Goal: Task Accomplishment & Management: Use online tool/utility

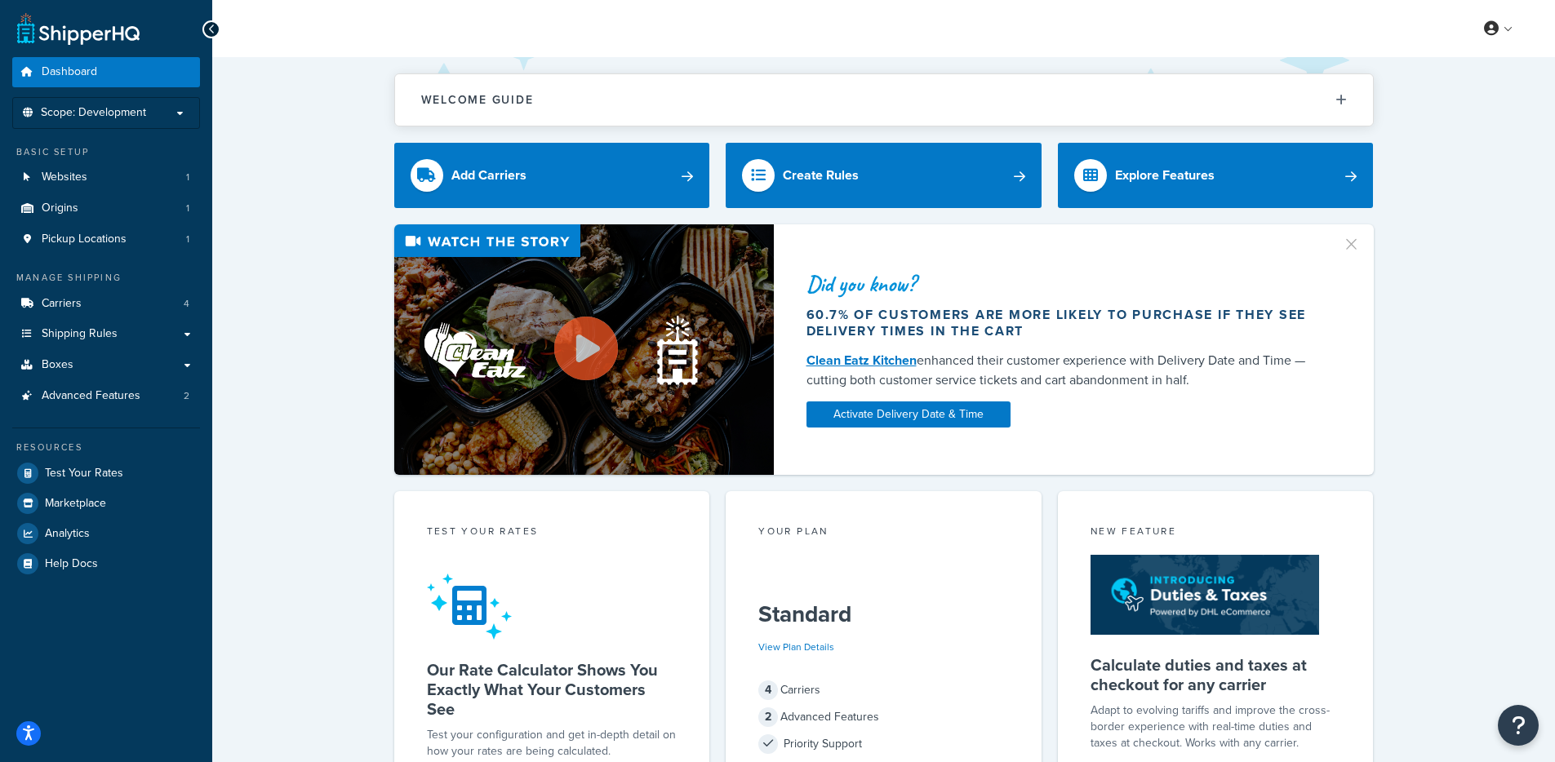
click at [1357, 241] on button "button" at bounding box center [1359, 239] width 4 height 4
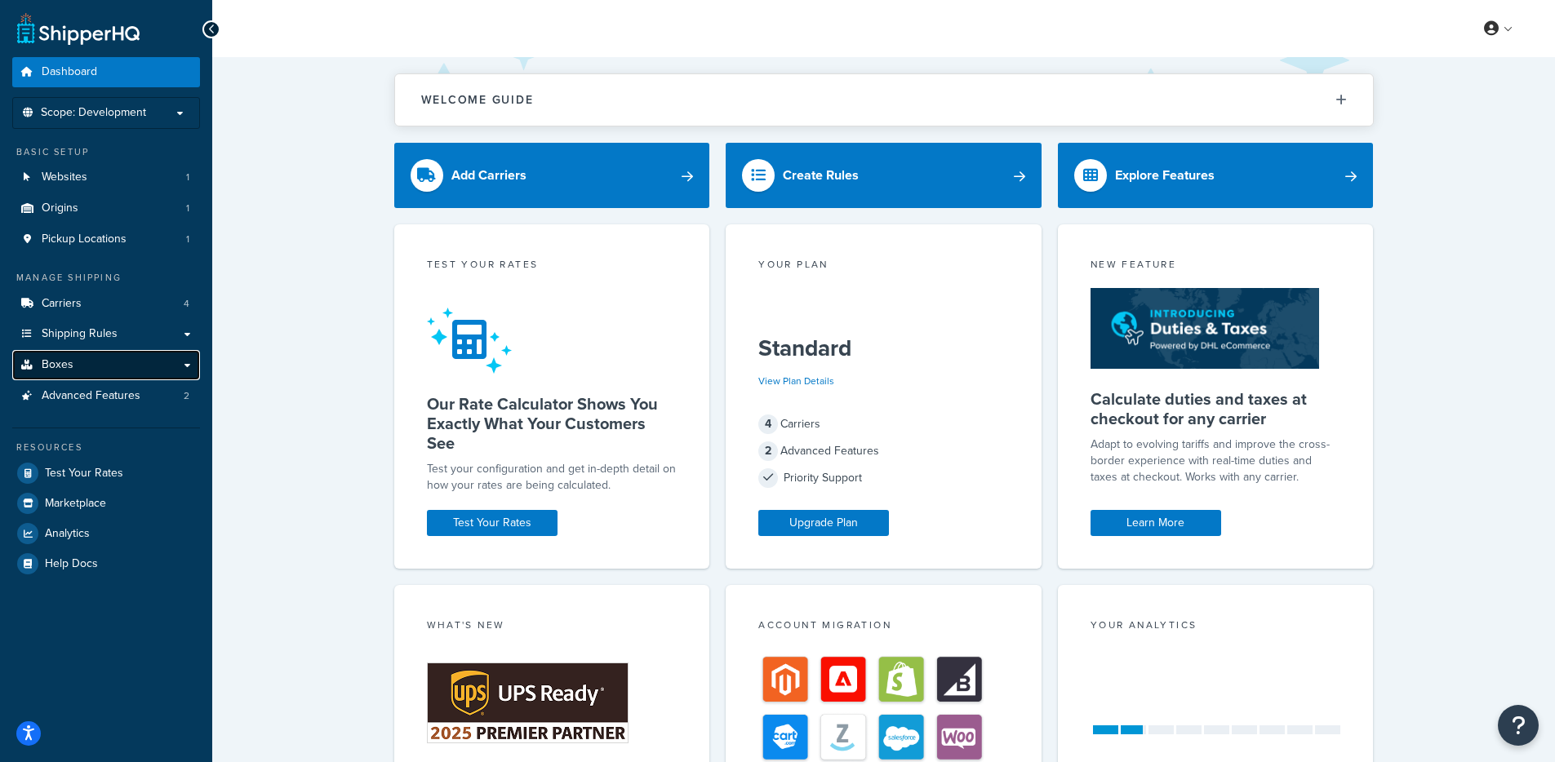
click at [72, 370] on link "Boxes" at bounding box center [106, 365] width 188 height 30
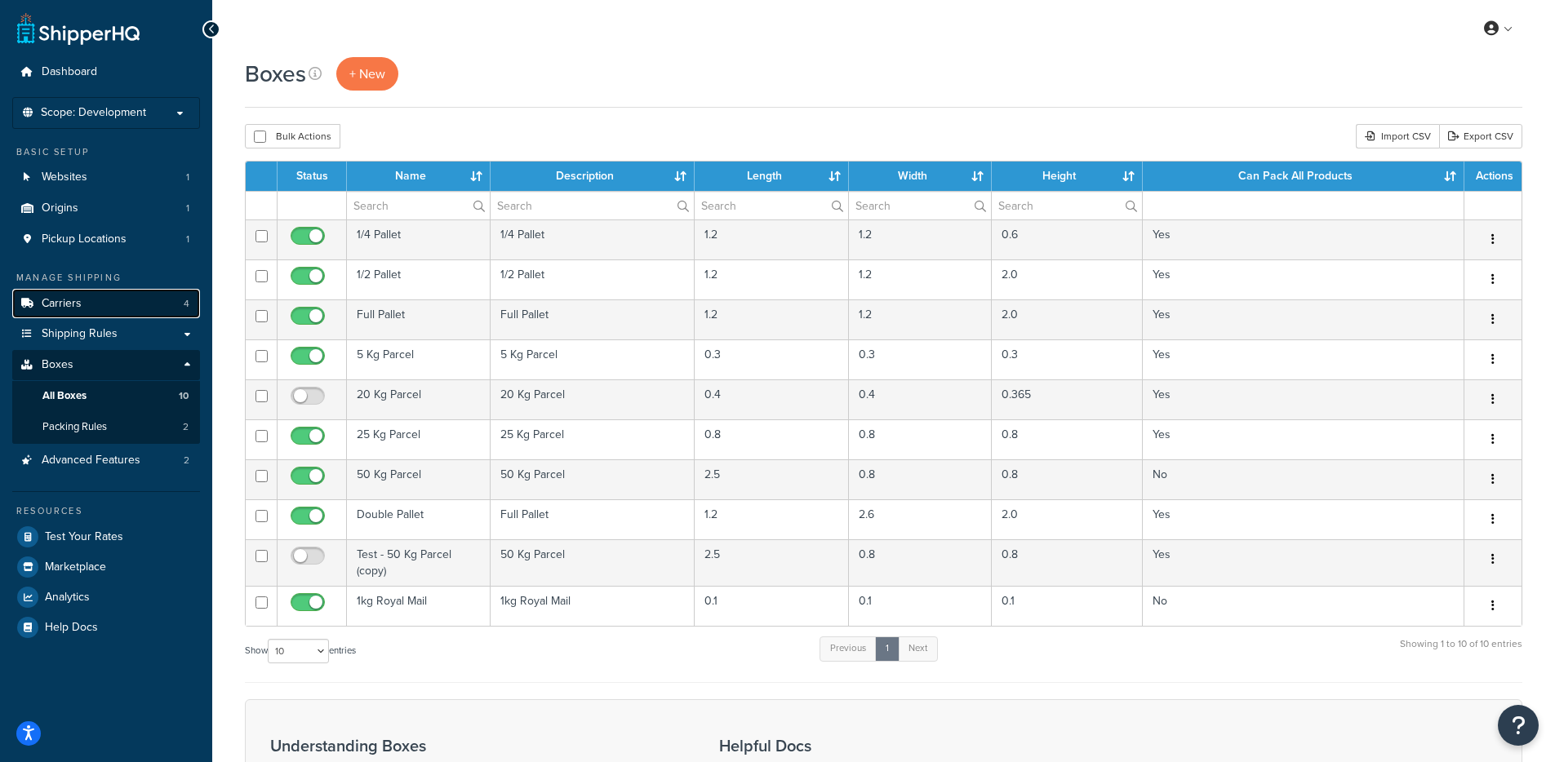
click at [120, 302] on link "Carriers 4" at bounding box center [106, 304] width 188 height 30
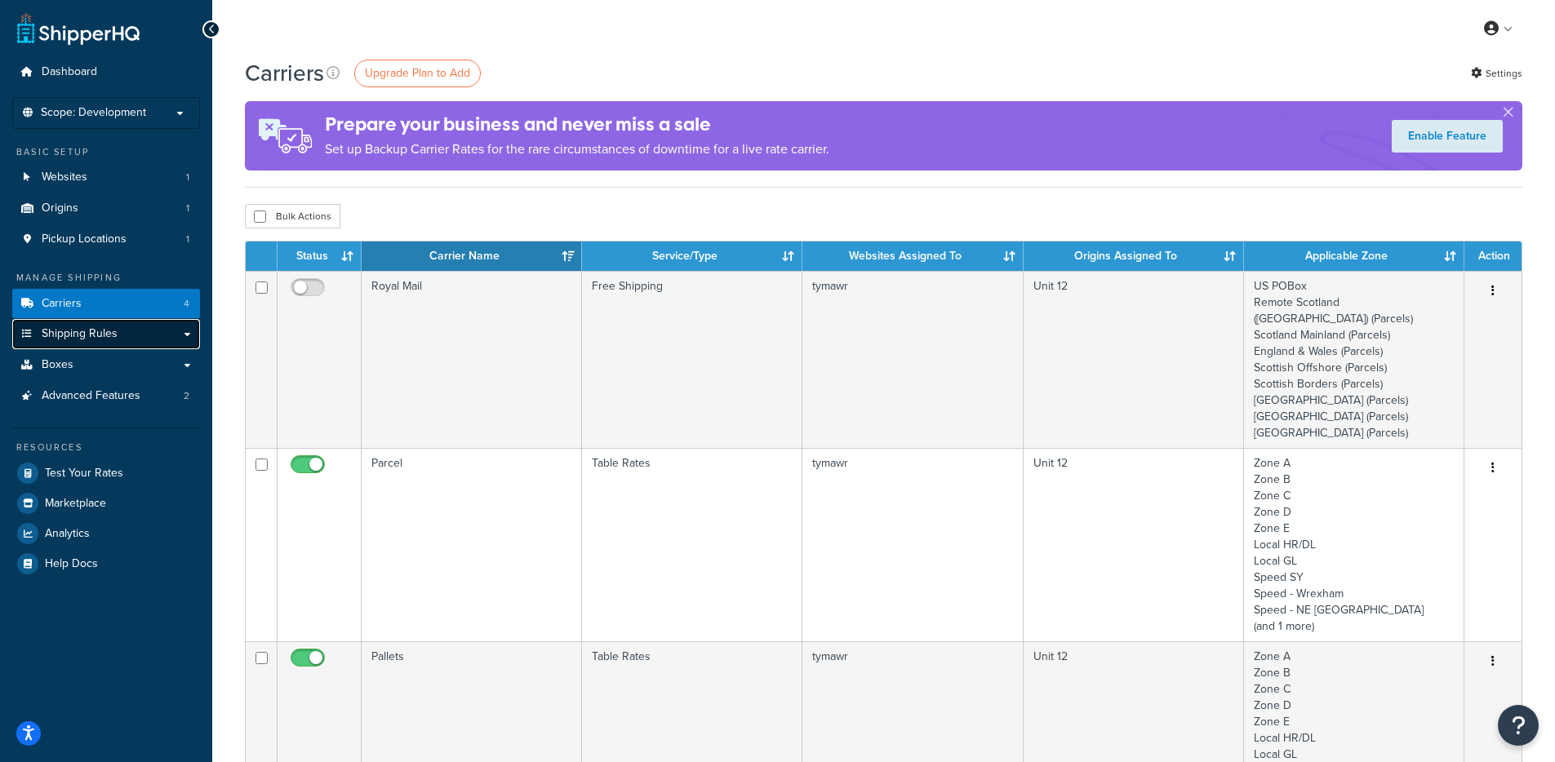
click at [100, 339] on span "Shipping Rules" at bounding box center [80, 334] width 76 height 14
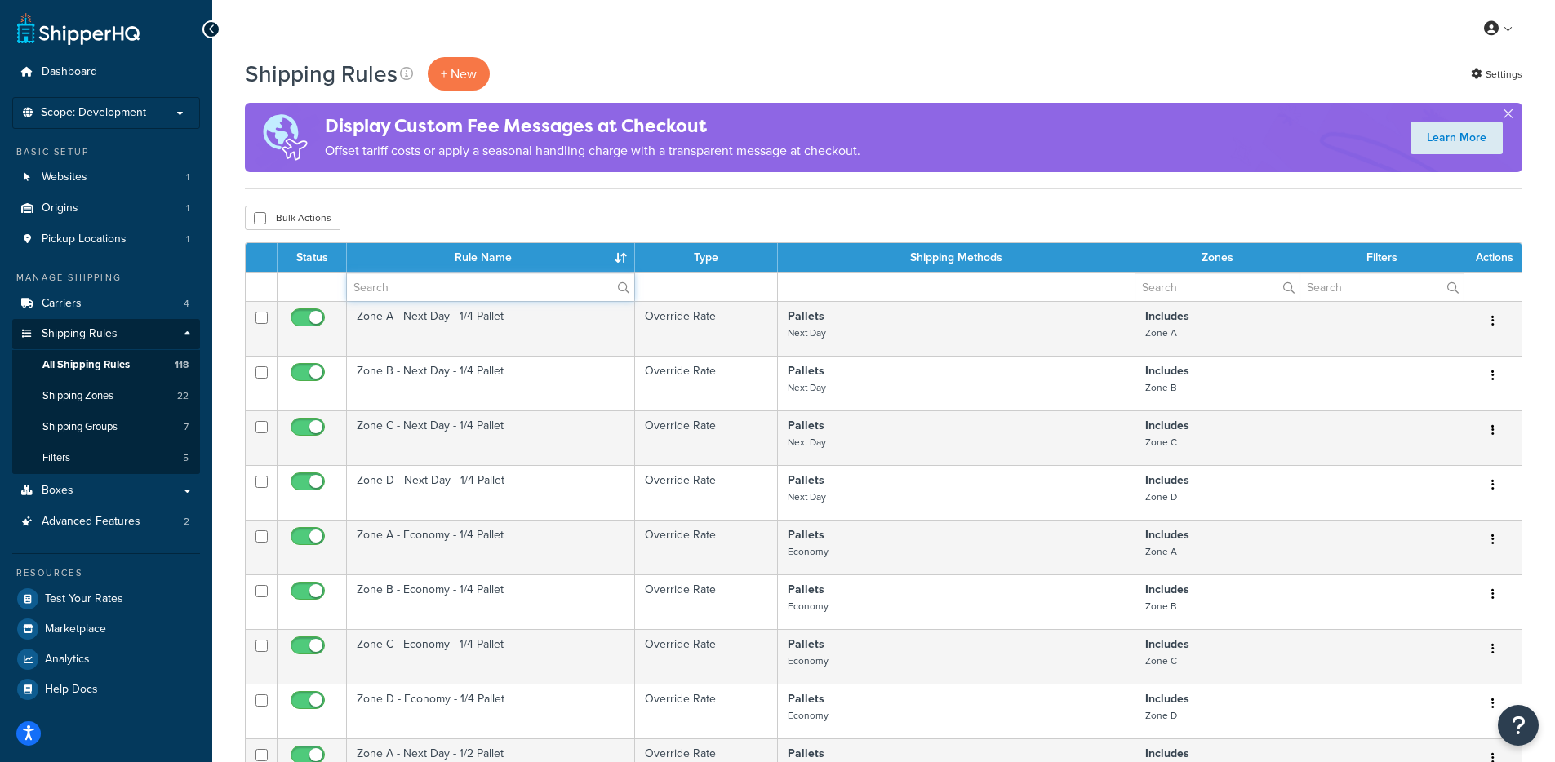
click at [374, 294] on input "text" at bounding box center [490, 287] width 287 height 28
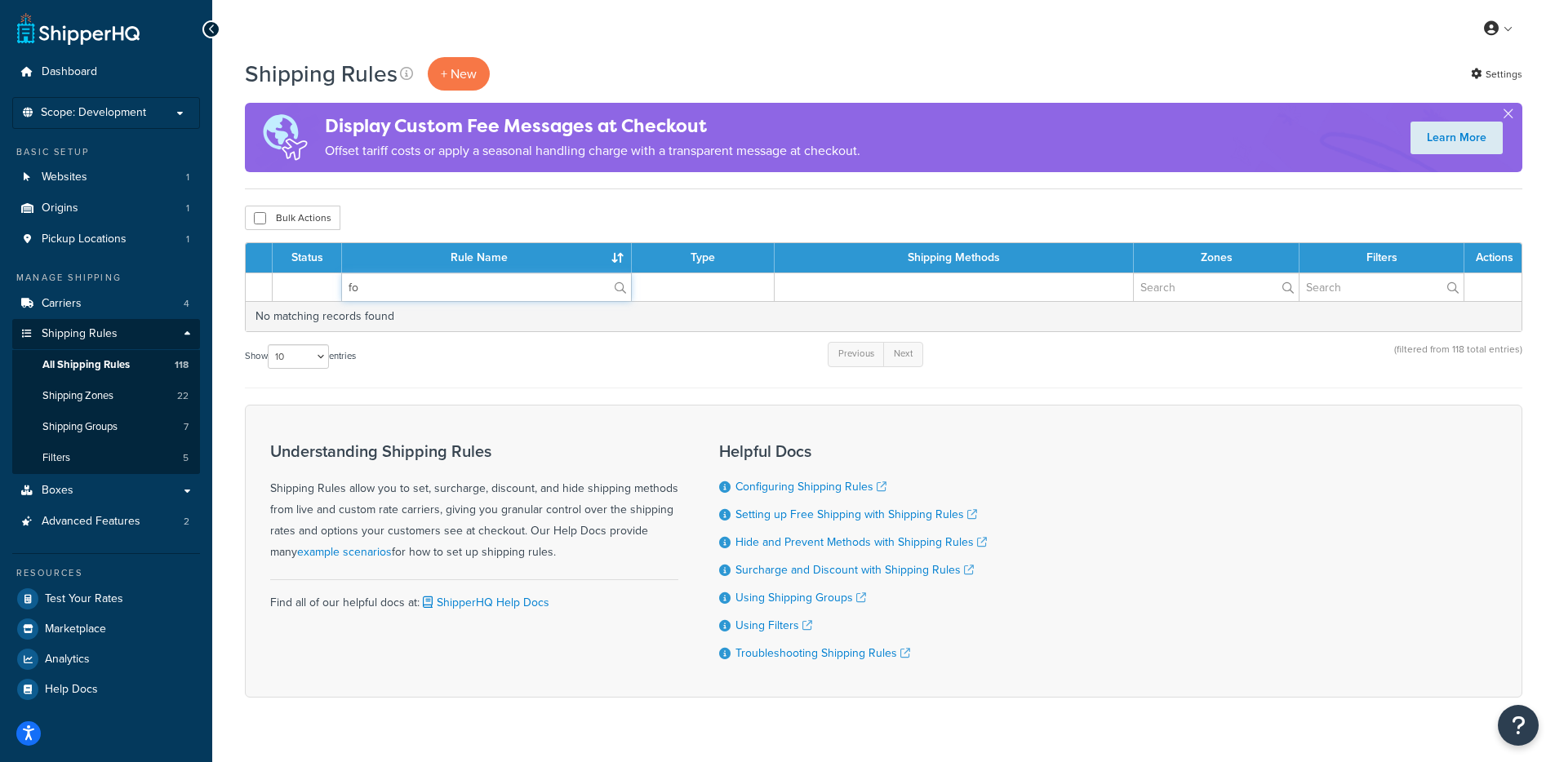
type input "f"
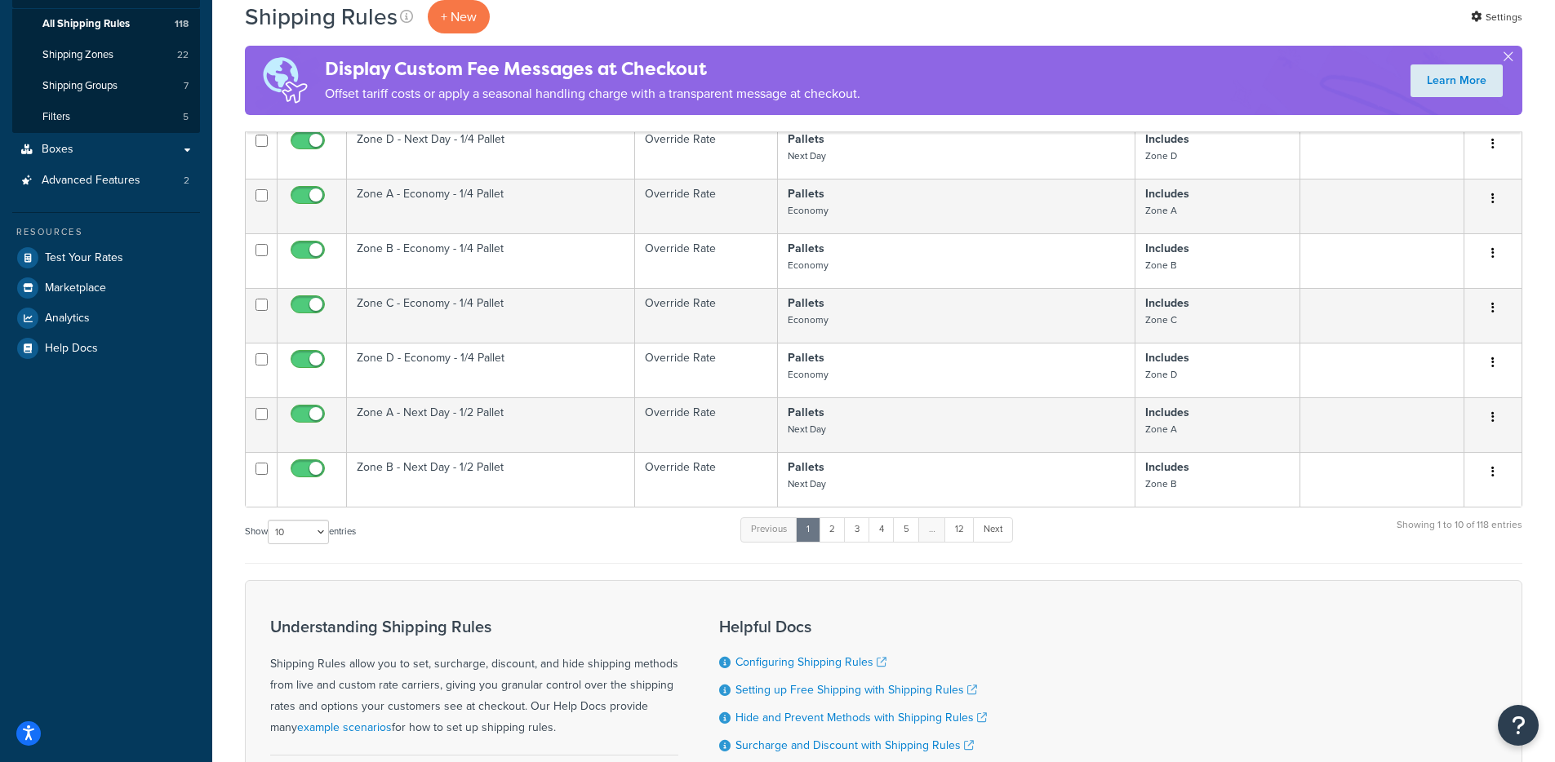
scroll to position [556, 0]
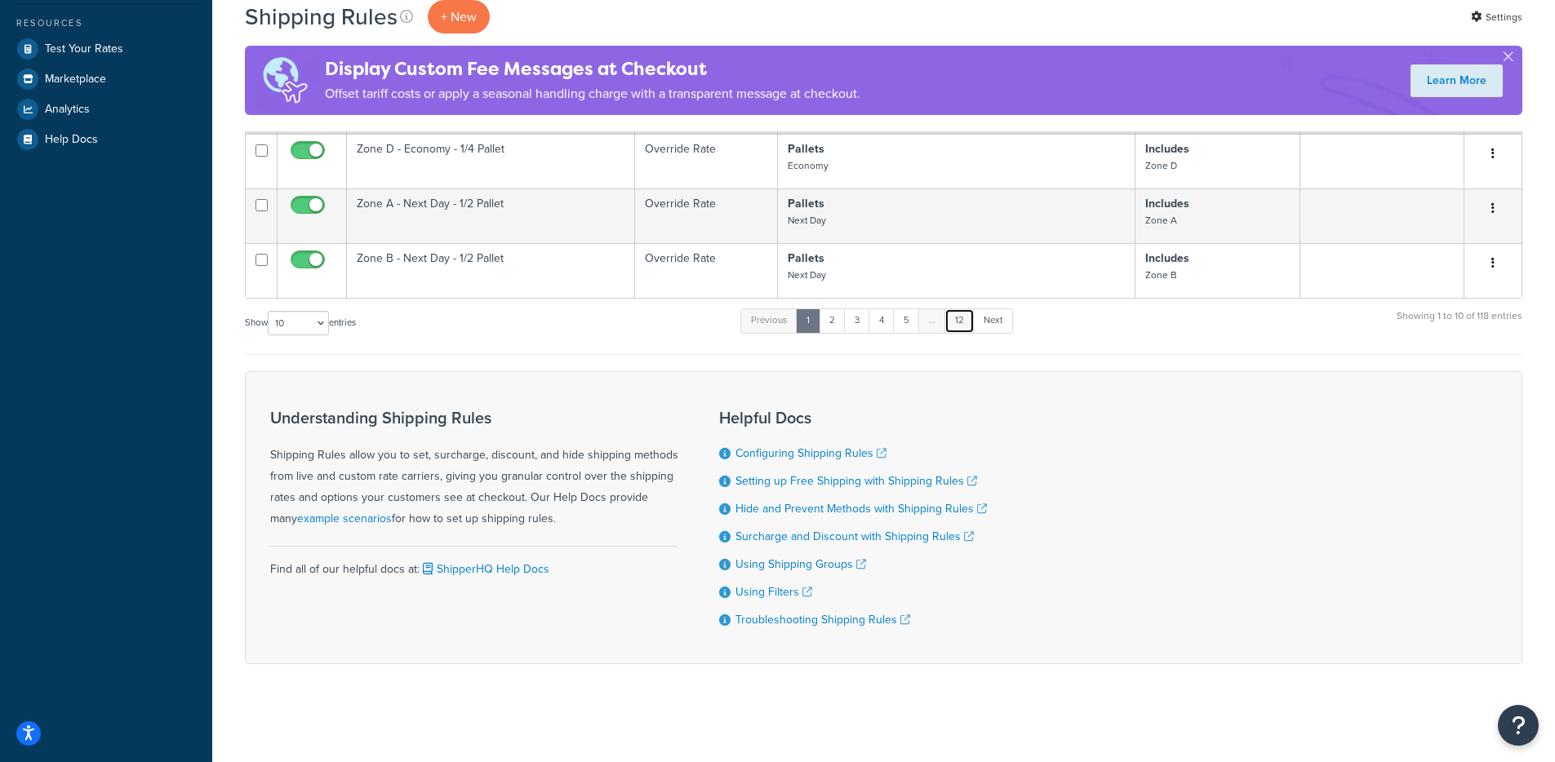
click at [967, 322] on link "12" at bounding box center [959, 320] width 30 height 24
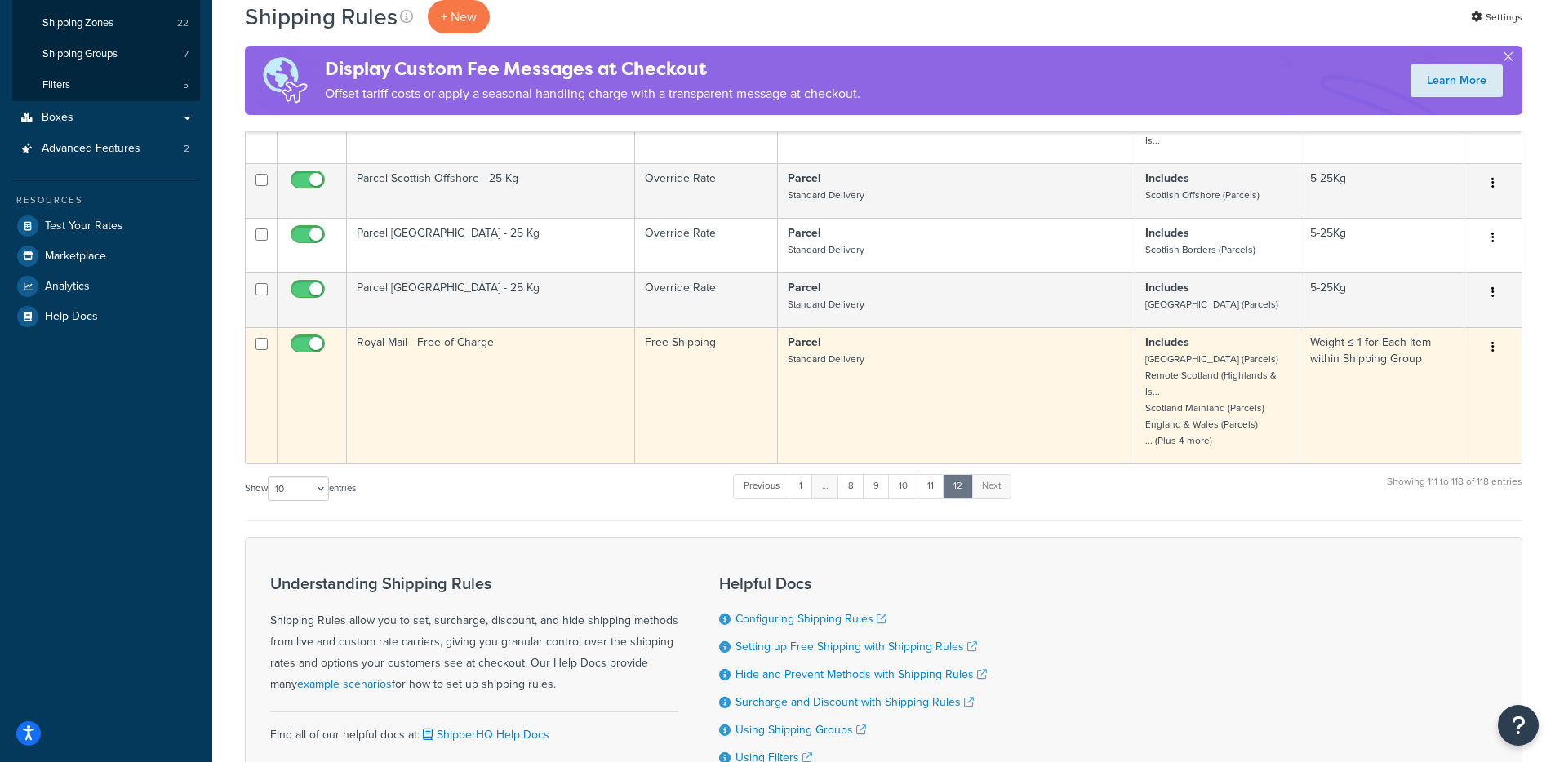
scroll to position [348, 0]
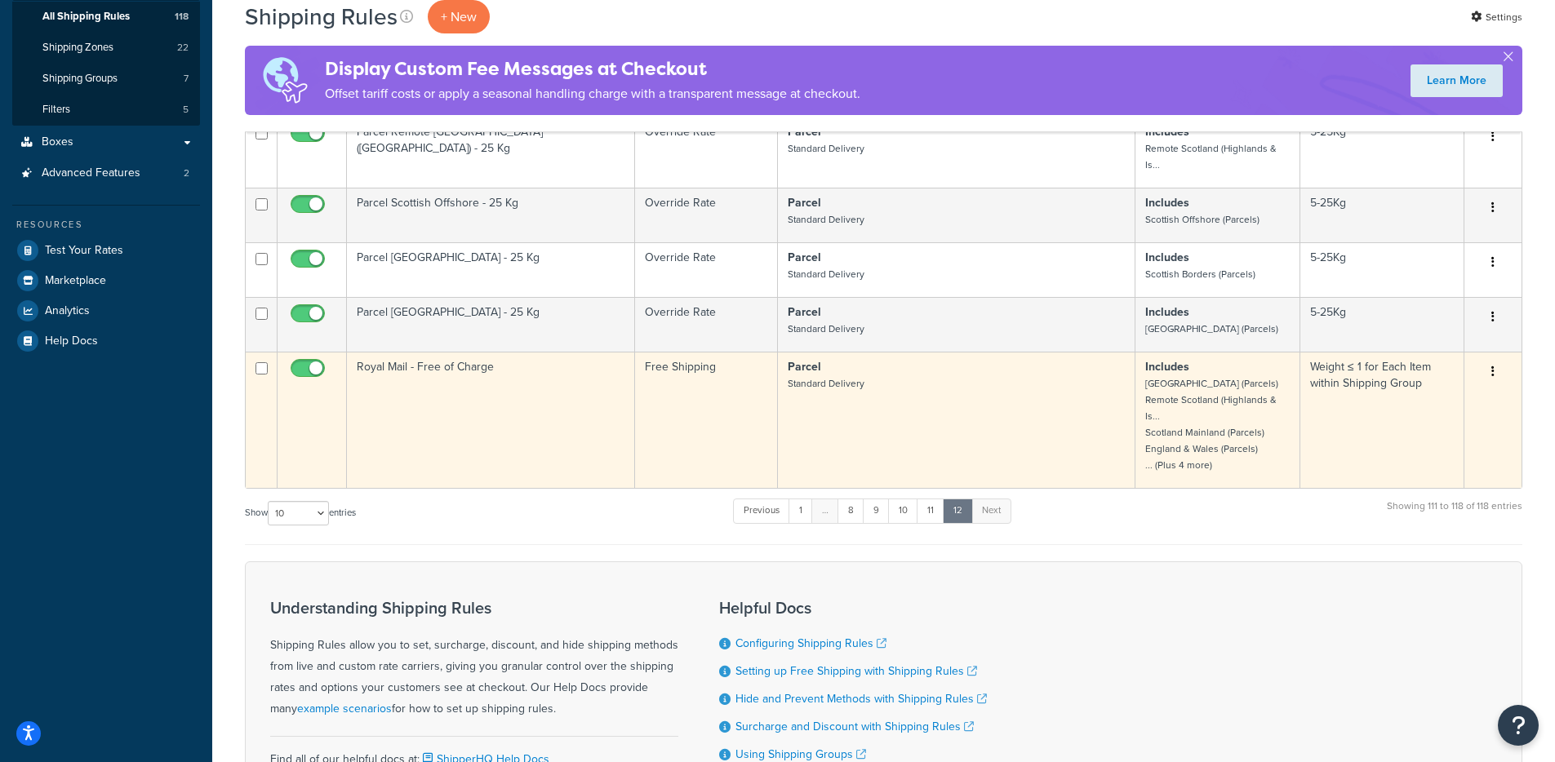
click at [422, 377] on td "Royal Mail - Free of Charge" at bounding box center [491, 420] width 288 height 136
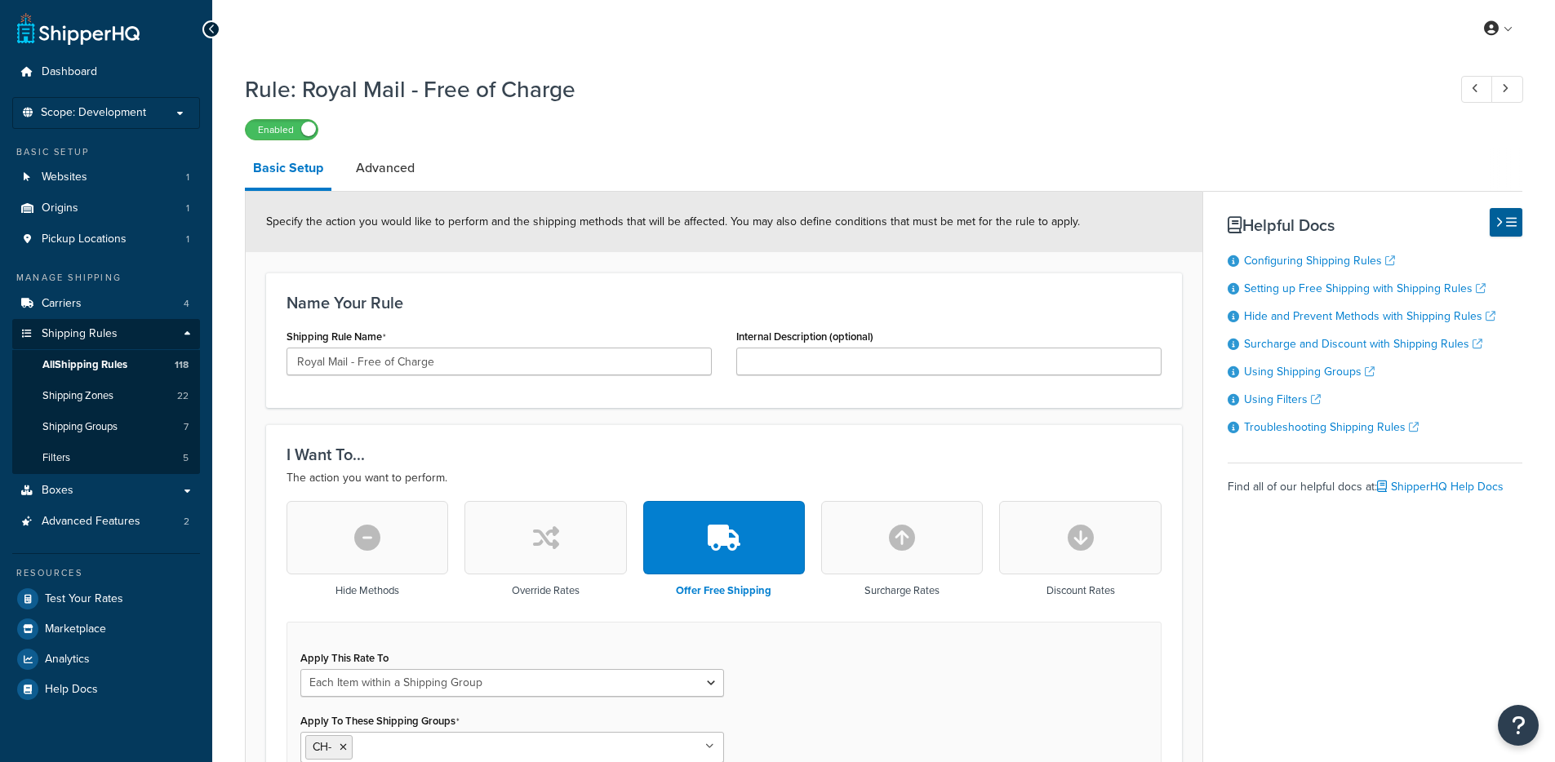
select select "ITEM"
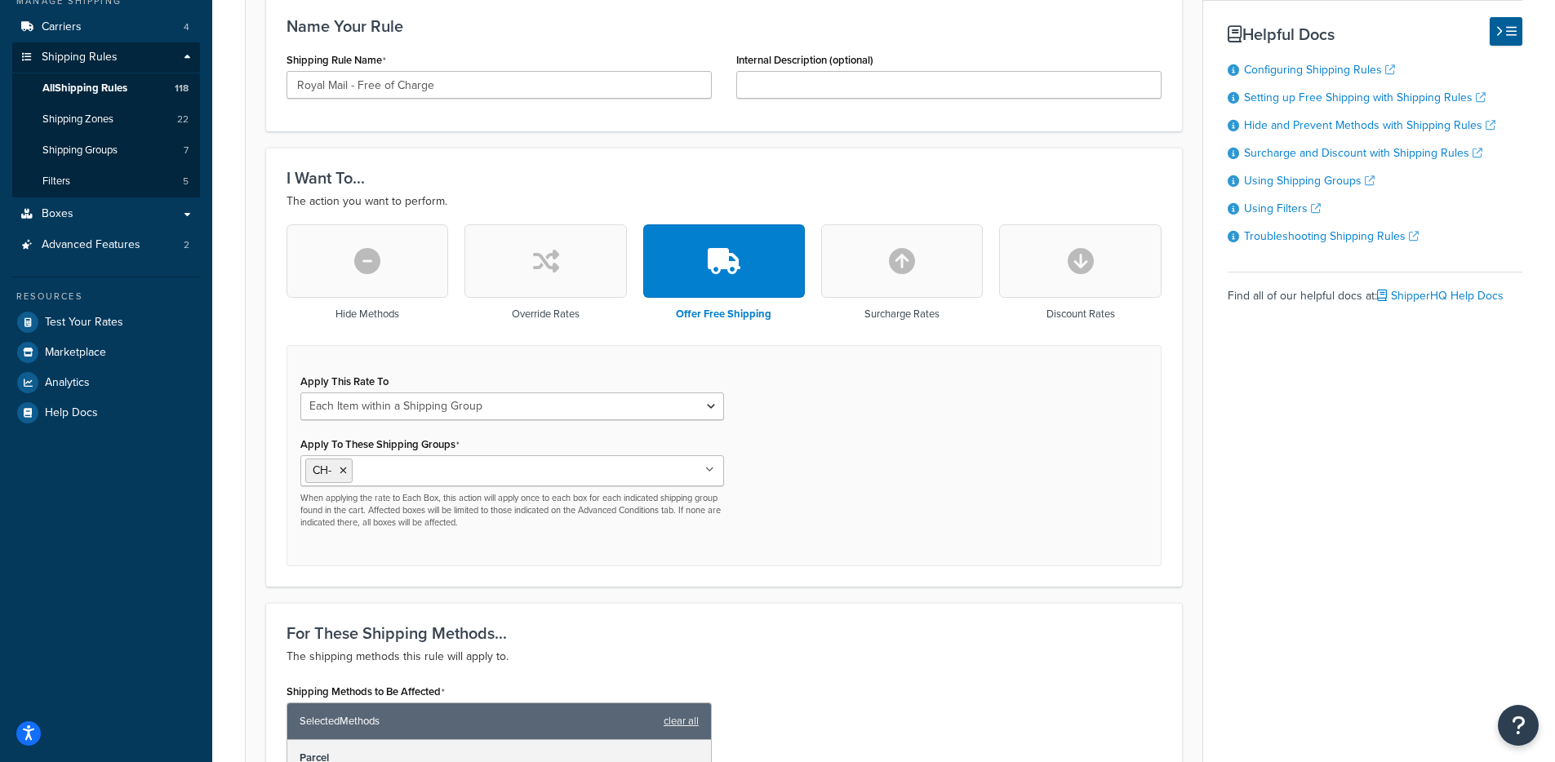
scroll to position [294, 0]
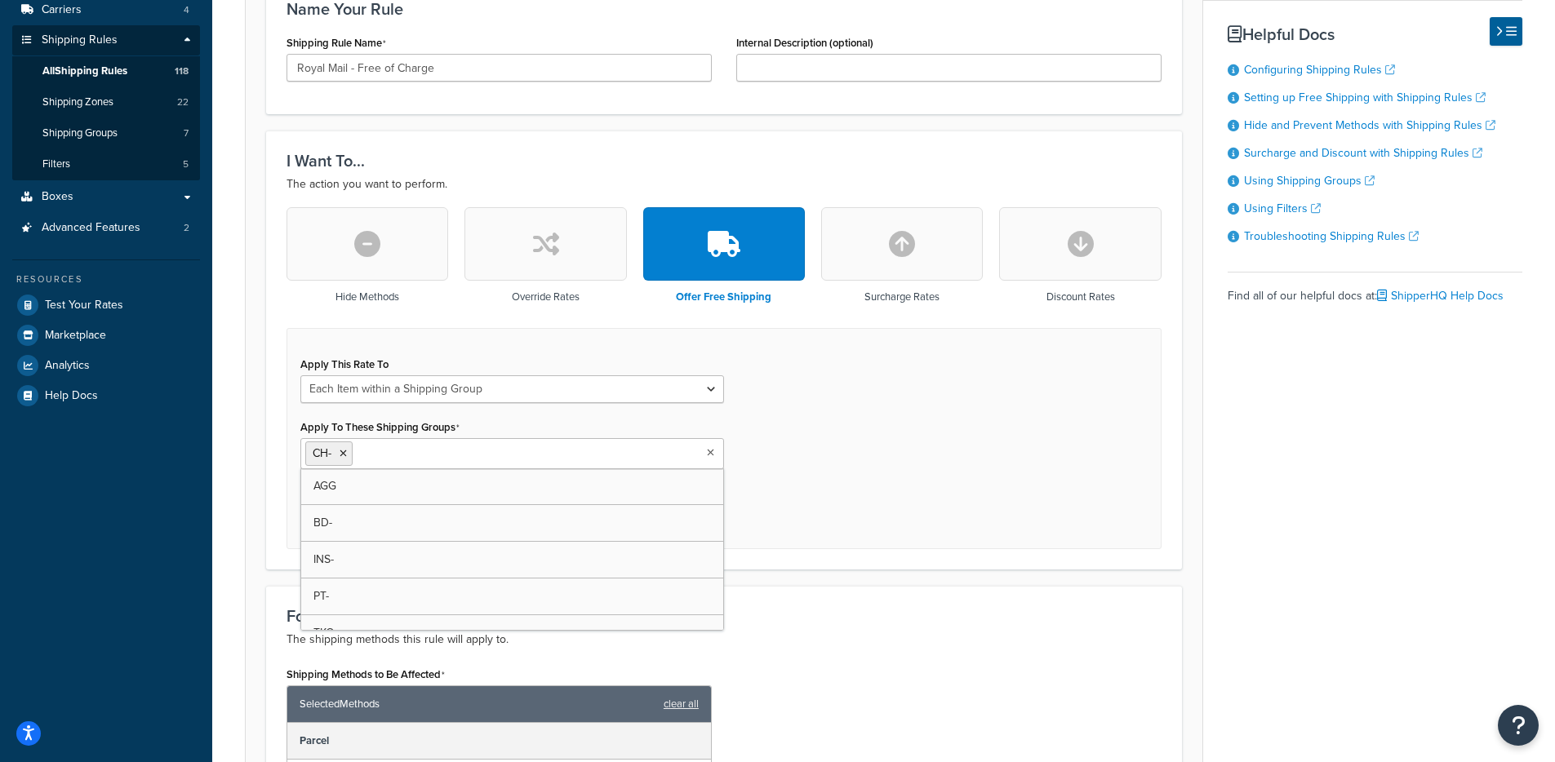
click at [360, 460] on input "Apply To These Shipping Groups" at bounding box center [429, 453] width 144 height 18
drag, startPoint x: 830, startPoint y: 482, endPoint x: 821, endPoint y: 477, distance: 10.6
click at [832, 482] on div "Apply This Rate To Each Shipment in the Cart Each Shipping Group in the Cart Ea…" at bounding box center [723, 438] width 875 height 221
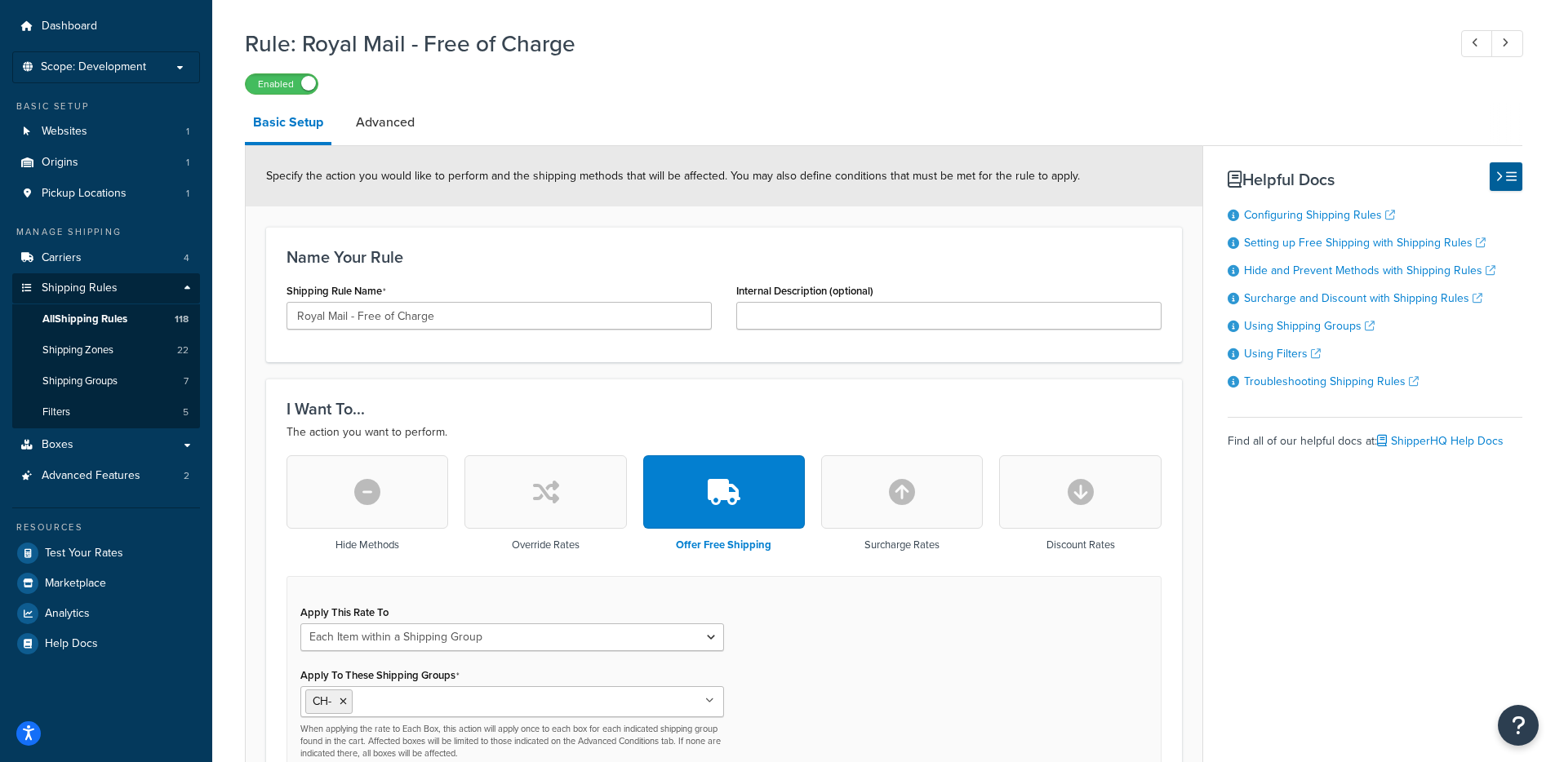
scroll to position [0, 0]
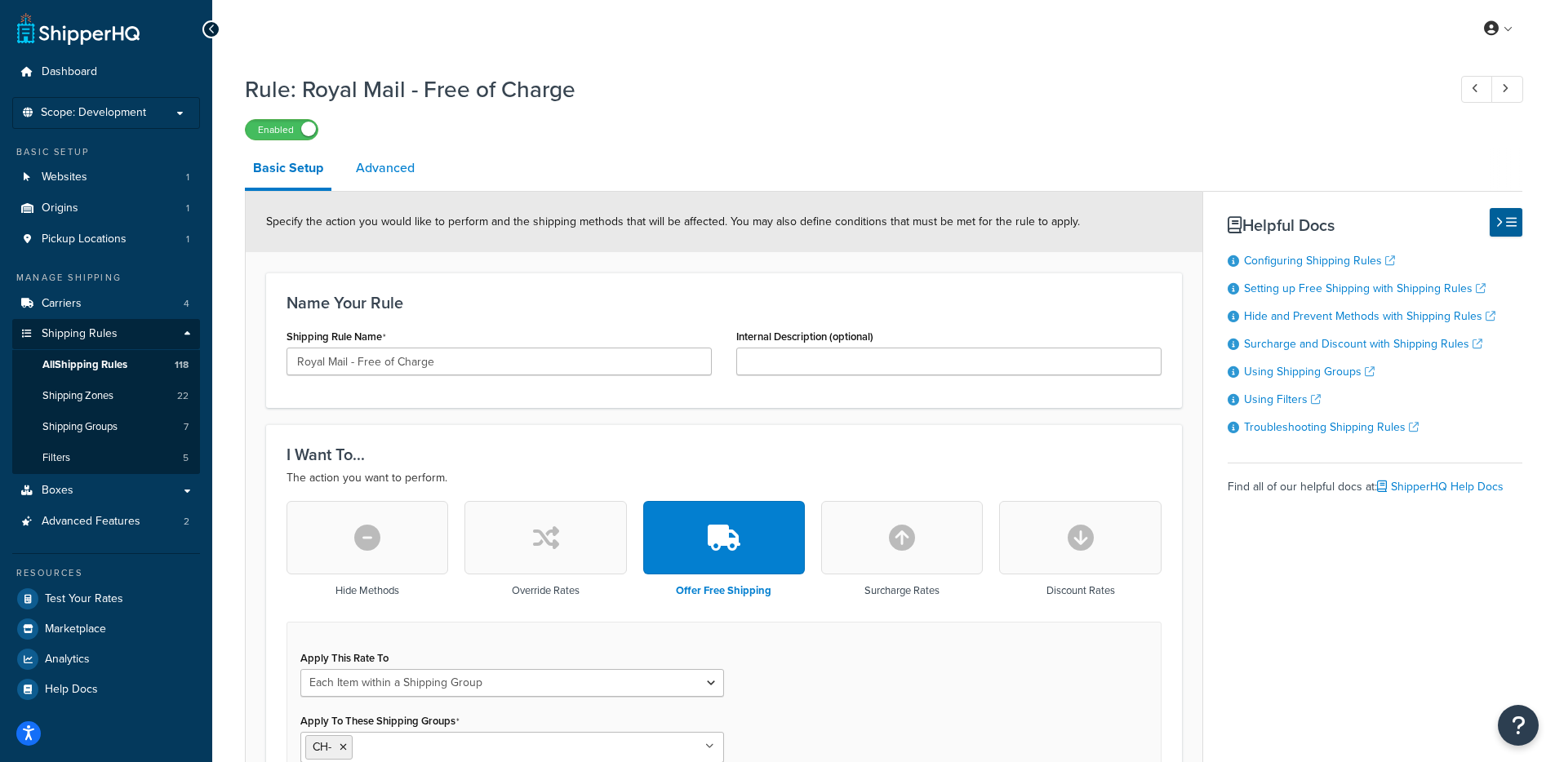
click at [386, 172] on link "Advanced" at bounding box center [385, 168] width 75 height 39
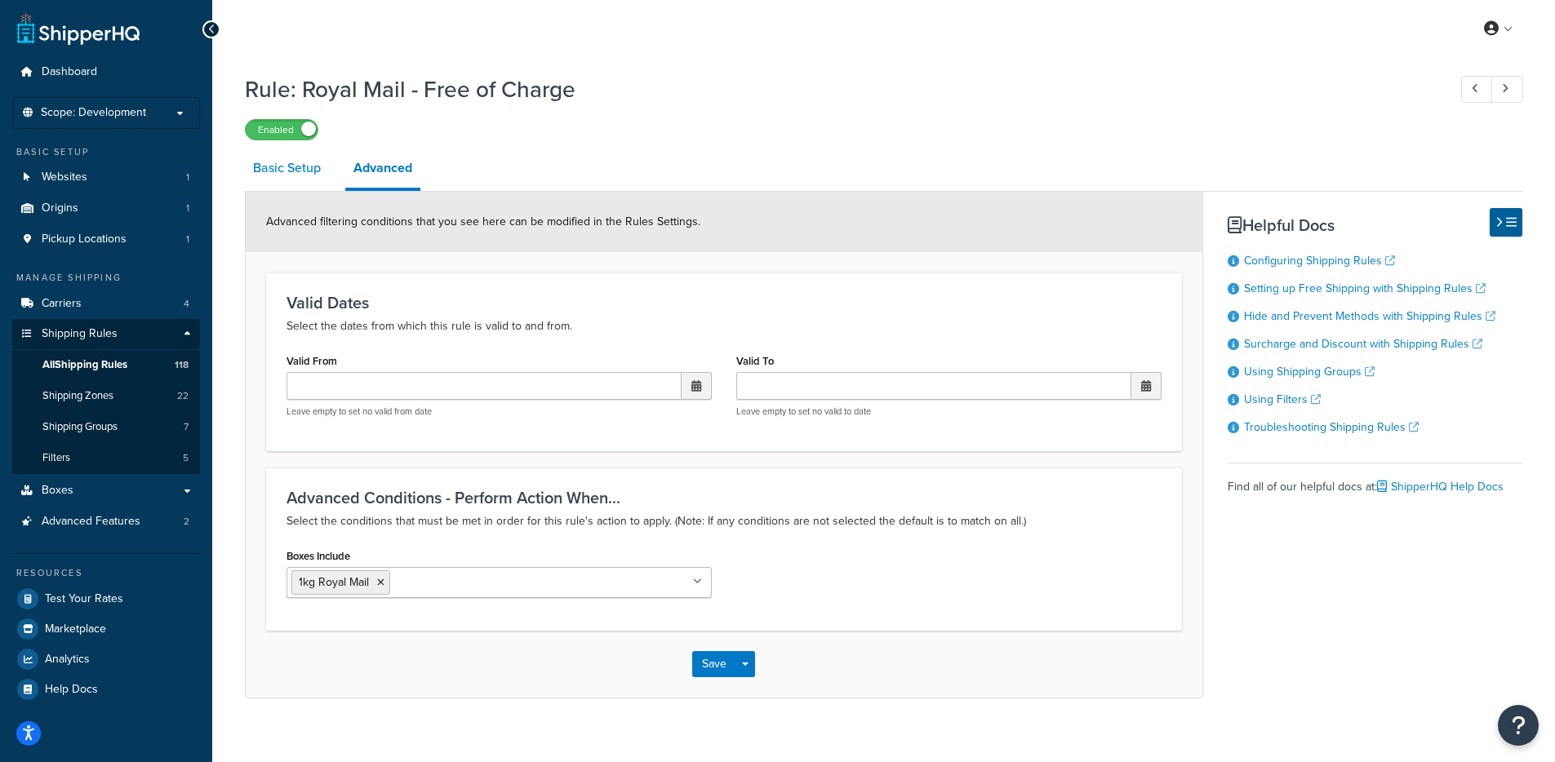
click at [257, 182] on link "Basic Setup" at bounding box center [287, 168] width 84 height 39
select select "ITEM"
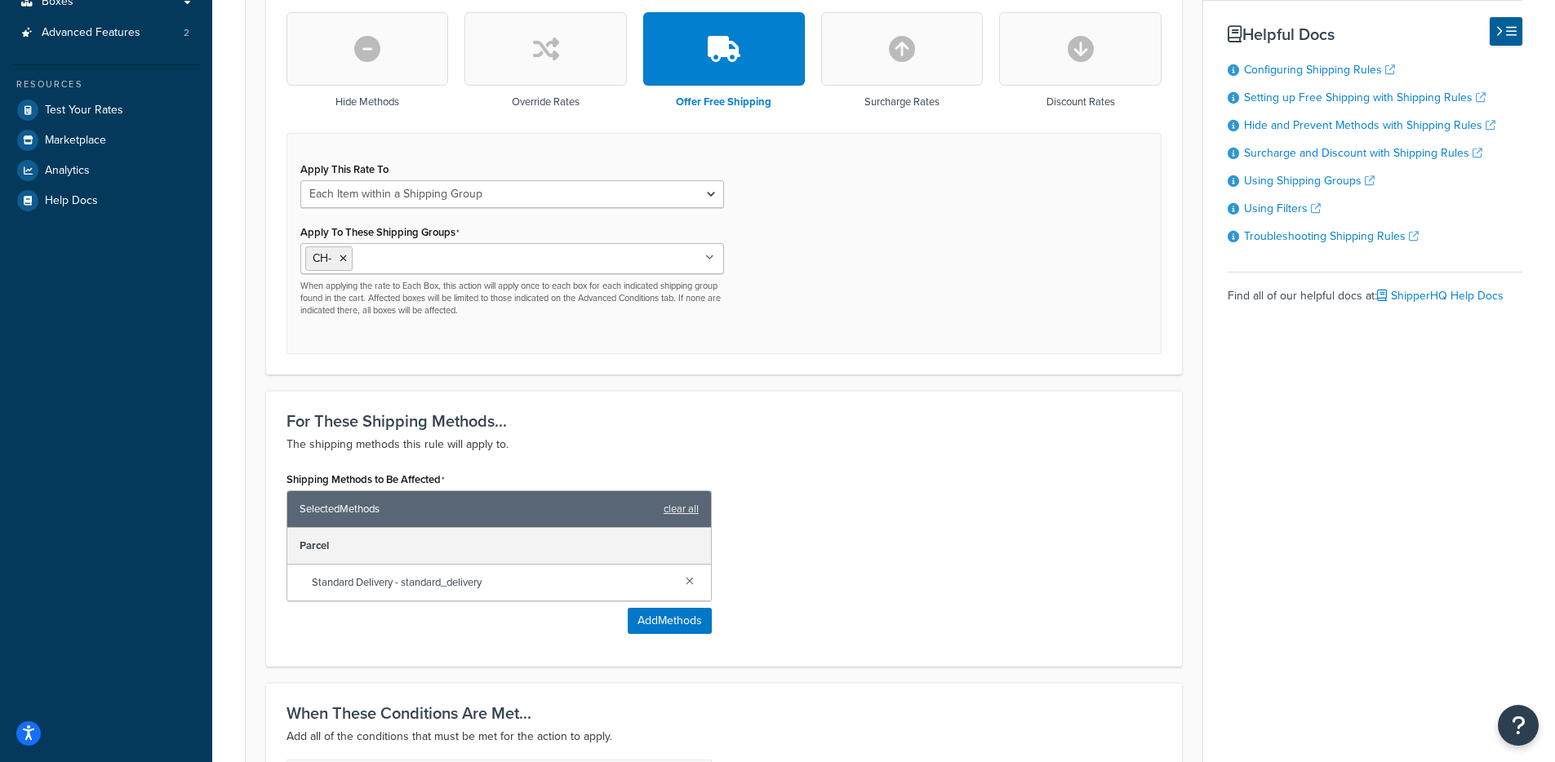
scroll to position [490, 0]
click at [658, 615] on button "Add Methods" at bounding box center [670, 620] width 84 height 26
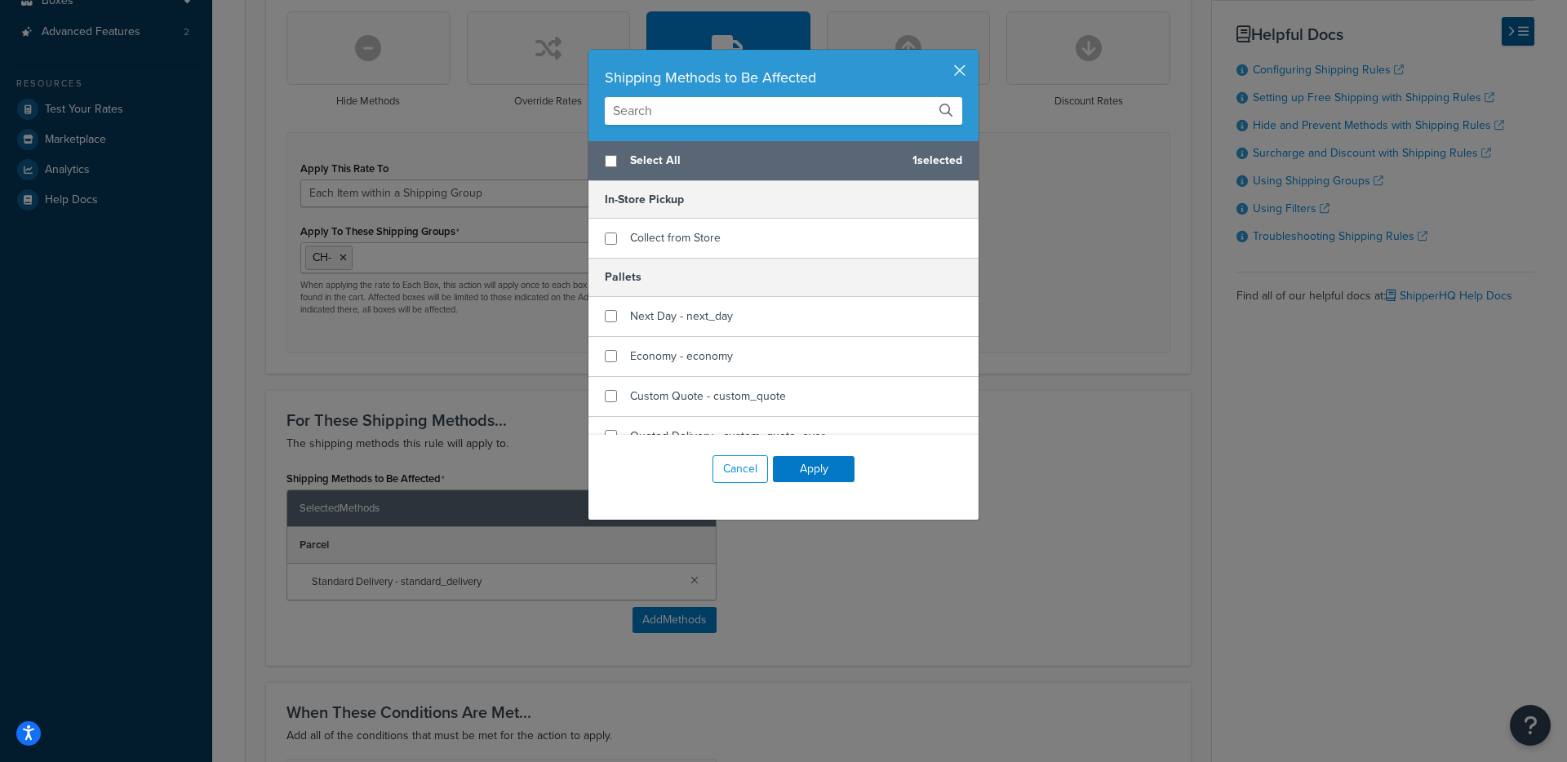
click at [974, 54] on button "button" at bounding box center [976, 52] width 4 height 4
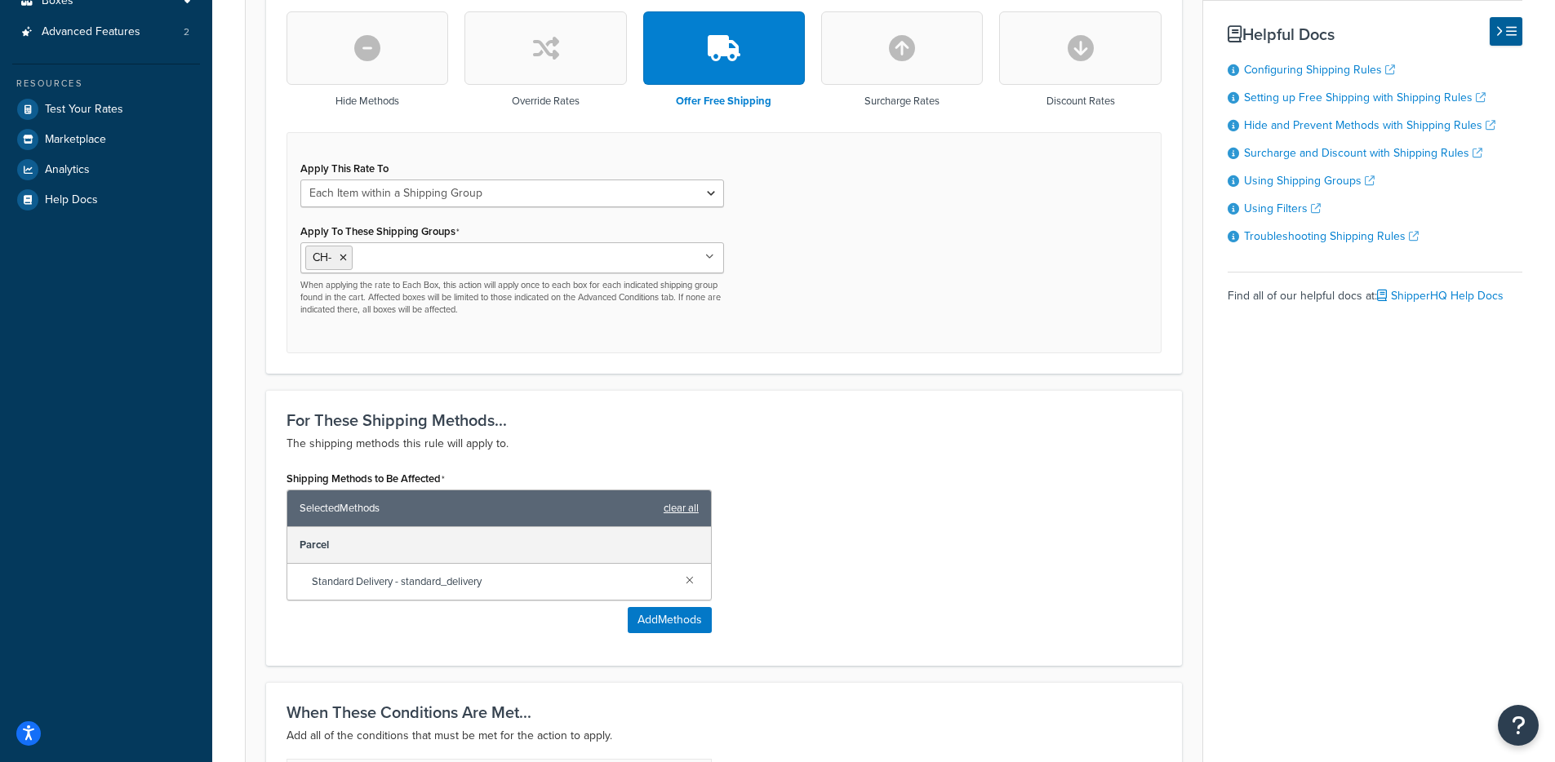
click at [664, 508] on link "clear all" at bounding box center [680, 508] width 35 height 23
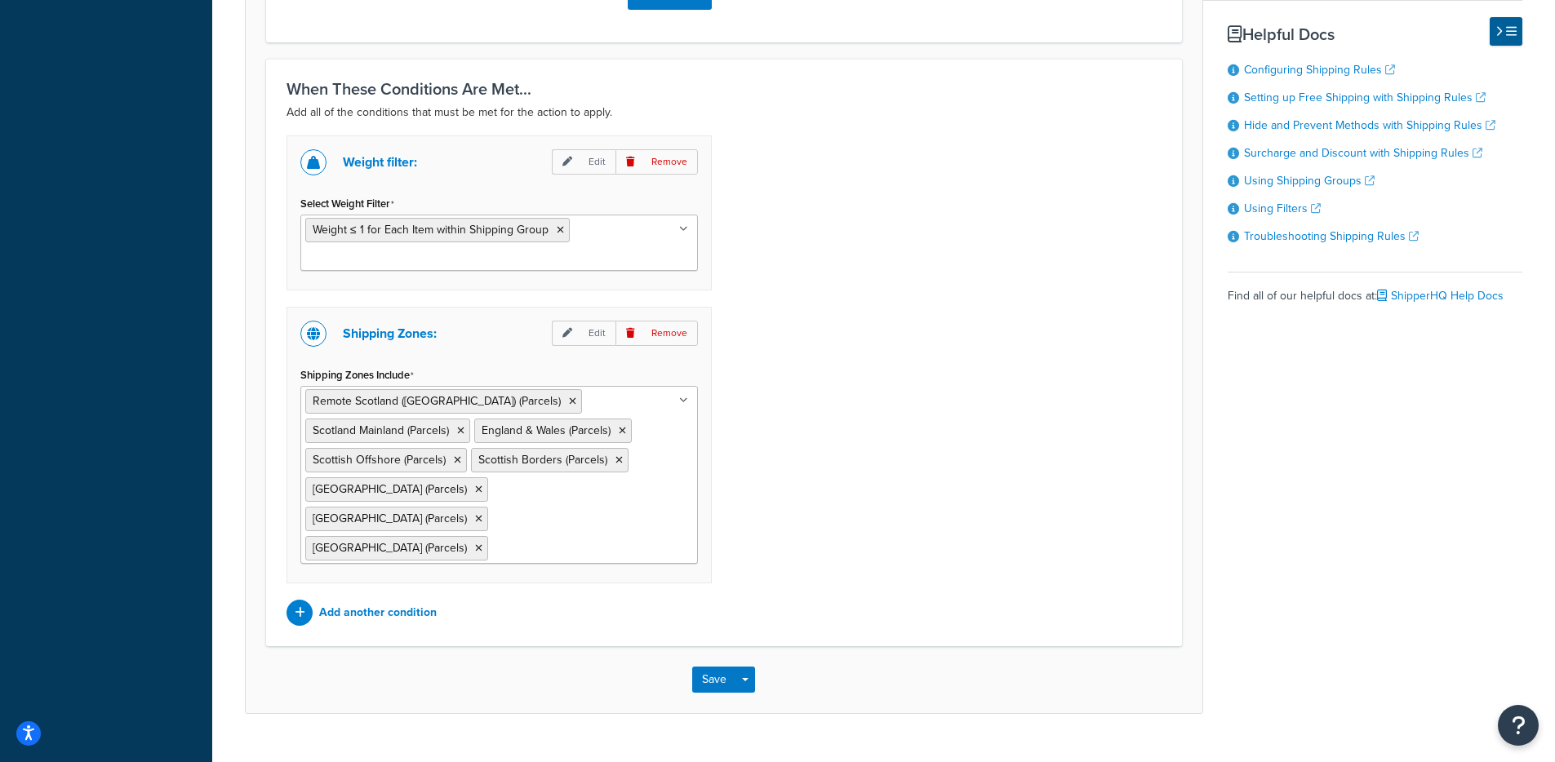
scroll to position [1036, 0]
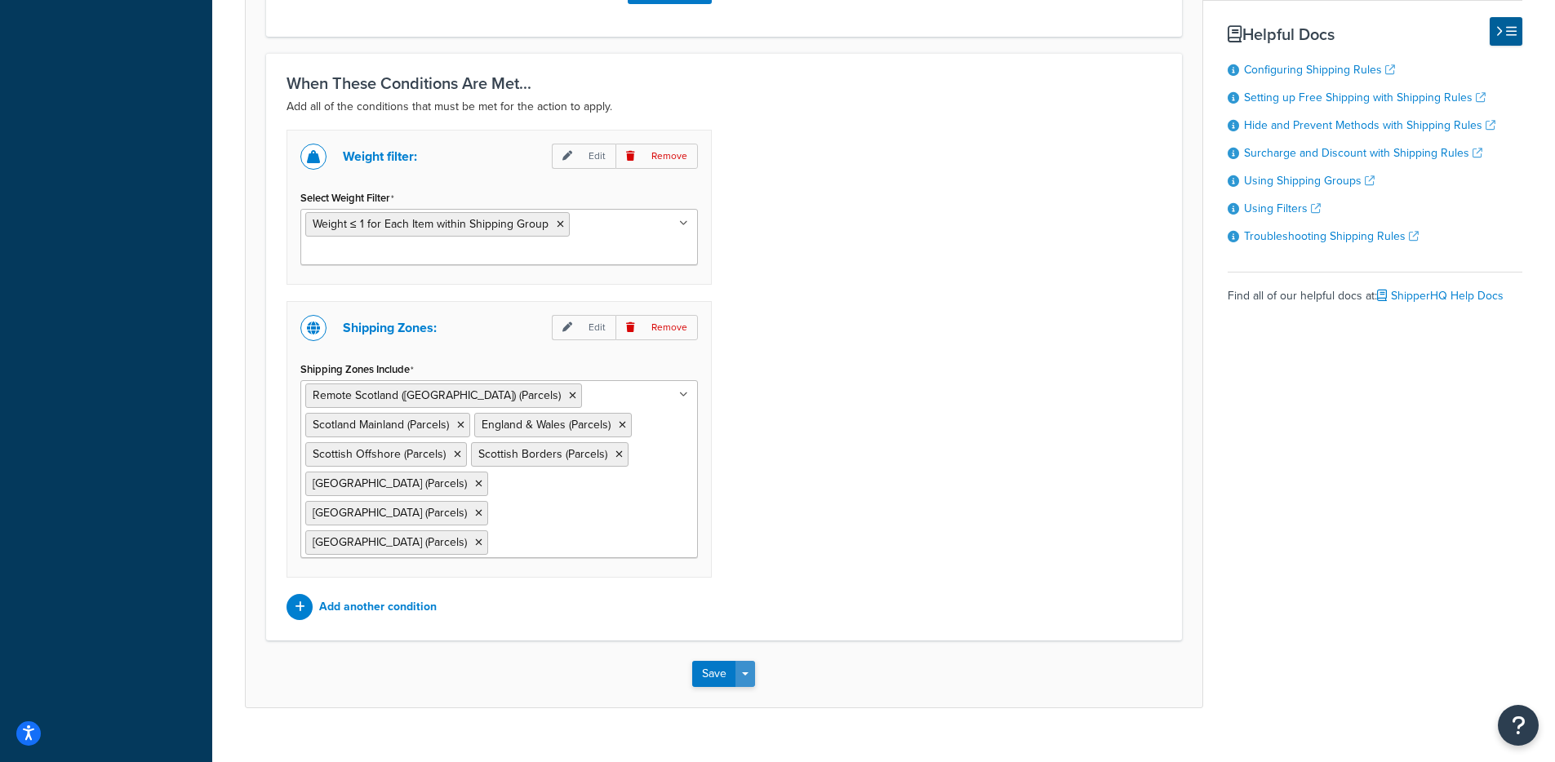
click at [738, 661] on button "Save Dropdown" at bounding box center [745, 674] width 20 height 26
click at [735, 687] on button "Save and Edit" at bounding box center [771, 704] width 158 height 34
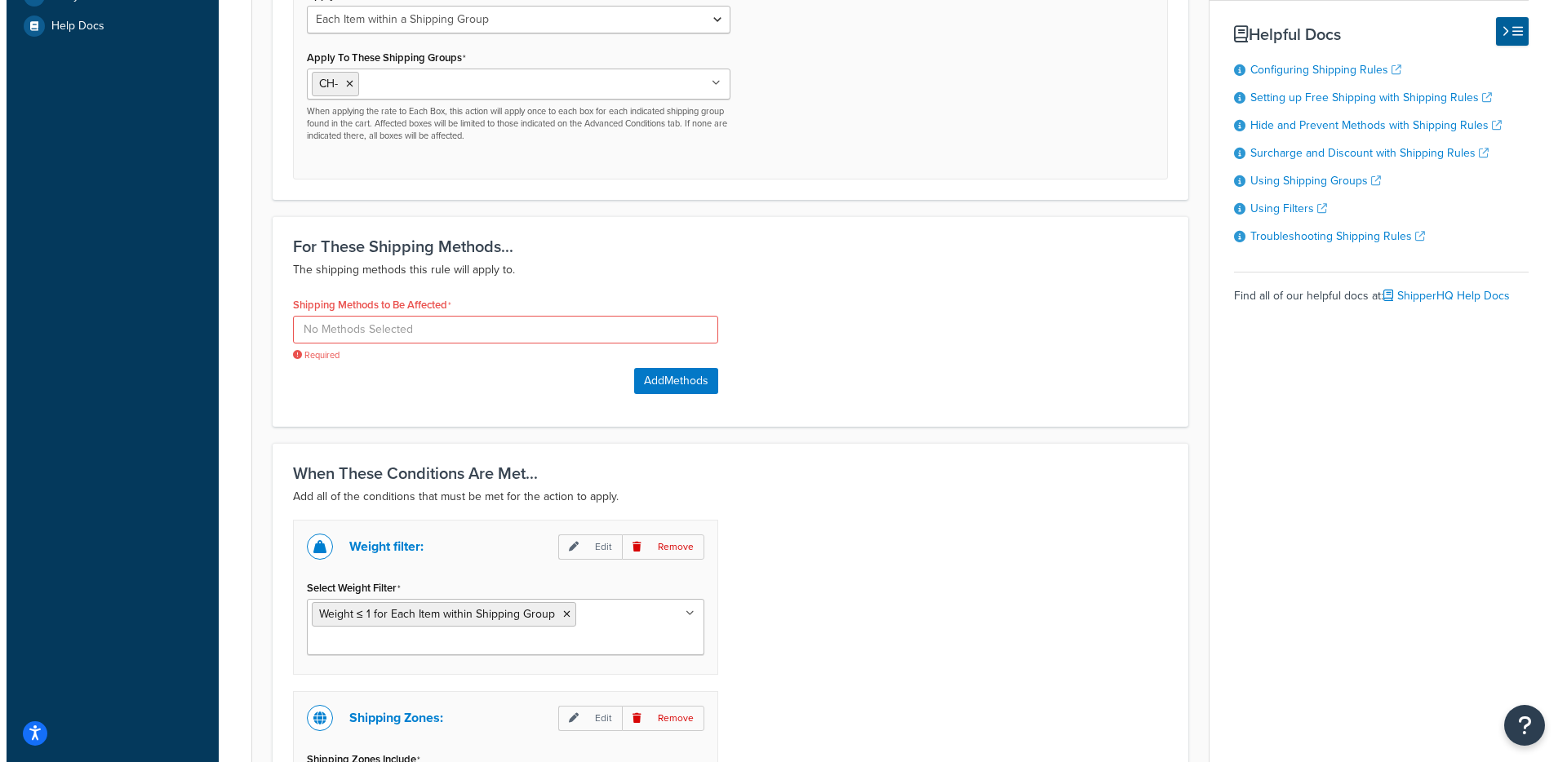
scroll to position [644, 0]
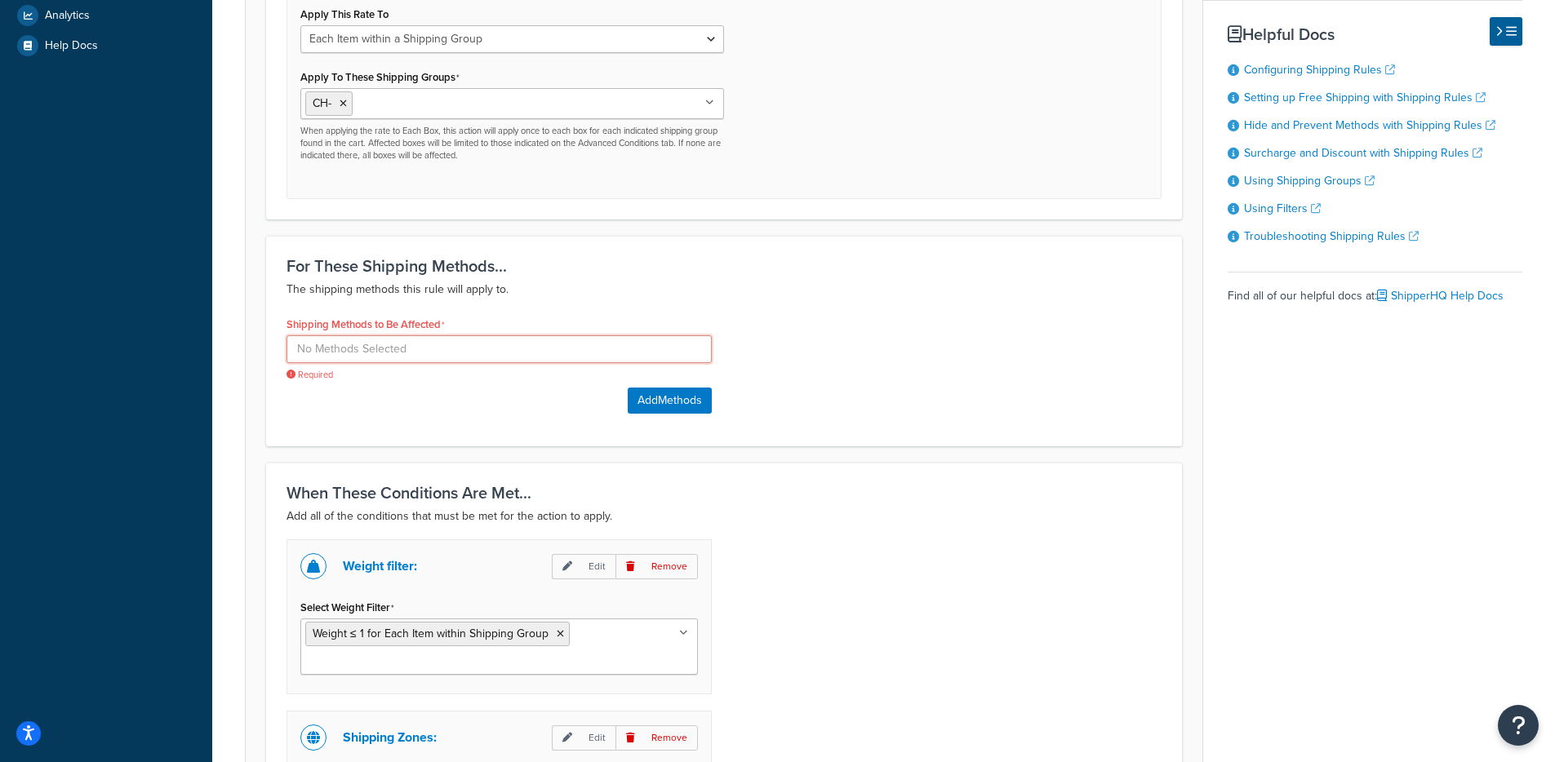
click at [606, 355] on input at bounding box center [498, 349] width 425 height 28
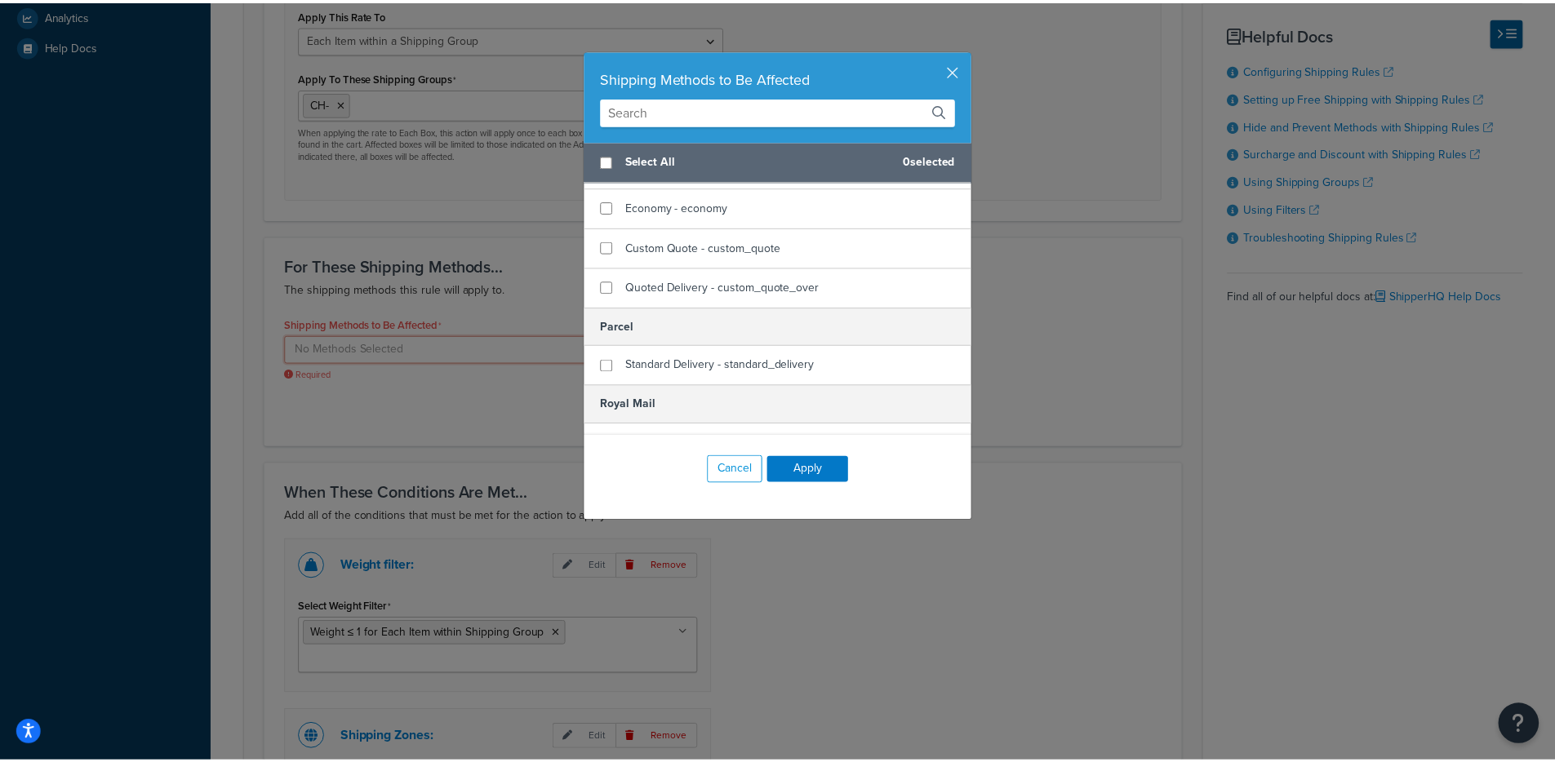
scroll to position [177, 0]
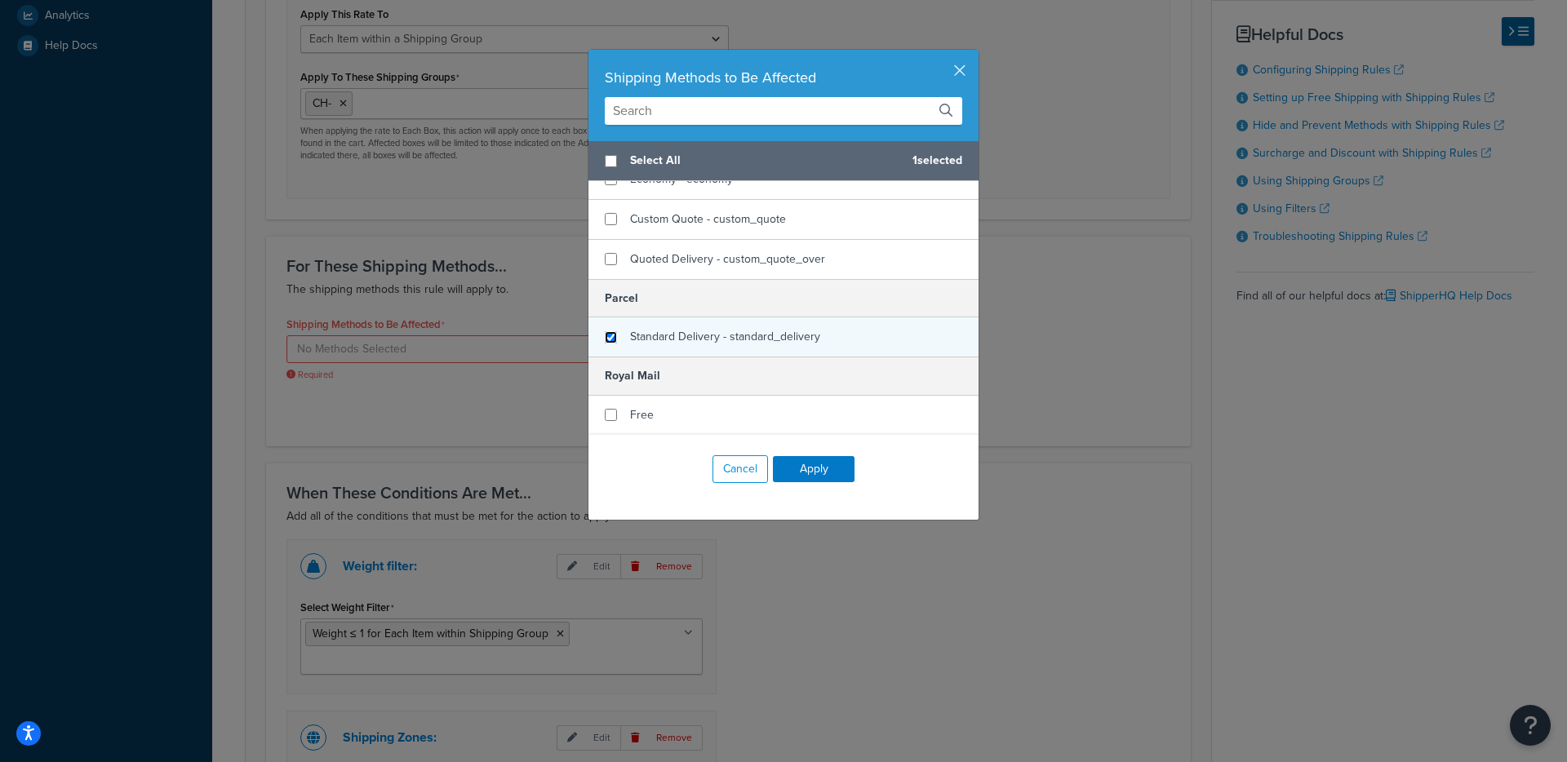
click at [607, 338] on input "checkbox" at bounding box center [611, 337] width 12 height 12
checkbox input "true"
click at [794, 467] on button "Apply" at bounding box center [814, 469] width 82 height 26
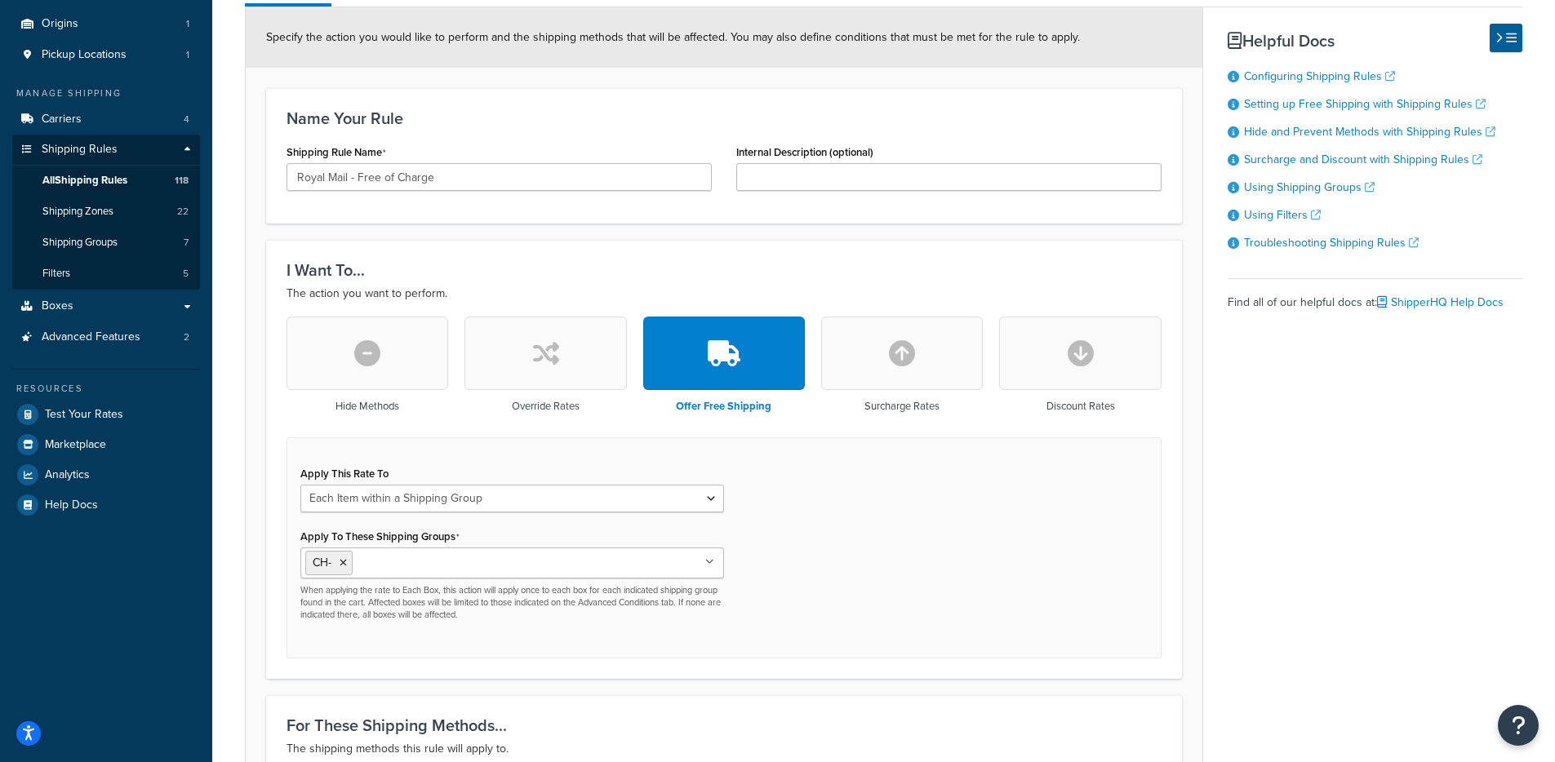
scroll to position [196, 0]
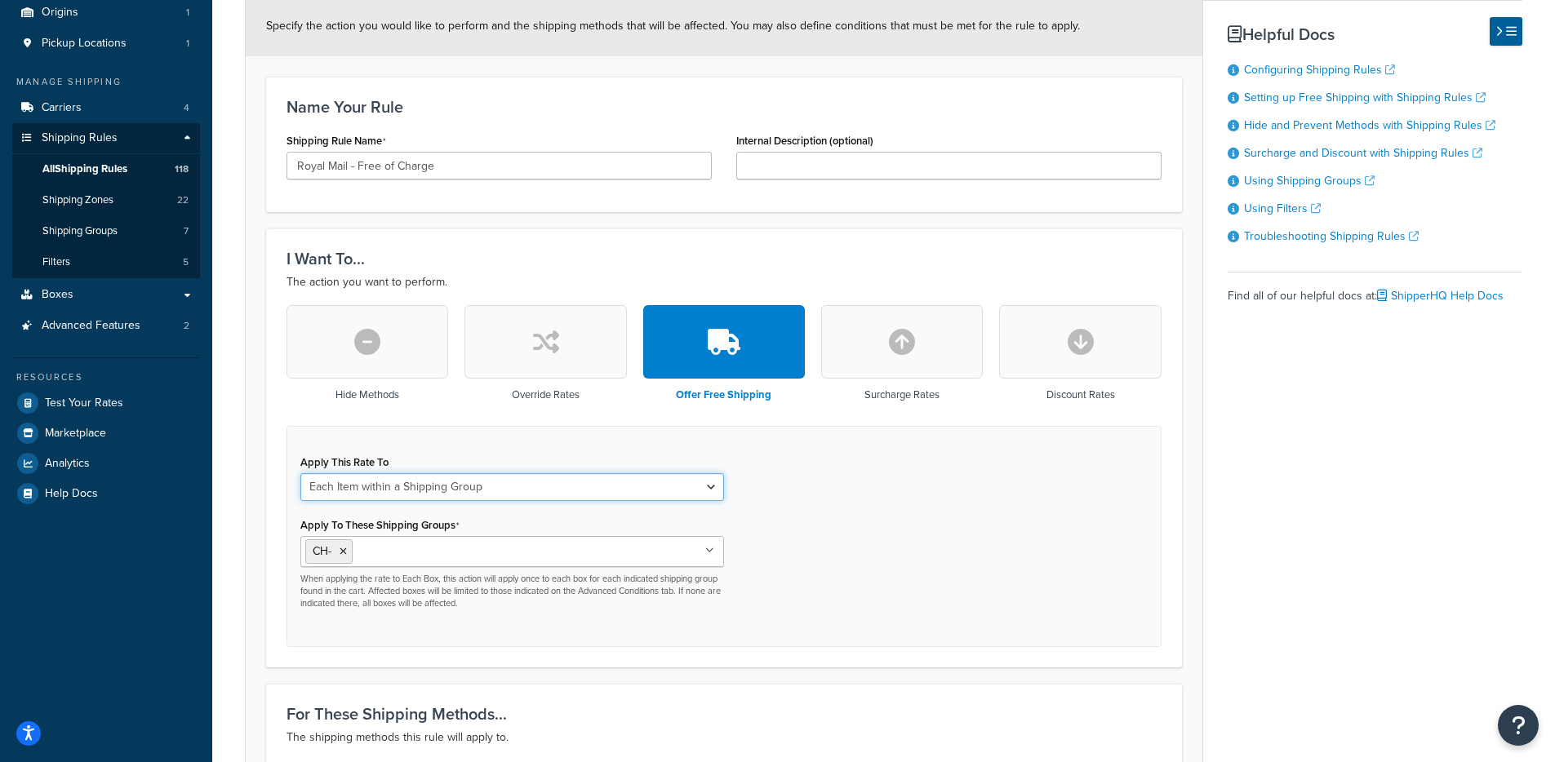
click at [395, 494] on select "Each Shipment in the Cart Each Shipping Group in the Cart Each Item within a Sh…" at bounding box center [512, 487] width 424 height 28
drag, startPoint x: 395, startPoint y: 494, endPoint x: 877, endPoint y: 500, distance: 482.4
click at [885, 500] on div "Apply This Rate To Each Shipment in the Cart Each Shipping Group in the Cart Ea…" at bounding box center [723, 536] width 875 height 221
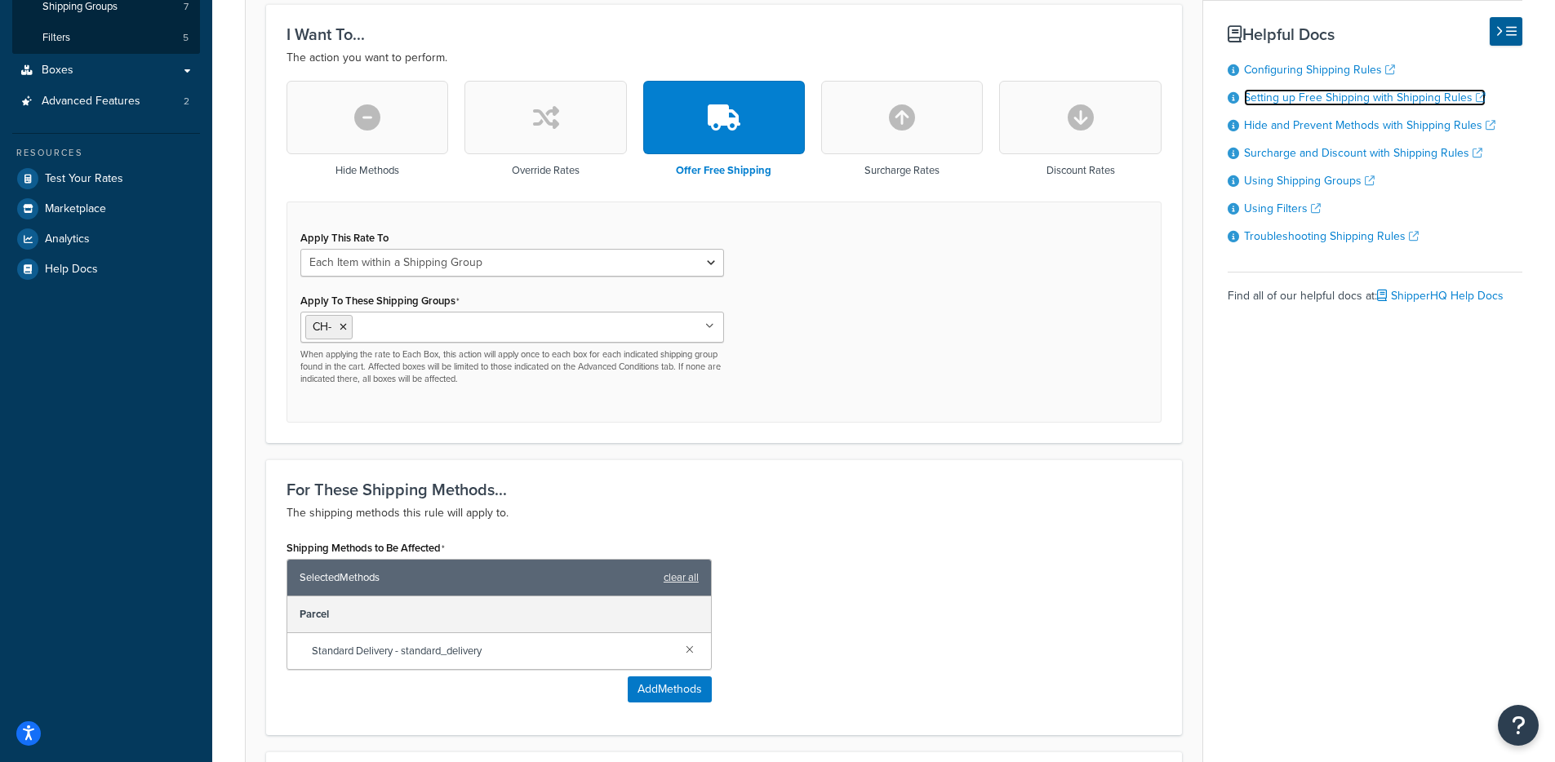
scroll to position [433, 0]
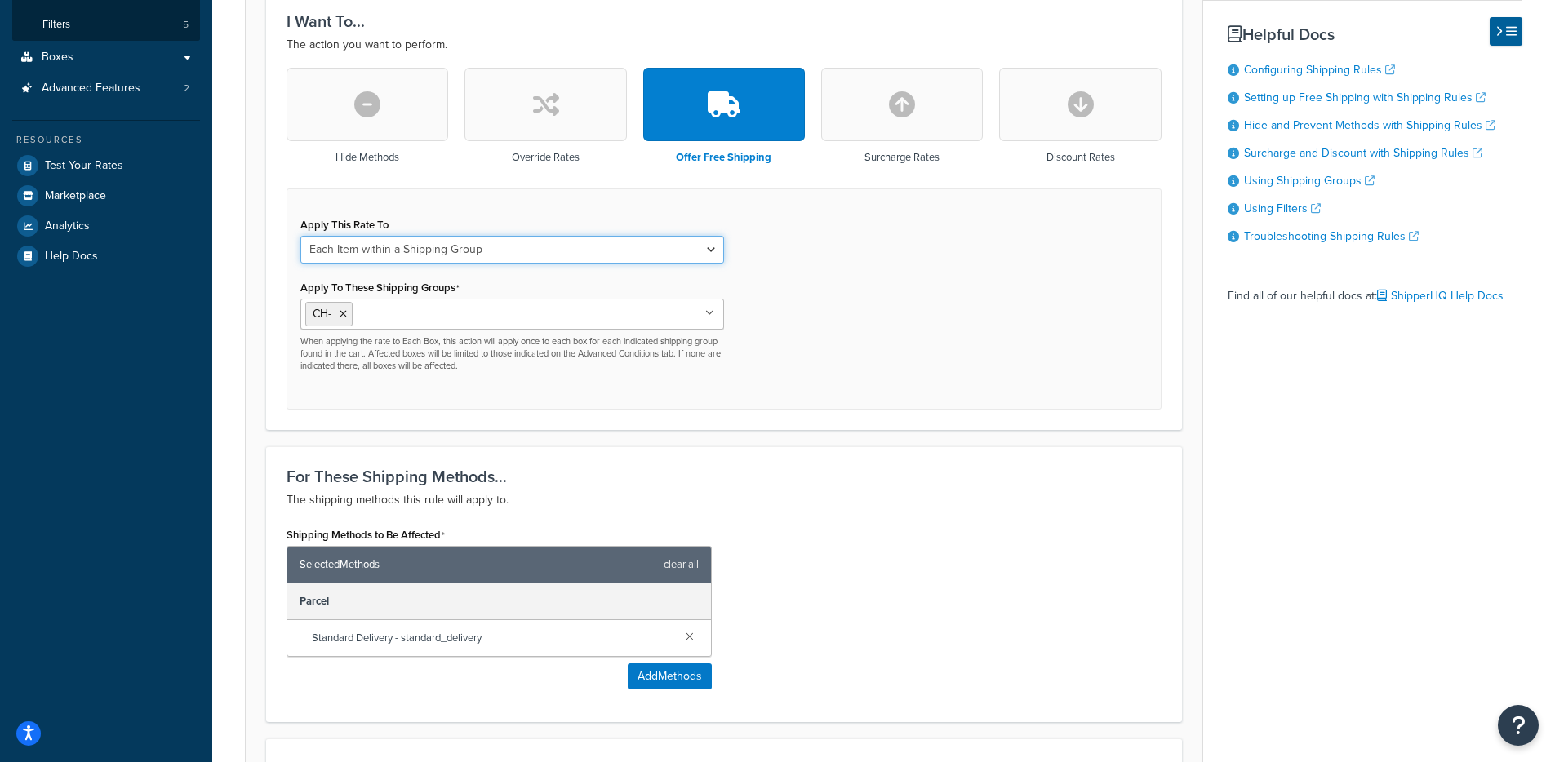
select select "SHIPPING_GROUP"
click at [300, 237] on select "Each Shipment in the Cart Each Shipping Group in the Cart Each Item within a Sh…" at bounding box center [512, 250] width 424 height 28
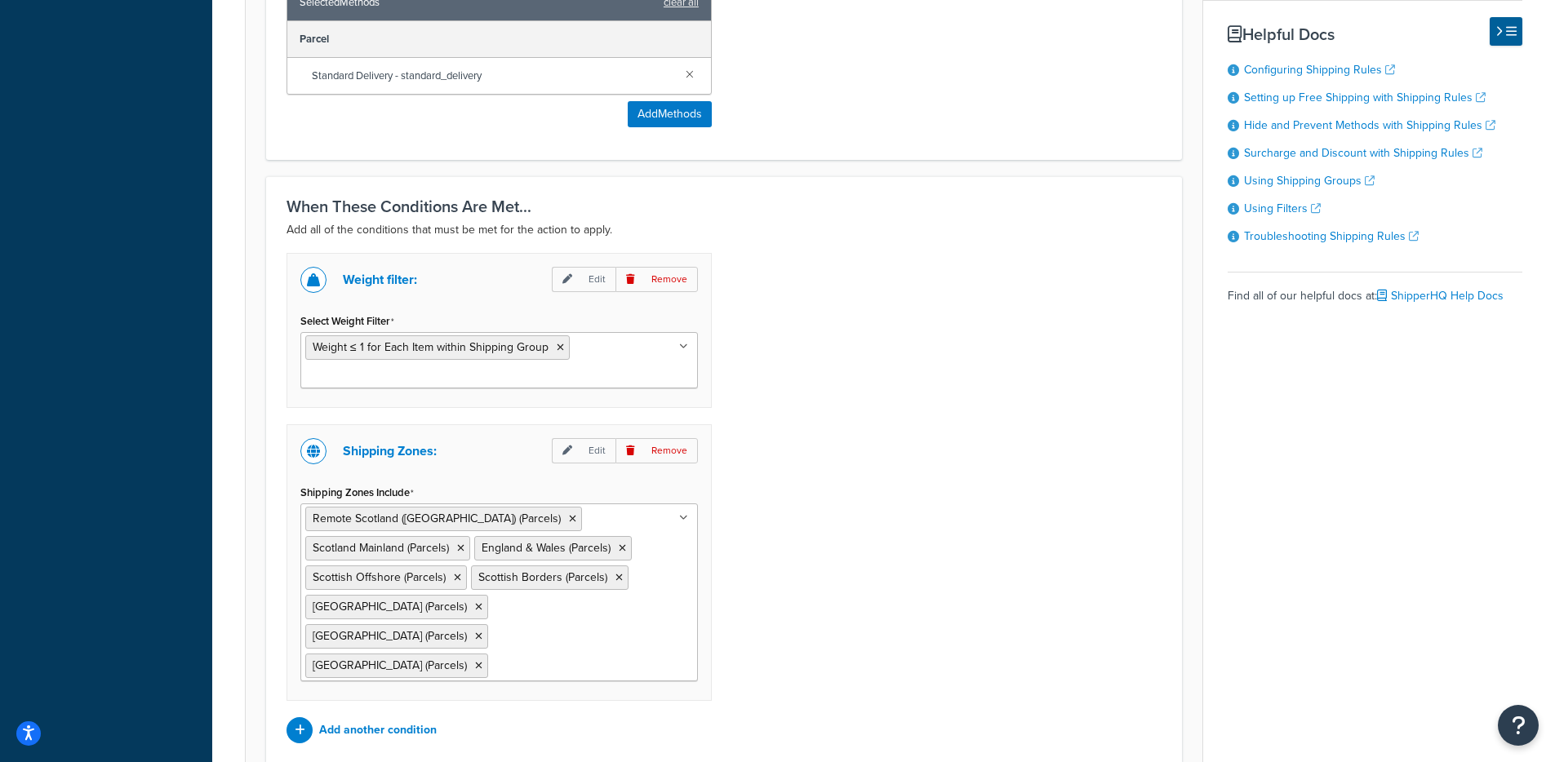
scroll to position [1119, 0]
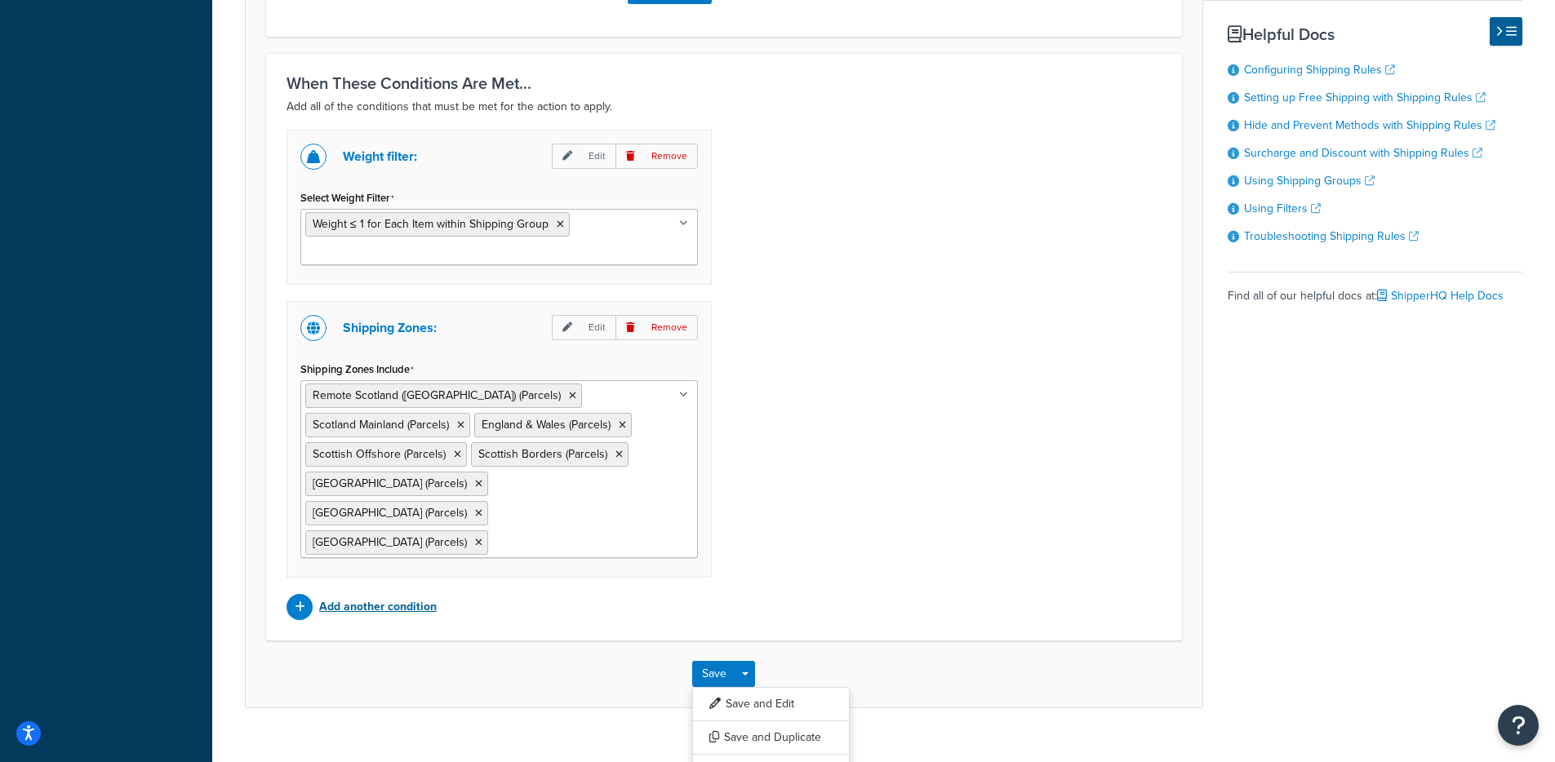
click at [365, 596] on p "Add another condition" at bounding box center [378, 607] width 118 height 23
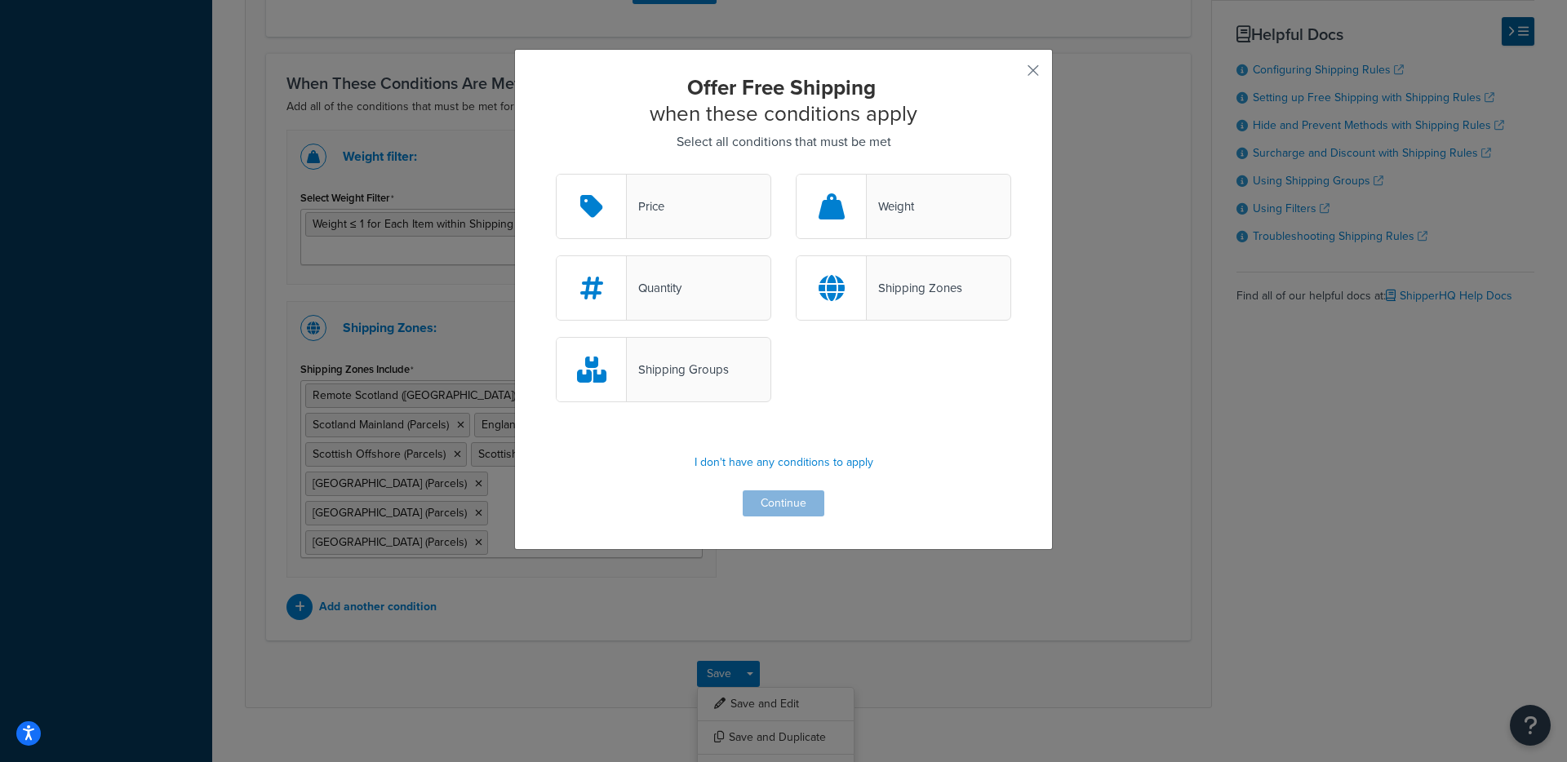
click at [699, 364] on div "Shipping Groups" at bounding box center [678, 369] width 102 height 23
click at [0, 0] on input "Shipping Groups" at bounding box center [0, 0] width 0 height 0
click at [787, 508] on button "Continue" at bounding box center [784, 503] width 82 height 26
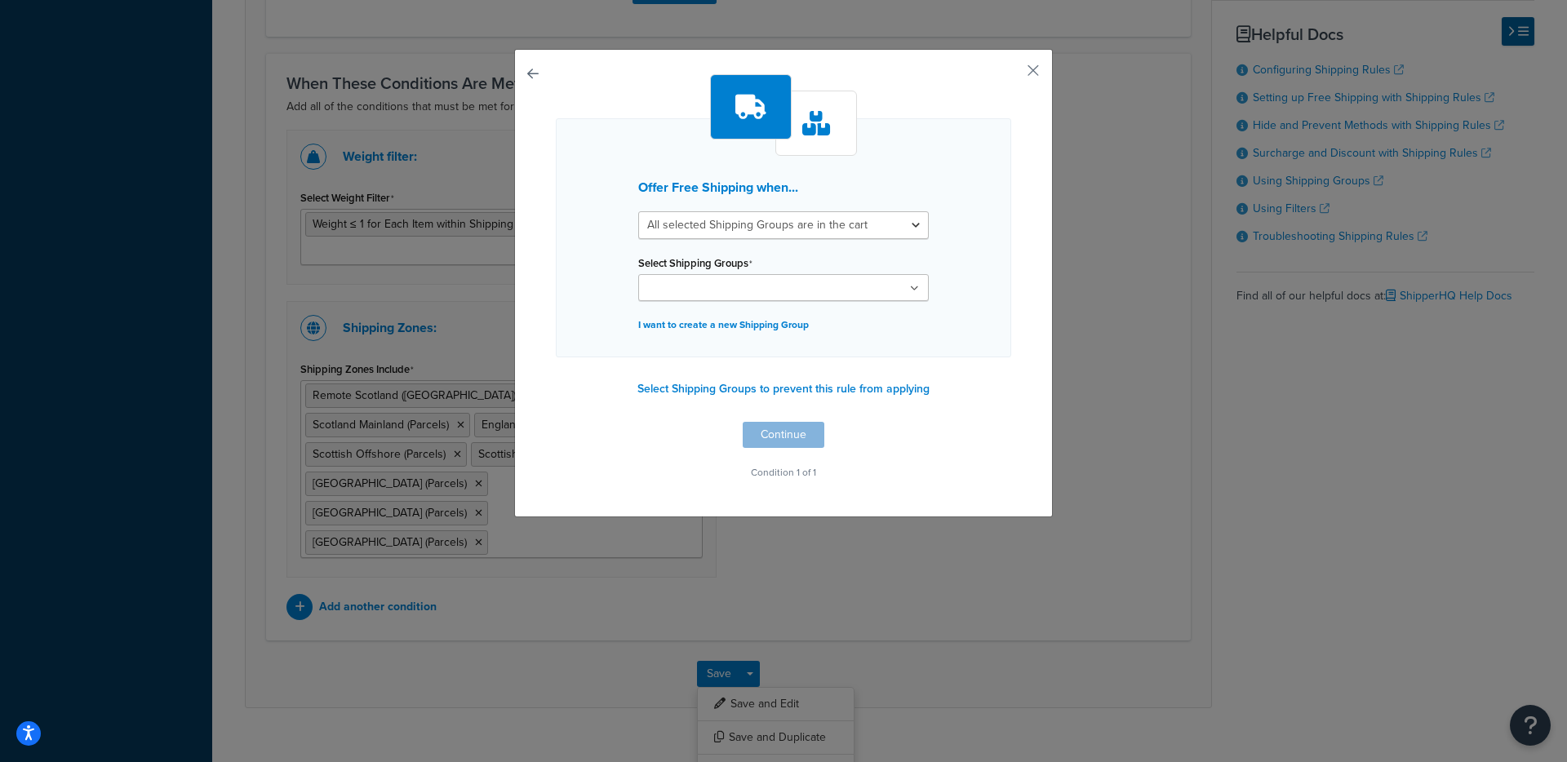
click at [734, 281] on input "Select Shipping Groups" at bounding box center [715, 289] width 144 height 18
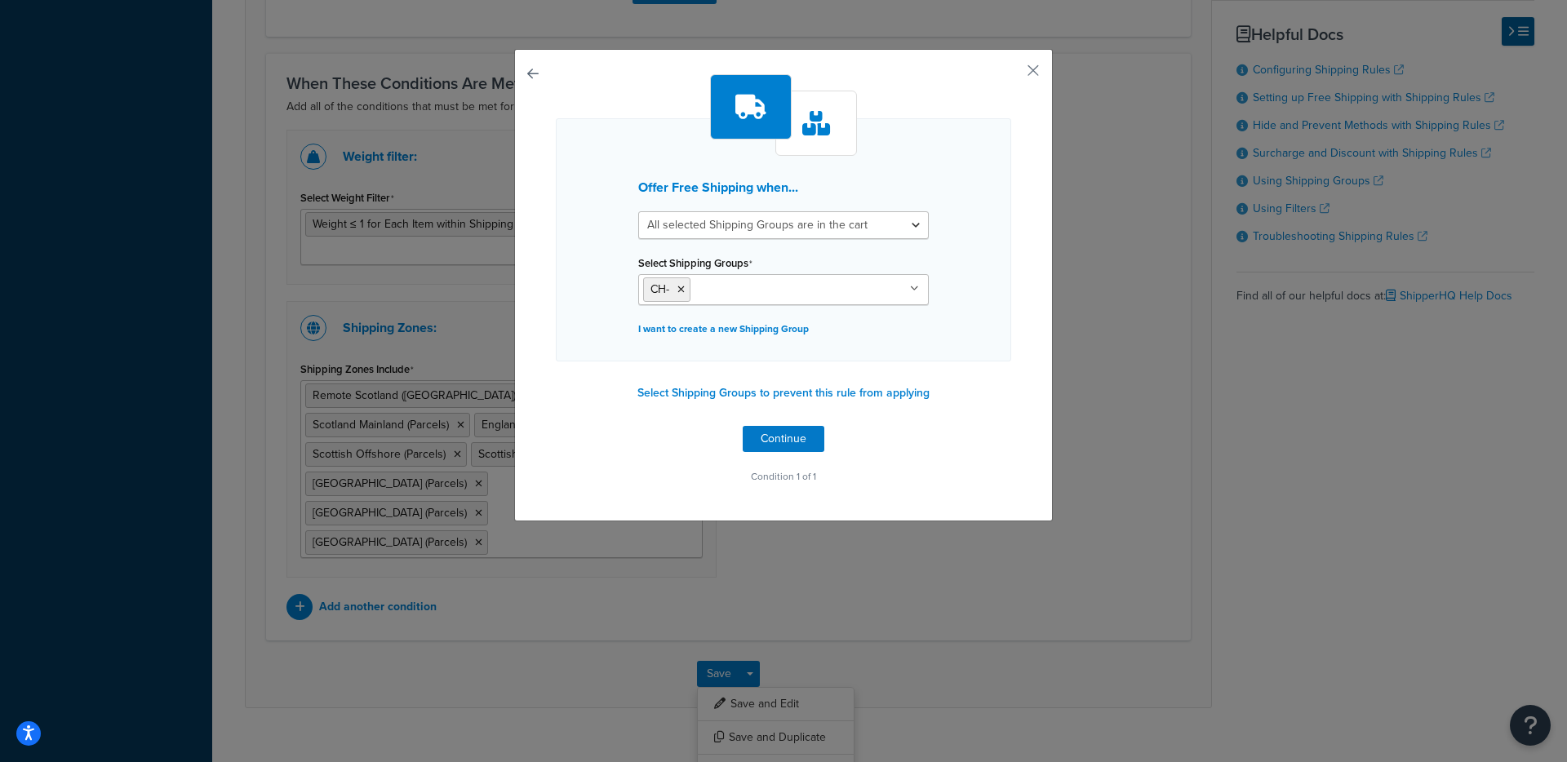
click at [997, 403] on div "Offer Free Shipping when... All selected Shipping Groups are in the cart Any se…" at bounding box center [783, 281] width 455 height 414
drag, startPoint x: 792, startPoint y: 223, endPoint x: 987, endPoint y: 239, distance: 196.5
click at [987, 239] on div "Offer Free Shipping when... All selected Shipping Groups are in the cart Any se…" at bounding box center [783, 239] width 455 height 243
click at [750, 438] on button "Continue" at bounding box center [784, 439] width 82 height 26
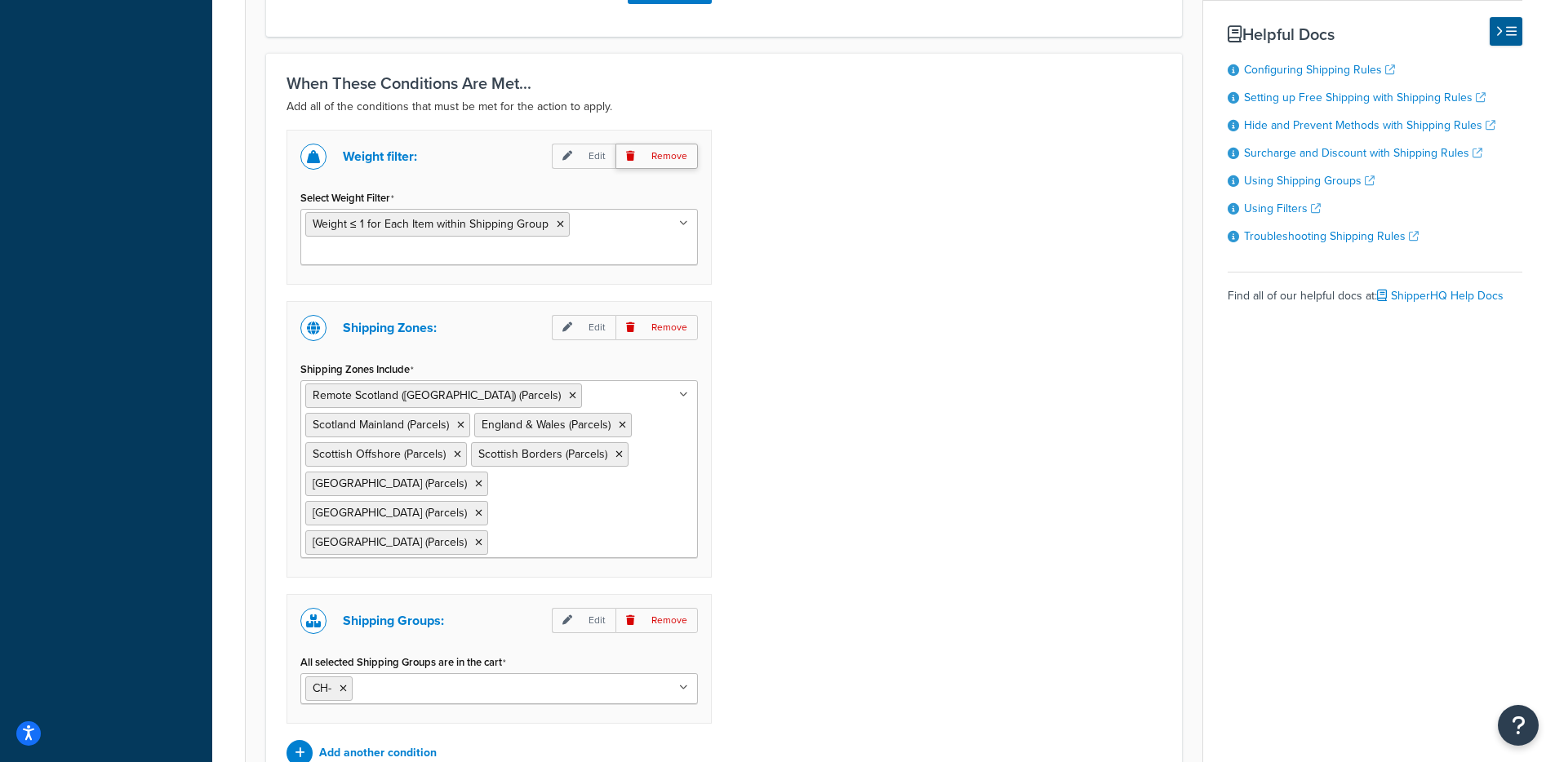
click at [649, 161] on p "Remove" at bounding box center [656, 156] width 82 height 25
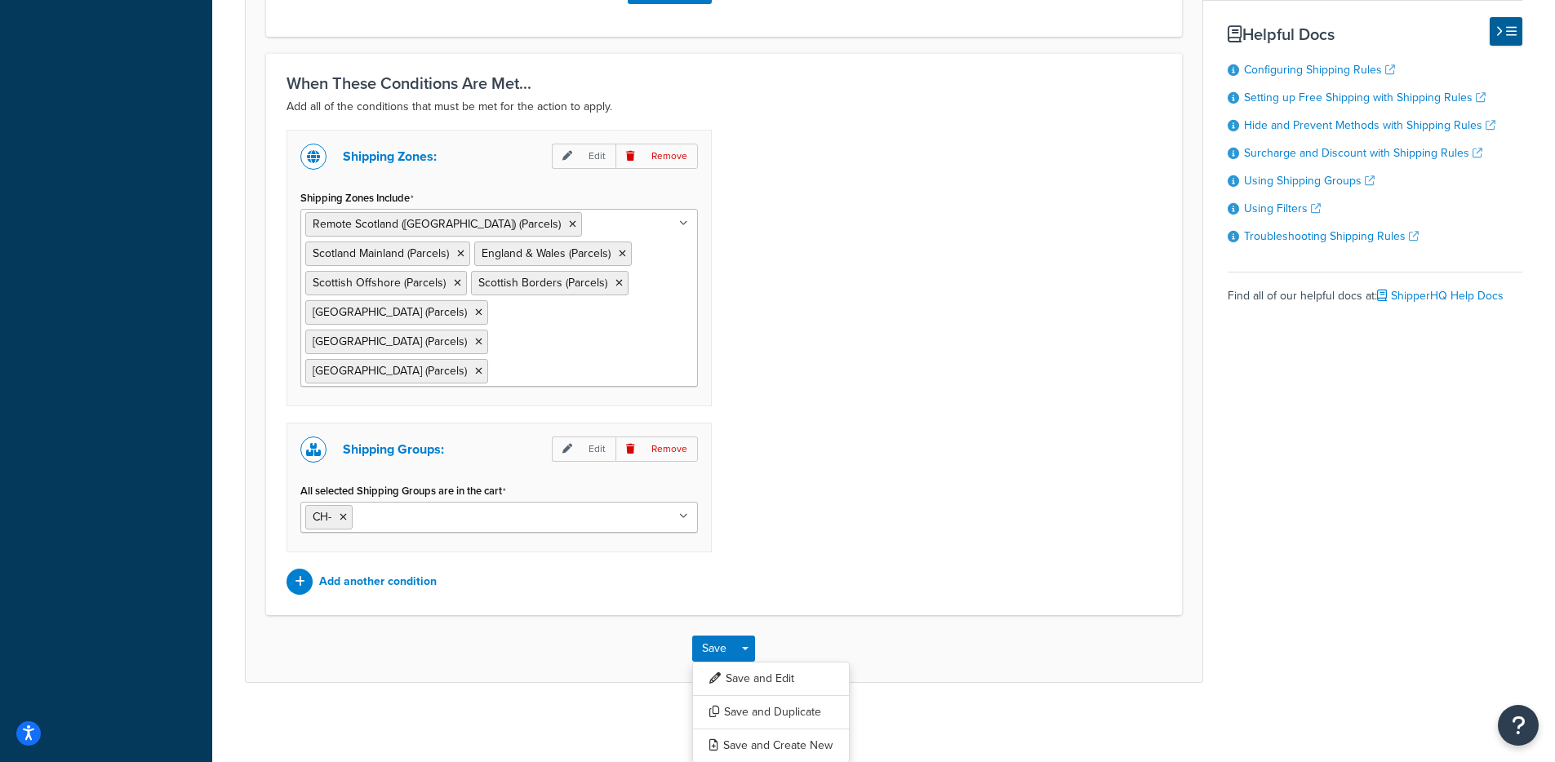
scroll to position [1094, 0]
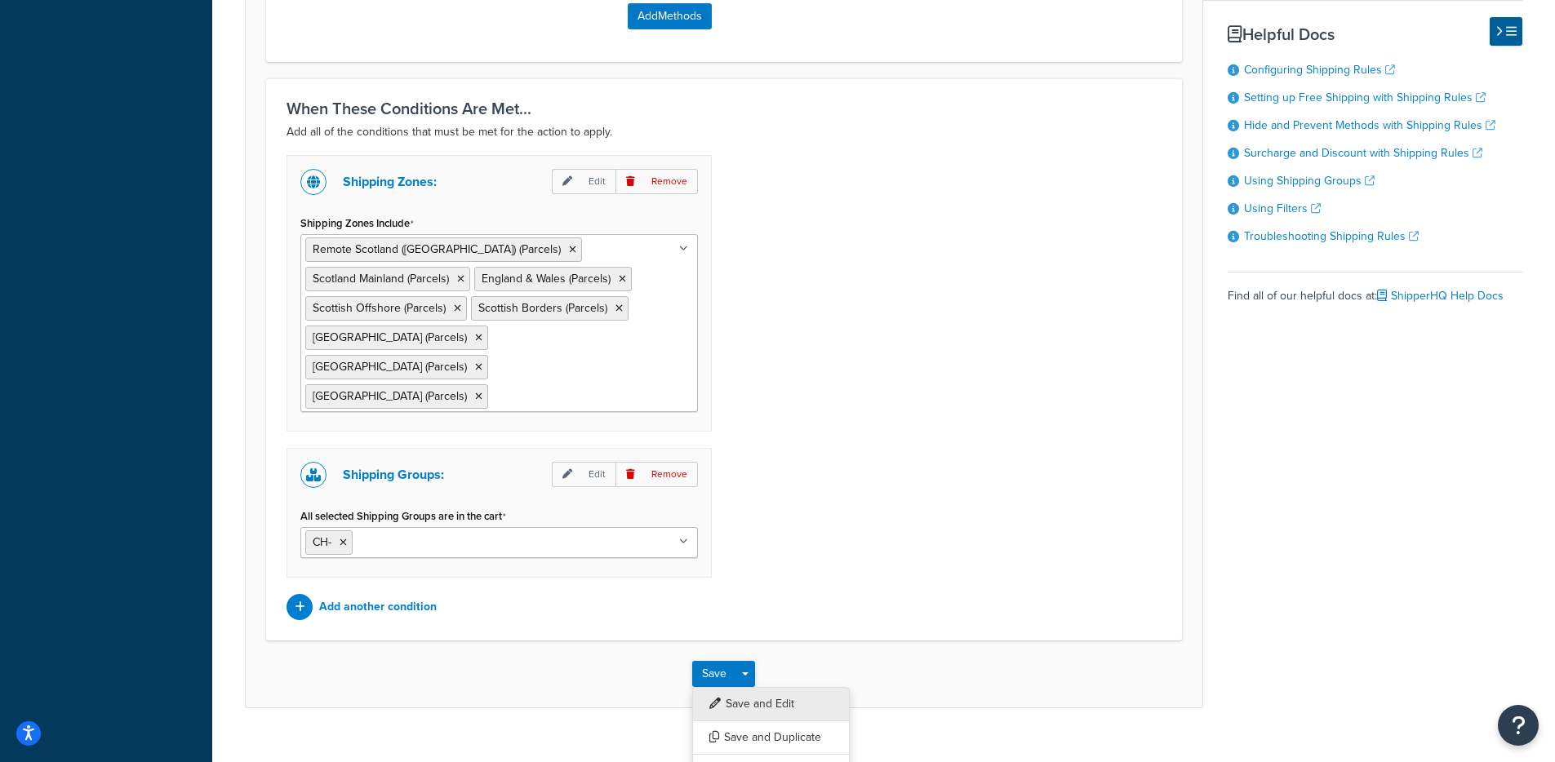
click at [774, 687] on button "Save and Edit" at bounding box center [771, 704] width 158 height 34
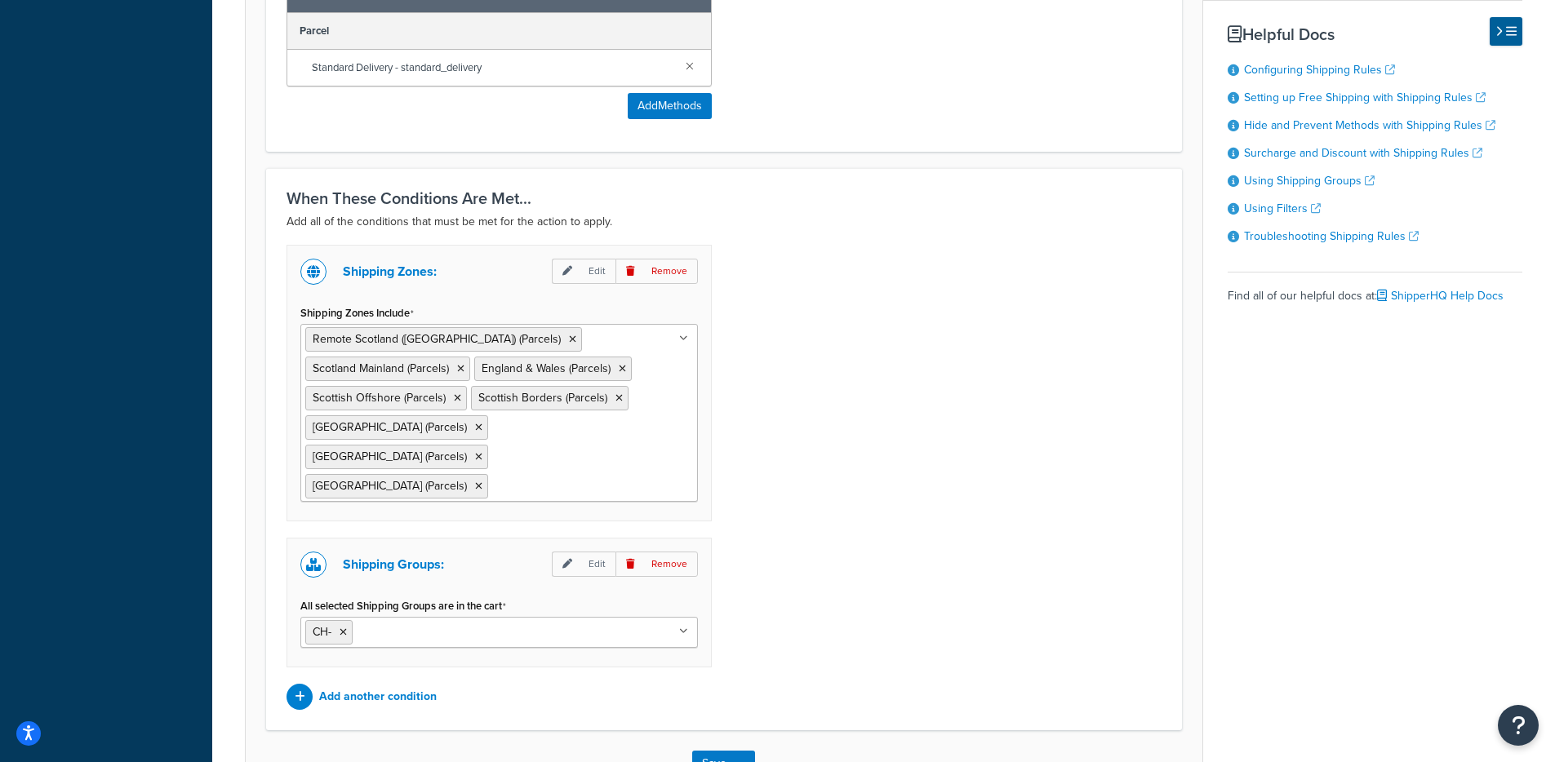
scroll to position [0, 0]
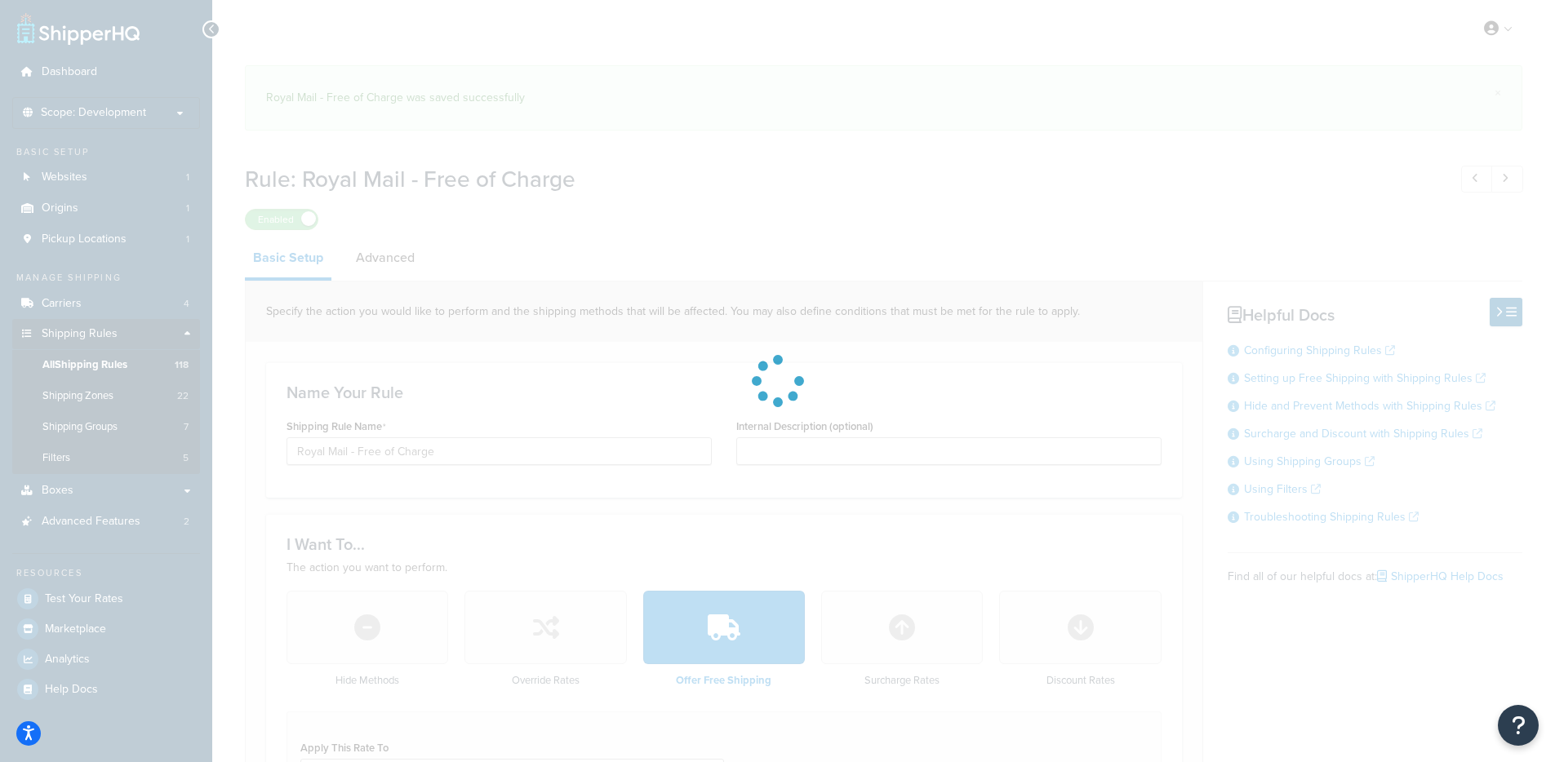
select select "SHIPPING_GROUP"
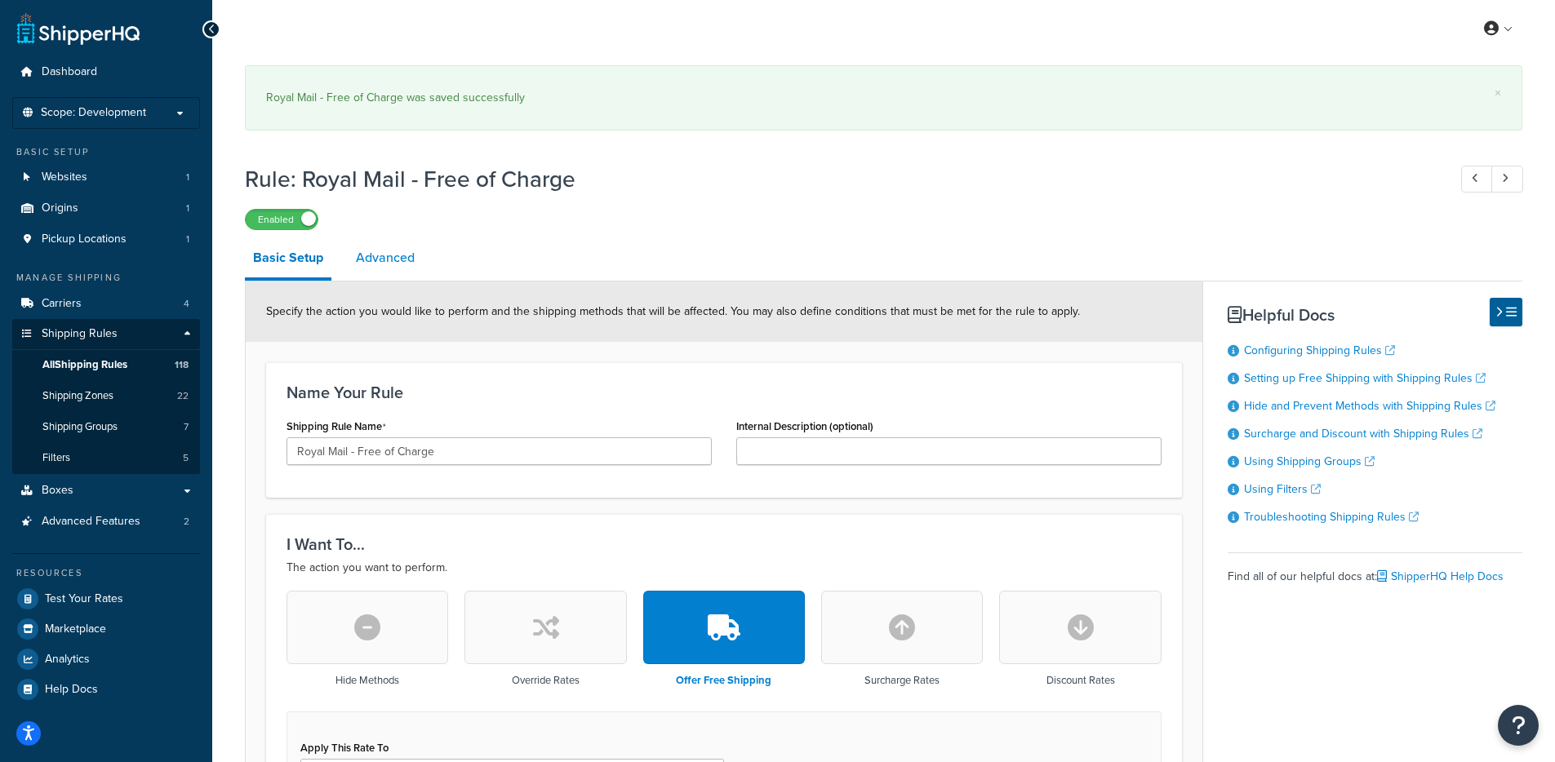
click at [365, 272] on link "Advanced" at bounding box center [385, 257] width 75 height 39
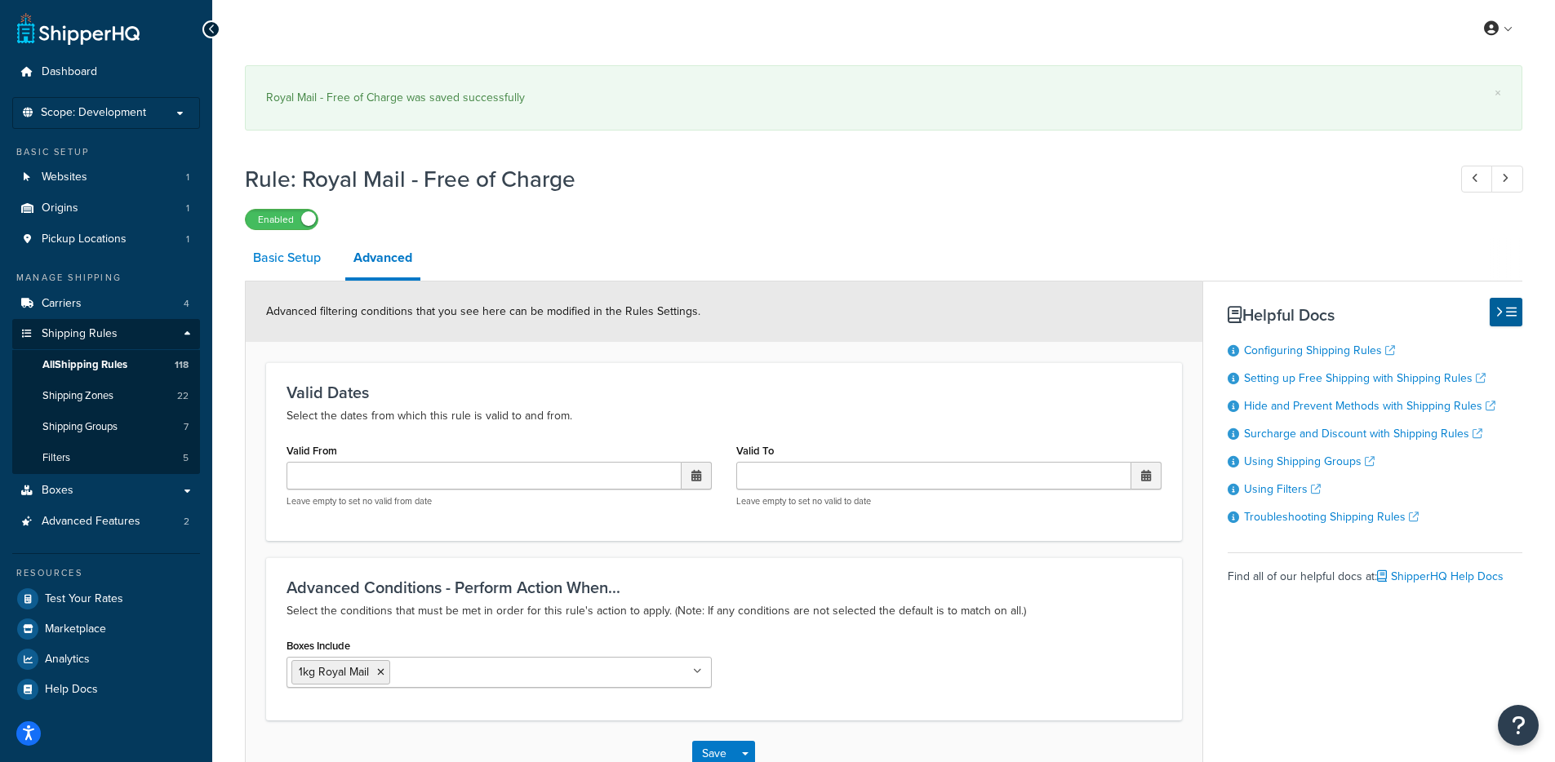
click at [283, 265] on link "Basic Setup" at bounding box center [287, 257] width 84 height 39
select select "SHIPPING_GROUP"
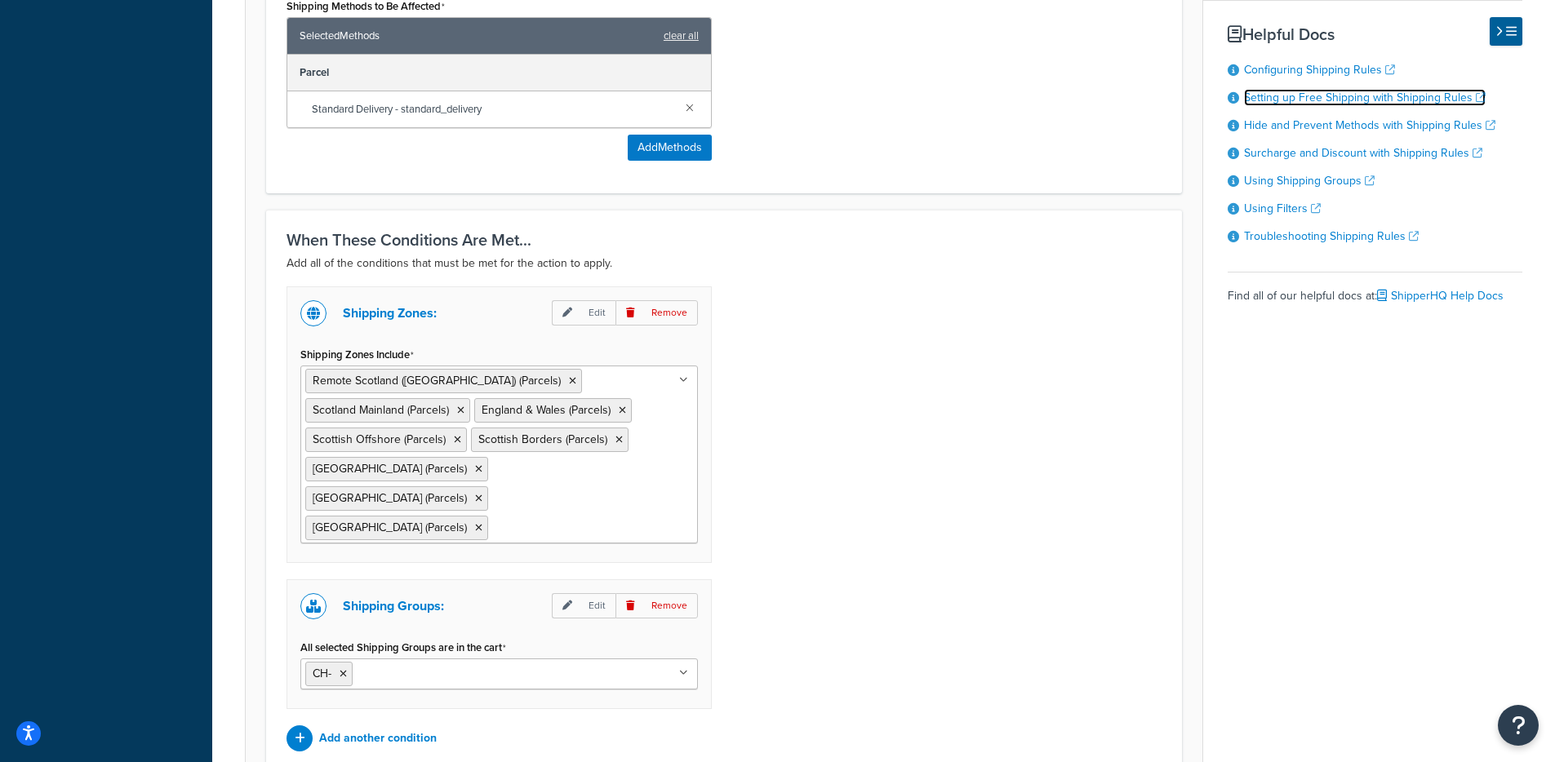
scroll to position [1094, 0]
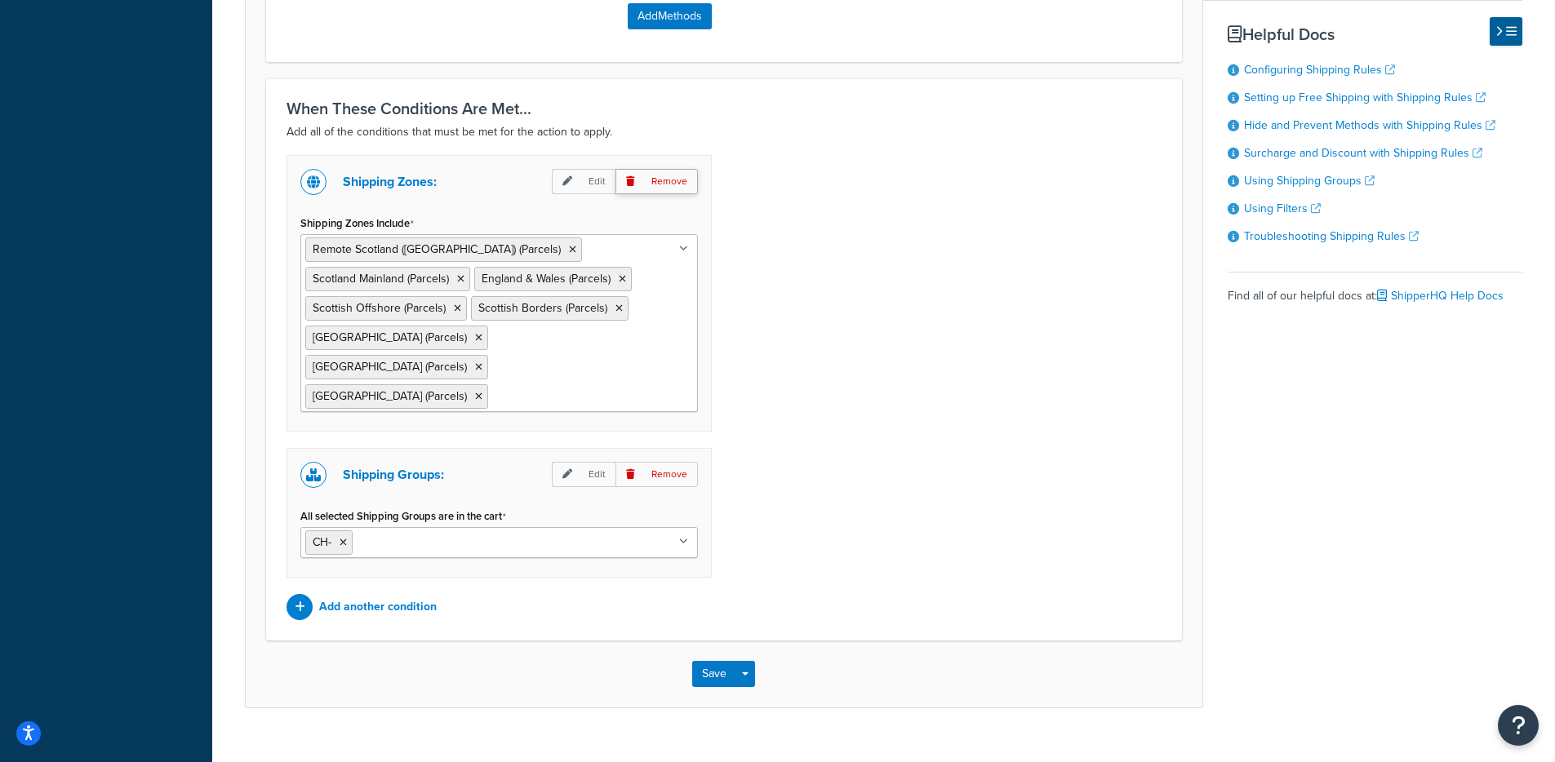
click at [646, 189] on p "Remove" at bounding box center [656, 181] width 82 height 25
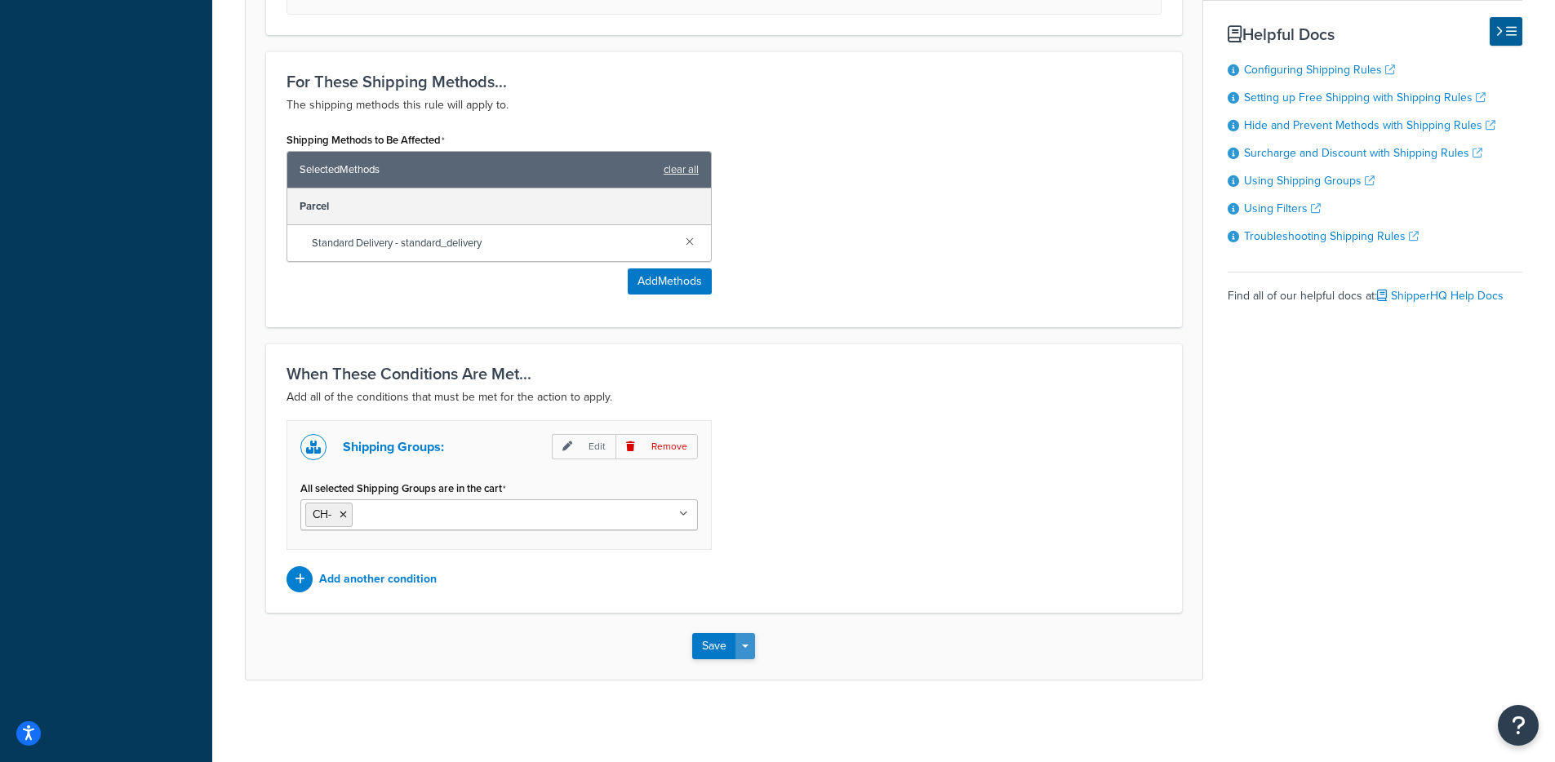
click at [746, 644] on button "Save Dropdown" at bounding box center [745, 646] width 20 height 26
click at [742, 685] on button "Save and Edit" at bounding box center [771, 676] width 158 height 34
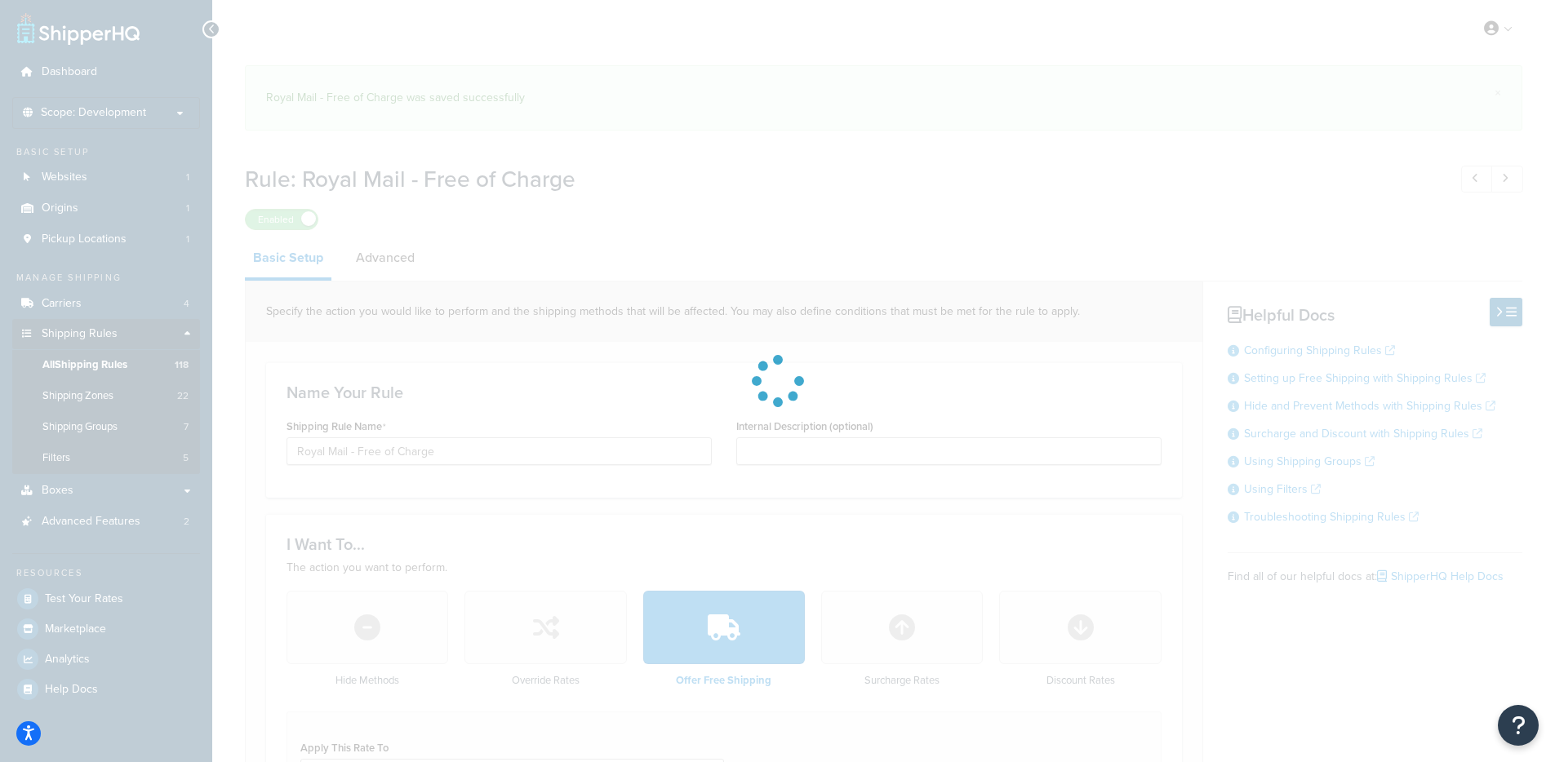
select select "SHIPPING_GROUP"
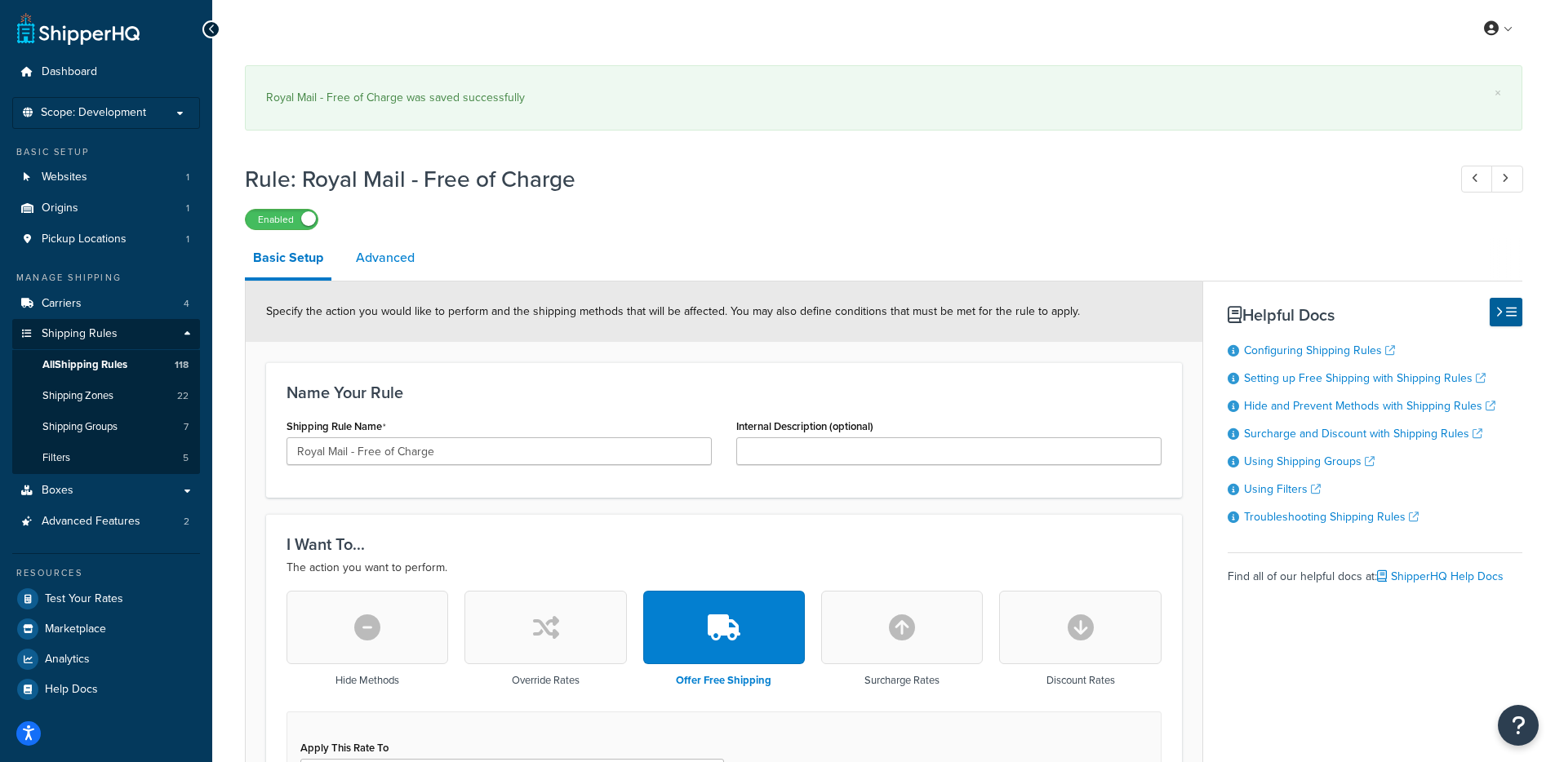
click at [387, 266] on link "Advanced" at bounding box center [385, 257] width 75 height 39
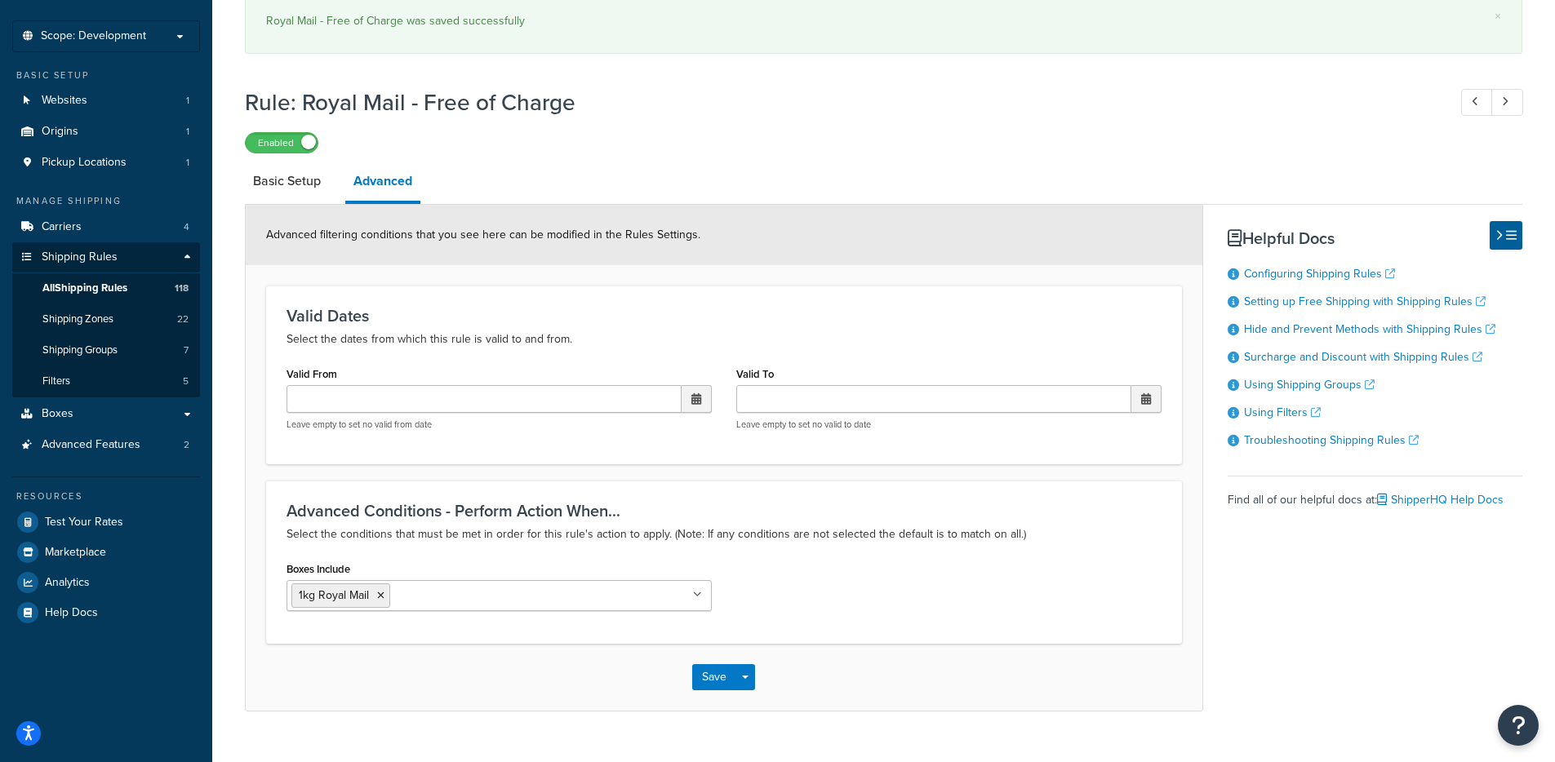
scroll to position [98, 0]
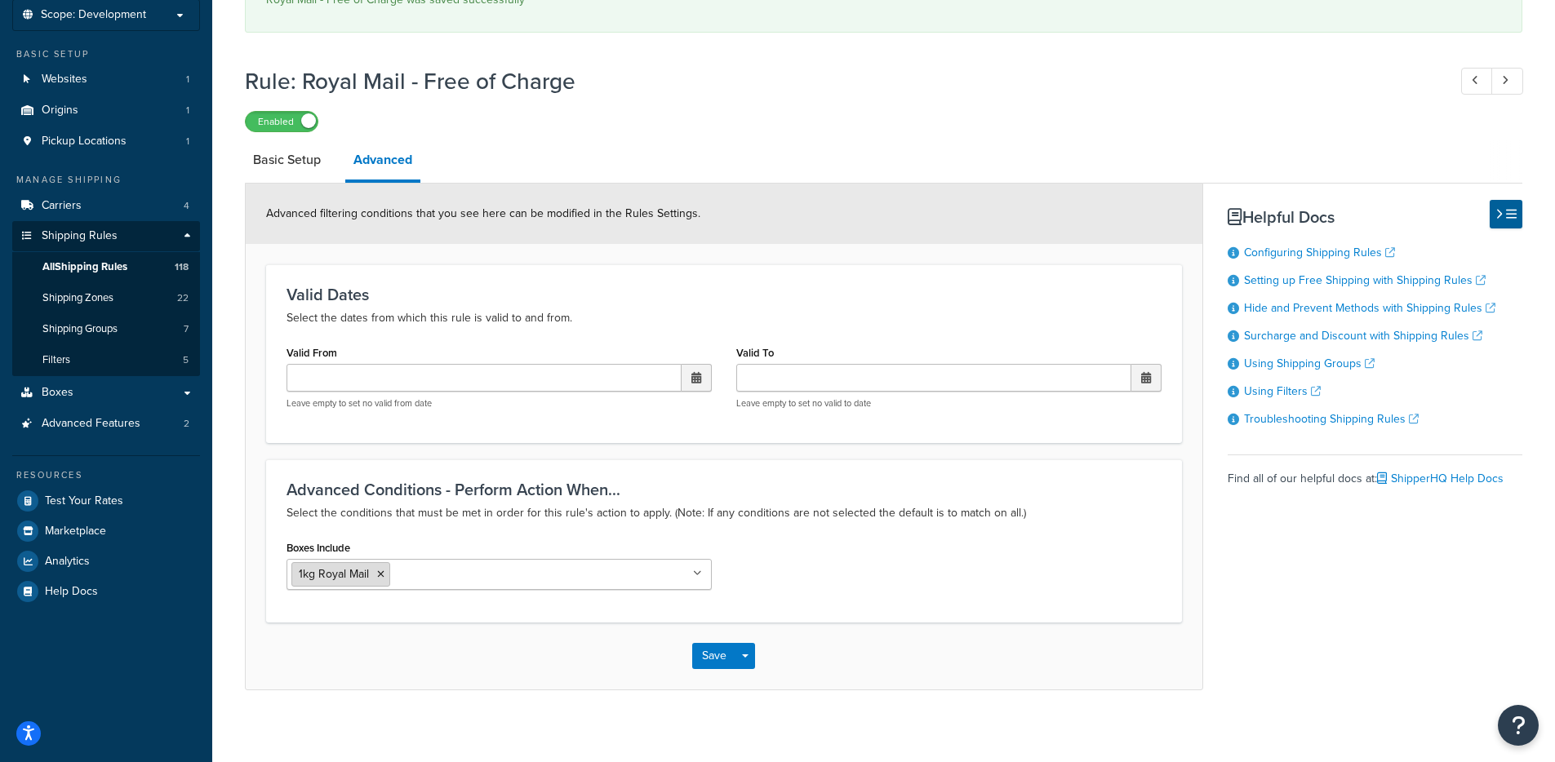
click at [381, 575] on icon at bounding box center [380, 575] width 7 height 10
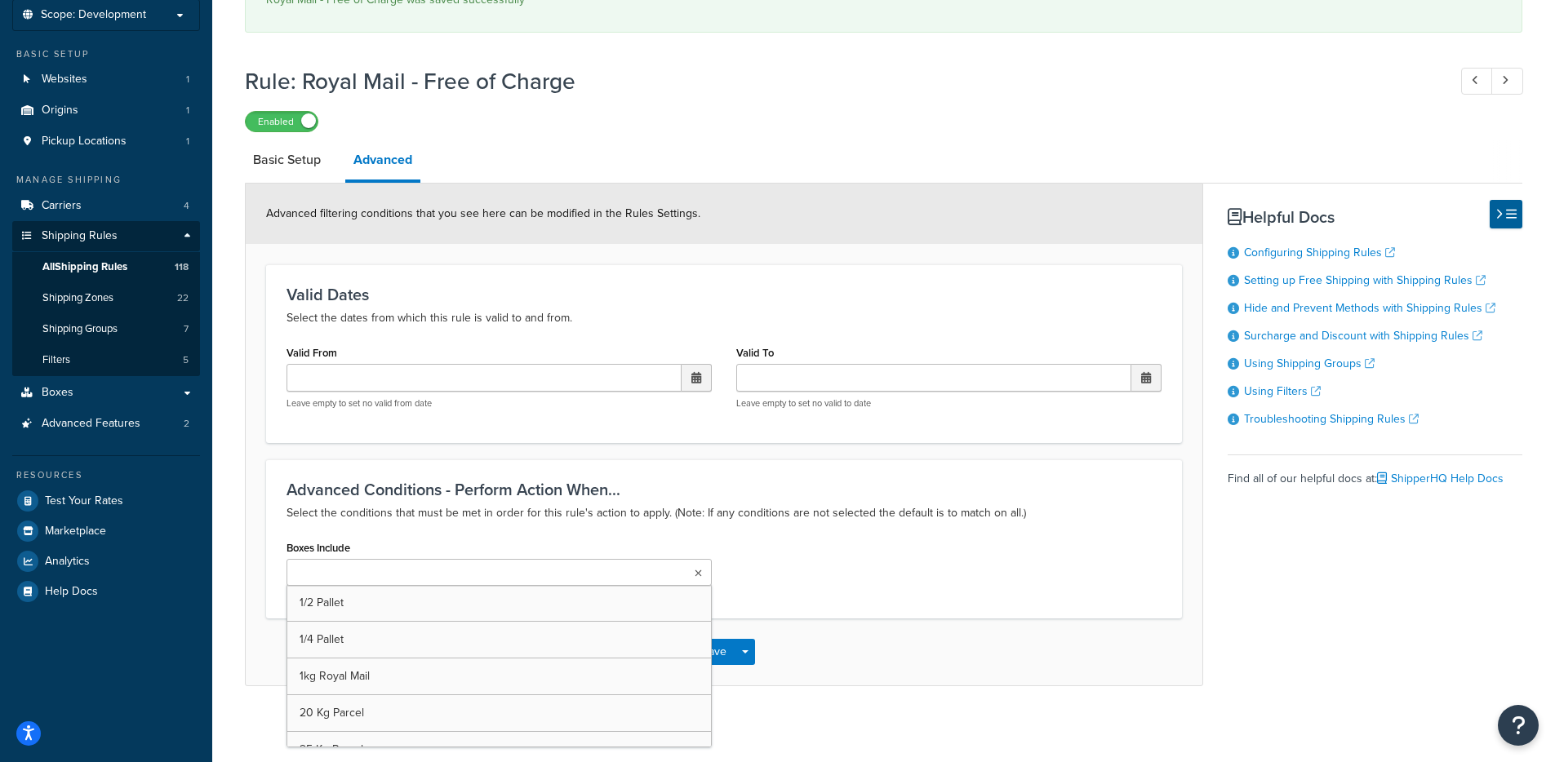
click at [536, 535] on div "Advanced Conditions - Perform Action When... Select the conditions that must be…" at bounding box center [724, 538] width 916 height 159
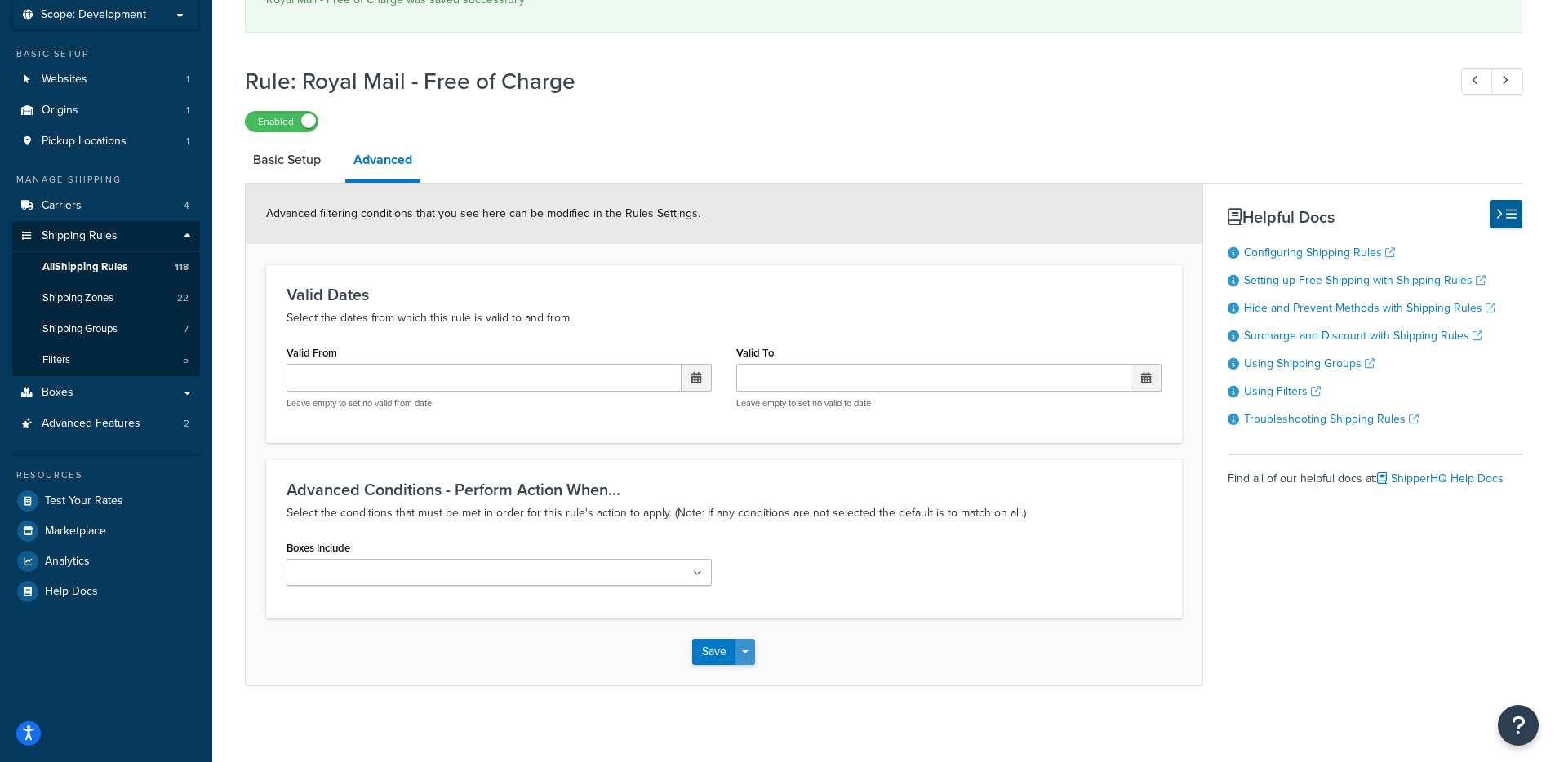
click at [747, 654] on span "button" at bounding box center [745, 651] width 7 height 3
click at [747, 677] on button "Save and Edit" at bounding box center [771, 682] width 158 height 34
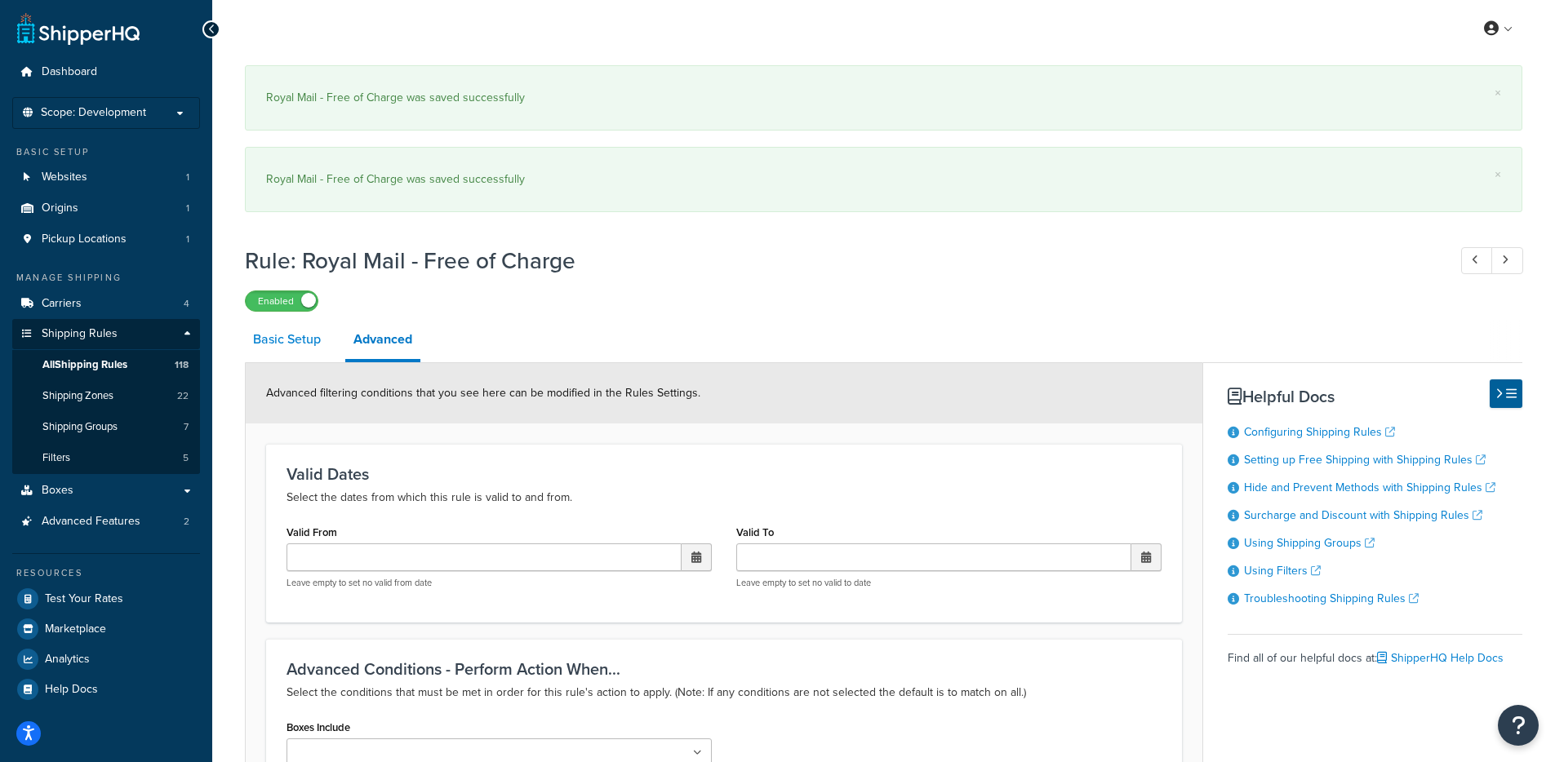
click at [283, 341] on link "Basic Setup" at bounding box center [287, 339] width 84 height 39
select select "SHIPPING_GROUP"
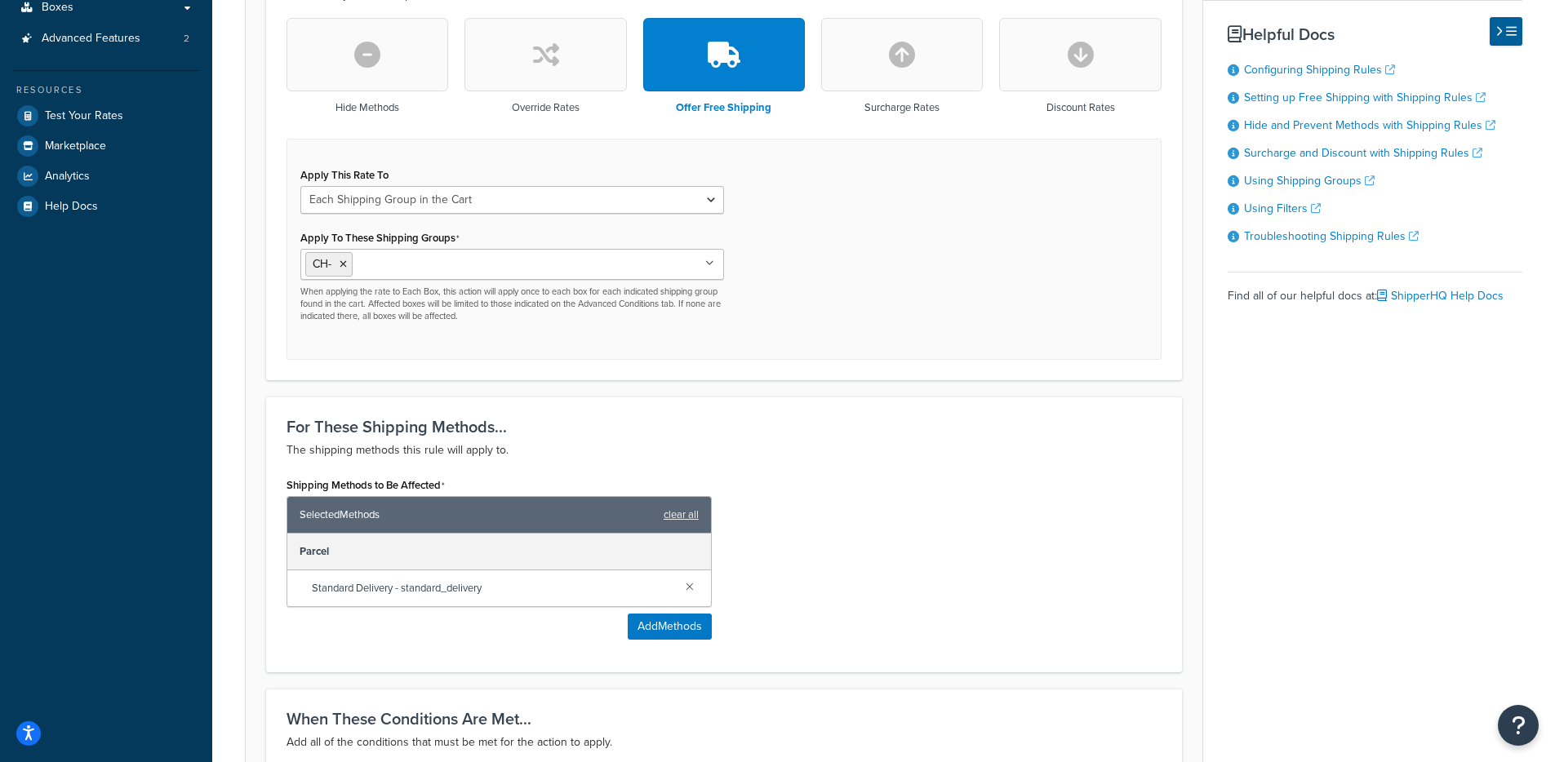
scroll to position [783, 0]
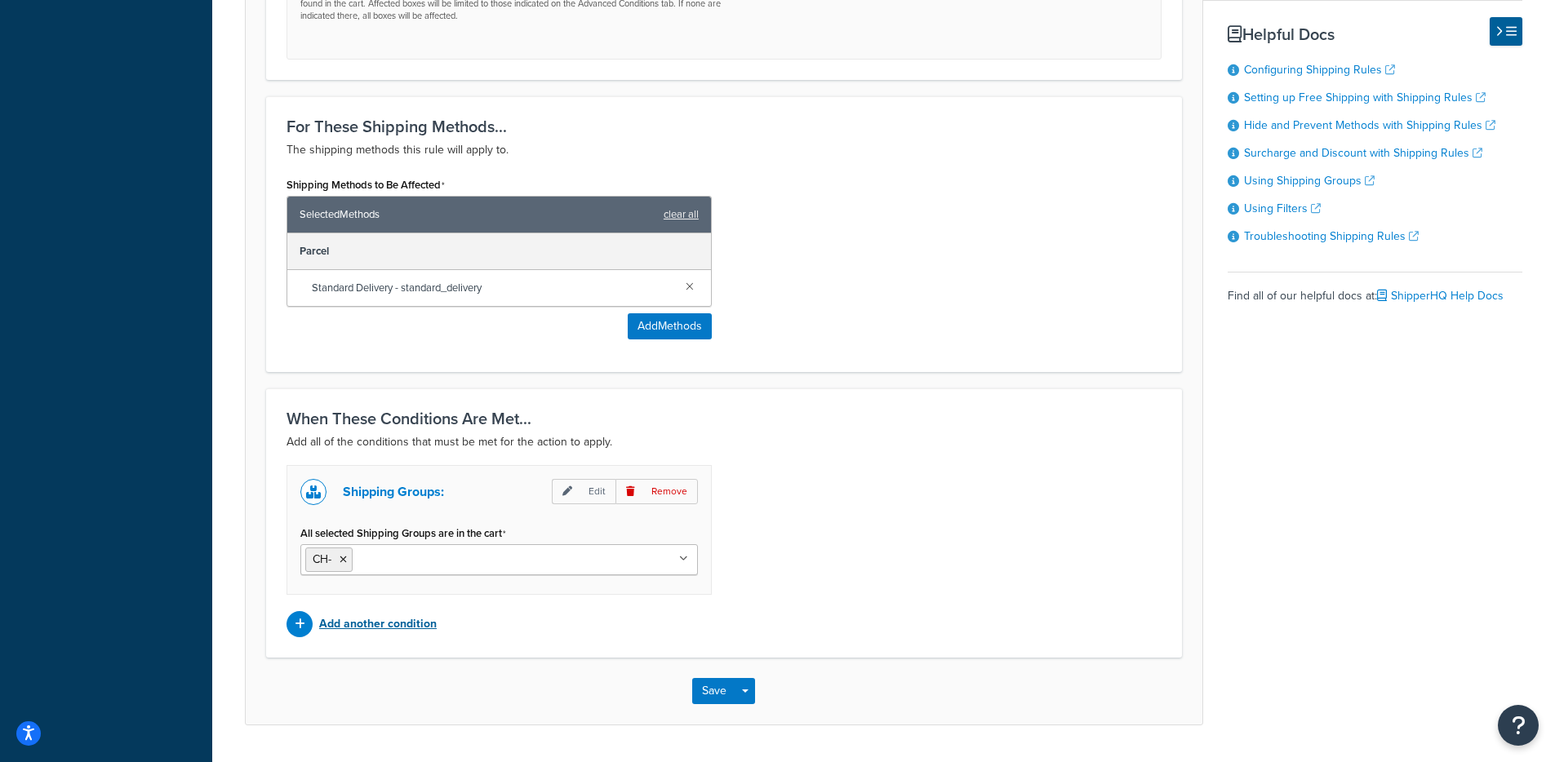
click at [347, 627] on p "Add another condition" at bounding box center [378, 624] width 118 height 23
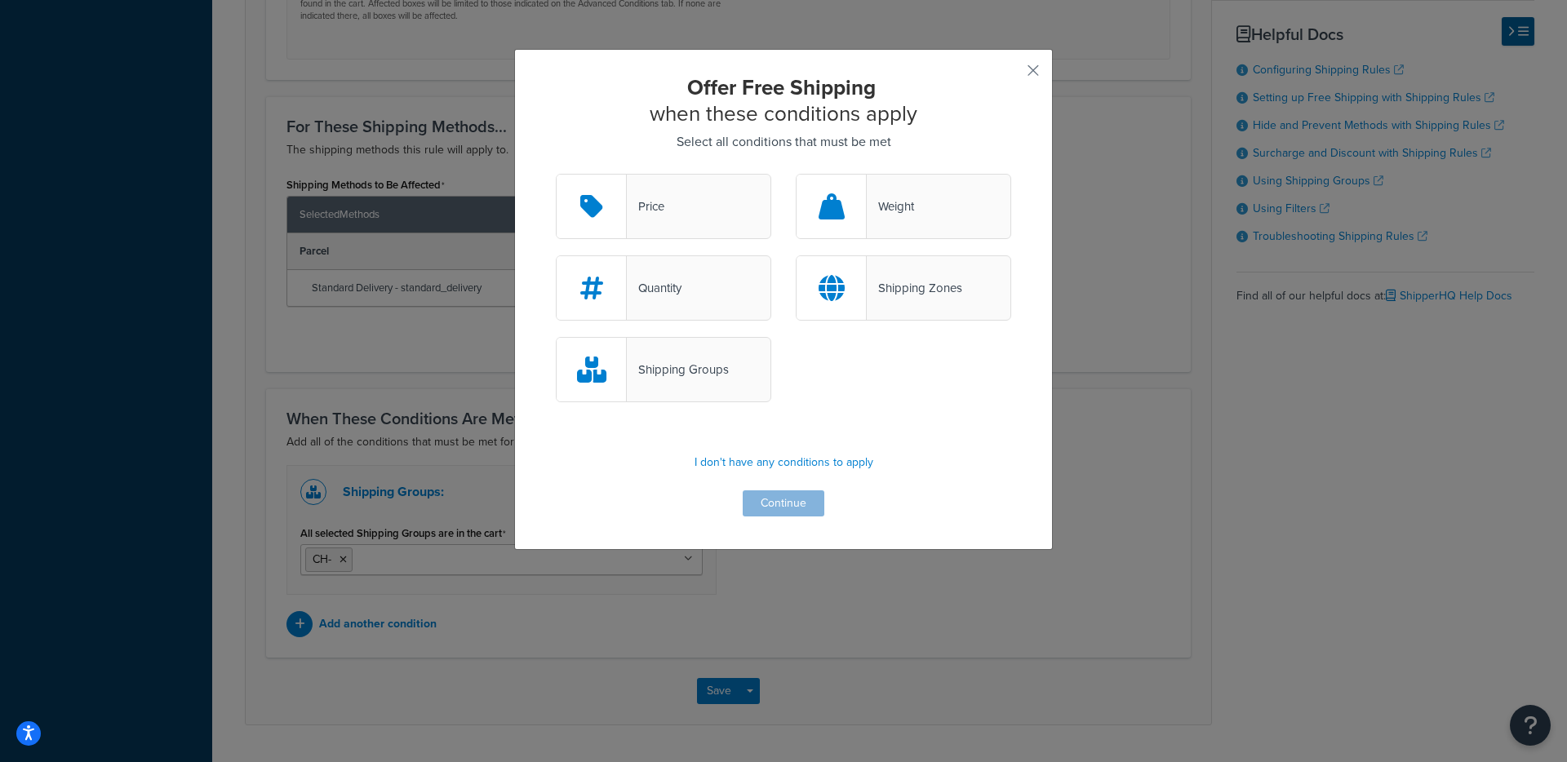
click at [877, 216] on div "Weight" at bounding box center [890, 206] width 47 height 23
click at [0, 0] on input "Weight" at bounding box center [0, 0] width 0 height 0
click at [770, 506] on button "Continue" at bounding box center [784, 503] width 82 height 26
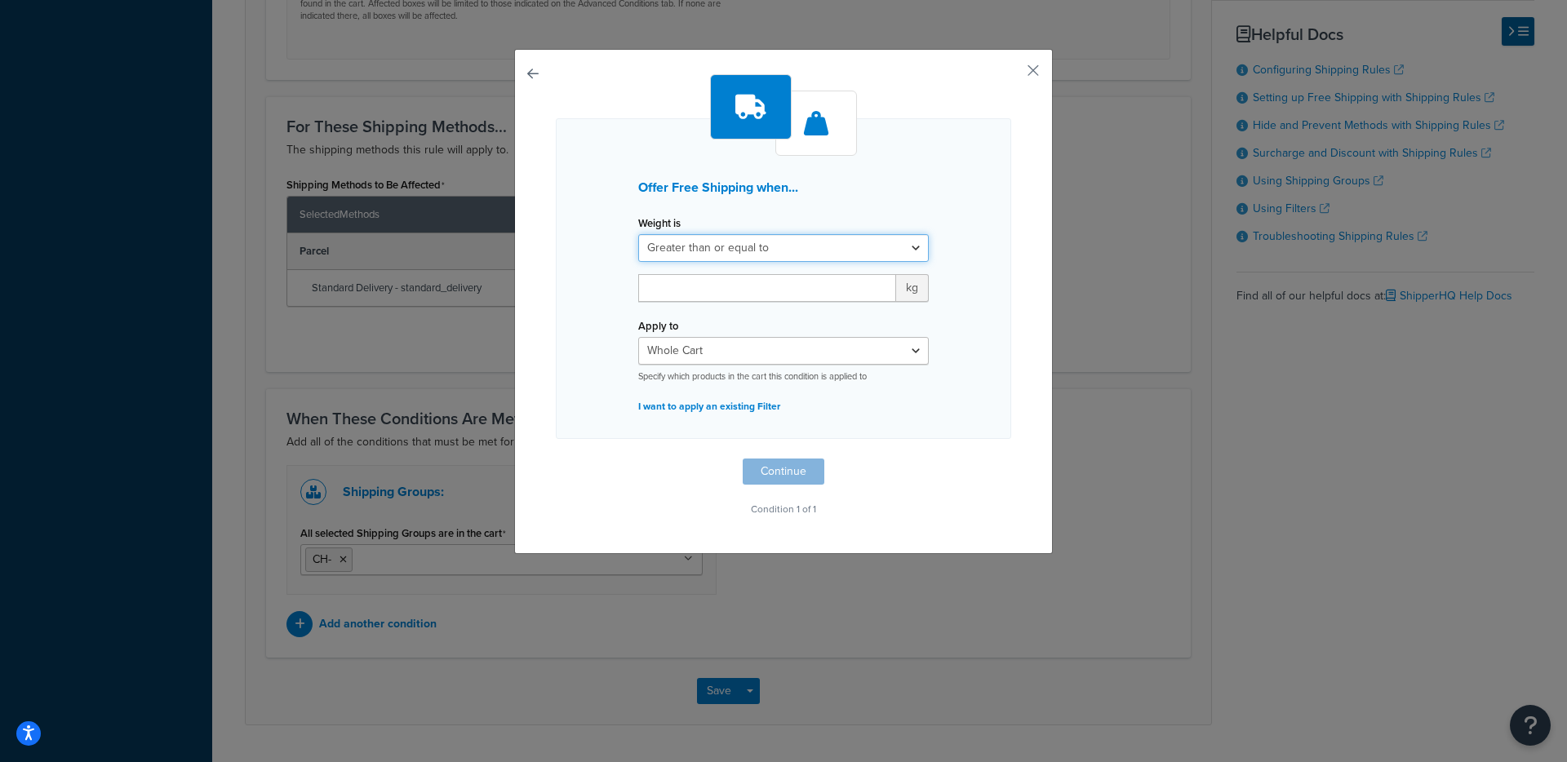
select select "UNDER"
click at [638, 234] on select "Greater than or equal to Between or equal to Less than or equal to" at bounding box center [783, 248] width 291 height 28
click at [720, 291] on input "number" at bounding box center [767, 288] width 258 height 28
type input "1"
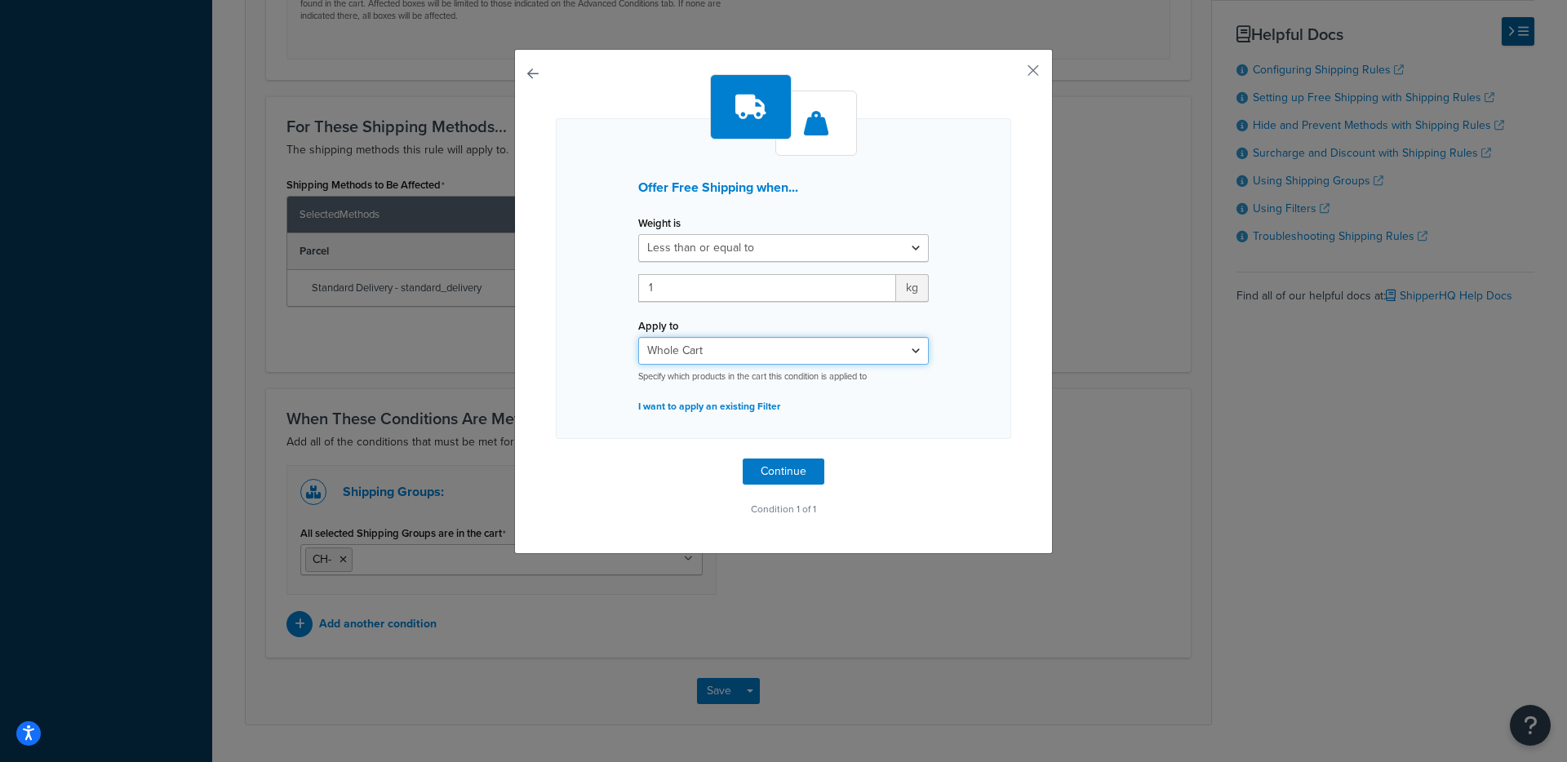
select select "ITEM"
click at [638, 337] on select "Whole Cart Everything in Shipping Group Everything at Origin Each Item within S…" at bounding box center [783, 351] width 291 height 28
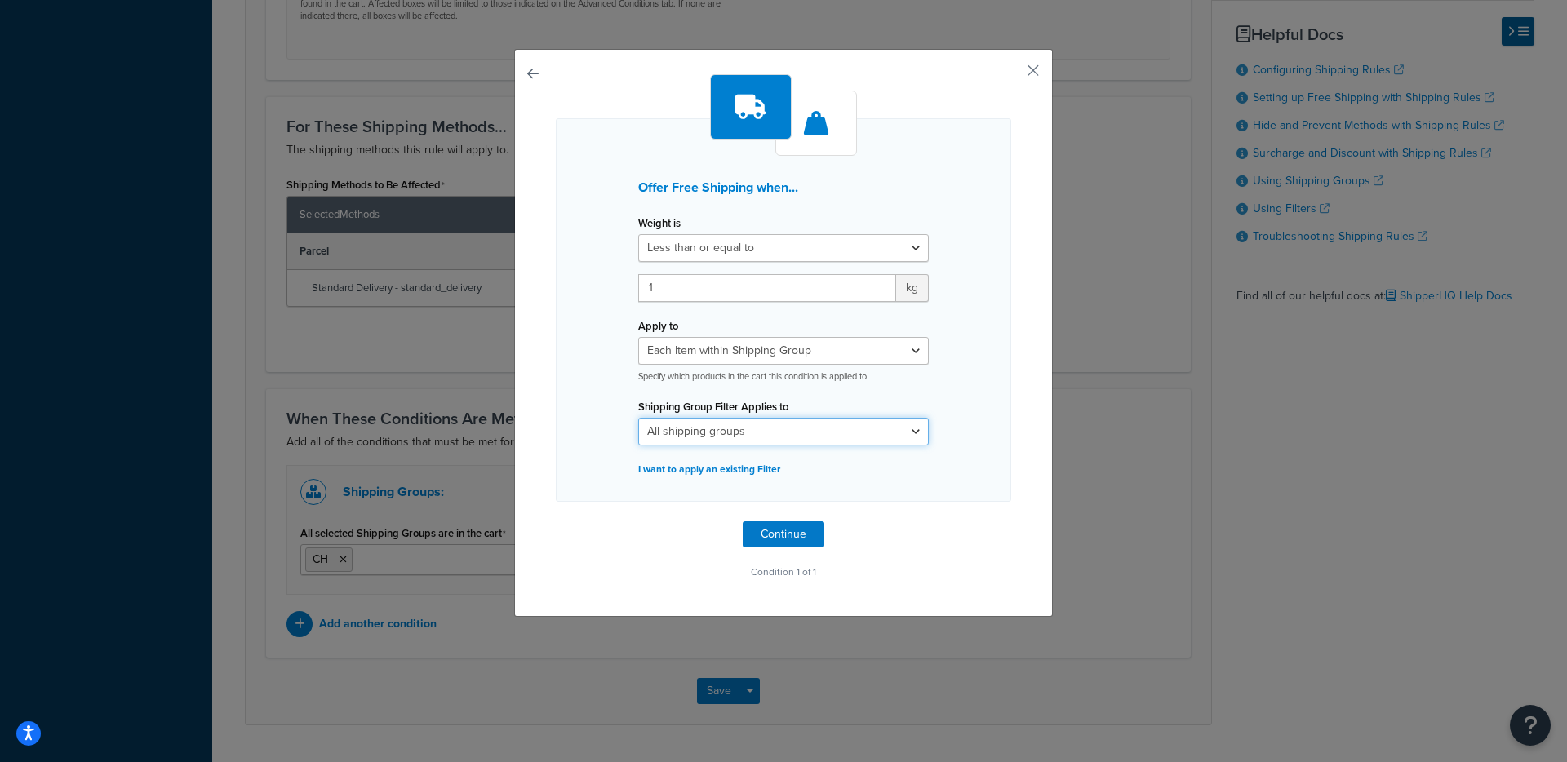
select select "42496"
click at [638, 418] on select "All shipping groups AGG BD- CH- INS- PT- TKG All Products not assigned to a Shi…" at bounding box center [783, 432] width 291 height 28
click at [768, 532] on button "Continue" at bounding box center [784, 534] width 82 height 26
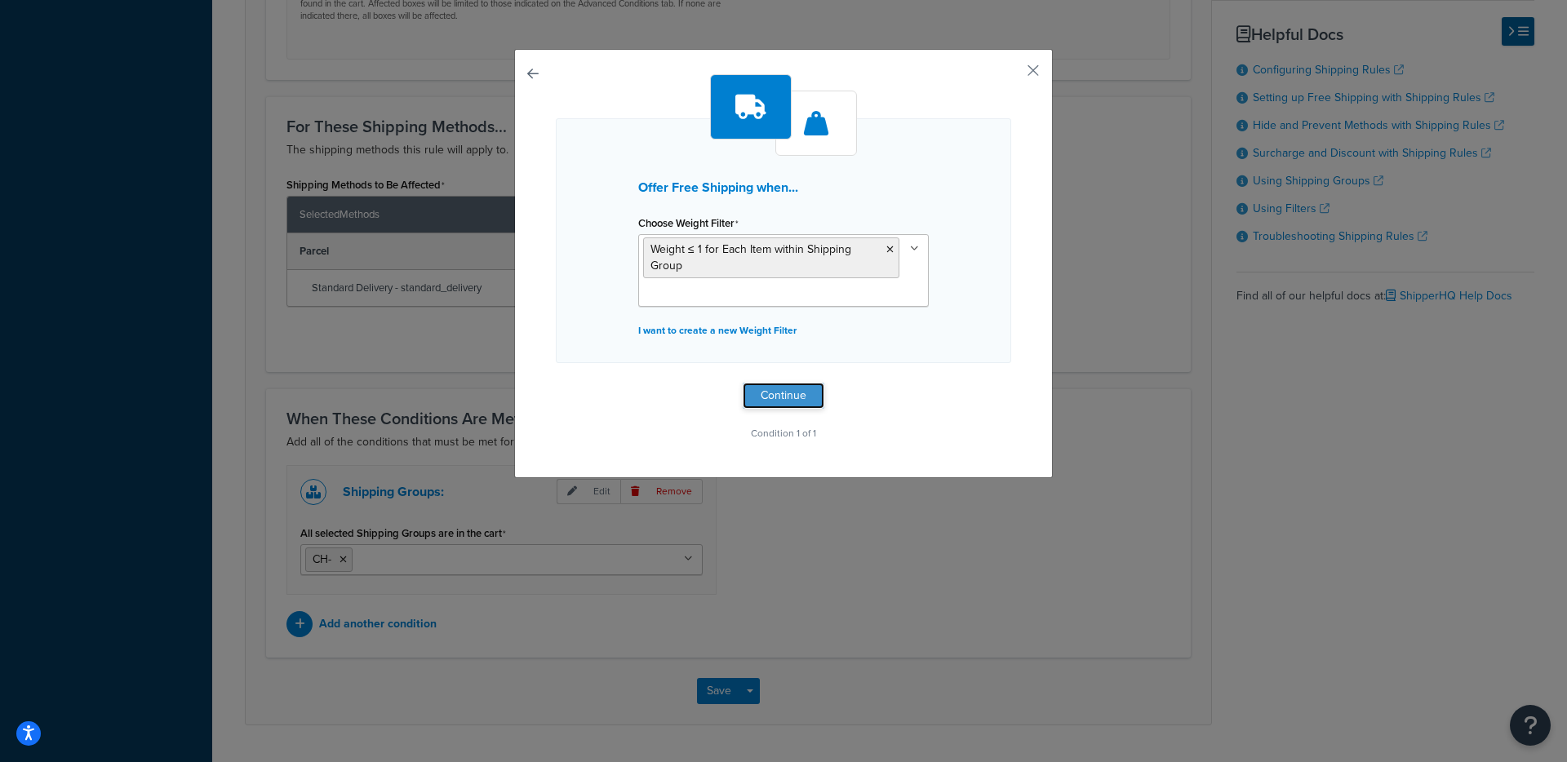
click at [774, 398] on button "Continue" at bounding box center [784, 396] width 82 height 26
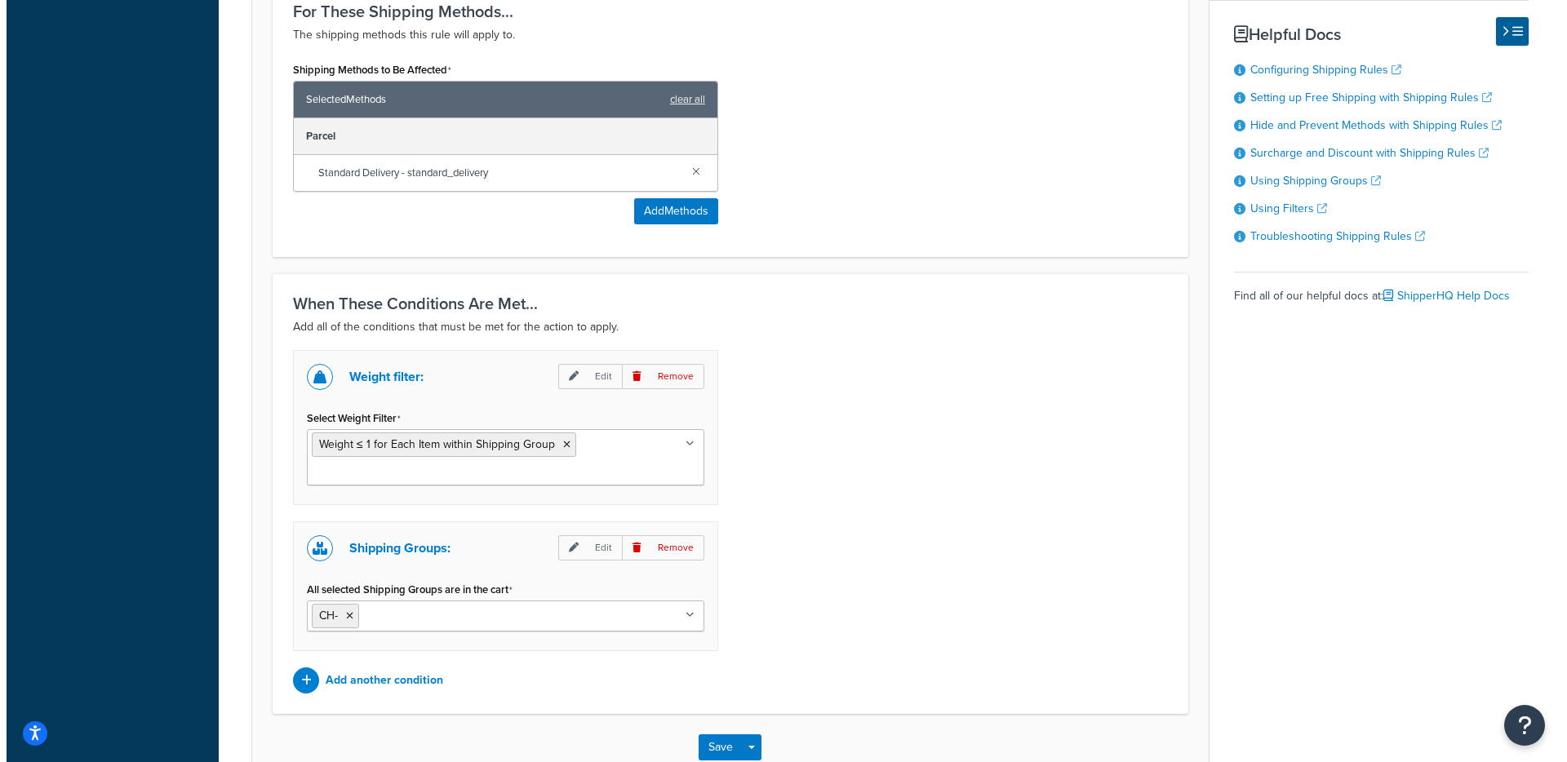
scroll to position [979, 0]
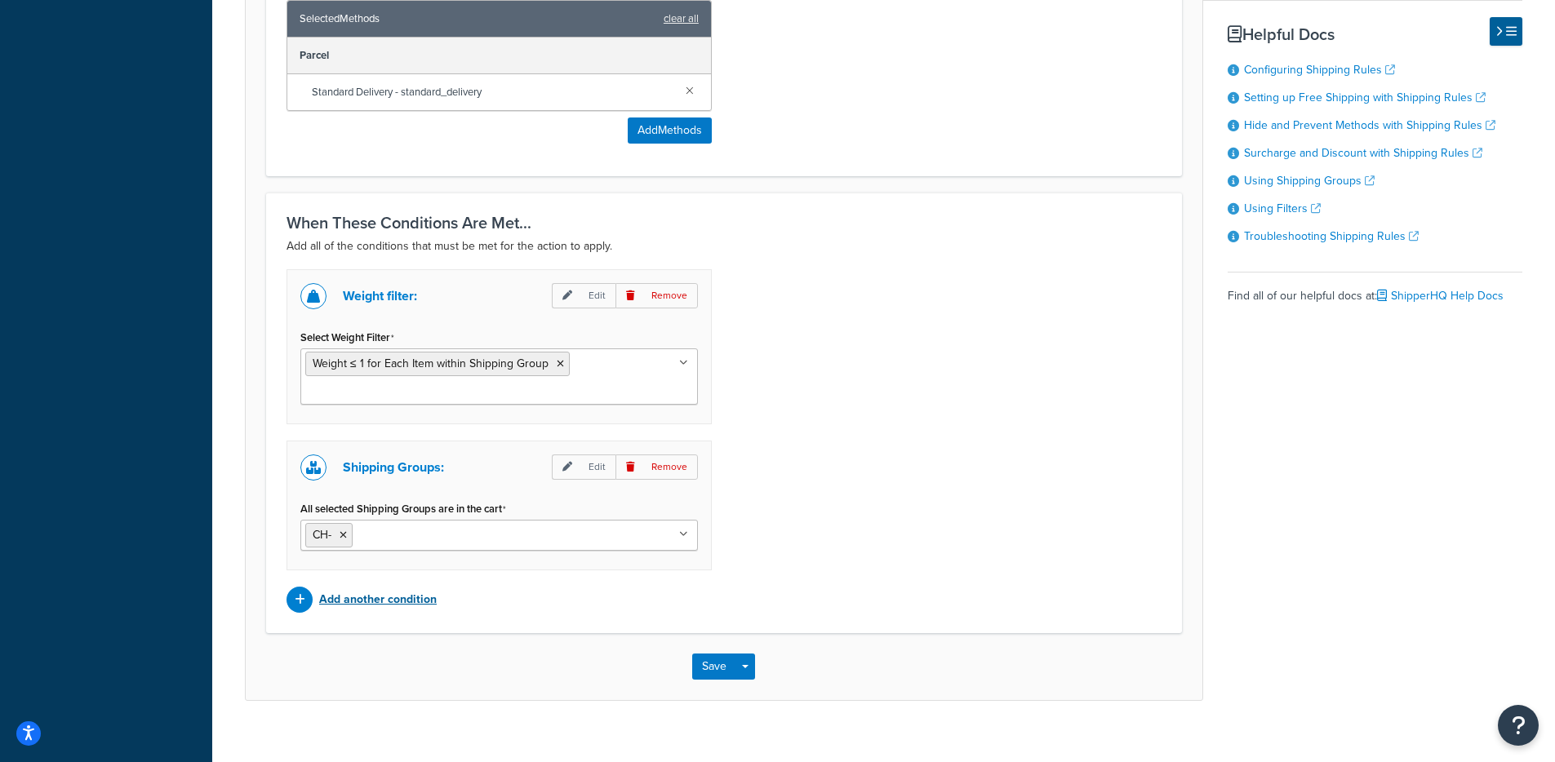
click at [389, 608] on p "Add another condition" at bounding box center [378, 599] width 118 height 23
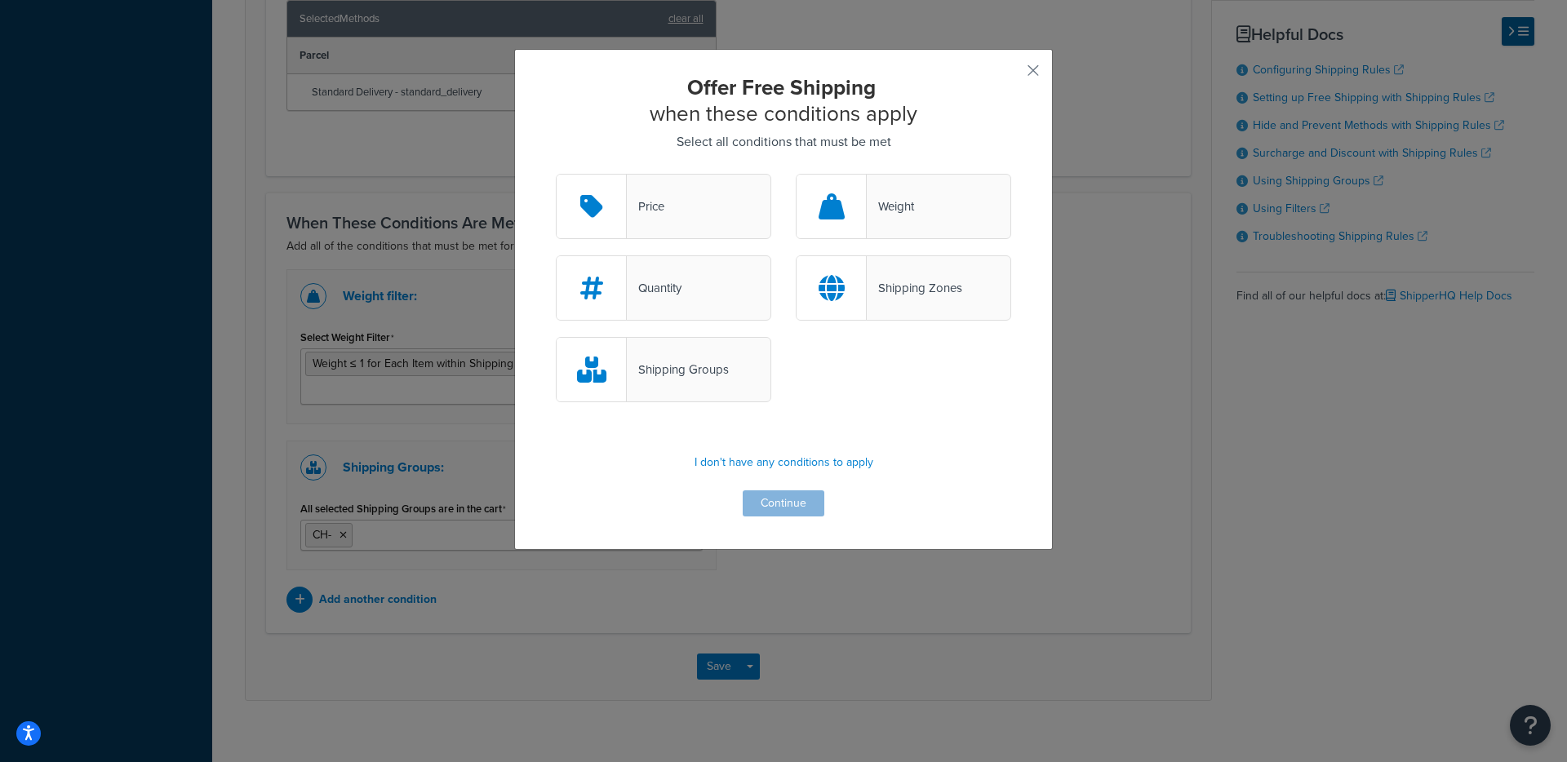
click at [872, 295] on div "Shipping Zones" at bounding box center [914, 288] width 95 height 23
click at [0, 0] on input "Shipping Zones" at bounding box center [0, 0] width 0 height 0
drag, startPoint x: 761, startPoint y: 505, endPoint x: 760, endPoint y: 497, distance: 8.3
click at [761, 506] on button "Continue" at bounding box center [784, 503] width 82 height 26
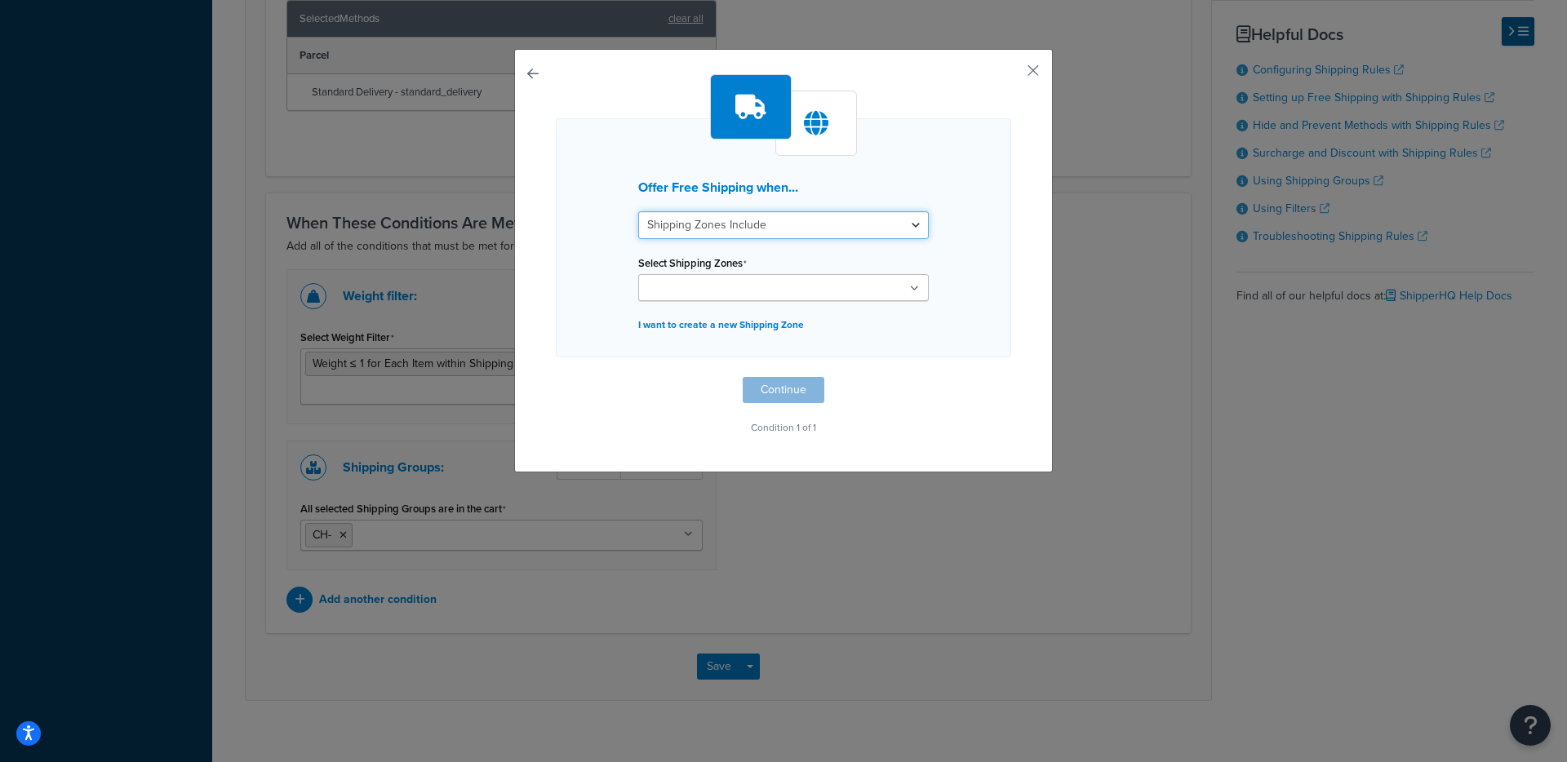
click at [638, 211] on select "Shipping Zones Include Shipping Zones Do Not Include" at bounding box center [783, 225] width 291 height 28
click at [712, 285] on input "Select Shipping Zones" at bounding box center [715, 289] width 144 height 18
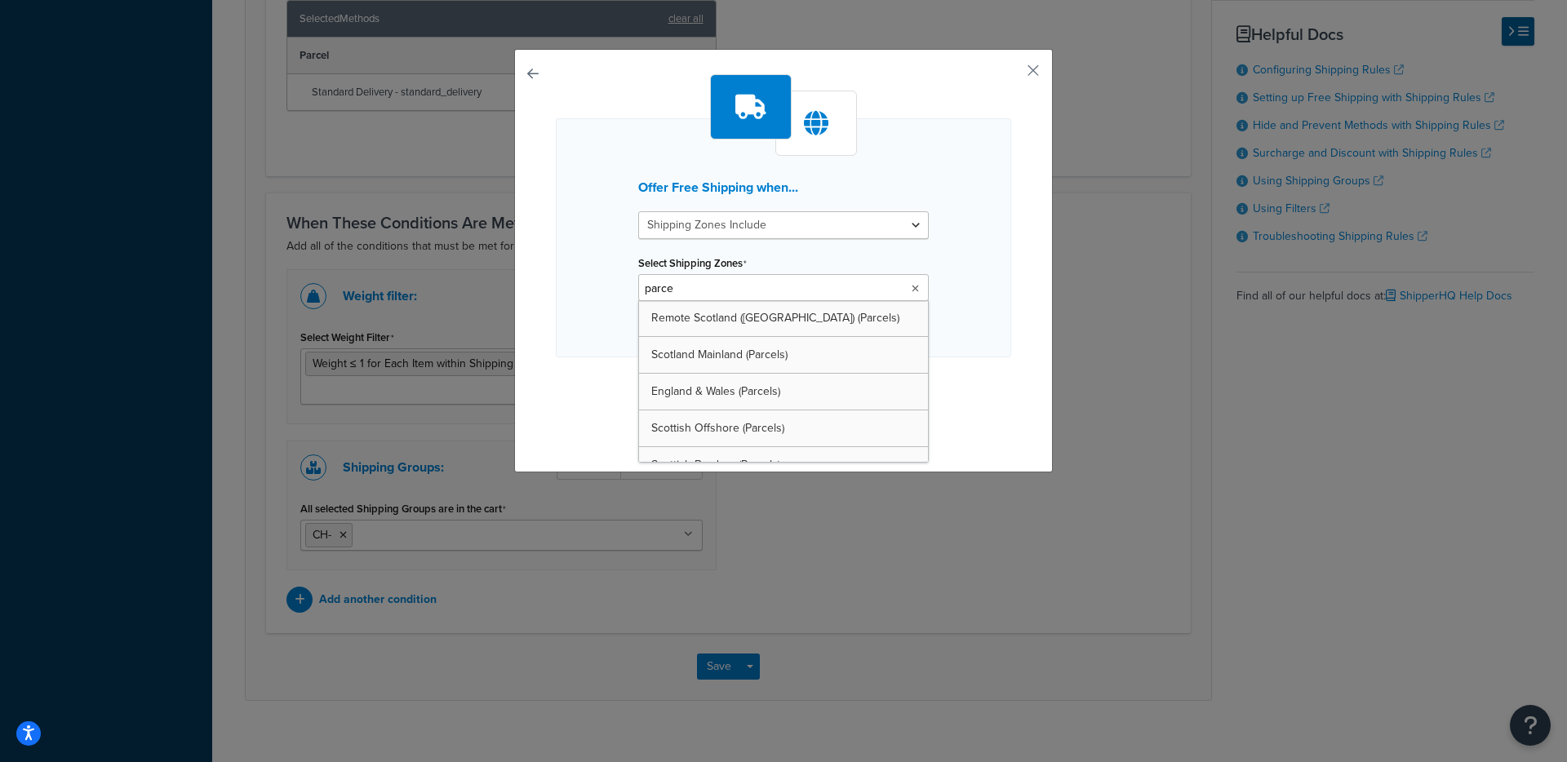
type input "parcel"
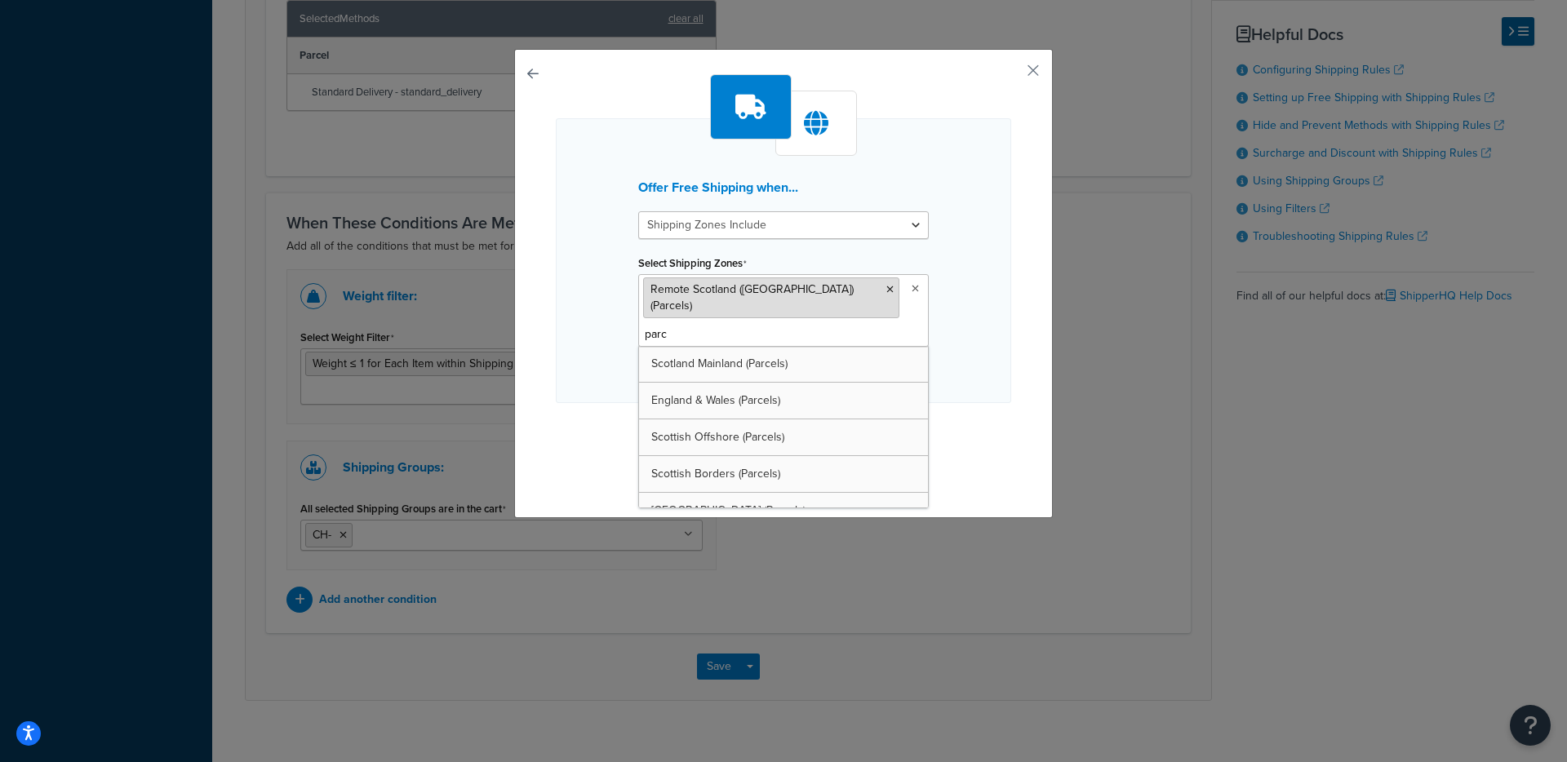
type input "parce"
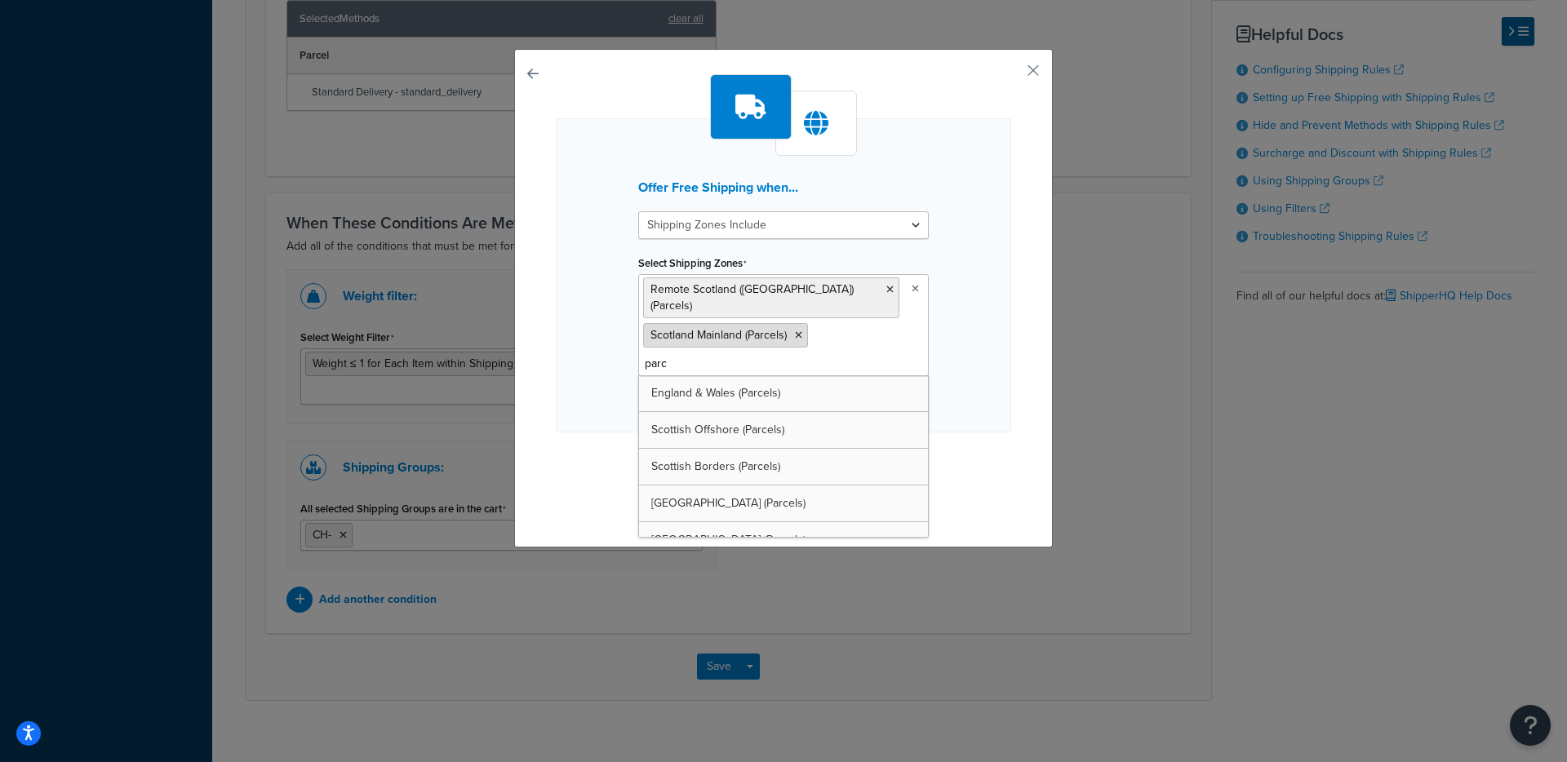
type input "parce"
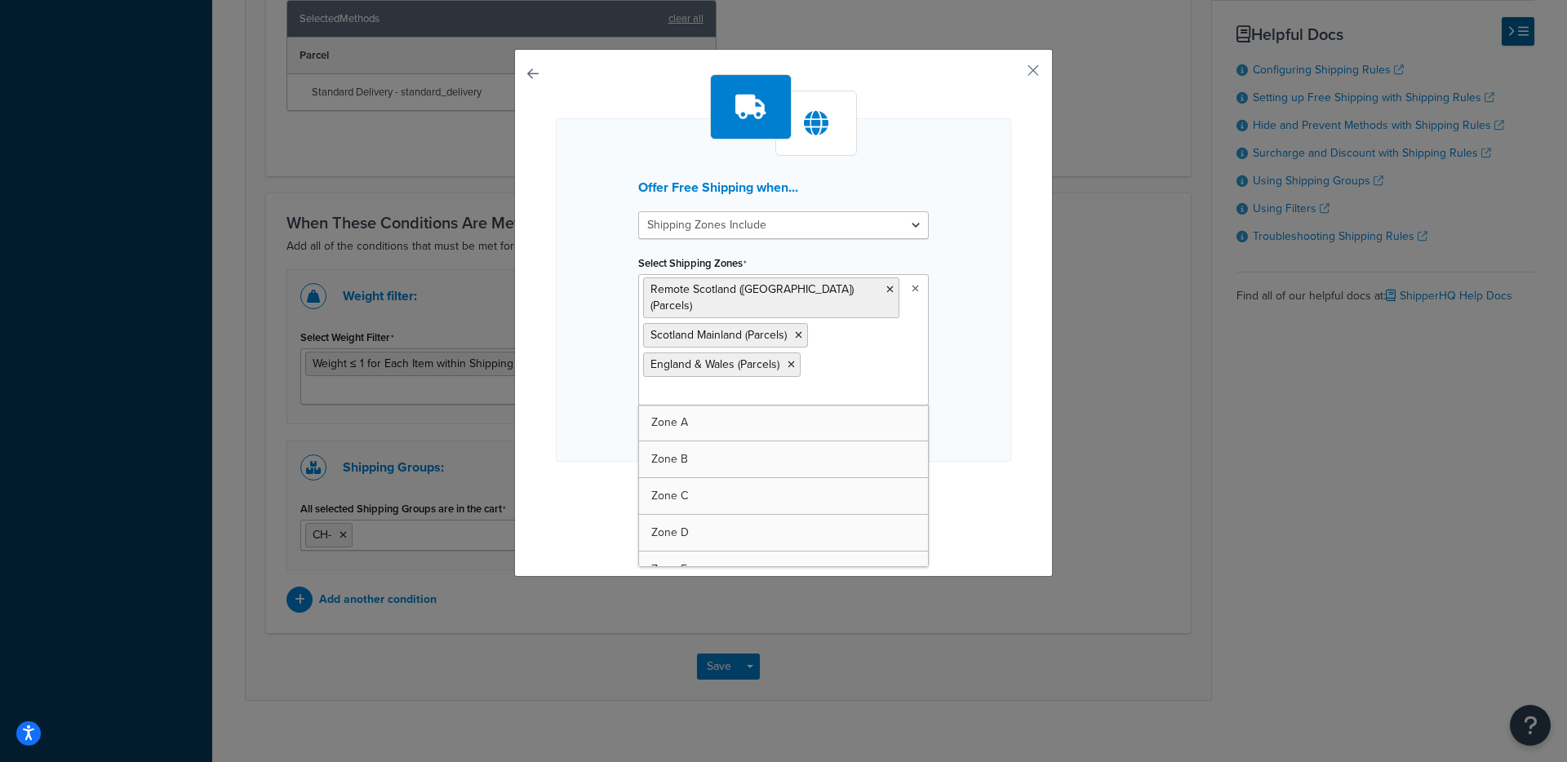
click at [664, 384] on input "Select Shipping Zones" at bounding box center [715, 393] width 144 height 18
type input "parce"
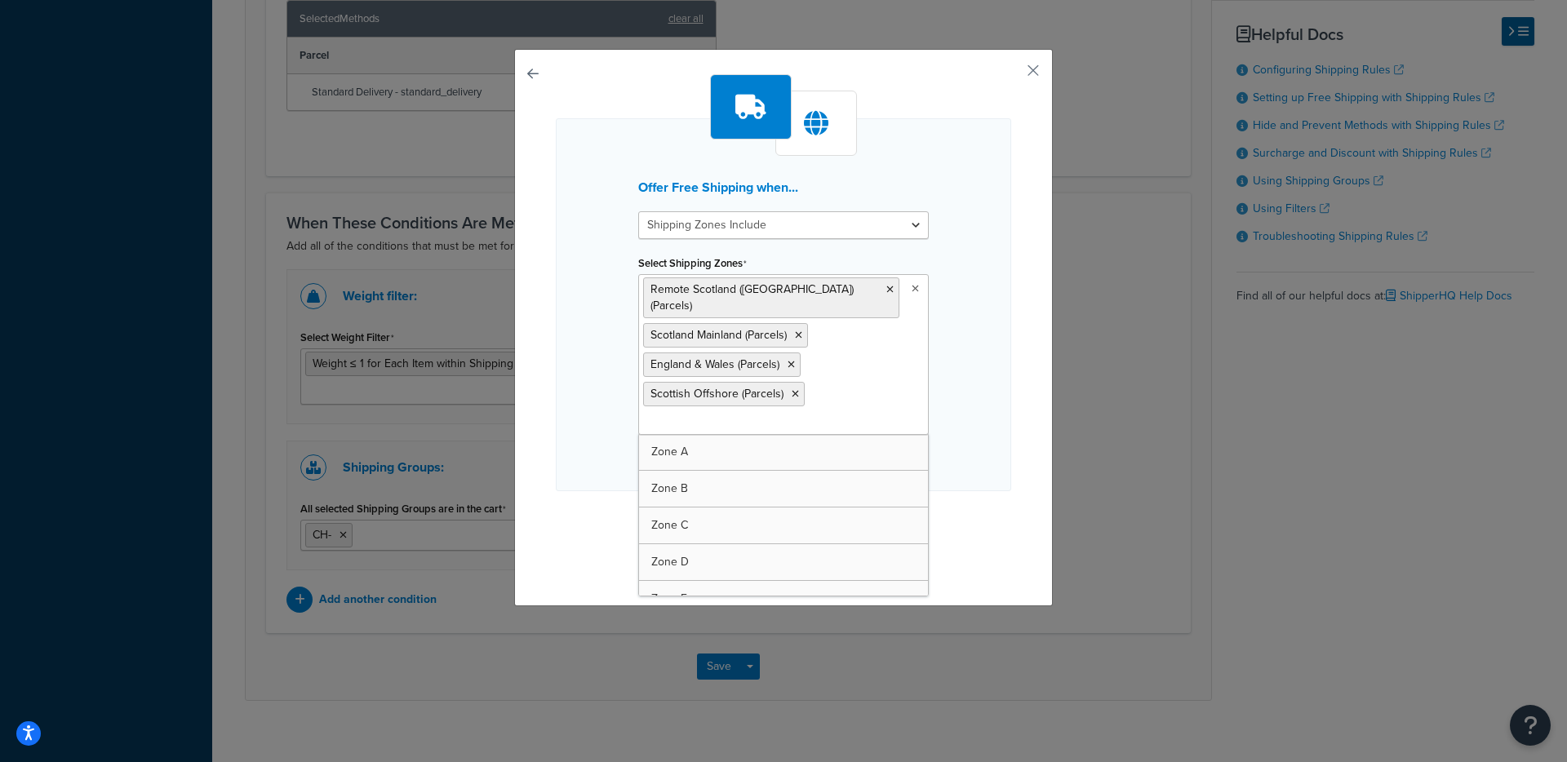
click at [717, 434] on ul "Remote Scotland (Highlands & Islands) (Parcels) Scotland Mainland (Parcels) Eng…" at bounding box center [783, 354] width 291 height 161
drag, startPoint x: 705, startPoint y: 419, endPoint x: 700, endPoint y: 369, distance: 50.8
click at [706, 419] on input "Select Shipping Zones" at bounding box center [715, 423] width 144 height 18
type input "parce"
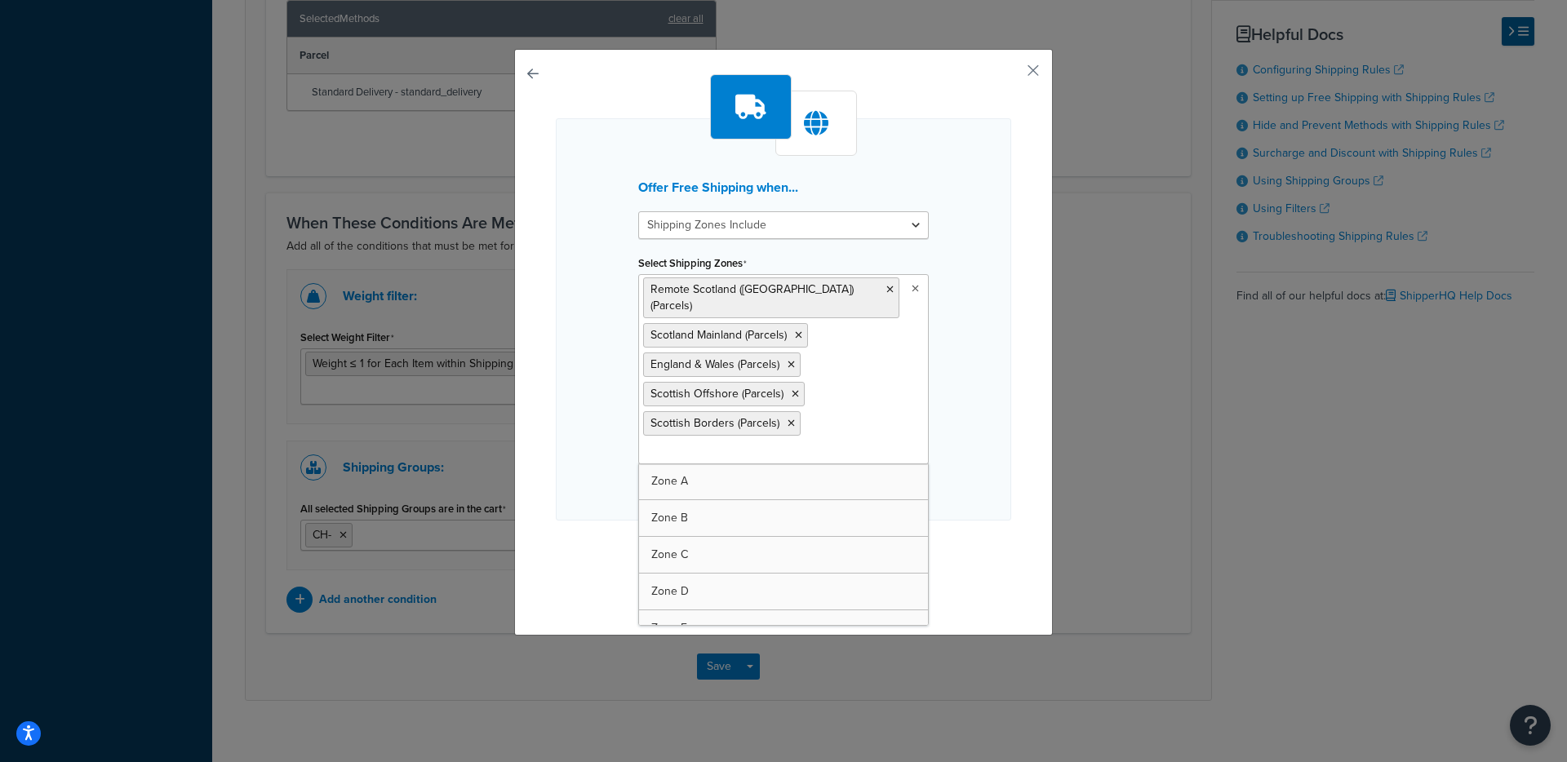
click at [708, 449] on input "Select Shipping Zones" at bounding box center [715, 452] width 144 height 18
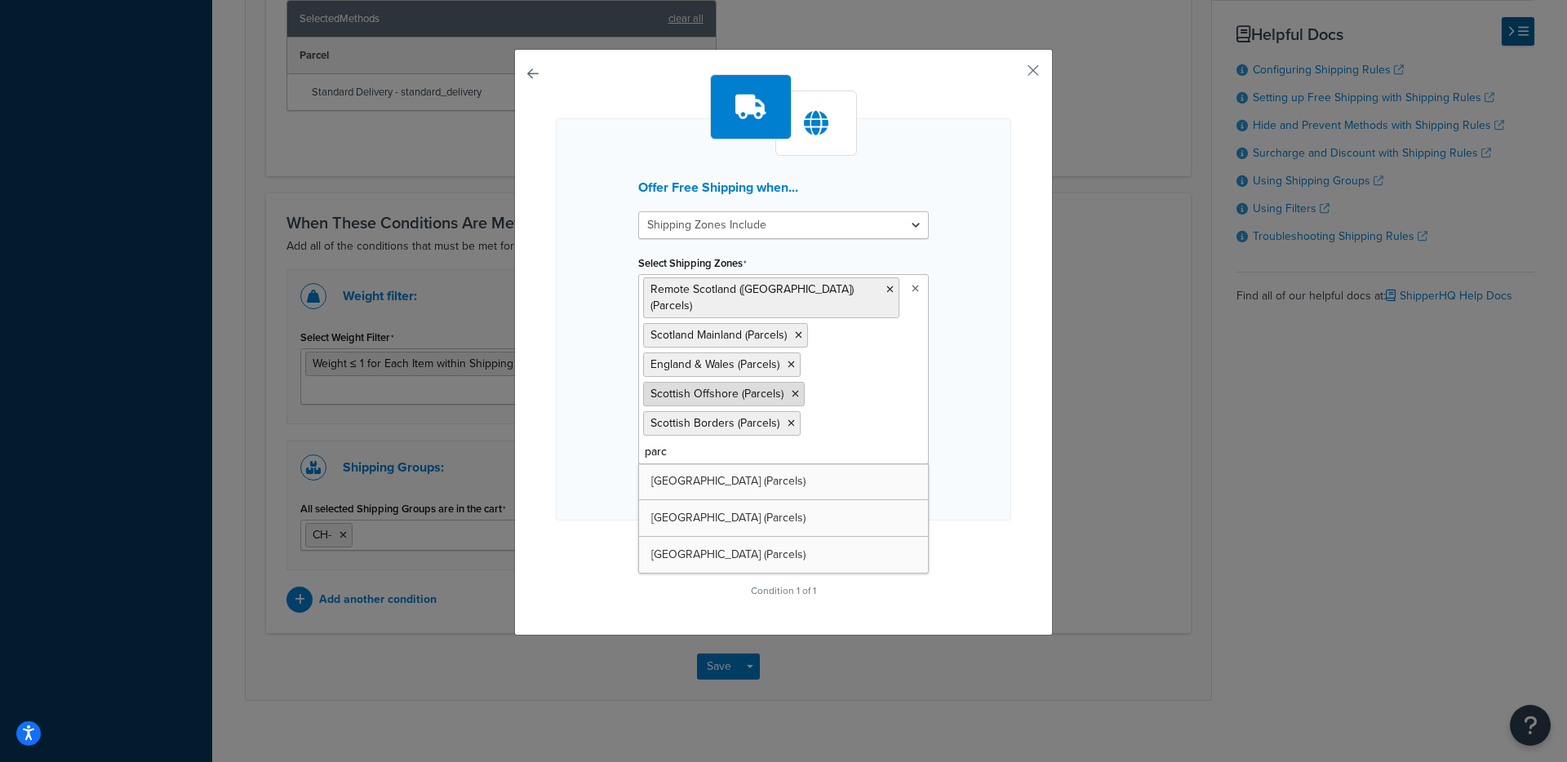
type input "parce"
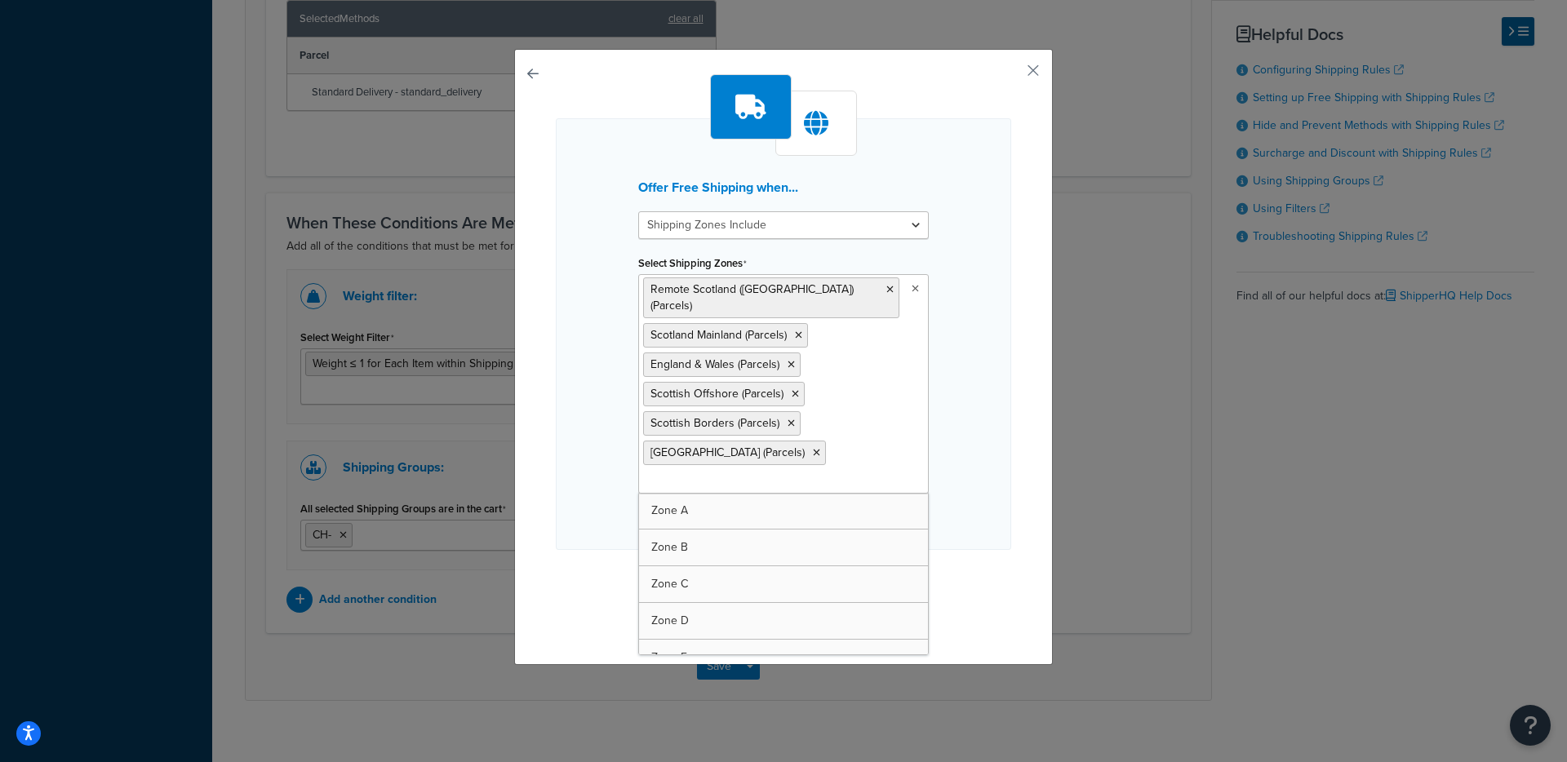
click at [684, 481] on input "Select Shipping Zones" at bounding box center [715, 482] width 144 height 18
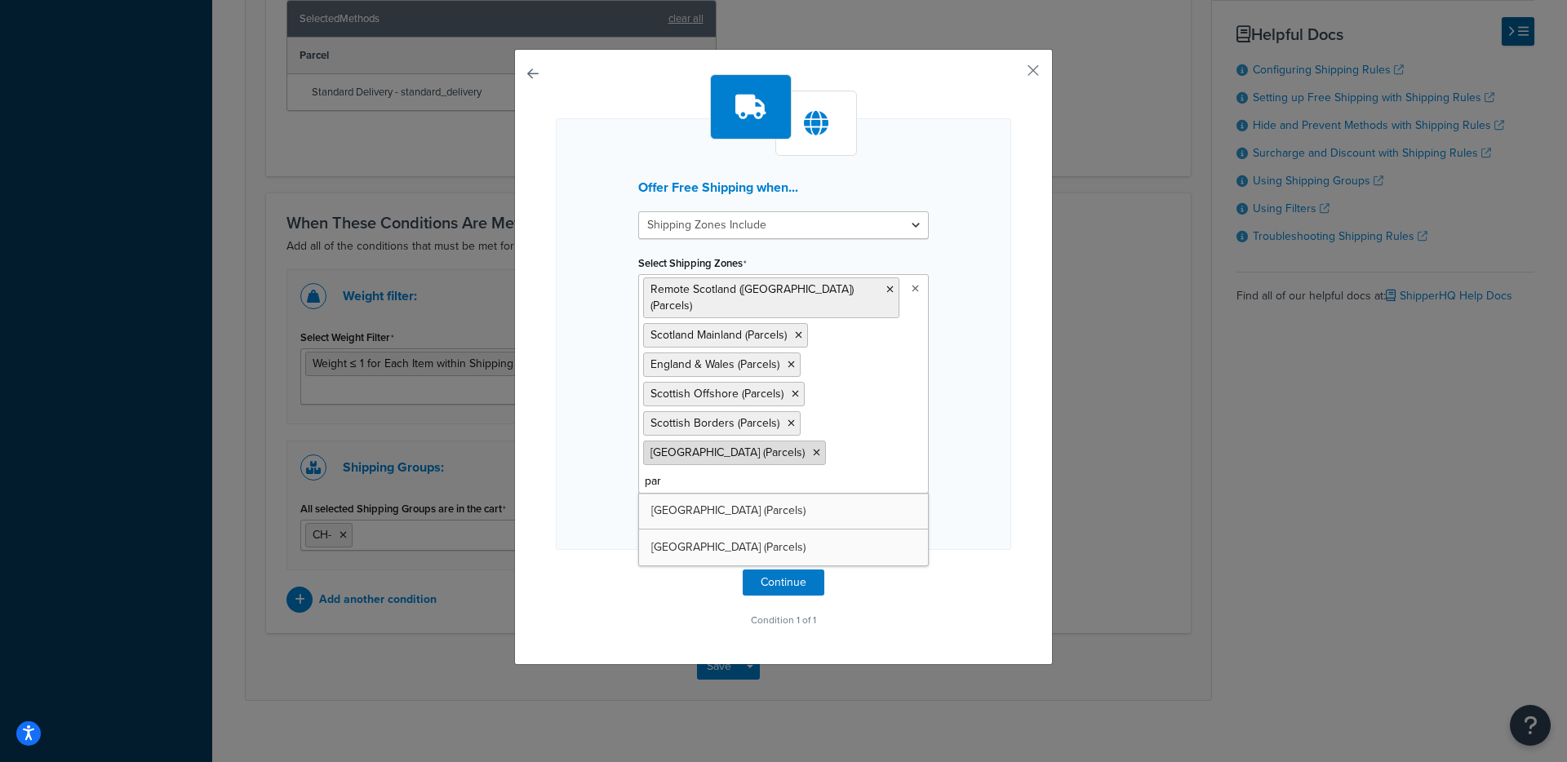
type input "parc"
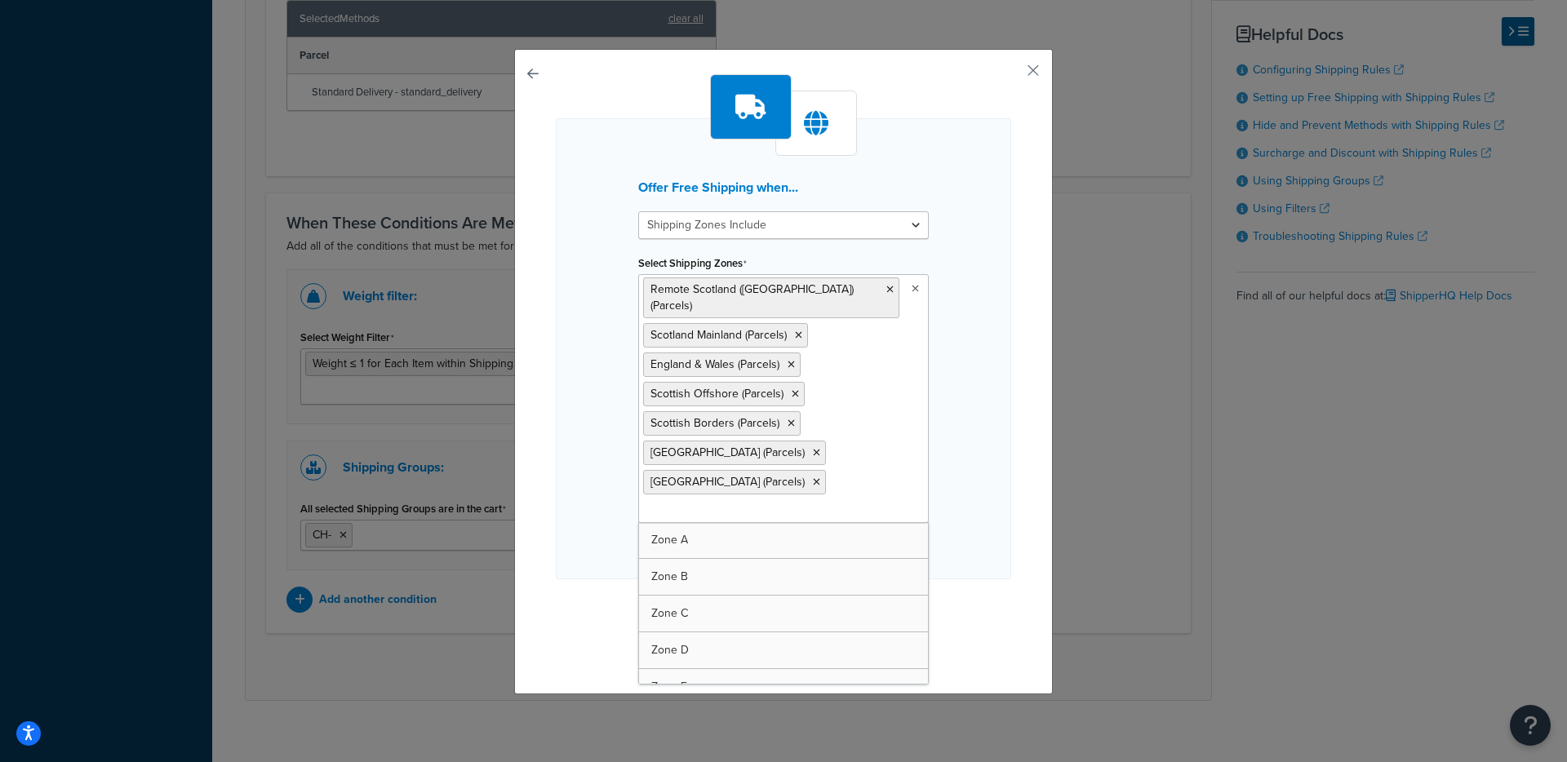
click at [672, 512] on input "Select Shipping Zones" at bounding box center [715, 511] width 144 height 18
type input "par"
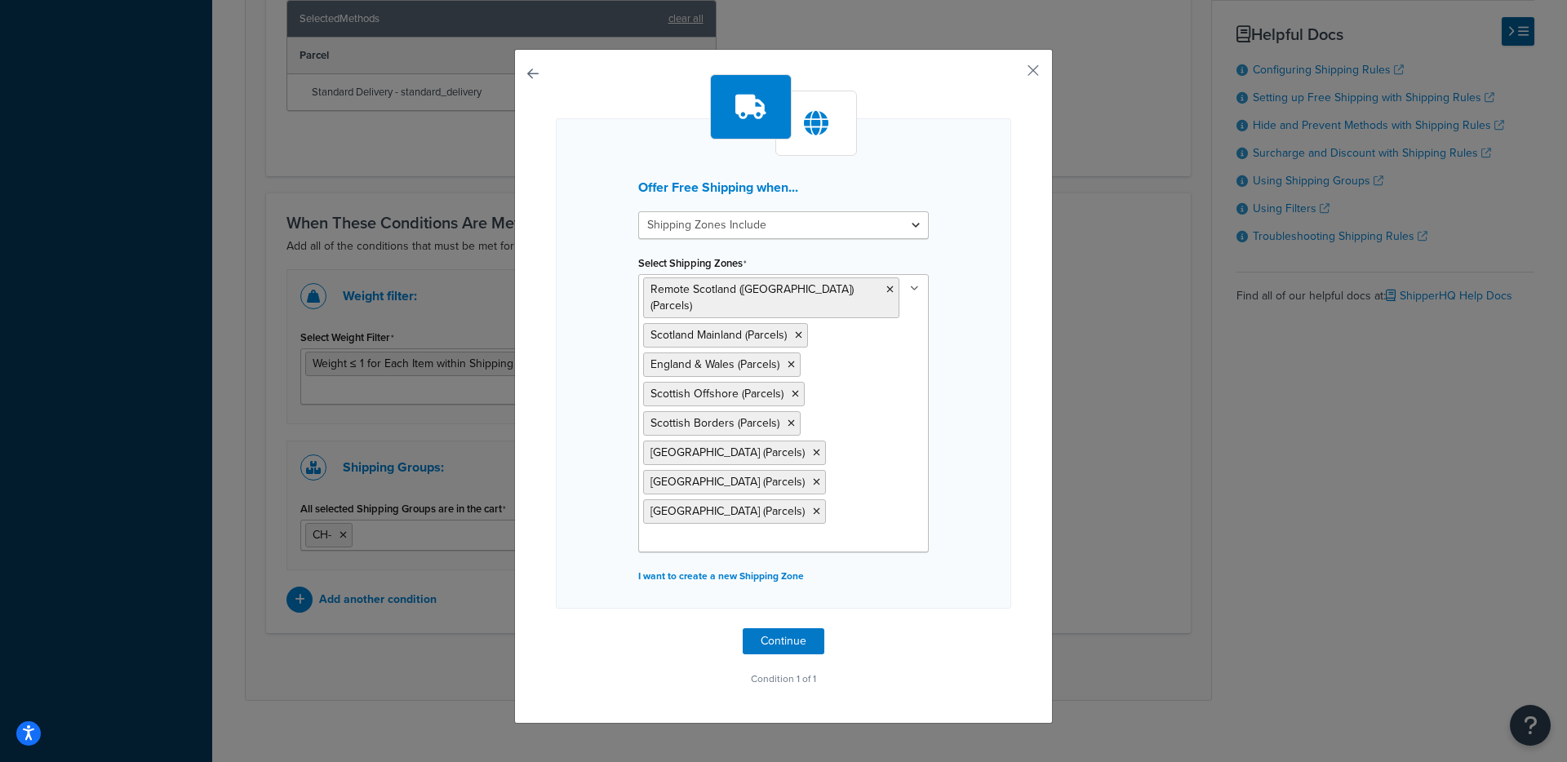
click at [1005, 549] on div "Offer Free Shipping when... Shipping Zones Include Shipping Zones Do Not Includ…" at bounding box center [783, 386] width 539 height 675
click at [788, 643] on button "Continue" at bounding box center [784, 641] width 82 height 26
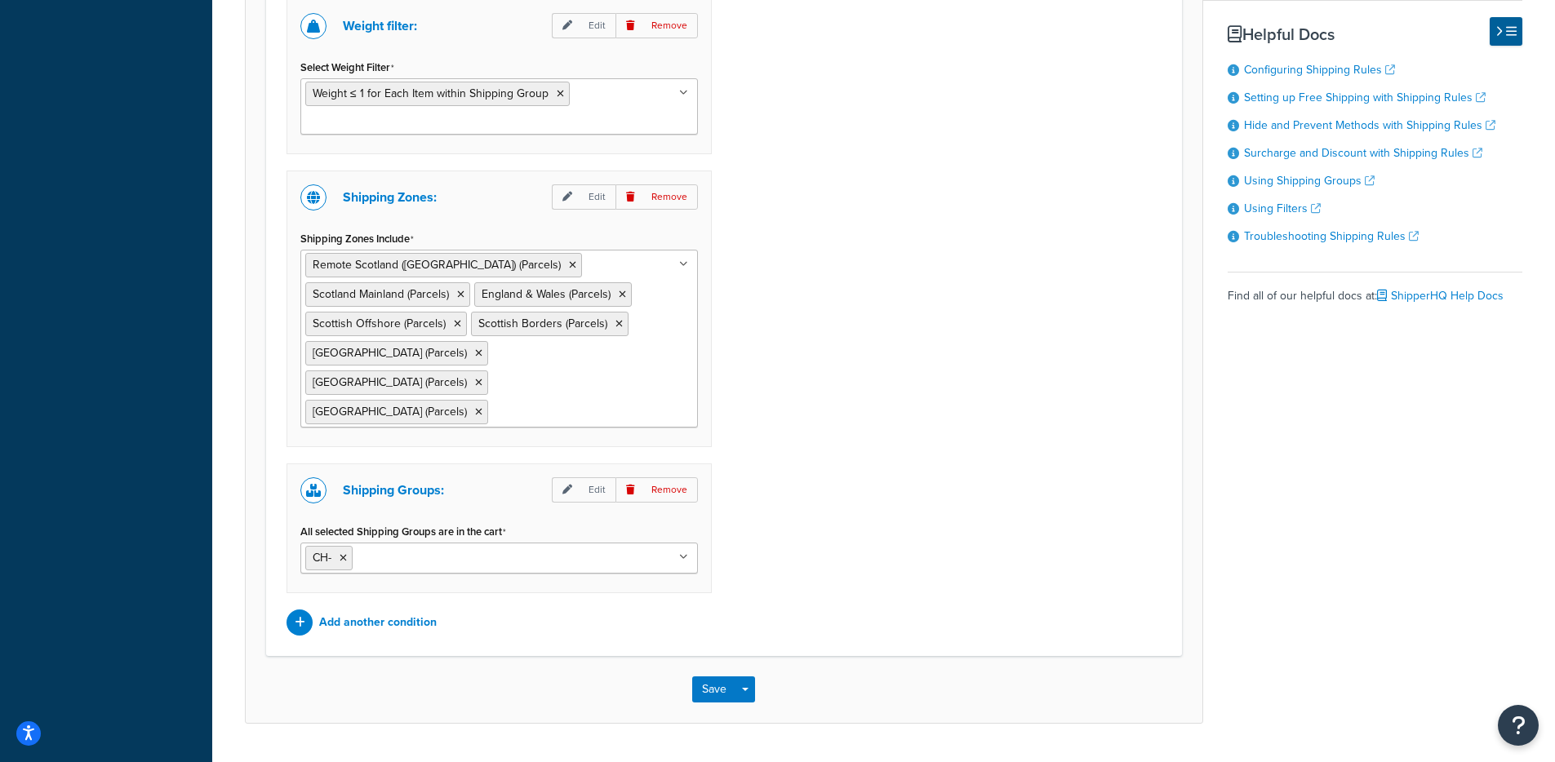
scroll to position [1265, 0]
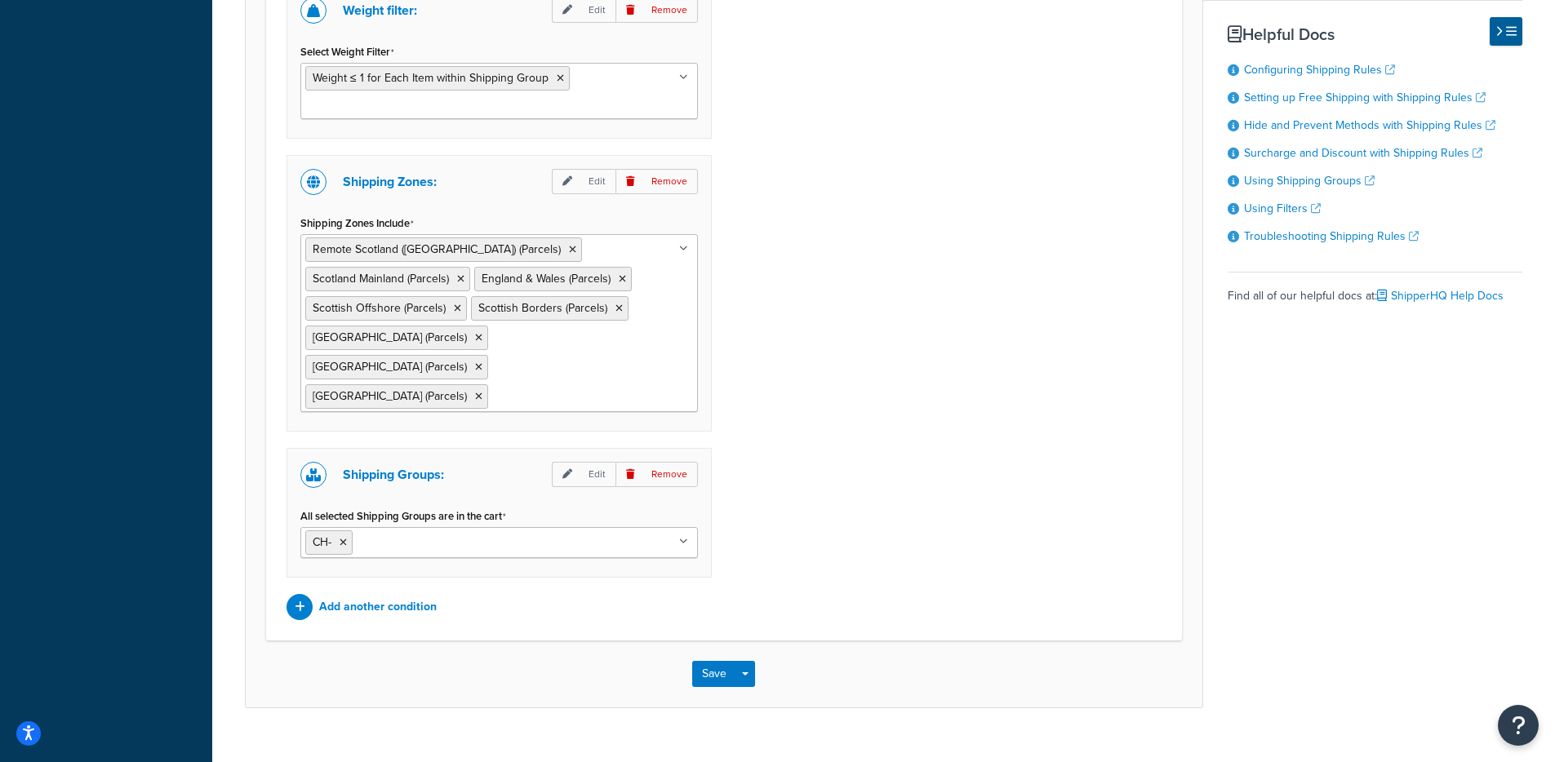
click at [652, 462] on p "Remove" at bounding box center [656, 474] width 82 height 25
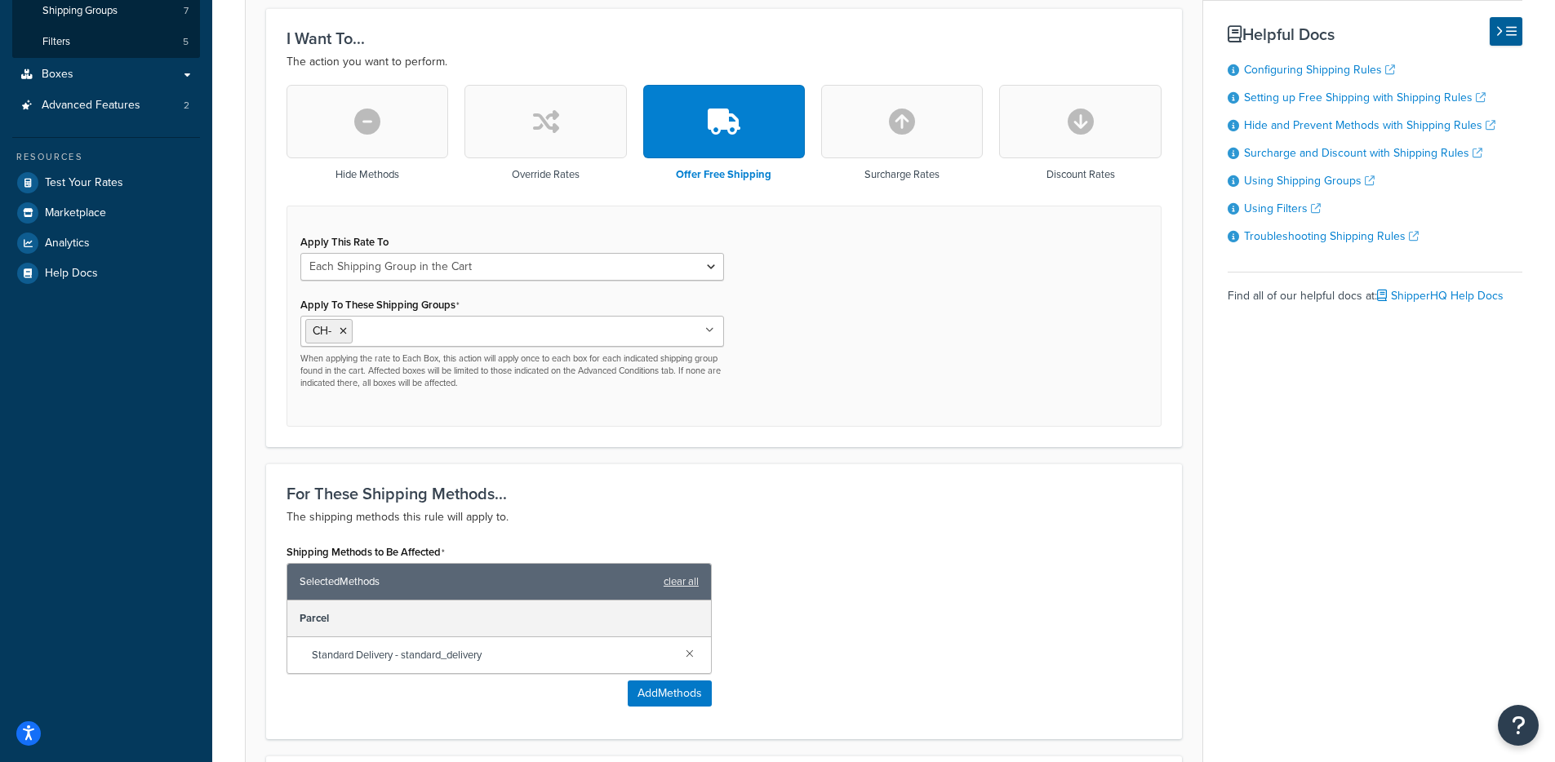
scroll to position [196, 0]
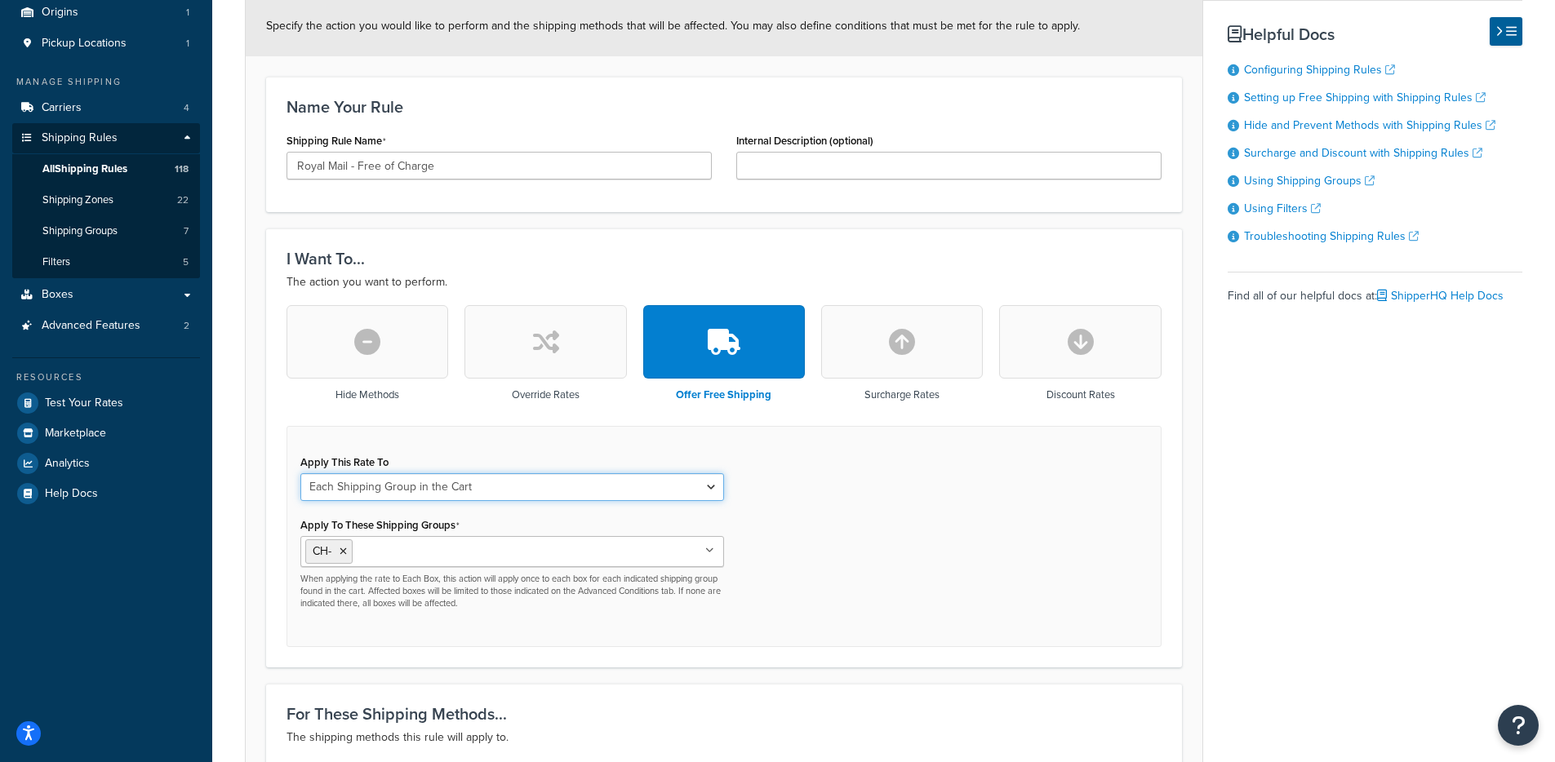
select select "ITEM"
click at [300, 474] on select "Each Shipment in the Cart Each Shipping Group in the Cart Each Item within a Sh…" at bounding box center [512, 487] width 424 height 28
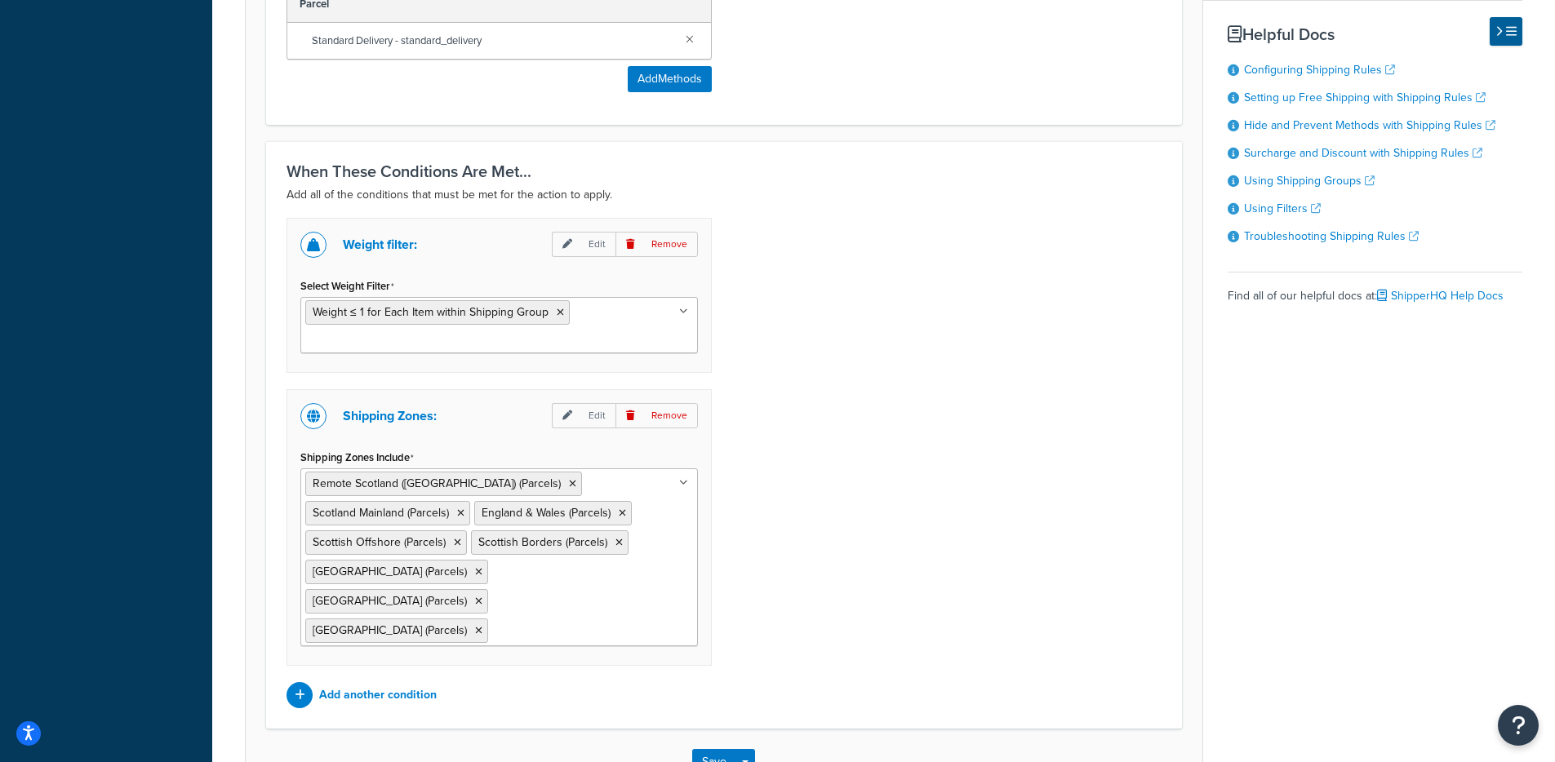
scroll to position [1119, 0]
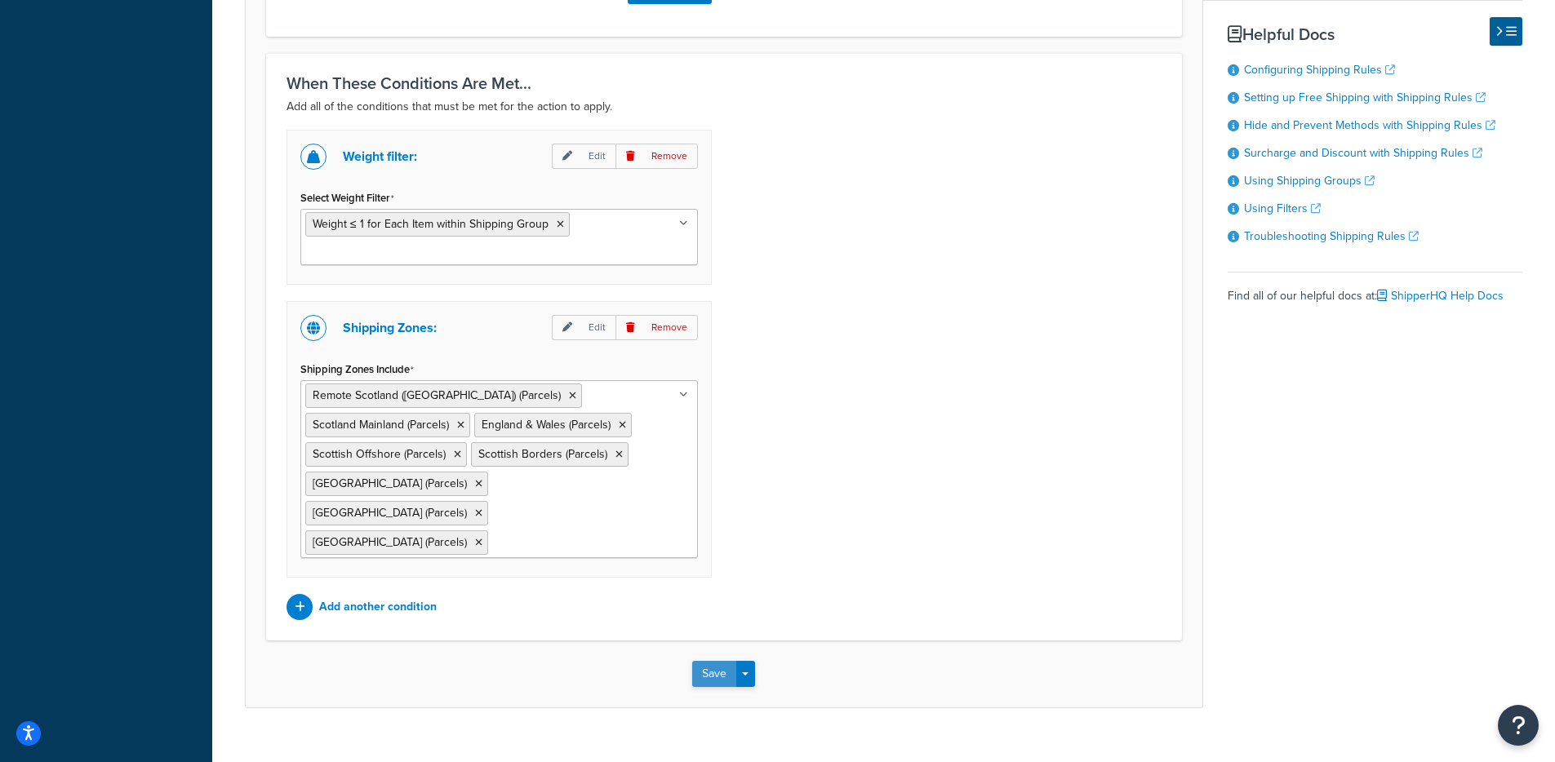
click at [717, 661] on button "Save" at bounding box center [714, 674] width 44 height 26
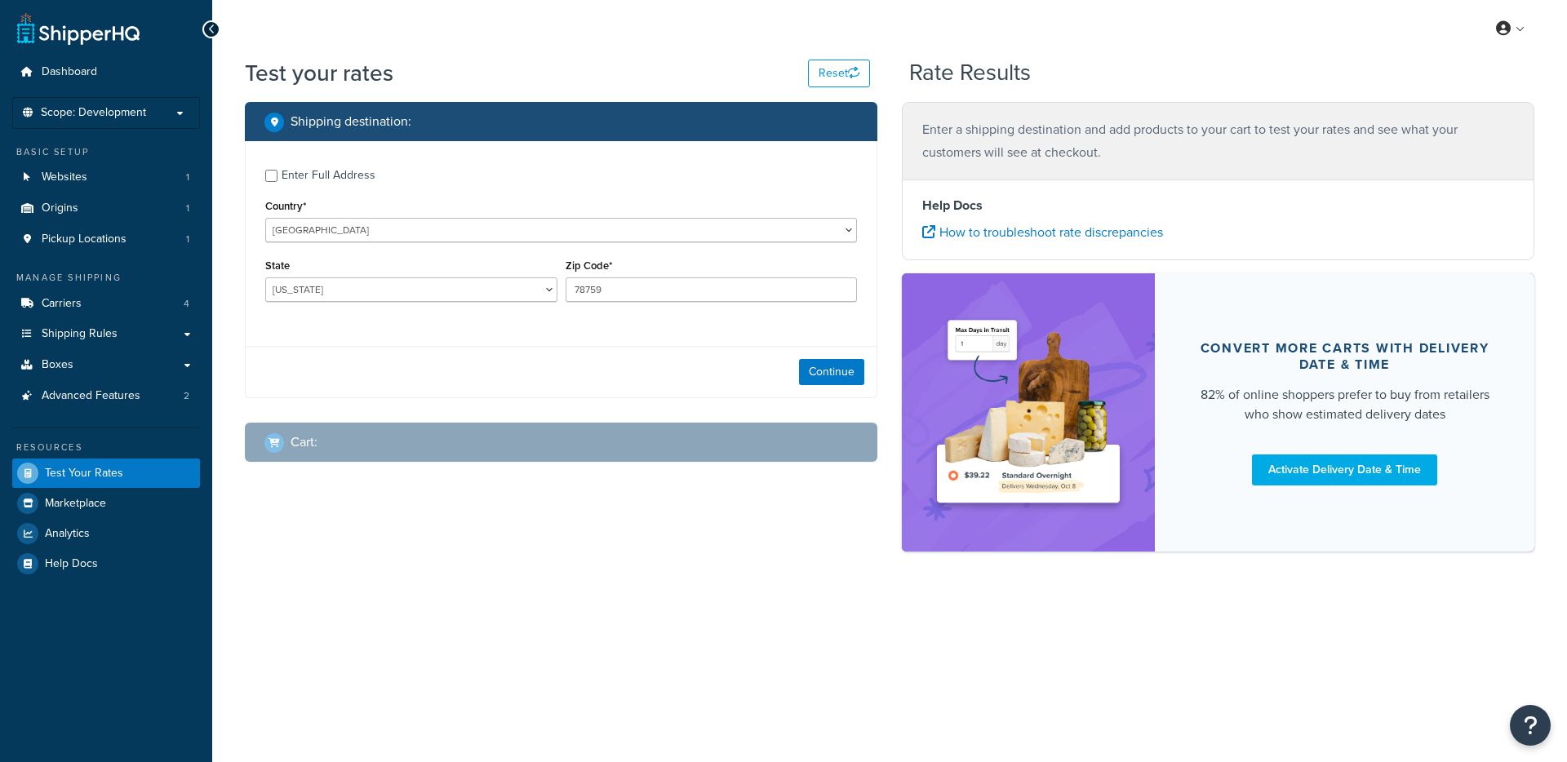
select select "[GEOGRAPHIC_DATA]"
select select "GB"
click at [265, 218] on select "United States United Kingdom Afghanistan Åland Islands Albania Algeria American…" at bounding box center [561, 230] width 592 height 24
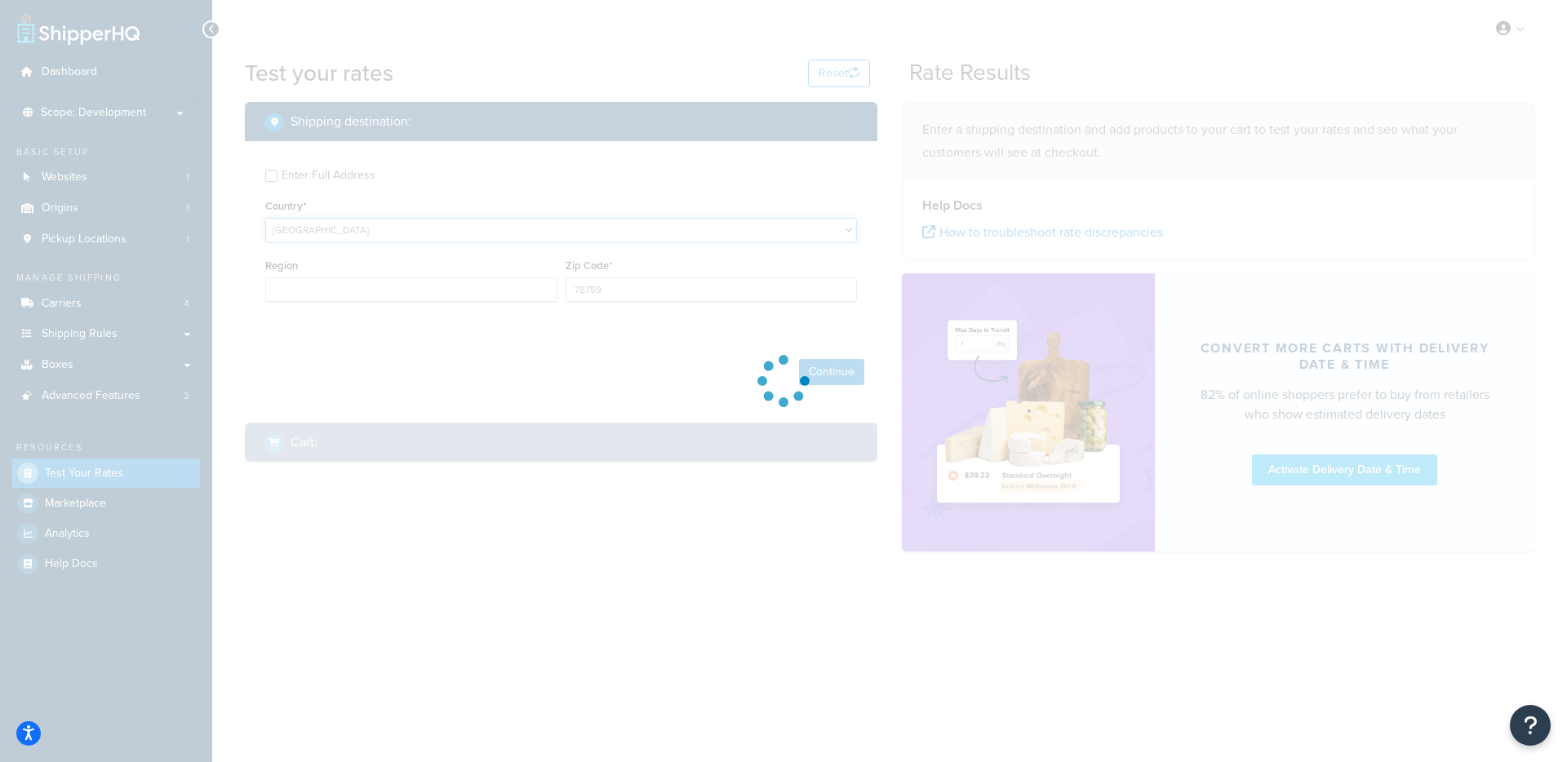
type input "TX"
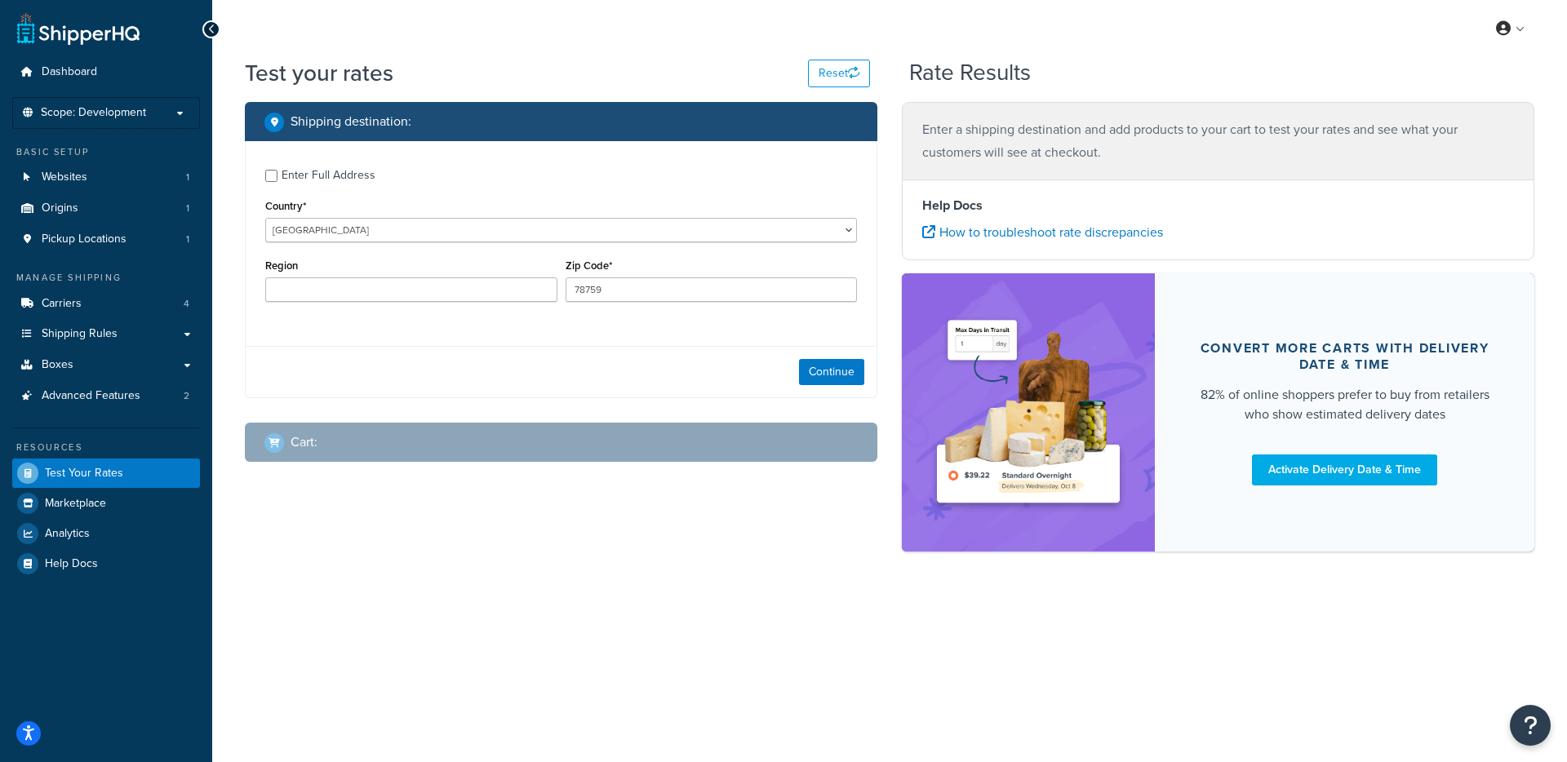
click at [451, 303] on div "Region" at bounding box center [411, 285] width 300 height 60
click at [663, 295] on input "78759" at bounding box center [712, 289] width 292 height 24
type input "SY21 7DW"
click at [852, 372] on button "Continue" at bounding box center [831, 372] width 65 height 26
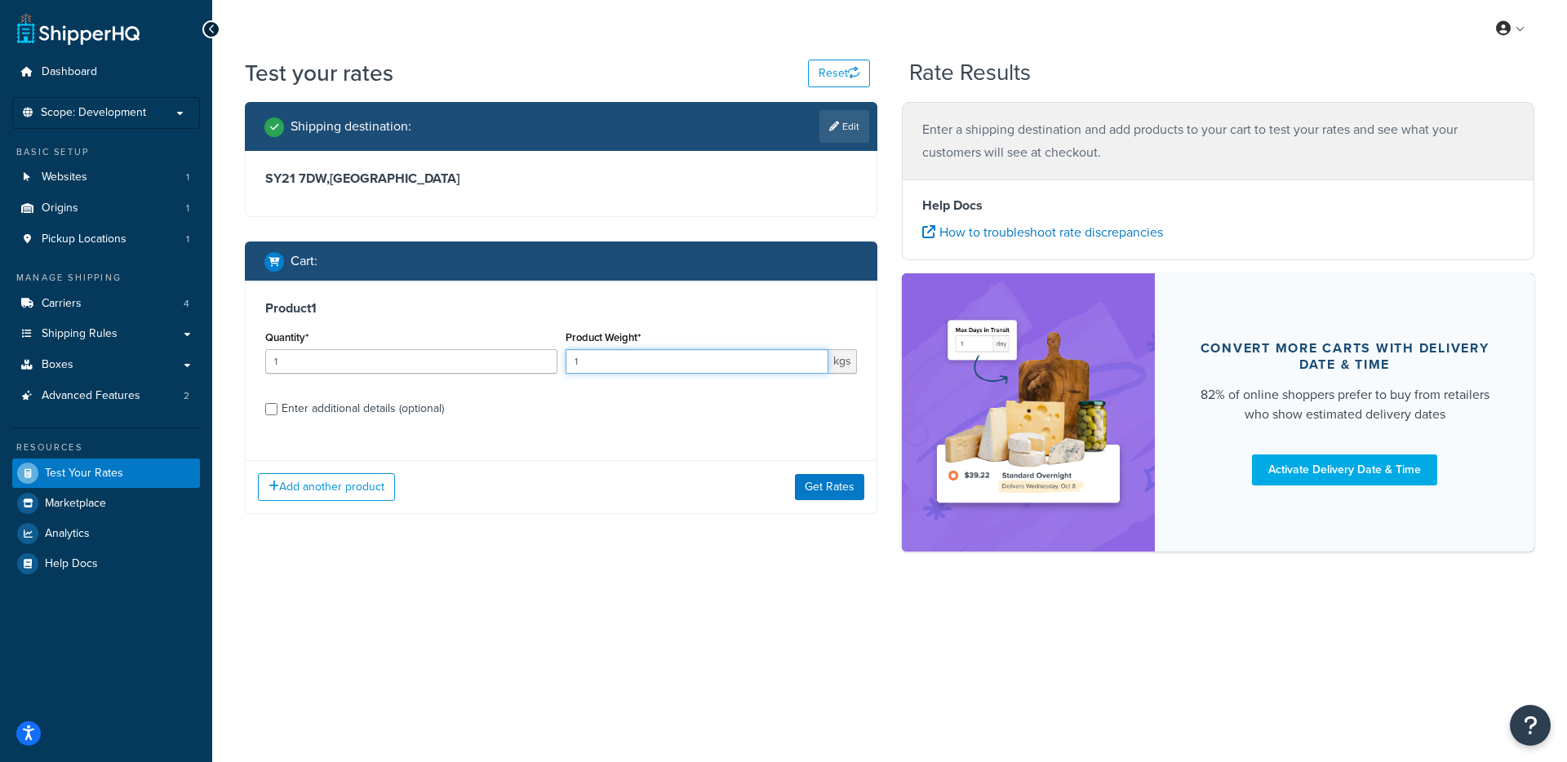
drag, startPoint x: 606, startPoint y: 369, endPoint x: 541, endPoint y: 369, distance: 64.5
click at [541, 369] on div "Quantity* 1 Product Weight* 1 kgs" at bounding box center [561, 356] width 600 height 60
paste input "0."
type input "0.1"
click at [353, 414] on div "Enter additional details (optional)" at bounding box center [363, 408] width 162 height 23
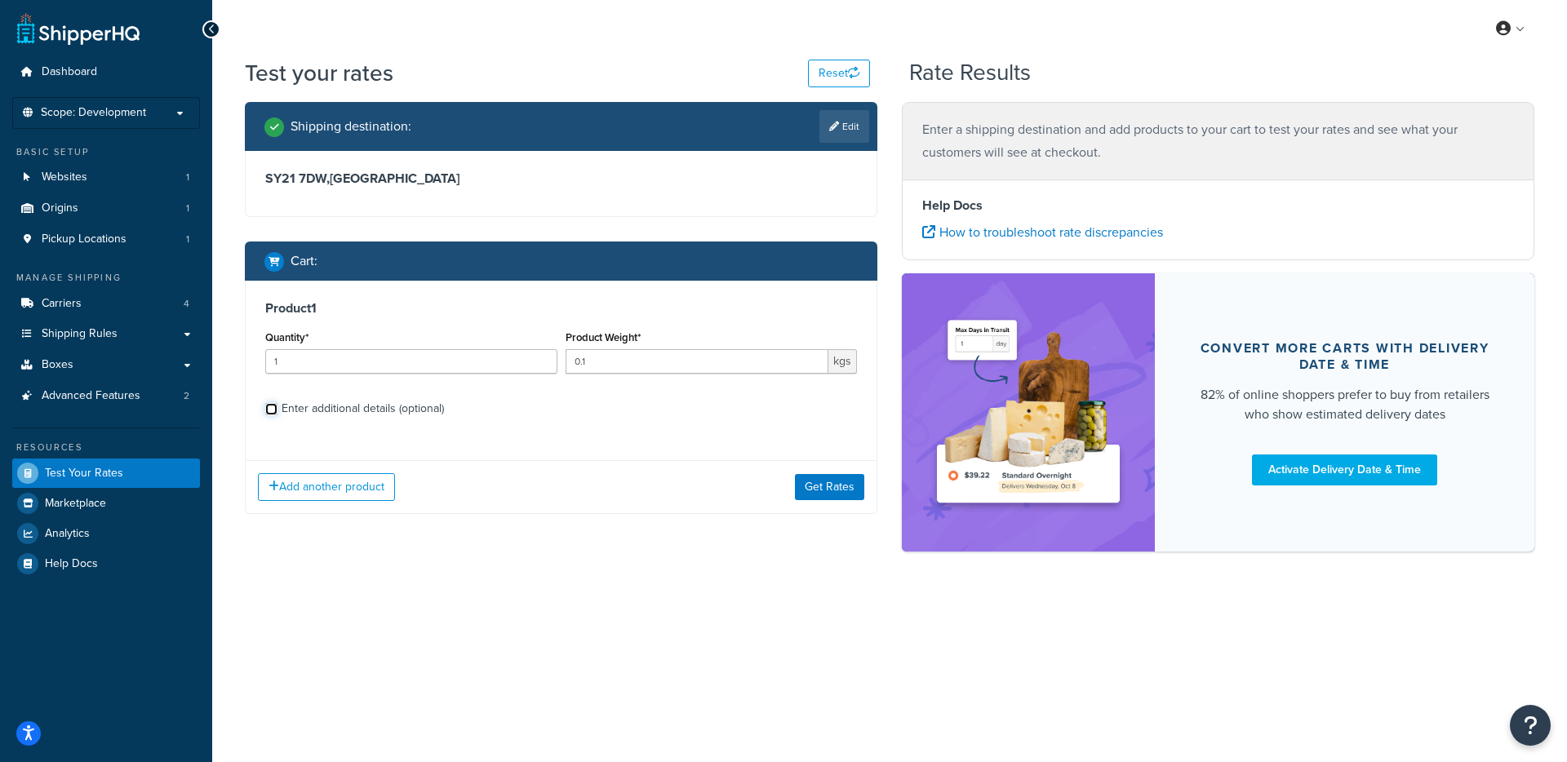
click at [277, 414] on input "Enter additional details (optional)" at bounding box center [271, 409] width 12 height 12
checkbox input "true"
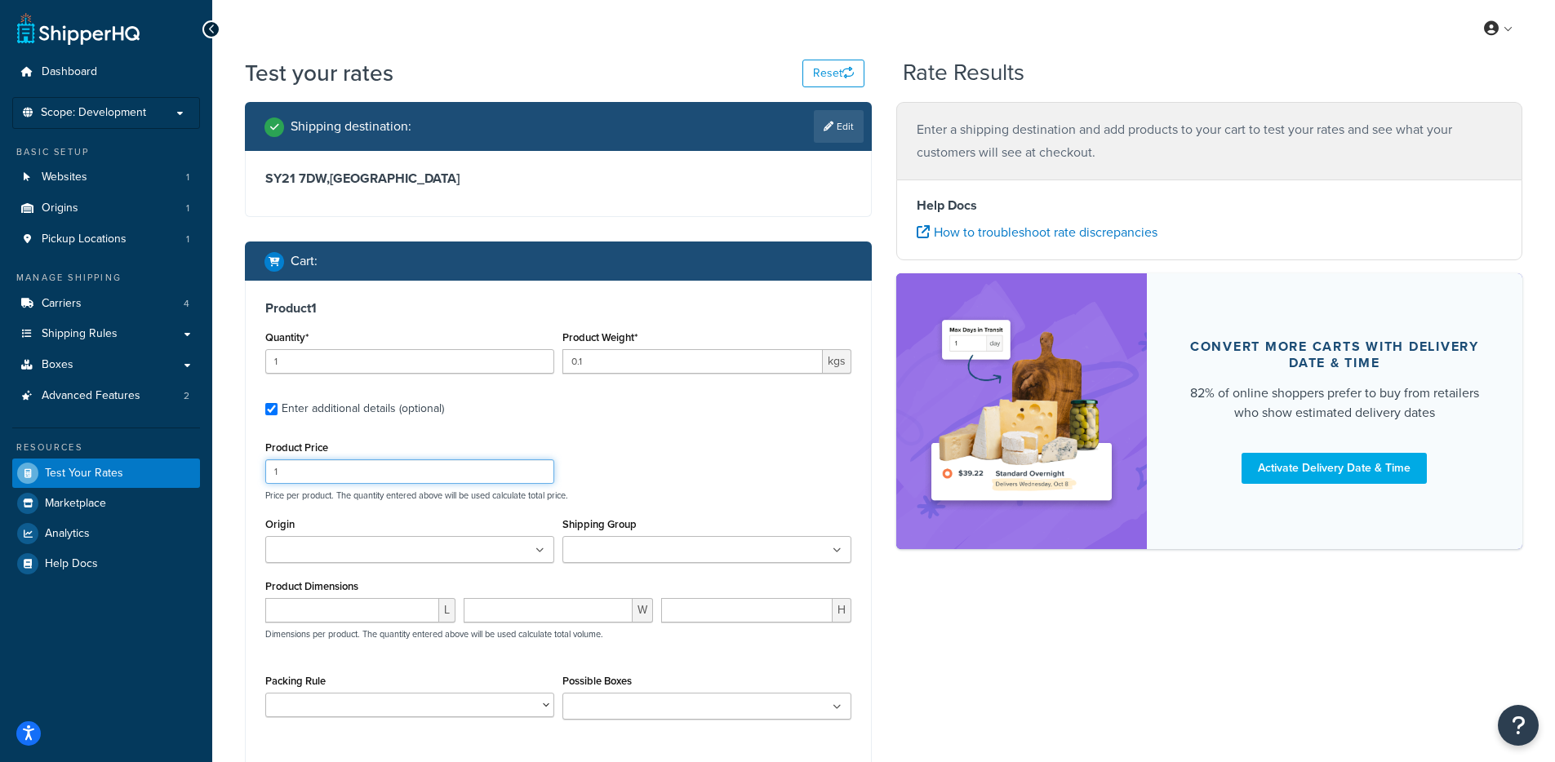
click at [297, 472] on input "1" at bounding box center [409, 471] width 289 height 24
type input "0"
click at [740, 477] on div "Product Price 0 Price per product. The quantity entered above will be used calc…" at bounding box center [558, 469] width 594 height 64
click at [311, 597] on div "Product Dimensions L W H Dimensions per product. The quantity entered above wil…" at bounding box center [558, 616] width 586 height 82
click at [314, 615] on input "number" at bounding box center [352, 610] width 174 height 24
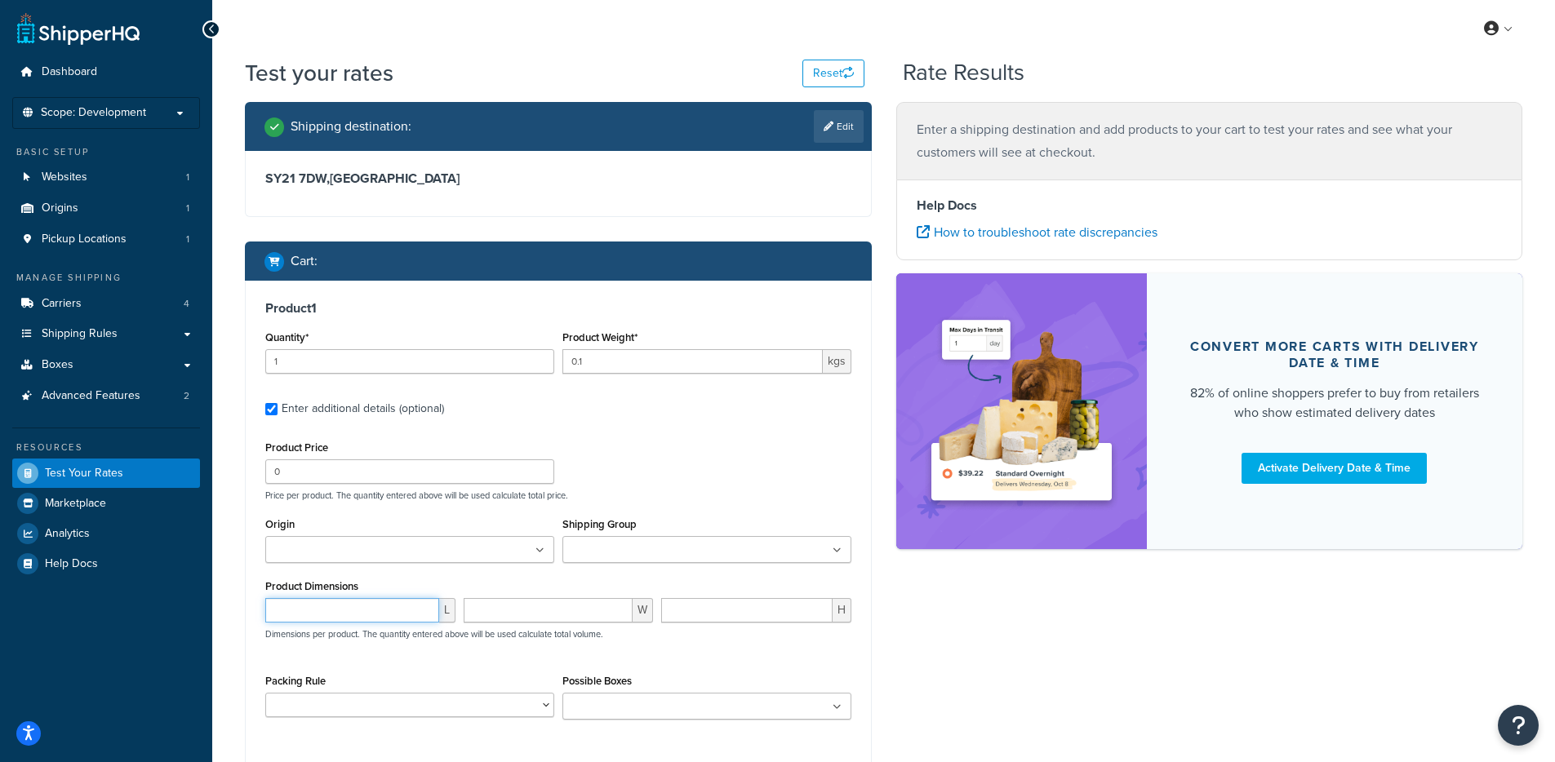
paste input "0.100000"
type input "0.100000"
click at [498, 610] on input "number" at bounding box center [549, 610] width 170 height 24
paste input "0.100000"
type input "0.100000"
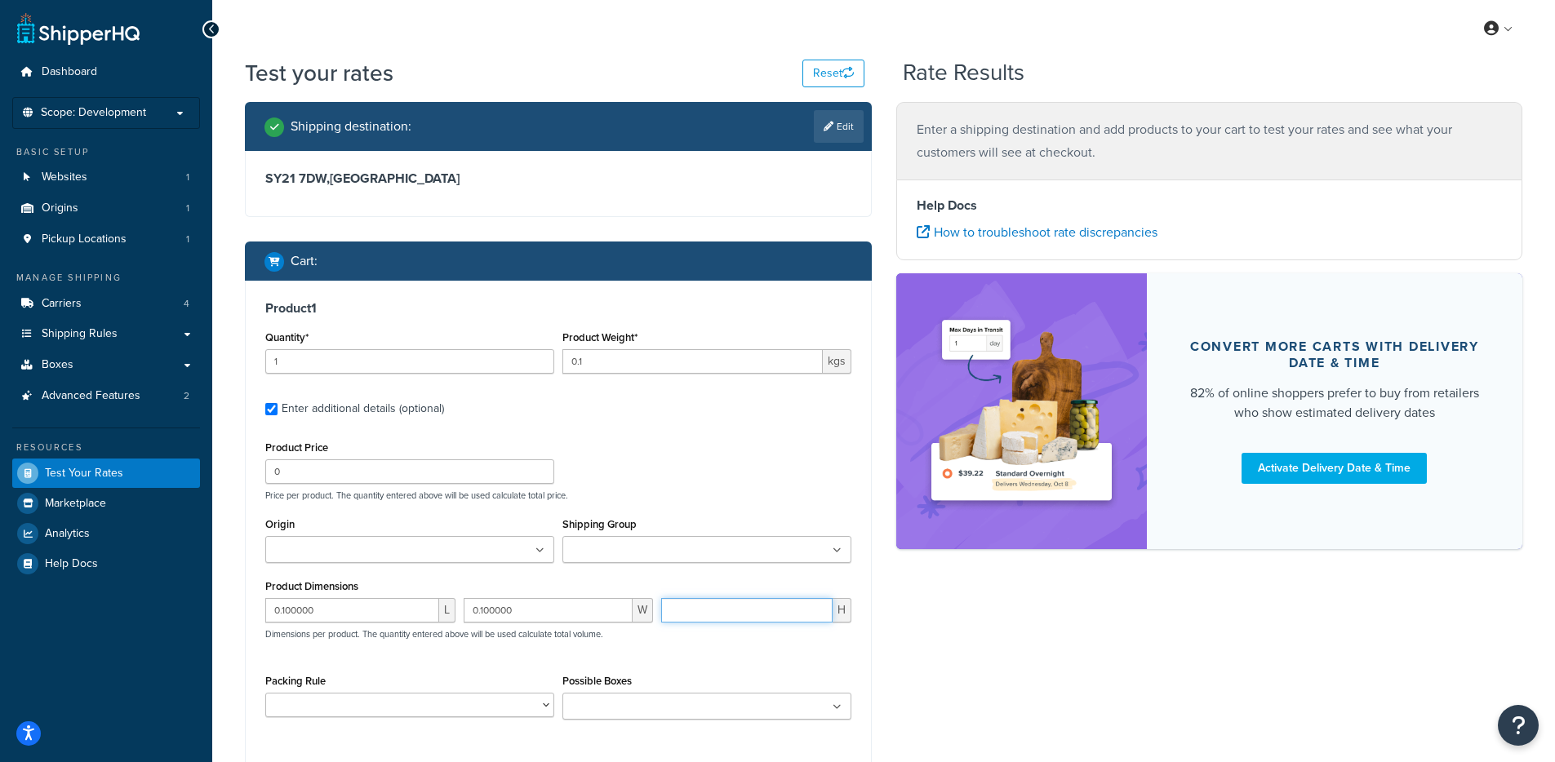
click at [703, 606] on input "number" at bounding box center [746, 610] width 171 height 24
paste input "0.100000"
type input "0.100000"
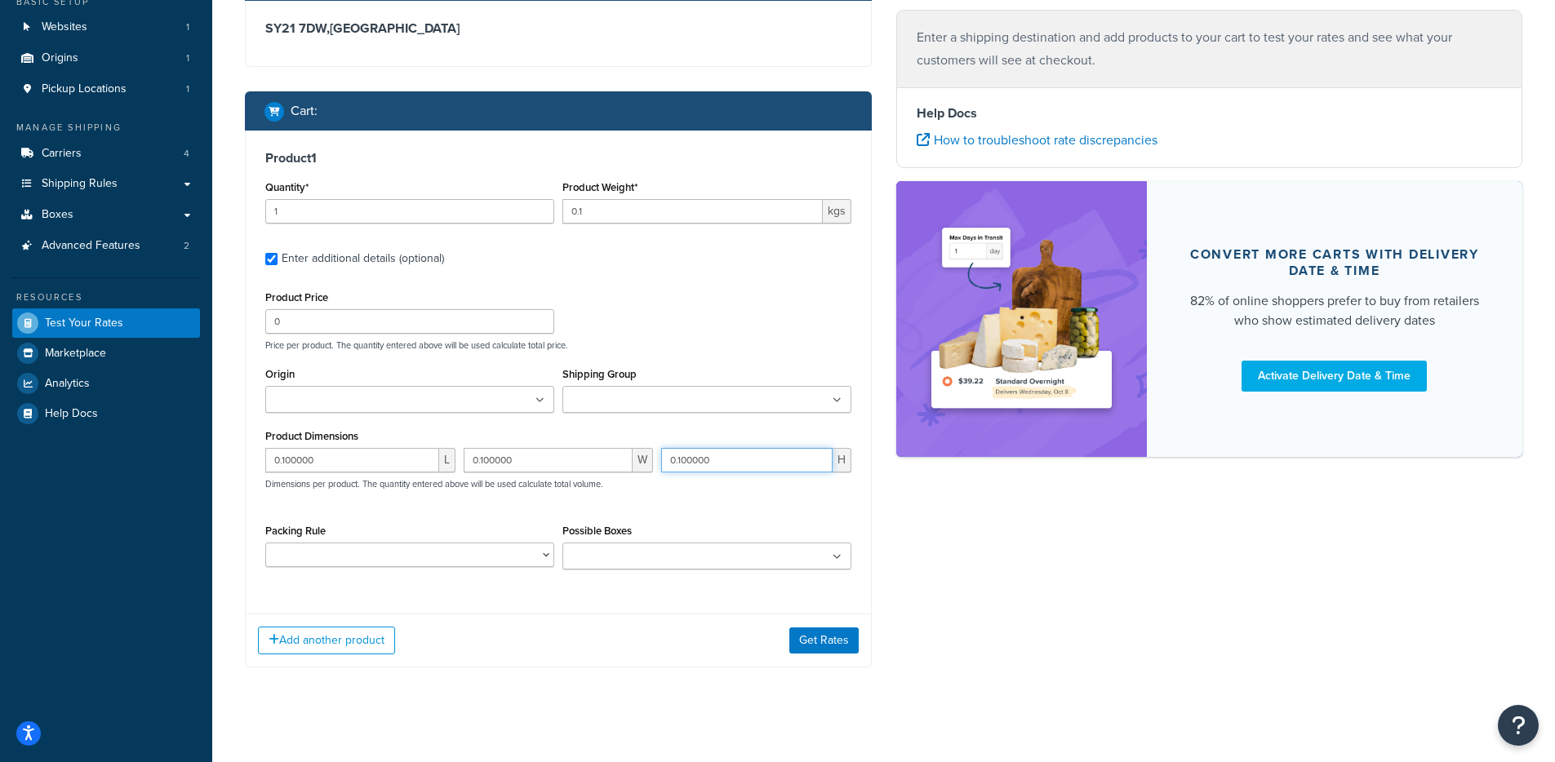
scroll to position [162, 0]
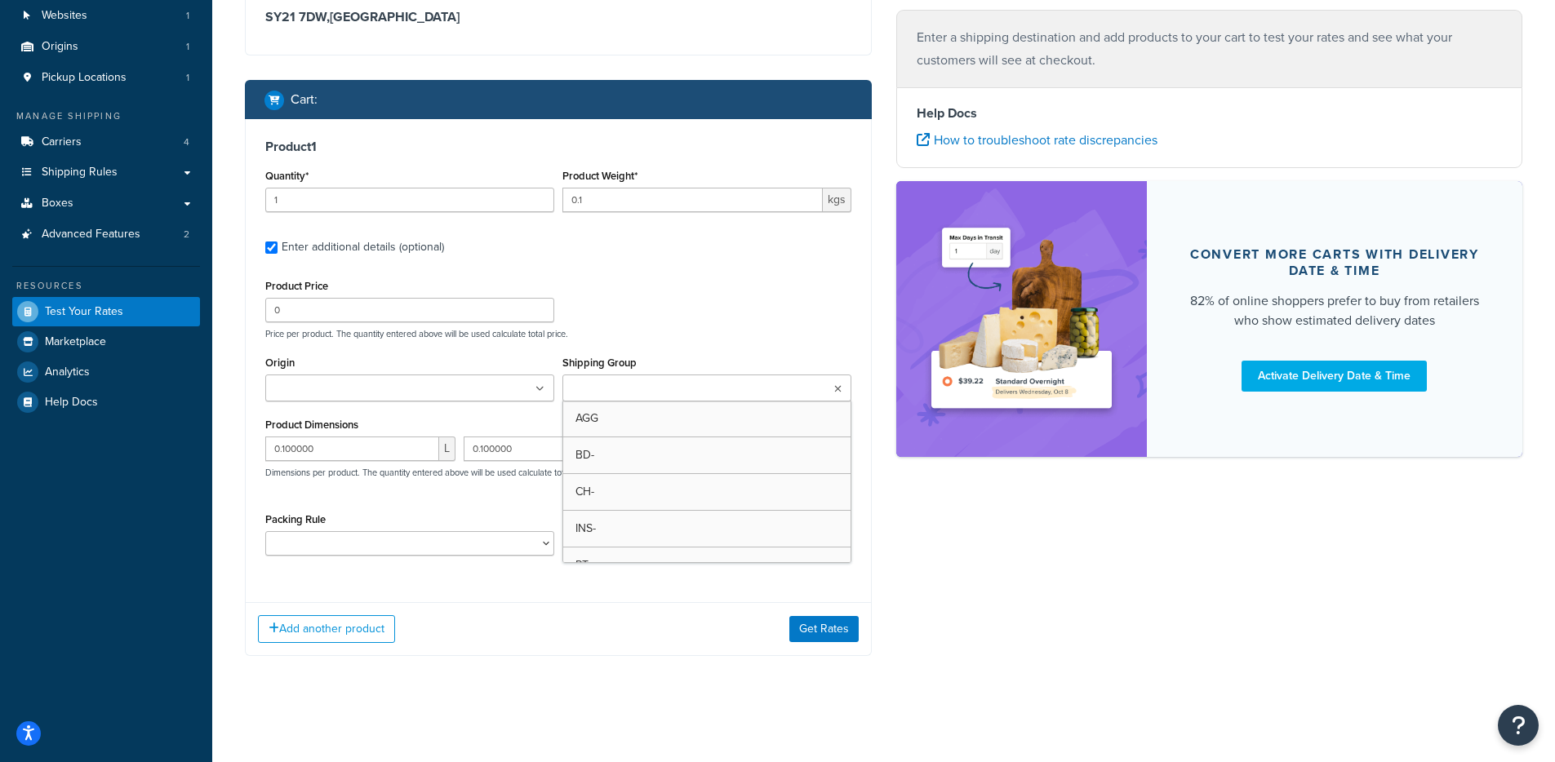
click at [625, 401] on ul at bounding box center [706, 388] width 289 height 27
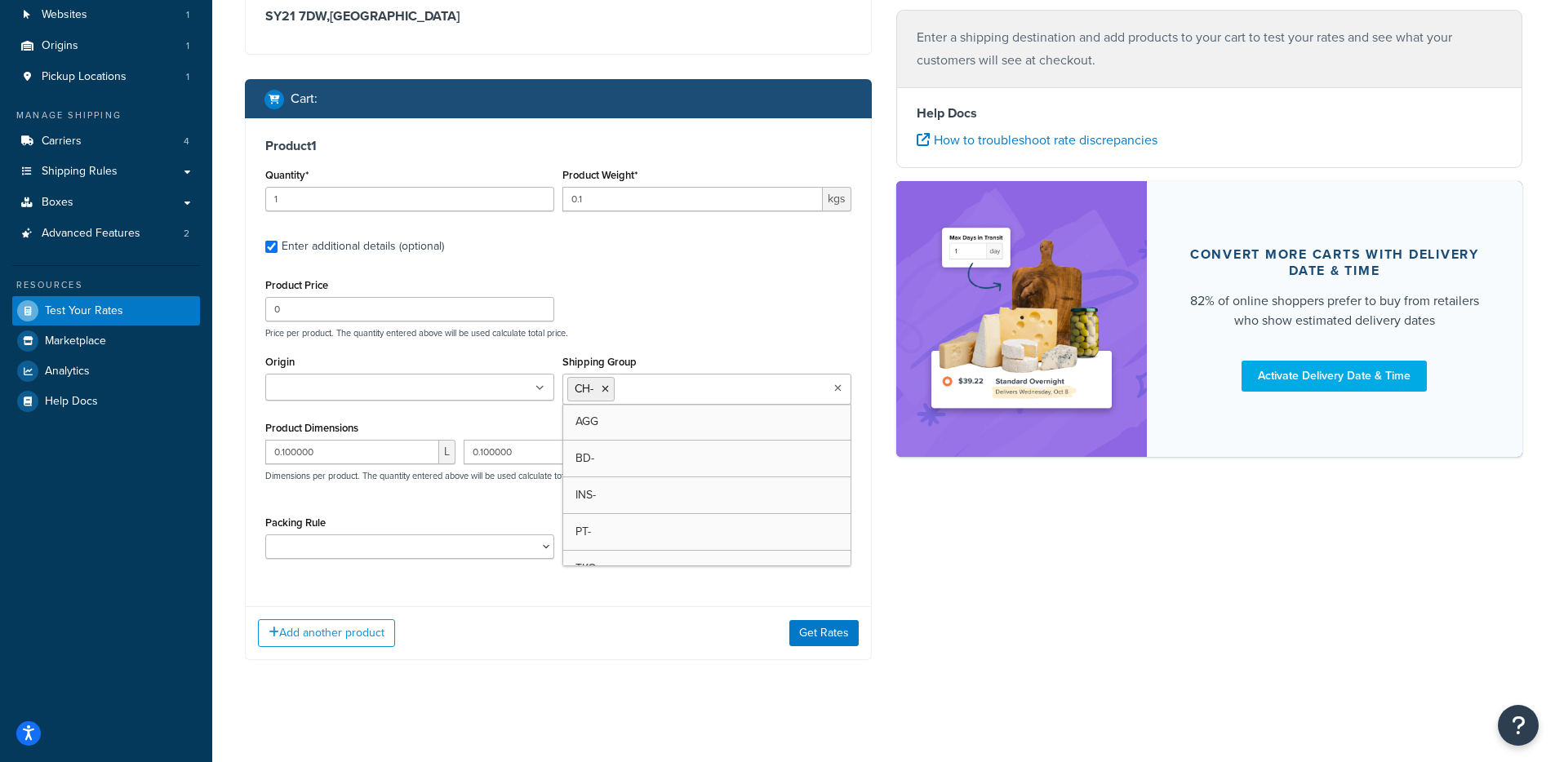
click at [722, 308] on div "Product Price 0 Price per product. The quantity entered above will be used calc…" at bounding box center [558, 306] width 594 height 64
select select "88100"
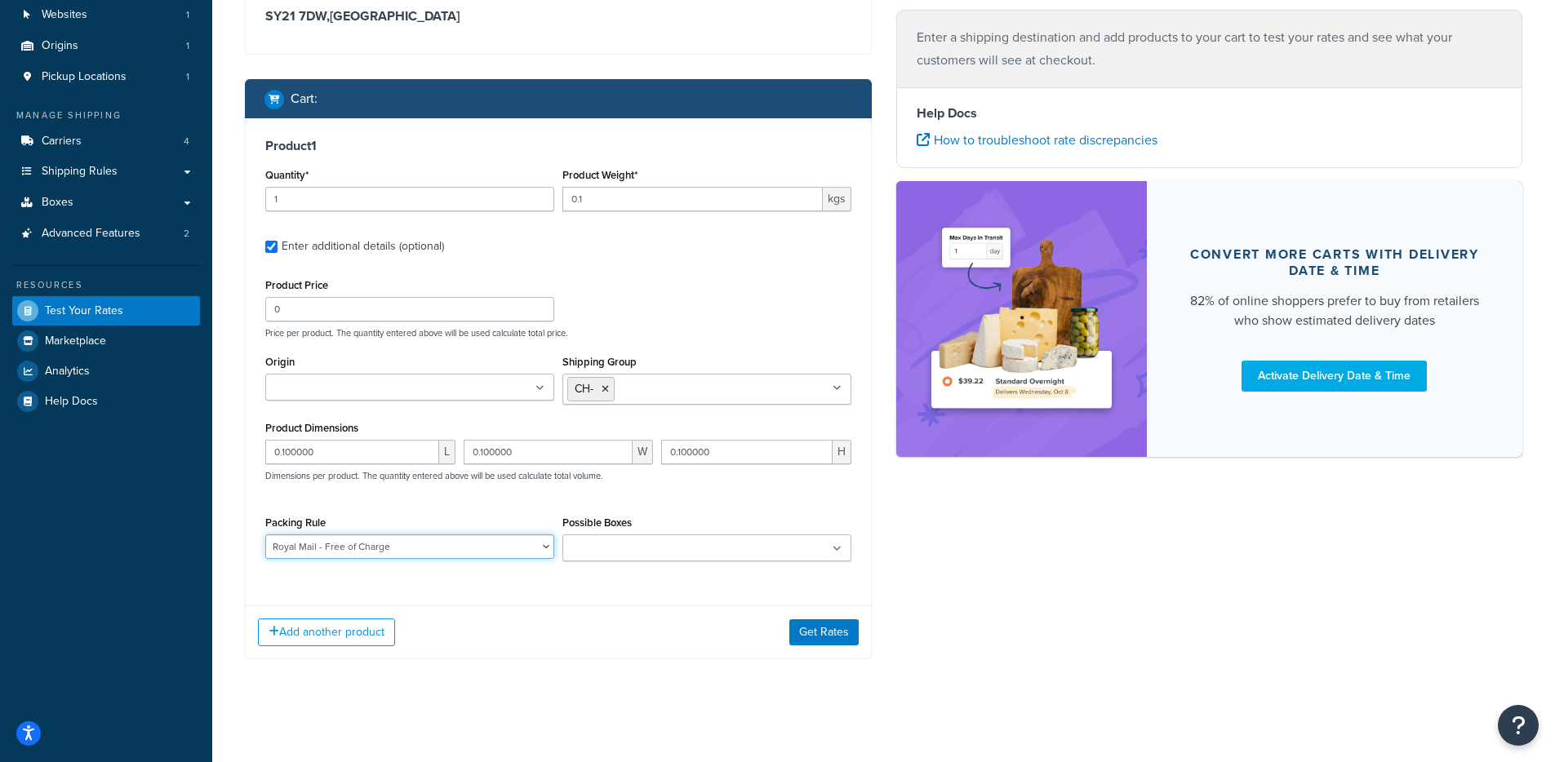
click at [265, 536] on select "Oversized Parcels Royal Mail - Free of Charge" at bounding box center [409, 547] width 289 height 24
click at [662, 553] on input "Possible Boxes" at bounding box center [639, 549] width 144 height 18
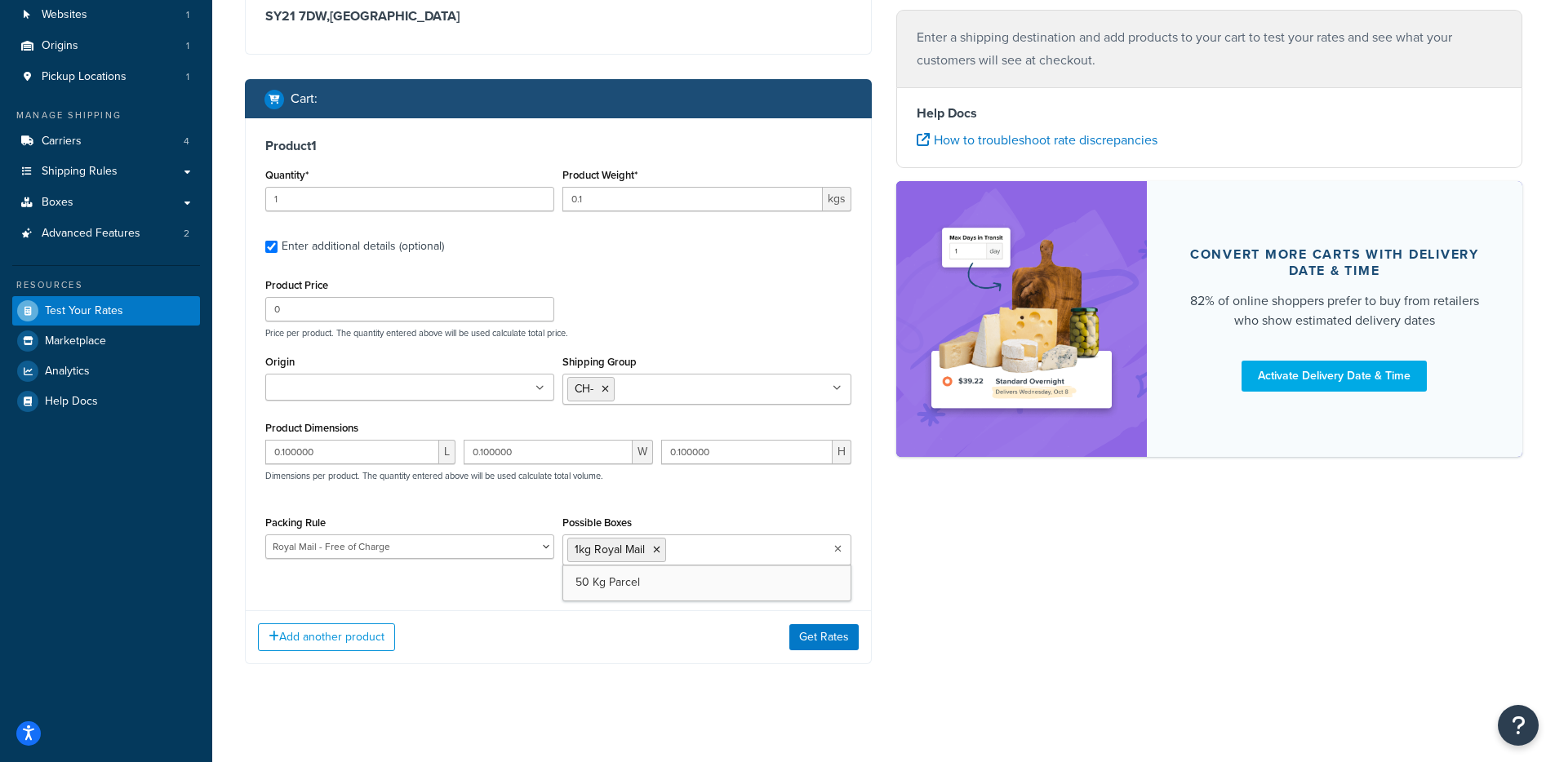
click at [930, 621] on div "Shipping destination : Edit SY21 7DW , United Kingdom Cart : Product 1 Quantity…" at bounding box center [884, 314] width 1302 height 749
click at [821, 634] on button "Get Rates" at bounding box center [823, 637] width 69 height 26
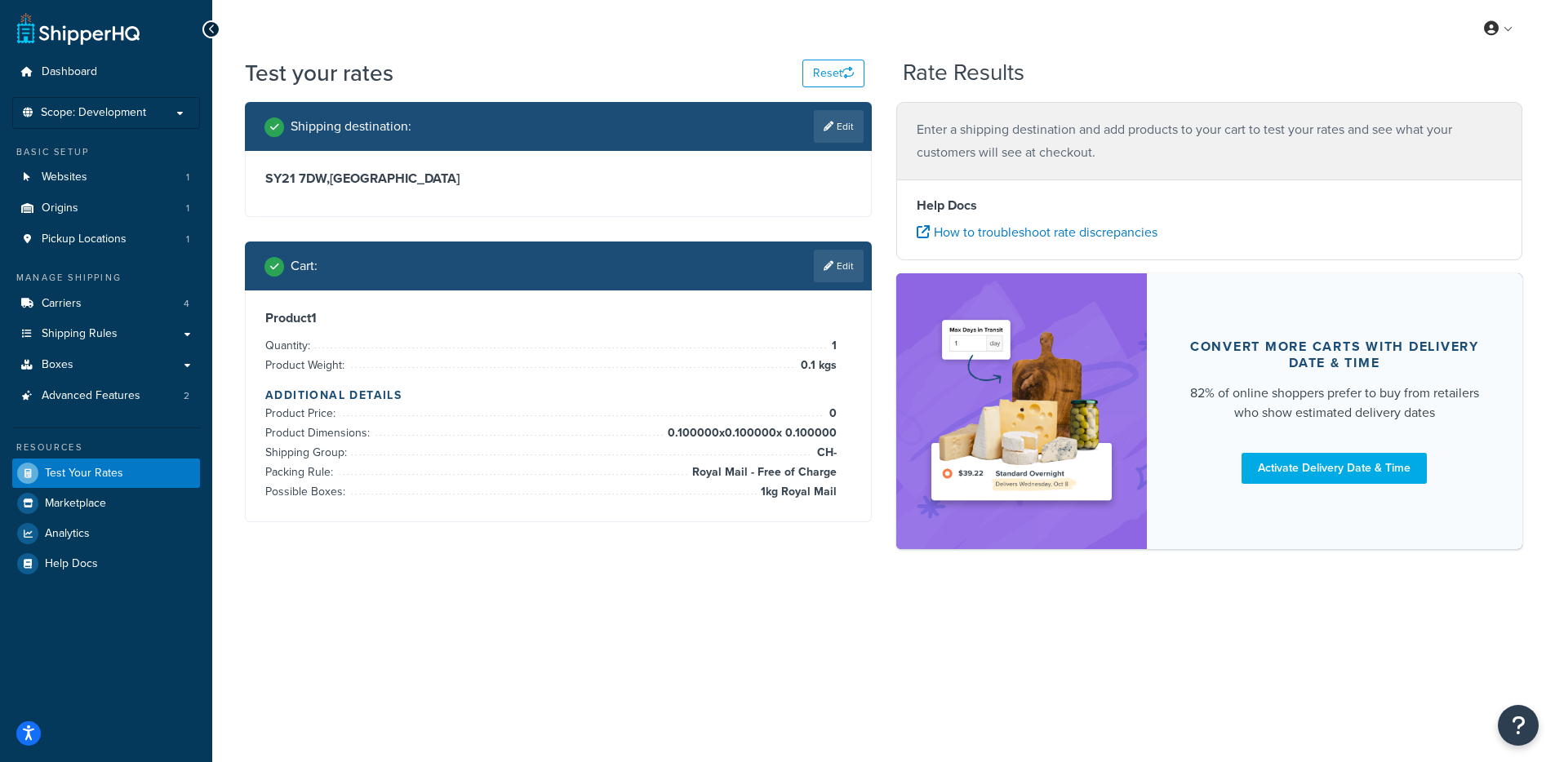
scroll to position [0, 0]
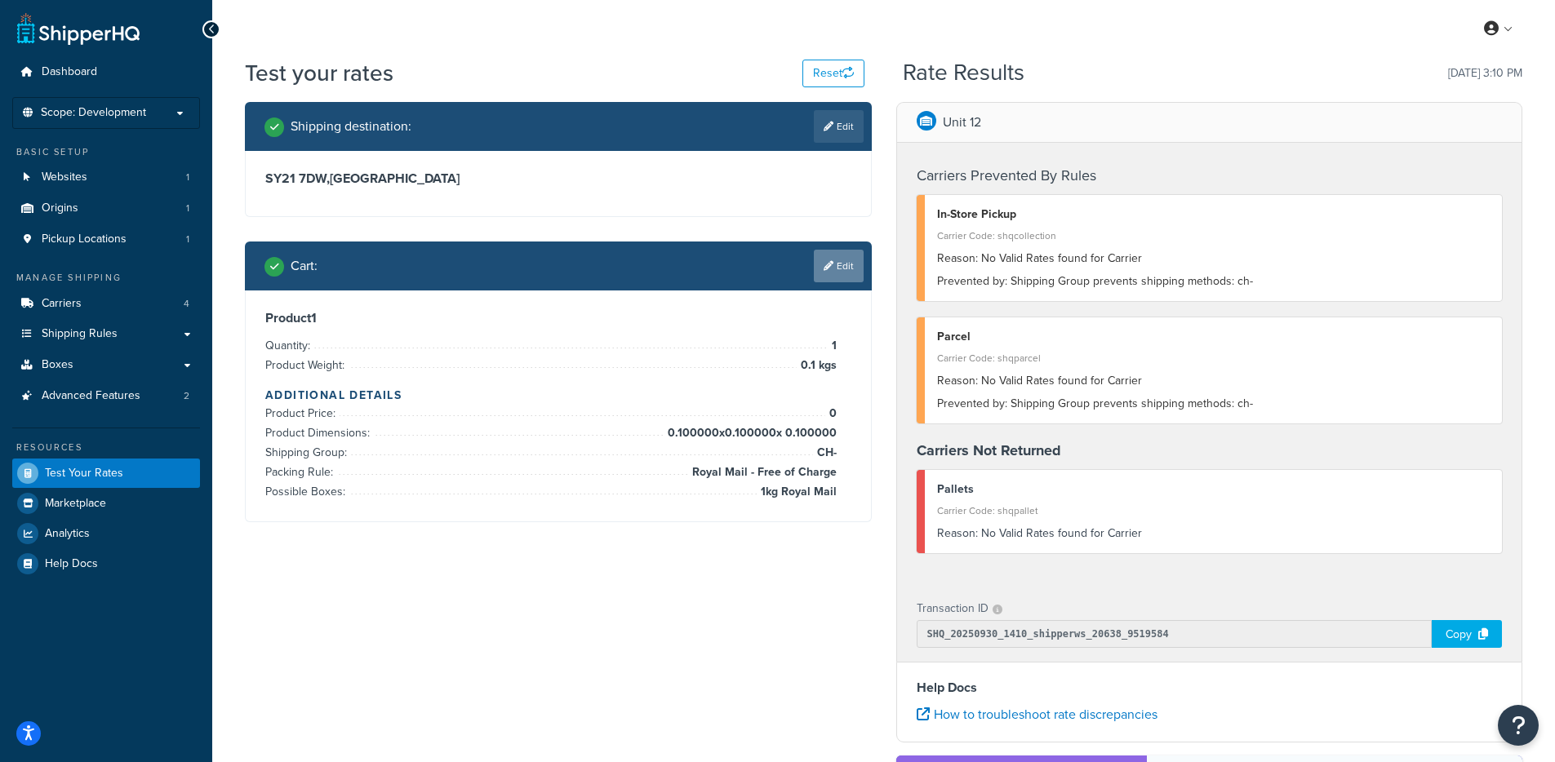
click at [838, 265] on link "Edit" at bounding box center [839, 266] width 50 height 33
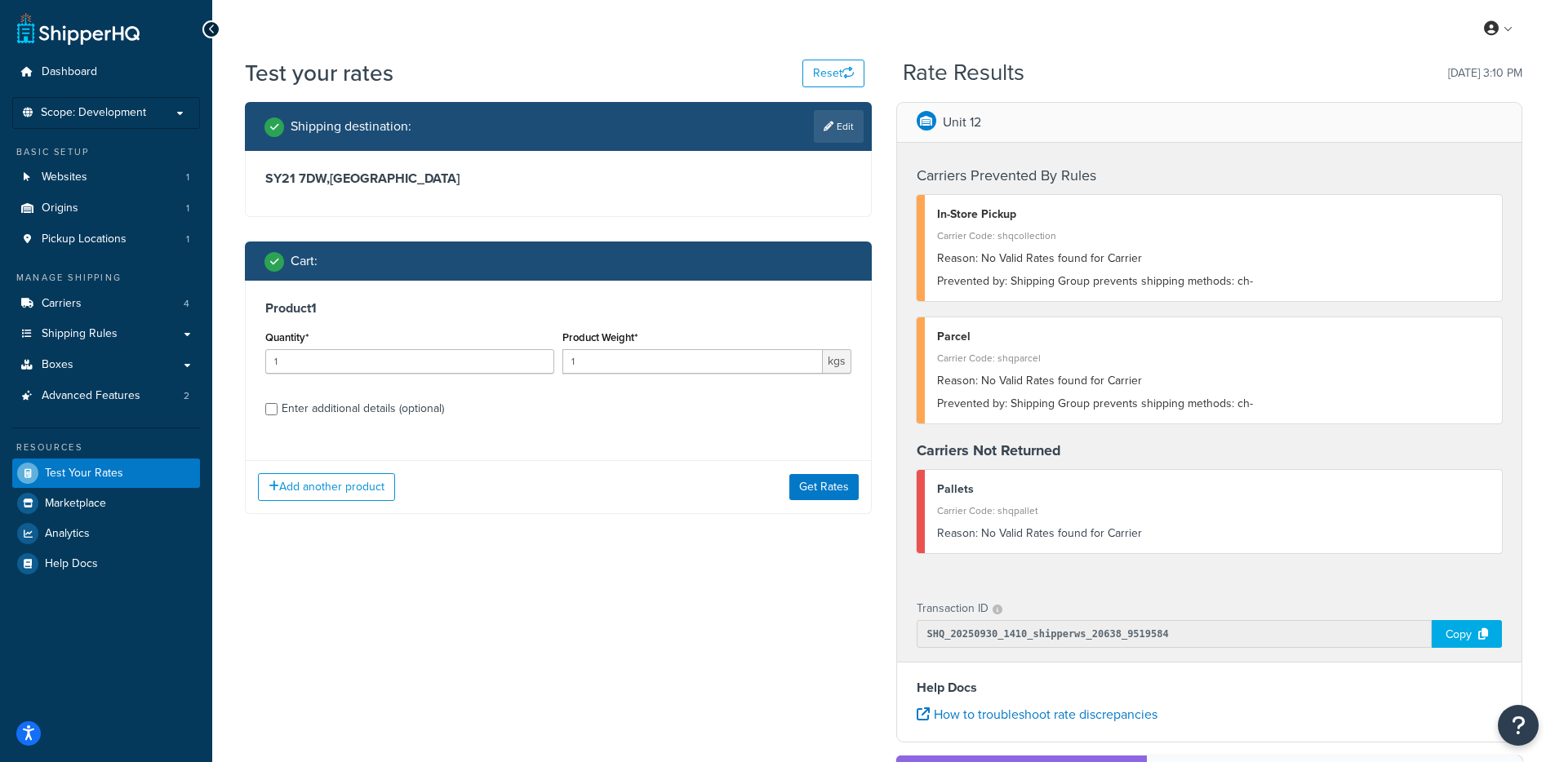
click at [328, 413] on div "Enter additional details (optional)" at bounding box center [363, 408] width 162 height 23
click at [277, 413] on input "Enter additional details (optional)" at bounding box center [271, 409] width 12 height 12
checkbox input "true"
select select "88100"
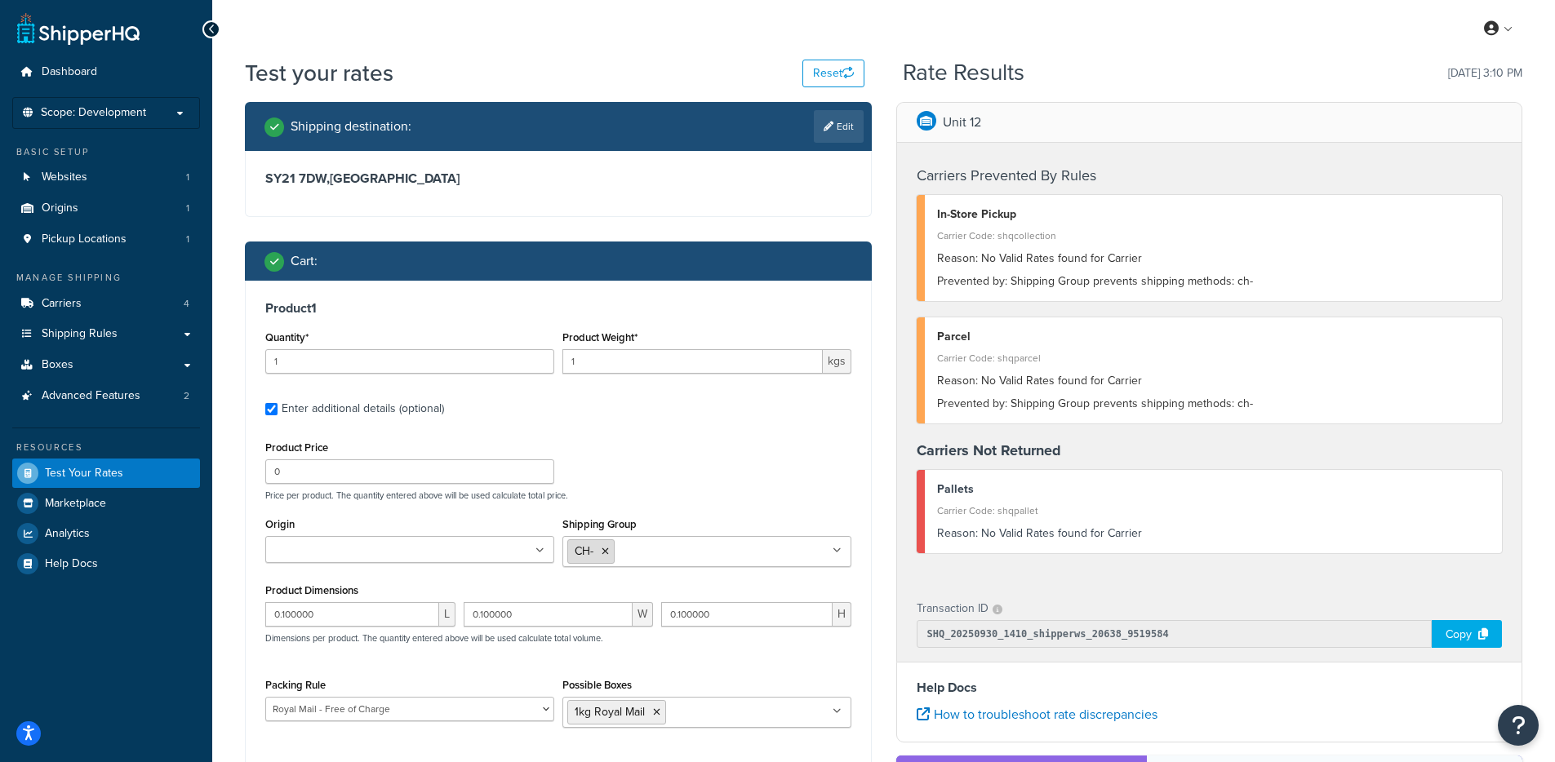
click at [604, 553] on icon at bounding box center [604, 552] width 7 height 10
click at [805, 459] on div "Product Price 0 Price per product. The quantity entered above will be used calc…" at bounding box center [558, 469] width 594 height 64
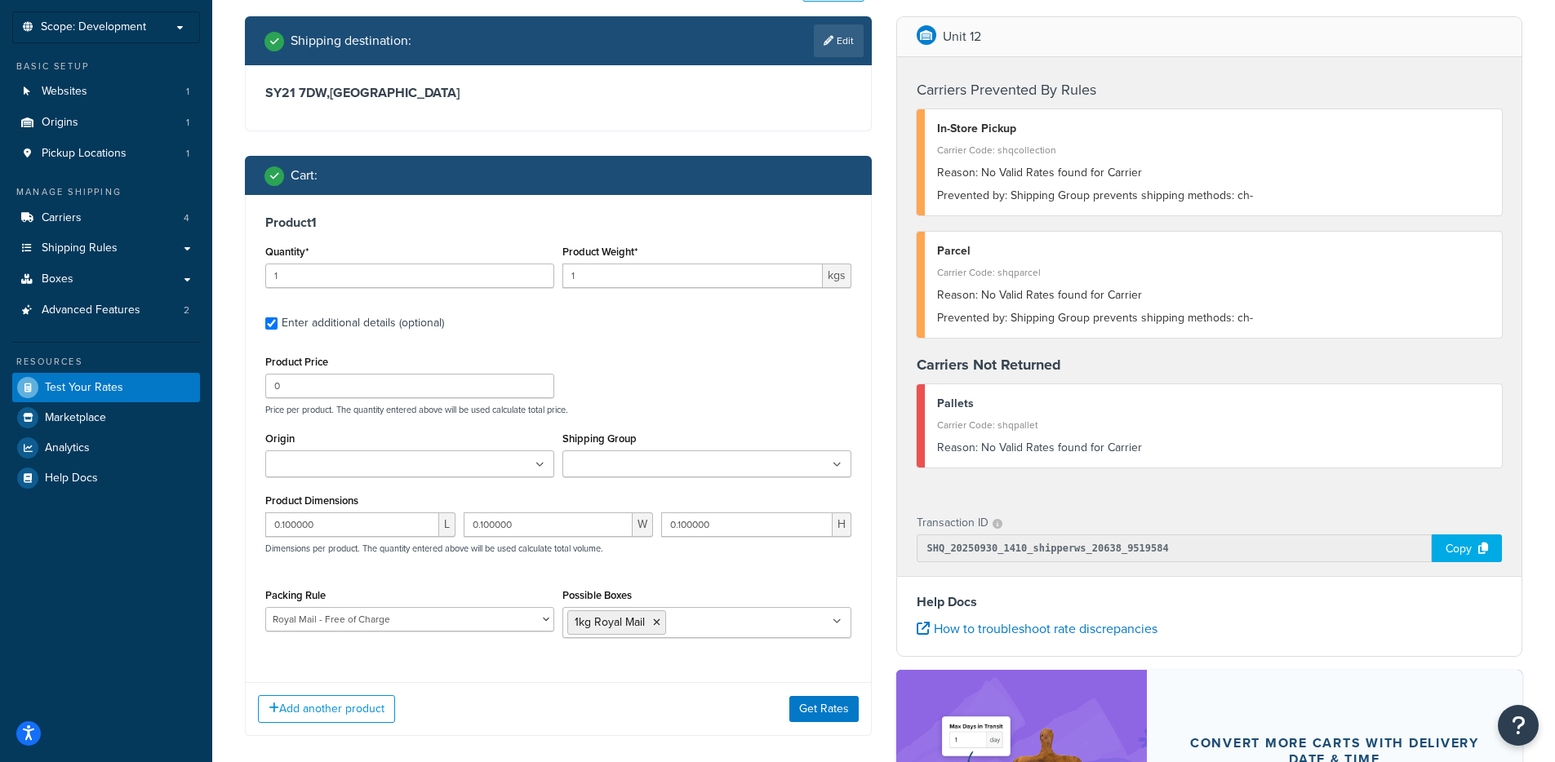
scroll to position [196, 0]
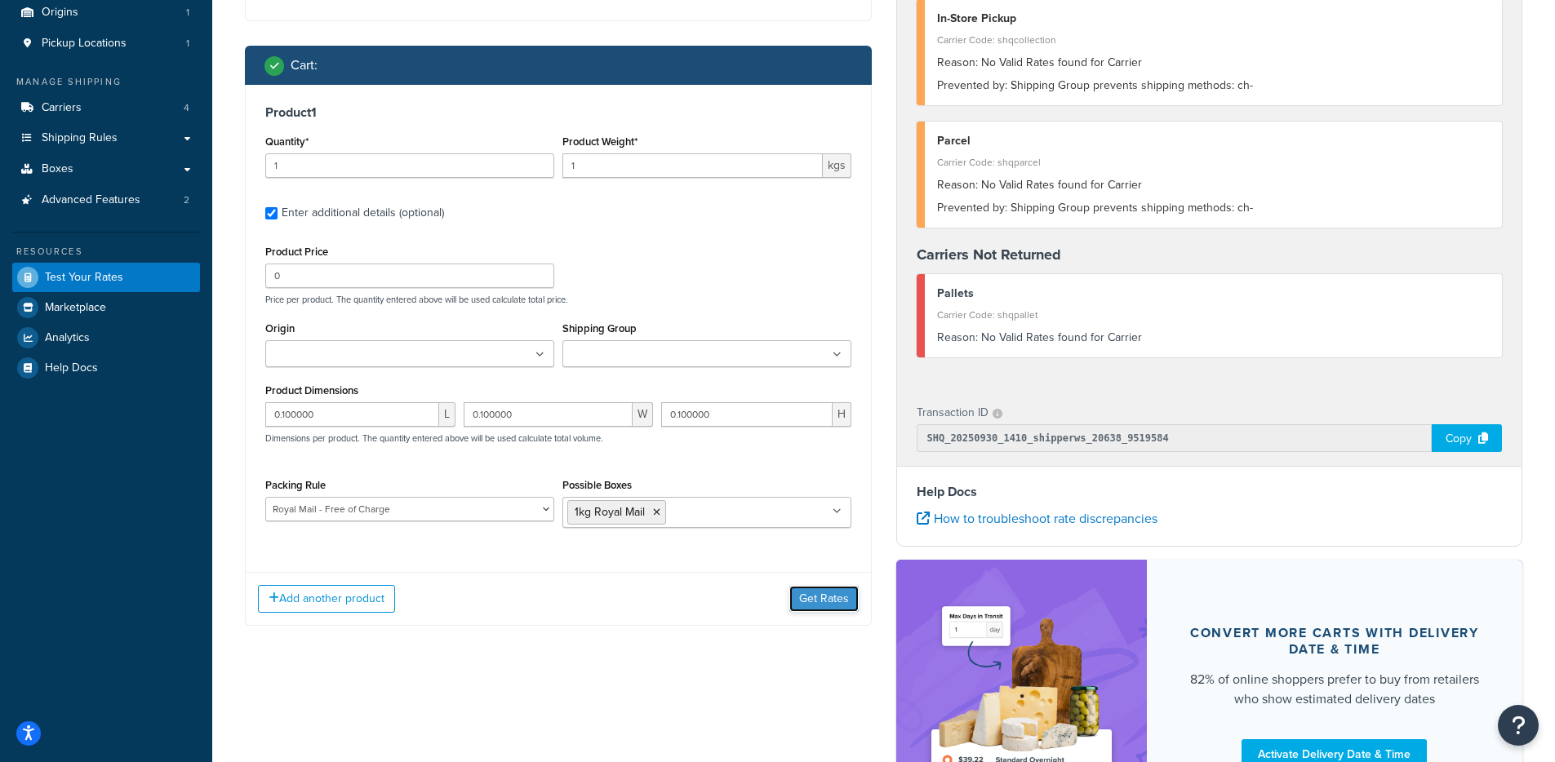
click at [829, 592] on button "Get Rates" at bounding box center [823, 599] width 69 height 26
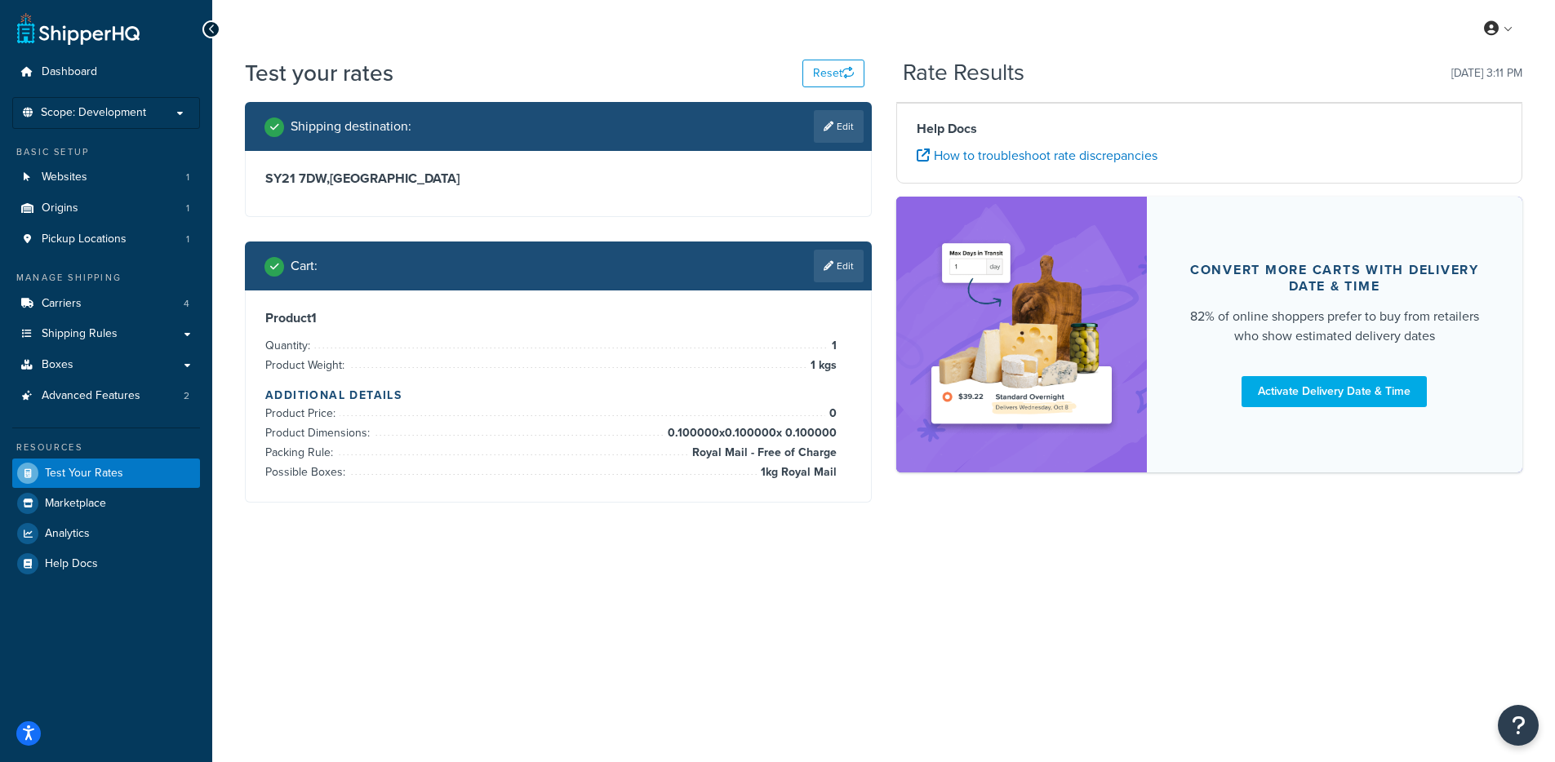
scroll to position [0, 0]
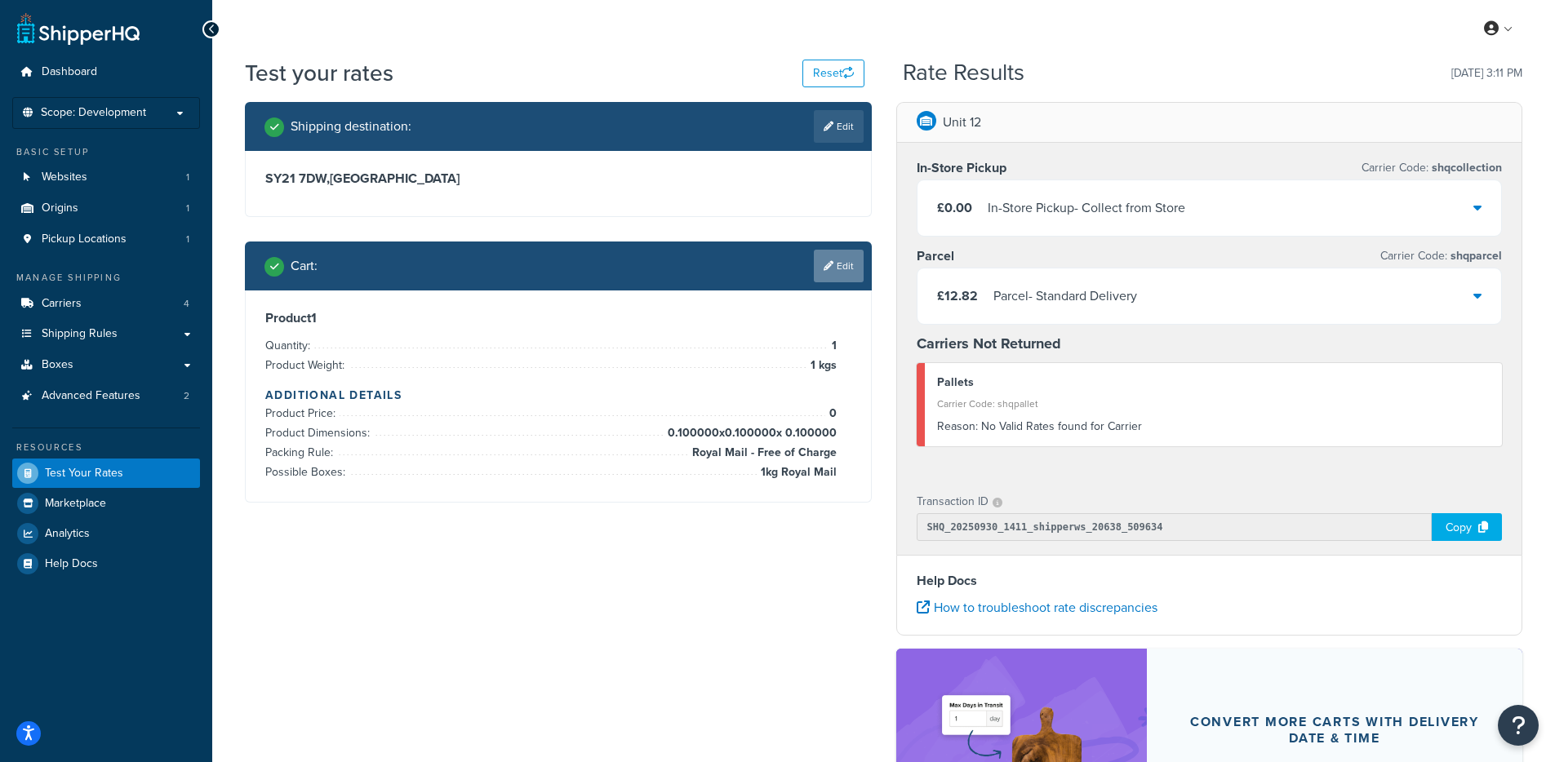
click at [838, 264] on link "Edit" at bounding box center [839, 266] width 50 height 33
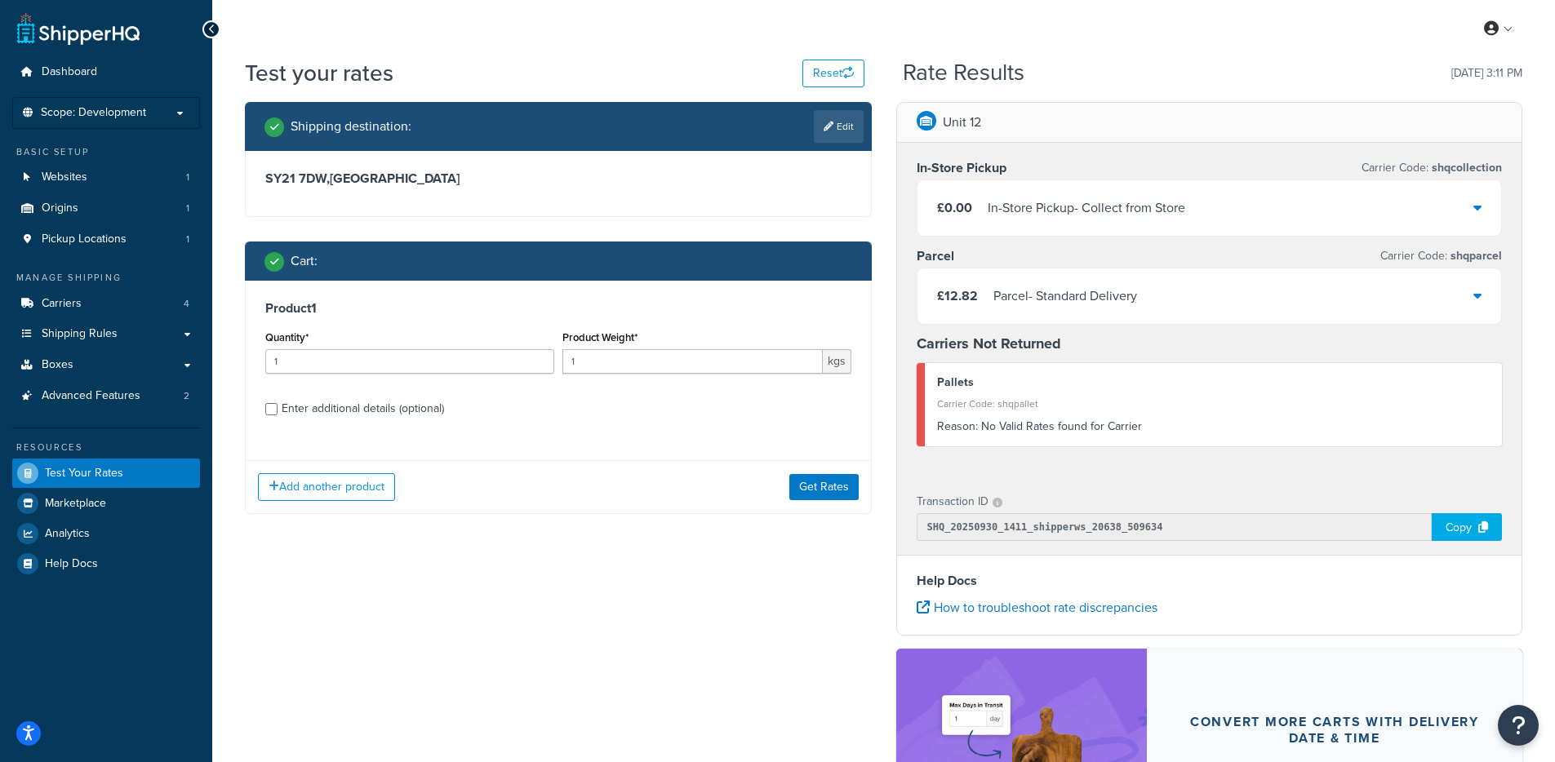
click at [327, 418] on div "Enter additional details (optional)" at bounding box center [363, 408] width 162 height 23
click at [277, 415] on input "Enter additional details (optional)" at bounding box center [271, 409] width 12 height 12
checkbox input "true"
select select "88100"
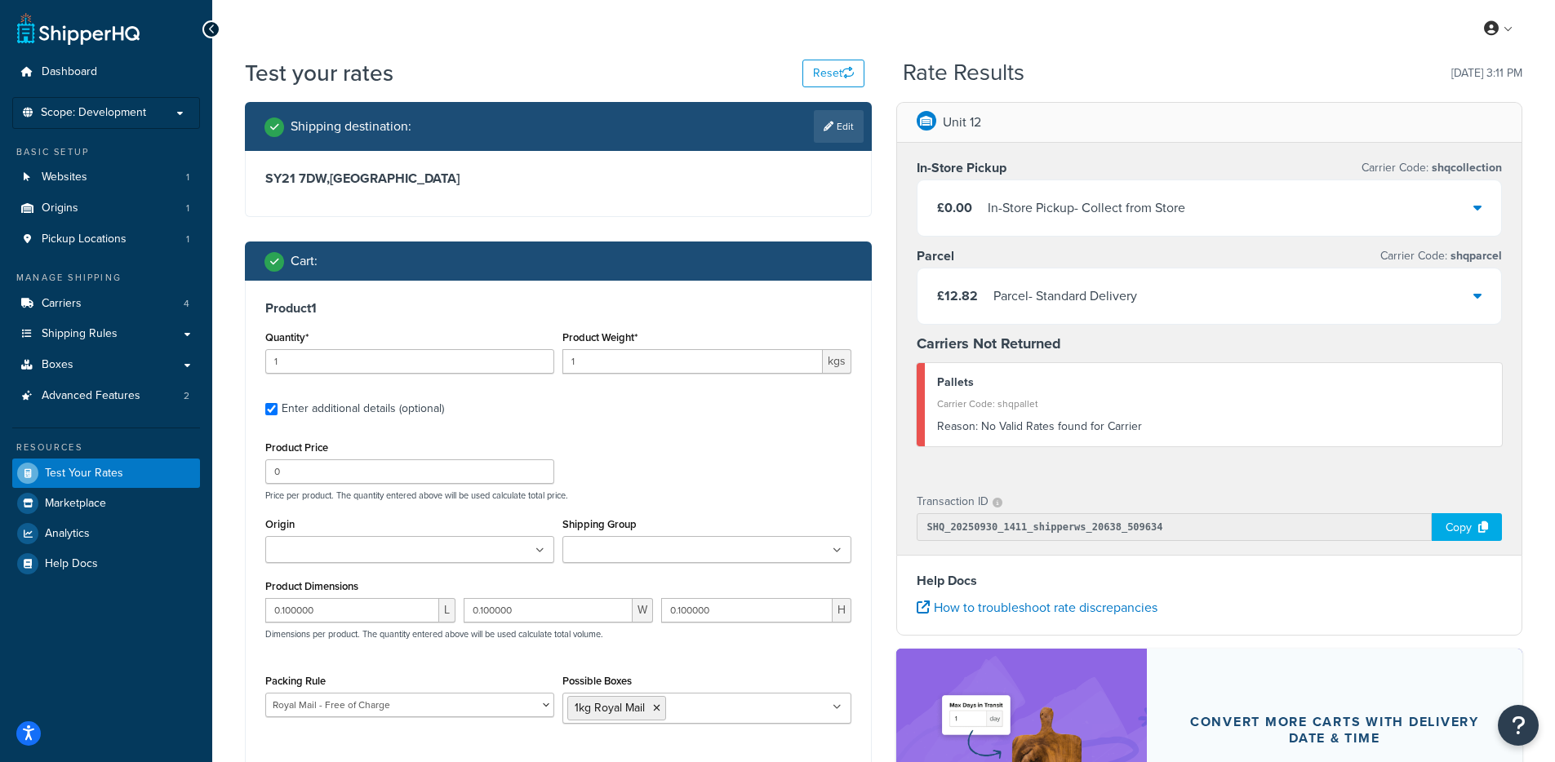
click at [630, 550] on input "Shipping Group" at bounding box center [639, 551] width 144 height 18
click at [881, 568] on div "Shipping destination : Edit SY21 7DW , United Kingdom Cart : Product 1 Quantity…" at bounding box center [558, 476] width 651 height 749
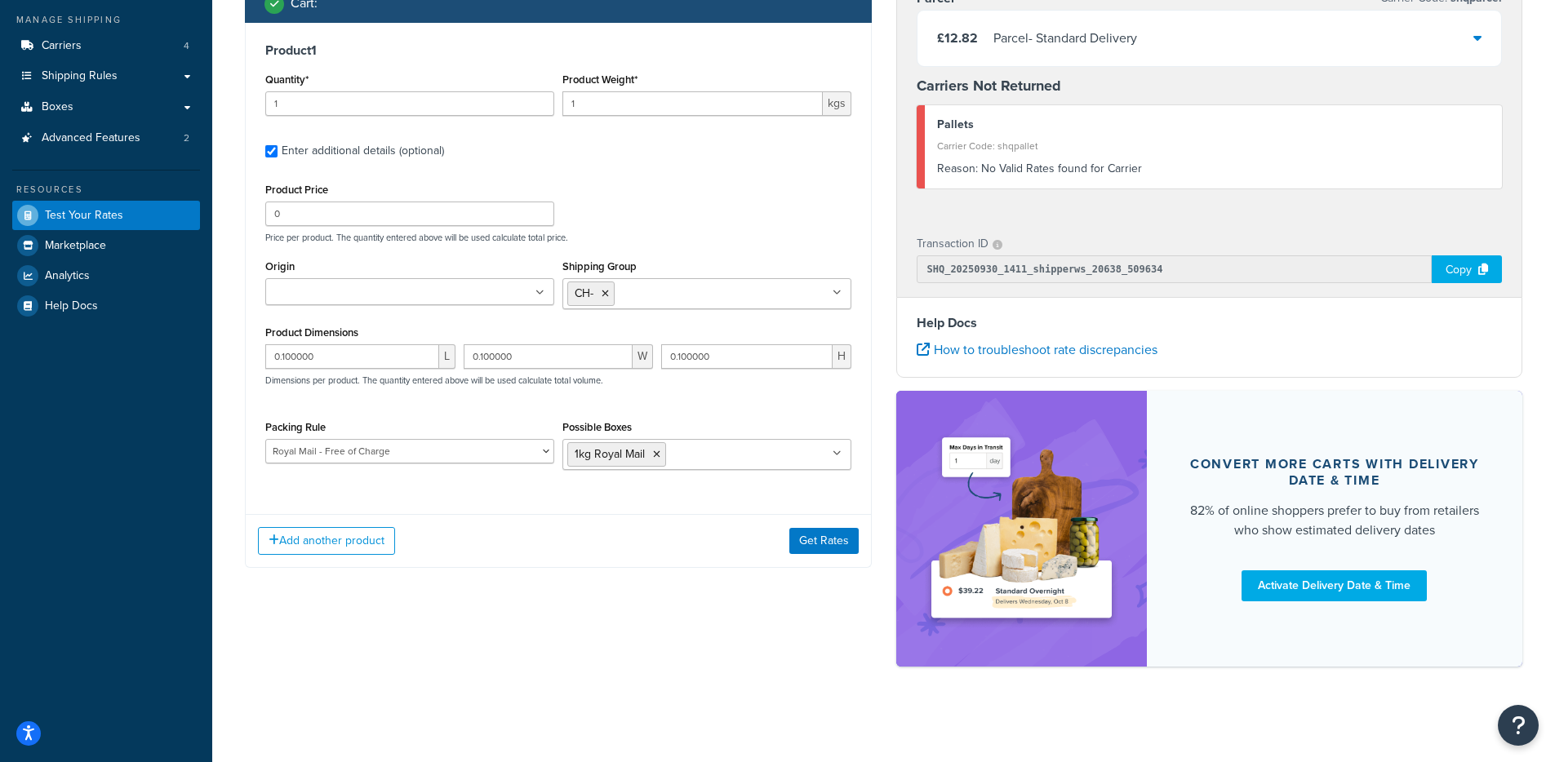
scroll to position [261, 0]
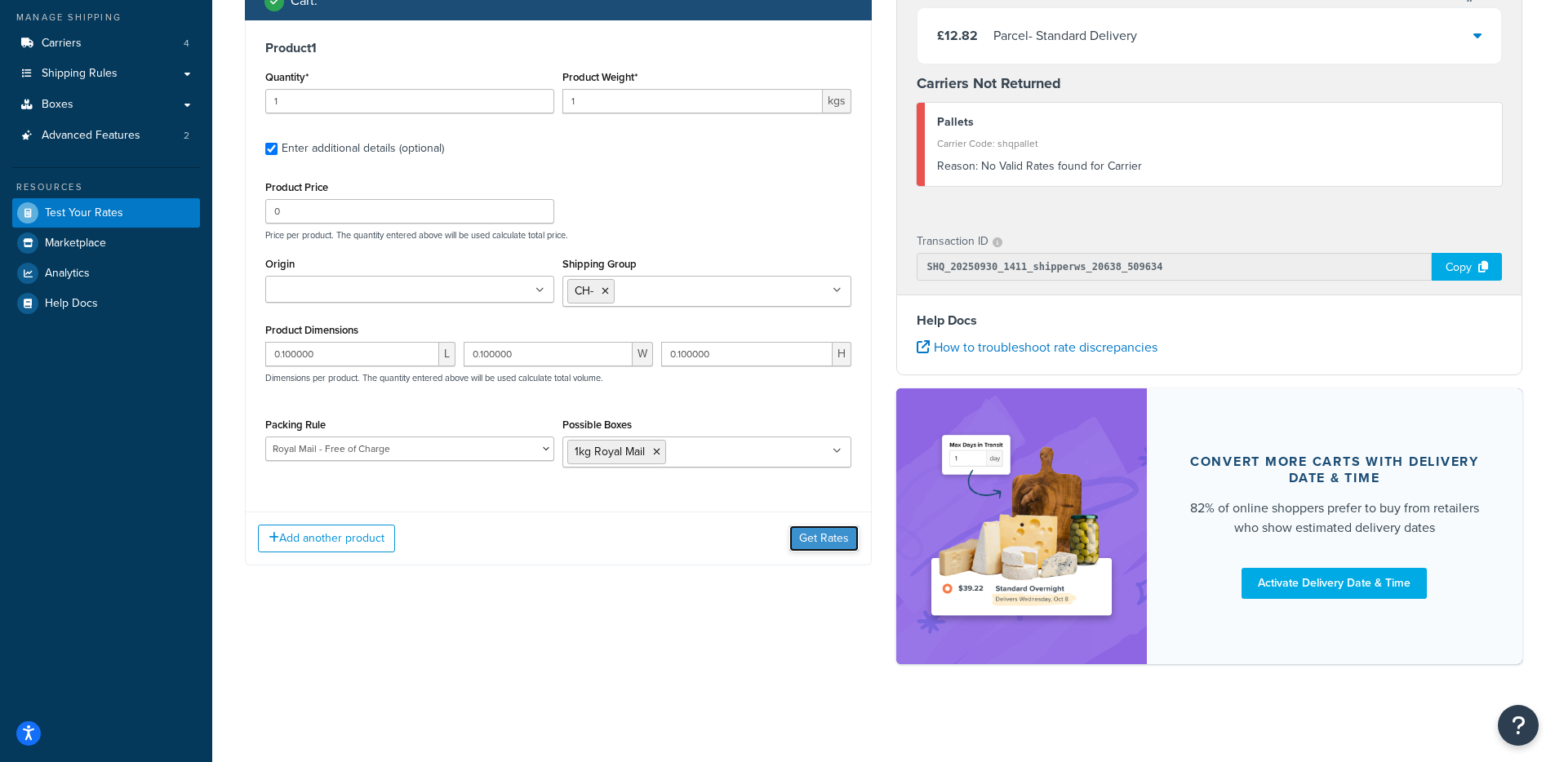
click at [820, 541] on button "Get Rates" at bounding box center [823, 539] width 69 height 26
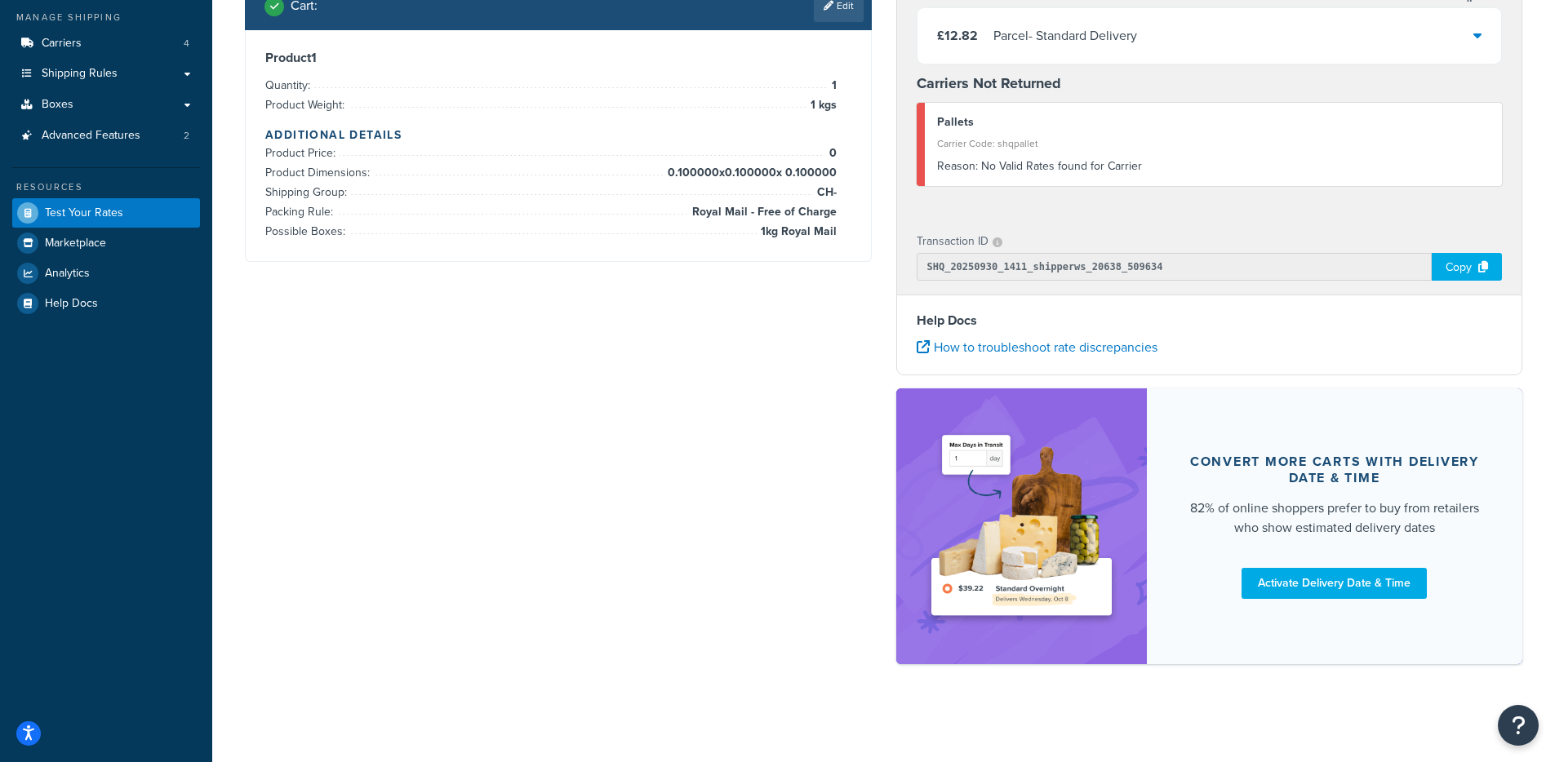
scroll to position [0, 0]
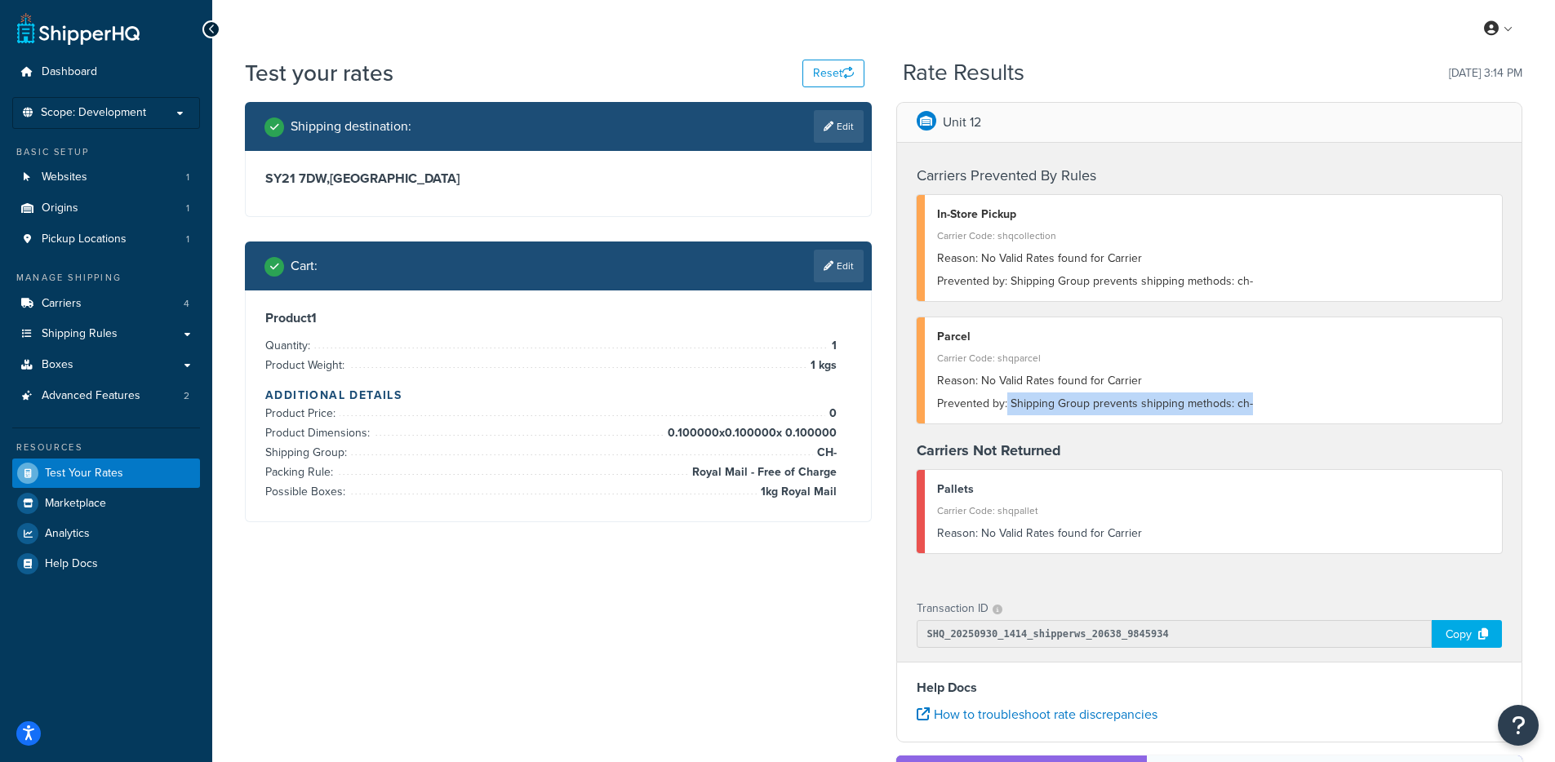
drag, startPoint x: 1005, startPoint y: 406, endPoint x: 1258, endPoint y: 408, distance: 253.0
click at [1258, 408] on div "Prevented by: Shipping Group prevents shipping methods: ch-" at bounding box center [1213, 404] width 553 height 23
click at [830, 258] on link "Edit" at bounding box center [839, 266] width 50 height 33
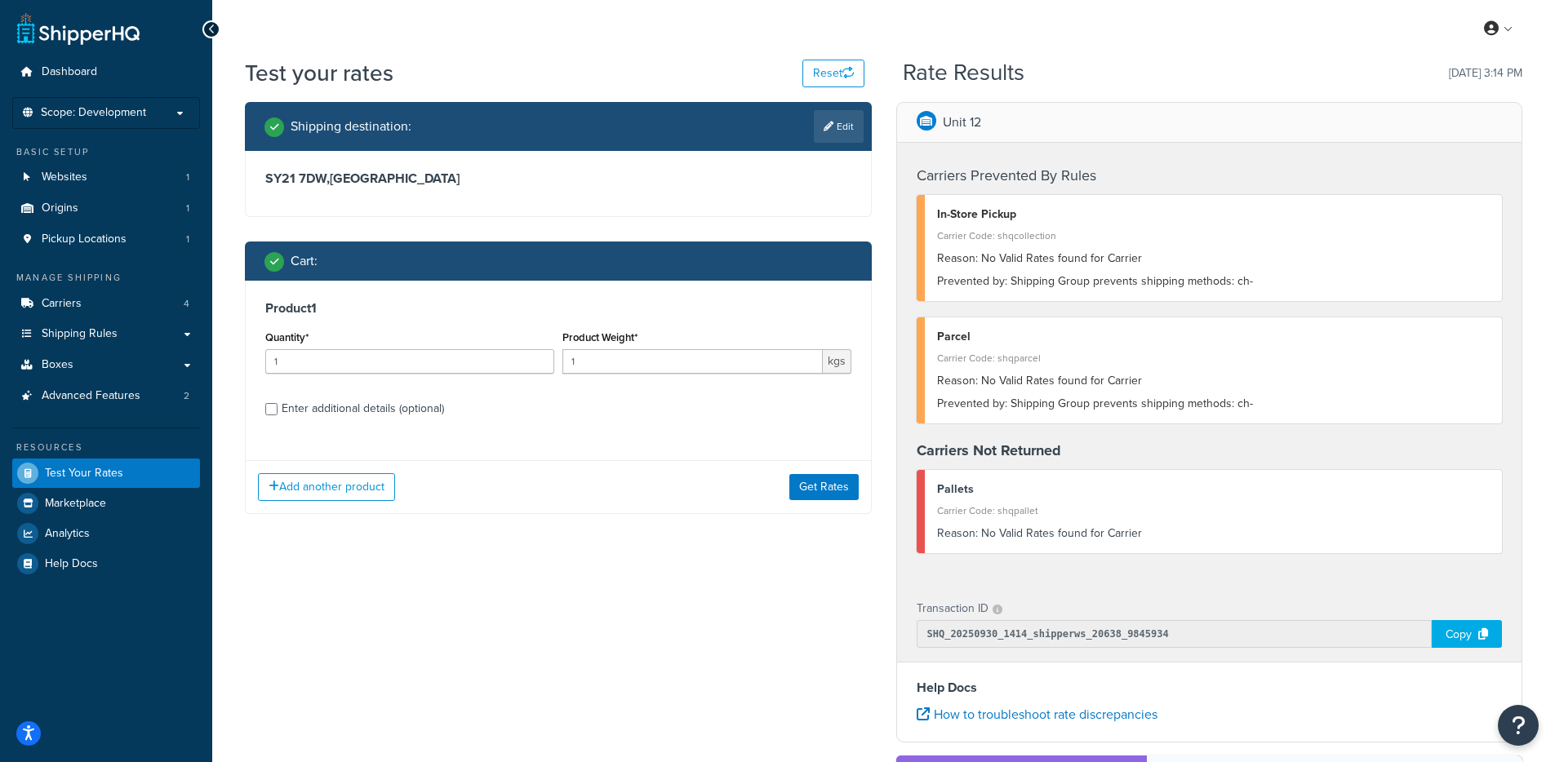
click at [405, 408] on div "Enter additional details (optional)" at bounding box center [363, 408] width 162 height 23
click at [277, 408] on input "Enter additional details (optional)" at bounding box center [271, 409] width 12 height 12
checkbox input "true"
select select "88100"
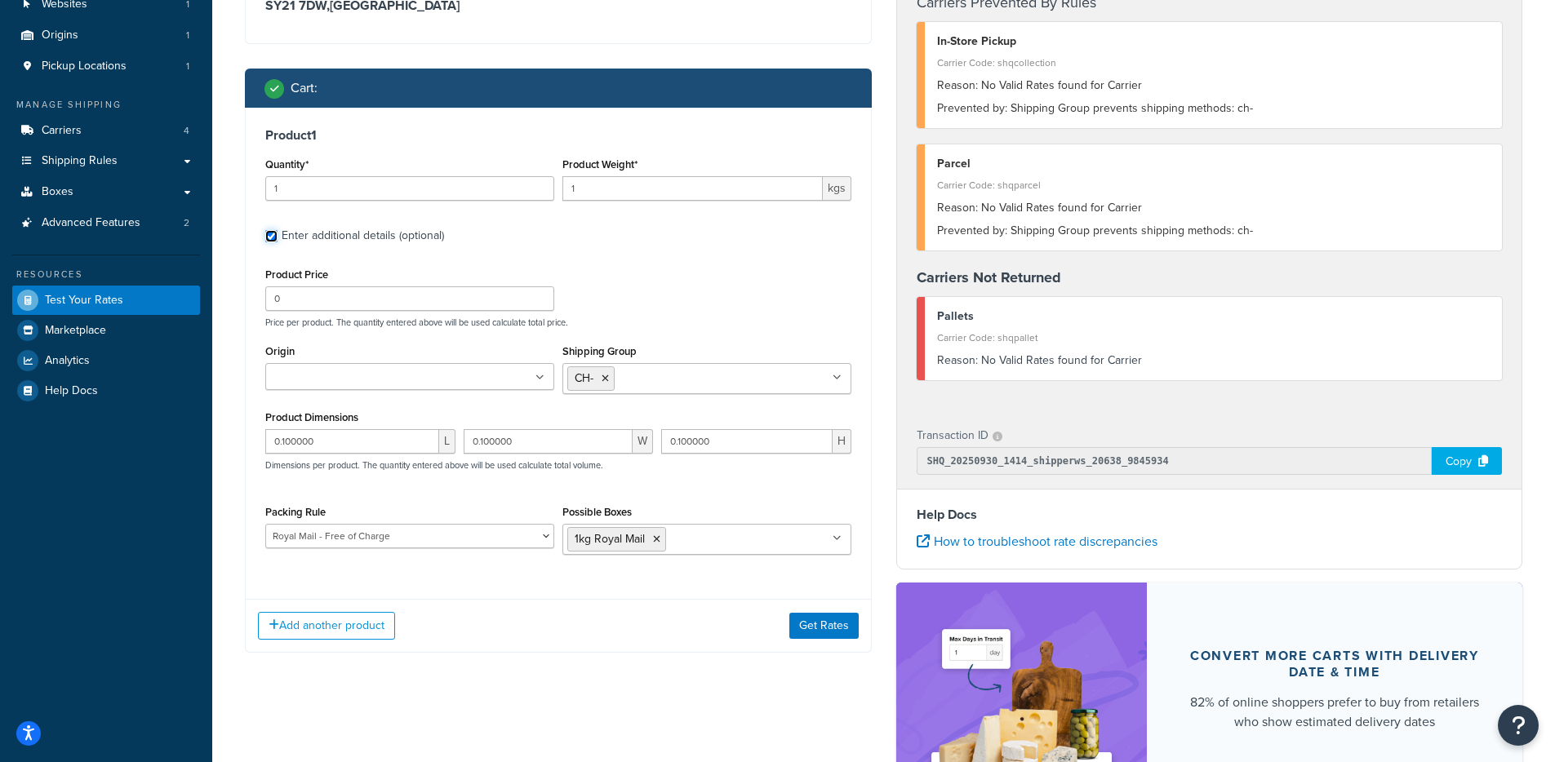
scroll to position [196, 0]
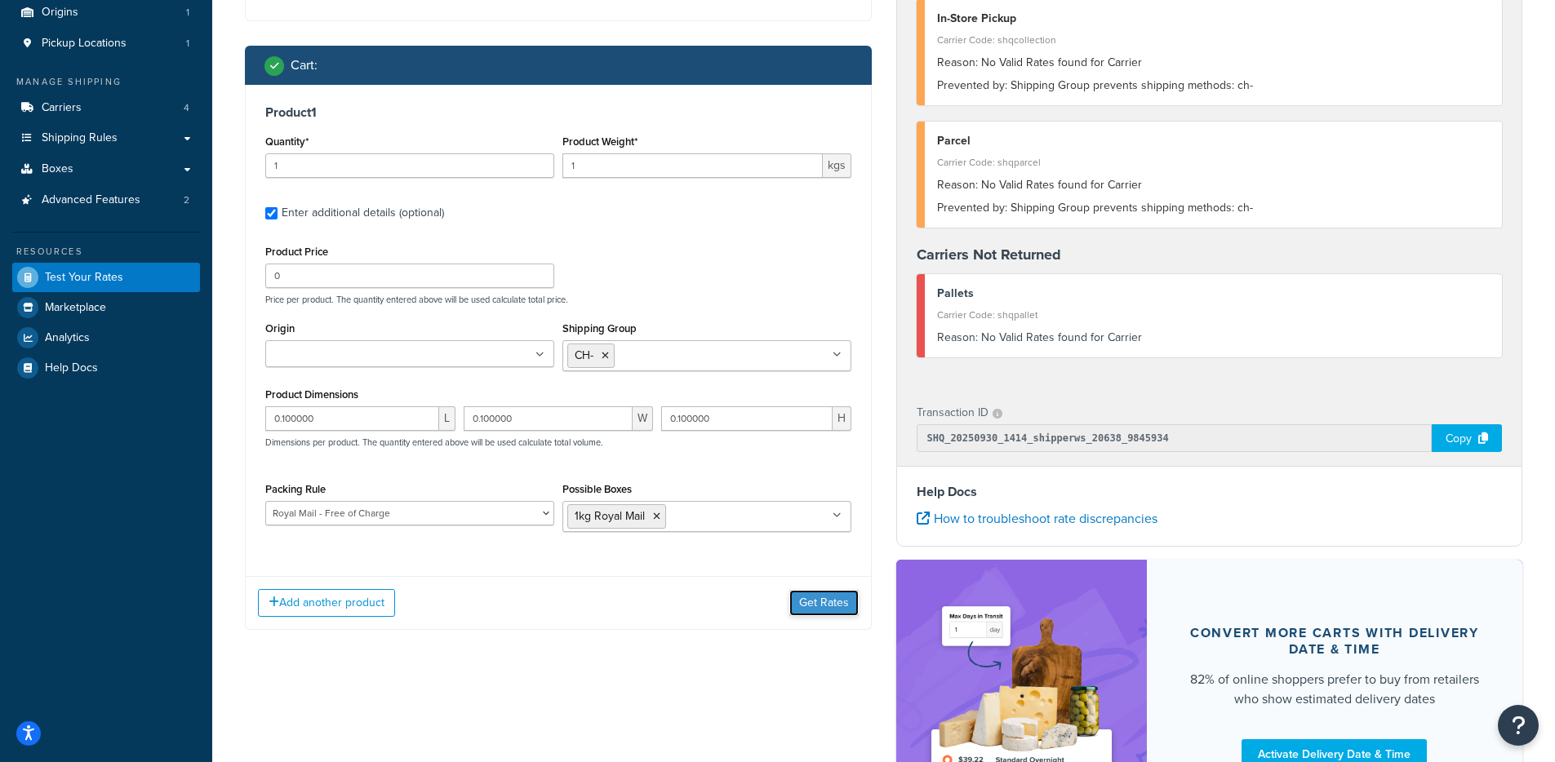
click at [828, 610] on button "Get Rates" at bounding box center [823, 603] width 69 height 26
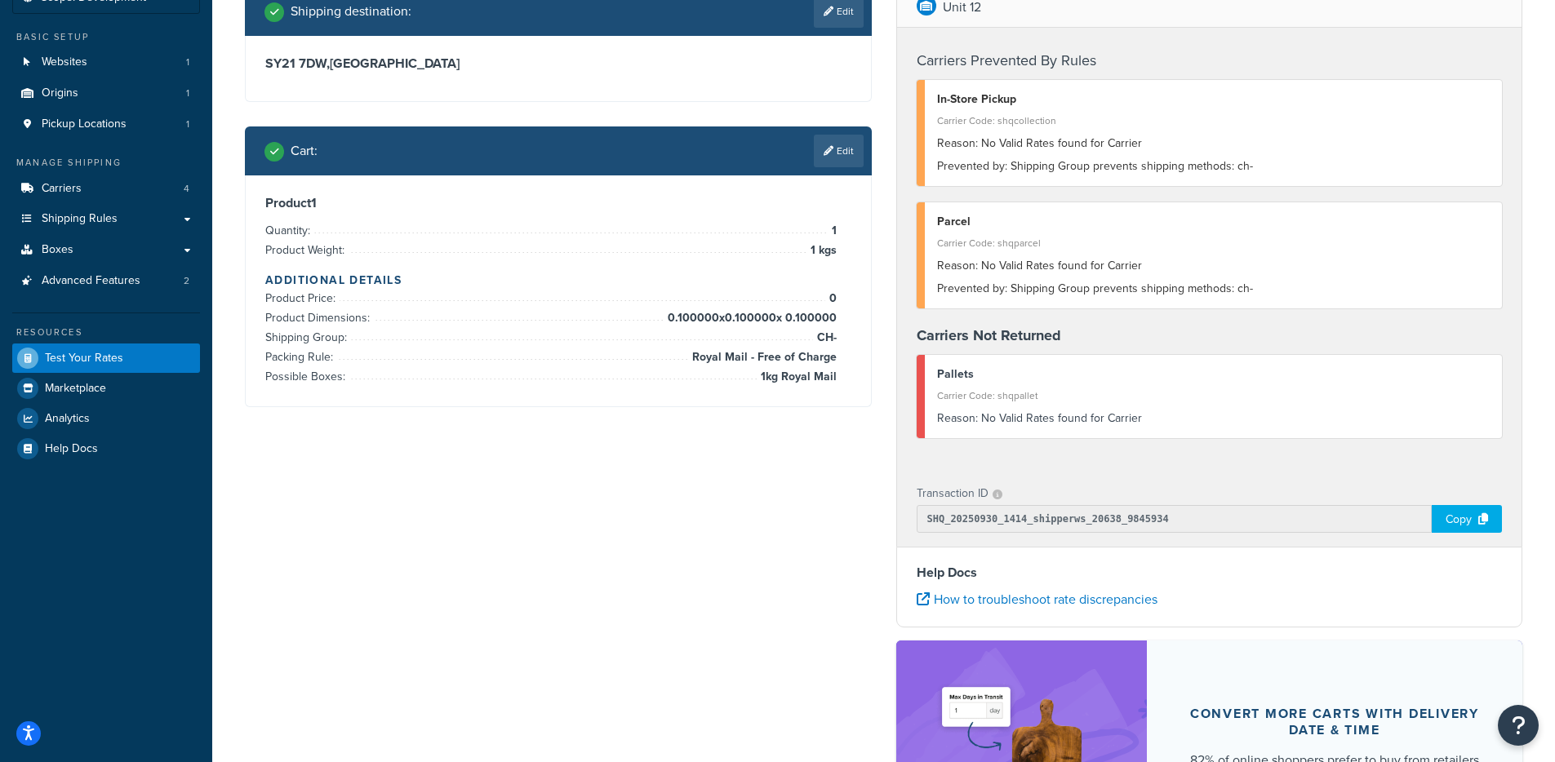
scroll to position [0, 0]
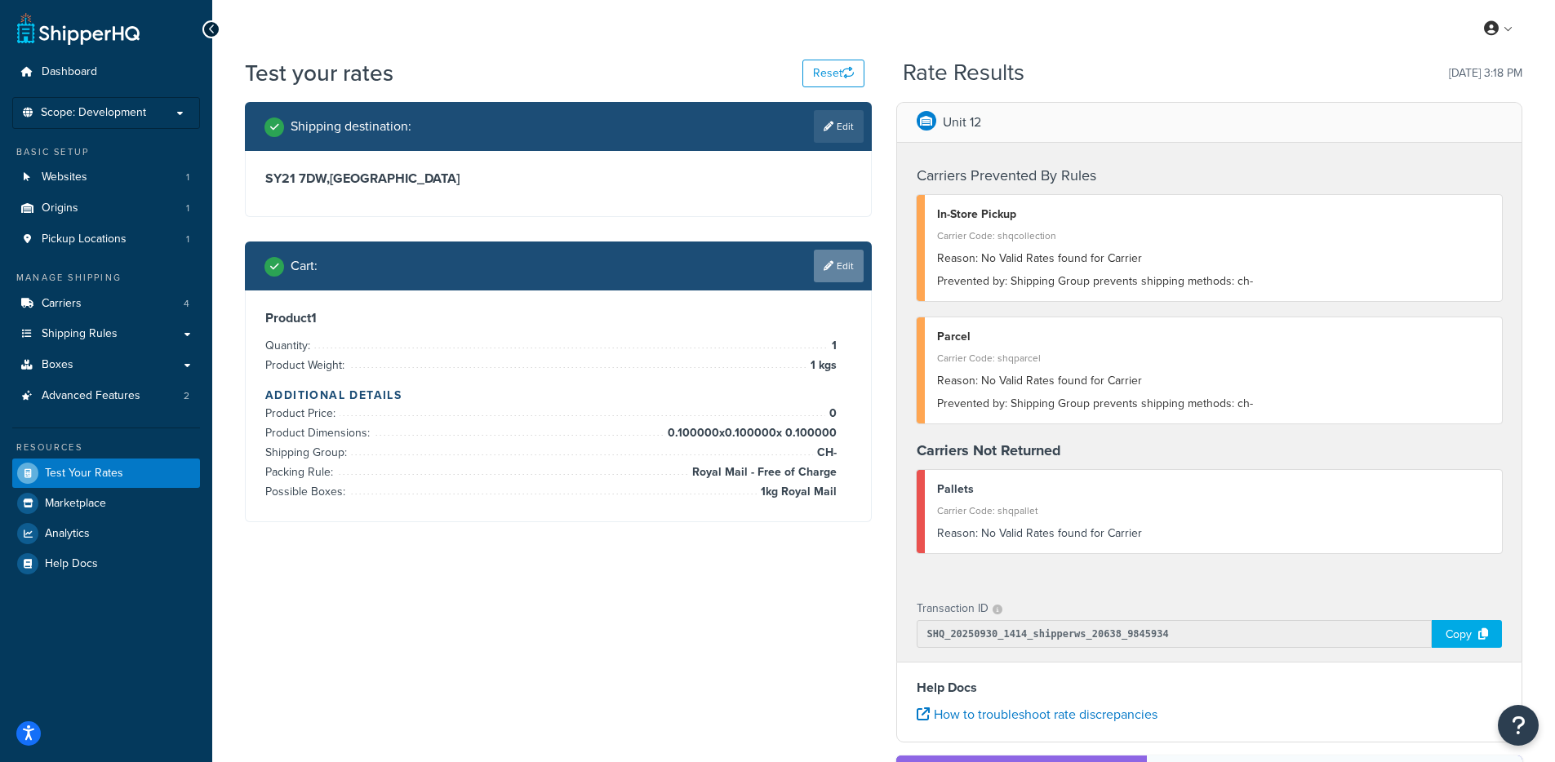
click at [834, 275] on link "Edit" at bounding box center [839, 266] width 50 height 33
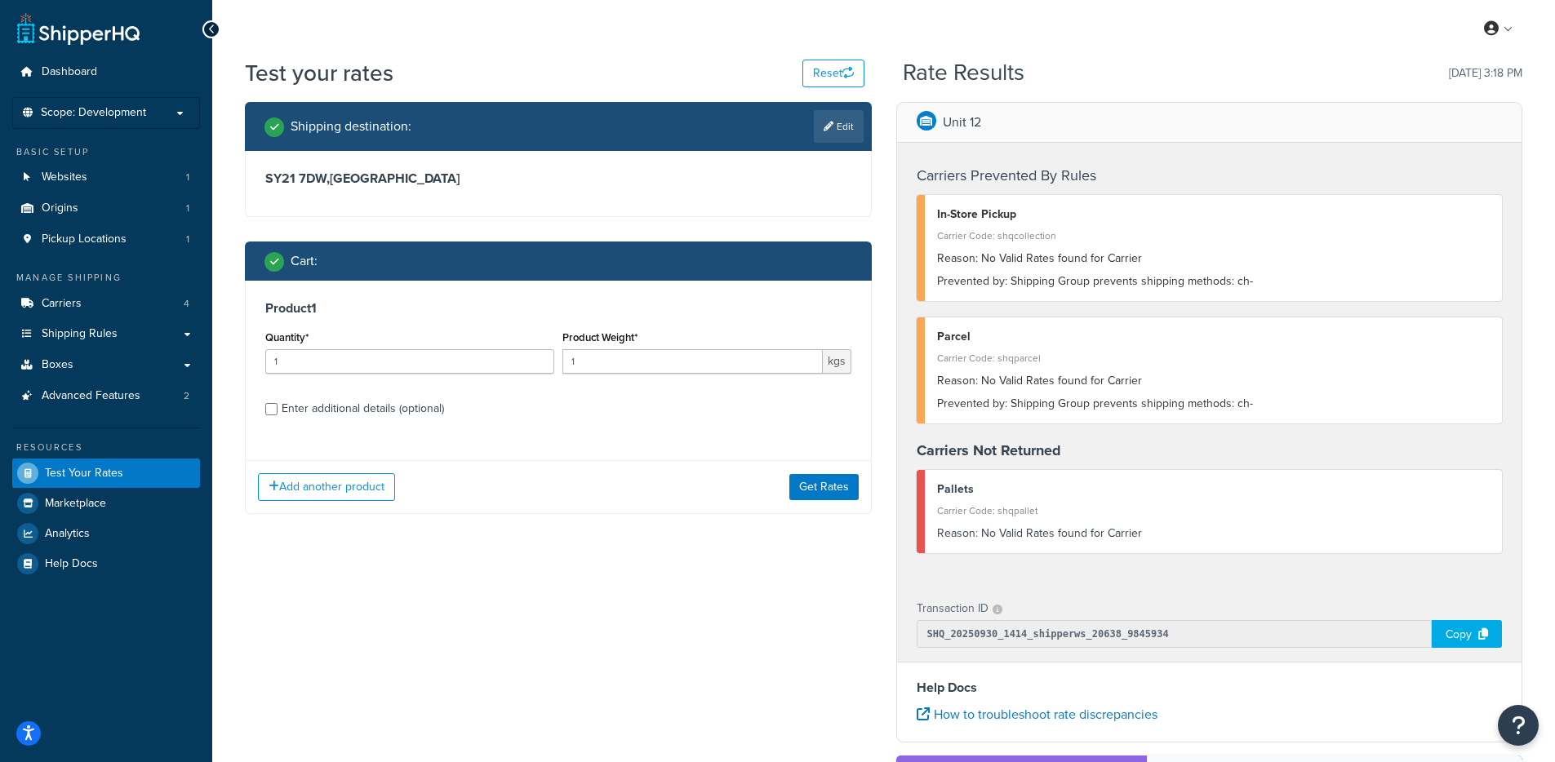
click at [336, 414] on div "Enter additional details (optional)" at bounding box center [363, 408] width 162 height 23
click at [277, 414] on input "Enter additional details (optional)" at bounding box center [271, 409] width 12 height 12
checkbox input "true"
select select "88100"
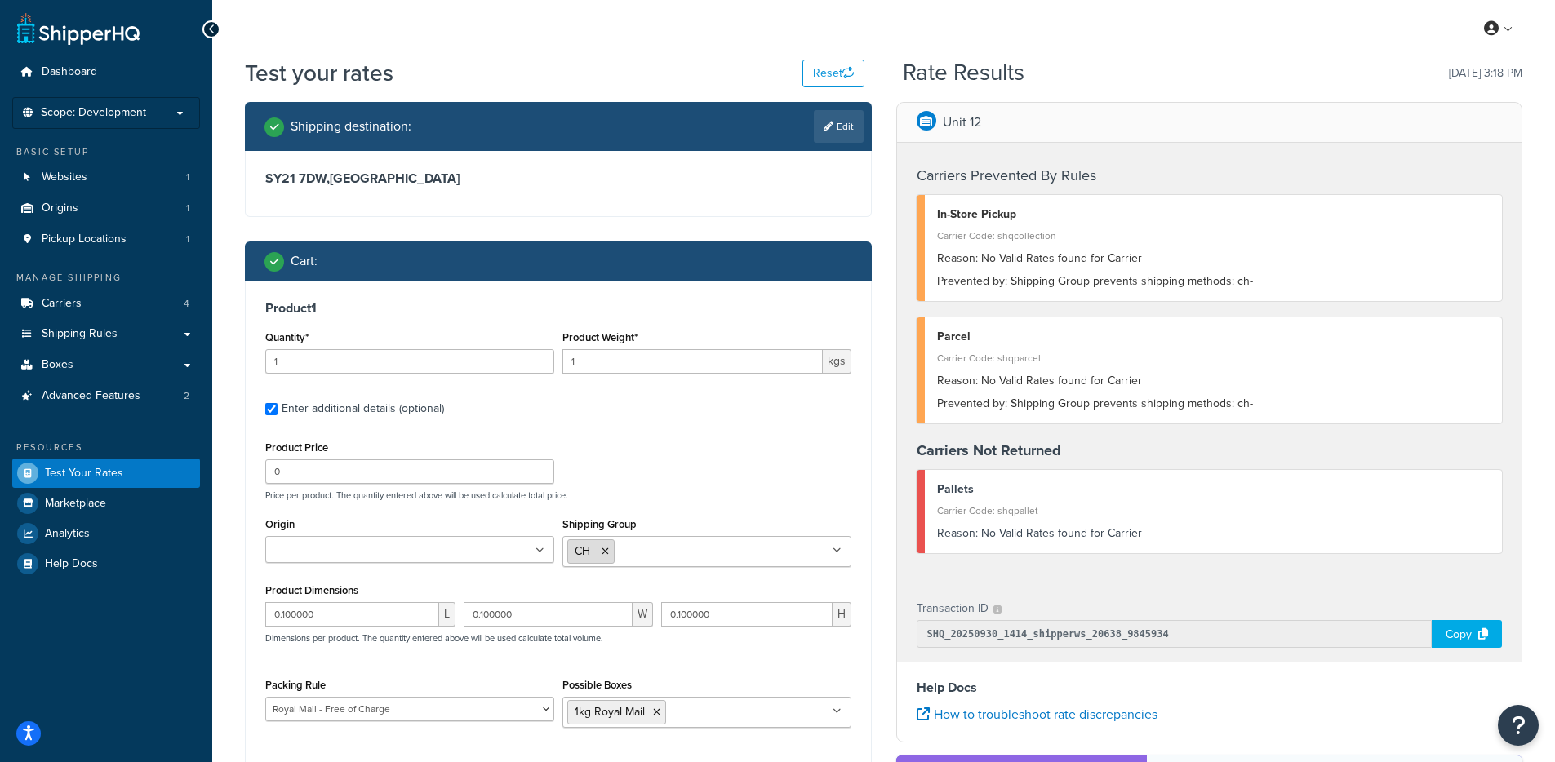
click at [605, 552] on icon at bounding box center [604, 552] width 7 height 10
click at [766, 490] on p "Price per product. The quantity entered above will be used calculate total pric…" at bounding box center [558, 495] width 594 height 11
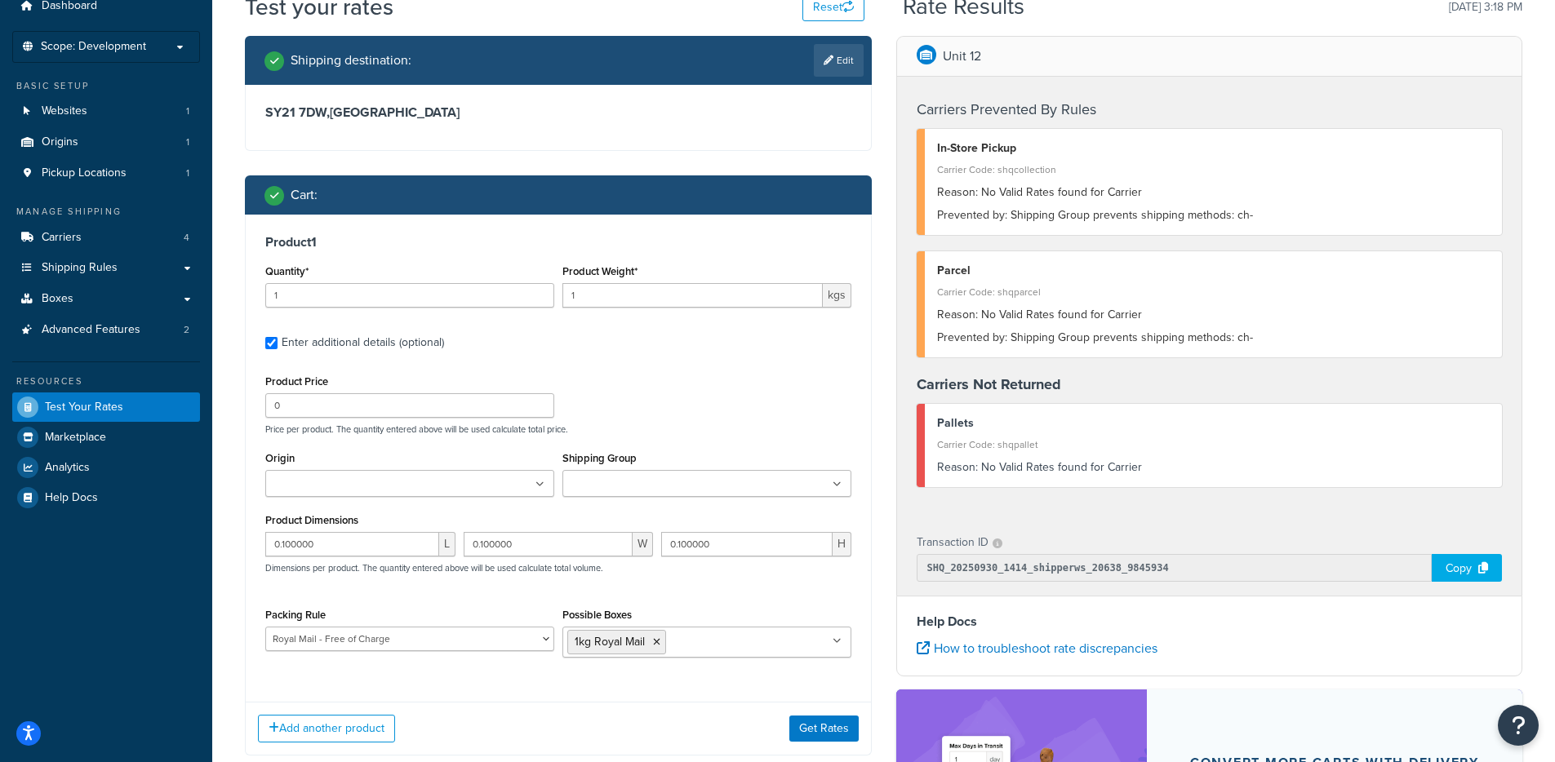
scroll to position [196, 0]
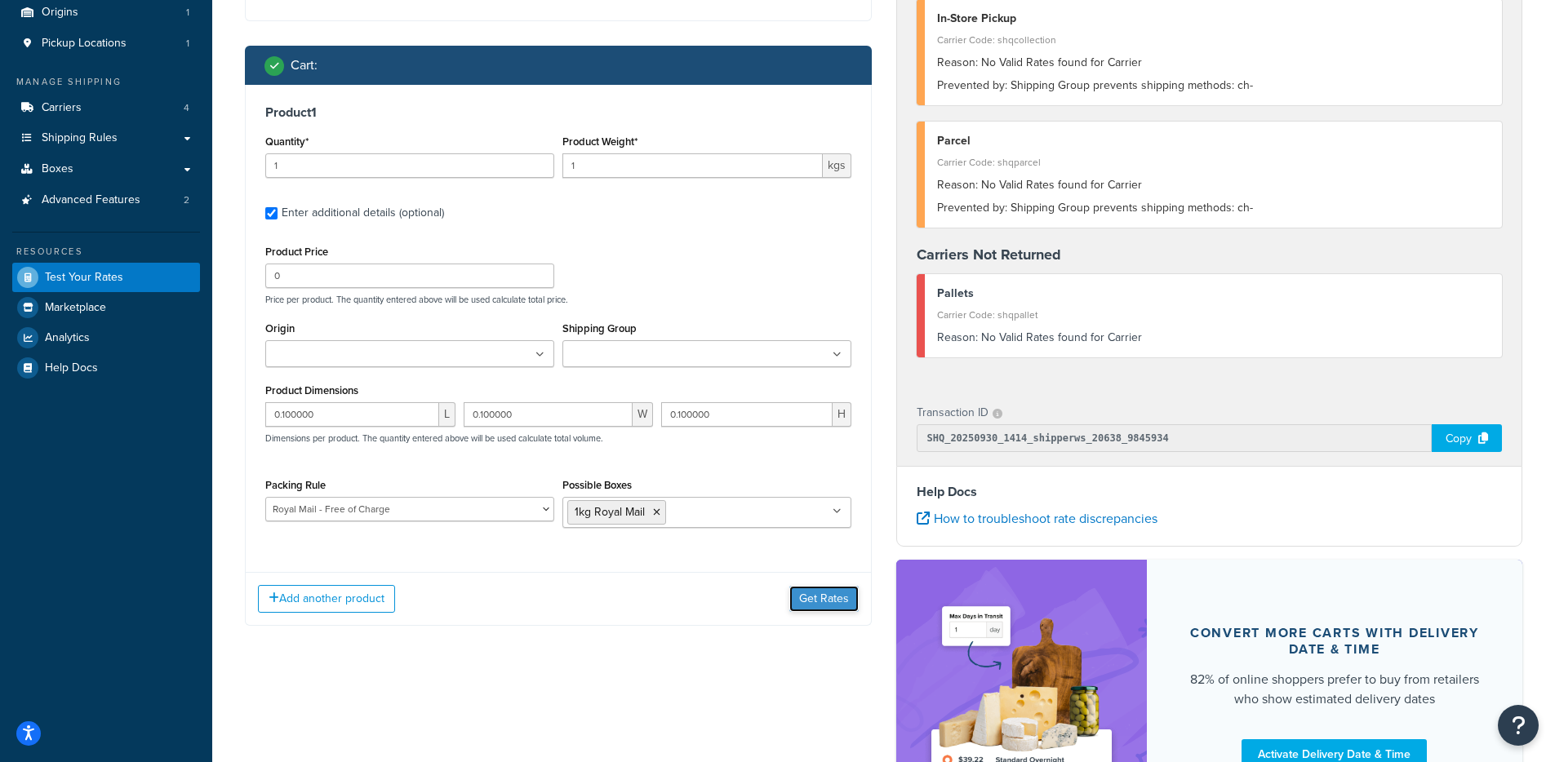
click at [828, 601] on button "Get Rates" at bounding box center [823, 599] width 69 height 26
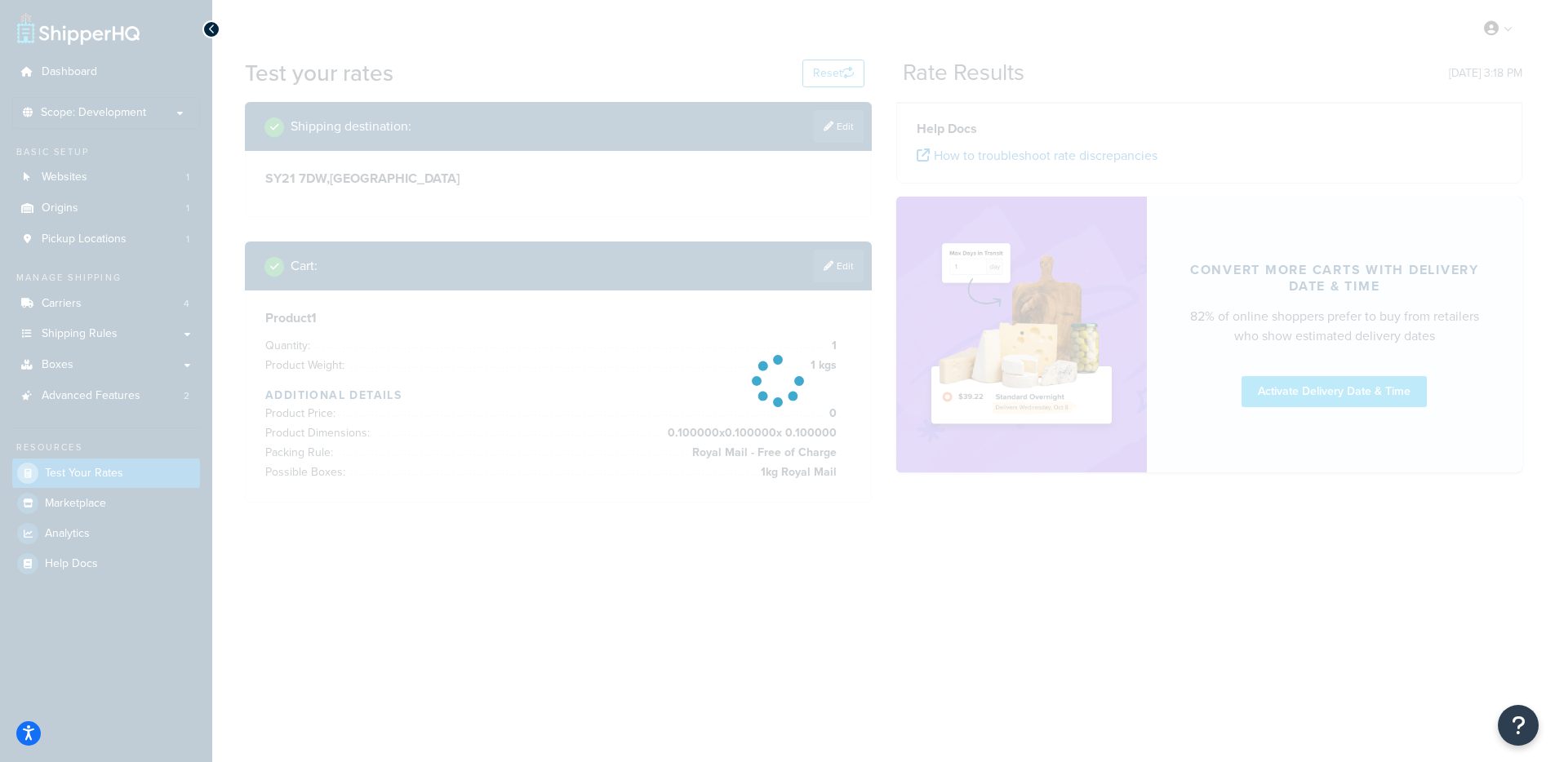
scroll to position [0, 0]
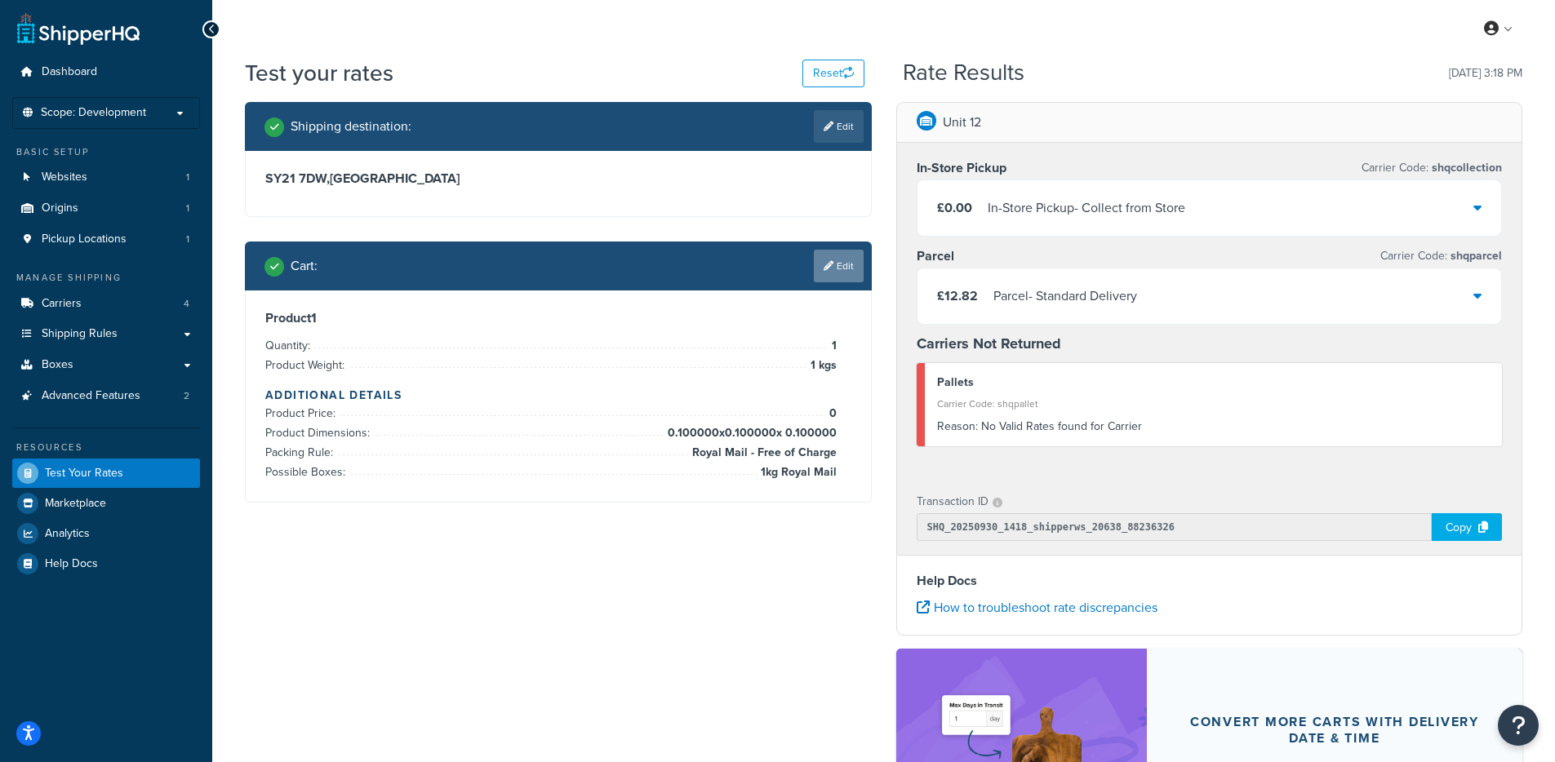
click at [851, 273] on link "Edit" at bounding box center [839, 266] width 50 height 33
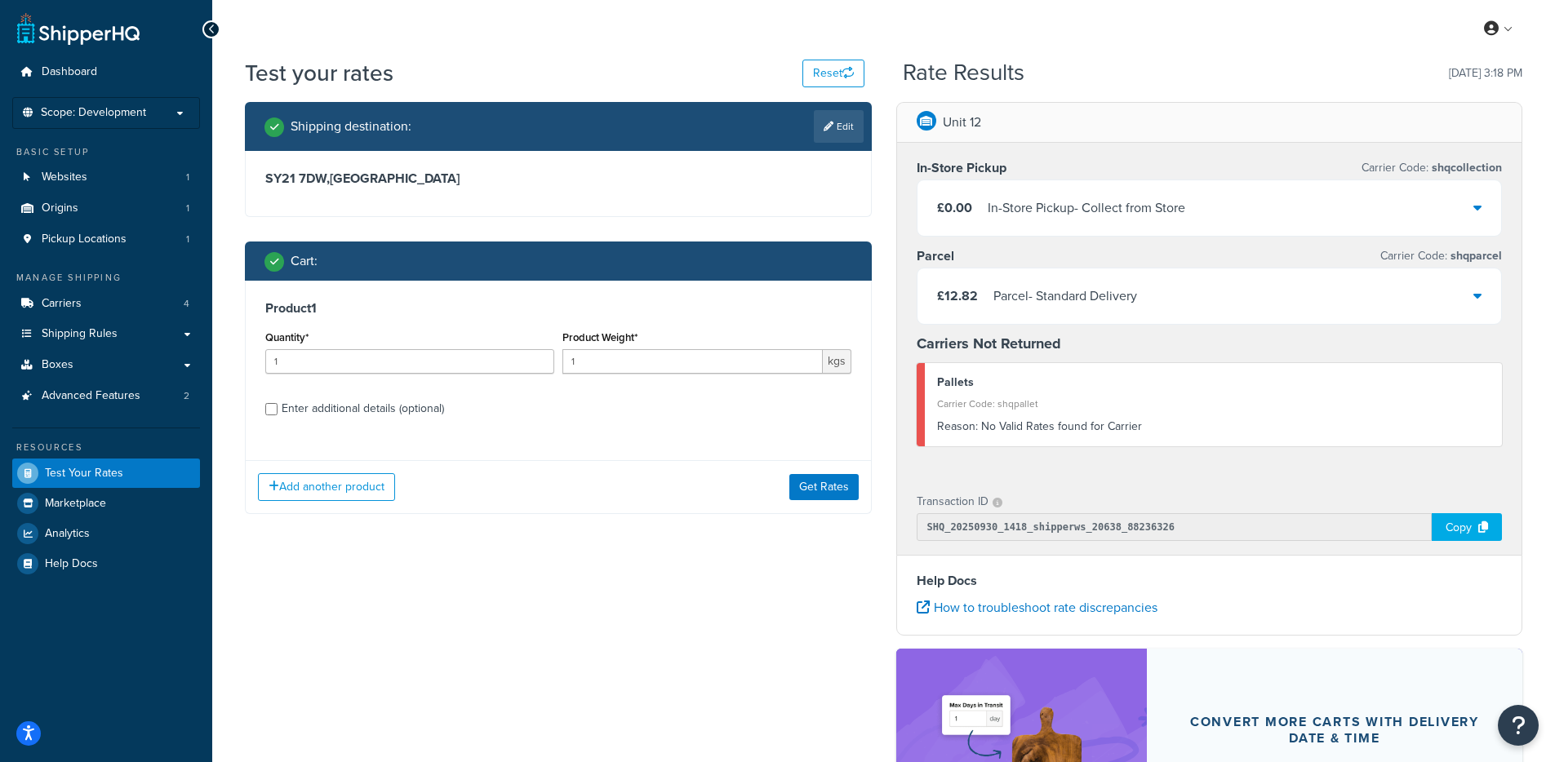
click at [317, 419] on div "Enter additional details (optional)" at bounding box center [363, 408] width 162 height 23
click at [277, 415] on input "Enter additional details (optional)" at bounding box center [271, 409] width 12 height 12
checkbox input "true"
select select "88100"
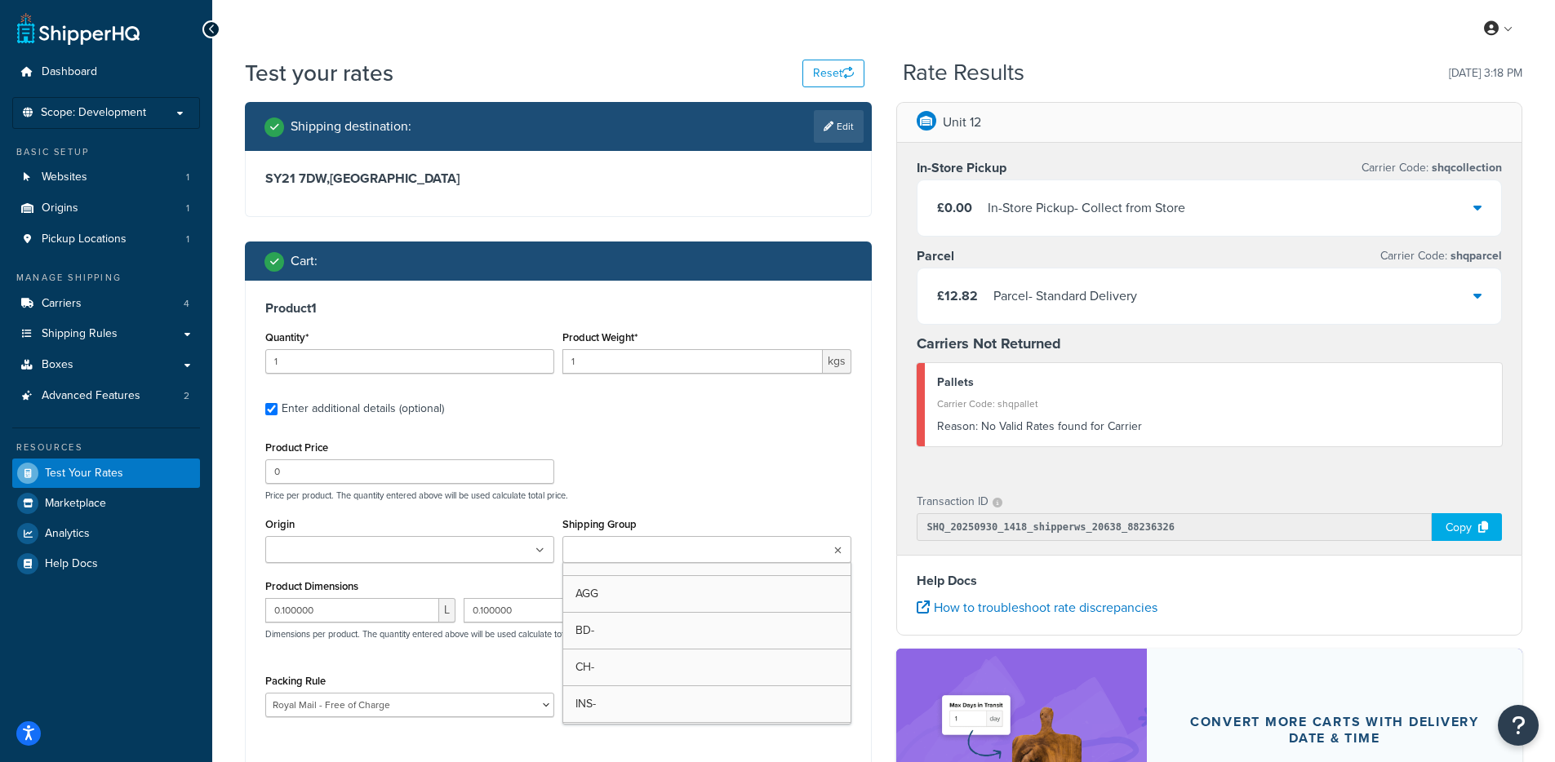
click at [653, 546] on input "Shipping Group" at bounding box center [639, 551] width 144 height 18
click at [872, 510] on div "Shipping destination : Edit SY21 7DW , United Kingdom Cart : Product 1 Quantity…" at bounding box center [558, 476] width 651 height 749
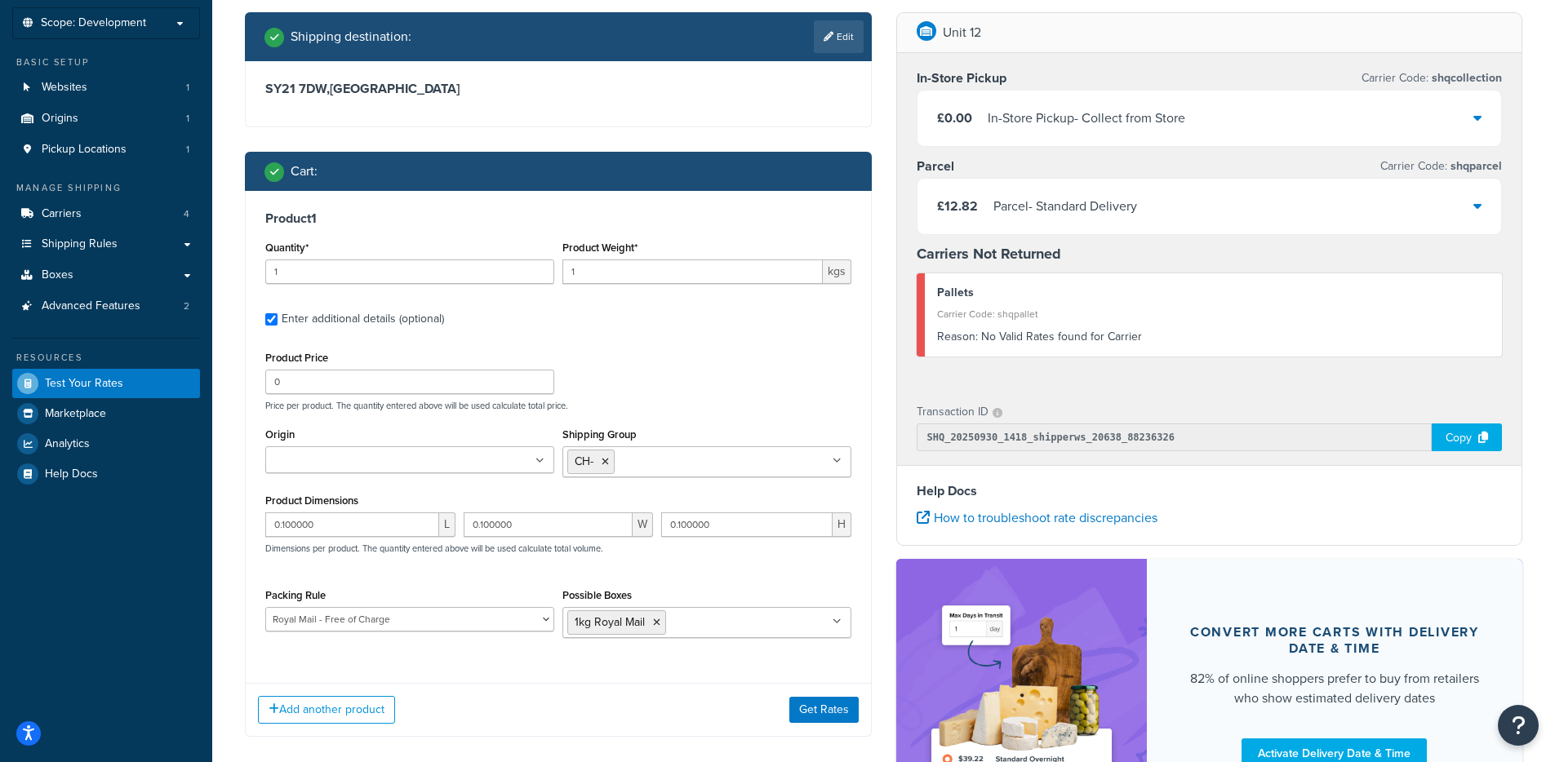
scroll to position [196, 0]
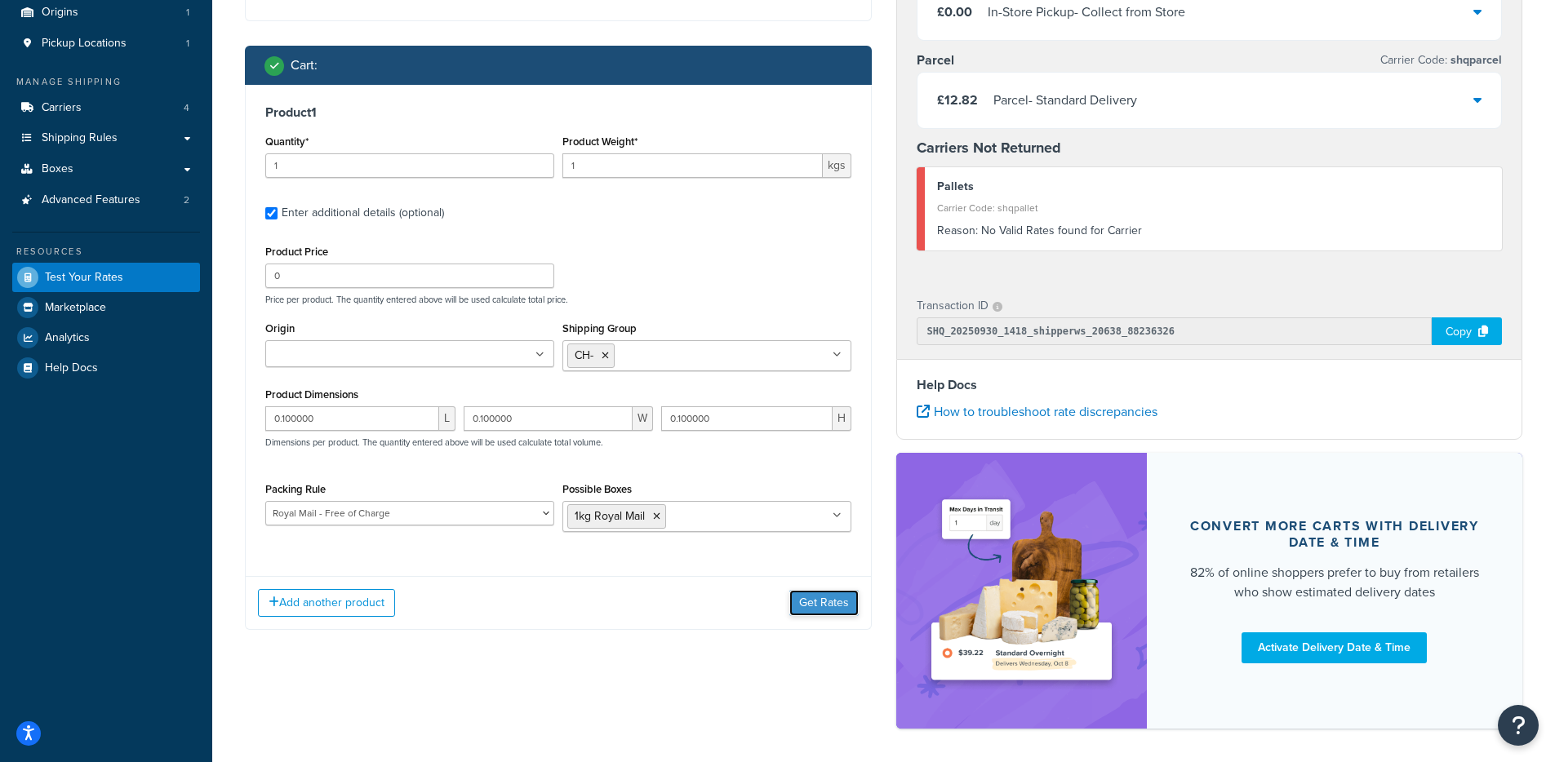
click at [815, 606] on button "Get Rates" at bounding box center [823, 603] width 69 height 26
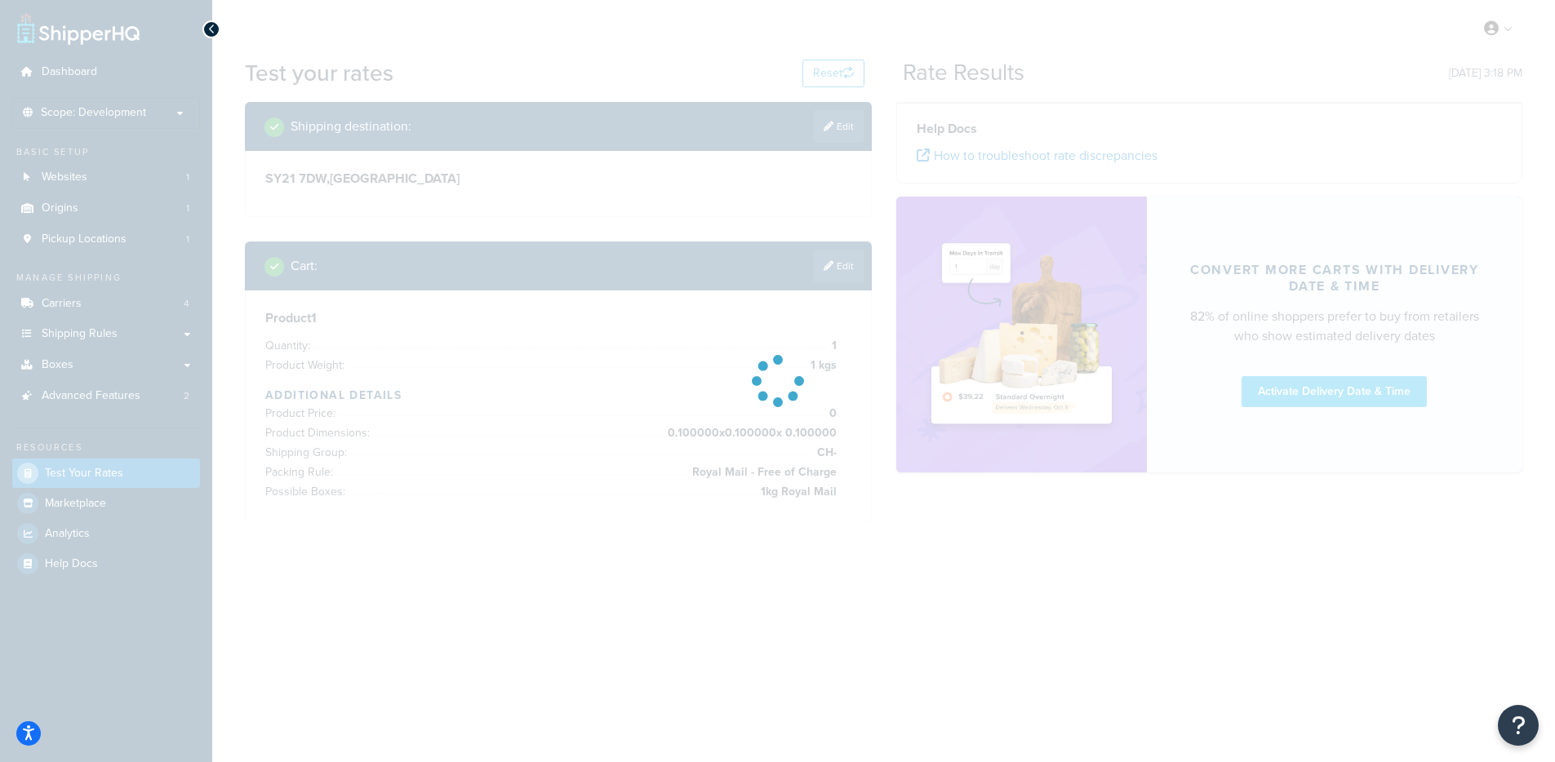
scroll to position [0, 0]
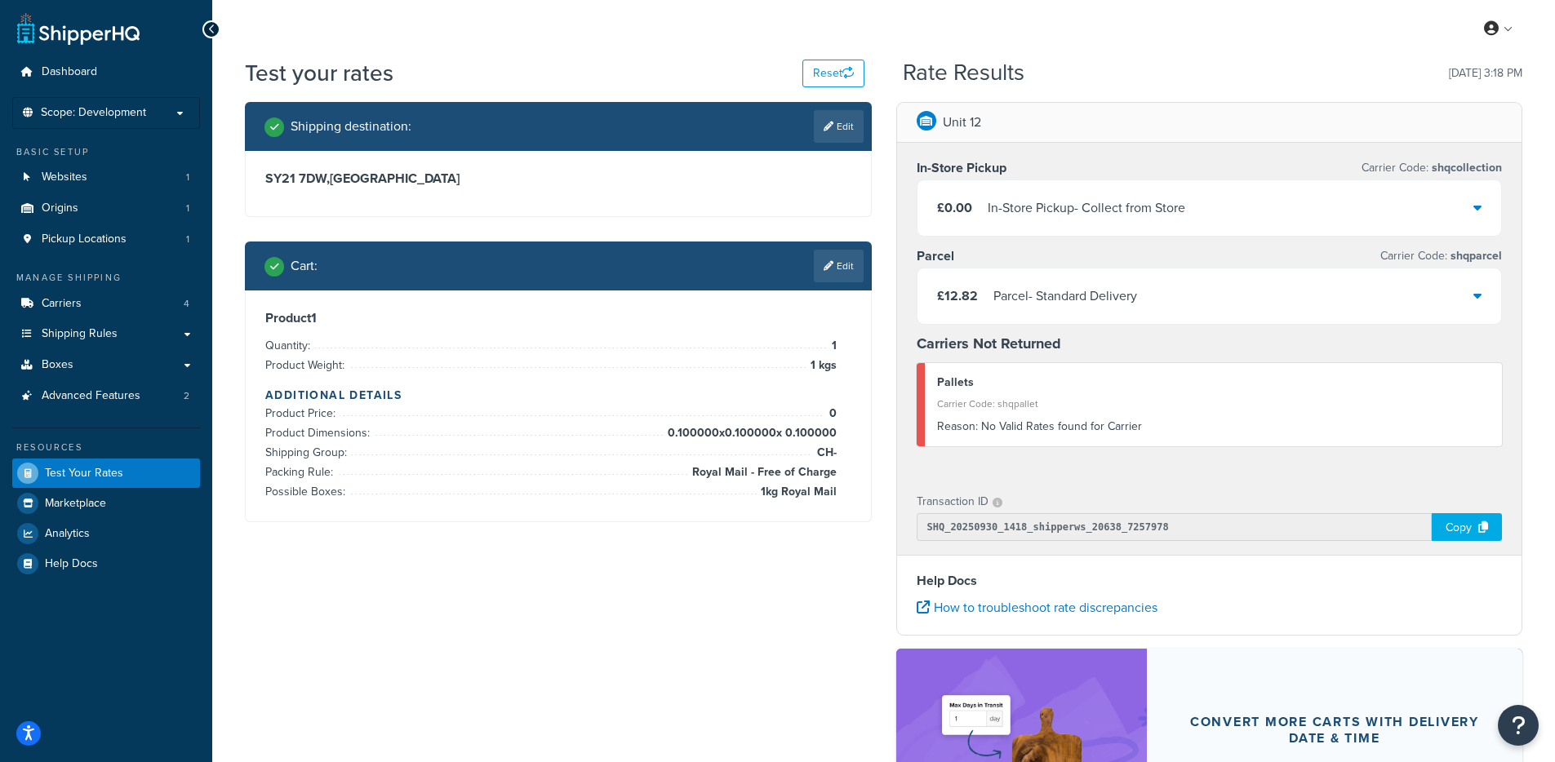
click at [1493, 299] on div "£12.82 Parcel - Standard Delivery" at bounding box center [1209, 295] width 584 height 55
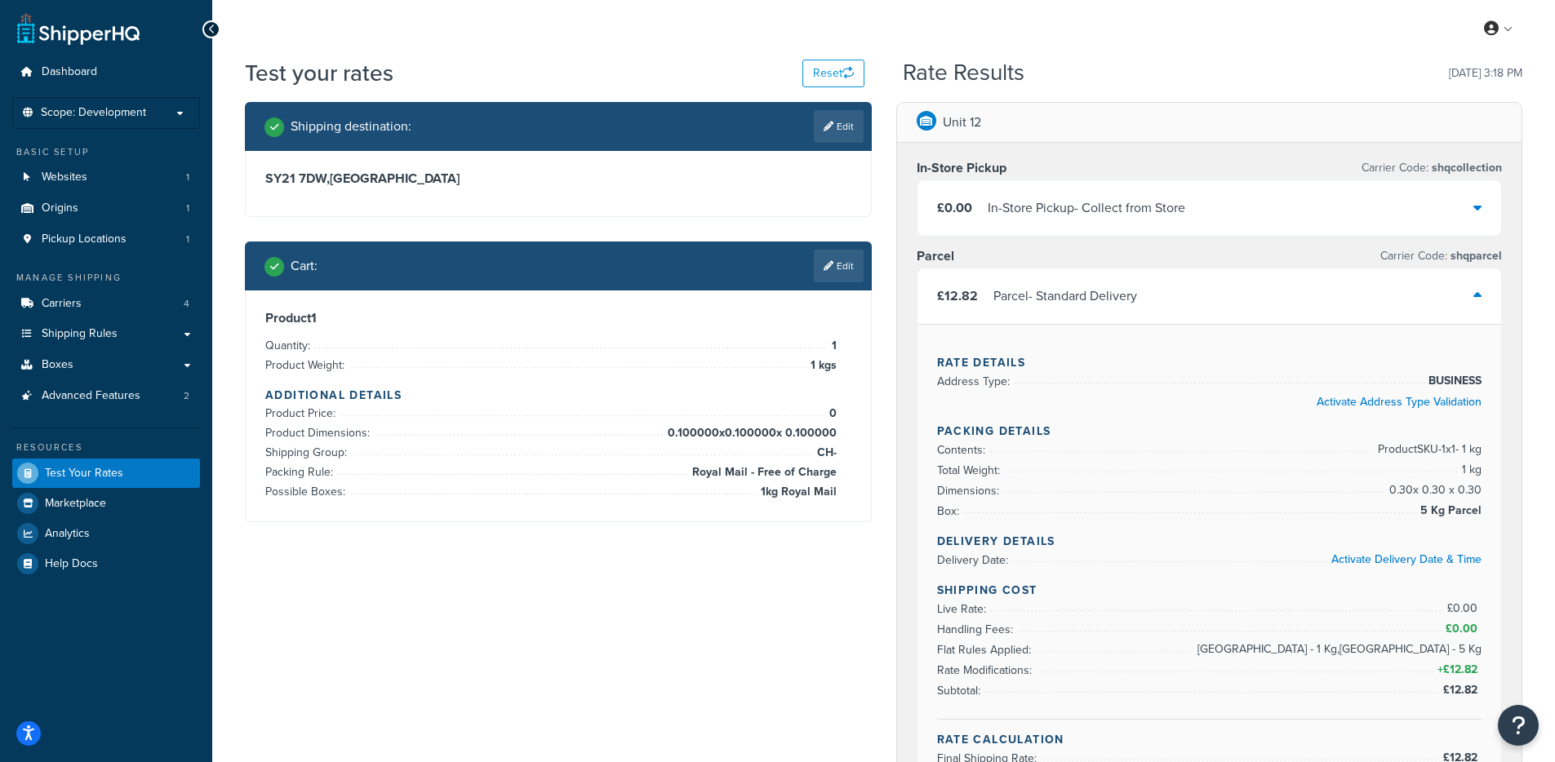
click at [1399, 211] on div "£0.00 In-Store Pickup - Collect from Store" at bounding box center [1209, 207] width 584 height 55
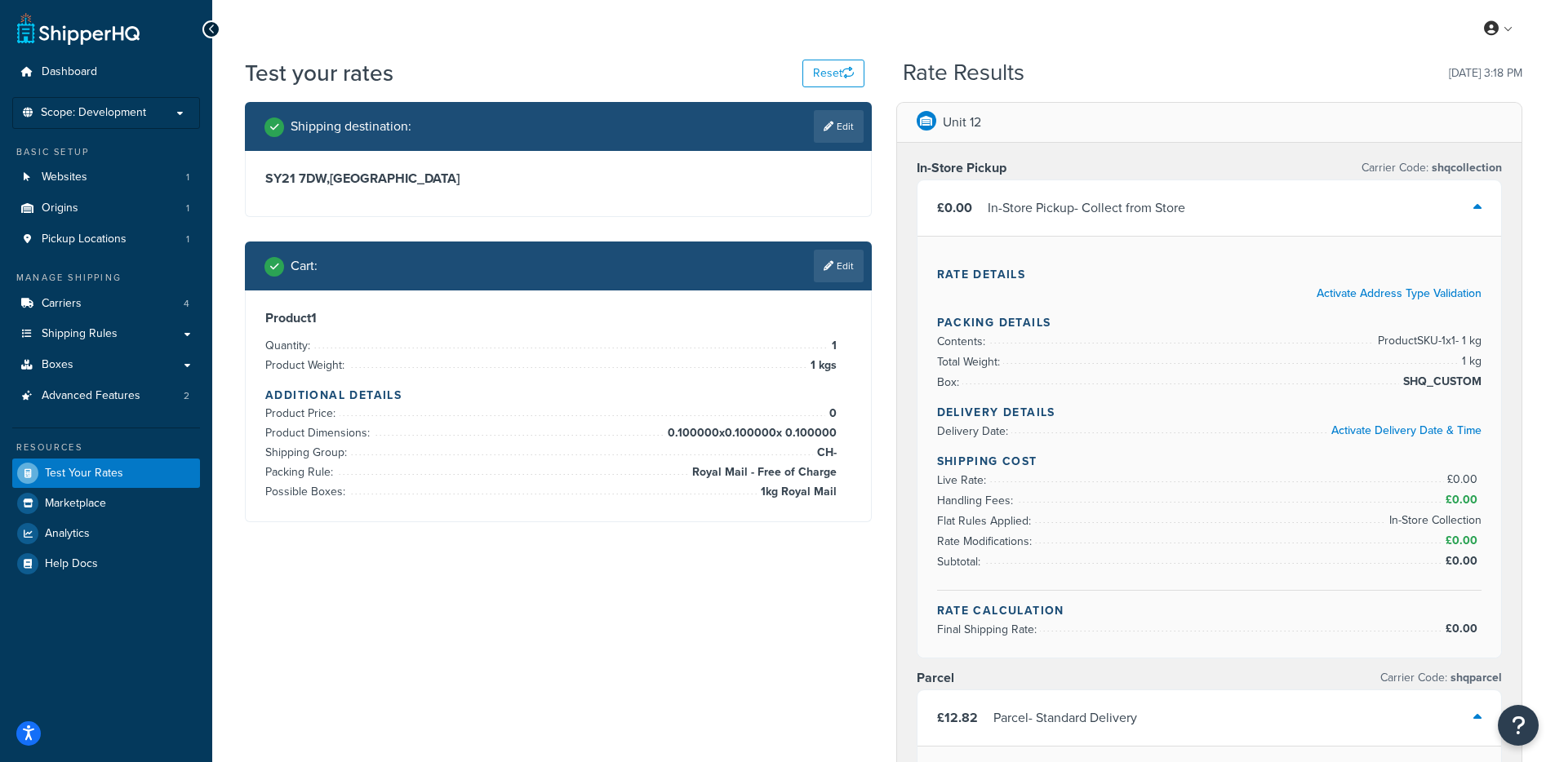
click at [1399, 211] on div "£0.00 In-Store Pickup - Collect from Store" at bounding box center [1209, 207] width 584 height 55
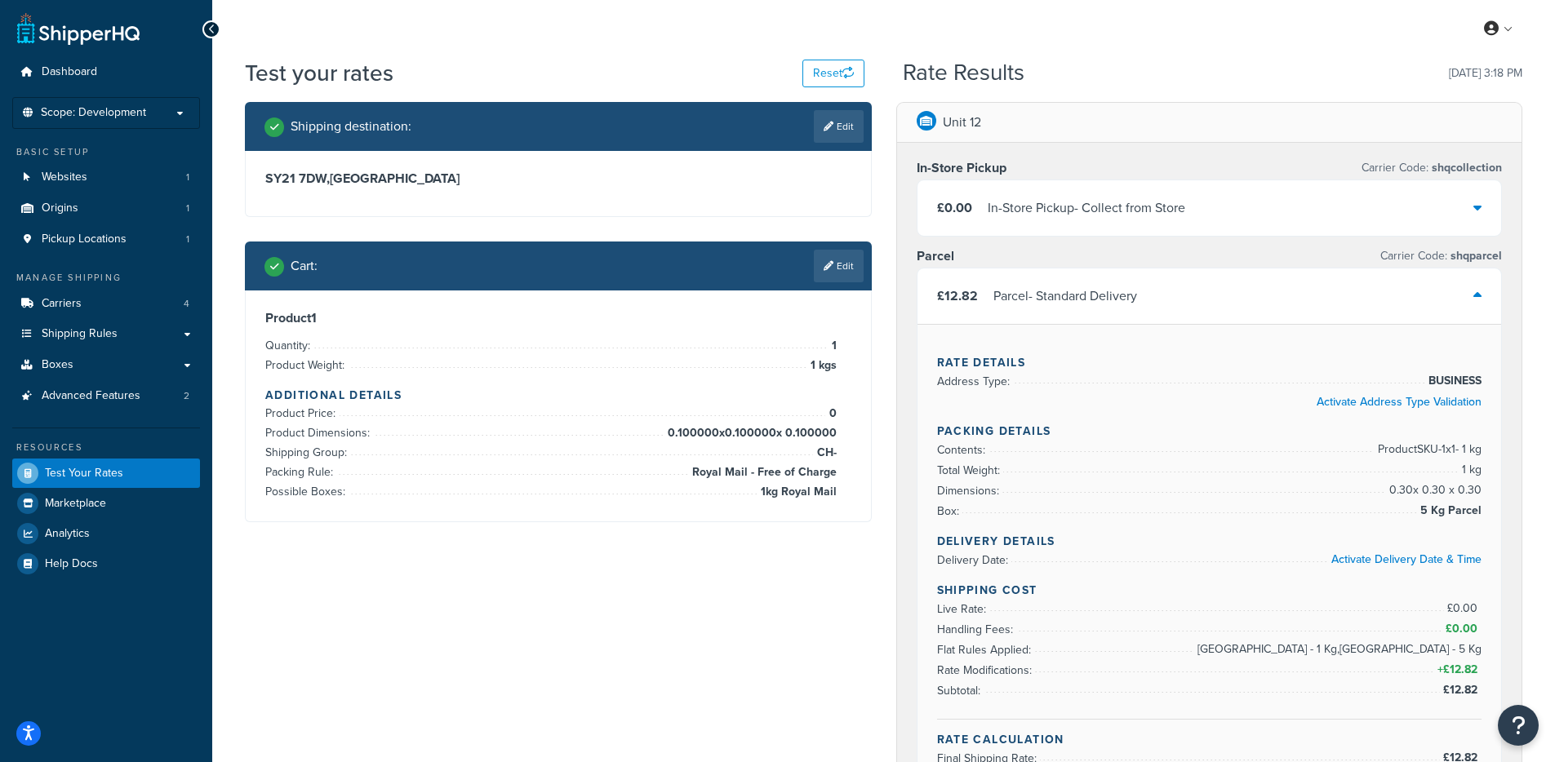
click at [1322, 278] on div "£12.82 Parcel - Standard Delivery" at bounding box center [1209, 295] width 584 height 55
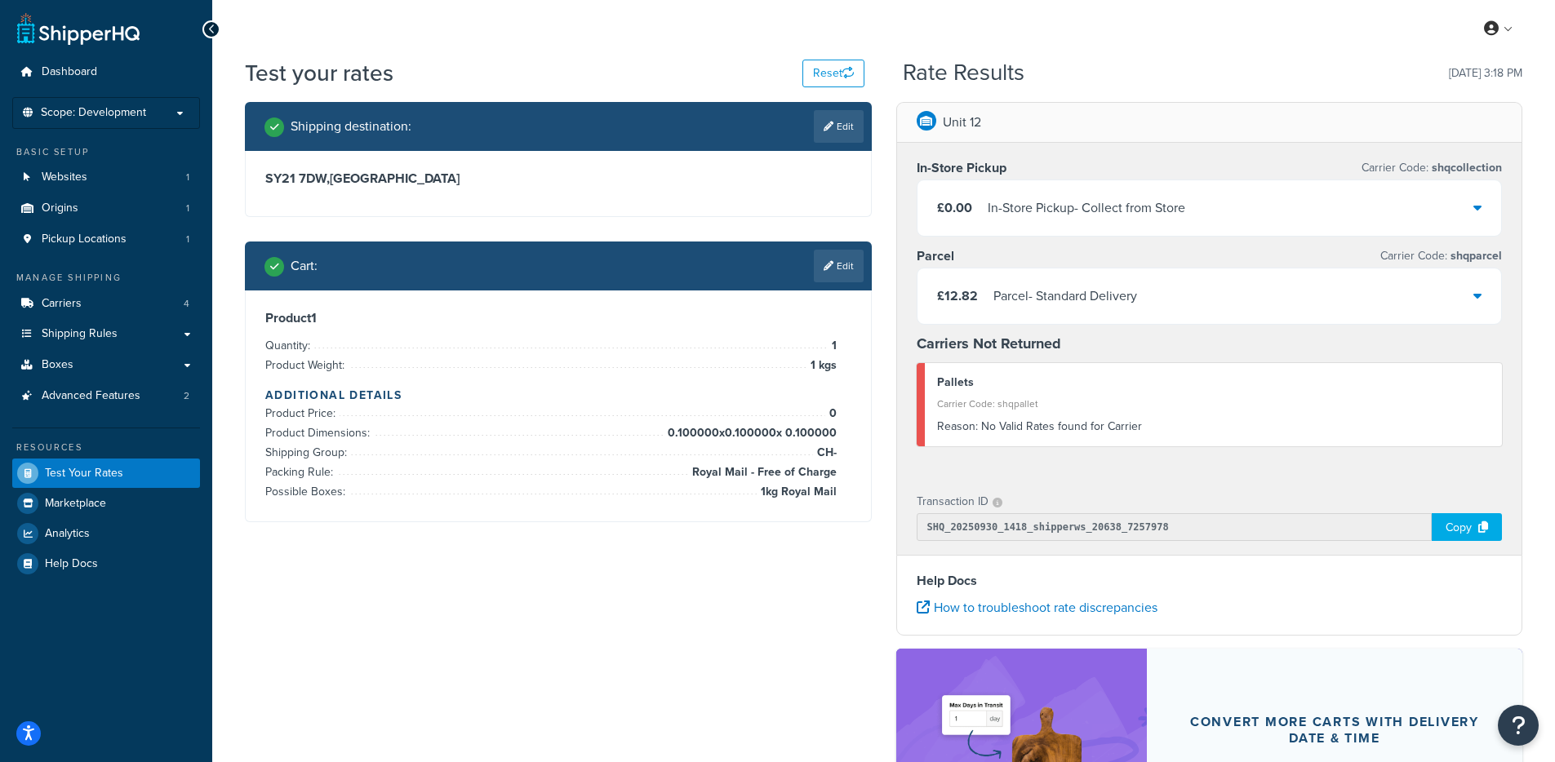
click at [841, 259] on link "Edit" at bounding box center [839, 266] width 50 height 33
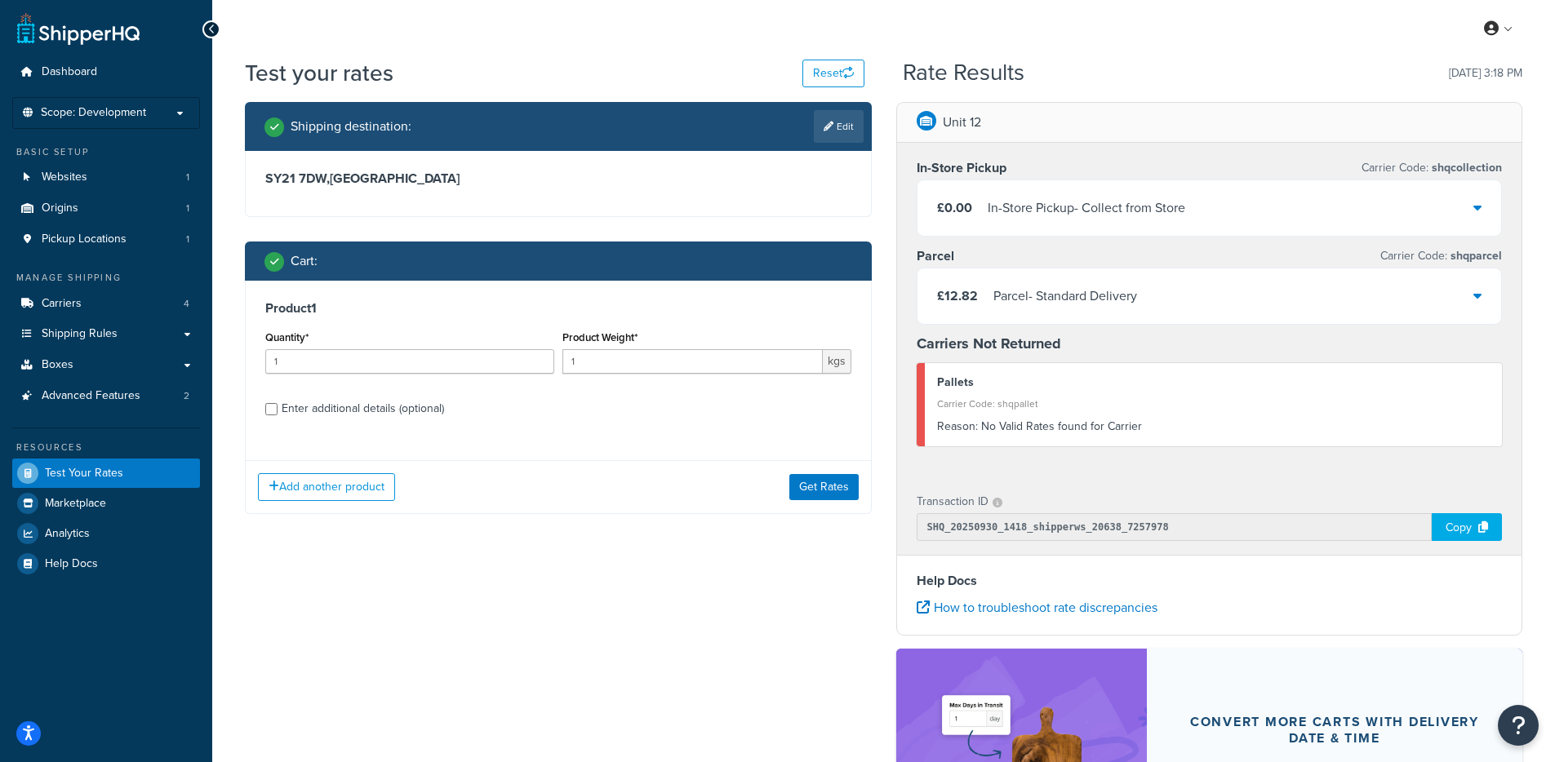
click at [309, 409] on div "Enter additional details (optional)" at bounding box center [363, 408] width 162 height 23
click at [277, 409] on input "Enter additional details (optional)" at bounding box center [271, 409] width 12 height 12
checkbox input "true"
select select "88100"
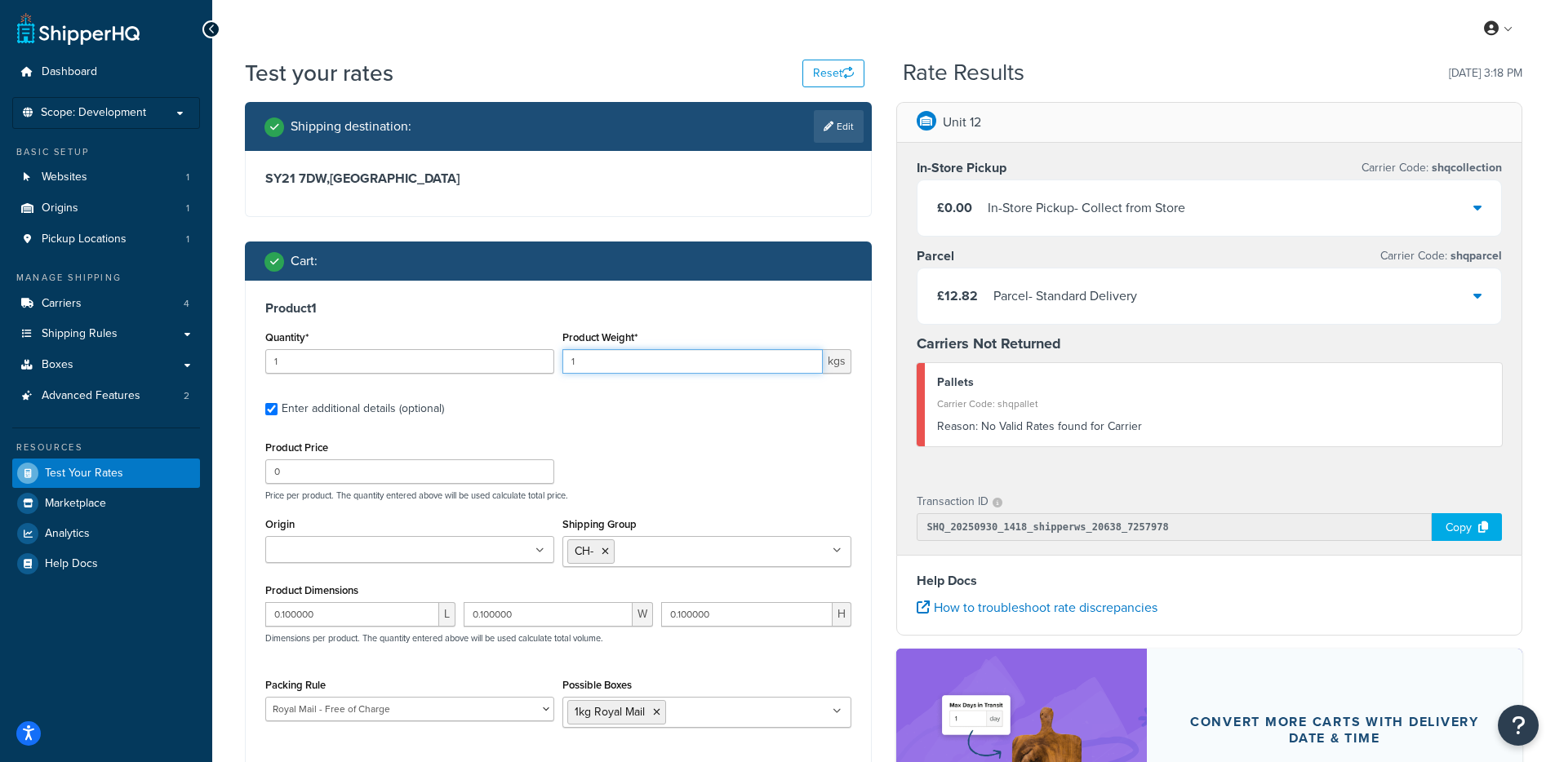
drag, startPoint x: 598, startPoint y: 362, endPoint x: 507, endPoint y: 360, distance: 91.4
click at [507, 360] on div "Quantity* 1 Product Weight* 1 kgs" at bounding box center [558, 356] width 594 height 60
type input "0.1"
click at [821, 413] on label "Enter additional details (optional)" at bounding box center [567, 407] width 570 height 26
click at [277, 413] on input "Enter additional details (optional)" at bounding box center [271, 409] width 12 height 12
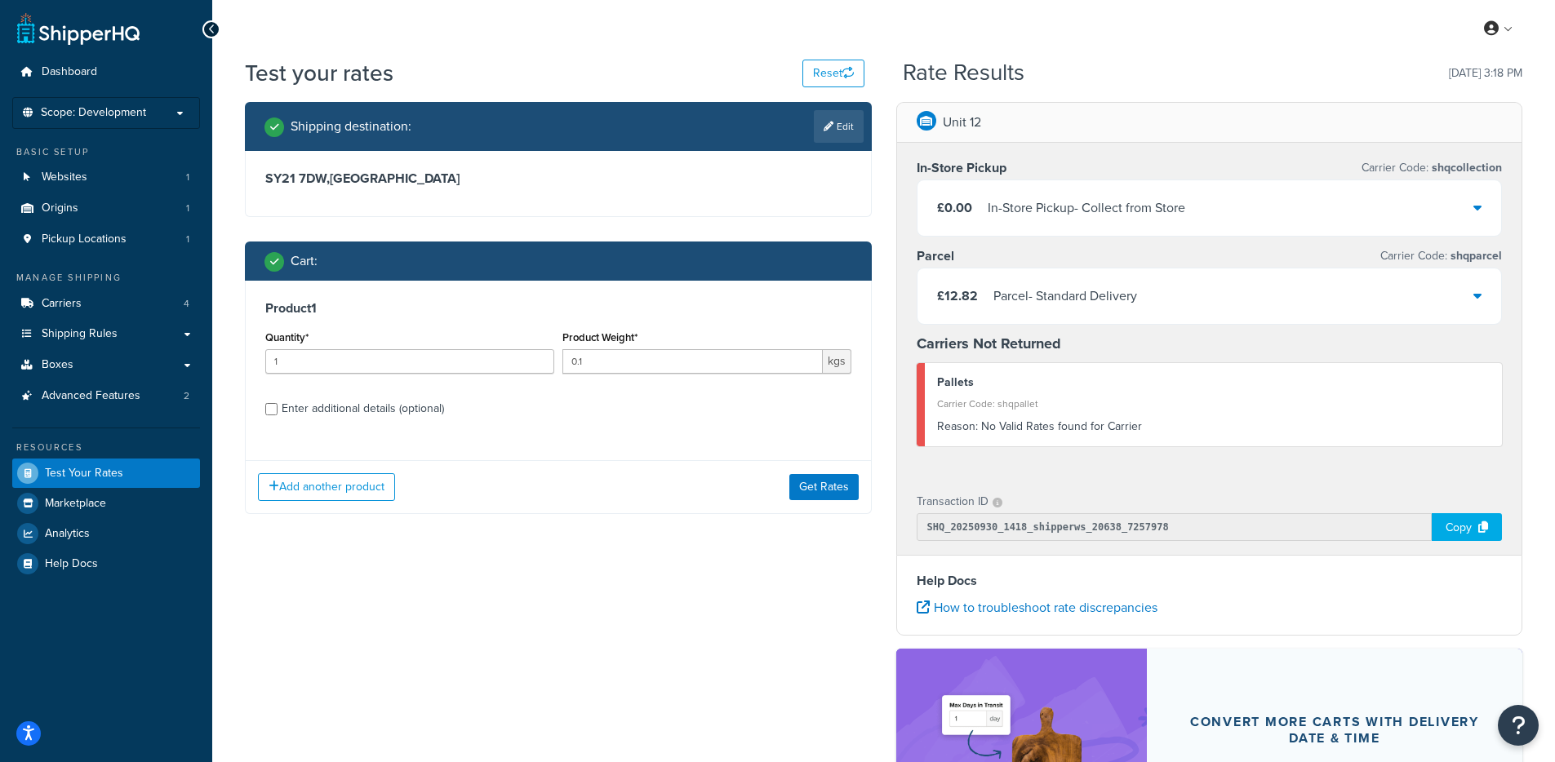
click at [357, 388] on div "Product 1 Quantity* 1 Product Weight* 0.1 kgs Enter additional details (optiona…" at bounding box center [558, 364] width 625 height 167
click at [348, 403] on div "Enter additional details (optional)" at bounding box center [363, 408] width 162 height 23
click at [277, 403] on input "Enter additional details (optional)" at bounding box center [271, 409] width 12 height 12
checkbox input "true"
select select "88100"
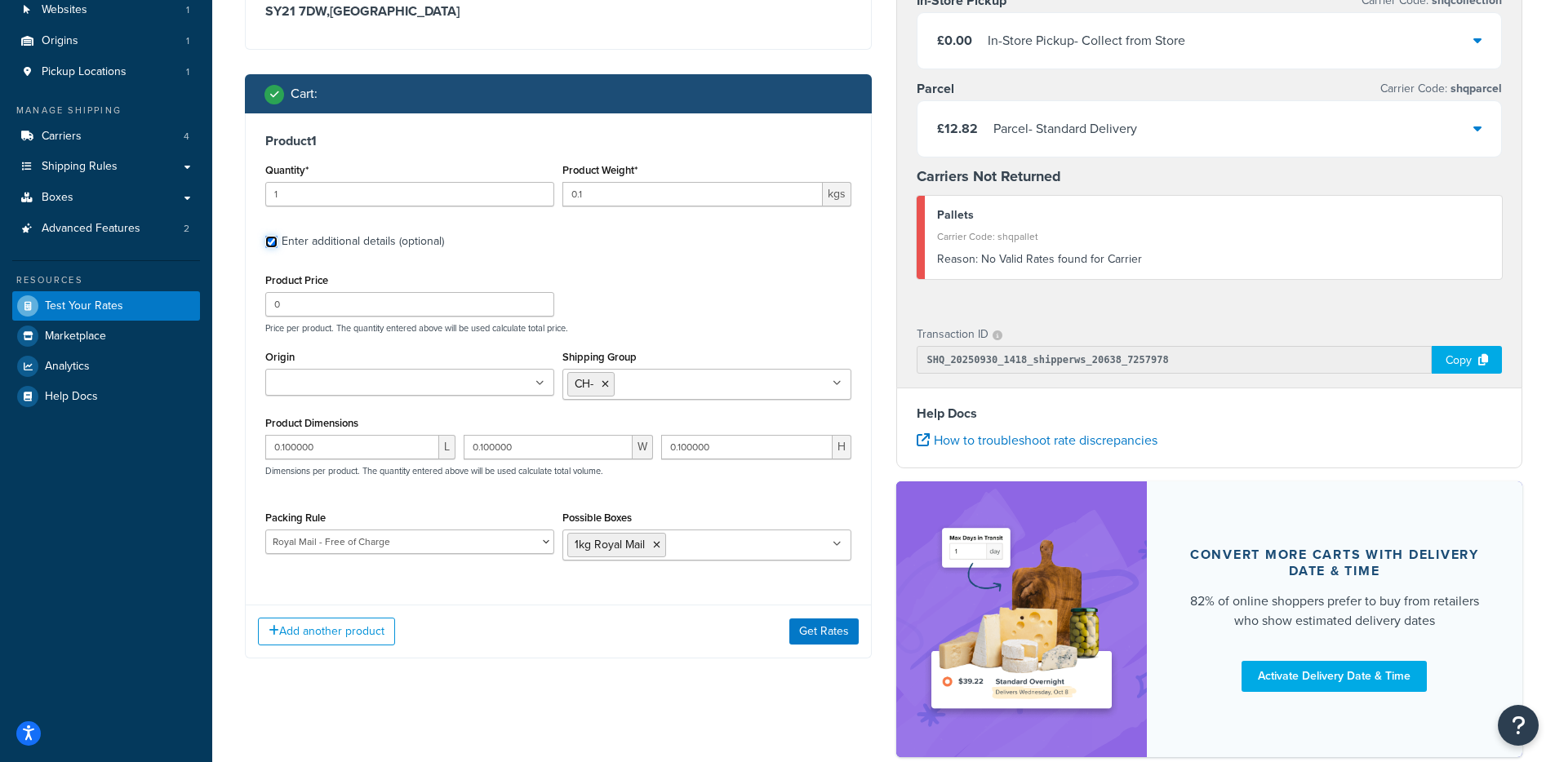
scroll to position [196, 0]
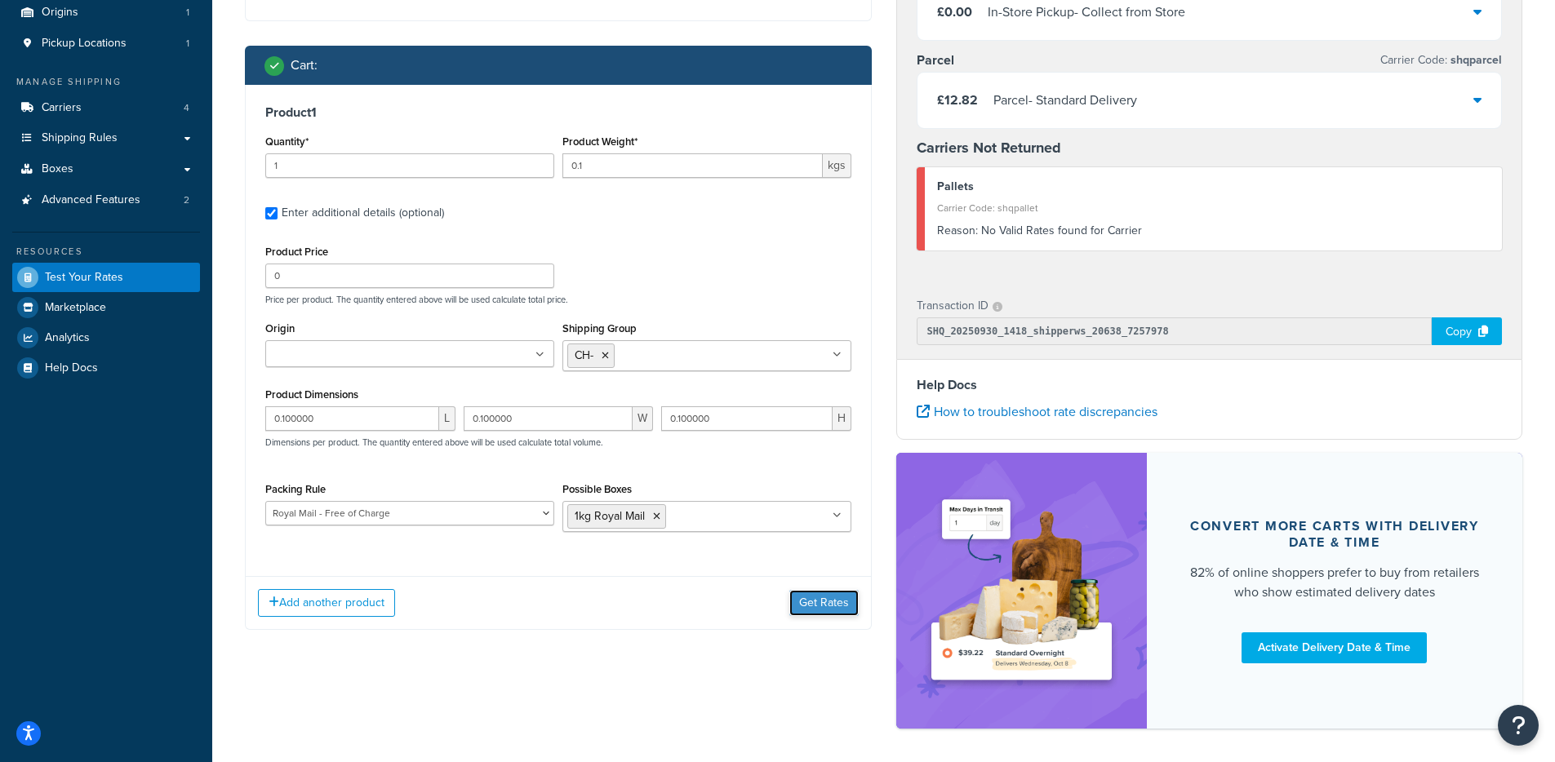
click at [804, 603] on button "Get Rates" at bounding box center [823, 603] width 69 height 26
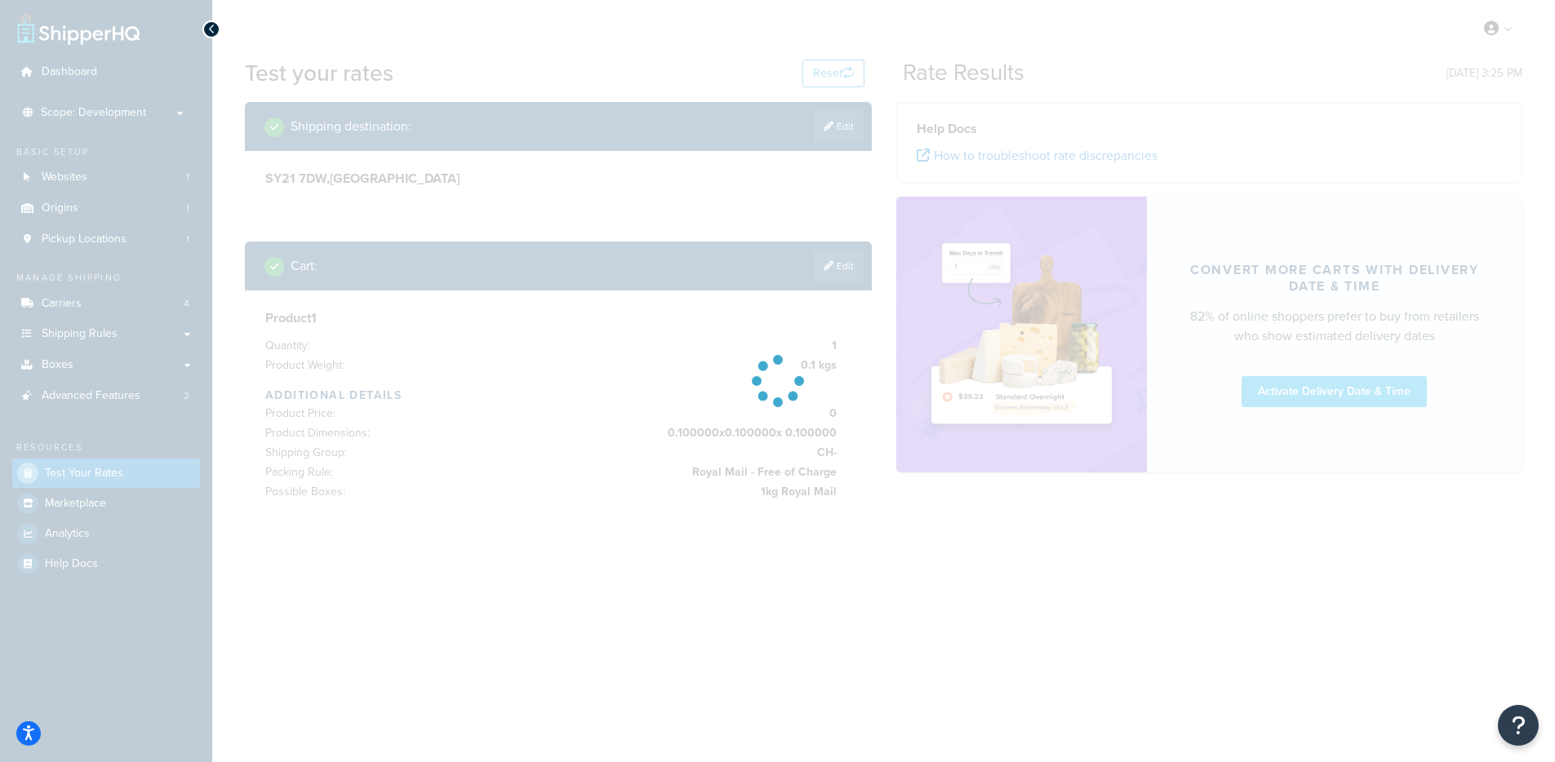
scroll to position [0, 0]
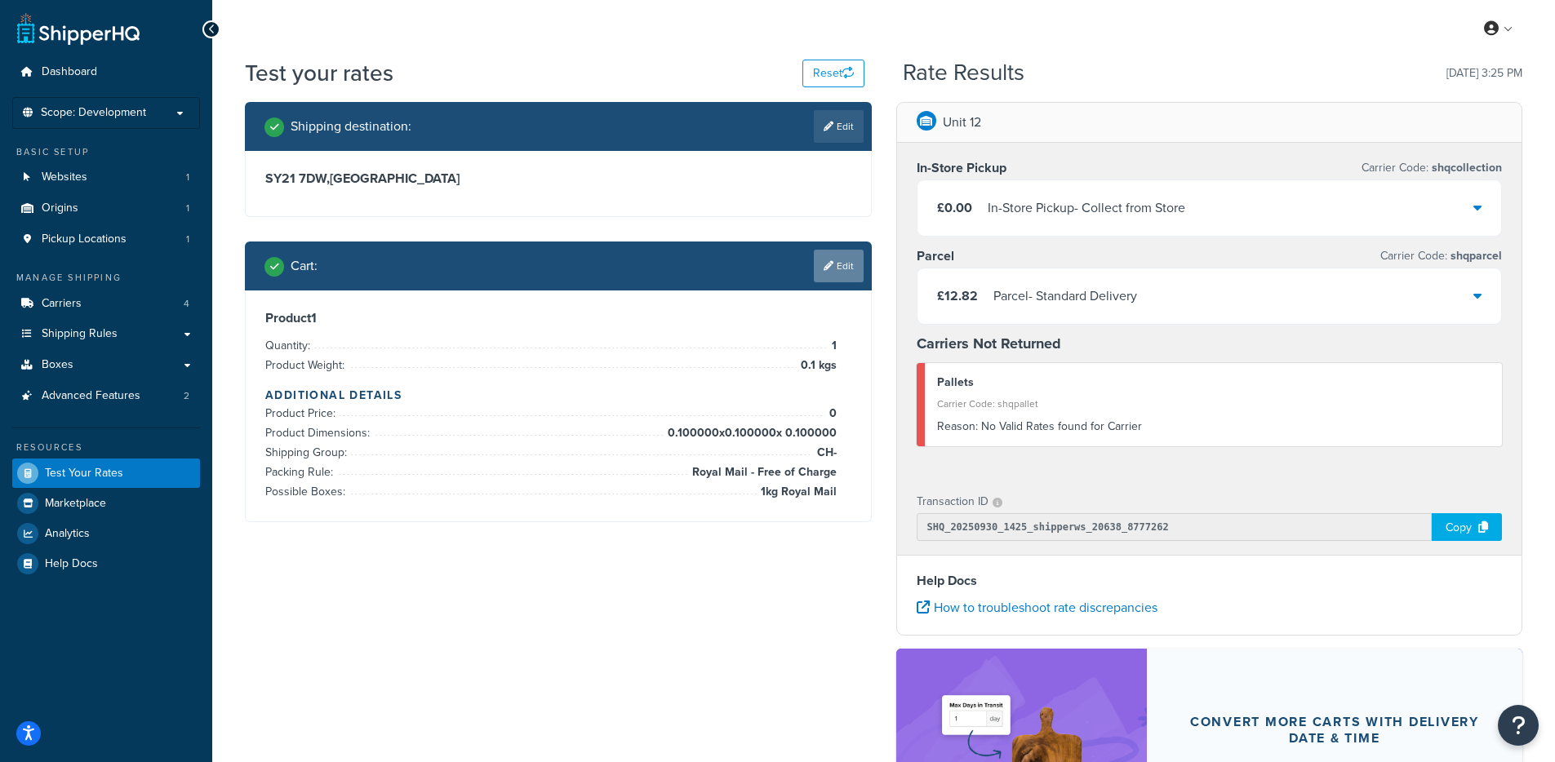
click at [837, 268] on link "Edit" at bounding box center [839, 266] width 50 height 33
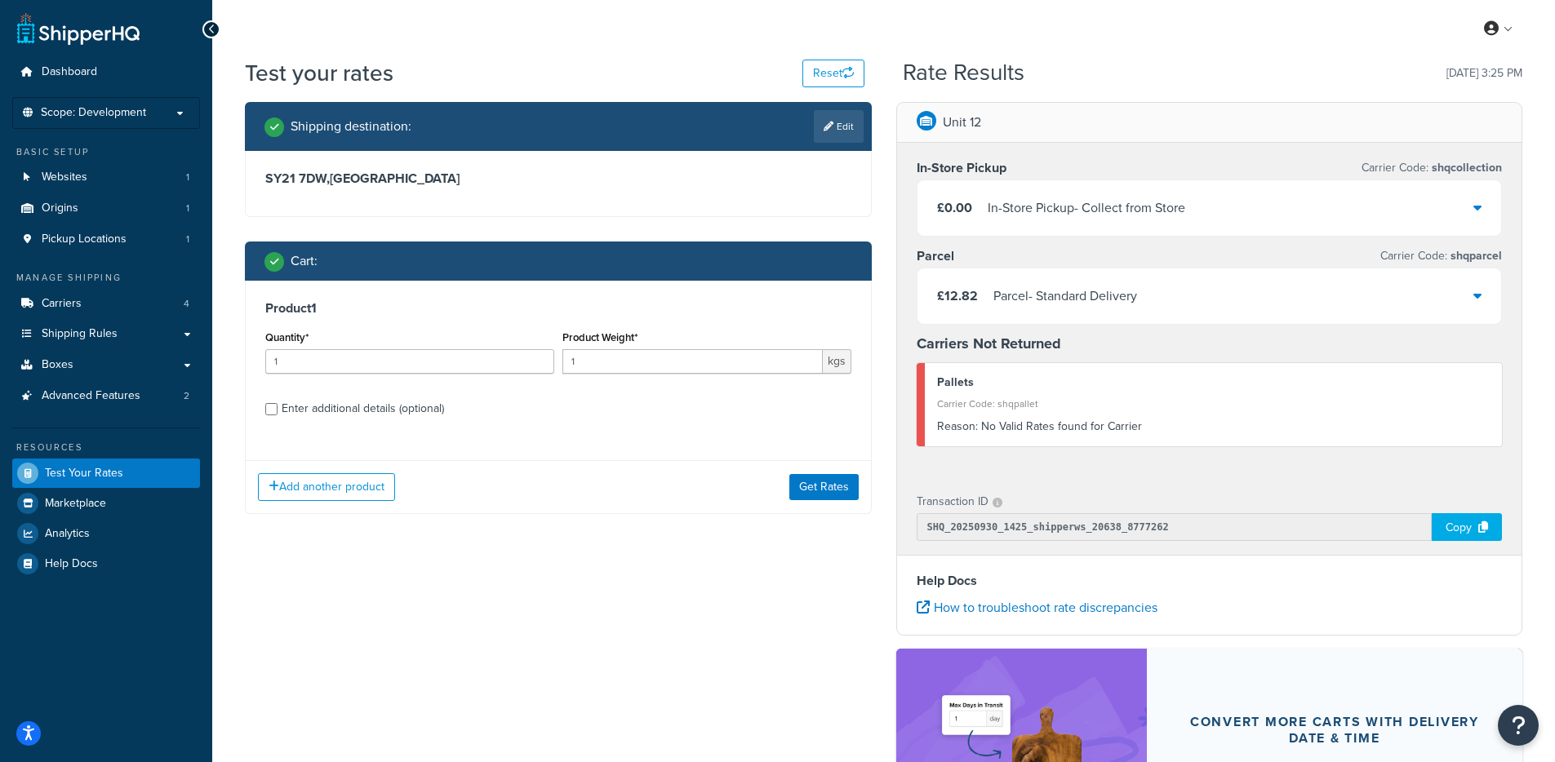
click at [377, 406] on div "Enter additional details (optional)" at bounding box center [363, 408] width 162 height 23
click at [277, 406] on input "Enter additional details (optional)" at bounding box center [271, 409] width 12 height 12
checkbox input "true"
select select "88100"
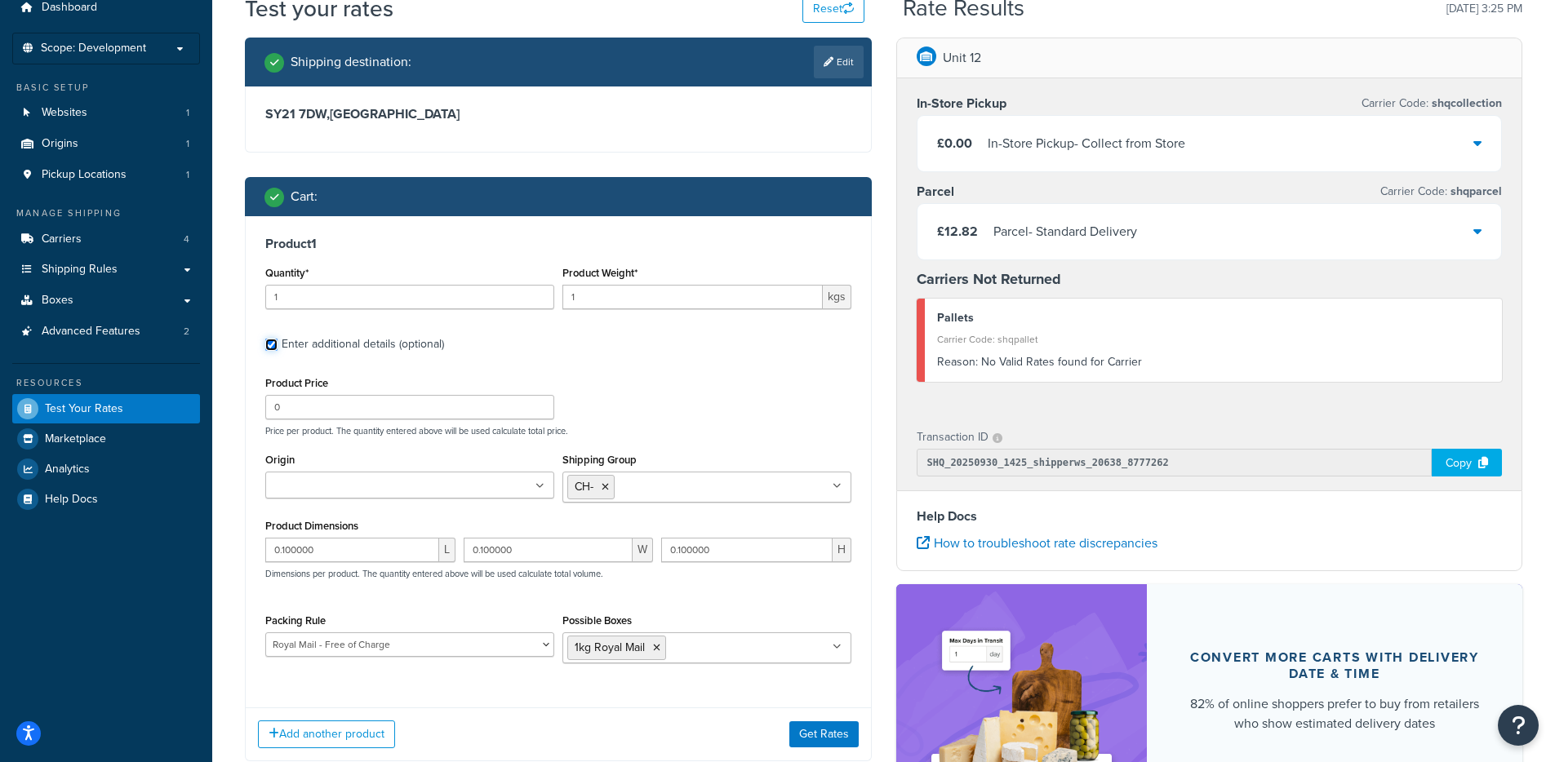
scroll to position [196, 0]
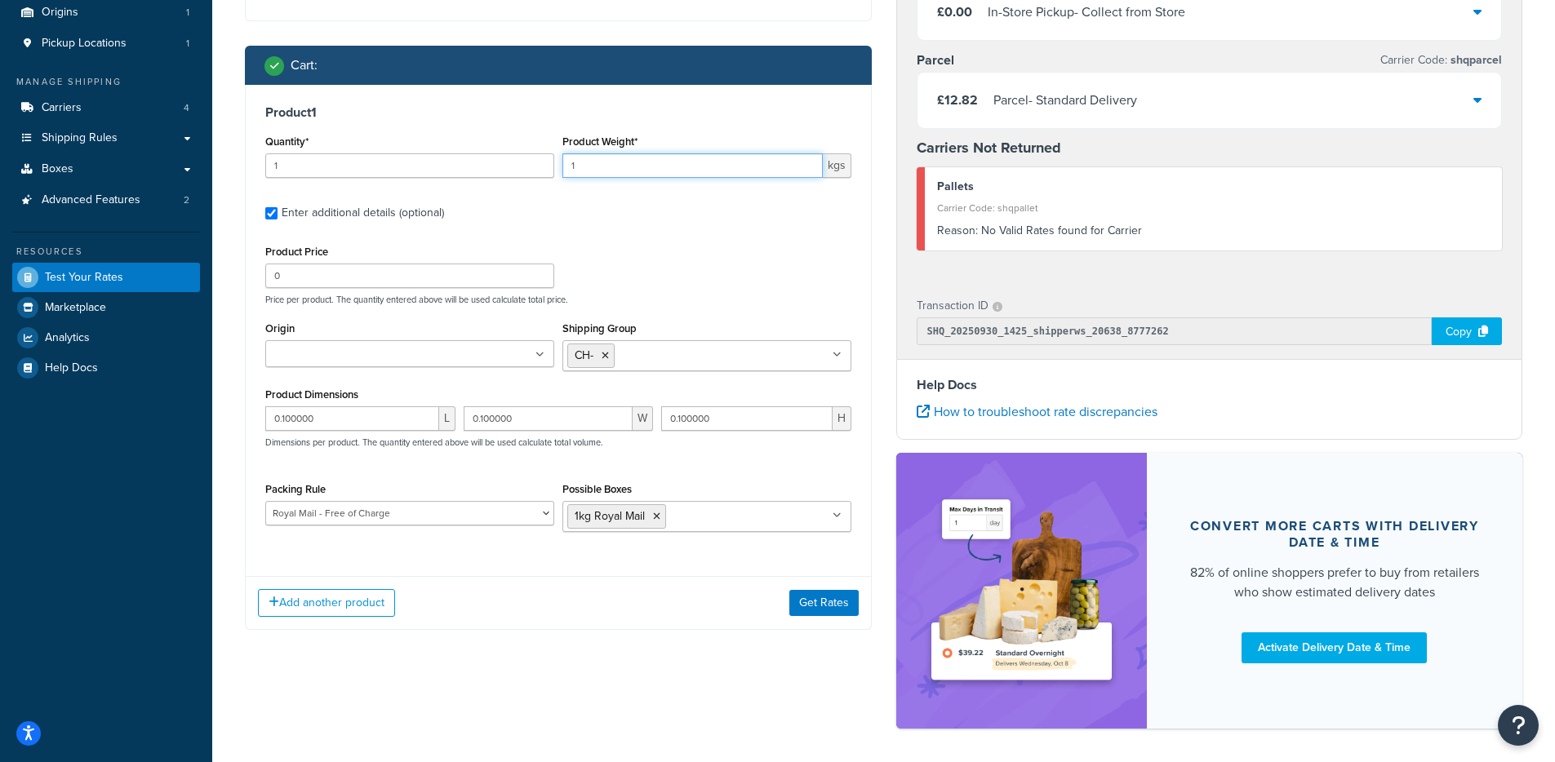
drag, startPoint x: 610, startPoint y: 162, endPoint x: 548, endPoint y: 160, distance: 61.2
click at [548, 160] on div "Quantity* 1 Product Weight* 1 kgs" at bounding box center [558, 161] width 594 height 60
type input "0.1"
click at [866, 240] on div "Product 1 Quantity* 1 Product Weight* 0.1 kgs Enter additional details (optiona…" at bounding box center [558, 324] width 625 height 479
click at [829, 600] on button "Get Rates" at bounding box center [823, 603] width 69 height 26
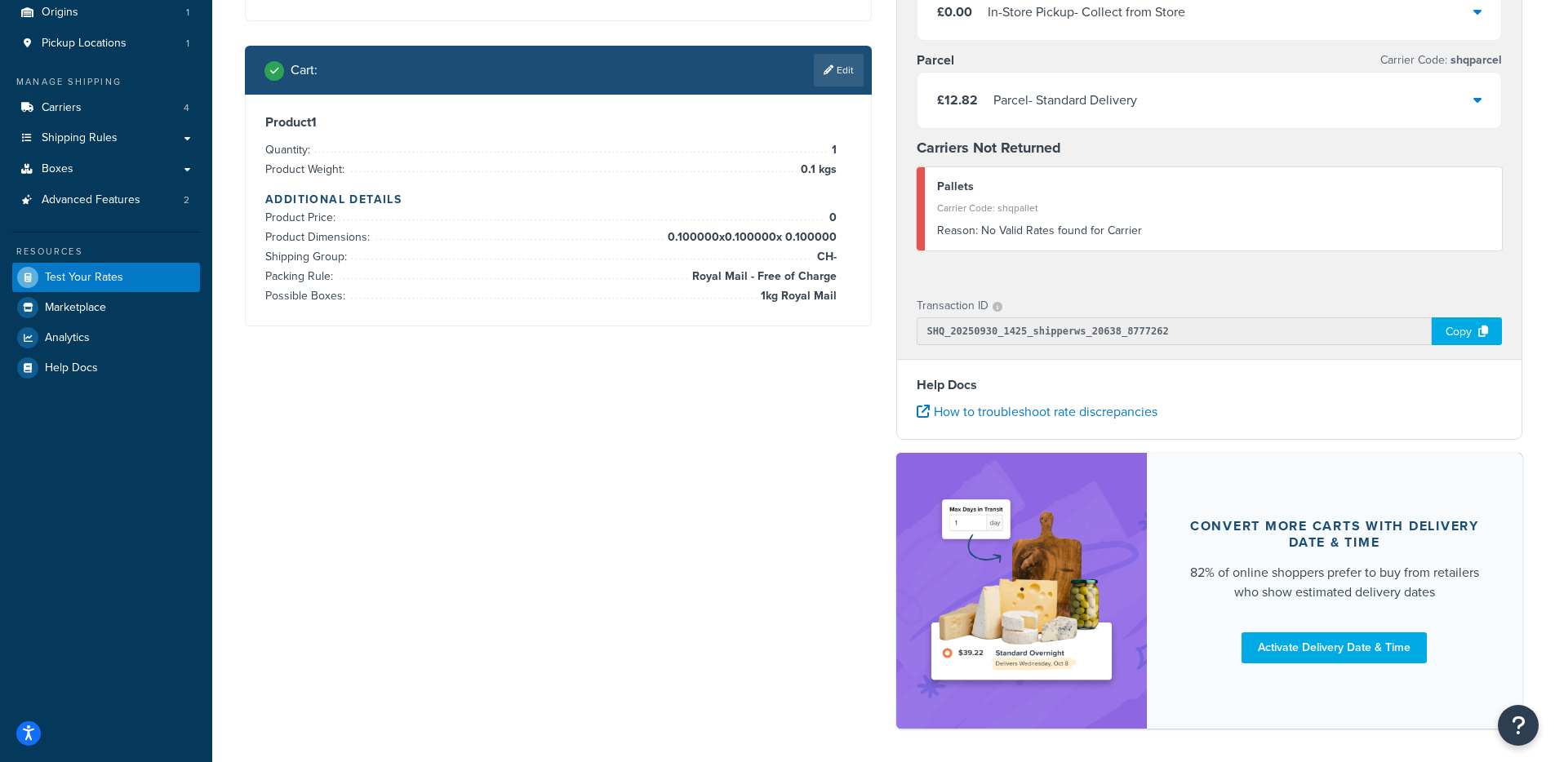
scroll to position [0, 0]
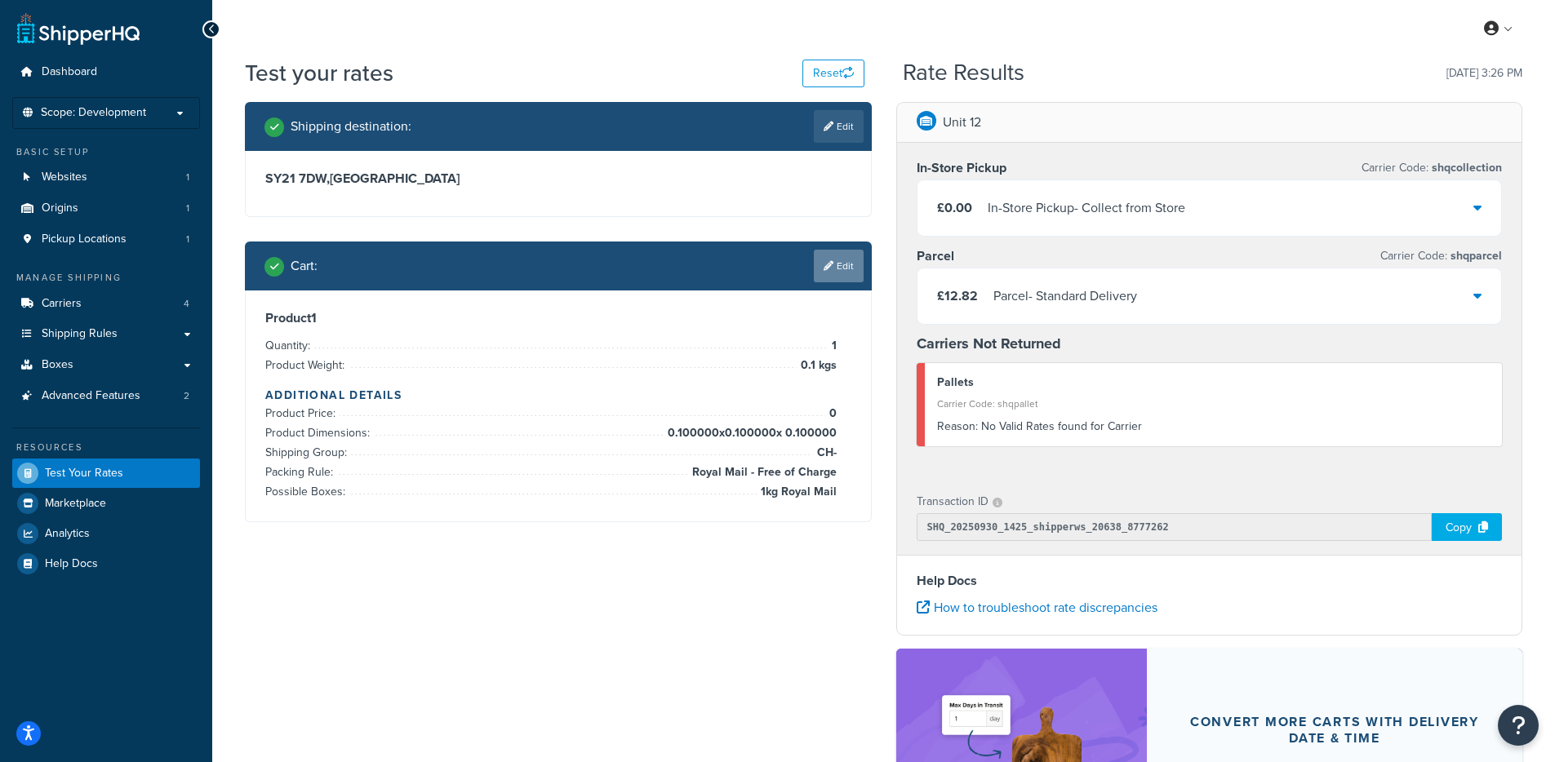
click at [839, 263] on link "Edit" at bounding box center [839, 266] width 50 height 33
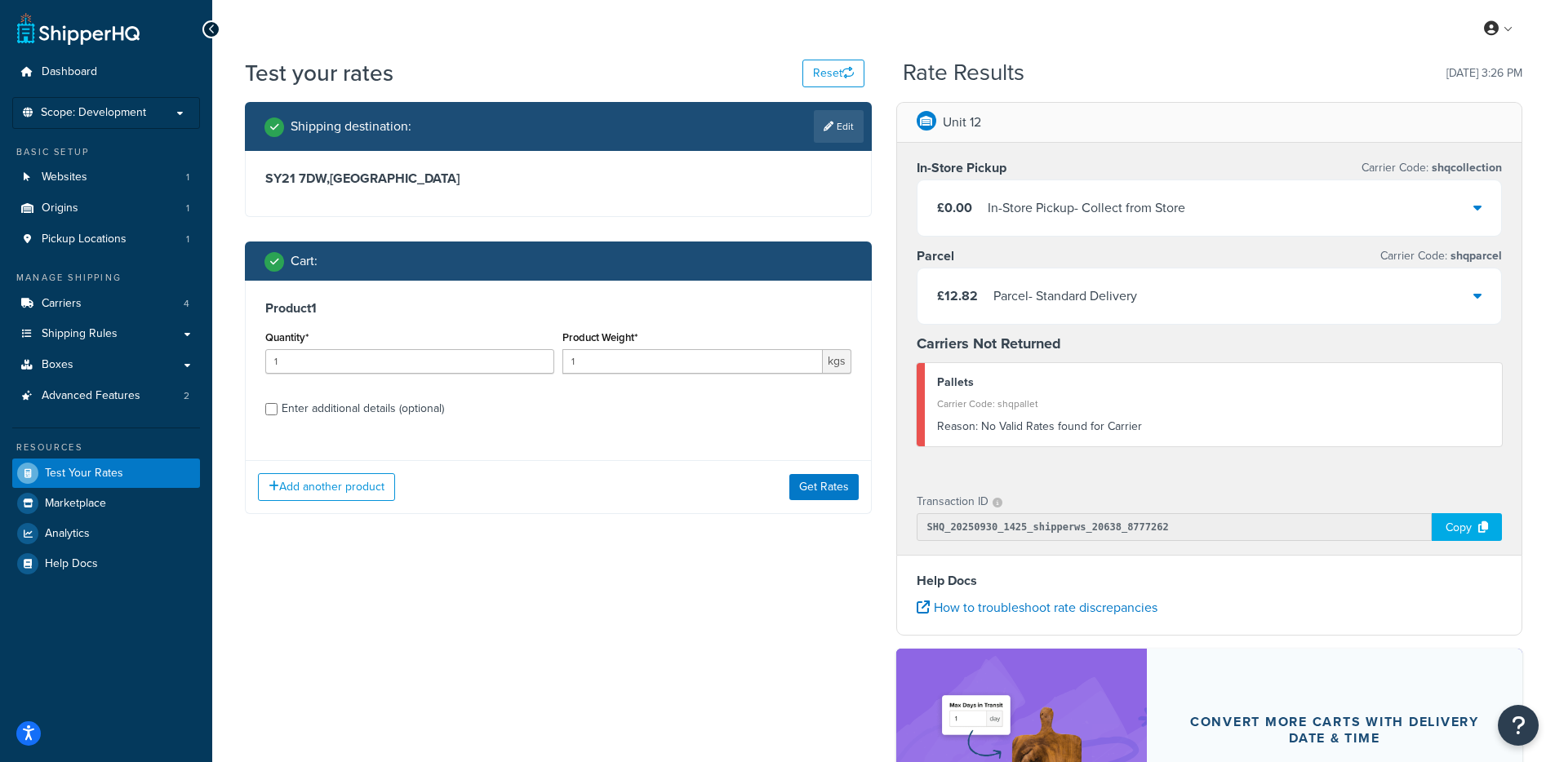
click at [424, 415] on div "Enter additional details (optional)" at bounding box center [363, 408] width 162 height 23
click at [277, 415] on input "Enter additional details (optional)" at bounding box center [271, 409] width 12 height 12
checkbox input "true"
select select "88100"
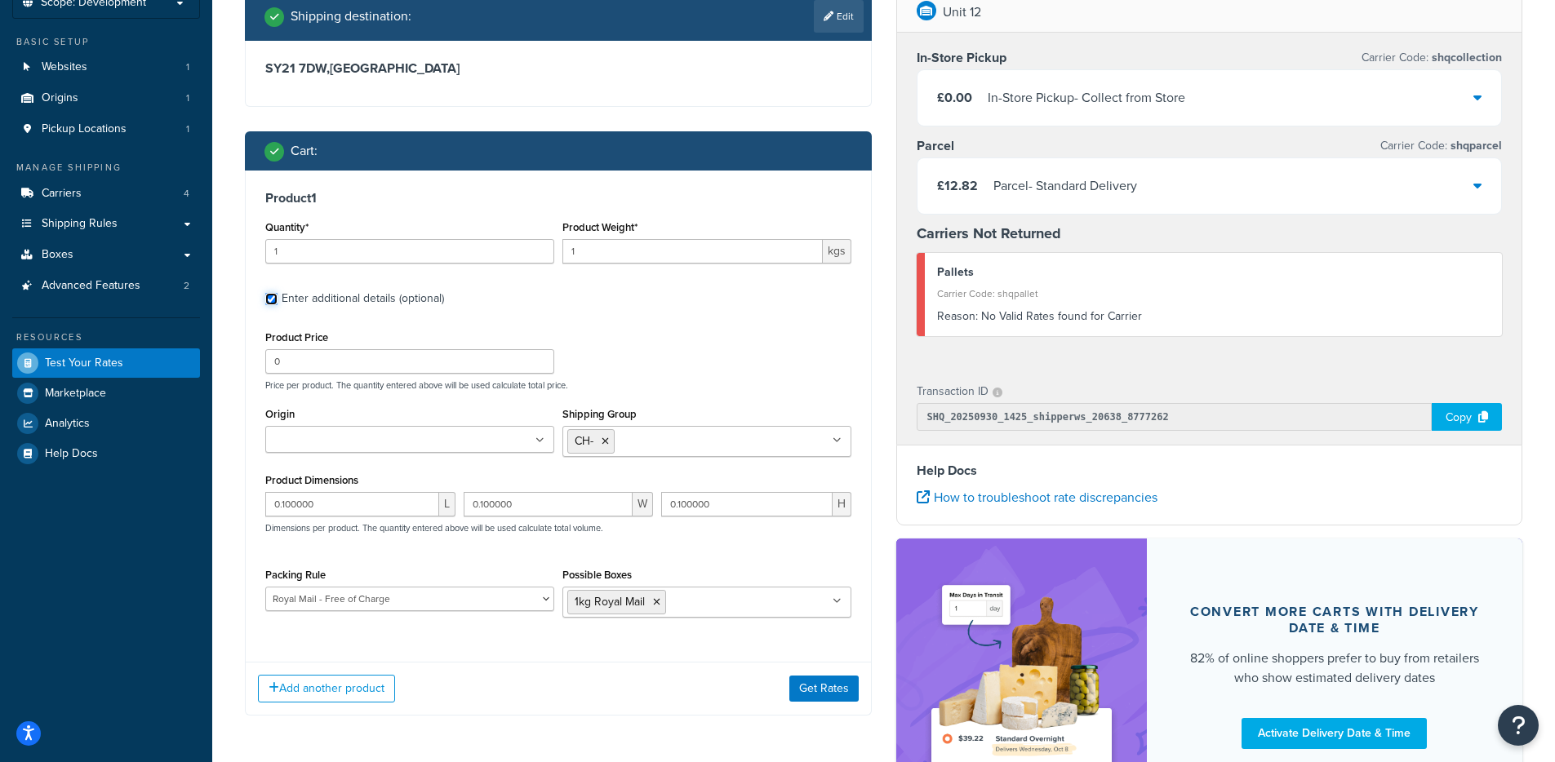
scroll to position [261, 0]
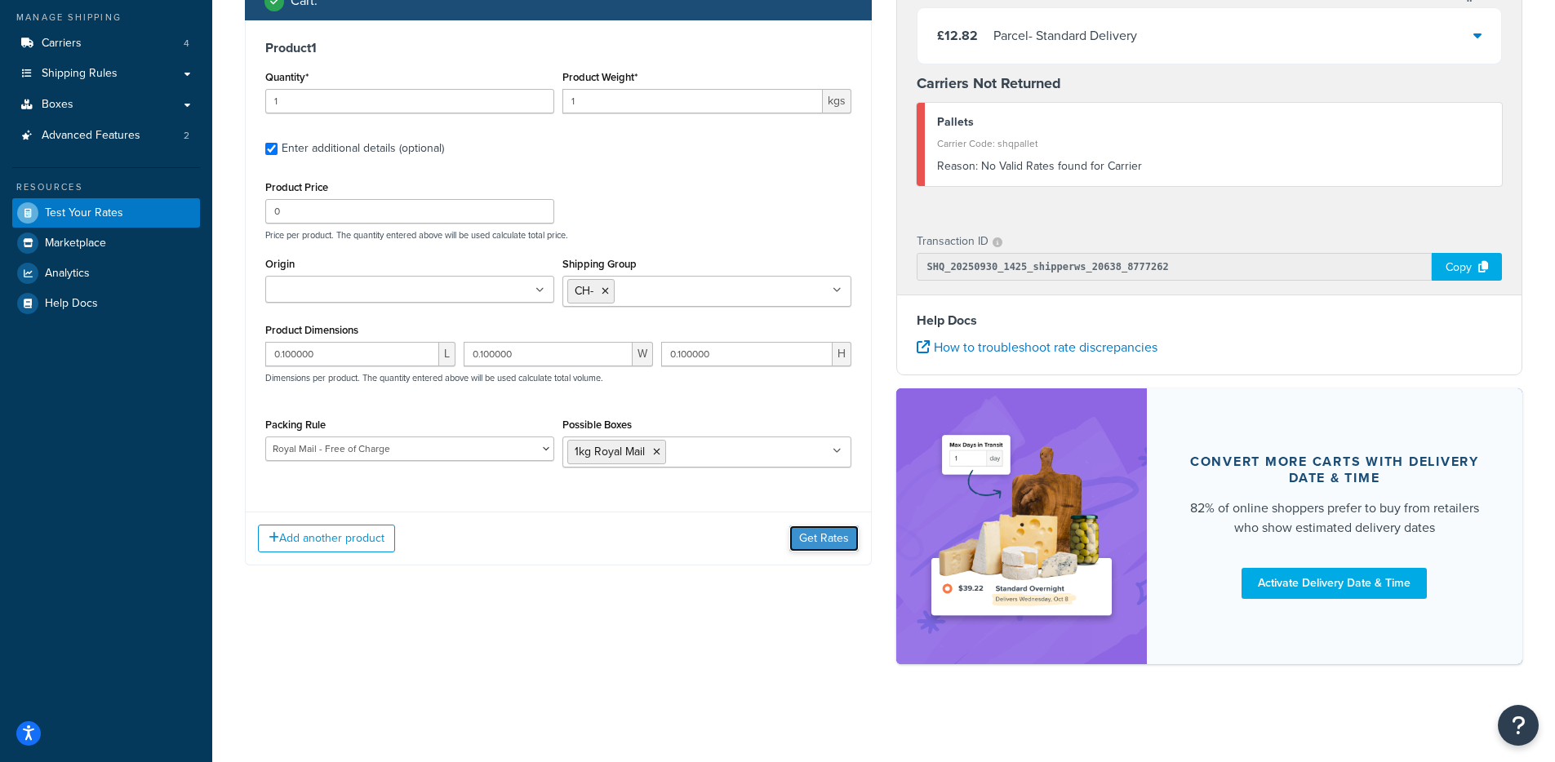
click at [831, 537] on button "Get Rates" at bounding box center [823, 539] width 69 height 26
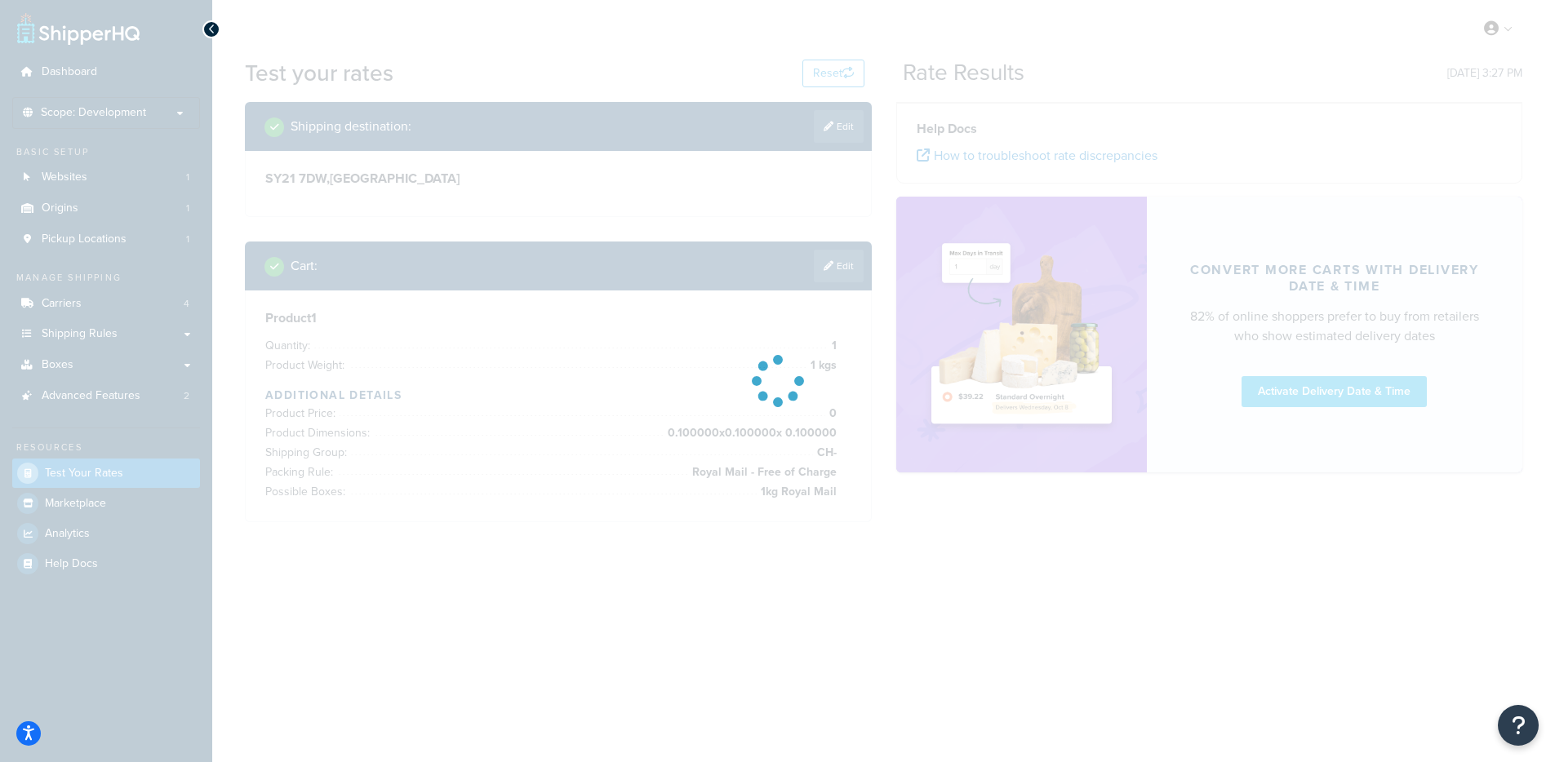
scroll to position [0, 0]
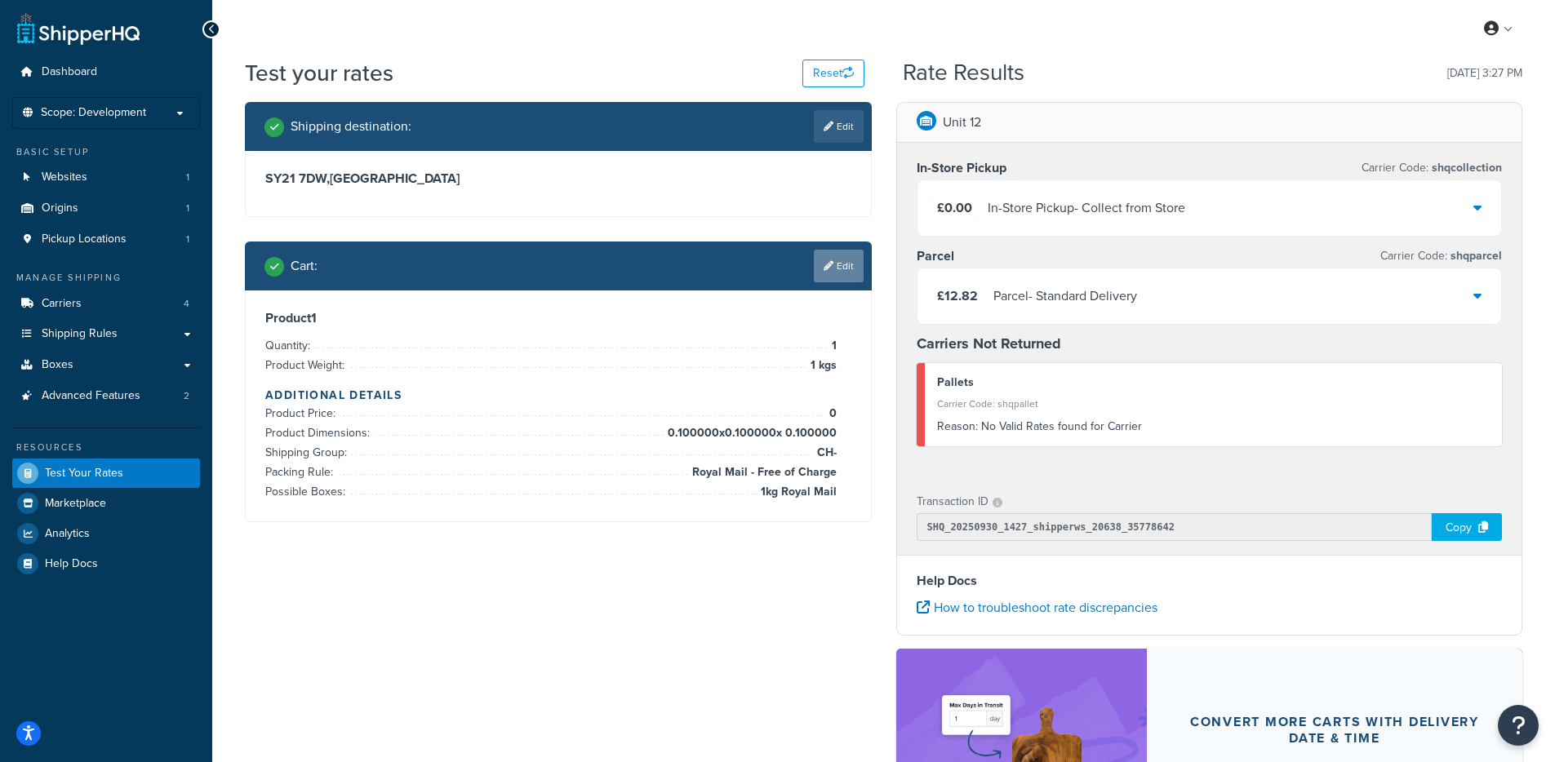
click at [834, 265] on link "Edit" at bounding box center [839, 266] width 50 height 33
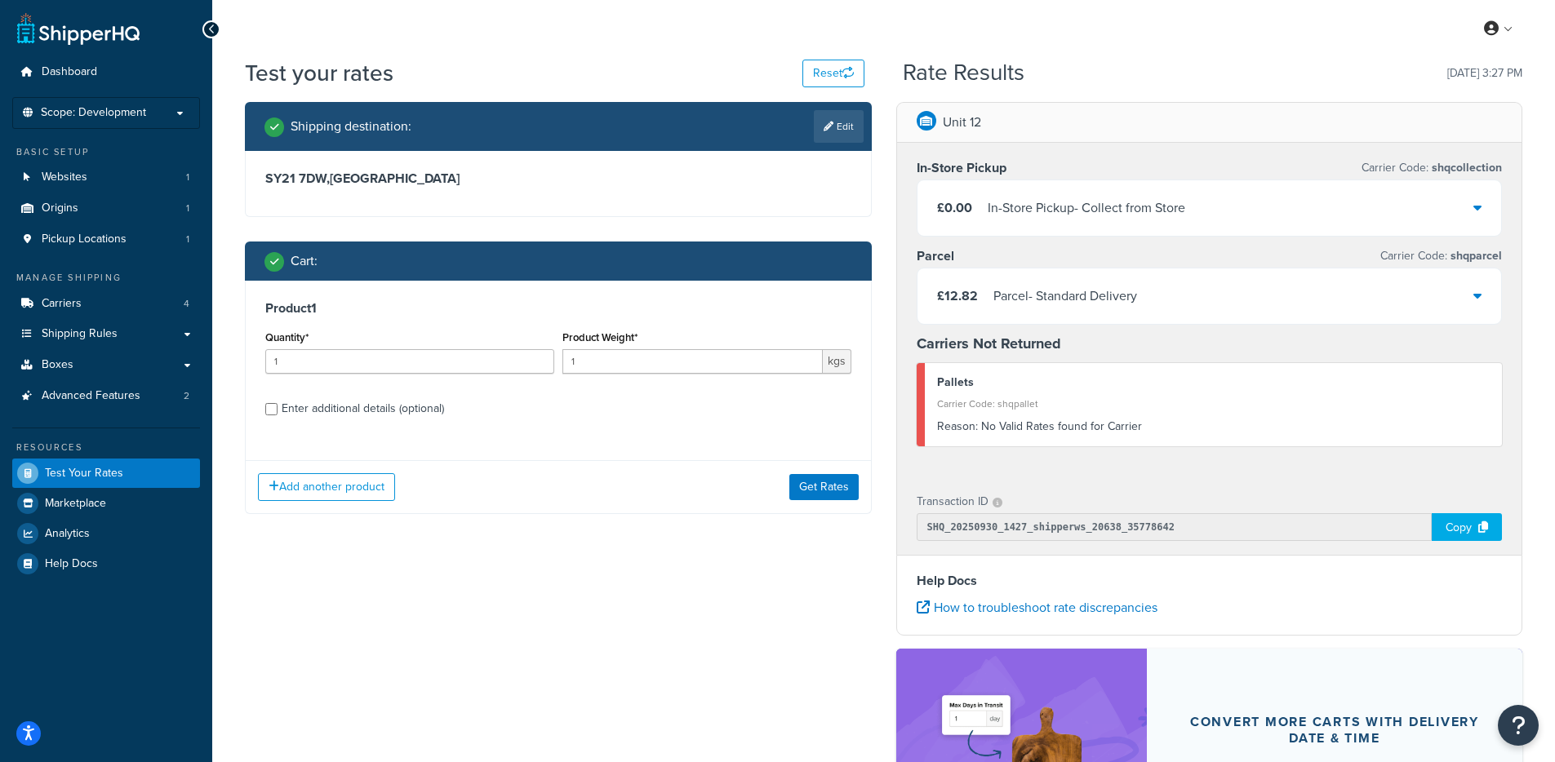
click at [378, 412] on div "Enter additional details (optional)" at bounding box center [363, 408] width 162 height 23
click at [277, 412] on input "Enter additional details (optional)" at bounding box center [271, 409] width 12 height 12
checkbox input "true"
select select "88100"
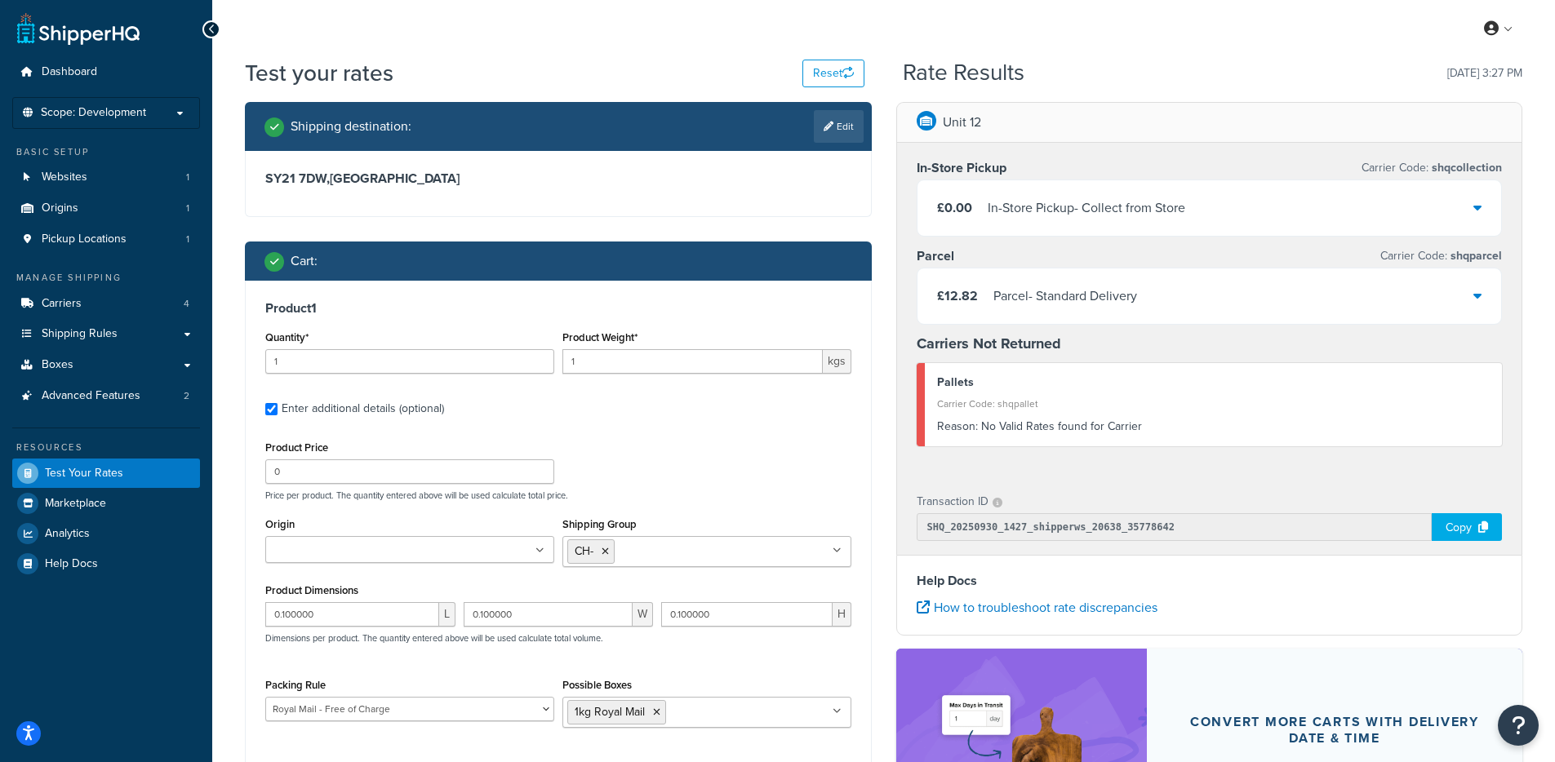
click at [1169, 304] on div "£12.82 Parcel - Standard Delivery" at bounding box center [1209, 295] width 584 height 55
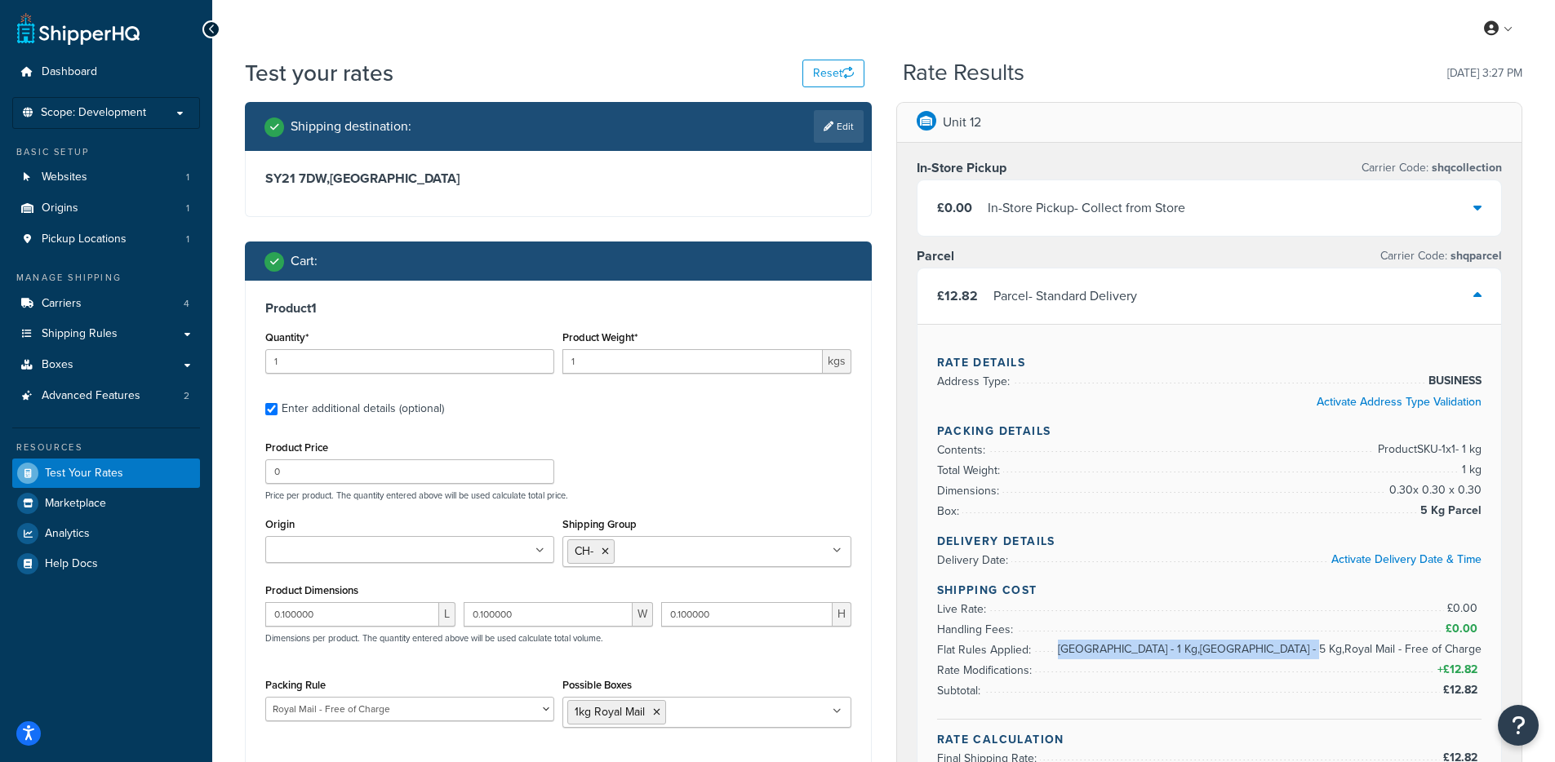
drag, startPoint x: 1343, startPoint y: 648, endPoint x: 1489, endPoint y: 652, distance: 145.3
click at [1492, 650] on div "Rate Details Address Type: BUSINESS Activate Address Type Validation Packing De…" at bounding box center [1209, 555] width 584 height 463
click at [1282, 657] on span "Parcel Mainland - 1 Kg,Parcel Mainland - 5 Kg,Royal Mail - Free of Charge" at bounding box center [1268, 650] width 428 height 20
drag, startPoint x: 1234, startPoint y: 650, endPoint x: 1351, endPoint y: 651, distance: 116.7
click at [1351, 651] on span "Parcel Mainland - 1 Kg,Parcel Mainland - 5 Kg,Royal Mail - Free of Charge" at bounding box center [1268, 650] width 428 height 20
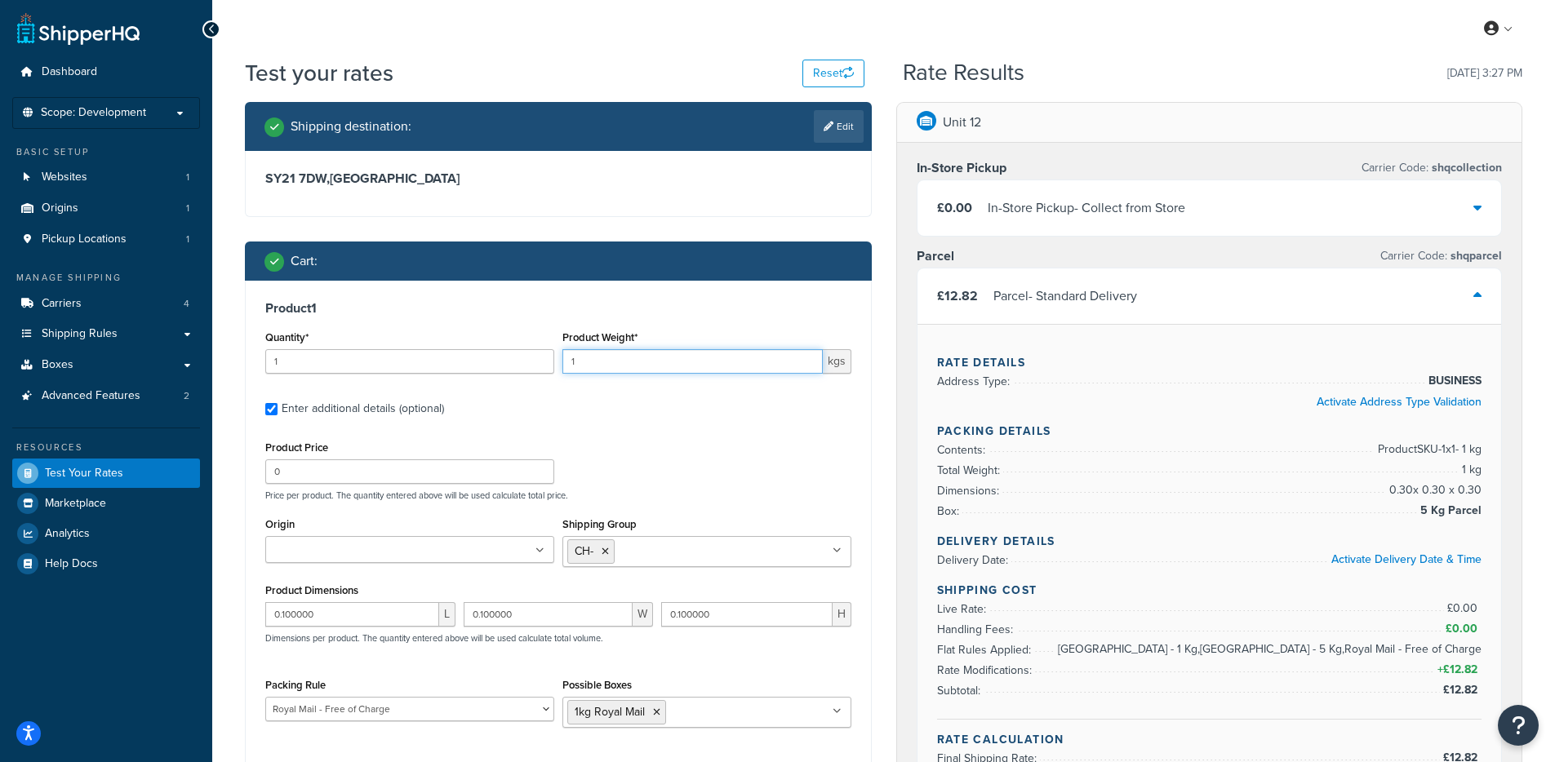
click at [612, 354] on input "1" at bounding box center [692, 361] width 260 height 24
type input "0.1"
click at [886, 425] on div "Unit 12 In-Store Pickup Carrier Code: shqcollection £0.00 In-Store Pickup - Col…" at bounding box center [1209, 753] width 651 height 1302
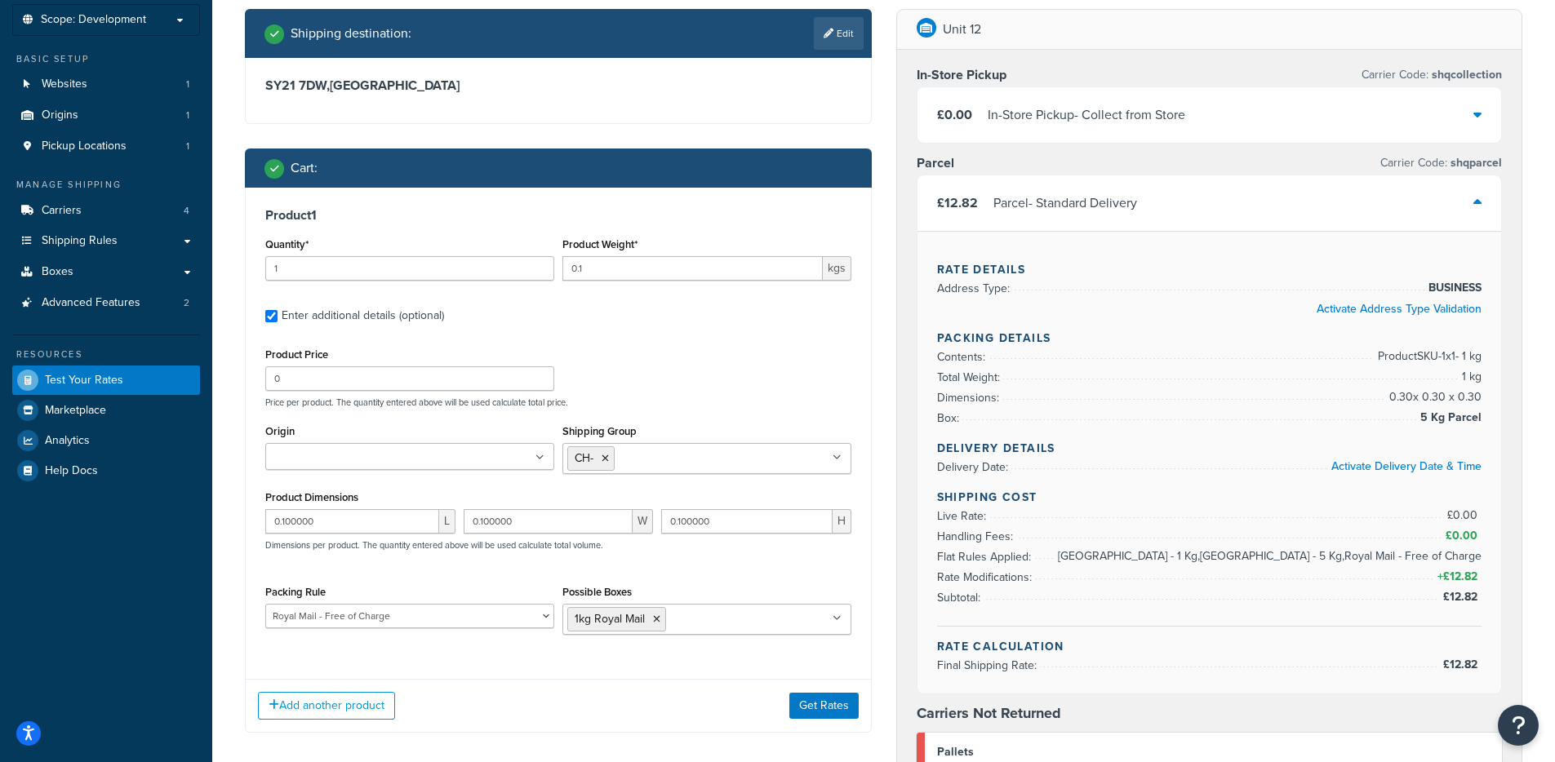
scroll to position [98, 0]
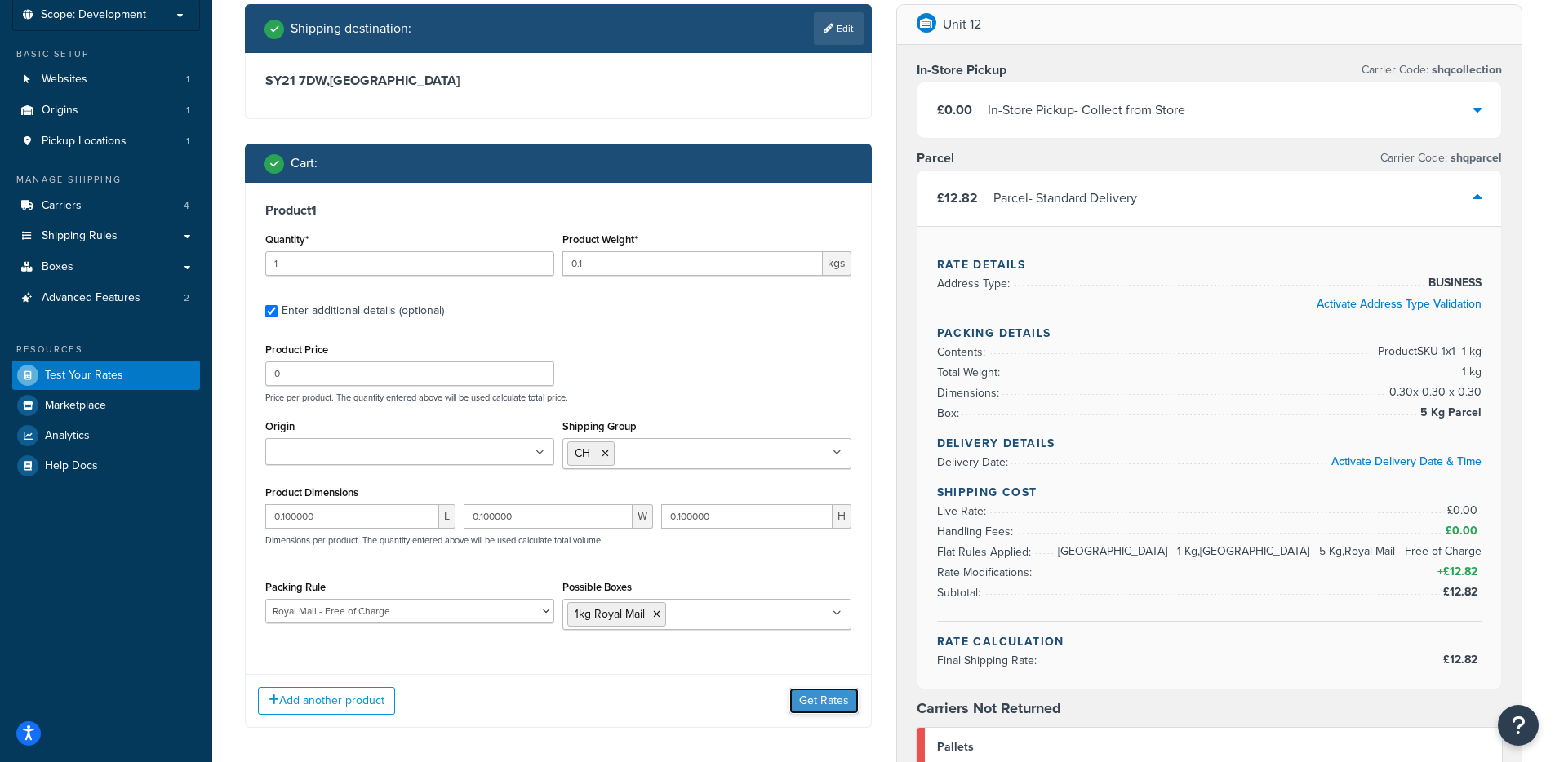
click at [838, 695] on button "Get Rates" at bounding box center [823, 701] width 69 height 26
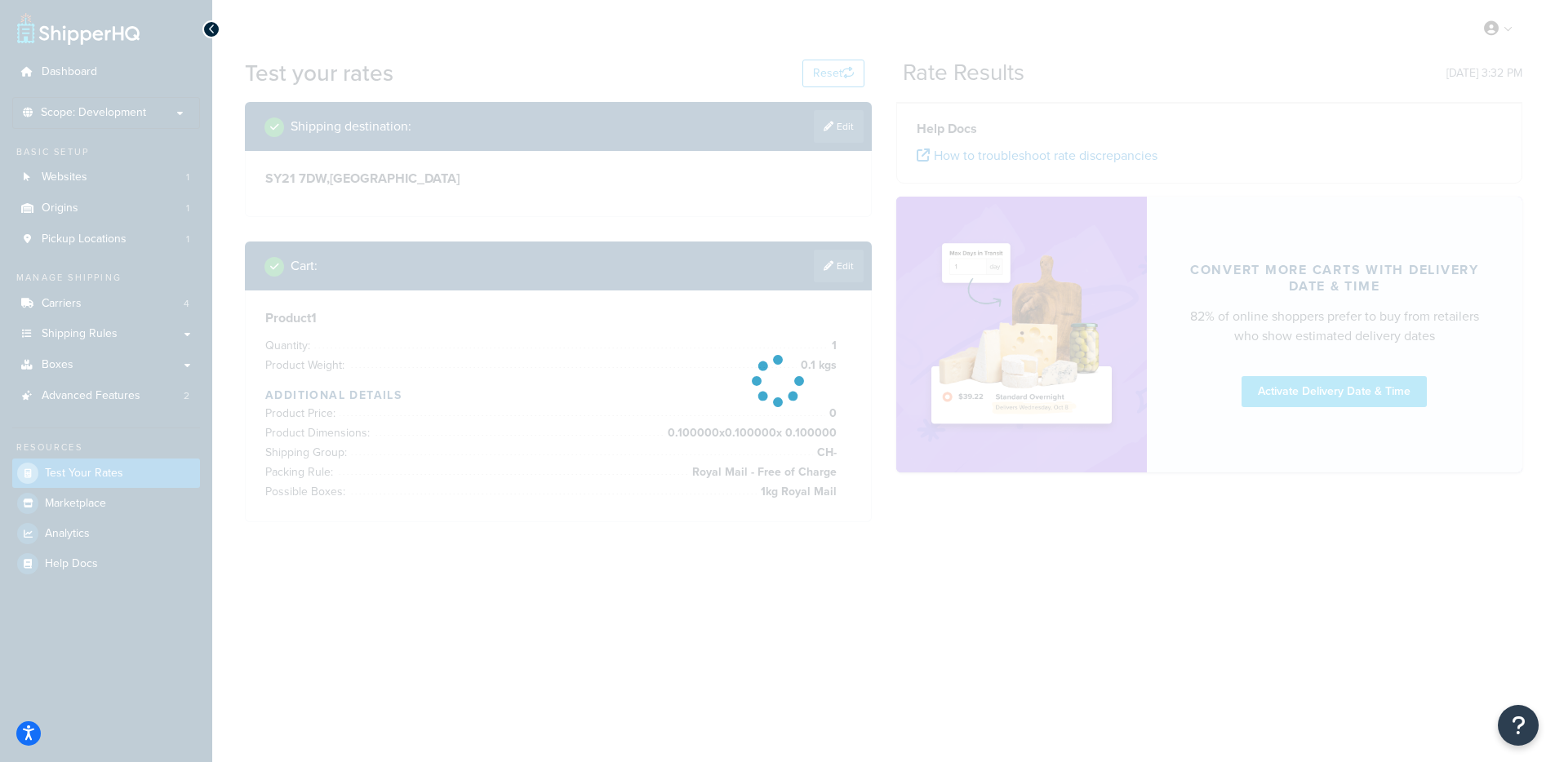
scroll to position [0, 0]
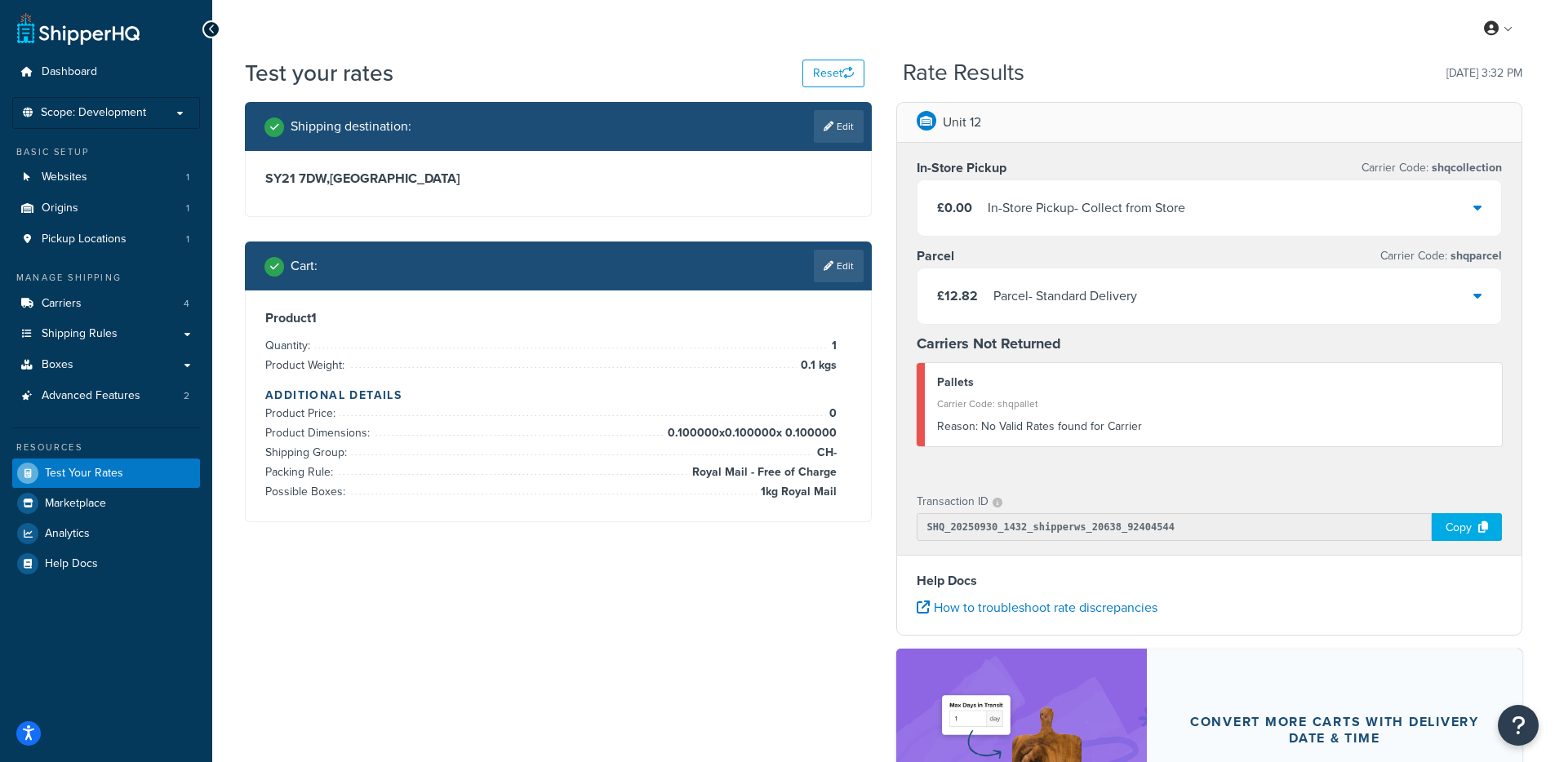
click at [1068, 280] on div "£12.82 Parcel - Standard Delivery" at bounding box center [1209, 295] width 584 height 55
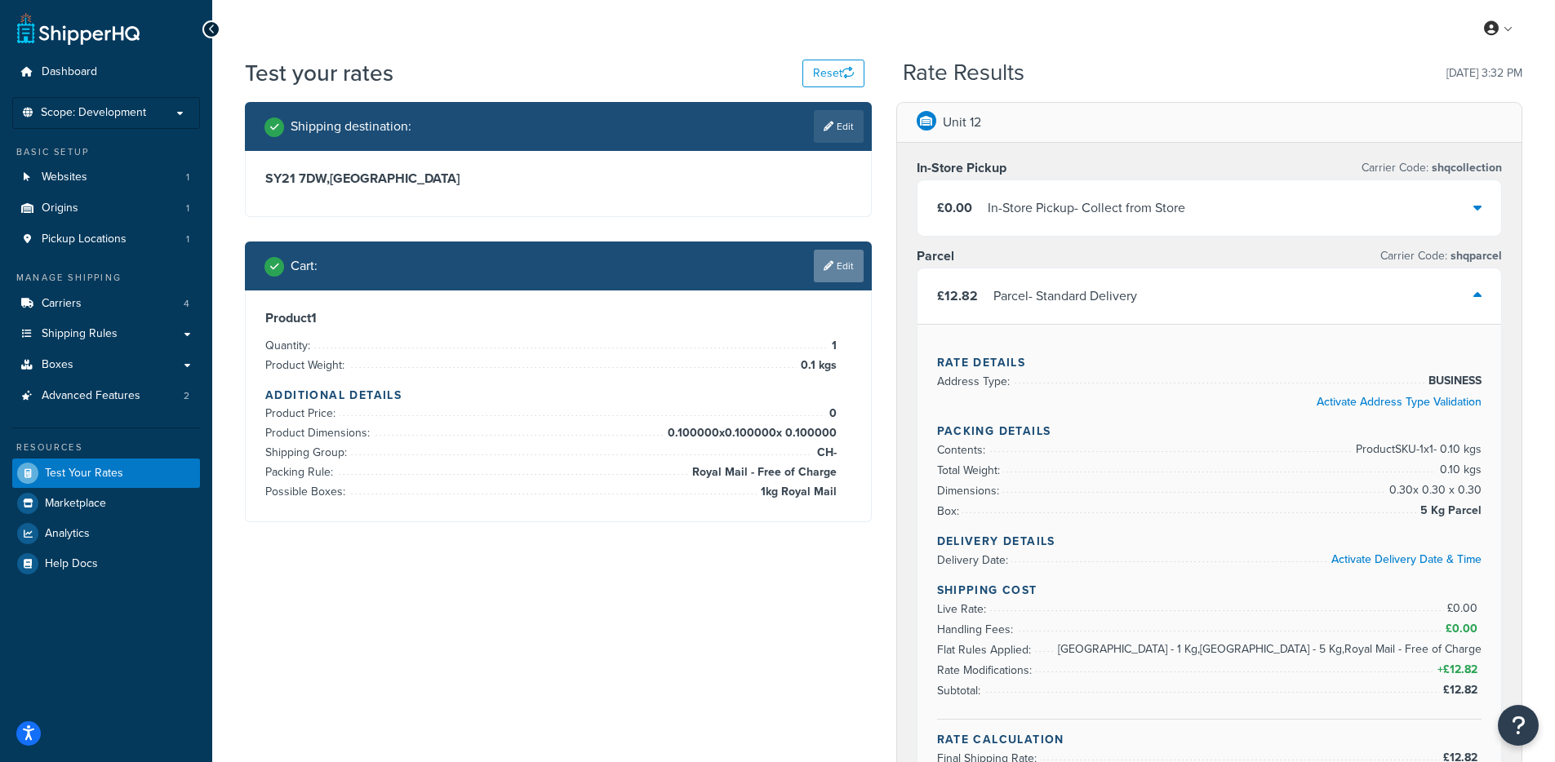
click at [848, 268] on link "Edit" at bounding box center [839, 266] width 50 height 33
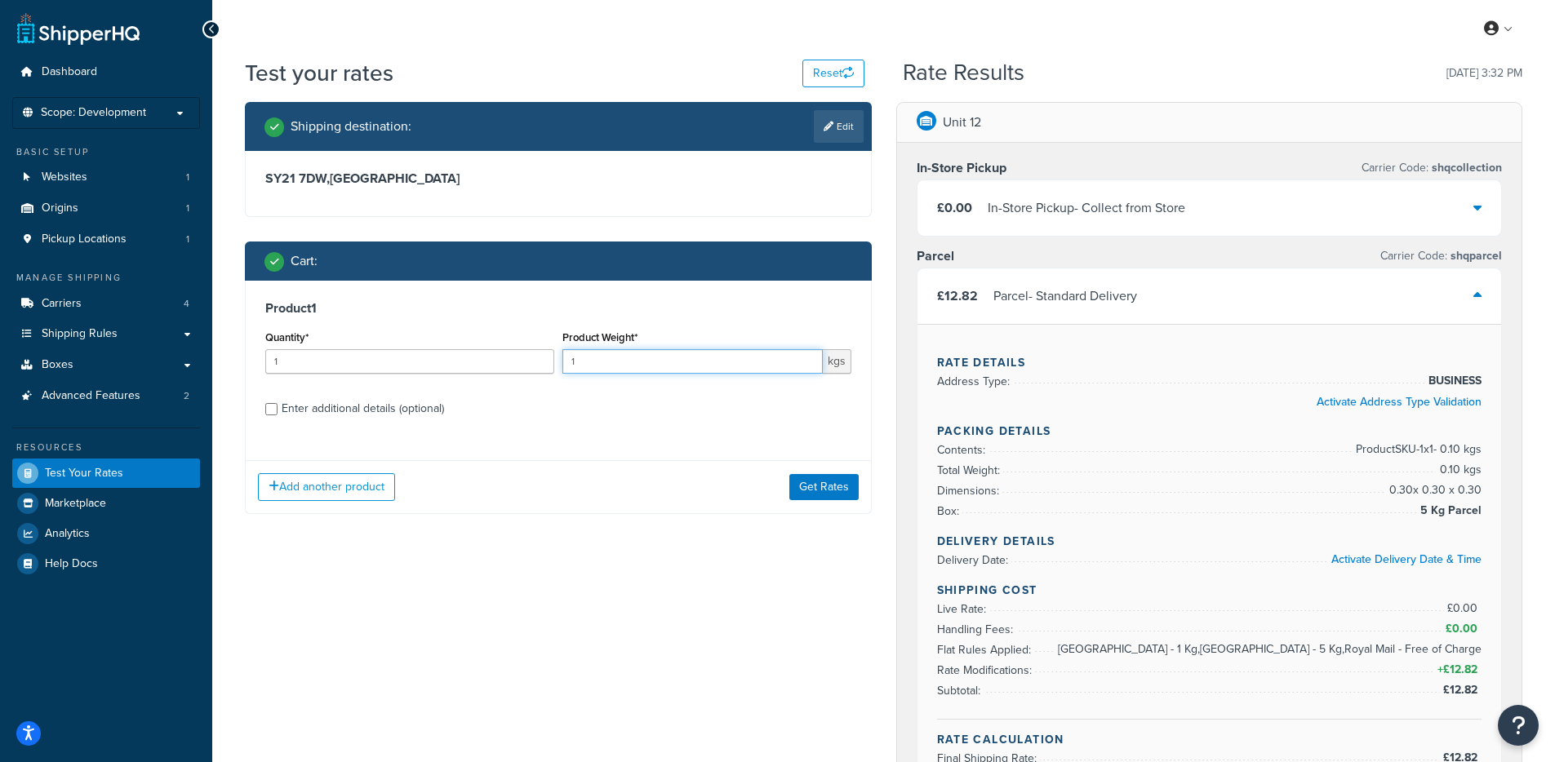
drag, startPoint x: 690, startPoint y: 364, endPoint x: 561, endPoint y: 103, distance: 291.3
click at [477, 361] on div "Quantity* 1 Product Weight* 1 kgs" at bounding box center [558, 356] width 594 height 60
type input "0.1"
click at [313, 410] on div "Enter additional details (optional)" at bounding box center [363, 408] width 162 height 23
click at [277, 410] on input "Enter additional details (optional)" at bounding box center [271, 409] width 12 height 12
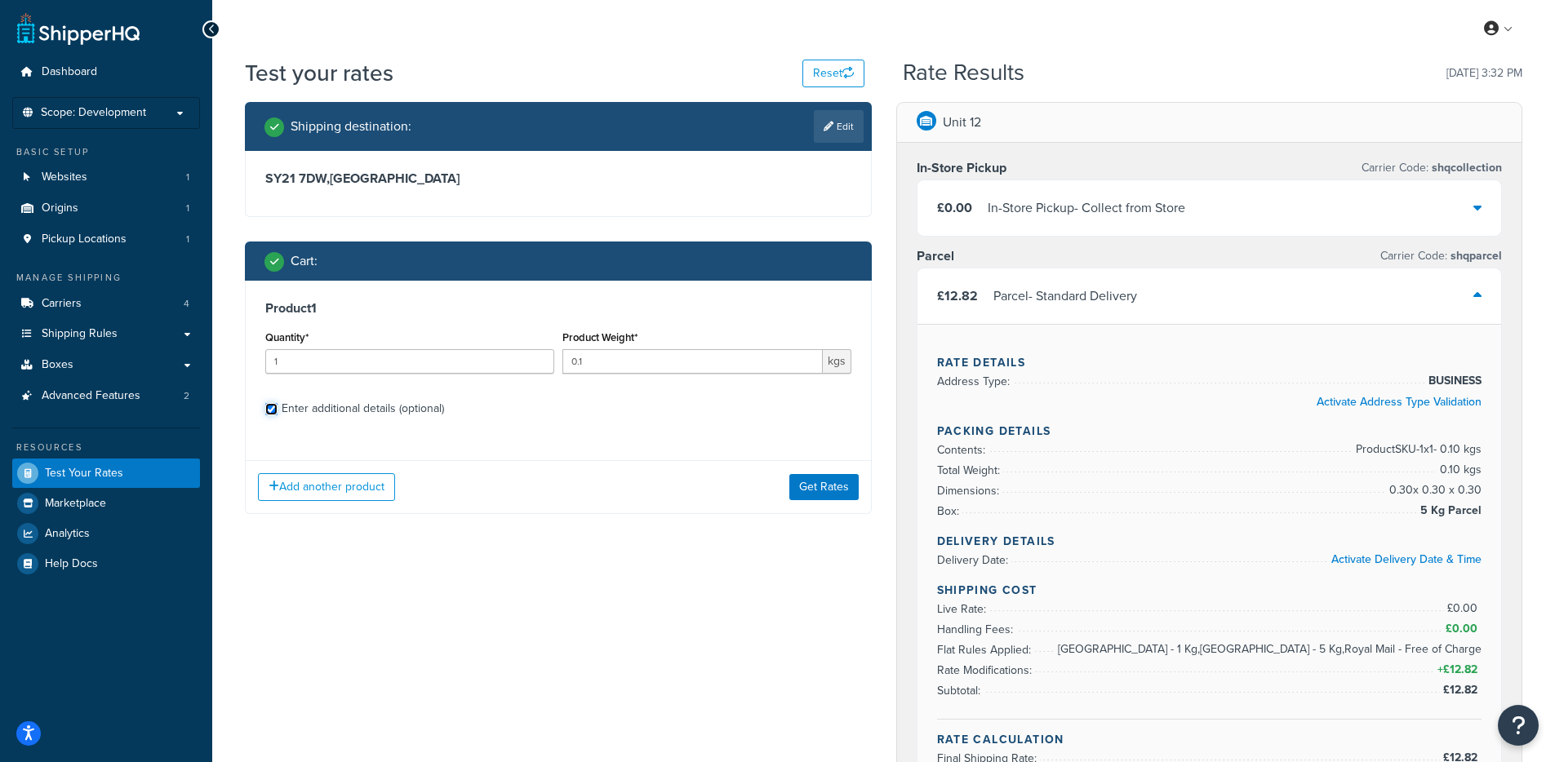
checkbox input "true"
select select "88100"
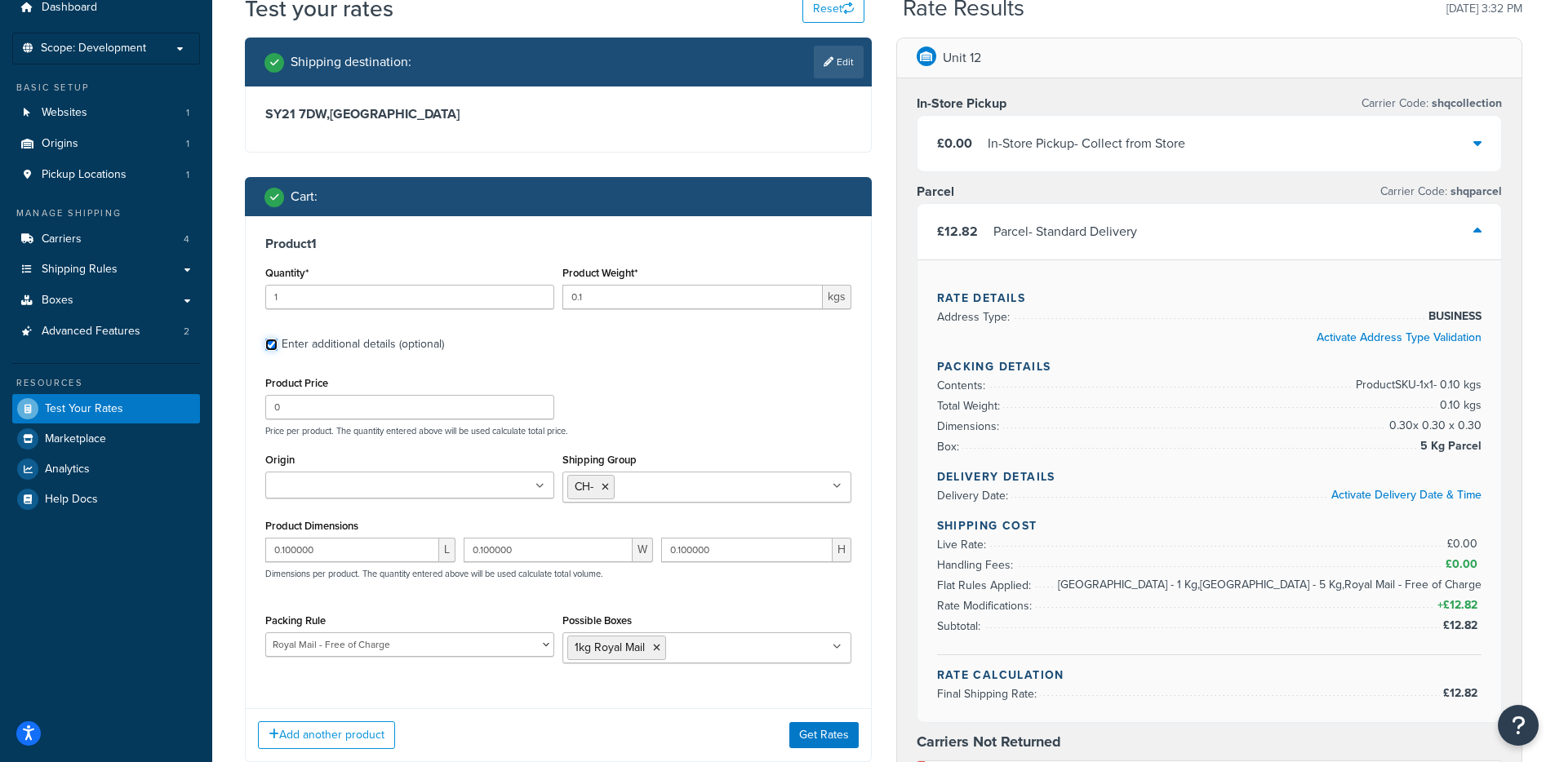
scroll to position [98, 0]
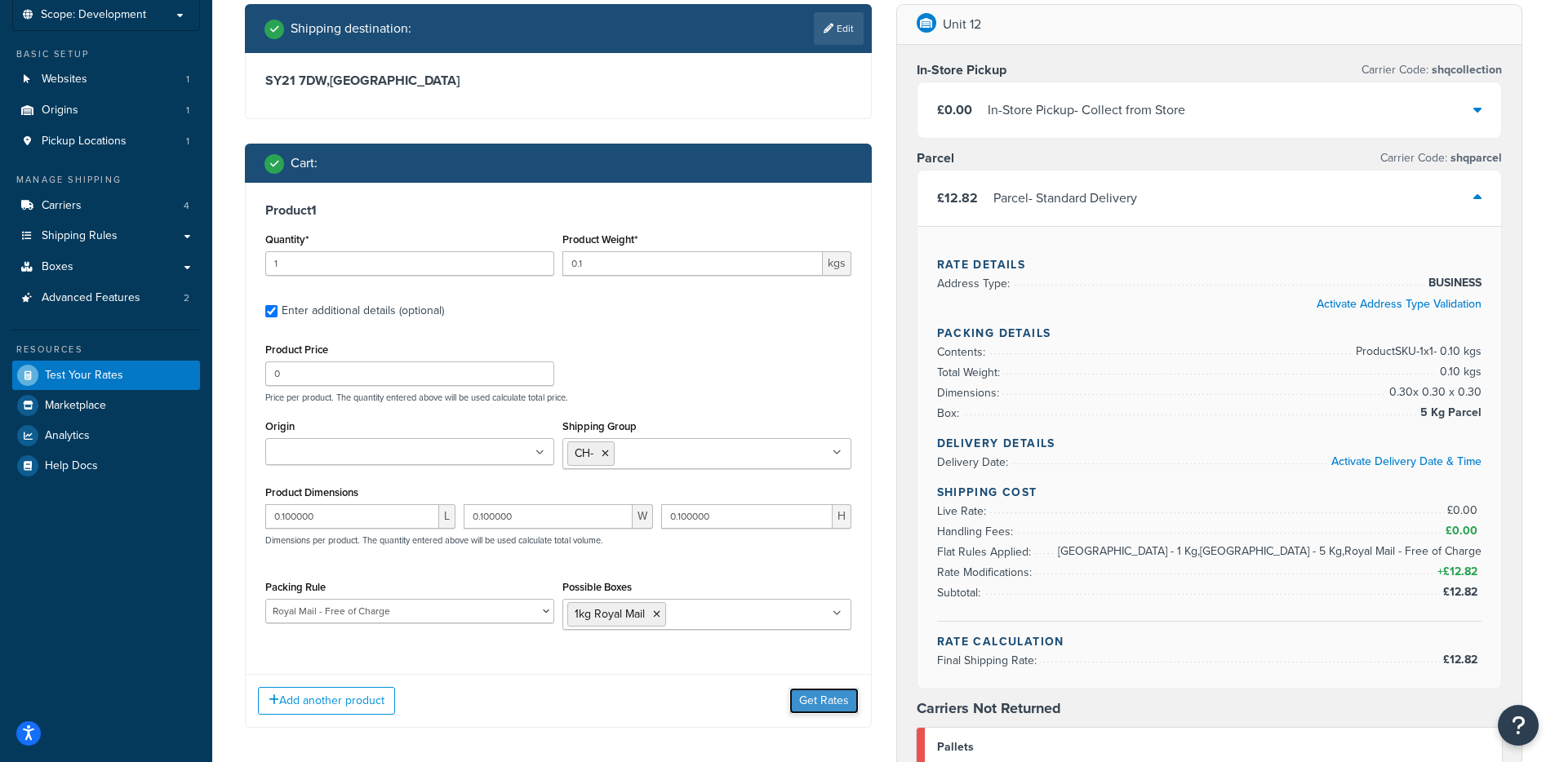
click at [833, 701] on button "Get Rates" at bounding box center [823, 701] width 69 height 26
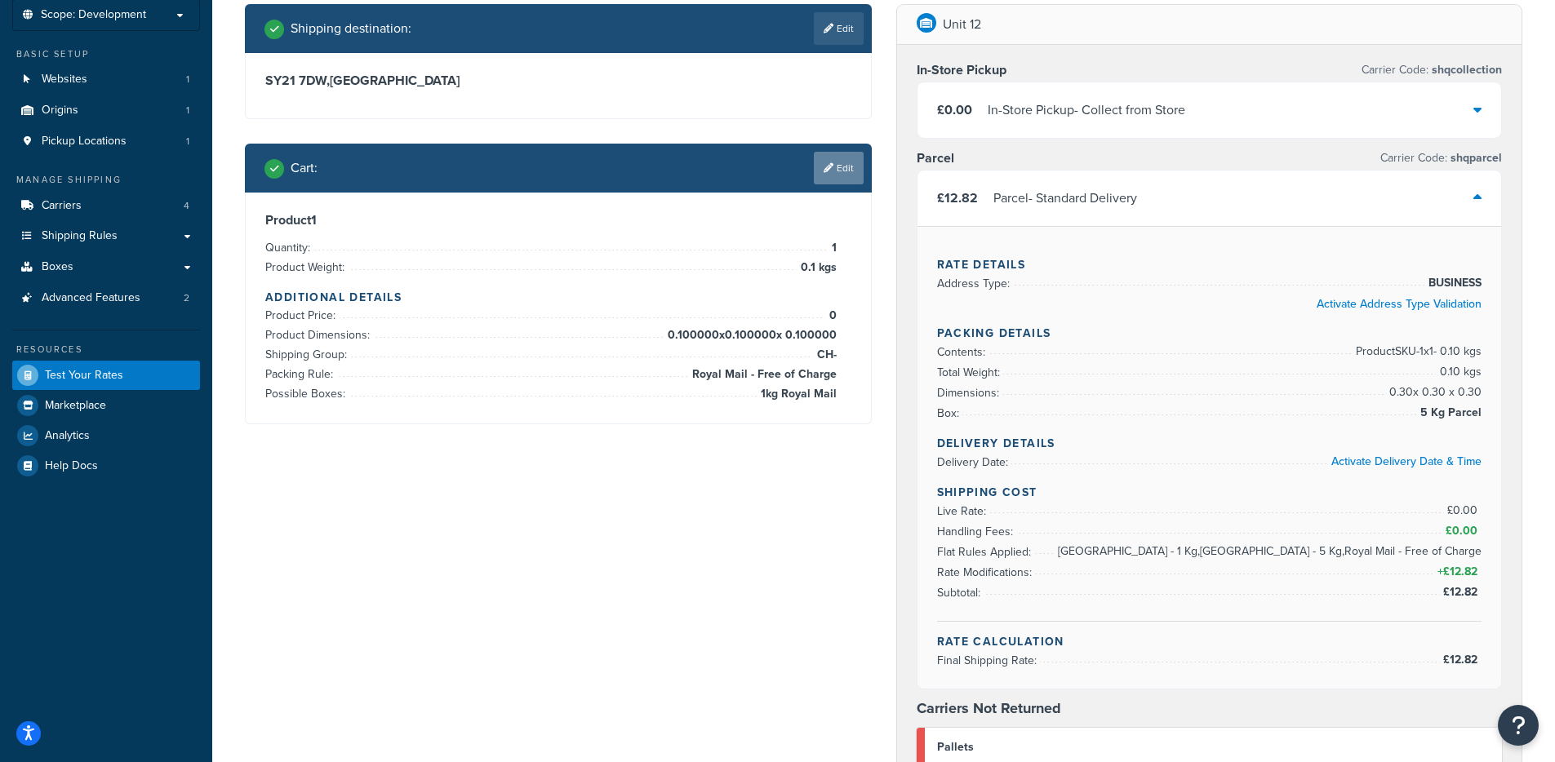
click at [832, 158] on link "Edit" at bounding box center [839, 168] width 50 height 33
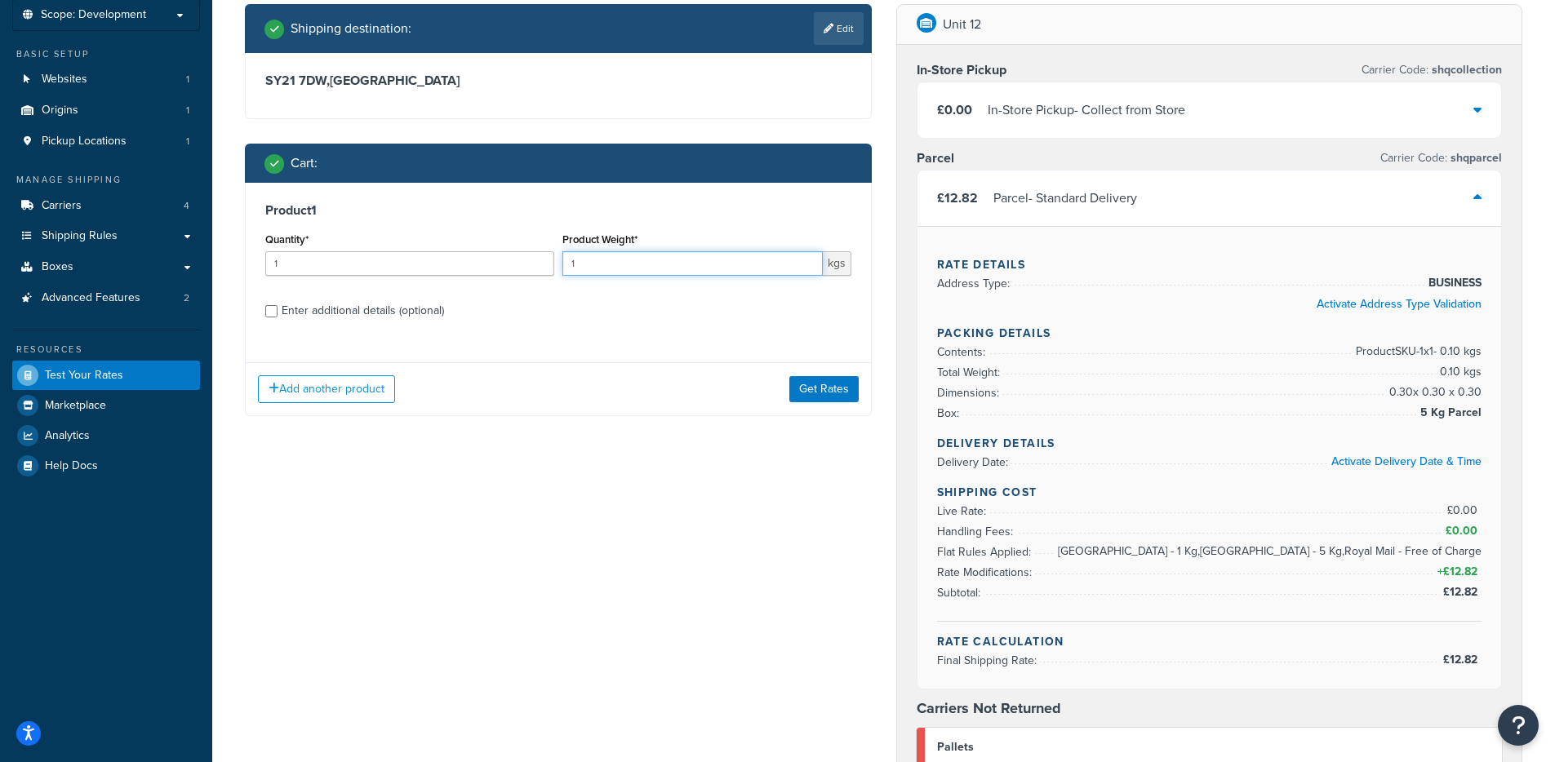
click at [626, 259] on input "1" at bounding box center [692, 263] width 260 height 24
click at [830, 397] on button "Get Rates" at bounding box center [823, 389] width 69 height 26
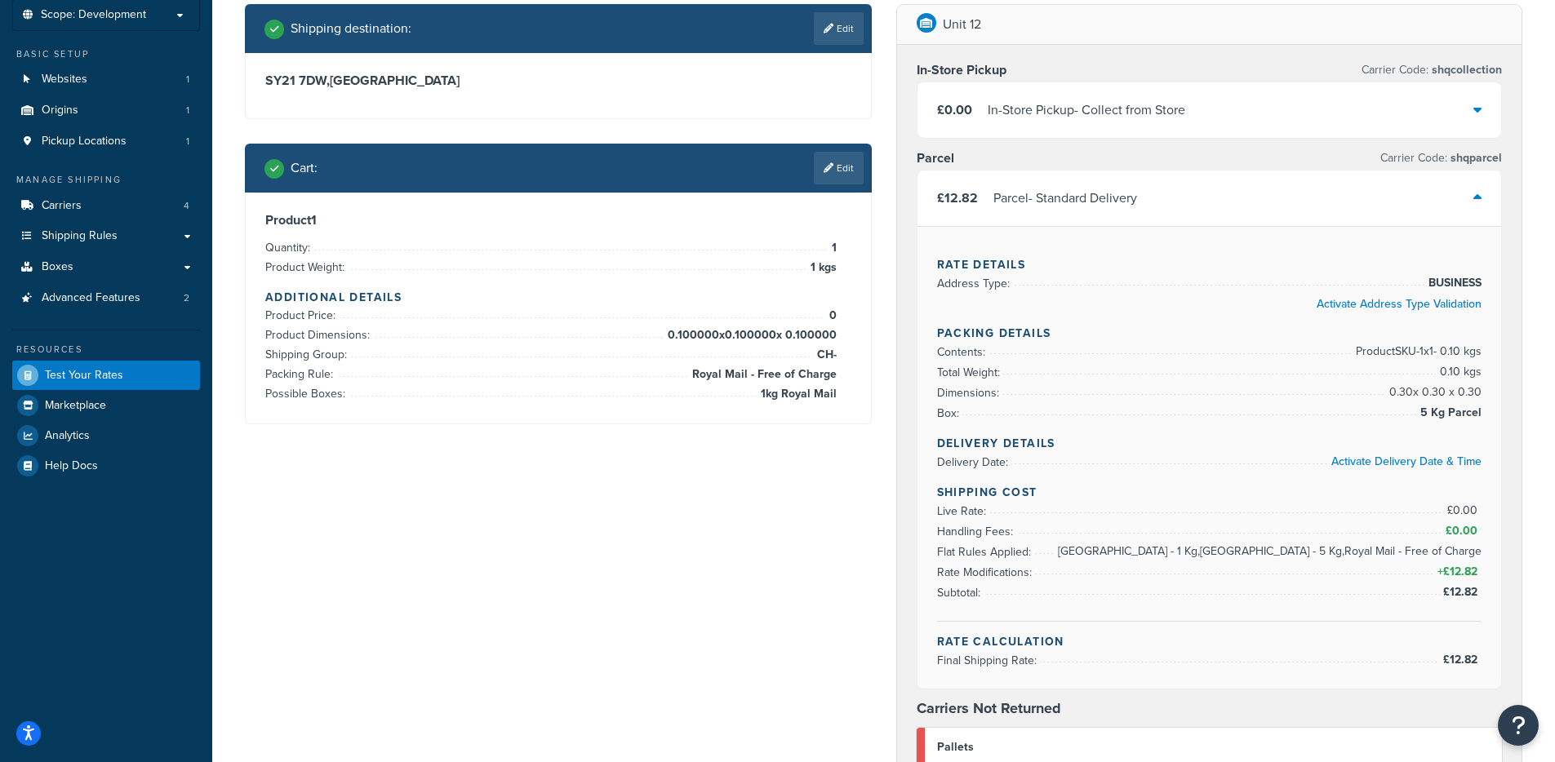
scroll to position [0, 0]
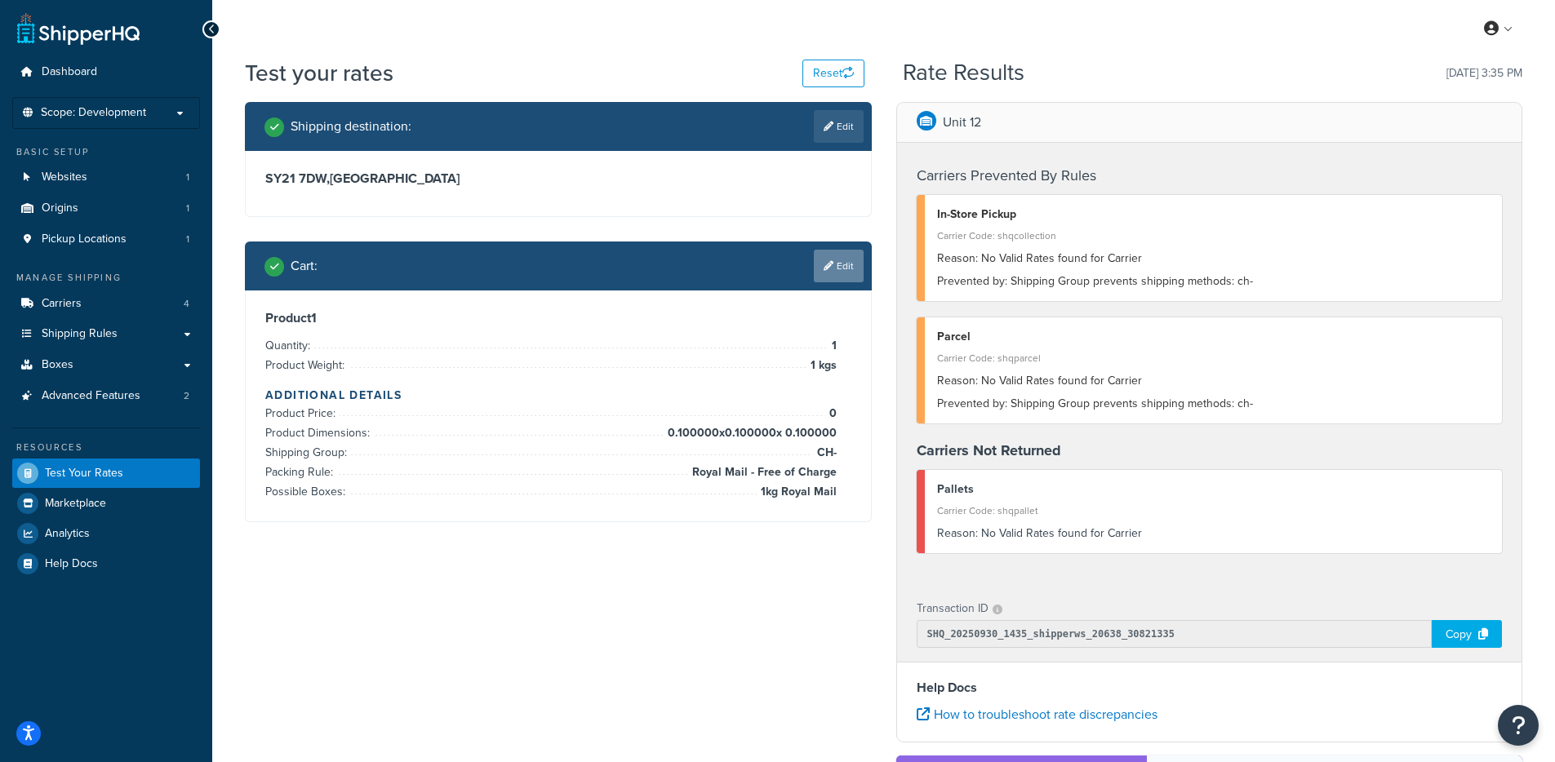
click at [837, 277] on link "Edit" at bounding box center [839, 266] width 50 height 33
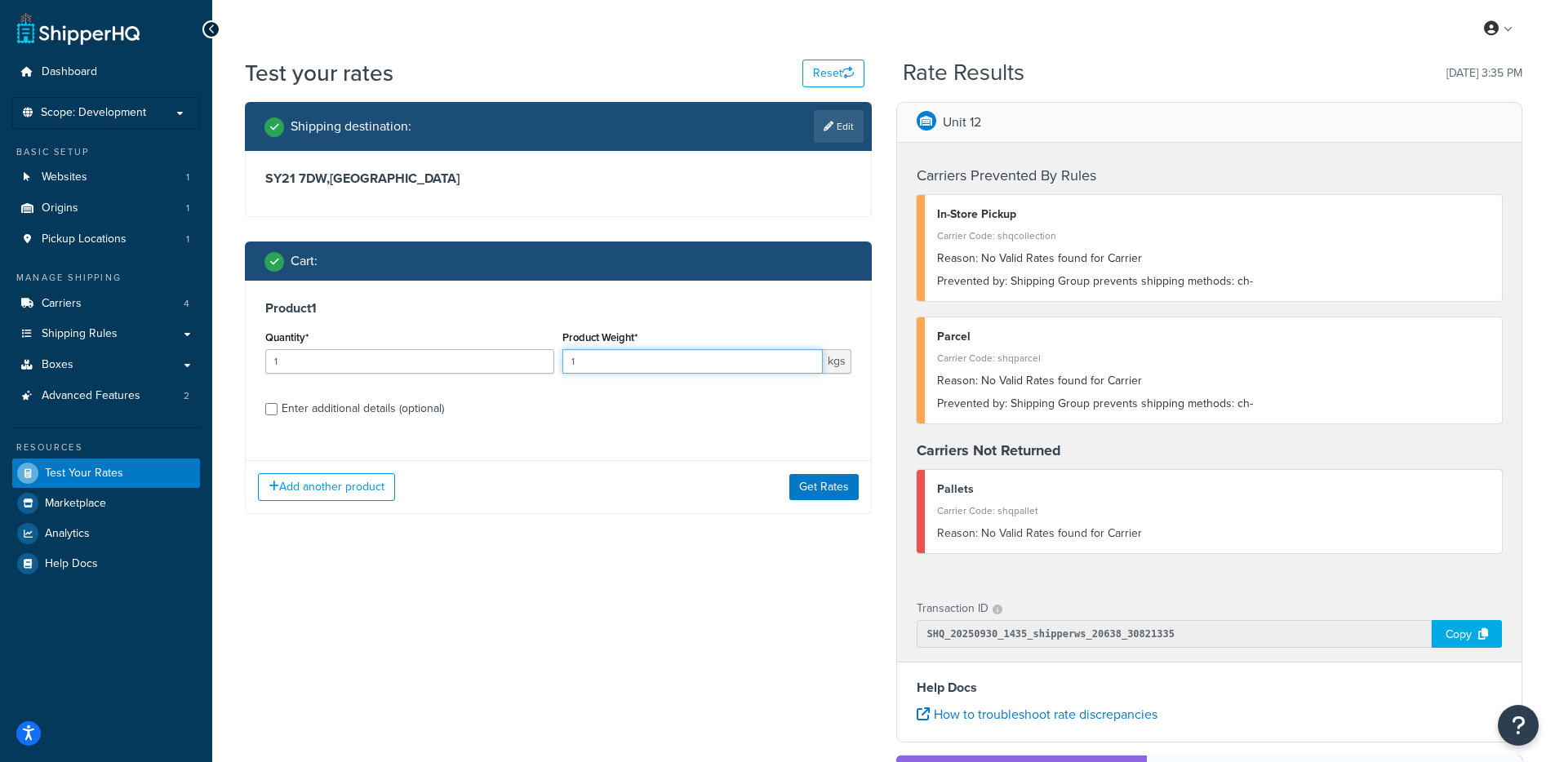
drag, startPoint x: 659, startPoint y: 367, endPoint x: 495, endPoint y: 350, distance: 164.9
click at [487, 363] on div "Quantity* 1 Product Weight* 1 kgs" at bounding box center [558, 356] width 594 height 60
type input "0.1"
click at [815, 490] on button "Get Rates" at bounding box center [823, 487] width 69 height 26
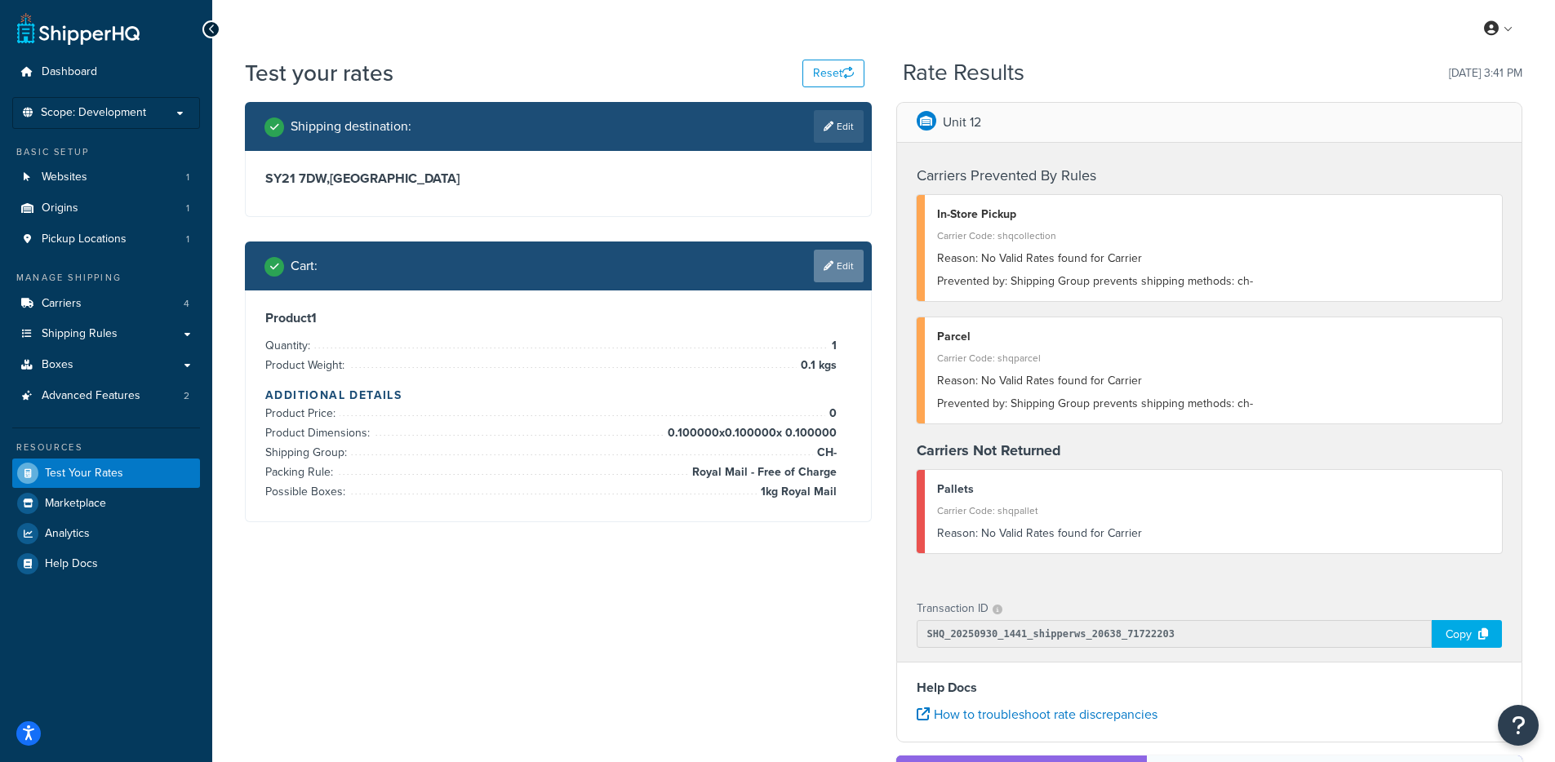
click at [817, 268] on link "Edit" at bounding box center [839, 266] width 50 height 33
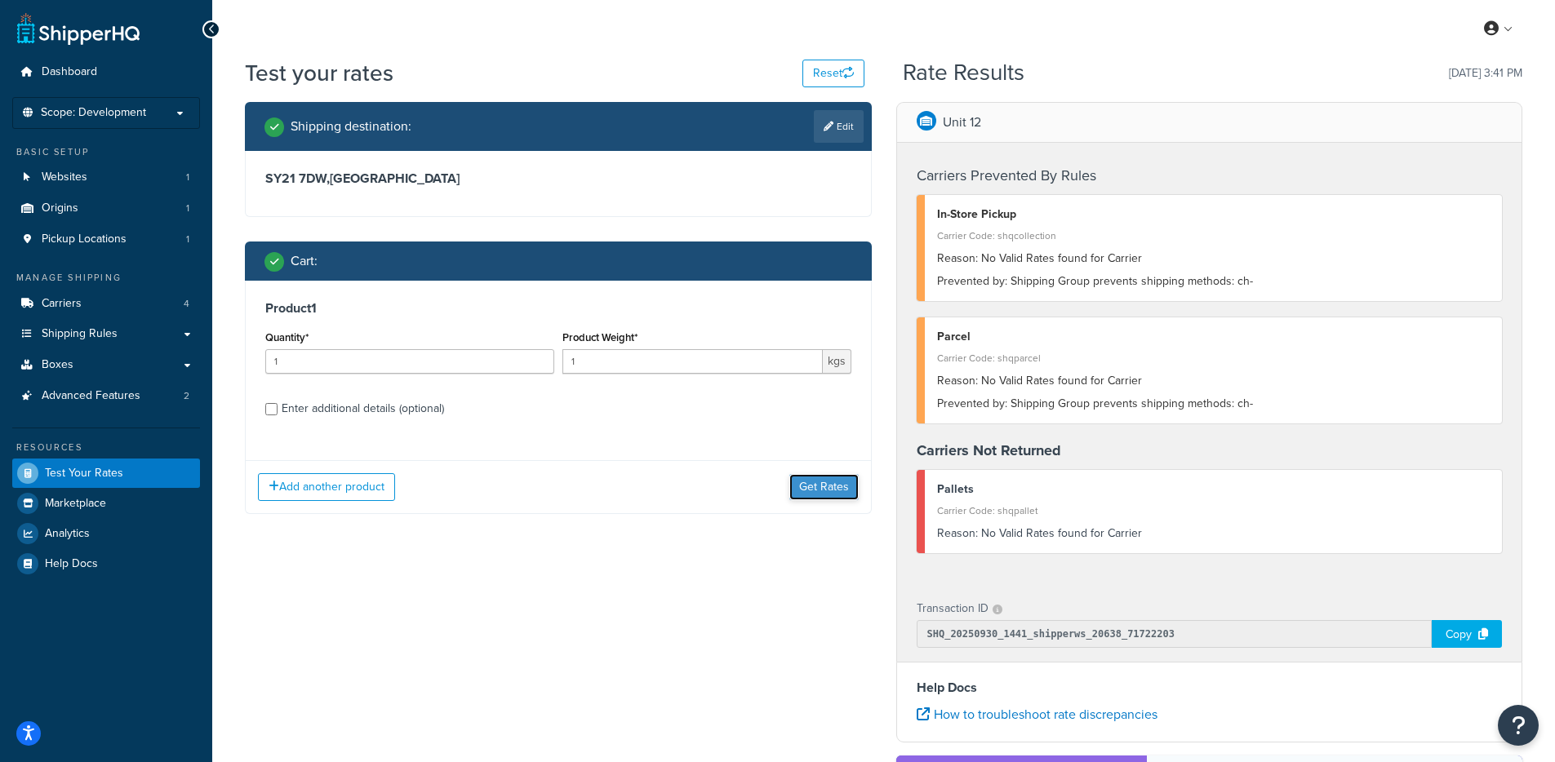
click at [826, 495] on button "Get Rates" at bounding box center [823, 487] width 69 height 26
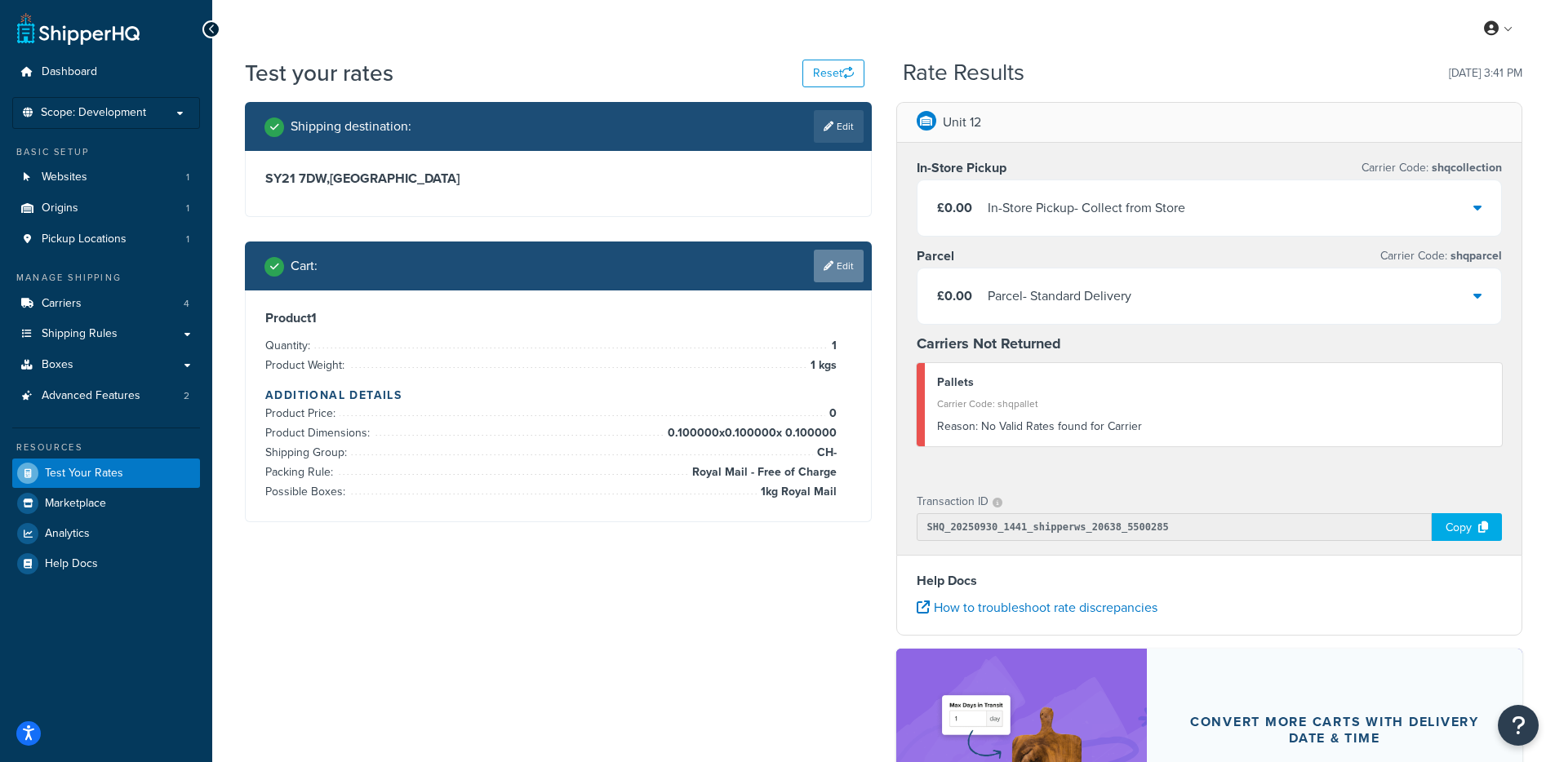
click at [819, 262] on link "Edit" at bounding box center [839, 266] width 50 height 33
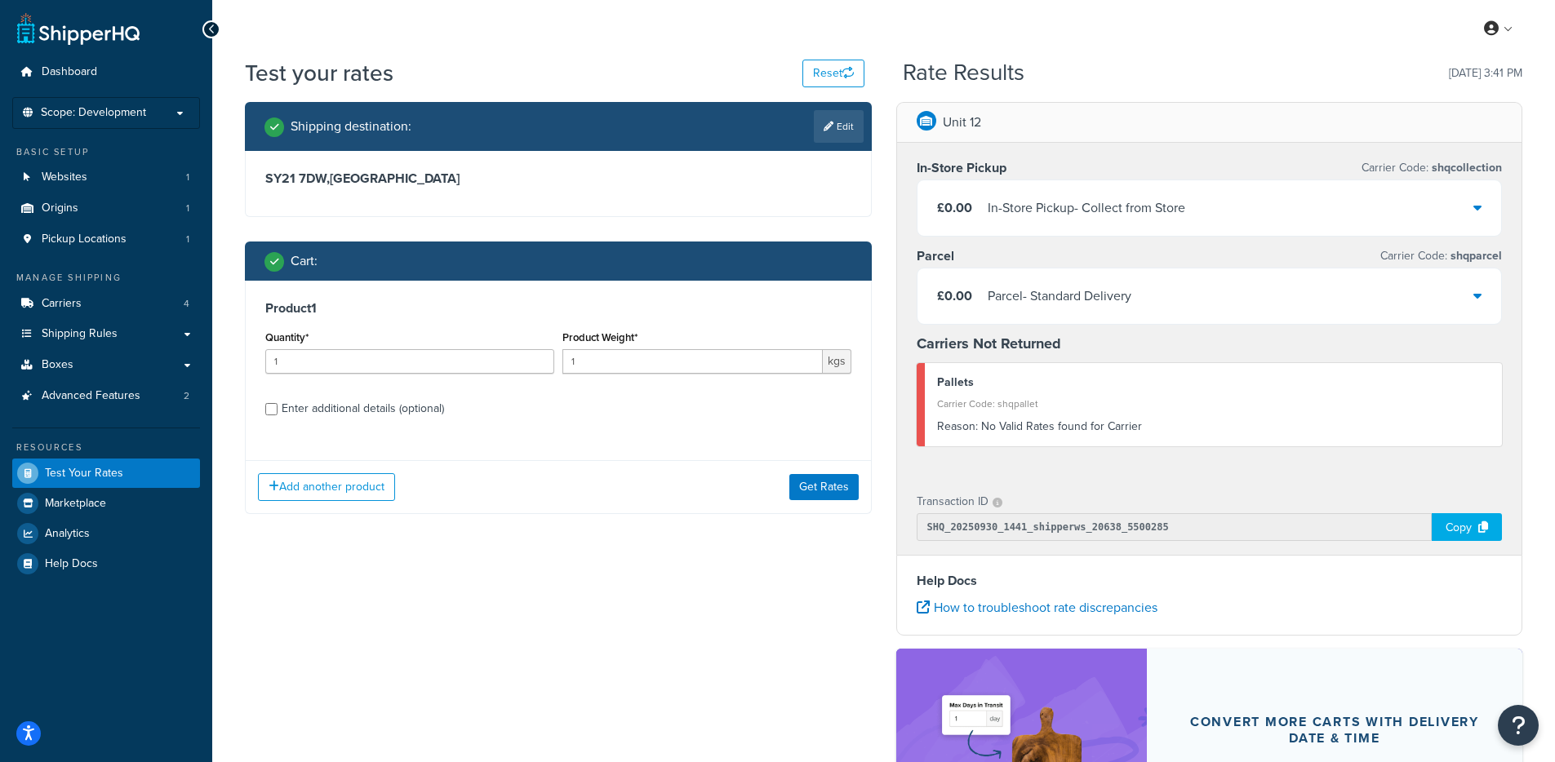
click at [1464, 293] on div "£0.00 Parcel - Standard Delivery" at bounding box center [1209, 295] width 584 height 55
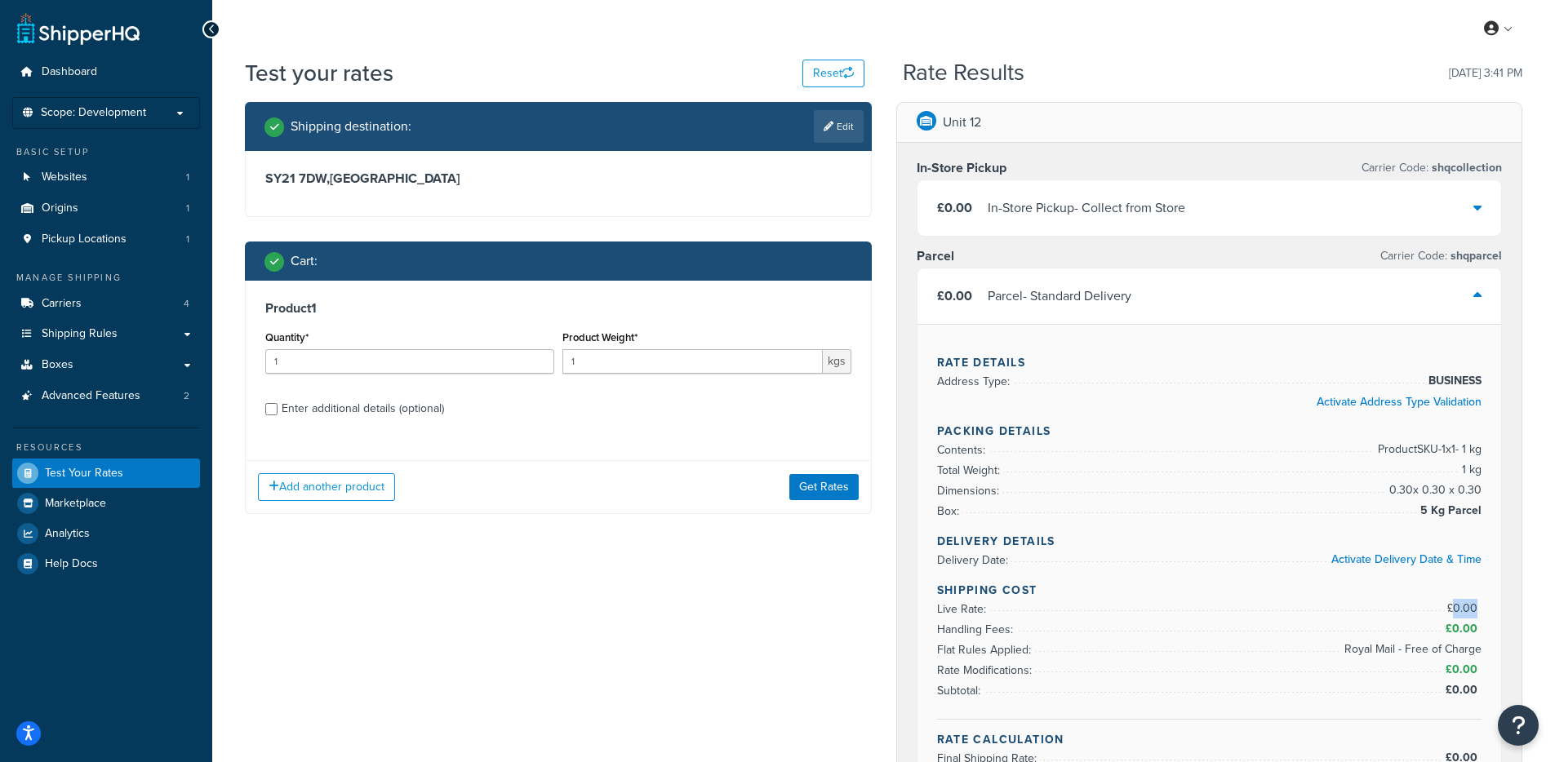
drag, startPoint x: 1452, startPoint y: 603, endPoint x: 1475, endPoint y: 604, distance: 22.9
click at [1475, 604] on span "£0.00" at bounding box center [1464, 608] width 34 height 17
click at [1462, 632] on span "£0.00" at bounding box center [1463, 628] width 36 height 17
drag, startPoint x: 1455, startPoint y: 670, endPoint x: 1471, endPoint y: 670, distance: 16.3
click at [1471, 670] on span "£0.00" at bounding box center [1463, 669] width 36 height 17
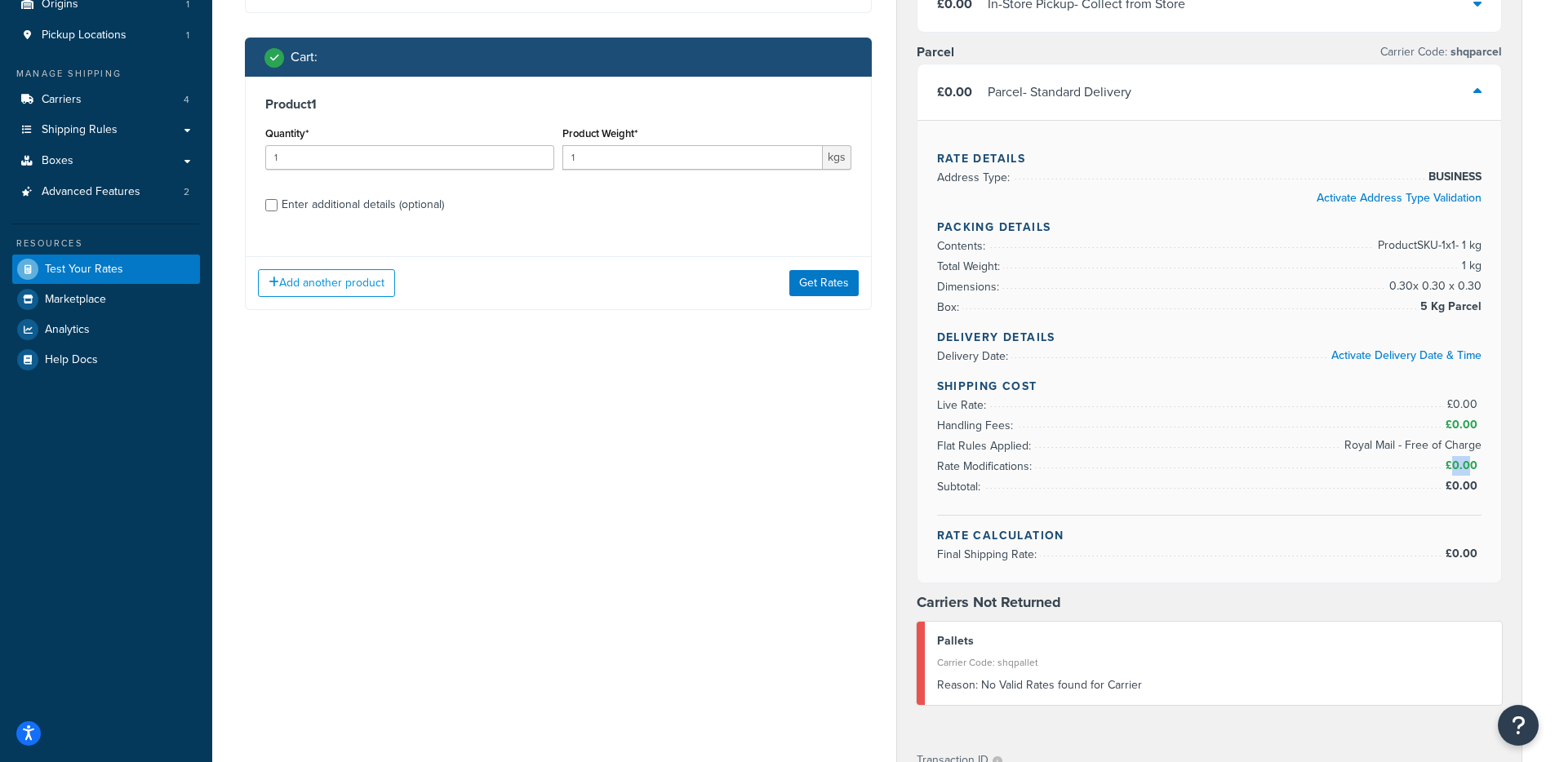
scroll to position [98, 0]
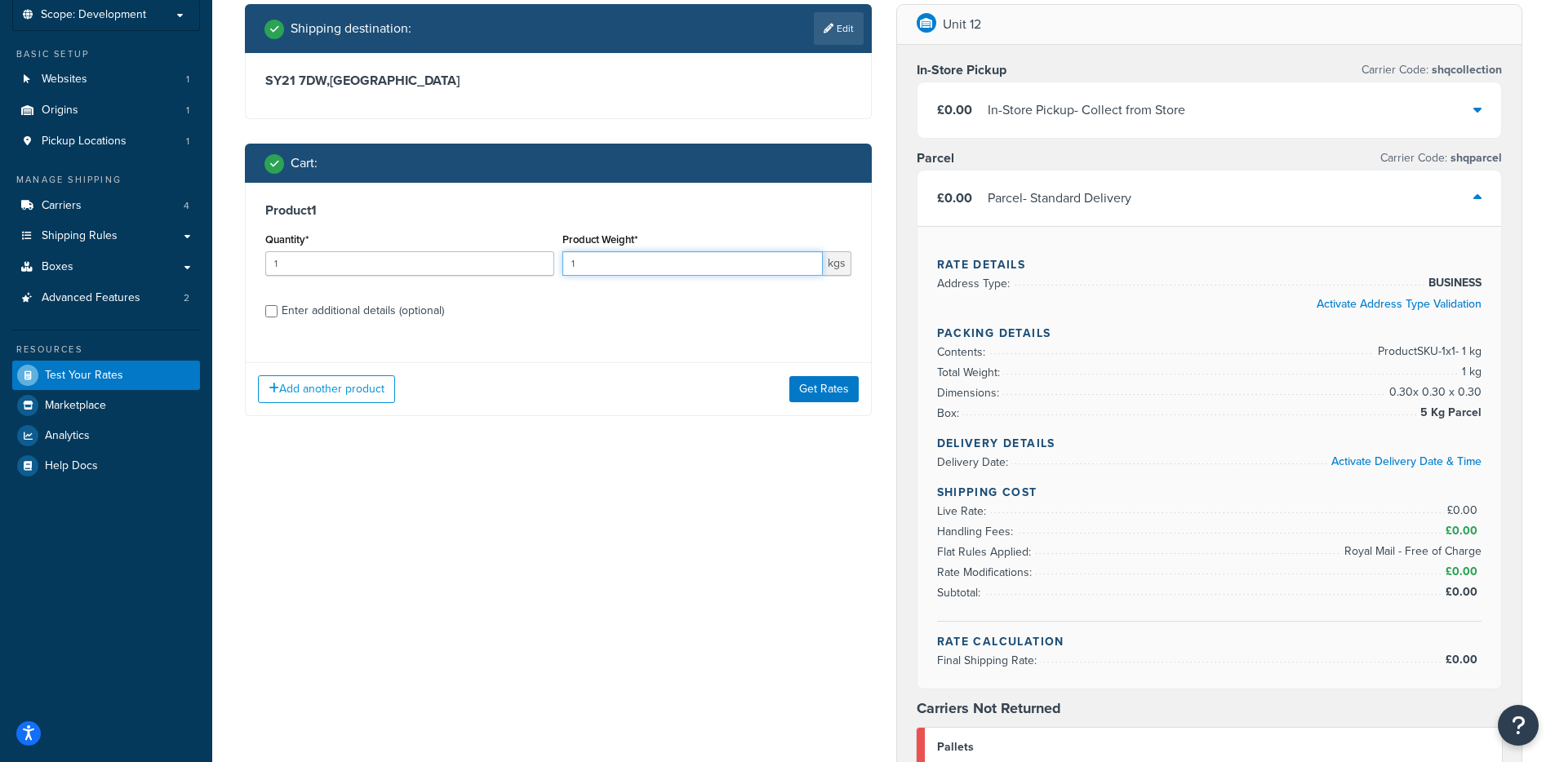
click at [618, 260] on input "1" at bounding box center [692, 263] width 260 height 24
type input "0.1"
click at [839, 397] on button "Get Rates" at bounding box center [823, 389] width 69 height 26
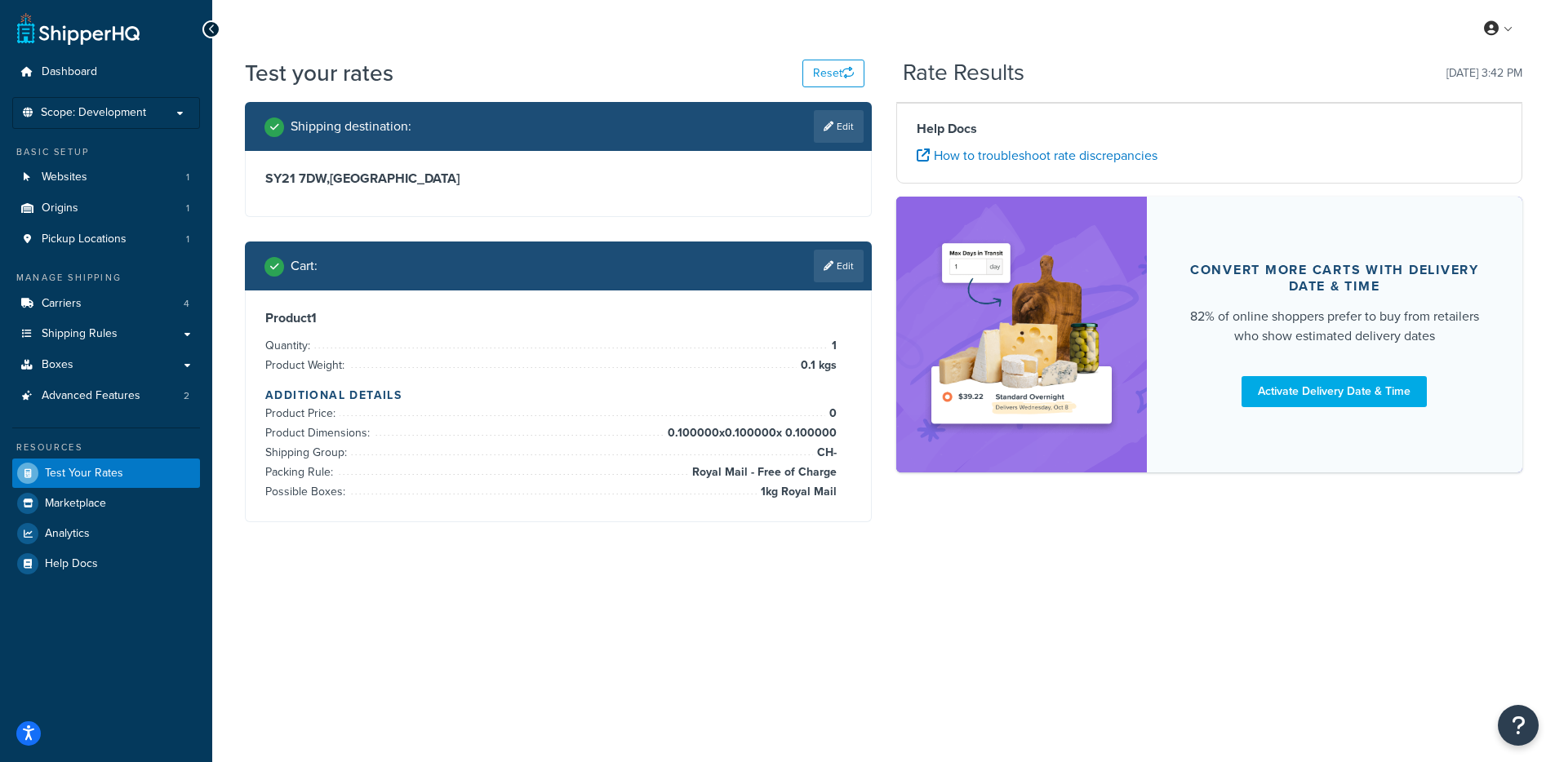
scroll to position [0, 0]
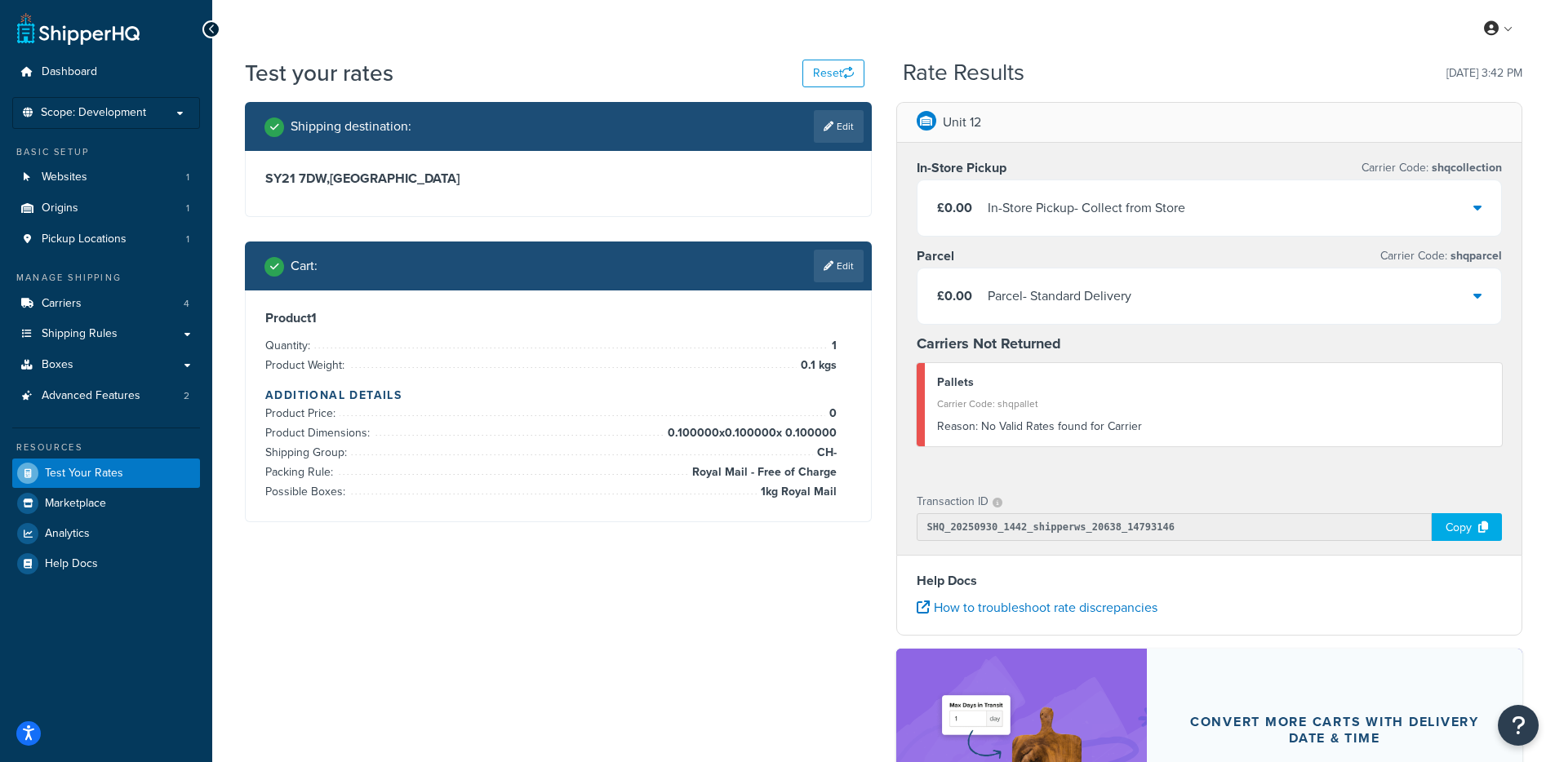
click at [1251, 281] on div "£0.00 Parcel - Standard Delivery" at bounding box center [1209, 295] width 584 height 55
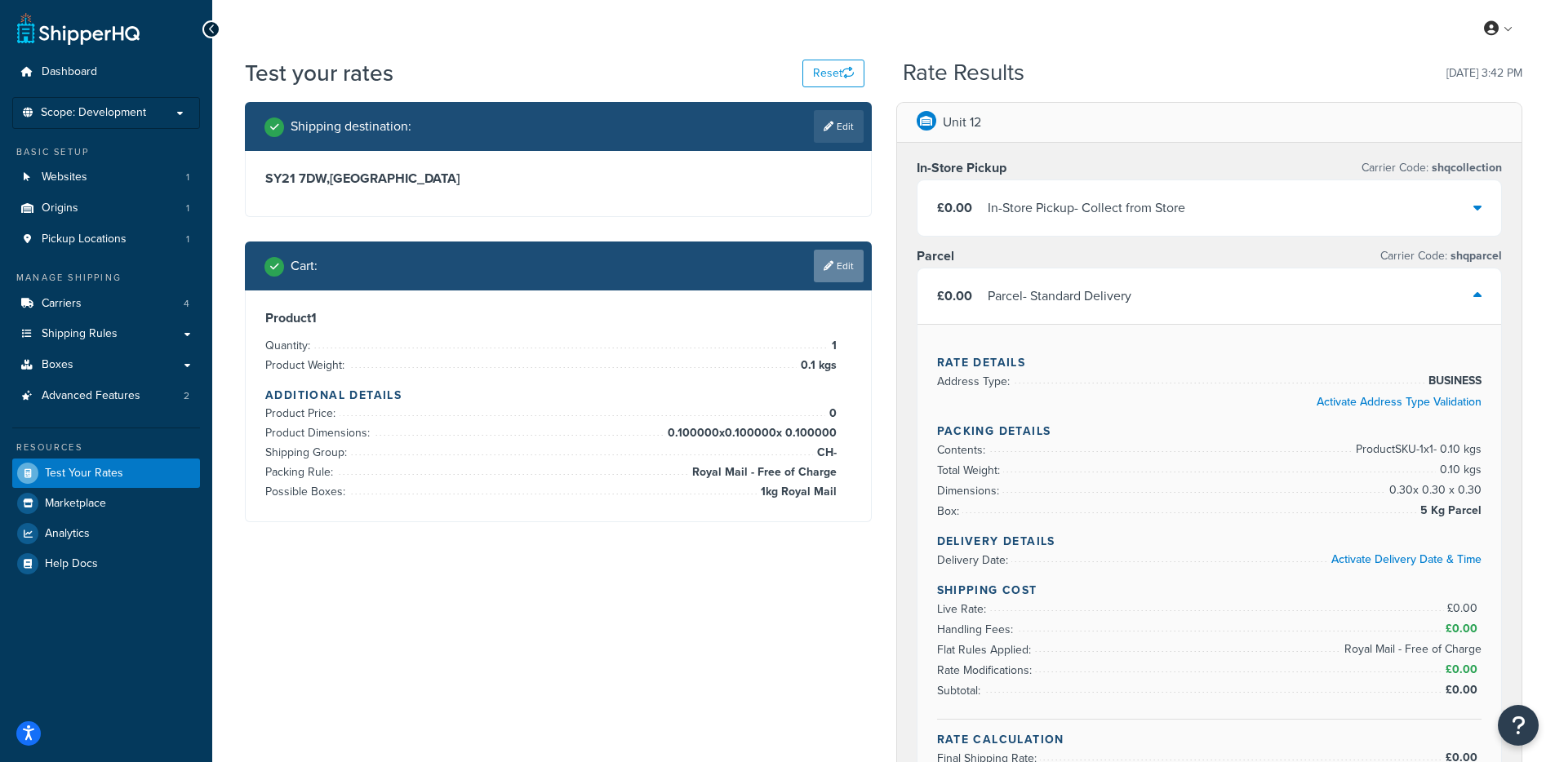
click at [858, 257] on link "Edit" at bounding box center [839, 266] width 50 height 33
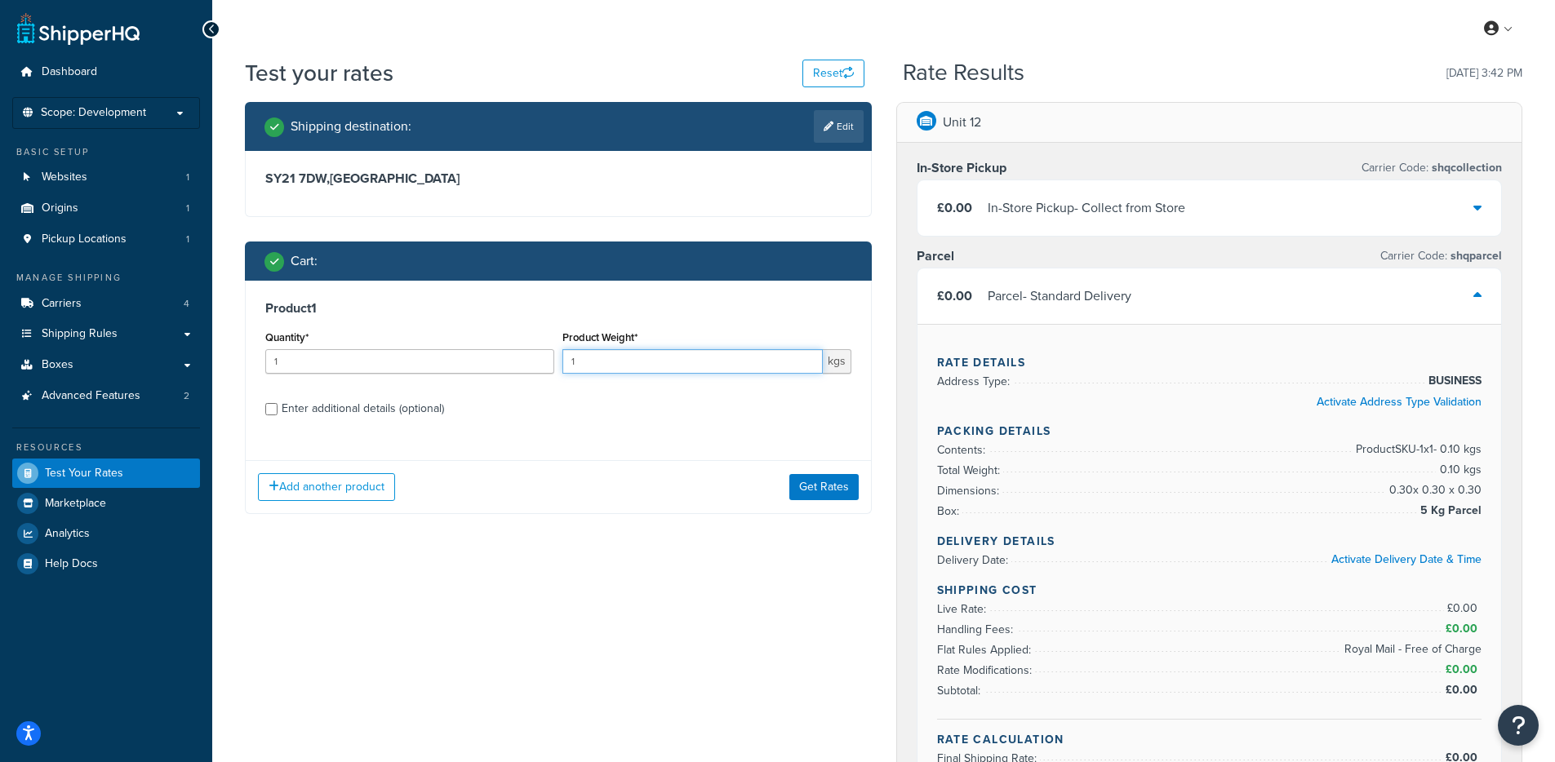
click at [687, 368] on input "1" at bounding box center [692, 361] width 260 height 24
type input "0.1"
click at [391, 418] on div "Enter additional details (optional)" at bounding box center [363, 408] width 162 height 23
click at [277, 415] on input "Enter additional details (optional)" at bounding box center [271, 409] width 12 height 12
checkbox input "true"
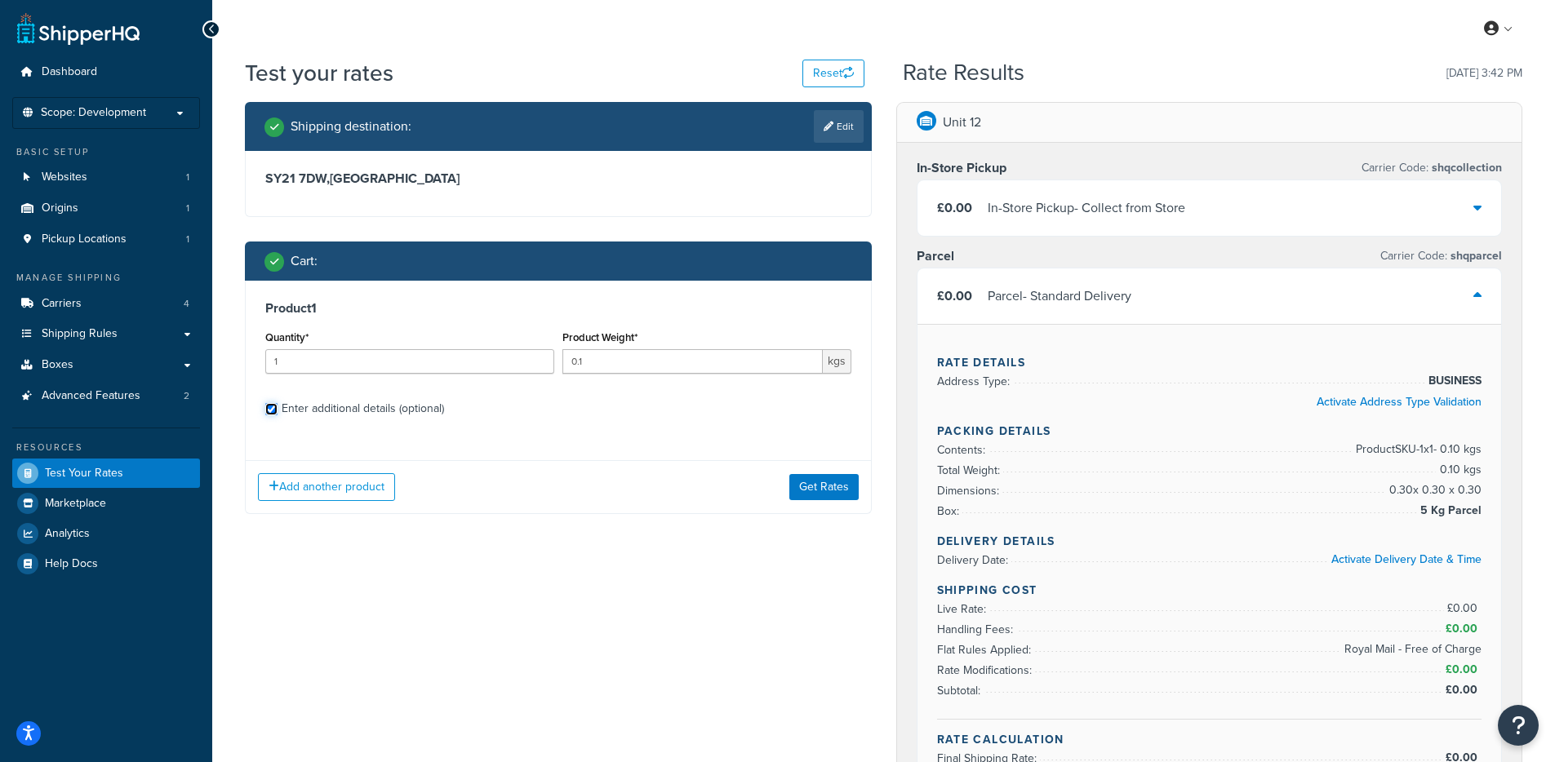
select select "88100"
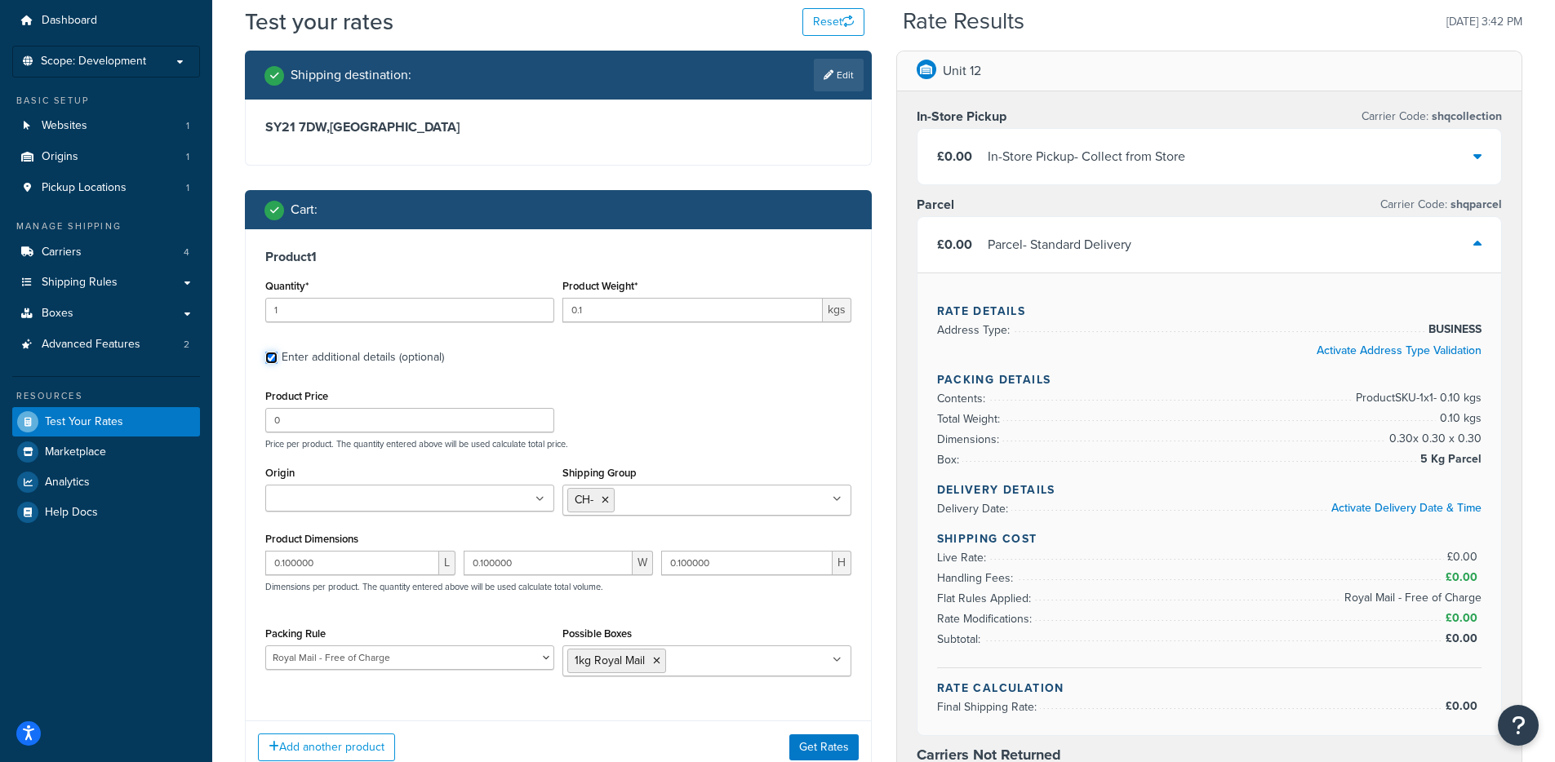
scroll to position [98, 0]
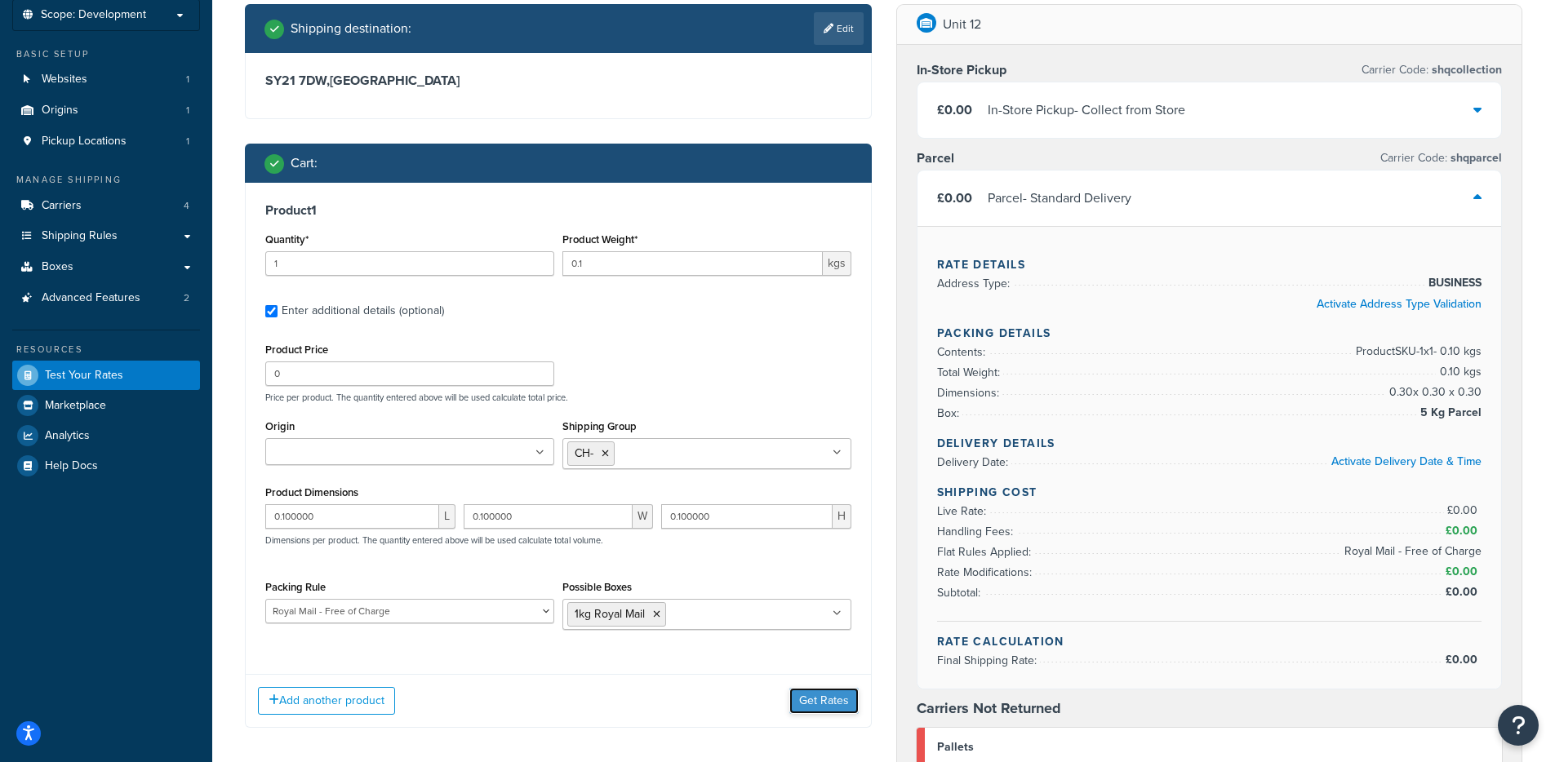
click at [842, 704] on button "Get Rates" at bounding box center [823, 701] width 69 height 26
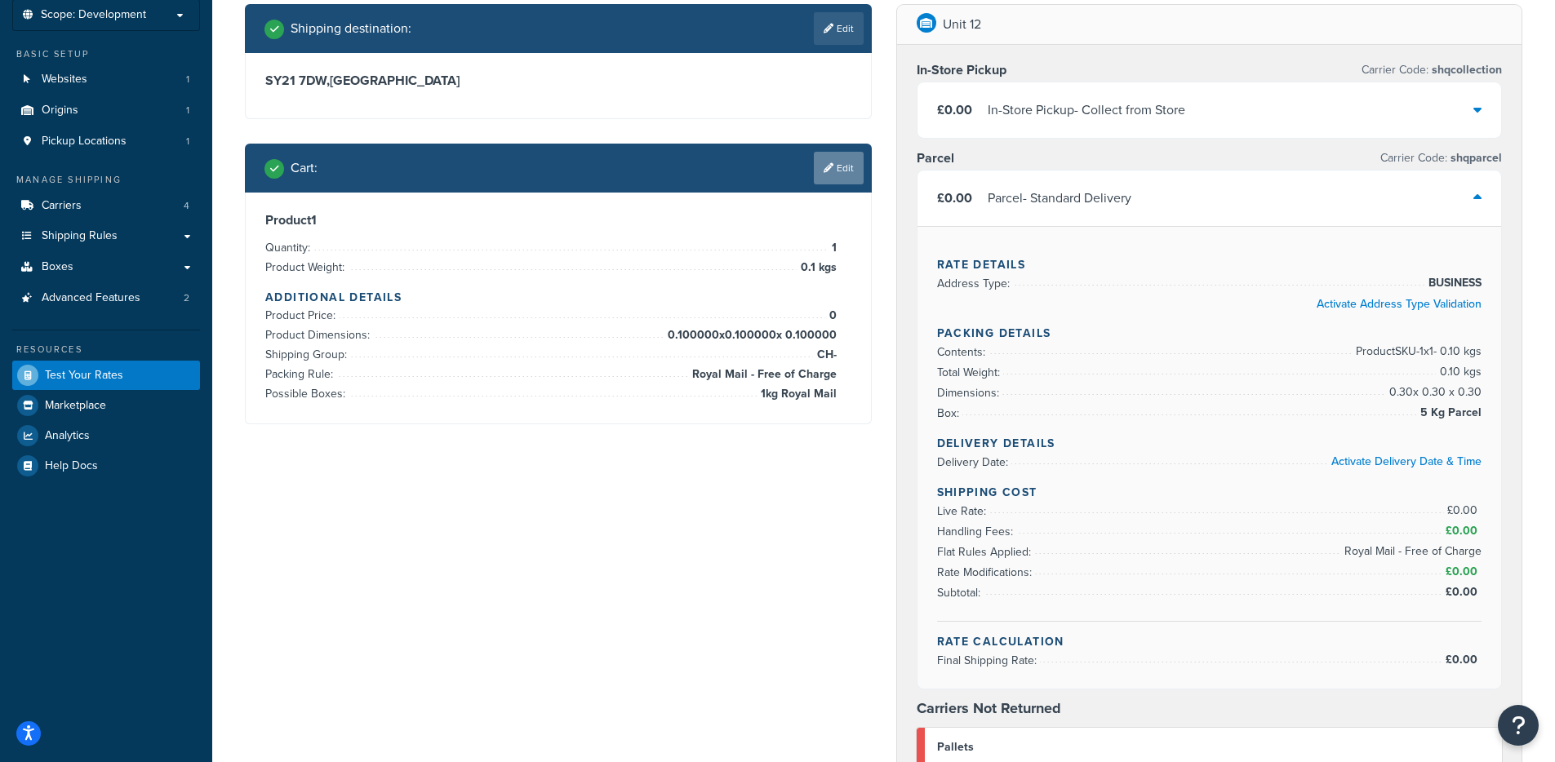
click at [837, 175] on link "Edit" at bounding box center [839, 168] width 50 height 33
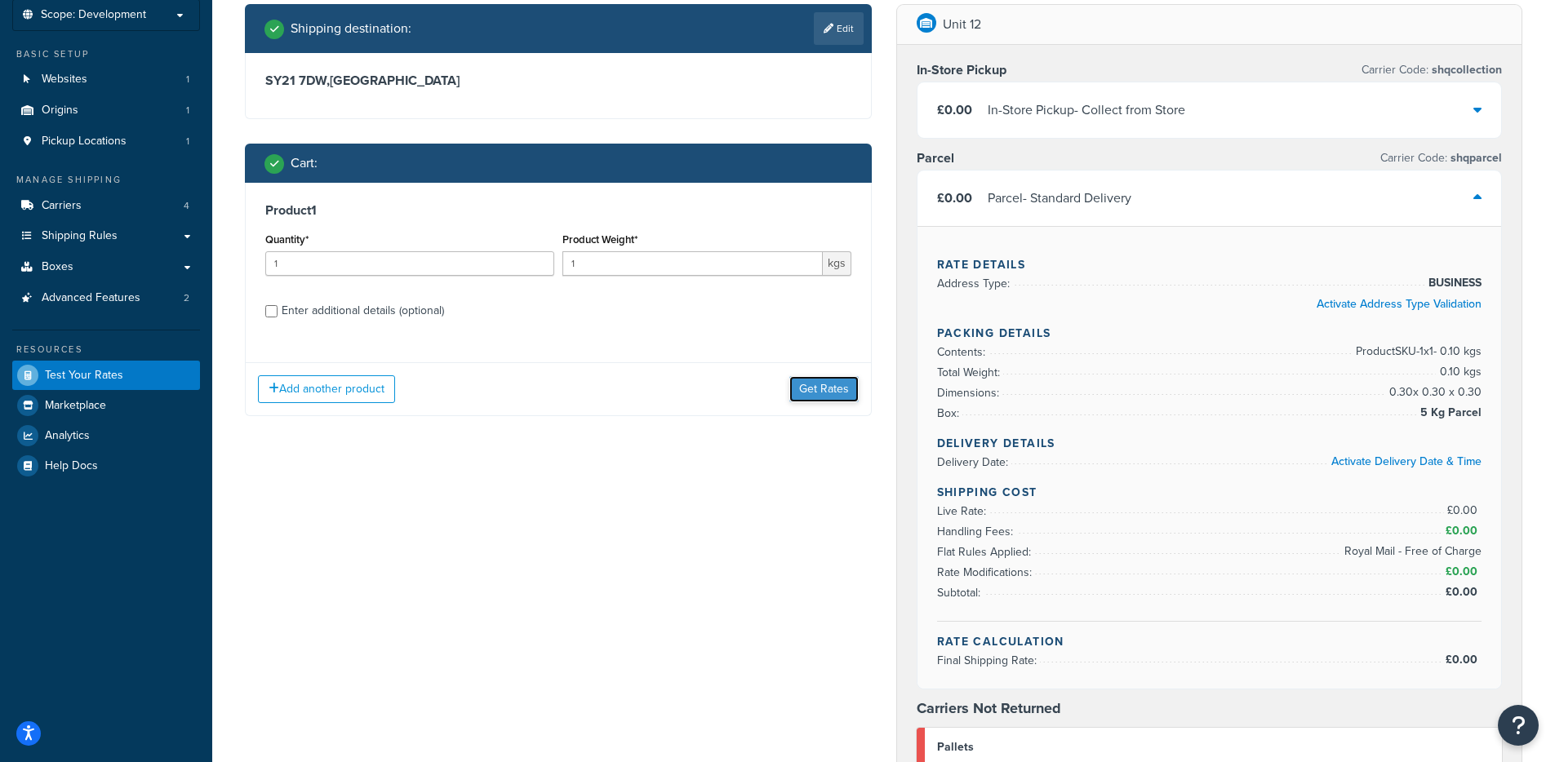
click at [814, 393] on button "Get Rates" at bounding box center [823, 389] width 69 height 26
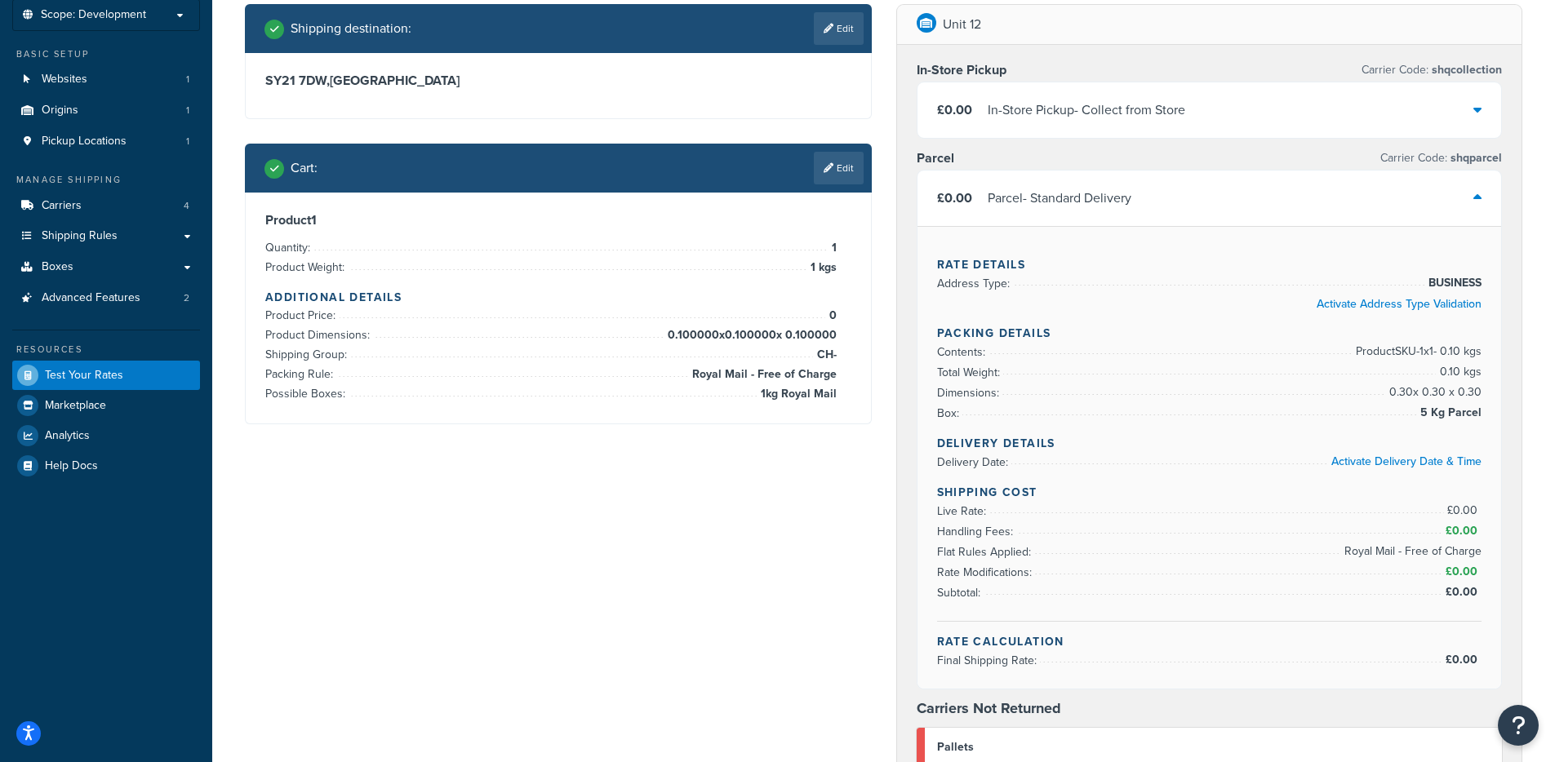
scroll to position [0, 0]
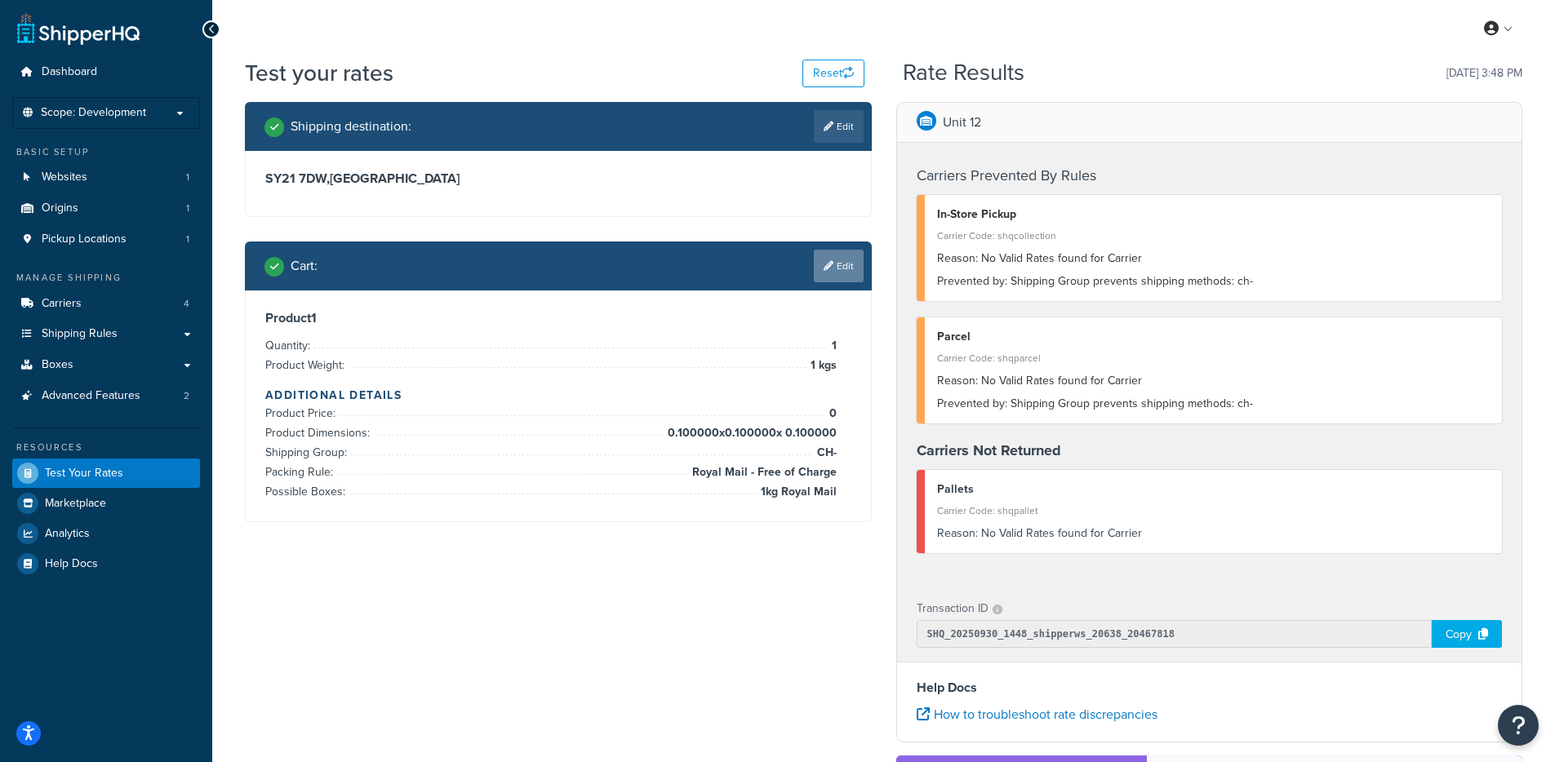
click at [841, 277] on link "Edit" at bounding box center [839, 266] width 50 height 33
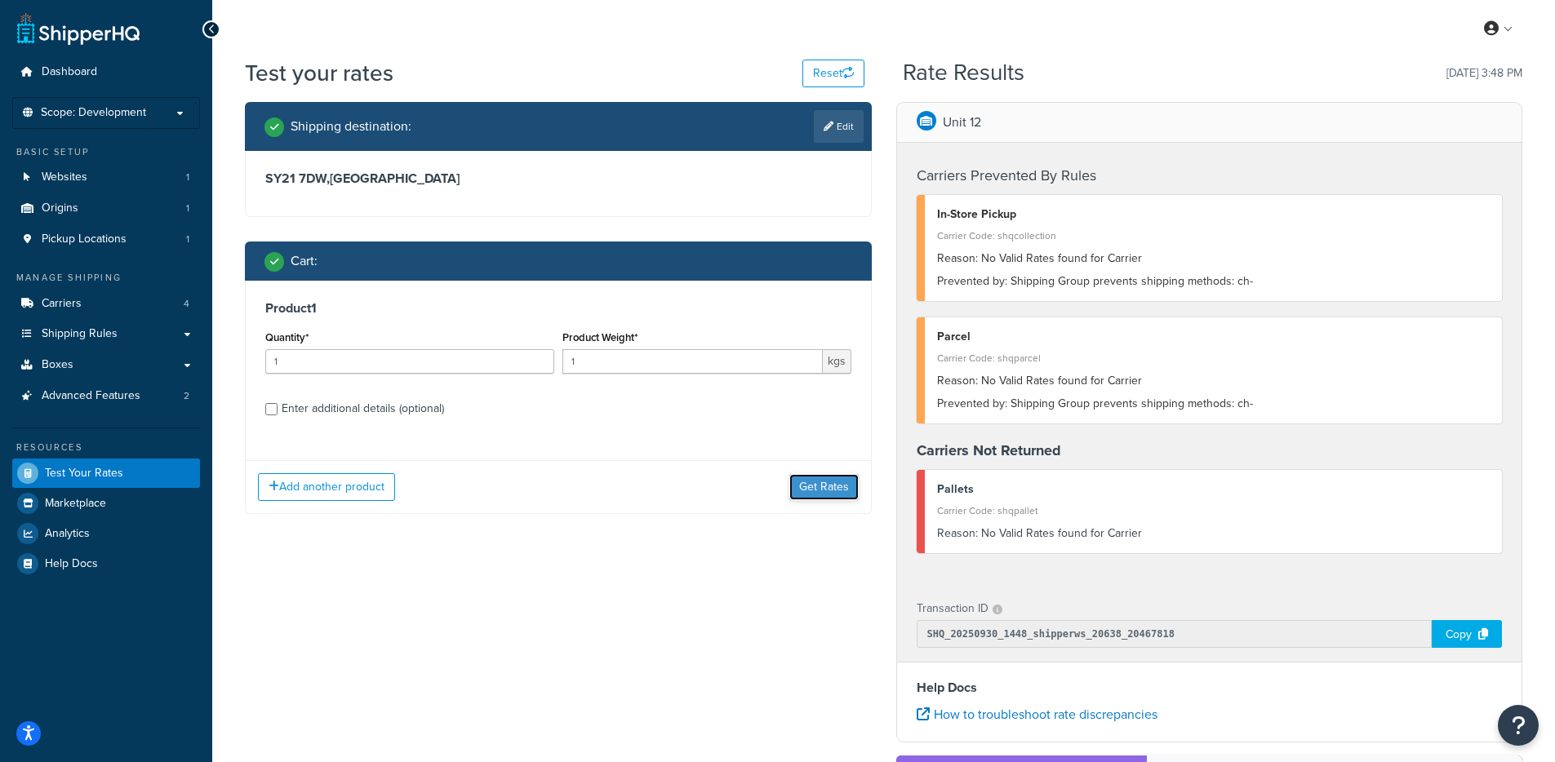
click at [811, 483] on button "Get Rates" at bounding box center [823, 487] width 69 height 26
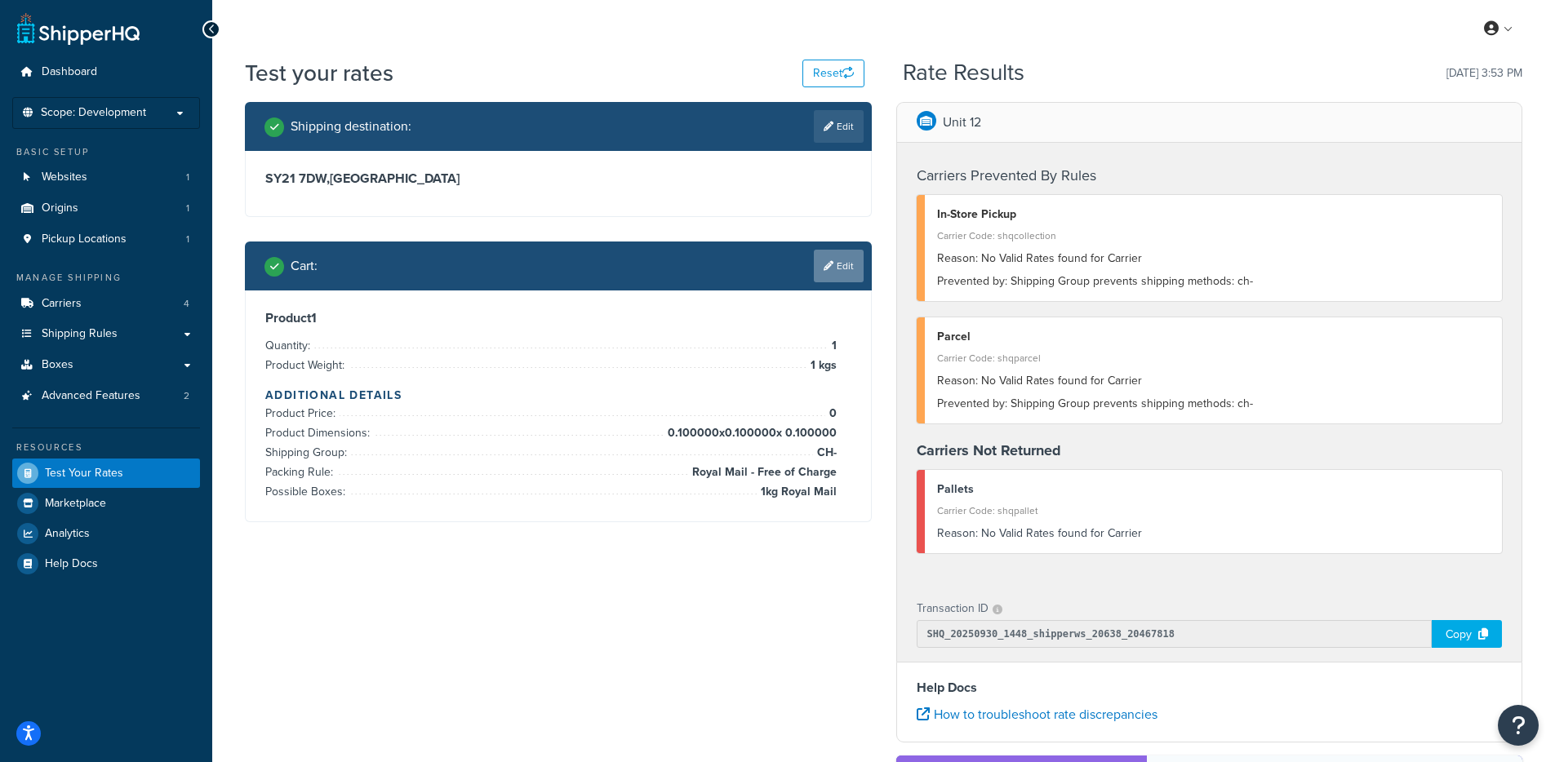
click at [835, 266] on link "Edit" at bounding box center [839, 266] width 50 height 33
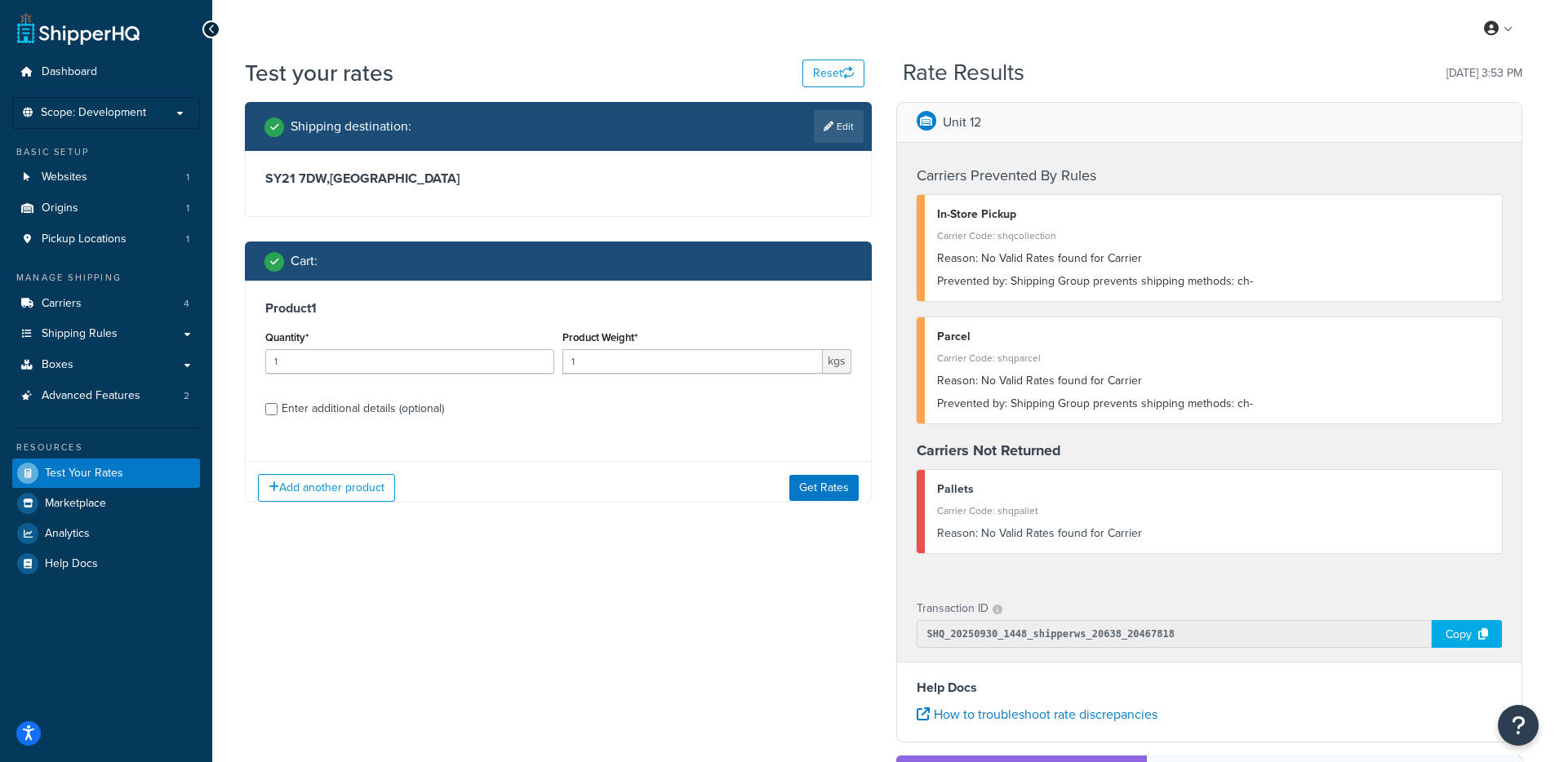
click at [690, 348] on div "Product Weight* 1 kgs" at bounding box center [706, 349] width 289 height 47
click at [684, 364] on input "1" at bounding box center [692, 361] width 260 height 24
type input "0.1"
click at [819, 486] on button "Get Rates" at bounding box center [823, 487] width 69 height 26
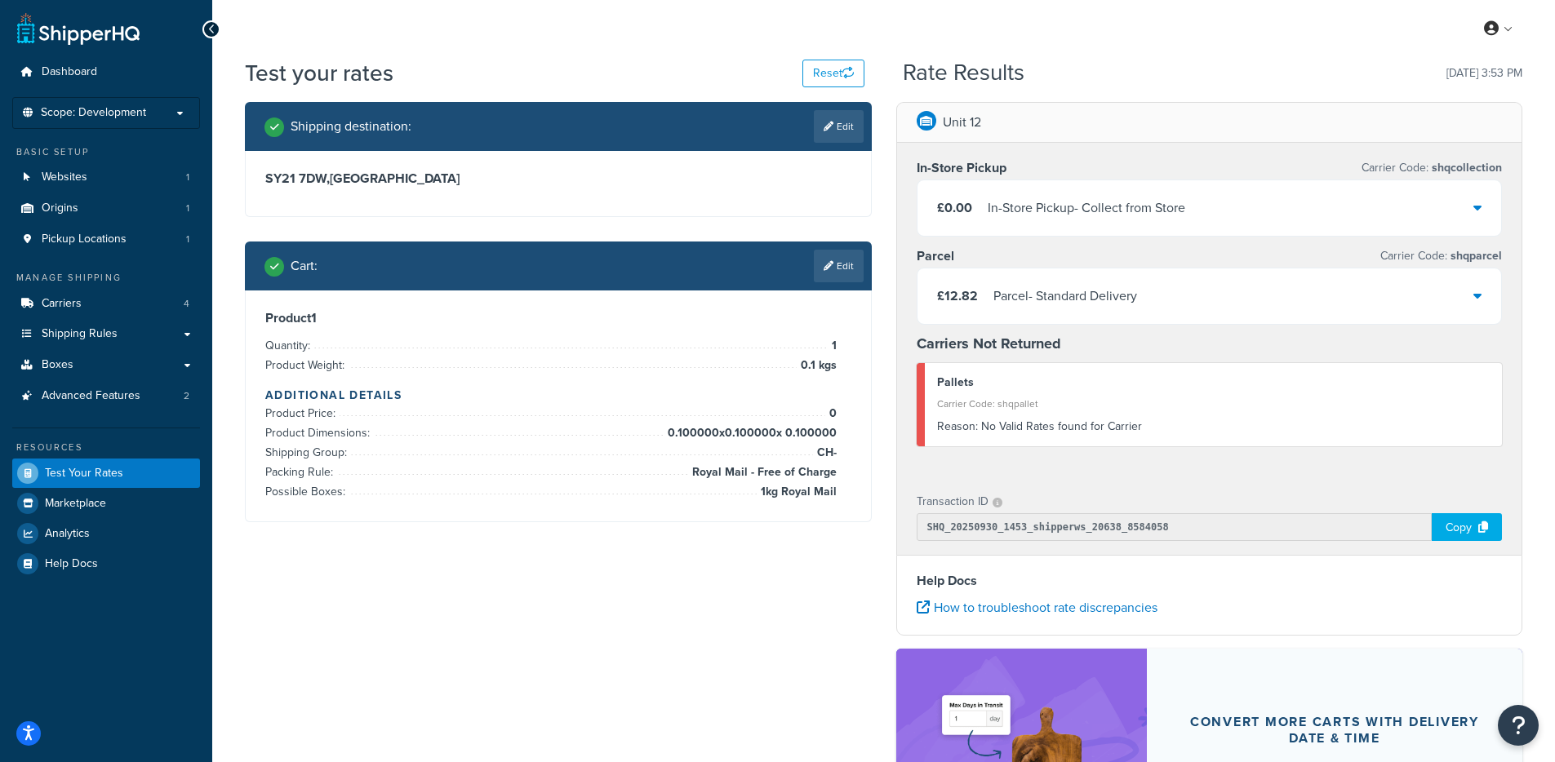
click at [1192, 293] on div "£12.82 Parcel - Standard Delivery" at bounding box center [1209, 295] width 584 height 55
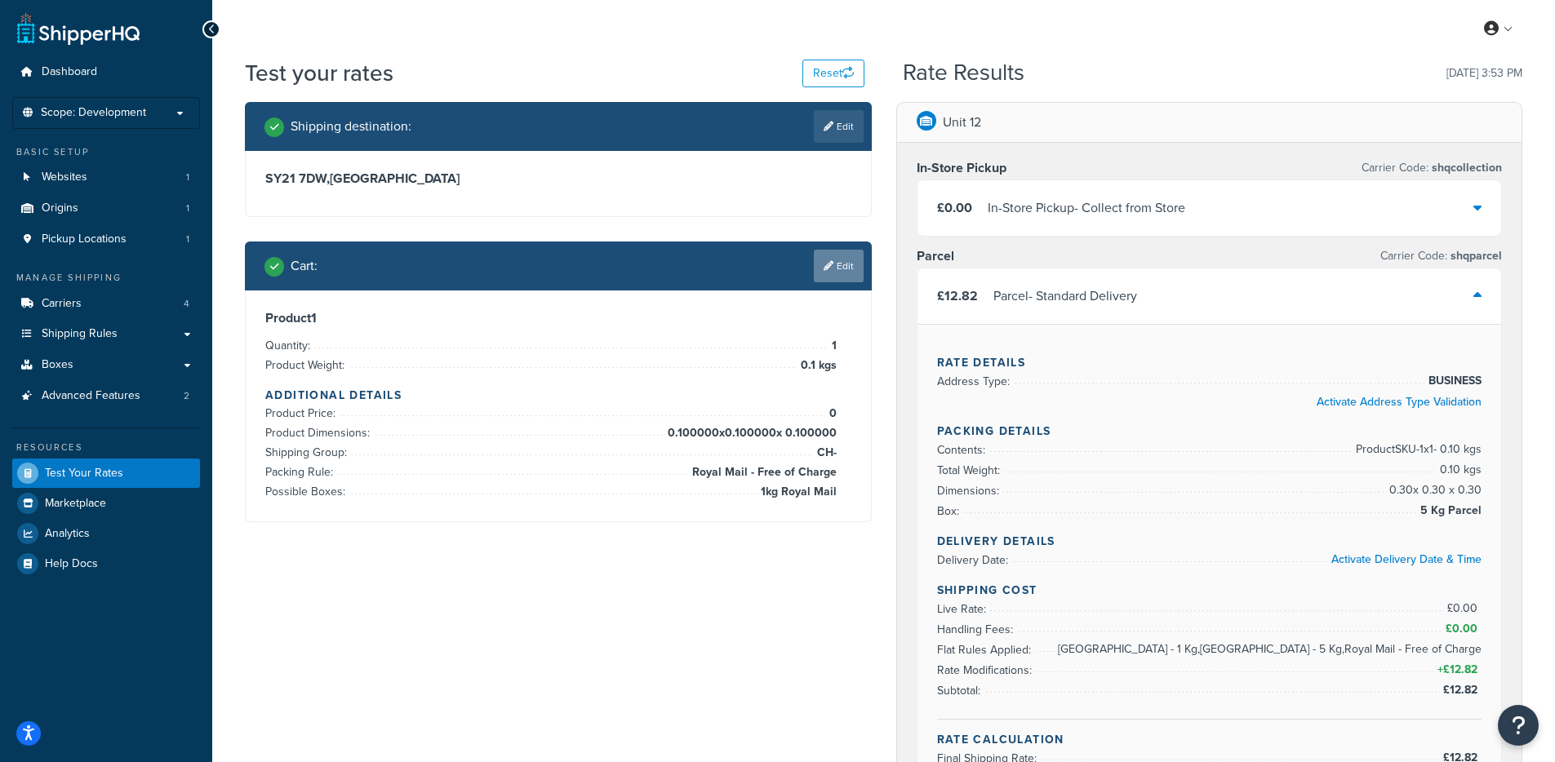
click at [837, 275] on link "Edit" at bounding box center [839, 266] width 50 height 33
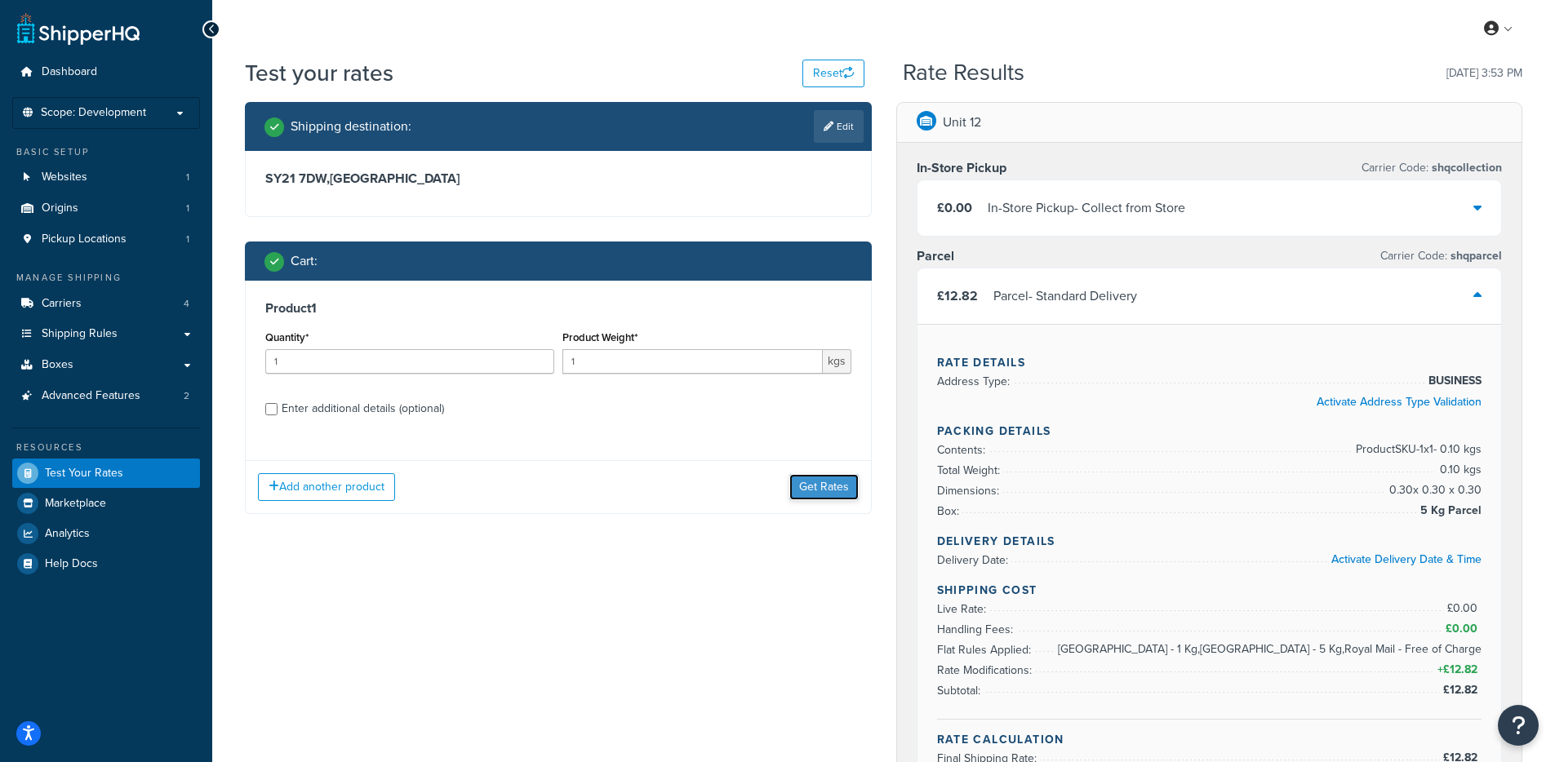
click at [810, 490] on button "Get Rates" at bounding box center [823, 487] width 69 height 26
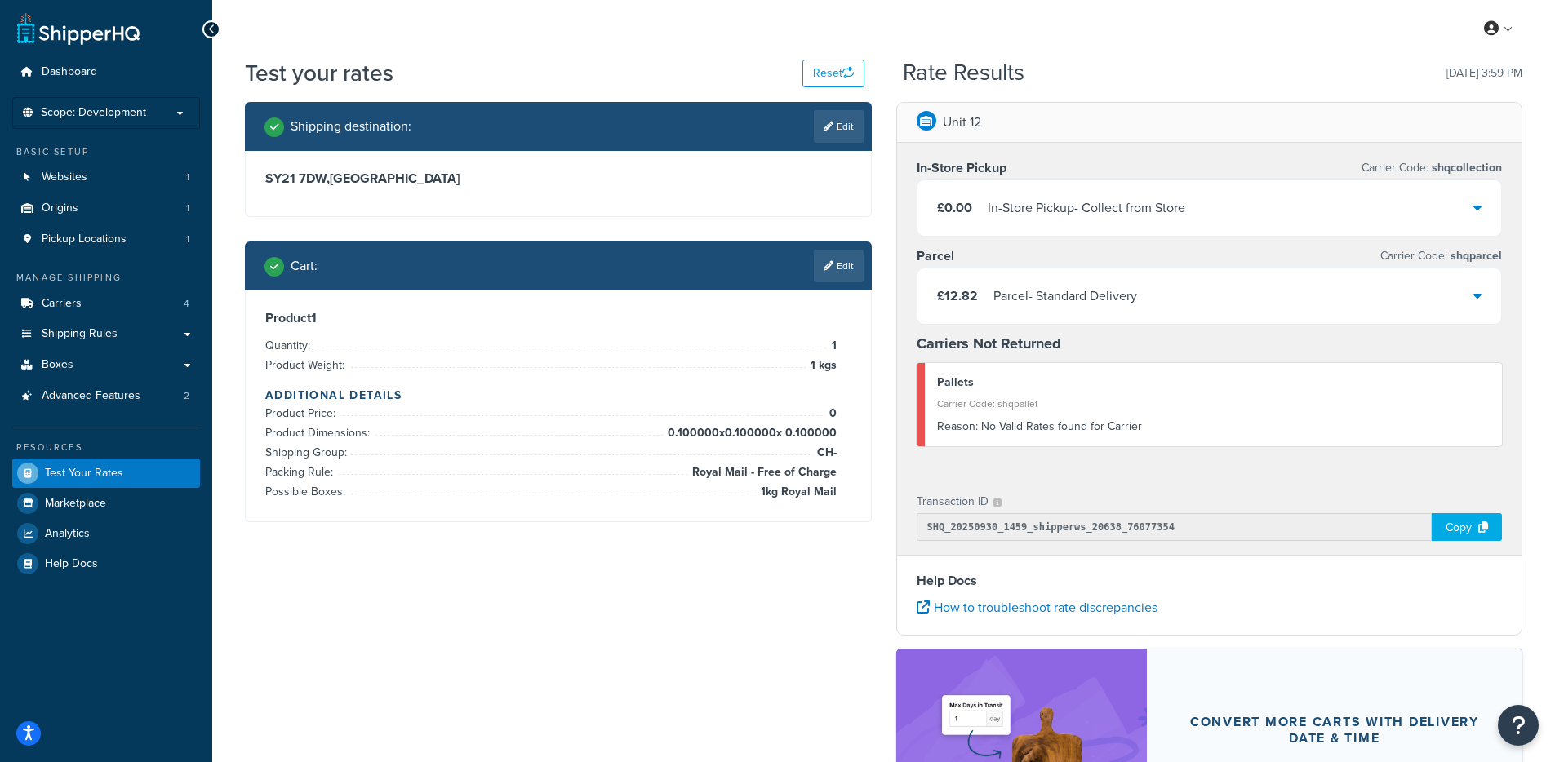
click at [1113, 291] on div "Parcel - Standard Delivery" at bounding box center [1065, 296] width 144 height 23
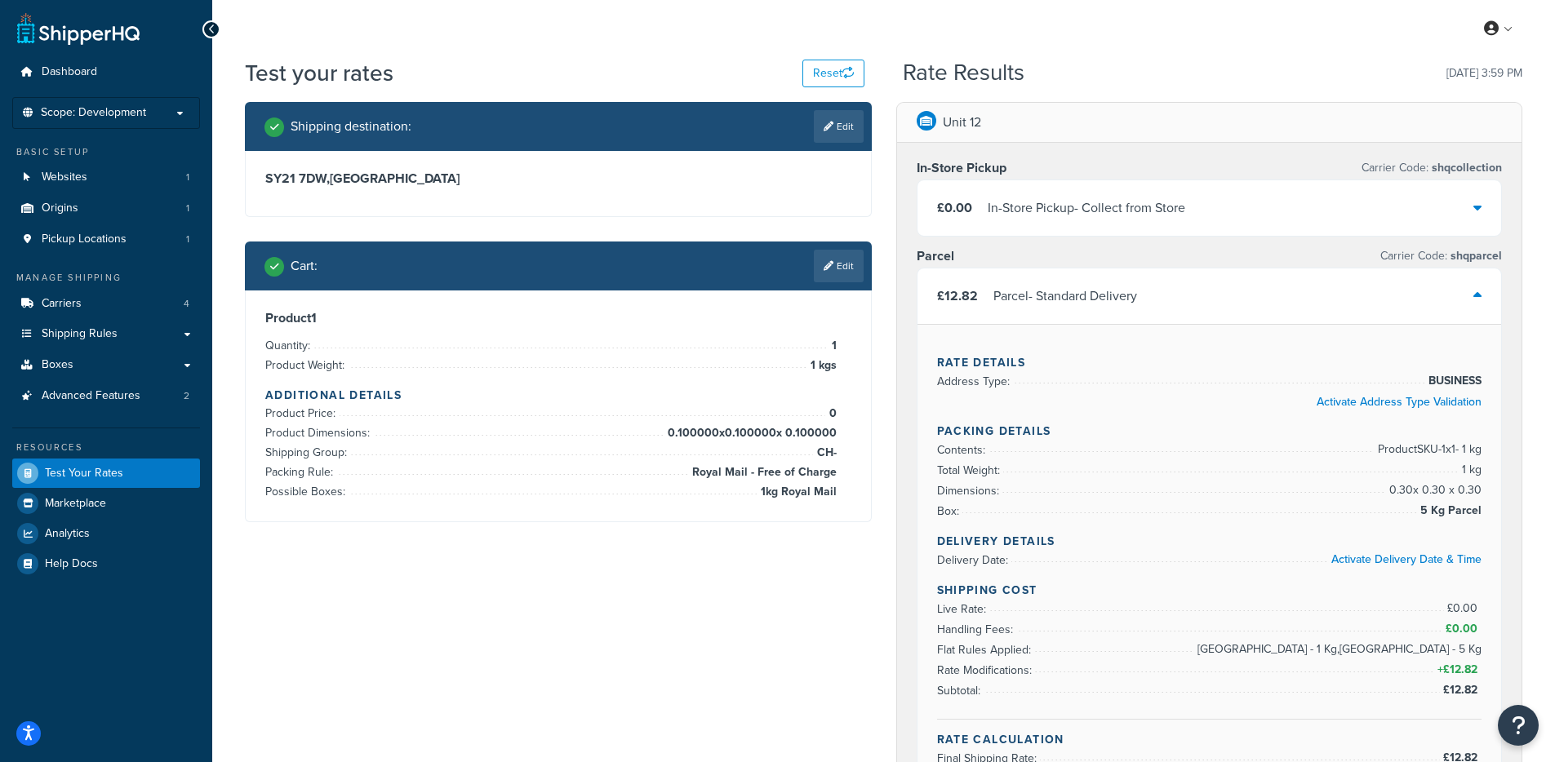
drag, startPoint x: 1422, startPoint y: 515, endPoint x: 1483, endPoint y: 510, distance: 61.4
click at [1483, 510] on div "Rate Details Address Type: BUSINESS Activate Address Type Validation Packing De…" at bounding box center [1209, 555] width 584 height 463
click at [837, 261] on link "Edit" at bounding box center [839, 266] width 50 height 33
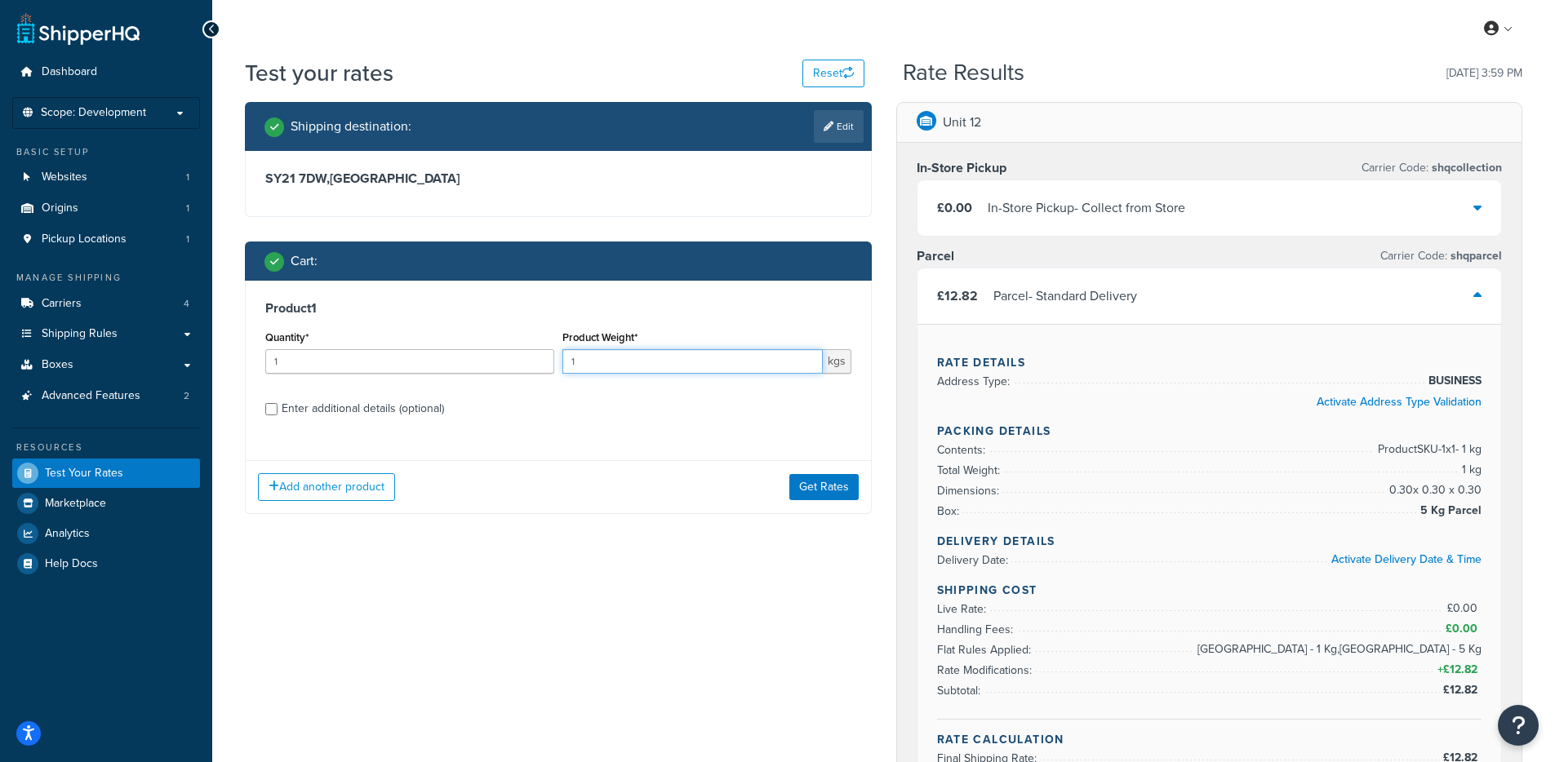
click at [622, 349] on input "1" at bounding box center [692, 361] width 260 height 24
type input "2"
type input "0.1"
click at [821, 491] on button "Get Rates" at bounding box center [823, 487] width 69 height 26
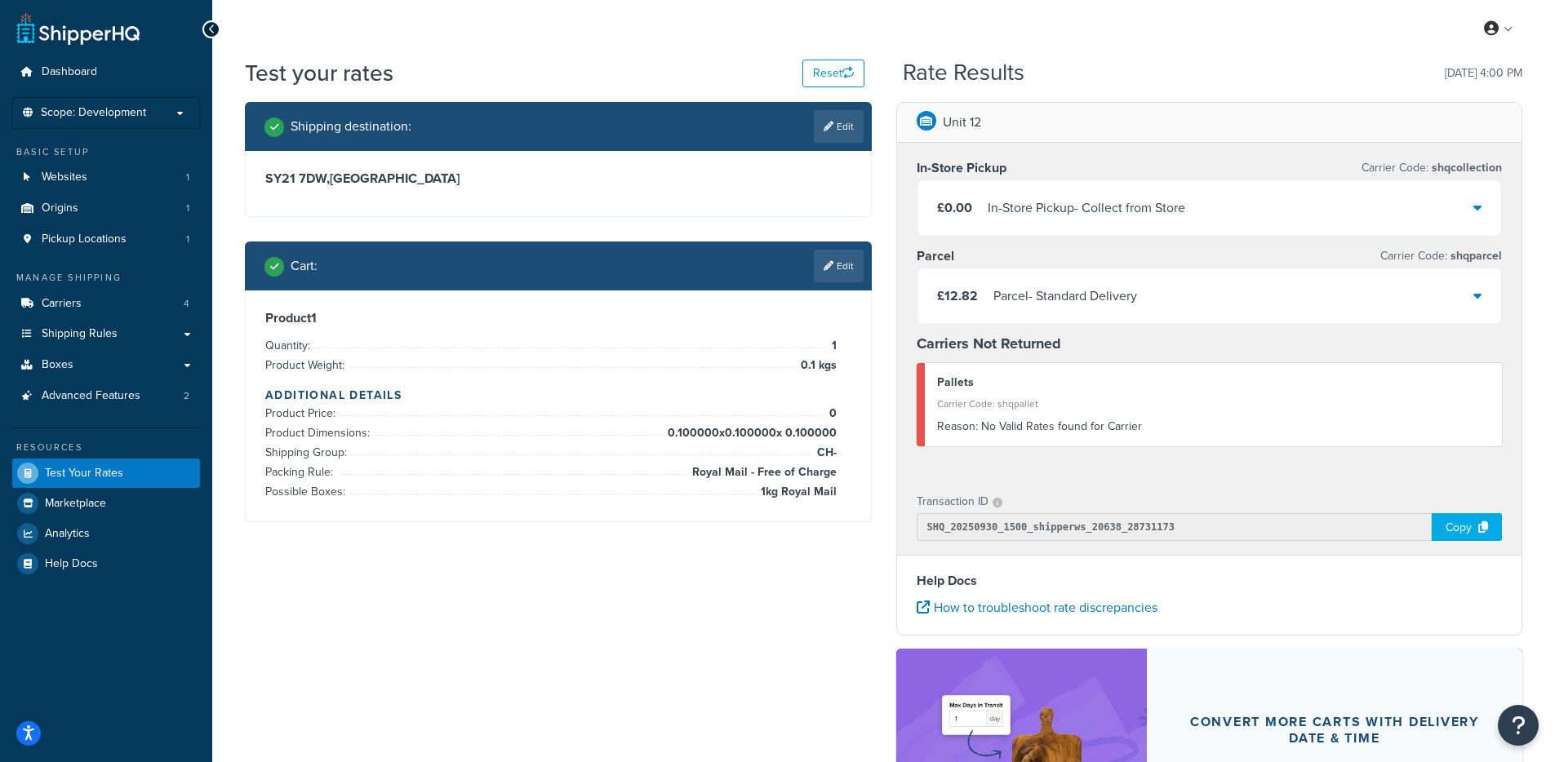
click at [1095, 298] on div "Parcel - Standard Delivery" at bounding box center [1065, 296] width 144 height 23
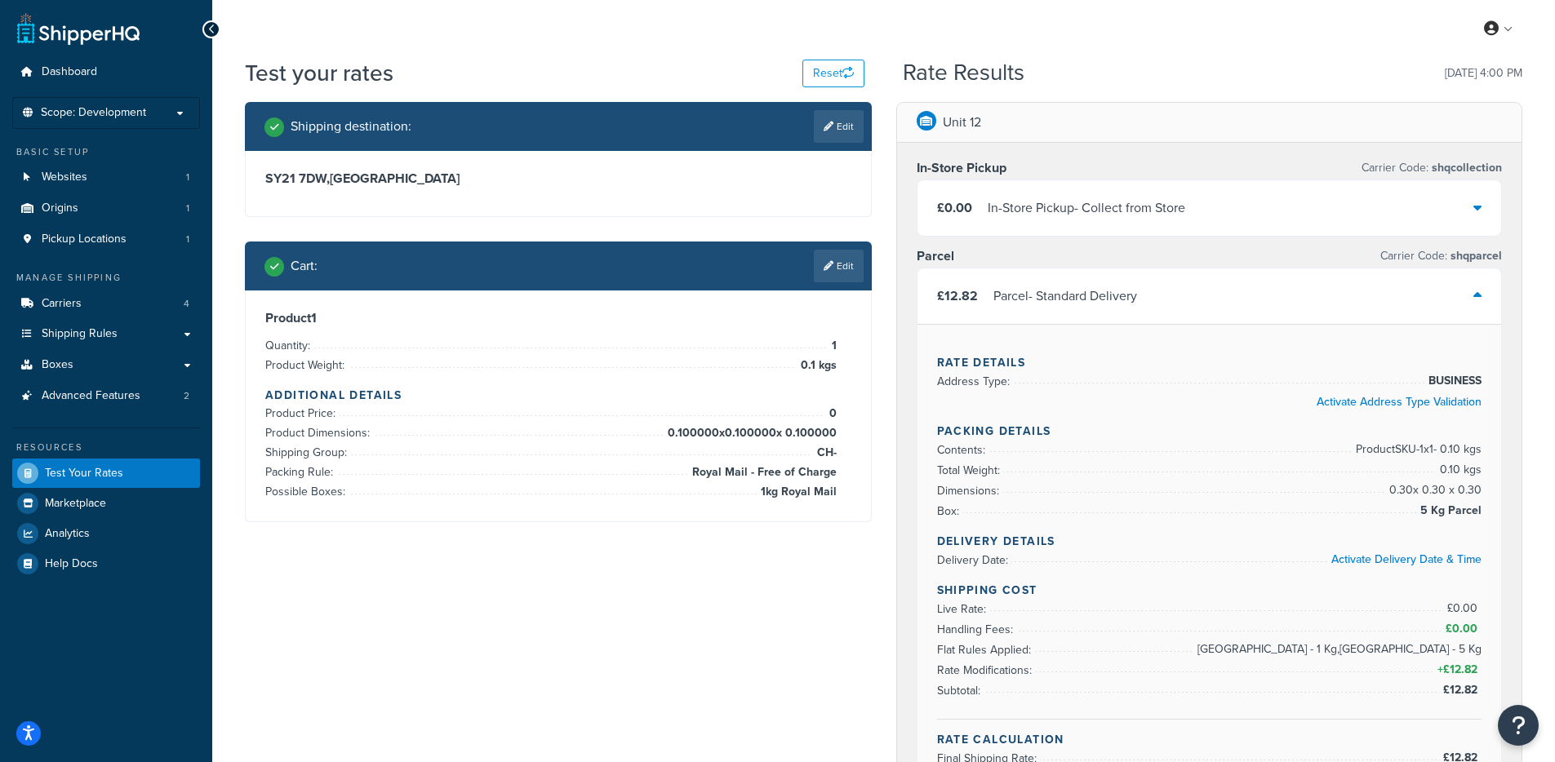
click at [832, 264] on link "Edit" at bounding box center [839, 266] width 50 height 33
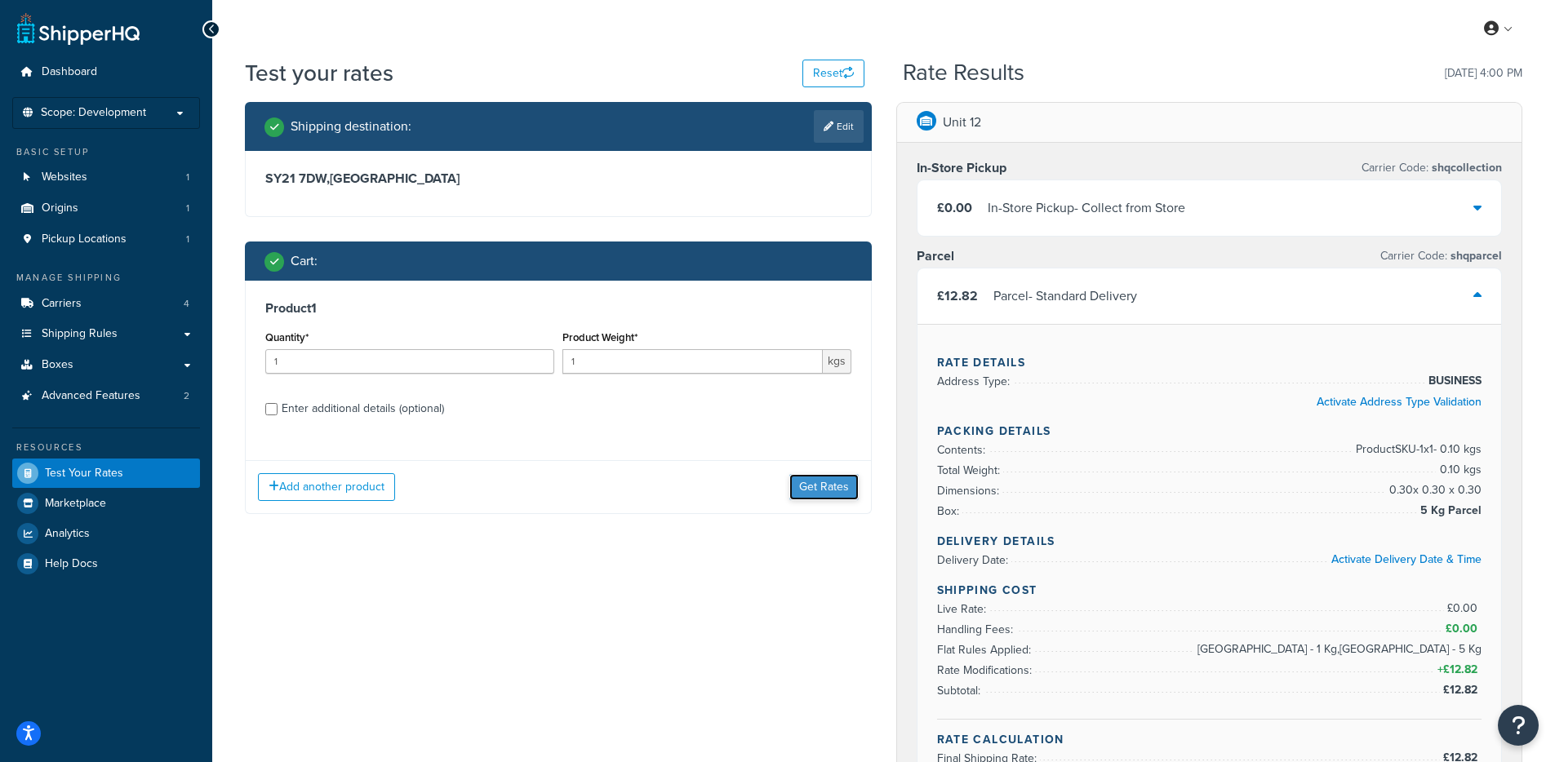
click at [826, 488] on button "Get Rates" at bounding box center [823, 487] width 69 height 26
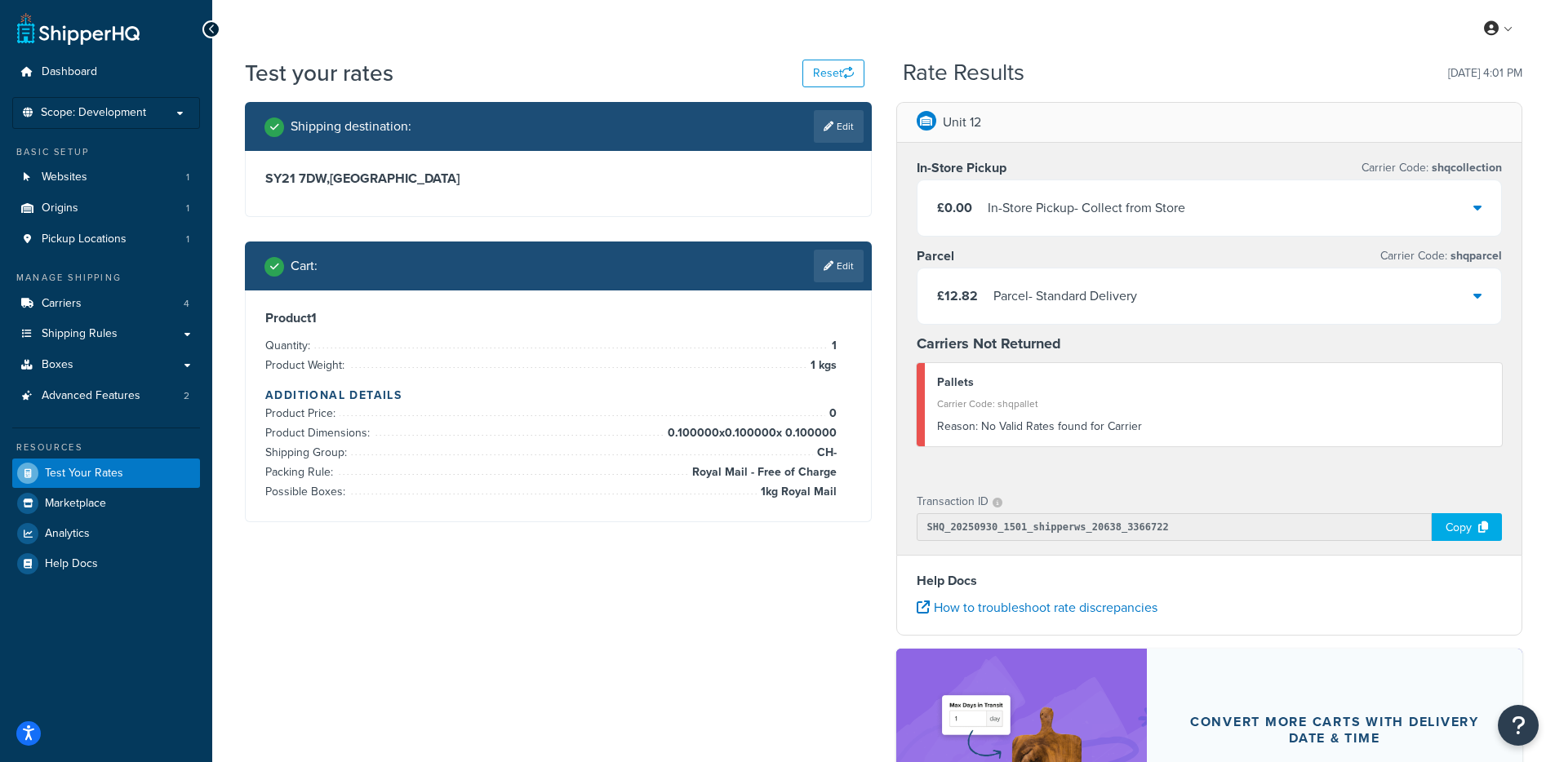
click at [1075, 294] on div "Parcel - Standard Delivery" at bounding box center [1065, 296] width 144 height 23
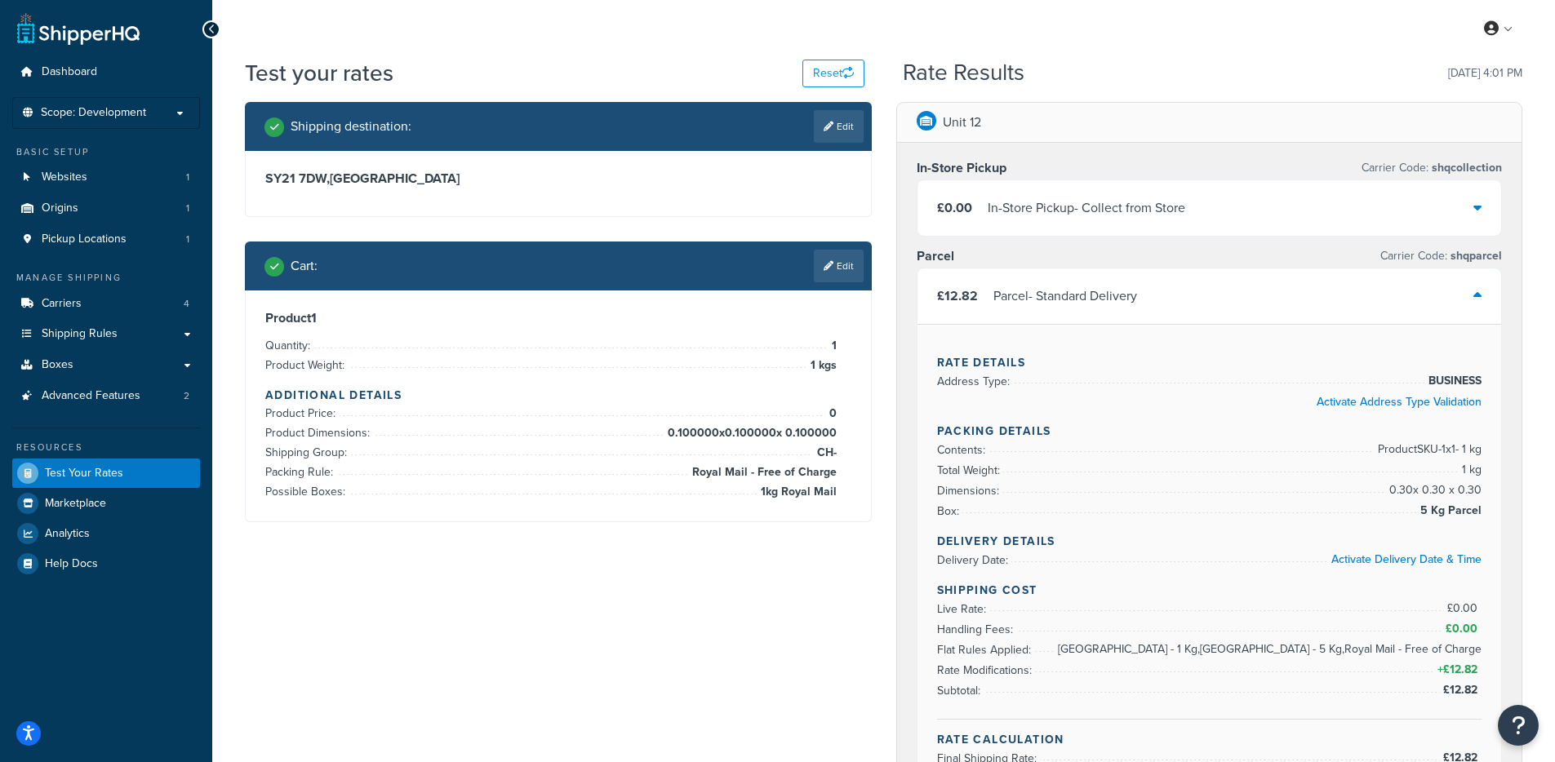
click at [830, 263] on icon at bounding box center [828, 266] width 10 height 10
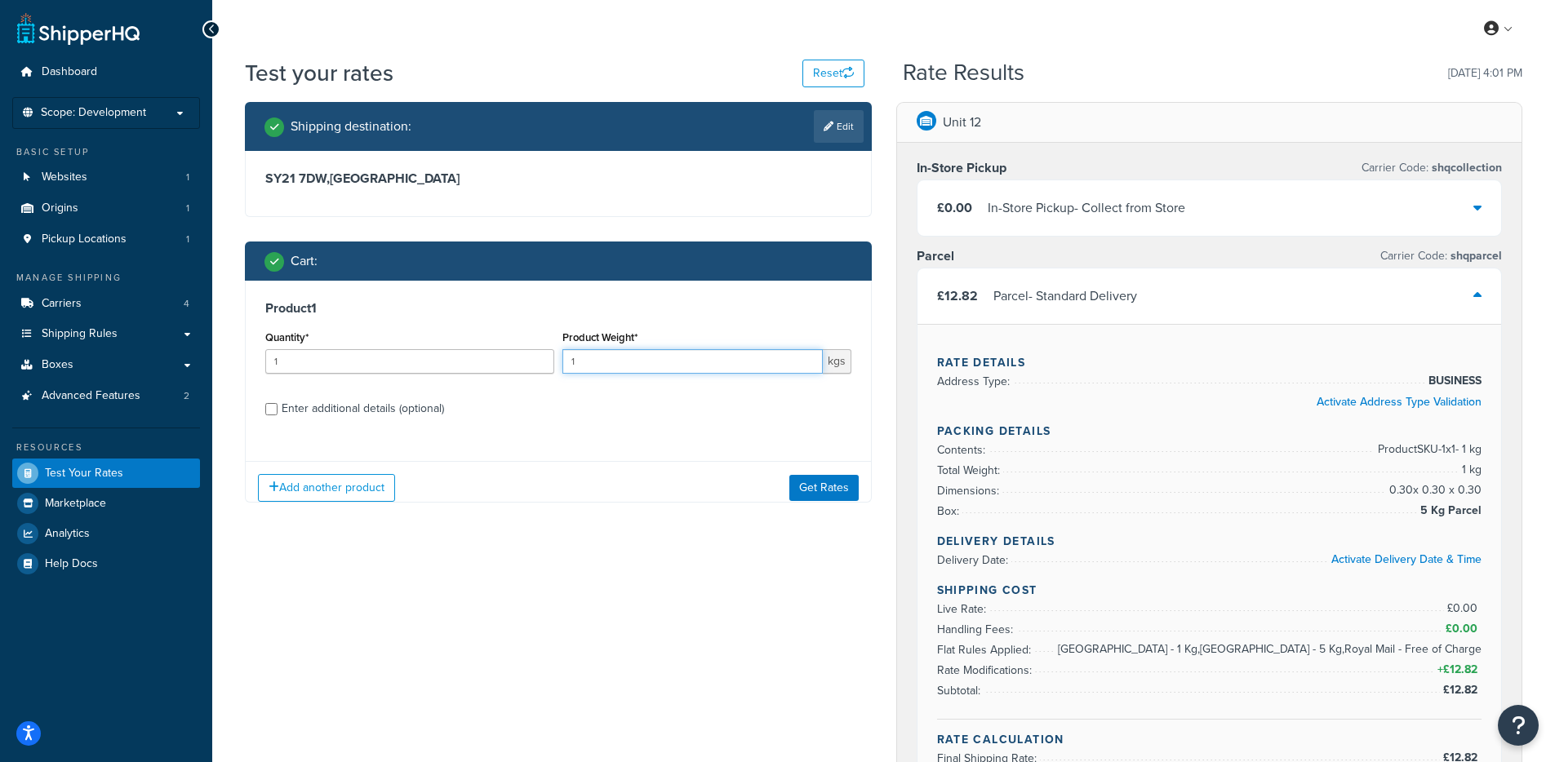
click at [696, 363] on input "1" at bounding box center [692, 361] width 260 height 24
type input "0.1"
click at [805, 484] on button "Get Rates" at bounding box center [823, 487] width 69 height 26
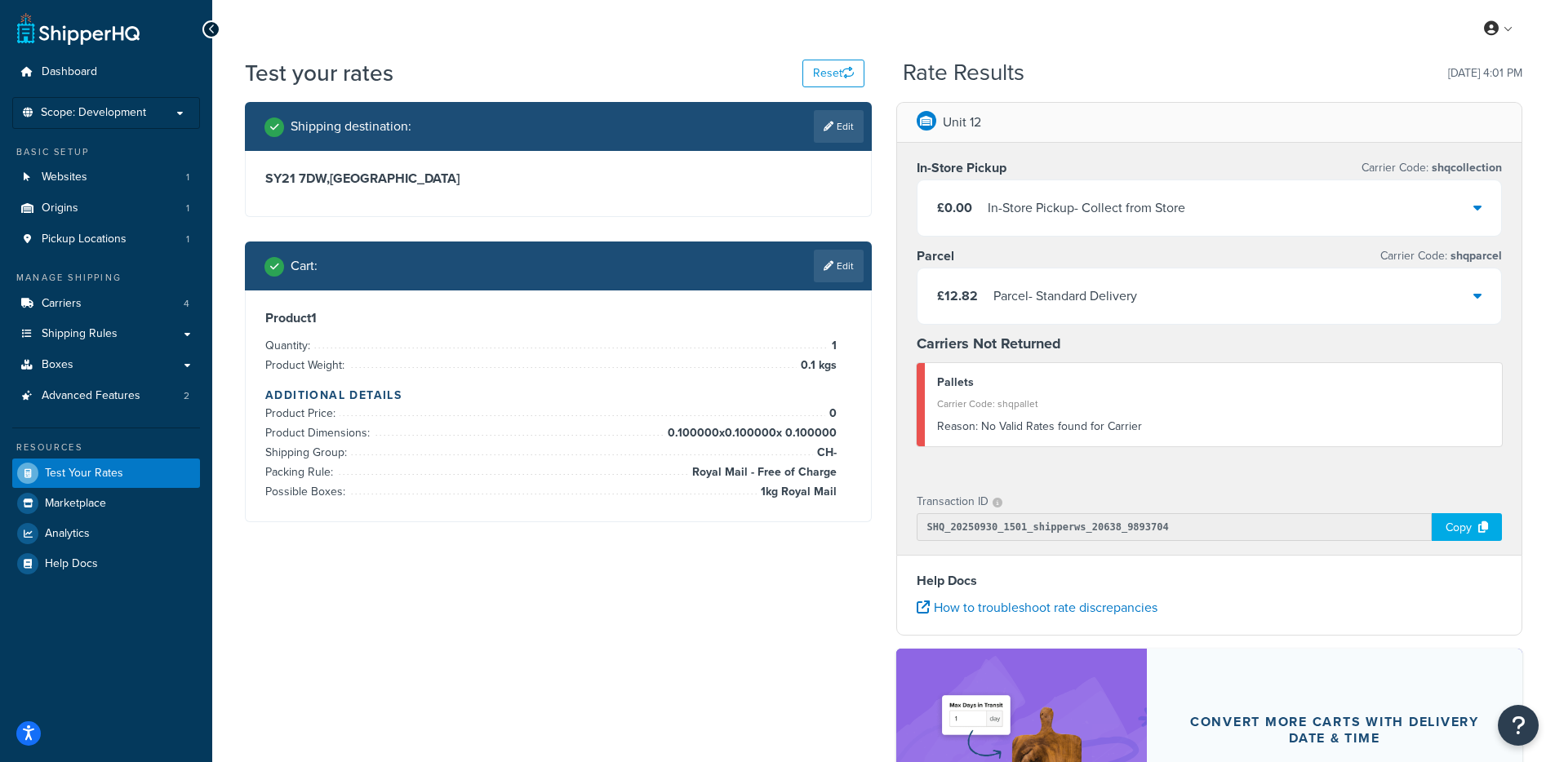
click at [1000, 306] on div "Parcel - Standard Delivery" at bounding box center [1065, 296] width 144 height 23
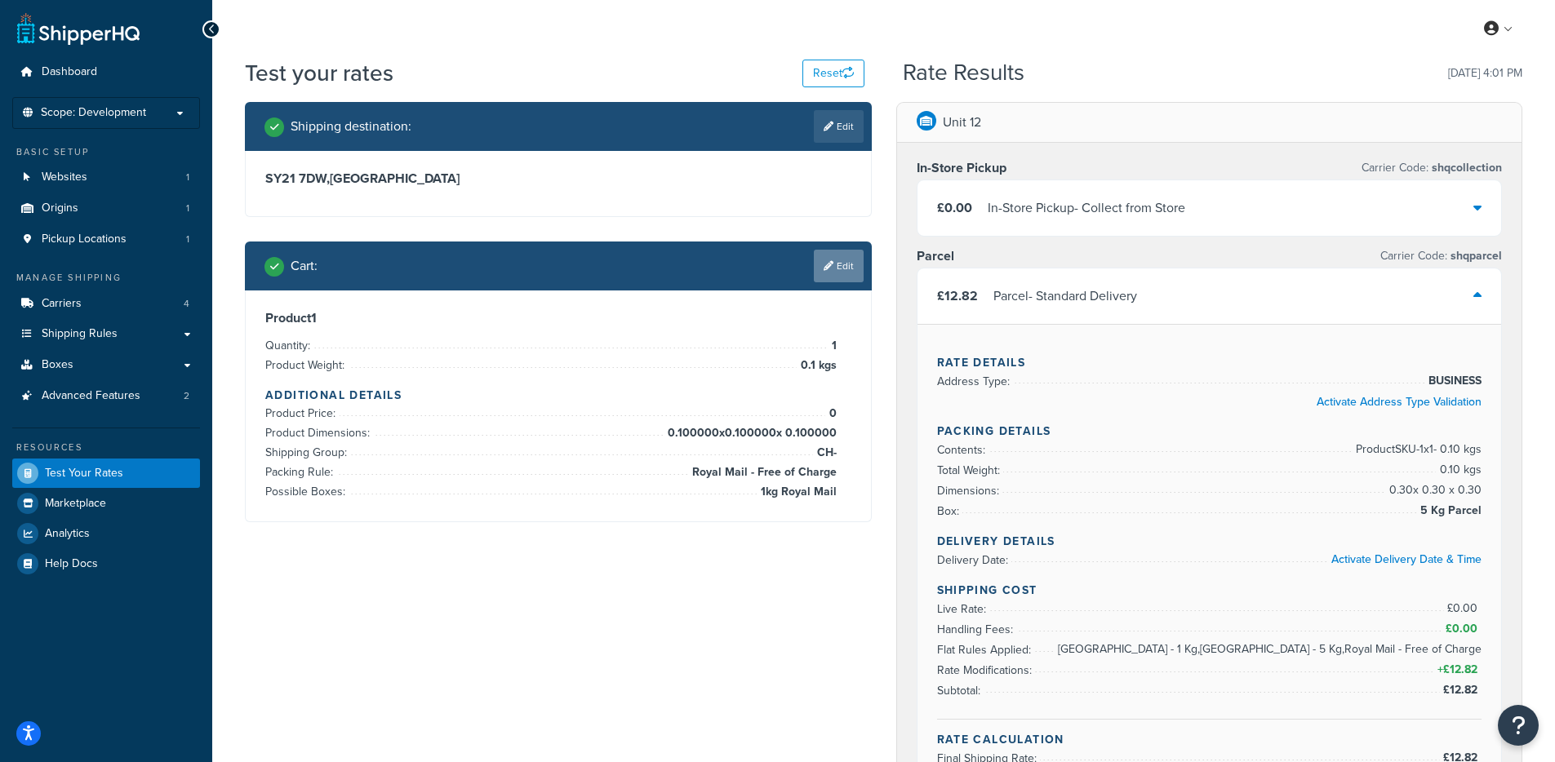
click at [843, 274] on link "Edit" at bounding box center [839, 266] width 50 height 33
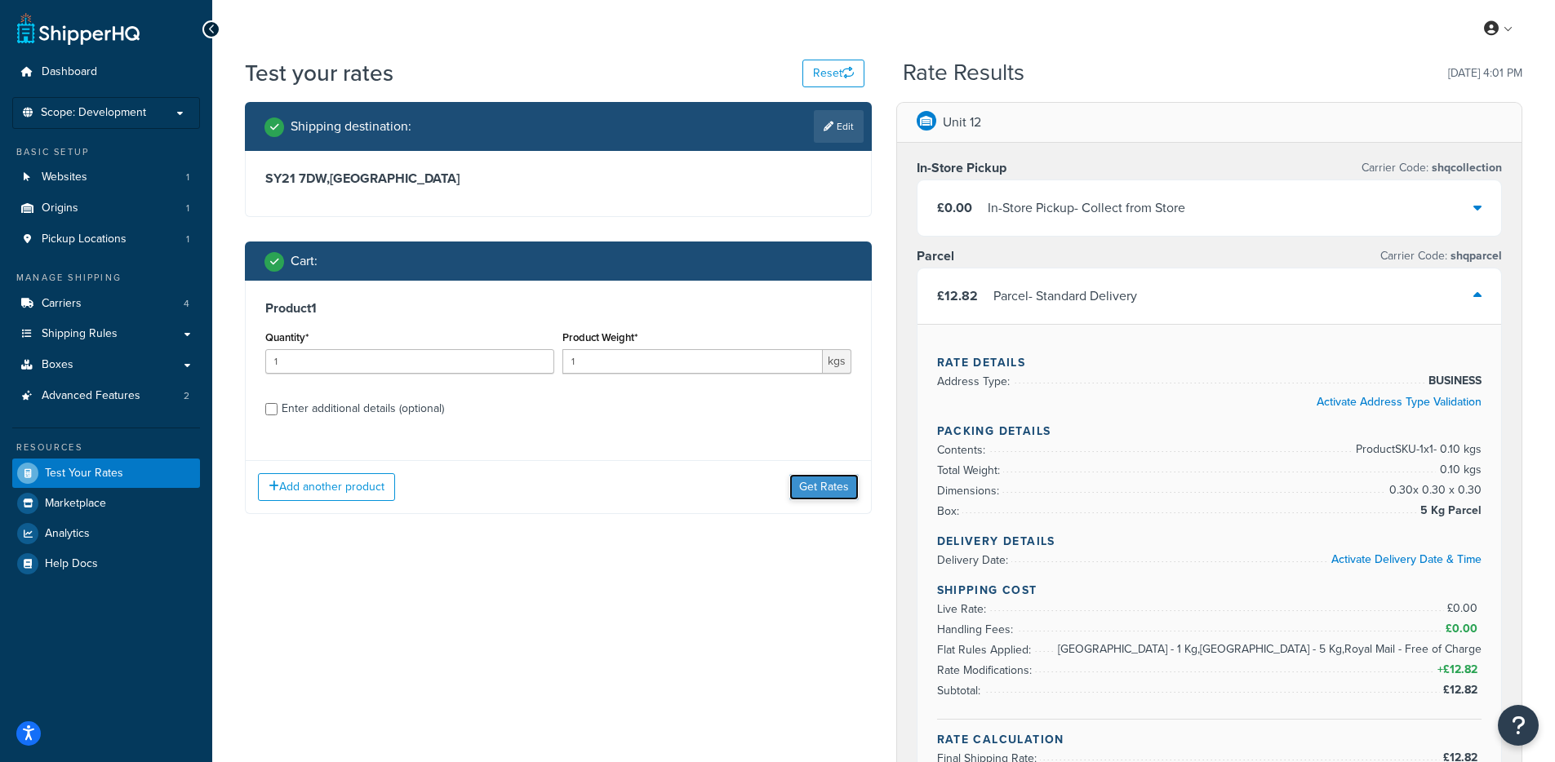
click at [818, 485] on button "Get Rates" at bounding box center [823, 487] width 69 height 26
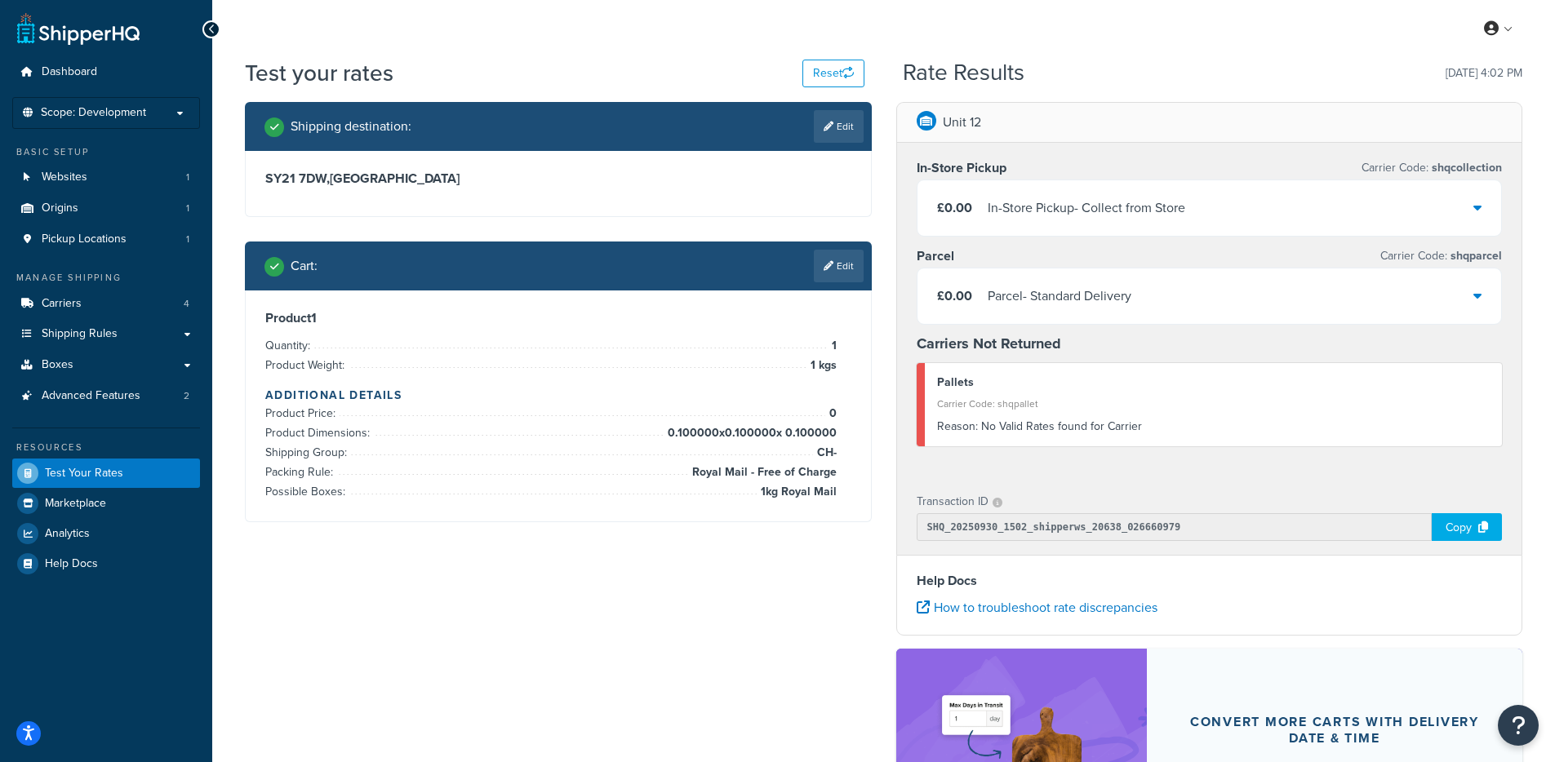
click at [1037, 307] on div "Parcel - Standard Delivery" at bounding box center [1059, 296] width 144 height 23
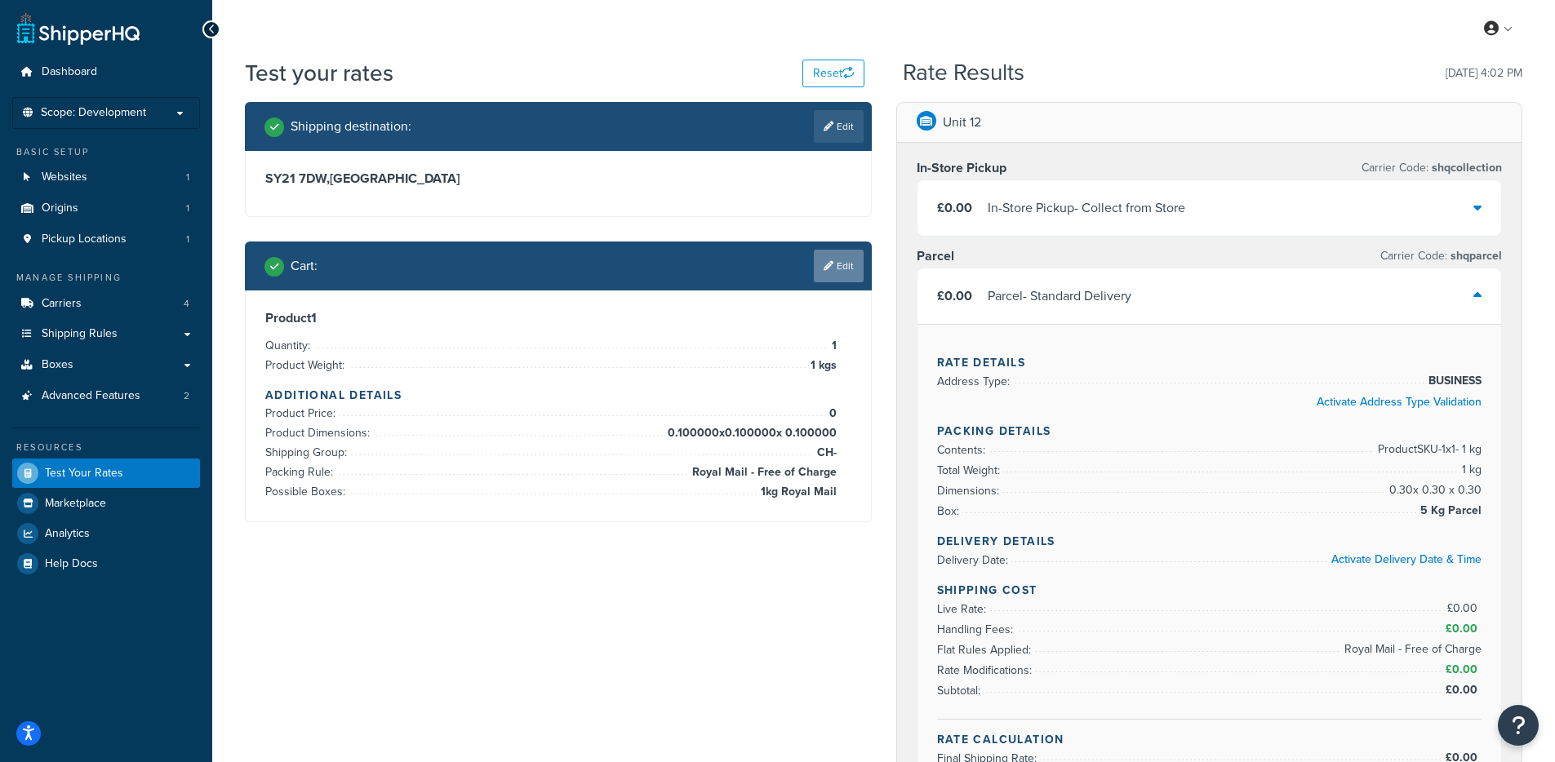
click at [827, 275] on link "Edit" at bounding box center [839, 266] width 50 height 33
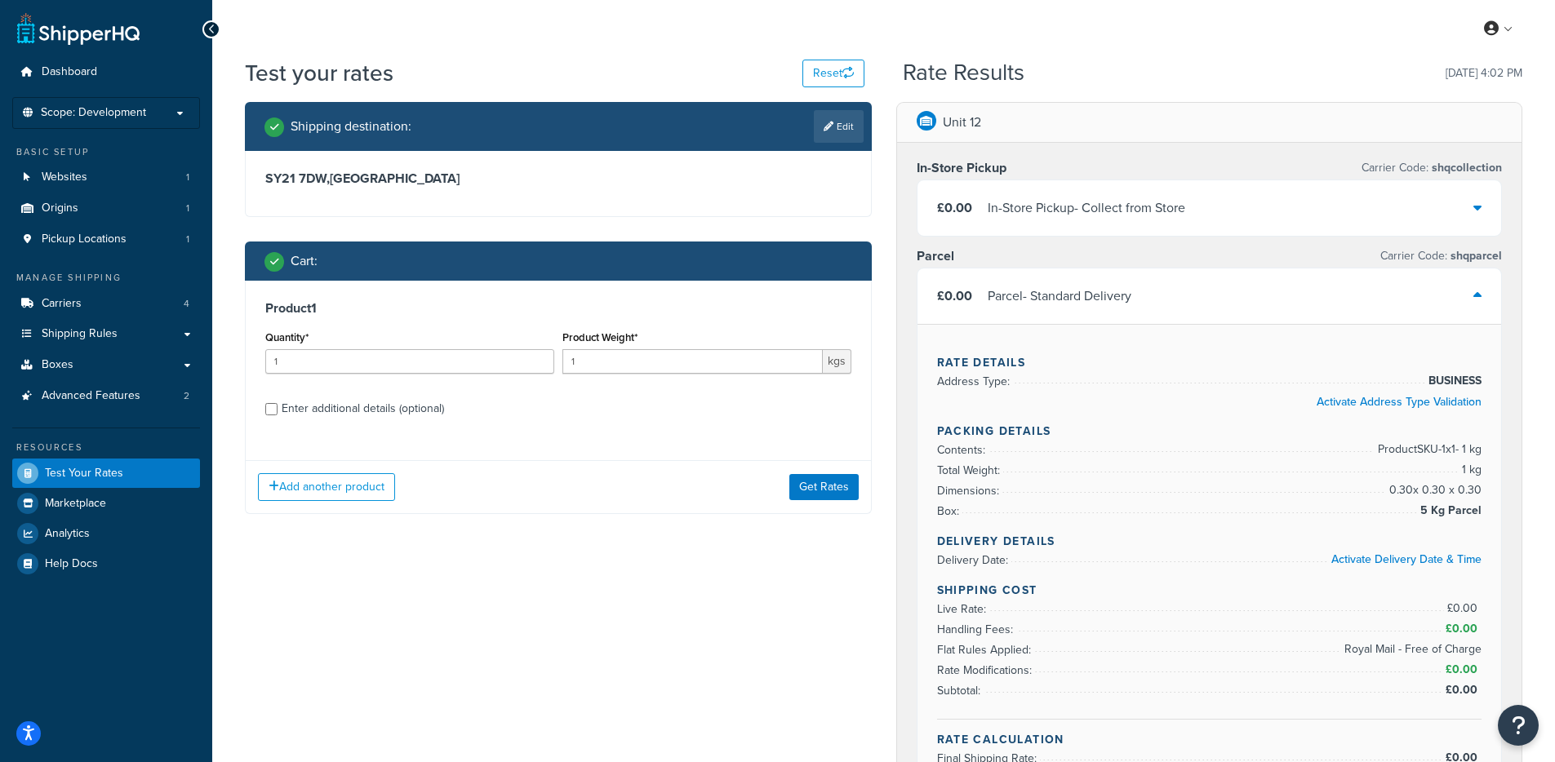
click at [312, 416] on div "Enter additional details (optional)" at bounding box center [363, 408] width 162 height 23
click at [277, 415] on input "Enter additional details (optional)" at bounding box center [271, 409] width 12 height 12
checkbox input "true"
select select "88100"
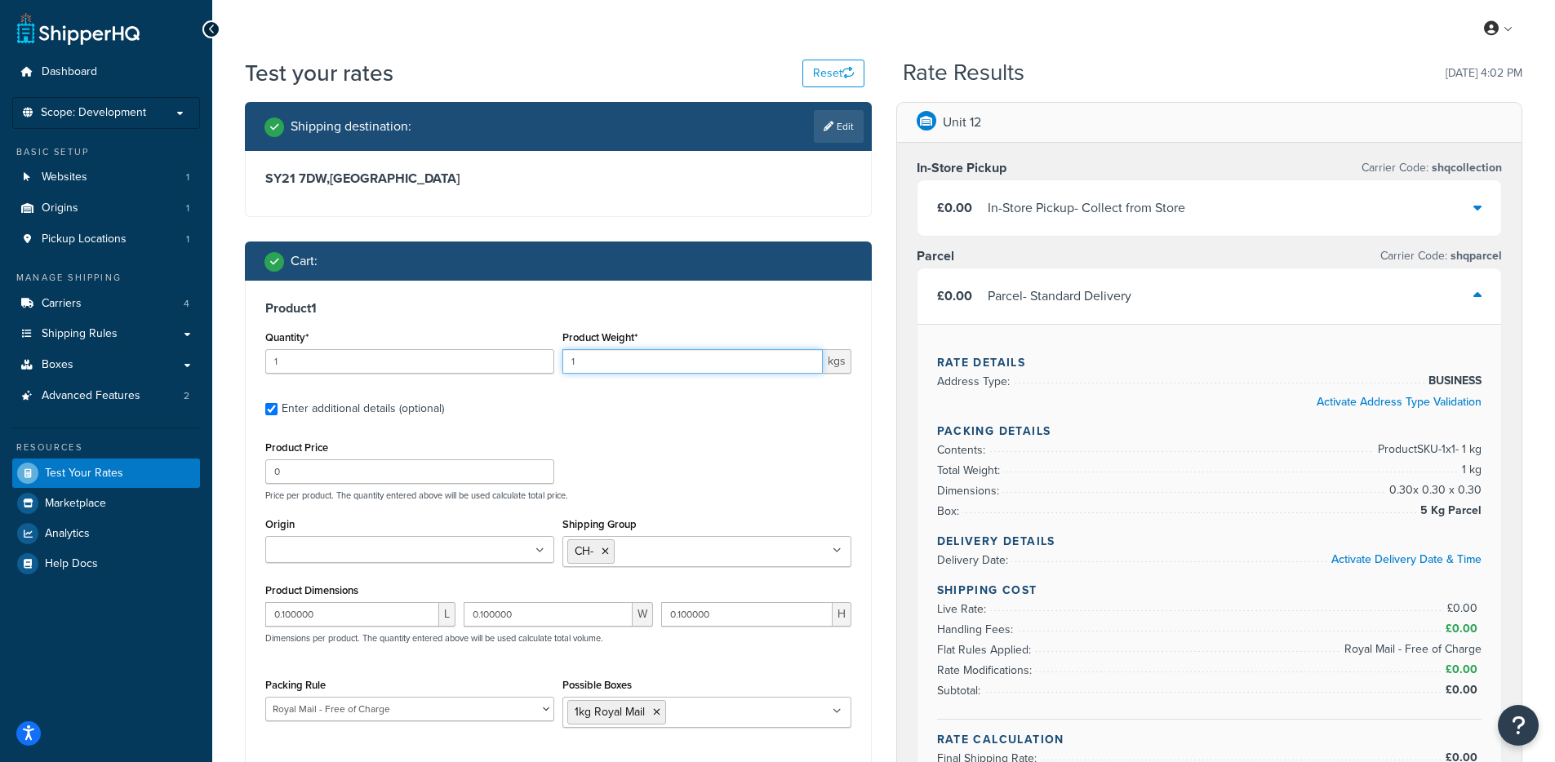
click at [610, 367] on input "1" at bounding box center [692, 361] width 260 height 24
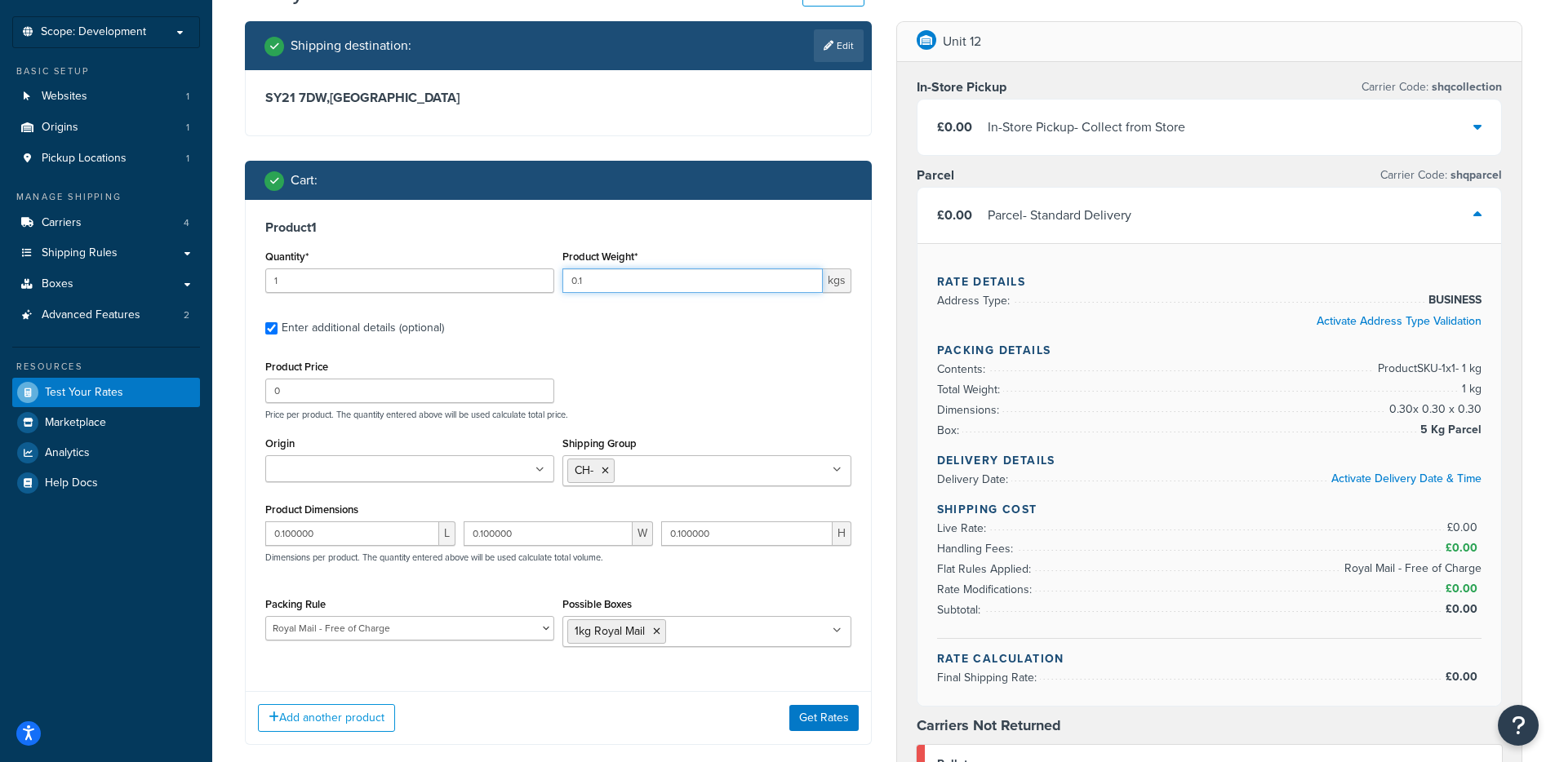
scroll to position [294, 0]
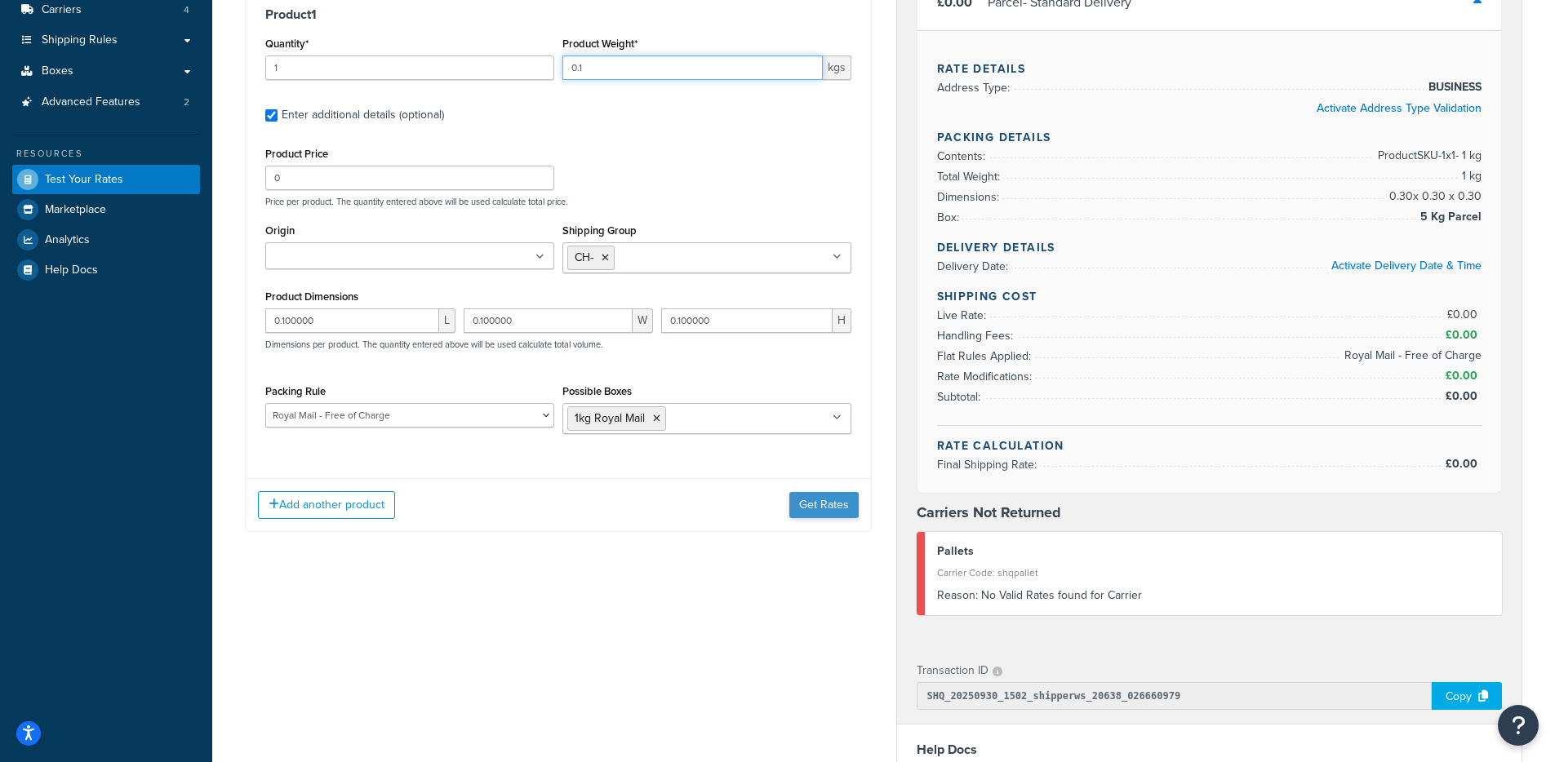
type input "0.1"
click at [849, 514] on button "Get Rates" at bounding box center [823, 505] width 69 height 26
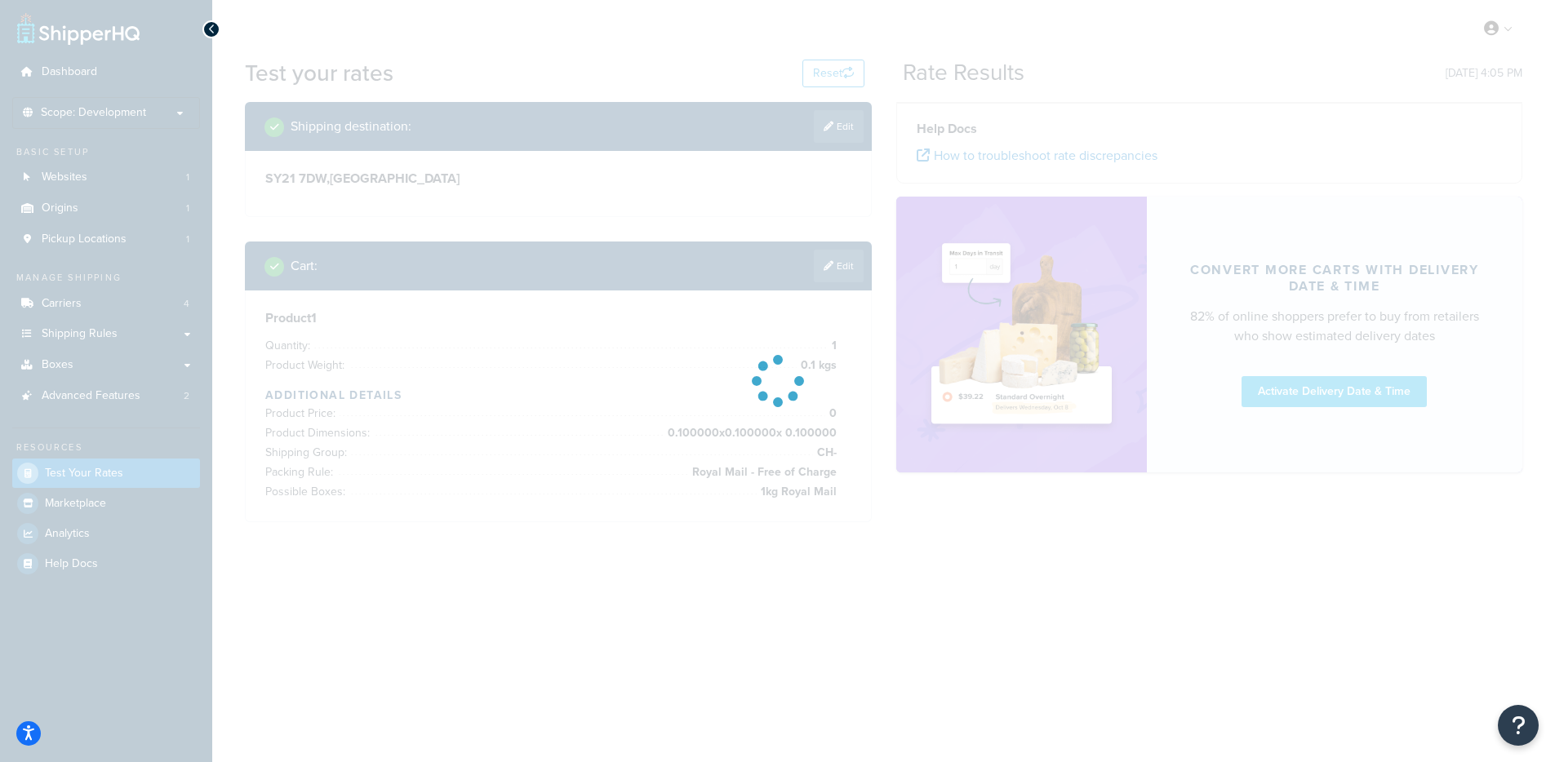
scroll to position [0, 0]
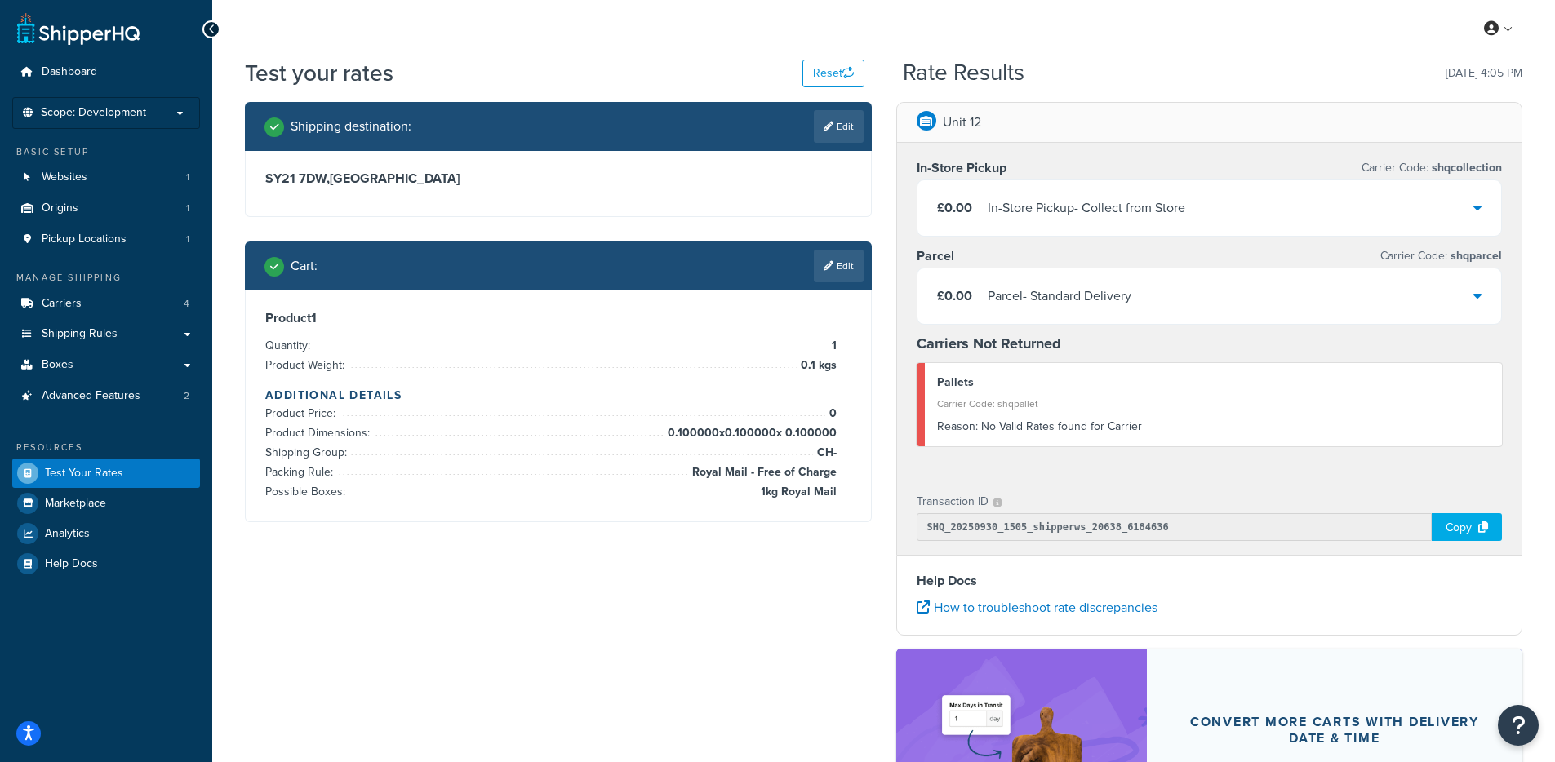
click at [997, 317] on div "£0.00 Parcel - Standard Delivery" at bounding box center [1209, 295] width 584 height 55
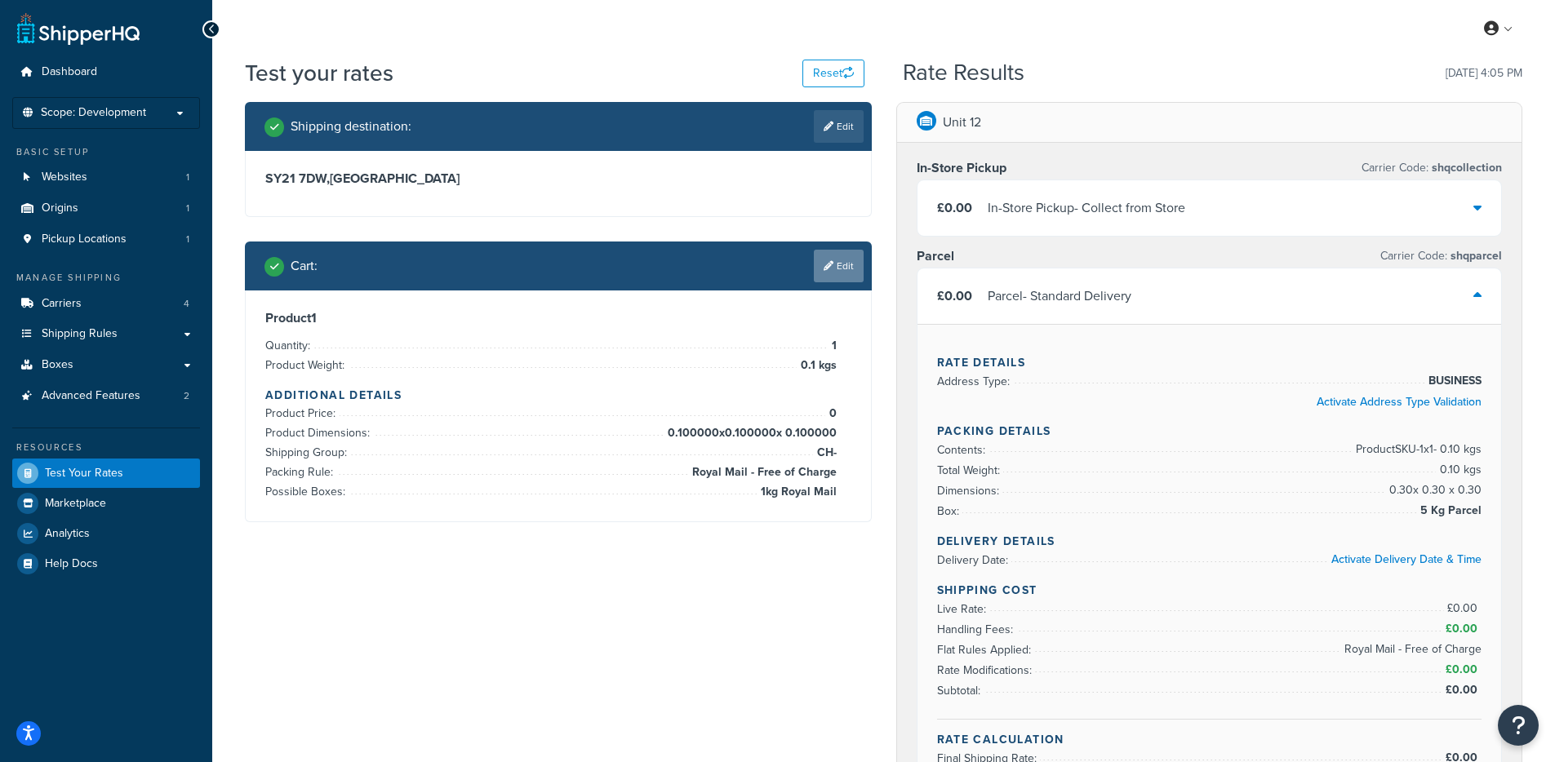
click at [839, 267] on link "Edit" at bounding box center [839, 266] width 50 height 33
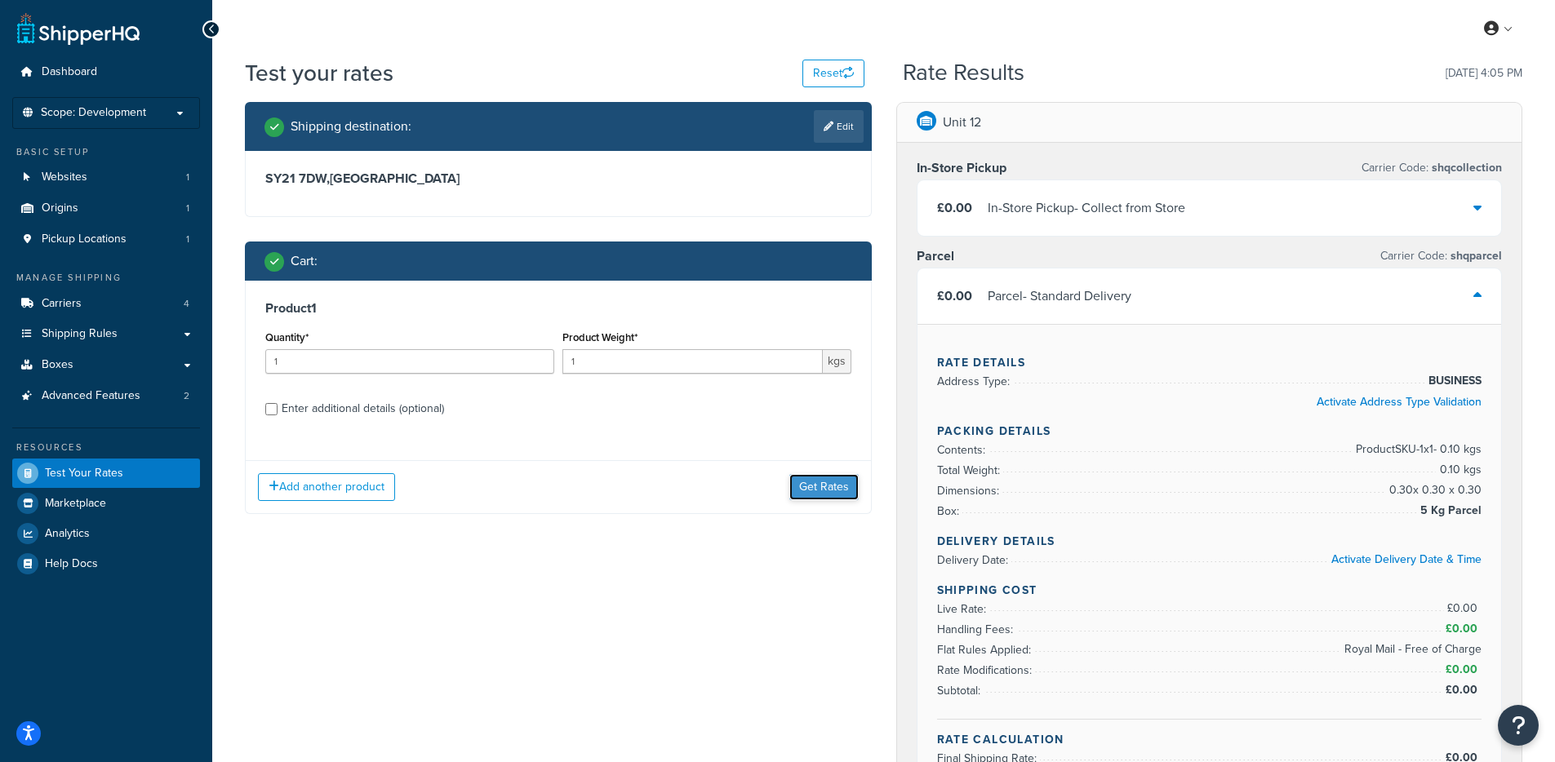
click at [813, 486] on button "Get Rates" at bounding box center [823, 487] width 69 height 26
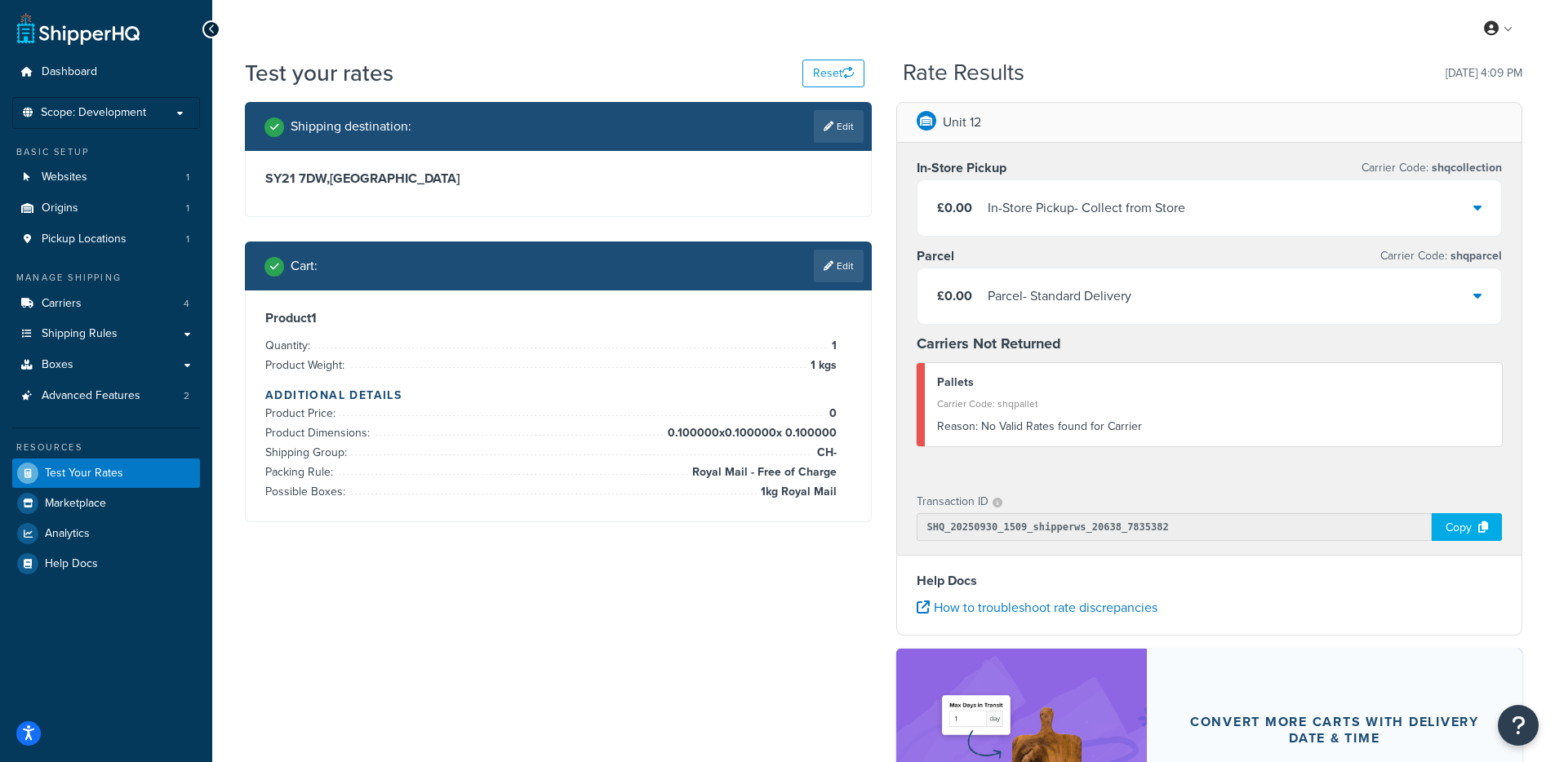
click at [1072, 308] on div "Parcel - Standard Delivery" at bounding box center [1059, 296] width 144 height 23
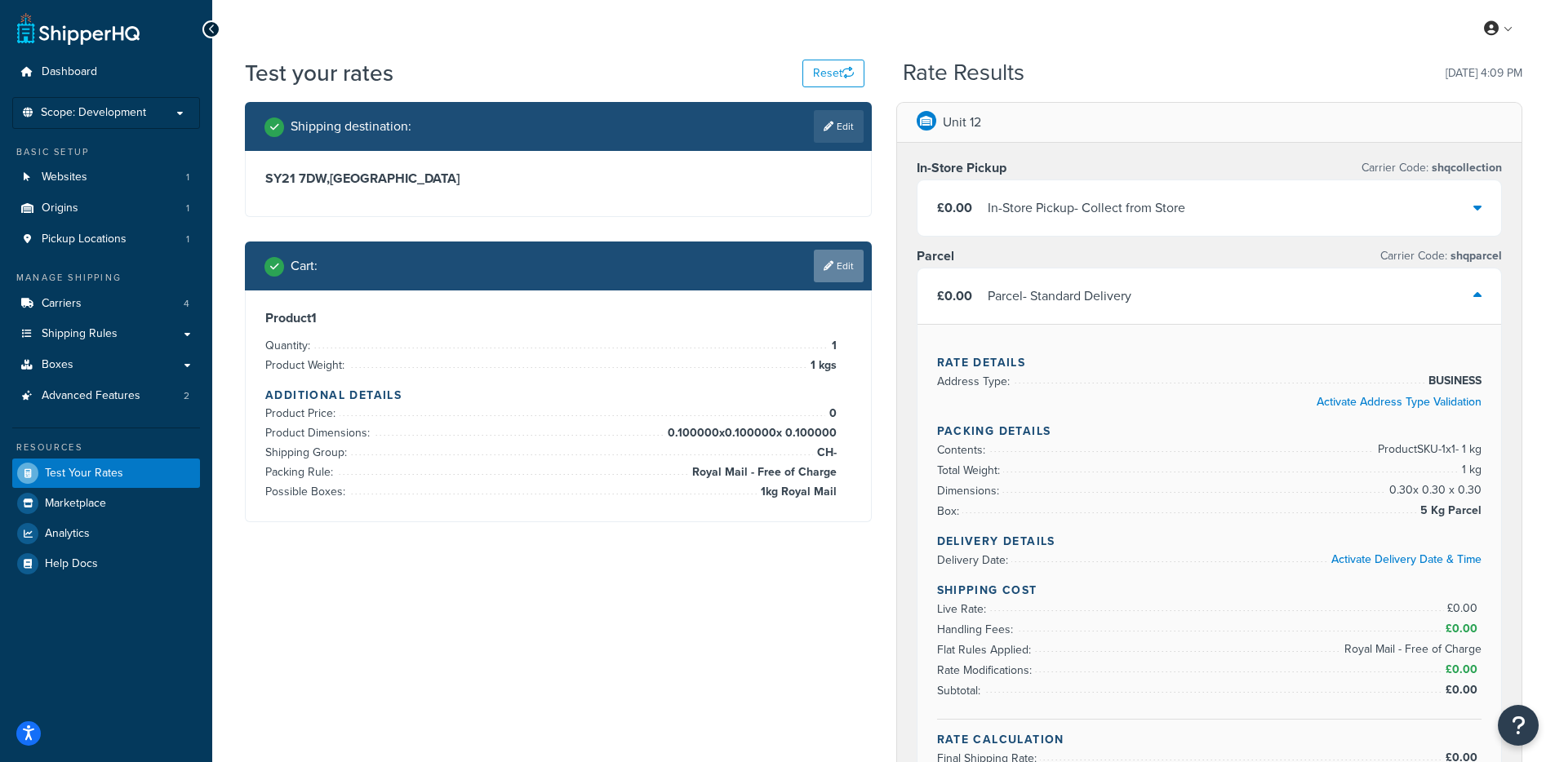
click at [839, 275] on link "Edit" at bounding box center [839, 266] width 50 height 33
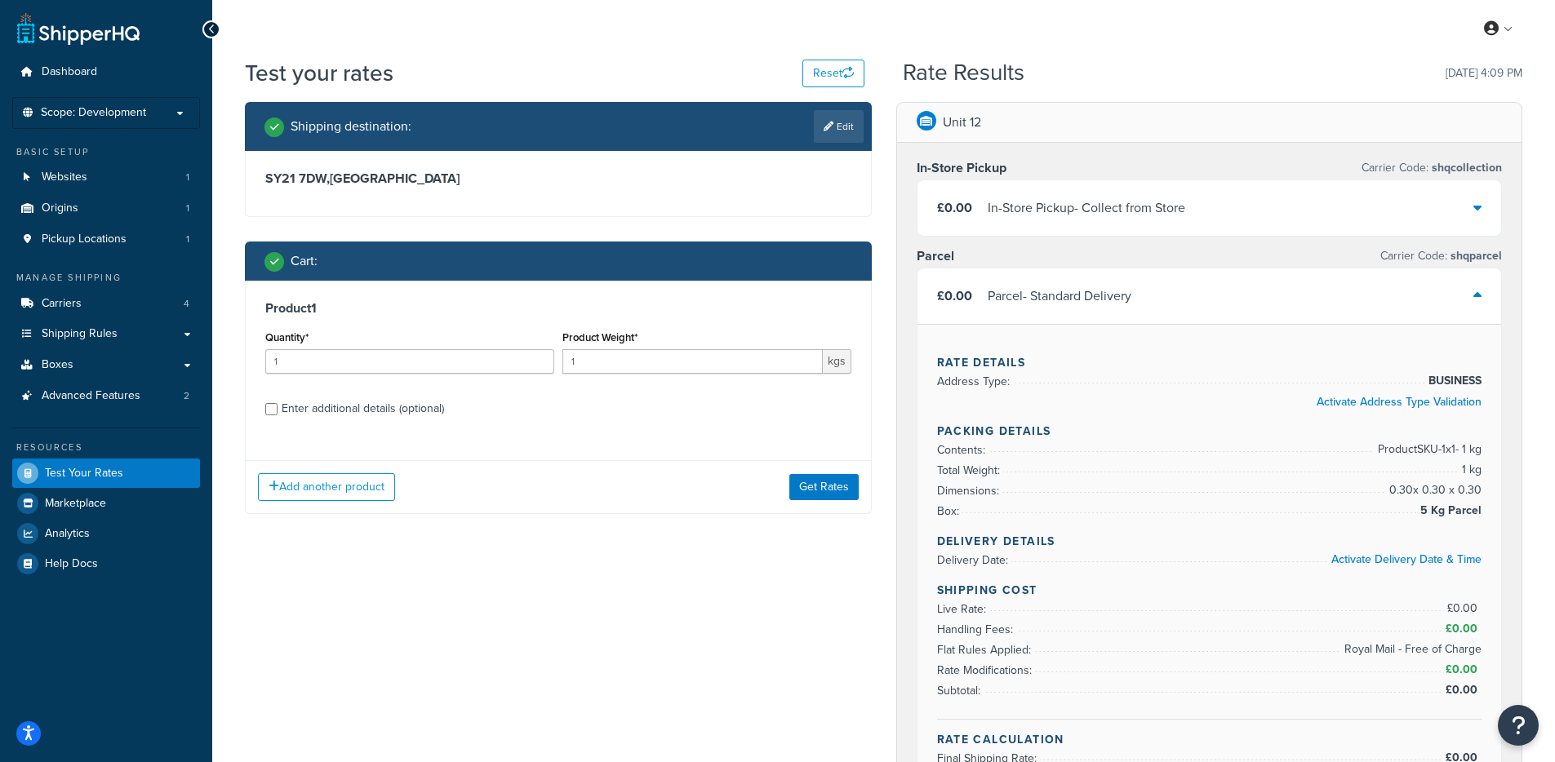
click at [362, 412] on div "Enter additional details (optional)" at bounding box center [363, 408] width 162 height 23
click at [277, 412] on input "Enter additional details (optional)" at bounding box center [271, 409] width 12 height 12
checkbox input "true"
select select "88100"
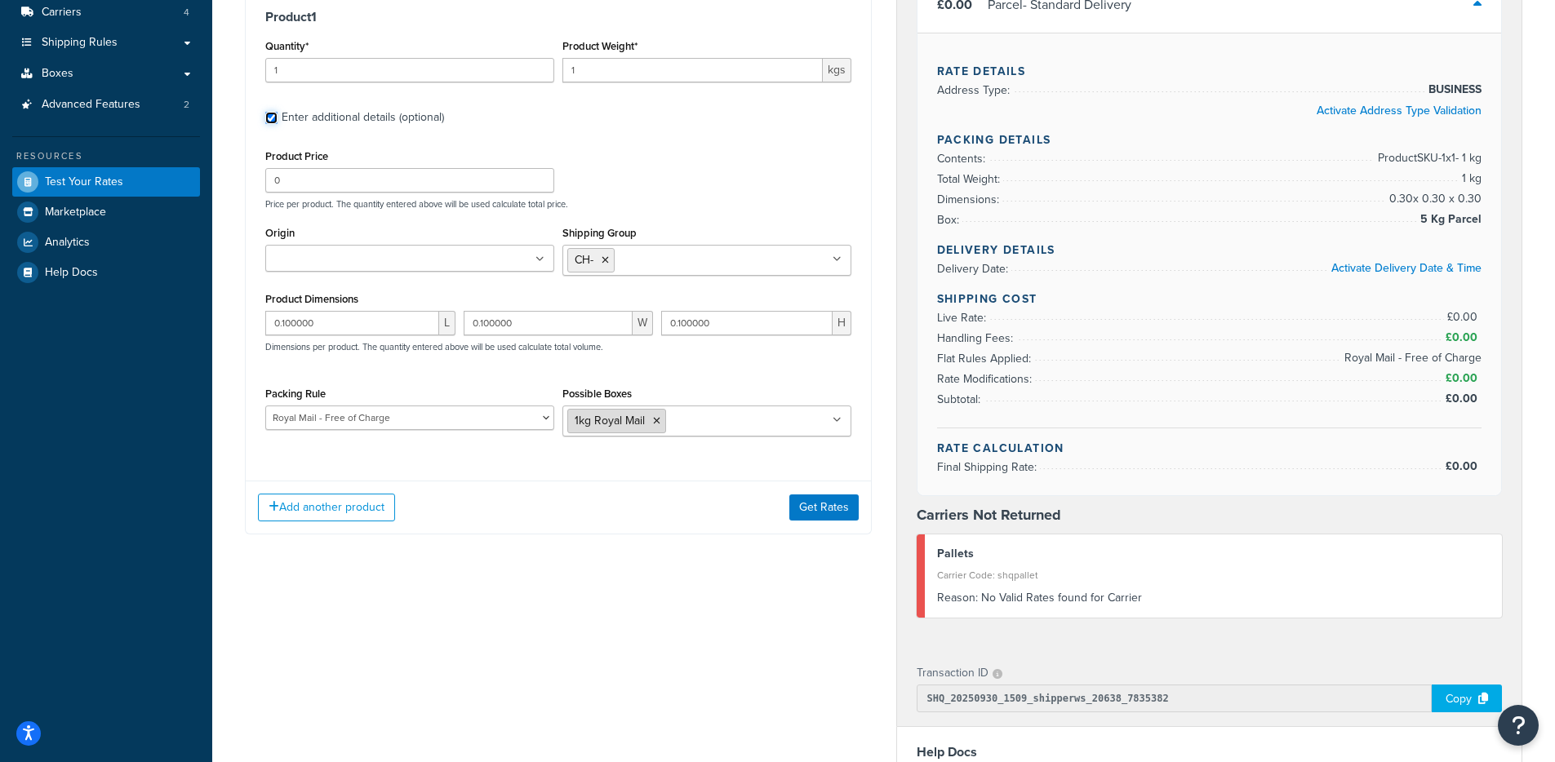
scroll to position [294, 0]
click at [606, 255] on icon at bounding box center [604, 258] width 7 height 10
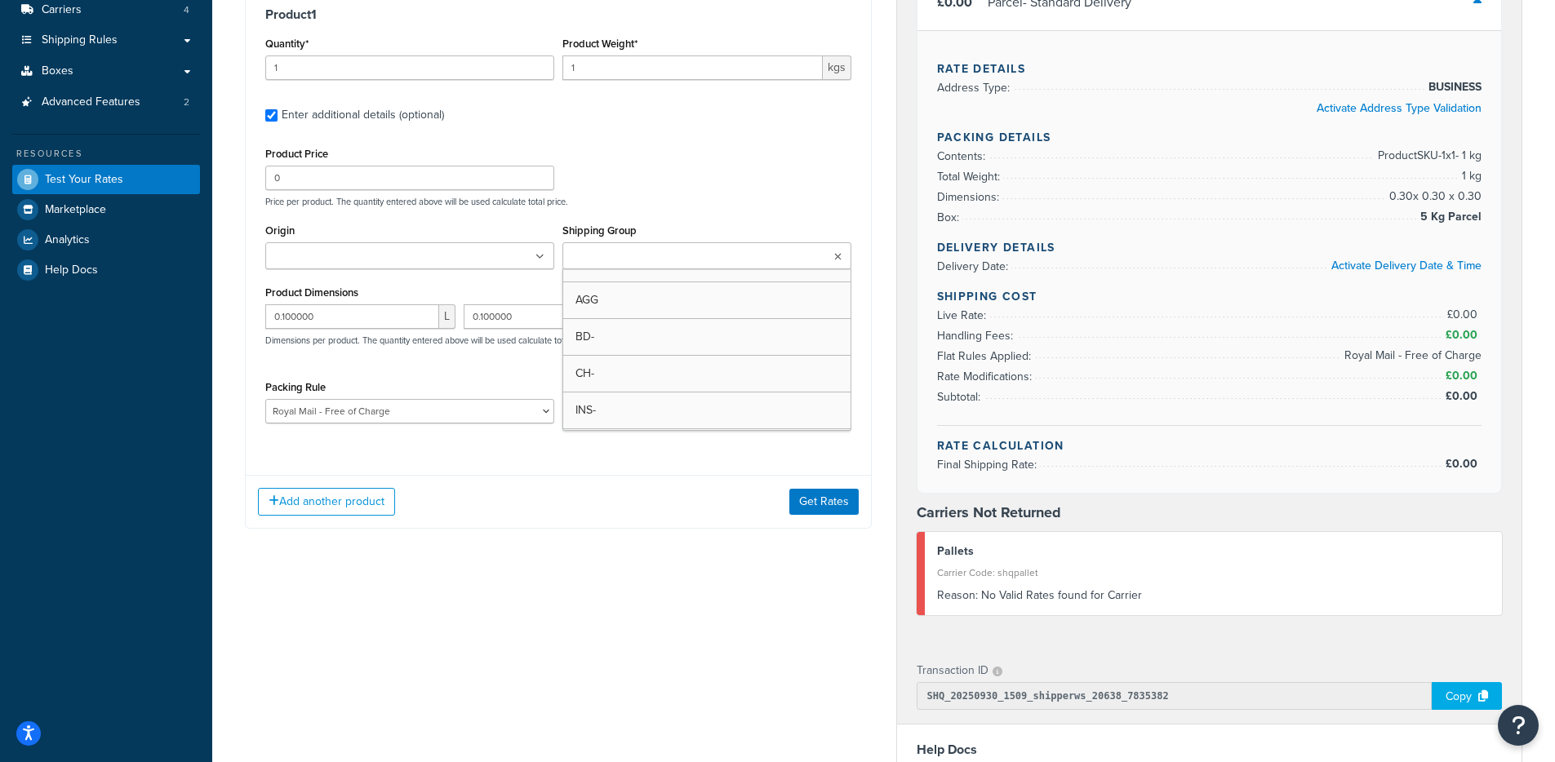
click at [740, 504] on div "Add another product Get Rates" at bounding box center [558, 501] width 625 height 53
click at [808, 499] on button "Get Rates" at bounding box center [823, 501] width 69 height 26
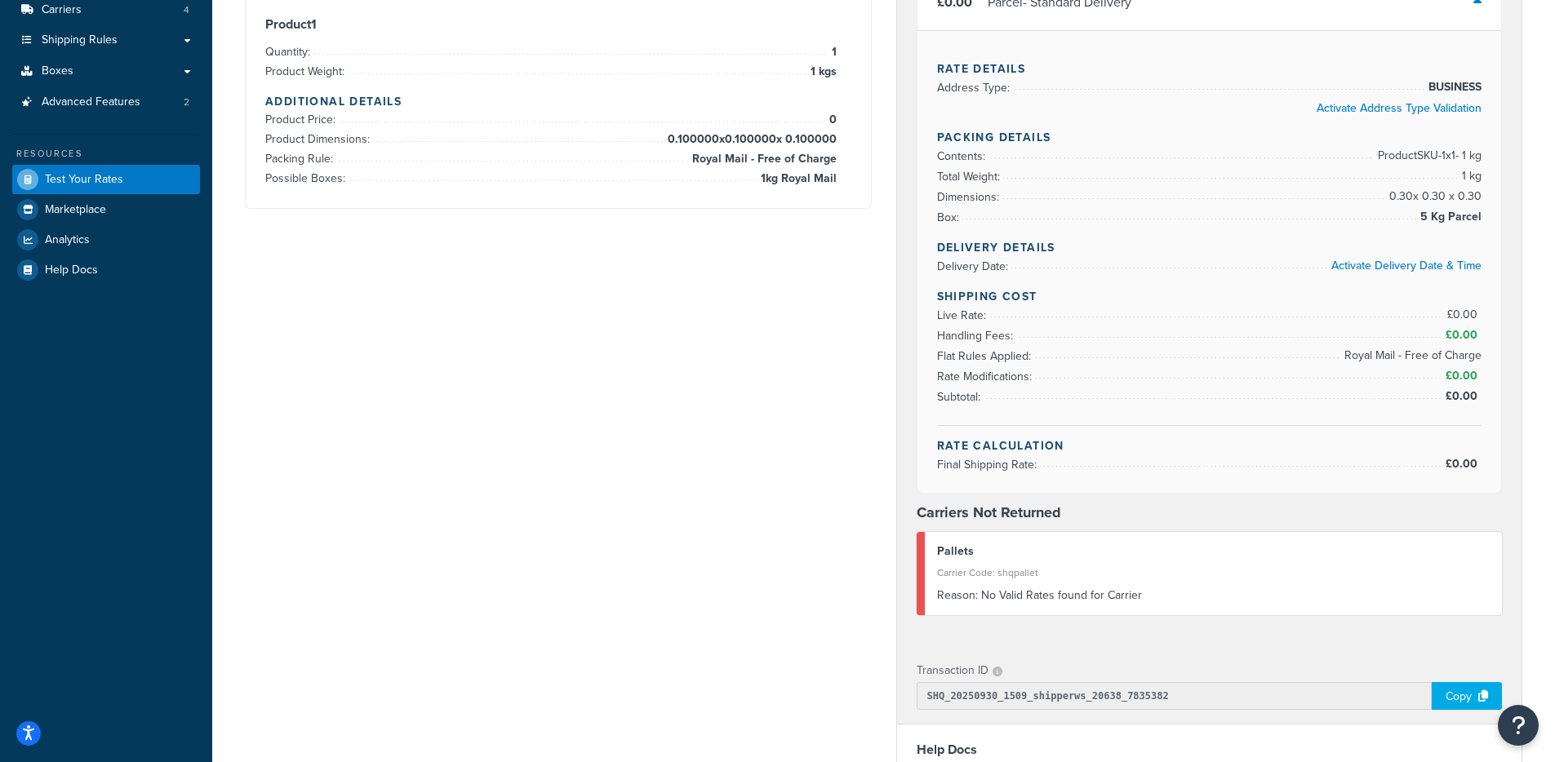
scroll to position [0, 0]
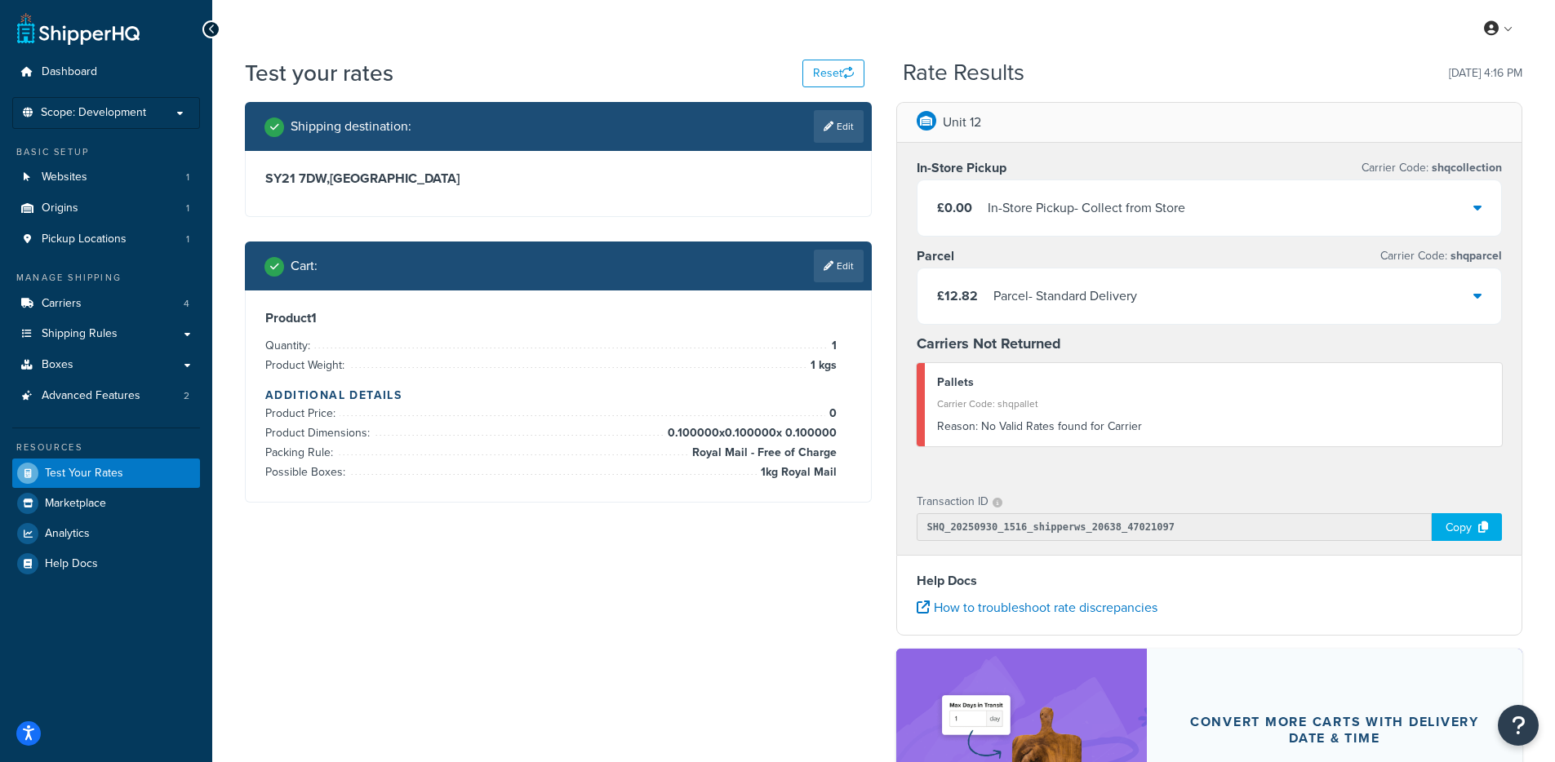
click at [1010, 278] on div "£12.82 Parcel - Standard Delivery" at bounding box center [1209, 295] width 584 height 55
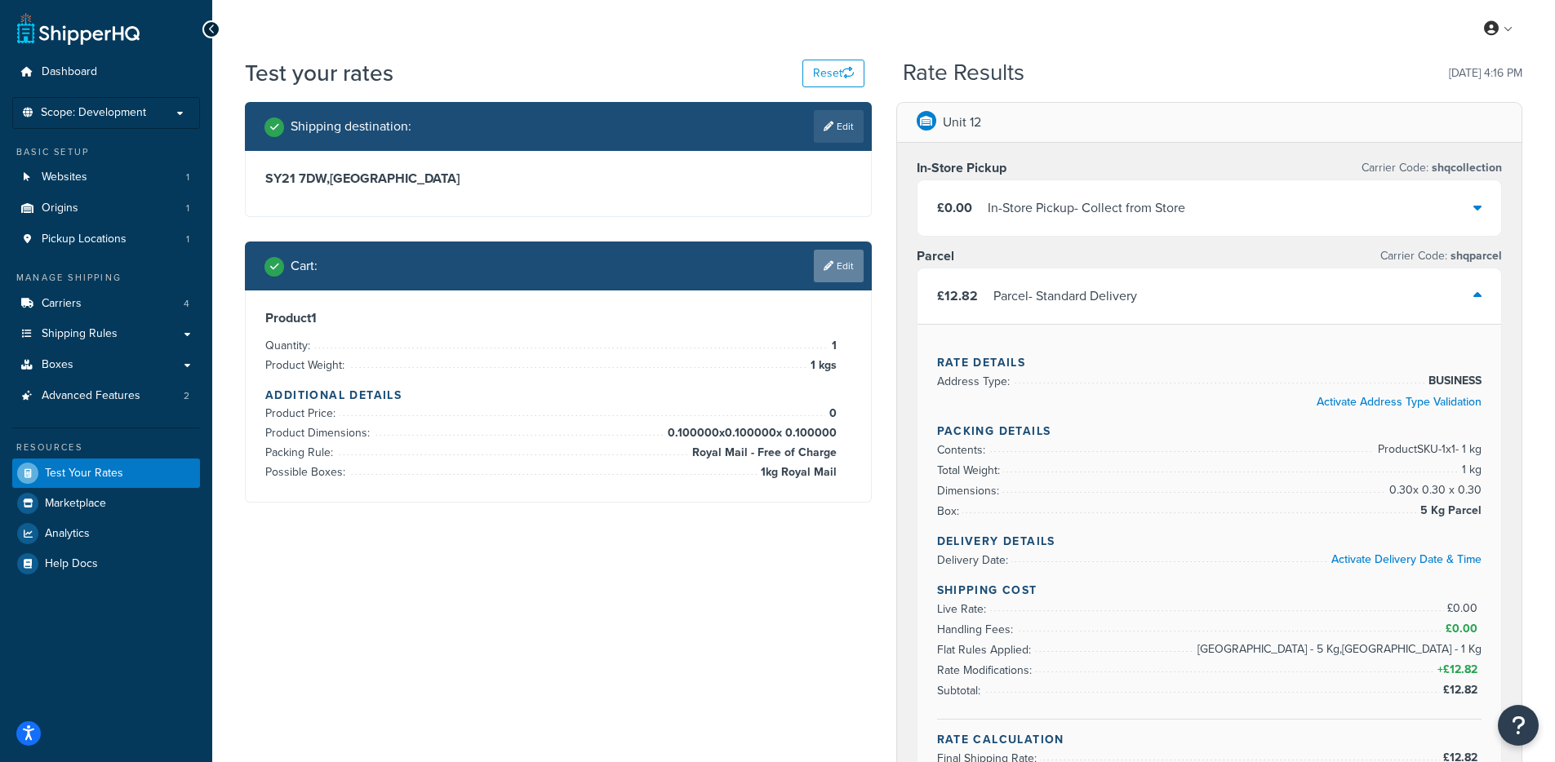
click at [830, 260] on link "Edit" at bounding box center [839, 266] width 50 height 33
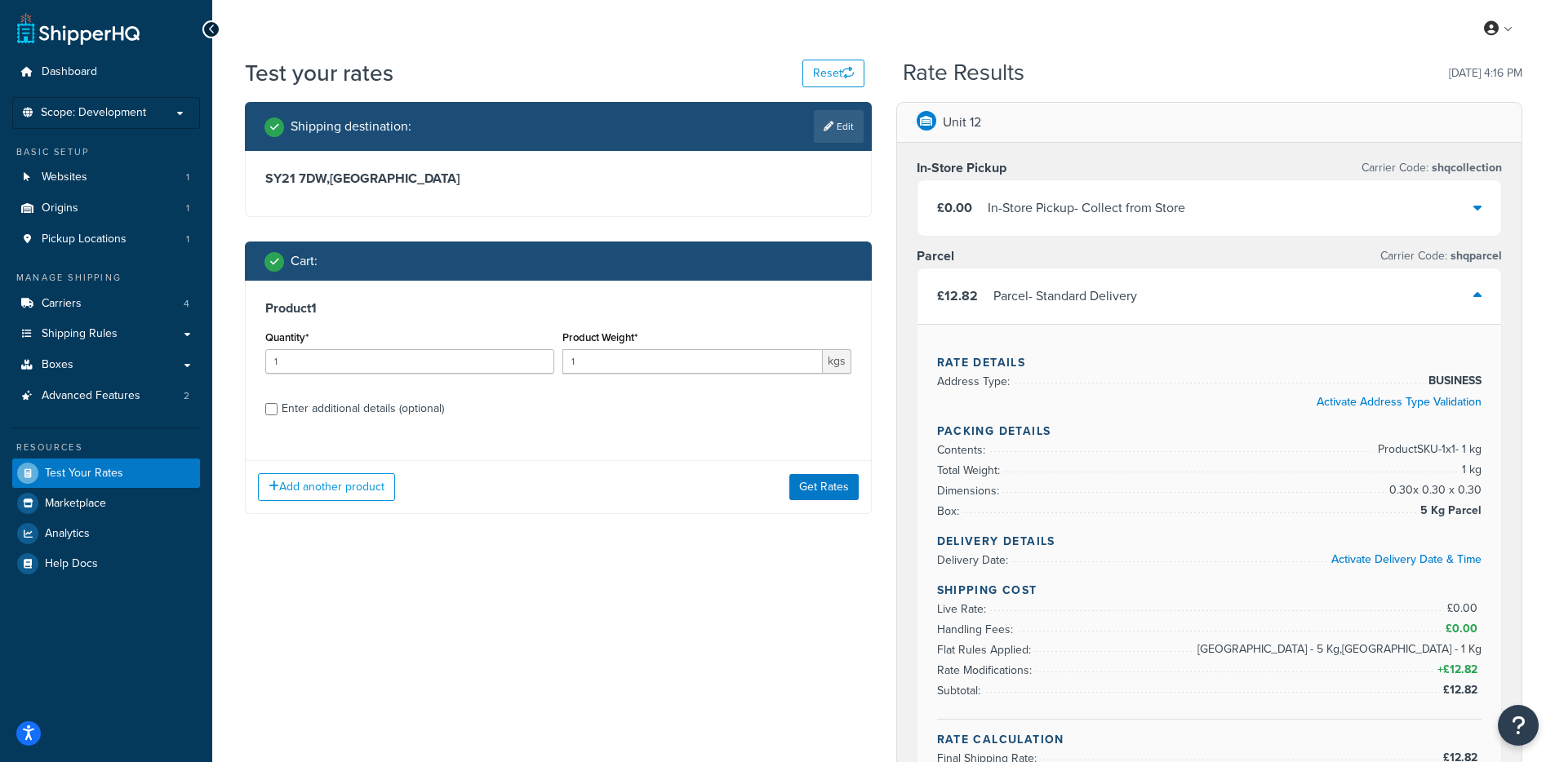
click at [353, 423] on div "Product 1 Quantity* 1 Product Weight* 1 kgs Enter additional details (optional)" at bounding box center [558, 364] width 625 height 167
click at [352, 419] on div "Enter additional details (optional)" at bounding box center [363, 408] width 162 height 23
click at [277, 415] on input "Enter additional details (optional)" at bounding box center [271, 409] width 12 height 12
checkbox input "true"
select select "88100"
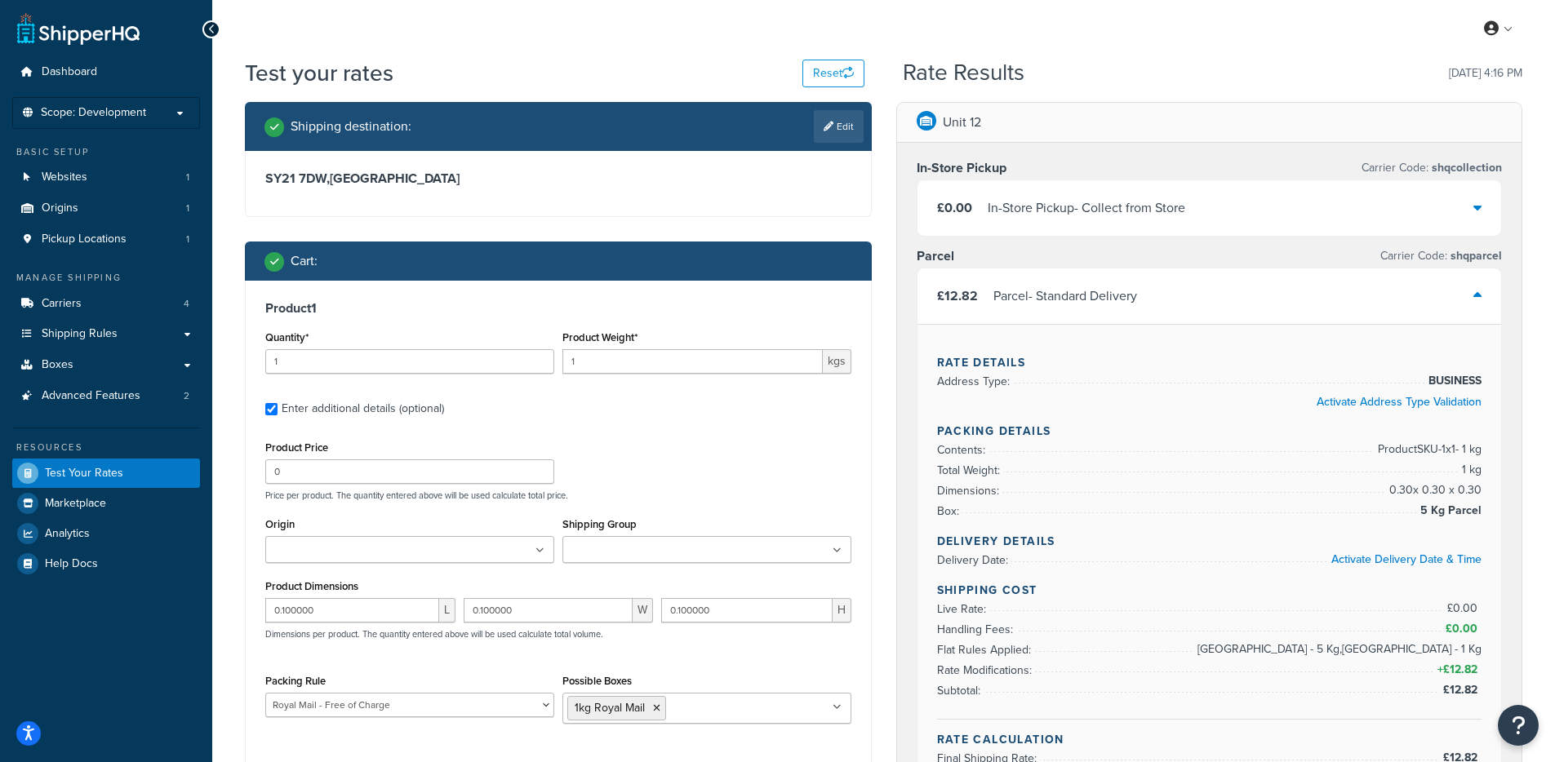
click at [632, 551] on input "Shipping Group" at bounding box center [639, 551] width 144 height 18
click at [885, 508] on div "Unit 12 In-Store Pickup Carrier Code: shqcollection £0.00 In-Store Pickup - Col…" at bounding box center [1209, 753] width 651 height 1302
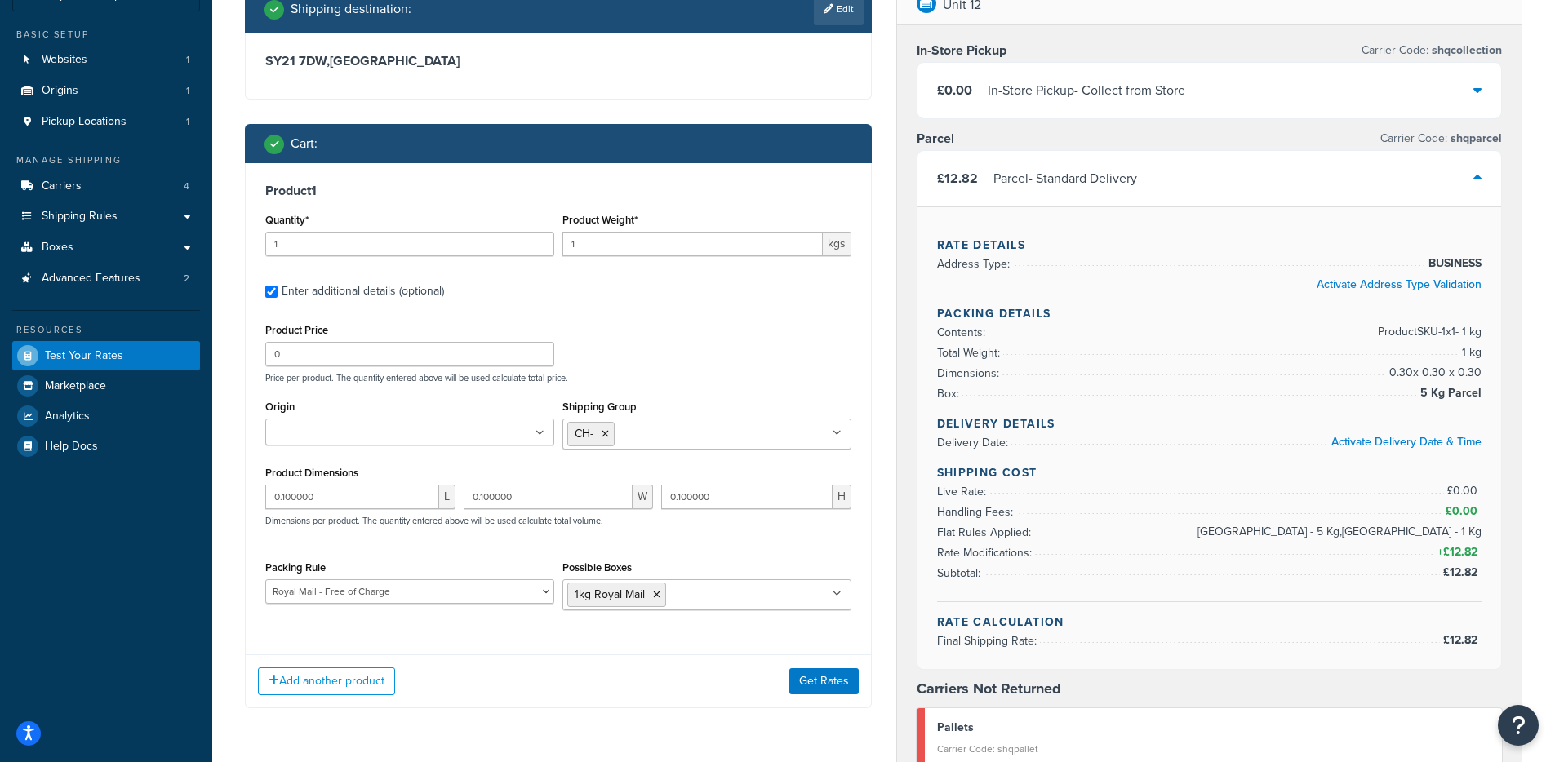
scroll to position [196, 0]
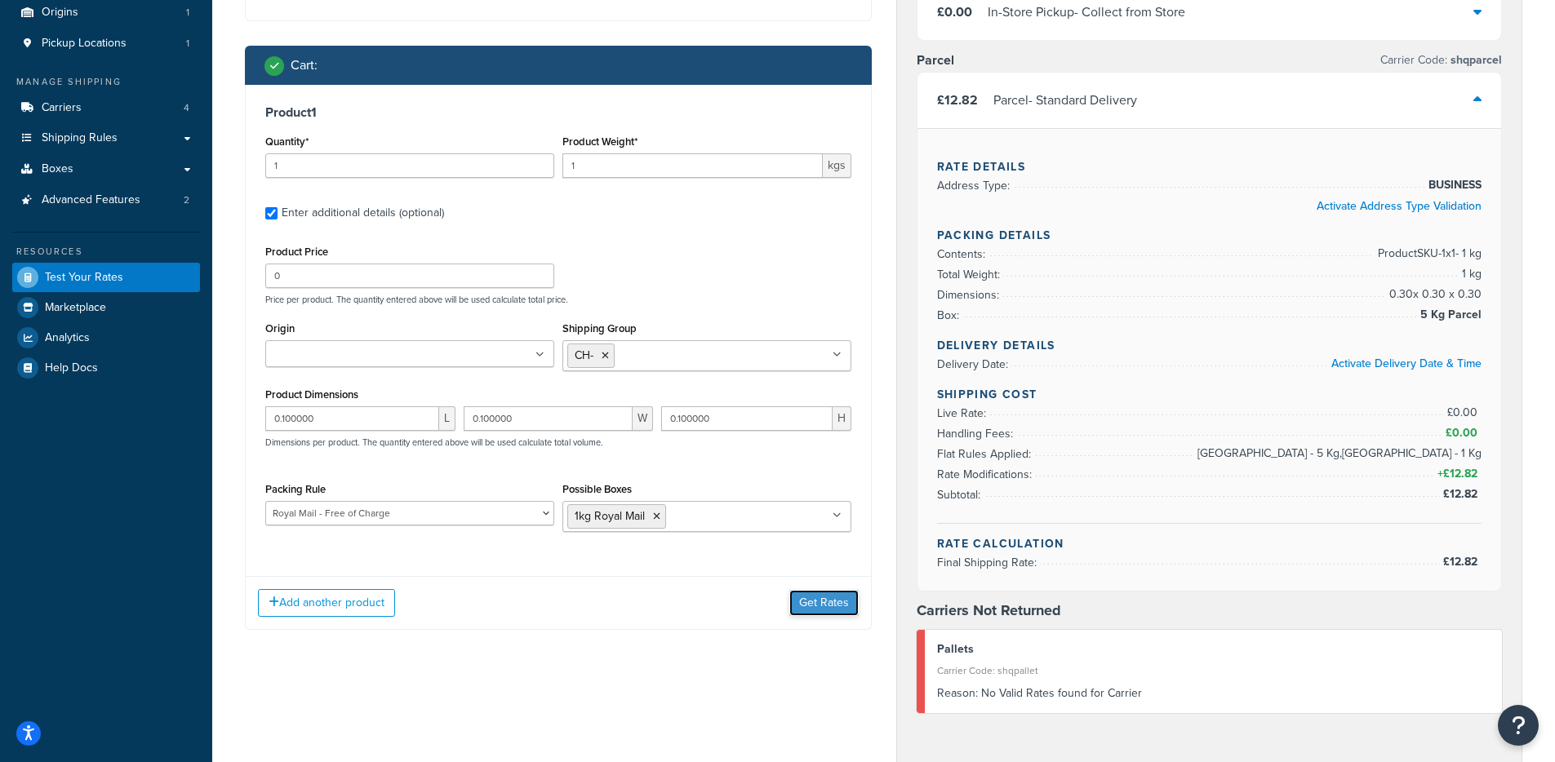
click at [823, 613] on button "Get Rates" at bounding box center [823, 603] width 69 height 26
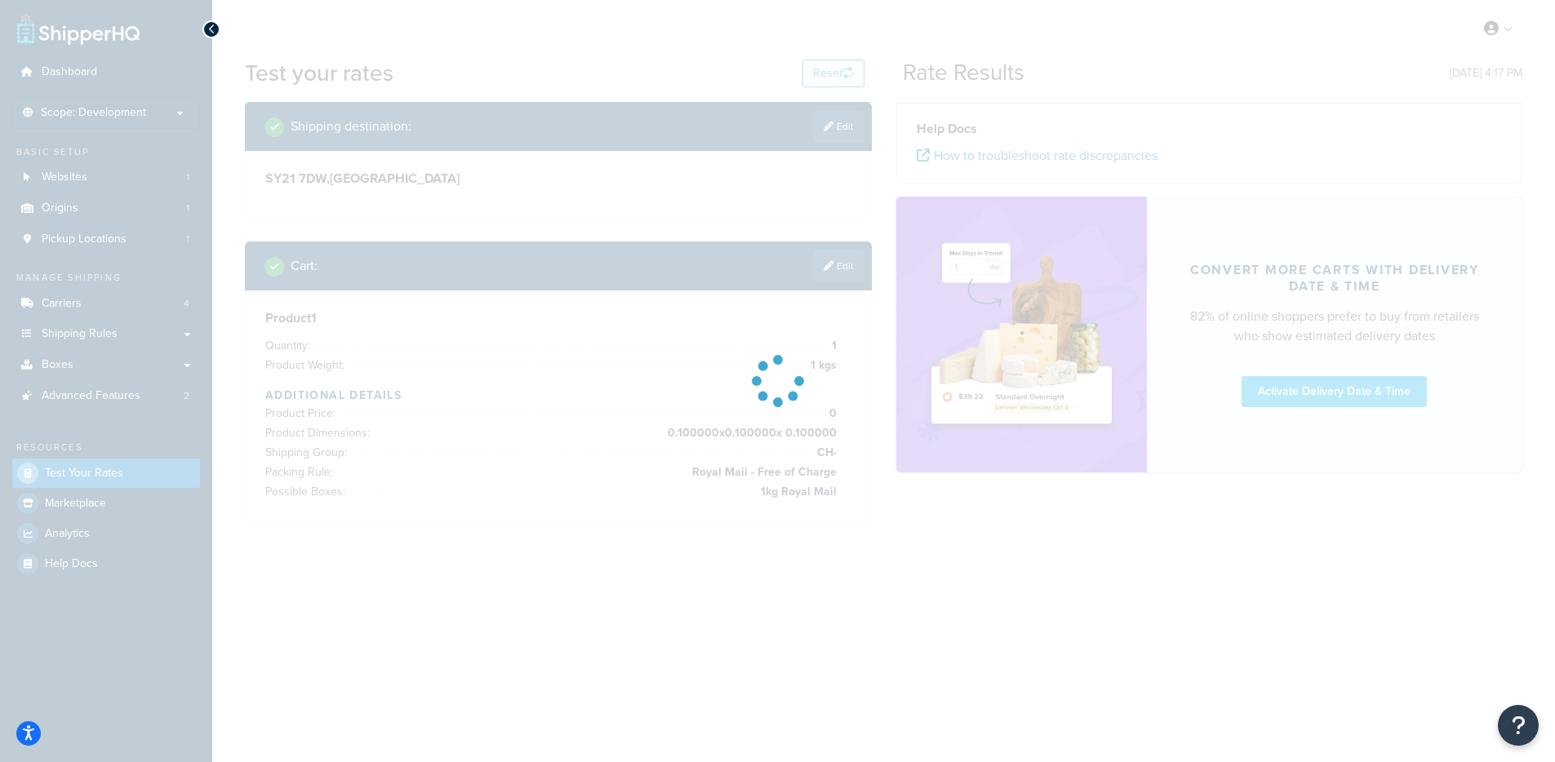
scroll to position [0, 0]
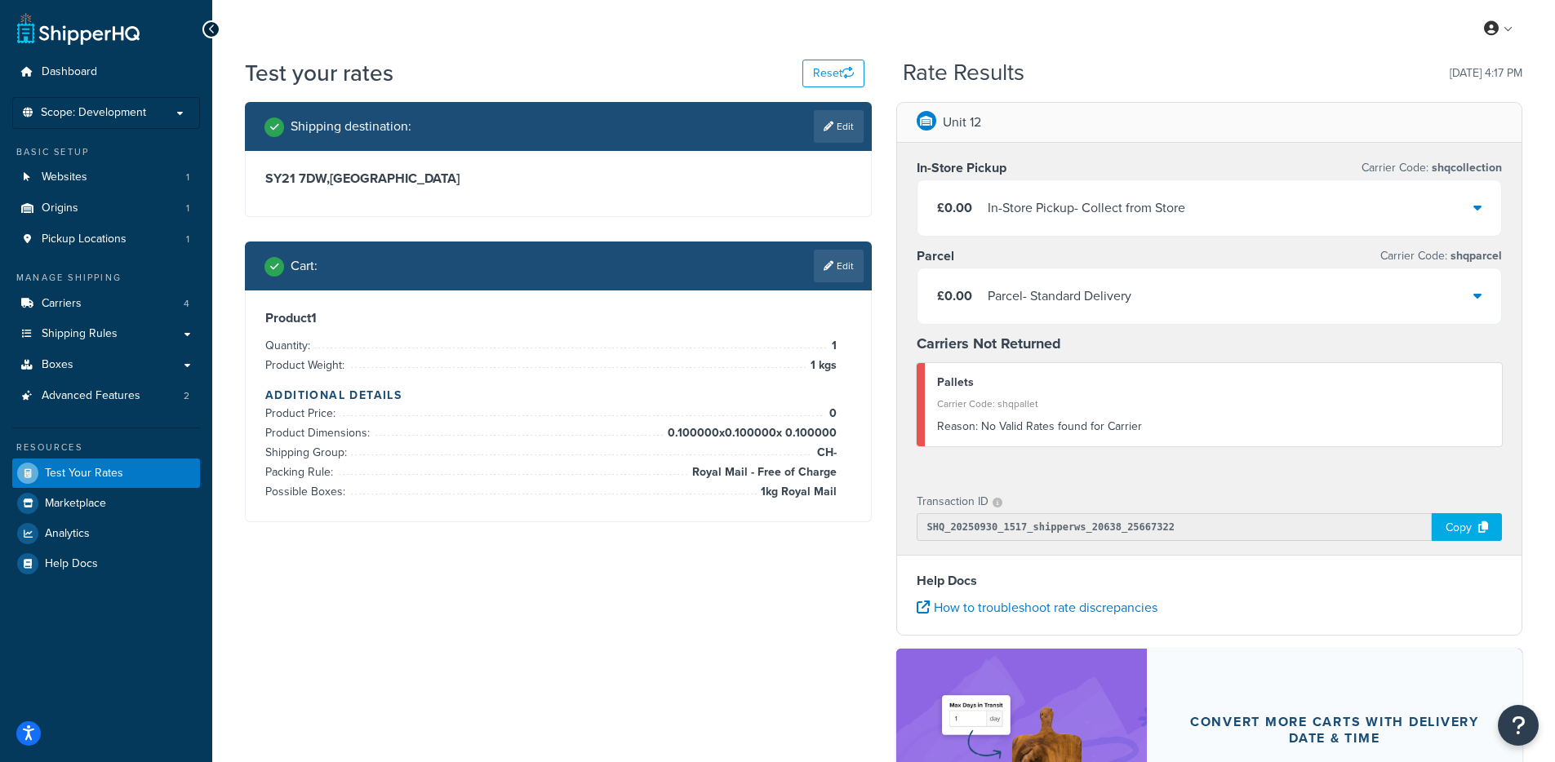
click at [1030, 305] on div "Parcel - Standard Delivery" at bounding box center [1059, 296] width 144 height 23
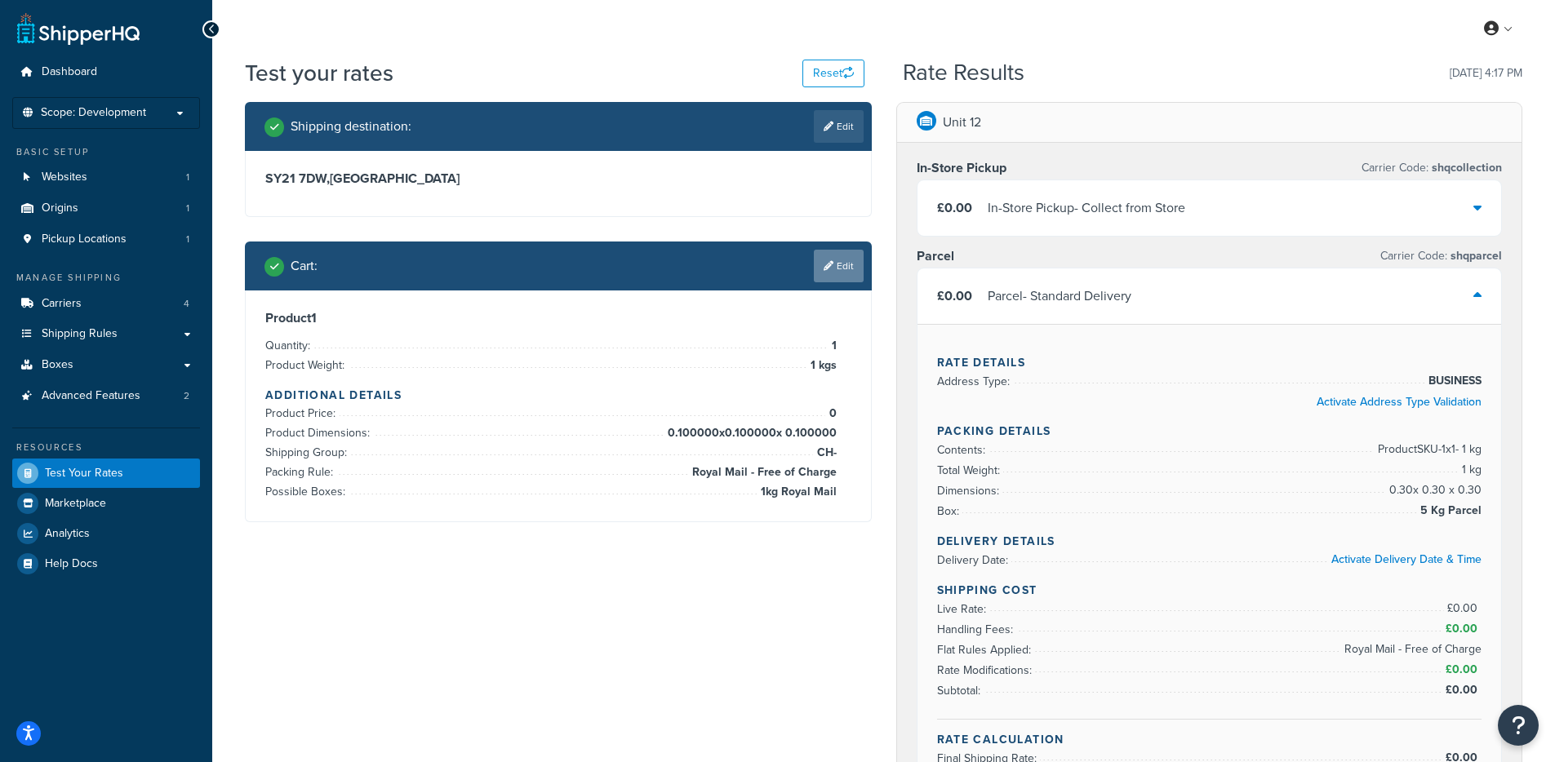
click at [840, 267] on link "Edit" at bounding box center [839, 266] width 50 height 33
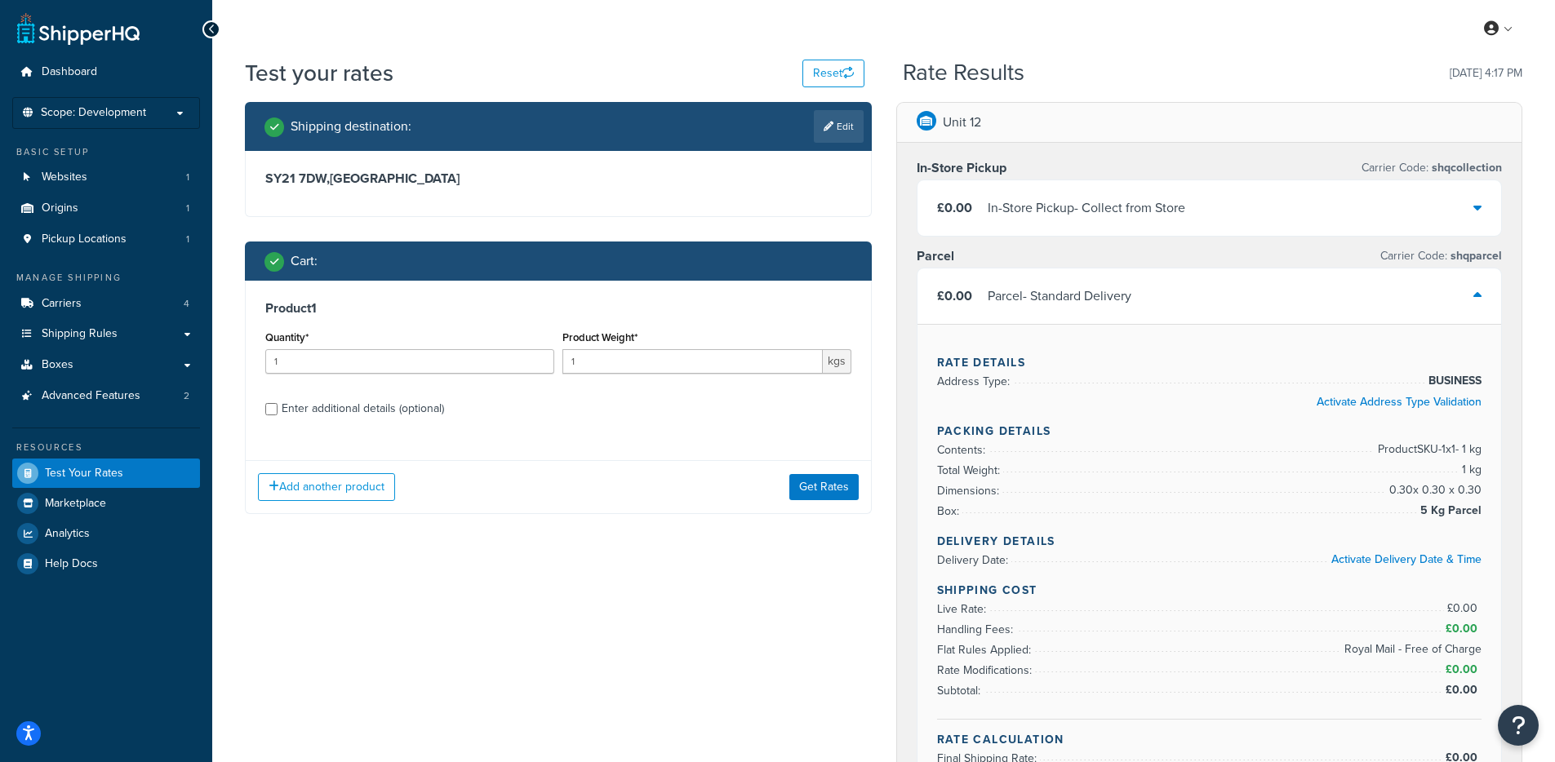
click at [406, 415] on div "Enter additional details (optional)" at bounding box center [363, 408] width 162 height 23
click at [277, 415] on input "Enter additional details (optional)" at bounding box center [271, 409] width 12 height 12
checkbox input "true"
select select "88100"
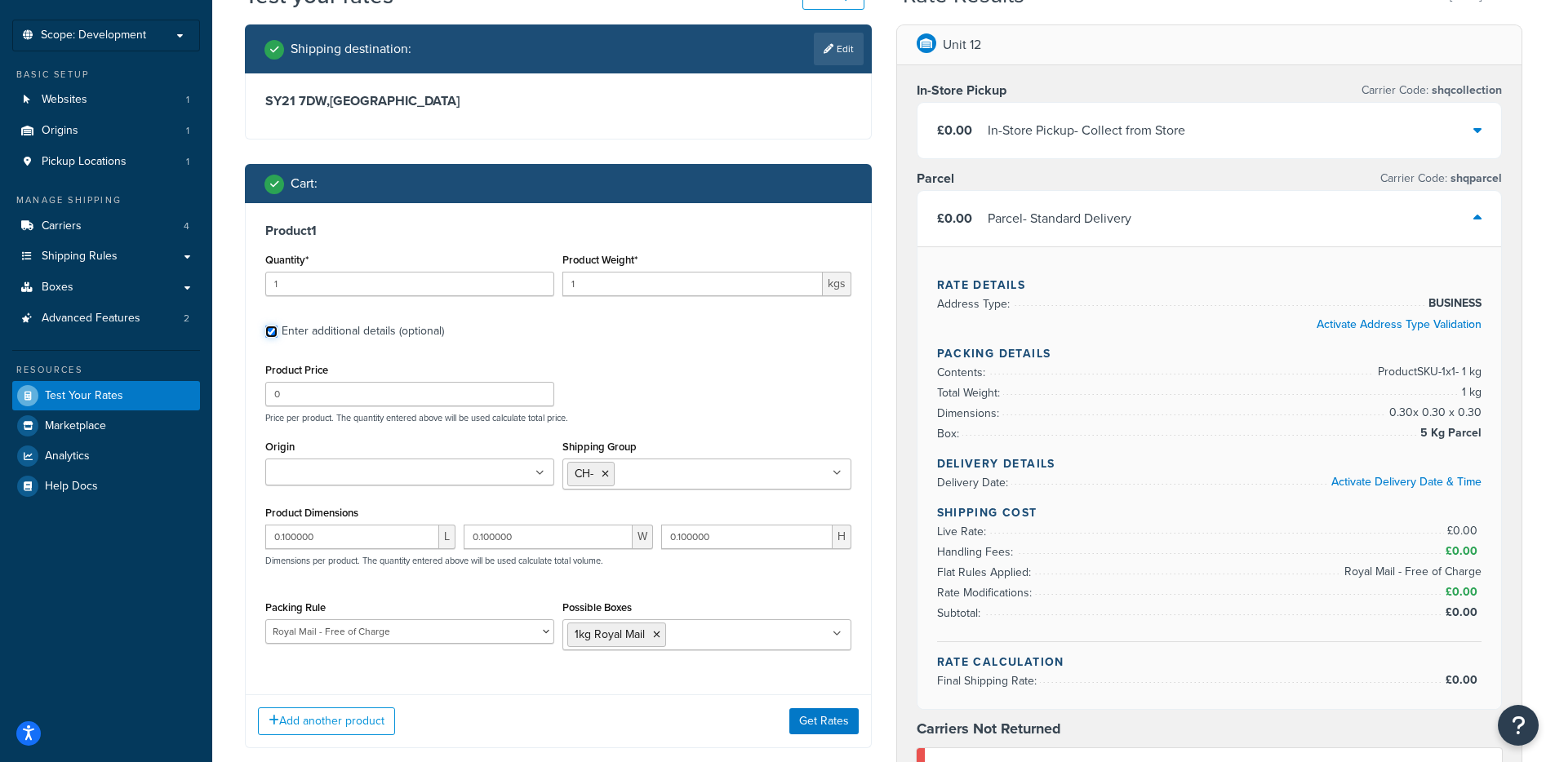
scroll to position [294, 0]
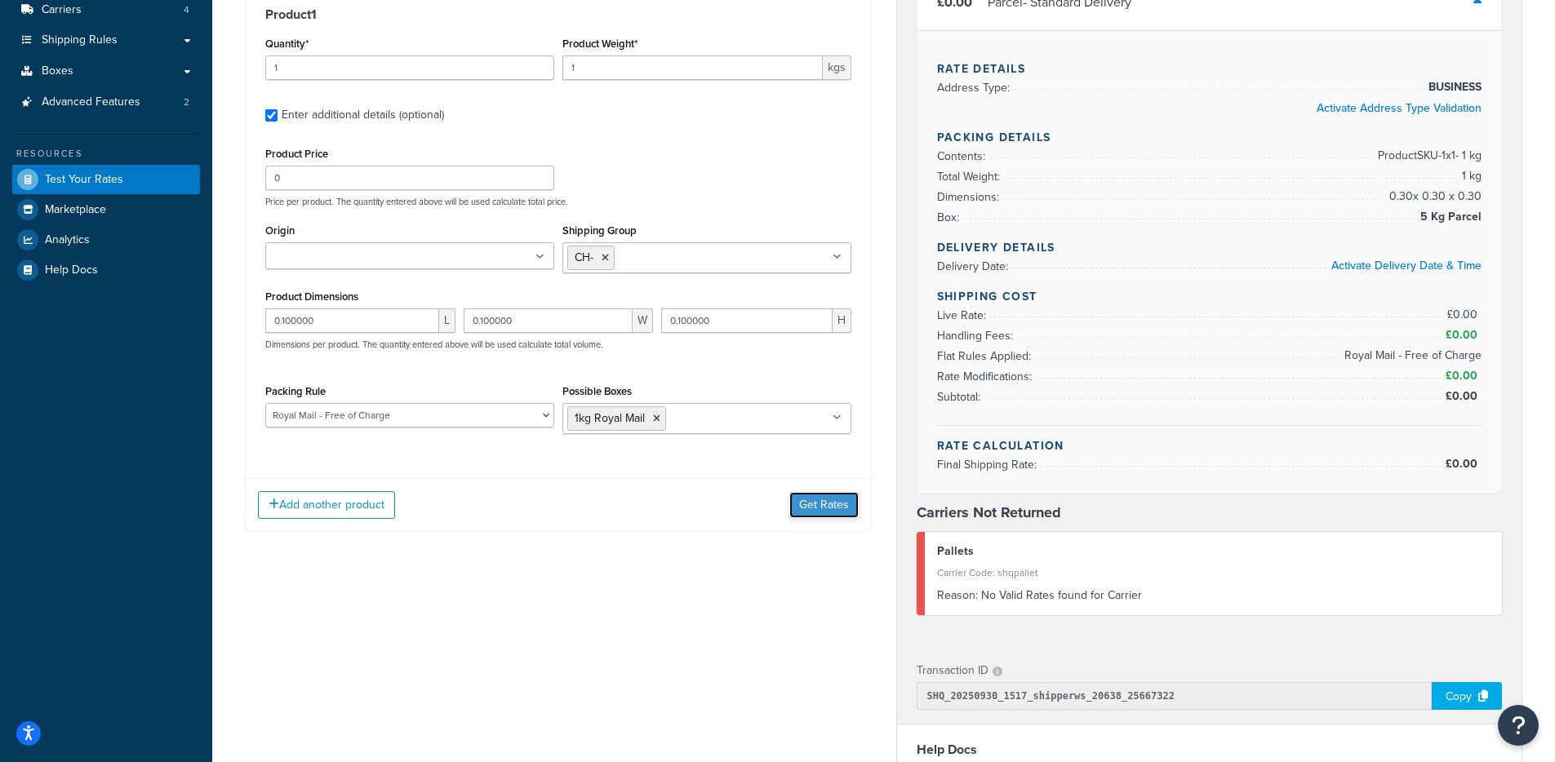
click at [809, 508] on button "Get Rates" at bounding box center [823, 505] width 69 height 26
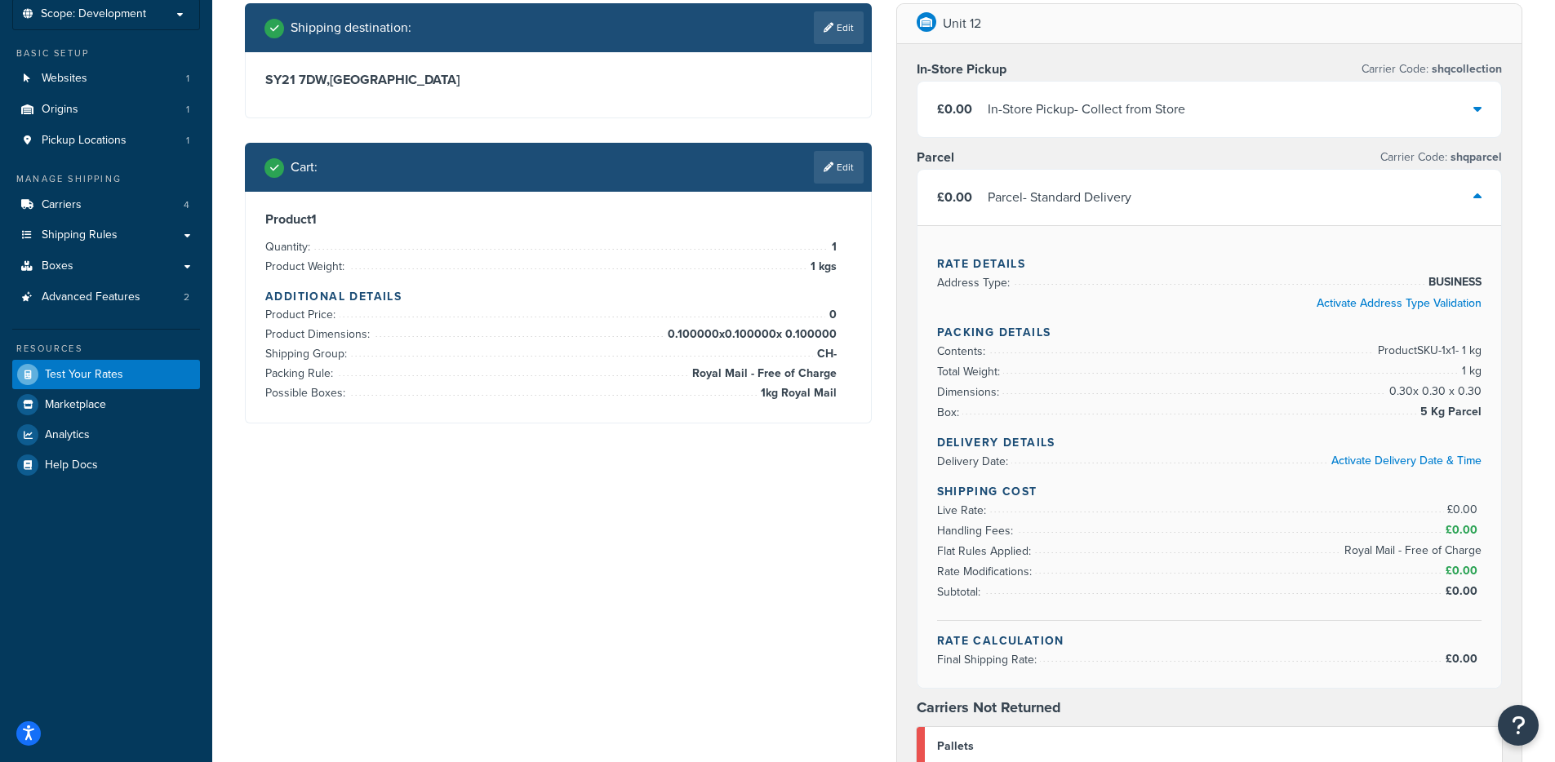
scroll to position [98, 0]
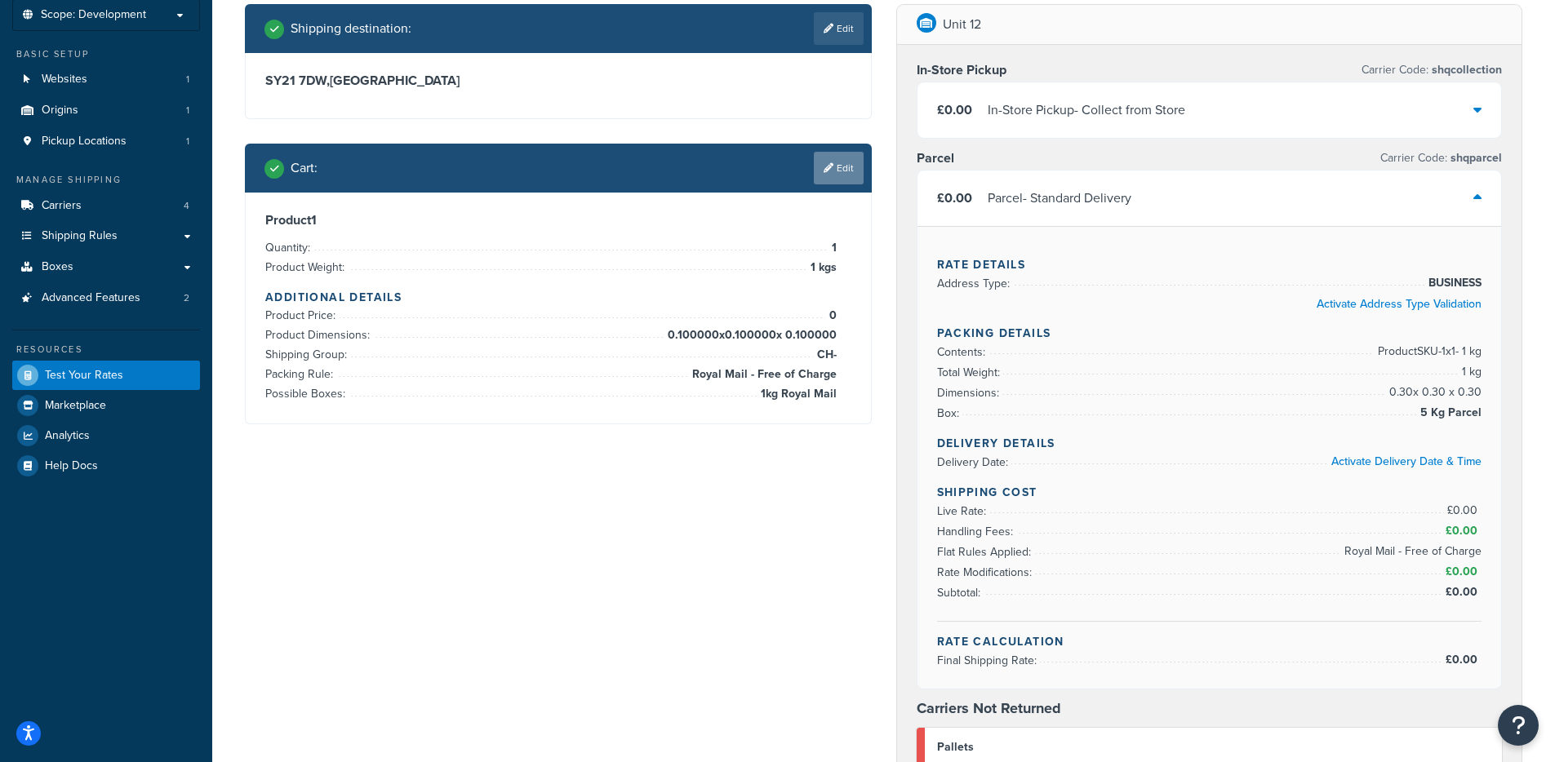
click at [824, 176] on link "Edit" at bounding box center [839, 168] width 50 height 33
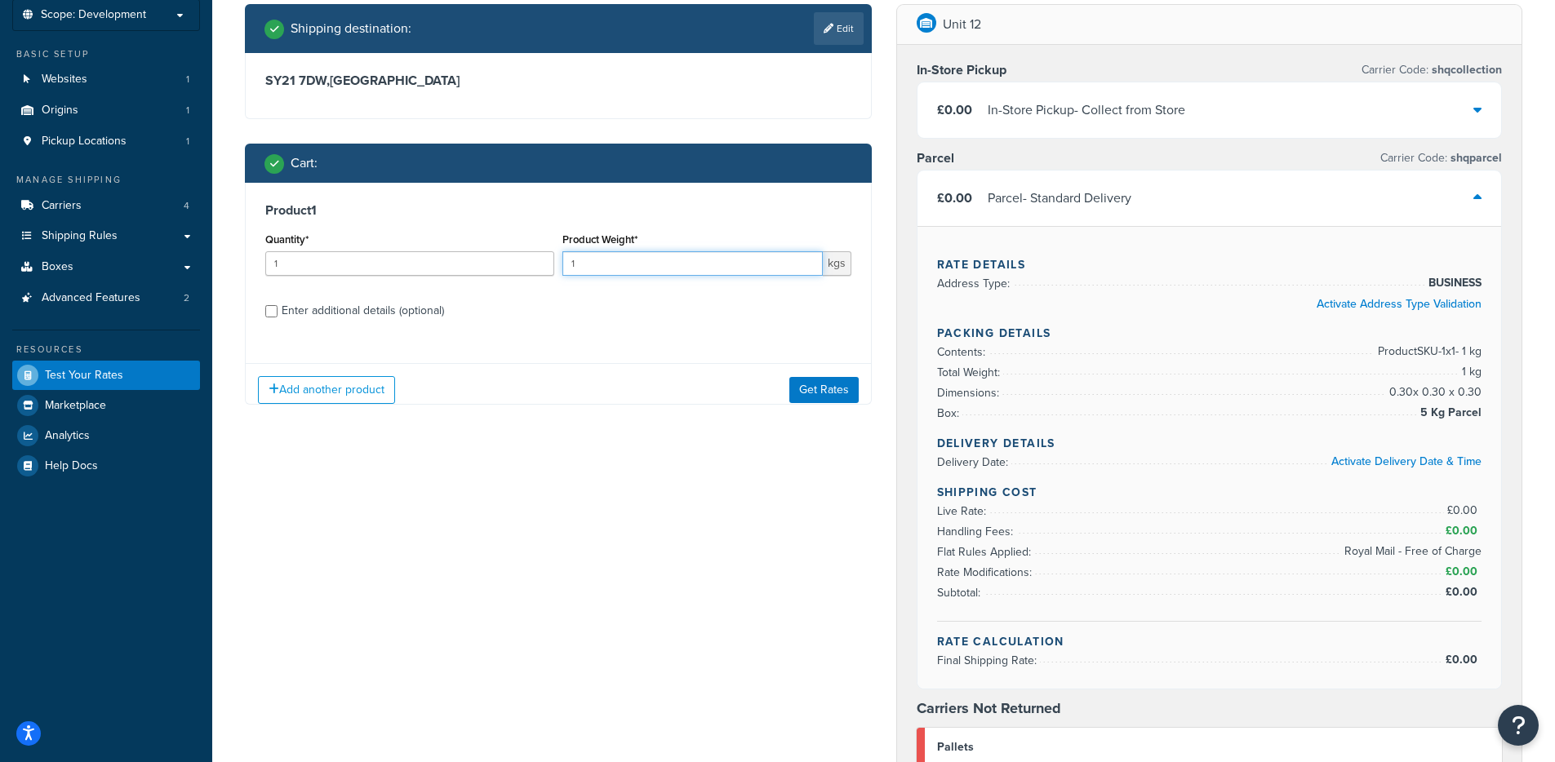
drag, startPoint x: 665, startPoint y: 264, endPoint x: 651, endPoint y: 263, distance: 14.0
click at [656, 264] on input "1" at bounding box center [692, 263] width 260 height 24
type input "0.1"
click at [827, 378] on button "Get Rates" at bounding box center [823, 389] width 69 height 26
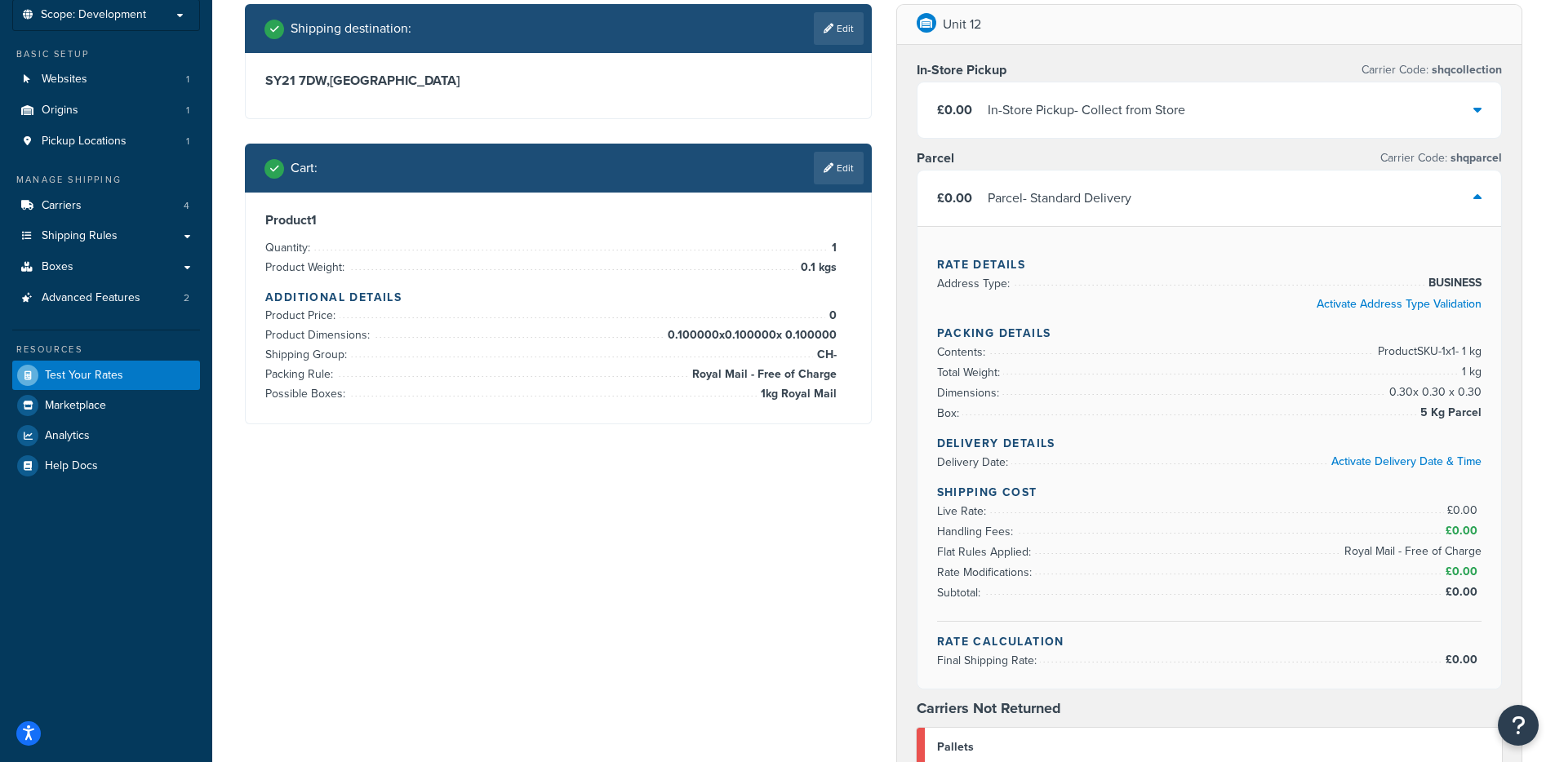
scroll to position [0, 0]
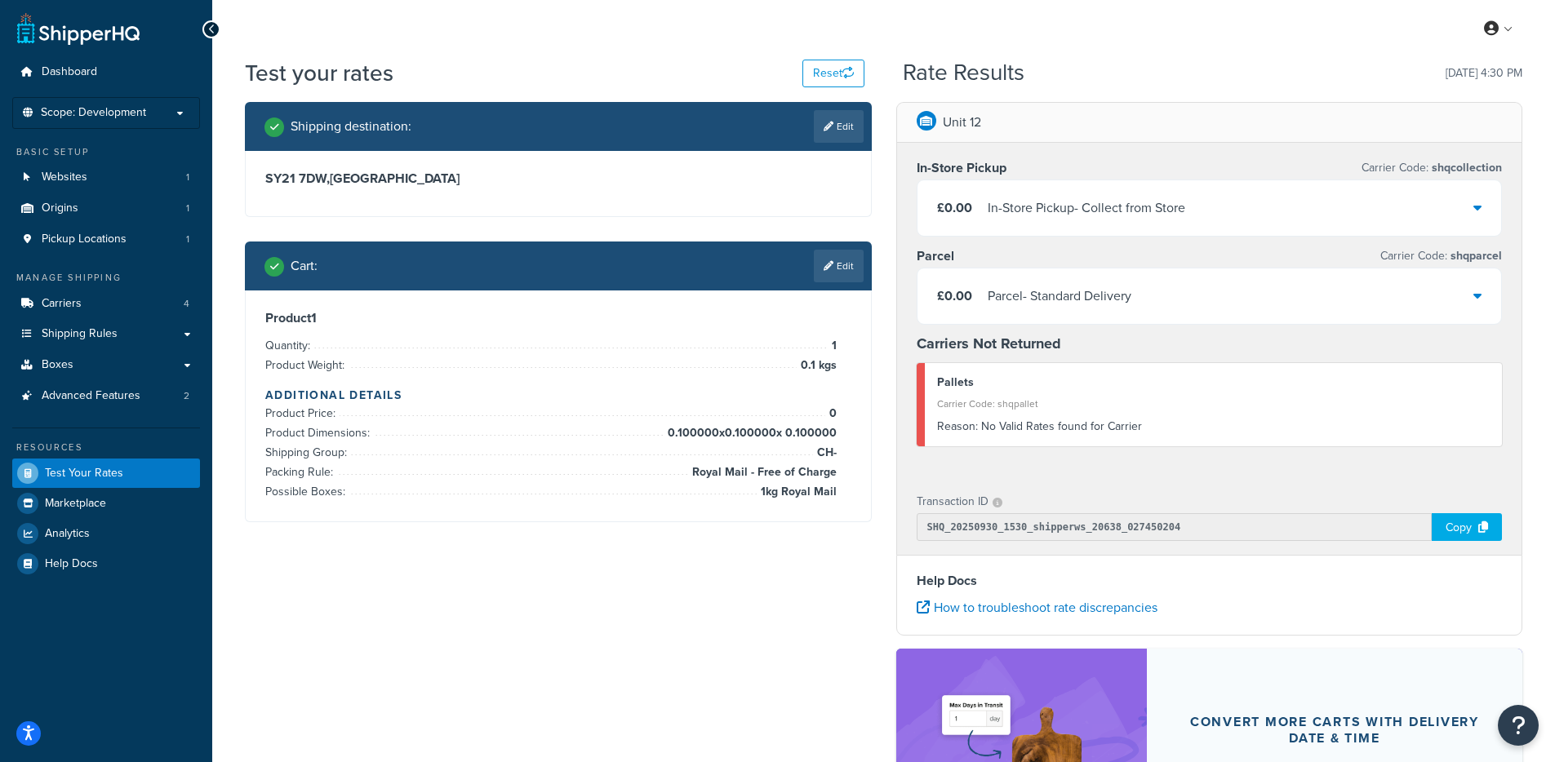
click at [1073, 296] on div "Parcel - Standard Delivery" at bounding box center [1059, 296] width 144 height 23
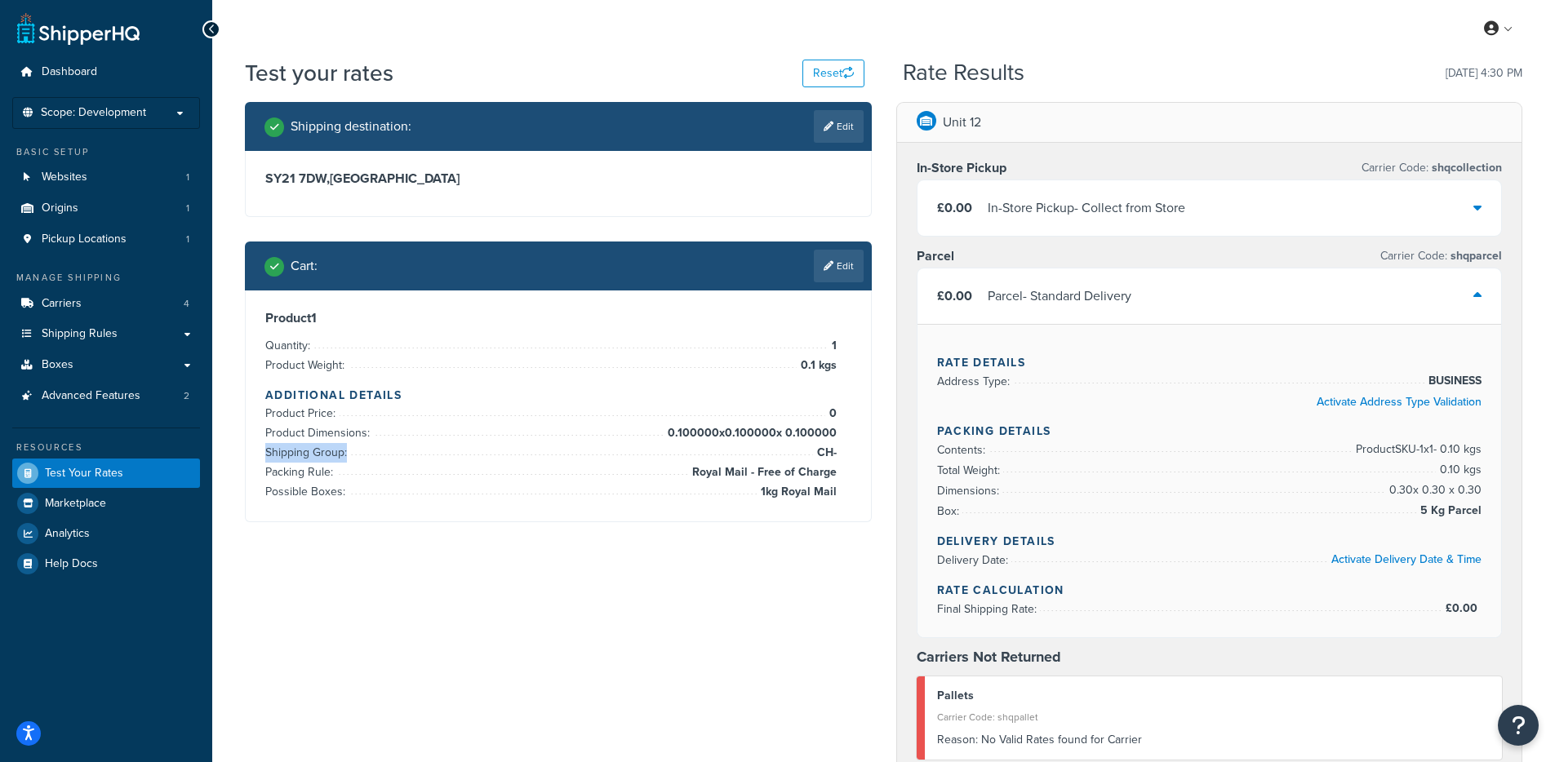
drag, startPoint x: 788, startPoint y: 451, endPoint x: 854, endPoint y: 451, distance: 65.3
click at [854, 451] on div "Product 1 Quantity: 1 Product Weight: 0.1 kgs Additional Details Product Price:…" at bounding box center [558, 406] width 625 height 231
click at [829, 264] on icon at bounding box center [828, 266] width 10 height 10
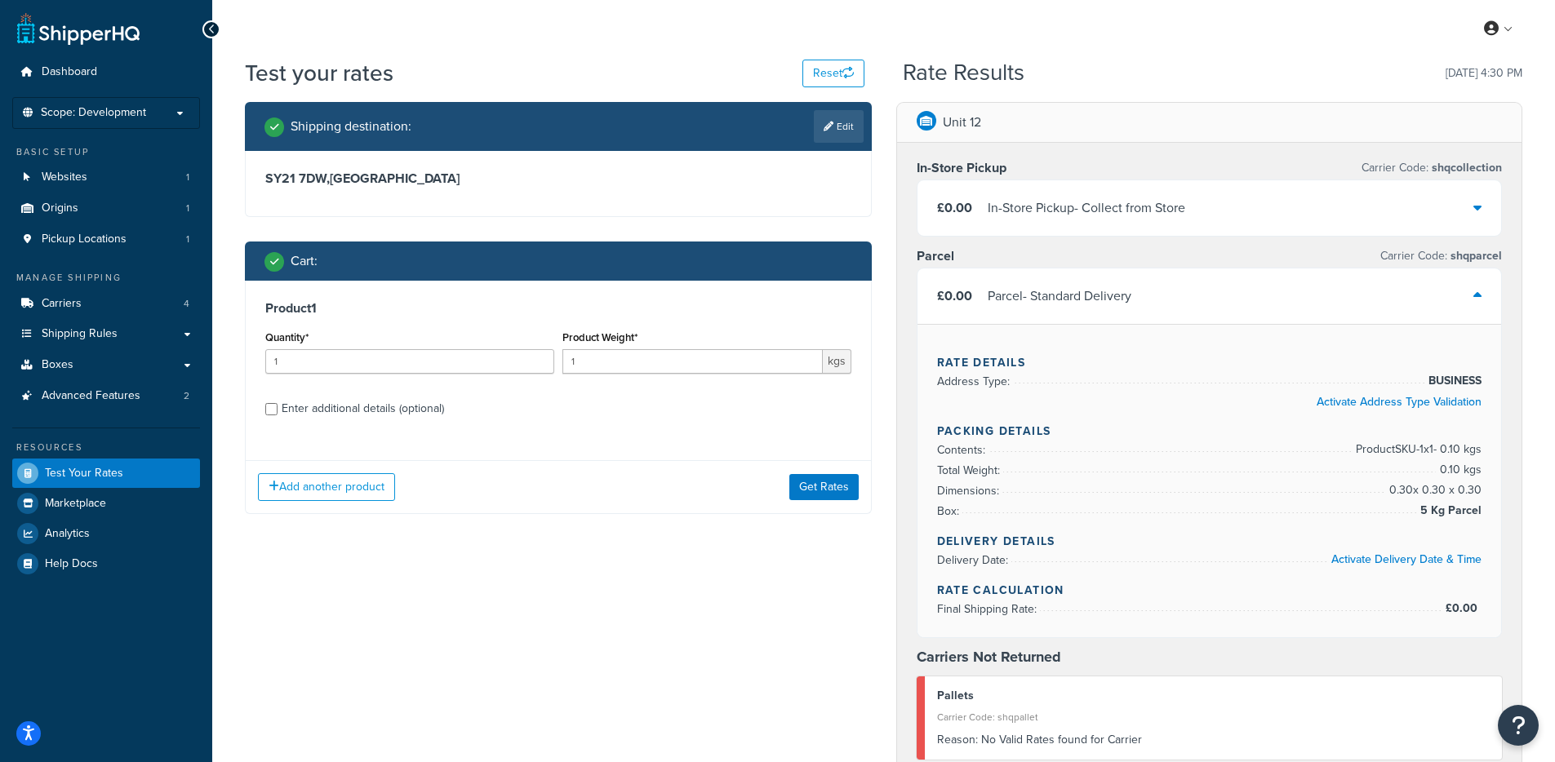
click at [433, 420] on div "Enter additional details (optional)" at bounding box center [363, 408] width 162 height 23
click at [277, 415] on input "Enter additional details (optional)" at bounding box center [271, 409] width 12 height 12
checkbox input "true"
select select "88100"
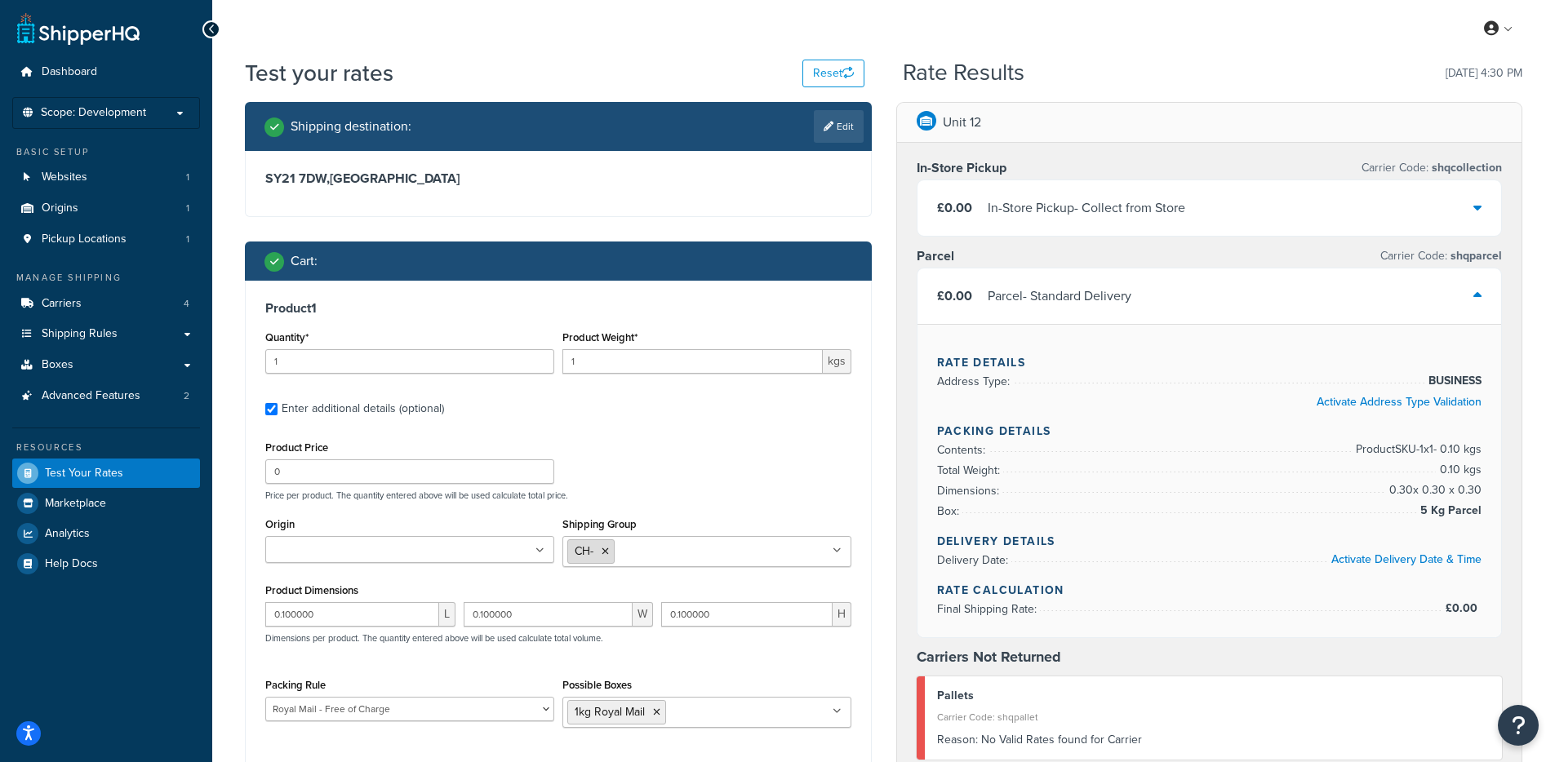
click at [607, 552] on icon at bounding box center [604, 552] width 7 height 10
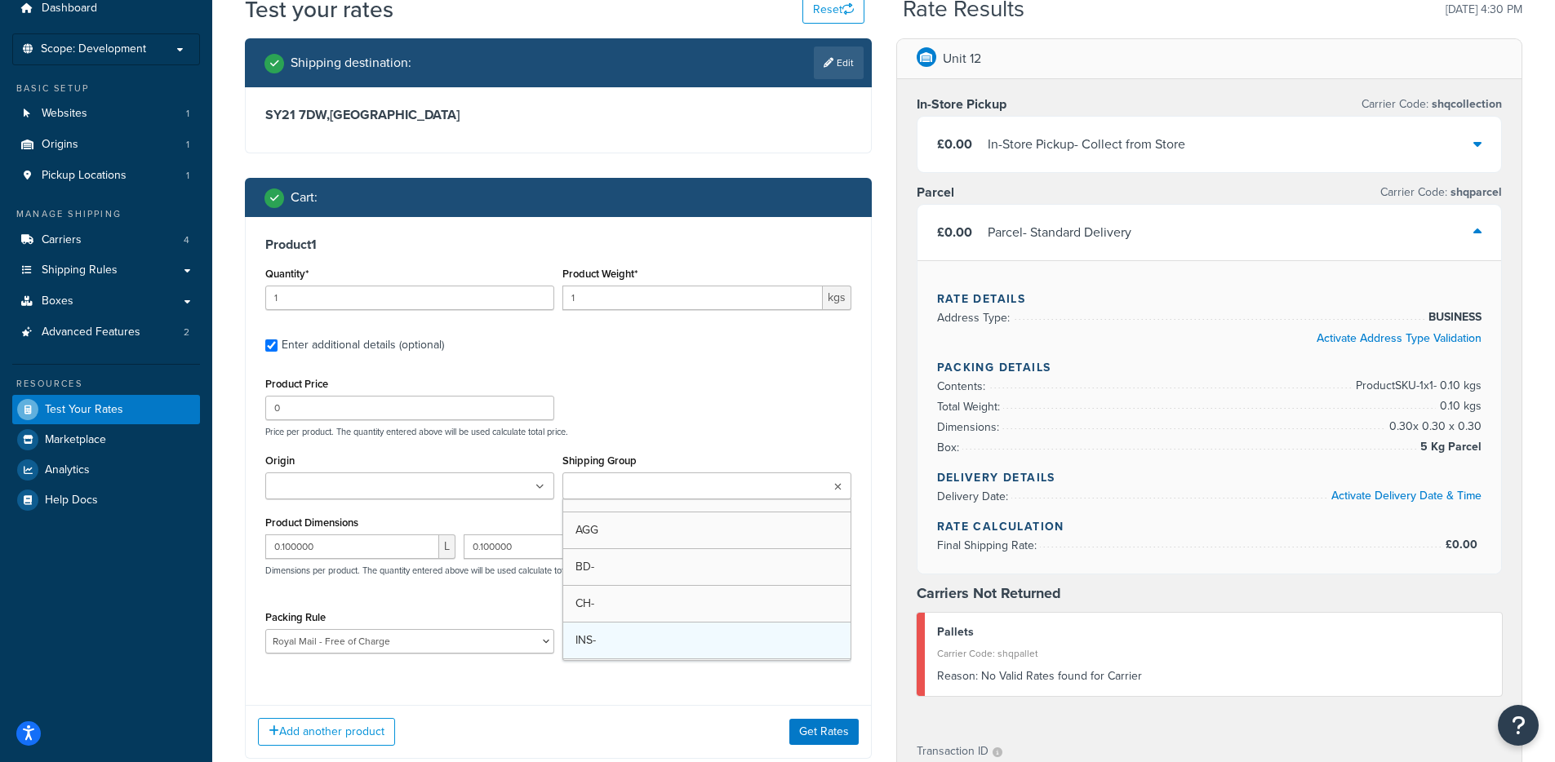
scroll to position [98, 0]
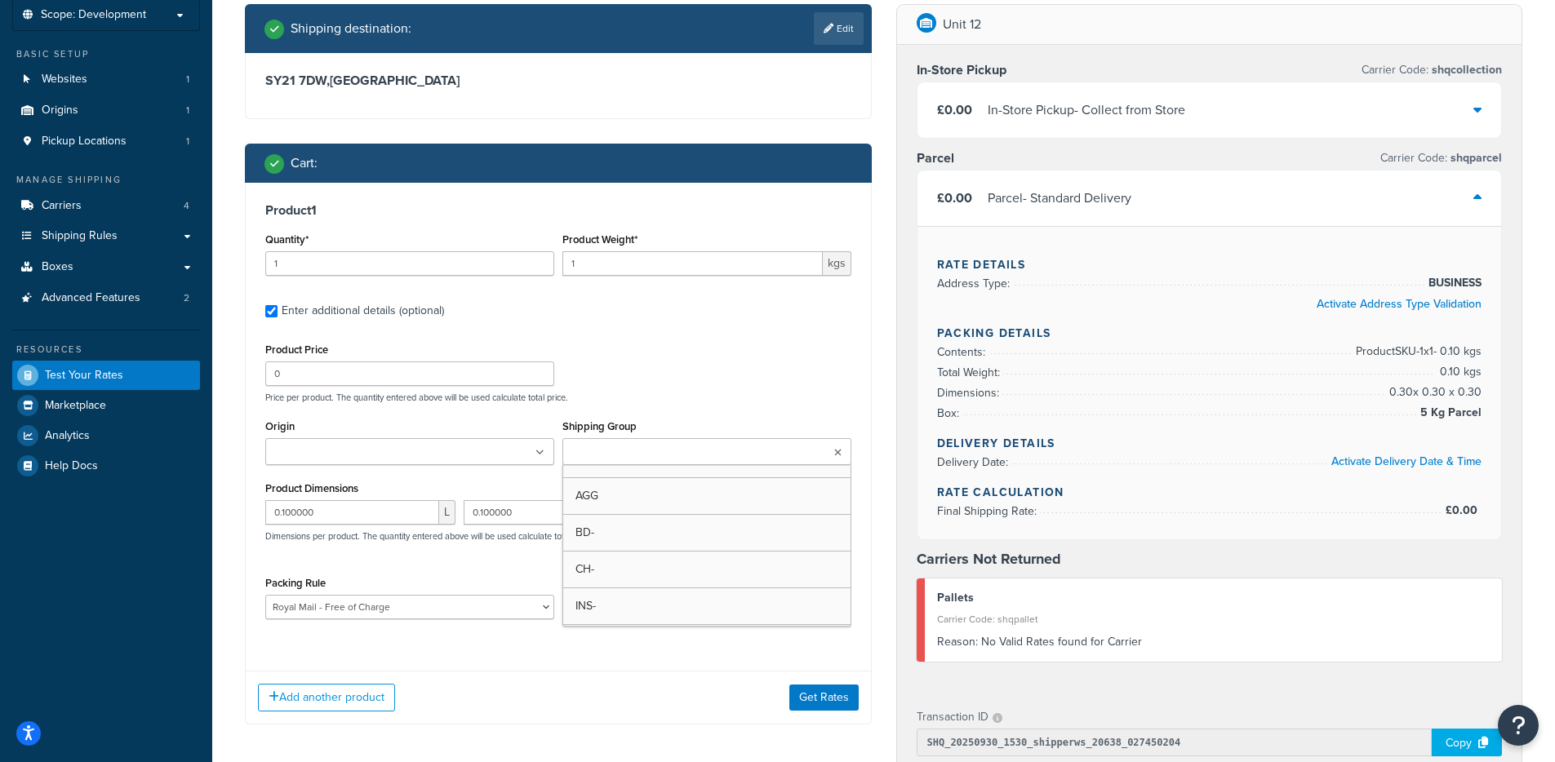
click at [695, 672] on div "Add another product Get Rates" at bounding box center [558, 697] width 625 height 53
drag, startPoint x: 806, startPoint y: 695, endPoint x: 816, endPoint y: 681, distance: 16.3
click at [809, 695] on button "Get Rates" at bounding box center [823, 697] width 69 height 26
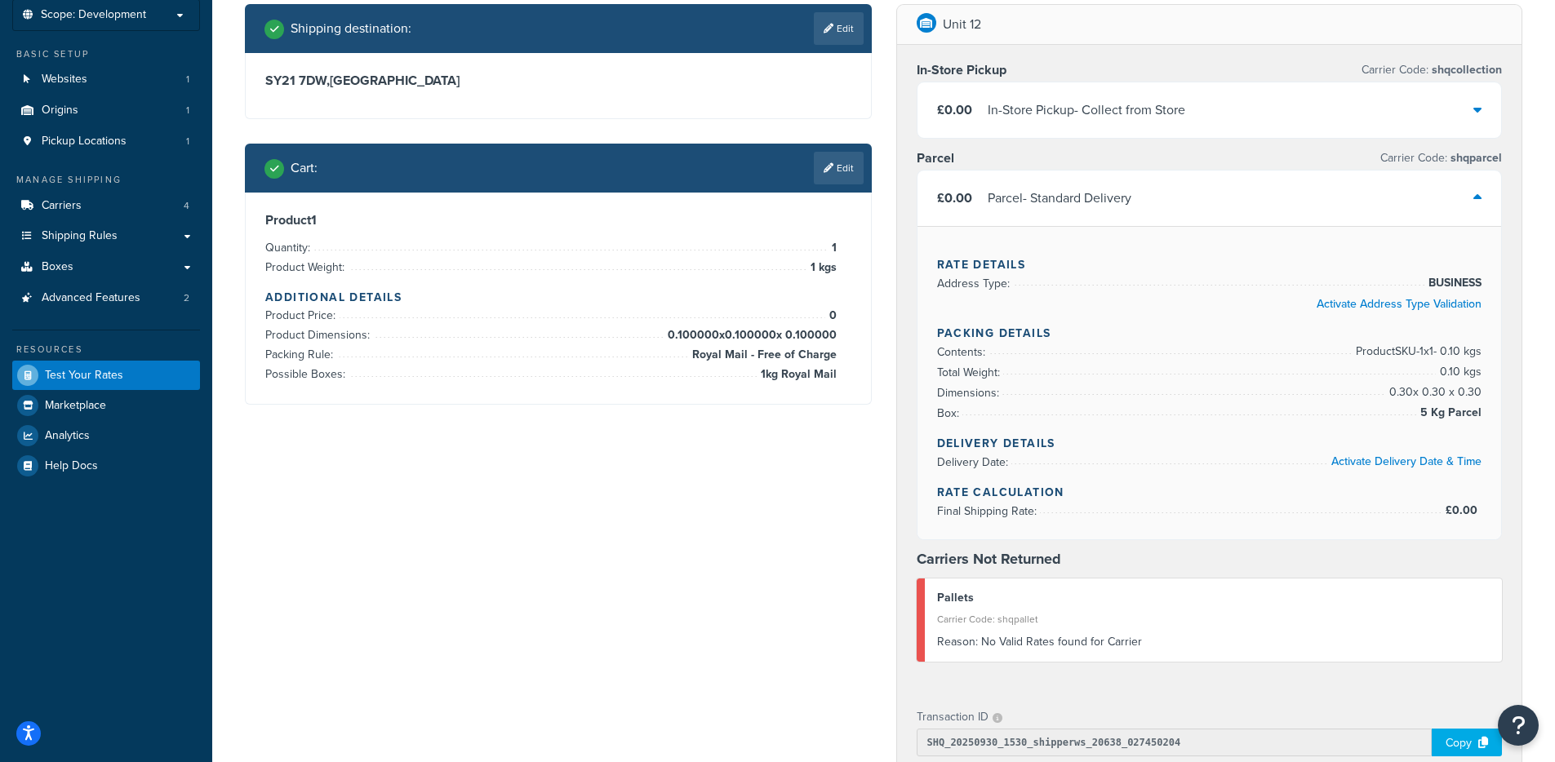
scroll to position [0, 0]
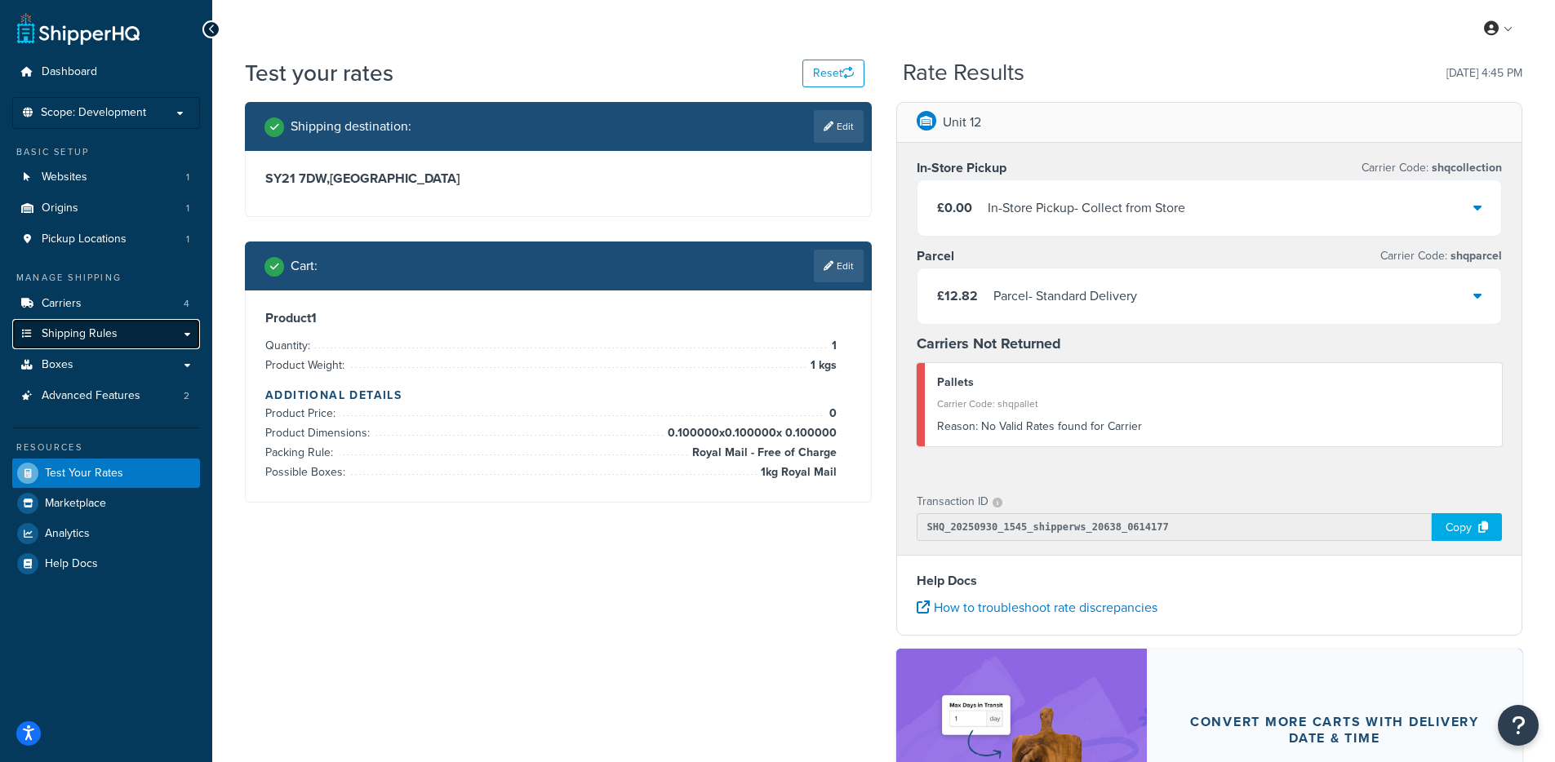
click at [40, 322] on link "Shipping Rules" at bounding box center [106, 334] width 188 height 30
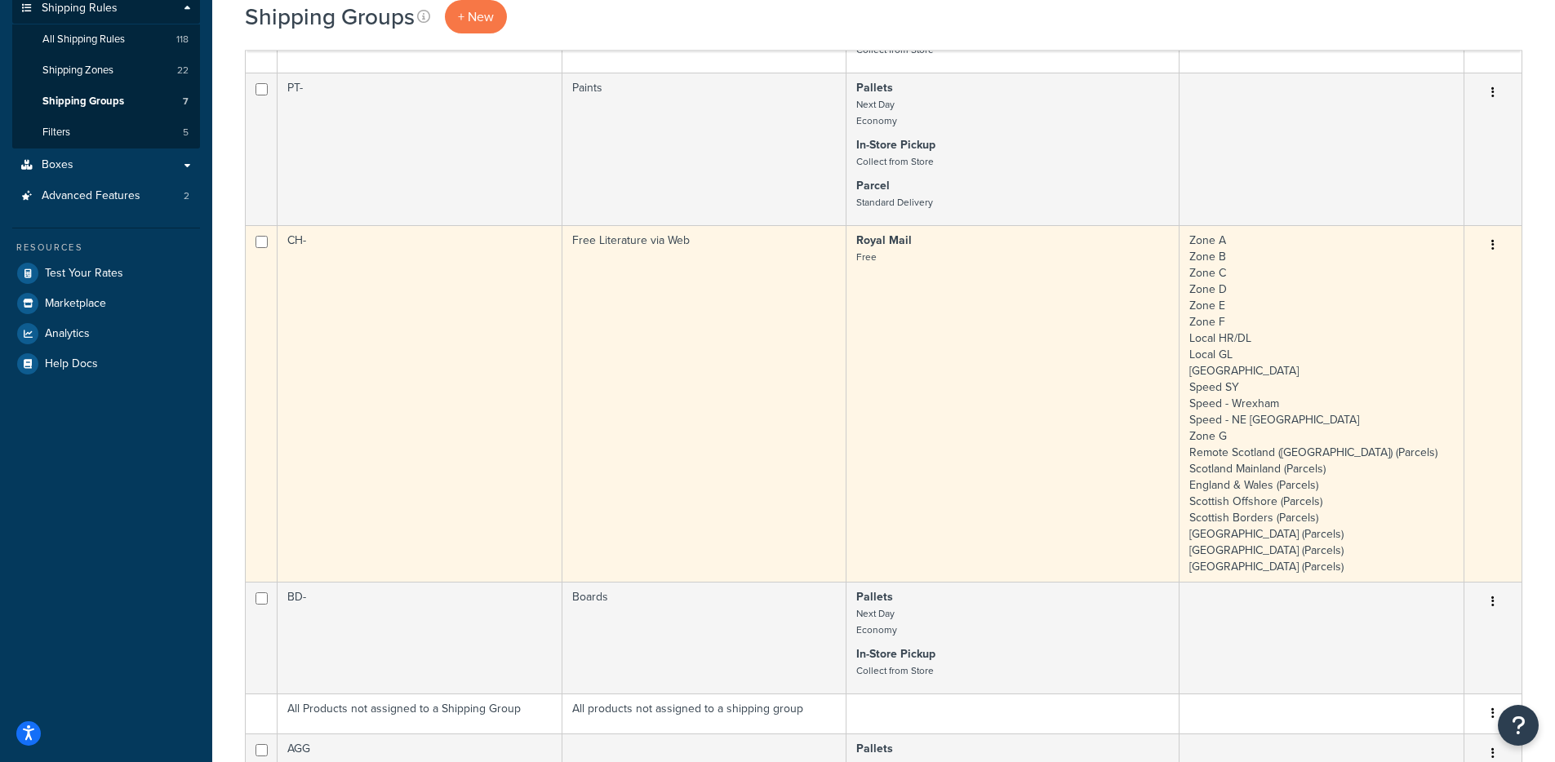
scroll to position [392, 0]
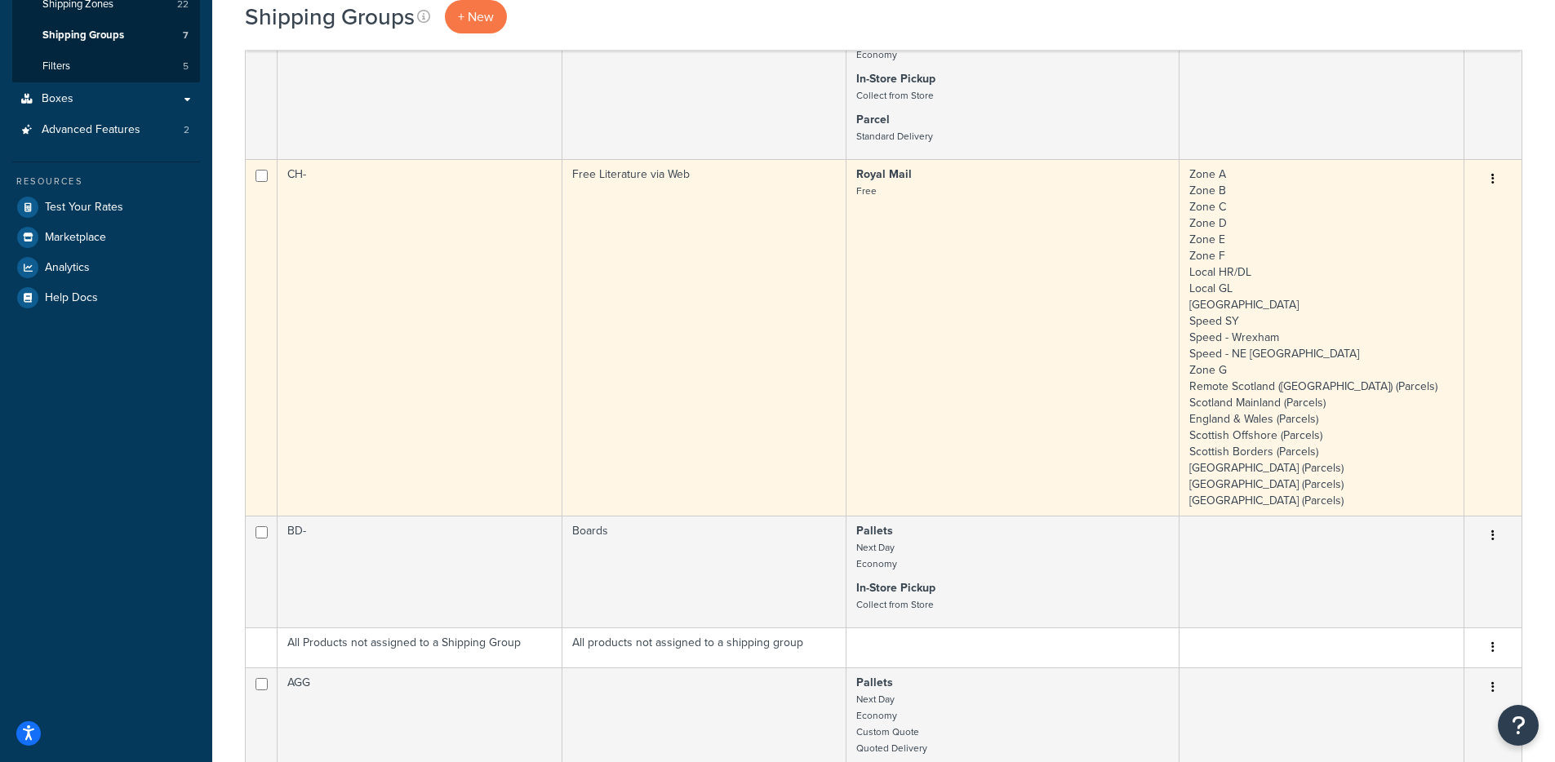
click at [857, 303] on td "Royal Mail Free" at bounding box center [1012, 337] width 333 height 357
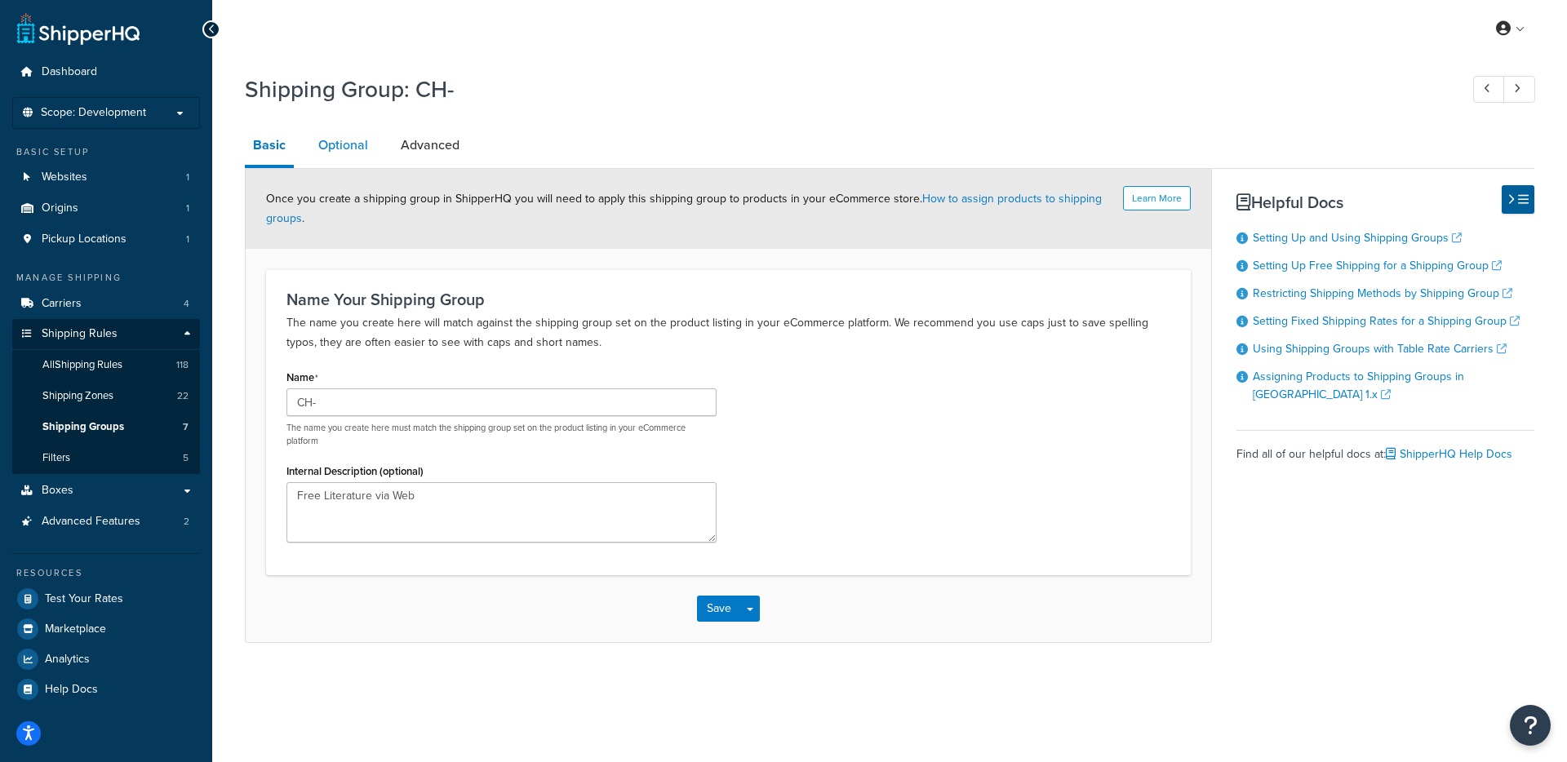
click at [324, 146] on link "Optional" at bounding box center [343, 145] width 66 height 39
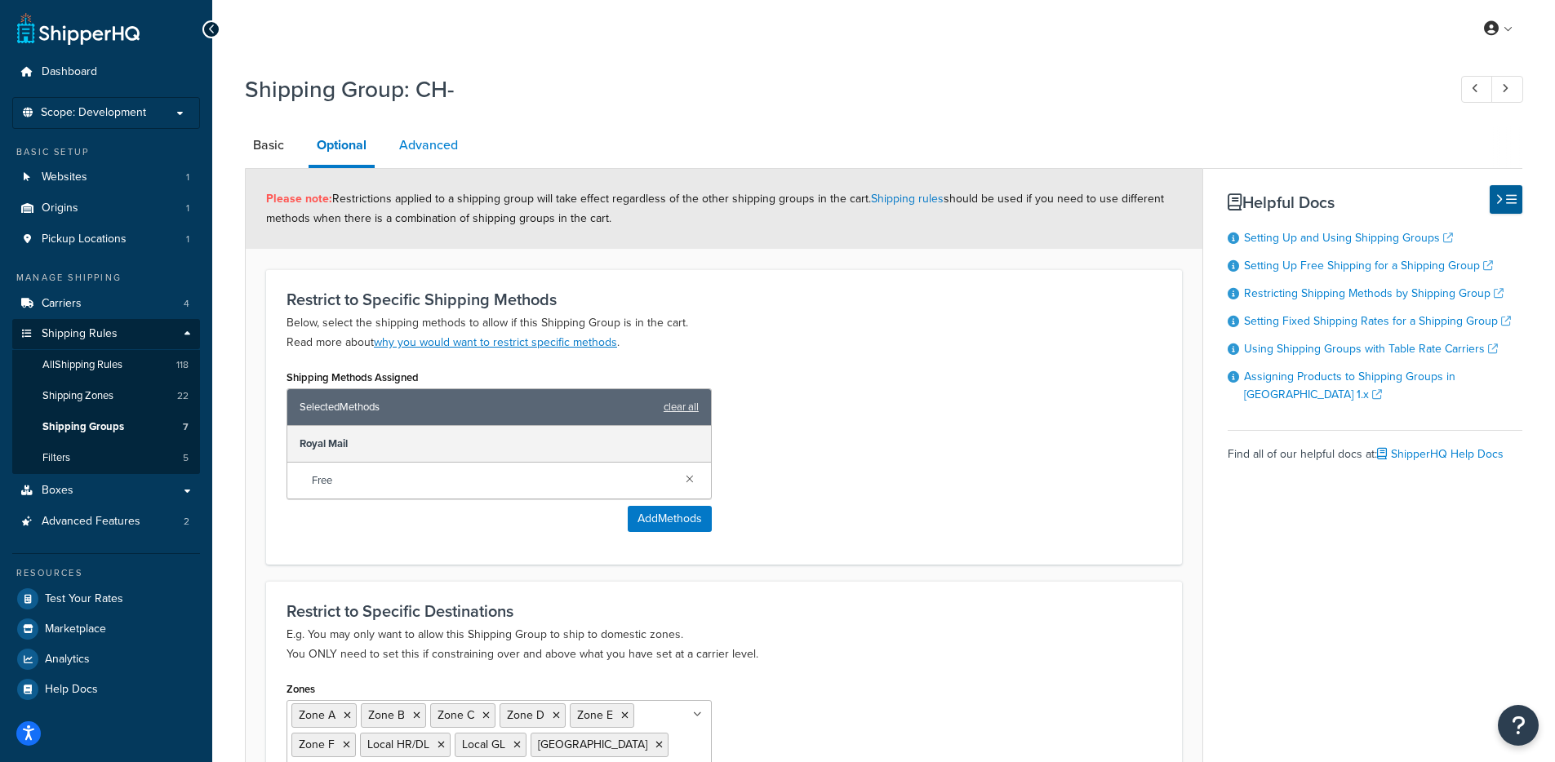
click at [443, 158] on link "Advanced" at bounding box center [428, 145] width 75 height 39
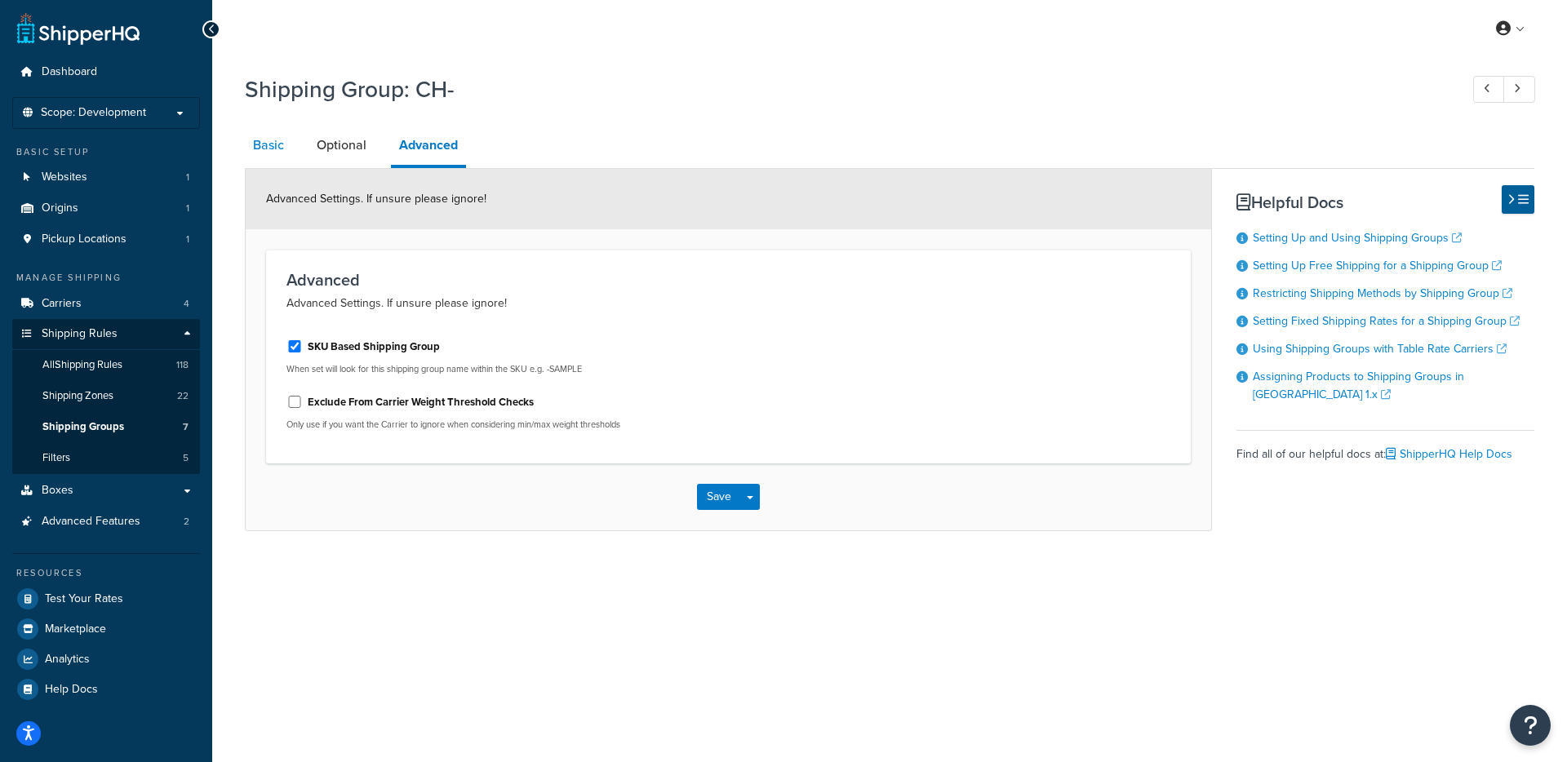
click at [267, 150] on link "Basic" at bounding box center [268, 145] width 47 height 39
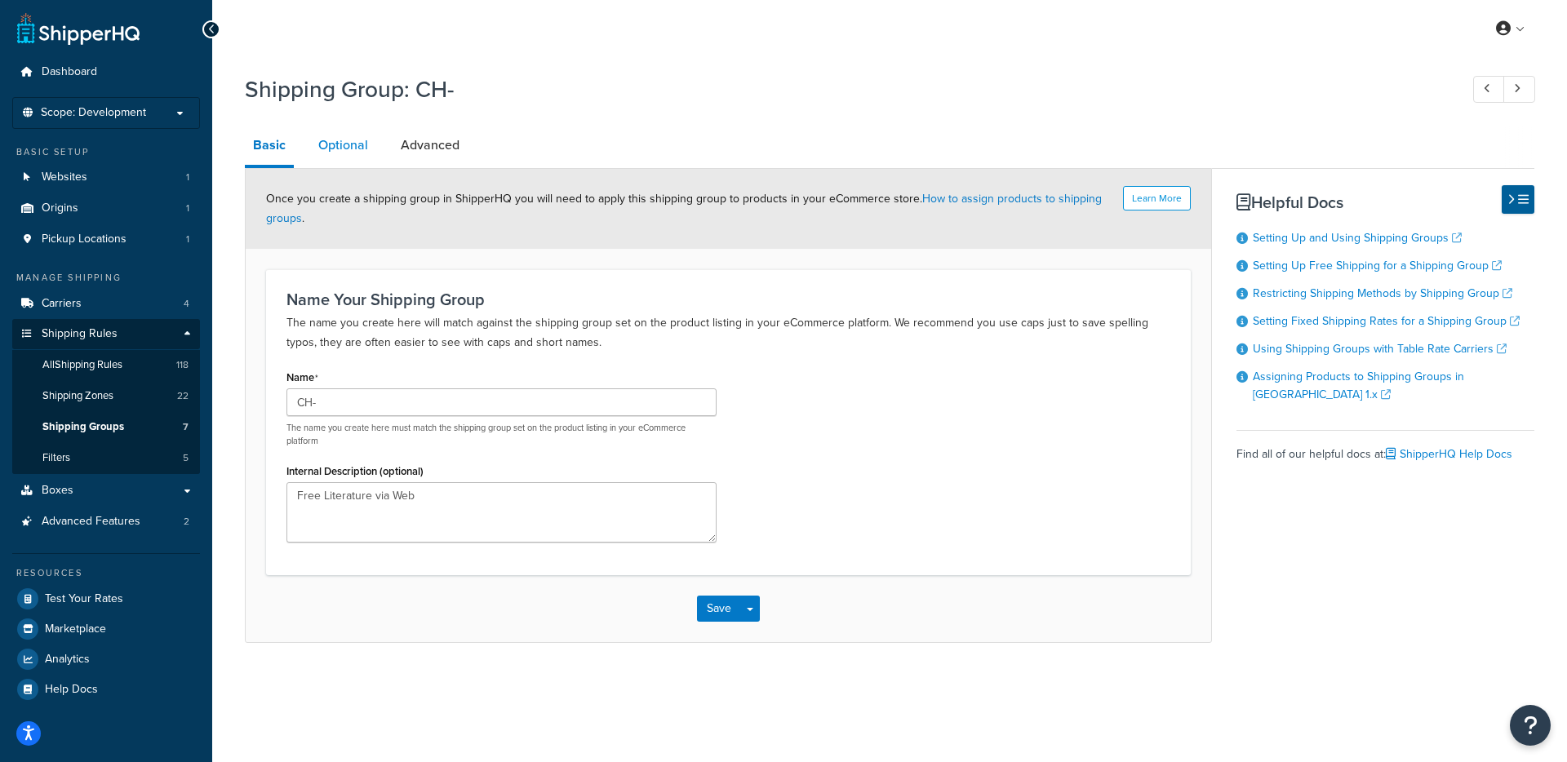
click at [347, 147] on link "Optional" at bounding box center [343, 145] width 66 height 39
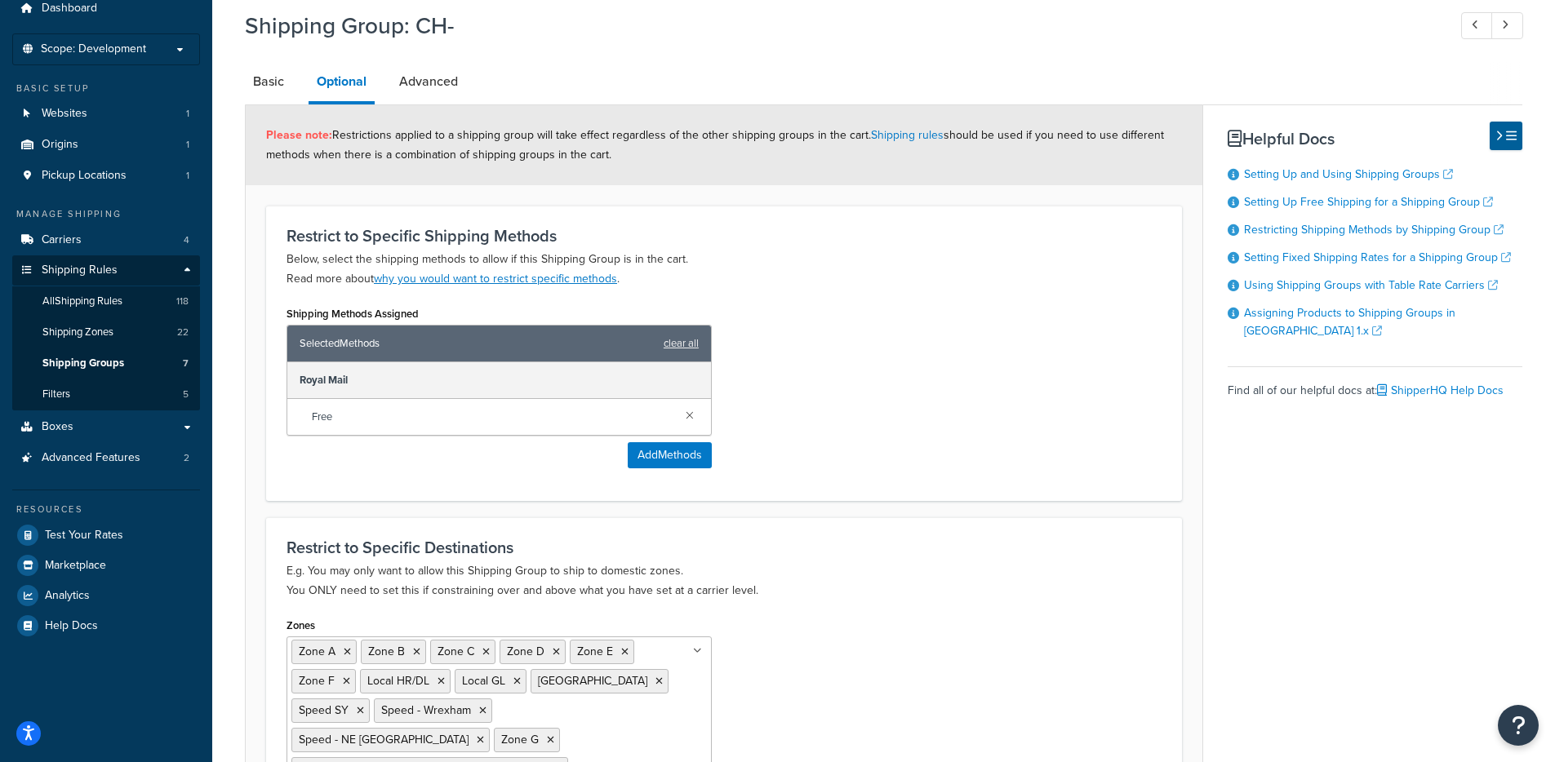
scroll to position [98, 0]
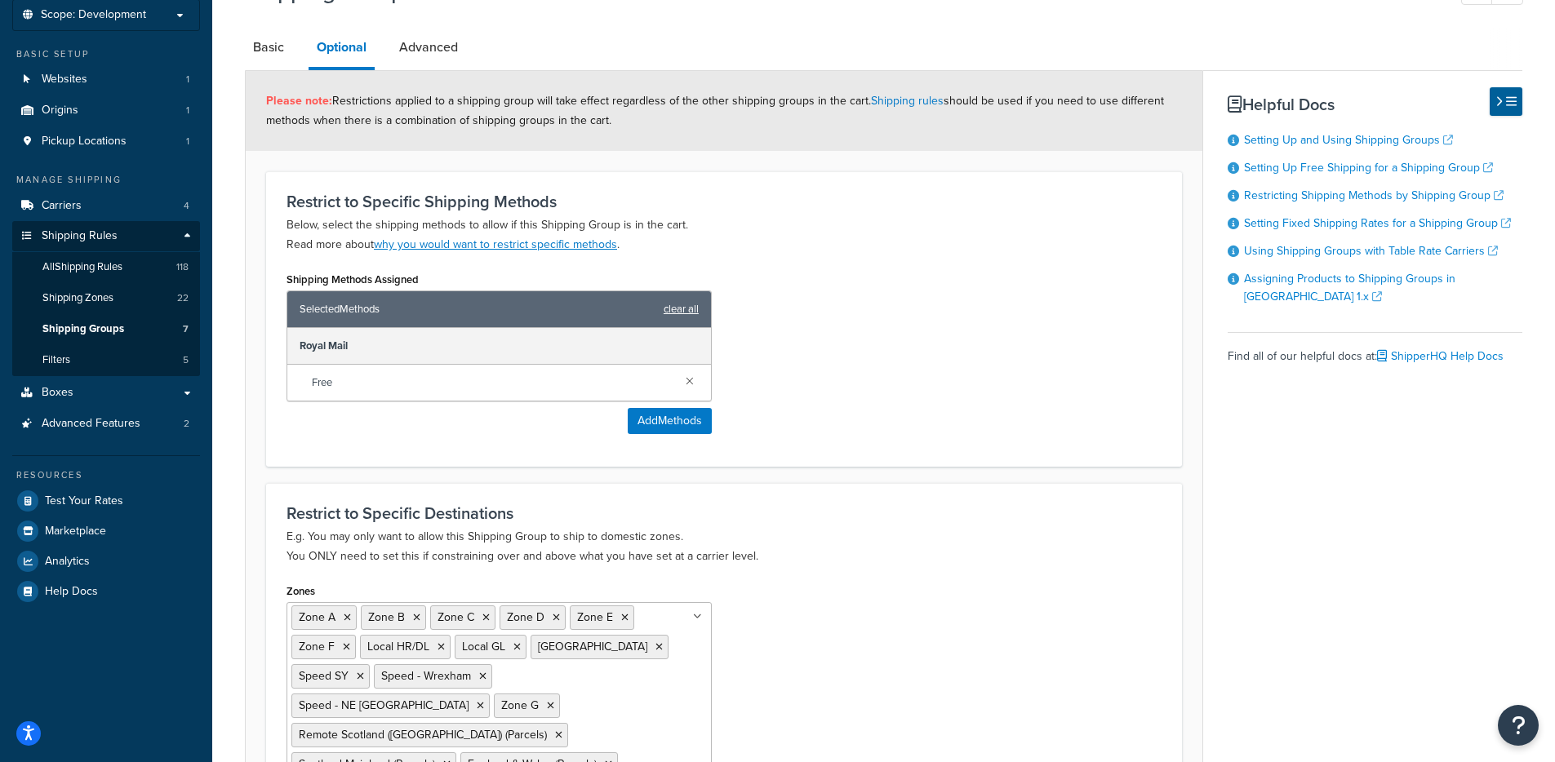
click at [671, 311] on link "clear all" at bounding box center [680, 309] width 35 height 23
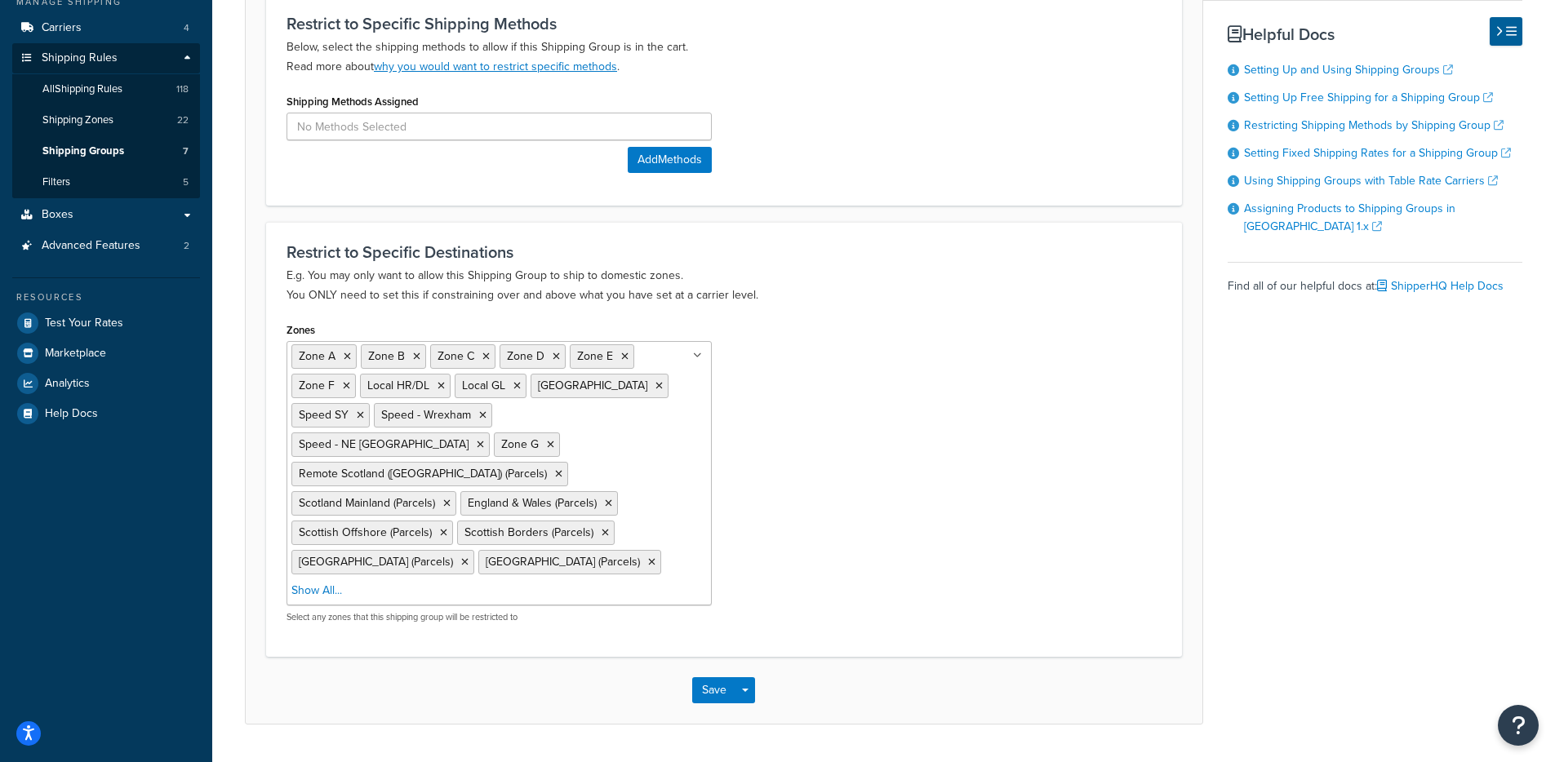
scroll to position [289, 0]
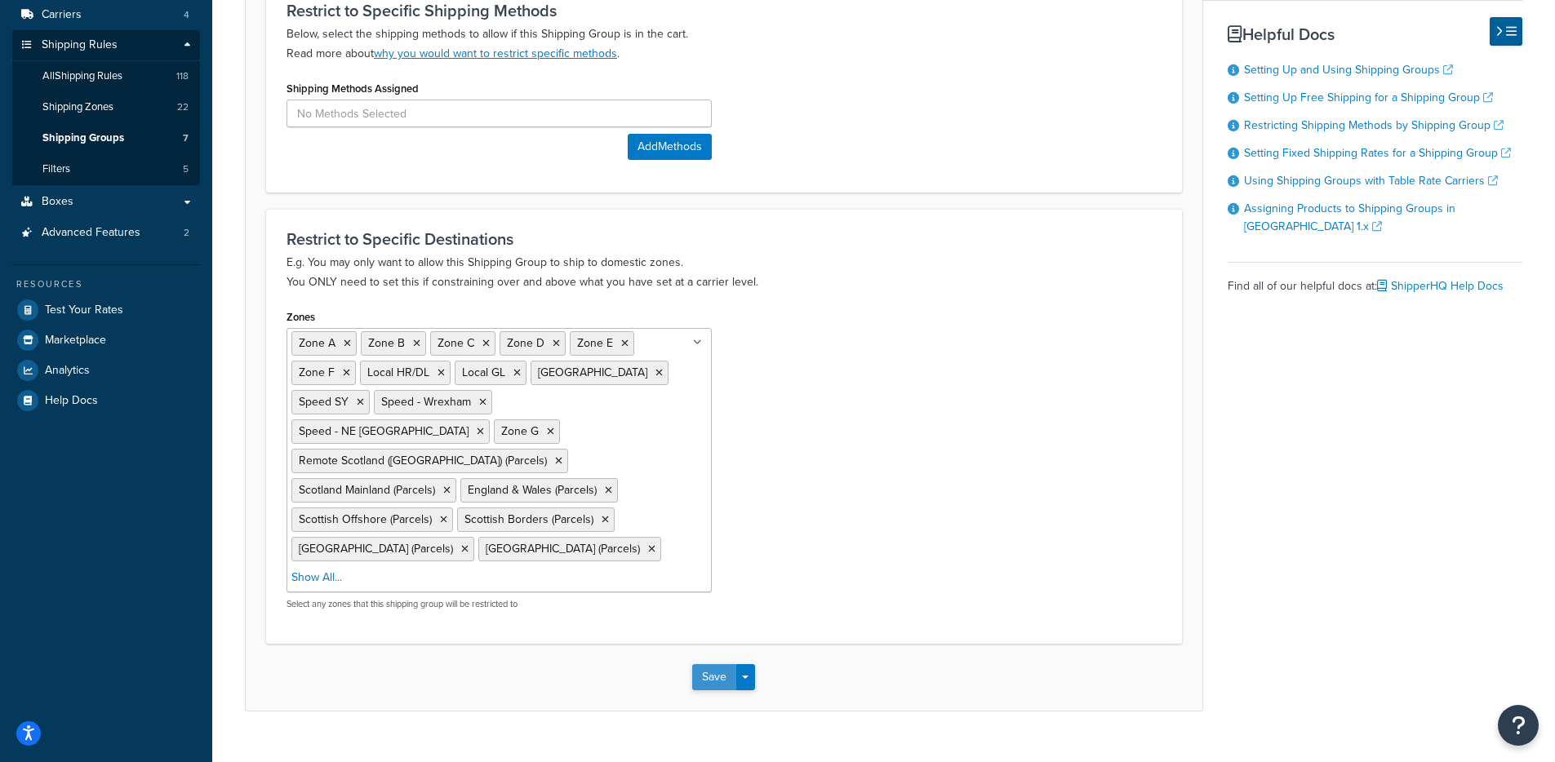
click at [730, 664] on button "Save" at bounding box center [714, 677] width 44 height 26
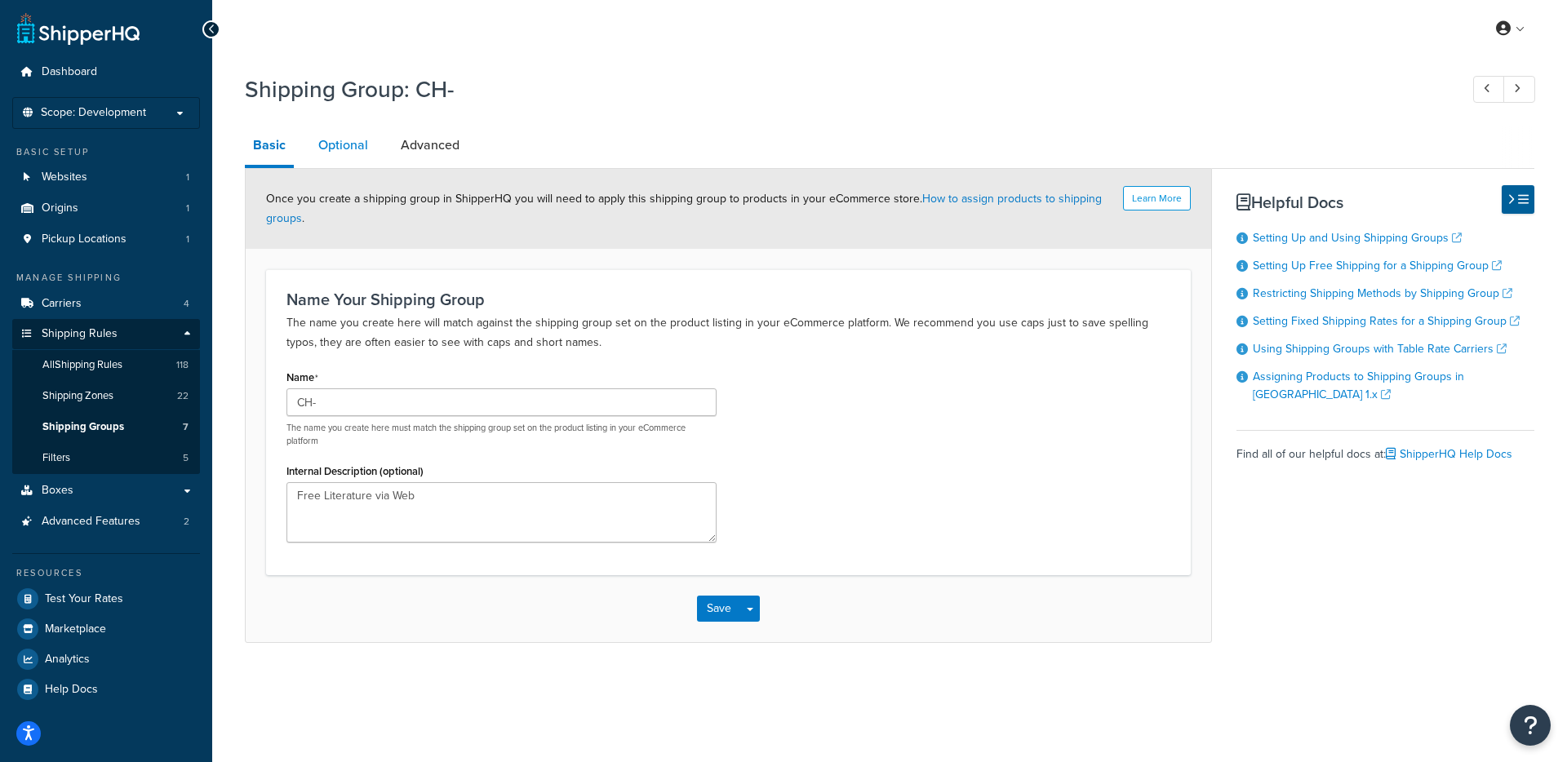
click at [359, 150] on link "Optional" at bounding box center [343, 145] width 66 height 39
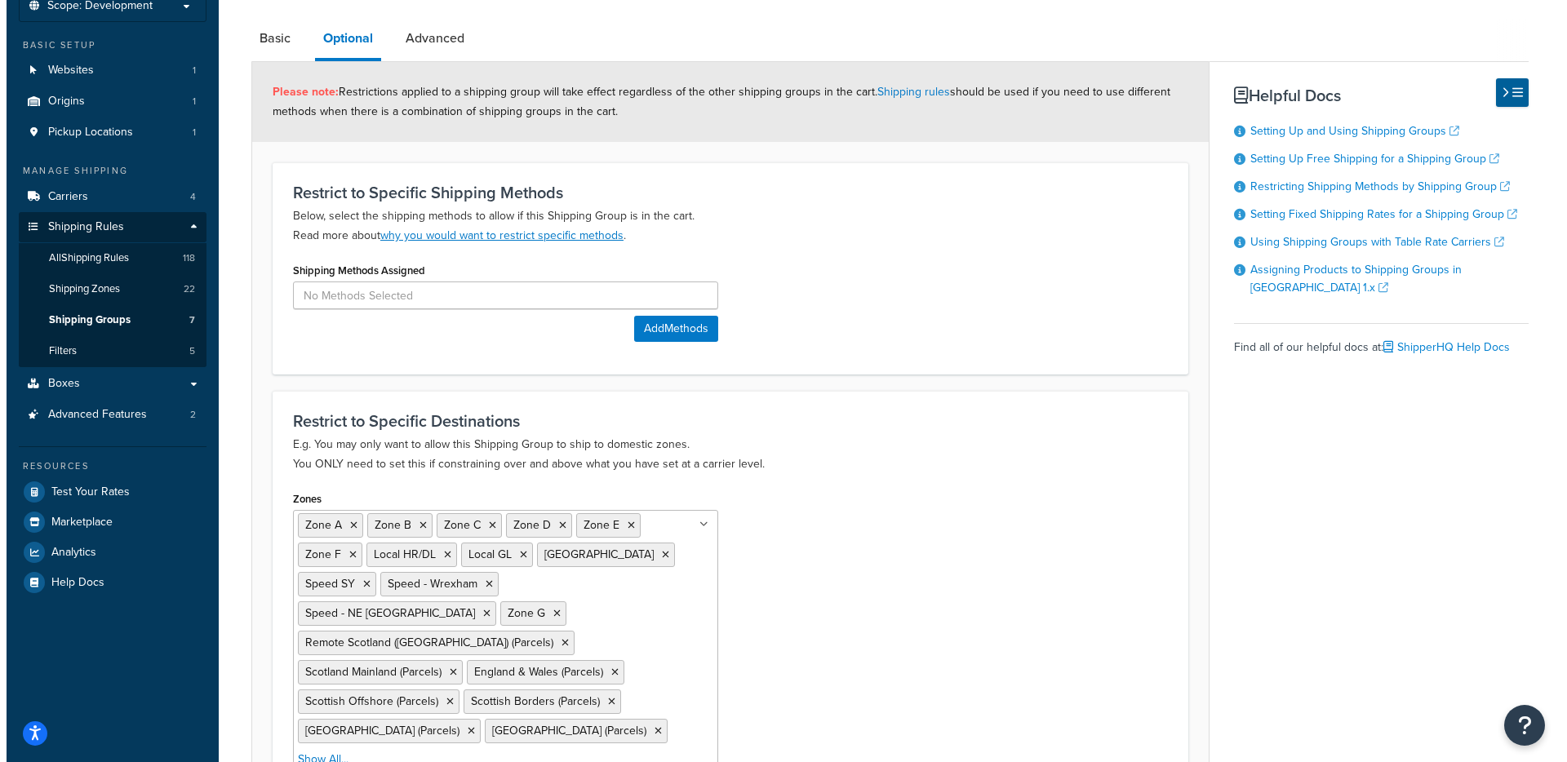
scroll to position [289, 0]
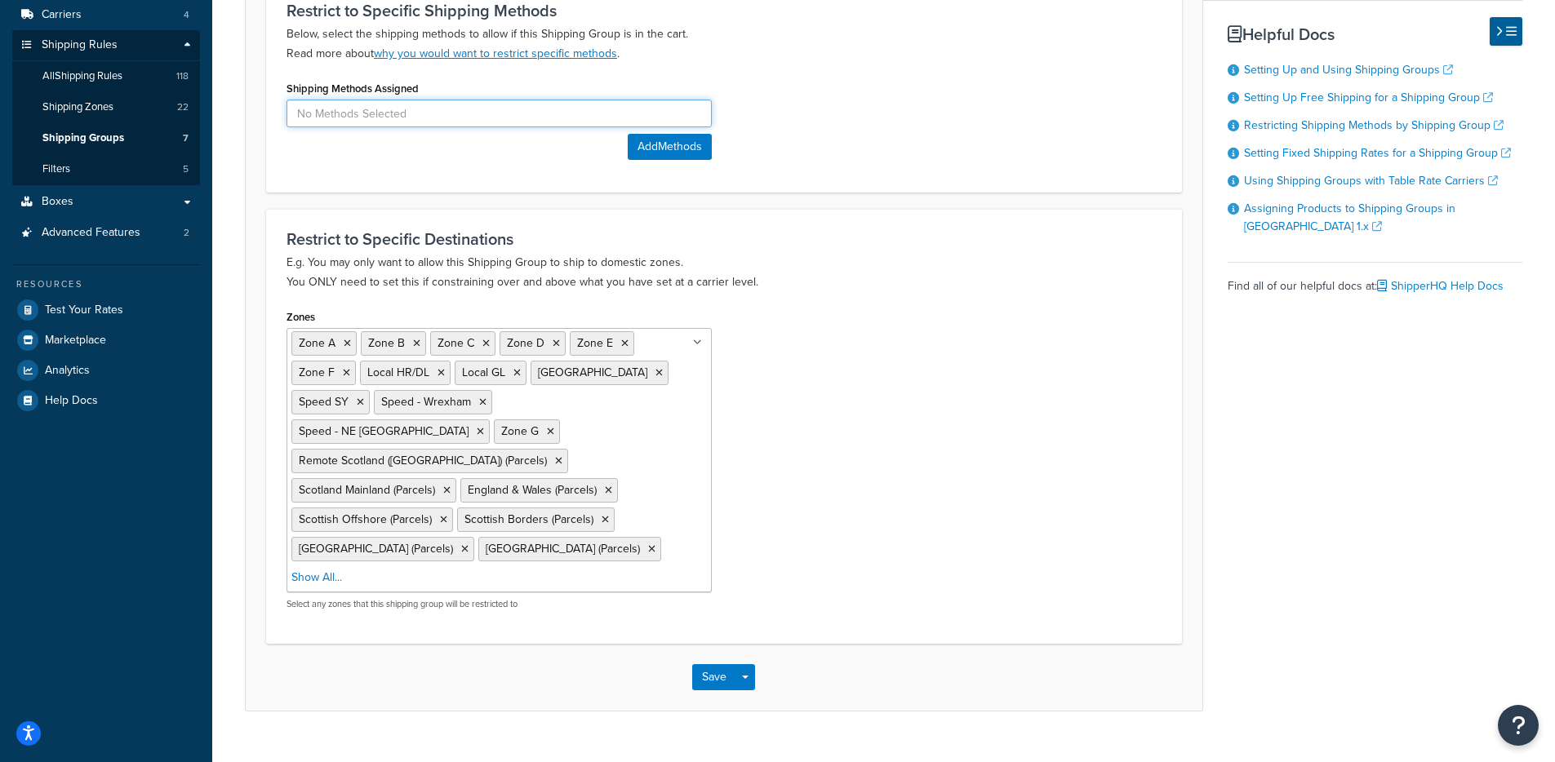
click at [521, 122] on input at bounding box center [498, 114] width 425 height 28
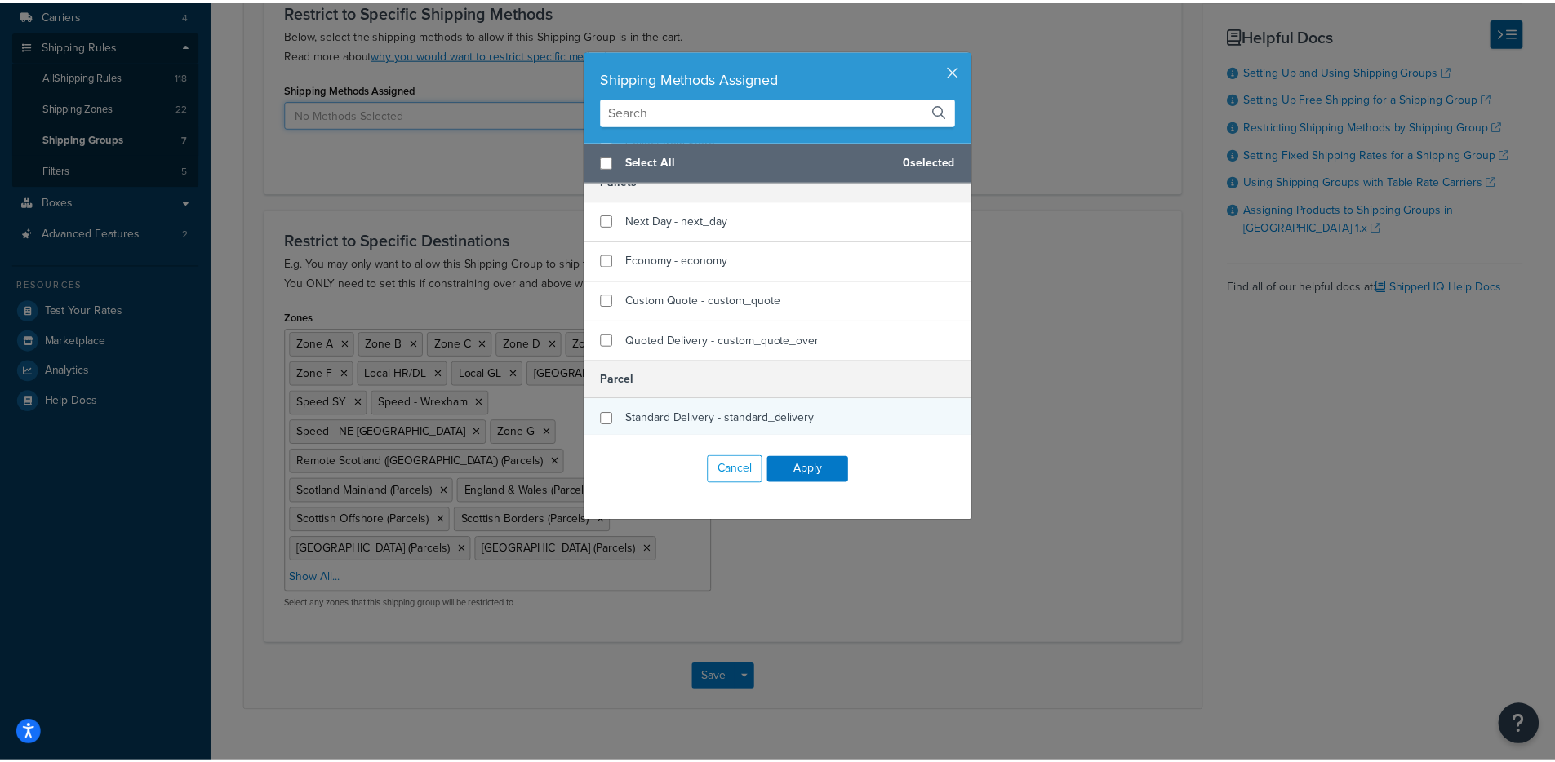
scroll to position [177, 0]
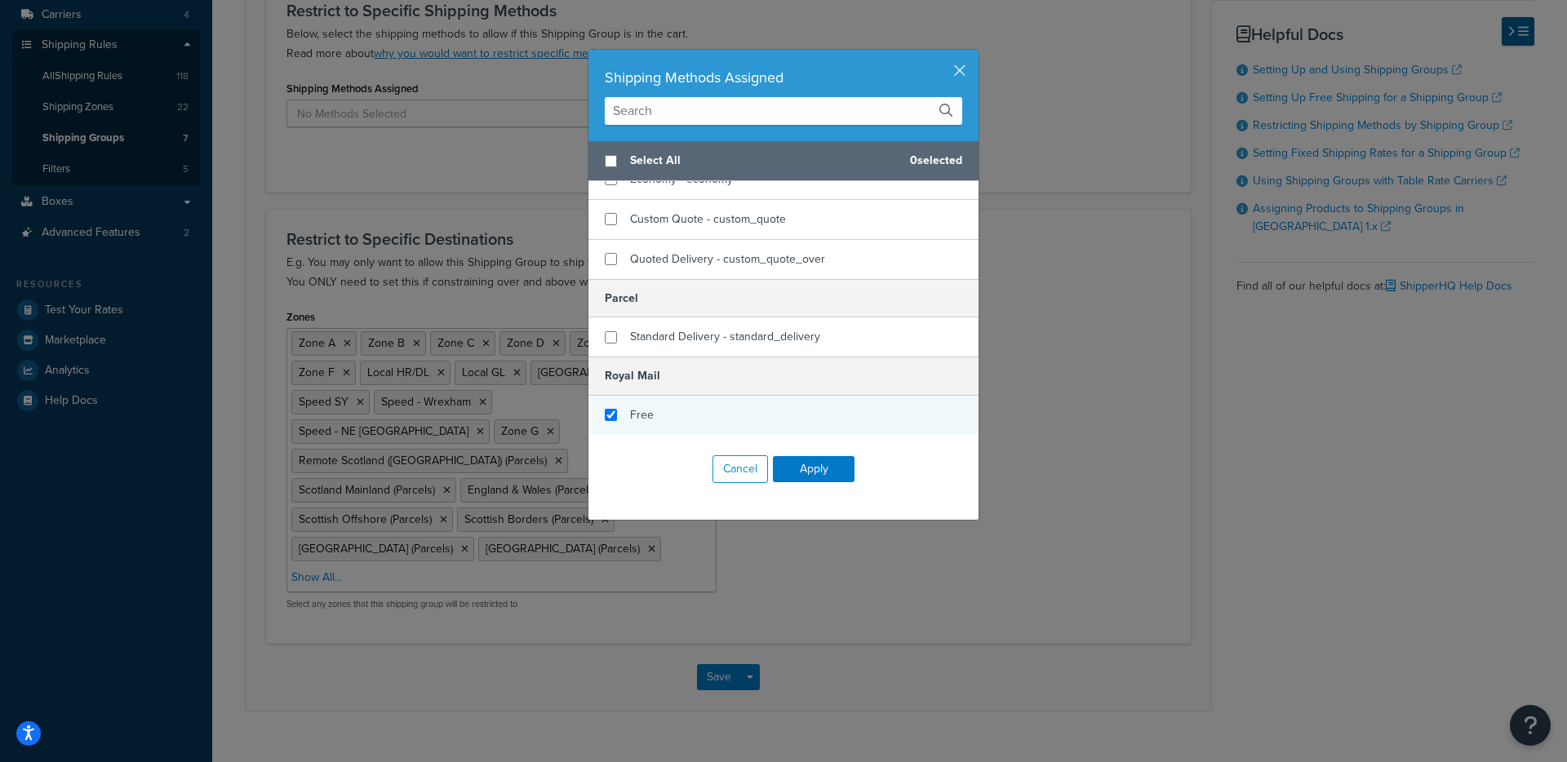
checkbox input "true"
click at [619, 413] on div "Free" at bounding box center [783, 415] width 390 height 39
click at [806, 460] on button "Apply" at bounding box center [814, 469] width 82 height 26
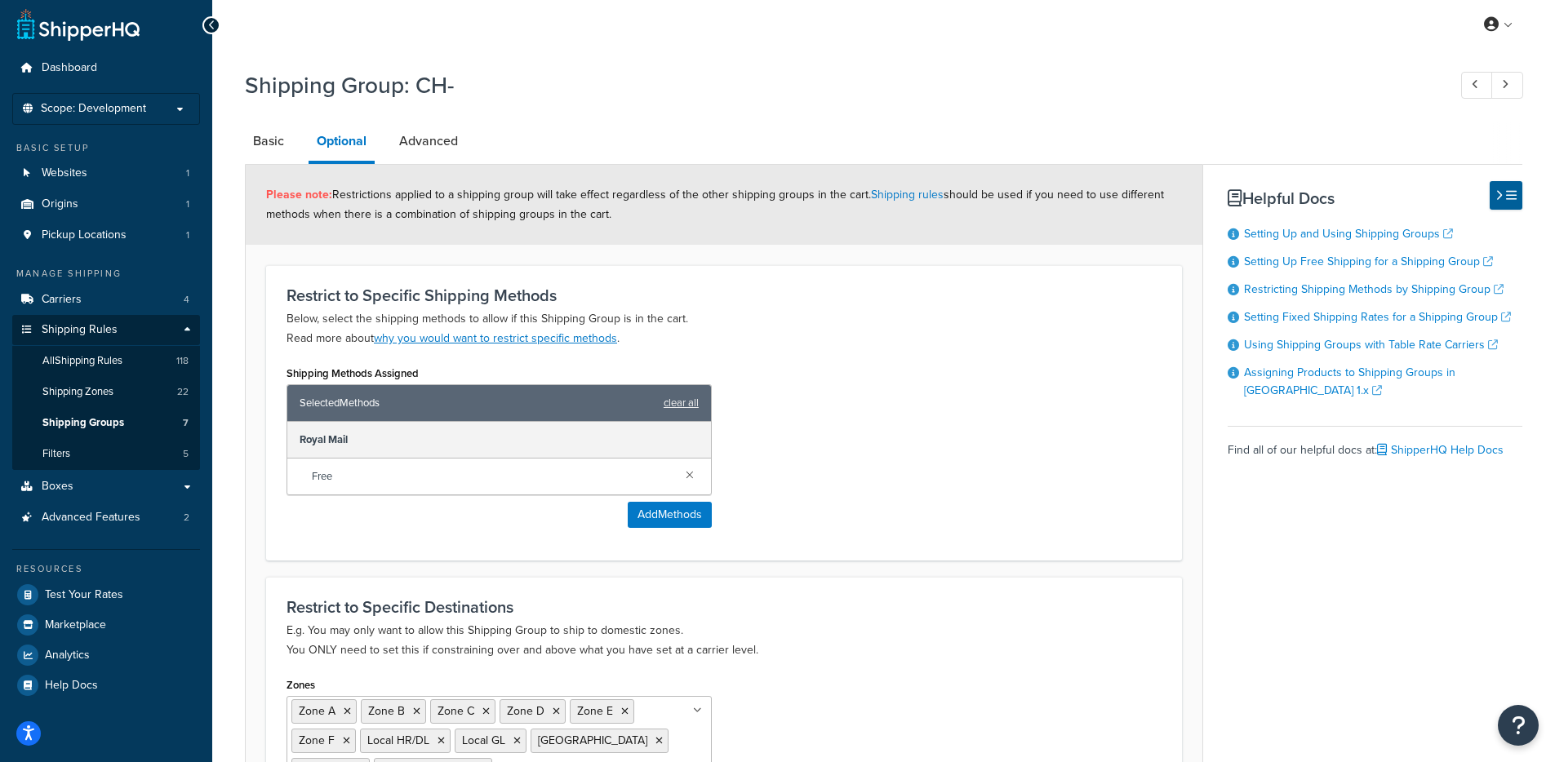
scroll to position [0, 0]
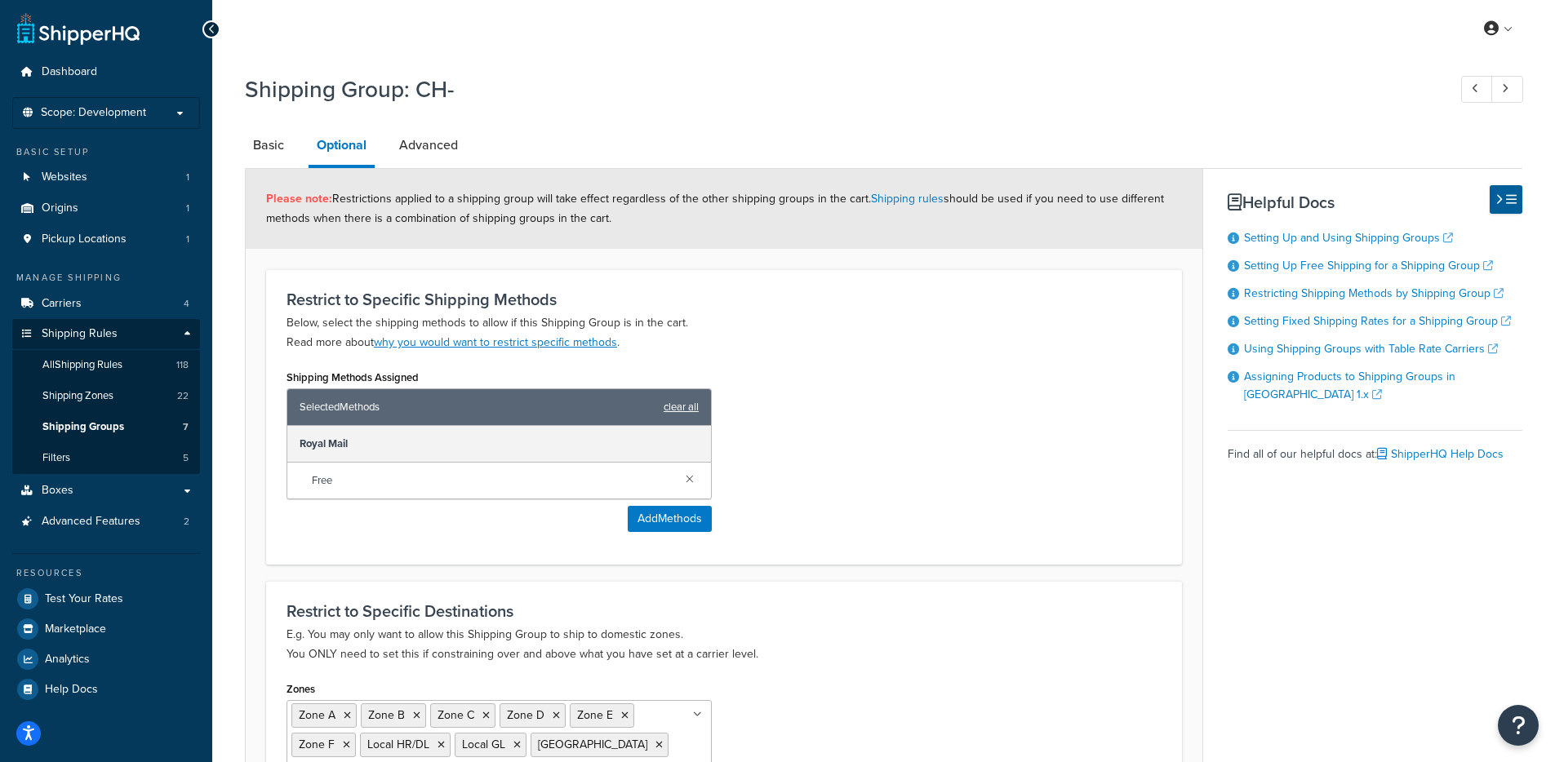
click at [678, 415] on link "clear all" at bounding box center [680, 407] width 35 height 23
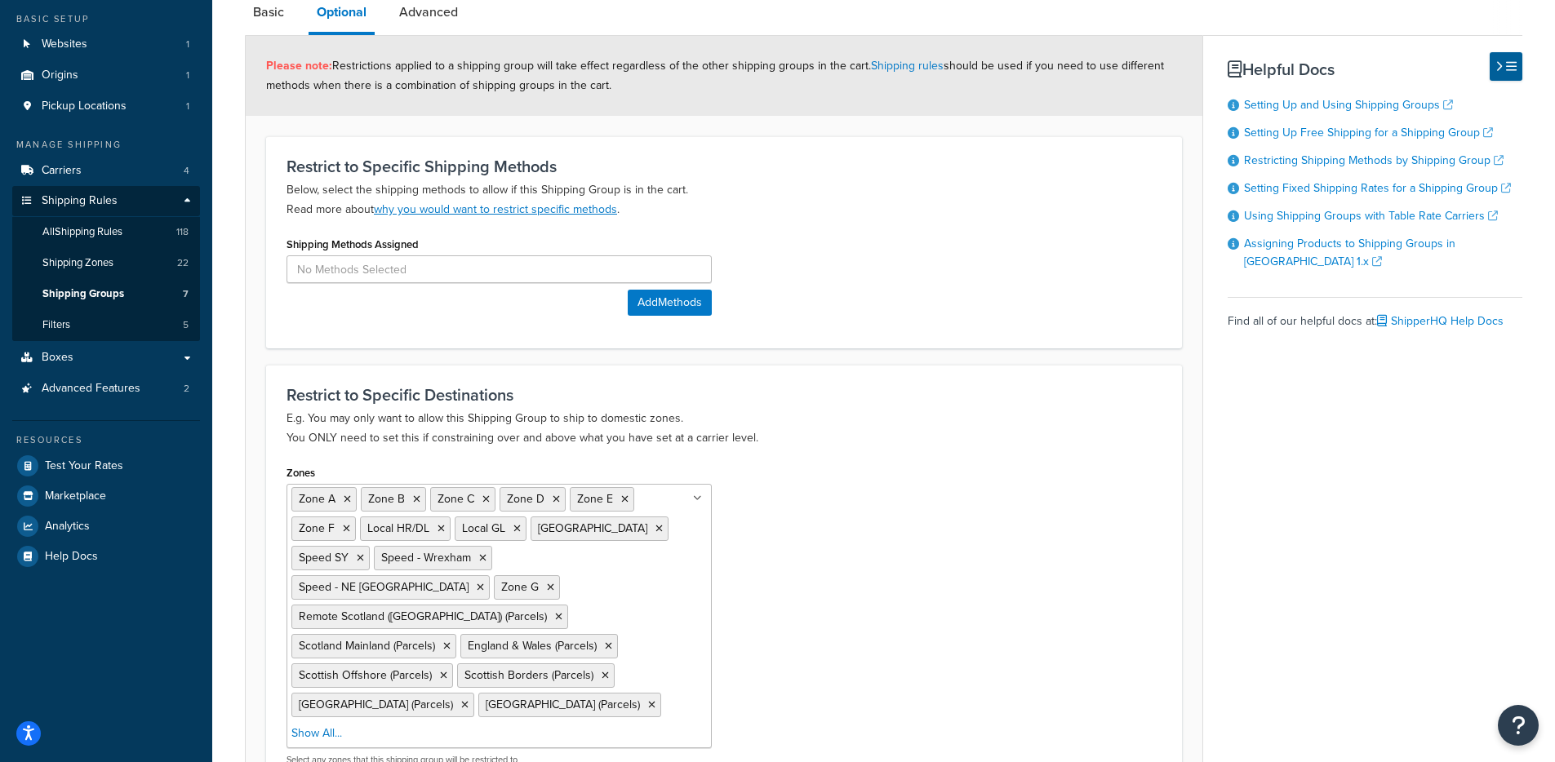
scroll to position [289, 0]
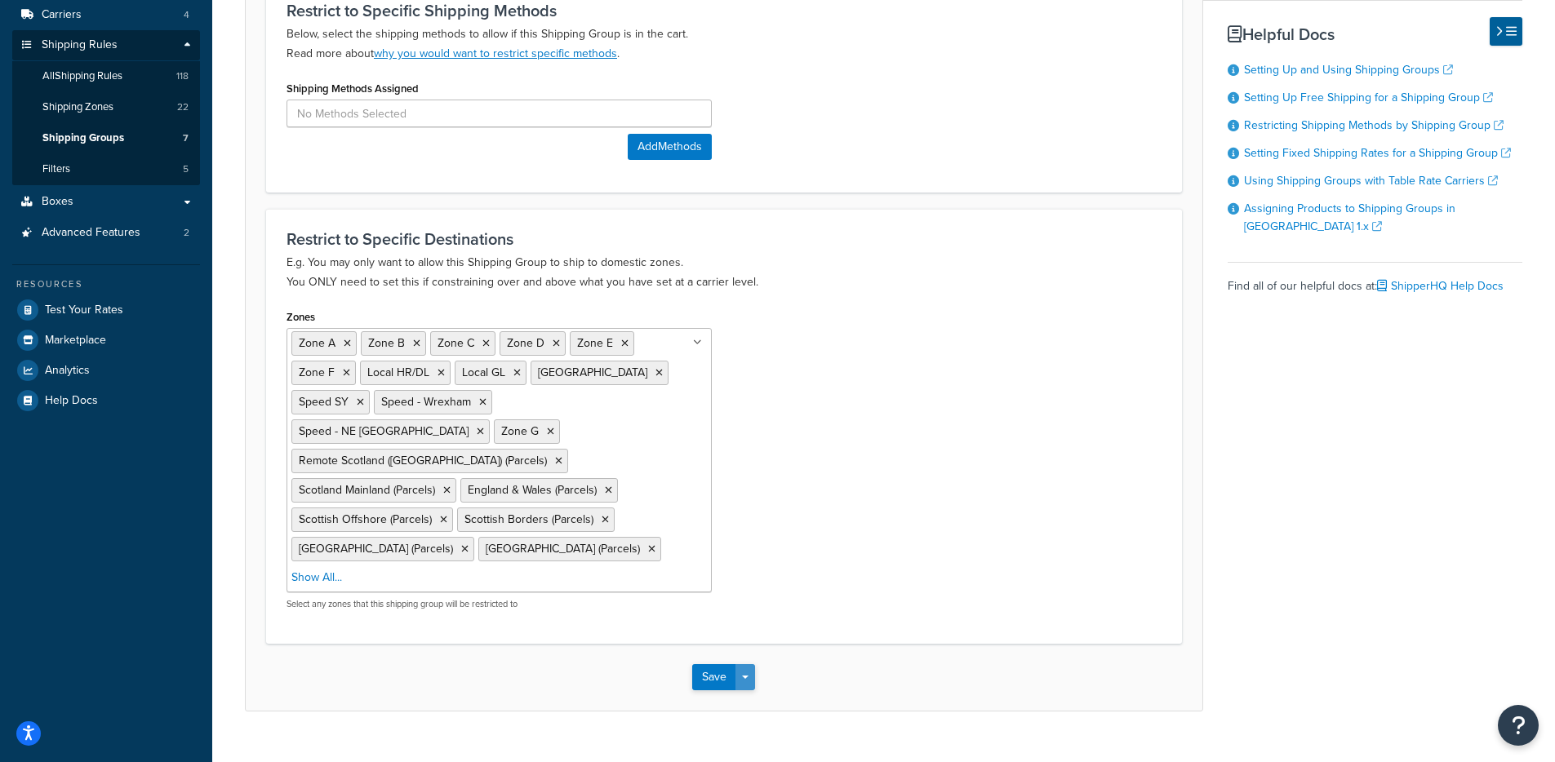
click at [741, 664] on button "Save Dropdown" at bounding box center [745, 677] width 20 height 26
click at [750, 690] on button "Save and Edit" at bounding box center [771, 707] width 158 height 34
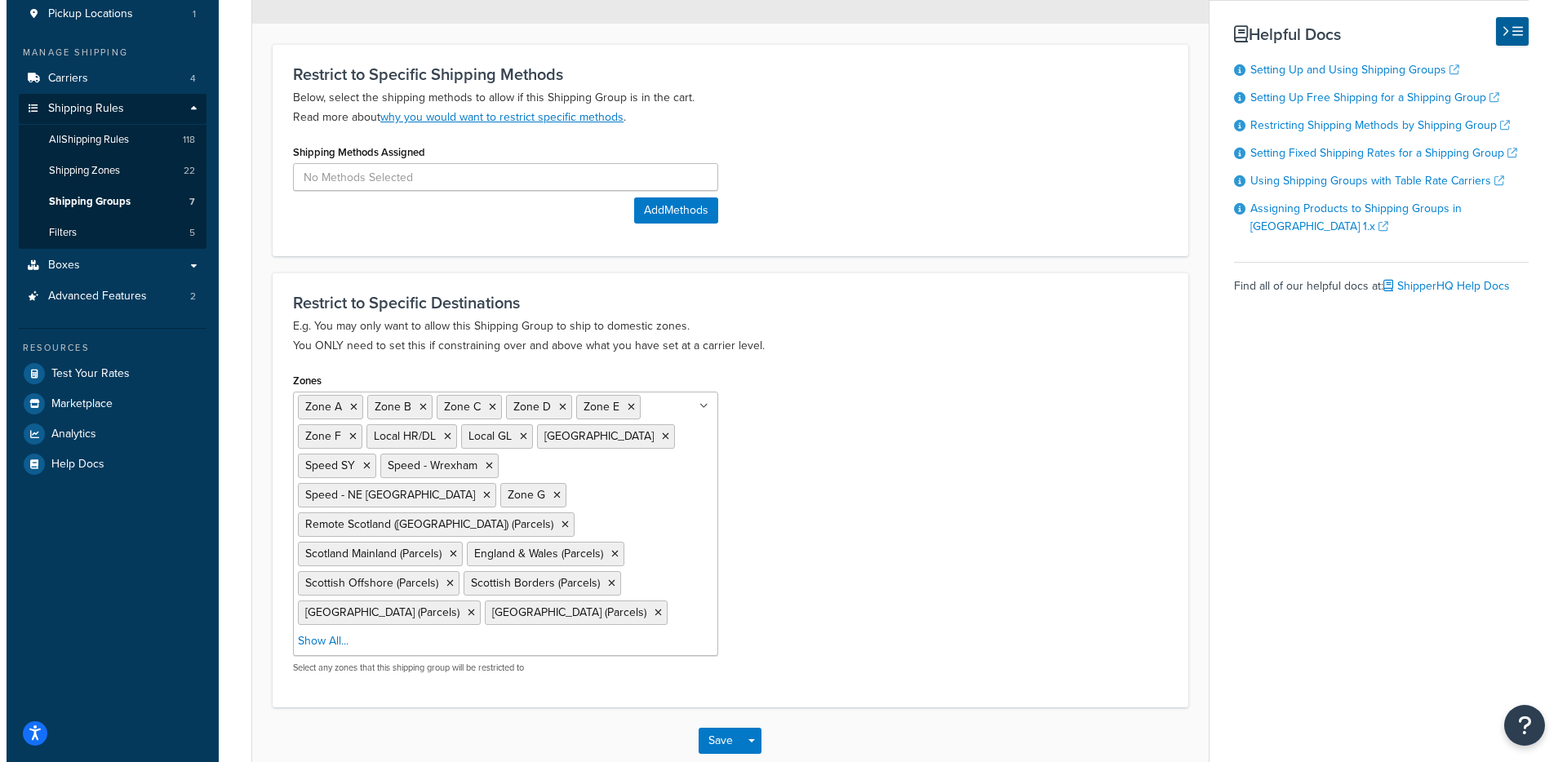
scroll to position [191, 0]
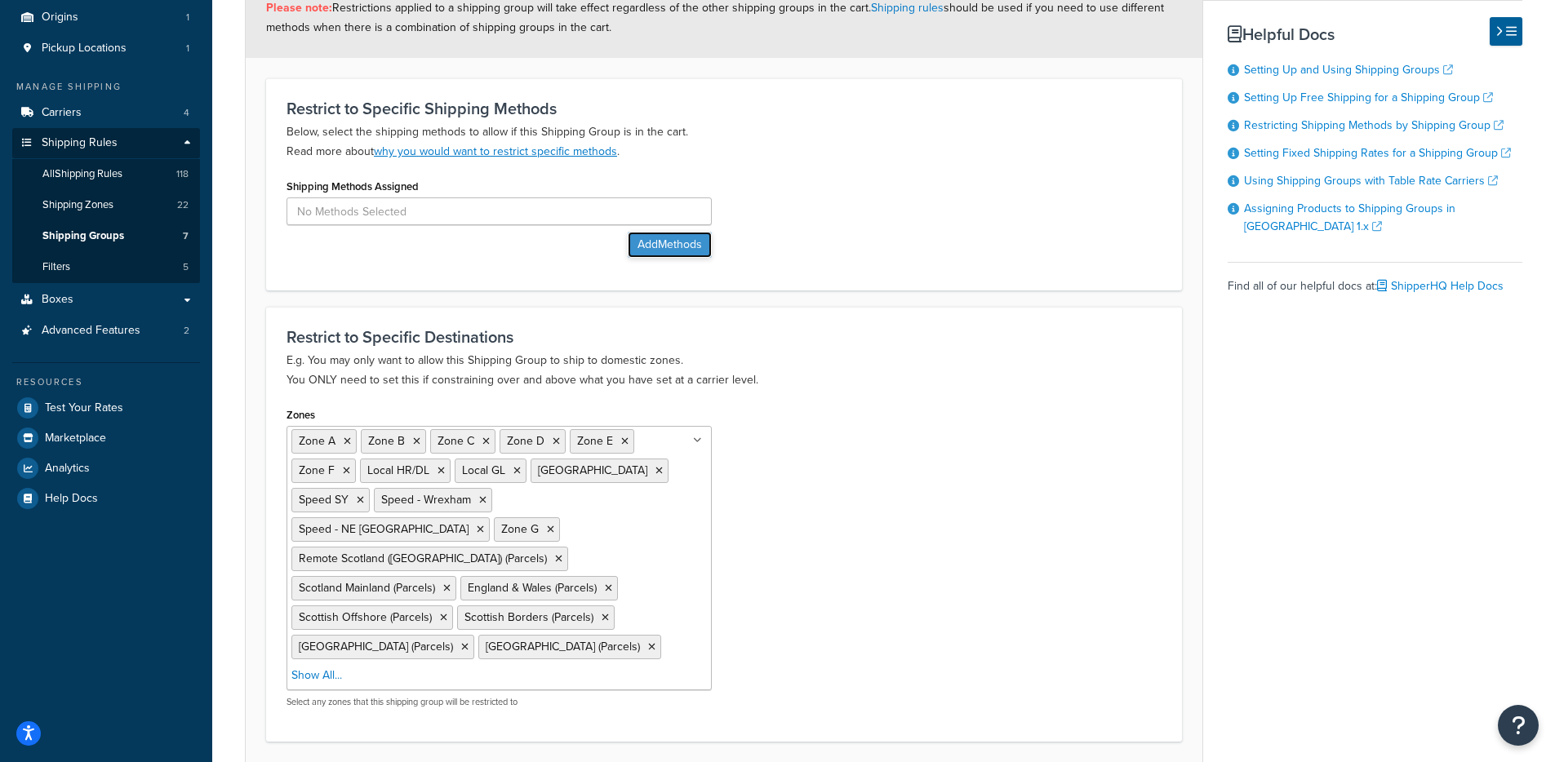
click at [663, 244] on button "Add Methods" at bounding box center [670, 245] width 84 height 26
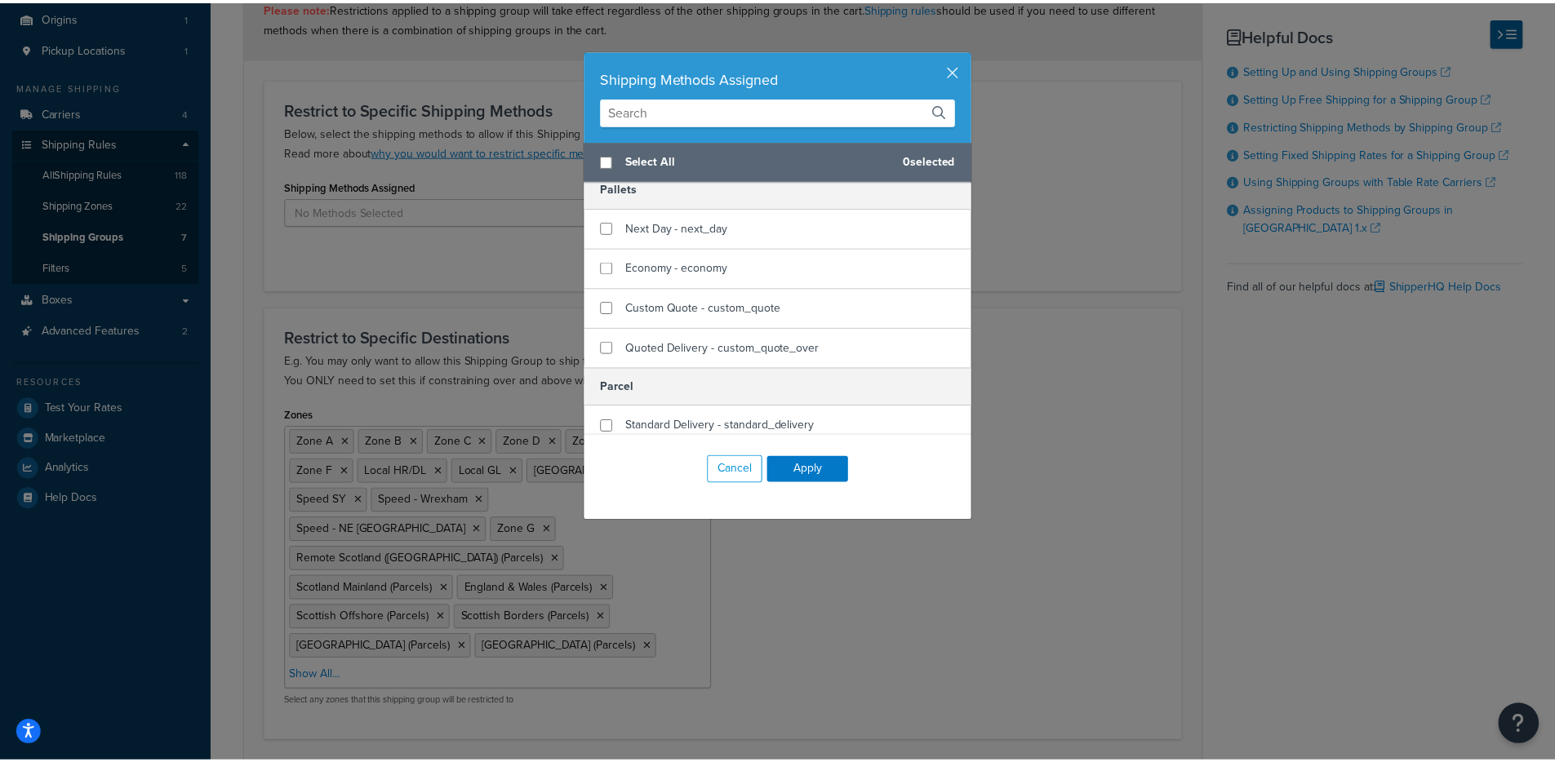
scroll to position [177, 0]
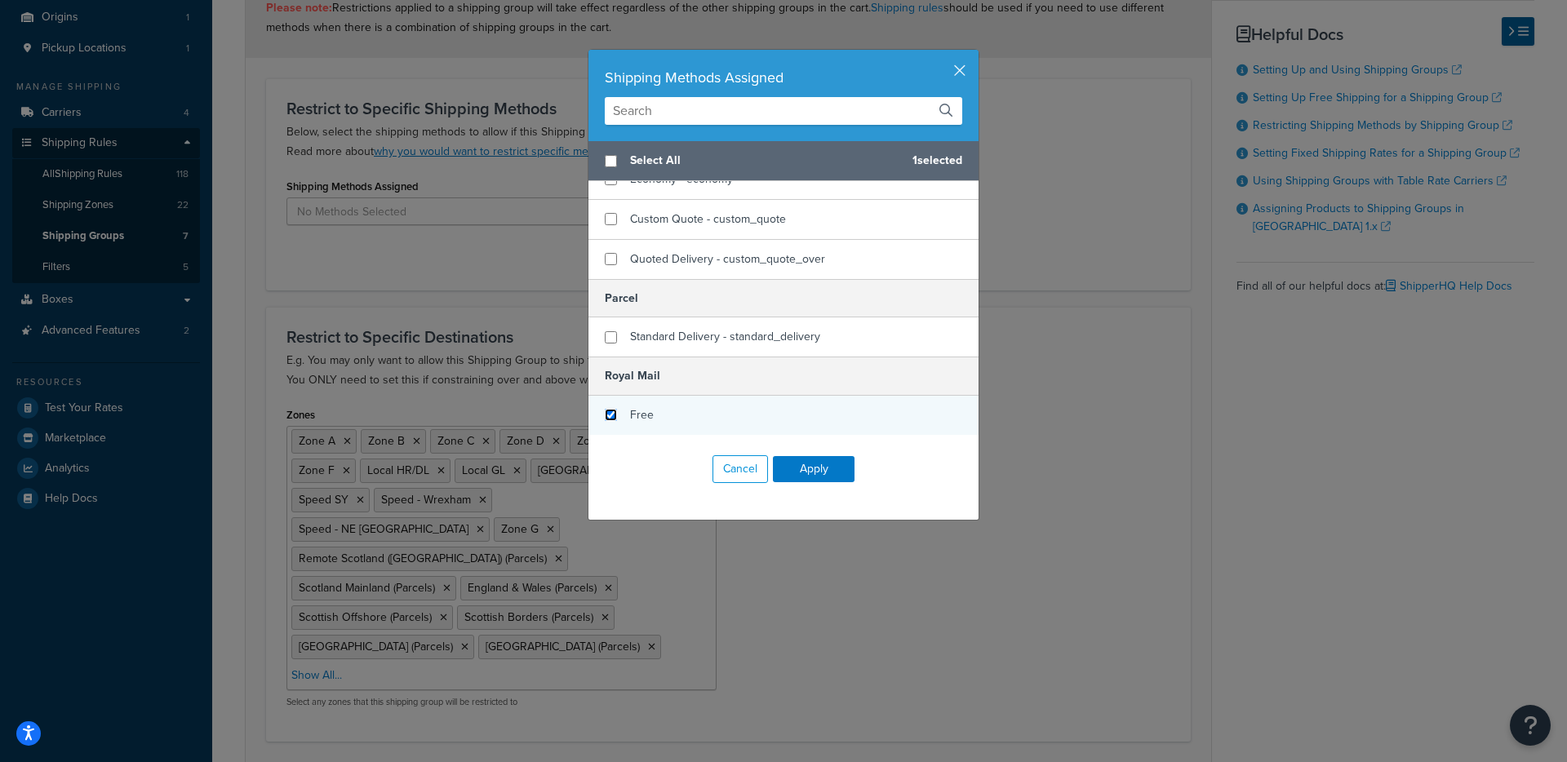
click at [610, 412] on input "checkbox" at bounding box center [611, 415] width 12 height 12
checkbox input "true"
click at [751, 468] on button "Cancel" at bounding box center [739, 469] width 55 height 28
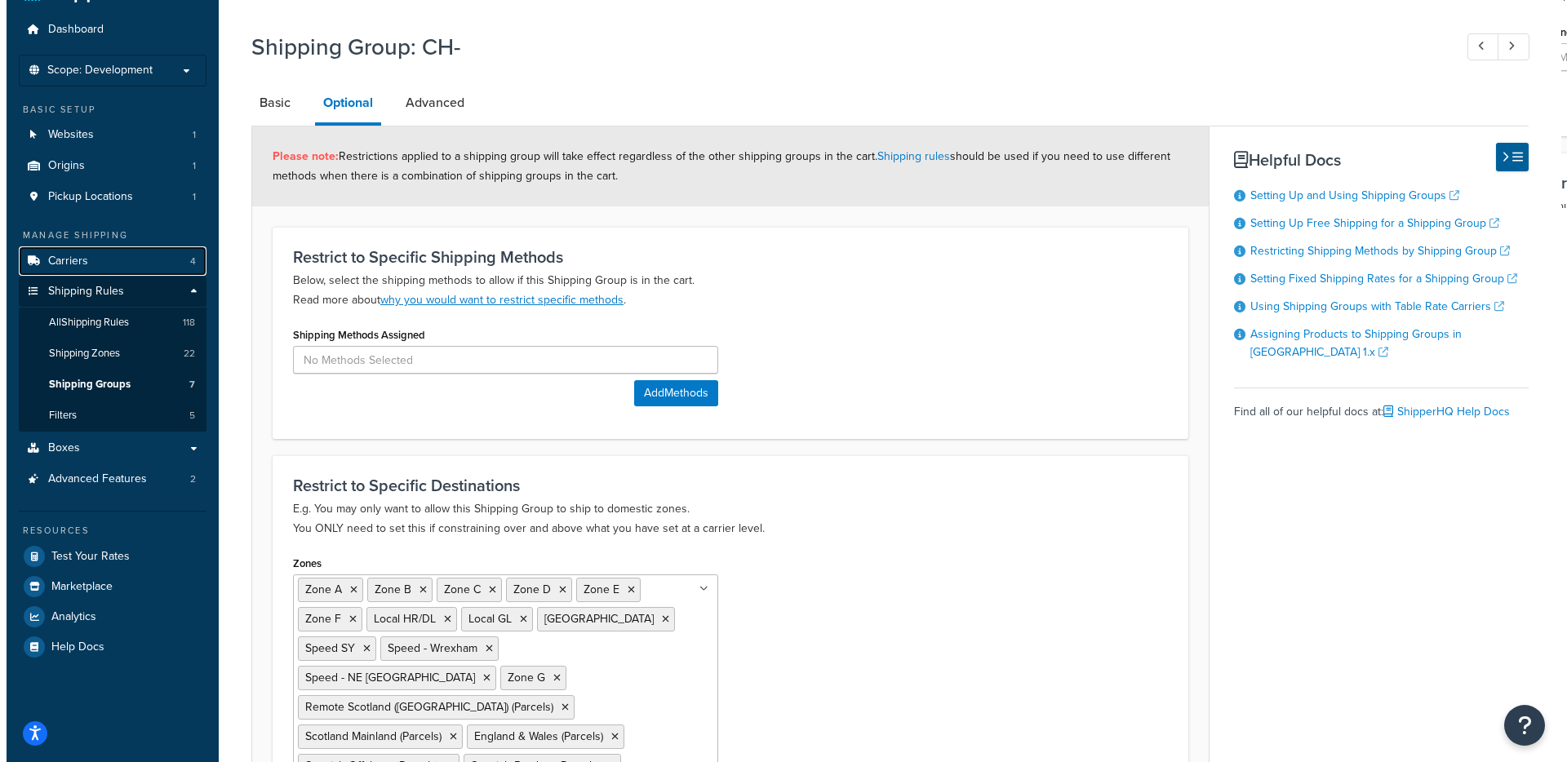
scroll to position [0, 0]
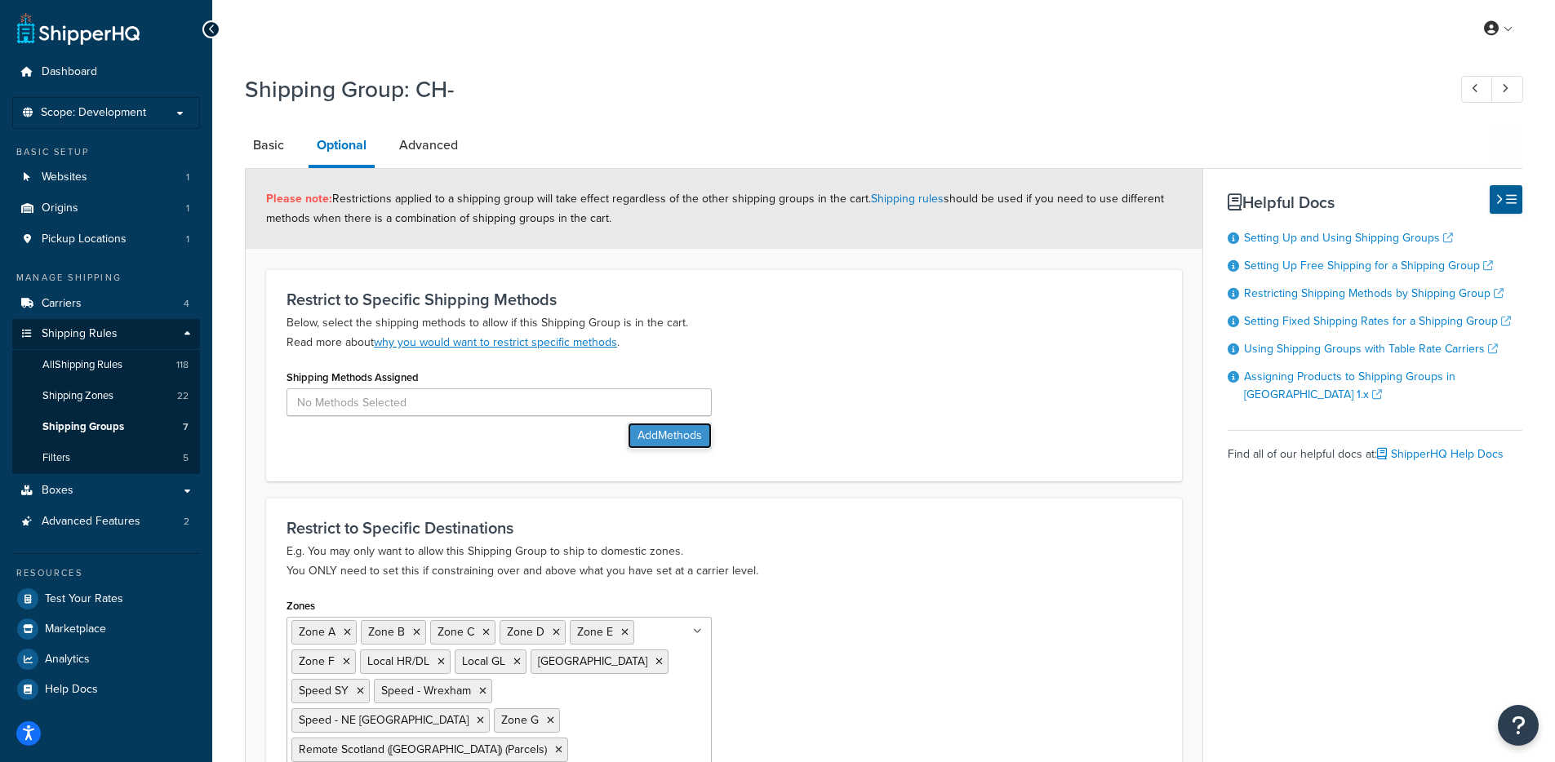
click at [673, 442] on button "Add Methods" at bounding box center [670, 436] width 84 height 26
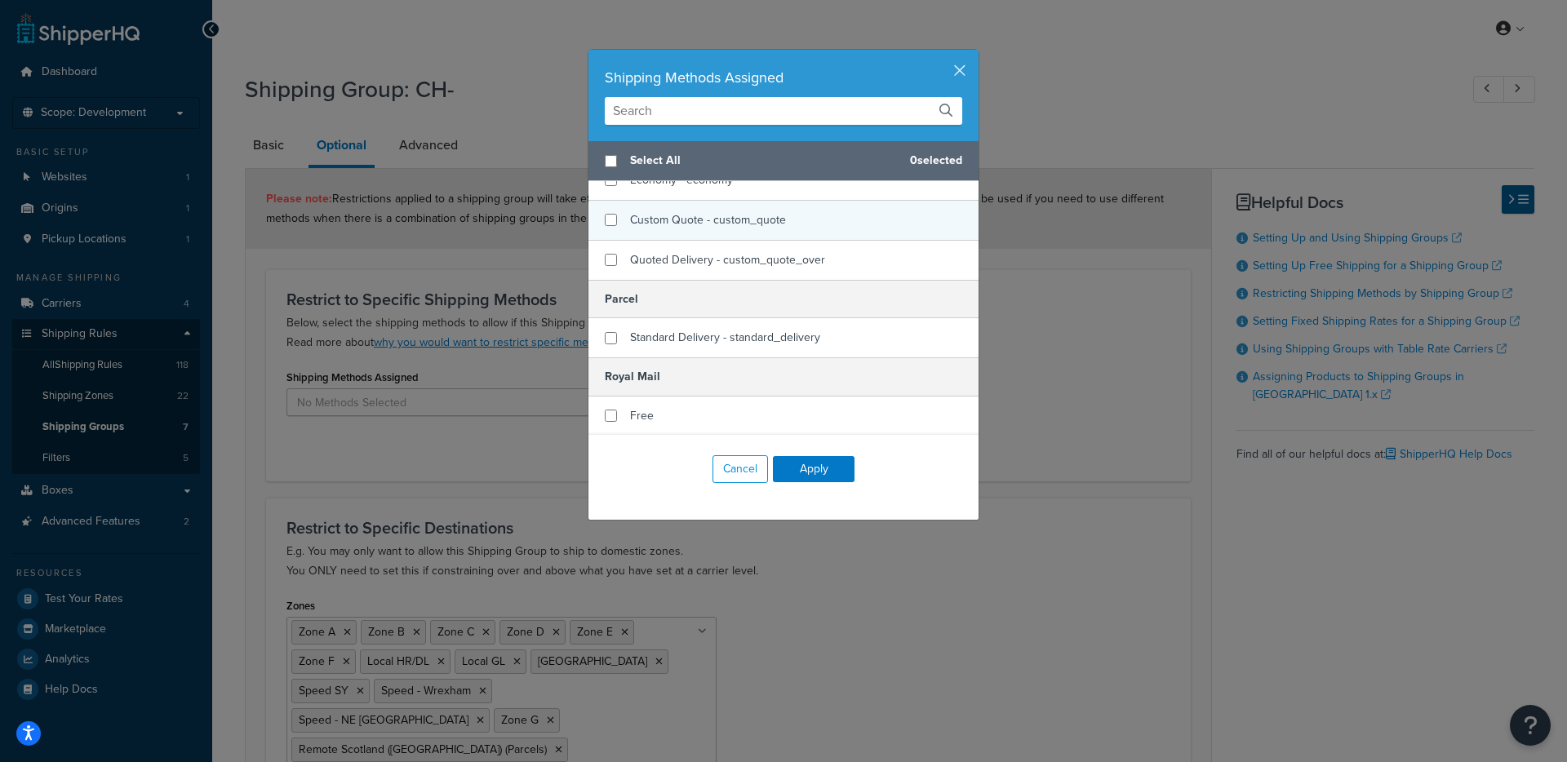
scroll to position [177, 0]
click at [712, 463] on button "Cancel" at bounding box center [739, 469] width 55 height 28
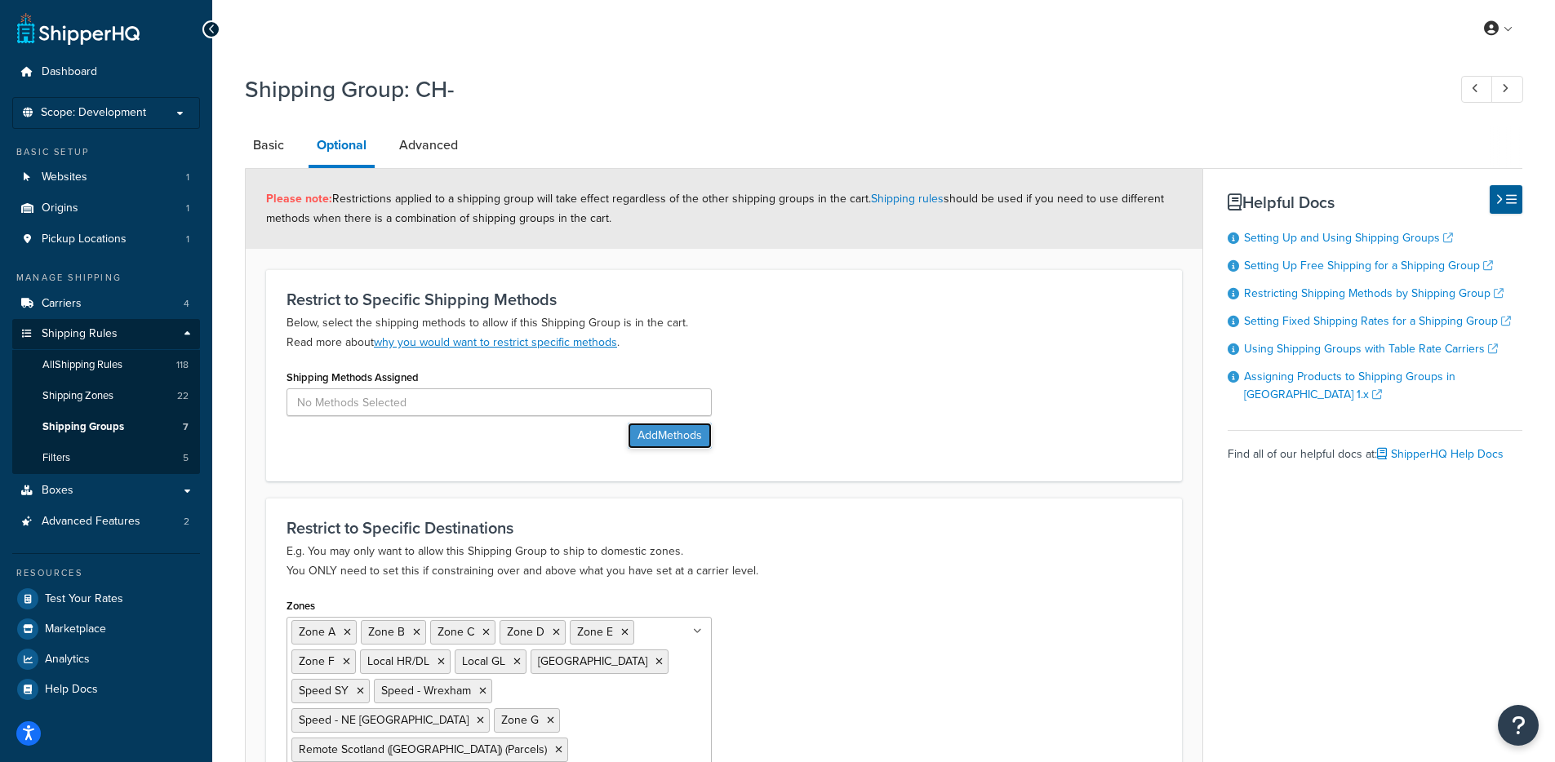
click at [665, 431] on button "Add Methods" at bounding box center [670, 436] width 84 height 26
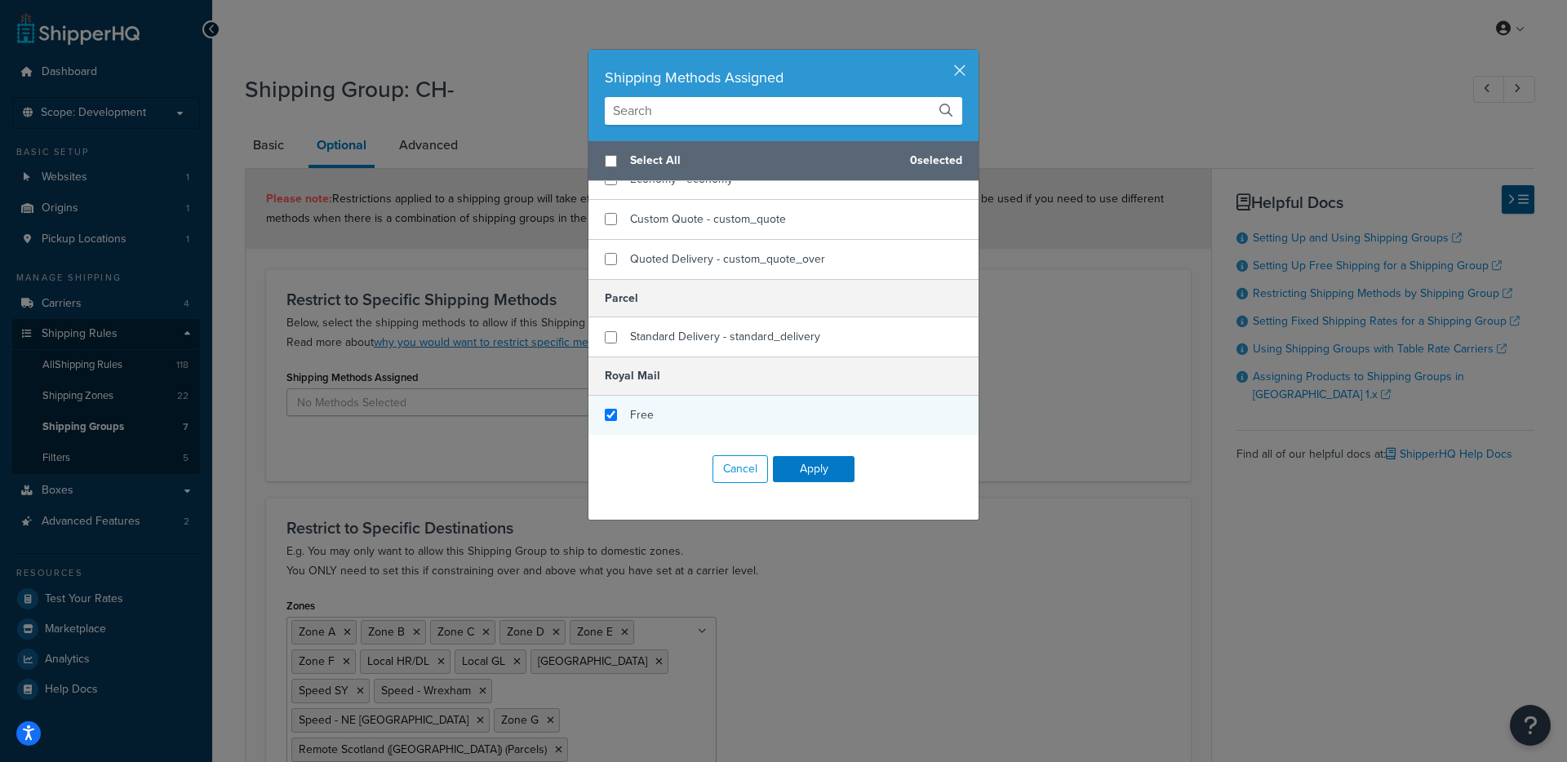
checkbox input "true"
click at [646, 417] on span "Free" at bounding box center [642, 414] width 24 height 17
click at [808, 468] on button "Apply" at bounding box center [814, 469] width 82 height 26
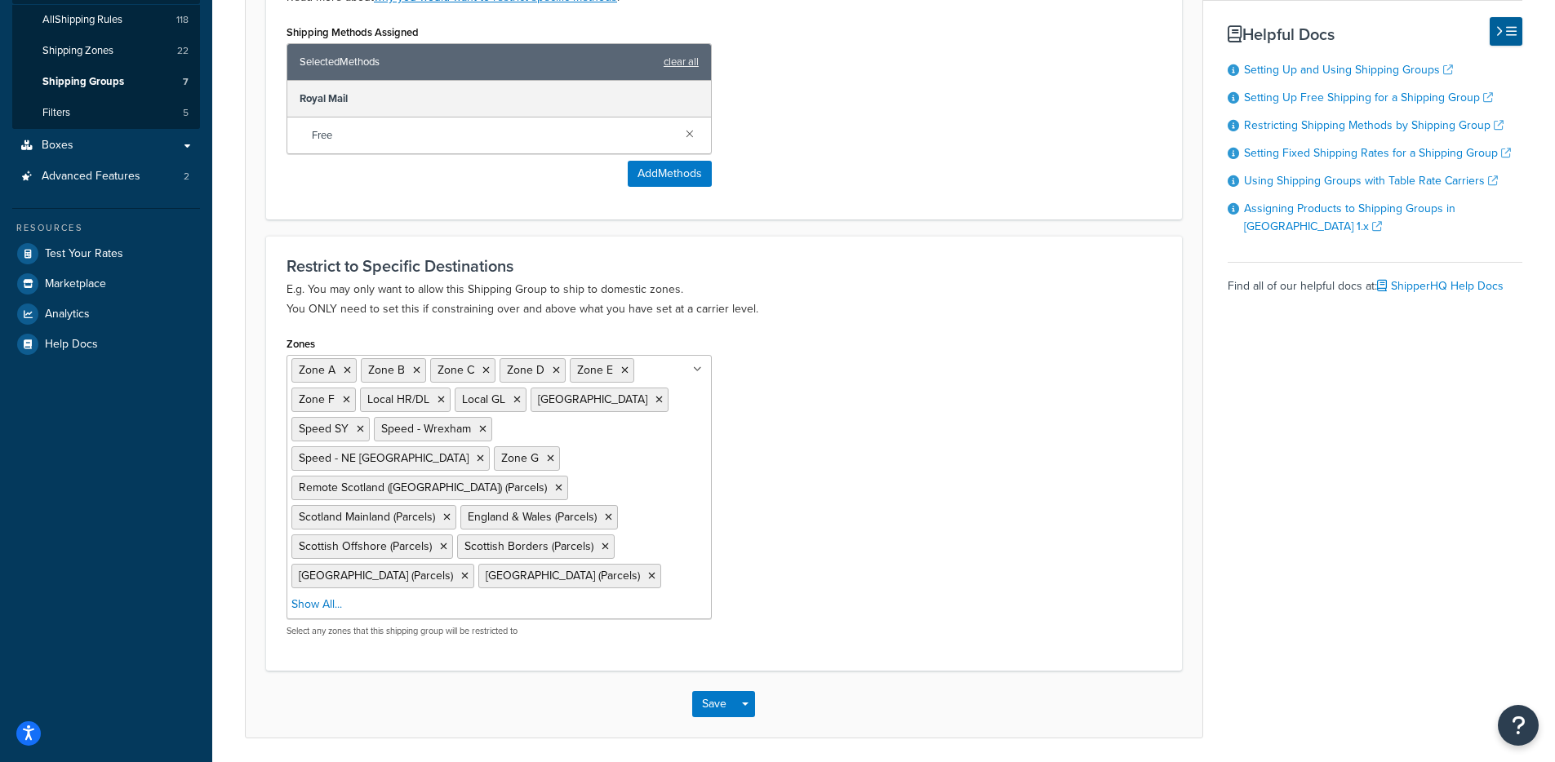
scroll to position [372, 0]
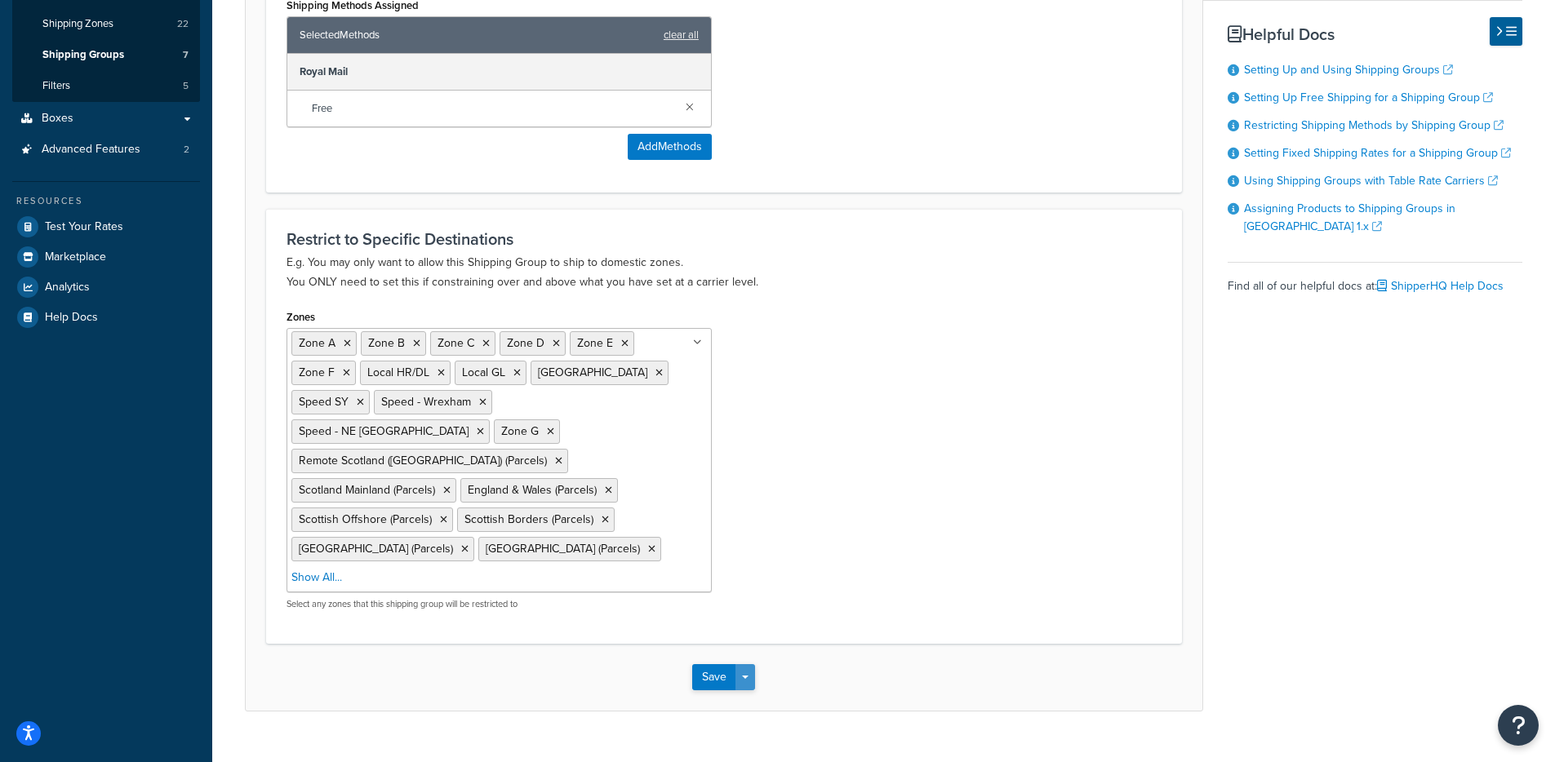
click at [747, 676] on span "button" at bounding box center [745, 677] width 7 height 3
click at [745, 690] on button "Save and Edit" at bounding box center [771, 707] width 158 height 34
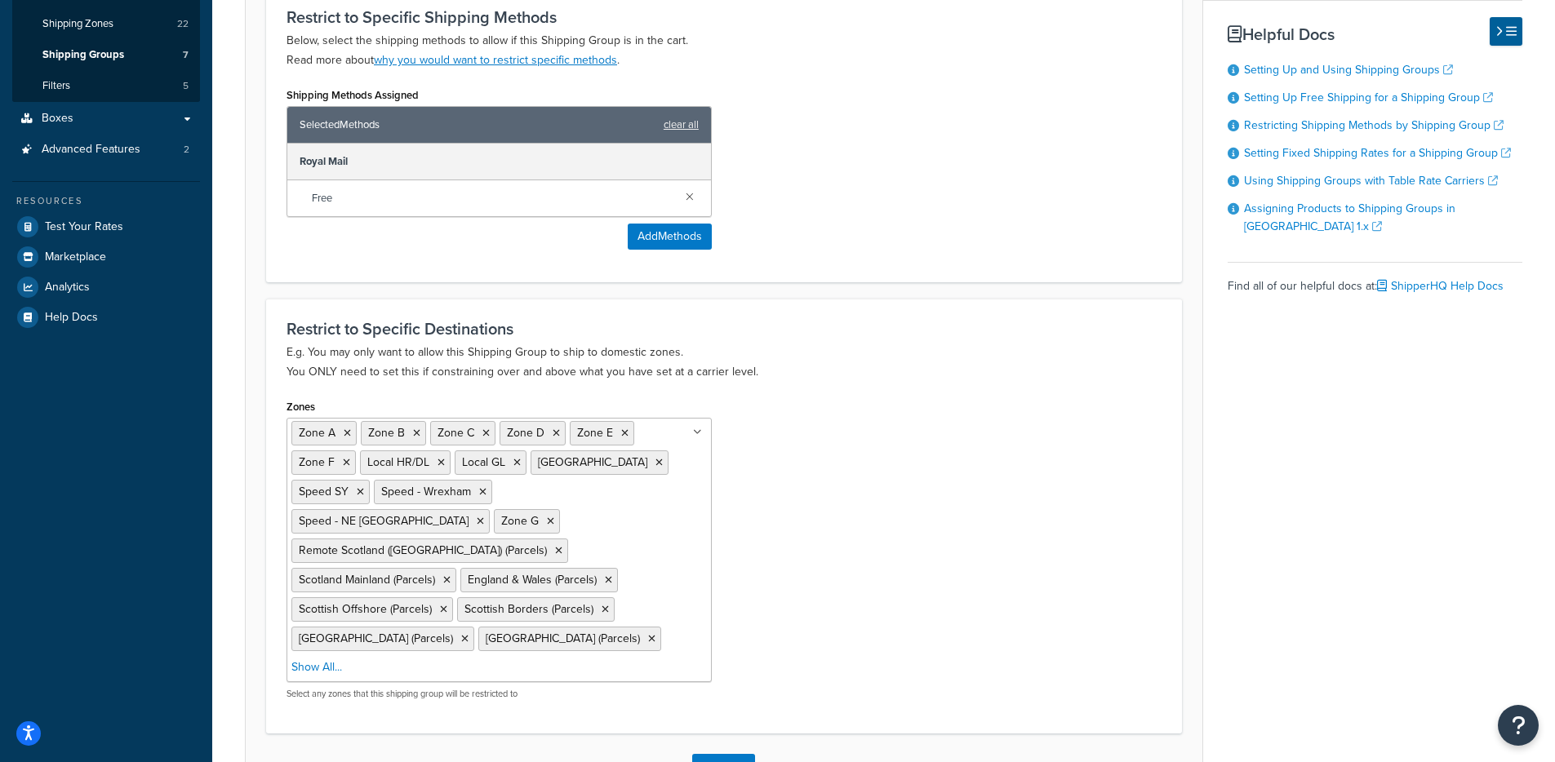
scroll to position [0, 0]
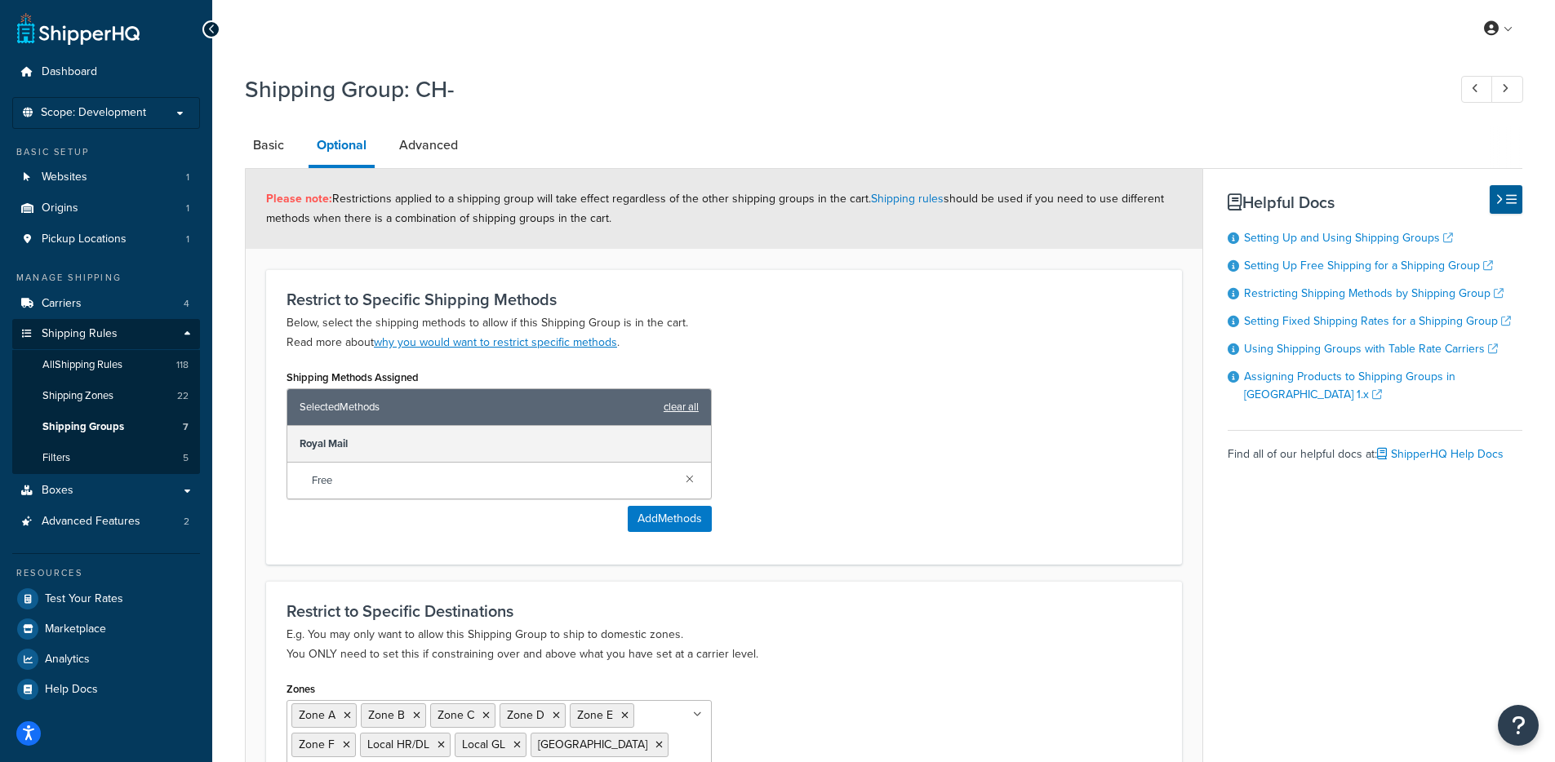
click at [675, 407] on link "clear all" at bounding box center [680, 407] width 35 height 23
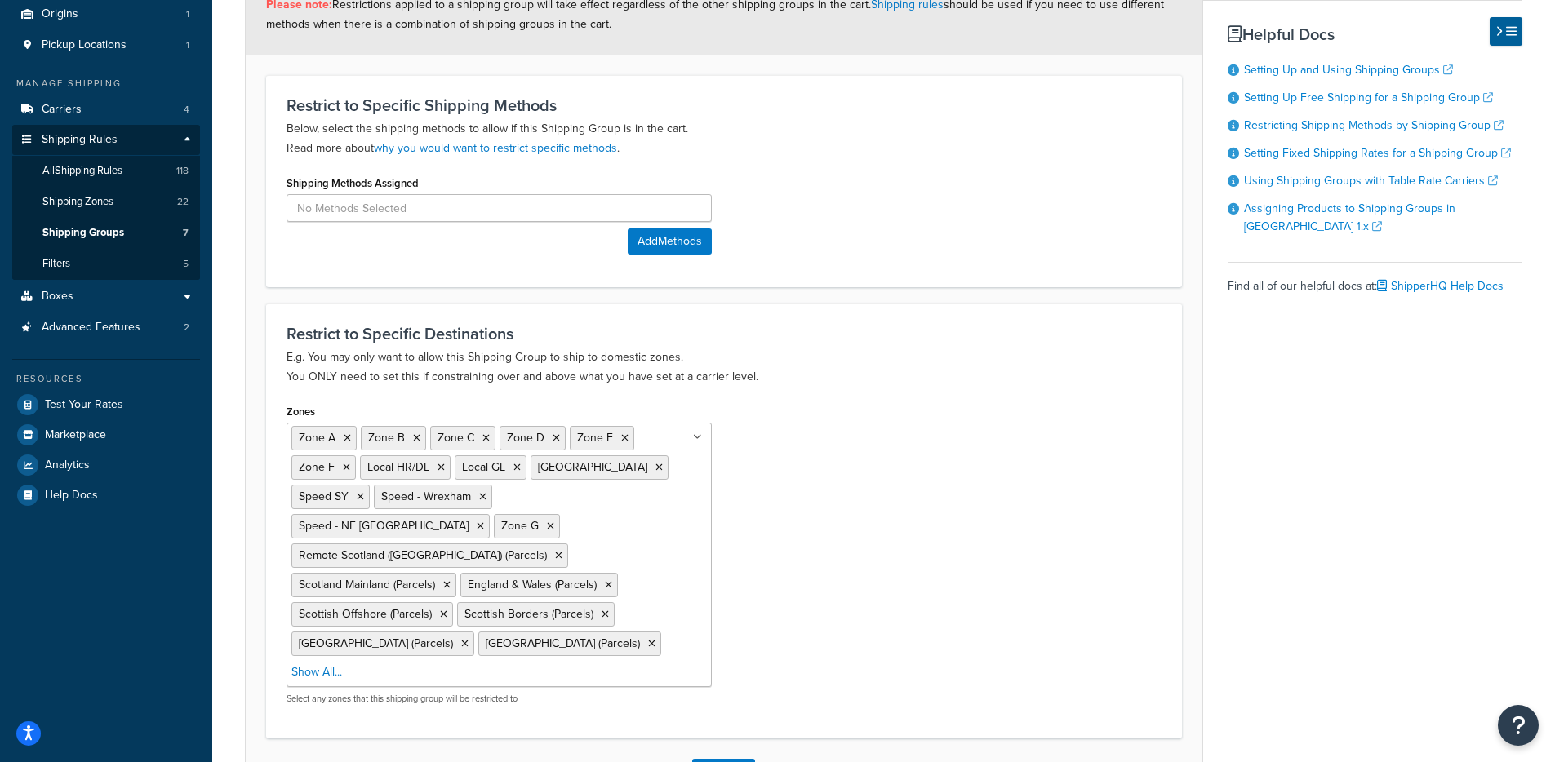
scroll to position [289, 0]
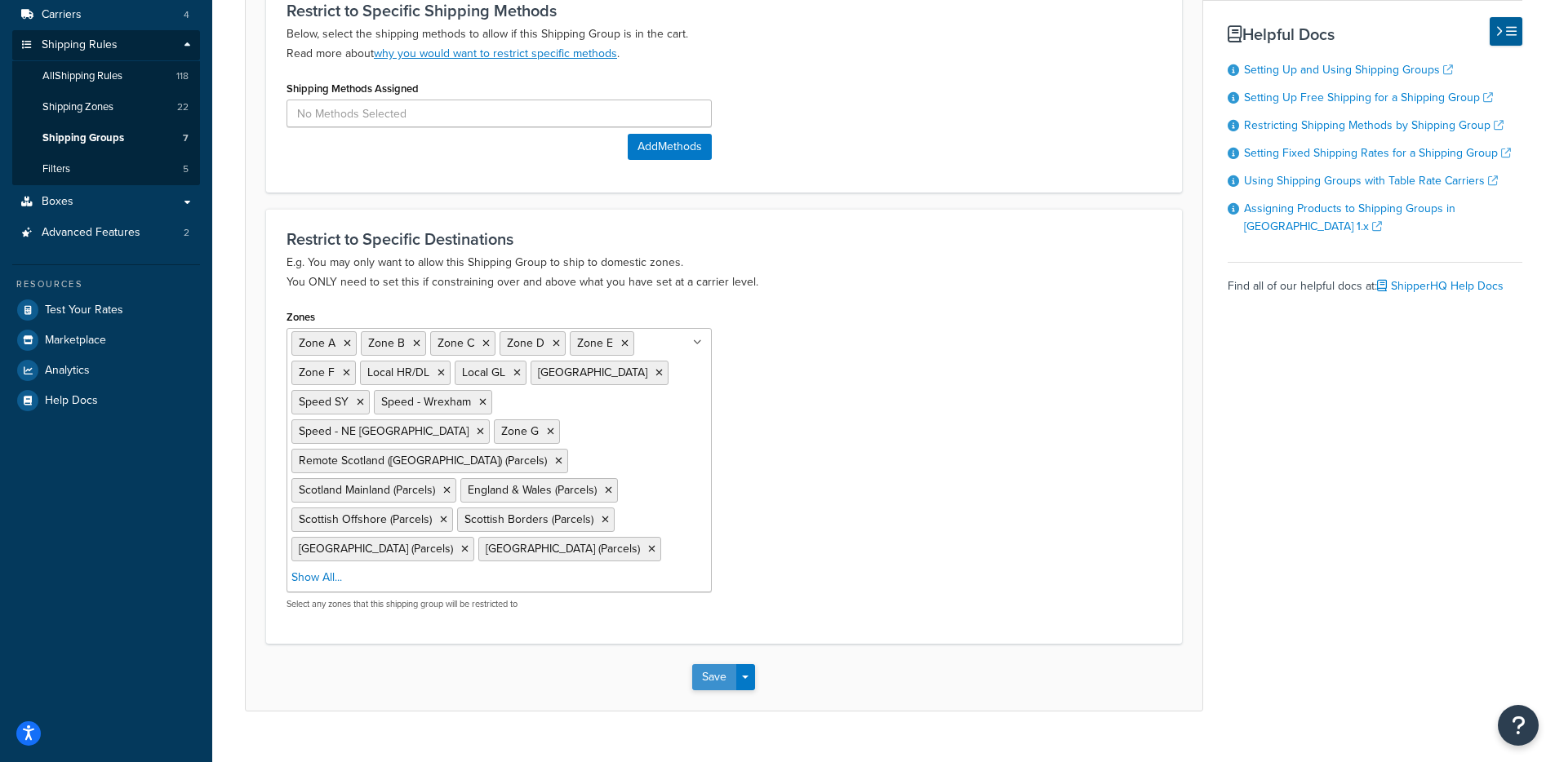
click at [730, 664] on button "Save" at bounding box center [714, 677] width 44 height 26
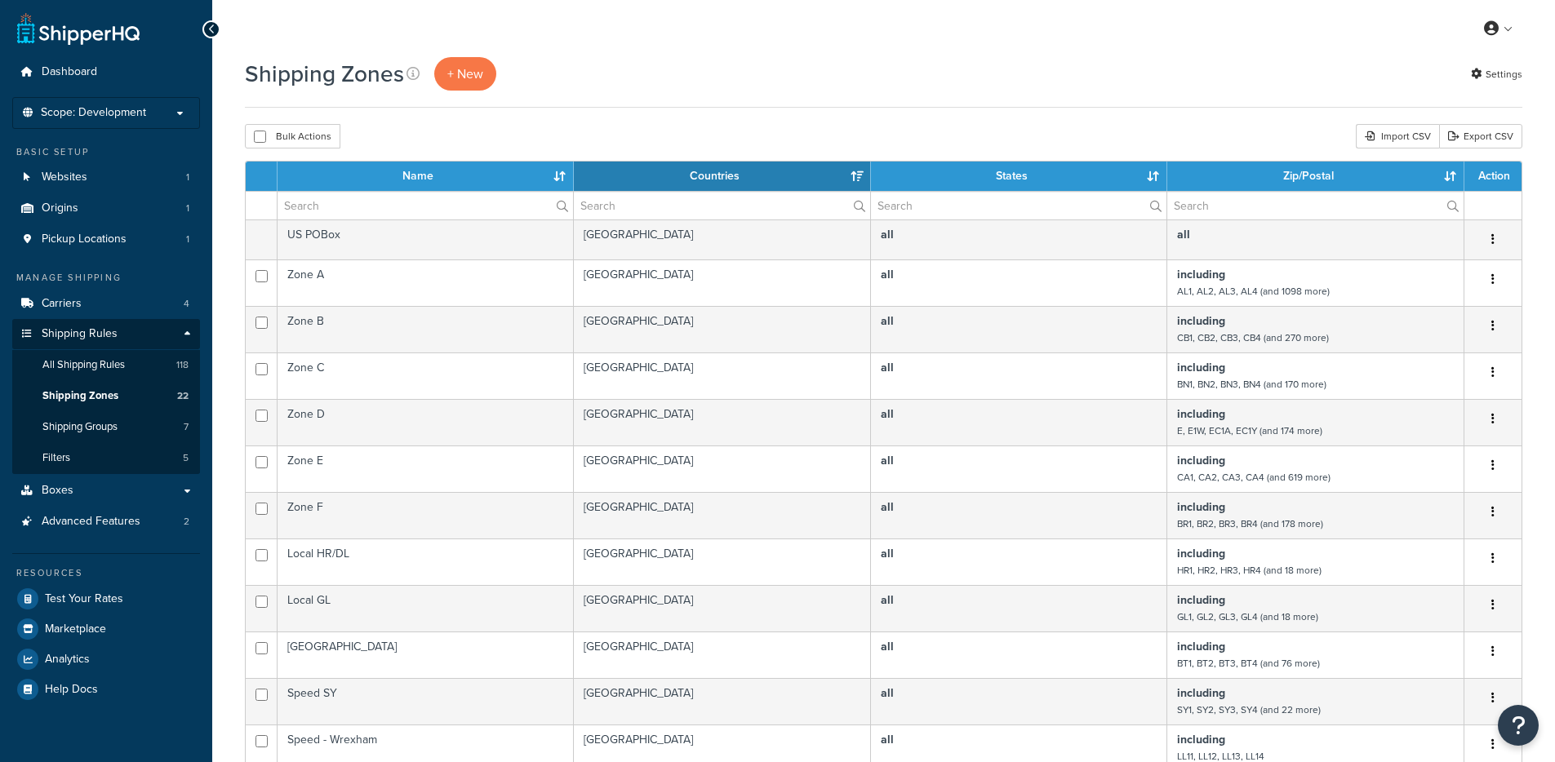
select select "15"
click at [358, 205] on input "text" at bounding box center [424, 206] width 295 height 28
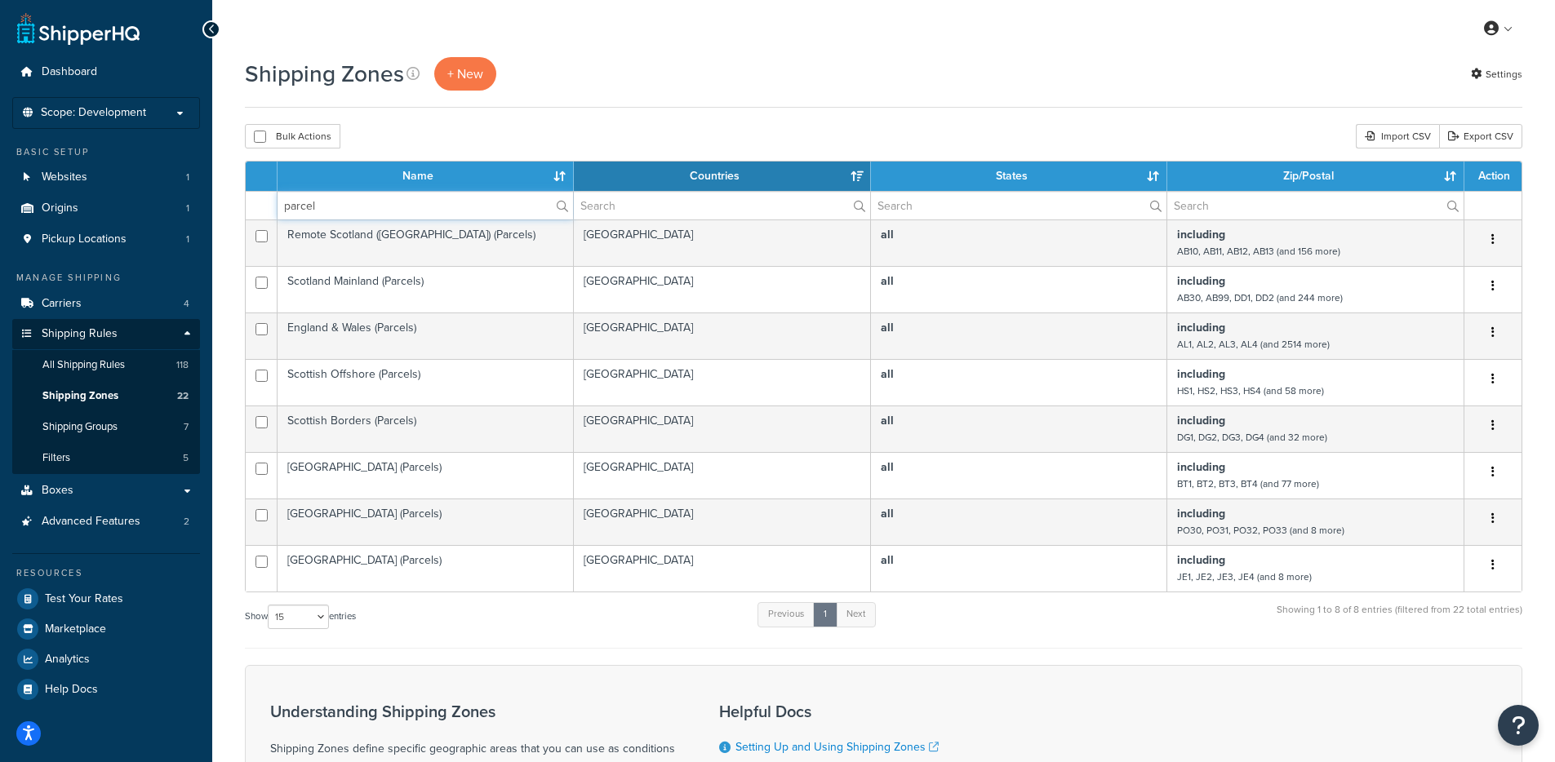
type input "parcel"
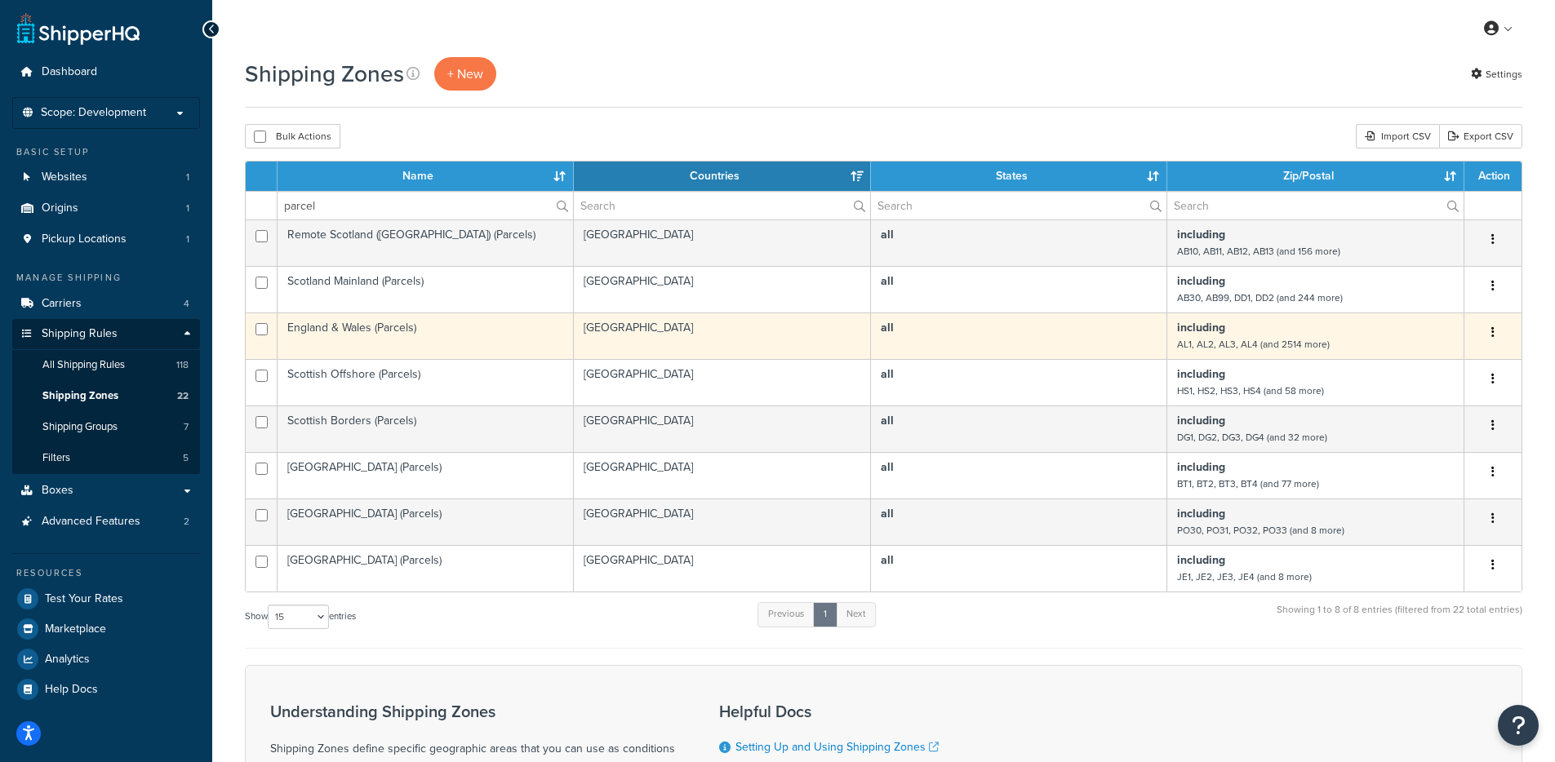
click at [1025, 318] on td "all" at bounding box center [1019, 336] width 296 height 47
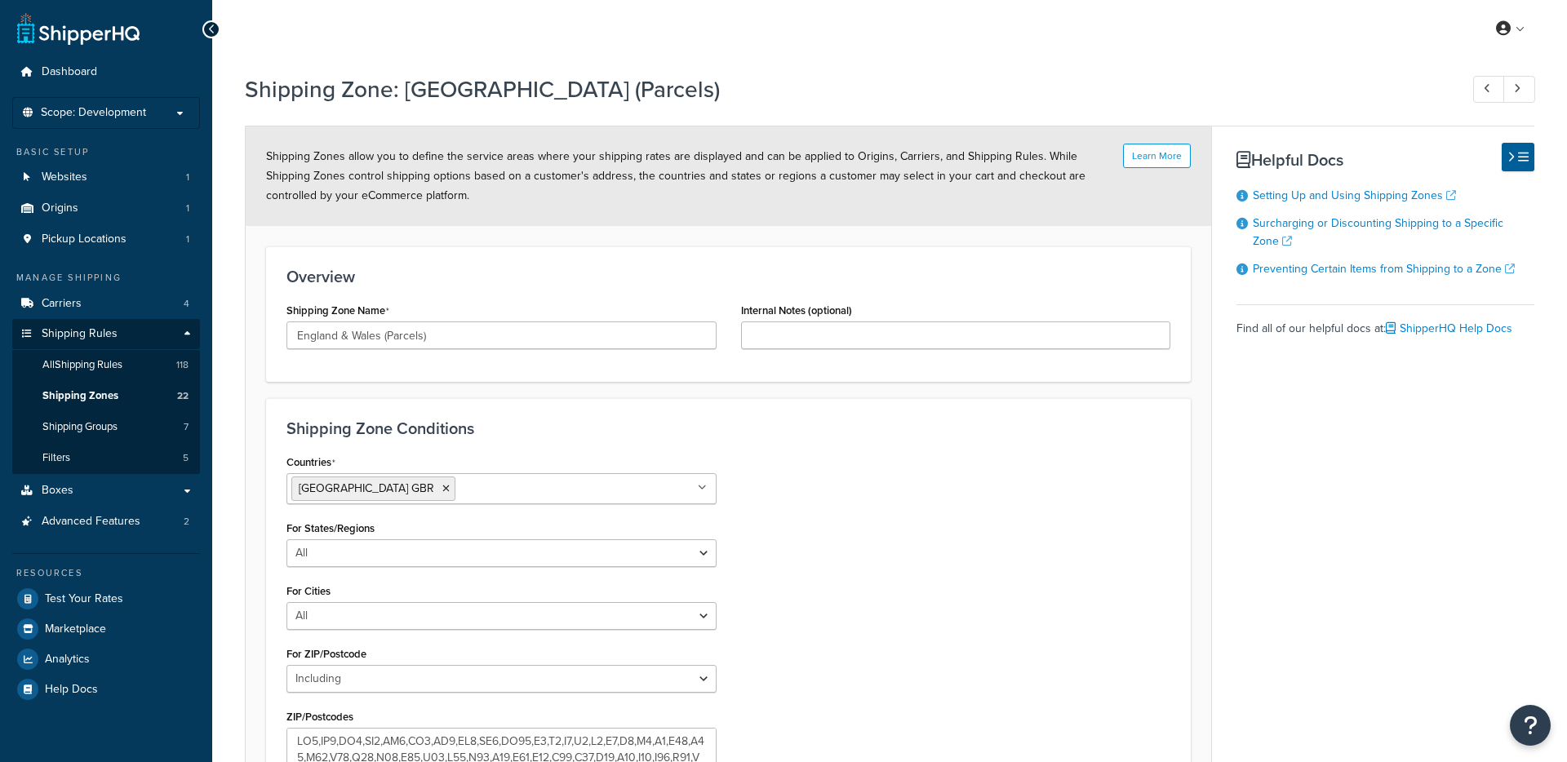
select select "including"
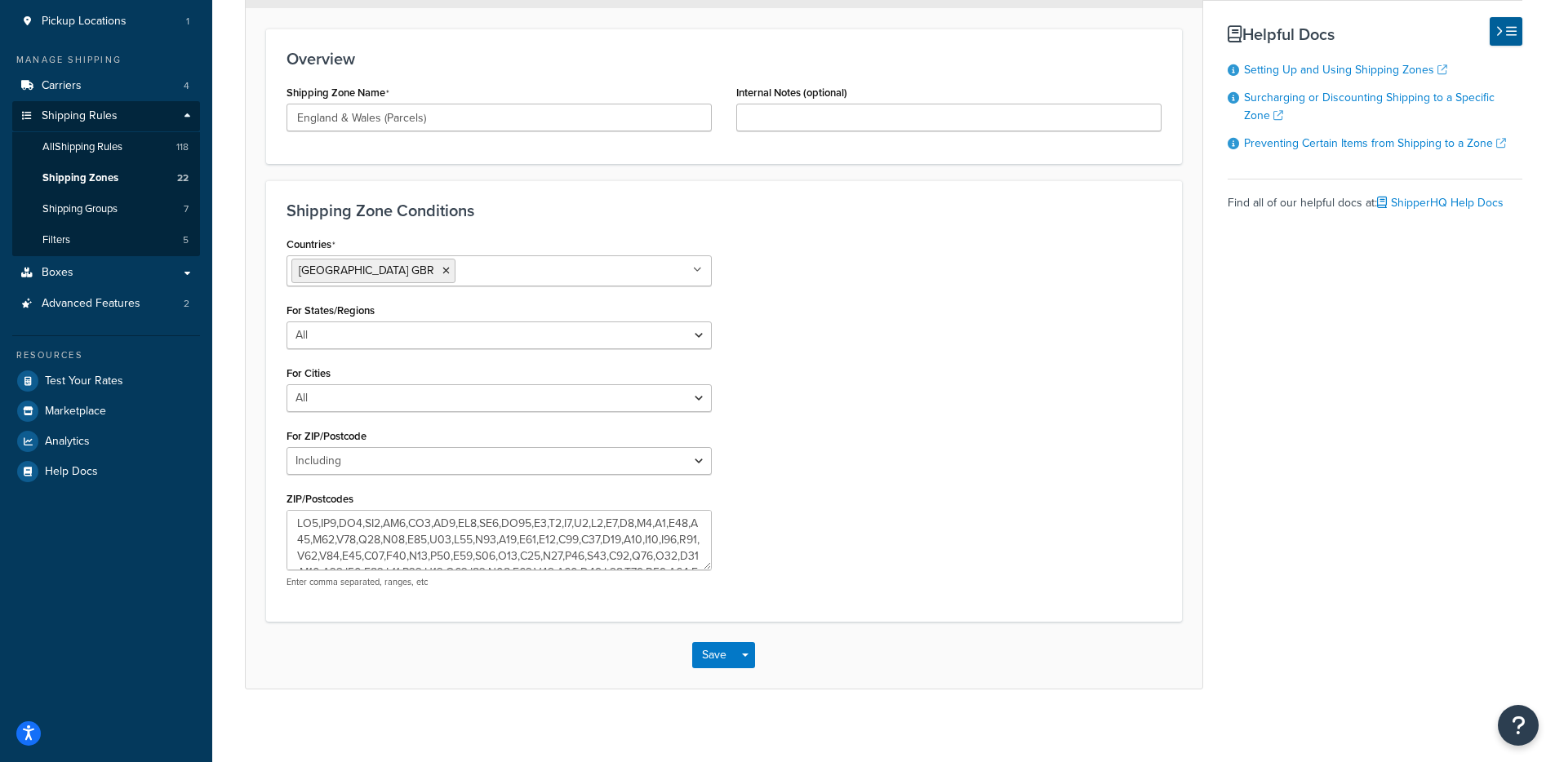
scroll to position [227, 0]
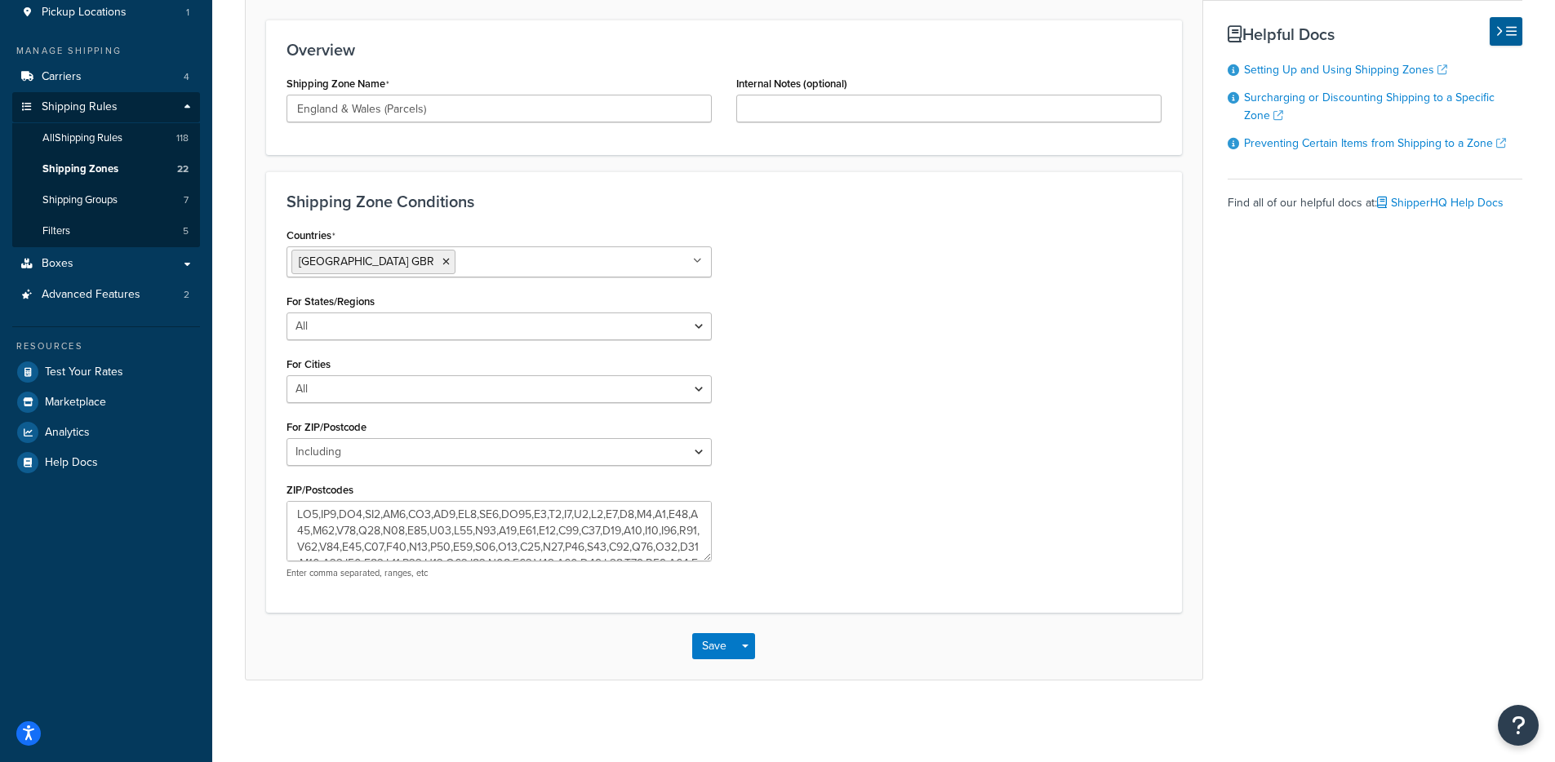
click at [928, 544] on div "Countries United Kingdom GBR All Countries ALL United States USA Afghanistan AF…" at bounding box center [723, 408] width 899 height 368
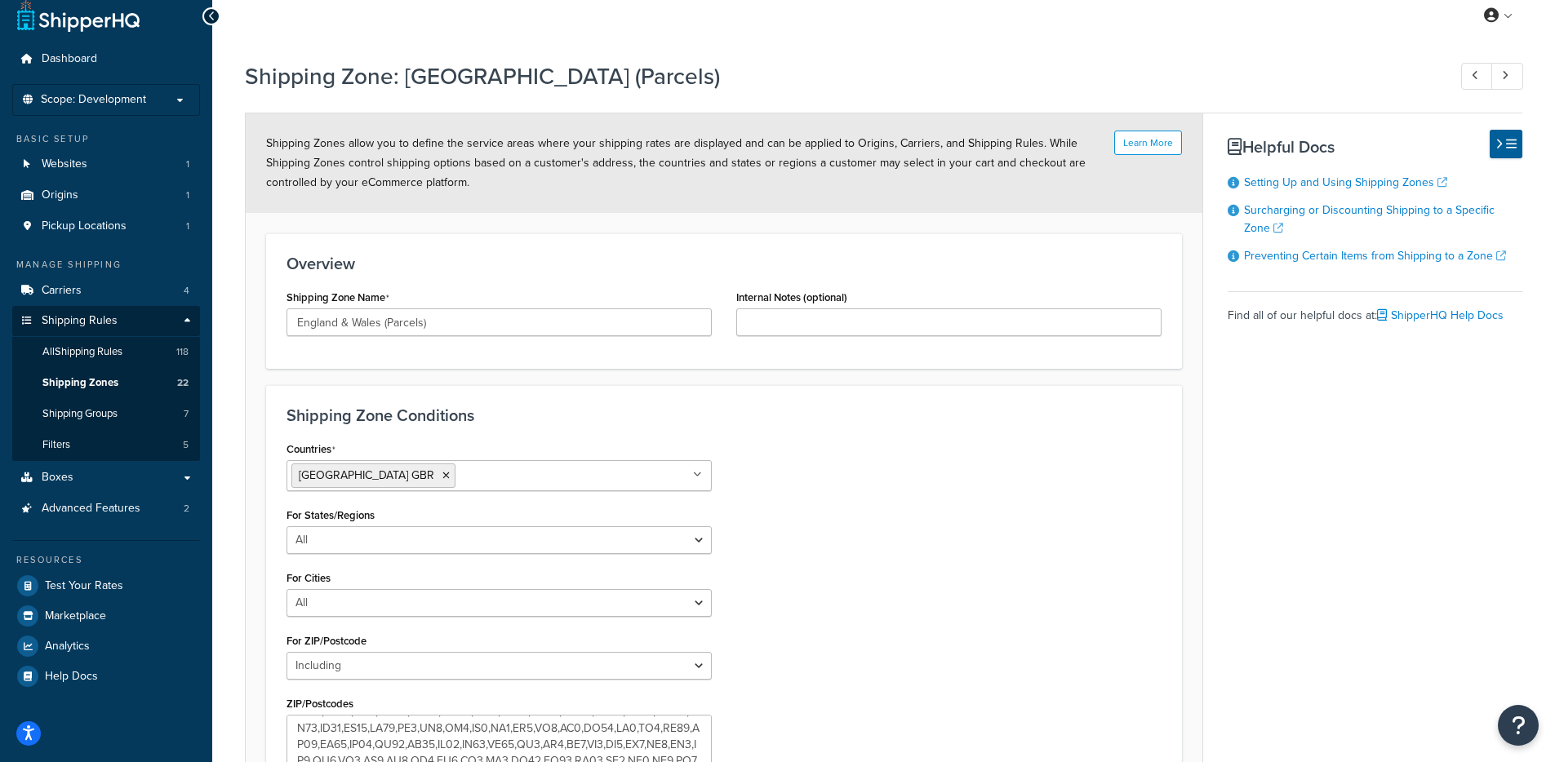
scroll to position [0, 0]
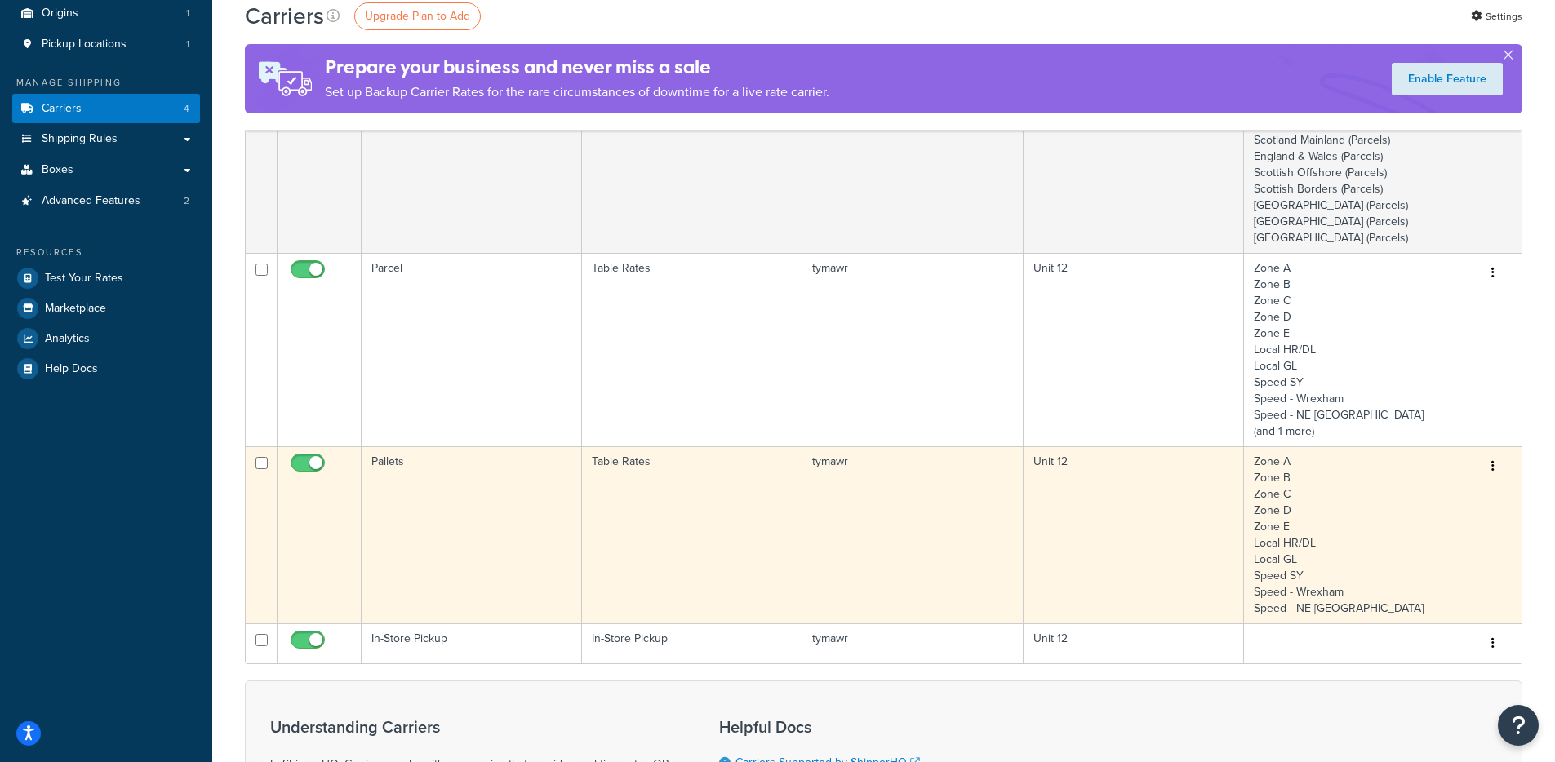
scroll to position [196, 0]
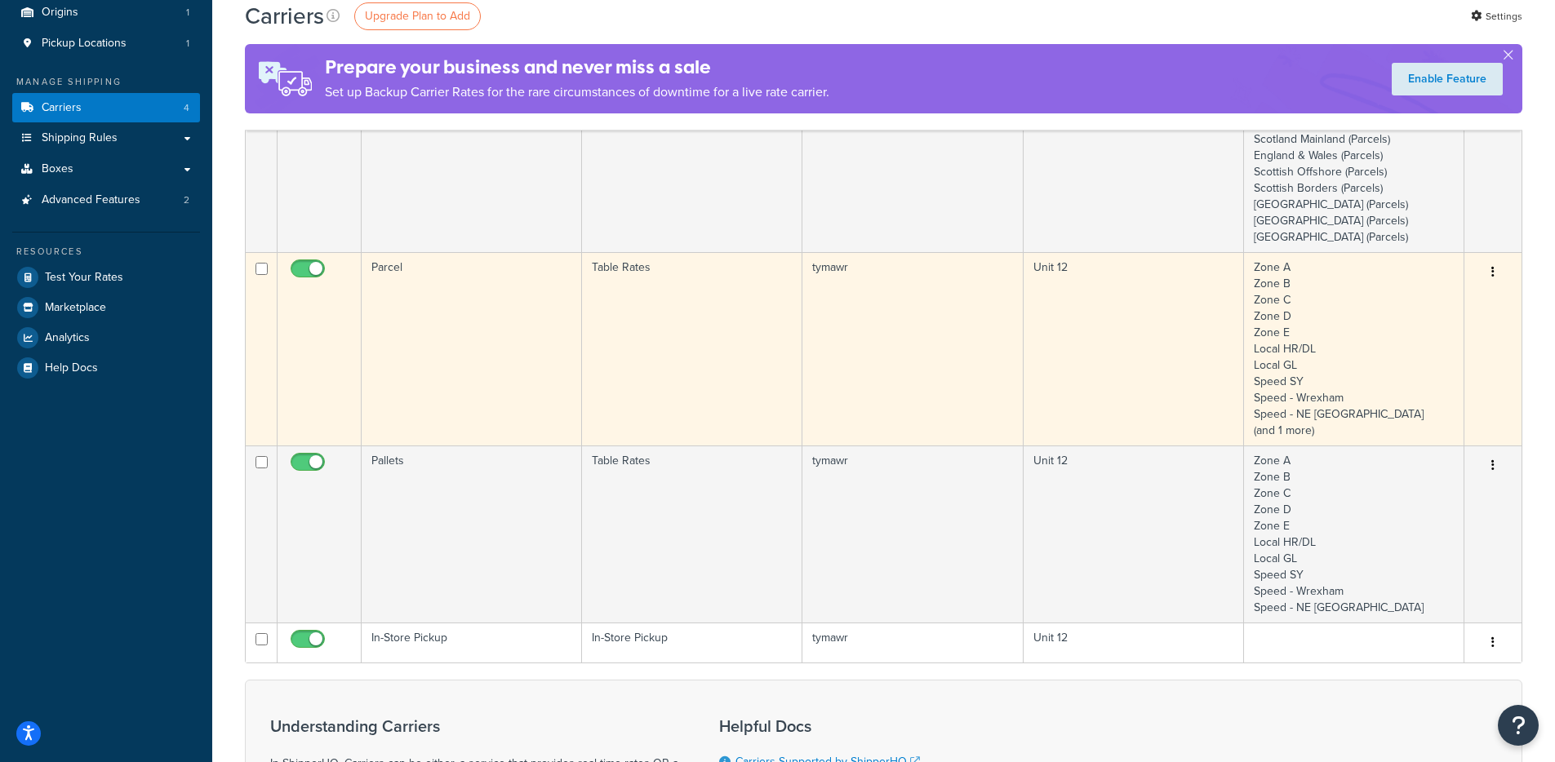
click at [468, 335] on td "Parcel" at bounding box center [472, 348] width 220 height 193
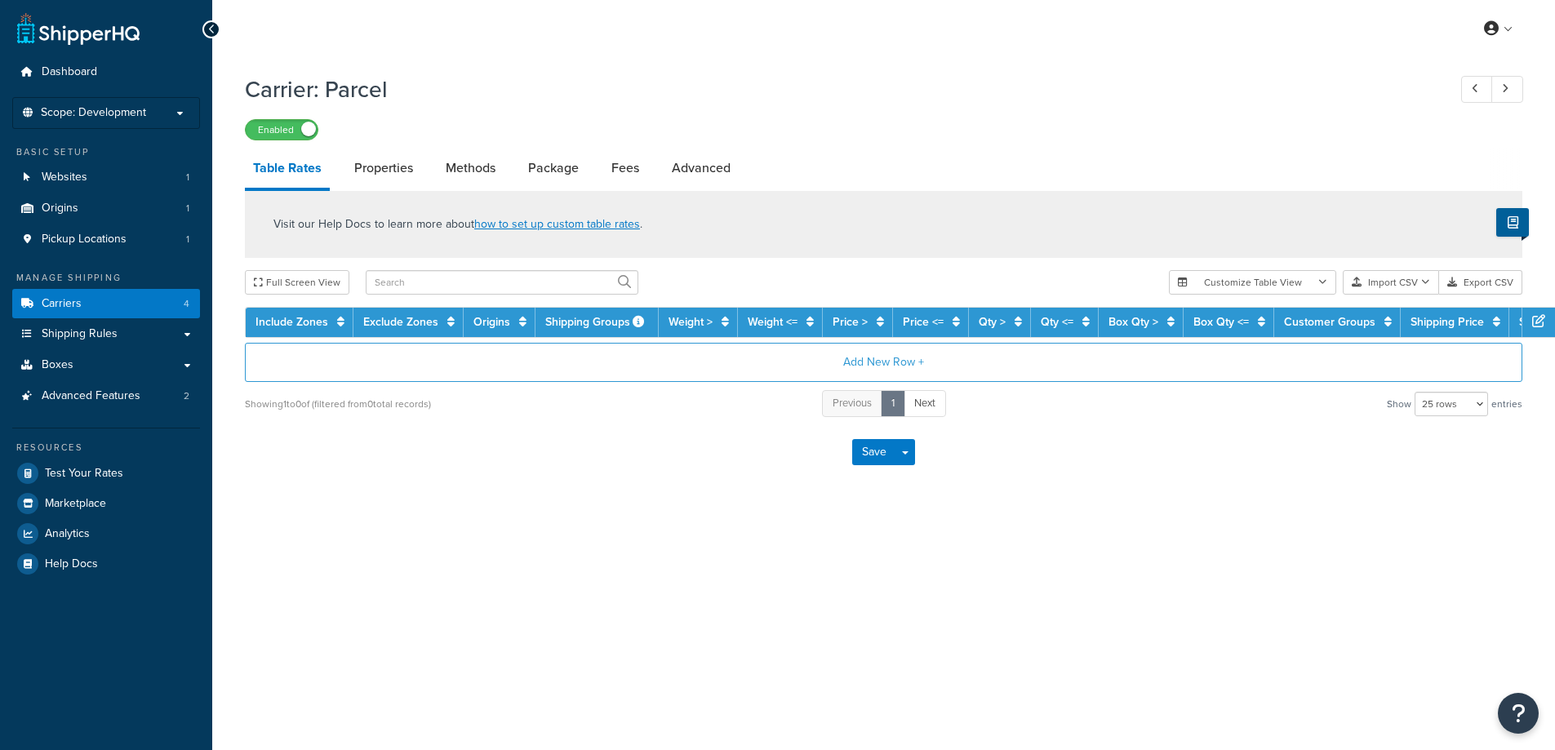
select select "25"
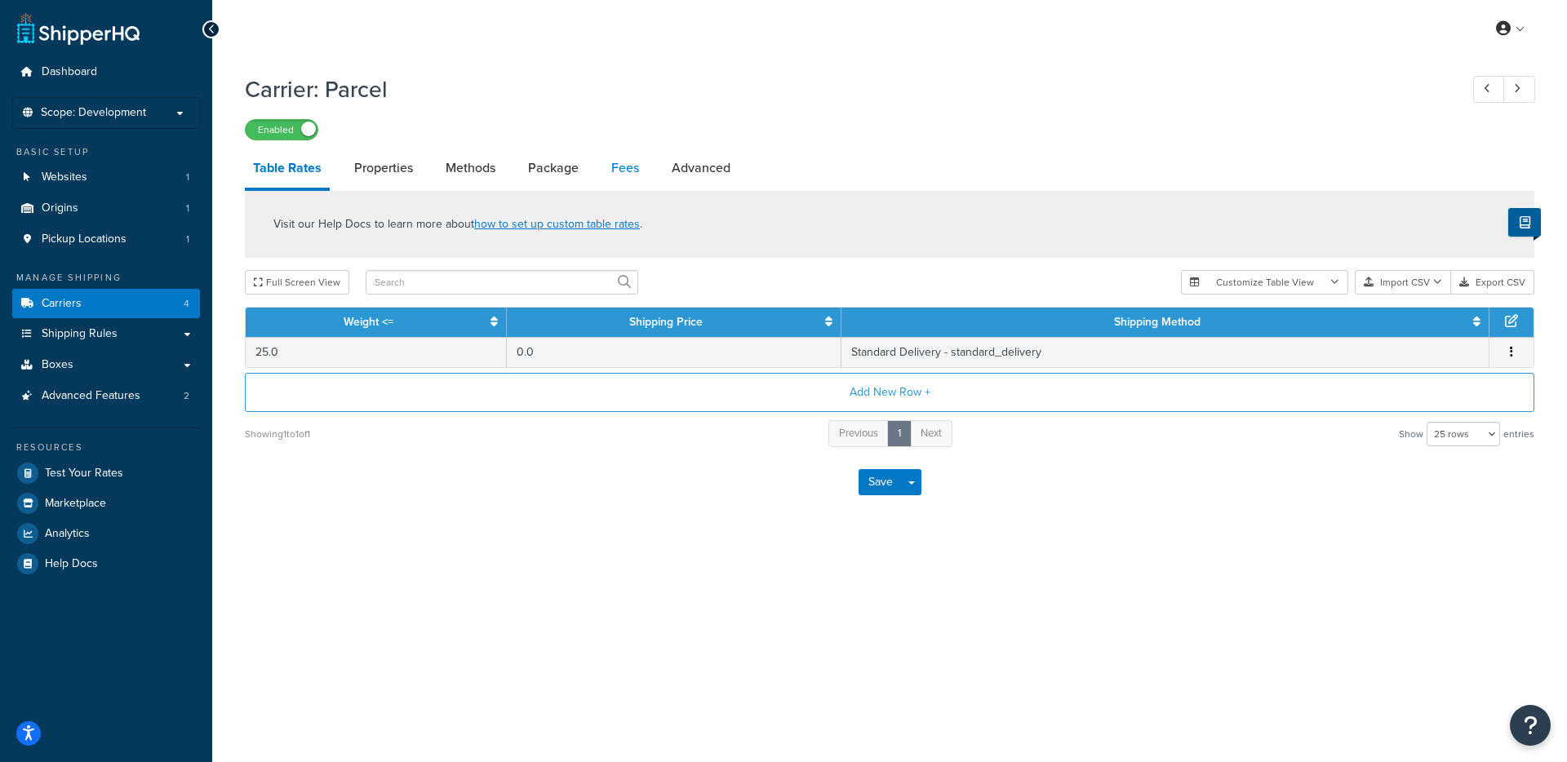
click at [631, 167] on link "Fees" at bounding box center [625, 168] width 44 height 39
select select "package"
select select "AFTER"
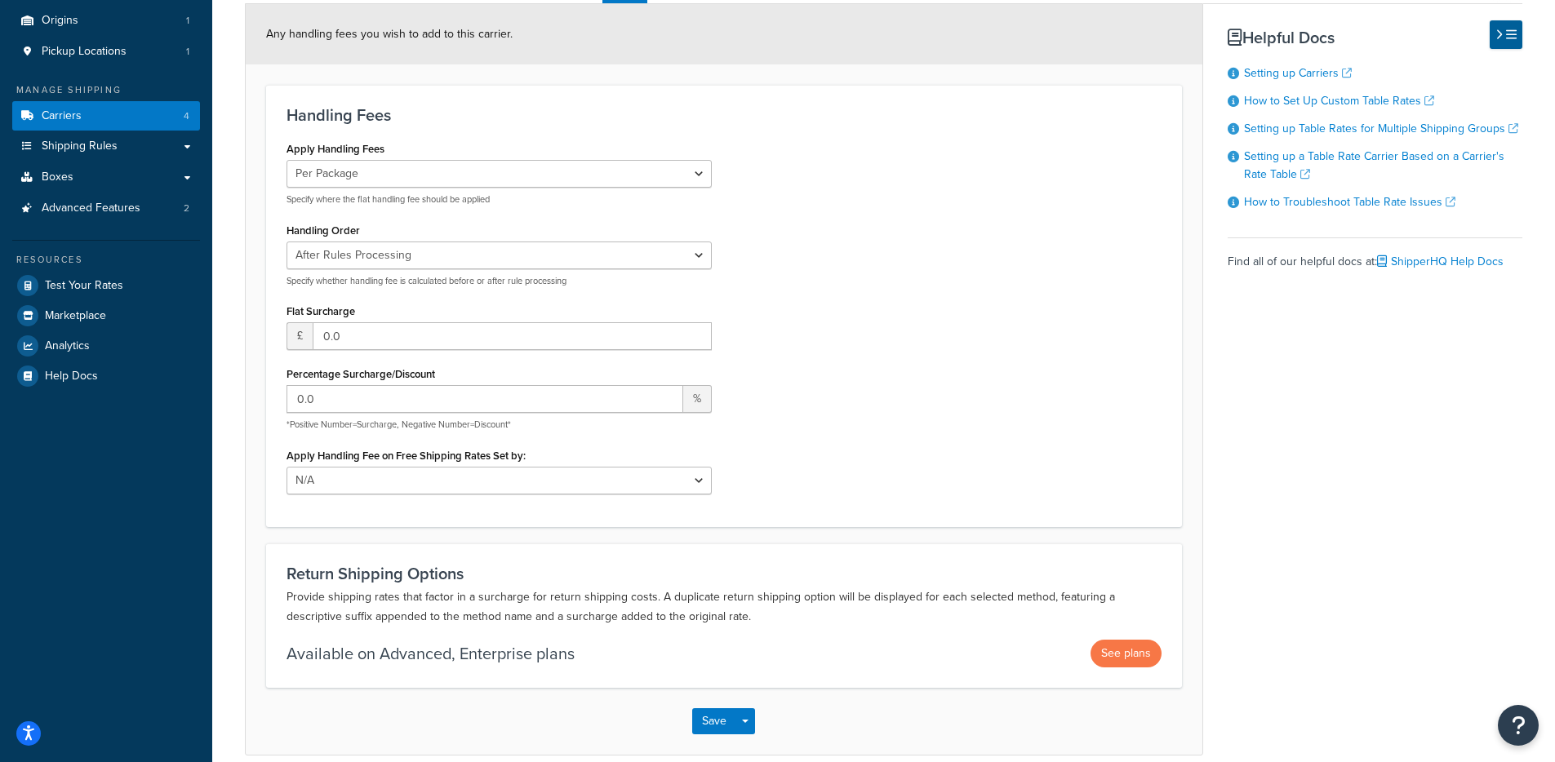
scroll to position [264, 0]
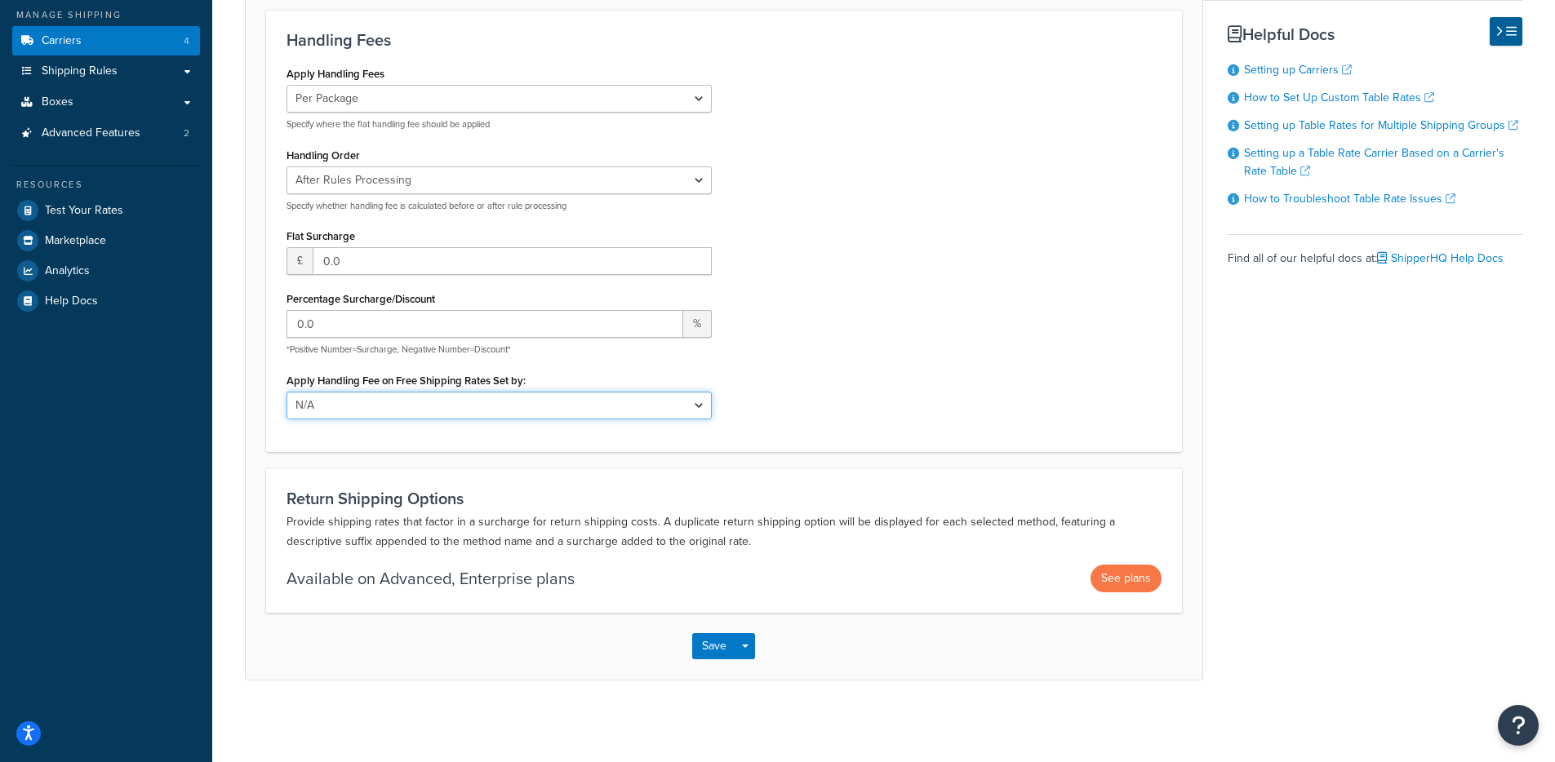
click at [434, 401] on select "N/A Fixed/Free Shipping Methods Free Promotion Rules All Free Shipping" at bounding box center [498, 406] width 425 height 28
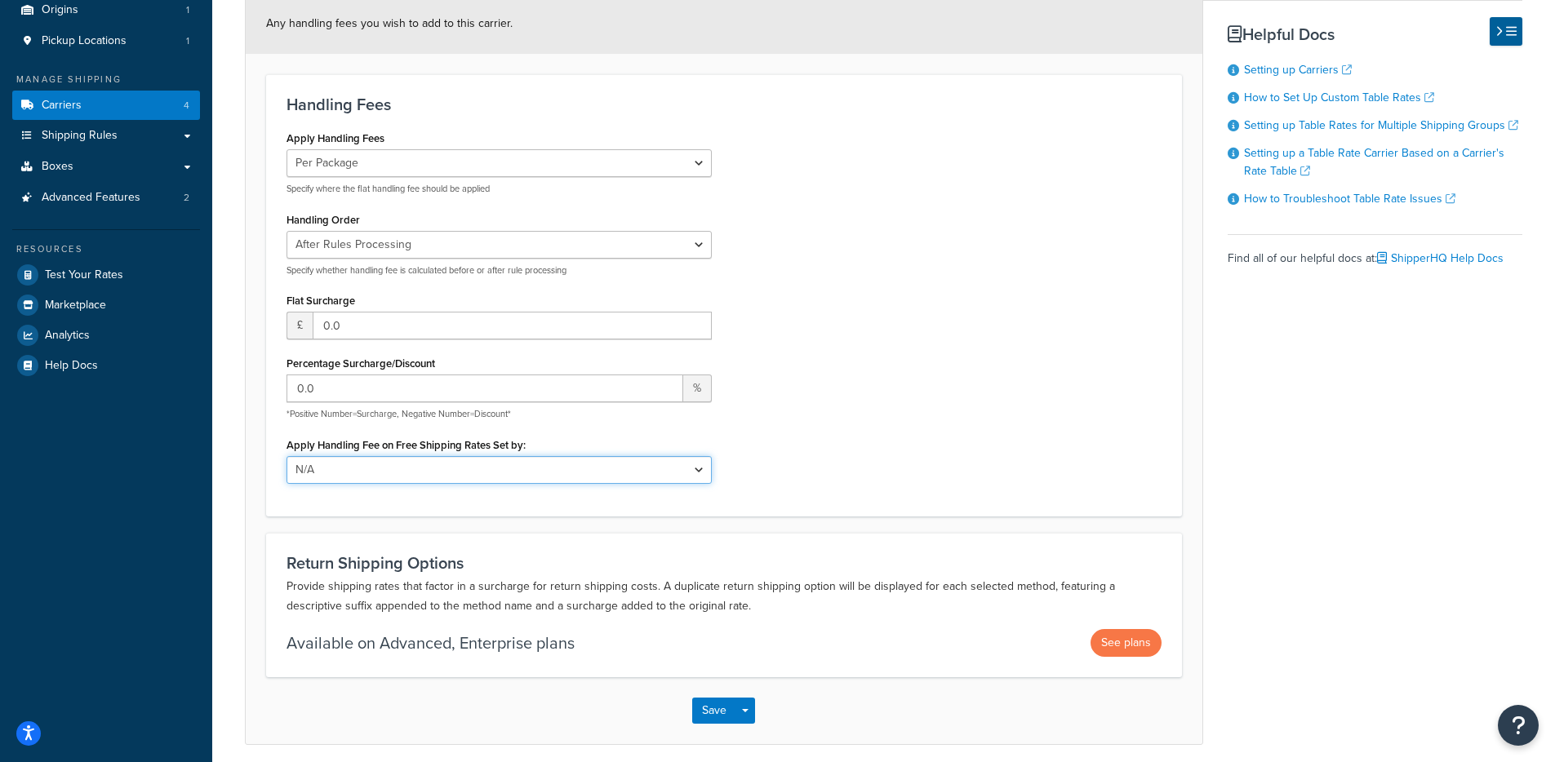
scroll to position [69, 0]
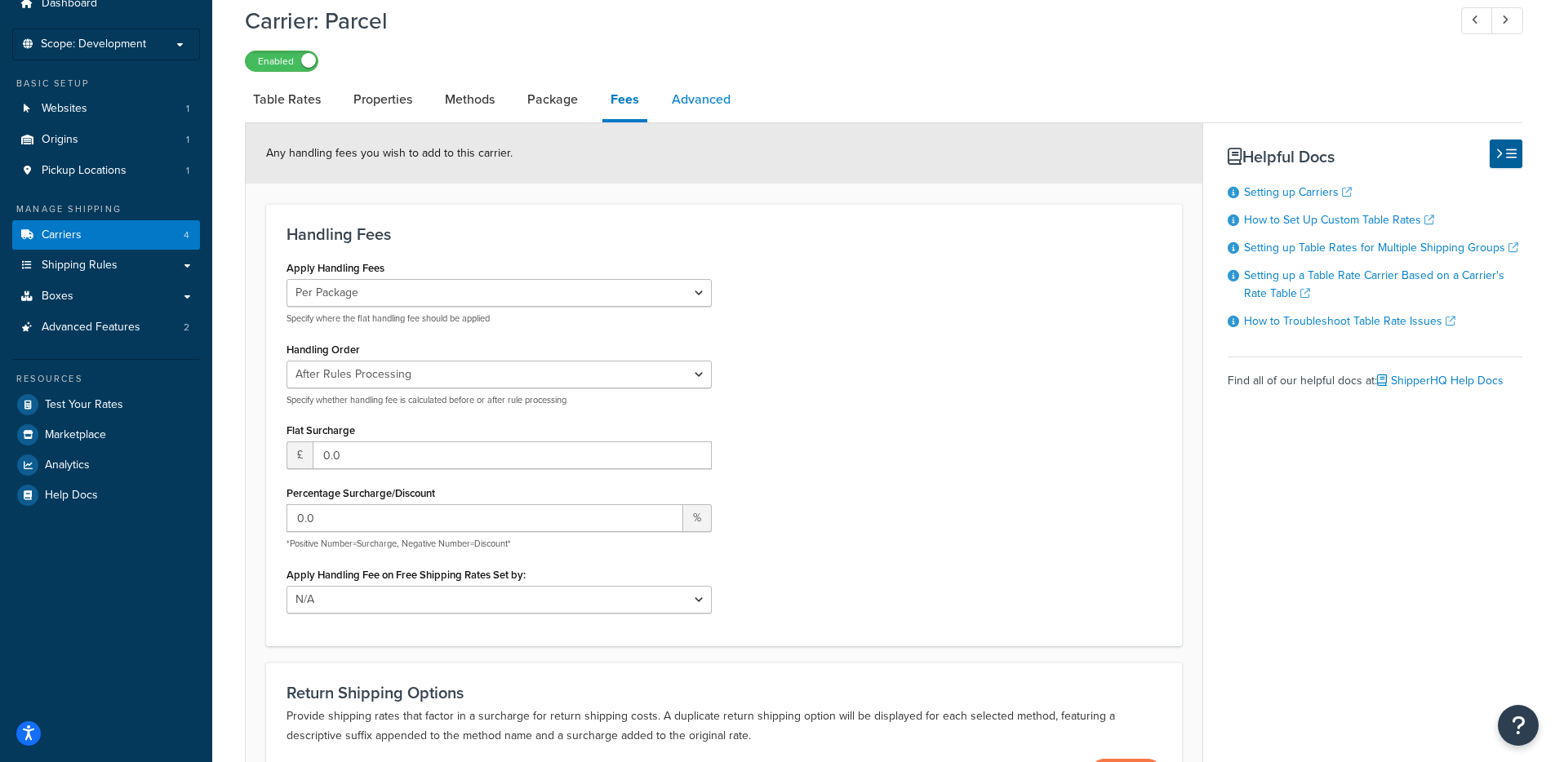
click at [690, 106] on link "Advanced" at bounding box center [700, 99] width 75 height 39
select select "false"
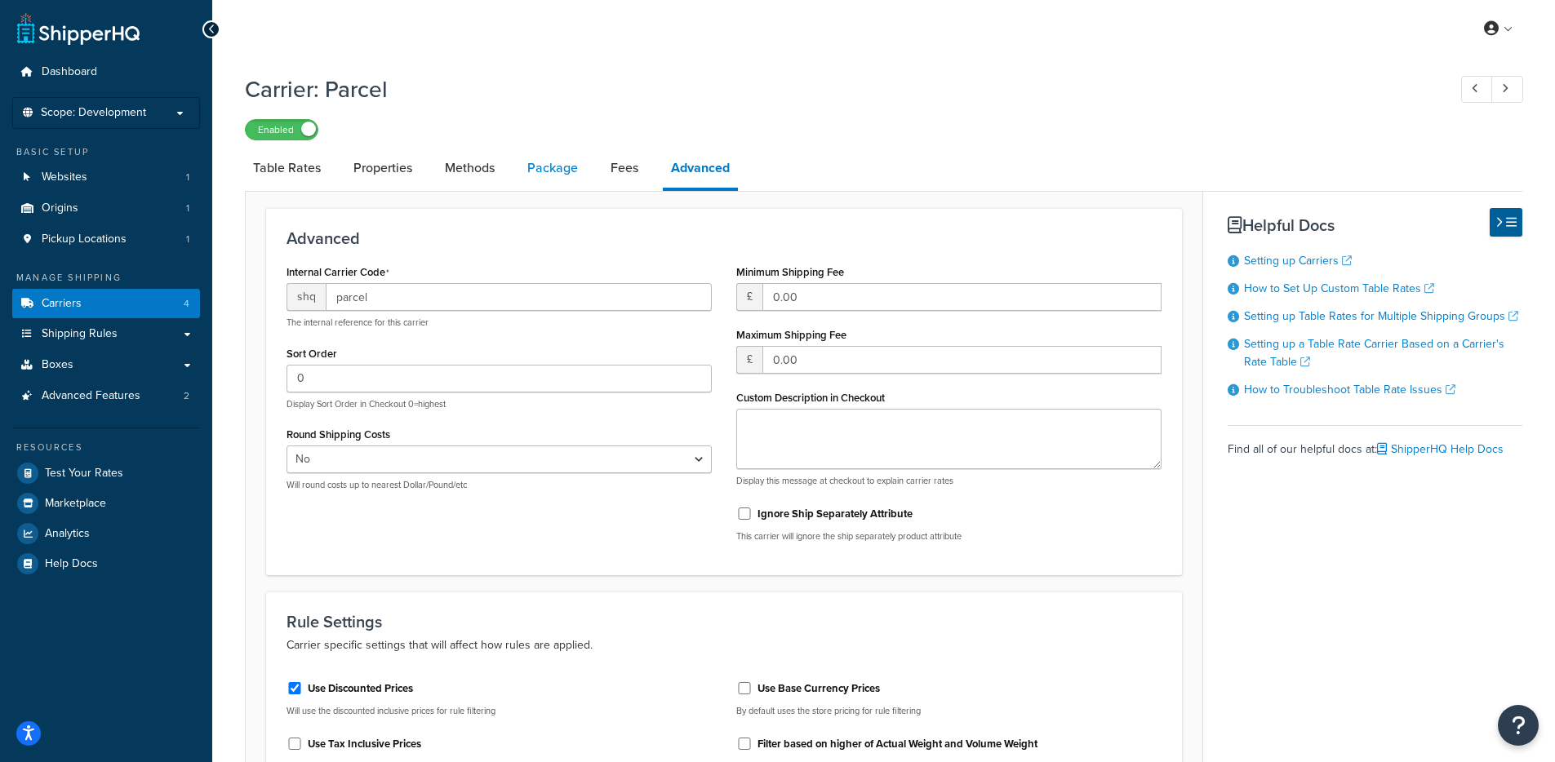
click at [561, 164] on link "Package" at bounding box center [552, 168] width 67 height 39
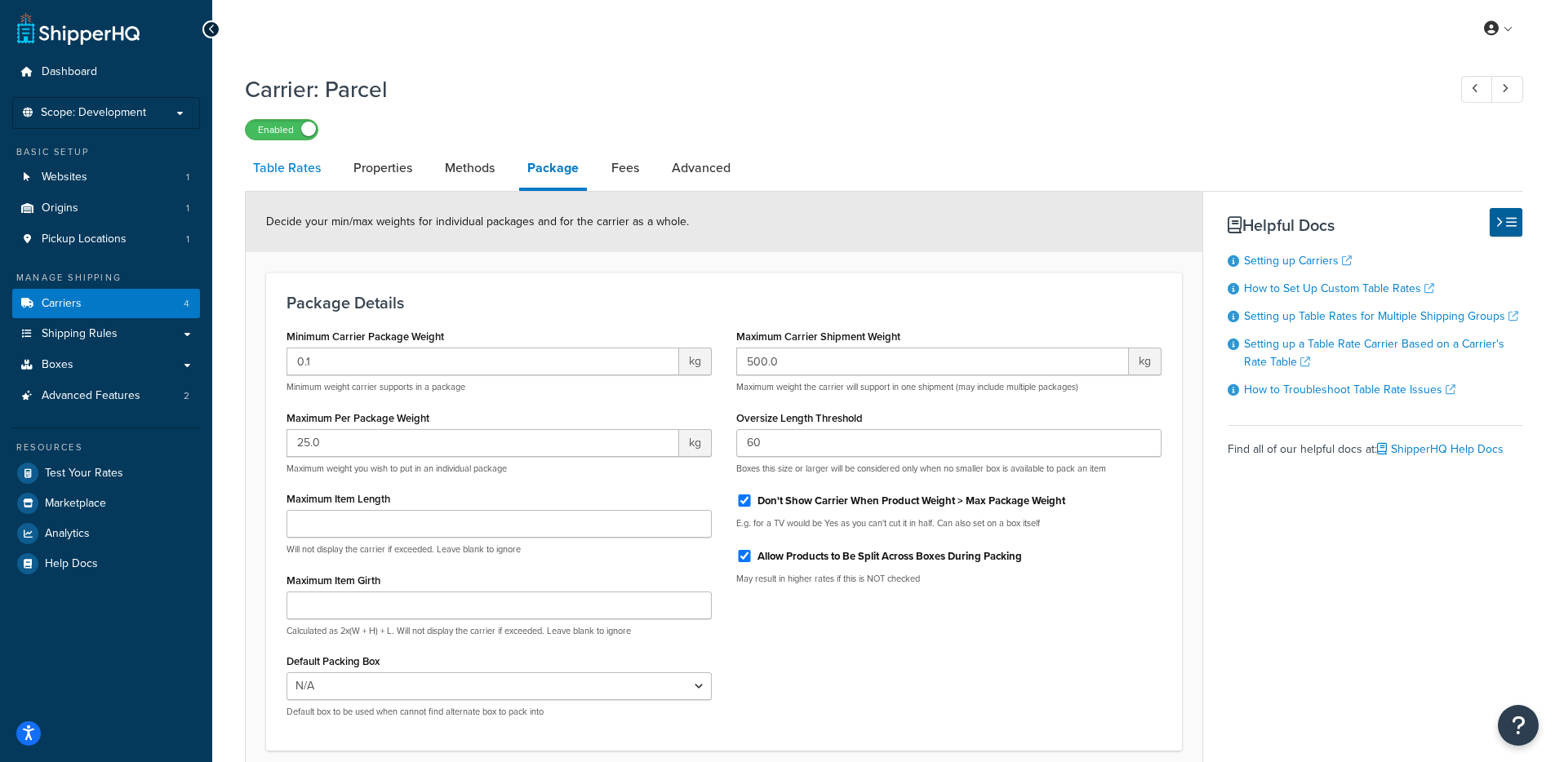
click at [316, 172] on link "Table Rates" at bounding box center [287, 168] width 84 height 39
select select "25"
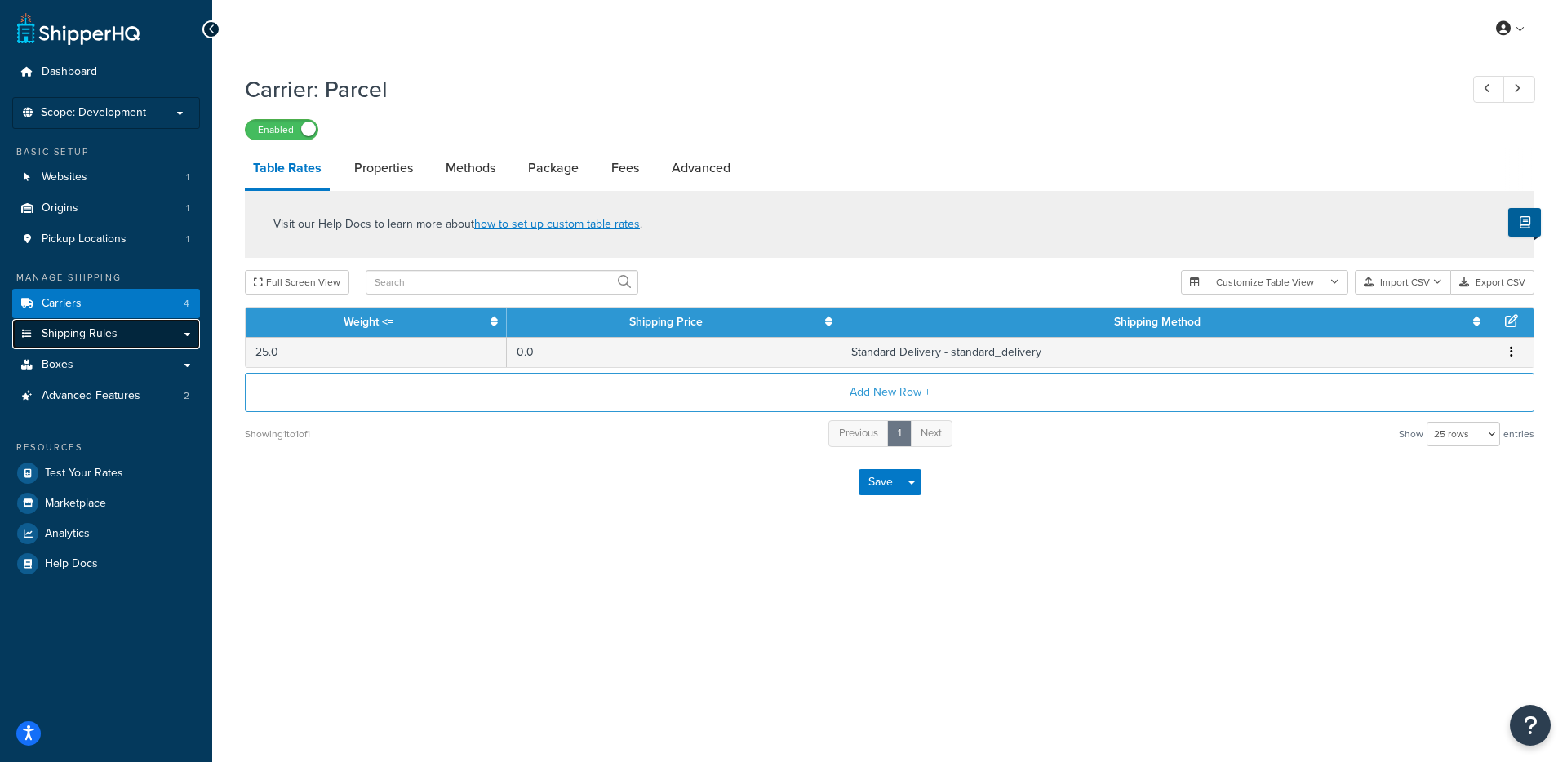
click at [110, 336] on span "Shipping Rules" at bounding box center [80, 334] width 76 height 14
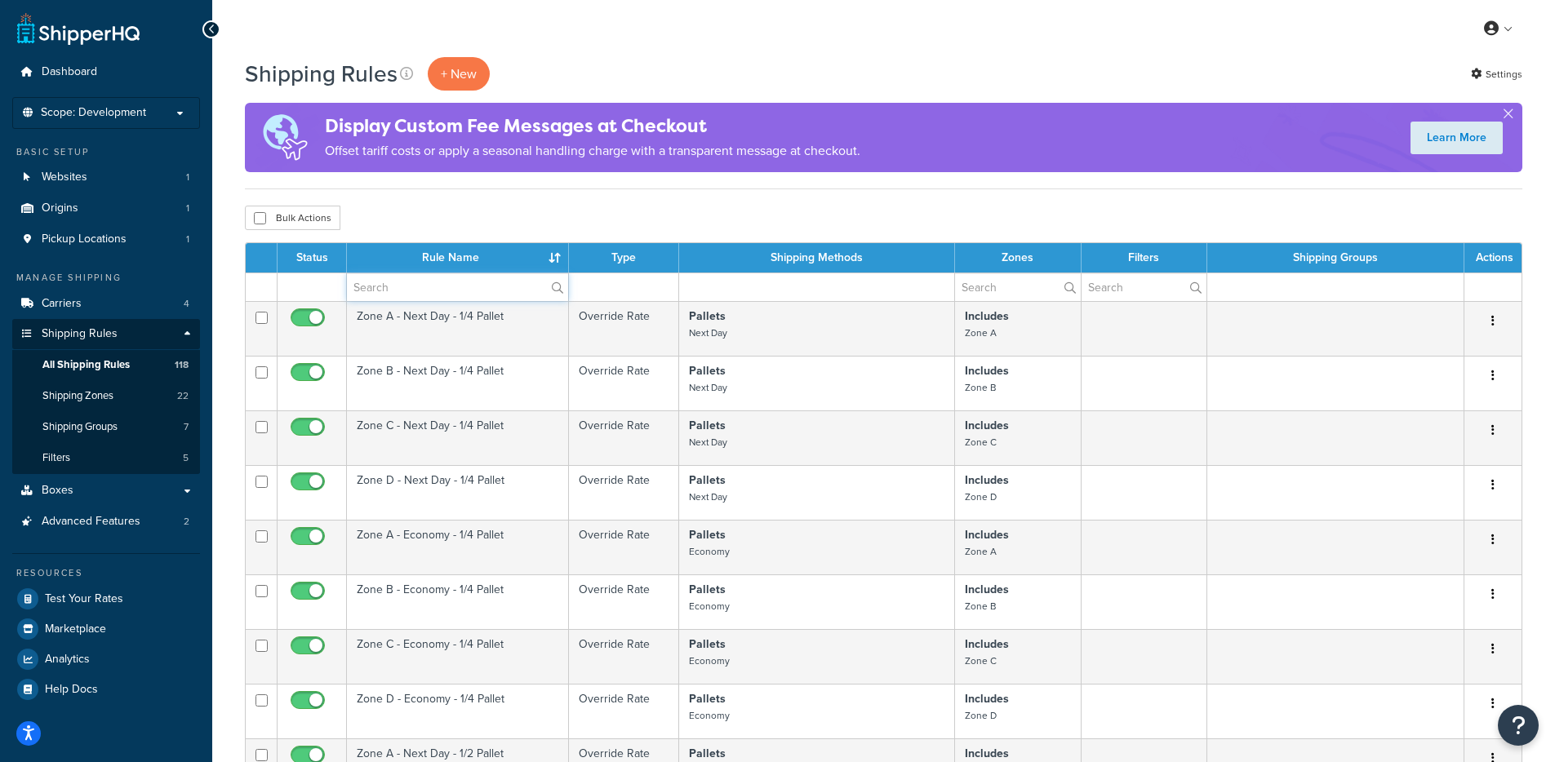
click at [415, 284] on input "text" at bounding box center [457, 287] width 221 height 28
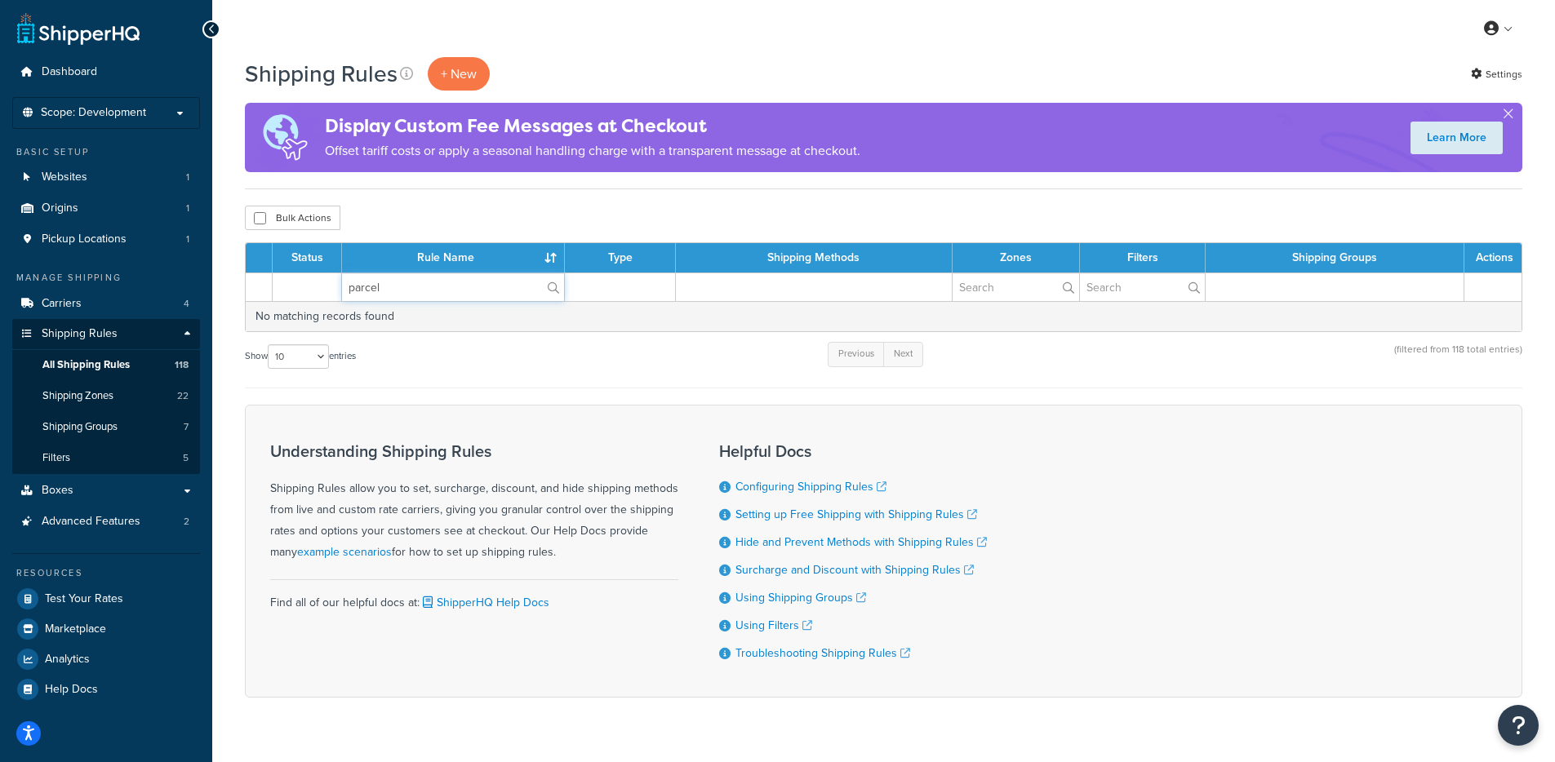
type input "parcel"
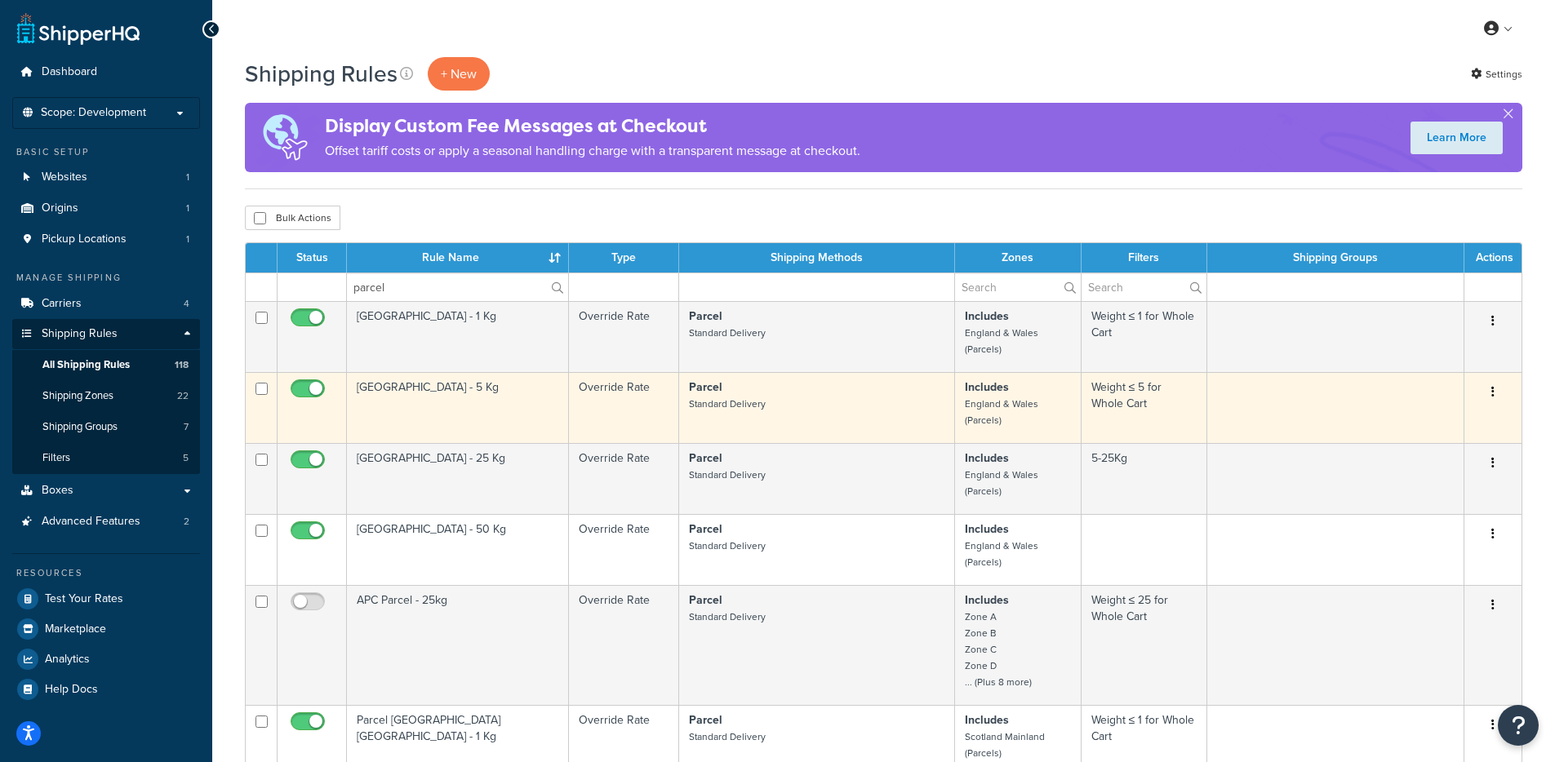
click at [449, 409] on td "[GEOGRAPHIC_DATA] - 5 Kg" at bounding box center [458, 407] width 222 height 71
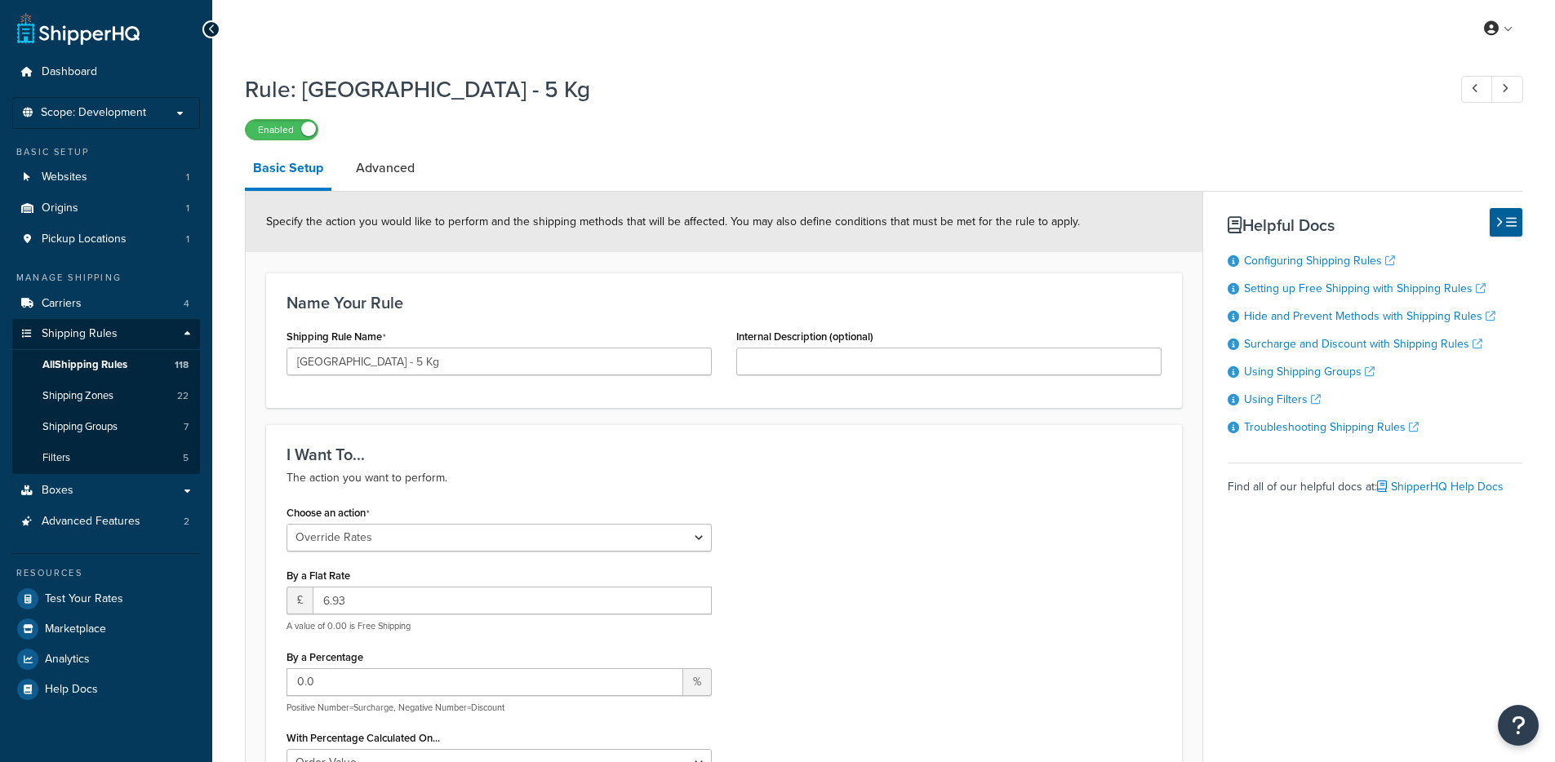
select select "OVERRIDE"
select select "BOX"
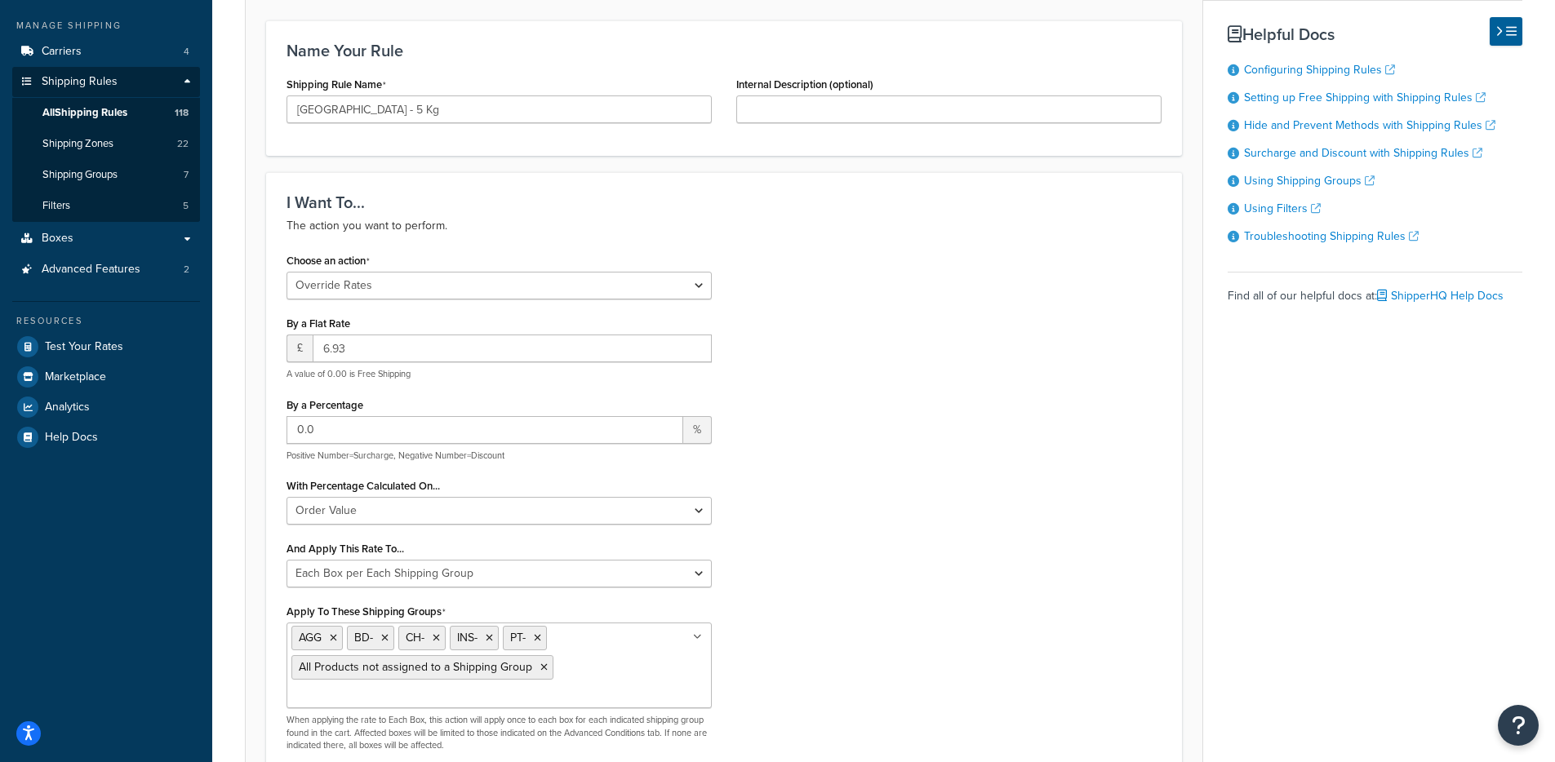
scroll to position [104, 0]
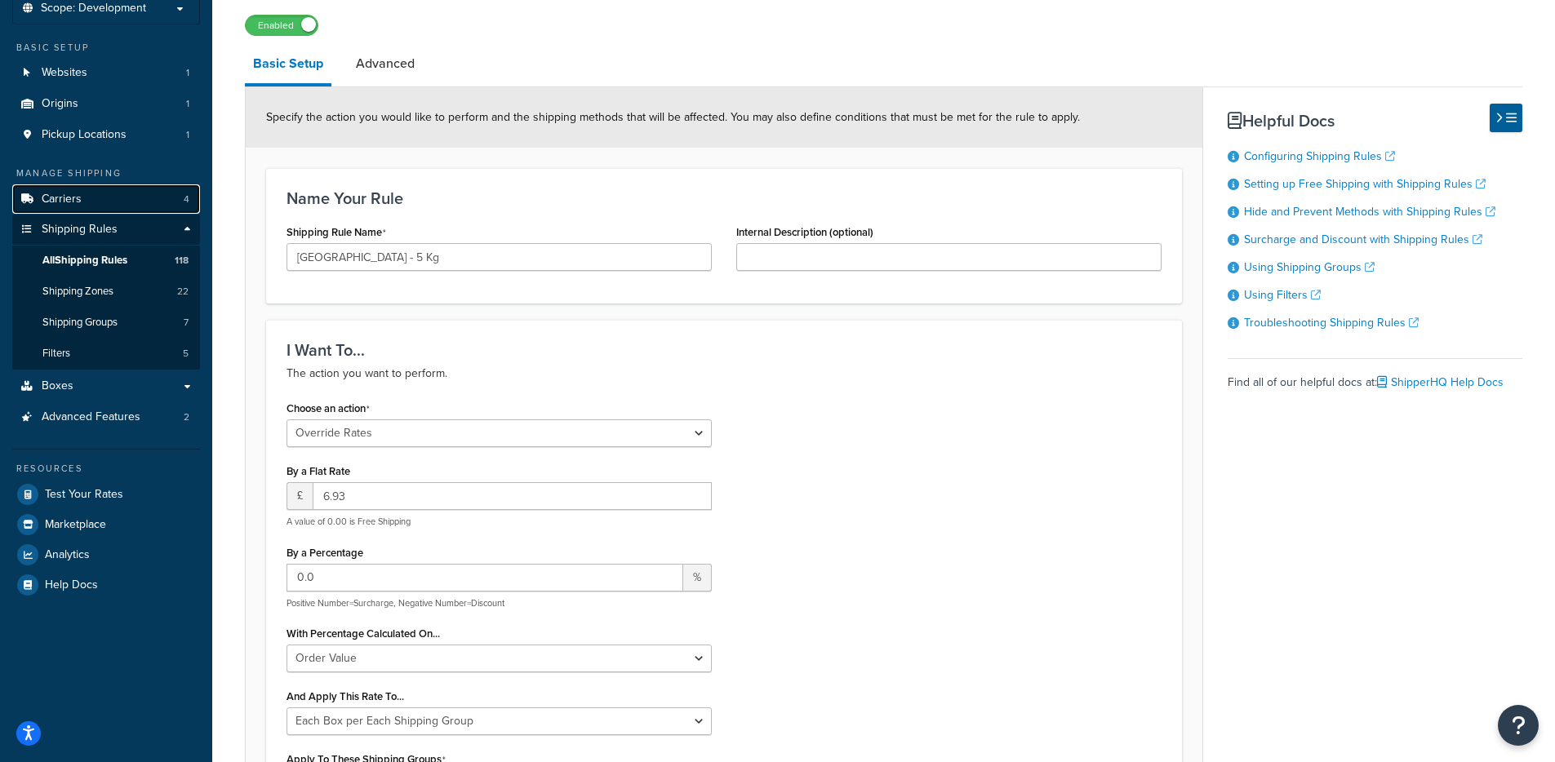
click at [84, 197] on link "Carriers 4" at bounding box center [106, 199] width 188 height 30
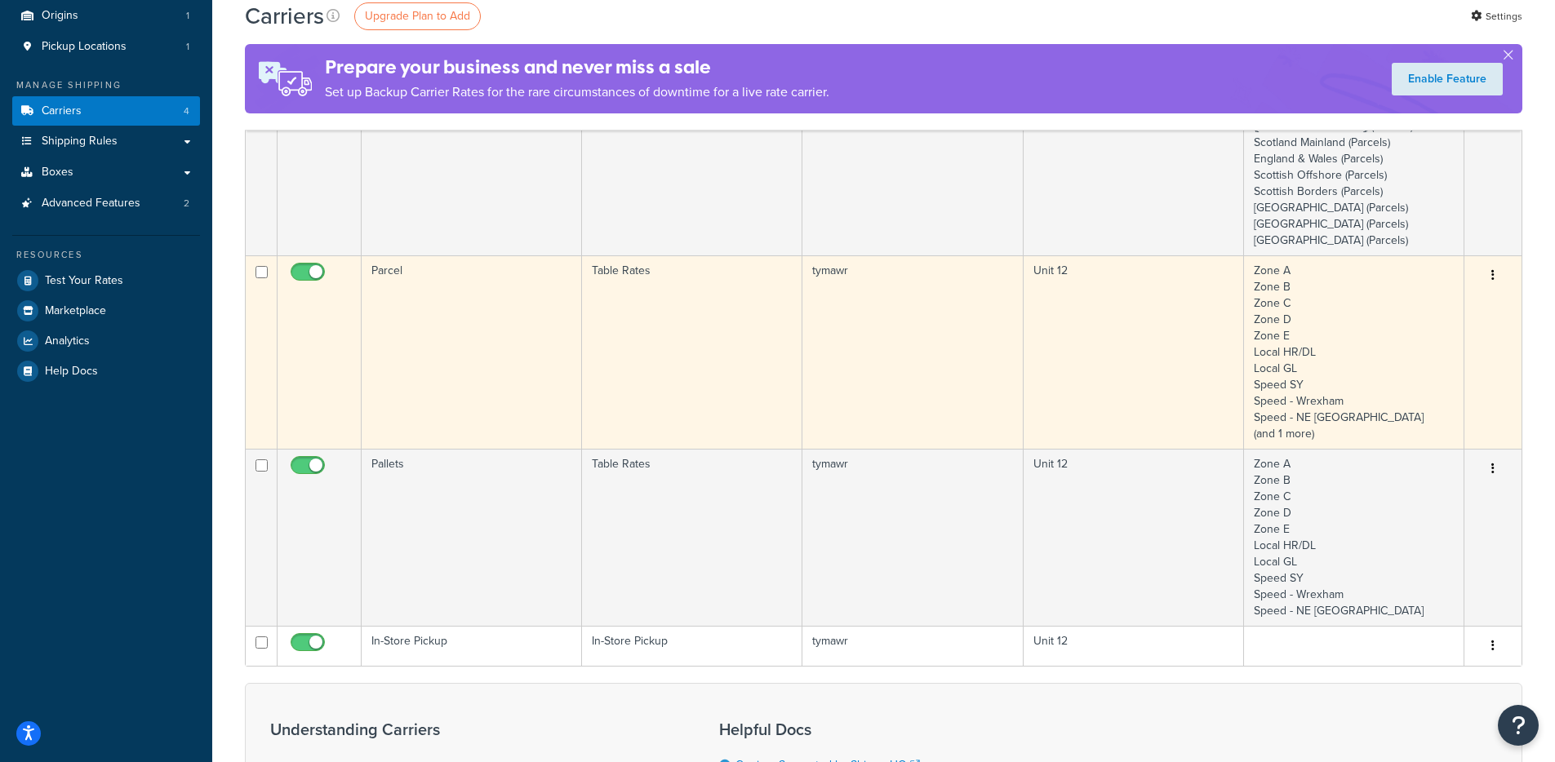
scroll to position [196, 0]
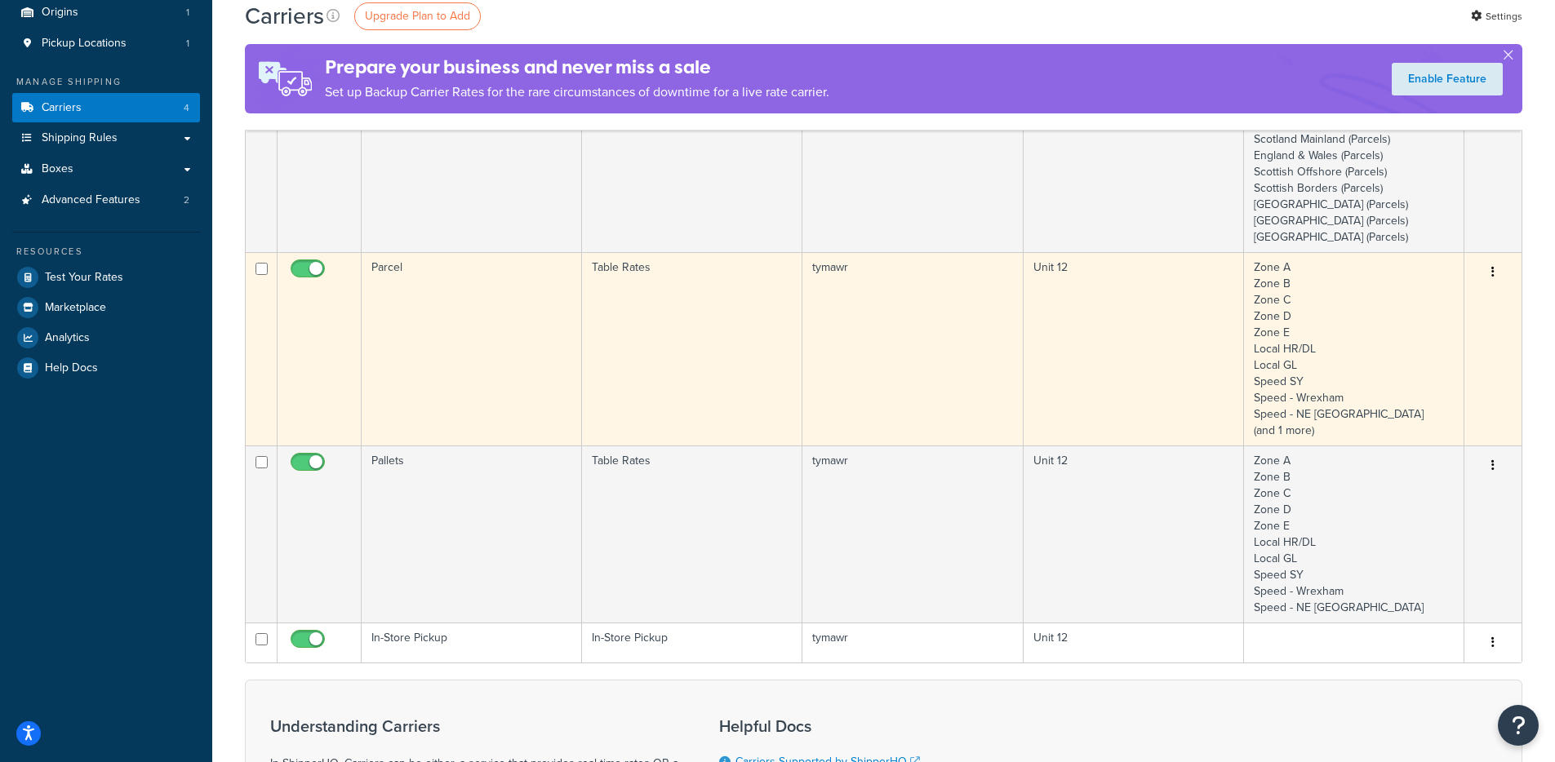
click at [459, 390] on td "Parcel" at bounding box center [472, 348] width 220 height 193
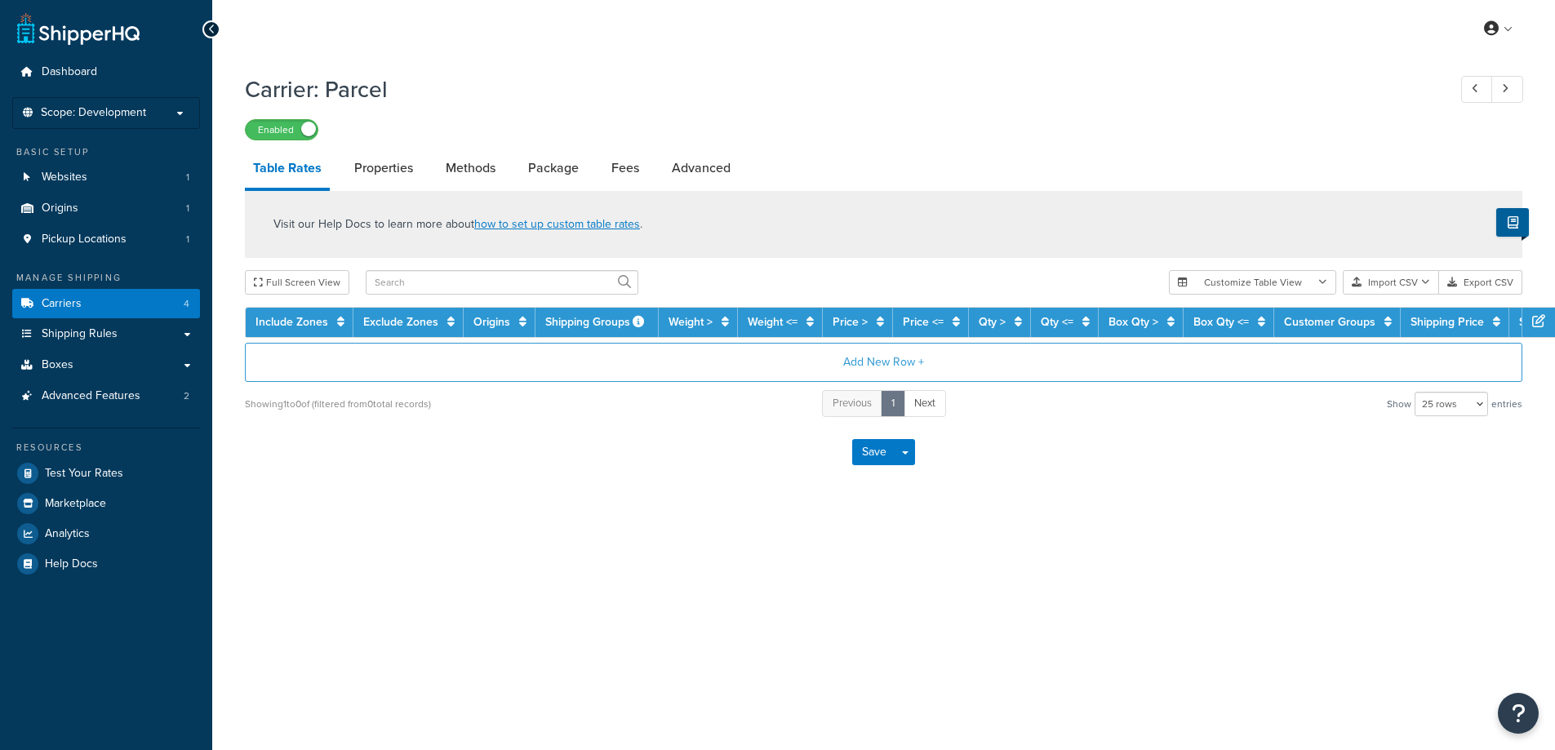
select select "25"
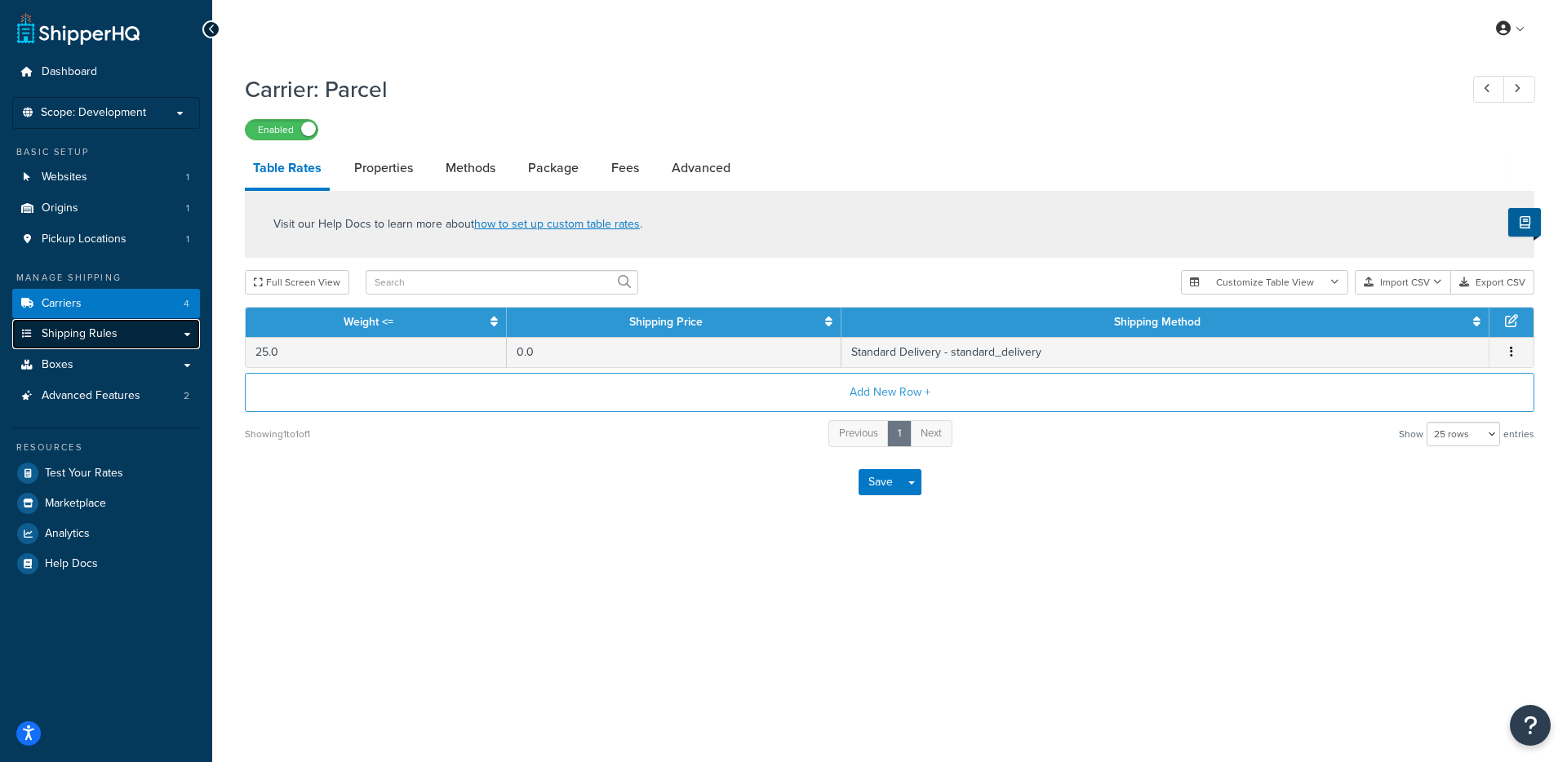
click at [70, 335] on span "Shipping Rules" at bounding box center [80, 334] width 76 height 14
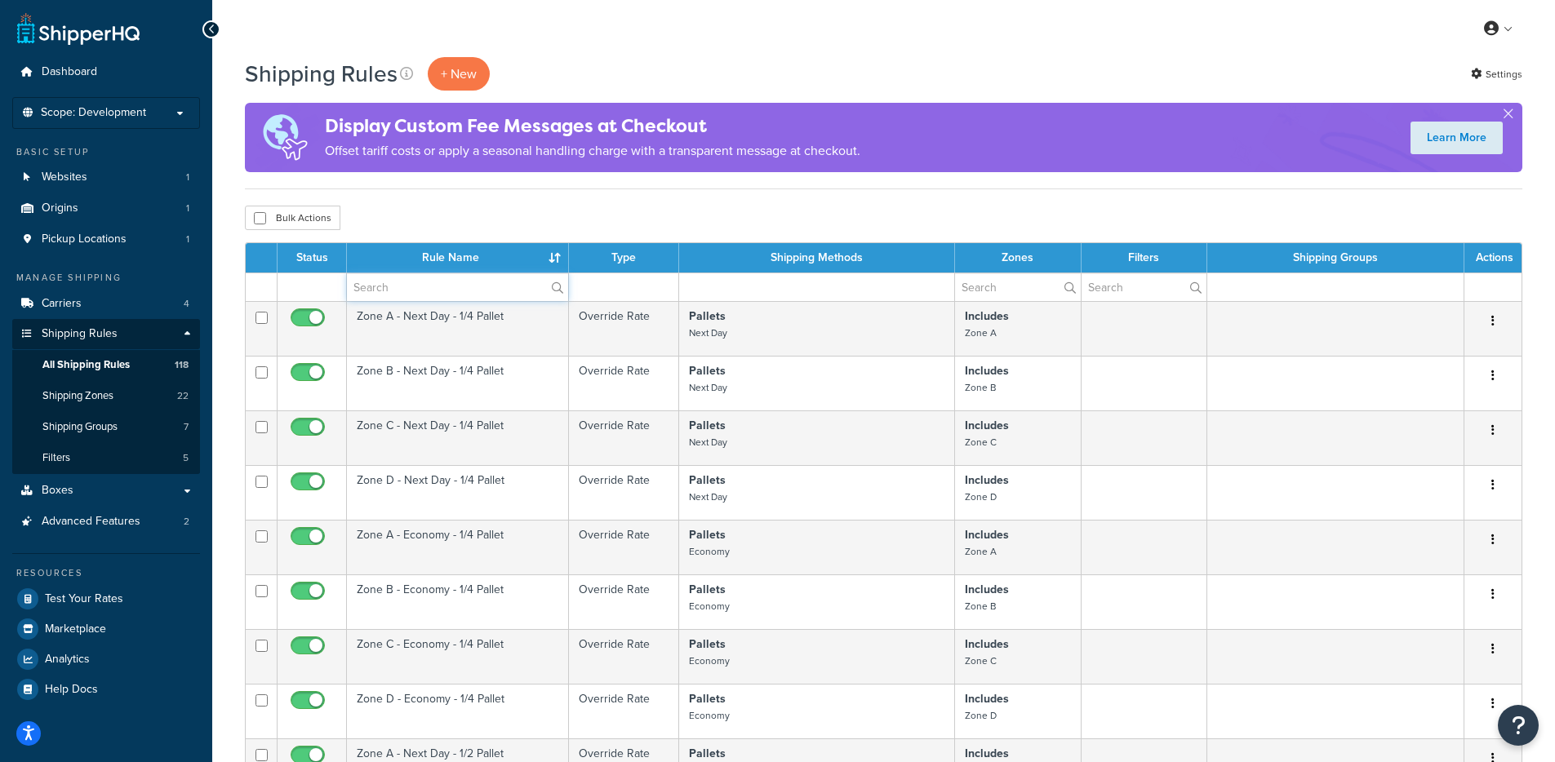
click at [361, 293] on input "text" at bounding box center [457, 287] width 221 height 28
type input "parce"
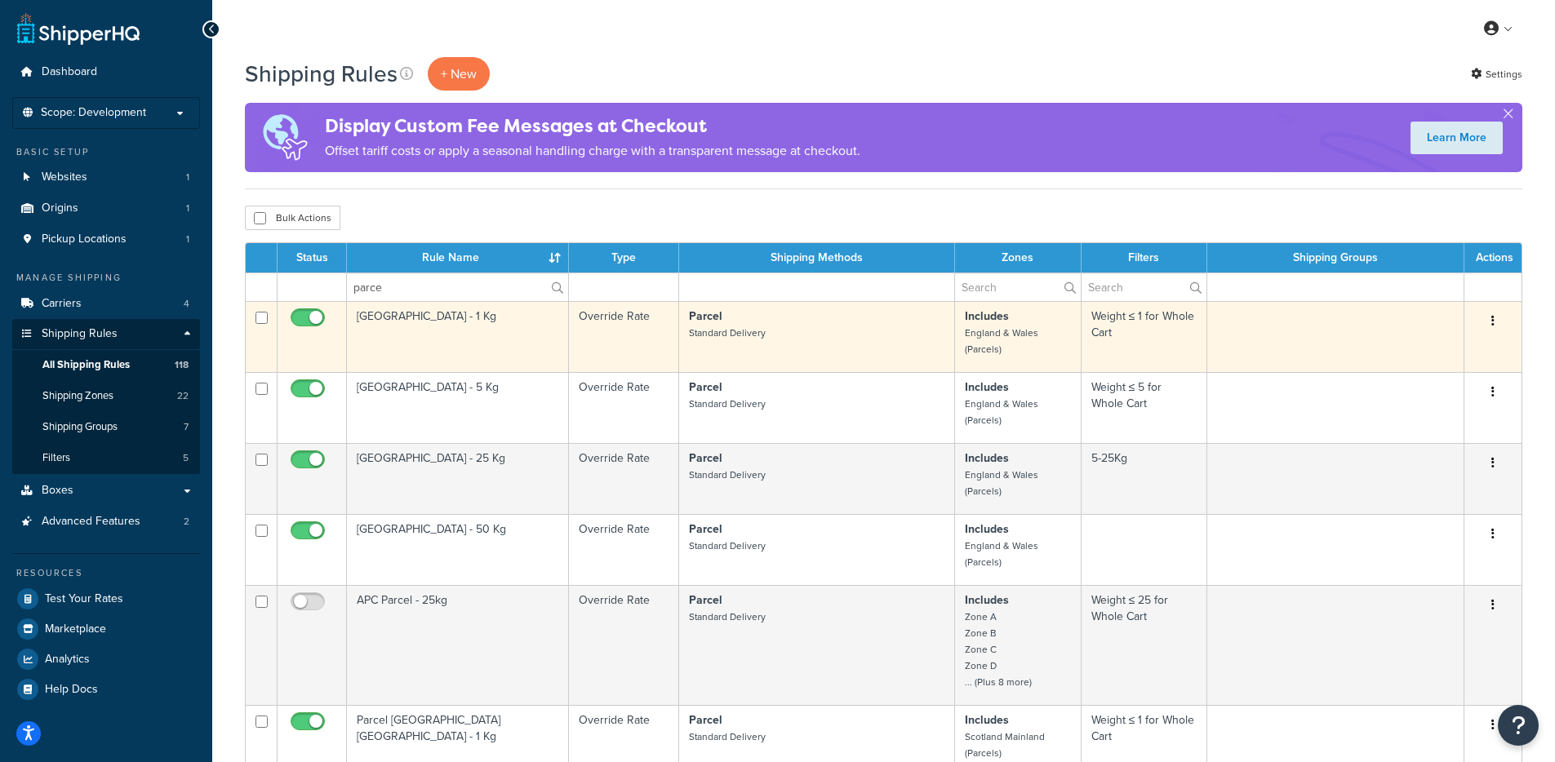
click at [459, 343] on td "[GEOGRAPHIC_DATA] - 1 Kg" at bounding box center [458, 336] width 222 height 71
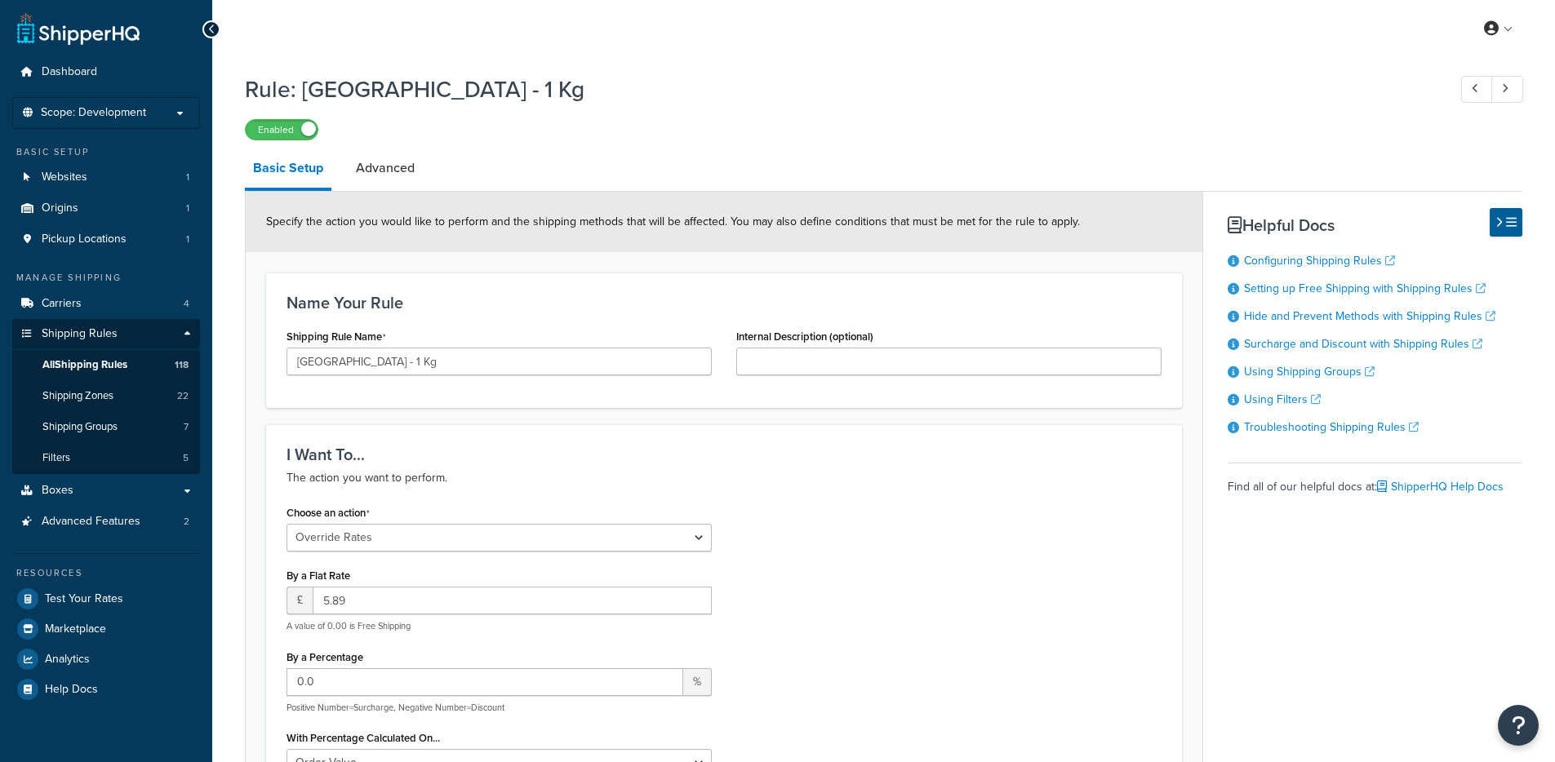
select select "OVERRIDE"
select select "BOX"
click at [403, 180] on link "Advanced" at bounding box center [385, 168] width 75 height 39
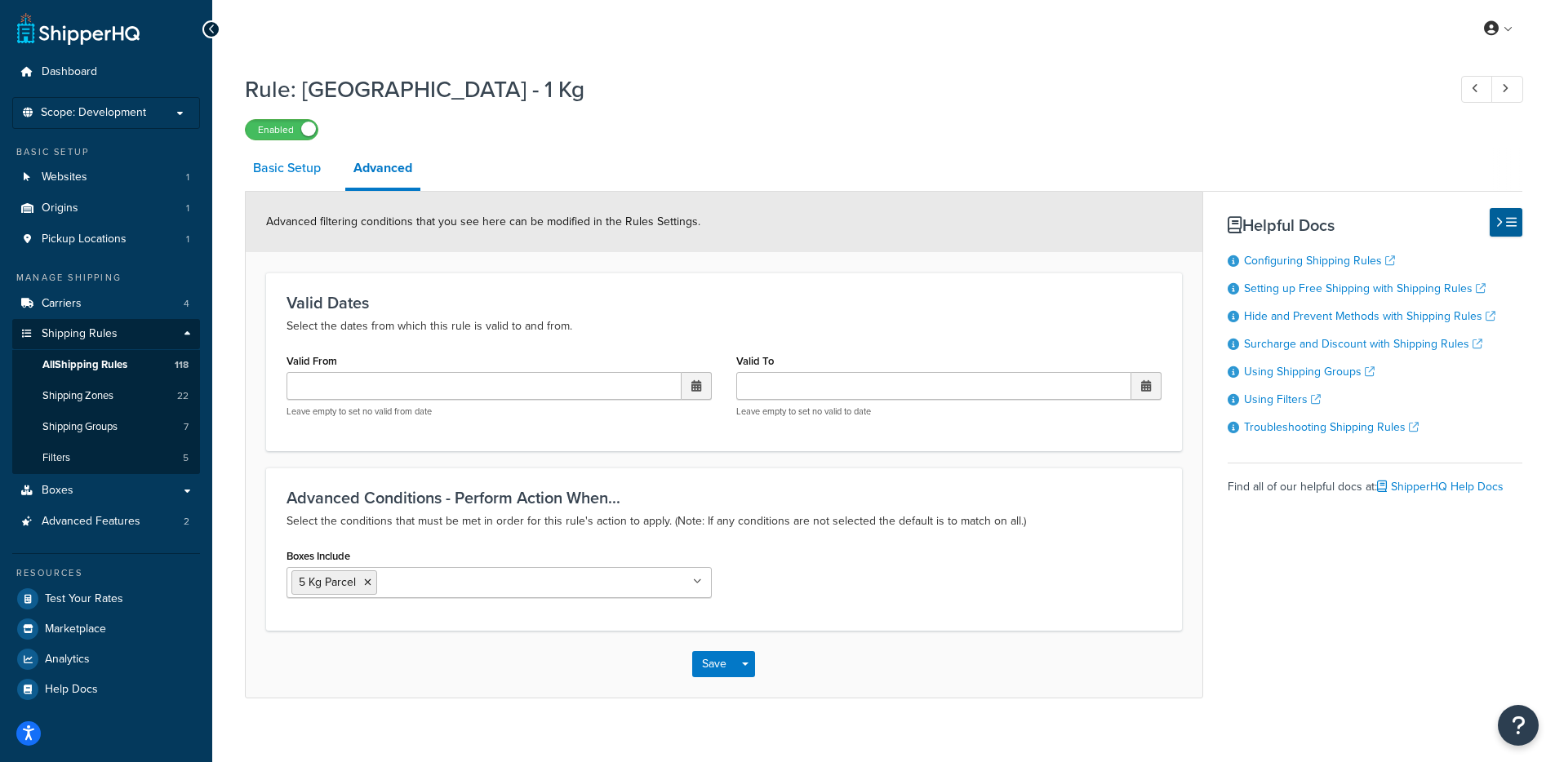
click at [305, 172] on link "Basic Setup" at bounding box center [287, 168] width 84 height 39
select select "OVERRIDE"
select select "BOX"
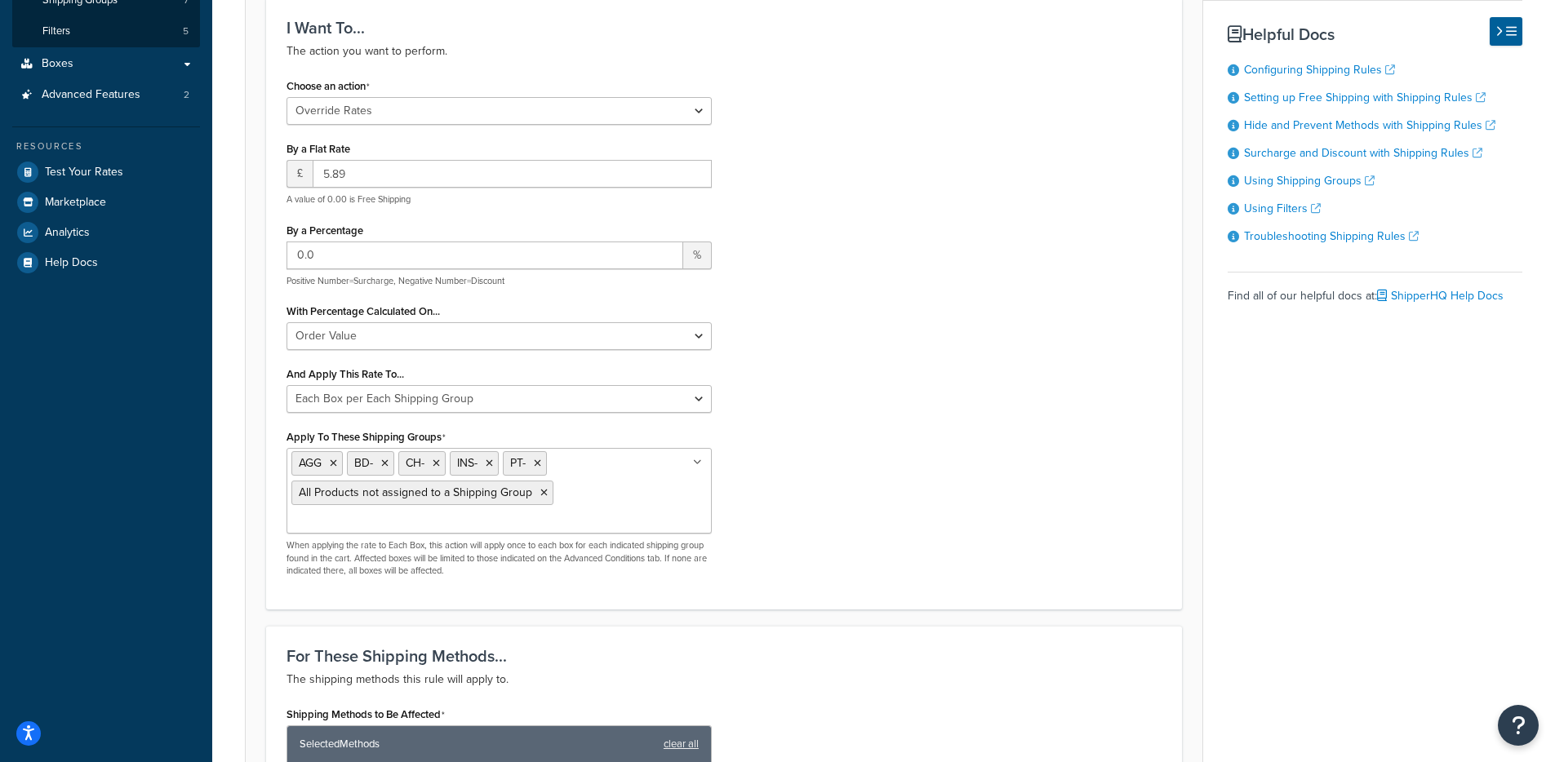
scroll to position [490, 0]
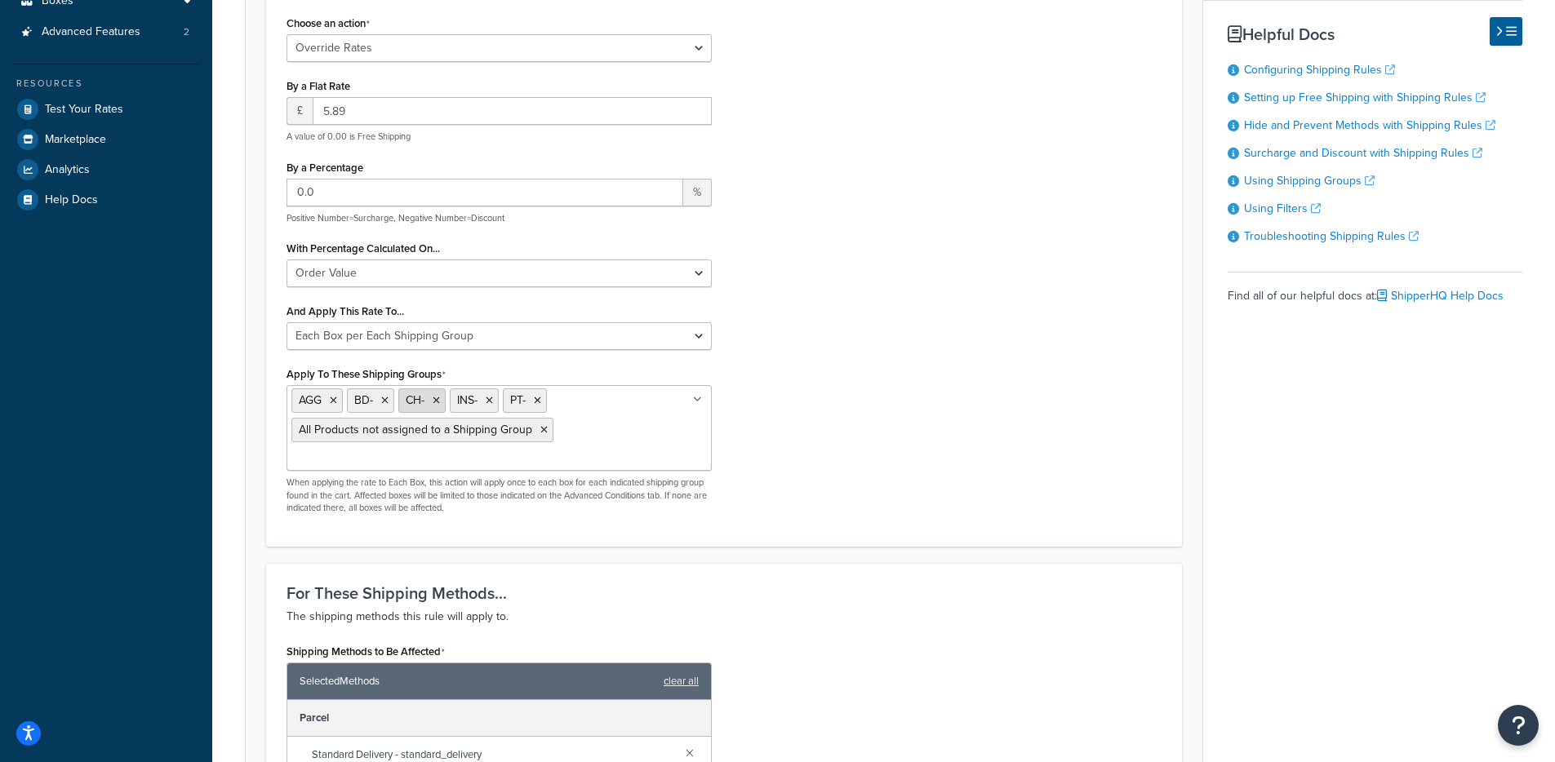
click at [438, 402] on icon at bounding box center [436, 401] width 7 height 10
click at [770, 406] on div "Choose an action Choose an action Override Rates Surcharge or discount rates Hi…" at bounding box center [723, 268] width 899 height 515
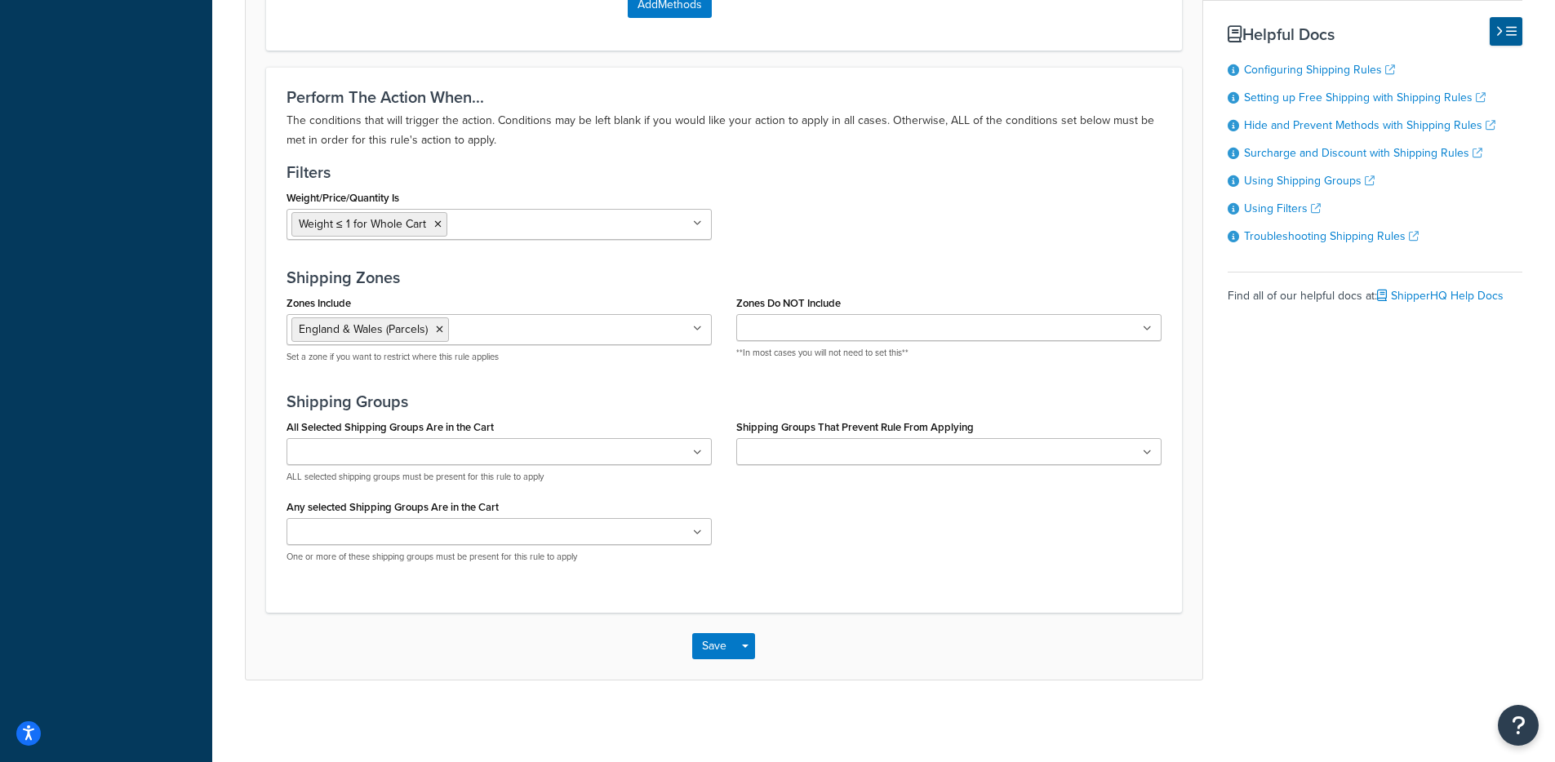
scroll to position [1280, 0]
click at [725, 650] on button "Save" at bounding box center [714, 646] width 44 height 26
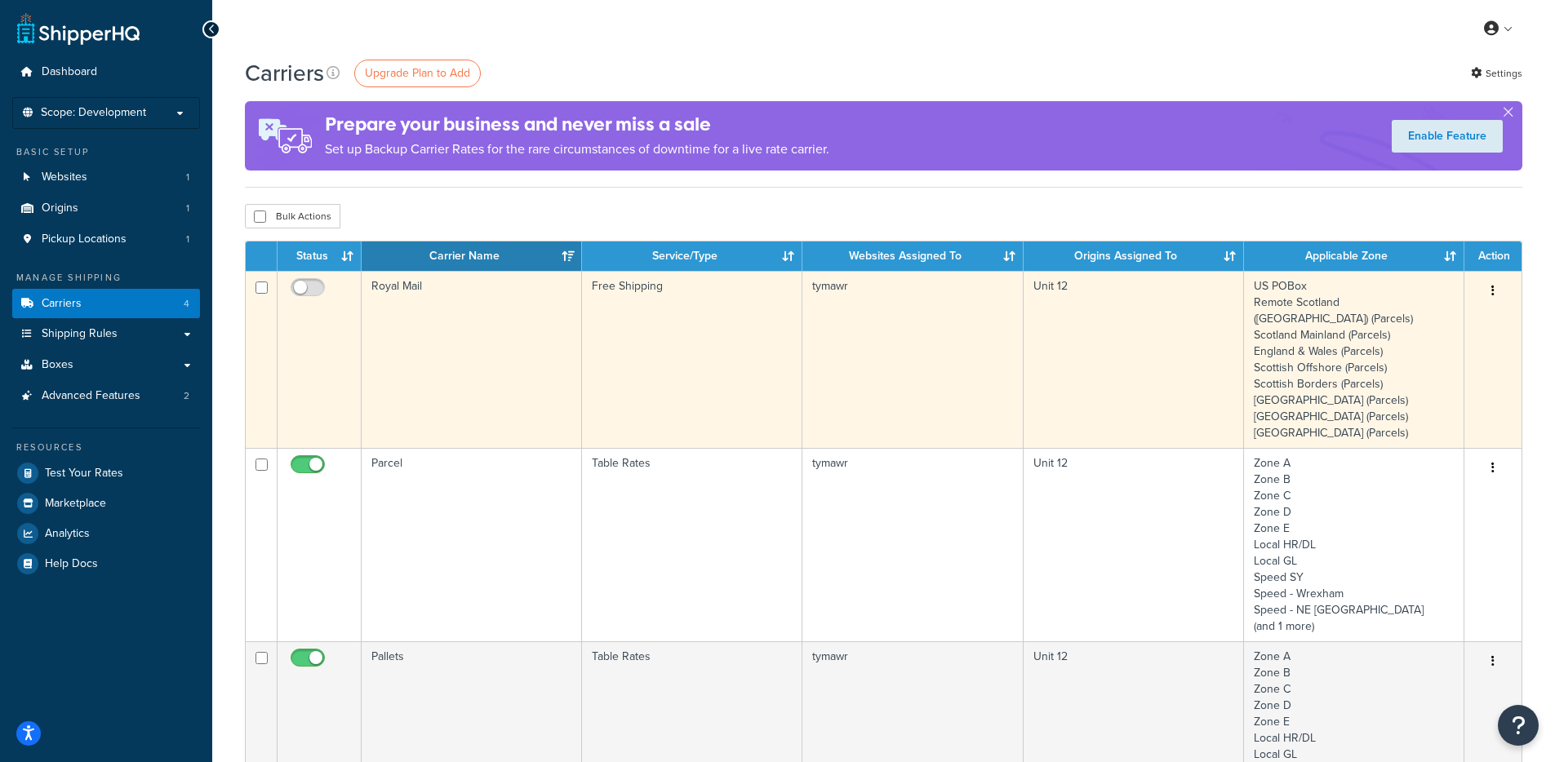
click at [497, 320] on td "Royal Mail" at bounding box center [472, 359] width 220 height 177
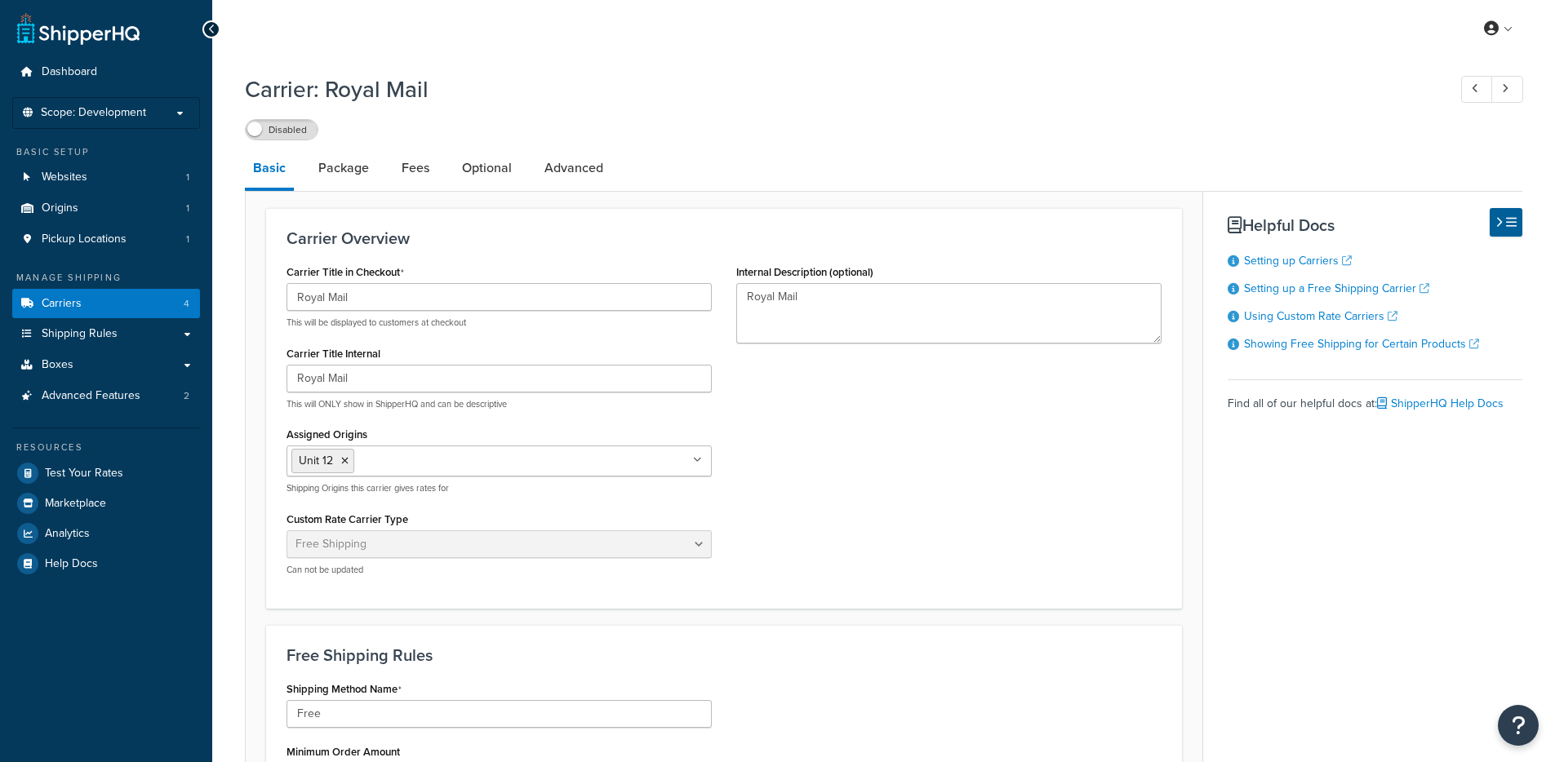
select select "free"
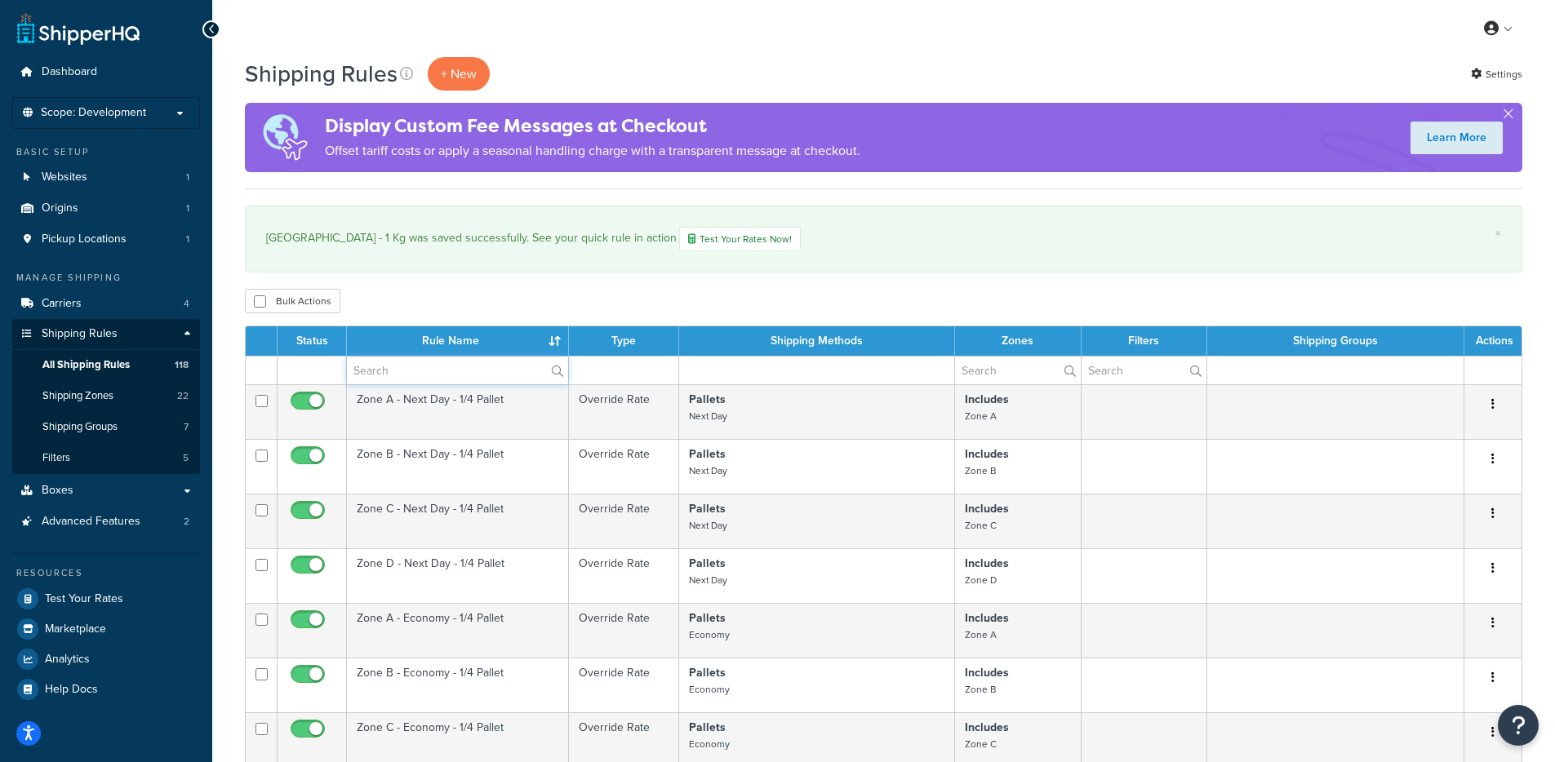
click at [392, 378] on input "text" at bounding box center [457, 371] width 221 height 28
type input "parcel"
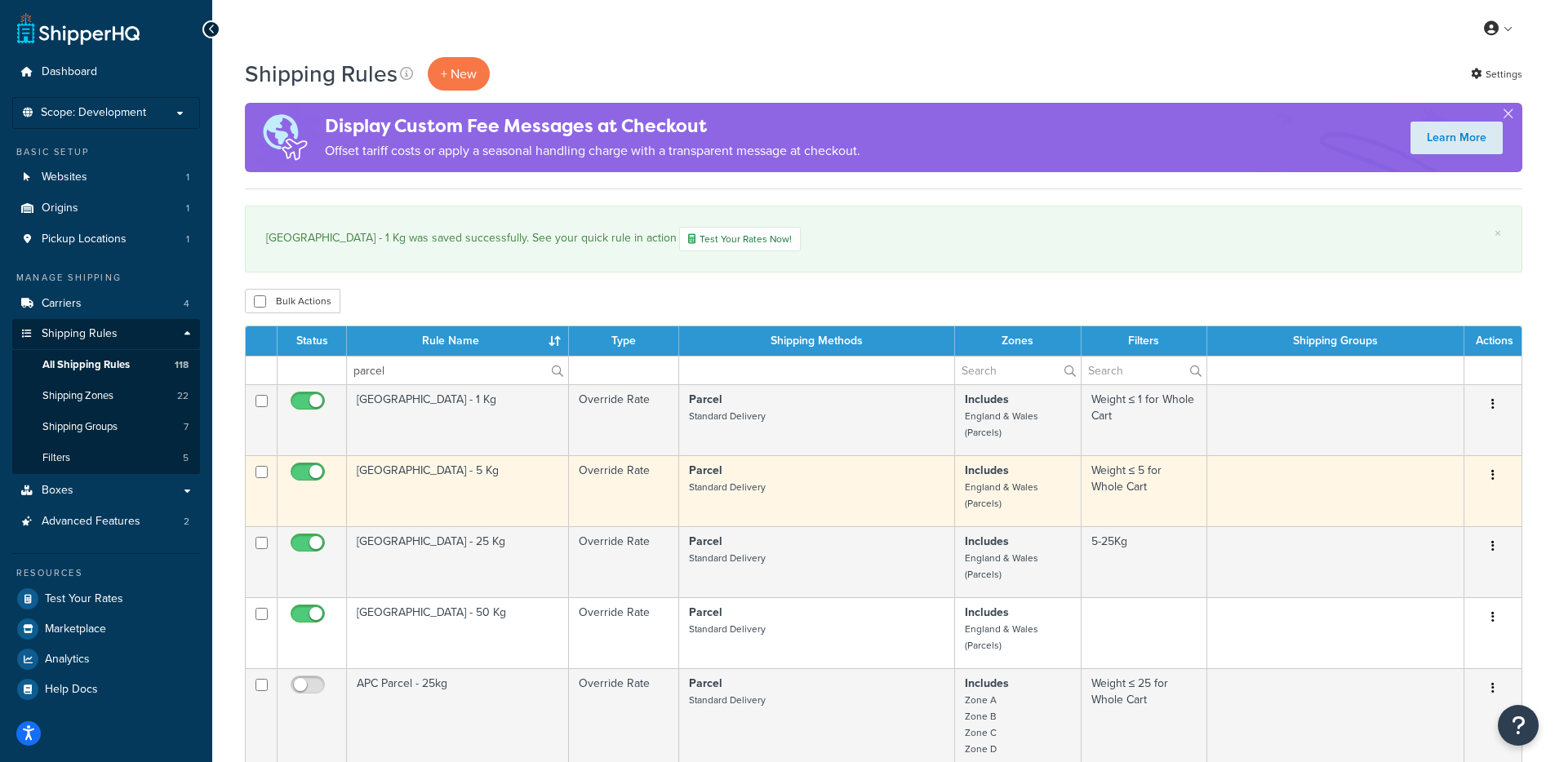
click at [437, 499] on td "[GEOGRAPHIC_DATA] - 5 Kg" at bounding box center [458, 490] width 222 height 71
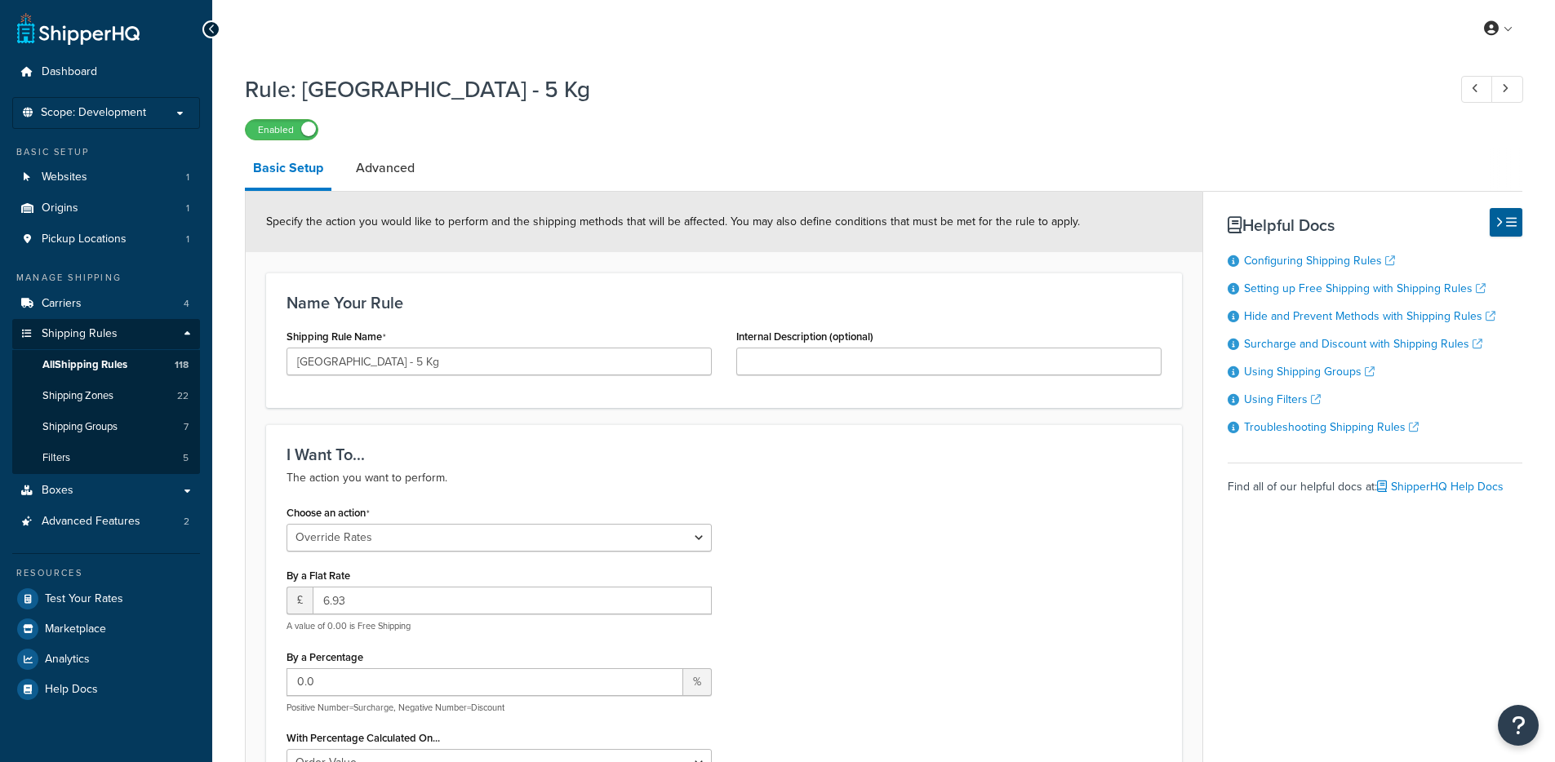
select select "OVERRIDE"
select select "BOX"
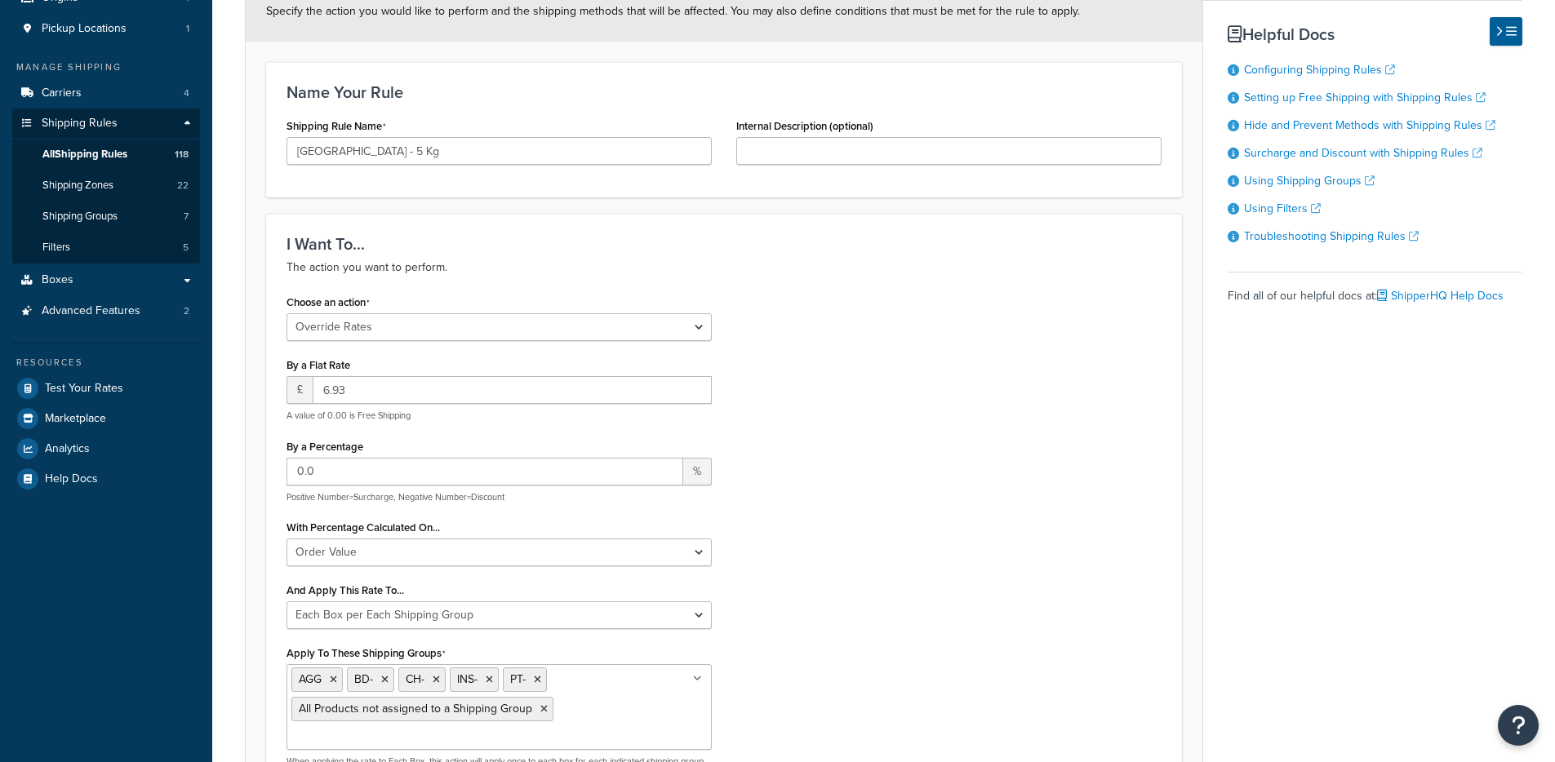
scroll to position [490, 0]
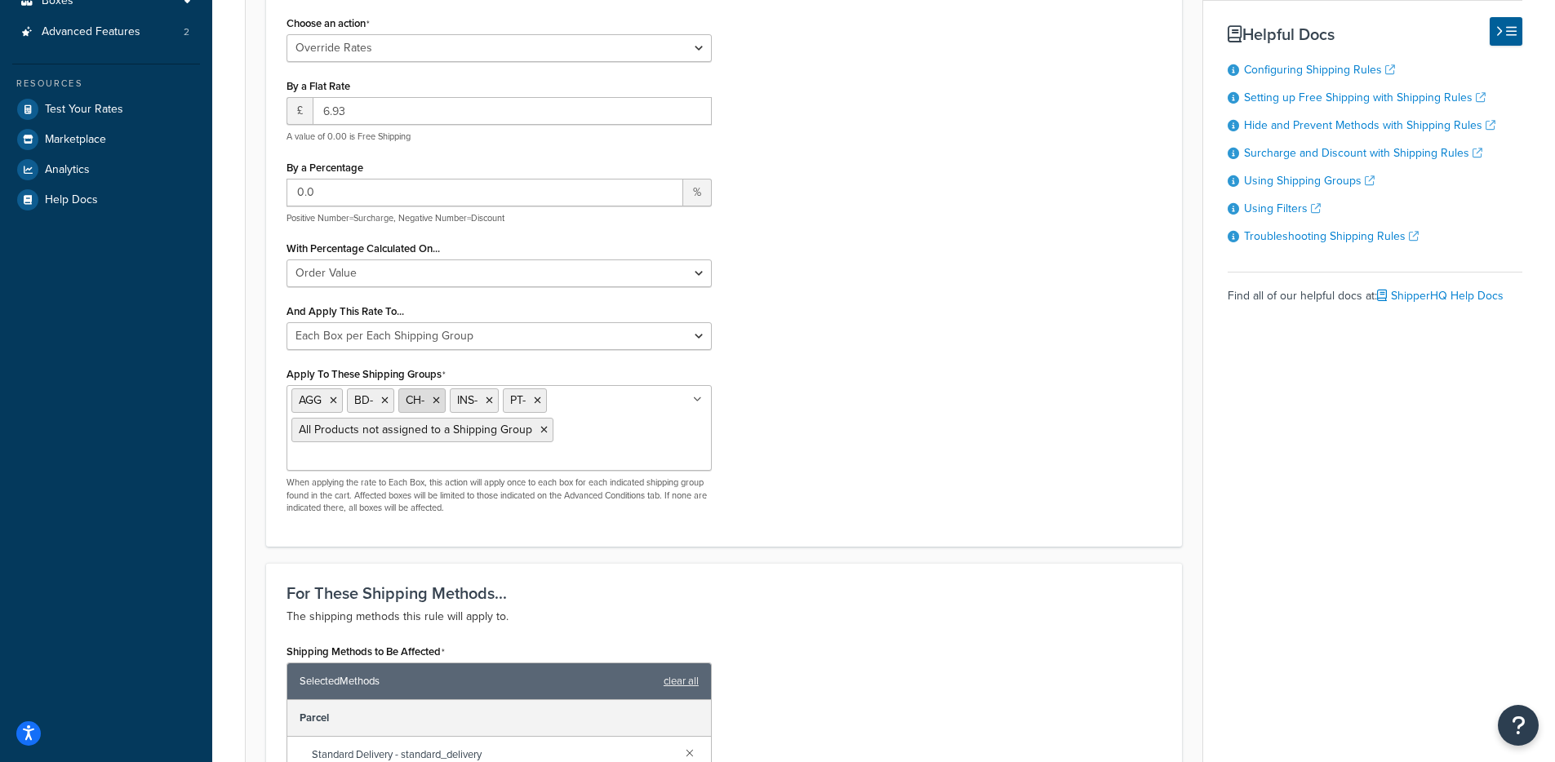
click at [437, 406] on icon at bounding box center [436, 401] width 7 height 10
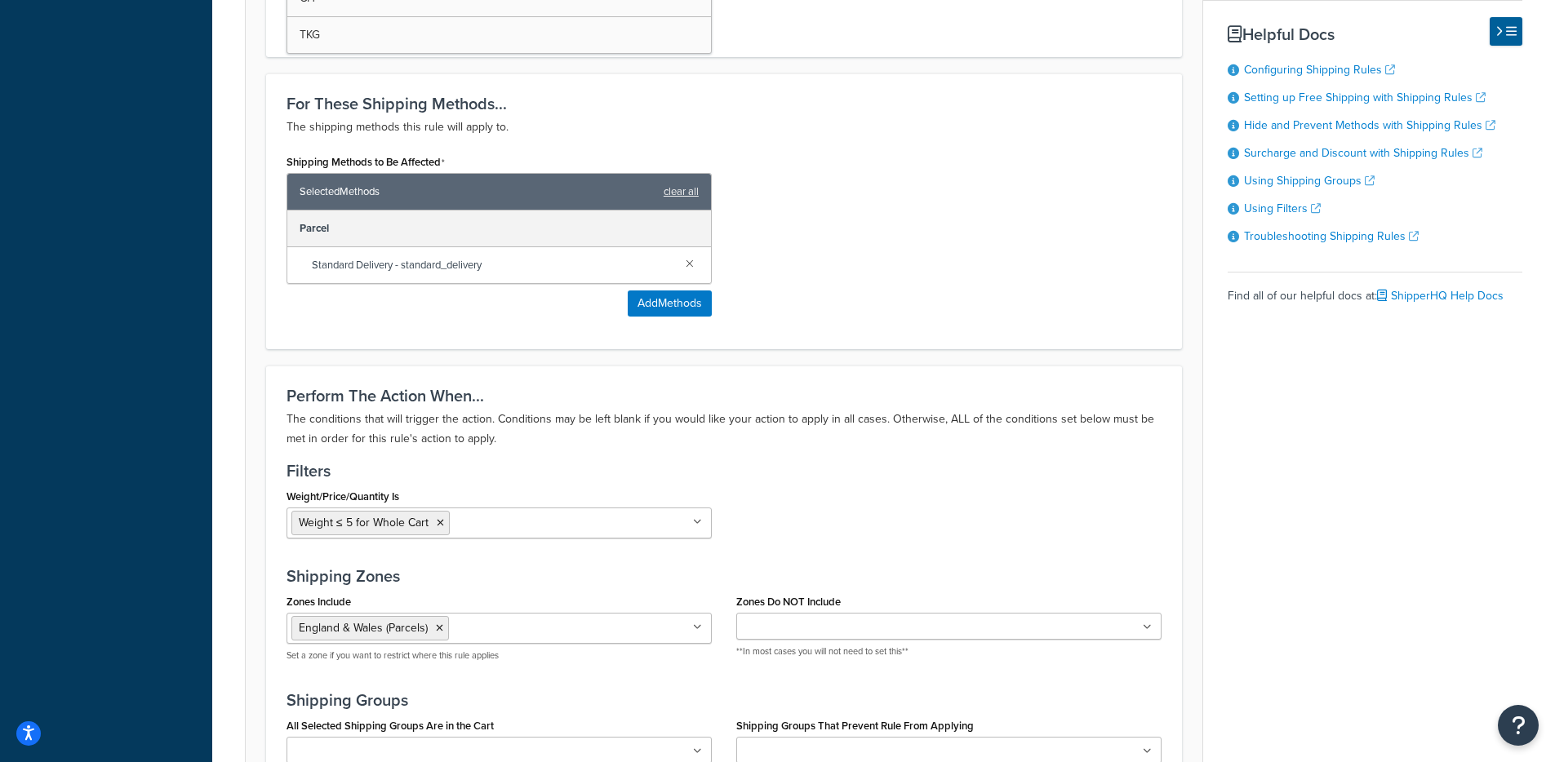
click at [978, 576] on h3 "Shipping Zones" at bounding box center [723, 576] width 875 height 18
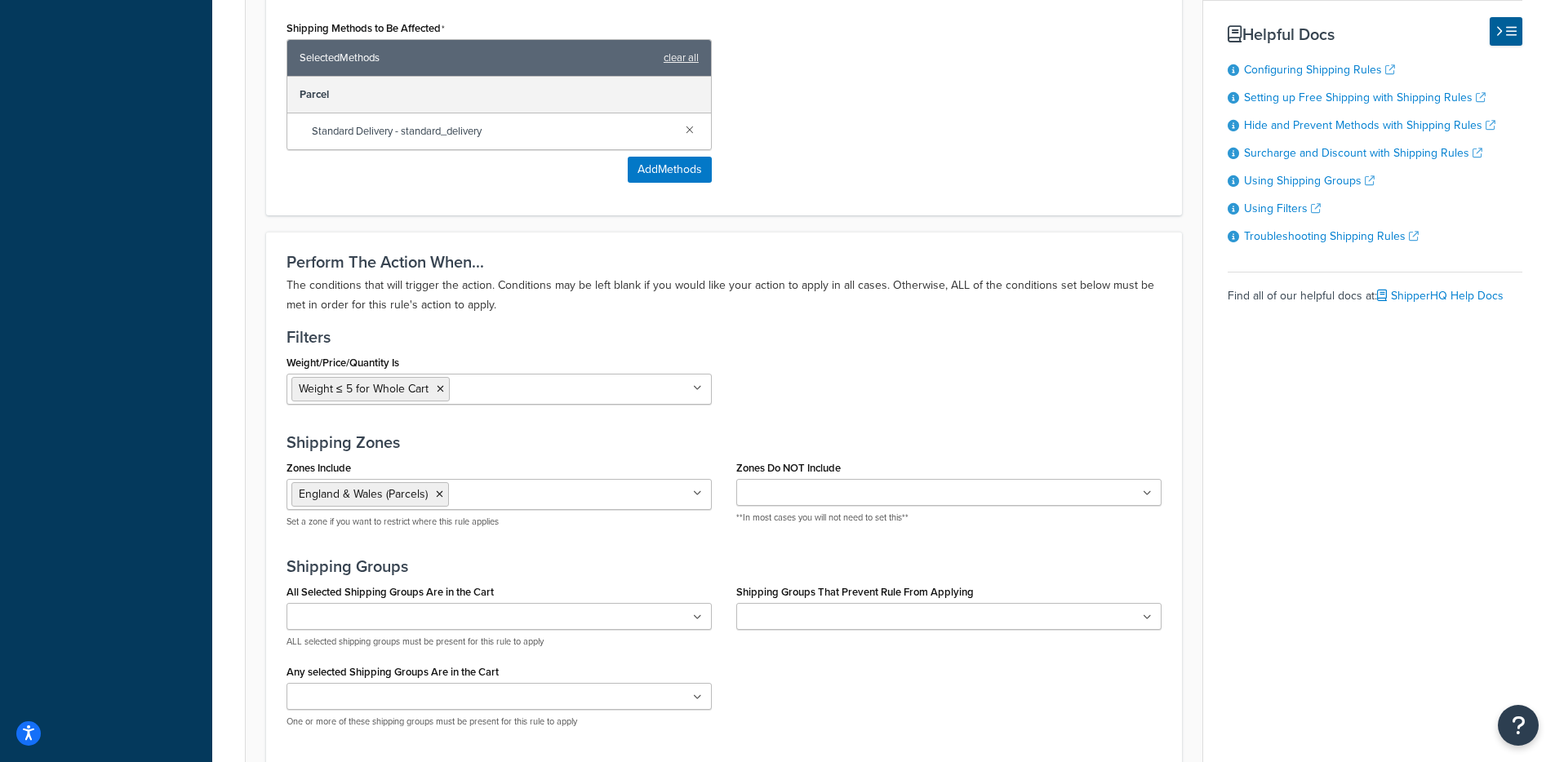
scroll to position [1280, 0]
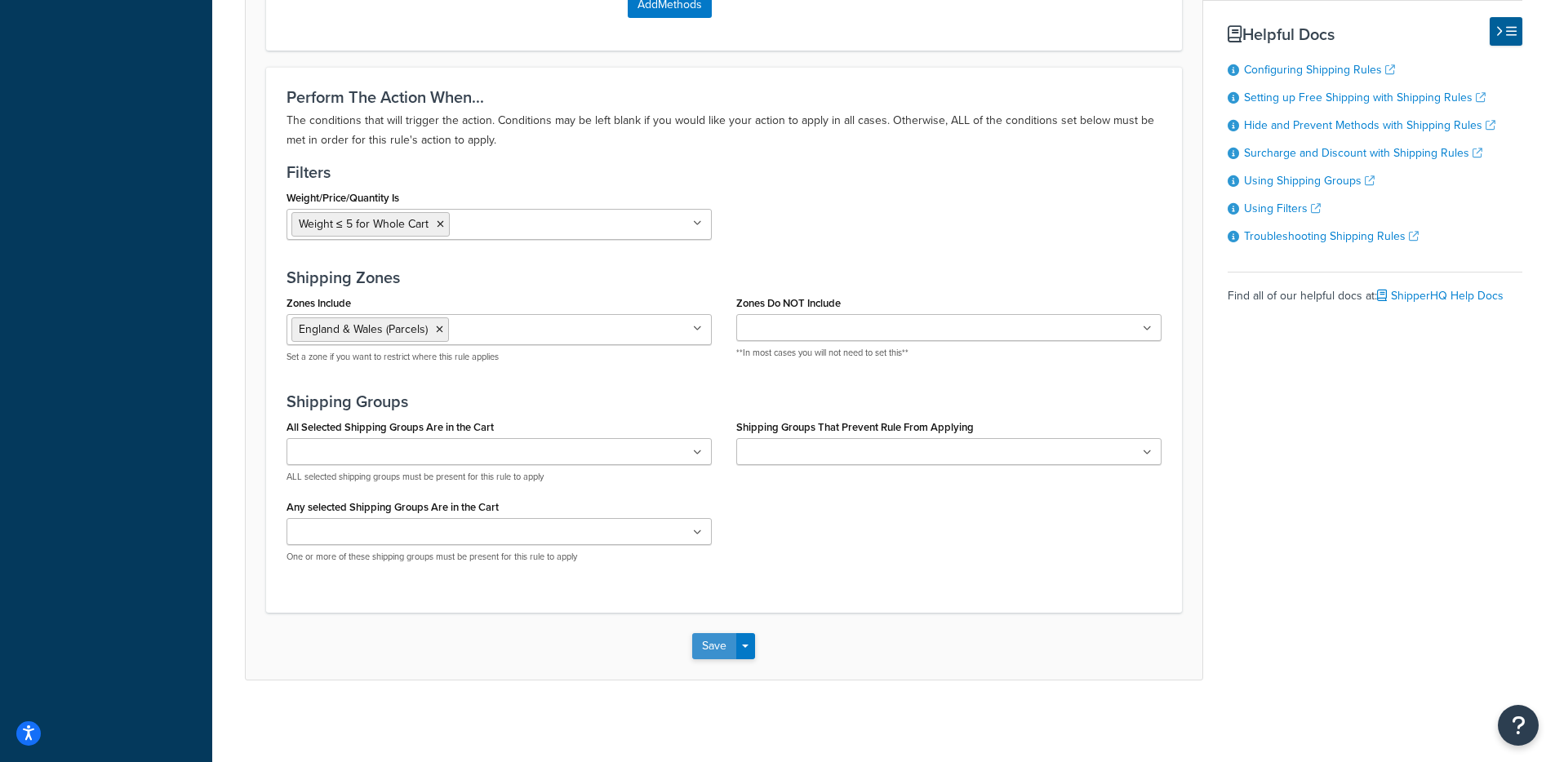
click at [715, 647] on button "Save" at bounding box center [714, 646] width 44 height 26
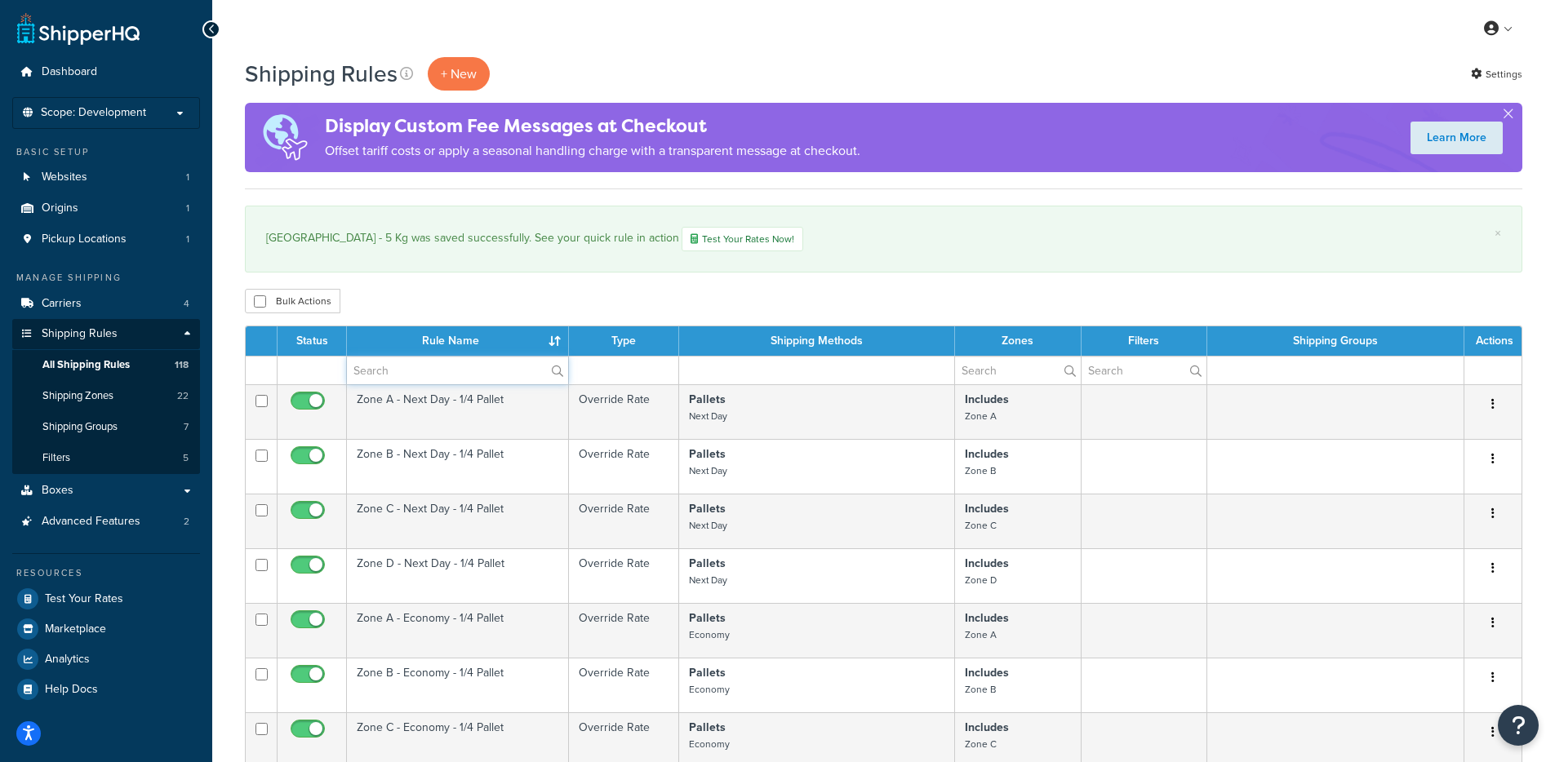
click at [402, 360] on input "text" at bounding box center [457, 371] width 221 height 28
type input "parcel"
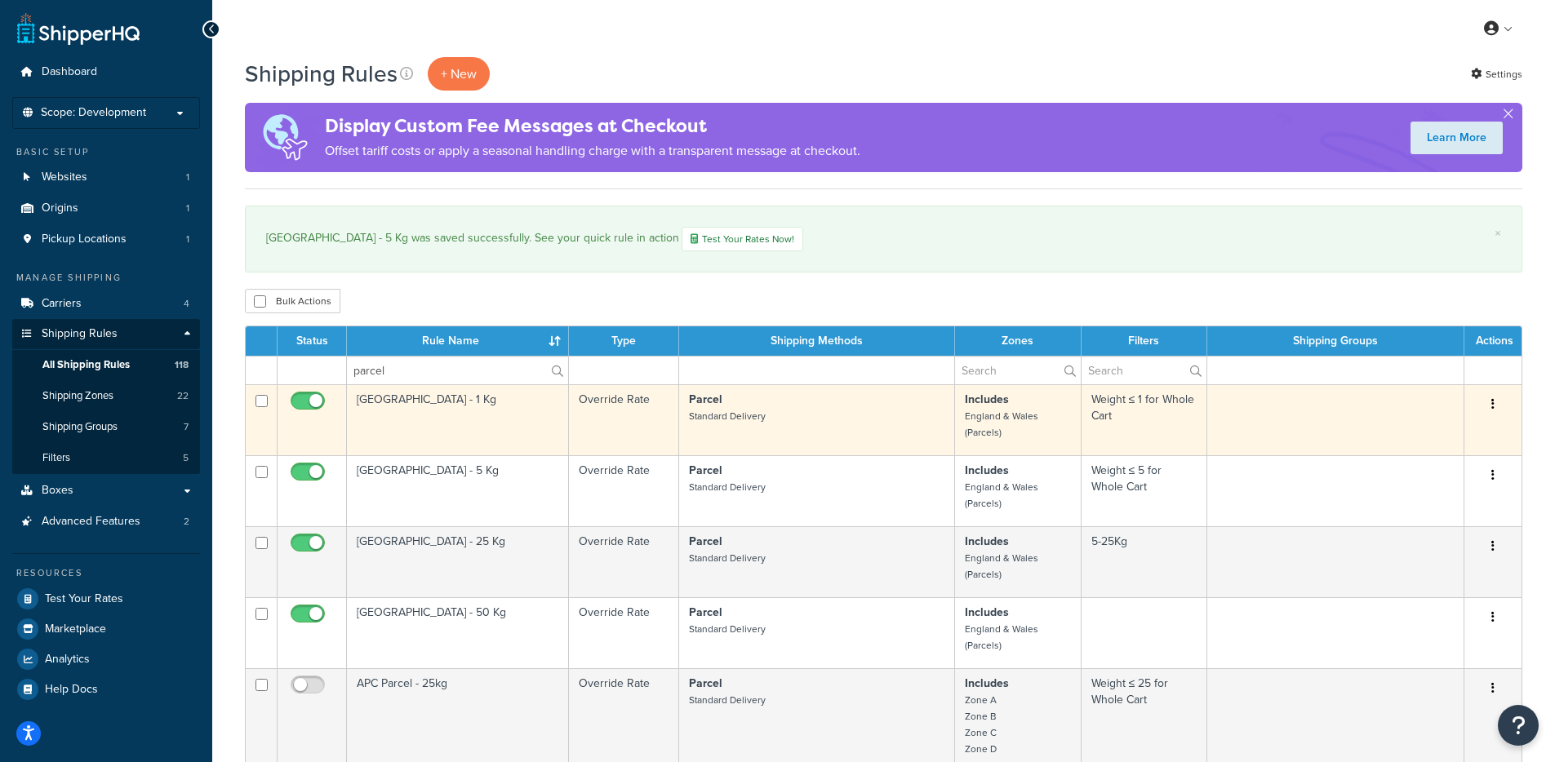
click at [451, 433] on td "[GEOGRAPHIC_DATA] - 1 Kg" at bounding box center [458, 419] width 222 height 71
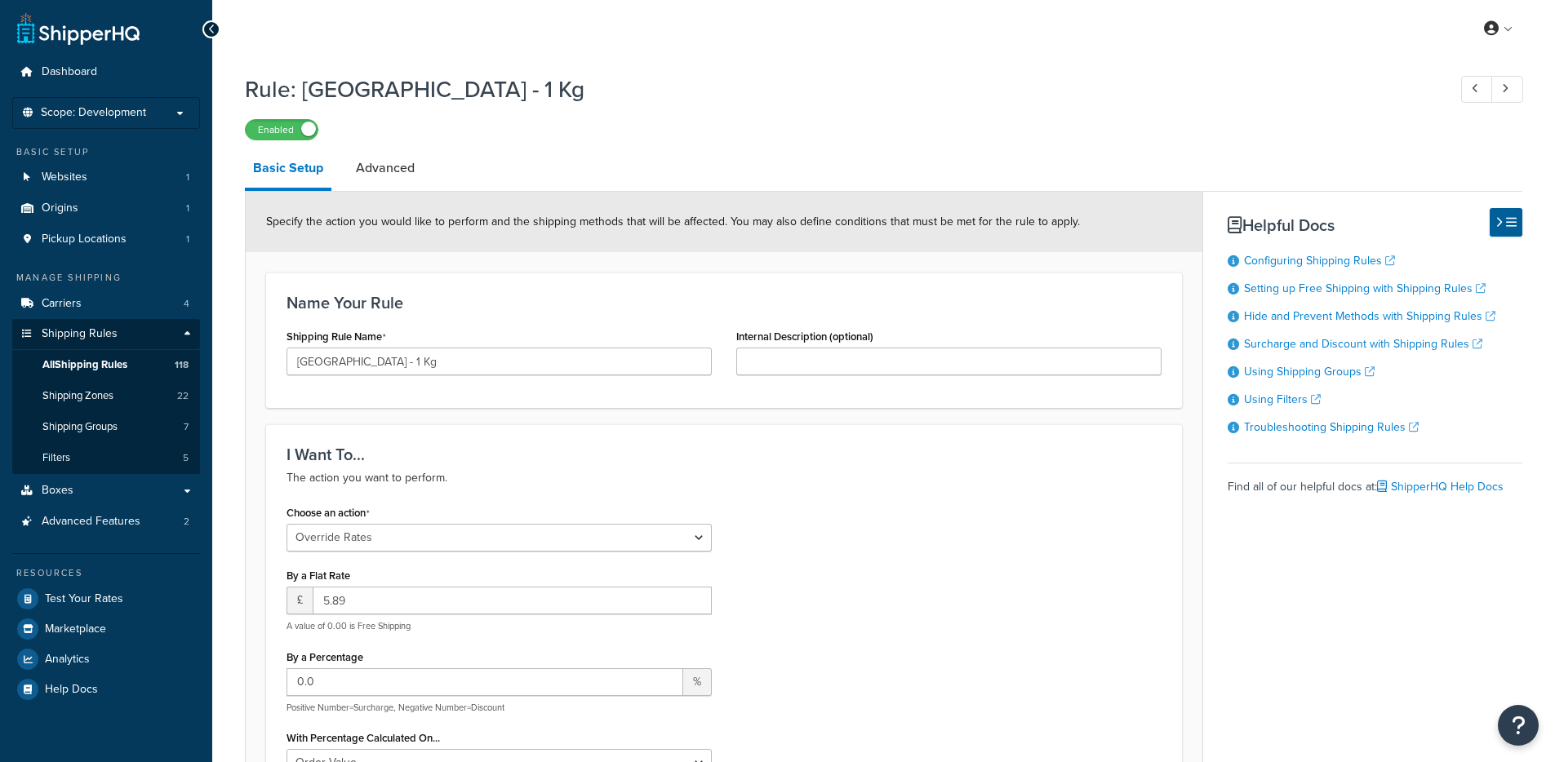
select select "OVERRIDE"
select select "BOX"
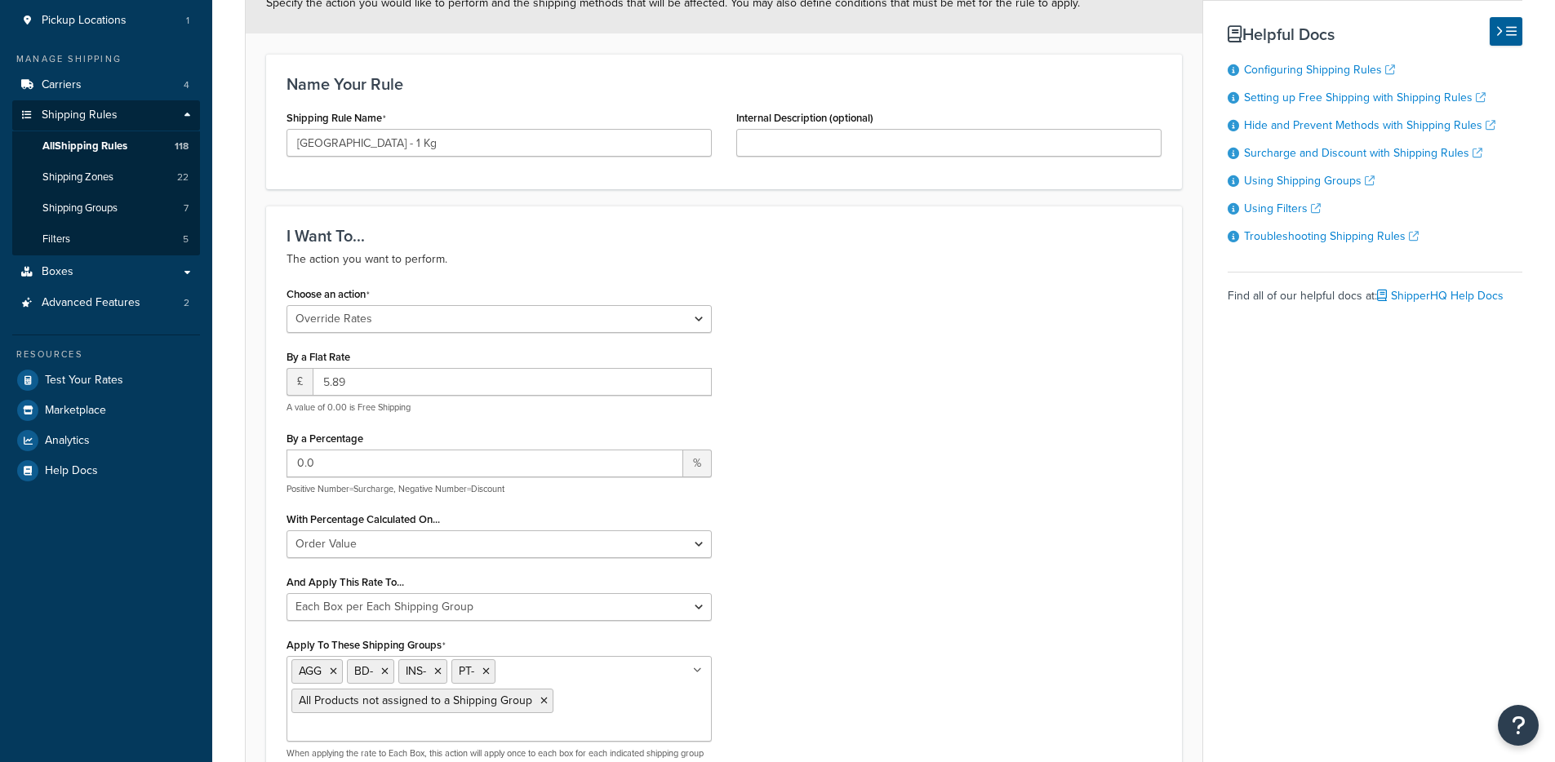
scroll to position [490, 0]
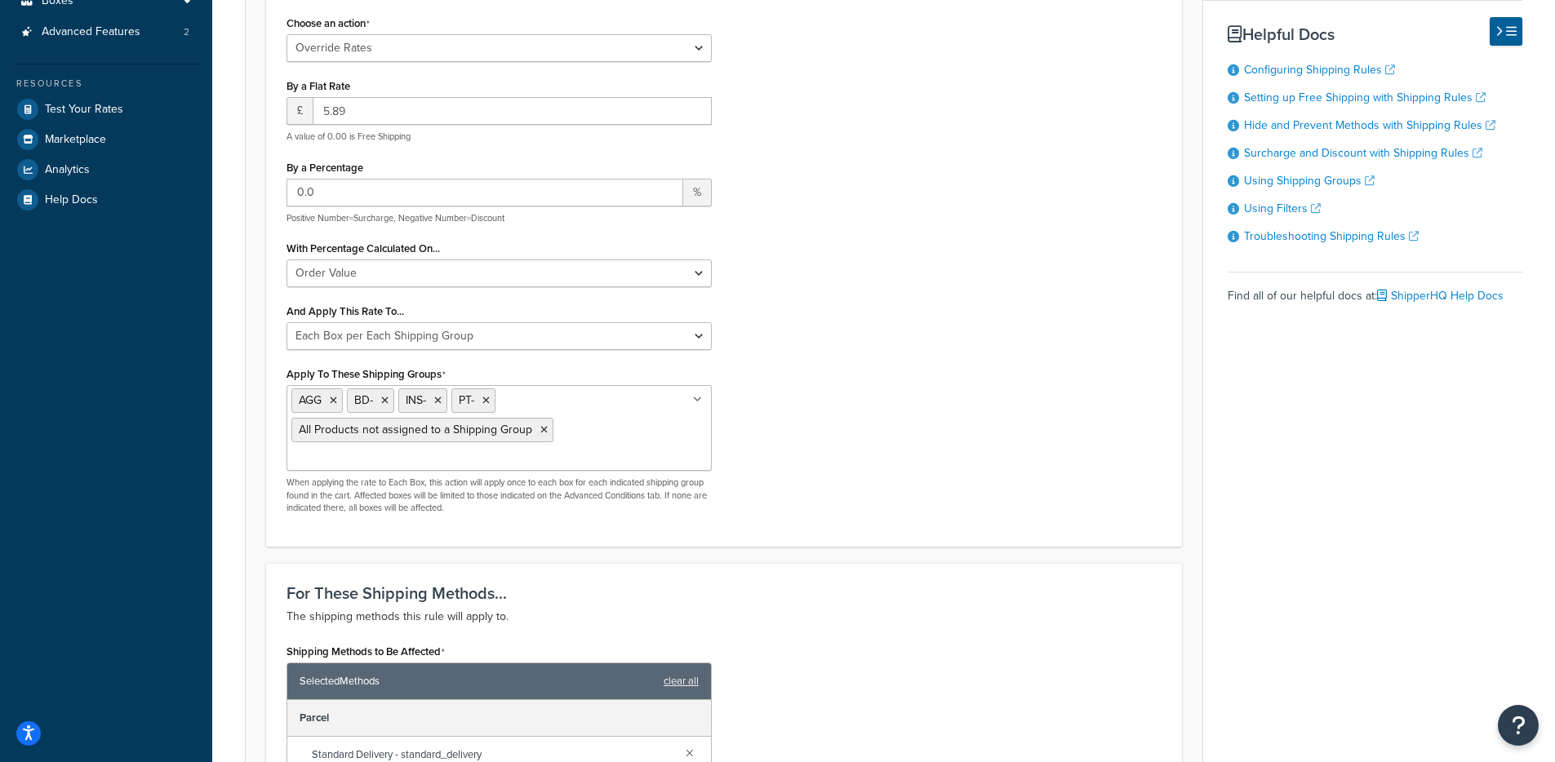
click at [615, 435] on ul "AGG BD- INS- PT- All Products not assigned to a Shipping Group" at bounding box center [498, 428] width 425 height 86
click at [867, 439] on div "Choose an action Choose an action Override Rates Surcharge or discount rates Hi…" at bounding box center [723, 268] width 899 height 515
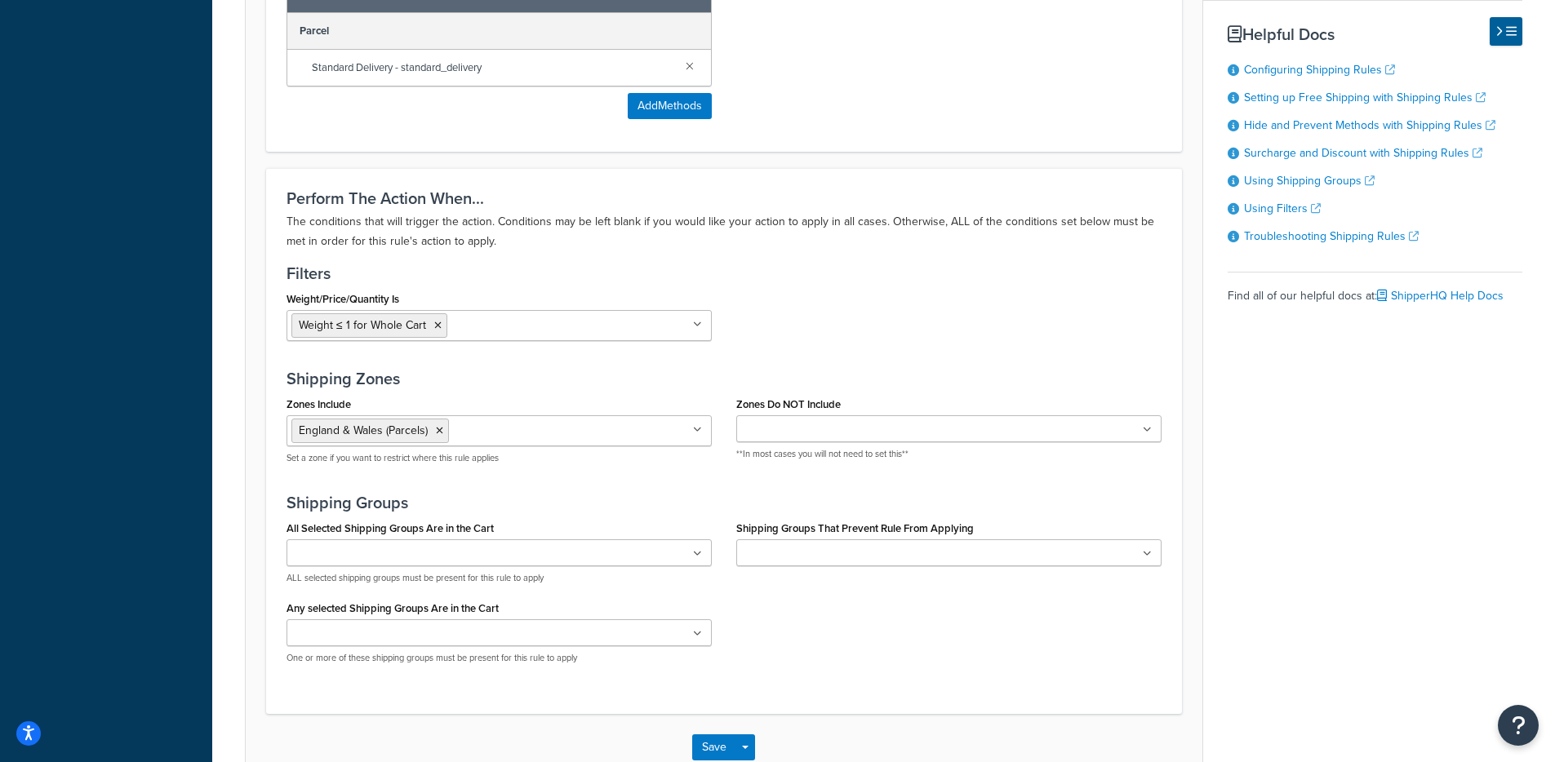
scroll to position [1280, 0]
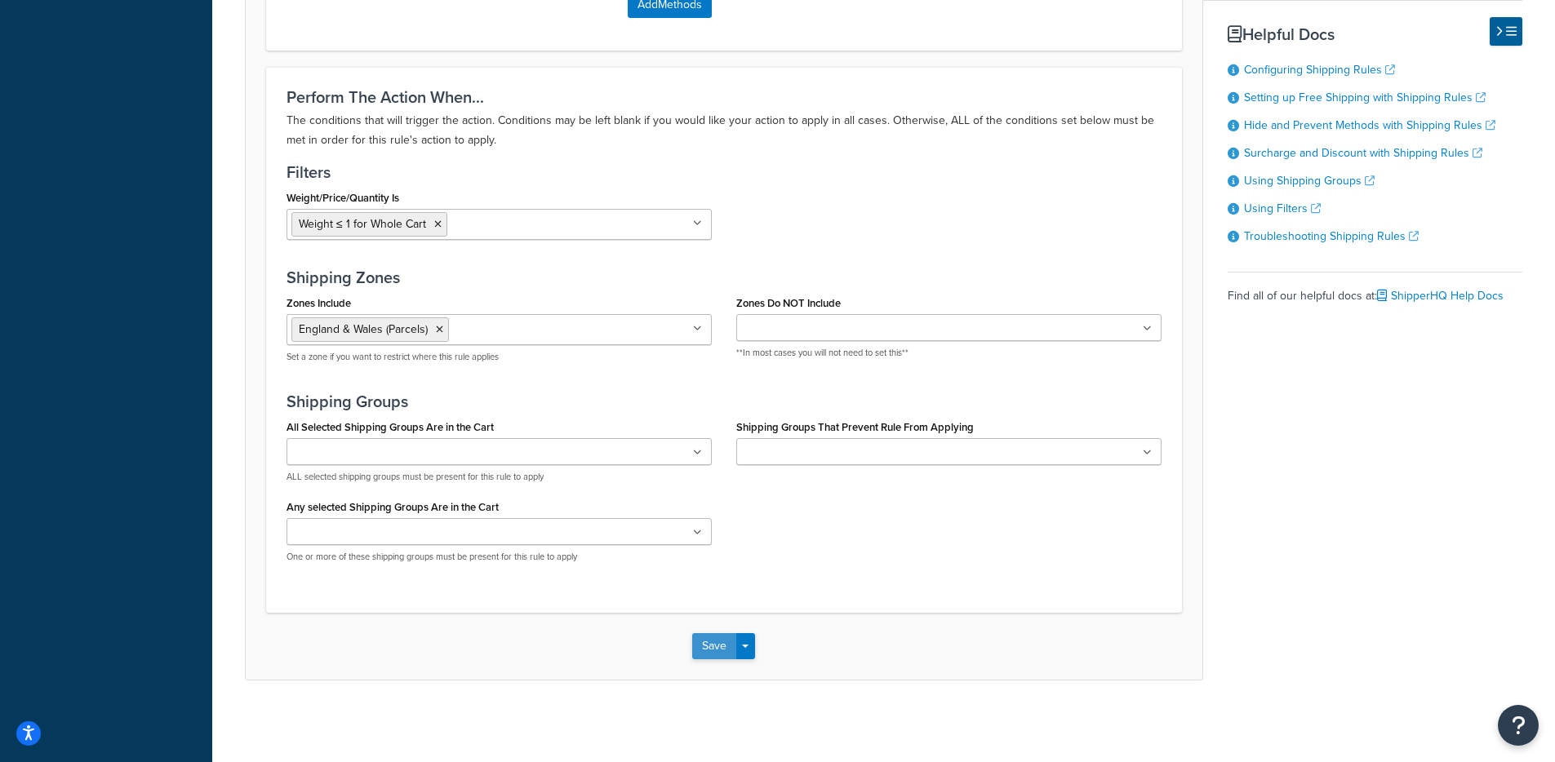
click at [708, 655] on button "Save" at bounding box center [714, 646] width 44 height 26
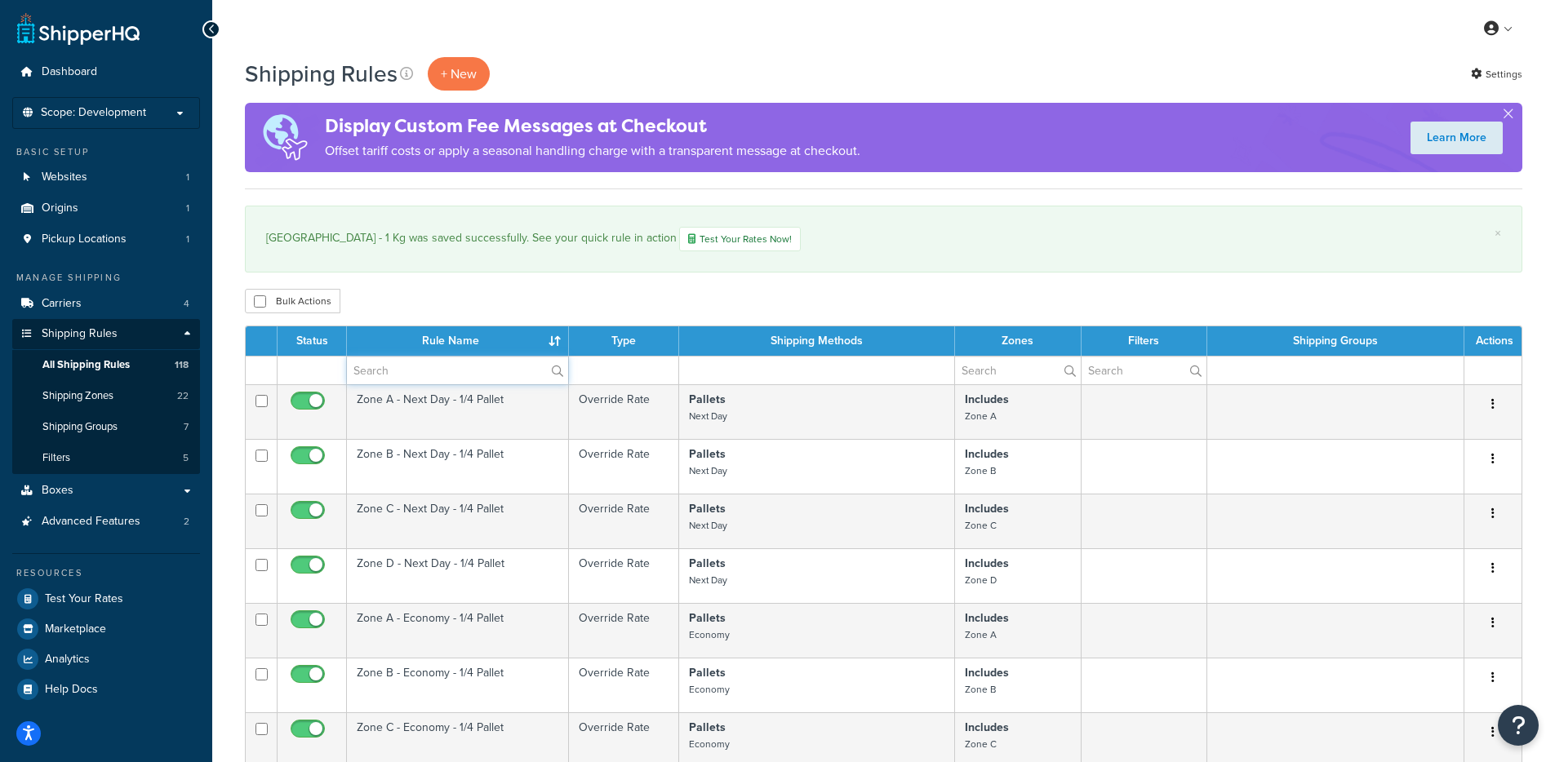
click at [444, 368] on input "text" at bounding box center [457, 371] width 221 height 28
type input "parcel"
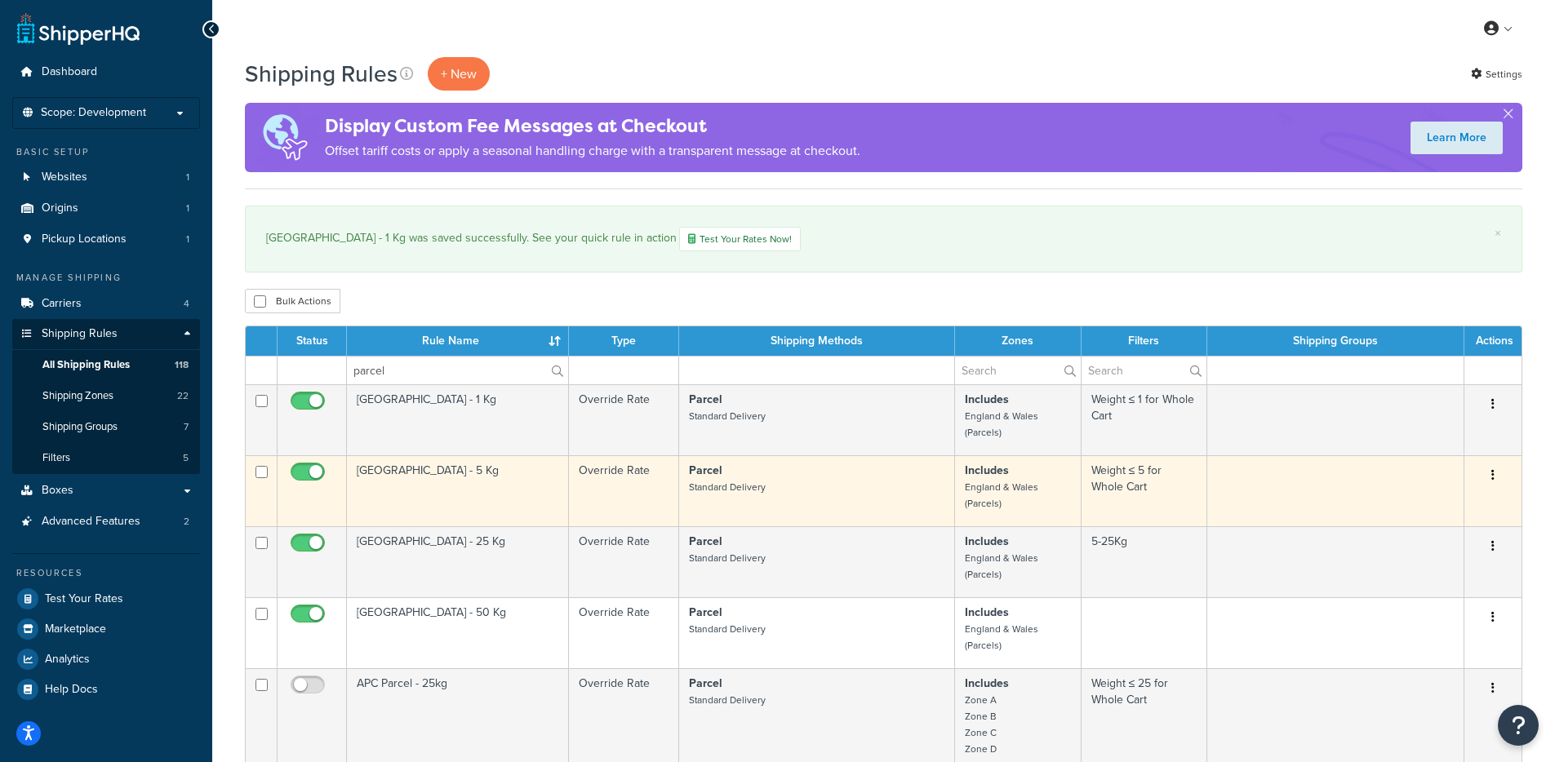
click at [450, 498] on td "[GEOGRAPHIC_DATA] - 5 Kg" at bounding box center [458, 490] width 222 height 71
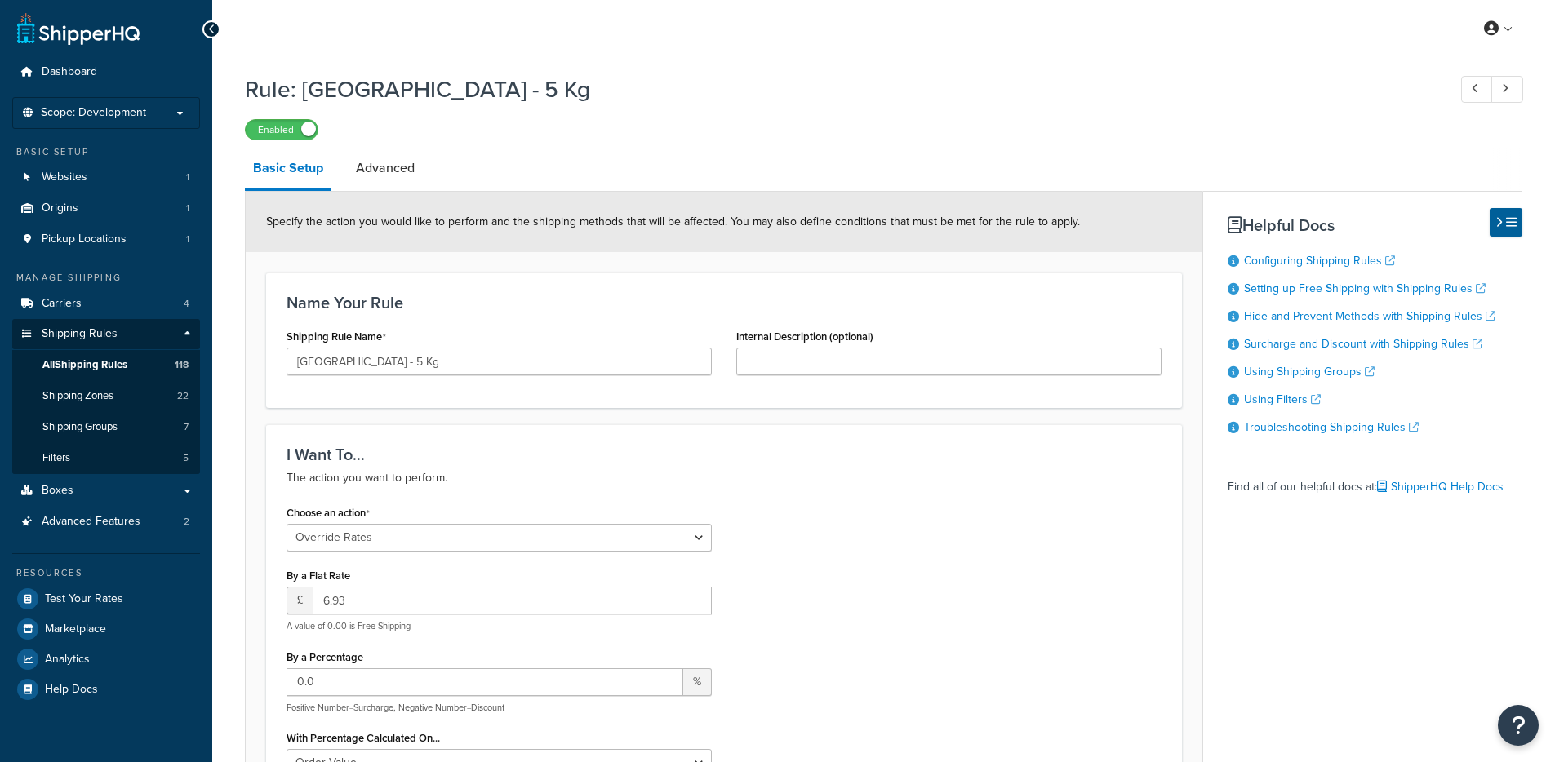
select select "OVERRIDE"
select select "BOX"
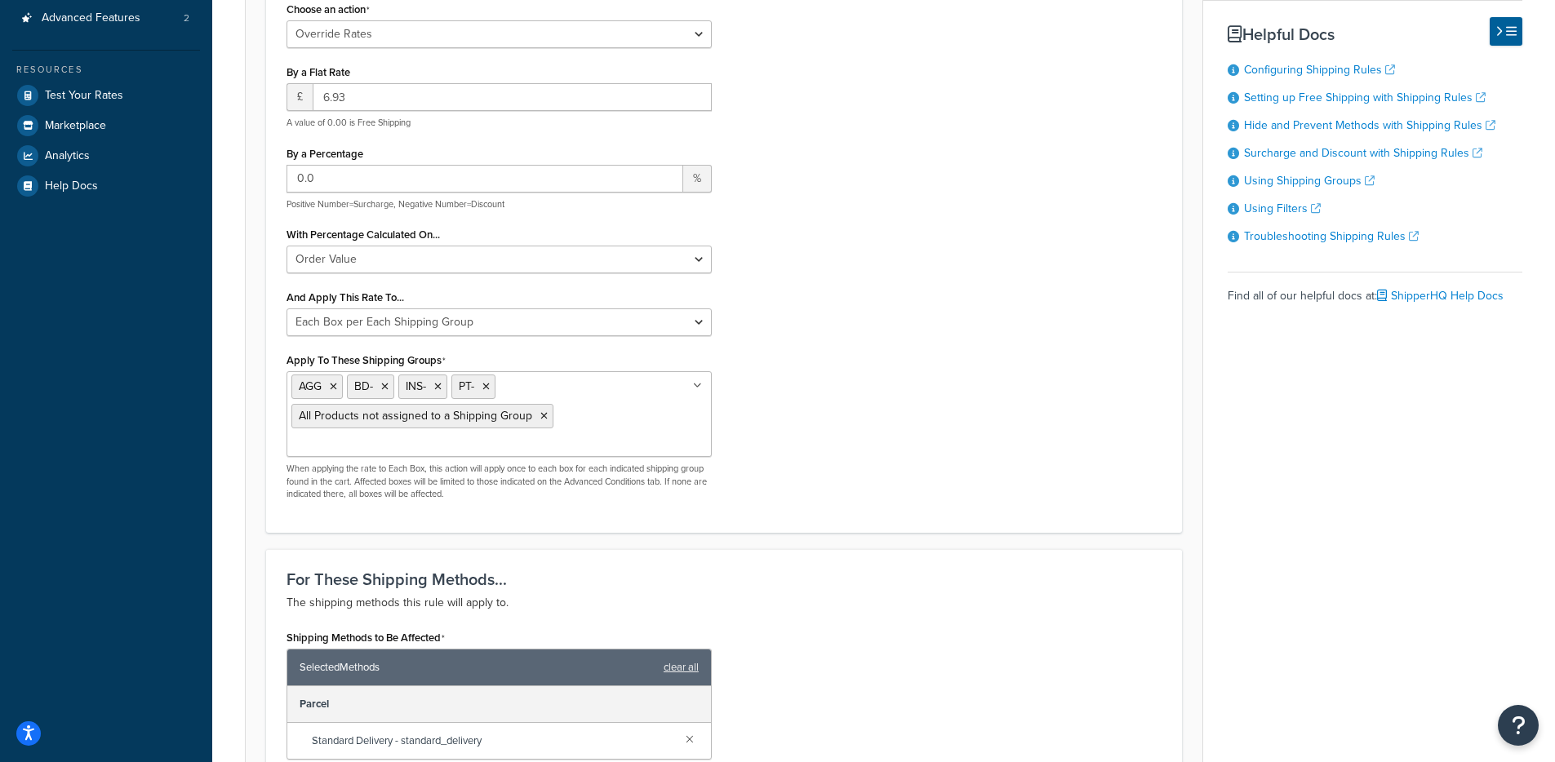
scroll to position [588, 0]
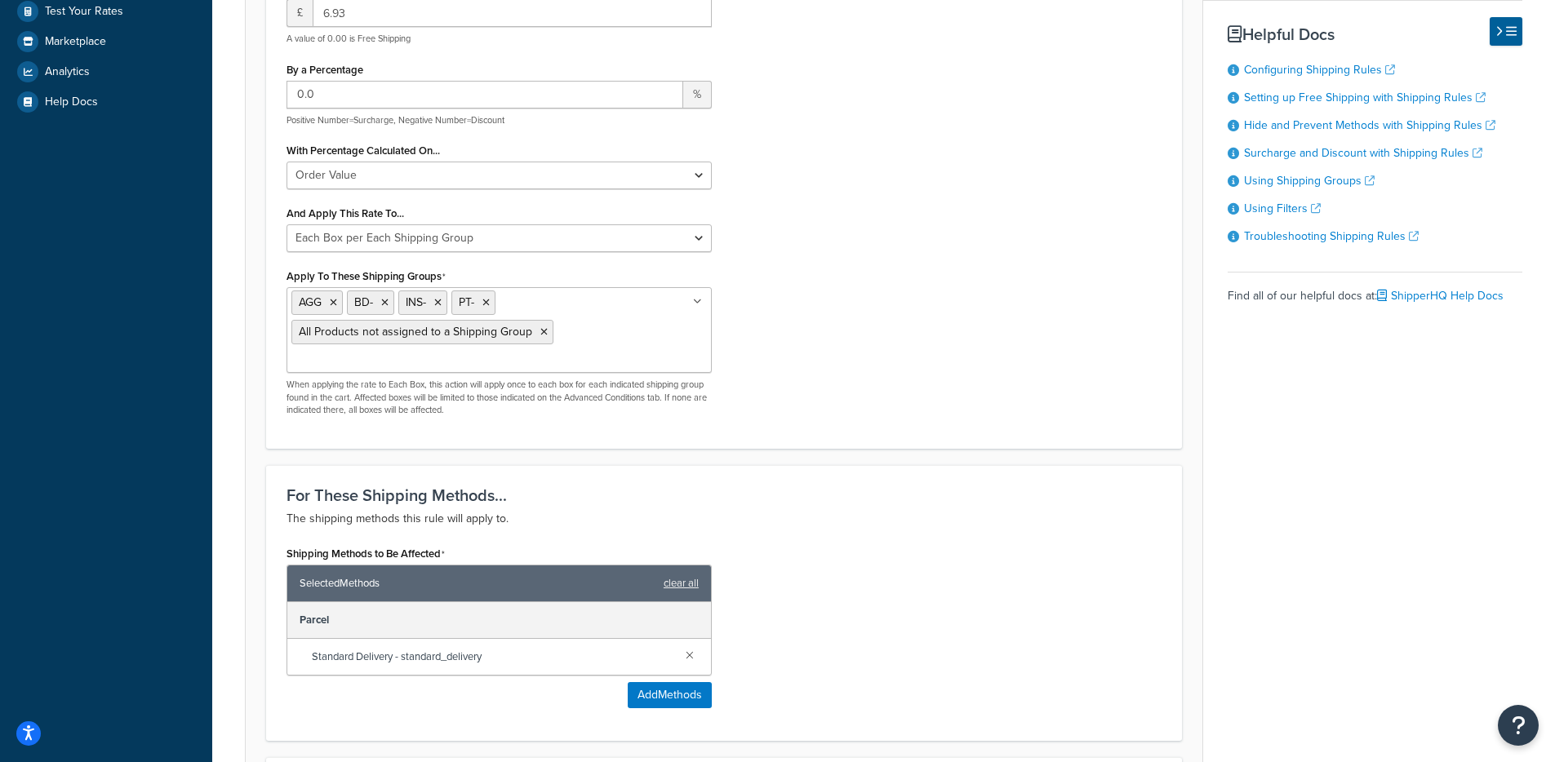
click at [609, 315] on ul "AGG BD- INS- PT- All Products not assigned to a Shipping Group" at bounding box center [498, 330] width 425 height 86
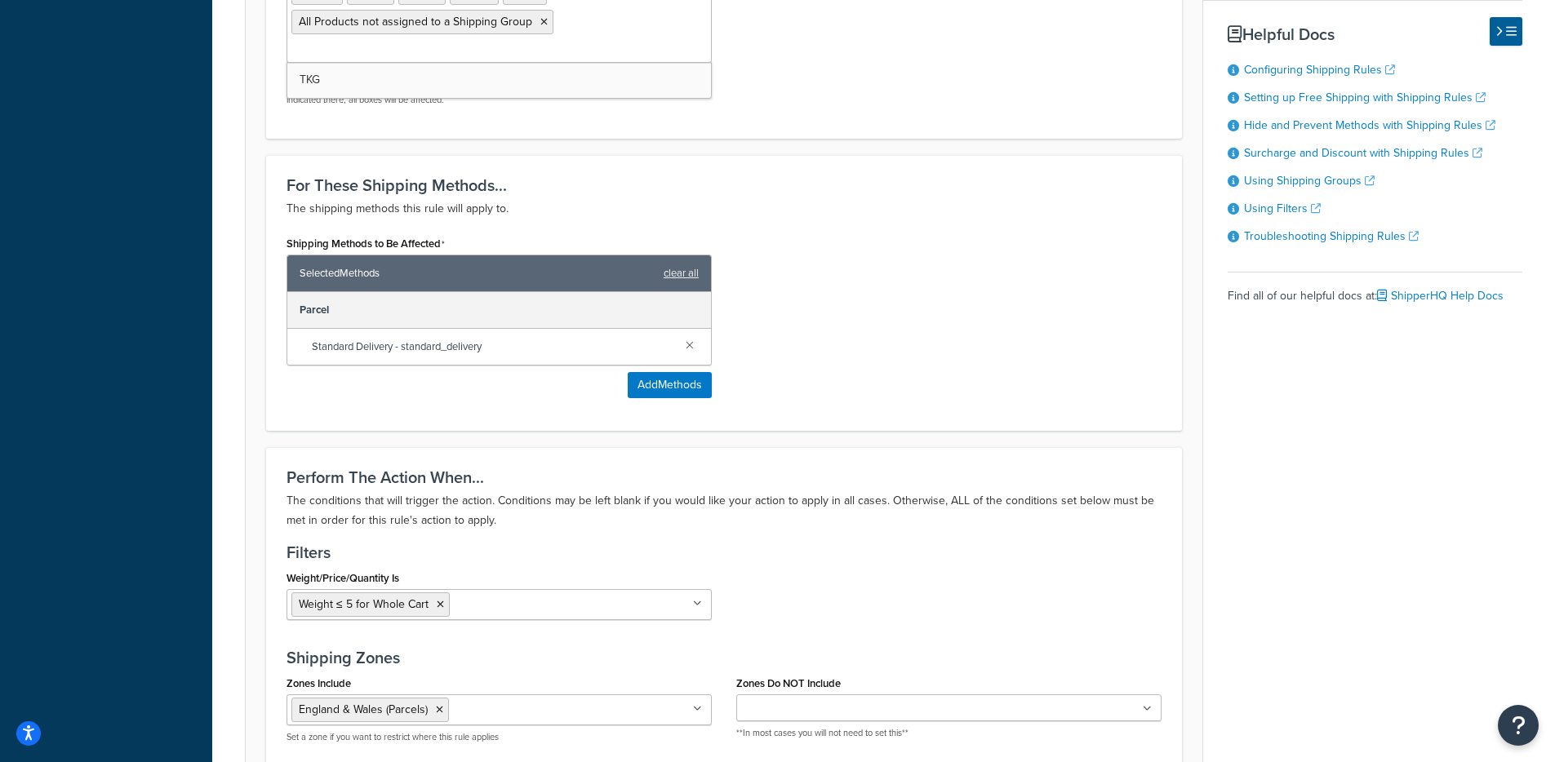
scroll to position [1273, 0]
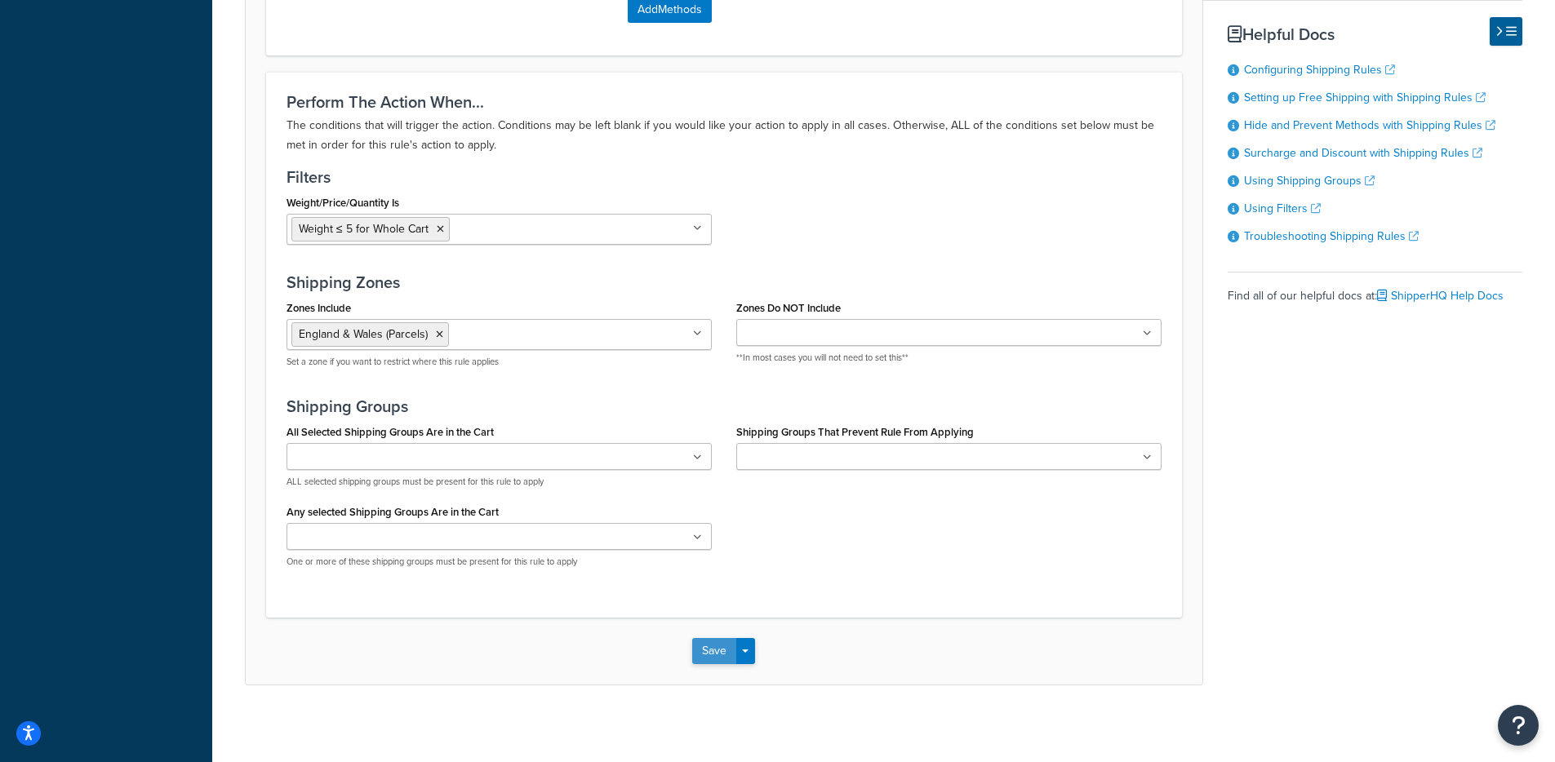
click at [705, 646] on button "Save" at bounding box center [714, 651] width 44 height 26
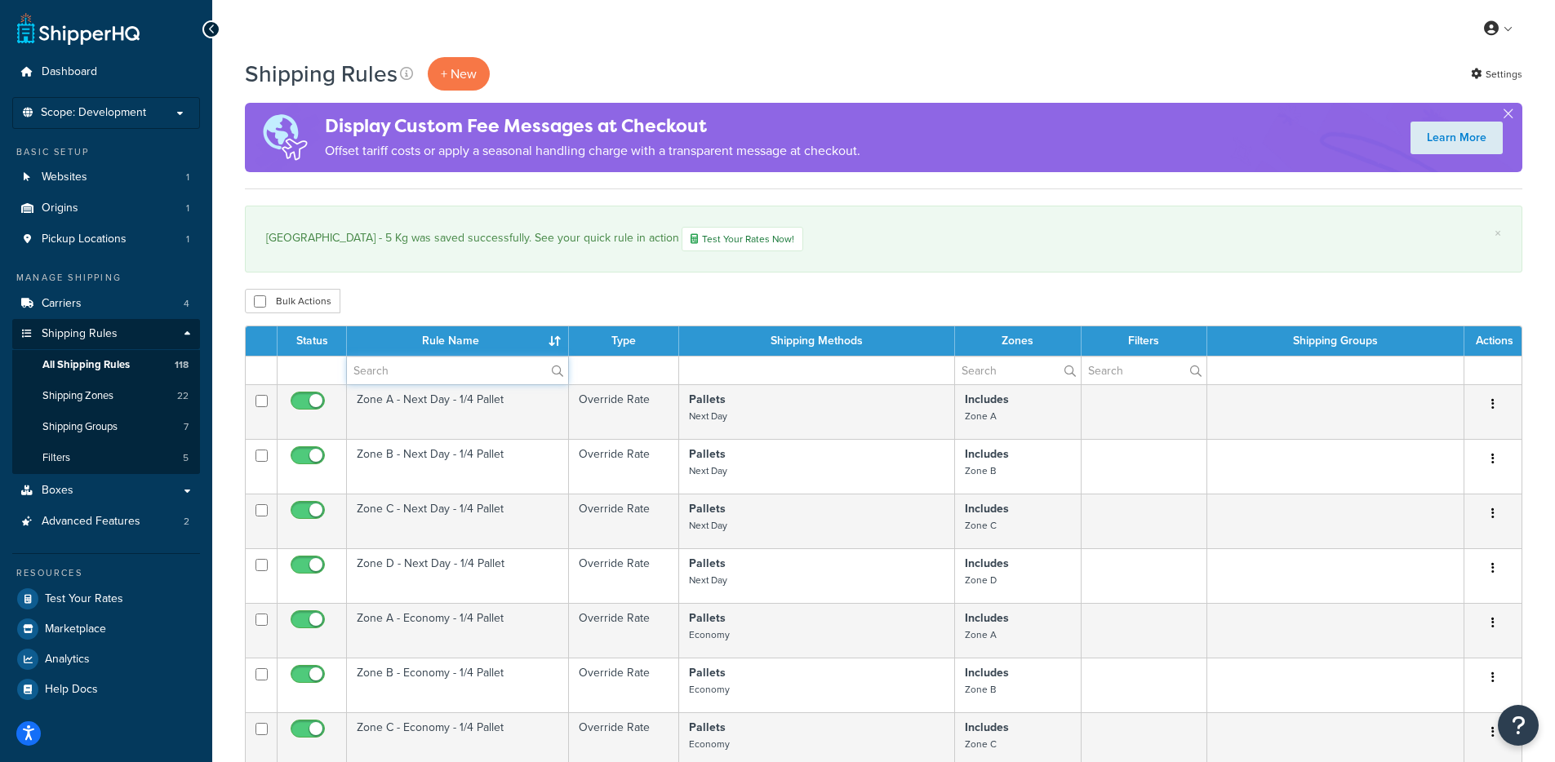
click at [475, 378] on input "text" at bounding box center [457, 371] width 221 height 28
type input "parcel"
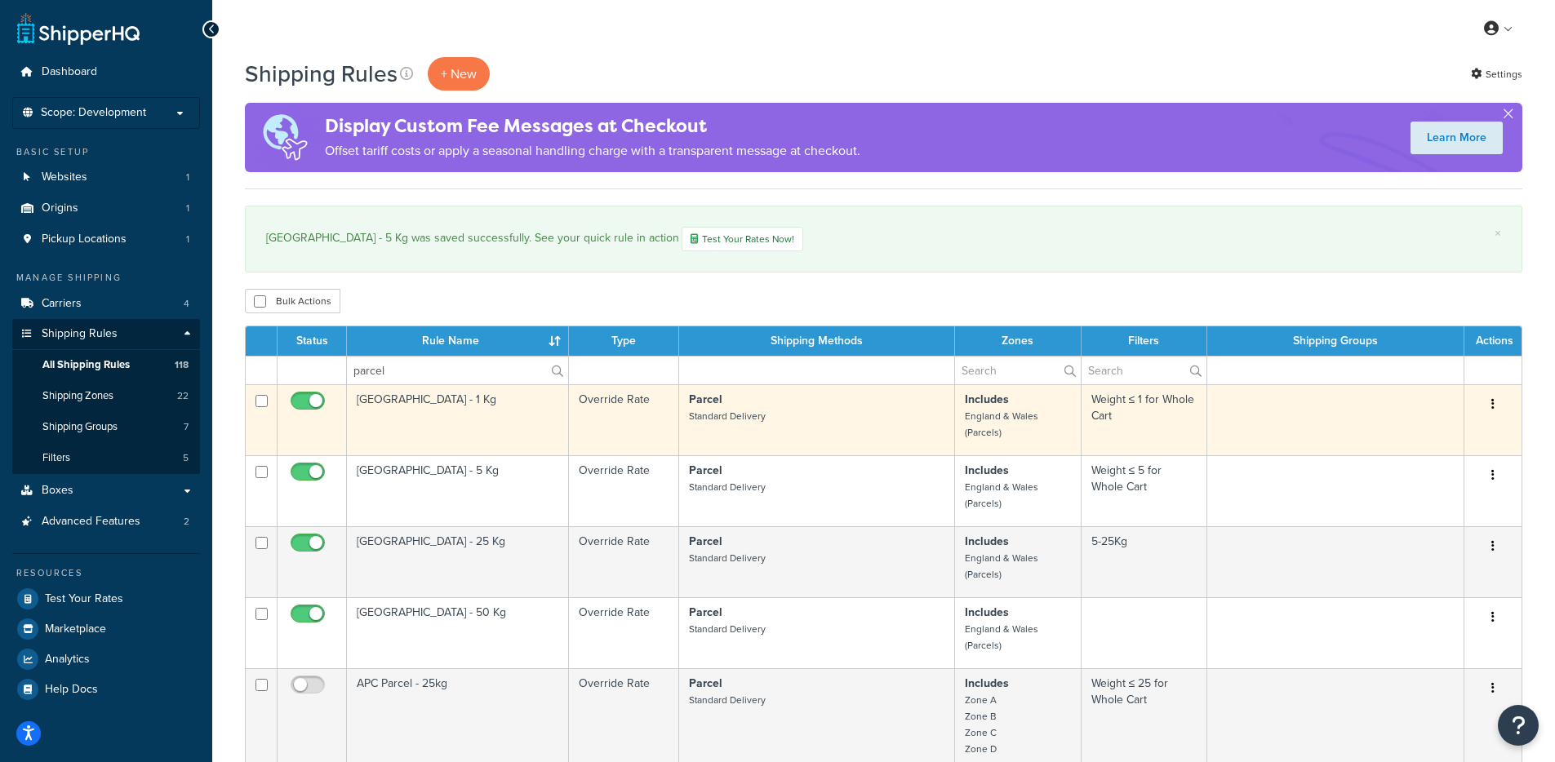
click at [426, 414] on td "[GEOGRAPHIC_DATA] - 1 Kg" at bounding box center [458, 419] width 222 height 71
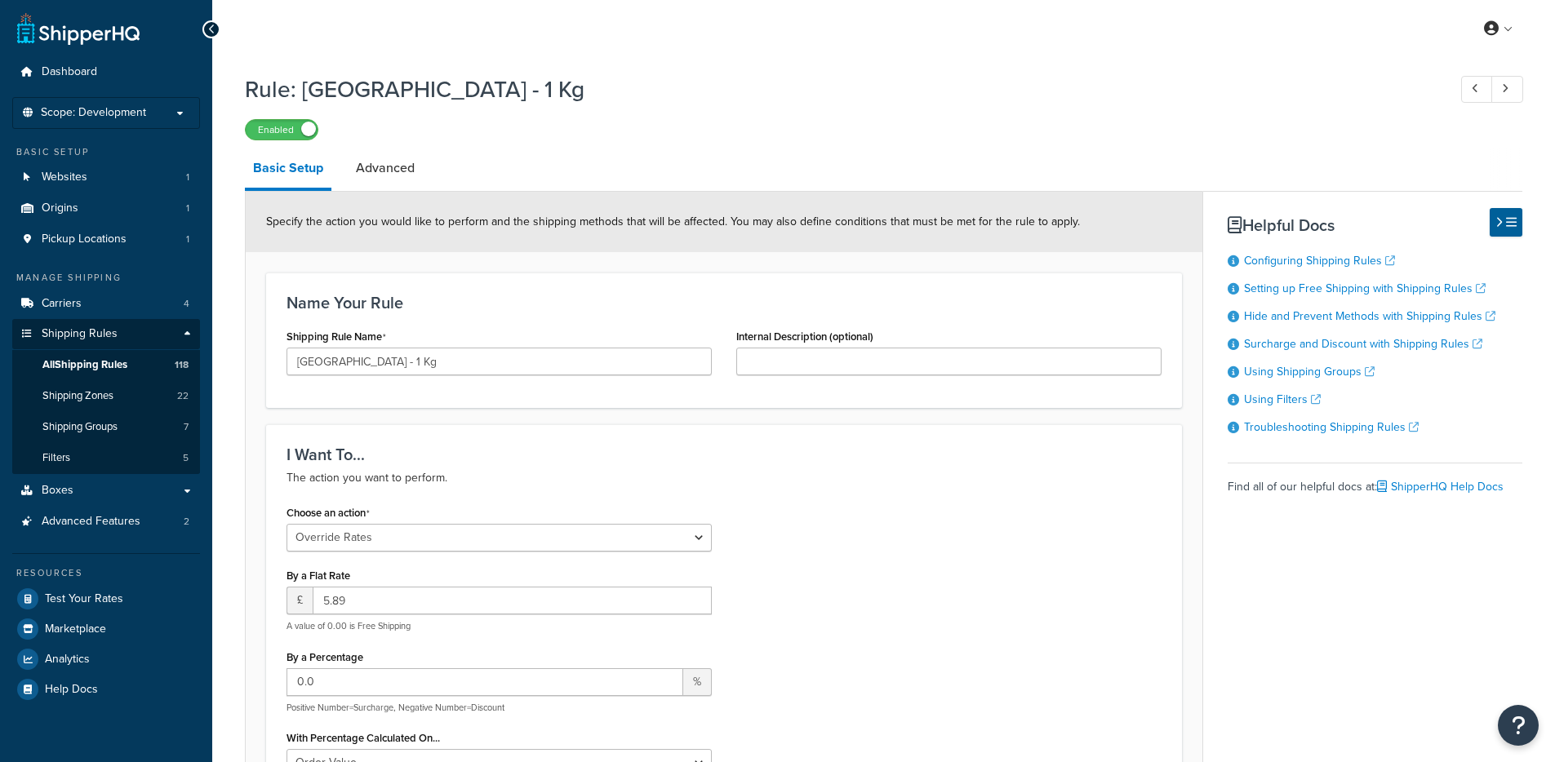
select select "OVERRIDE"
select select "BOX"
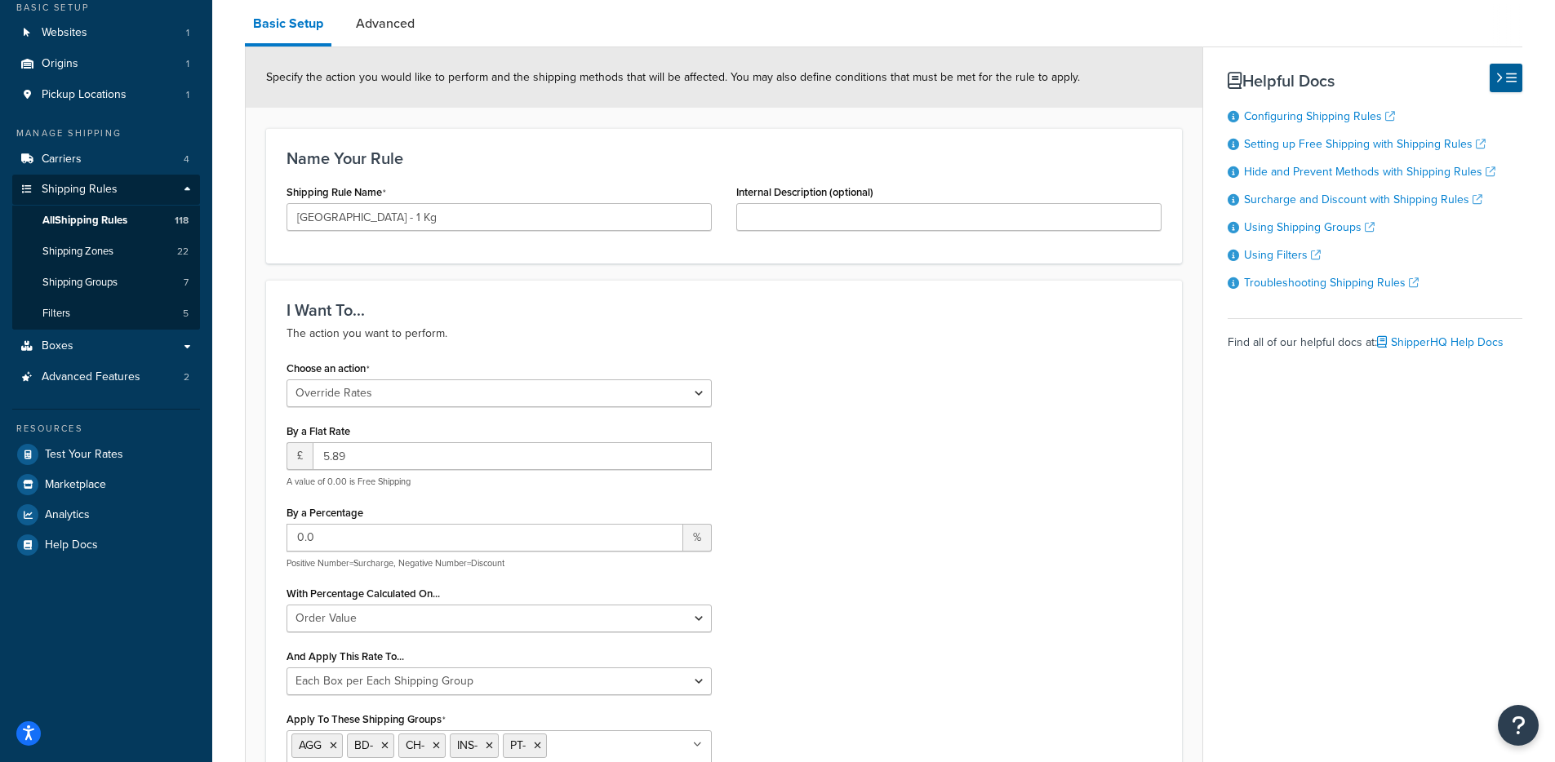
scroll to position [98, 0]
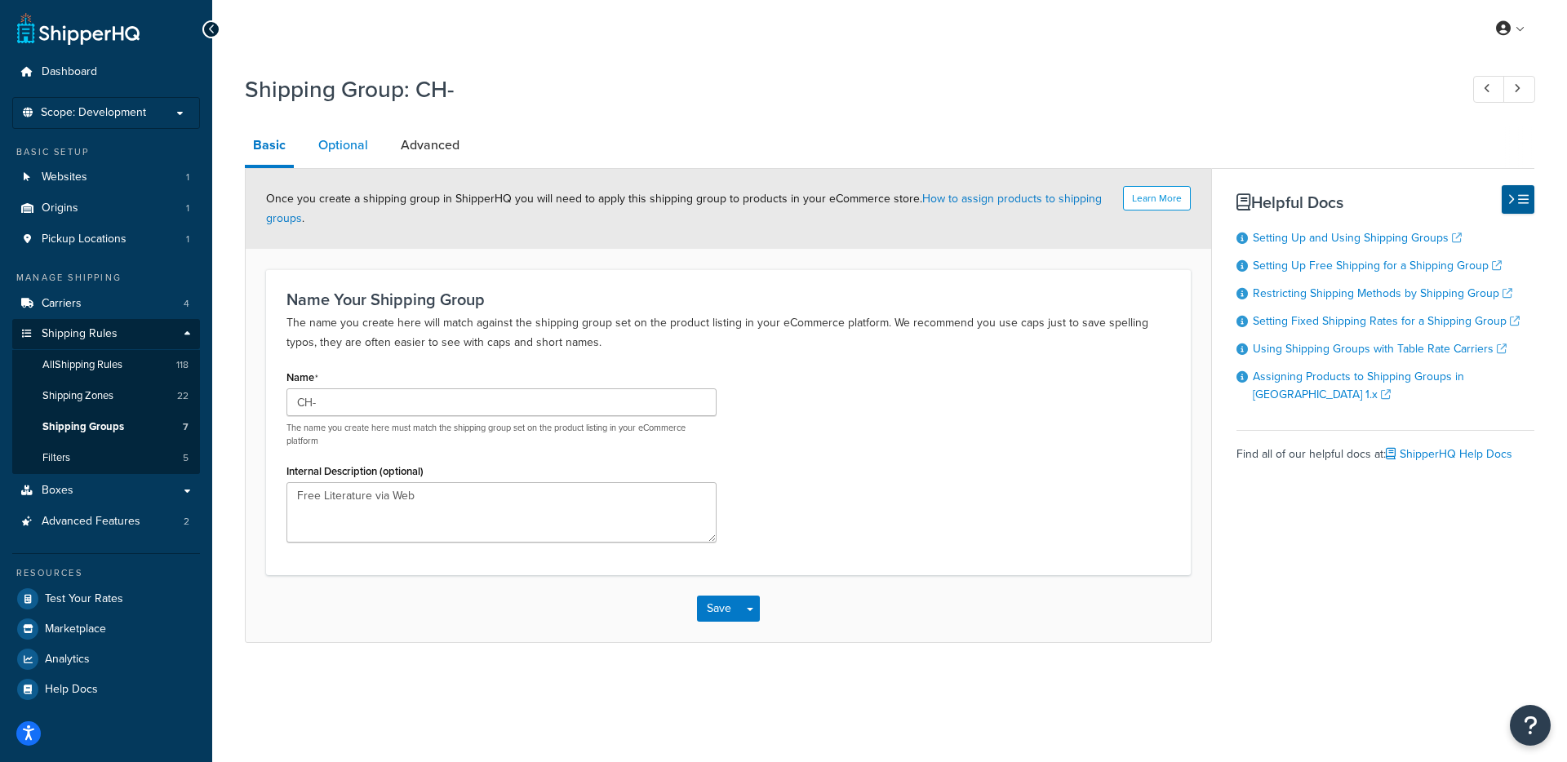
click at [344, 153] on link "Optional" at bounding box center [343, 145] width 66 height 39
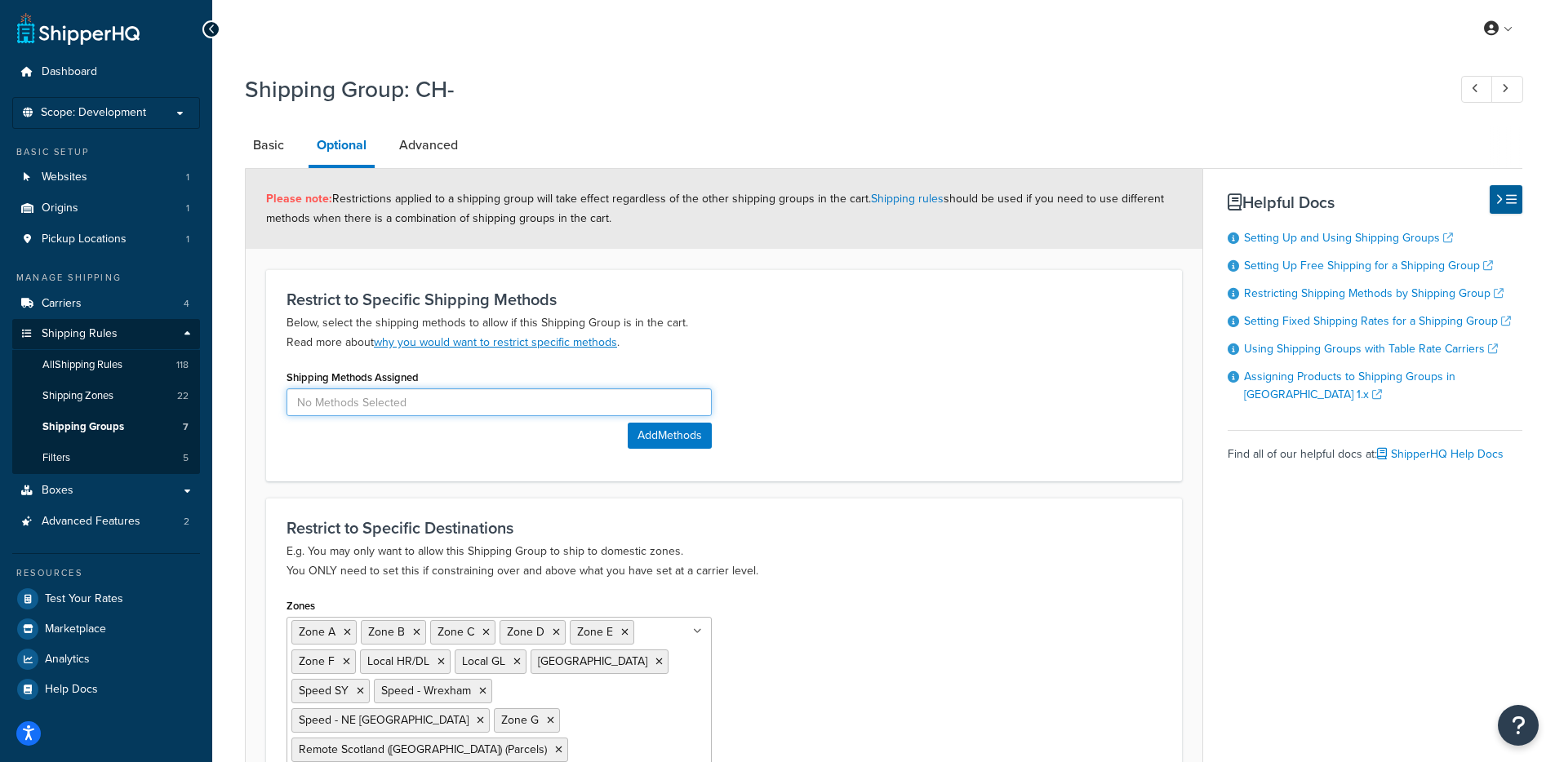
click at [398, 396] on input at bounding box center [498, 402] width 425 height 28
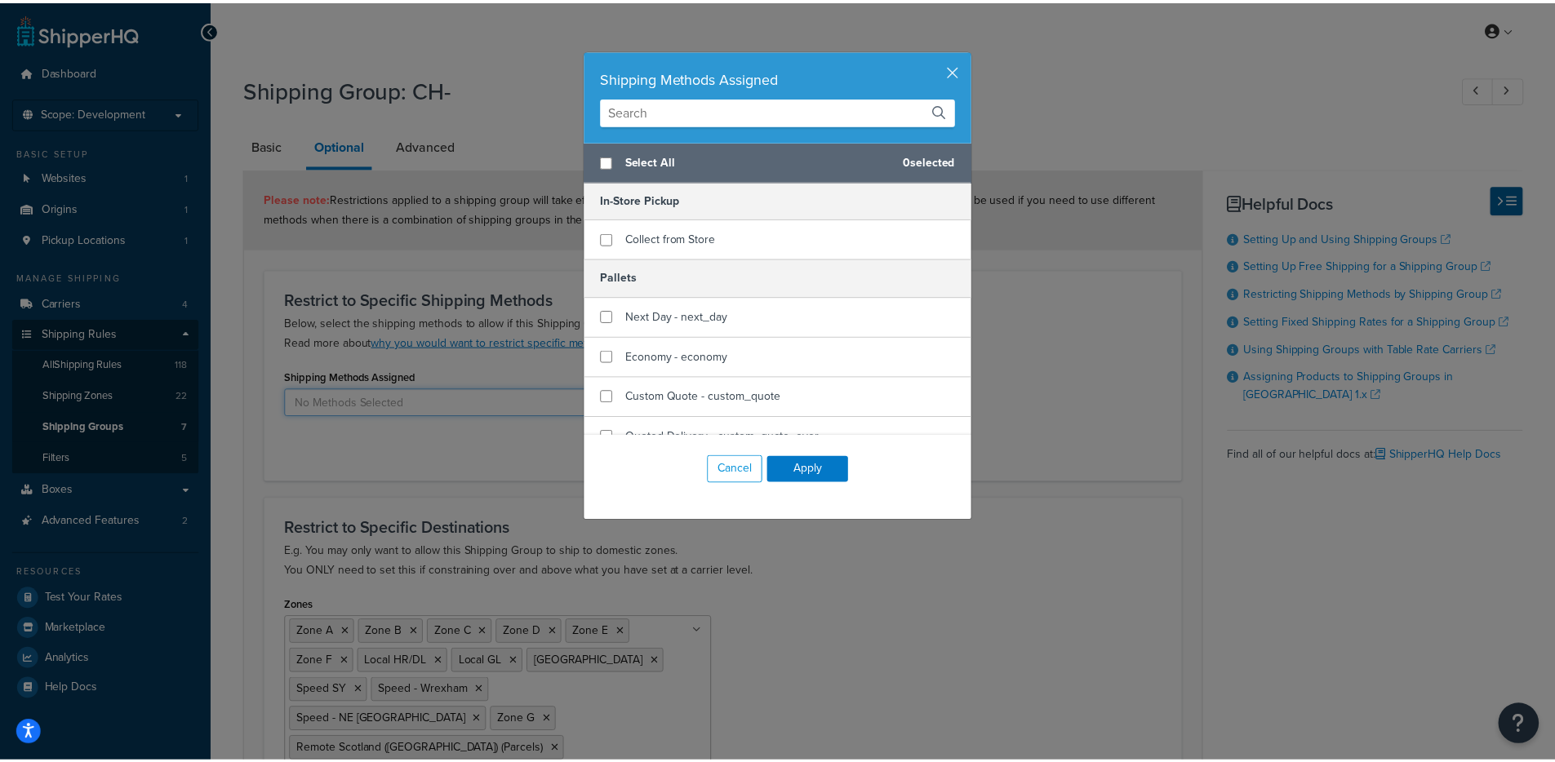
scroll to position [177, 0]
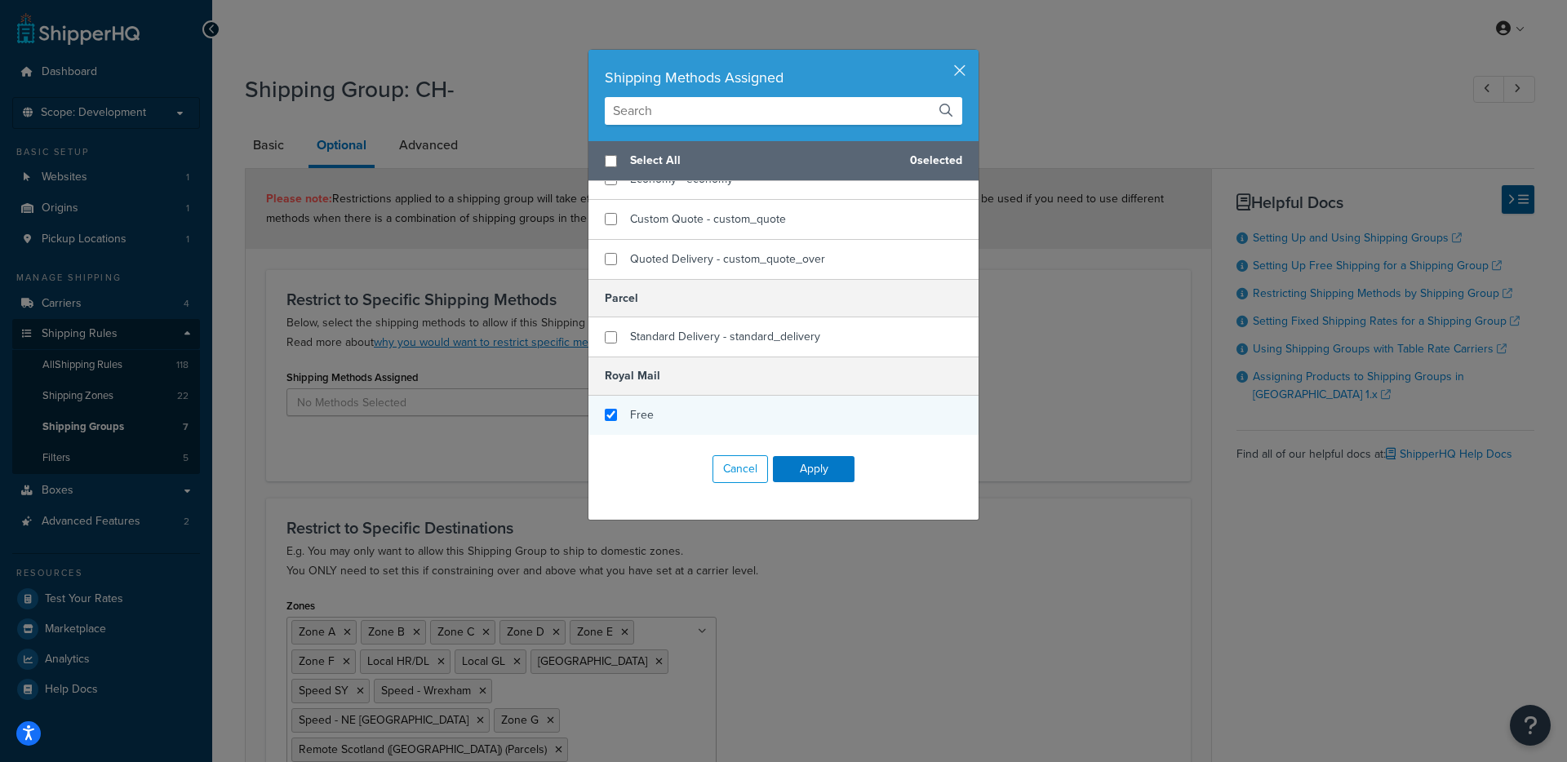
checkbox input "true"
click at [630, 406] on span "Free" at bounding box center [642, 414] width 24 height 17
click at [807, 469] on button "Apply" at bounding box center [814, 469] width 82 height 26
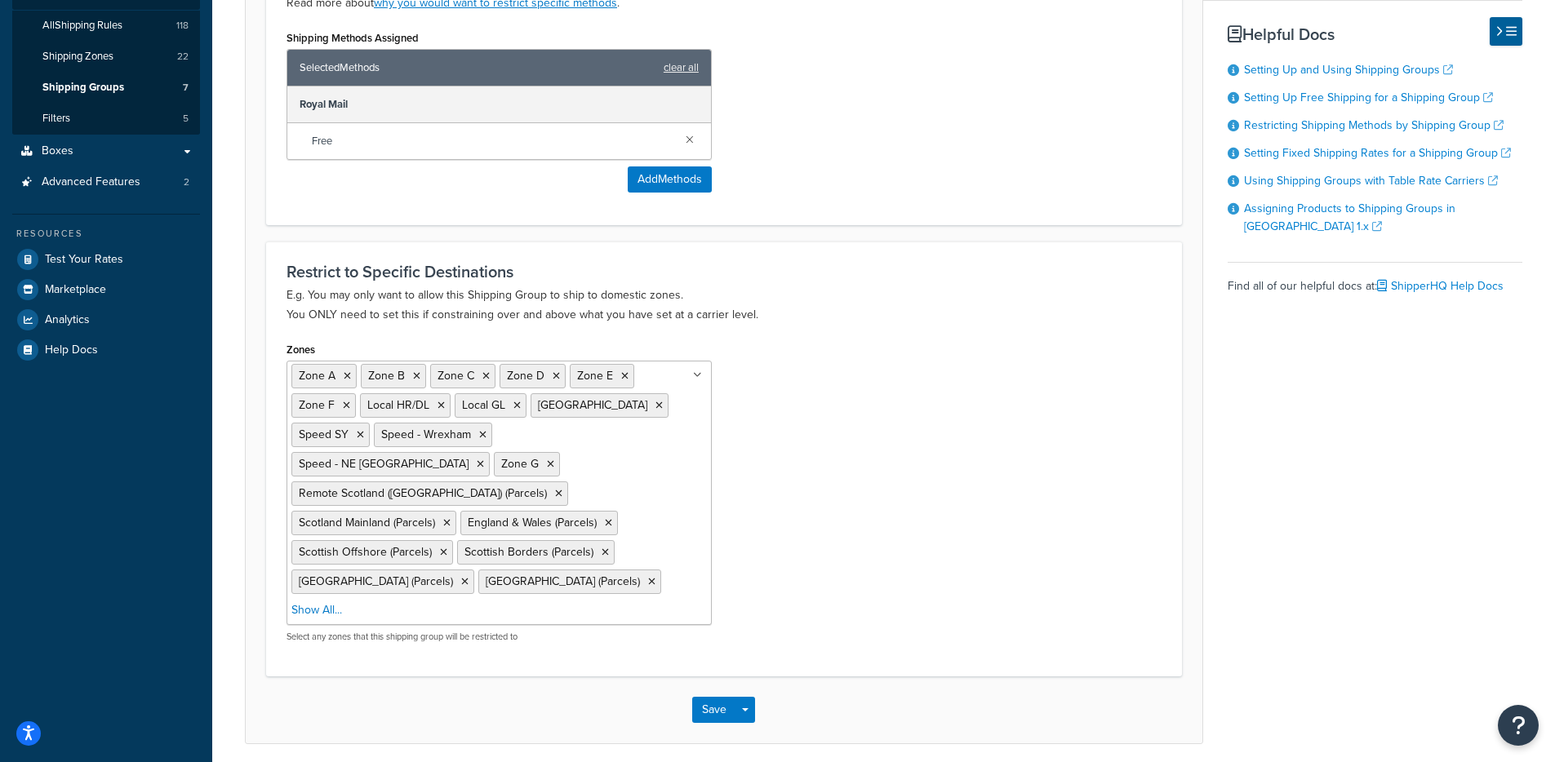
scroll to position [372, 0]
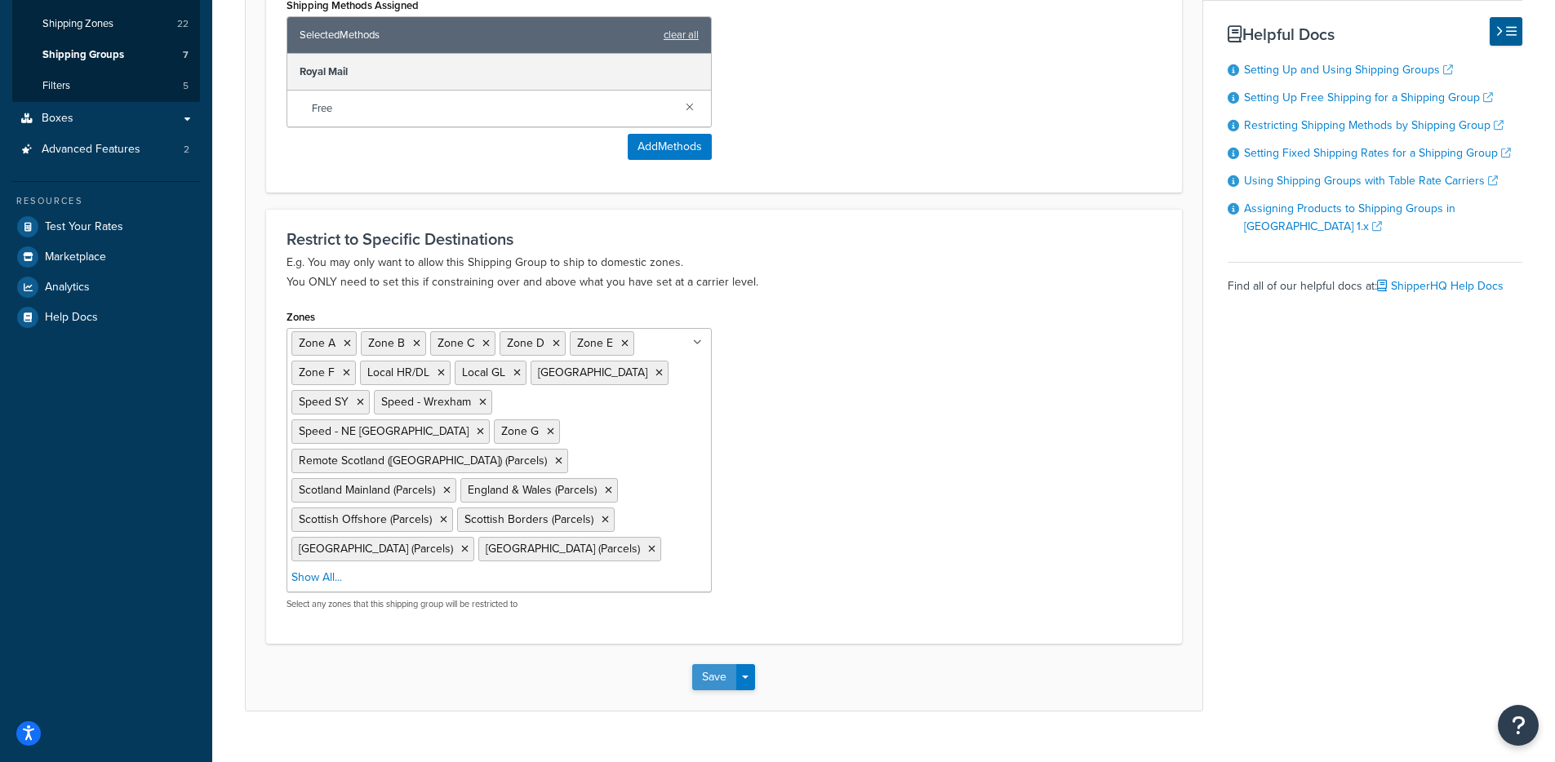
click at [712, 664] on button "Save" at bounding box center [714, 677] width 44 height 26
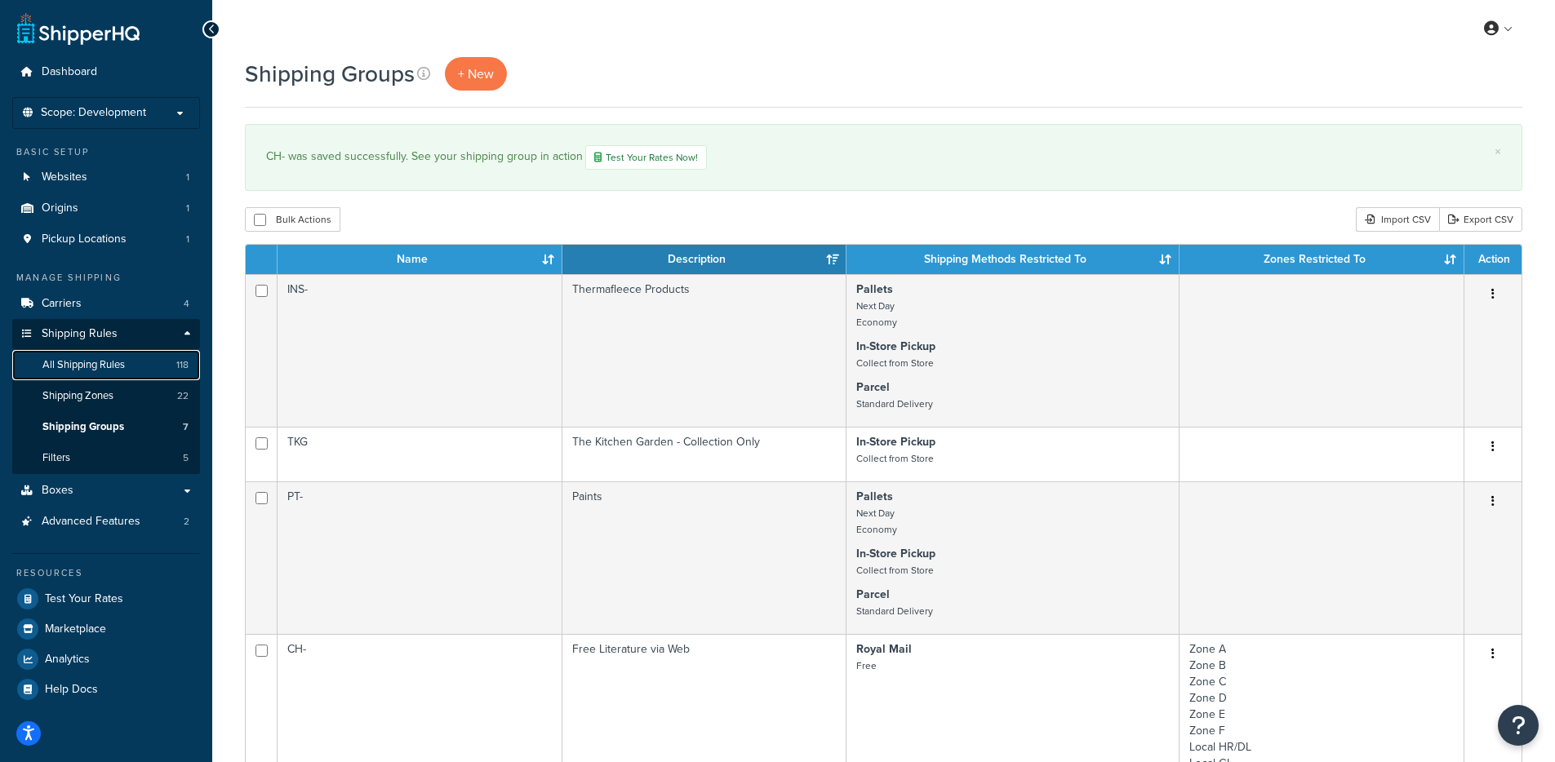
click at [70, 362] on span "All Shipping Rules" at bounding box center [83, 365] width 82 height 14
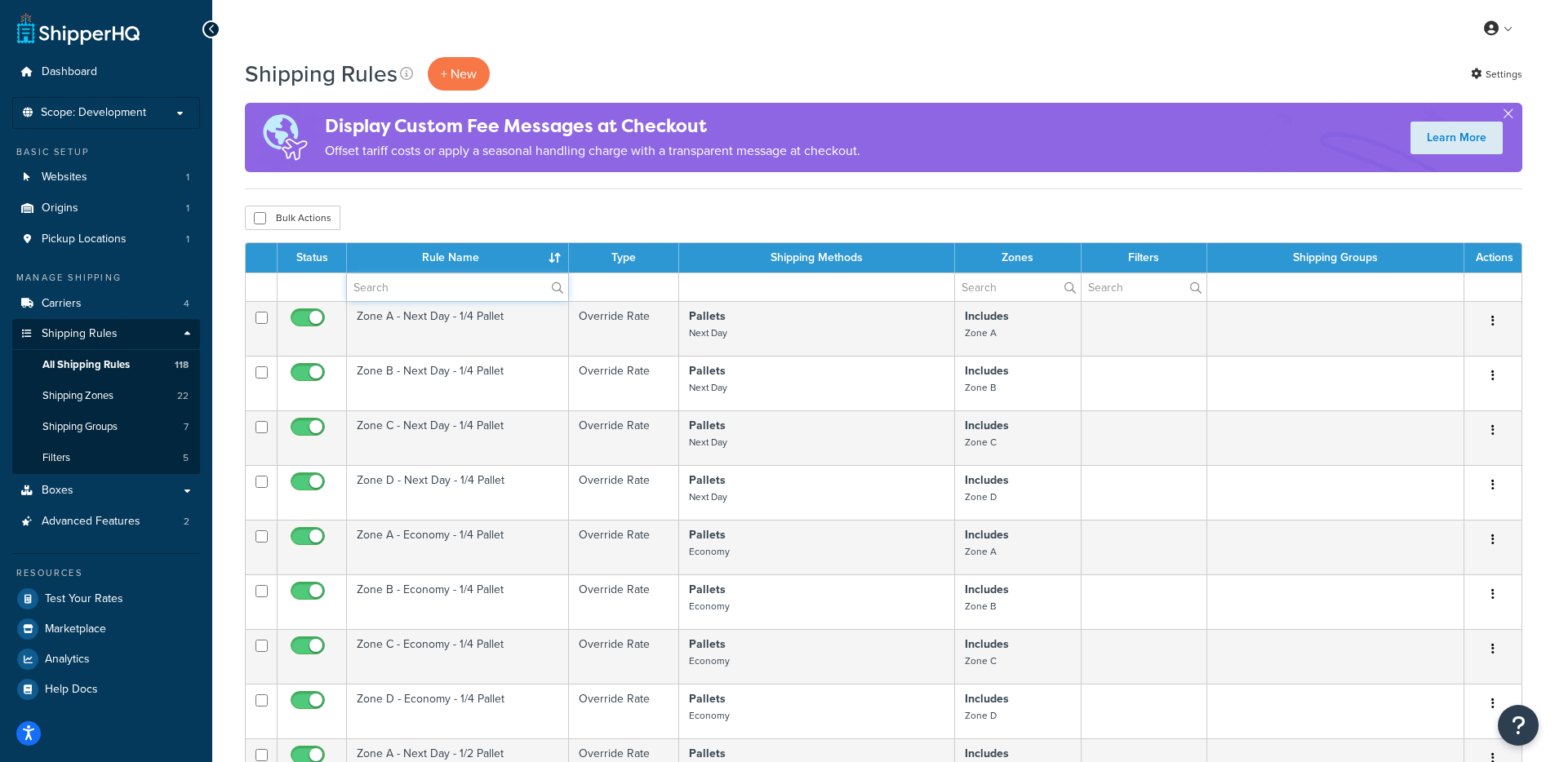
drag, startPoint x: 390, startPoint y: 296, endPoint x: 451, endPoint y: 260, distance: 71.4
click at [395, 295] on input "text" at bounding box center [457, 287] width 221 height 28
type input "parcel"
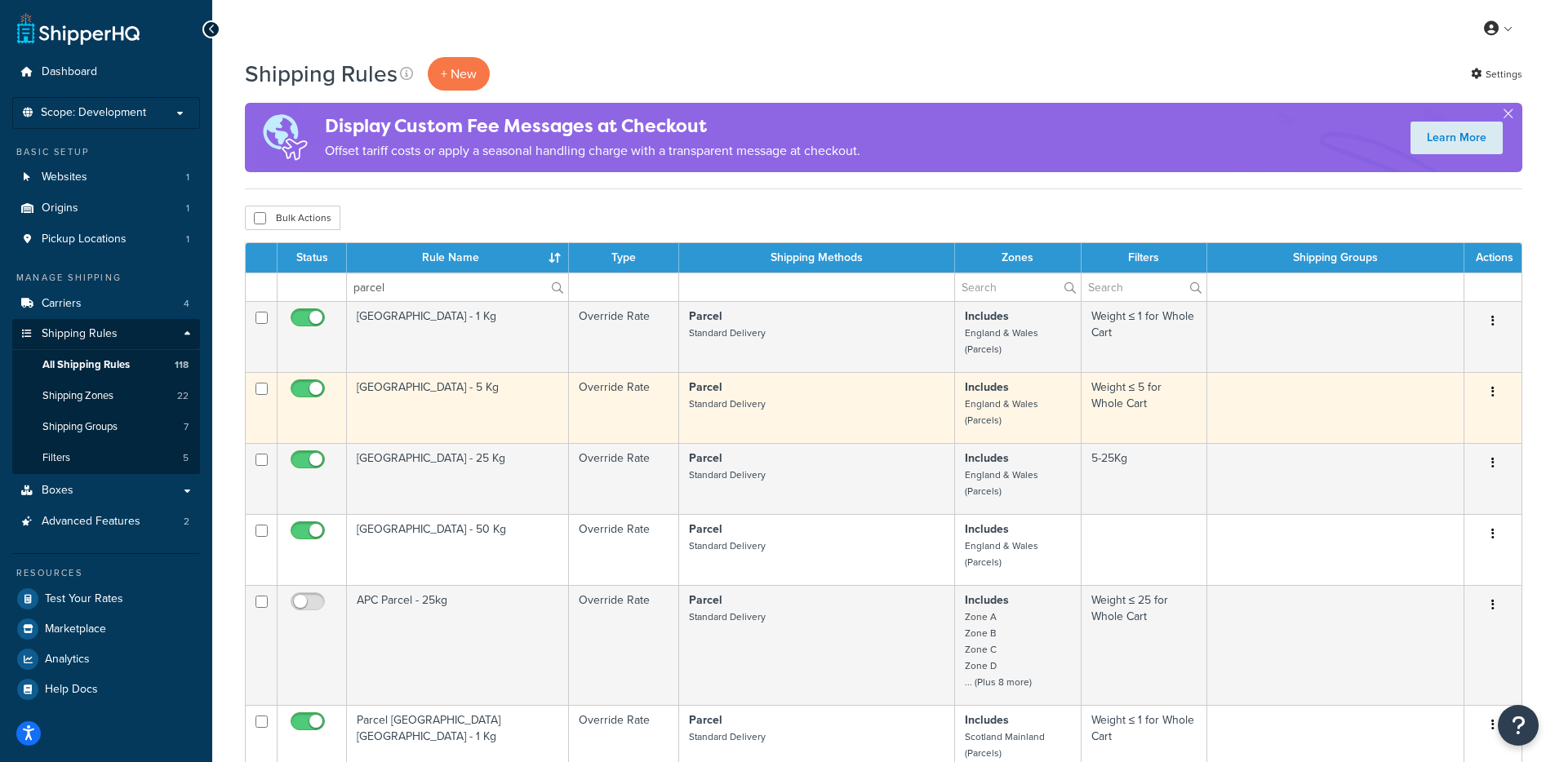
click at [437, 417] on td "[GEOGRAPHIC_DATA] - 5 Kg" at bounding box center [458, 407] width 222 height 71
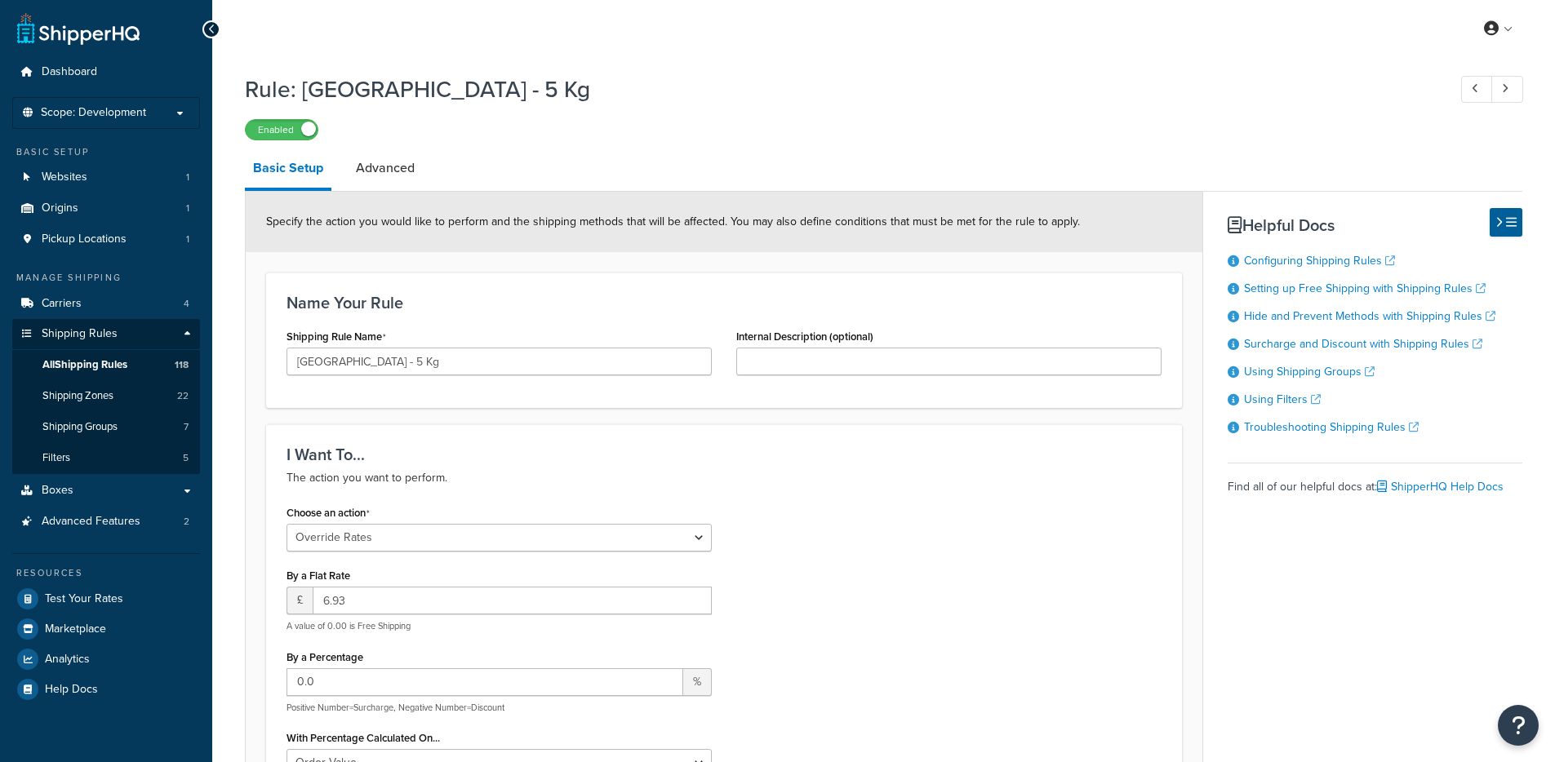
select select "OVERRIDE"
select select "BOX"
click at [100, 360] on span "All Shipping Rules" at bounding box center [84, 365] width 85 height 14
click at [92, 415] on link "Shipping Groups 7" at bounding box center [106, 427] width 188 height 30
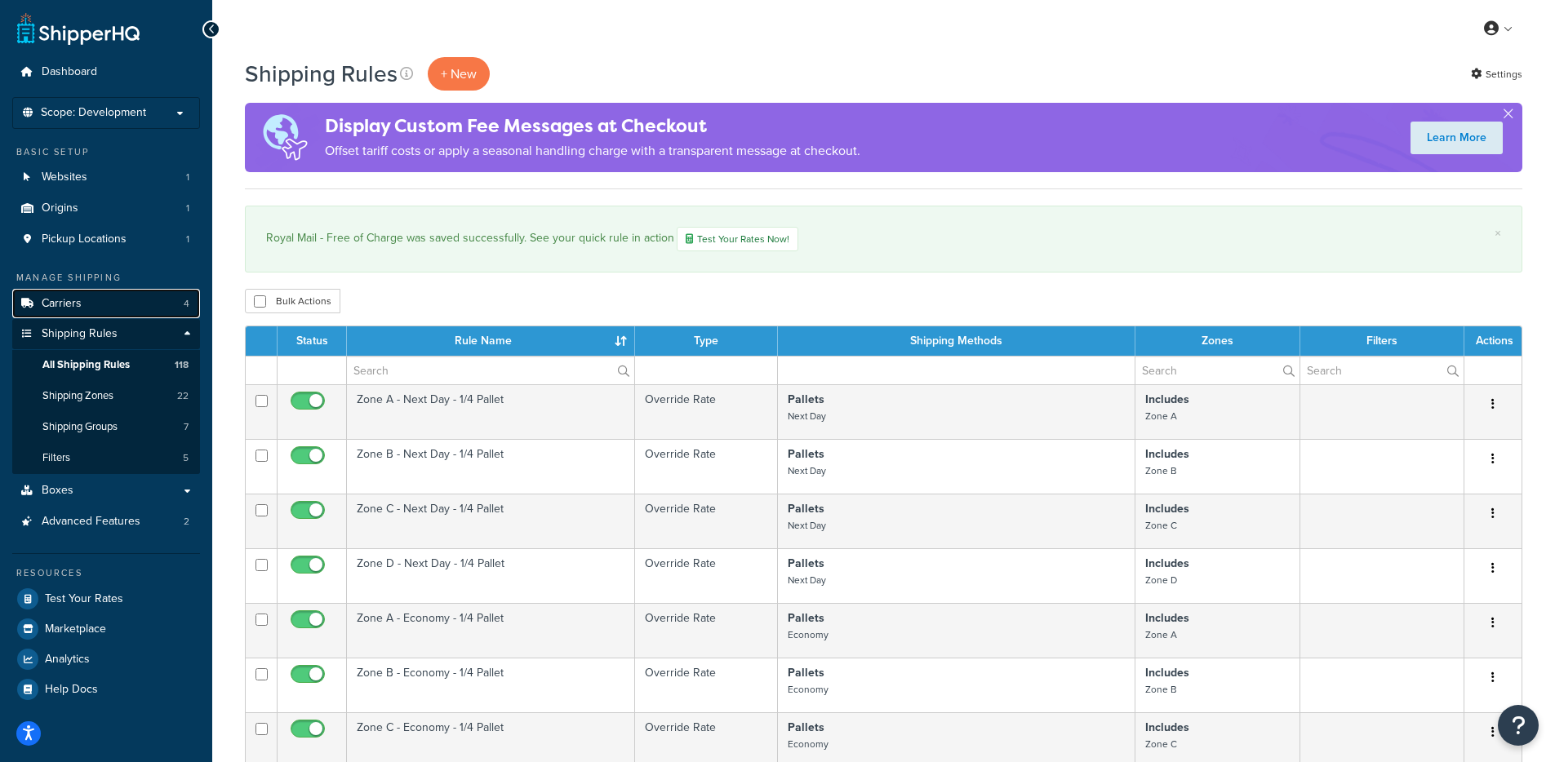
click at [81, 298] on link "Carriers 4" at bounding box center [106, 304] width 188 height 30
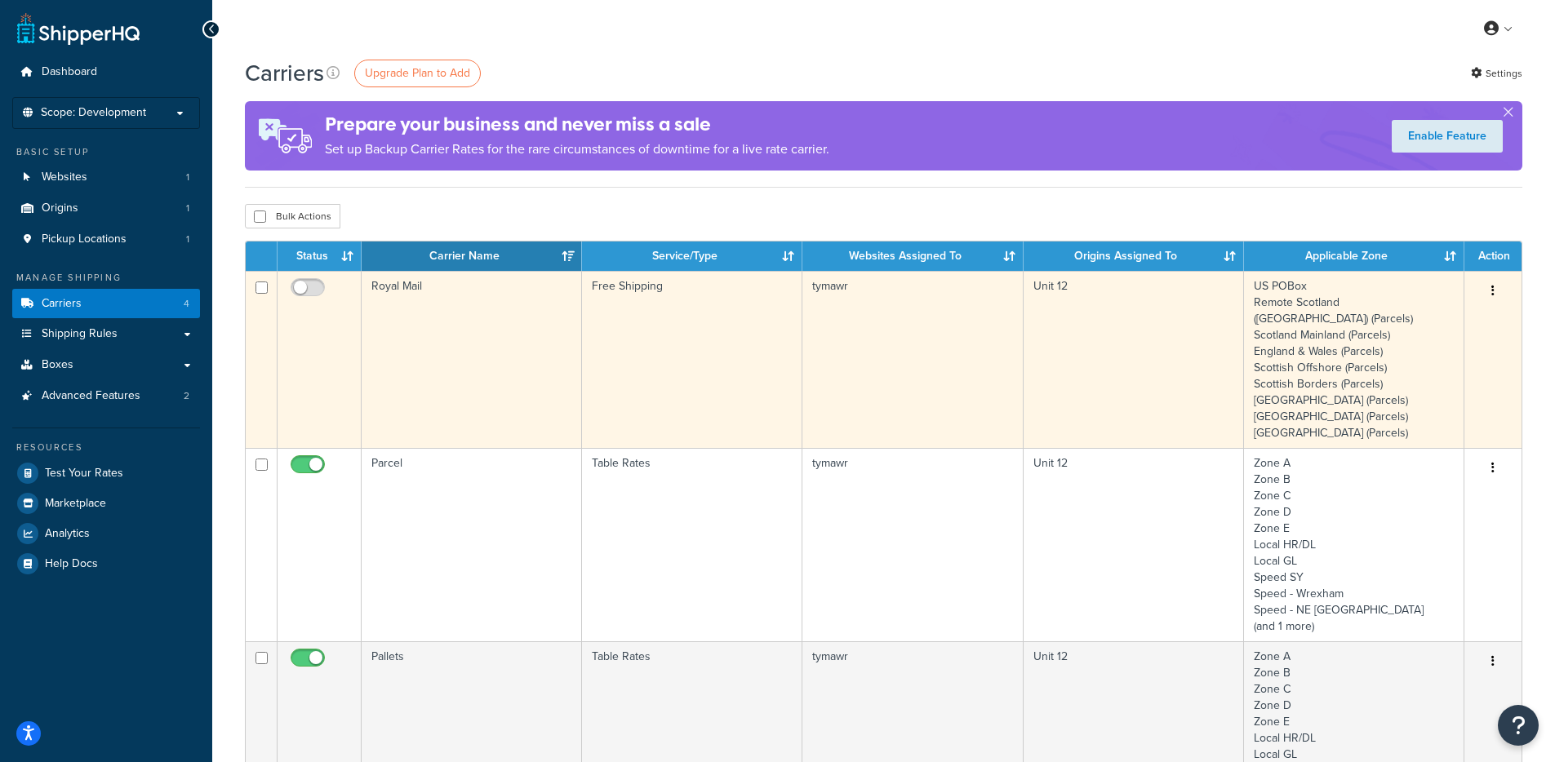
click at [606, 326] on td "Free Shipping" at bounding box center [692, 359] width 220 height 177
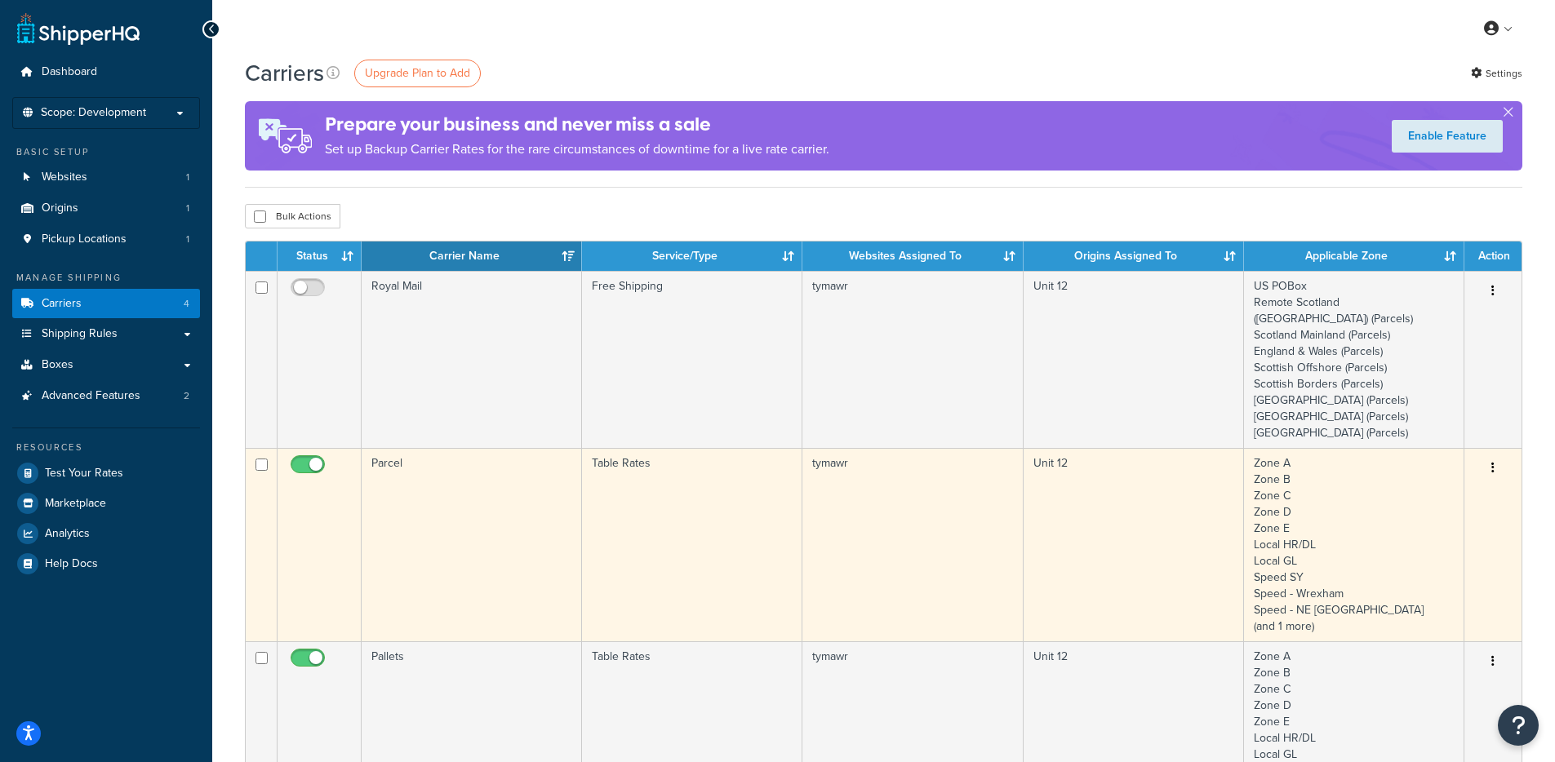
click at [490, 556] on td "Parcel" at bounding box center [472, 544] width 220 height 193
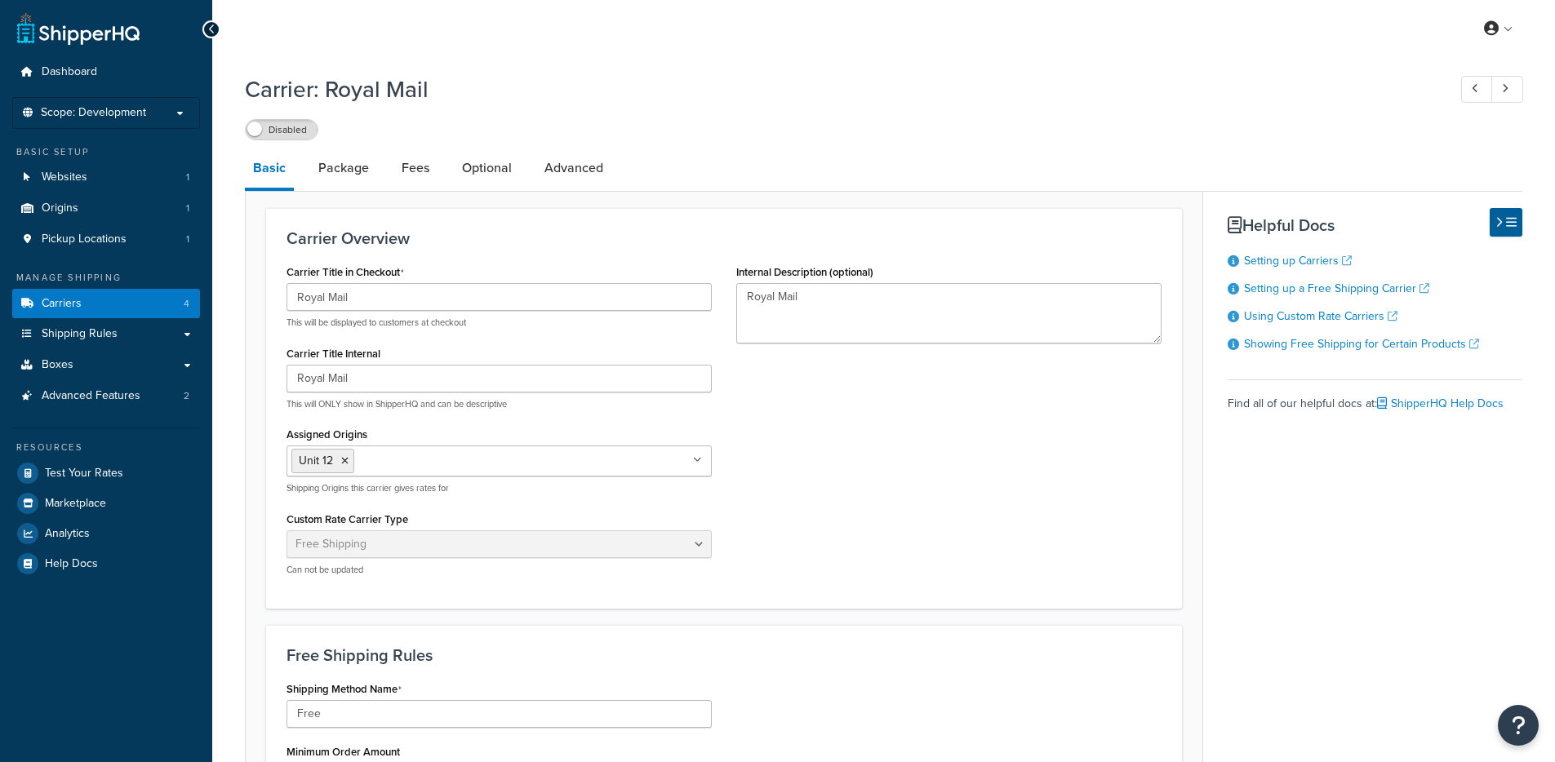
select select "free"
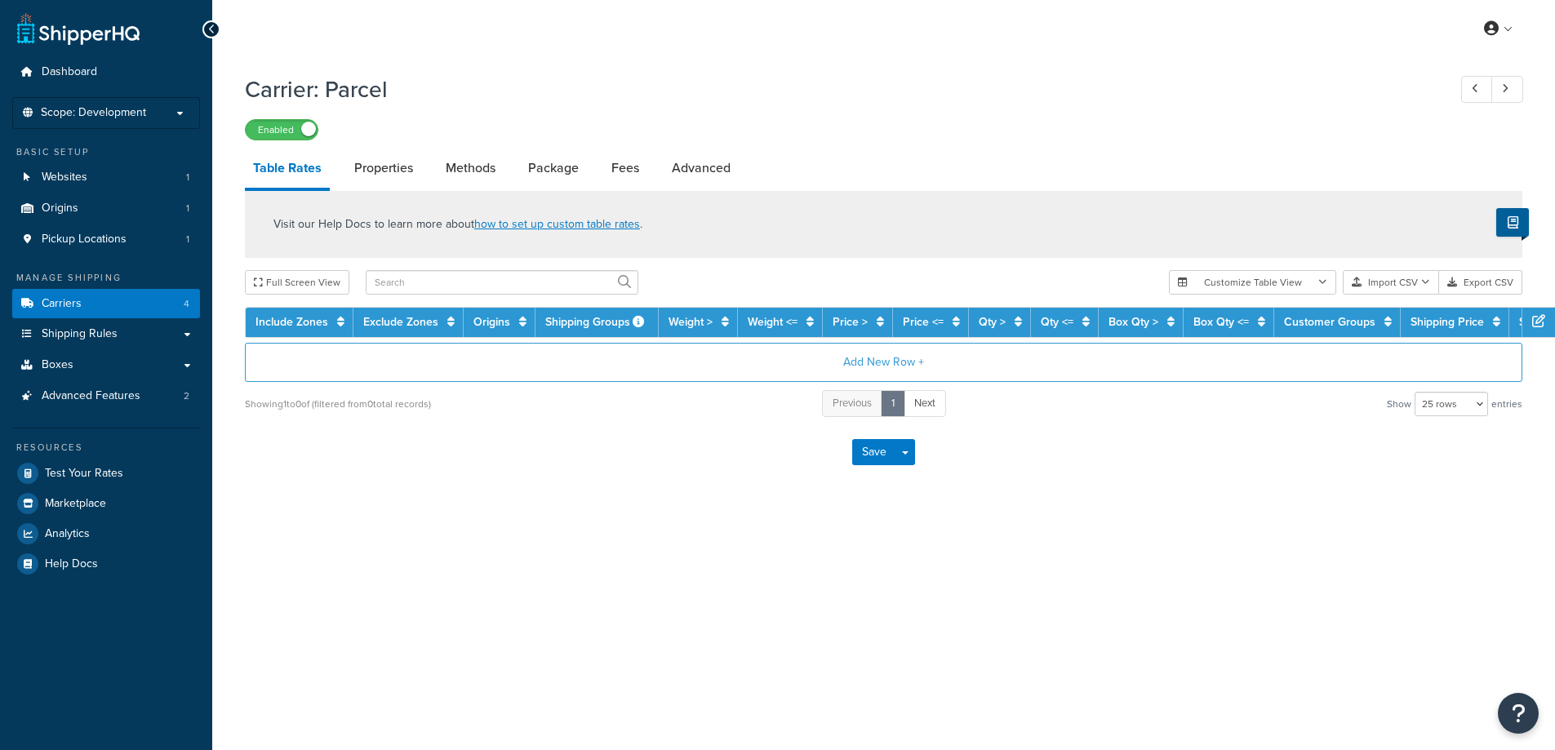
select select "25"
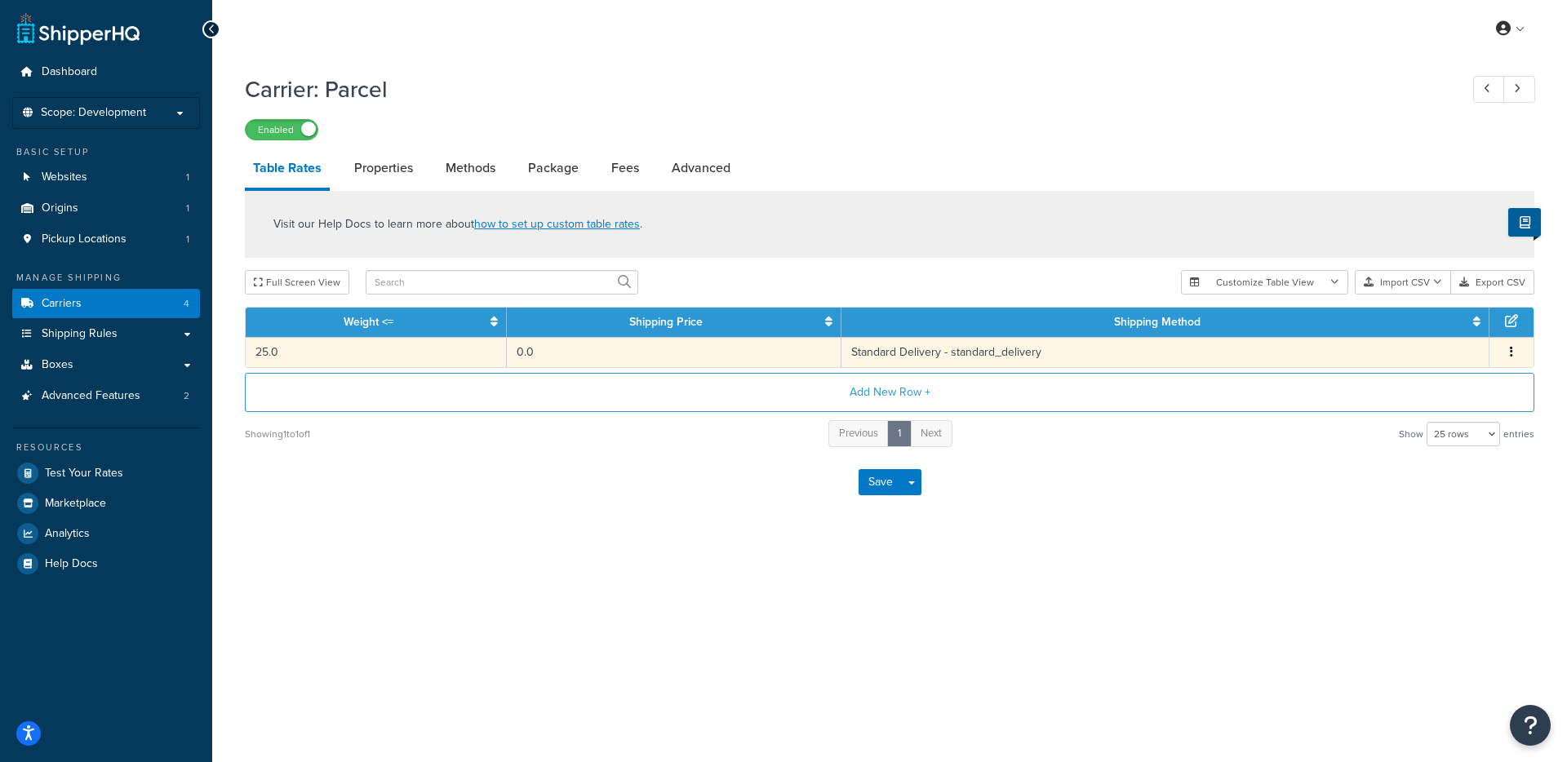
click at [426, 348] on td "25.0" at bounding box center [376, 352] width 261 height 30
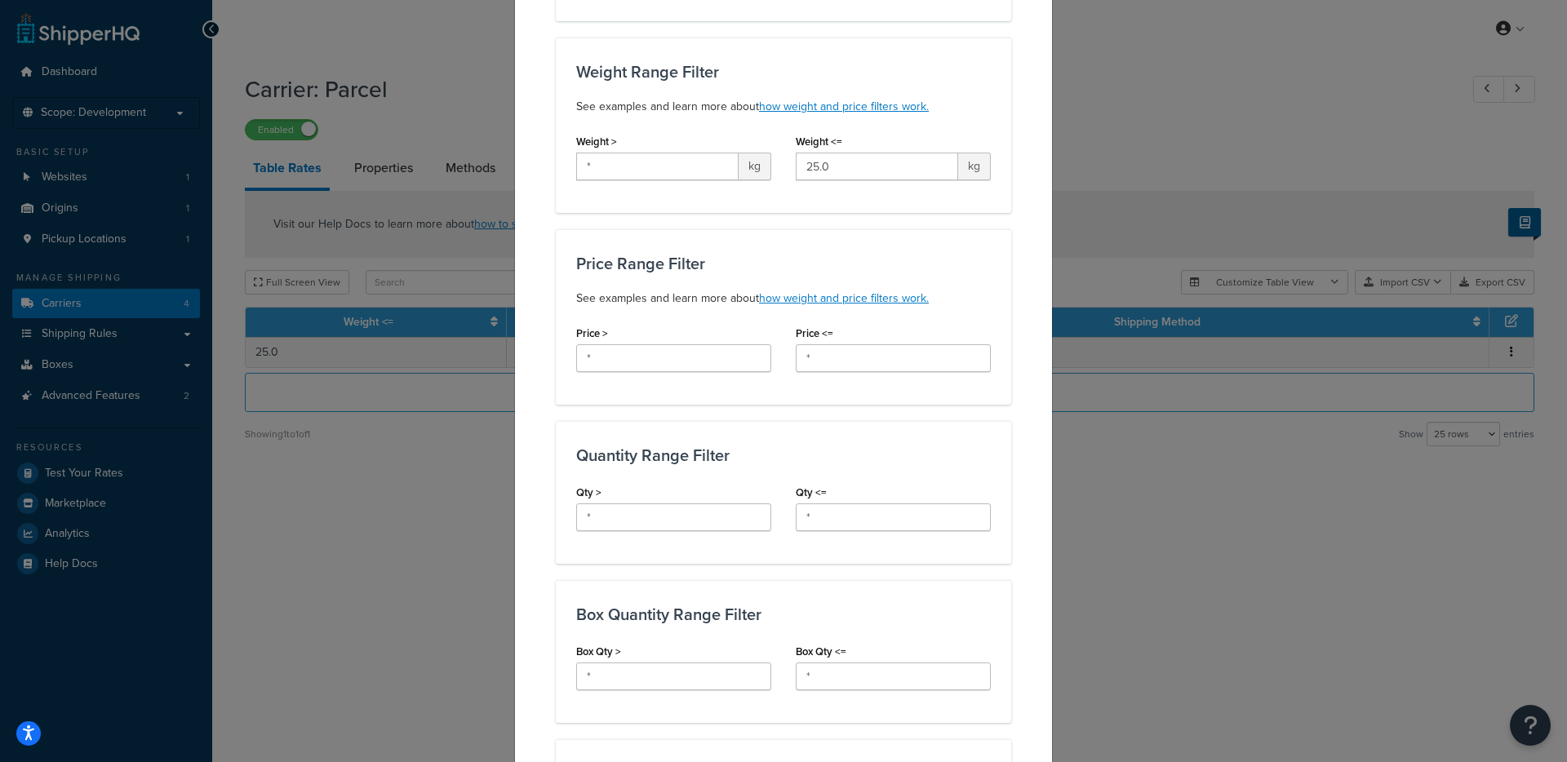
scroll to position [98, 0]
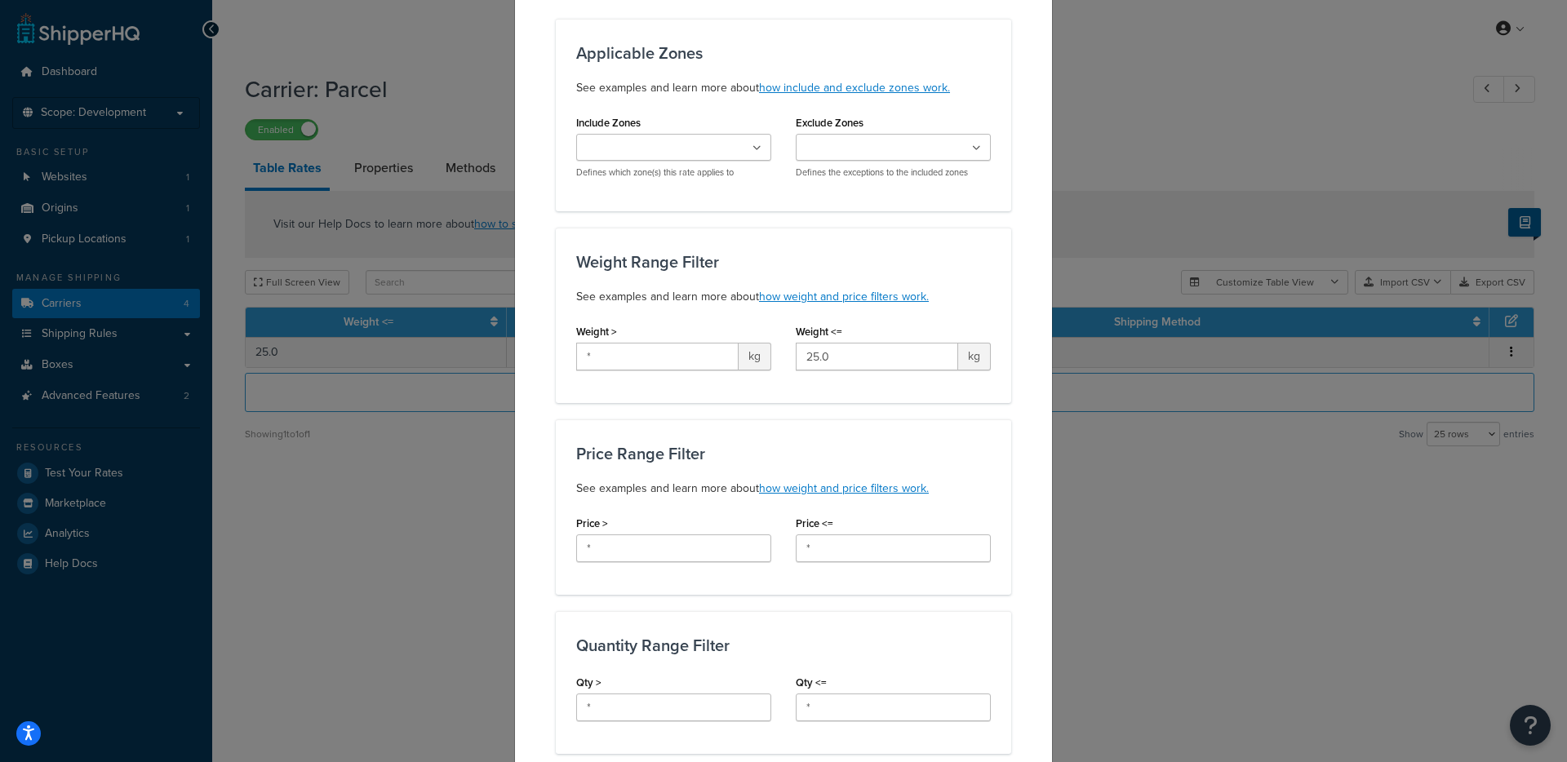
click at [744, 143] on ul at bounding box center [673, 147] width 195 height 27
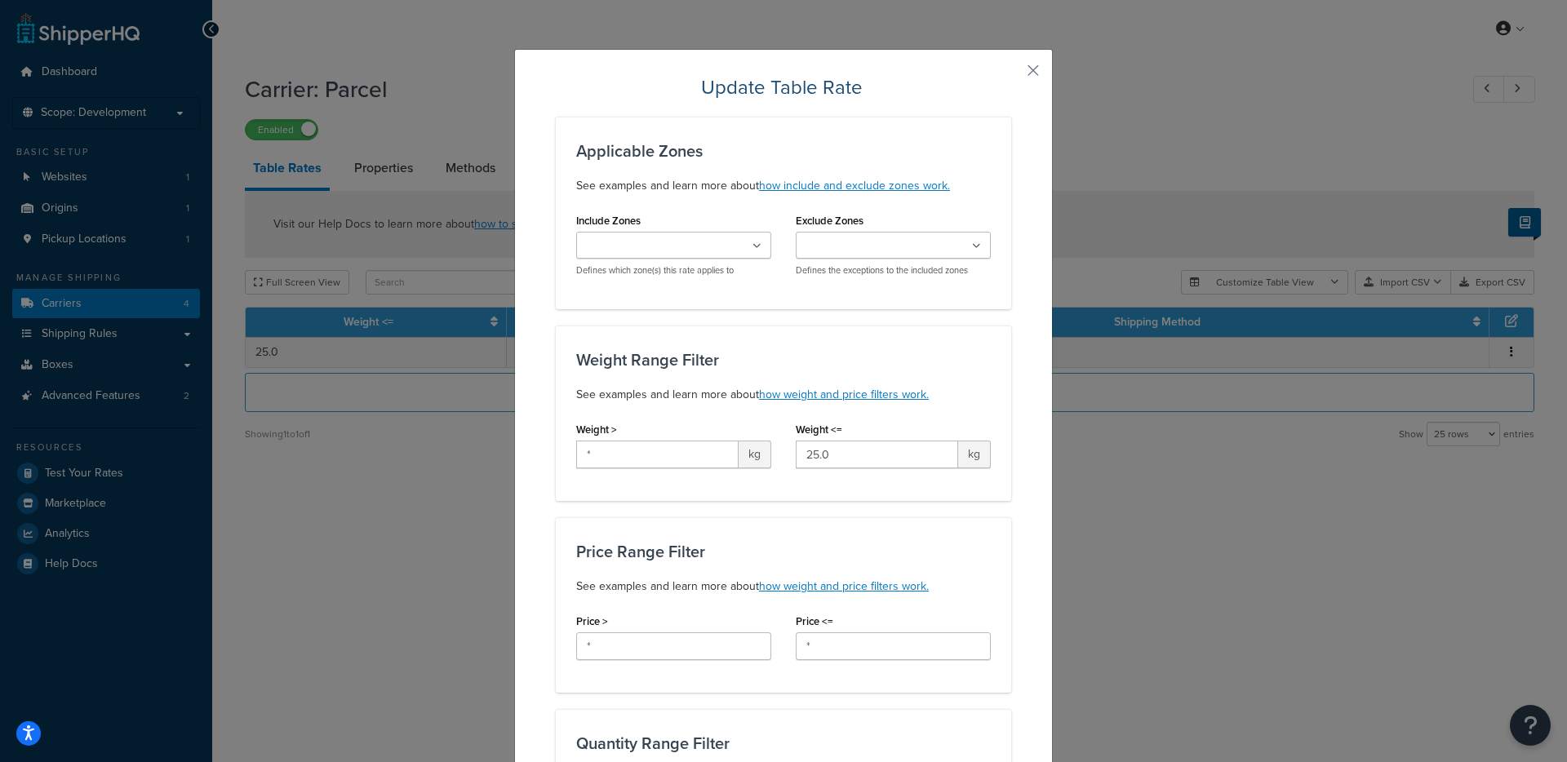
click at [1134, 84] on div "Update Table Rate Applicable Zones See examples and learn more about how includ…" at bounding box center [783, 381] width 1567 height 762
click at [1011, 74] on button "button" at bounding box center [1009, 76] width 4 height 4
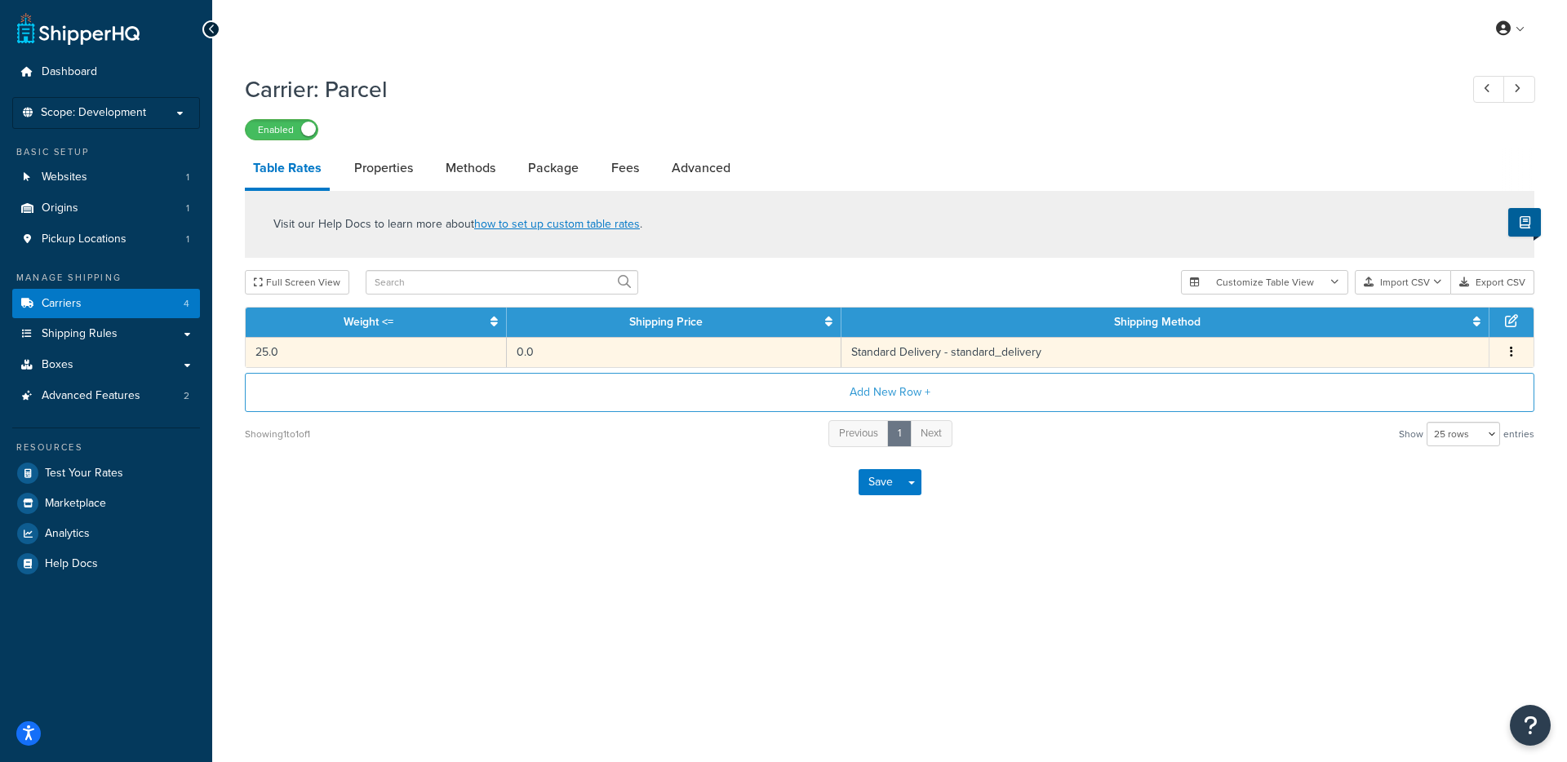
click at [712, 355] on td "0.0" at bounding box center [674, 352] width 334 height 30
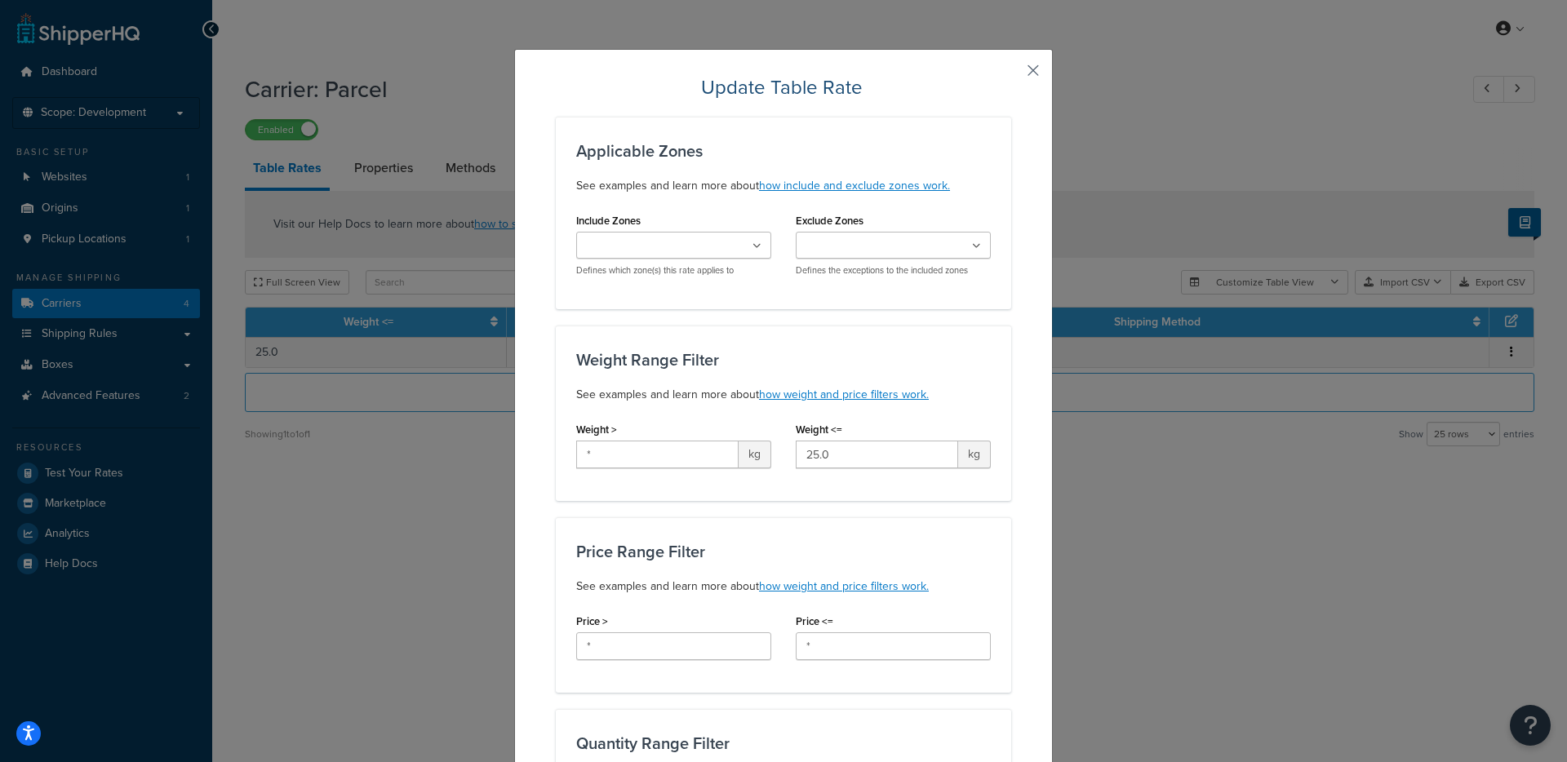
click at [1011, 74] on button "button" at bounding box center [1009, 76] width 4 height 4
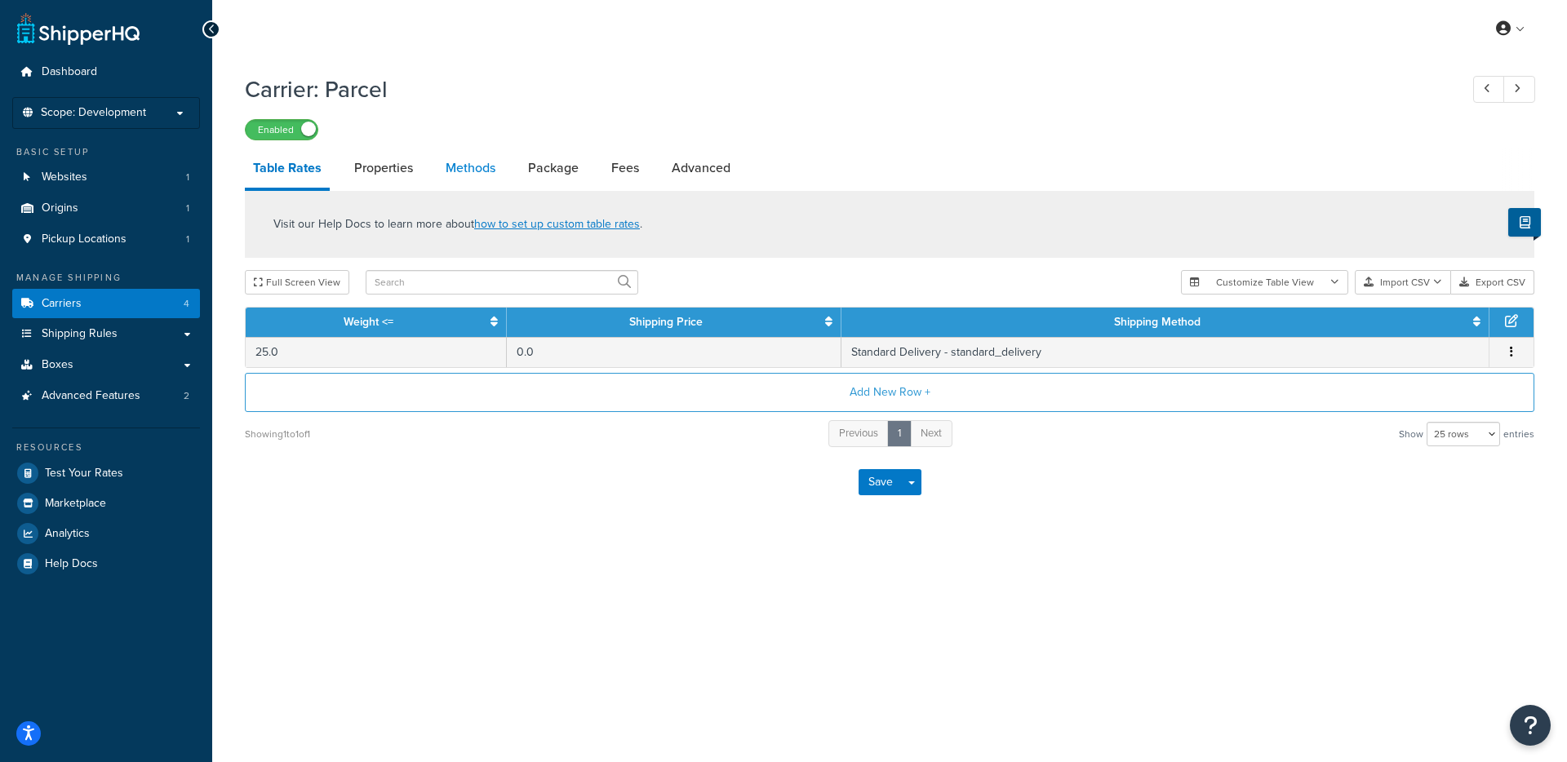
click at [464, 173] on link "Methods" at bounding box center [470, 168] width 66 height 39
select select "25"
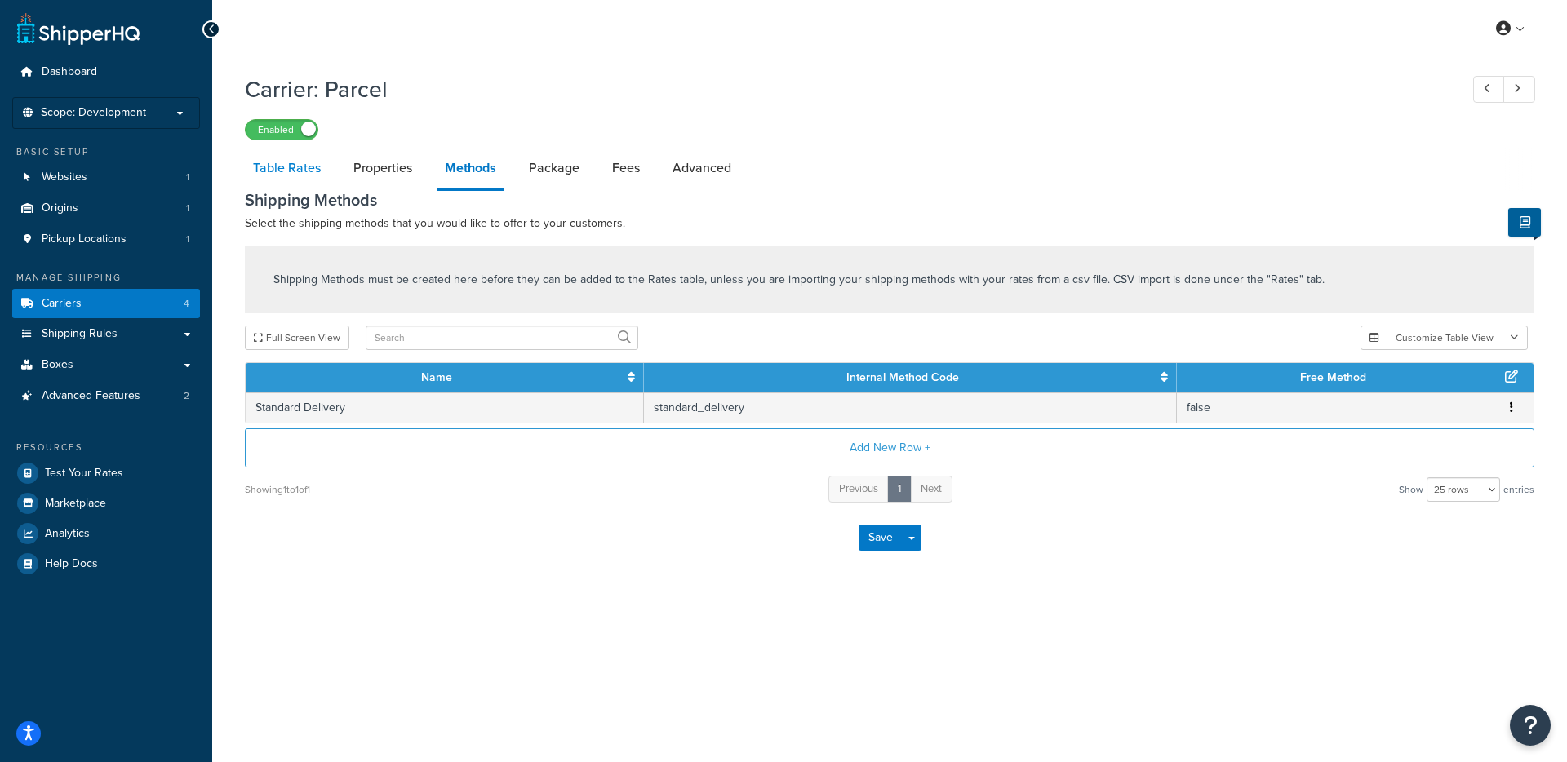
click at [294, 179] on link "Table Rates" at bounding box center [287, 168] width 84 height 39
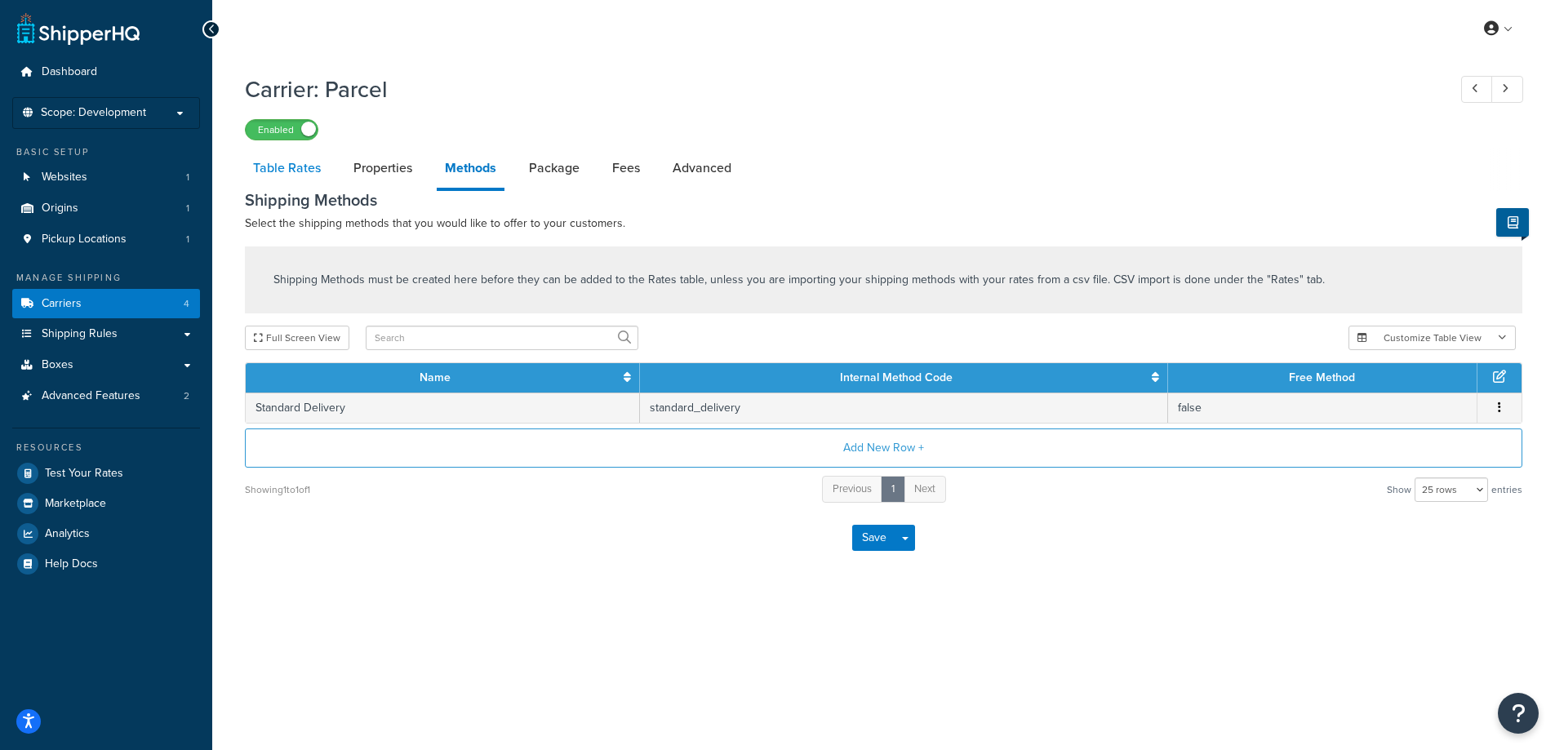
select select "25"
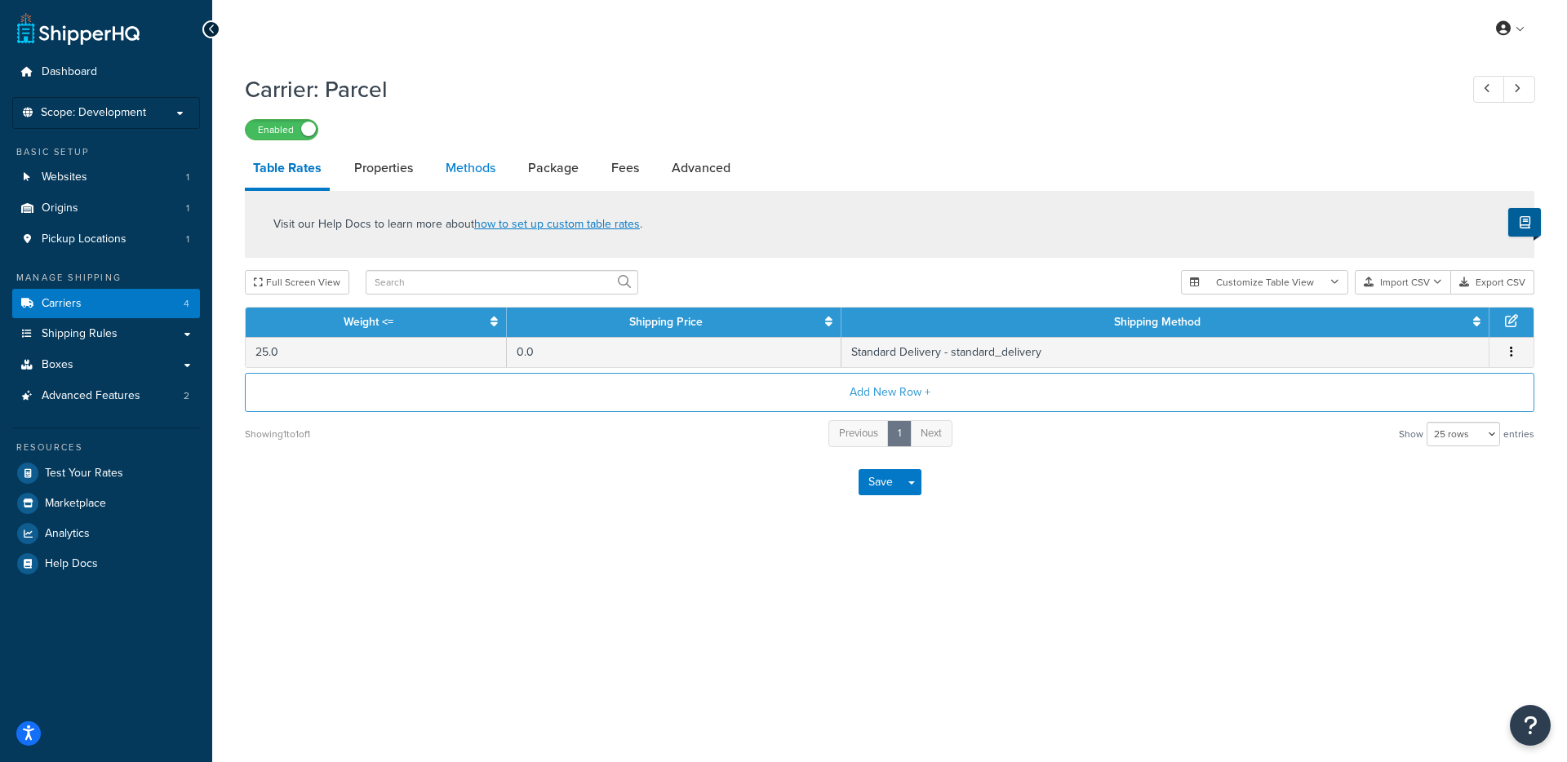
click at [490, 171] on link "Methods" at bounding box center [470, 168] width 66 height 39
select select "25"
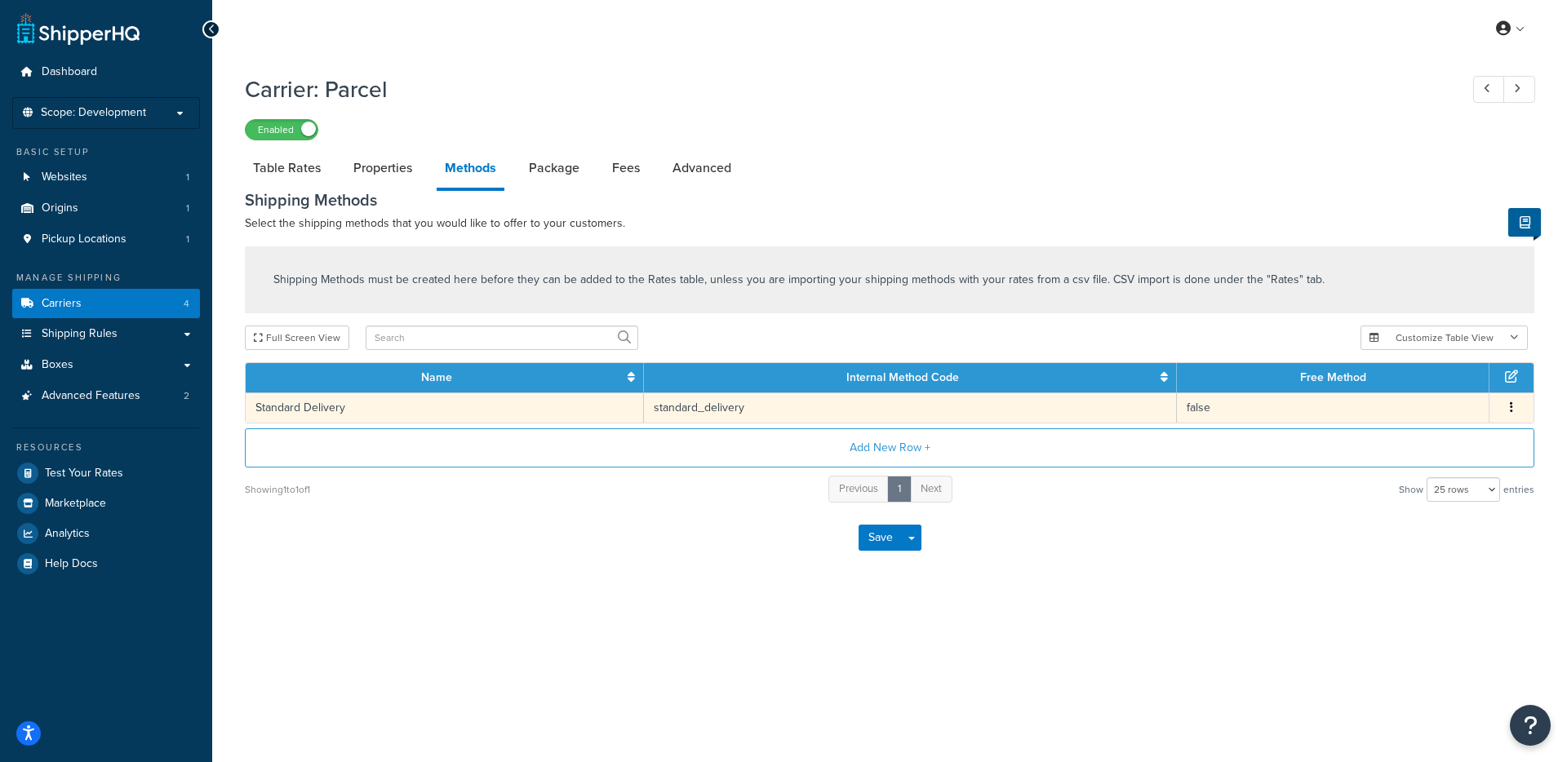
click at [514, 413] on td "Standard Delivery" at bounding box center [445, 408] width 398 height 30
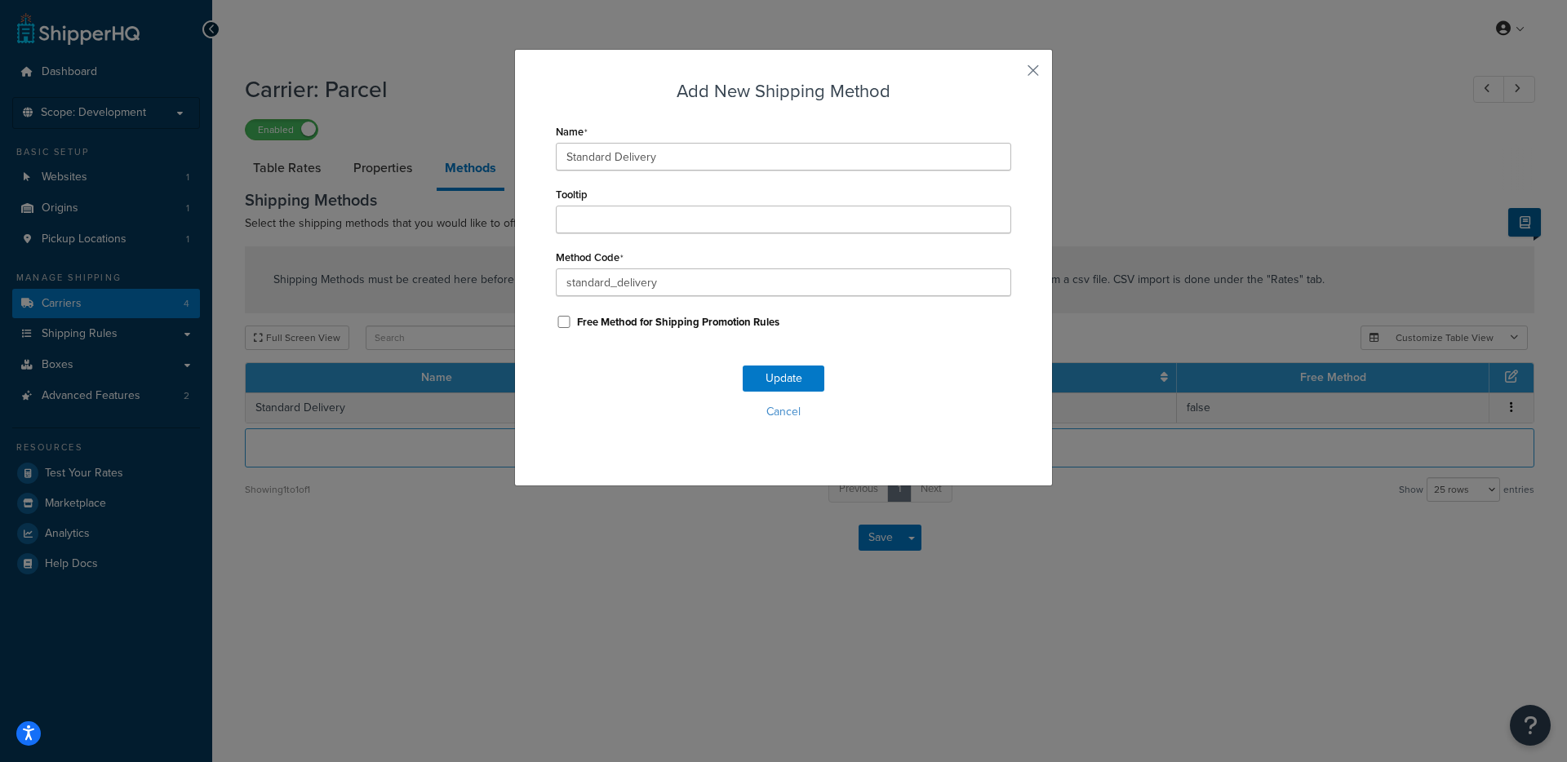
click at [637, 321] on label "Free Method for Shipping Promotion Rules" at bounding box center [678, 322] width 202 height 15
click at [572, 321] on input "Free Method for Shipping Promotion Rules" at bounding box center [564, 322] width 16 height 12
checkbox input "true"
click at [761, 407] on button "Cancel" at bounding box center [783, 412] width 455 height 24
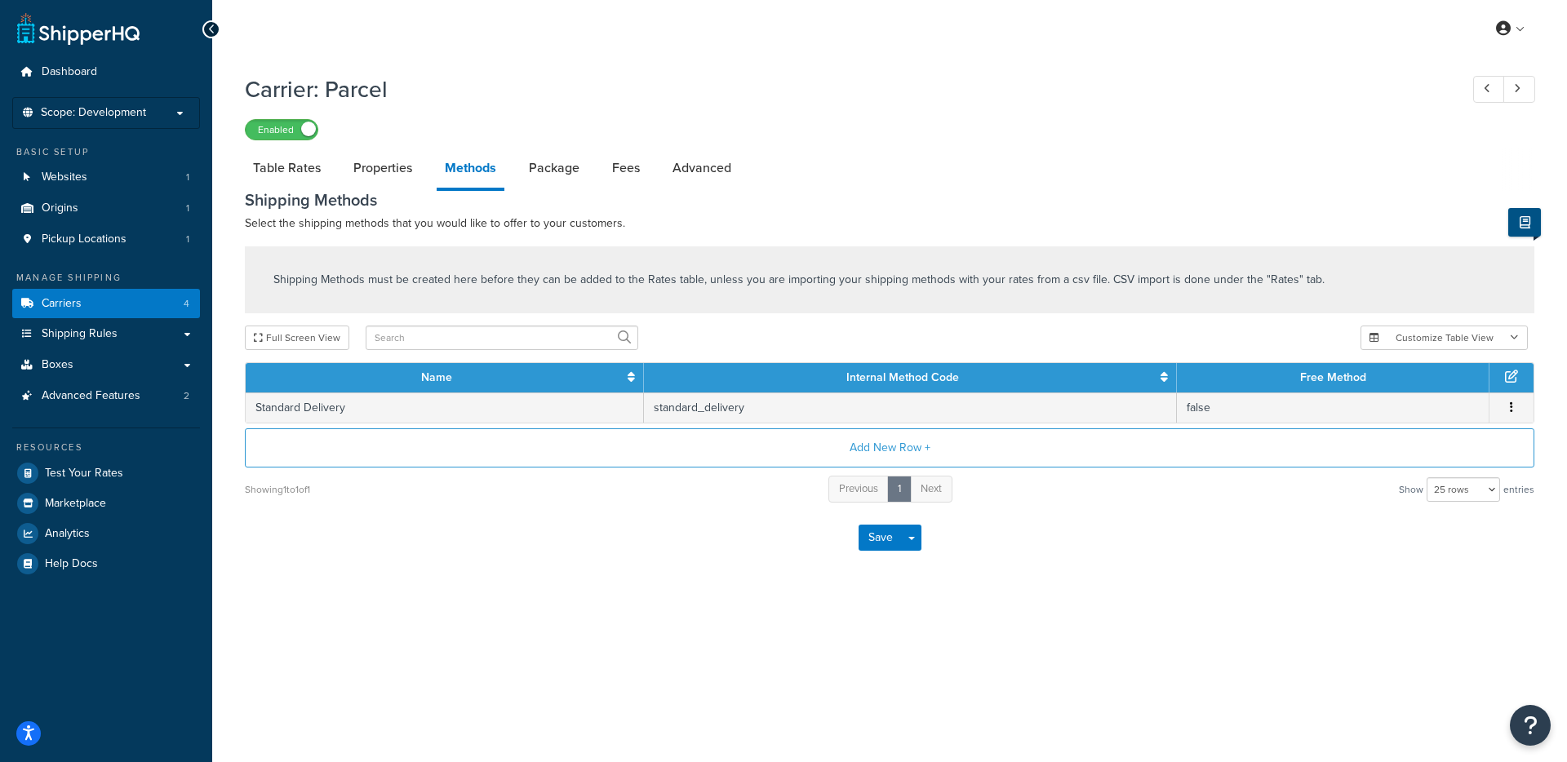
click at [1509, 229] on button at bounding box center [1524, 222] width 33 height 29
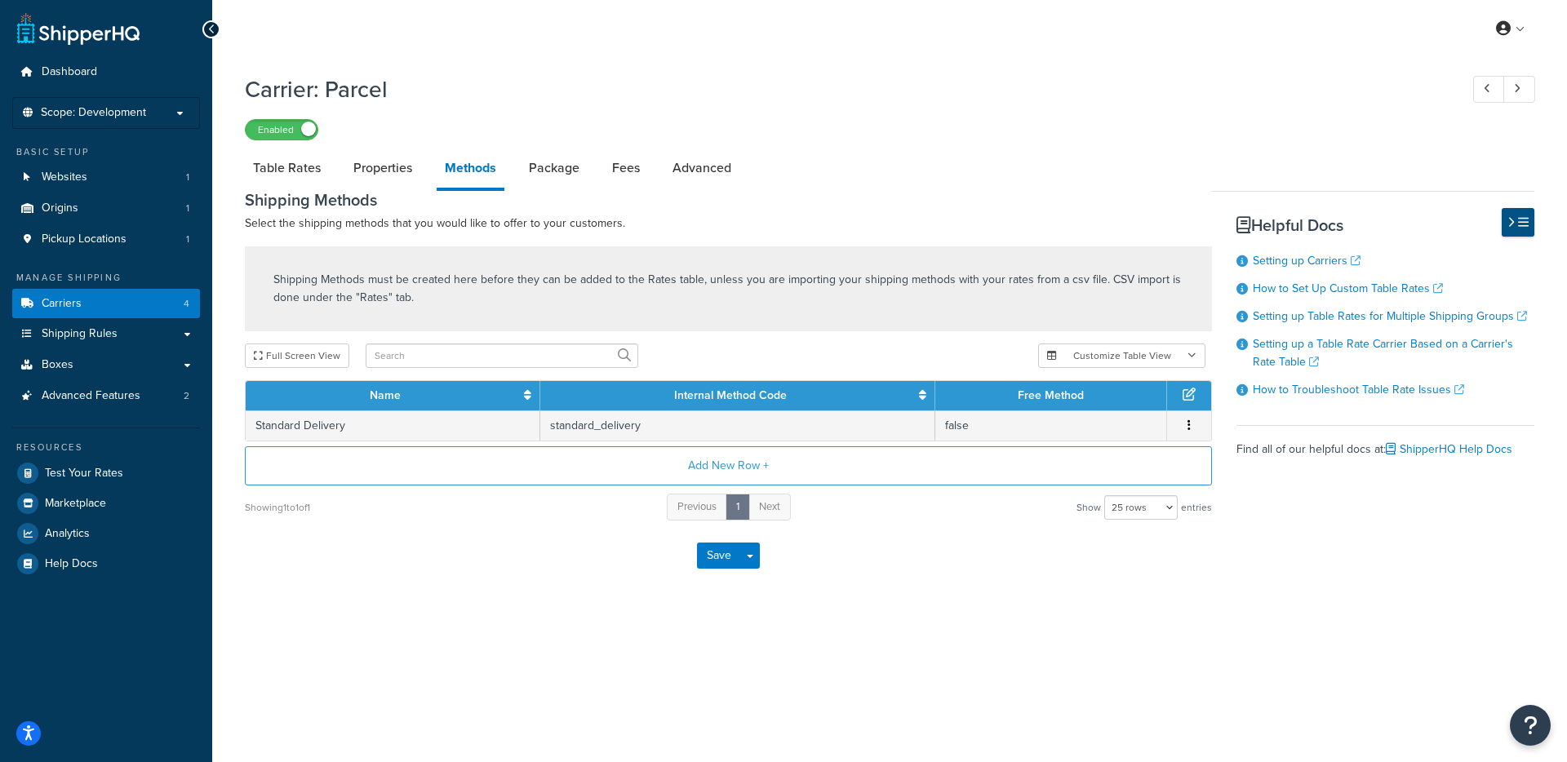
click at [1511, 221] on icon at bounding box center [1510, 222] width 7 height 12
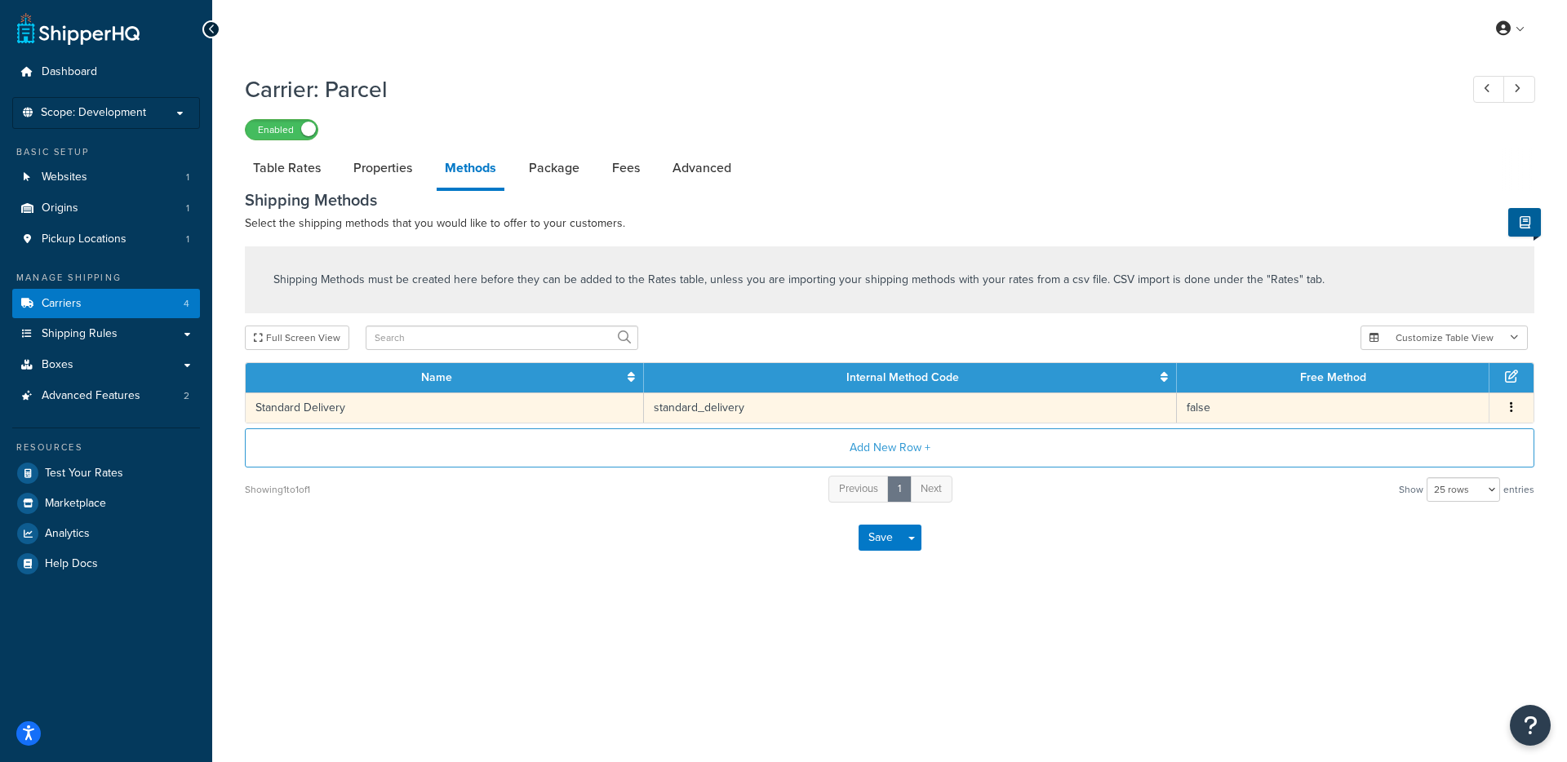
click at [699, 415] on td "standard_delivery" at bounding box center [911, 408] width 534 height 30
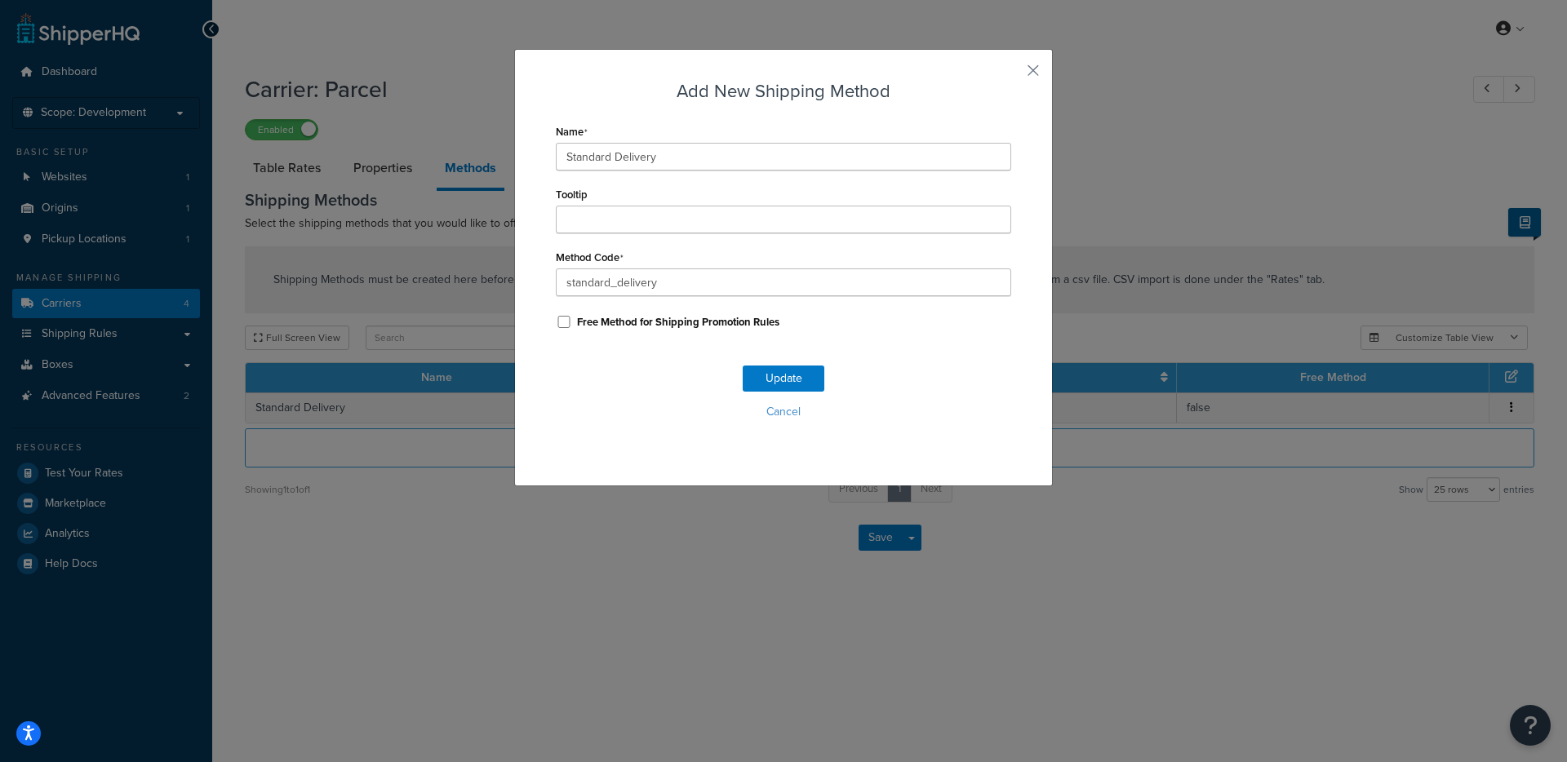
click at [675, 319] on label "Free Method for Shipping Promotion Rules" at bounding box center [678, 322] width 202 height 15
click at [572, 319] on input "Free Method for Shipping Promotion Rules" at bounding box center [564, 322] width 16 height 12
checkbox input "true"
click at [779, 371] on button "Update" at bounding box center [784, 379] width 82 height 26
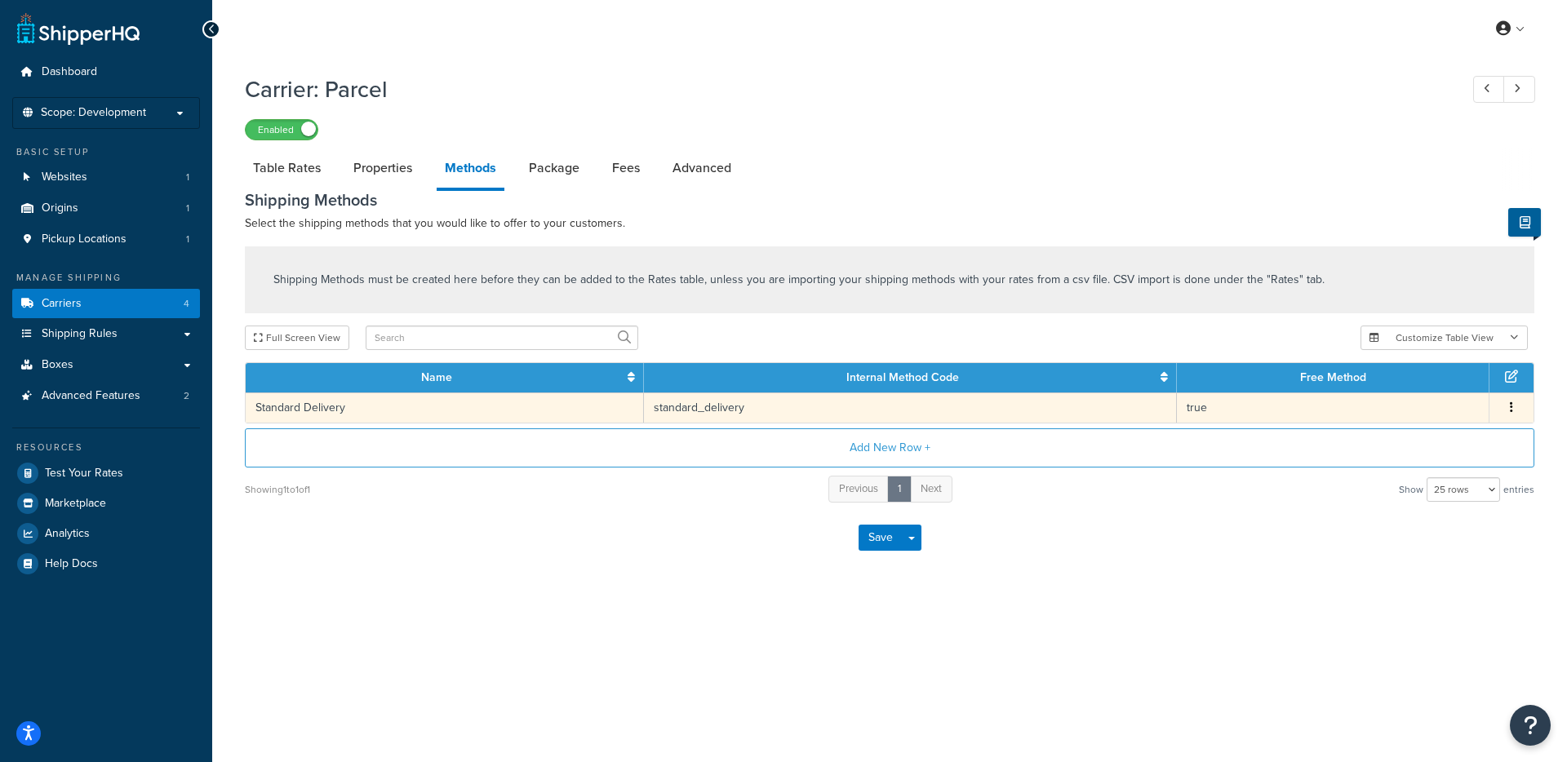
click at [394, 405] on td "Standard Delivery" at bounding box center [445, 408] width 398 height 30
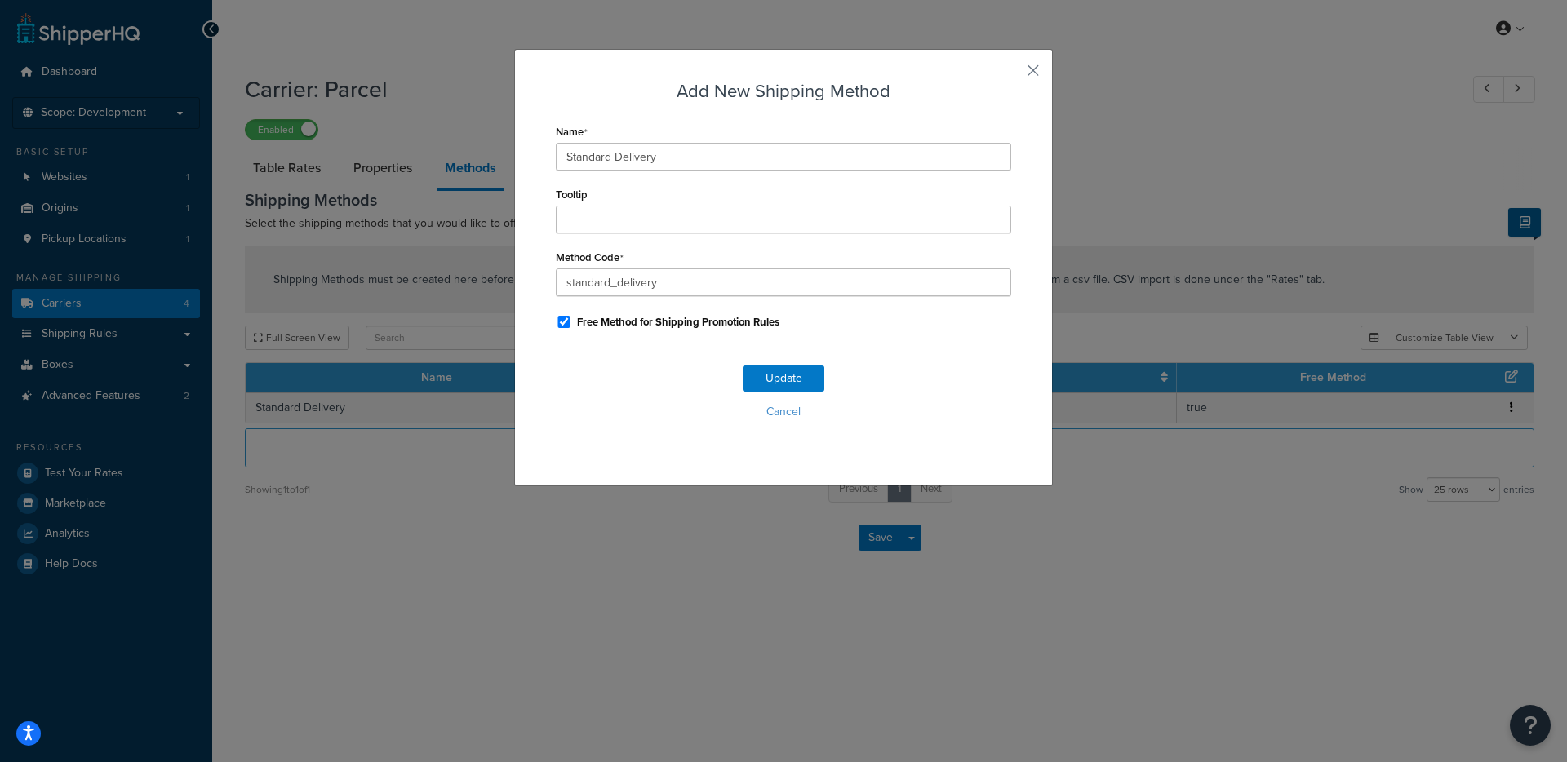
click at [643, 319] on label "Free Method for Shipping Promotion Rules" at bounding box center [678, 322] width 202 height 15
click at [572, 319] on input "Free Method for Shipping Promotion Rules" at bounding box center [564, 322] width 16 height 12
checkbox input "false"
click at [721, 371] on div "Update Cancel" at bounding box center [783, 399] width 455 height 108
click at [808, 381] on button "Update" at bounding box center [784, 379] width 82 height 26
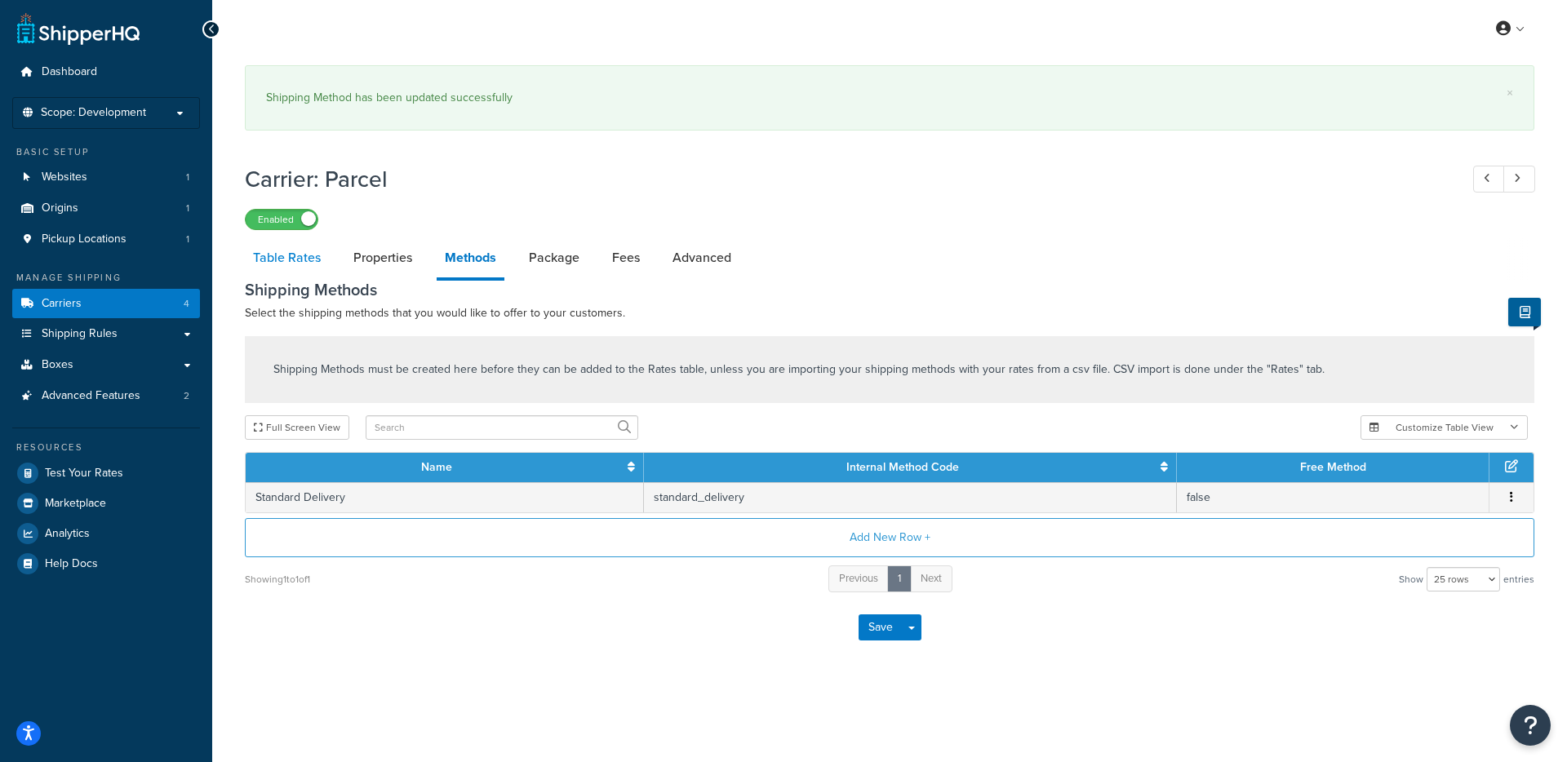
click at [313, 247] on link "Table Rates" at bounding box center [287, 257] width 84 height 39
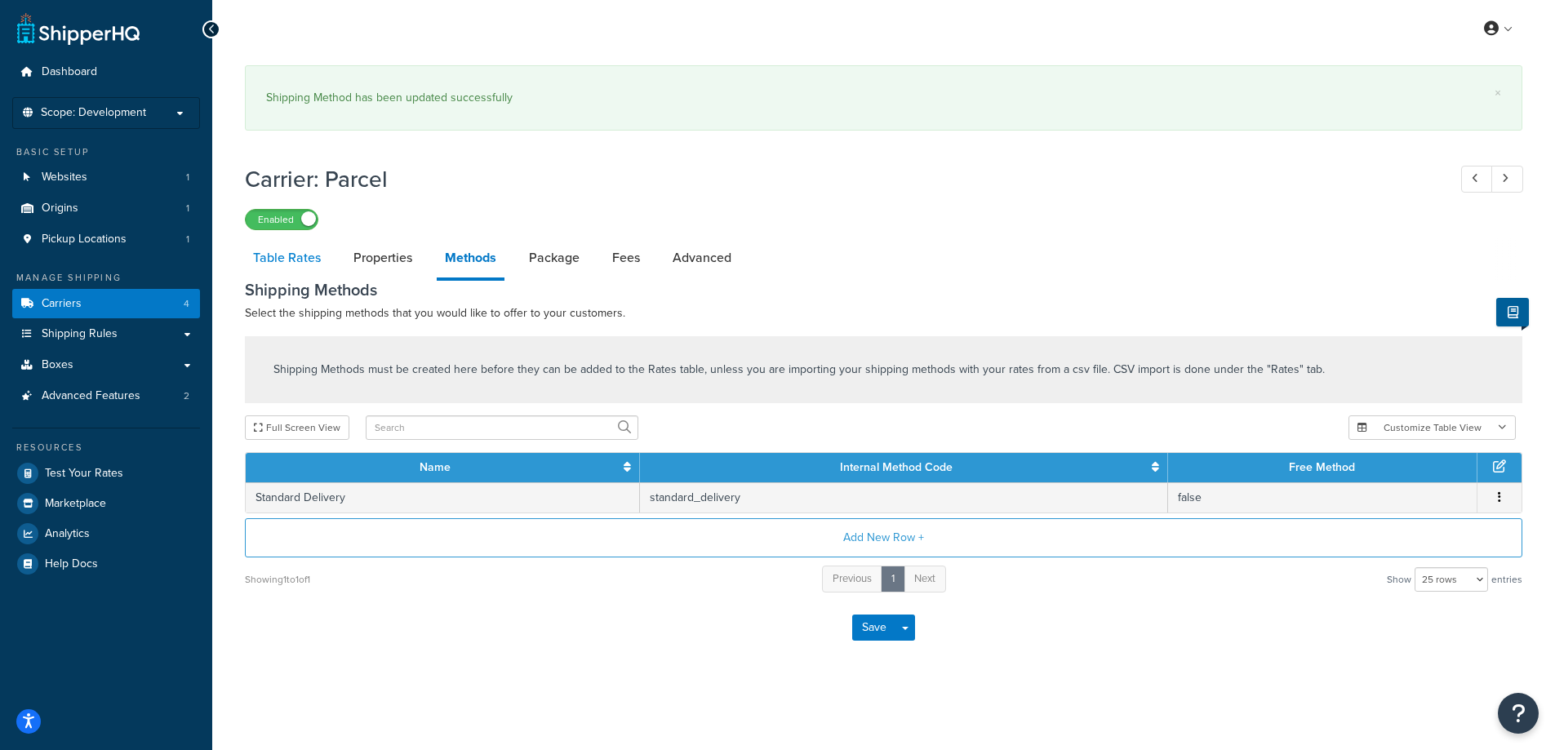
select select "25"
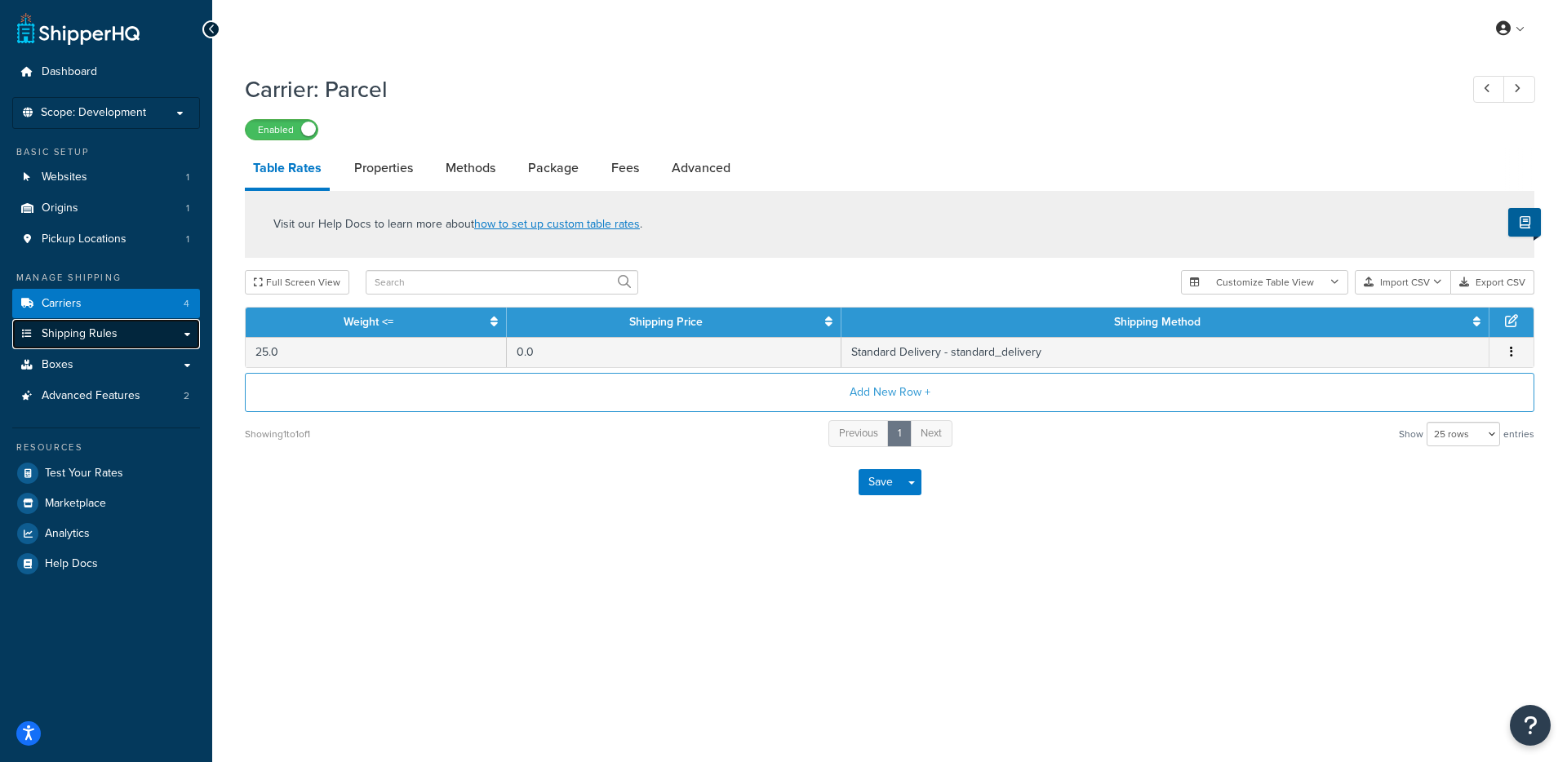
click at [109, 323] on link "Shipping Rules" at bounding box center [106, 334] width 188 height 30
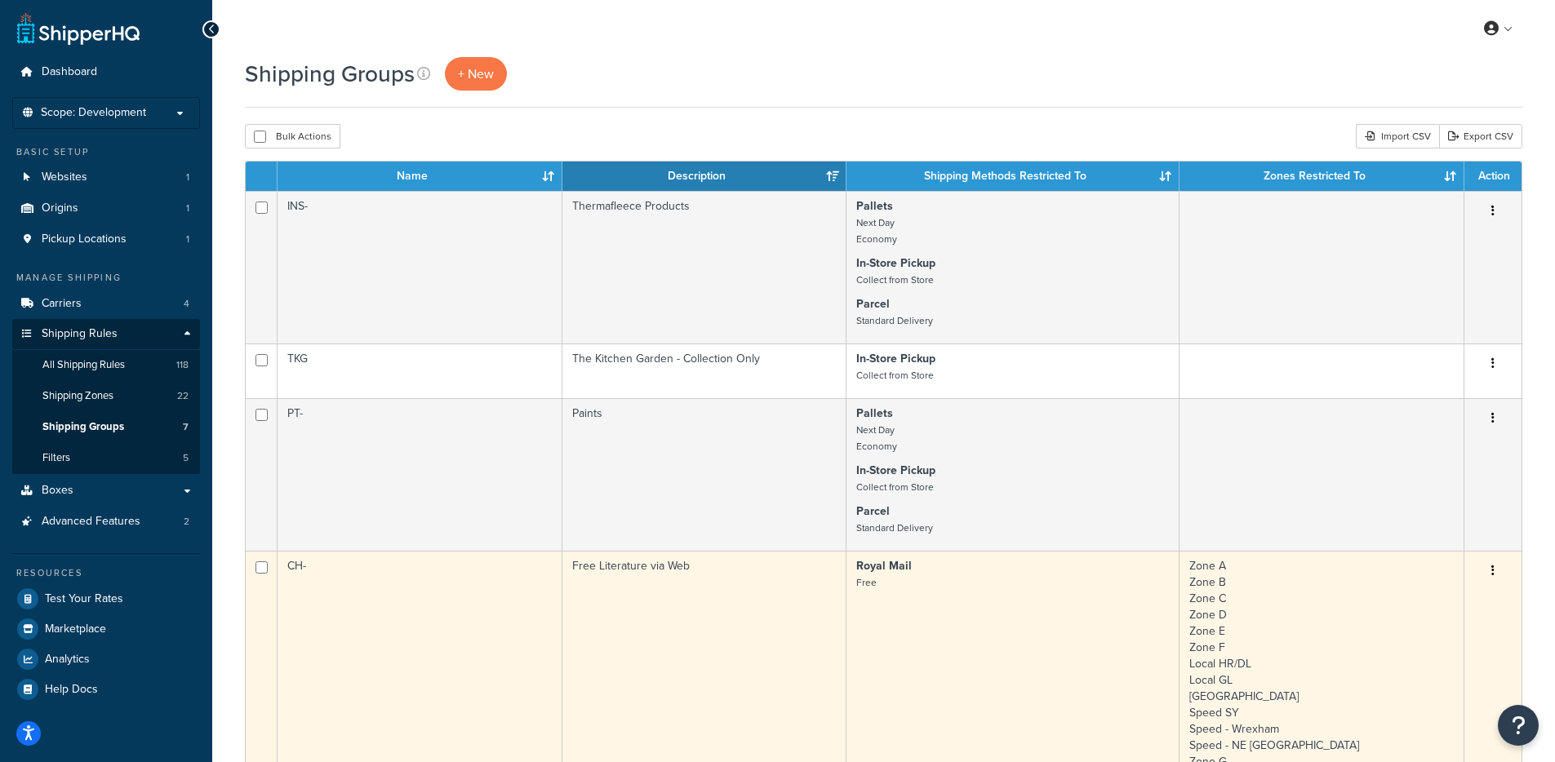
click at [322, 606] on td "CH-" at bounding box center [419, 729] width 285 height 357
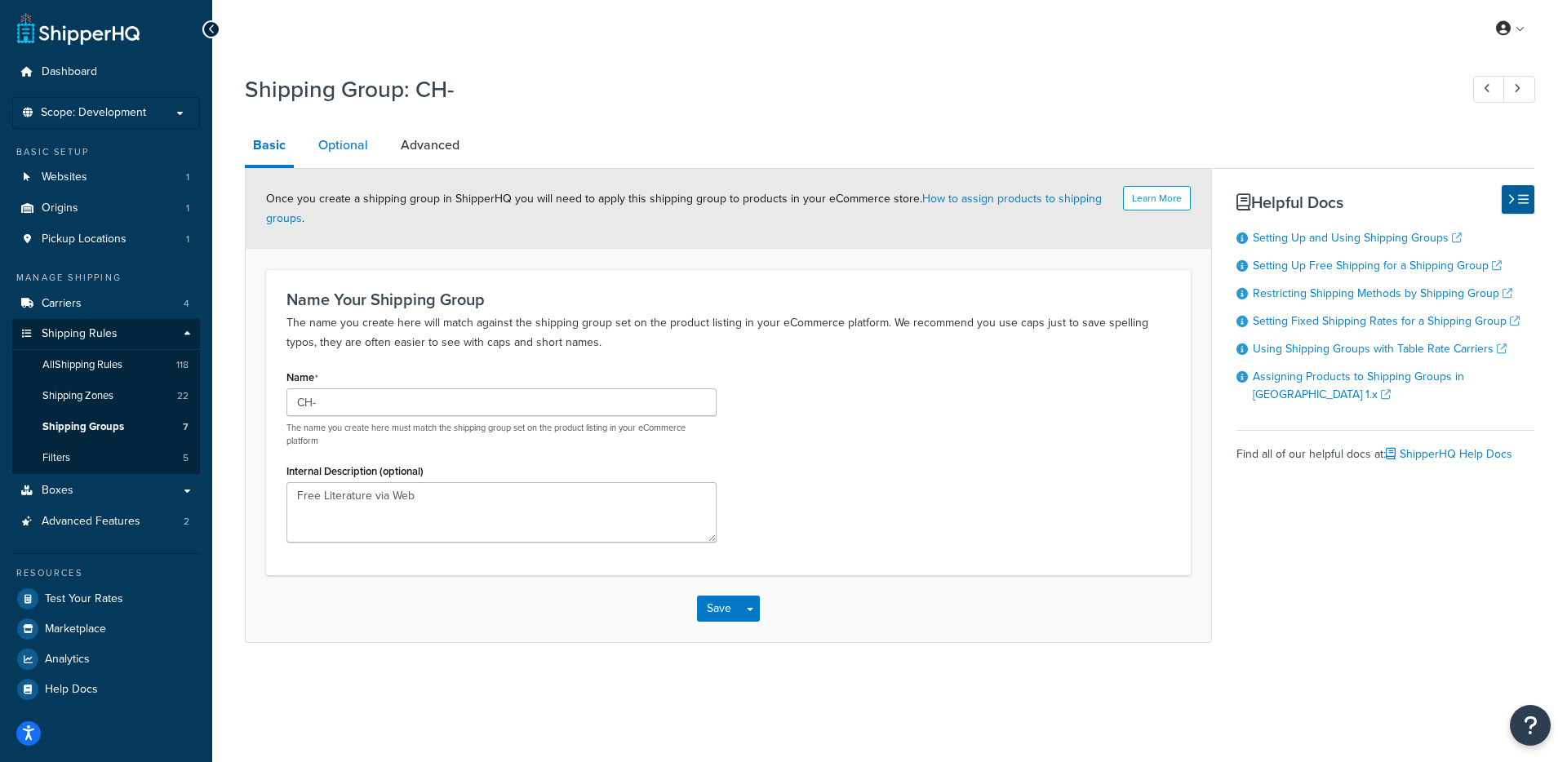
click at [349, 149] on link "Optional" at bounding box center [343, 145] width 66 height 39
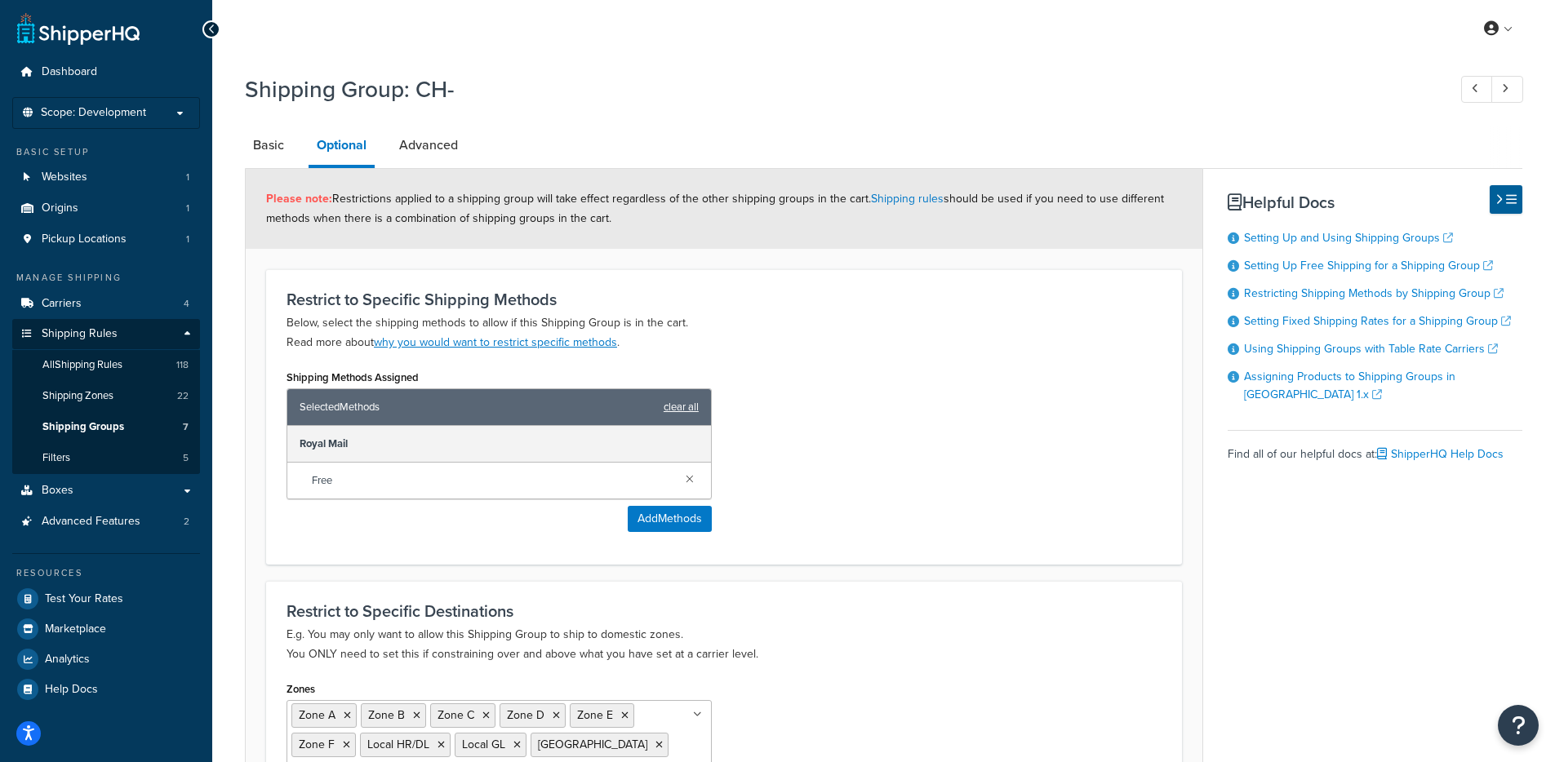
click at [690, 410] on link "clear all" at bounding box center [680, 407] width 35 height 23
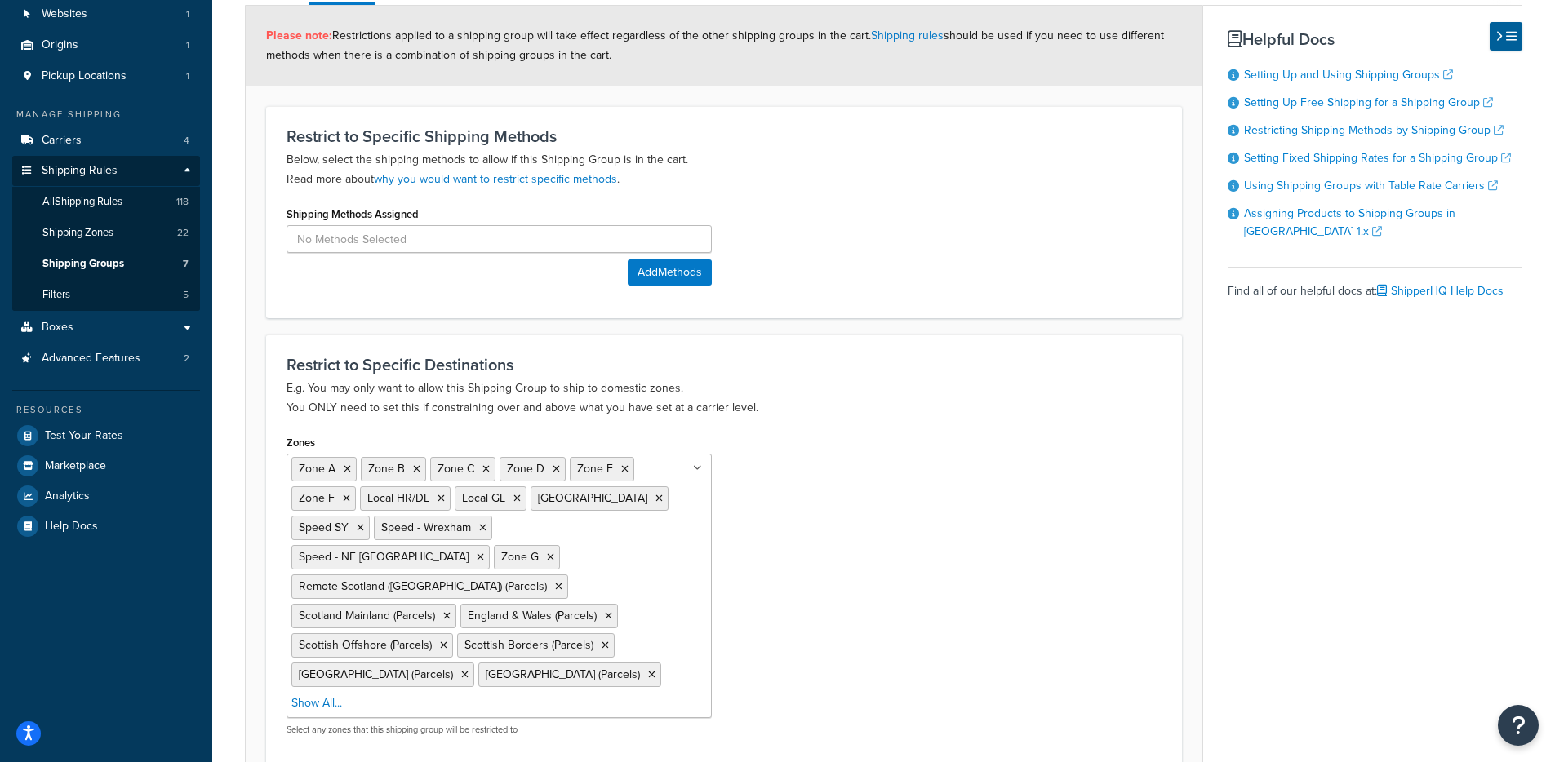
scroll to position [289, 0]
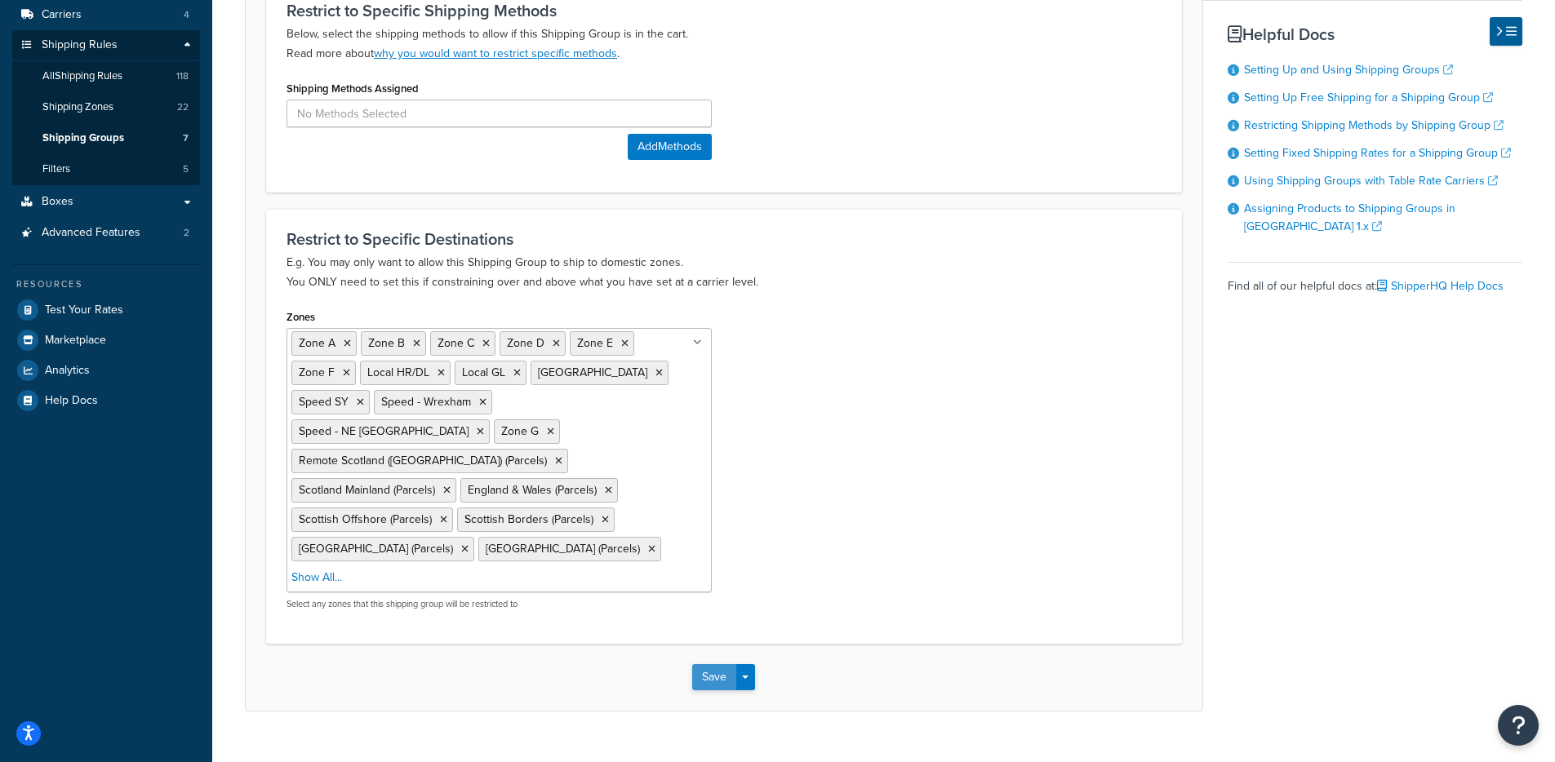
click at [730, 664] on button "Save" at bounding box center [714, 677] width 44 height 26
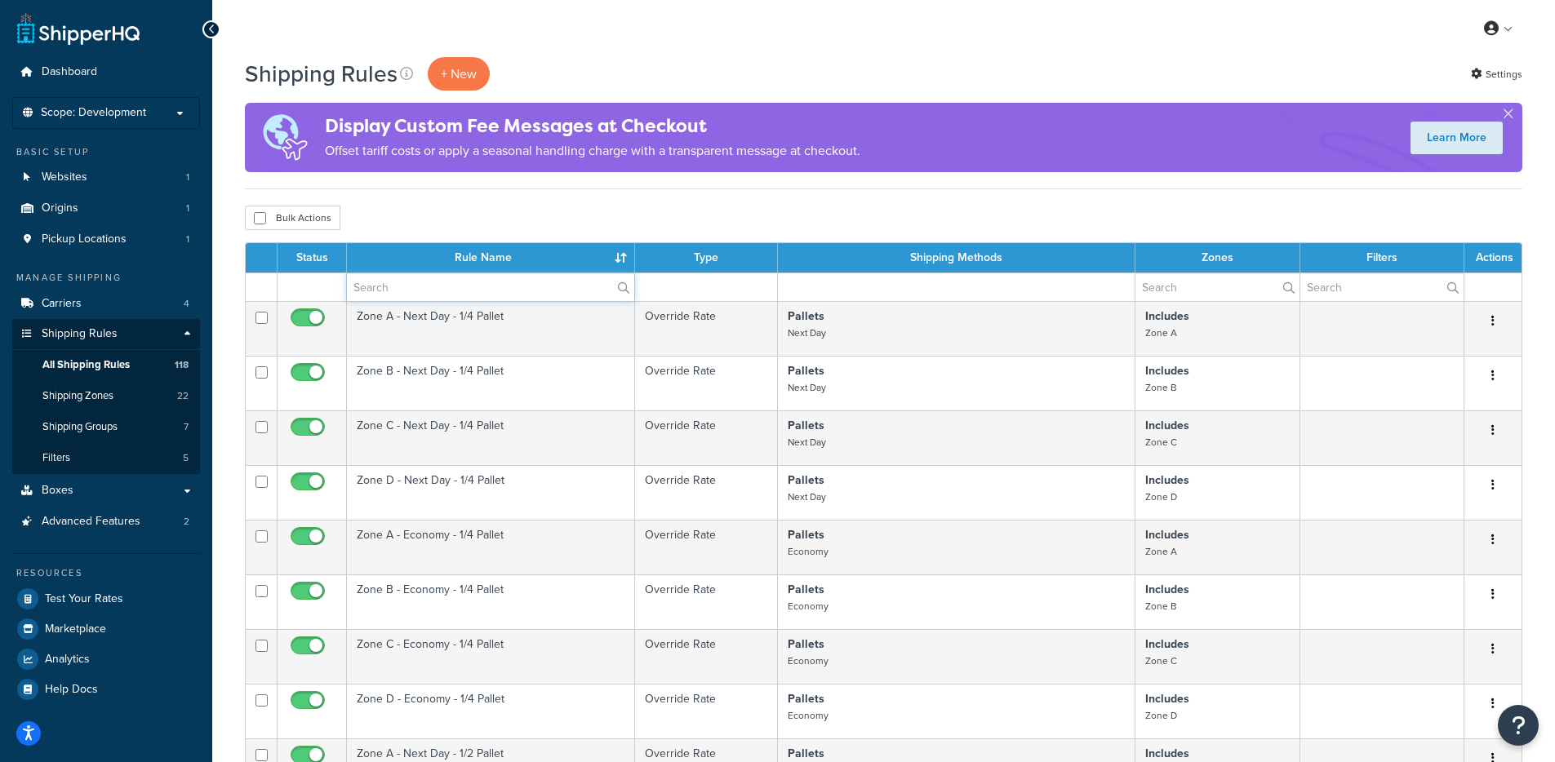
click at [446, 295] on input "text" at bounding box center [490, 287] width 287 height 28
type input "p"
type input "free"
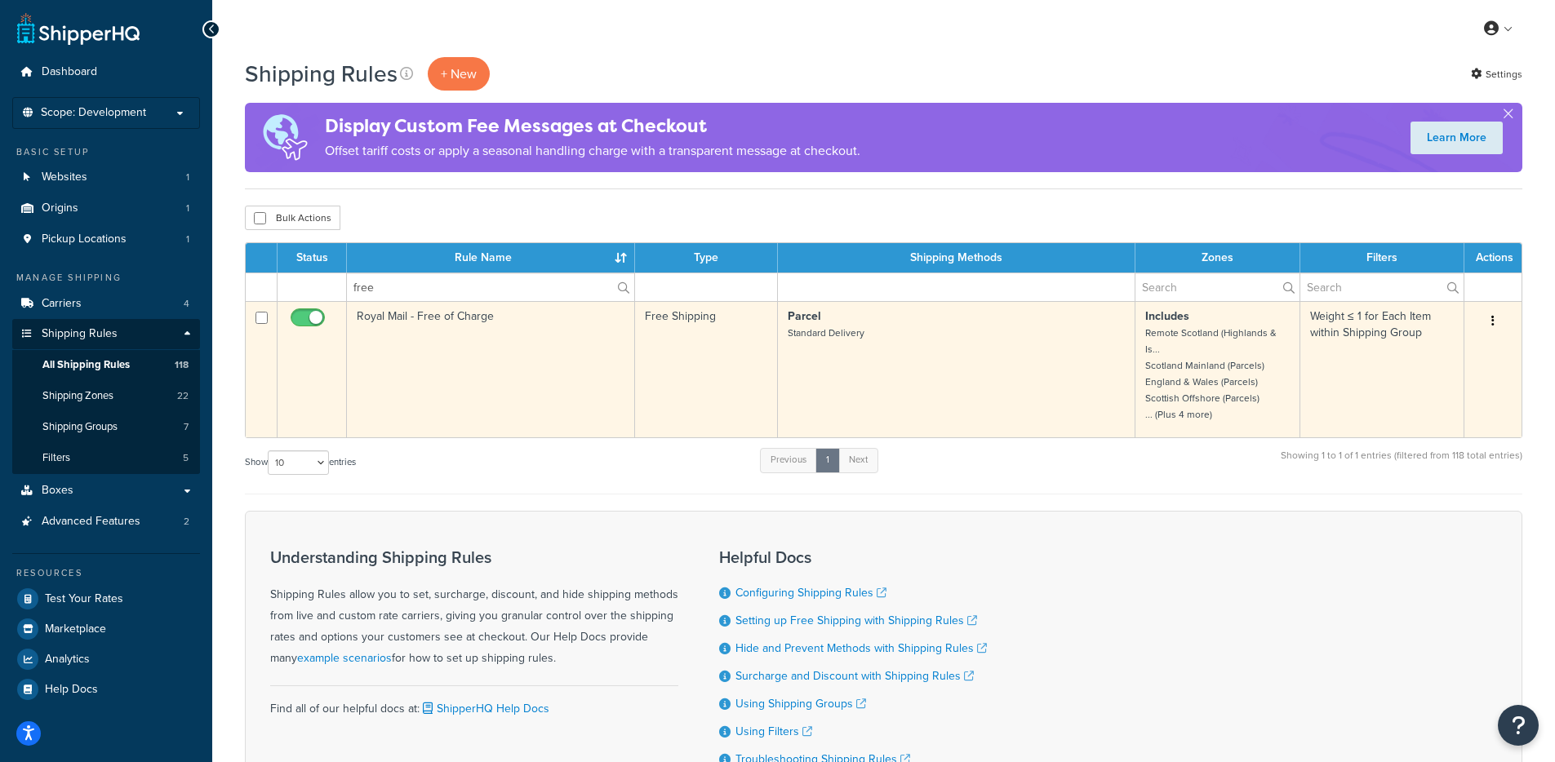
click at [398, 340] on td "Royal Mail - Free of Charge" at bounding box center [491, 369] width 288 height 136
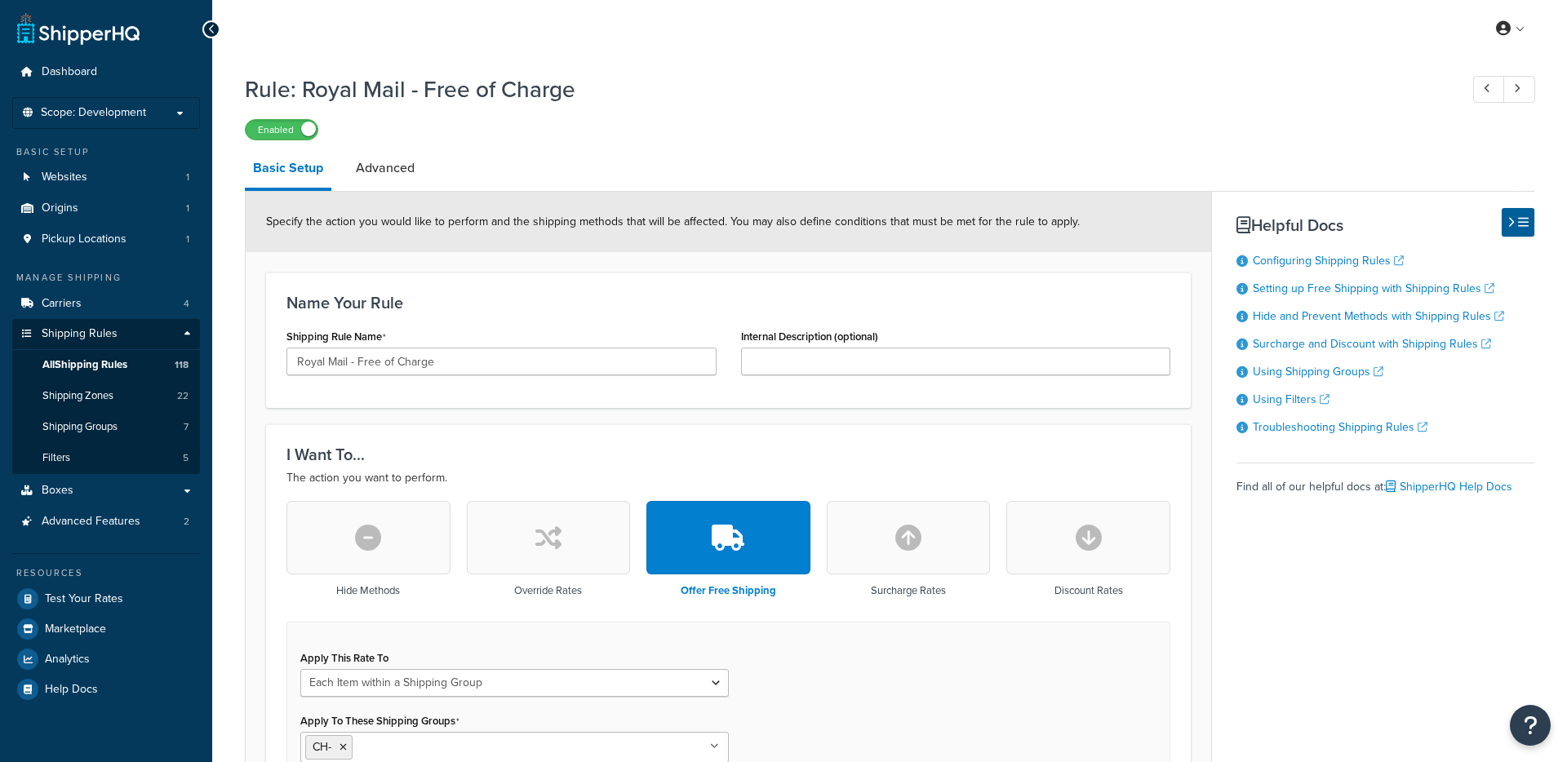
select select "ITEM"
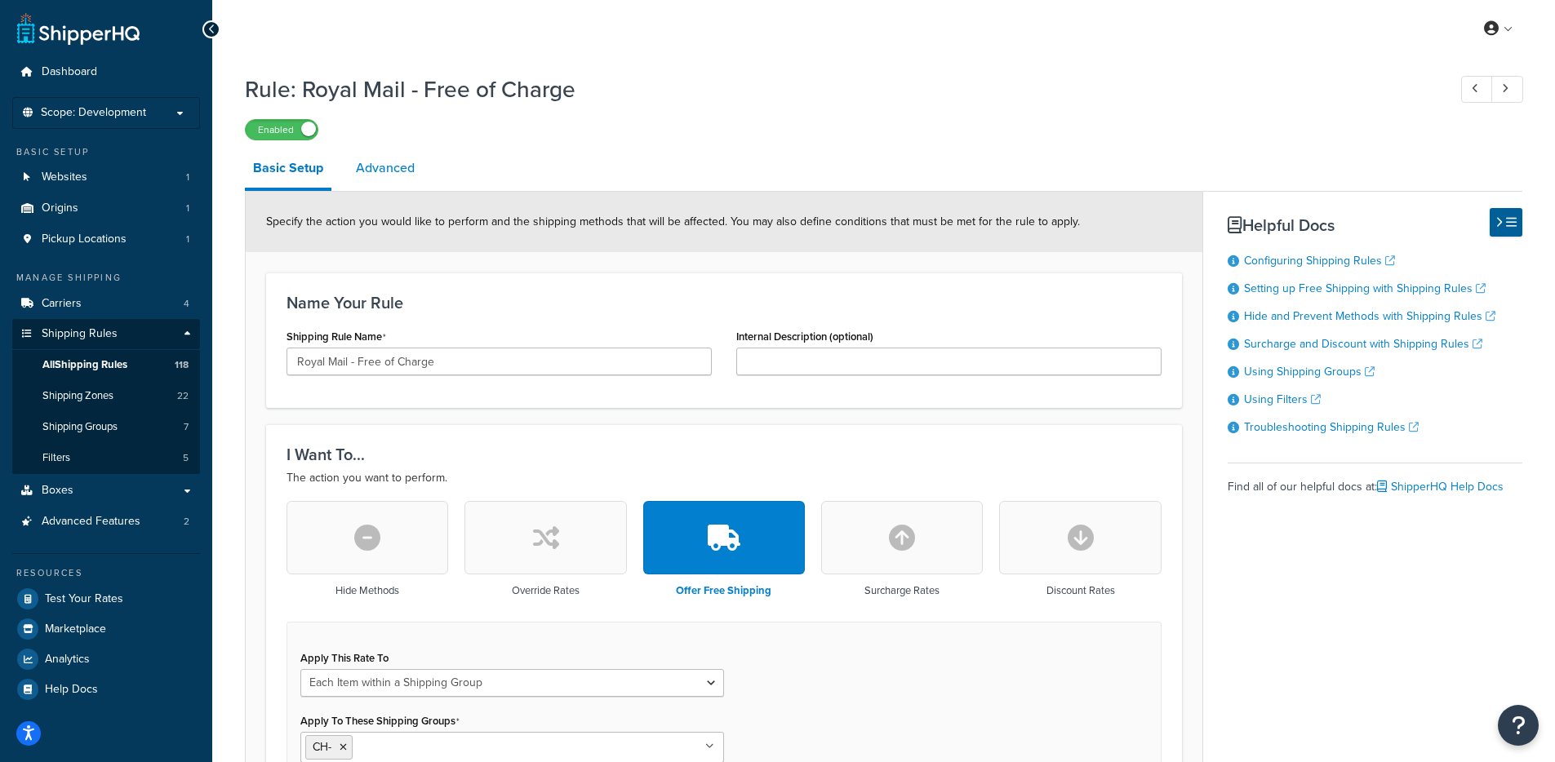
click at [385, 177] on link "Advanced" at bounding box center [385, 168] width 75 height 39
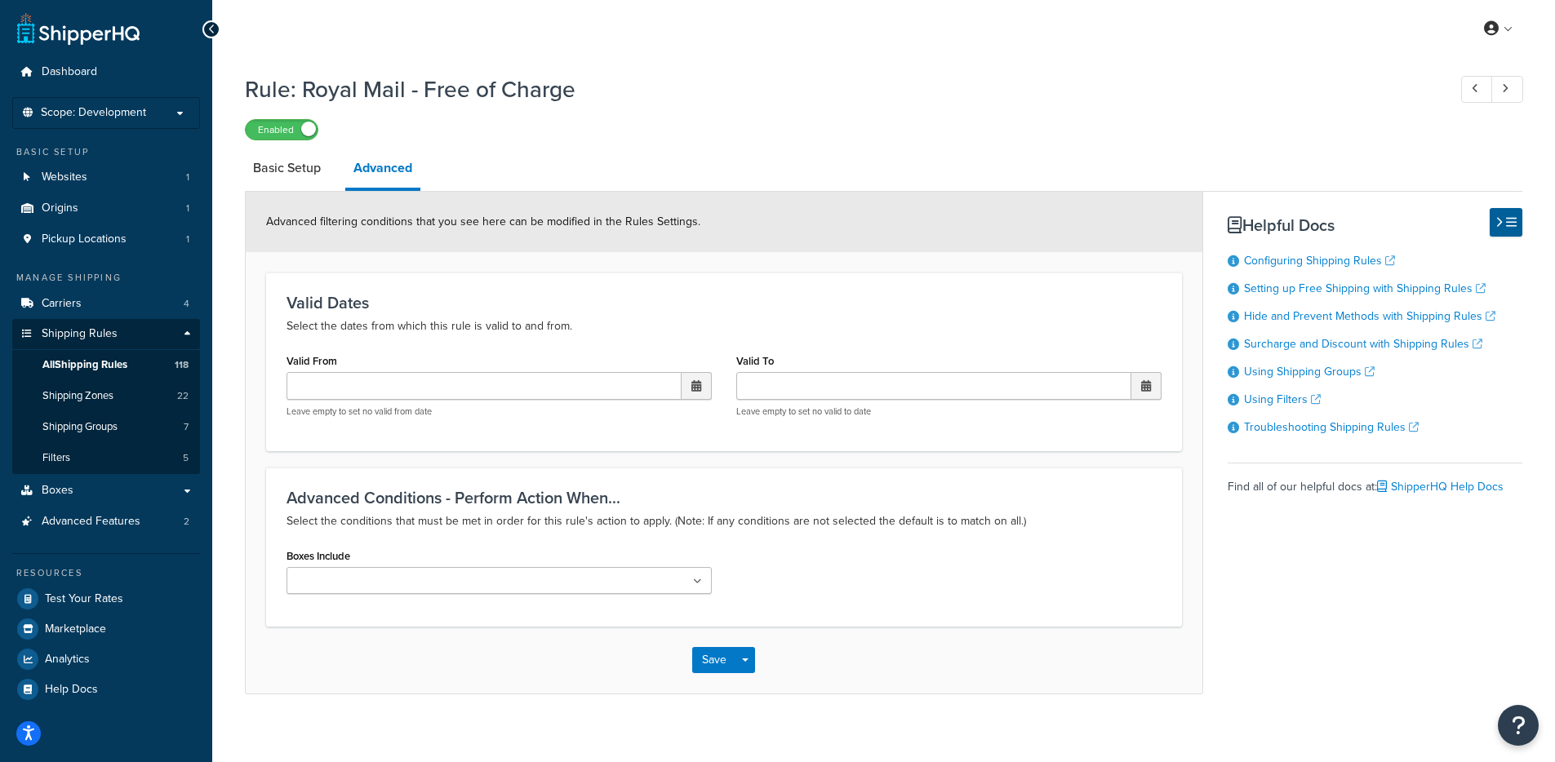
click at [415, 590] on input "Boxes Include" at bounding box center [363, 582] width 144 height 18
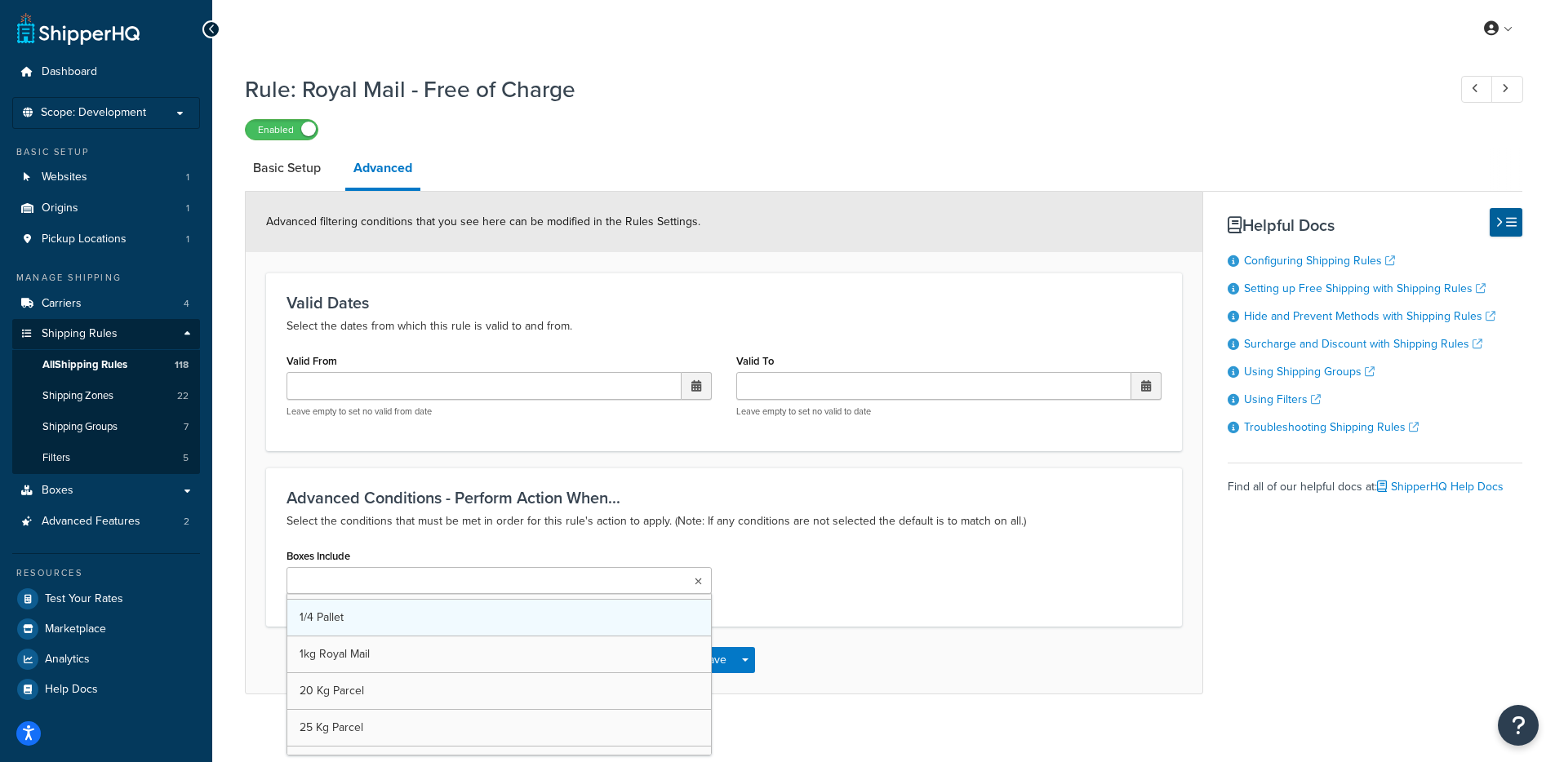
scroll to position [9, 0]
click at [751, 570] on div "Boxes Include 1kg Royal Mail 1/2 Pallet 1/4 Pallet [GEOGRAPHIC_DATA] [GEOGRAPHI…" at bounding box center [723, 577] width 899 height 66
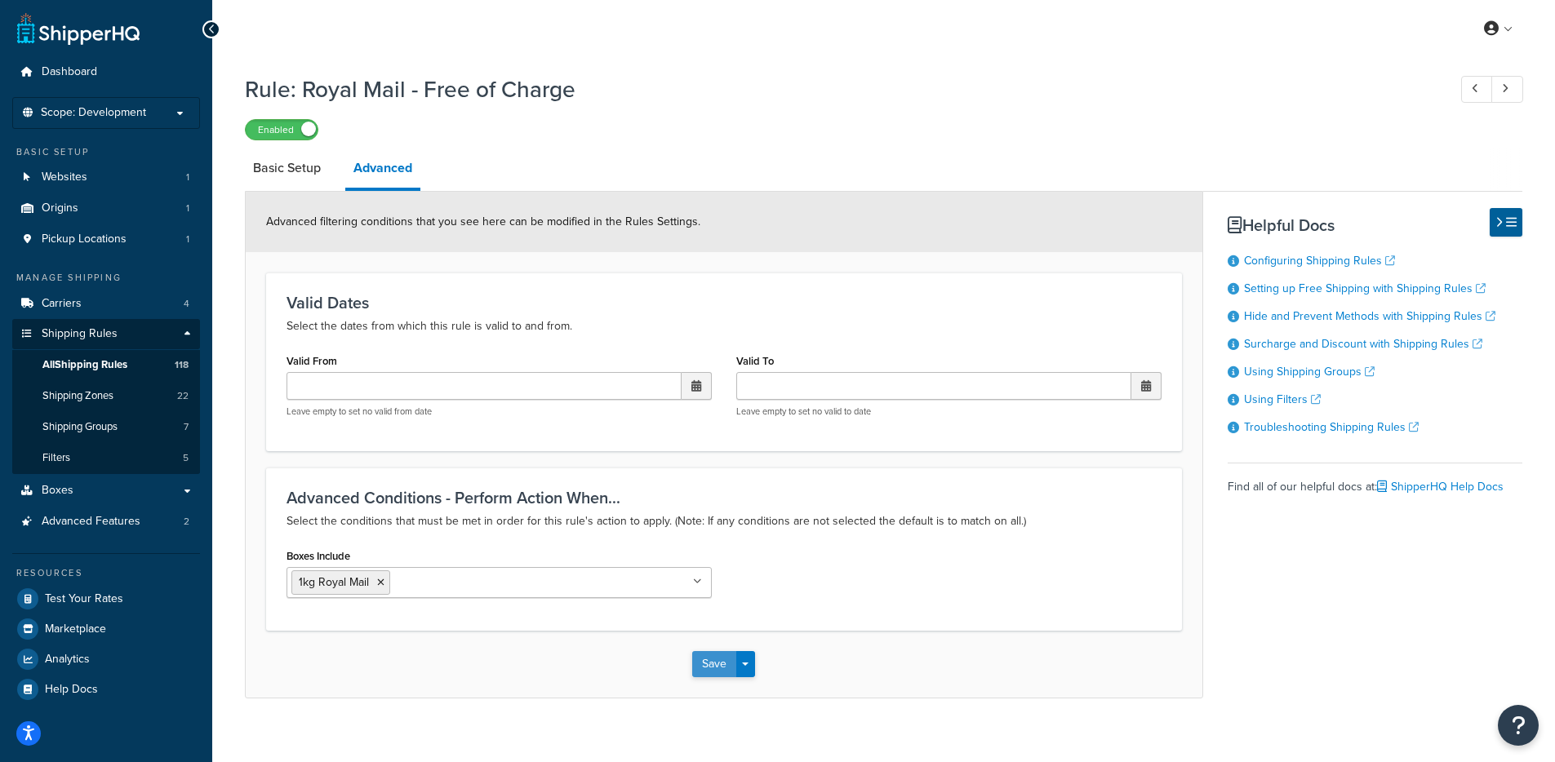
click at [717, 657] on button "Save" at bounding box center [714, 664] width 44 height 26
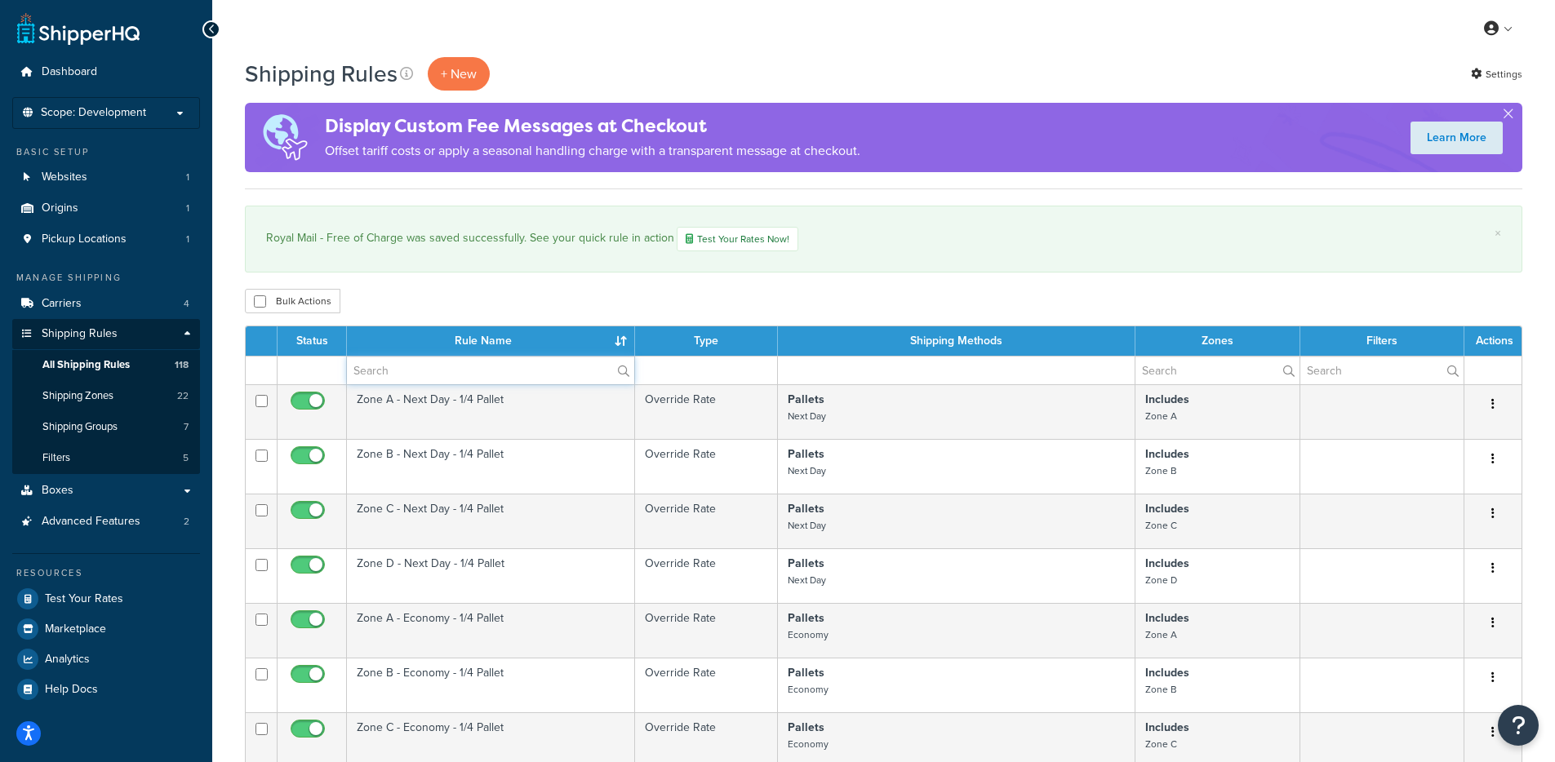
click at [412, 375] on input "text" at bounding box center [490, 371] width 287 height 28
type input "free"
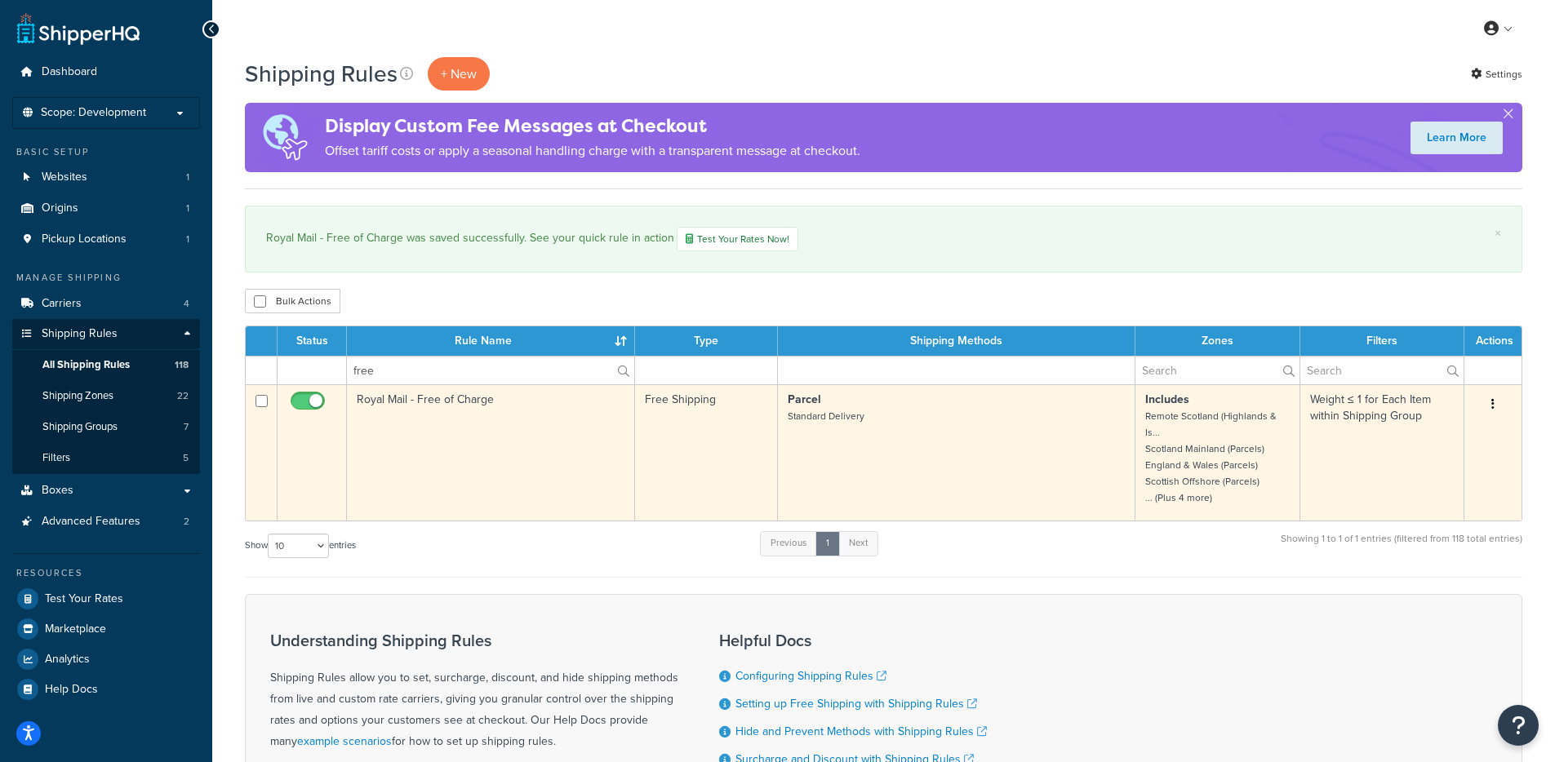
click at [478, 470] on td "Royal Mail - Free of Charge" at bounding box center [491, 452] width 288 height 136
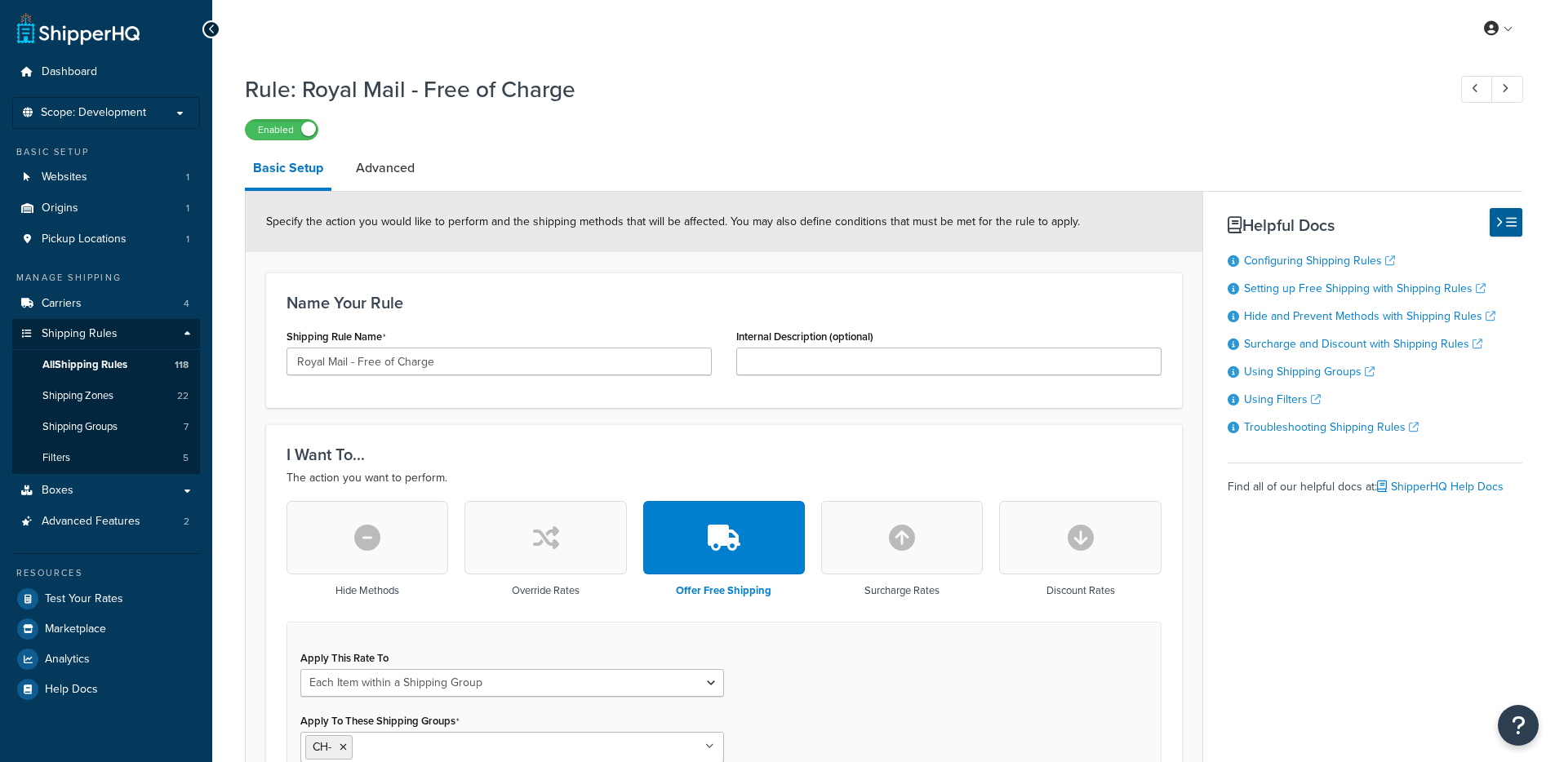
select select "ITEM"
click at [383, 182] on link "Advanced" at bounding box center [385, 168] width 75 height 39
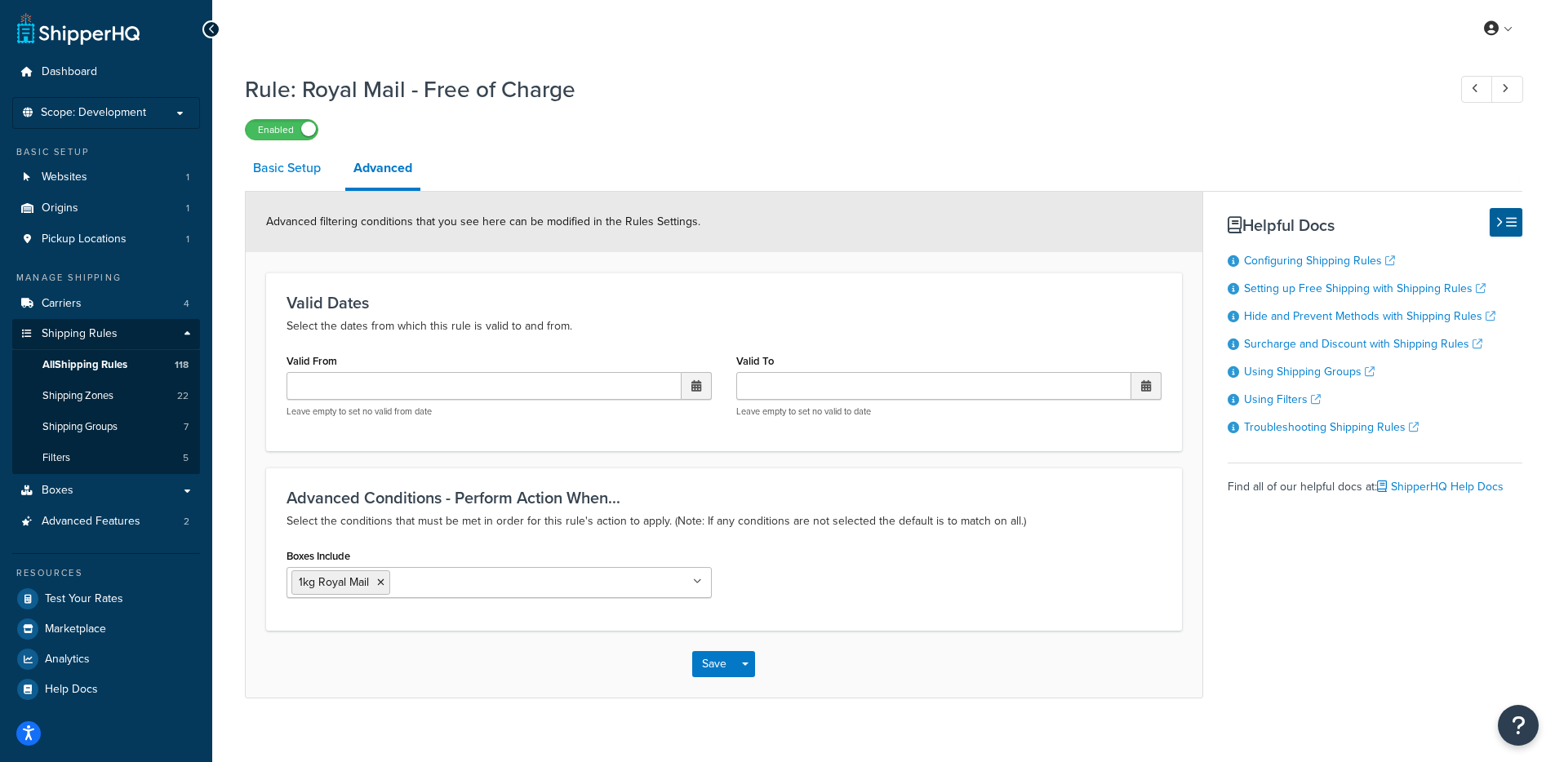
click at [297, 181] on link "Basic Setup" at bounding box center [287, 168] width 84 height 39
select select "ITEM"
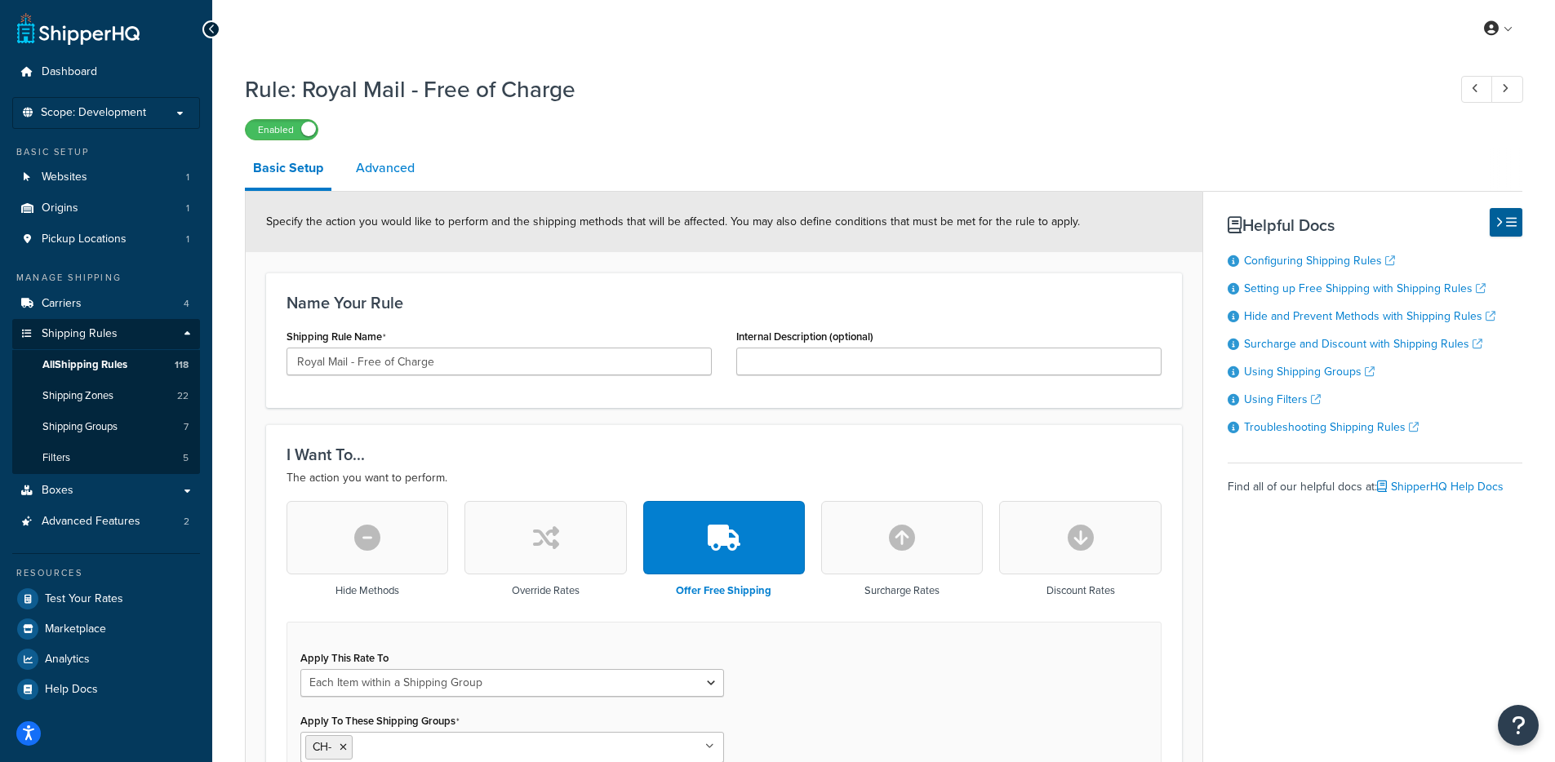
click at [393, 180] on link "Advanced" at bounding box center [385, 168] width 75 height 39
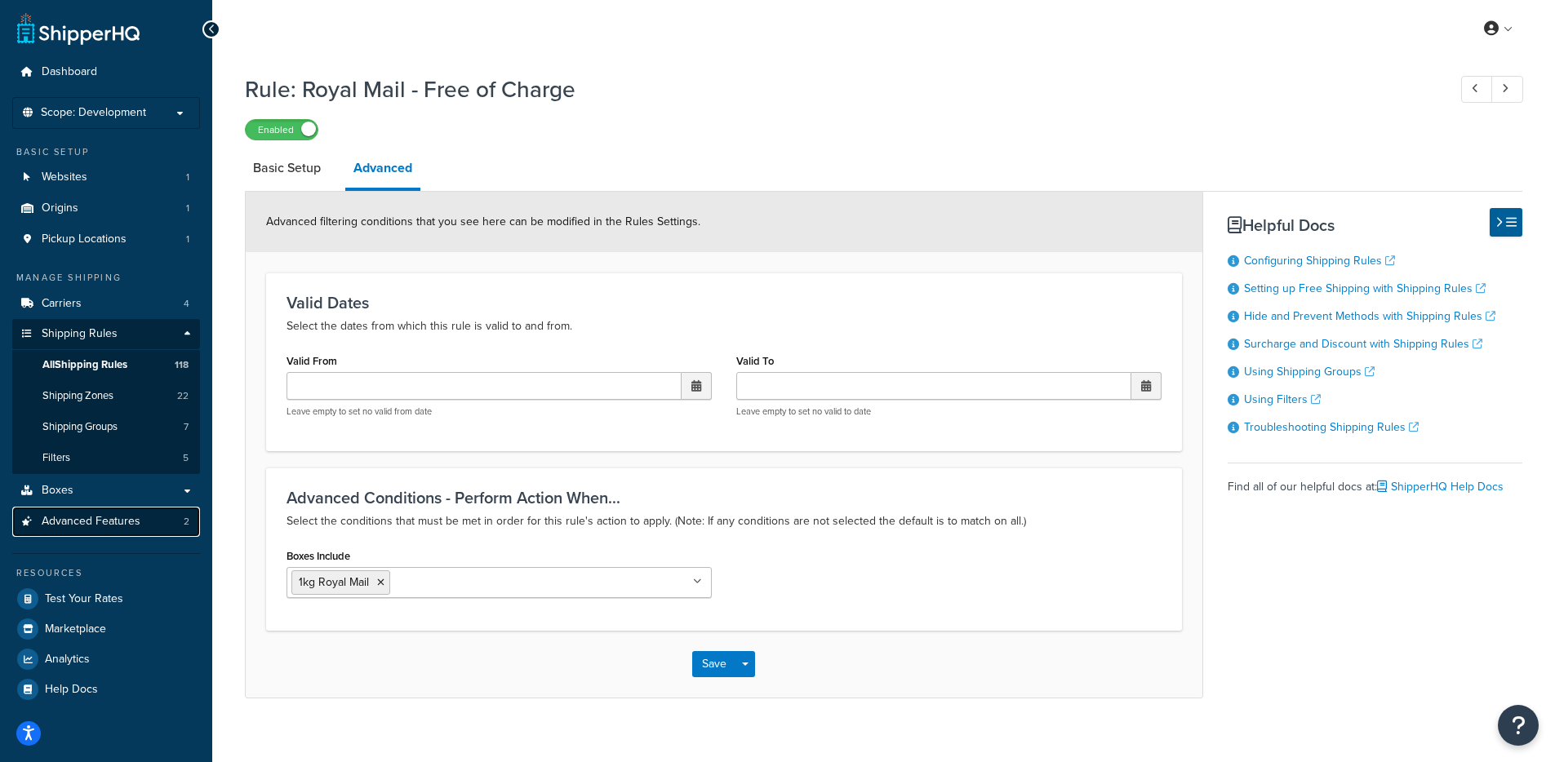
click at [91, 535] on link "Advanced Features 2" at bounding box center [106, 522] width 188 height 30
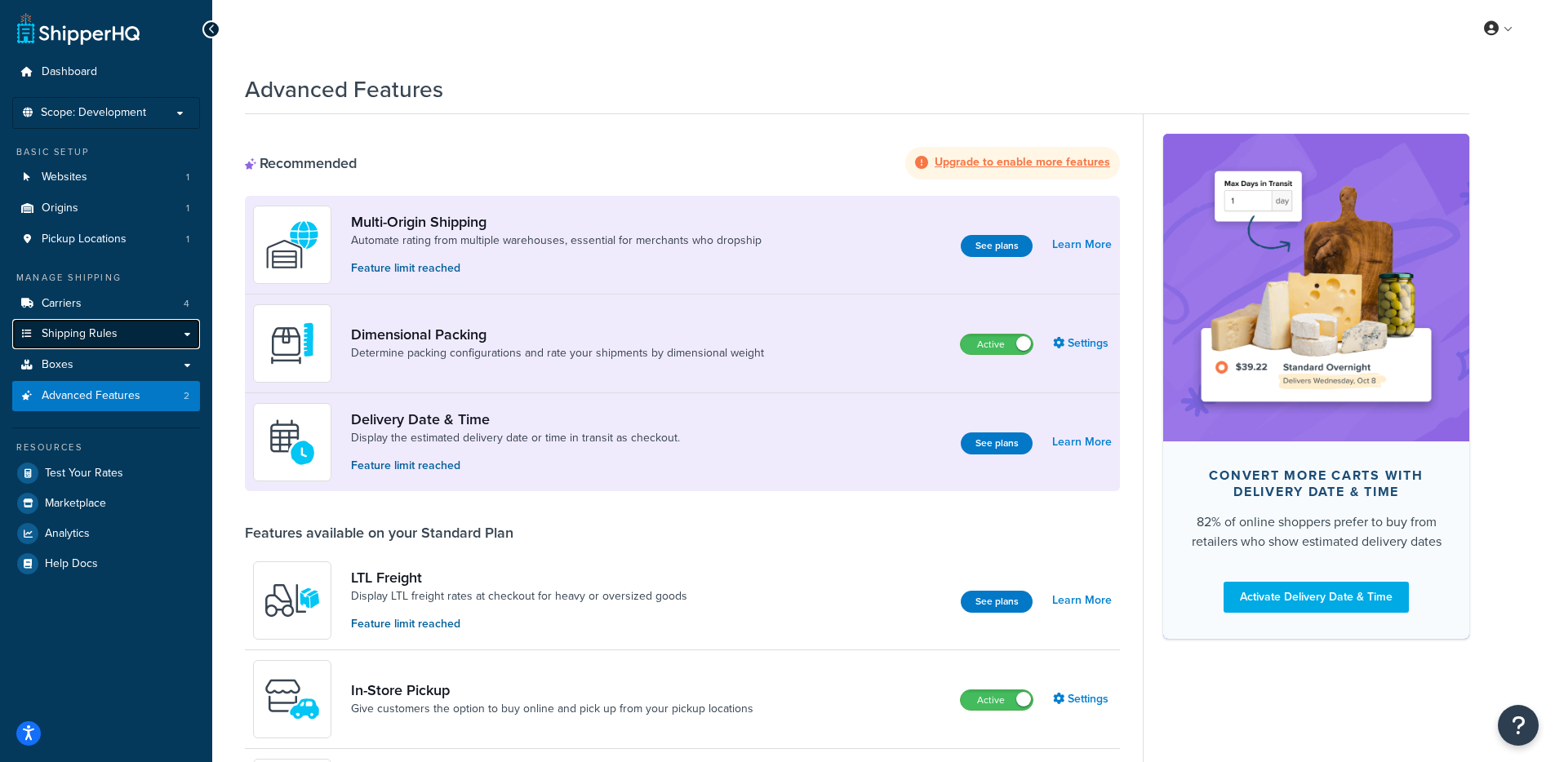
click at [107, 333] on span "Shipping Rules" at bounding box center [80, 334] width 76 height 14
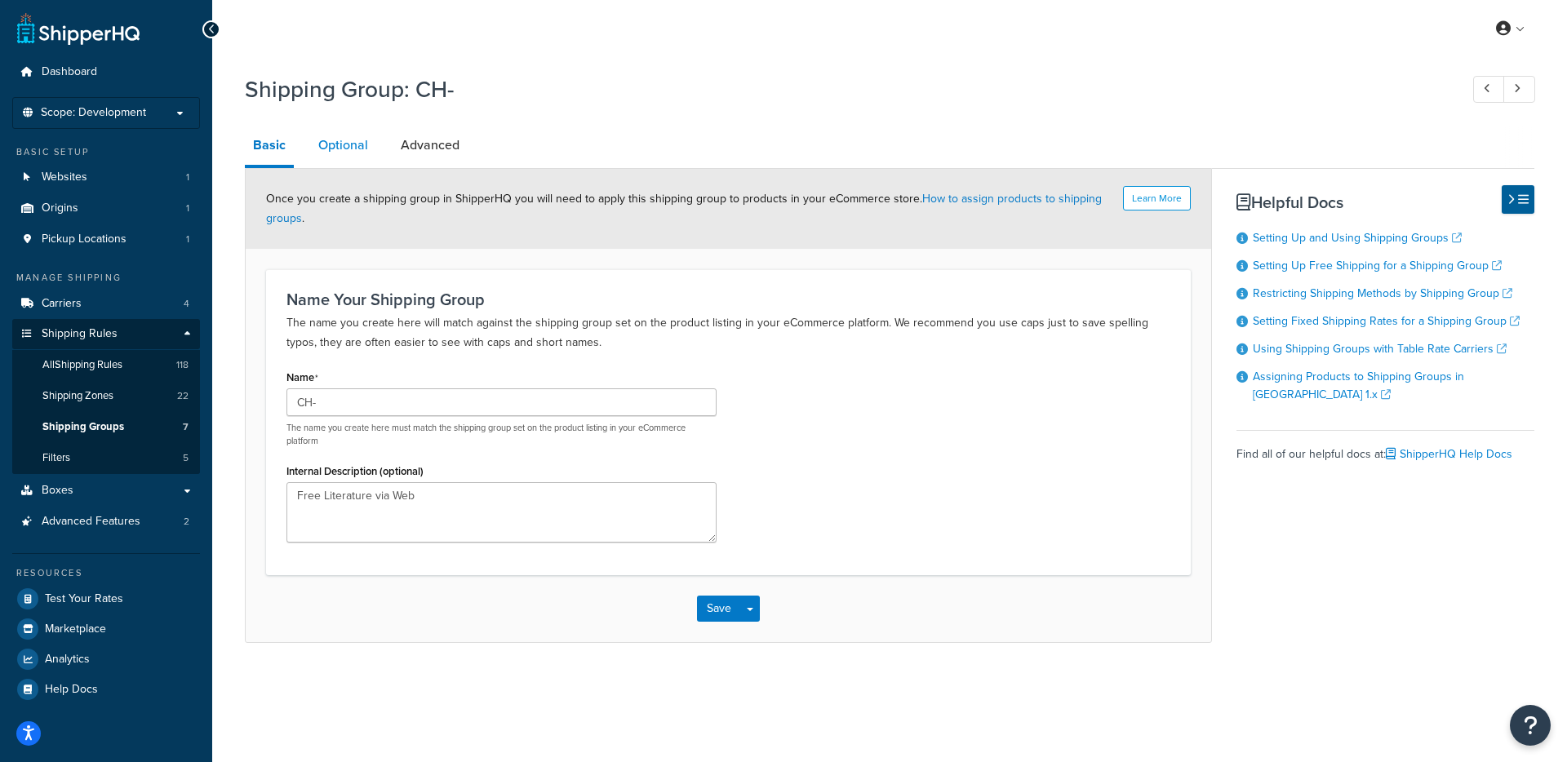
click at [324, 135] on link "Optional" at bounding box center [343, 145] width 66 height 39
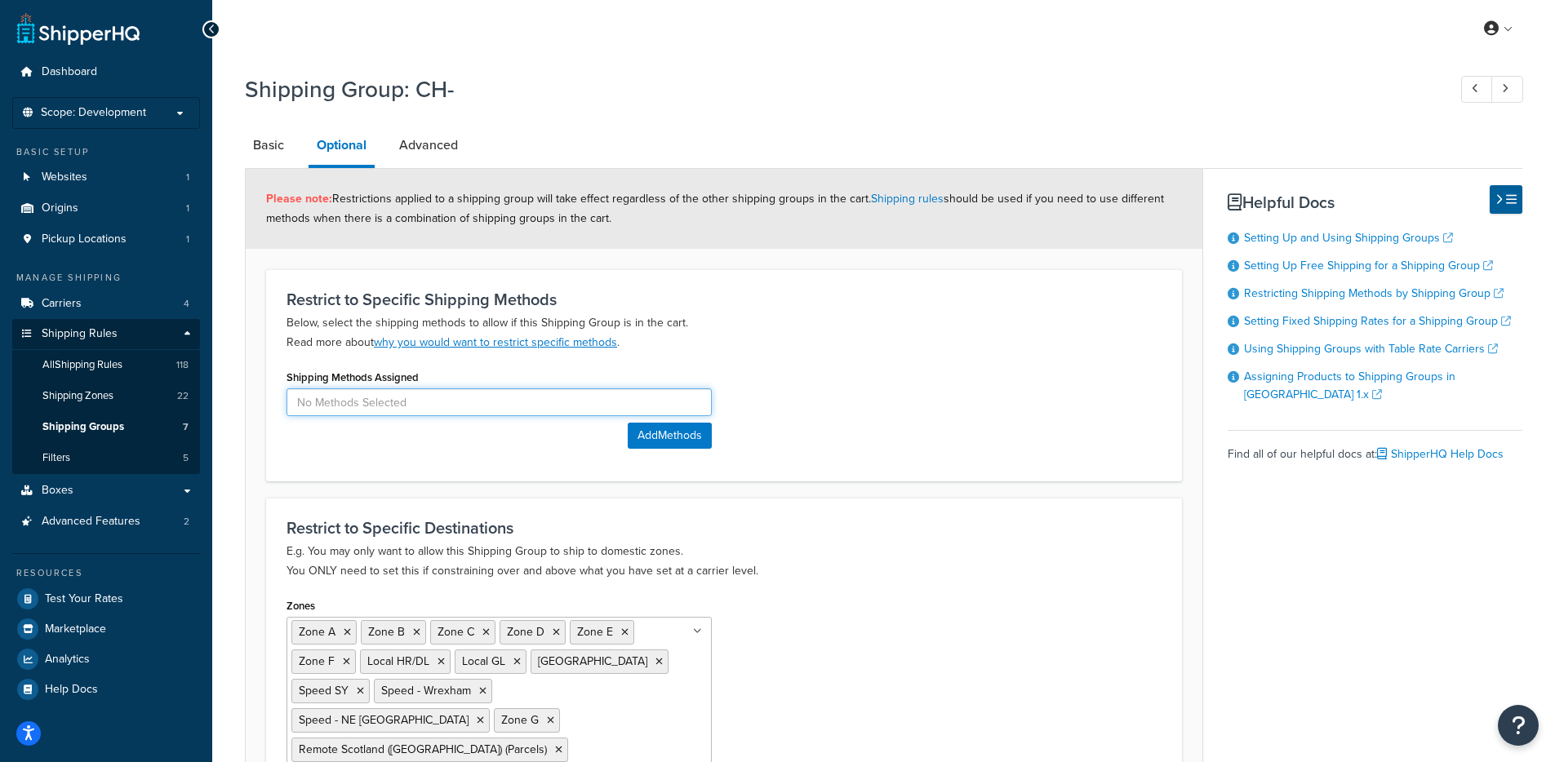
click at [615, 399] on input at bounding box center [498, 402] width 425 height 28
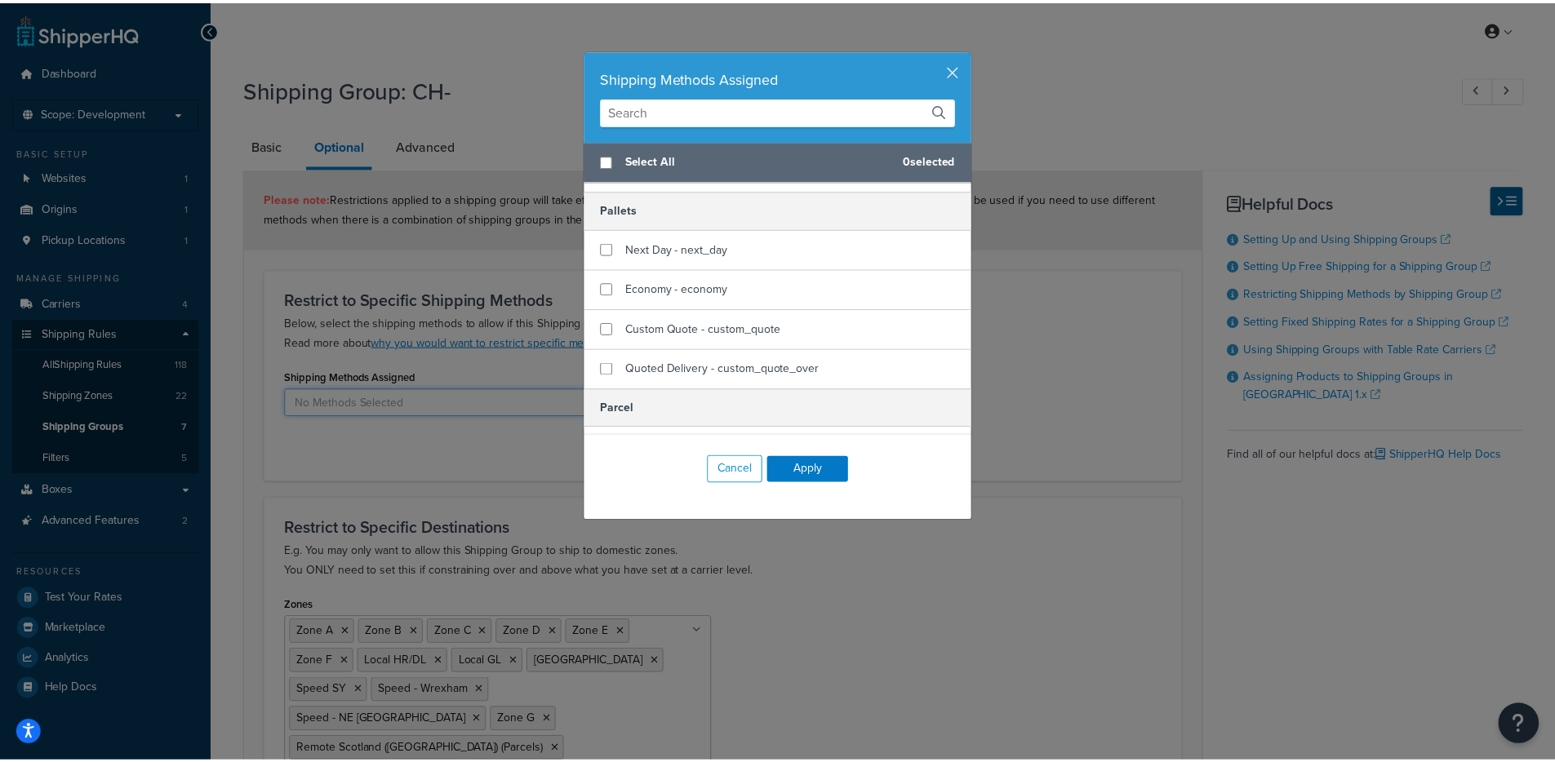
scroll to position [177, 0]
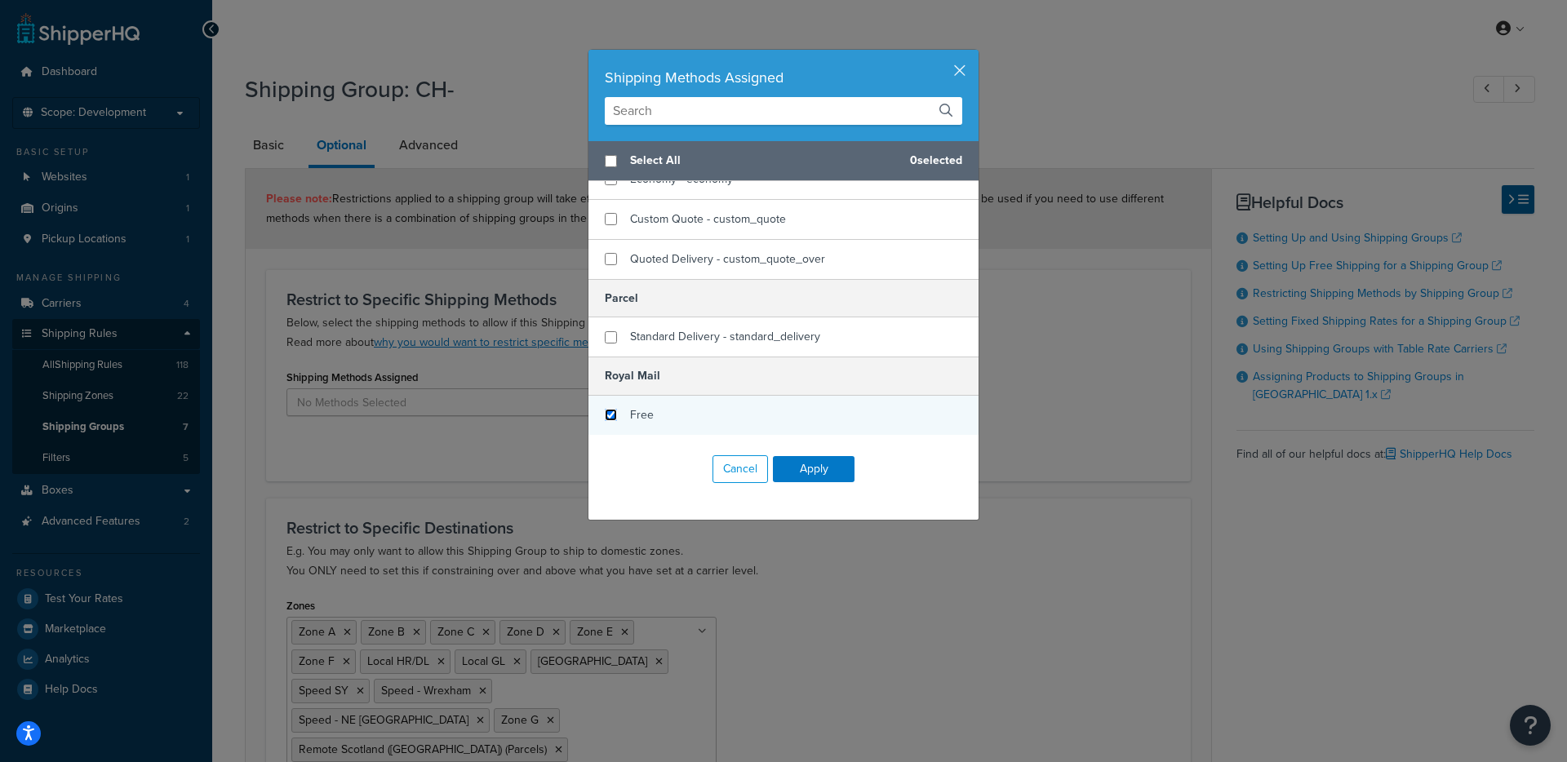
click at [609, 413] on input "checkbox" at bounding box center [611, 415] width 12 height 12
checkbox input "true"
click at [835, 468] on button "Apply" at bounding box center [814, 469] width 82 height 26
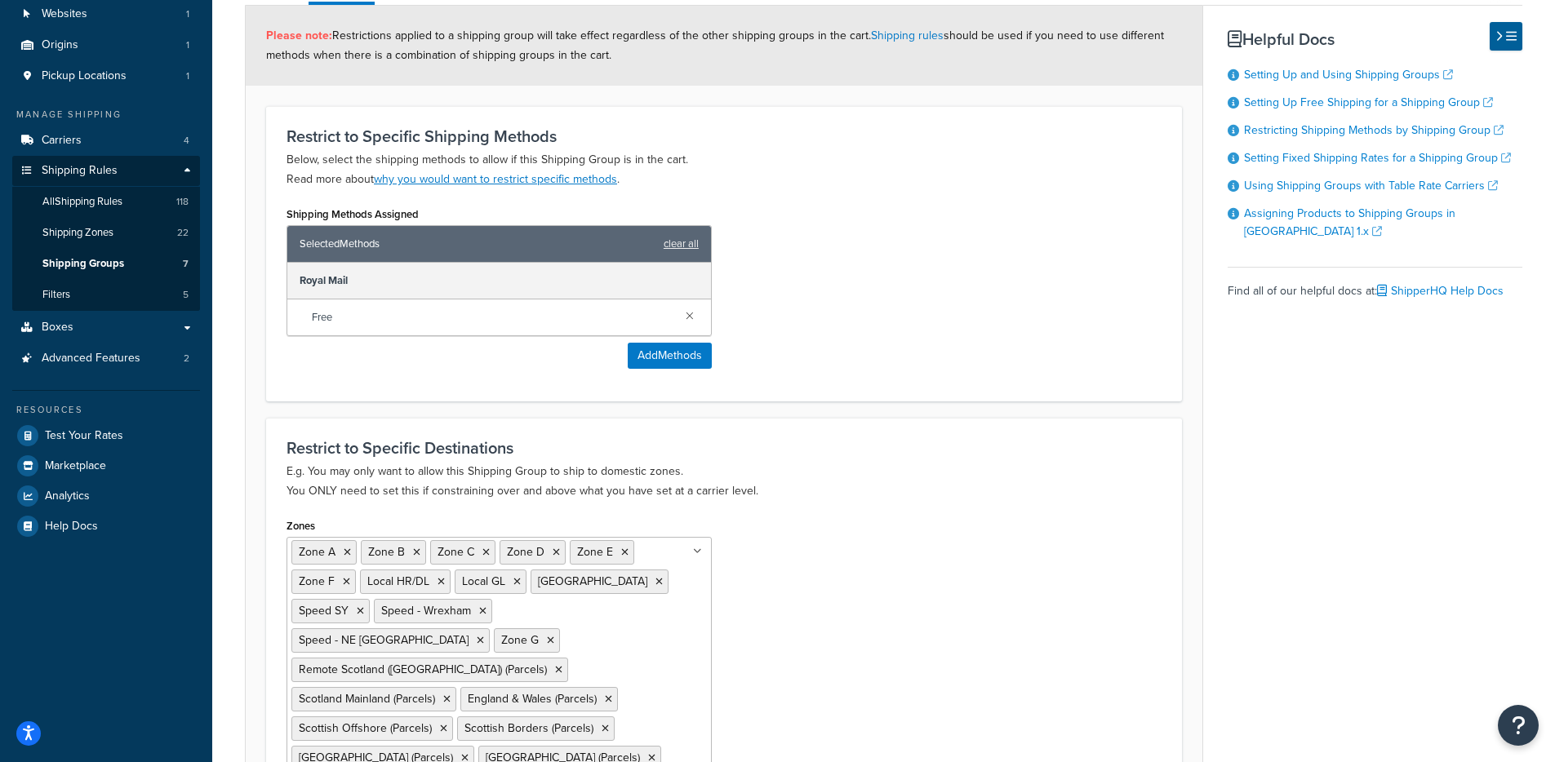
scroll to position [372, 0]
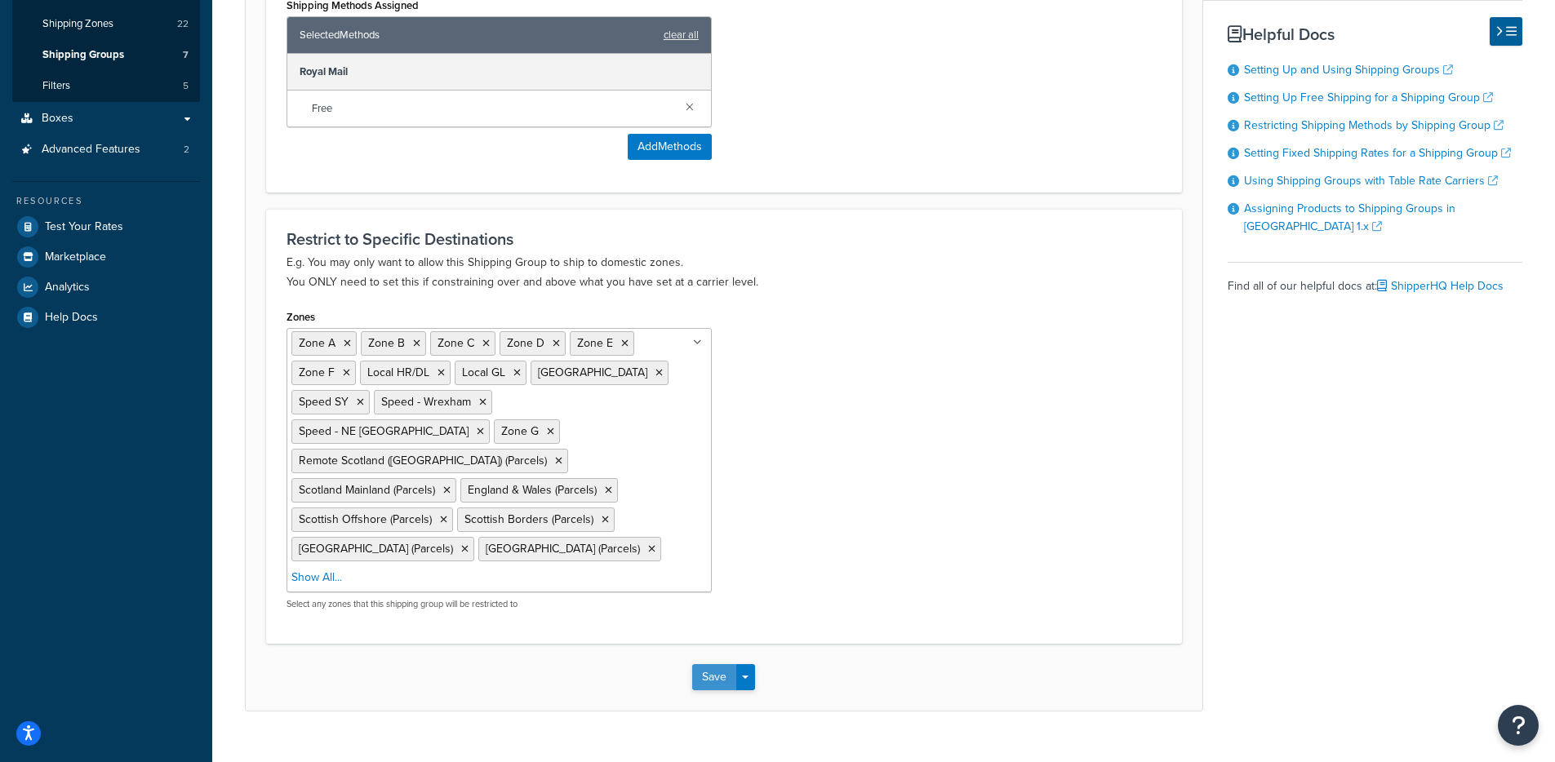
click at [703, 664] on button "Save" at bounding box center [714, 677] width 44 height 26
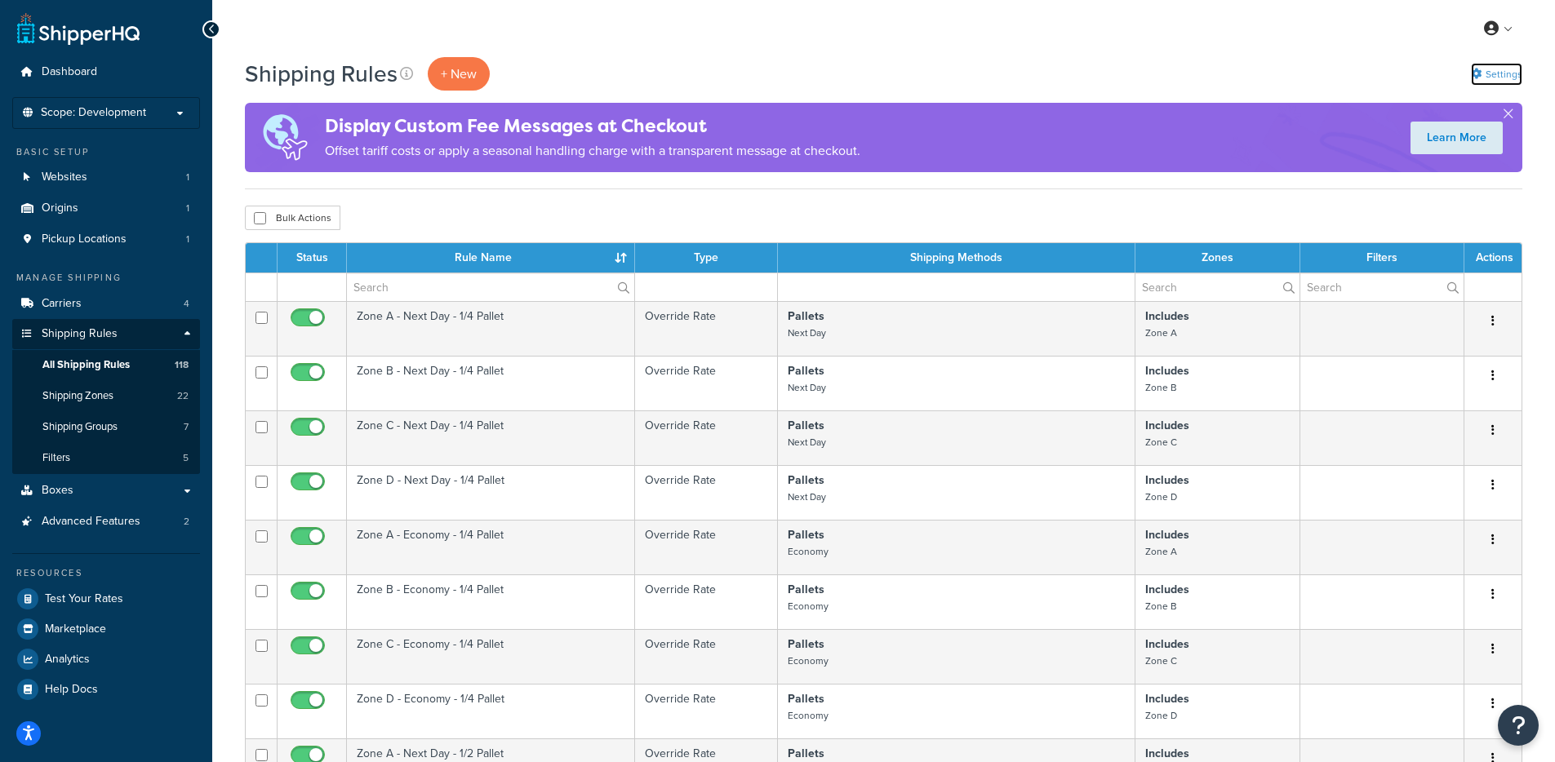
click at [1506, 81] on link "Settings" at bounding box center [1496, 74] width 51 height 23
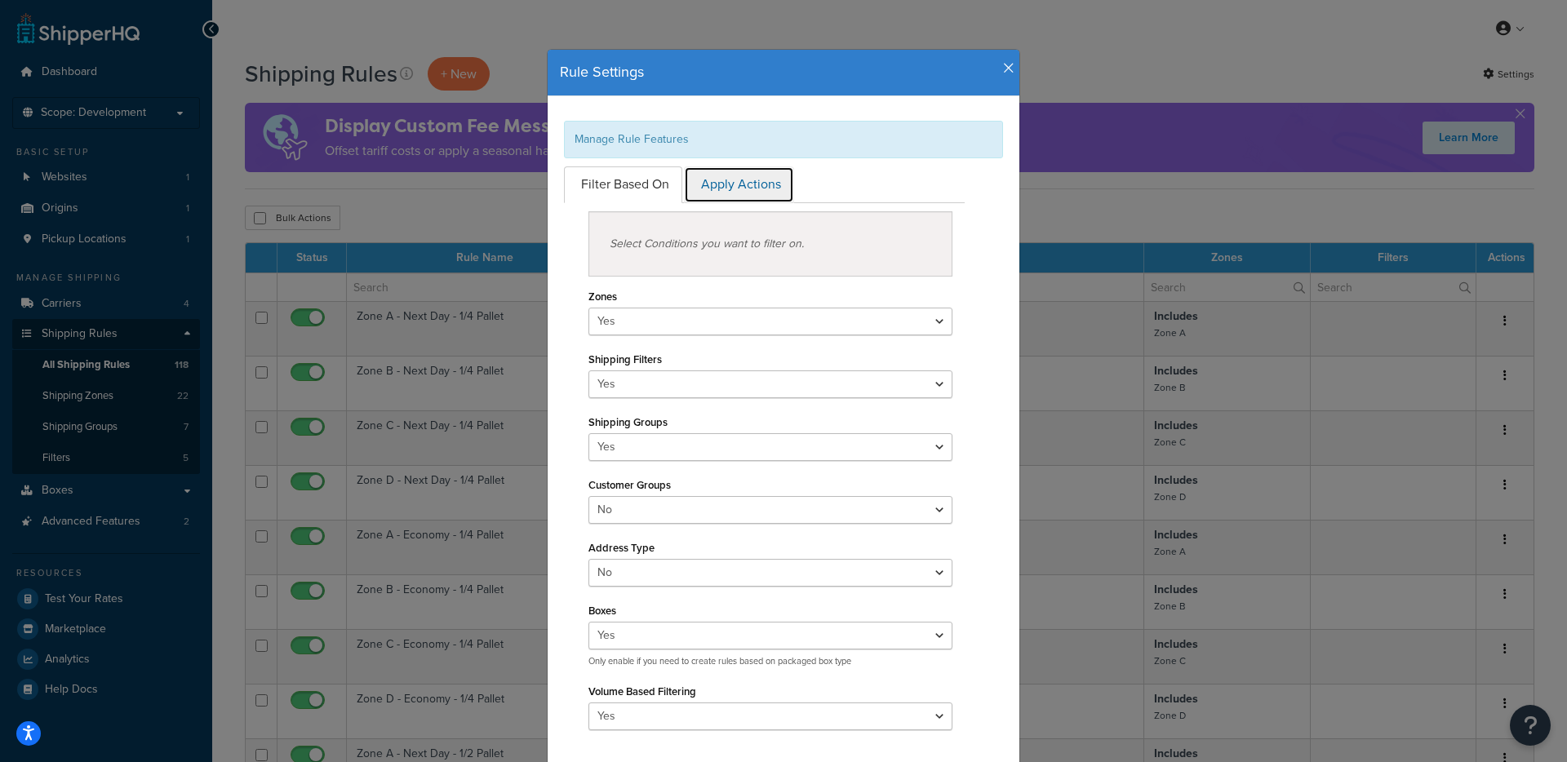
click at [721, 196] on link "Apply Actions" at bounding box center [739, 184] width 110 height 37
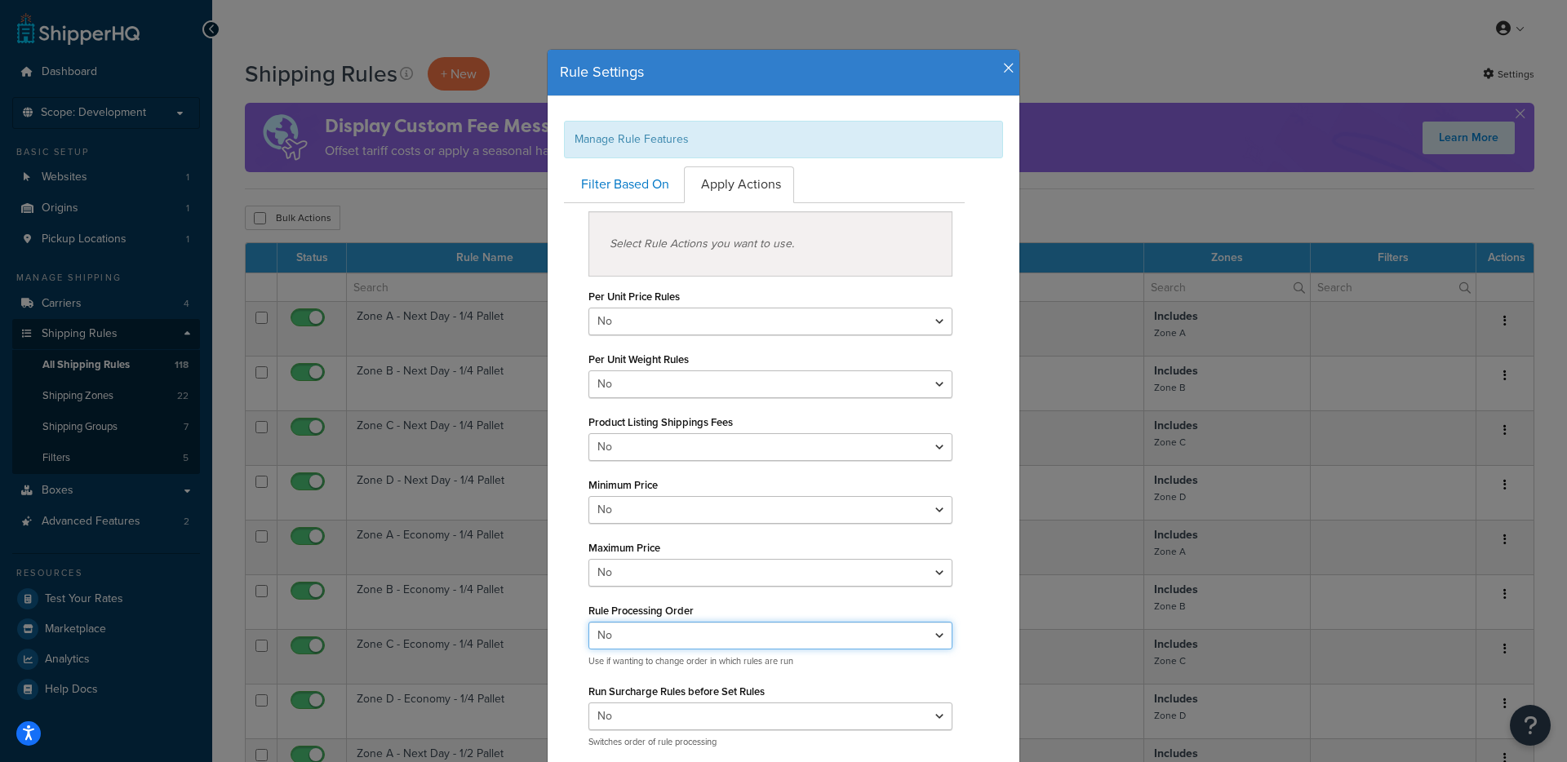
select select "true"
click at [588, 622] on select "Yes No" at bounding box center [770, 636] width 364 height 28
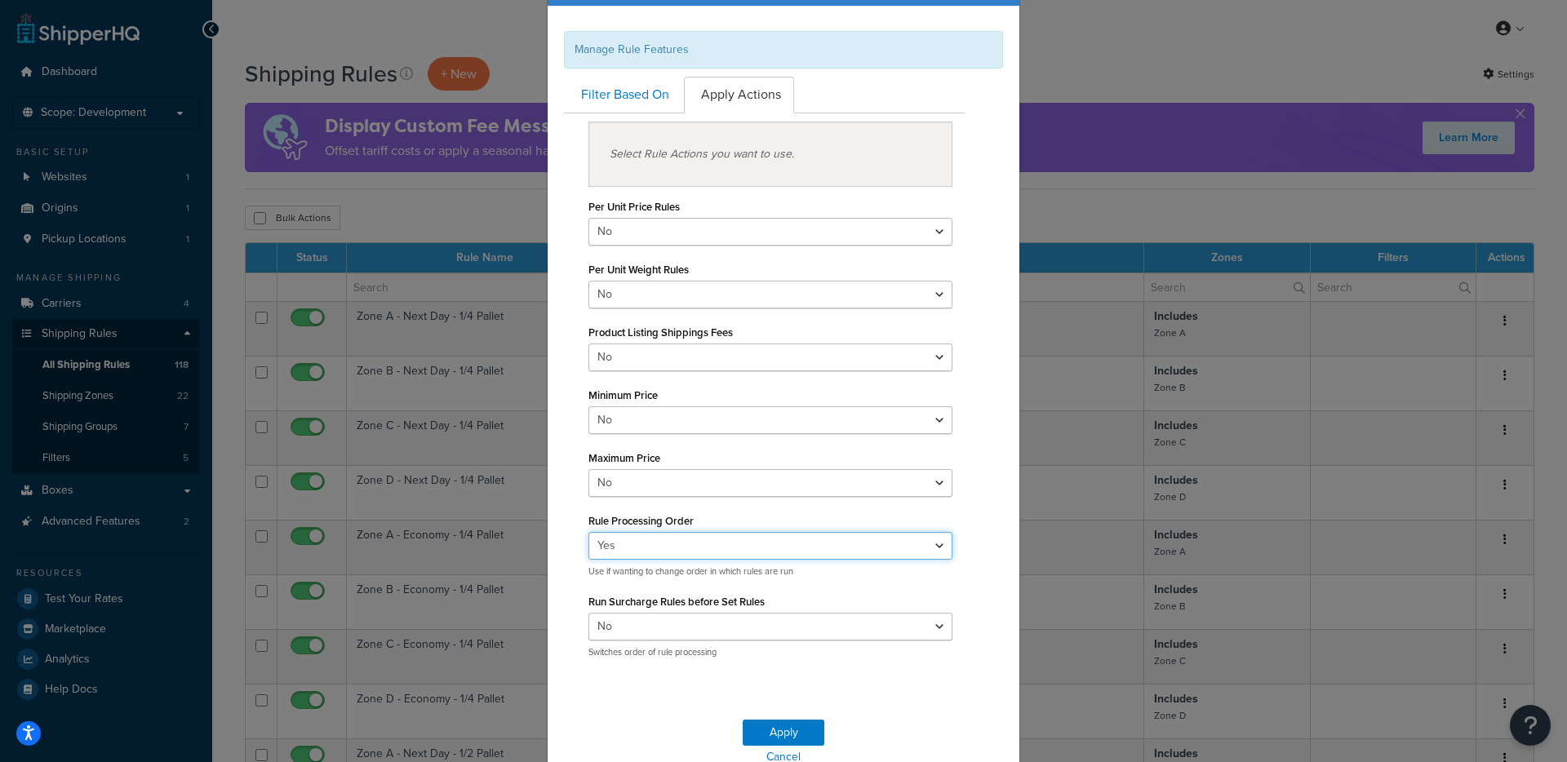
scroll to position [167, 0]
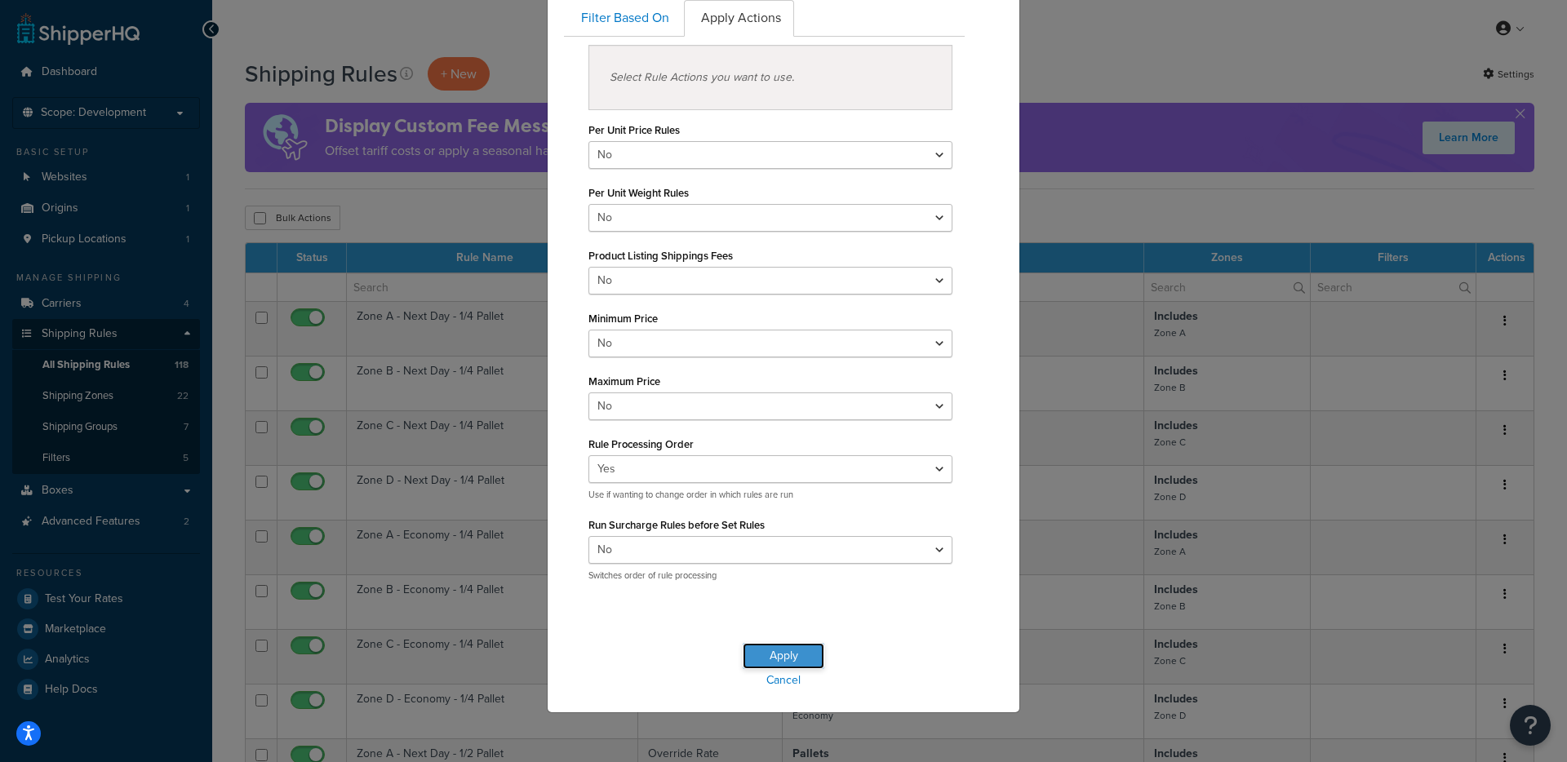
click at [764, 649] on button "Apply" at bounding box center [784, 656] width 82 height 26
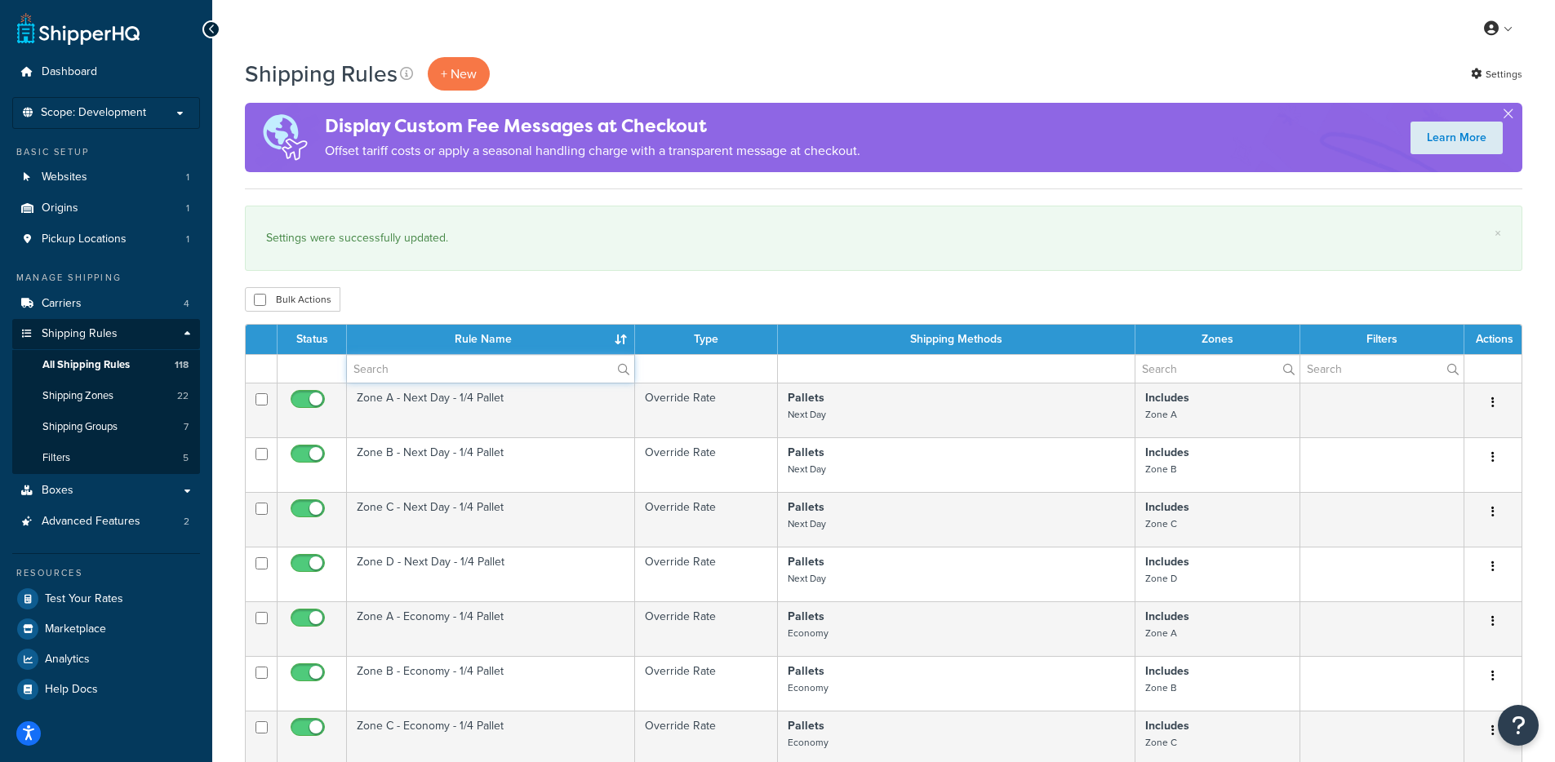
click at [418, 376] on input "text" at bounding box center [490, 369] width 287 height 28
type input "free"
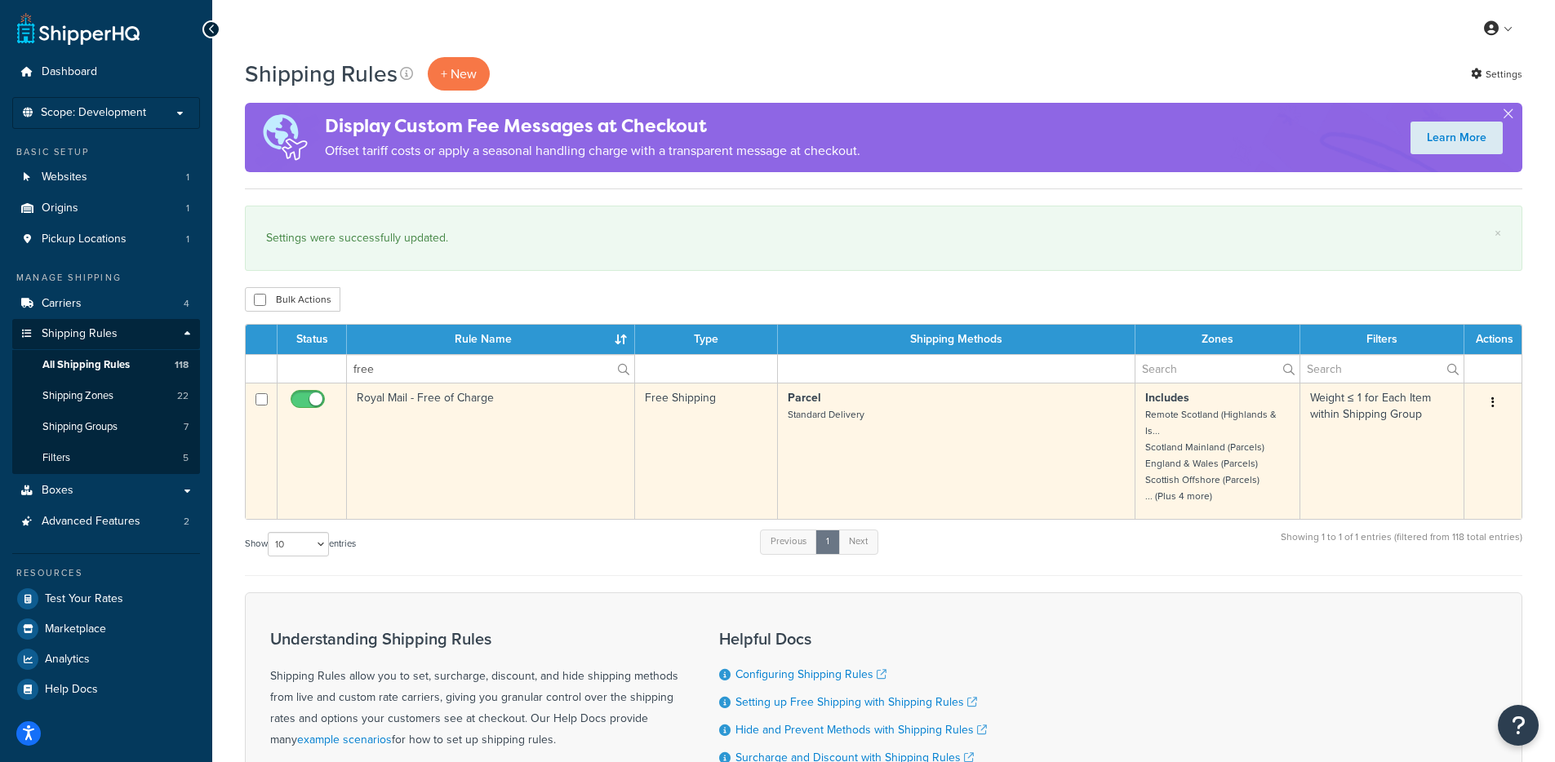
click at [429, 459] on td "Royal Mail - Free of Charge" at bounding box center [491, 451] width 288 height 136
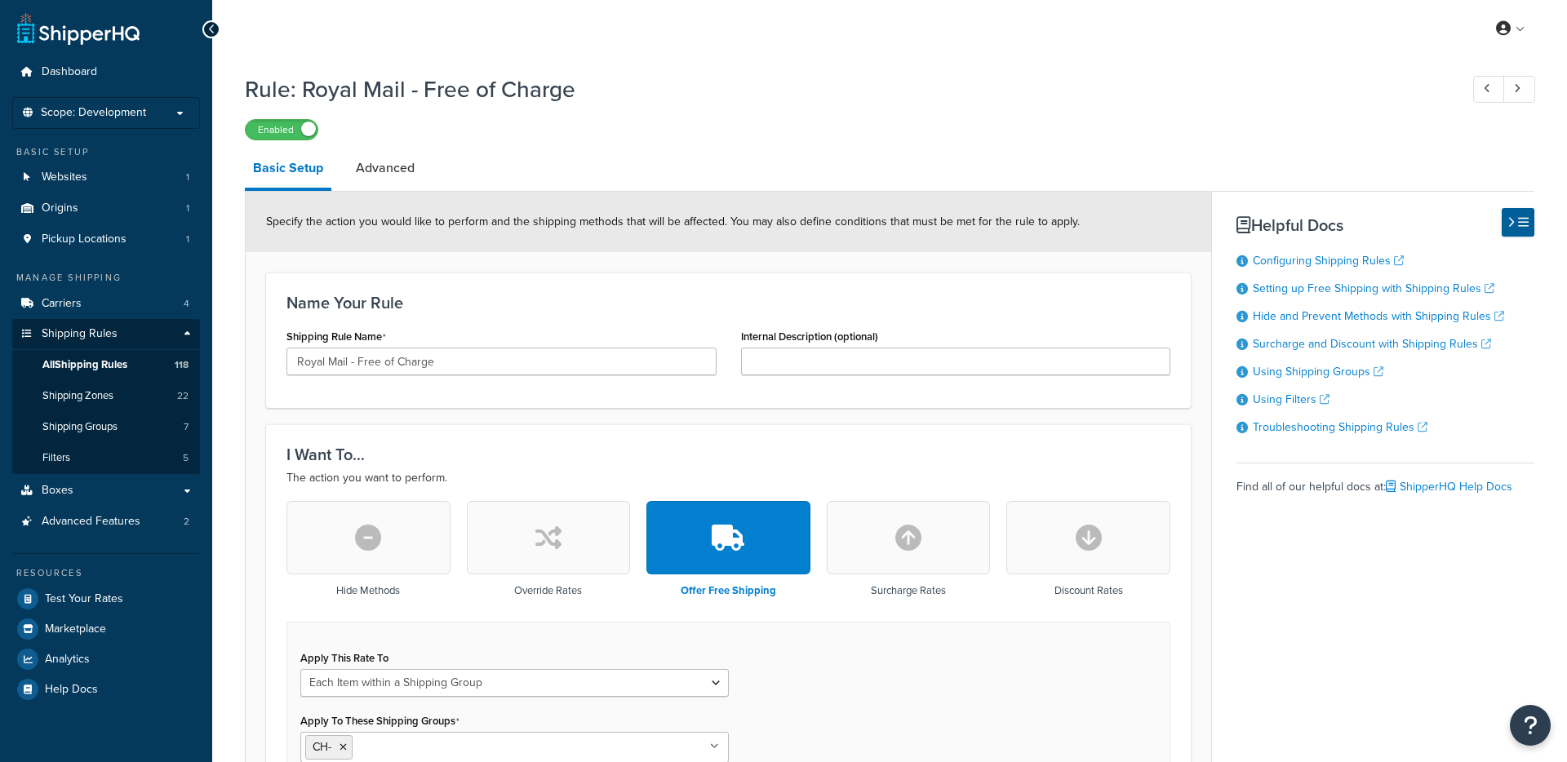
select select "ITEM"
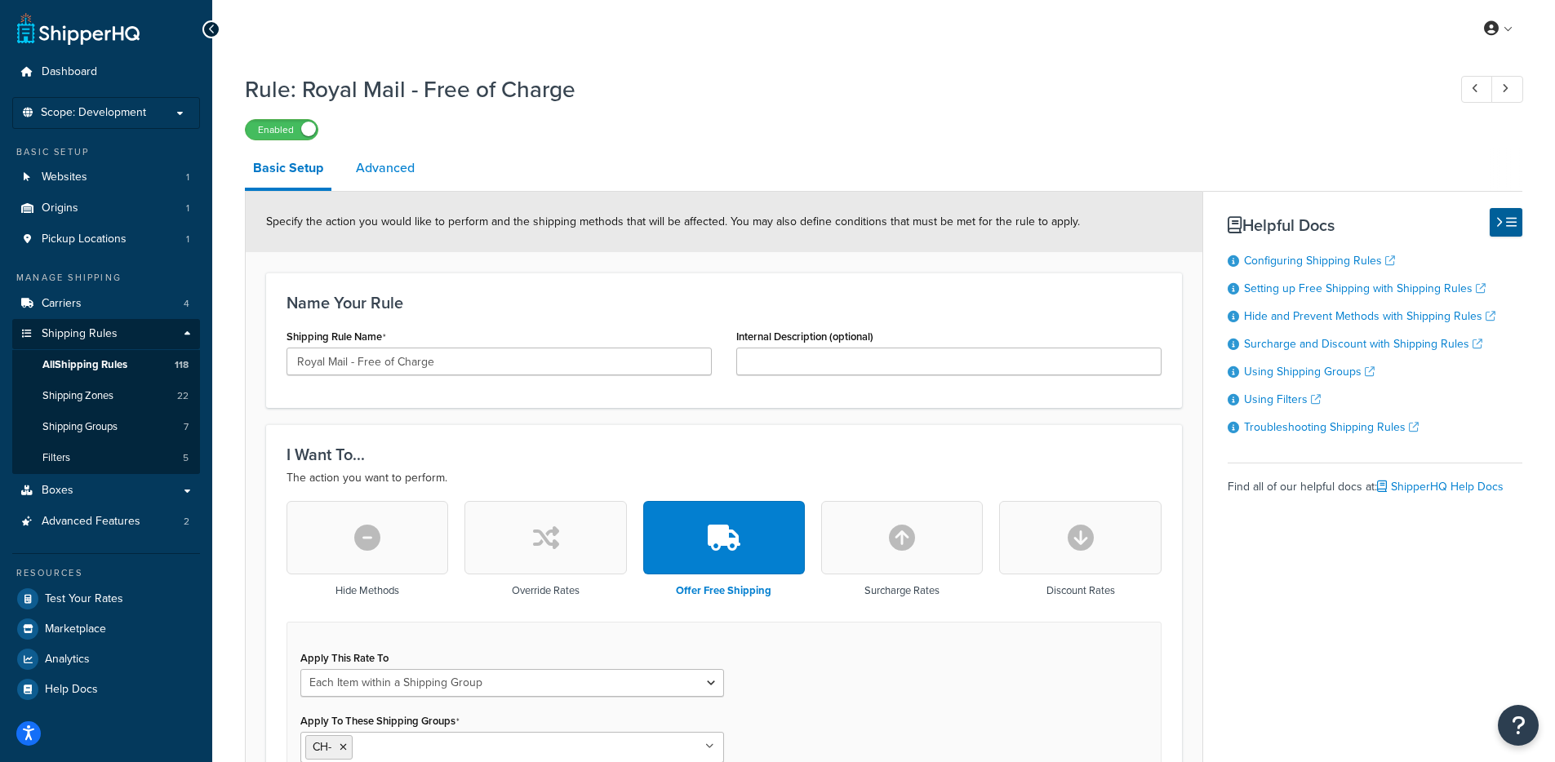
click at [377, 181] on link "Advanced" at bounding box center [385, 168] width 75 height 39
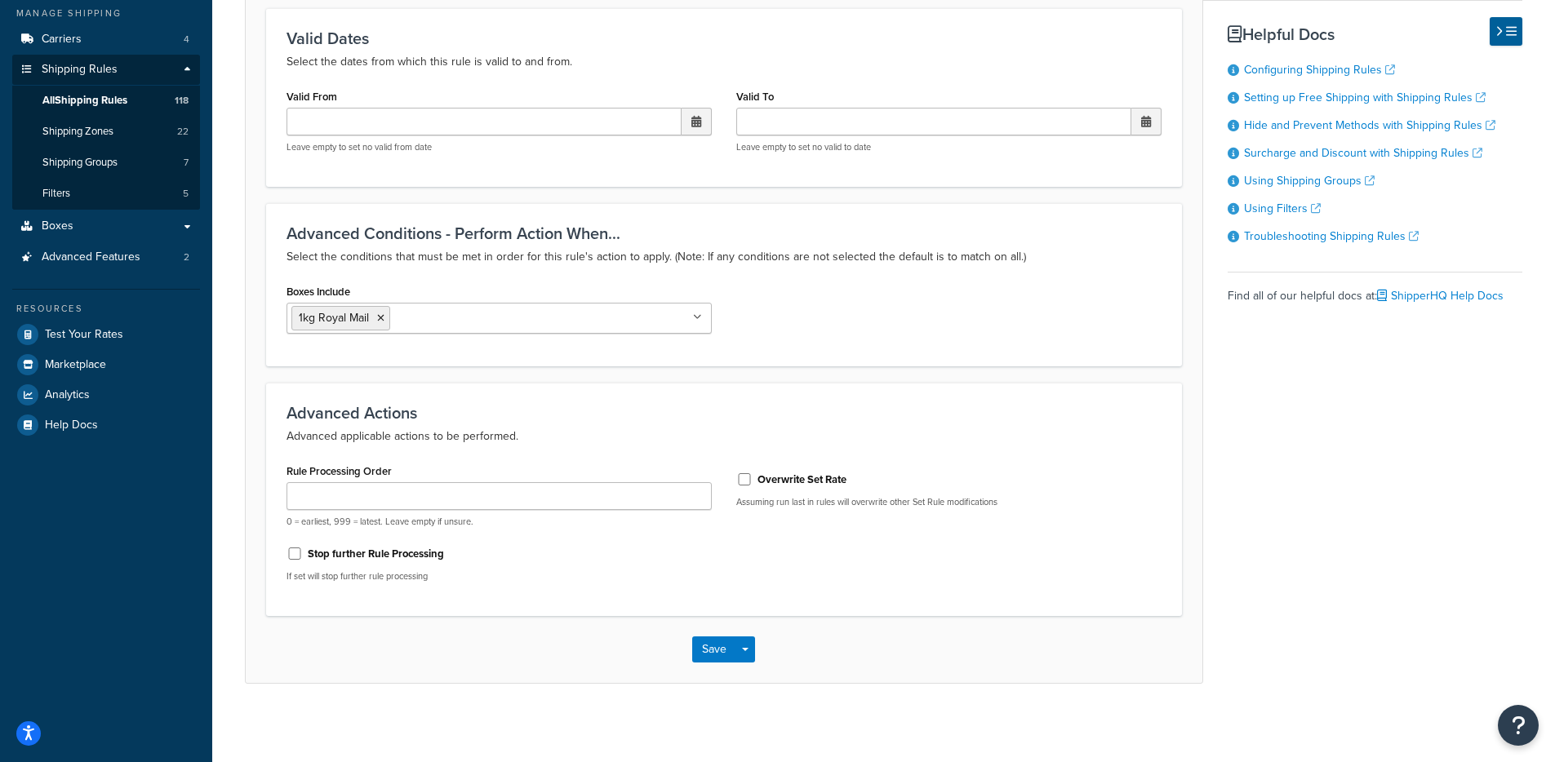
scroll to position [269, 0]
click at [333, 549] on label "Stop further Rule Processing" at bounding box center [376, 551] width 136 height 15
click at [303, 549] on input "Stop further Rule Processing" at bounding box center [294, 550] width 16 height 12
checkbox input "true"
click at [714, 646] on button "Save" at bounding box center [714, 646] width 44 height 26
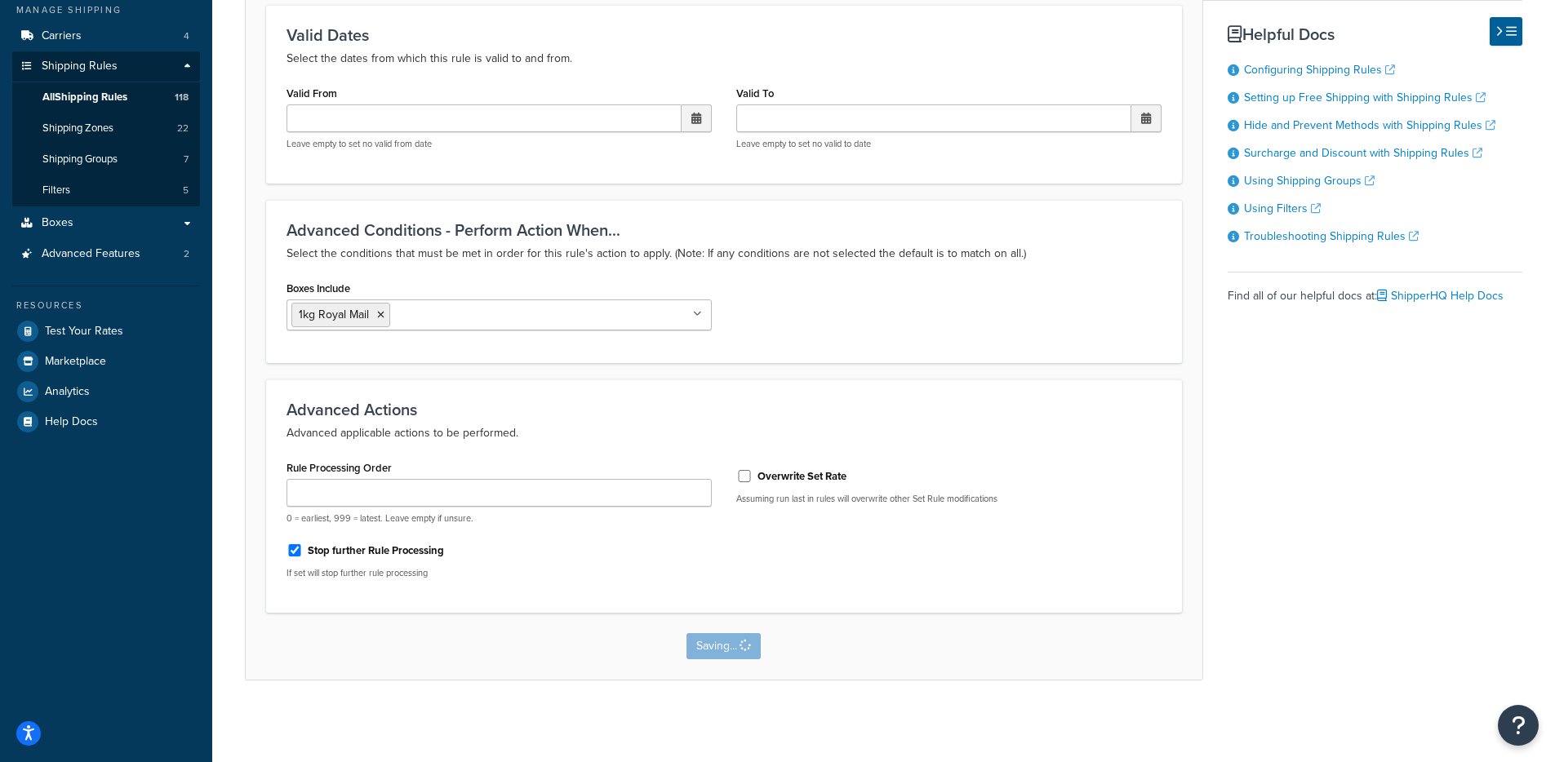
scroll to position [0, 0]
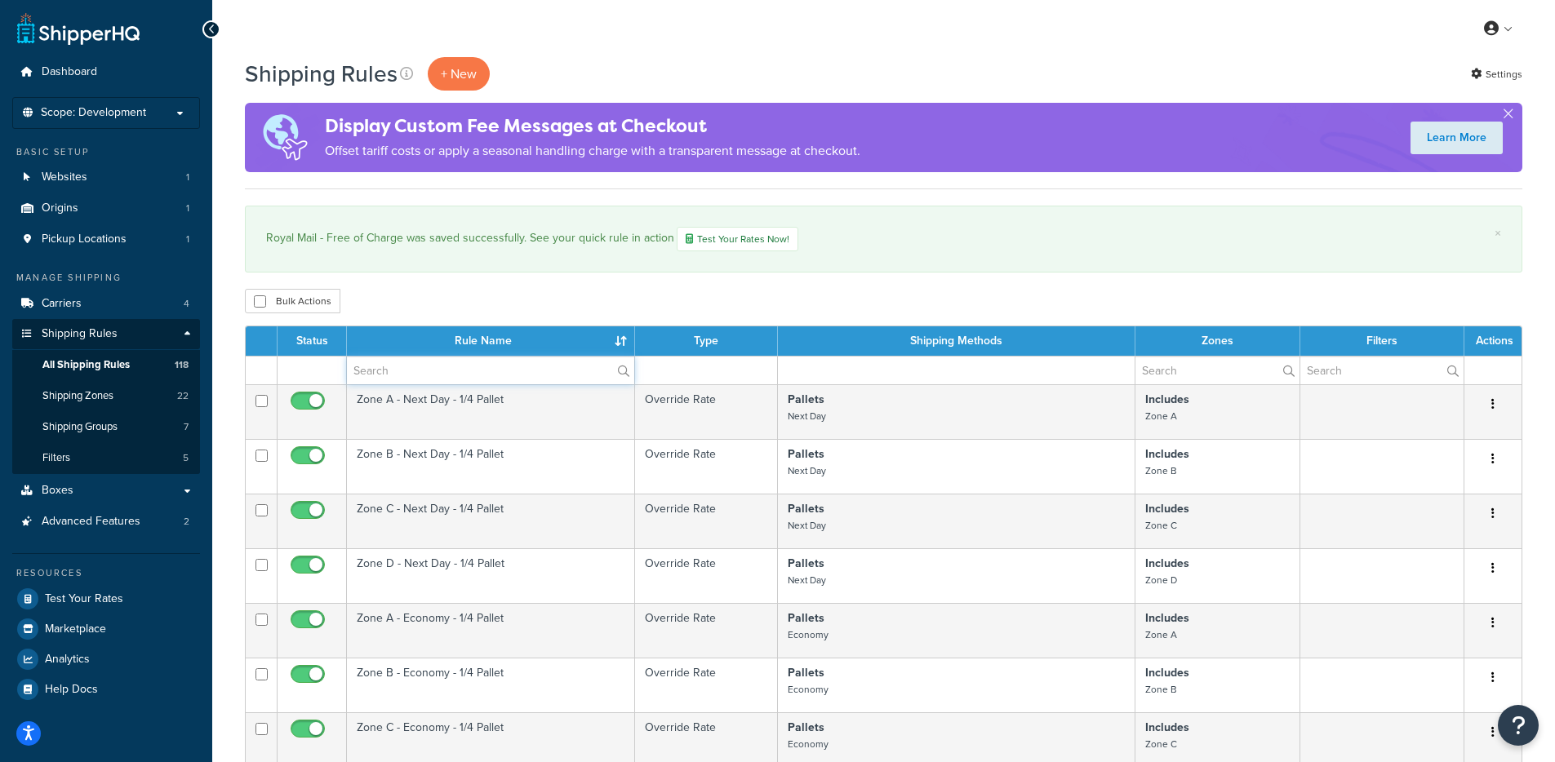
click at [379, 363] on input "text" at bounding box center [490, 371] width 287 height 28
type input "free"
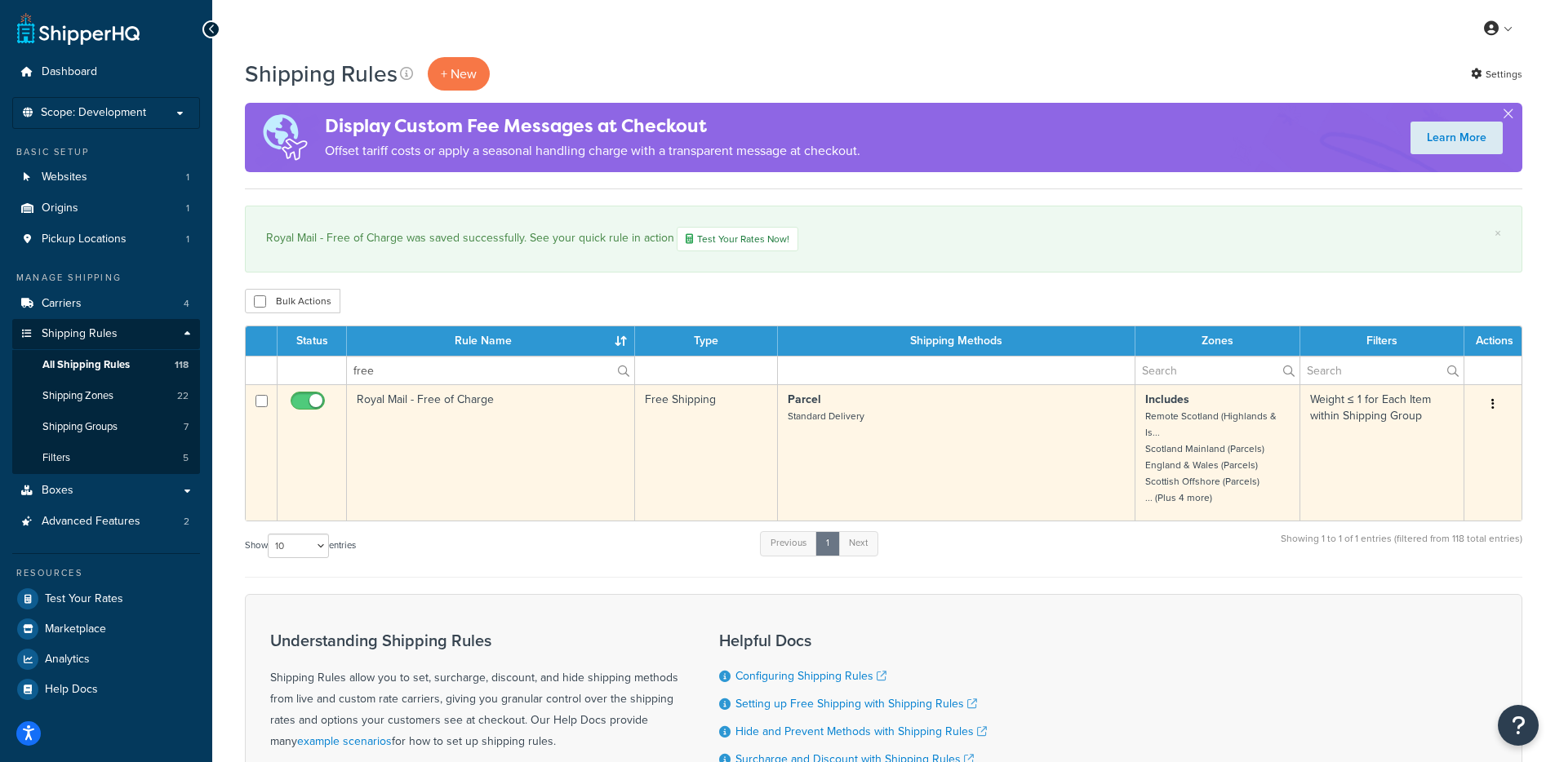
click at [443, 464] on td "Royal Mail - Free of Charge" at bounding box center [491, 452] width 288 height 136
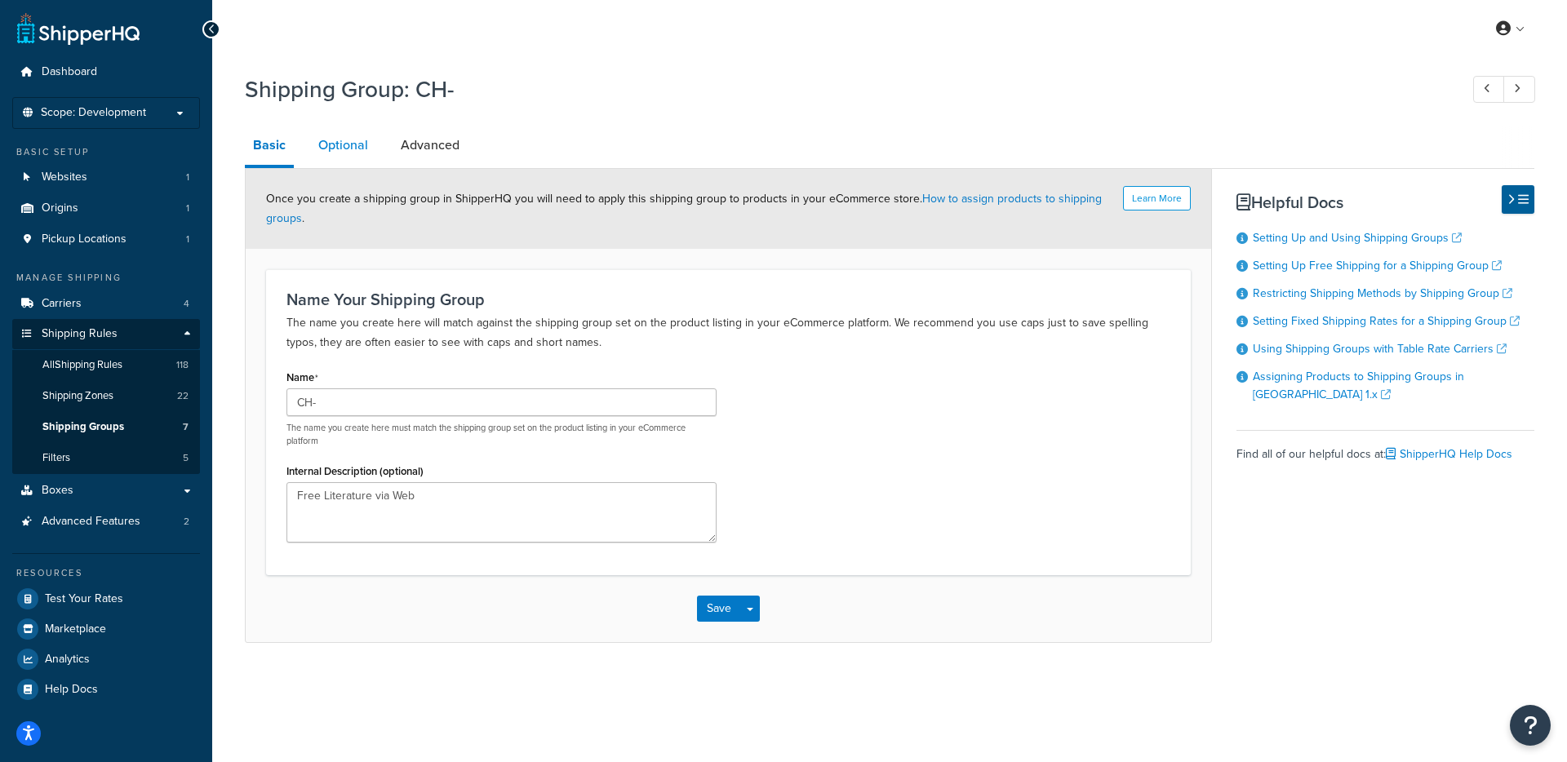
click at [344, 147] on link "Optional" at bounding box center [343, 145] width 66 height 39
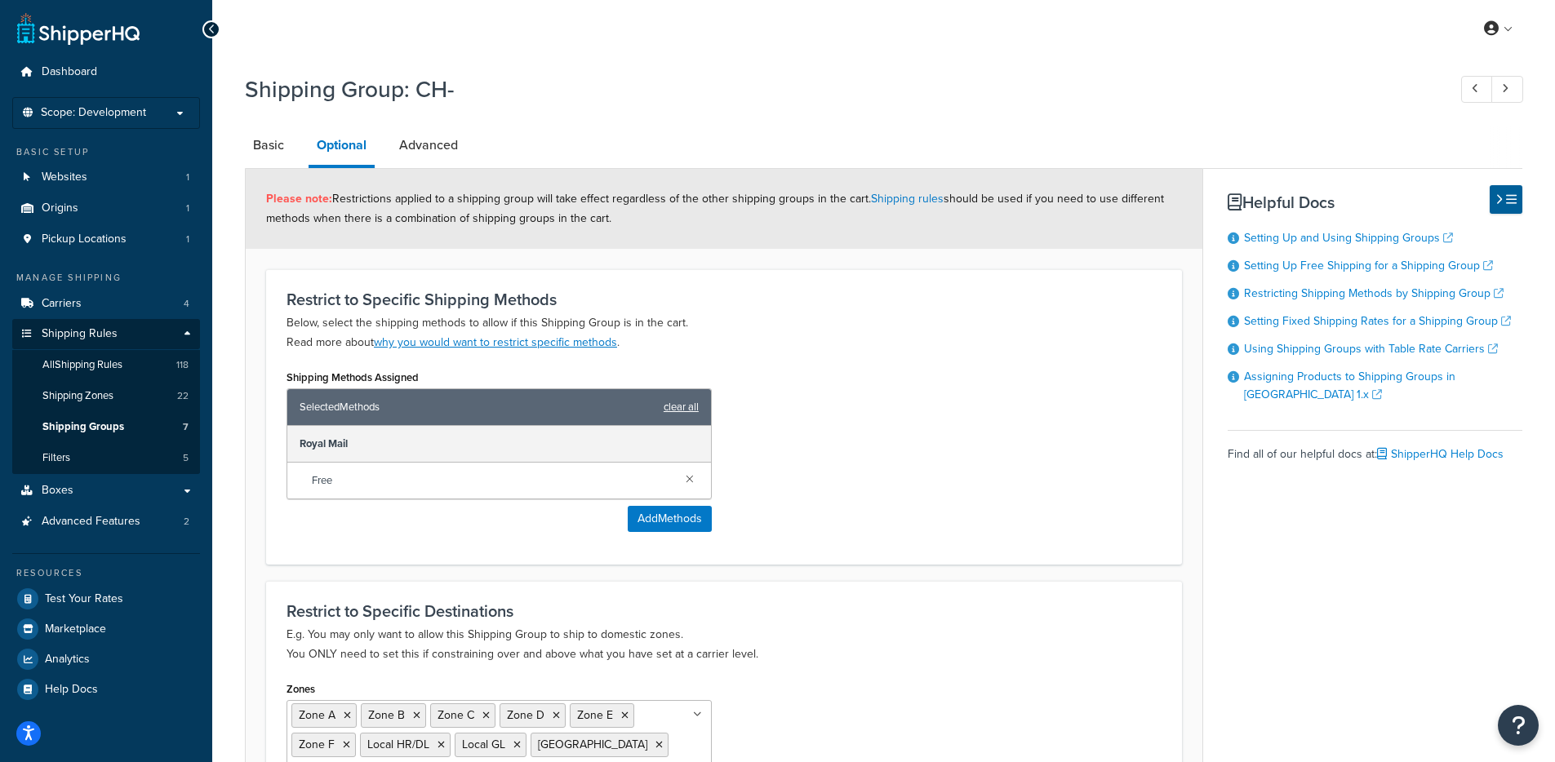
click at [686, 413] on link "clear all" at bounding box center [680, 407] width 35 height 23
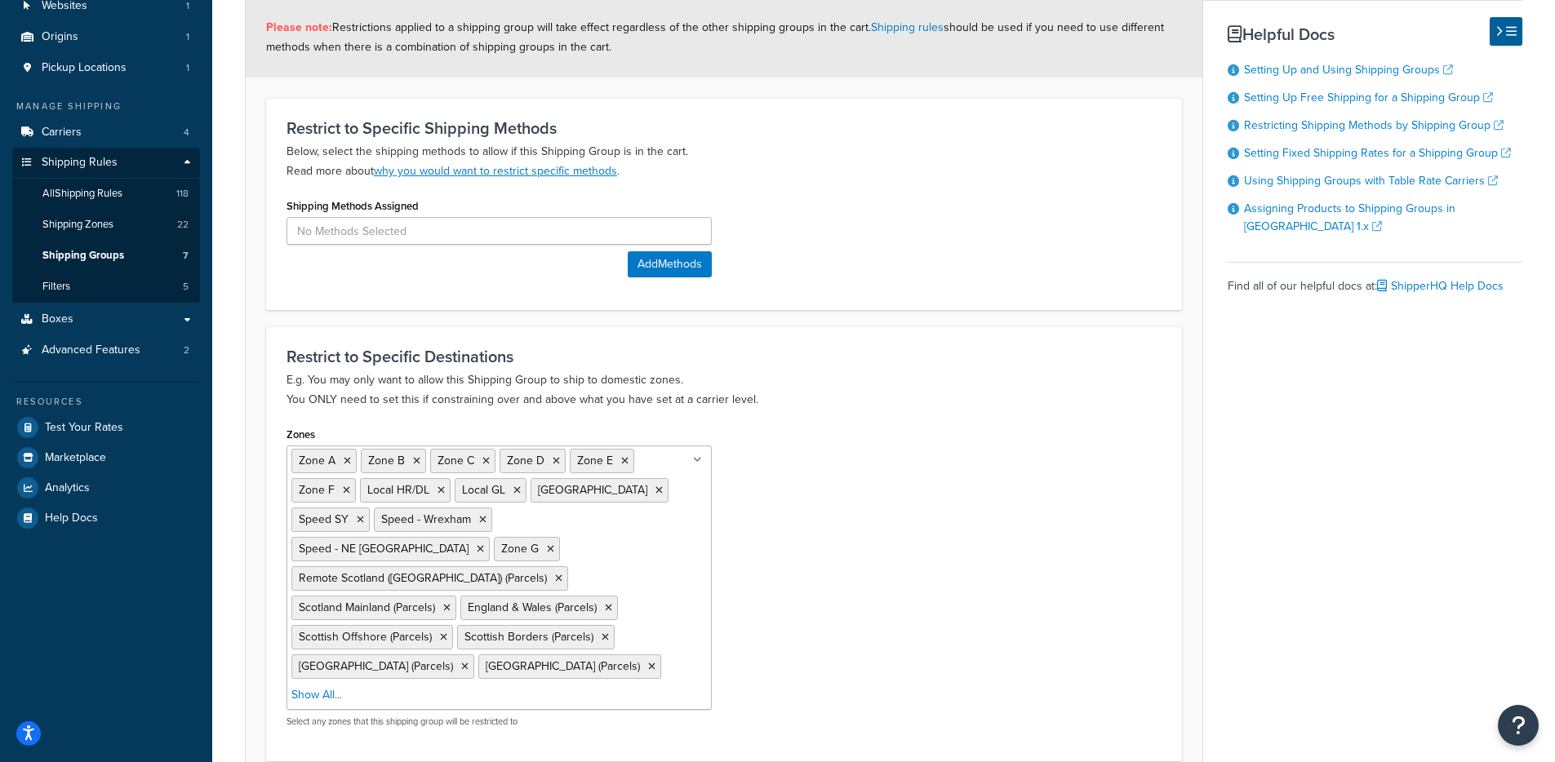
scroll to position [289, 0]
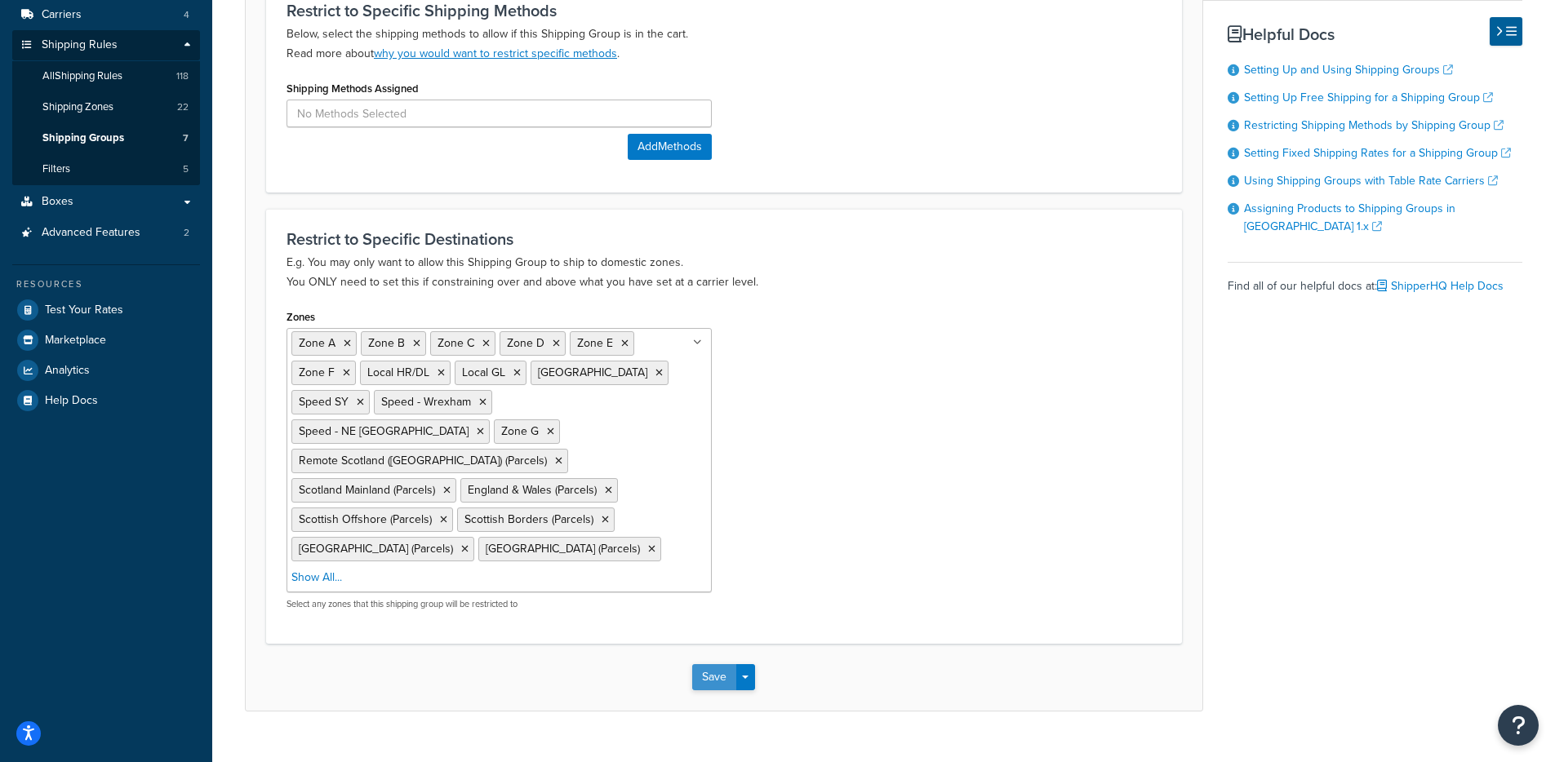
click at [713, 664] on button "Save" at bounding box center [714, 677] width 44 height 26
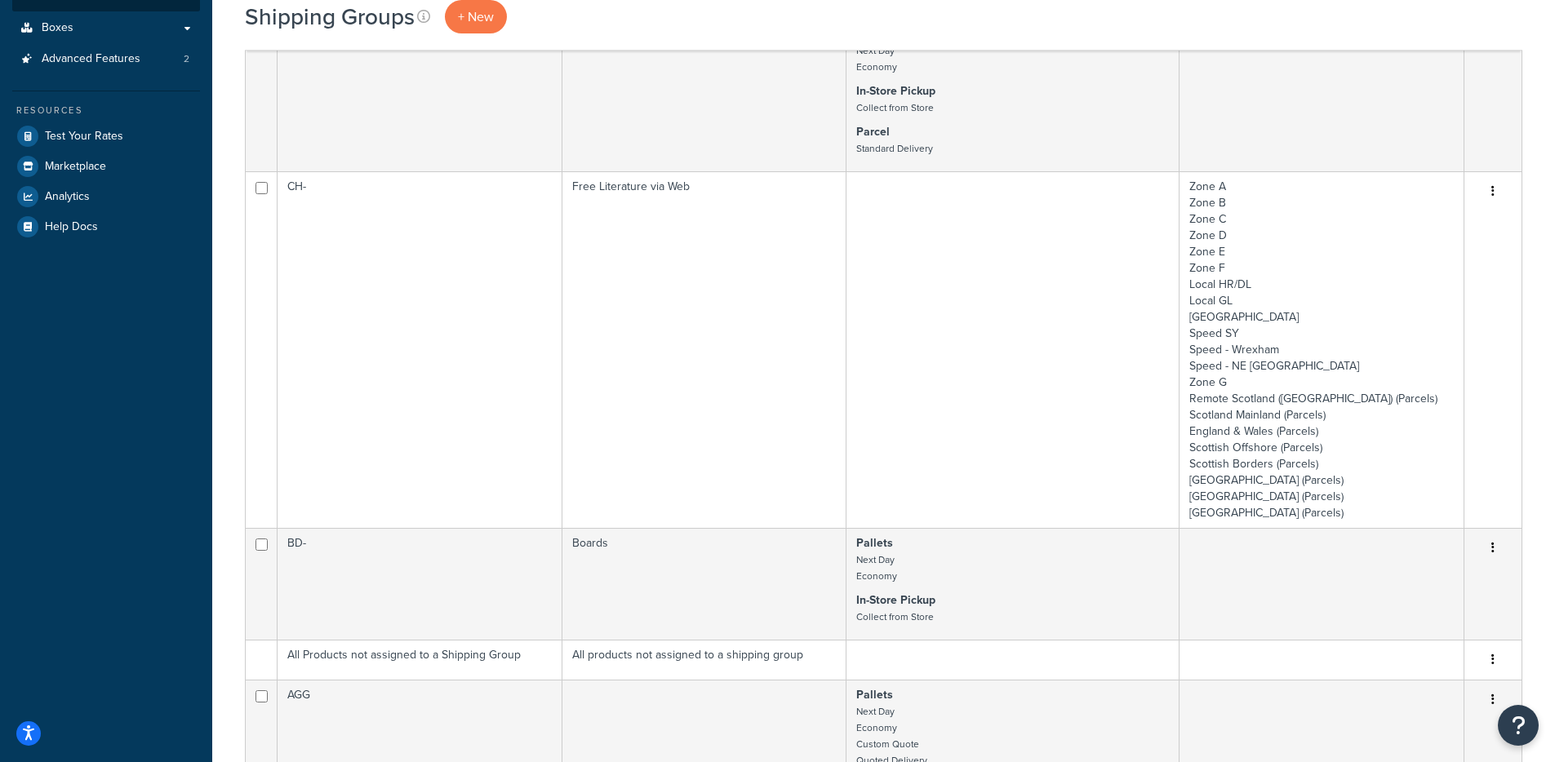
scroll to position [196, 0]
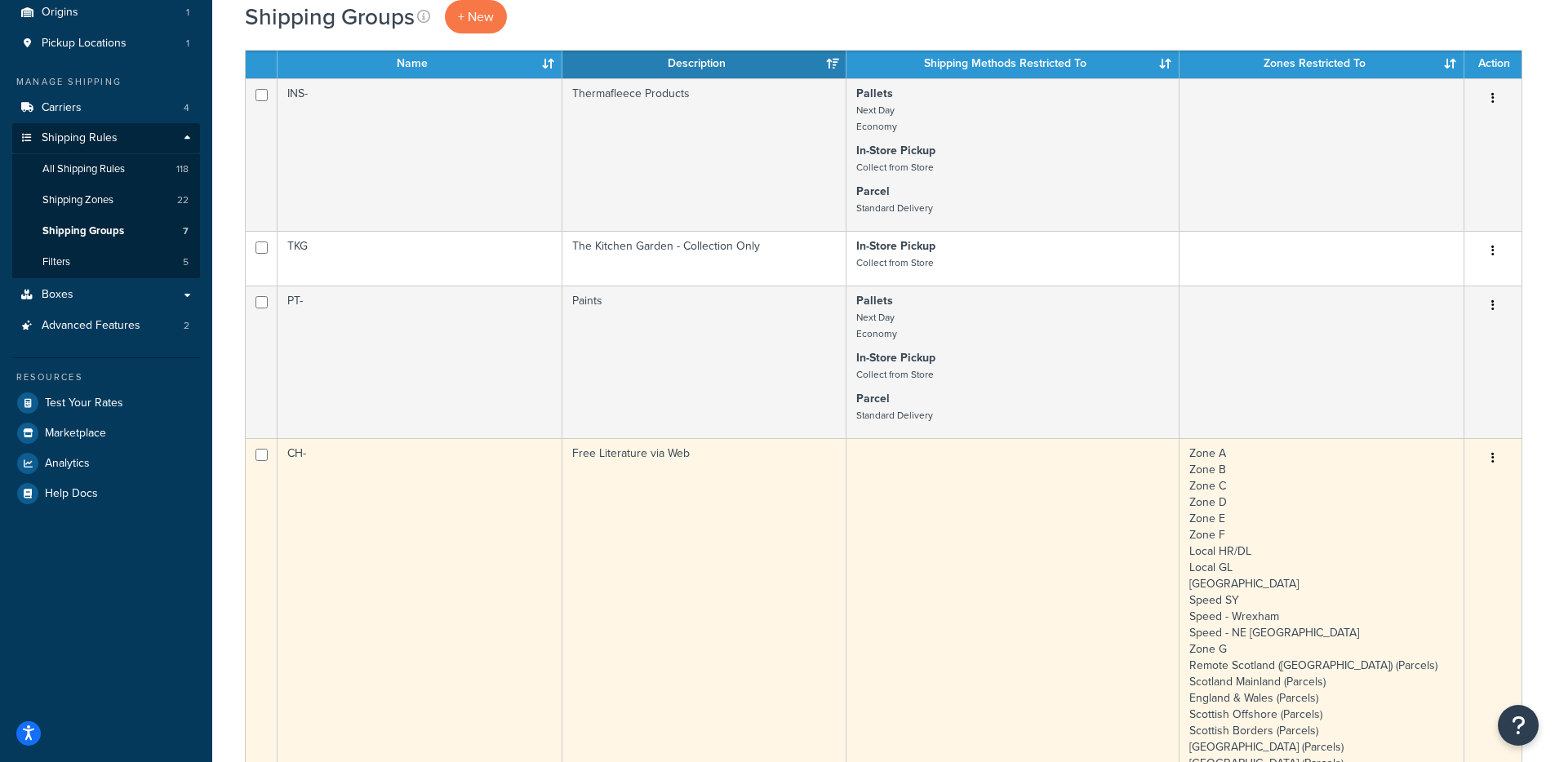
click at [452, 480] on td "CH-" at bounding box center [419, 616] width 285 height 357
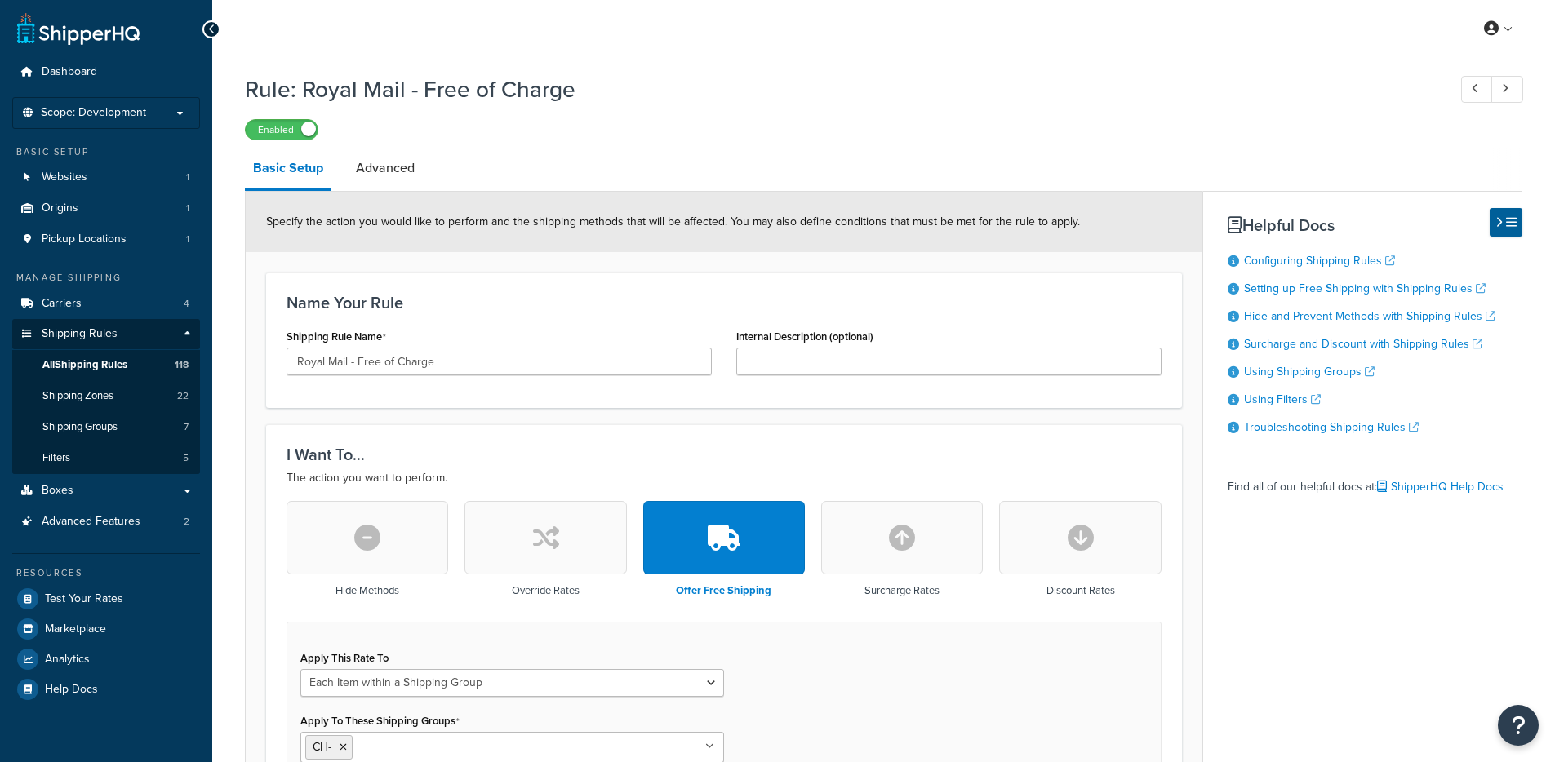
select select "ITEM"
click at [410, 156] on link "Advanced" at bounding box center [385, 168] width 75 height 39
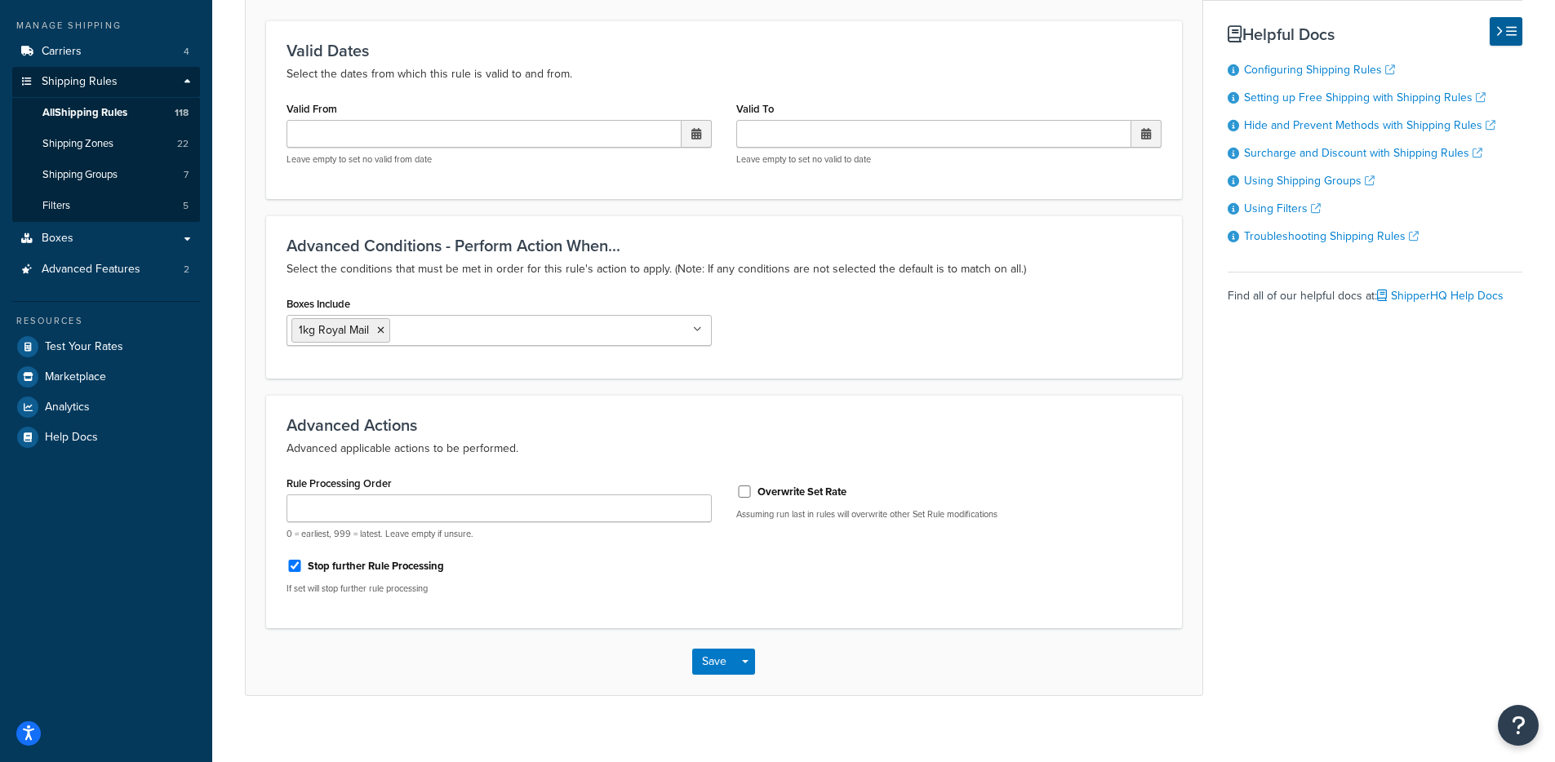
scroll to position [269, 0]
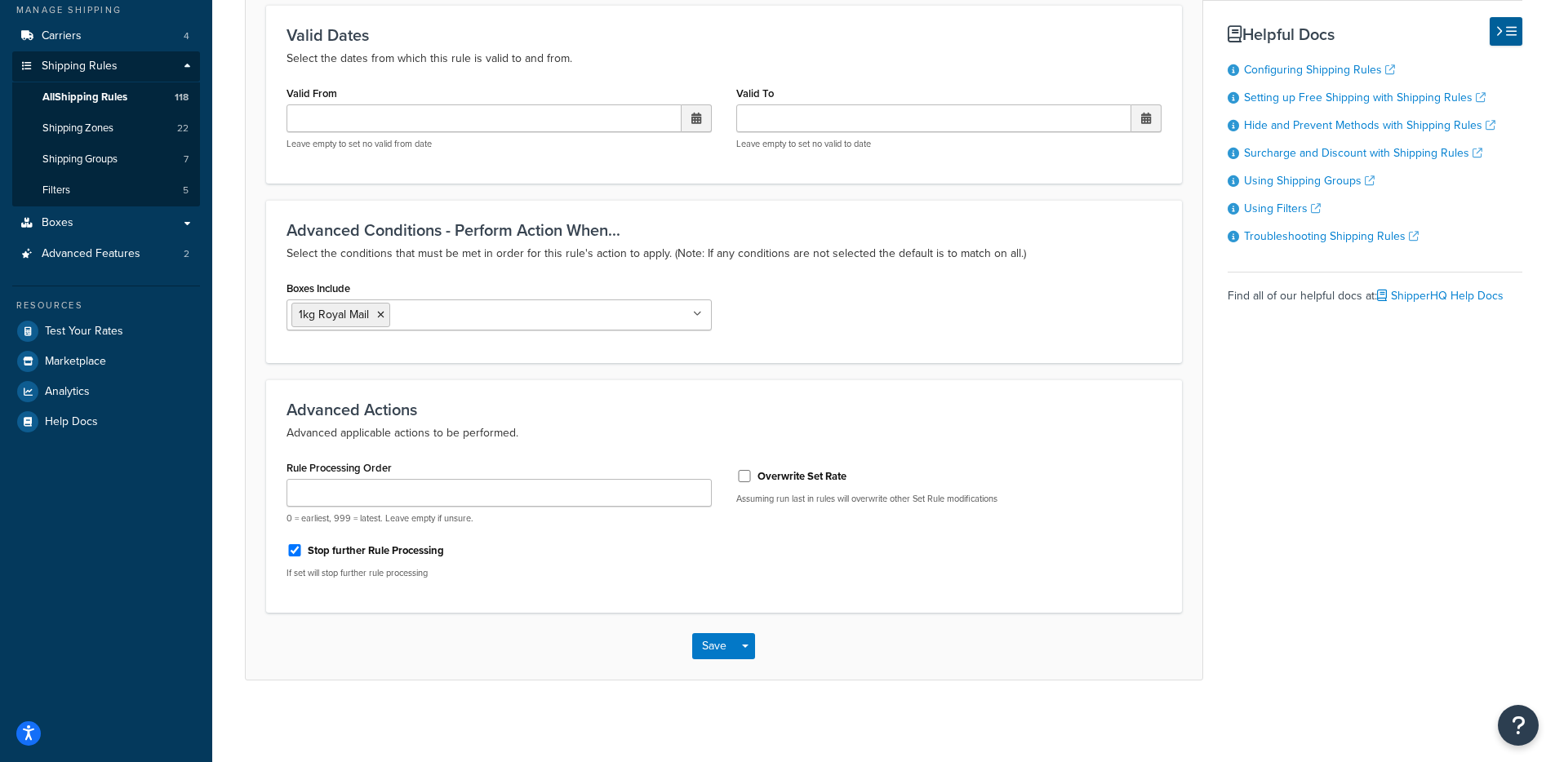
click at [388, 551] on label "Stop further Rule Processing" at bounding box center [376, 551] width 136 height 15
click at [303, 551] on input "Stop further Rule Processing" at bounding box center [294, 550] width 16 height 12
checkbox input "false"
click at [712, 652] on button "Save" at bounding box center [714, 646] width 44 height 26
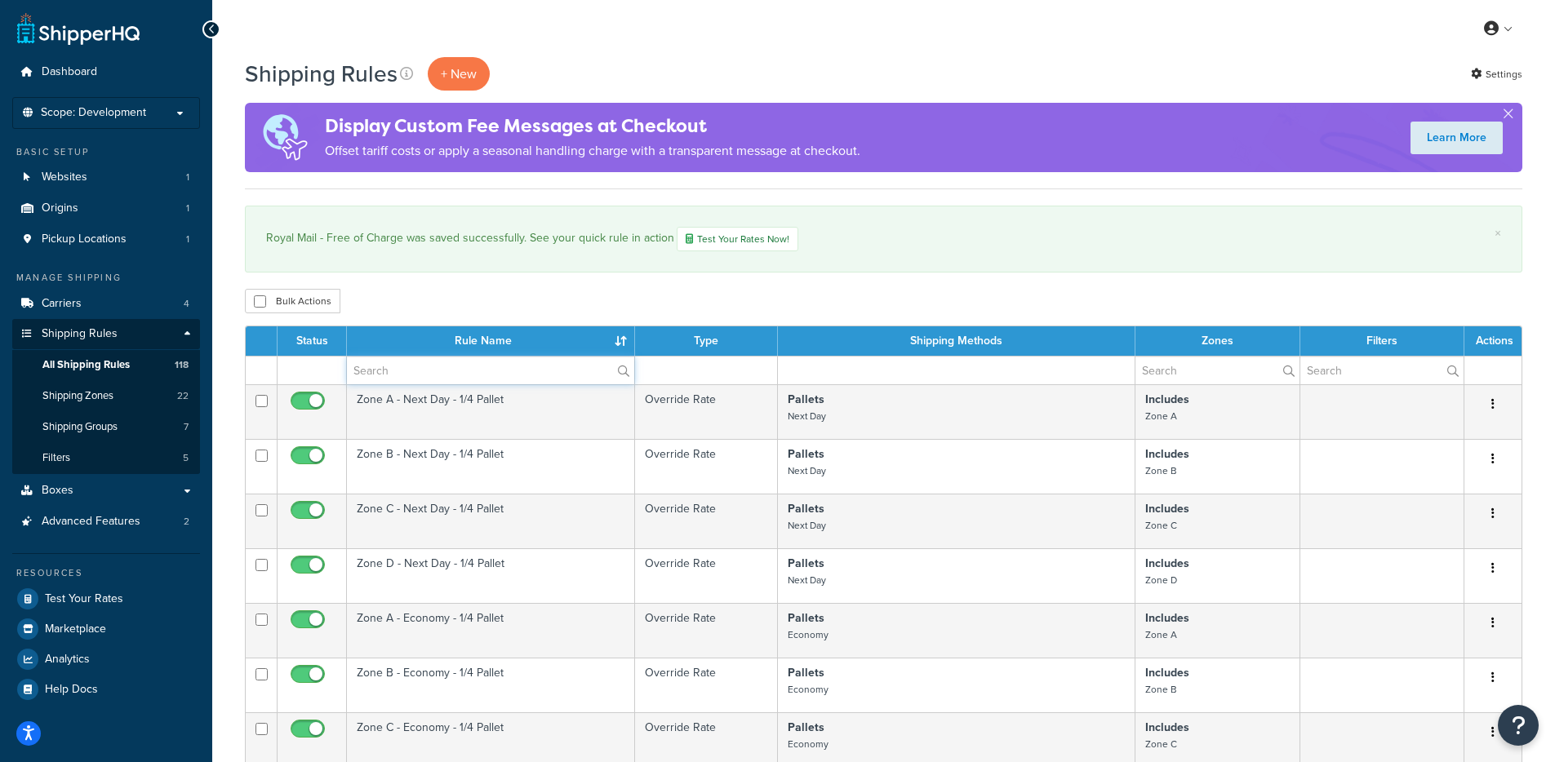
click at [381, 368] on input "text" at bounding box center [490, 371] width 287 height 28
type input "free"
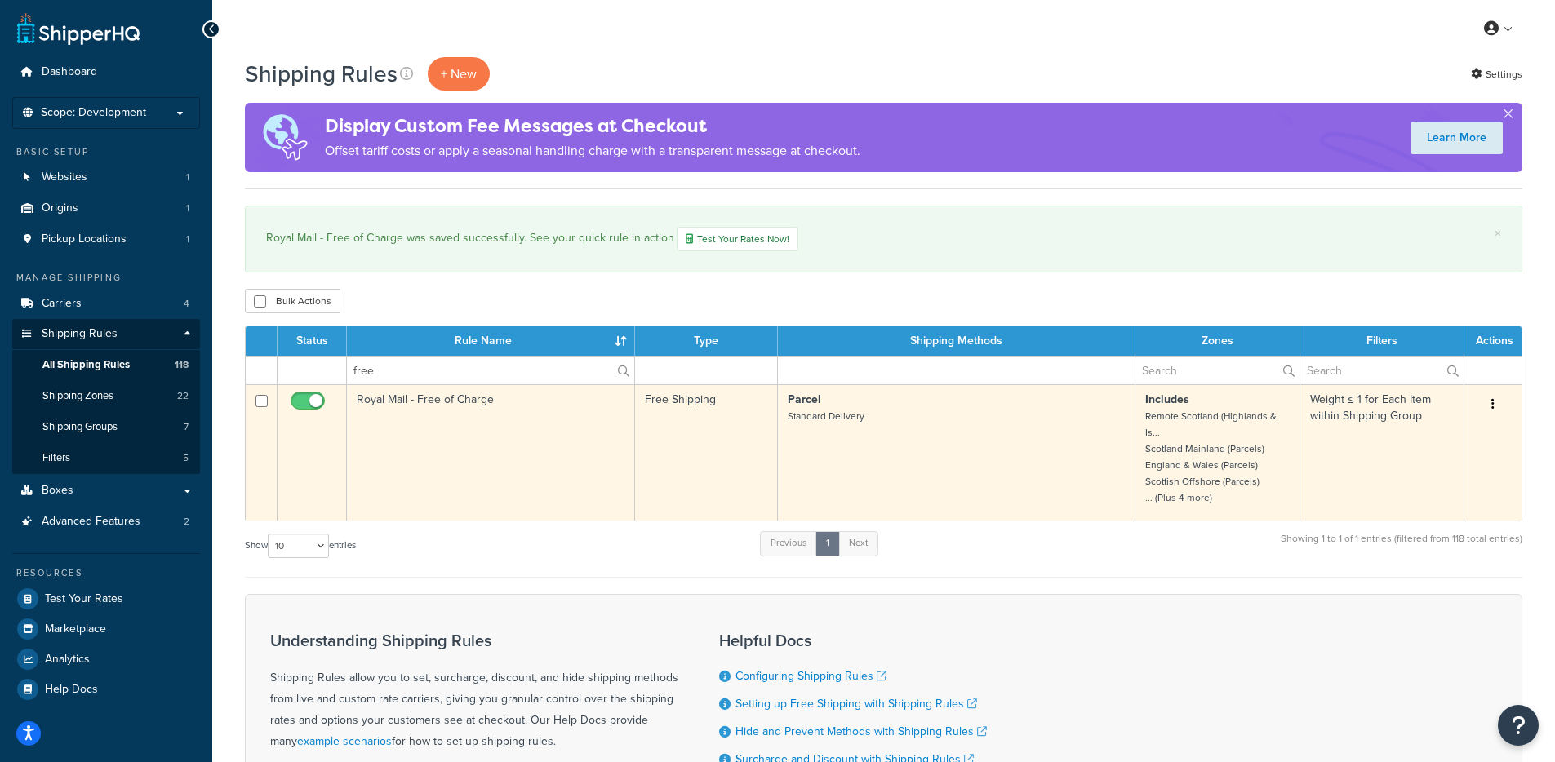
drag, startPoint x: 431, startPoint y: 464, endPoint x: 440, endPoint y: 459, distance: 10.2
click at [433, 464] on td "Royal Mail - Free of Charge" at bounding box center [491, 452] width 288 height 136
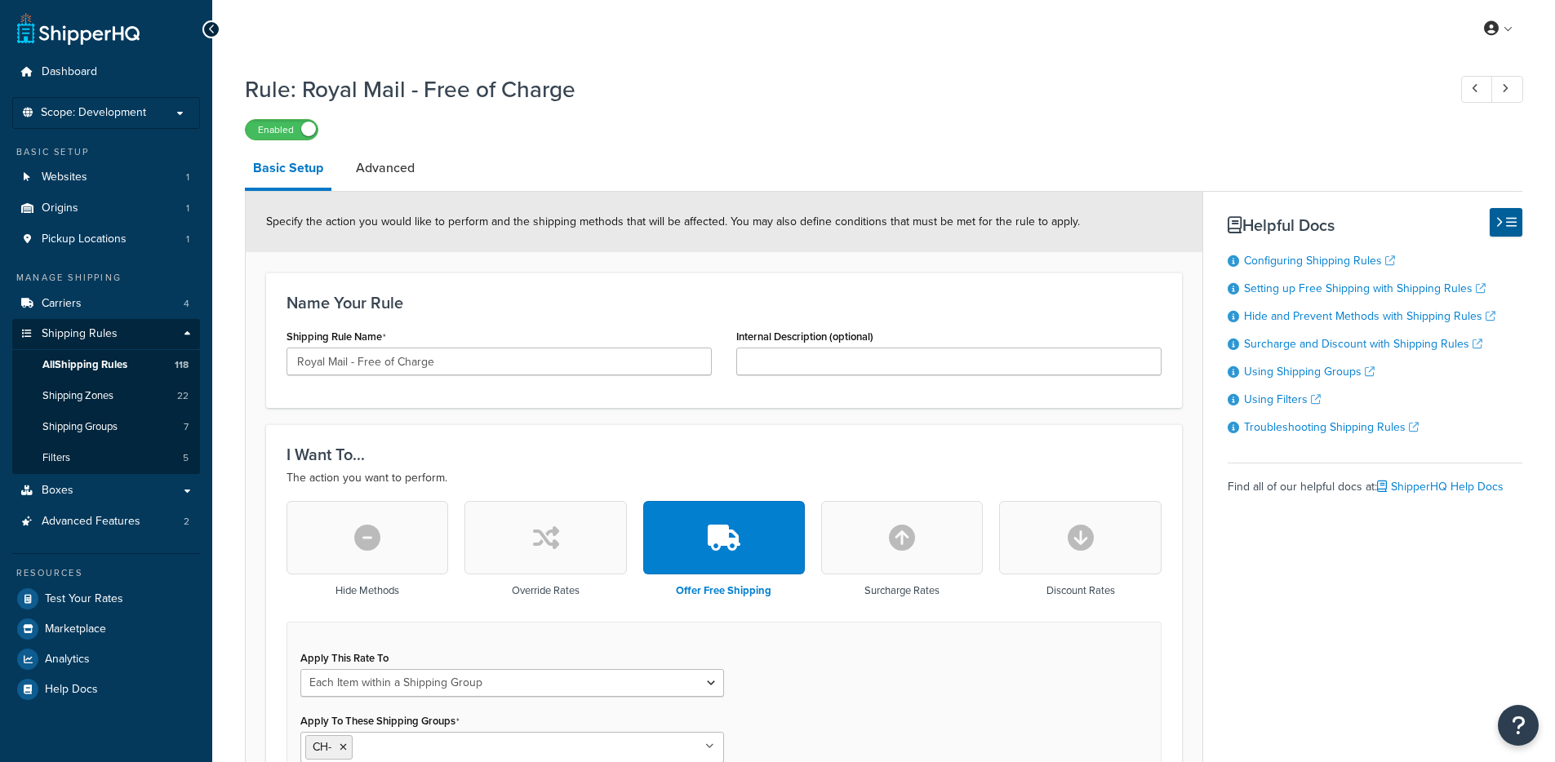
select select "ITEM"
click at [375, 184] on link "Advanced" at bounding box center [385, 168] width 75 height 39
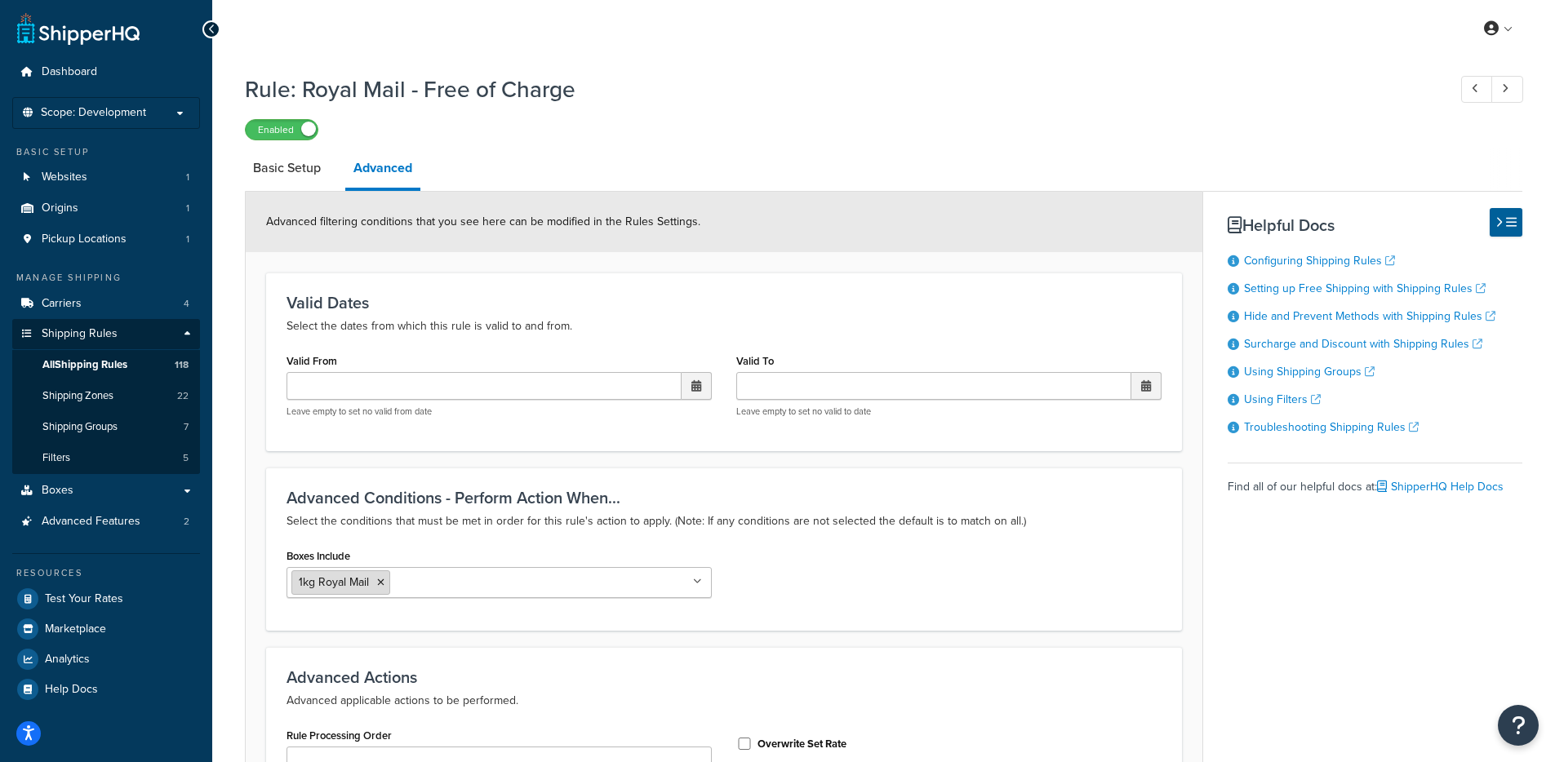
click at [381, 588] on icon at bounding box center [380, 583] width 7 height 10
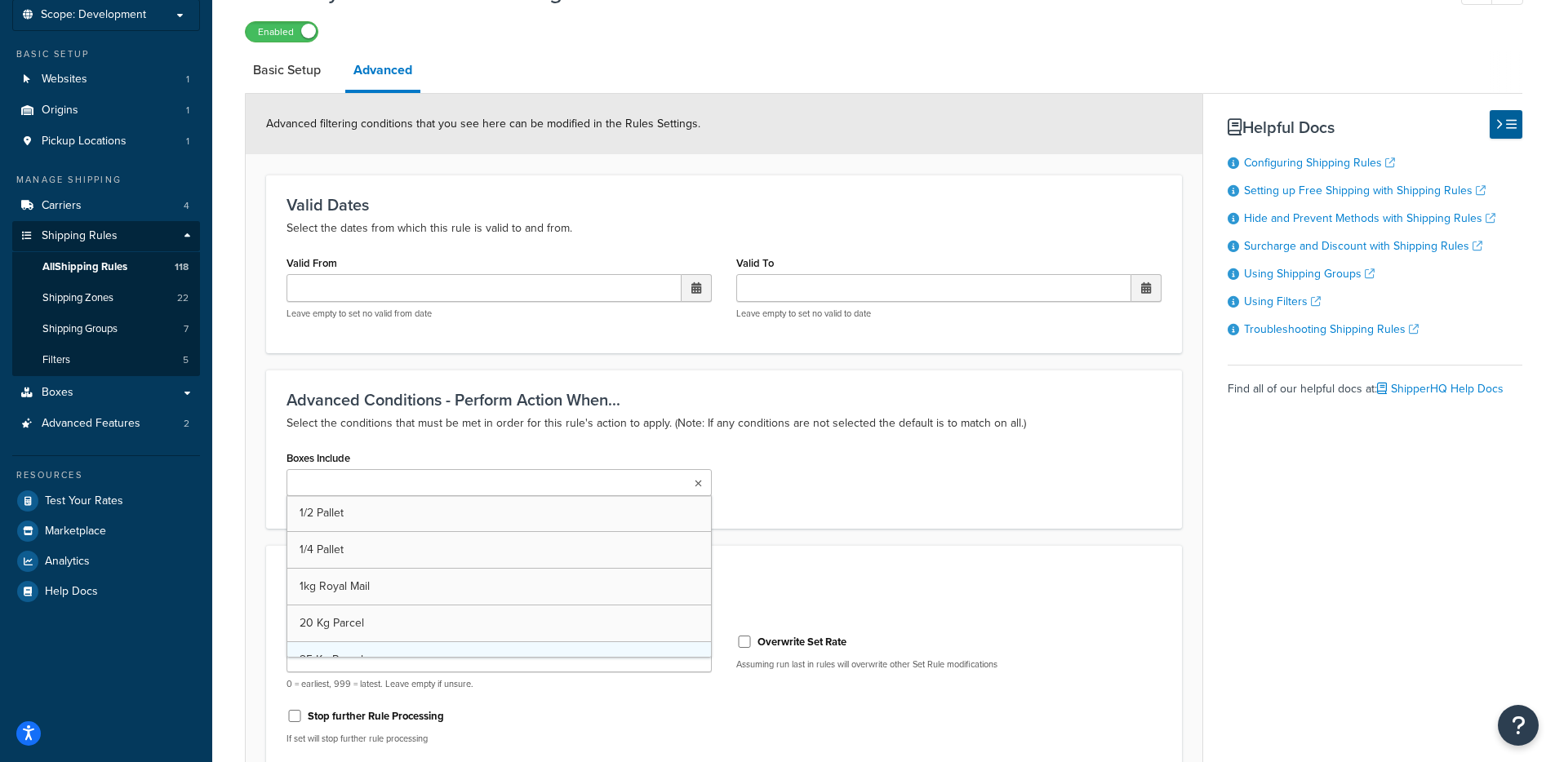
scroll to position [265, 0]
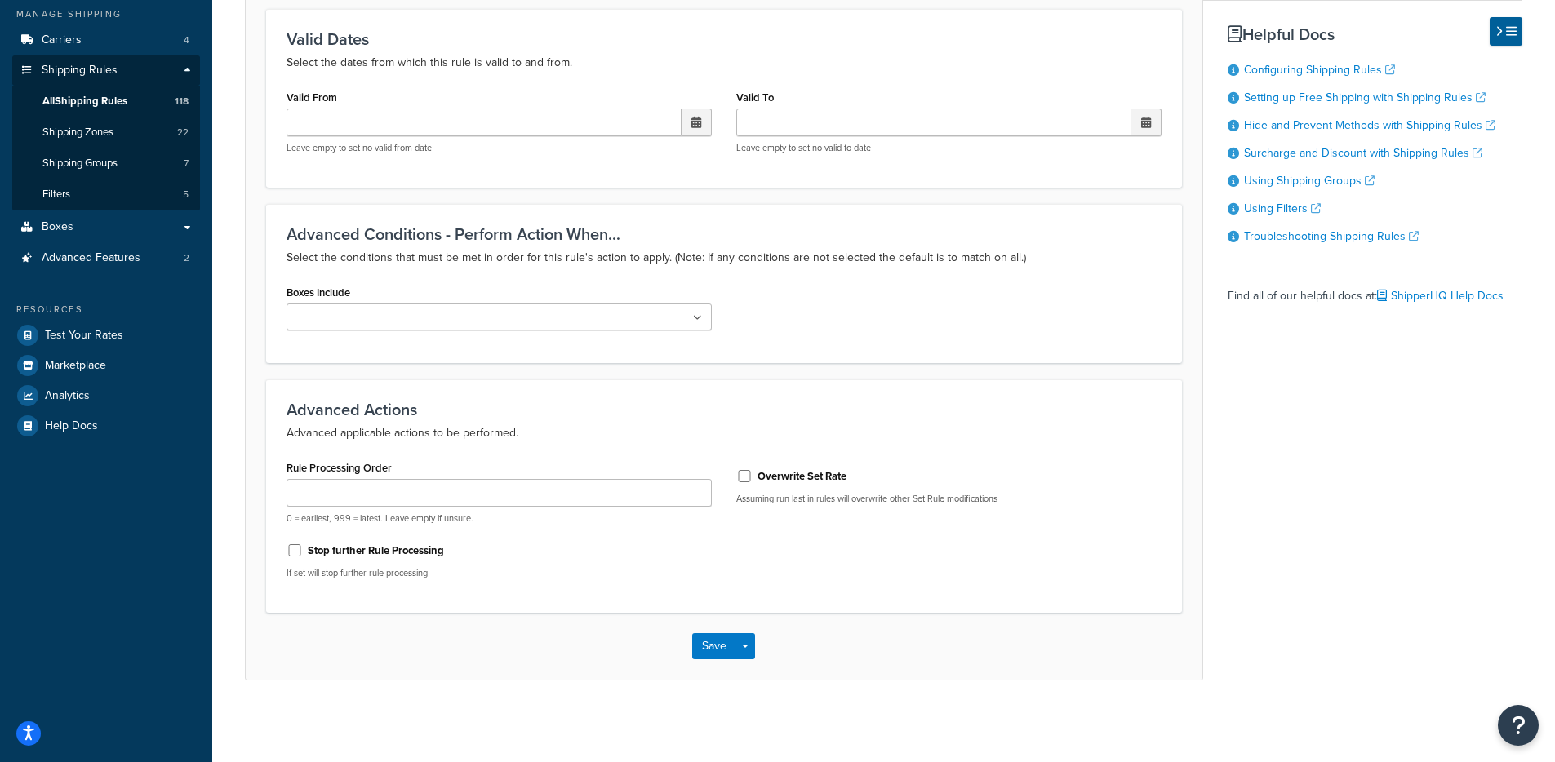
click at [949, 432] on p "Advanced applicable actions to be performed." at bounding box center [723, 434] width 875 height 20
click at [346, 547] on label "Stop further Rule Processing" at bounding box center [376, 551] width 136 height 15
click at [303, 547] on input "Stop further Rule Processing" at bounding box center [294, 550] width 16 height 12
checkbox input "true"
click at [726, 644] on button "Save" at bounding box center [714, 646] width 44 height 26
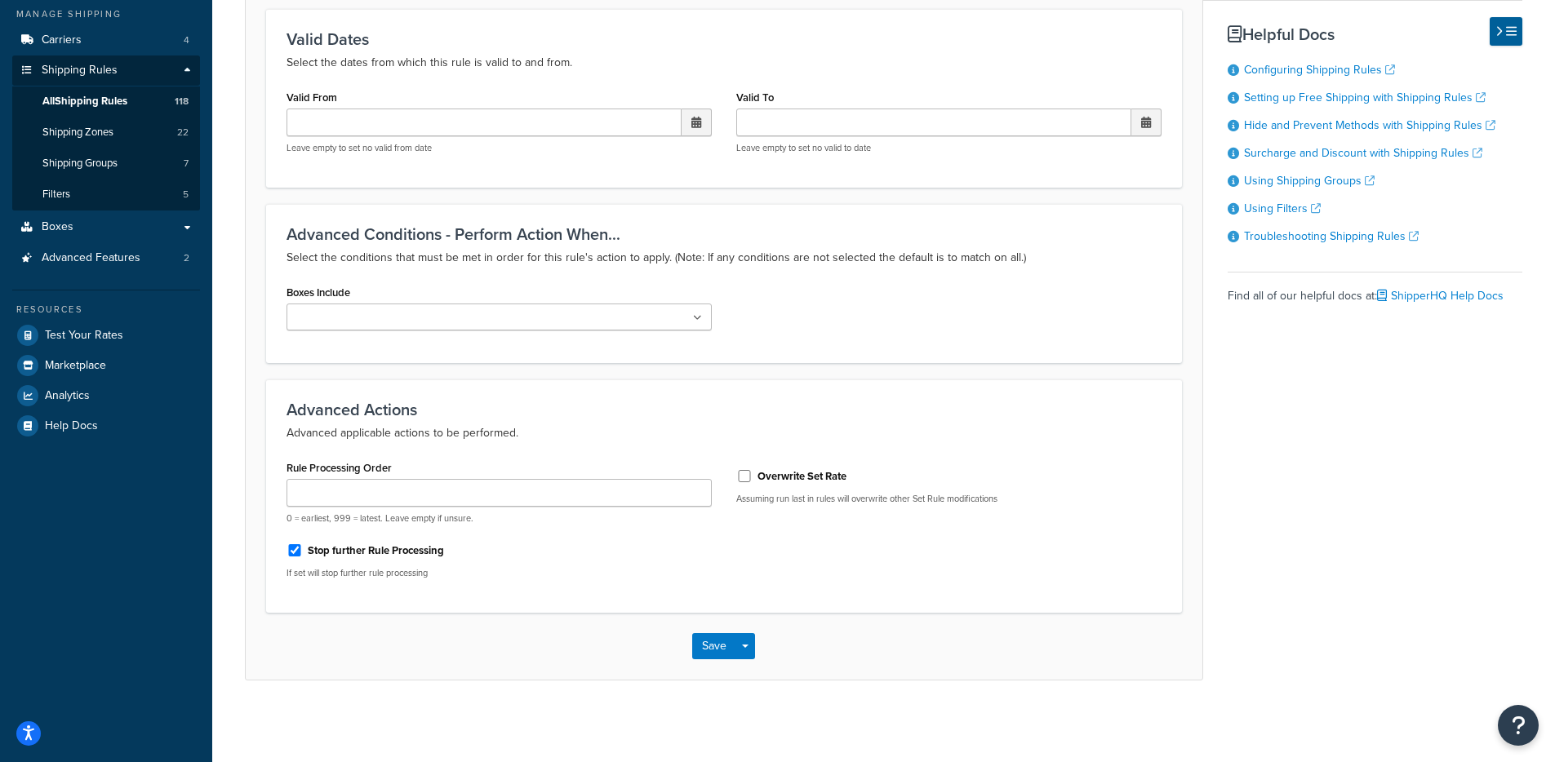
scroll to position [0, 0]
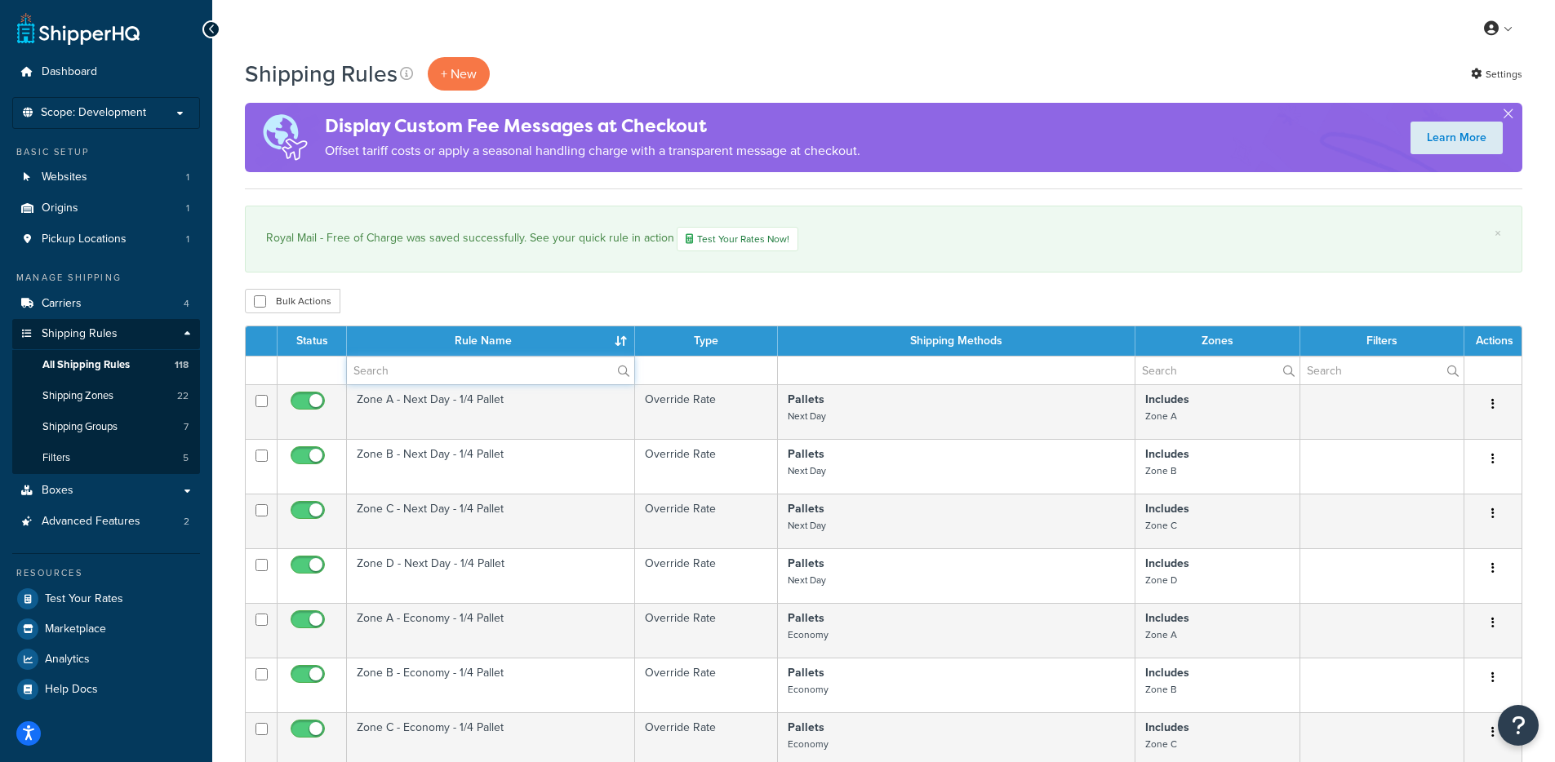
click at [415, 378] on input "text" at bounding box center [490, 371] width 287 height 28
type input "p"
type input "free"
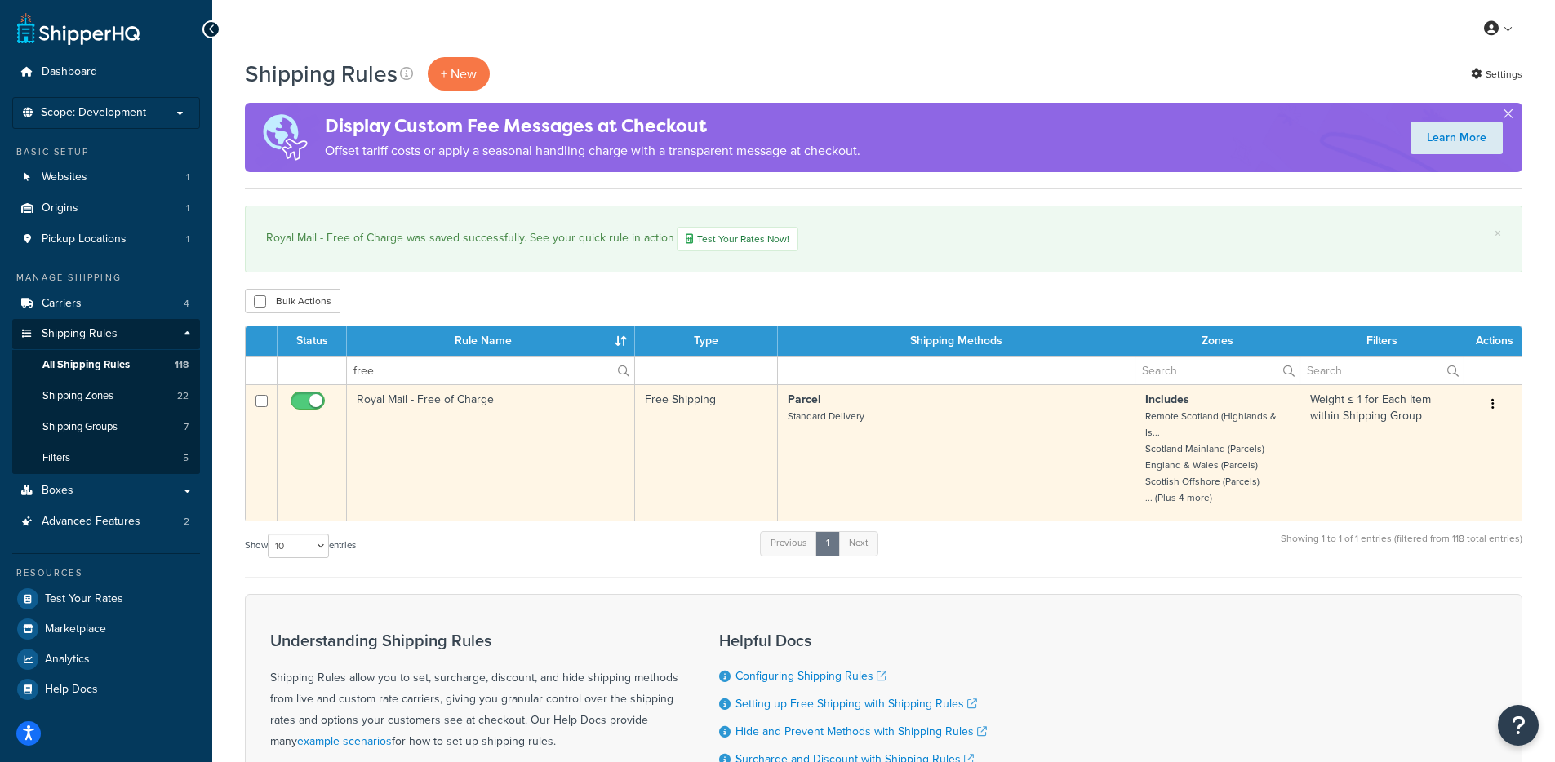
click at [510, 473] on td "Royal Mail - Free of Charge" at bounding box center [491, 452] width 288 height 136
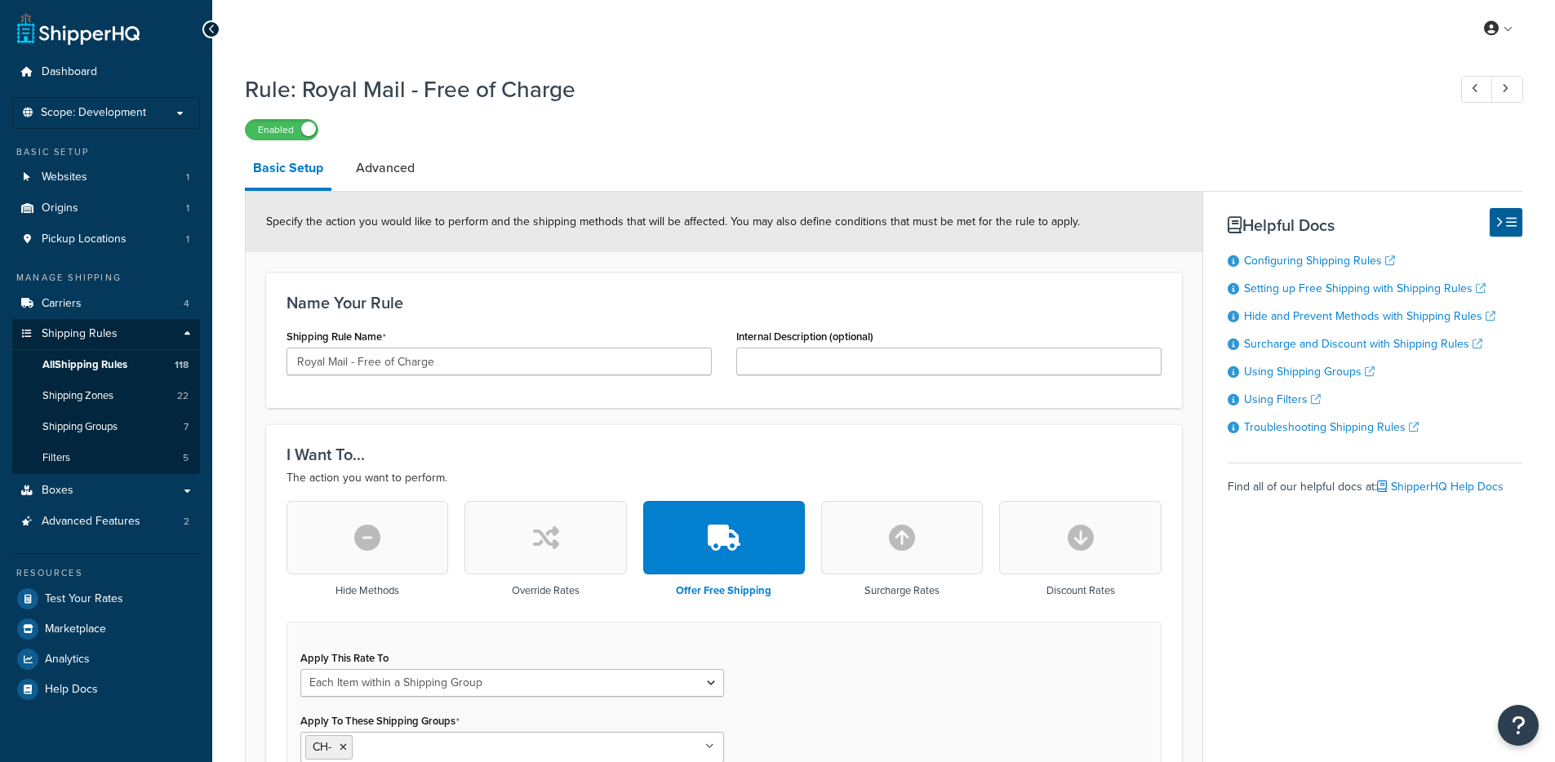
select select "ITEM"
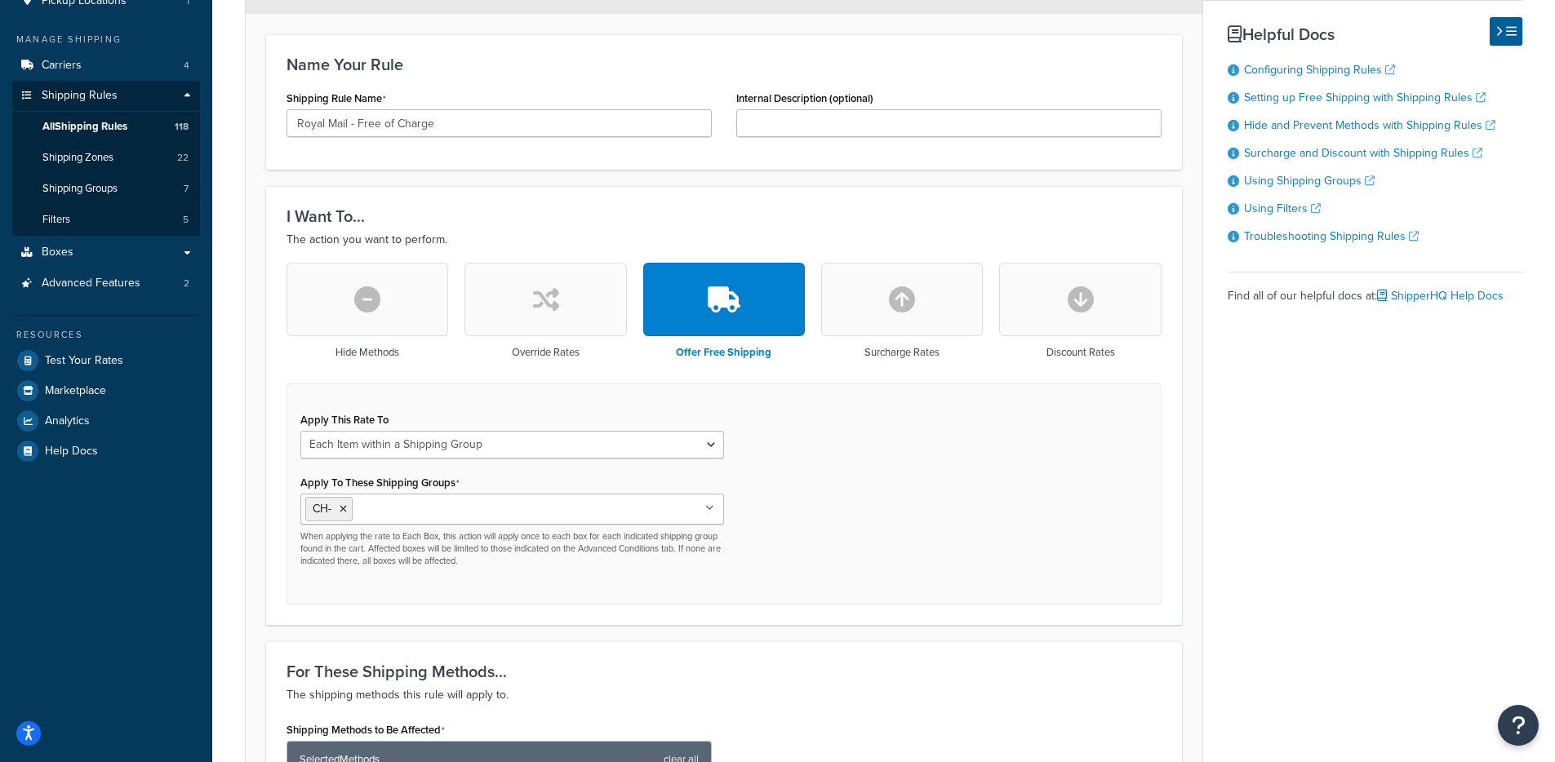
scroll to position [140, 0]
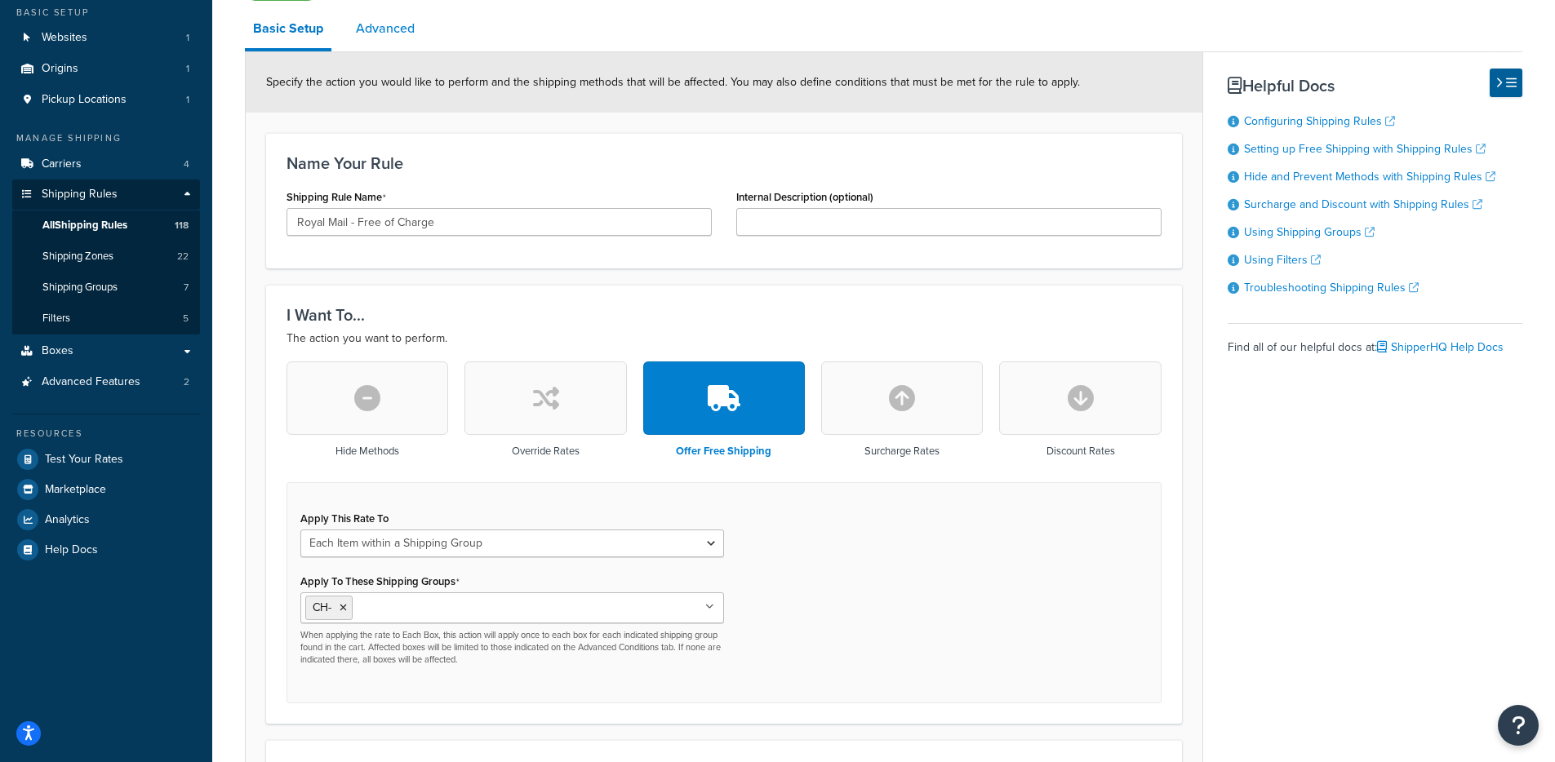
click at [371, 42] on link "Advanced" at bounding box center [385, 28] width 75 height 39
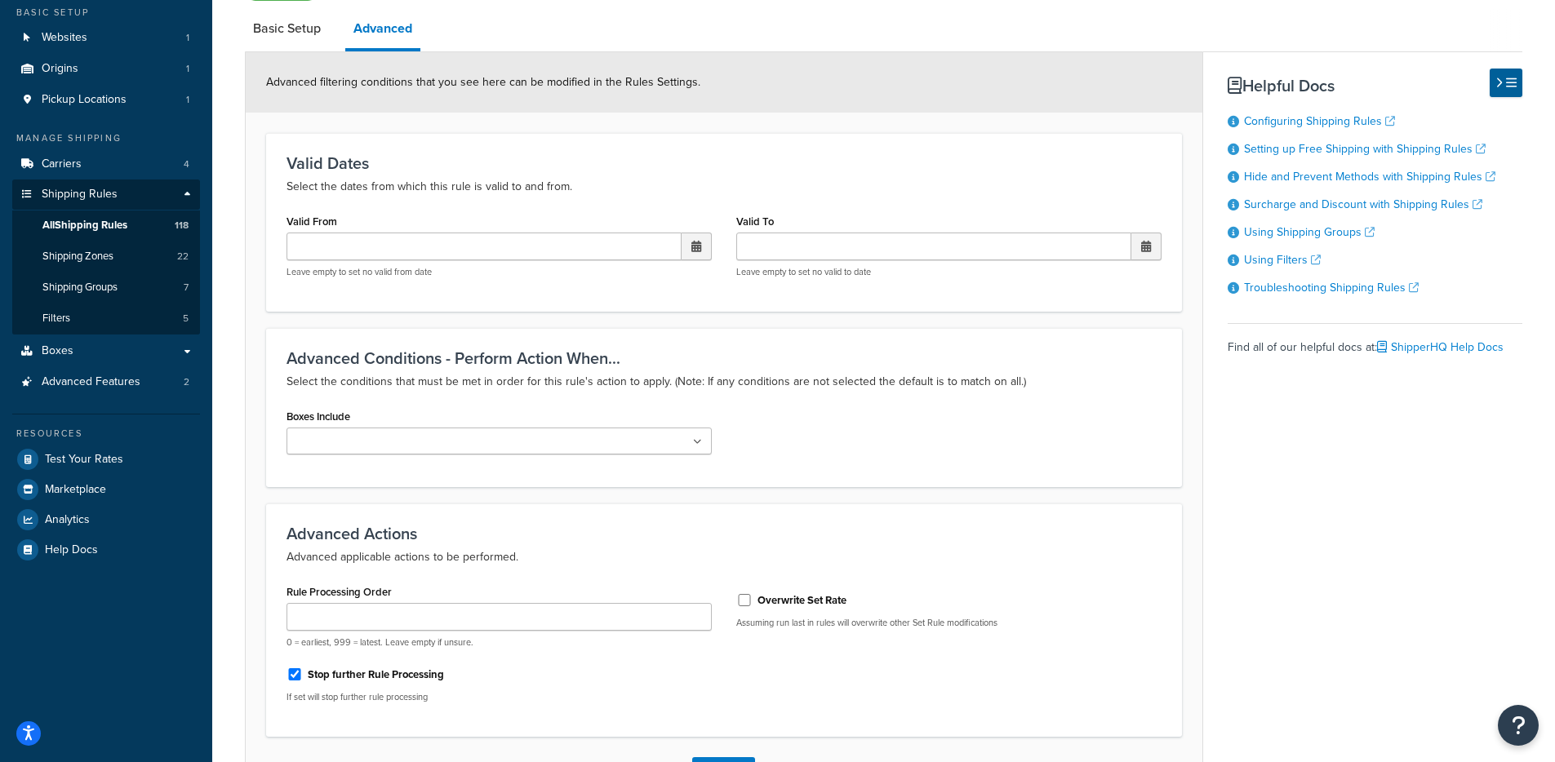
click at [388, 453] on ul at bounding box center [498, 441] width 425 height 27
drag, startPoint x: 1018, startPoint y: 517, endPoint x: 1002, endPoint y: 517, distance: 15.5
click at [1010, 517] on div "Advanced Actions Advanced applicable actions to be performed. Rule Processing O…" at bounding box center [724, 620] width 916 height 233
click at [385, 619] on input "Rule Processing Order" at bounding box center [498, 617] width 425 height 28
type input "0"
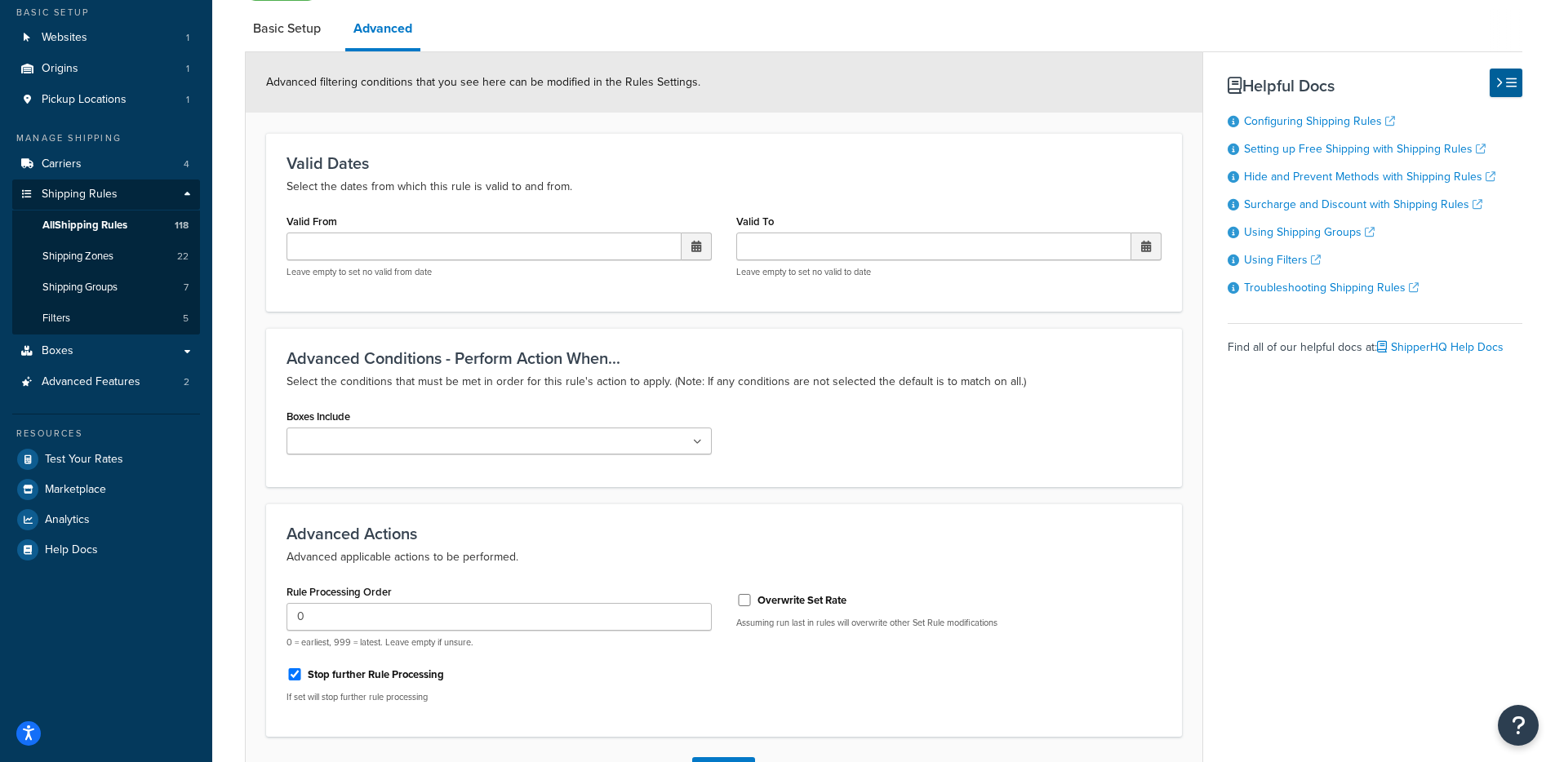
click at [1144, 539] on h3 "Advanced Actions" at bounding box center [723, 534] width 875 height 18
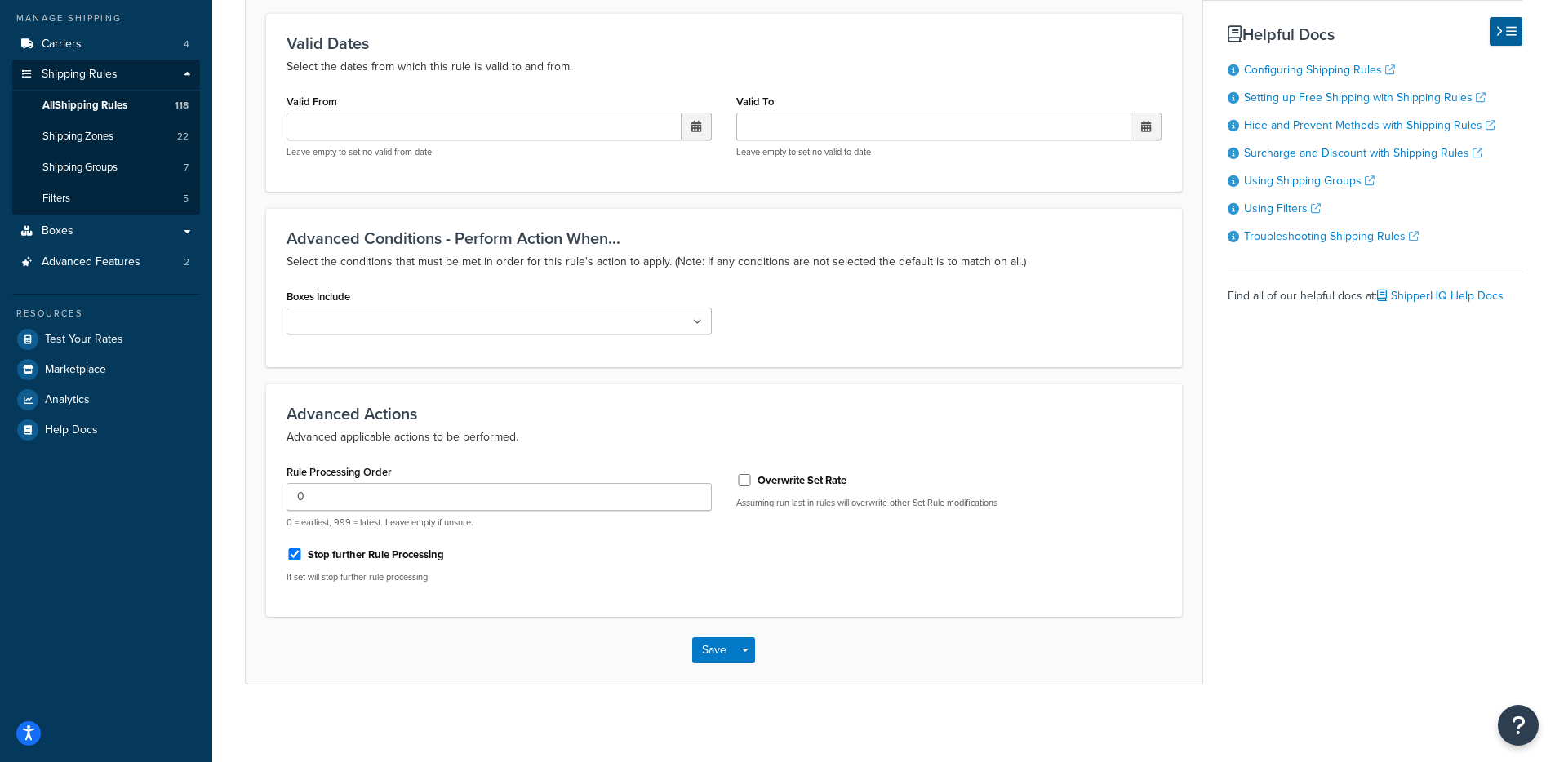
scroll to position [265, 0]
click at [717, 651] on button "Save" at bounding box center [714, 646] width 44 height 26
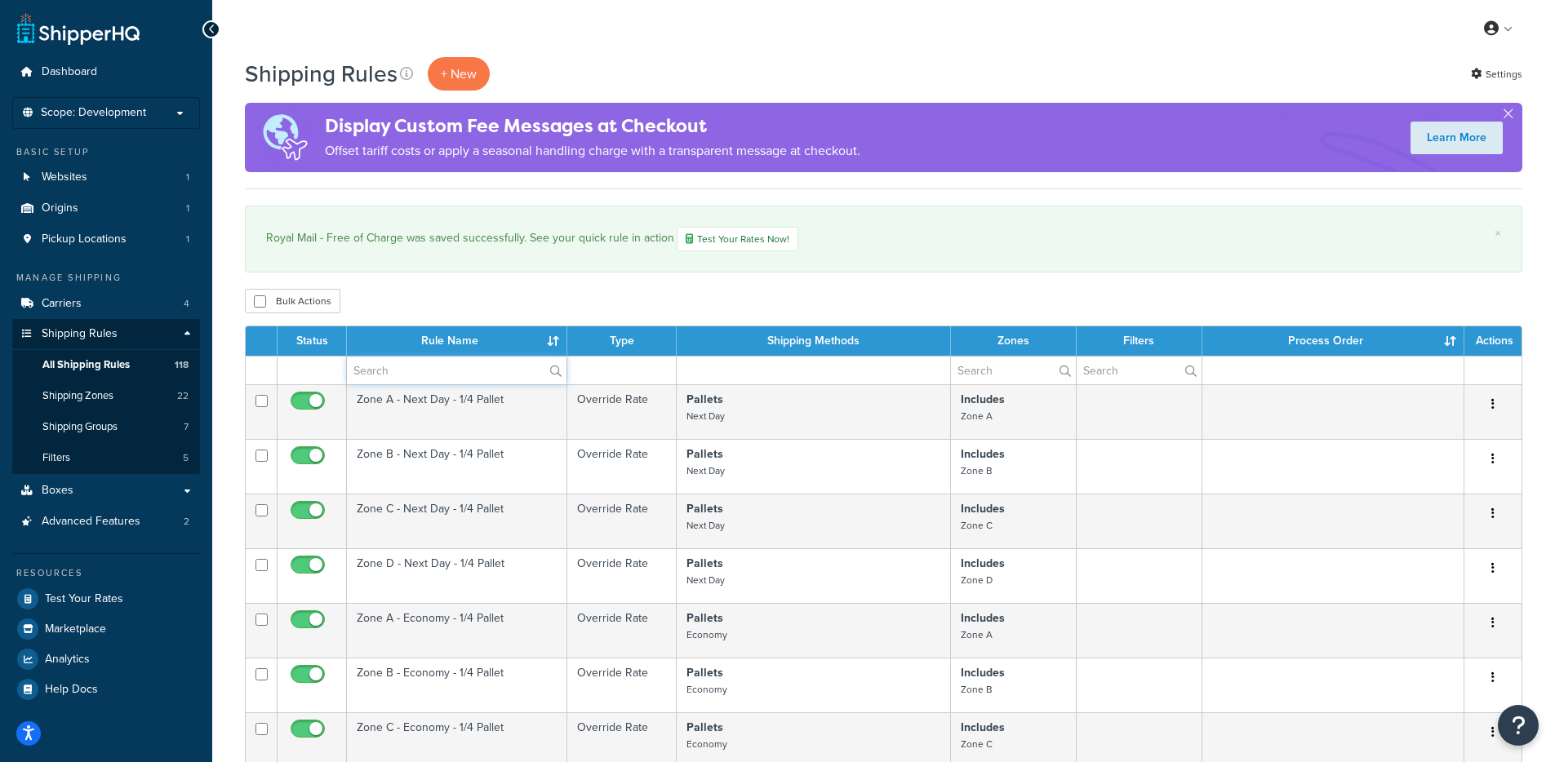
click at [442, 366] on input "text" at bounding box center [457, 371] width 220 height 28
type input "parcel"
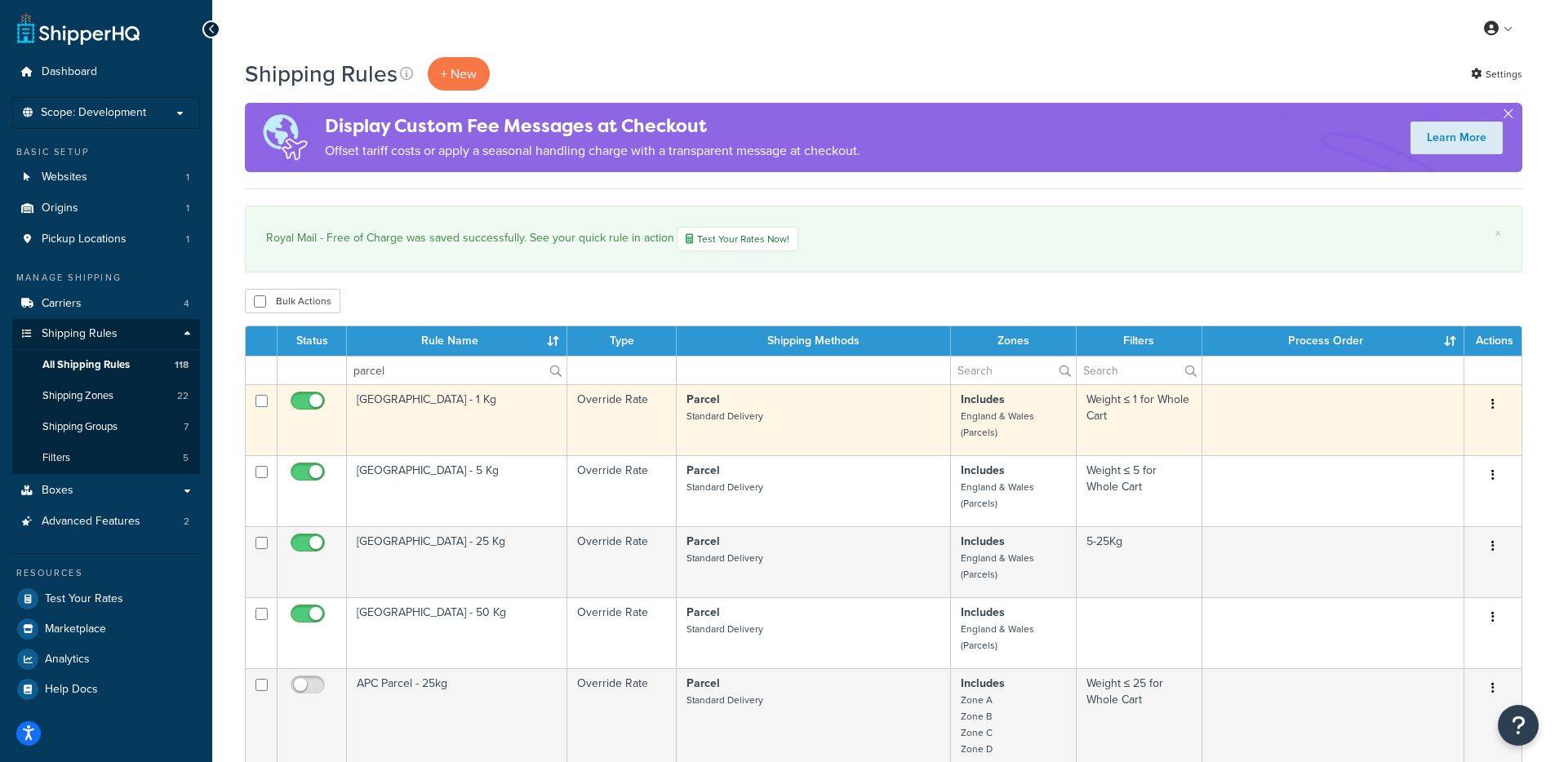
click at [434, 428] on td "[GEOGRAPHIC_DATA] - 1 Kg" at bounding box center [457, 419] width 220 height 71
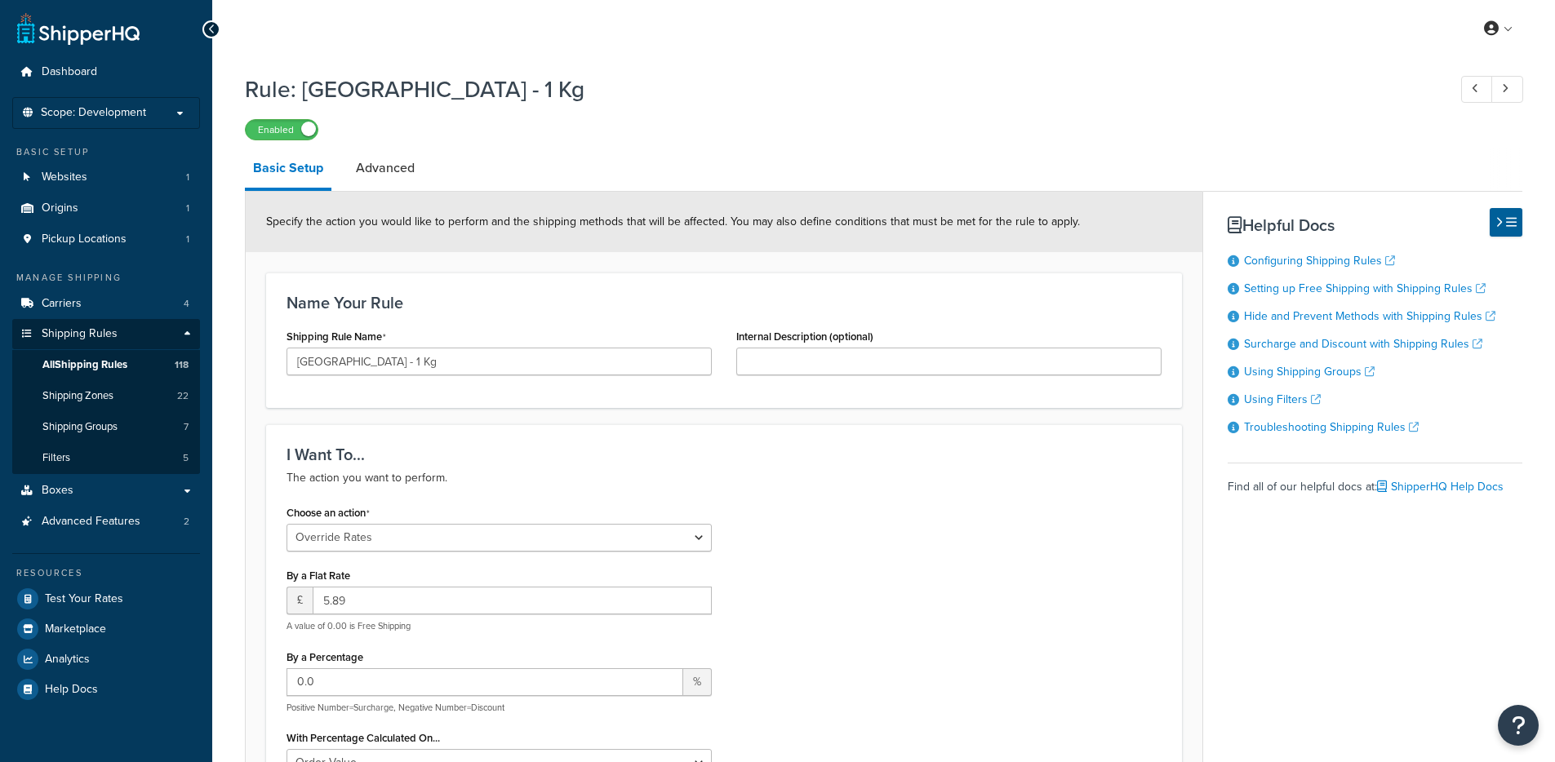
select select "OVERRIDE"
select select "BOX"
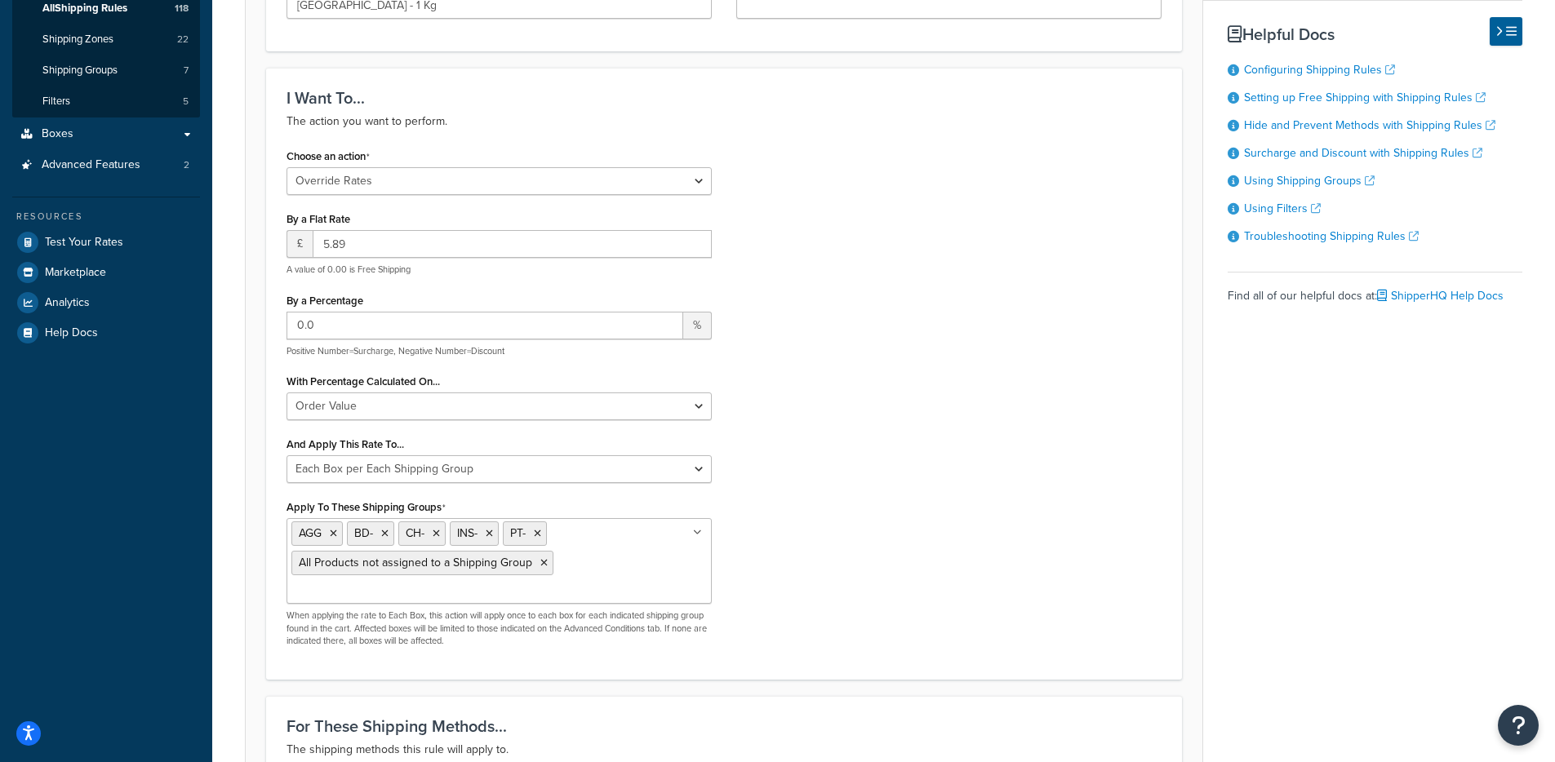
scroll to position [7, 0]
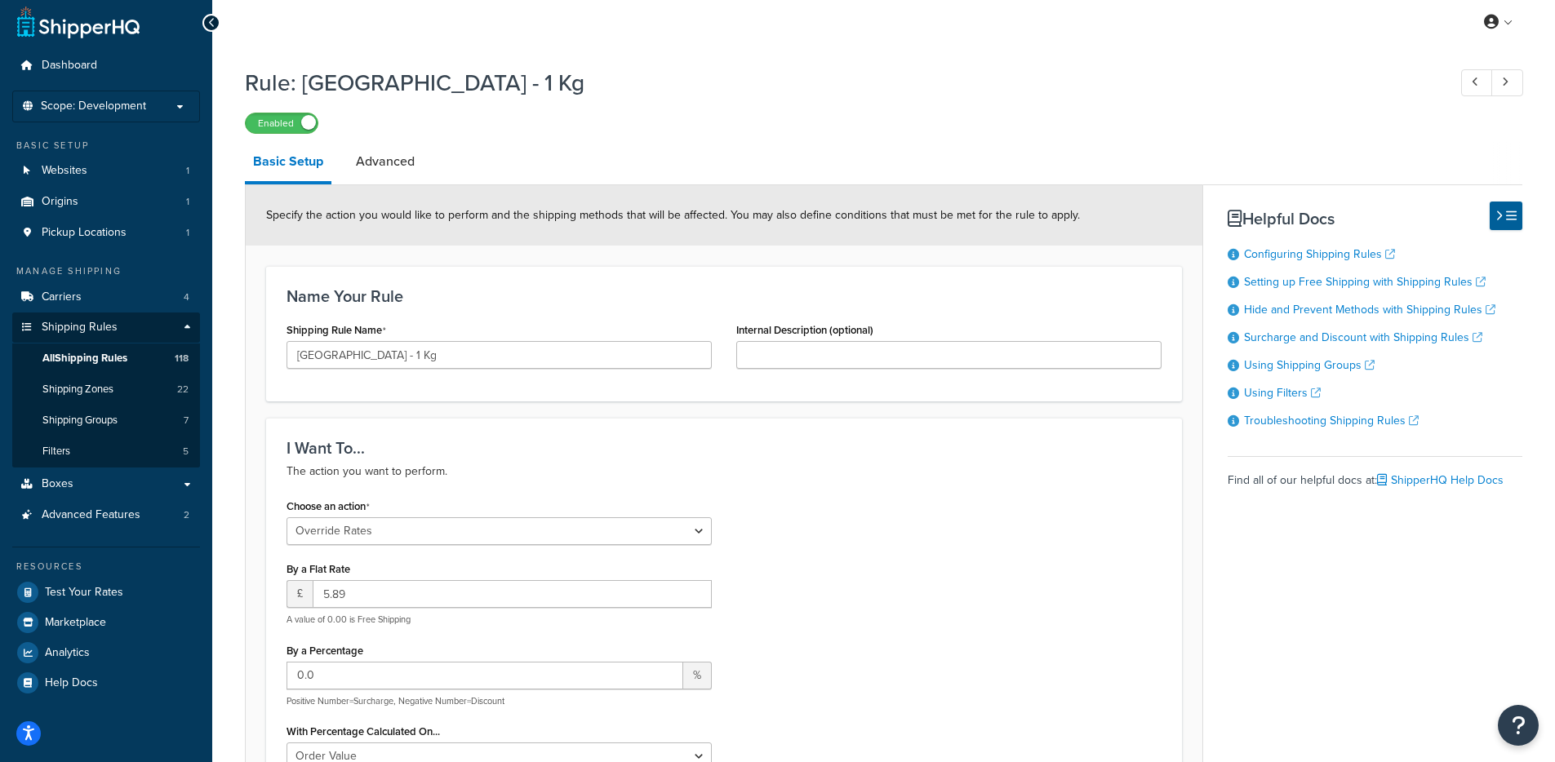
click at [383, 166] on link "Advanced" at bounding box center [385, 161] width 75 height 39
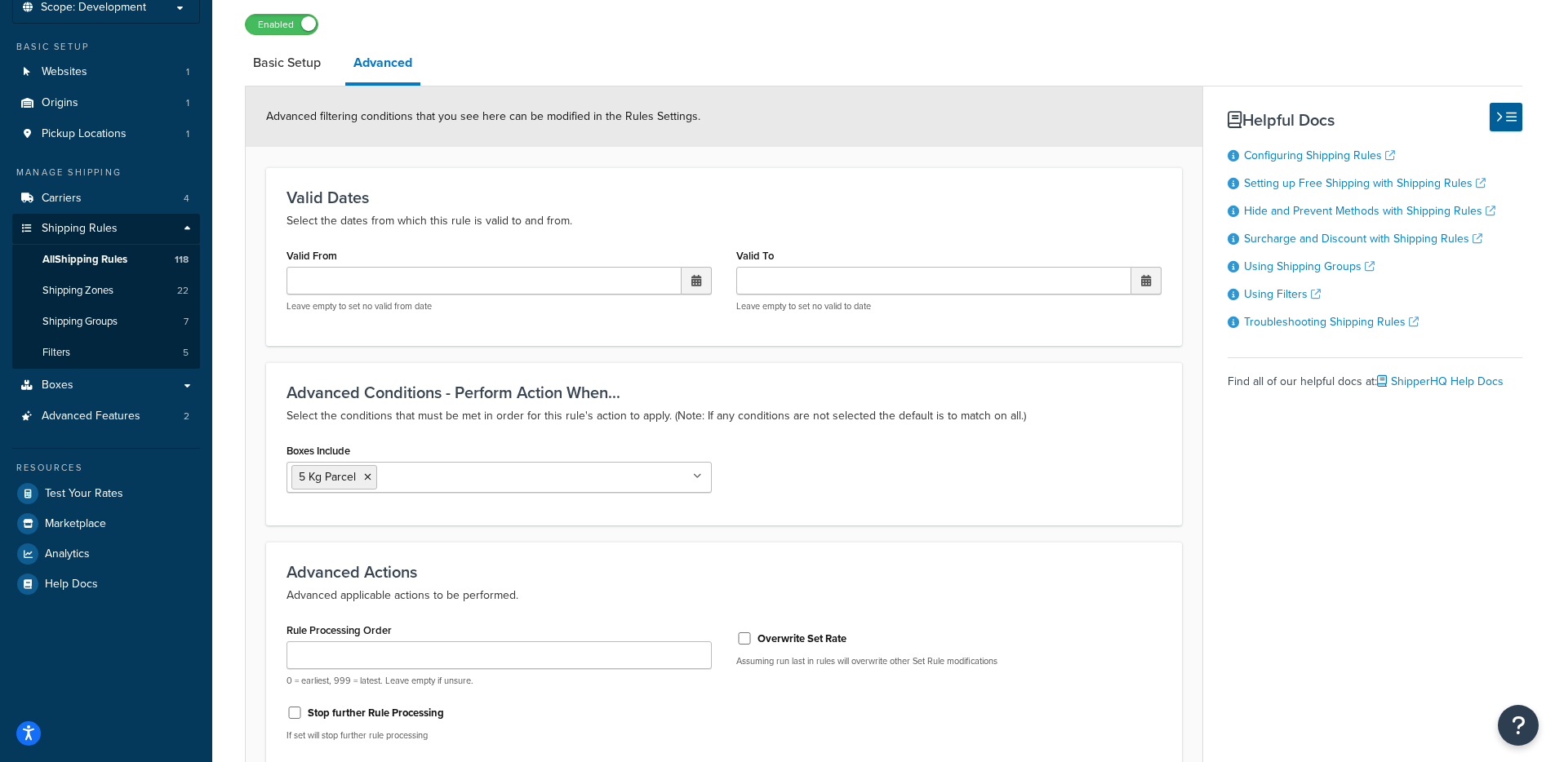
scroll to position [269, 0]
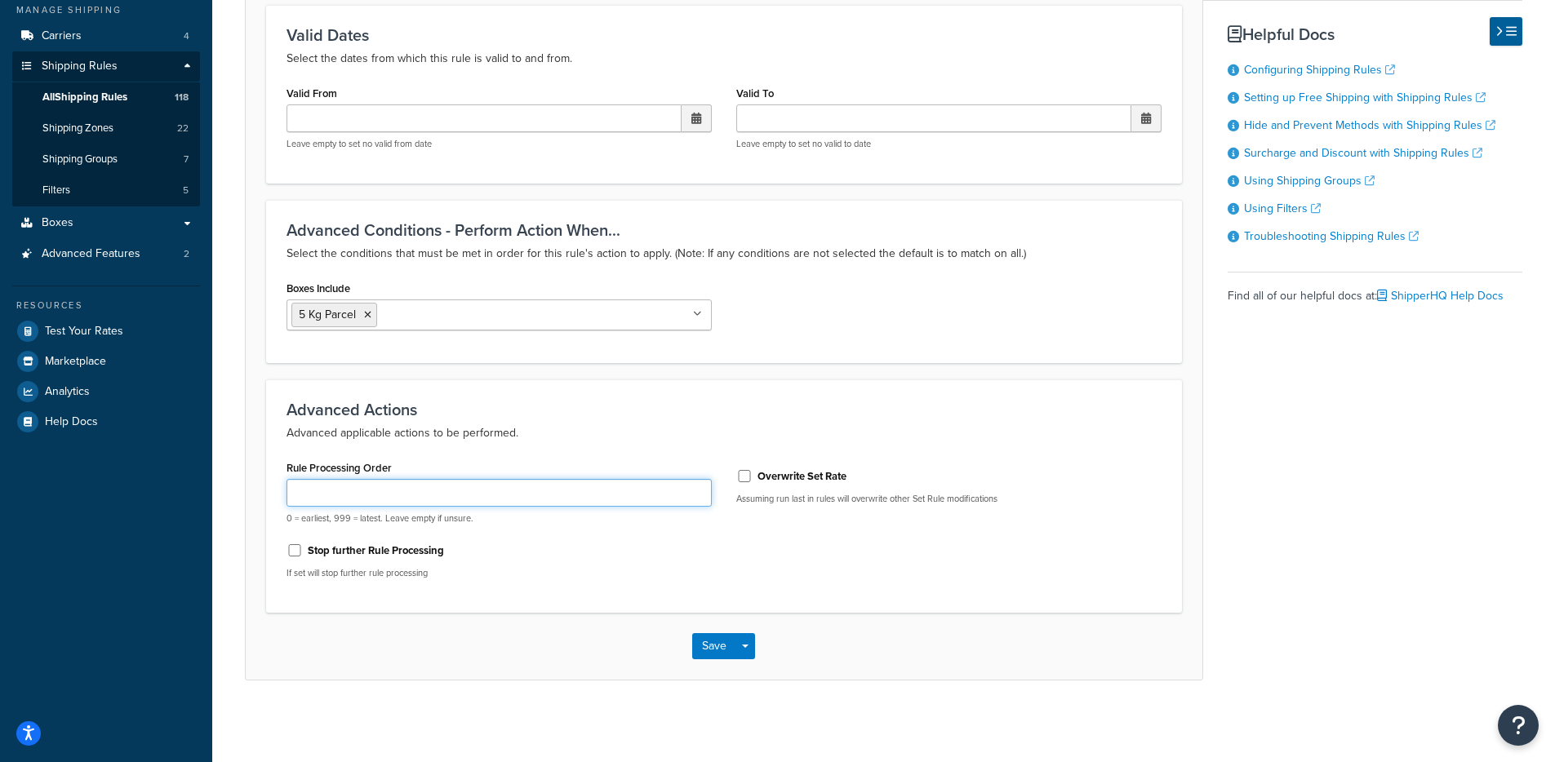
click at [349, 487] on input "Rule Processing Order" at bounding box center [498, 493] width 425 height 28
type input "1"
click at [719, 640] on button "Save" at bounding box center [714, 646] width 44 height 26
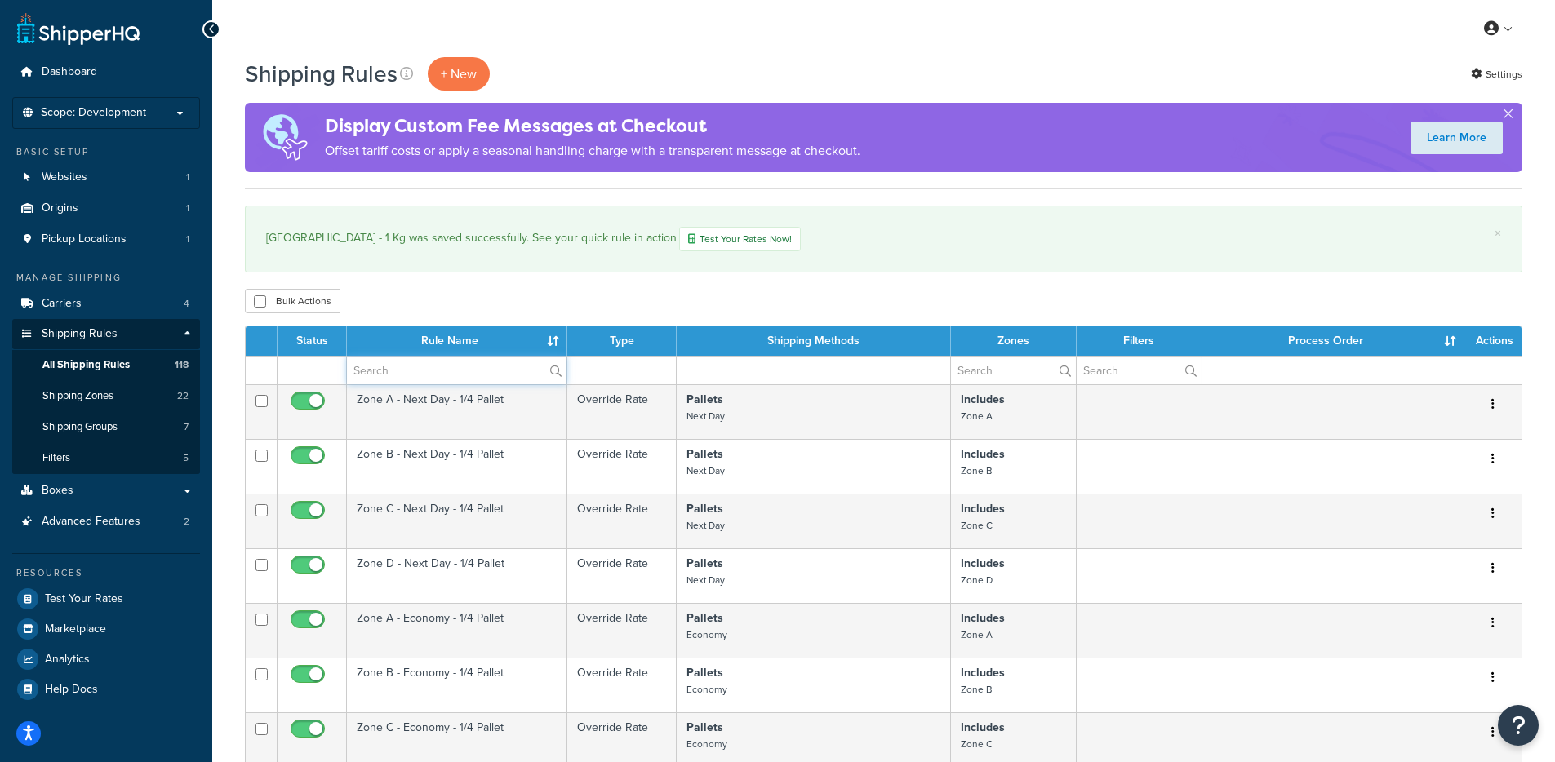
click at [425, 373] on input "text" at bounding box center [457, 371] width 220 height 28
type input "parcel"
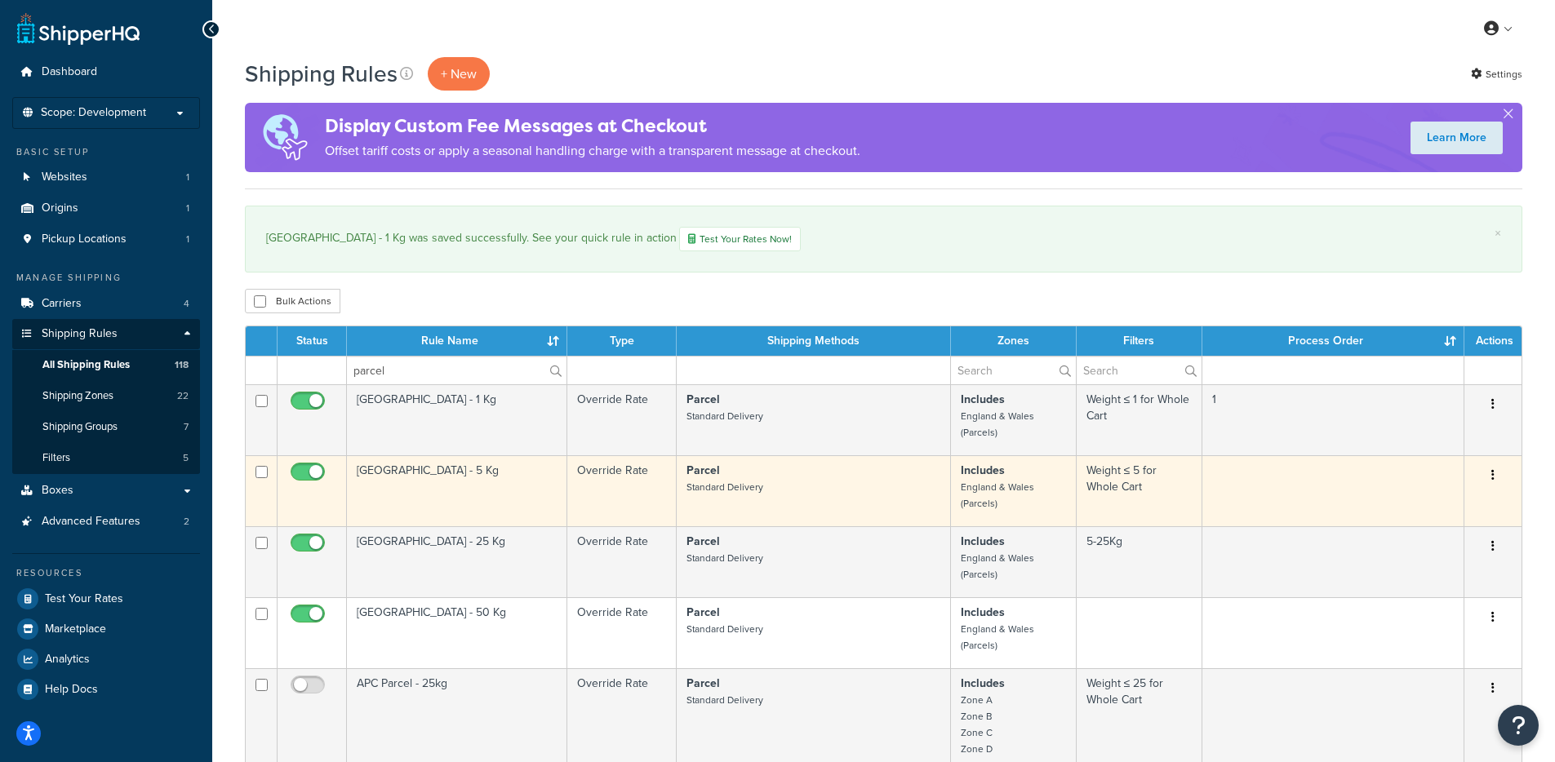
click at [412, 490] on td "[GEOGRAPHIC_DATA] - 5 Kg" at bounding box center [457, 490] width 220 height 71
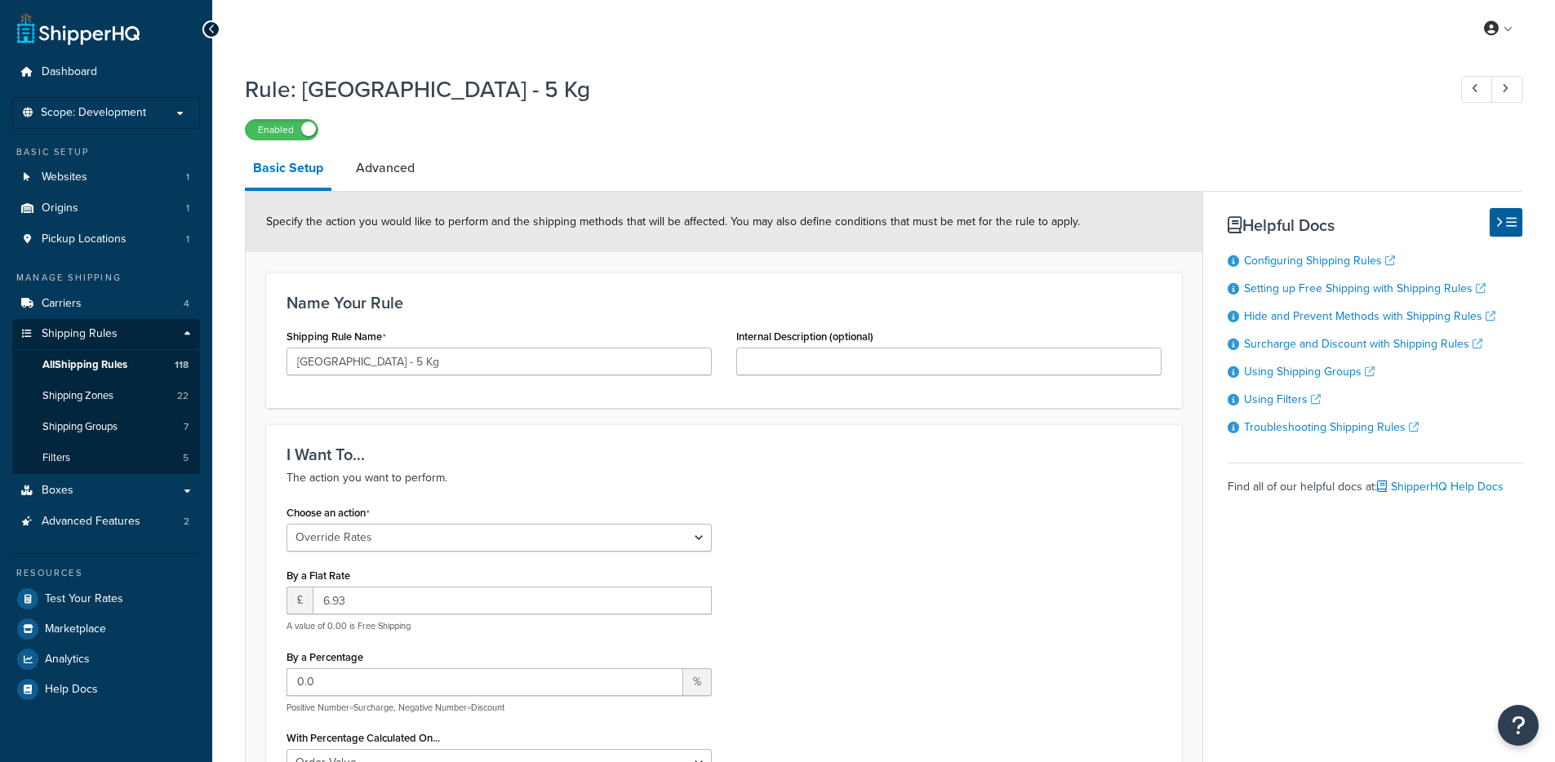
select select "OVERRIDE"
select select "BOX"
click at [380, 169] on link "Advanced" at bounding box center [385, 168] width 75 height 39
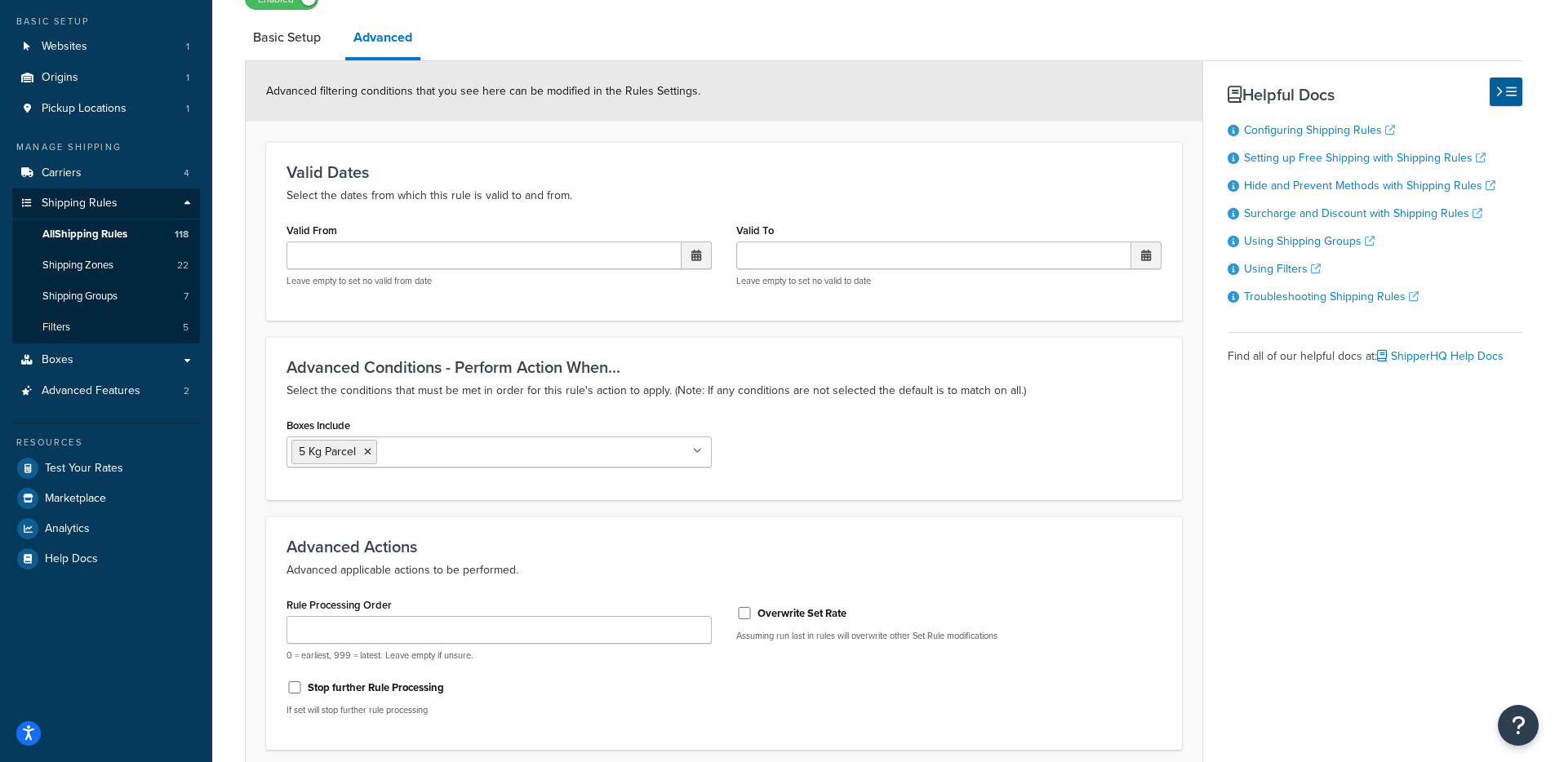
scroll to position [269, 0]
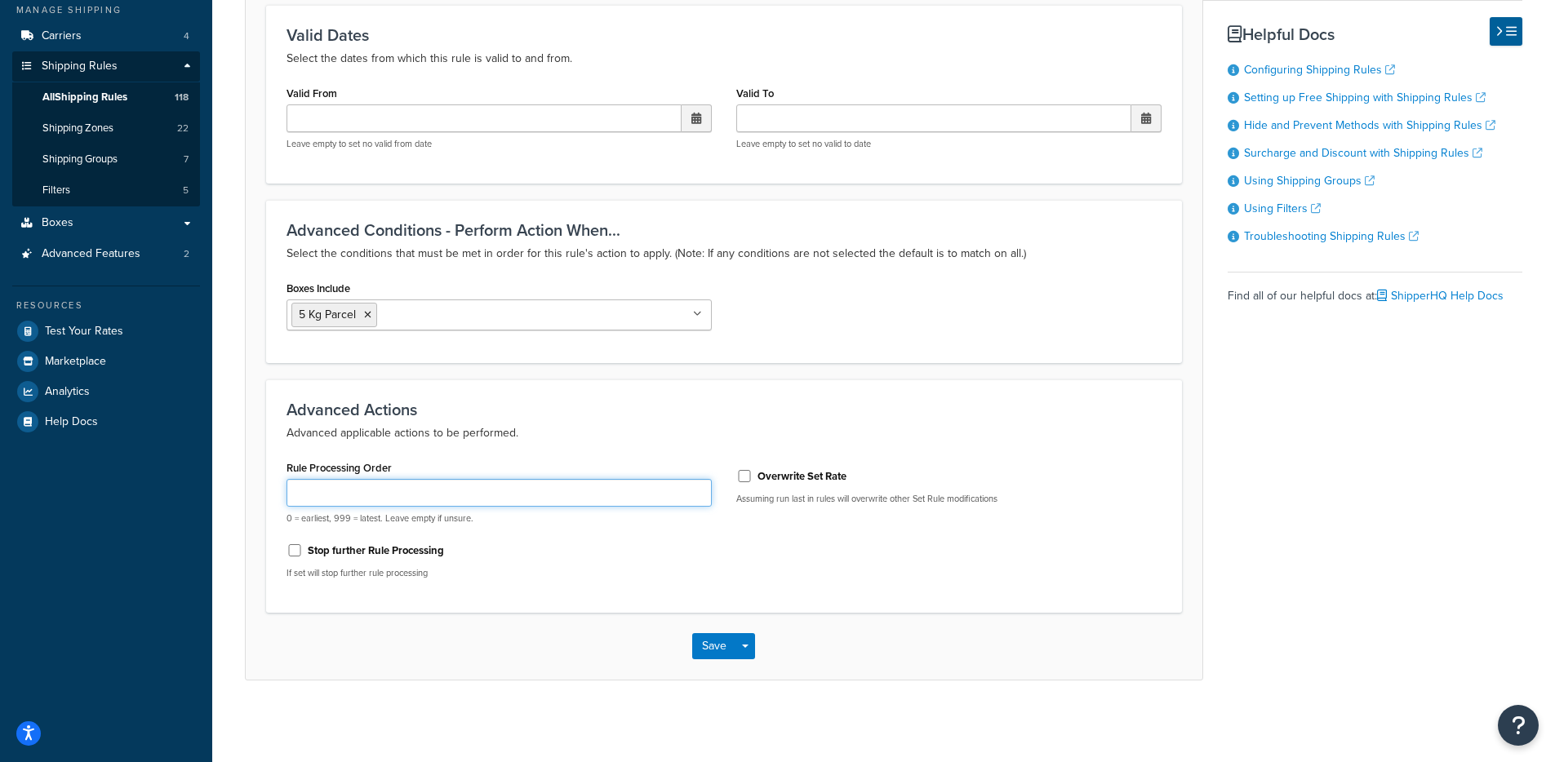
click at [373, 490] on input "Rule Processing Order" at bounding box center [498, 493] width 425 height 28
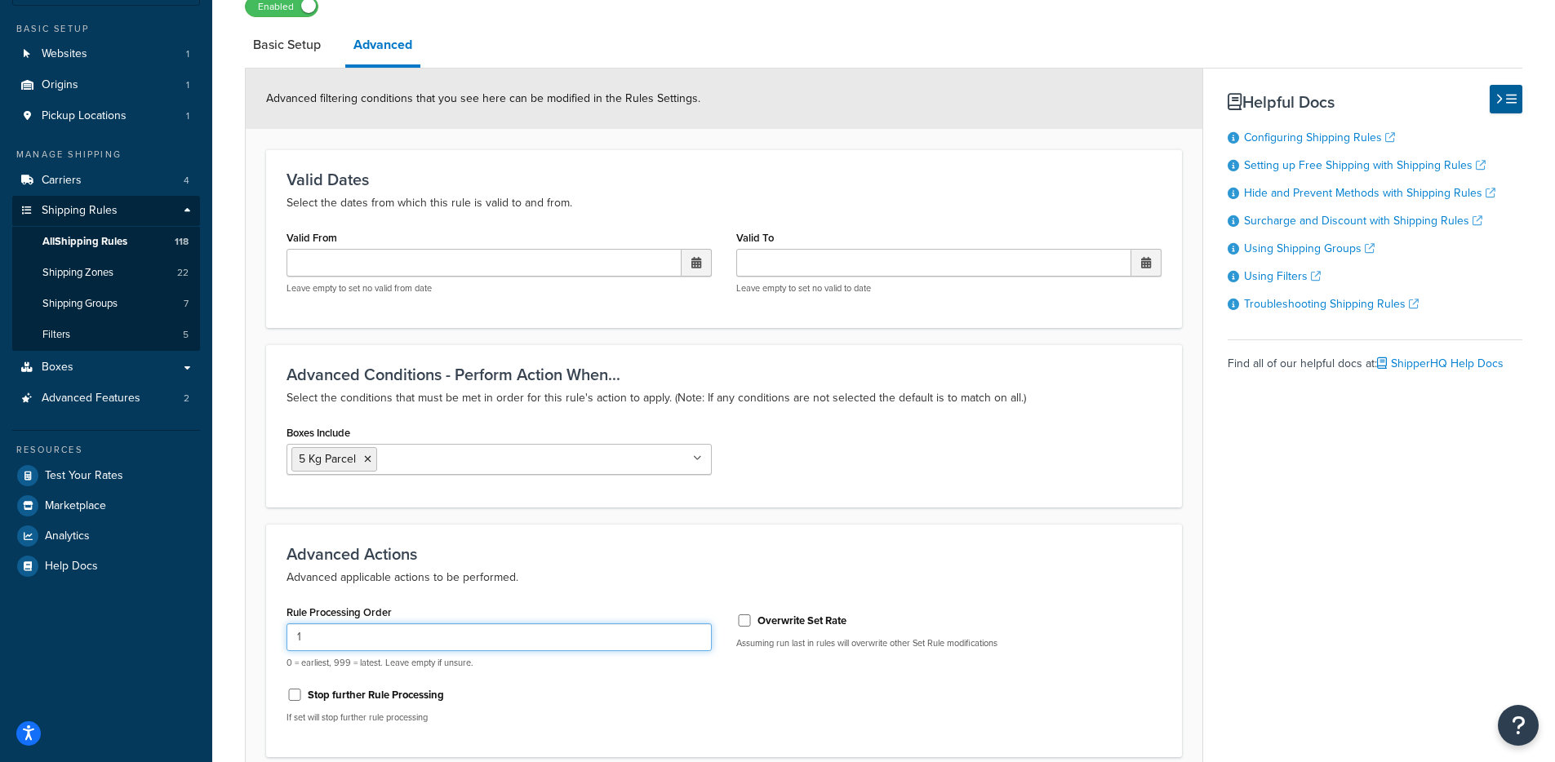
scroll to position [0, 0]
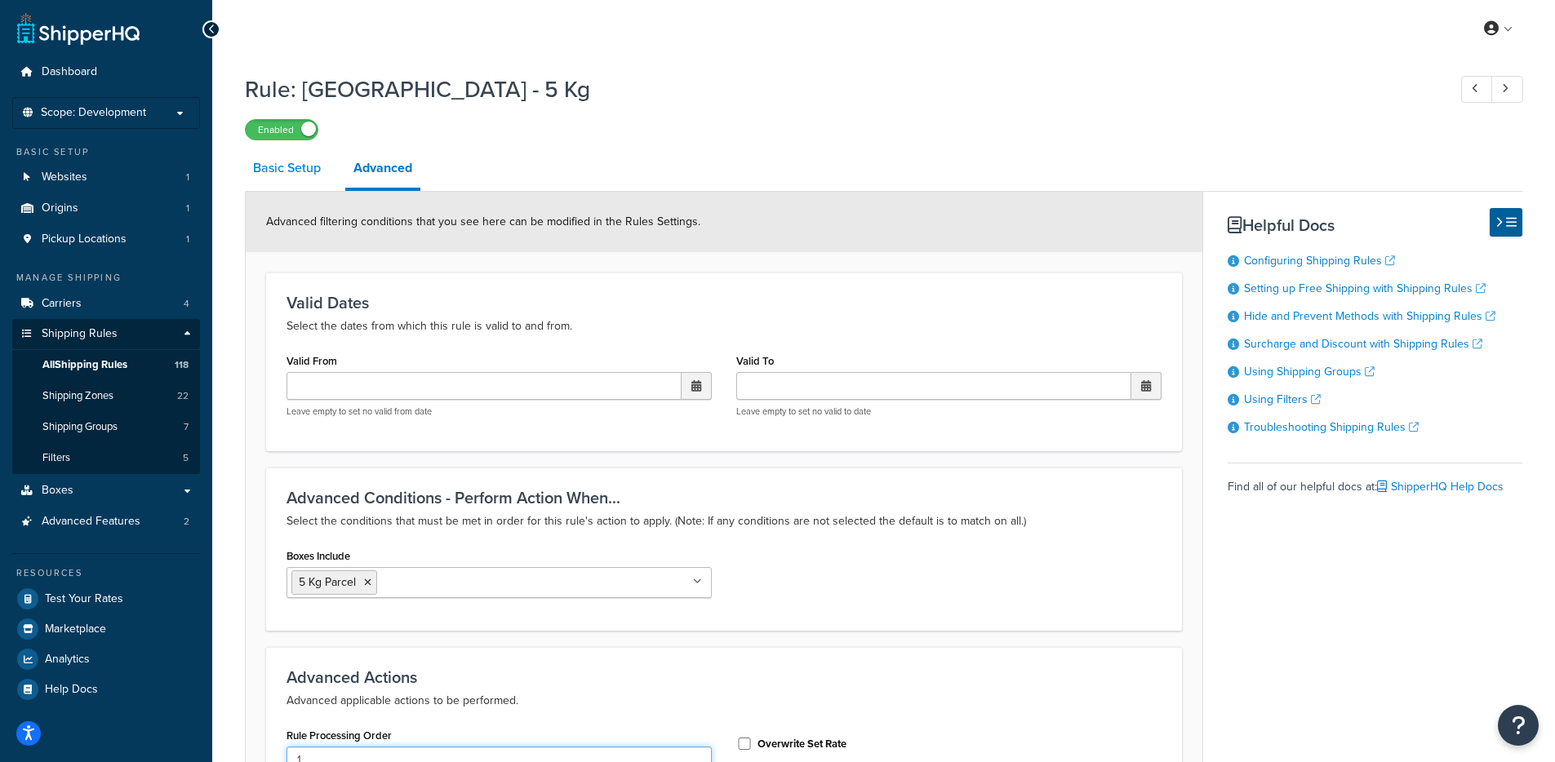
type input "1"
click at [275, 167] on link "Basic Setup" at bounding box center [287, 168] width 84 height 39
select select "OVERRIDE"
select select "BOX"
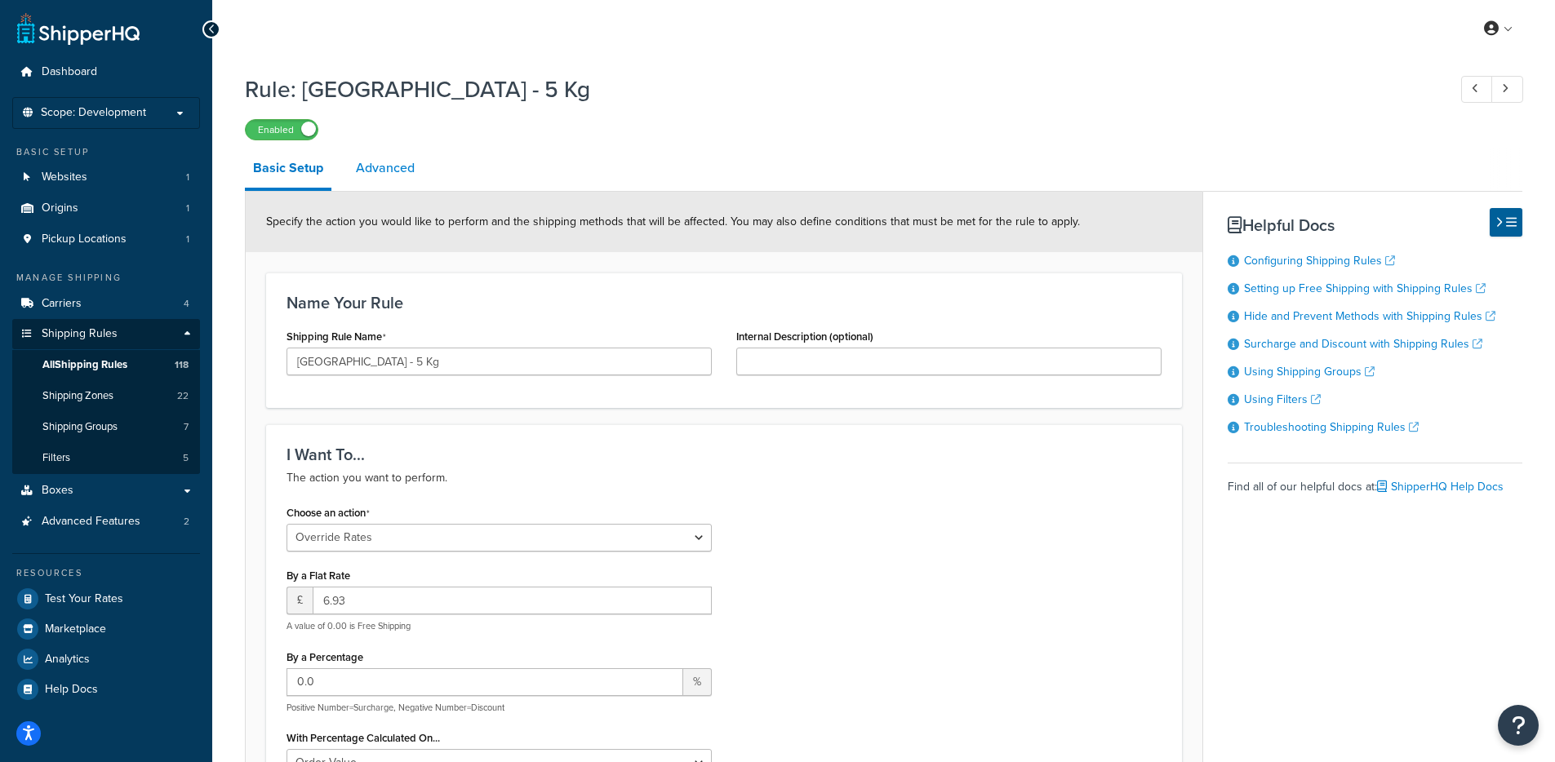
click at [381, 167] on link "Advanced" at bounding box center [385, 168] width 75 height 39
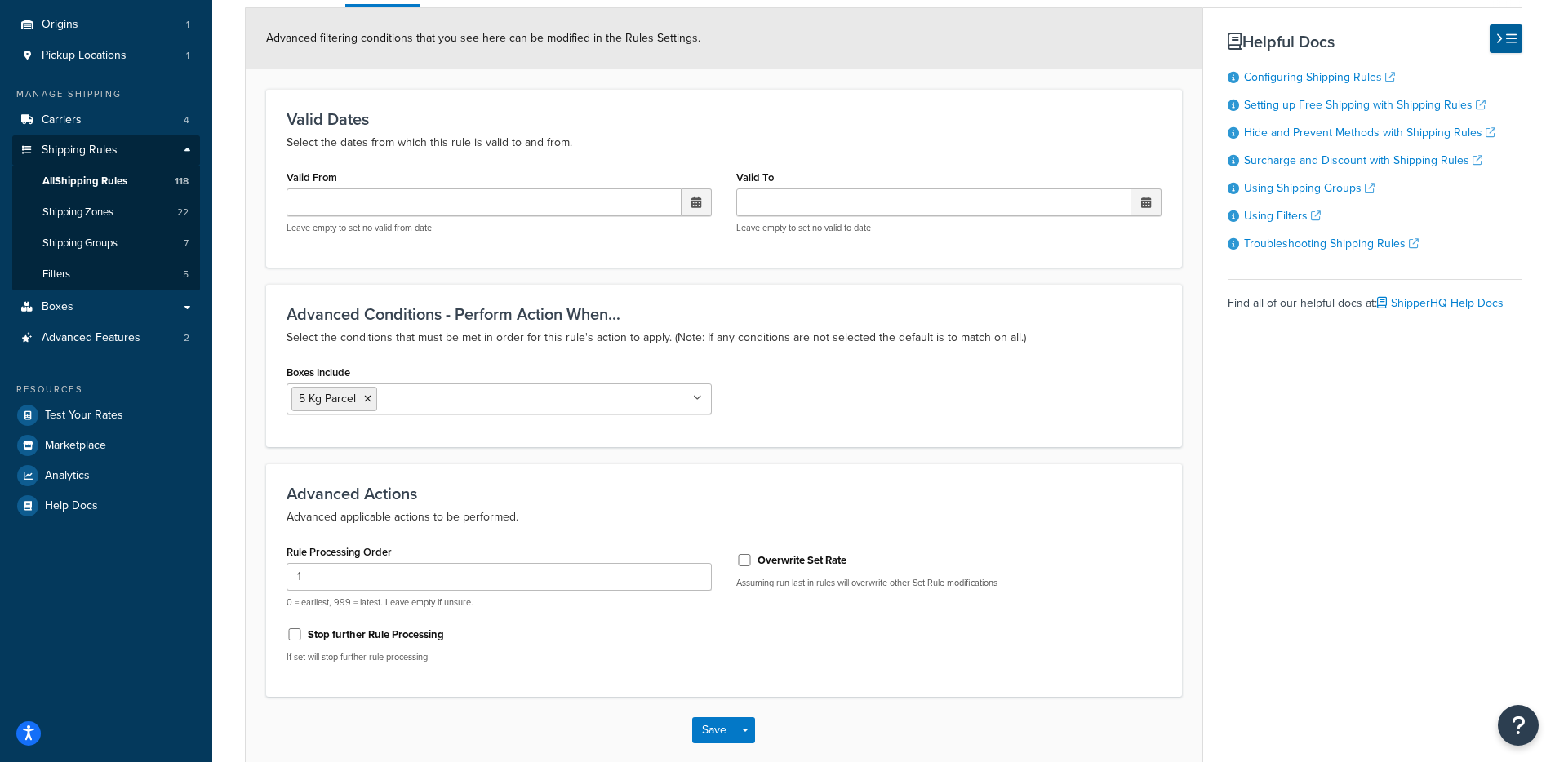
scroll to position [269, 0]
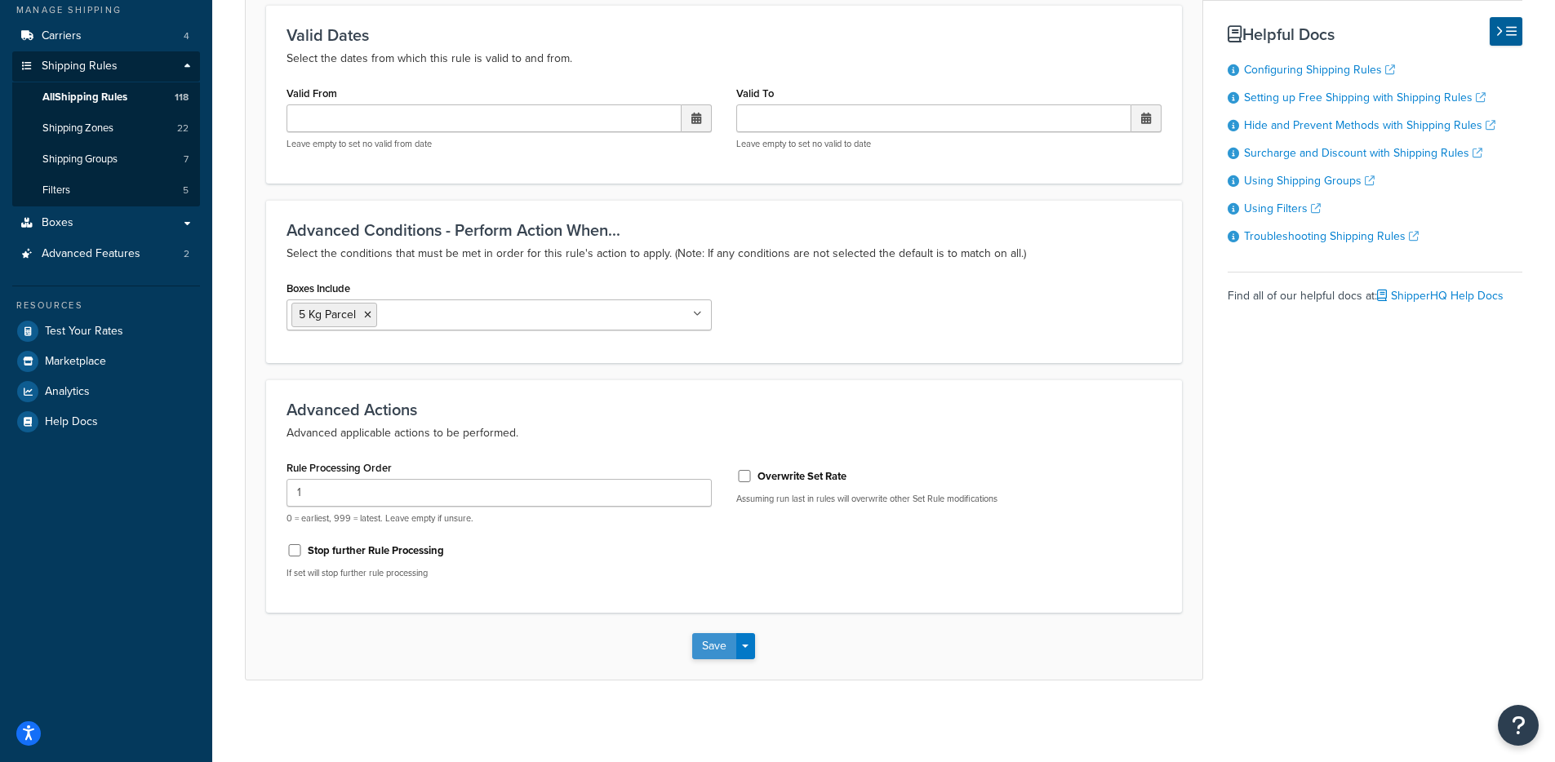
click at [705, 644] on button "Save" at bounding box center [714, 646] width 44 height 26
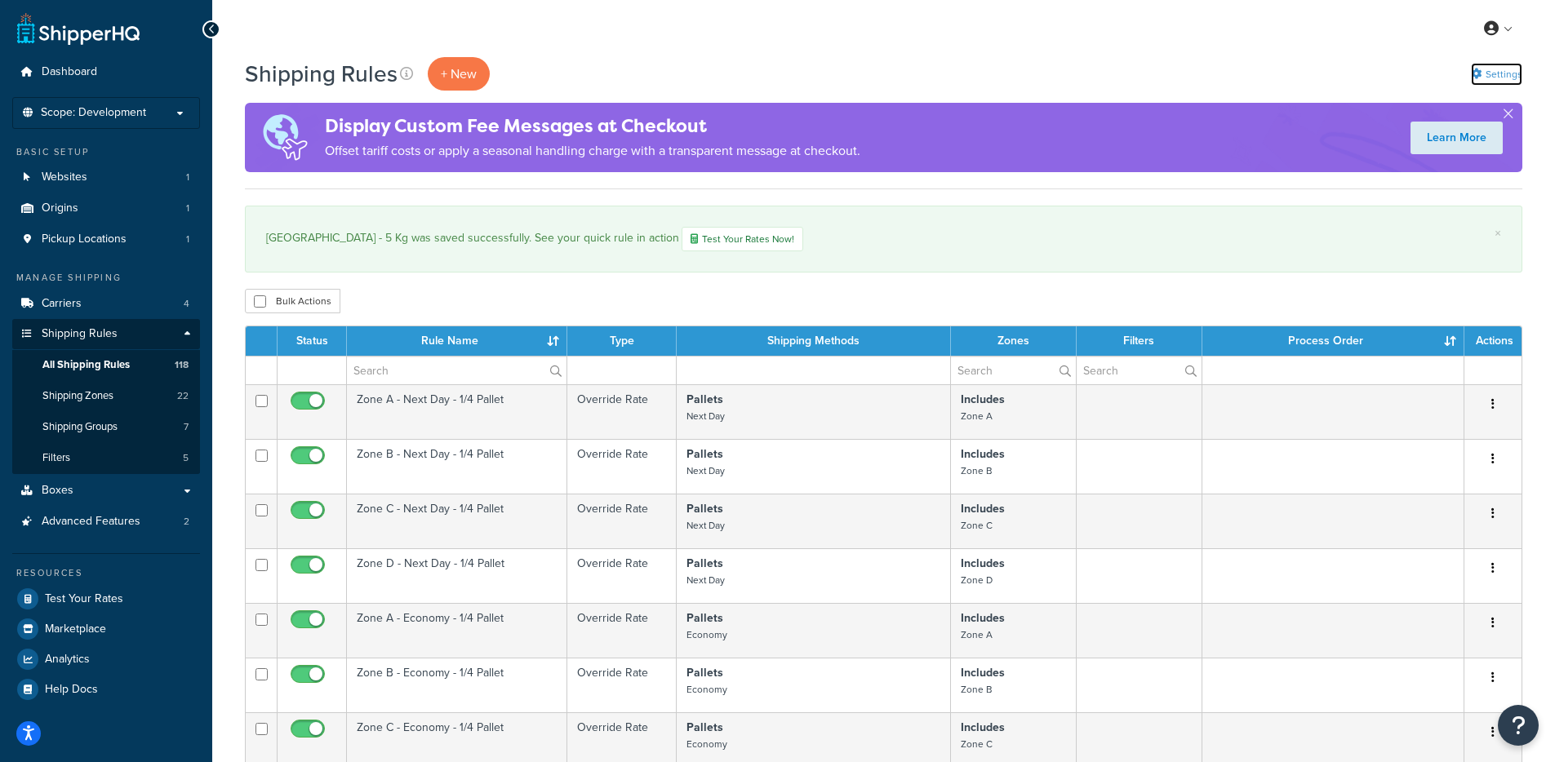
click at [1521, 69] on link "Settings" at bounding box center [1496, 74] width 51 height 23
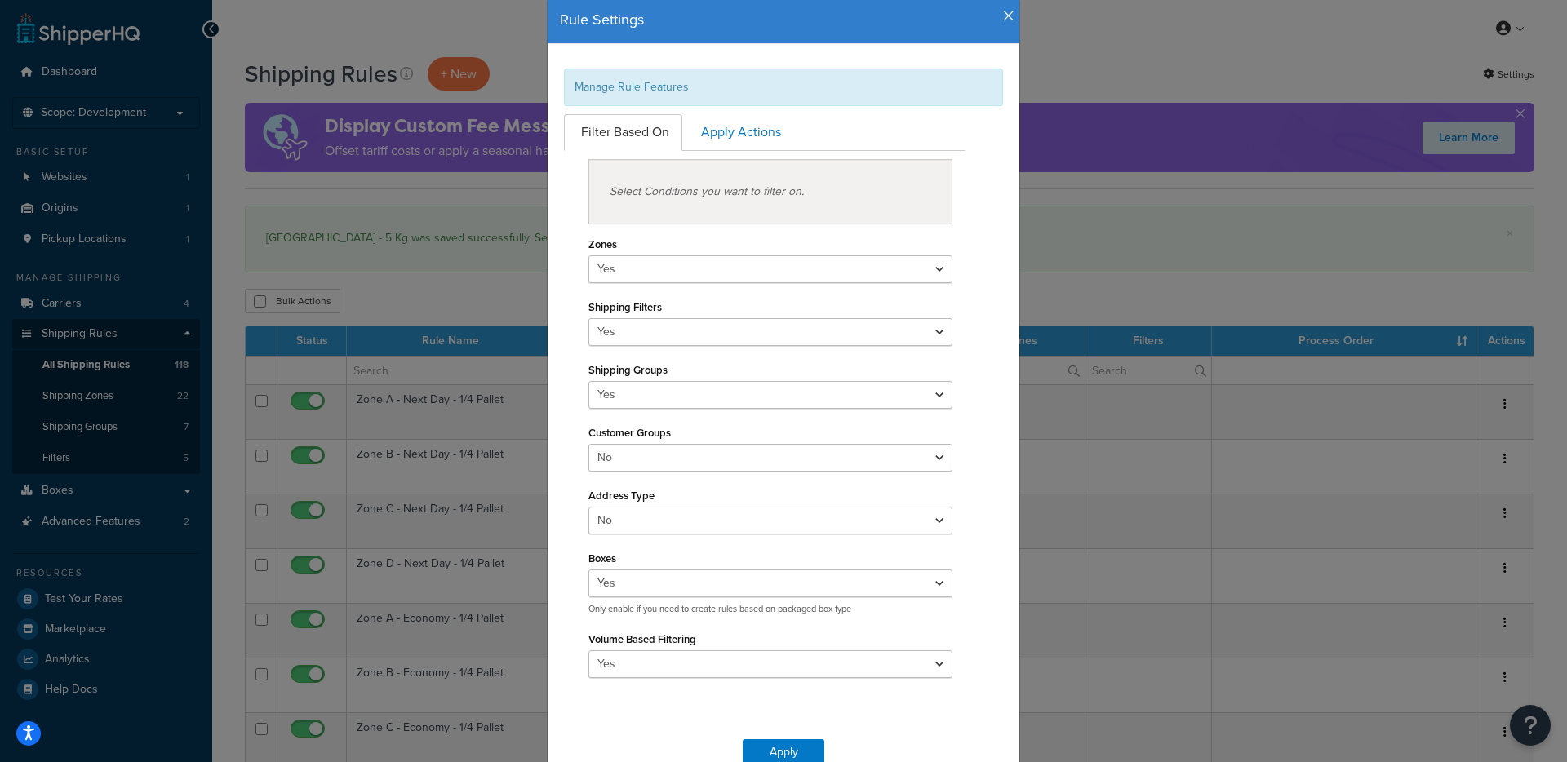
scroll to position [98, 0]
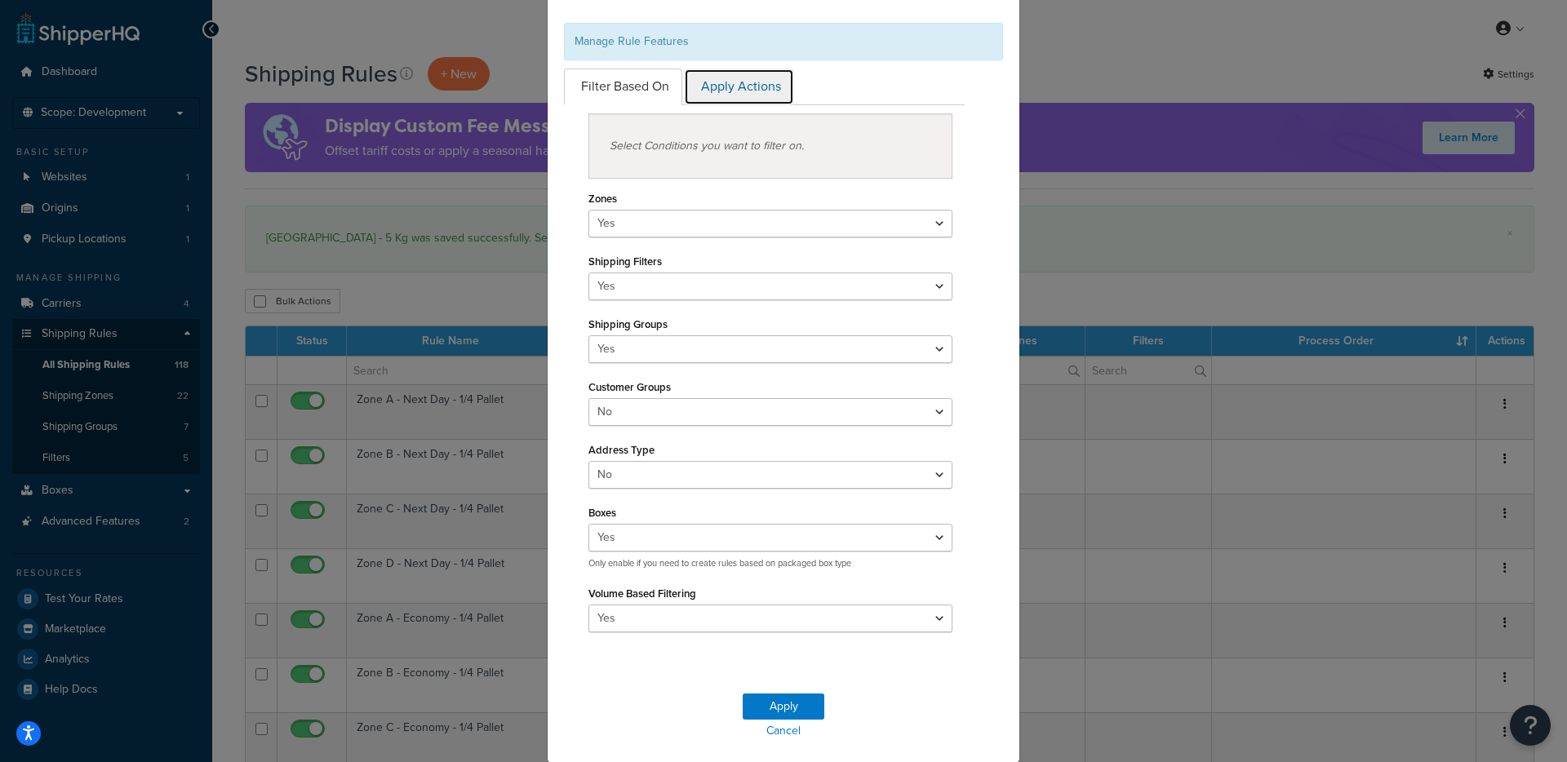
click at [712, 97] on link "Apply Actions" at bounding box center [739, 87] width 110 height 37
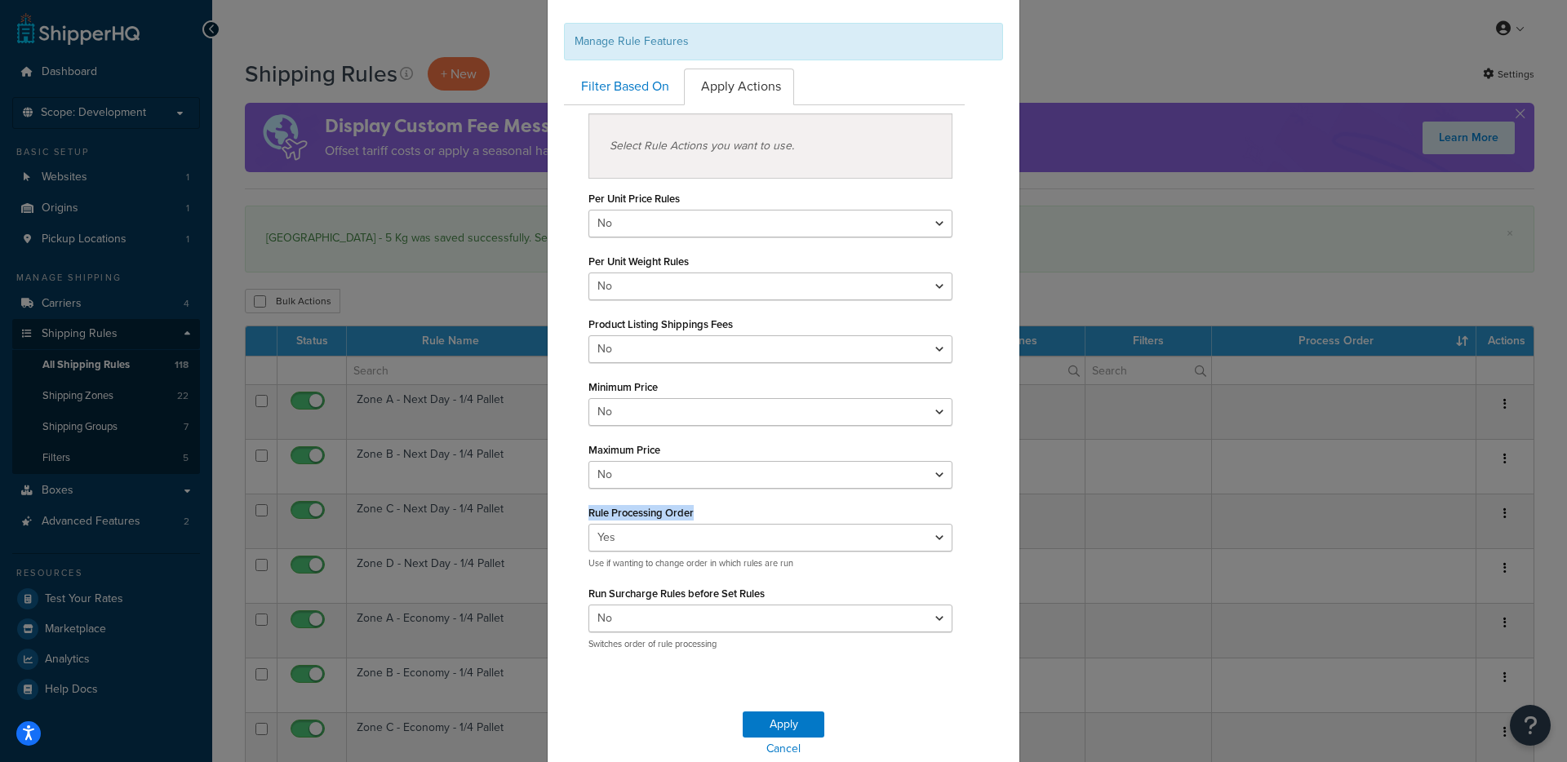
drag, startPoint x: 579, startPoint y: 514, endPoint x: 711, endPoint y: 504, distance: 131.8
click at [711, 504] on div "Select Rule Actions you want to use. Per Unit Price Rules Yes No Per Unit Weigh…" at bounding box center [764, 382] width 376 height 538
copy label "Rule Processing Order"
click at [1110, 224] on div "Rule Settings Manage Rule Features Filter Based On Apply Actions Select Conditi…" at bounding box center [783, 381] width 1567 height 762
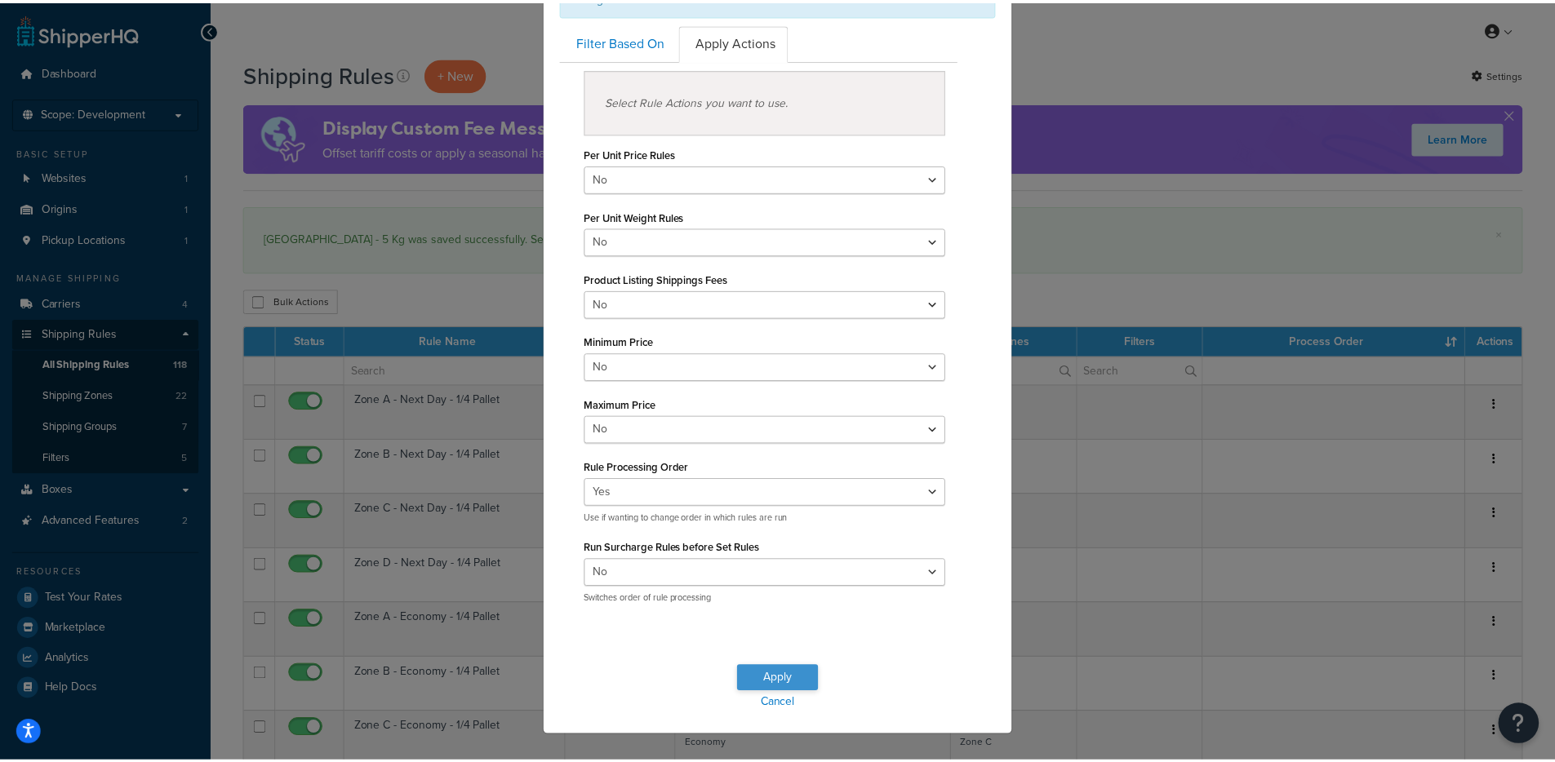
scroll to position [167, 0]
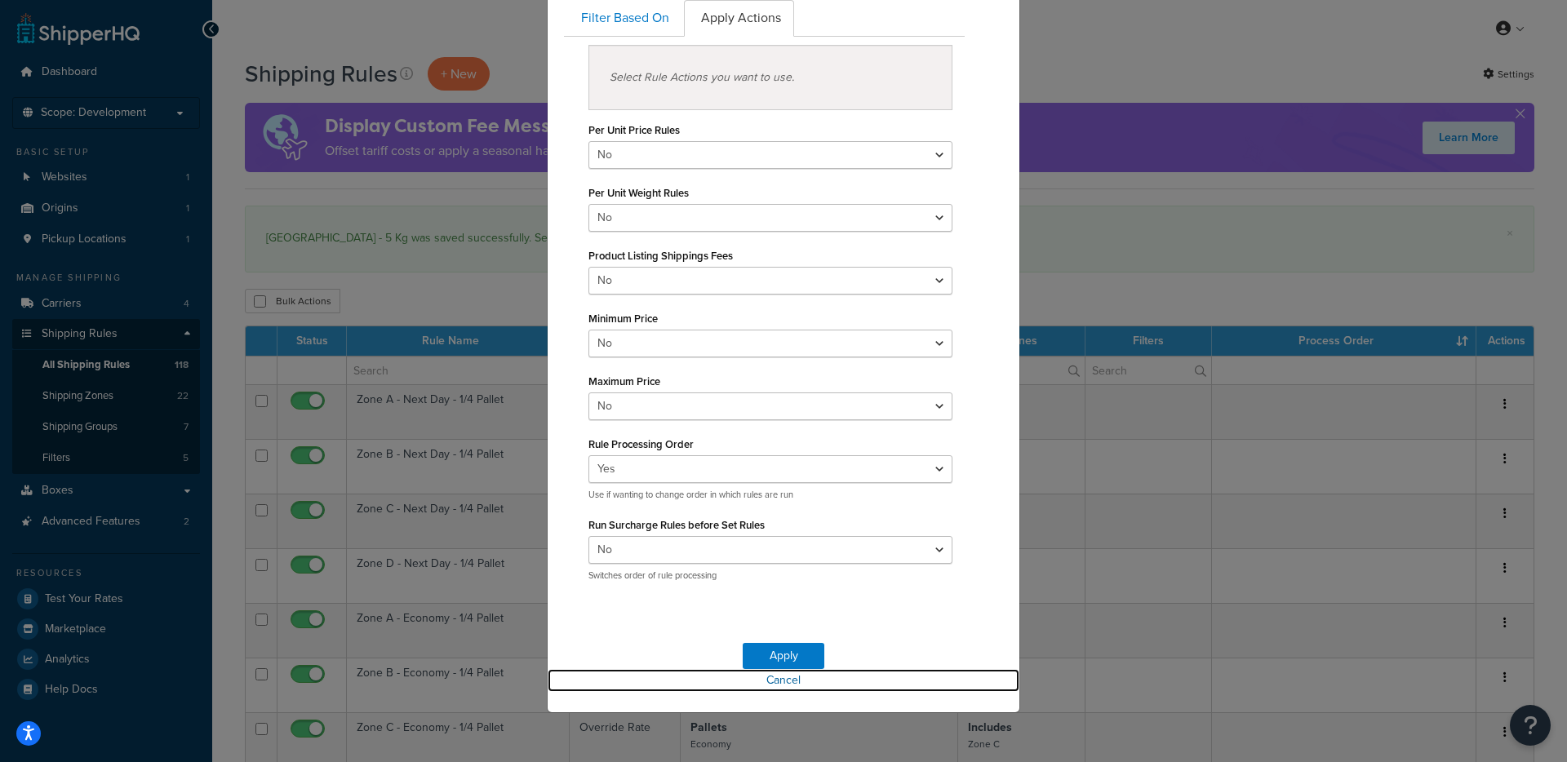
click at [768, 685] on link "Cancel" at bounding box center [784, 680] width 472 height 23
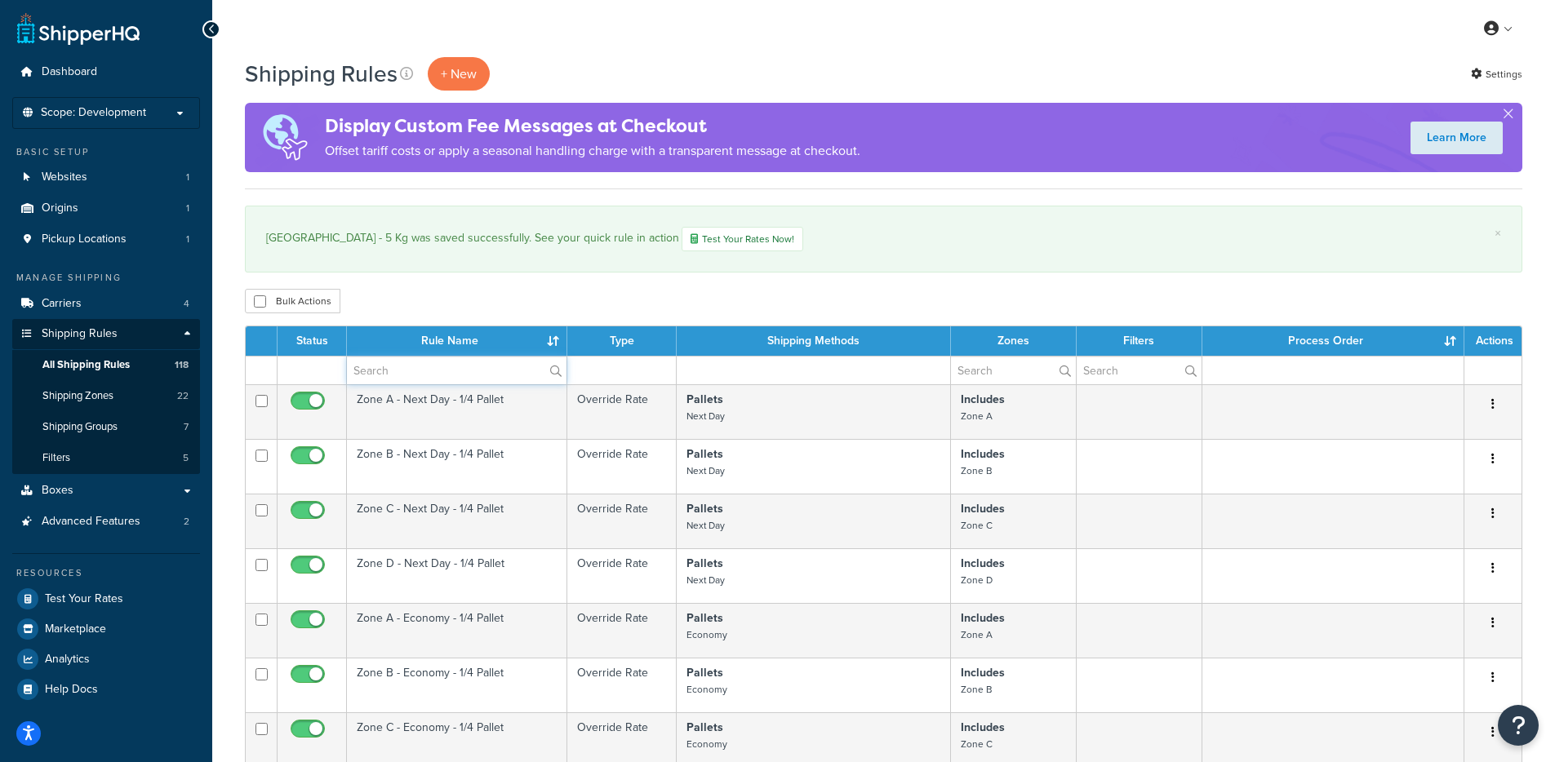
click at [409, 368] on input "text" at bounding box center [457, 371] width 220 height 28
type input "parcel"
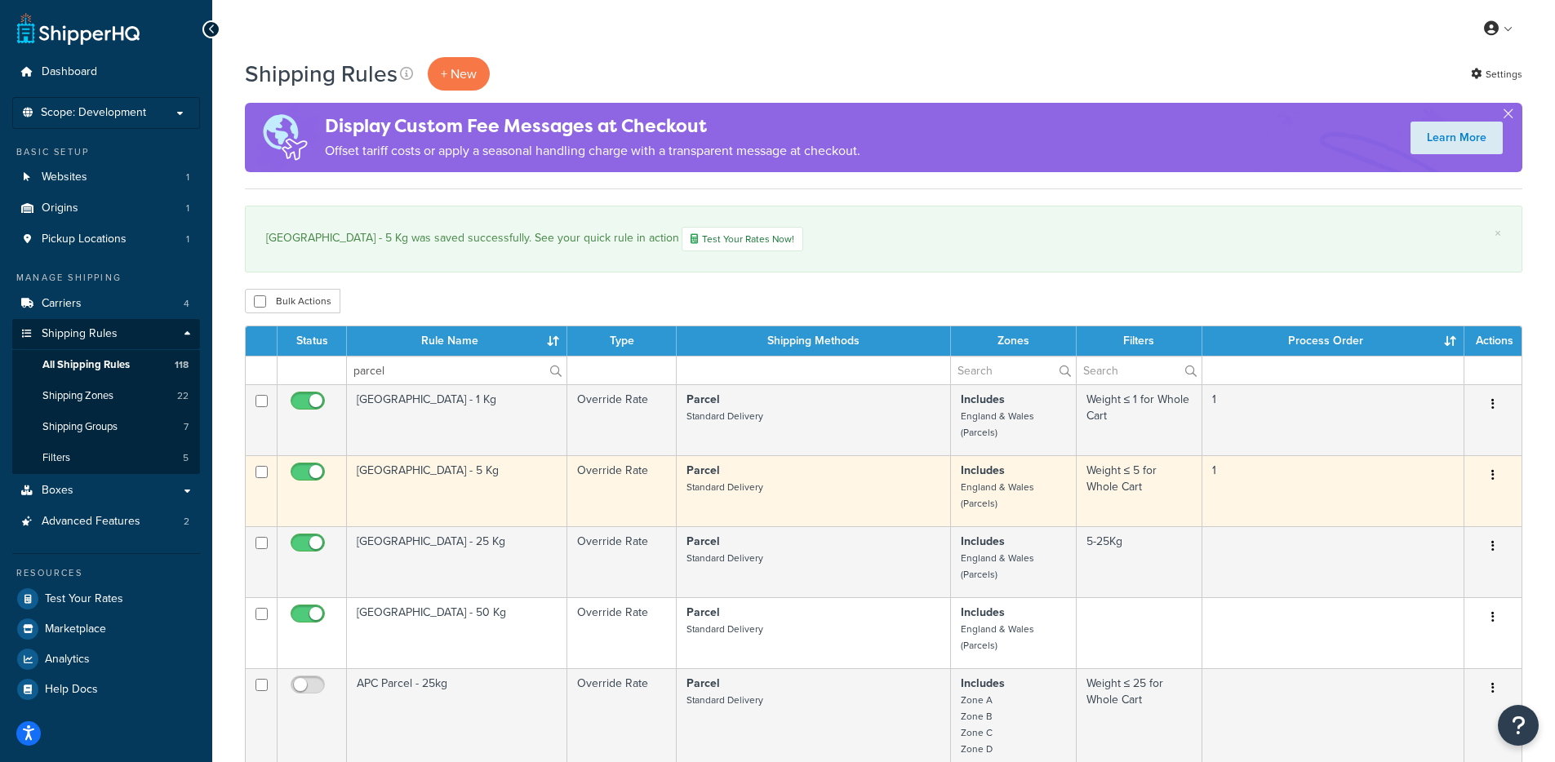
click at [440, 478] on td "Parcel Mainland - 5 Kg" at bounding box center [457, 490] width 220 height 71
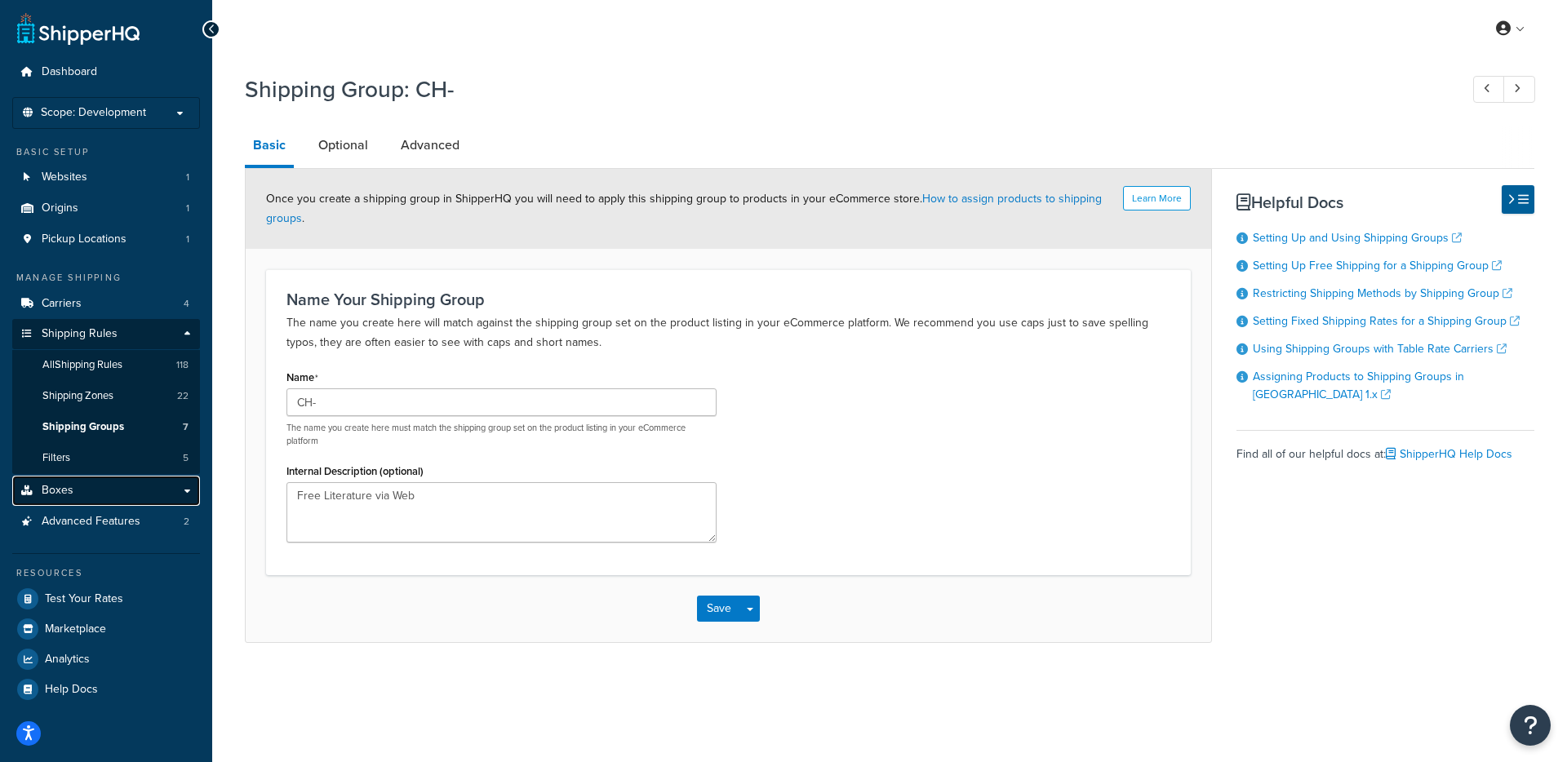
click at [87, 486] on link "Boxes" at bounding box center [106, 491] width 188 height 30
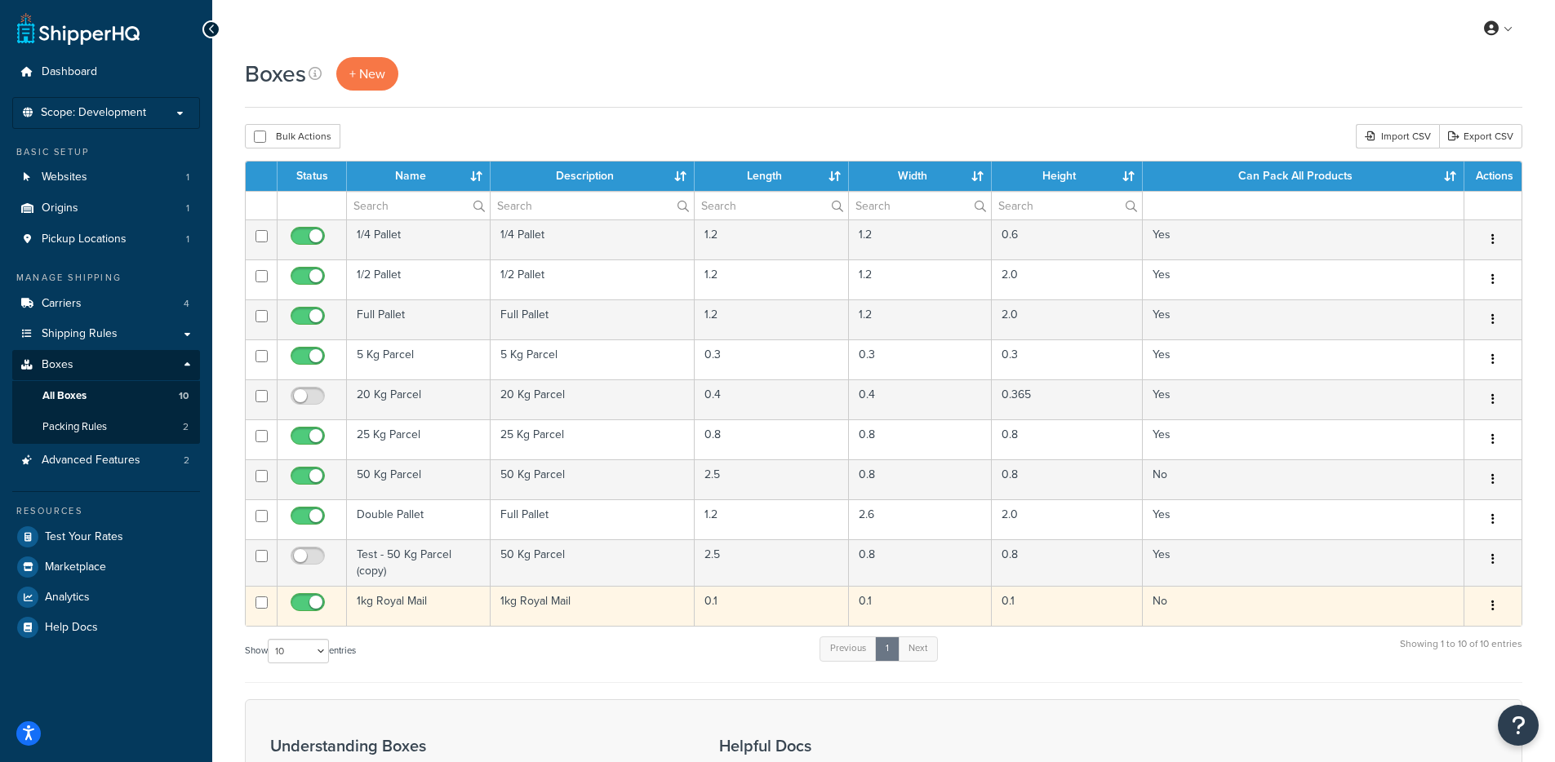
click at [400, 614] on td "1kg Royal Mail" at bounding box center [419, 606] width 144 height 40
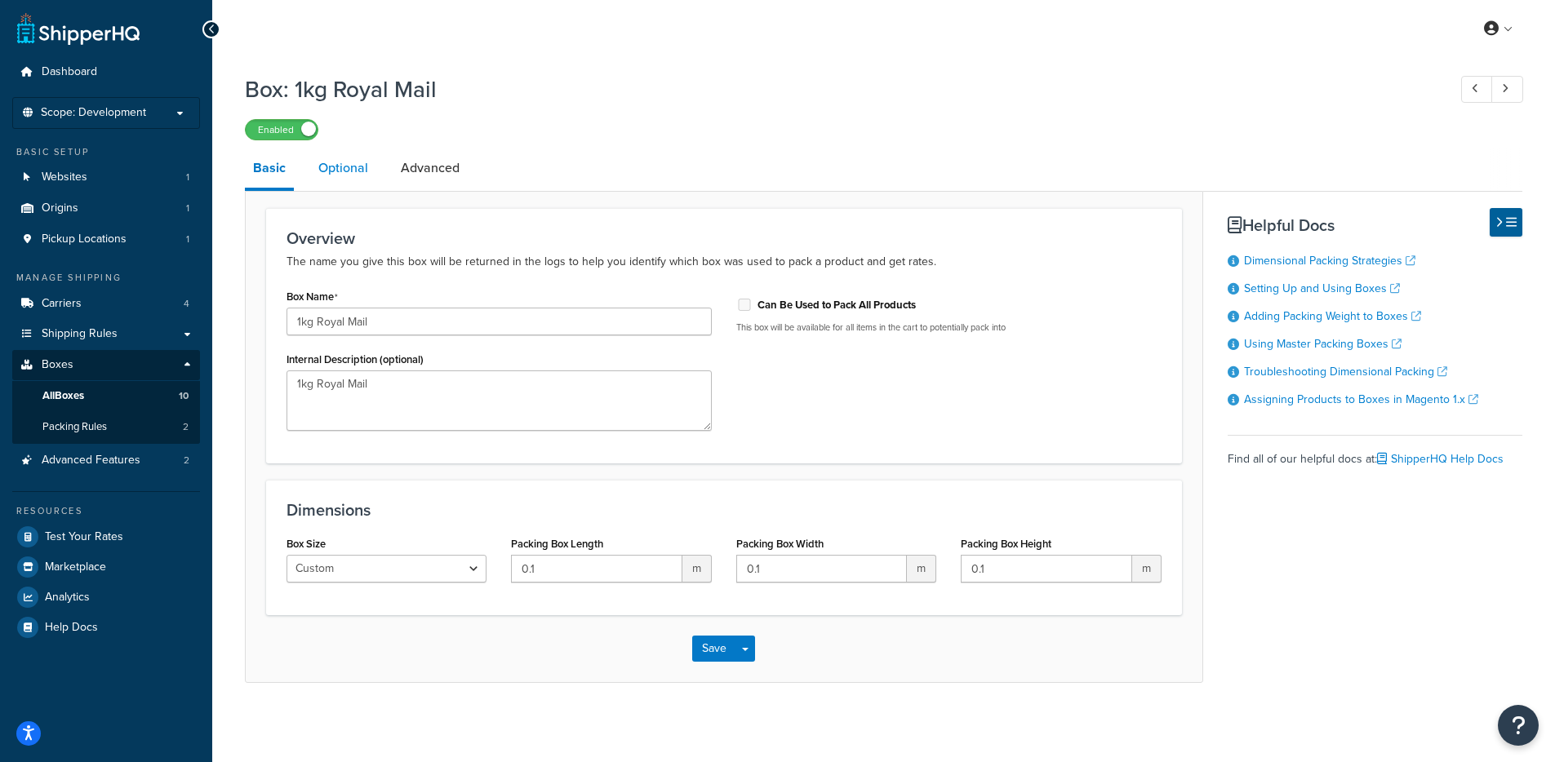
click at [356, 170] on link "Optional" at bounding box center [343, 168] width 66 height 39
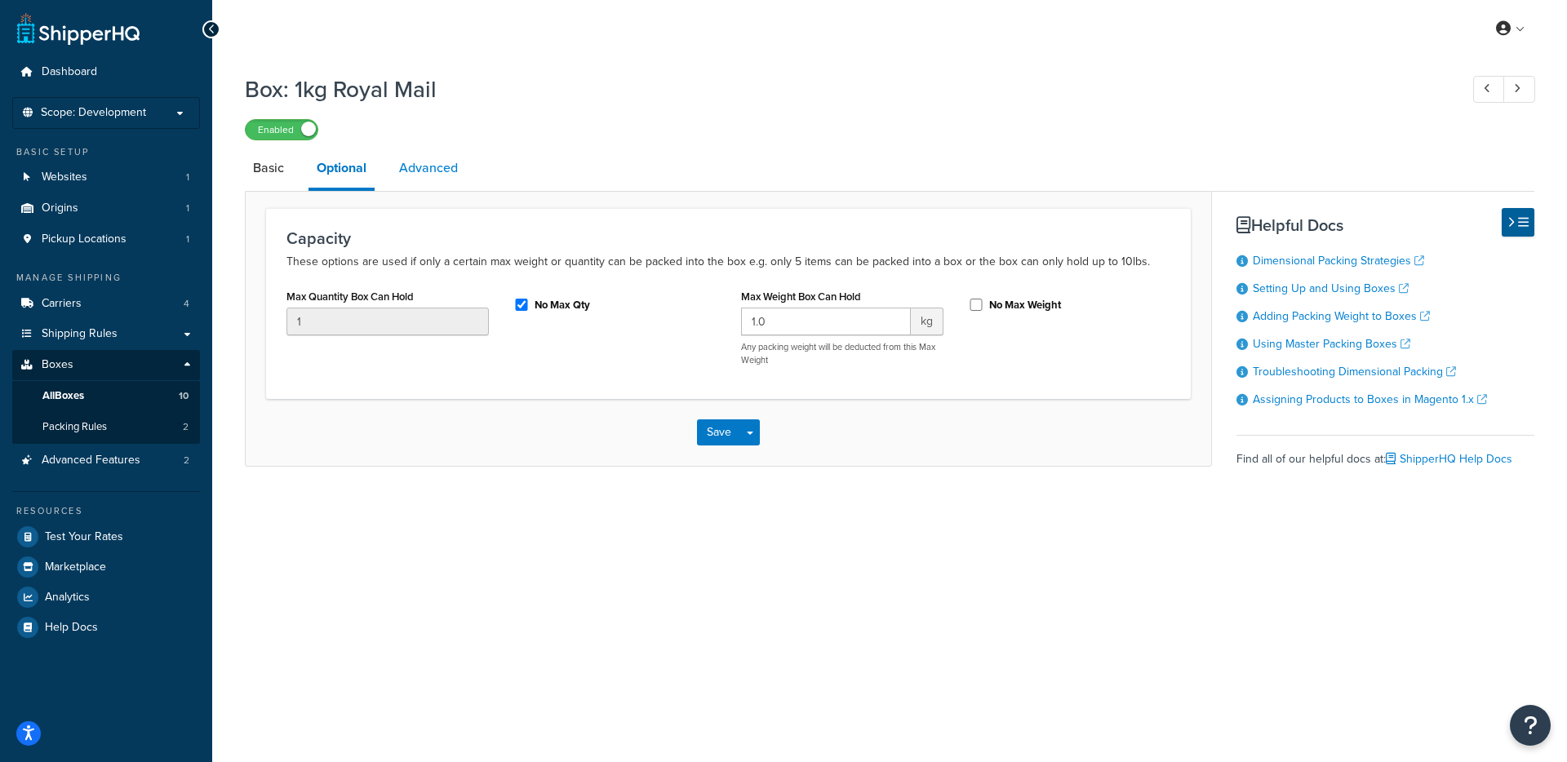
click at [430, 175] on link "Advanced" at bounding box center [428, 168] width 75 height 39
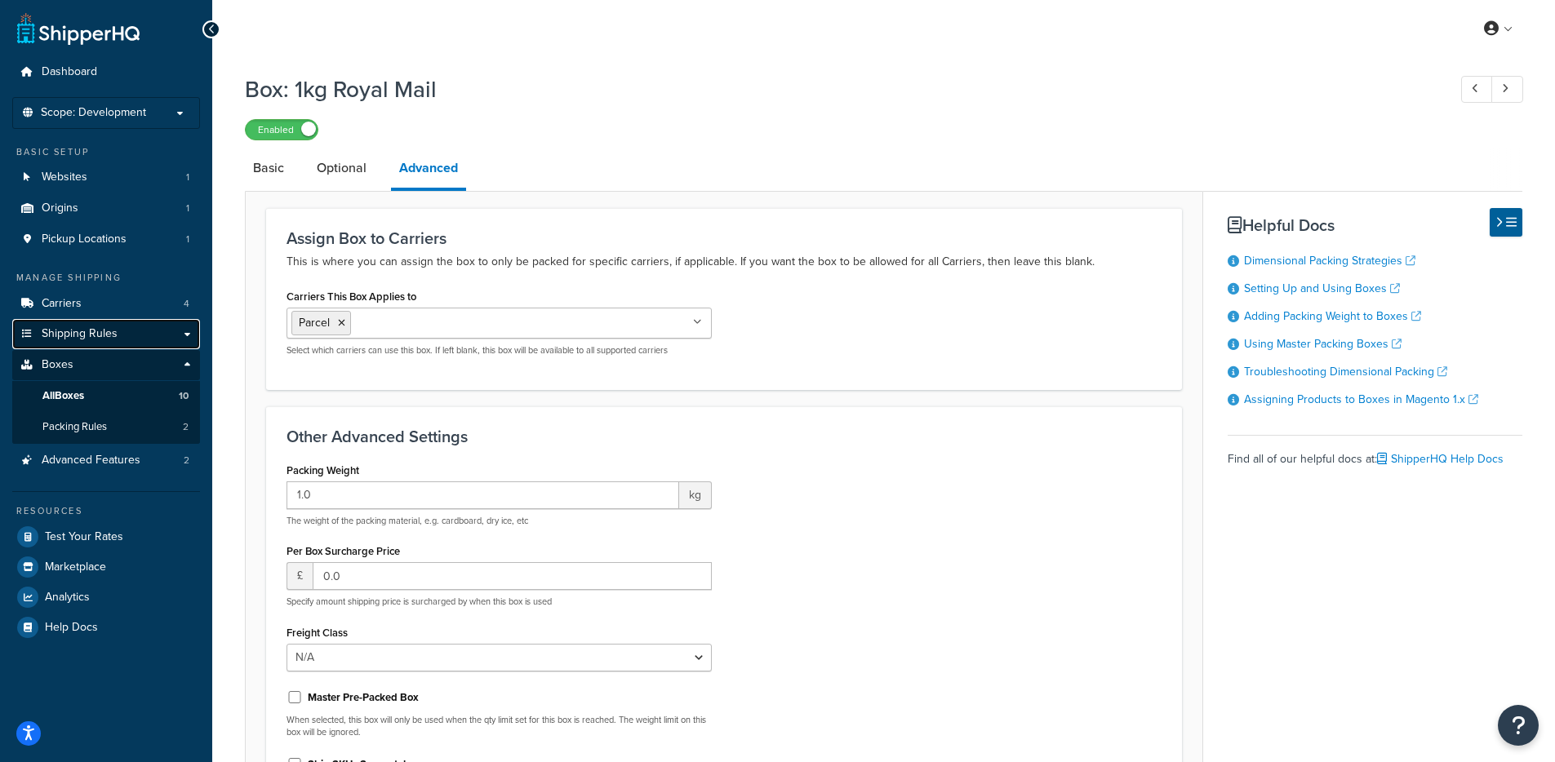
click at [66, 339] on span "Shipping Rules" at bounding box center [80, 334] width 76 height 14
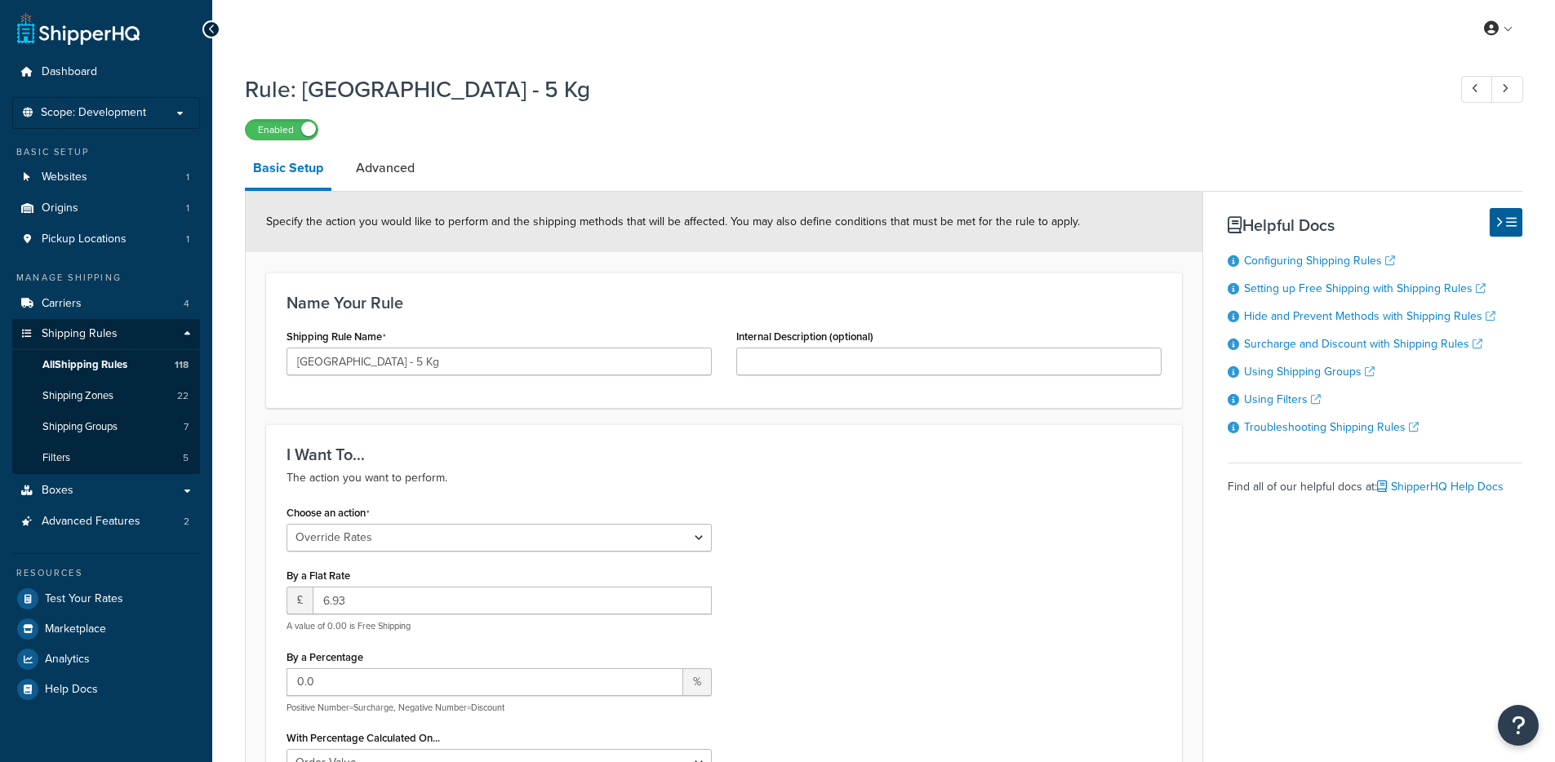
select select "OVERRIDE"
select select "BOX"
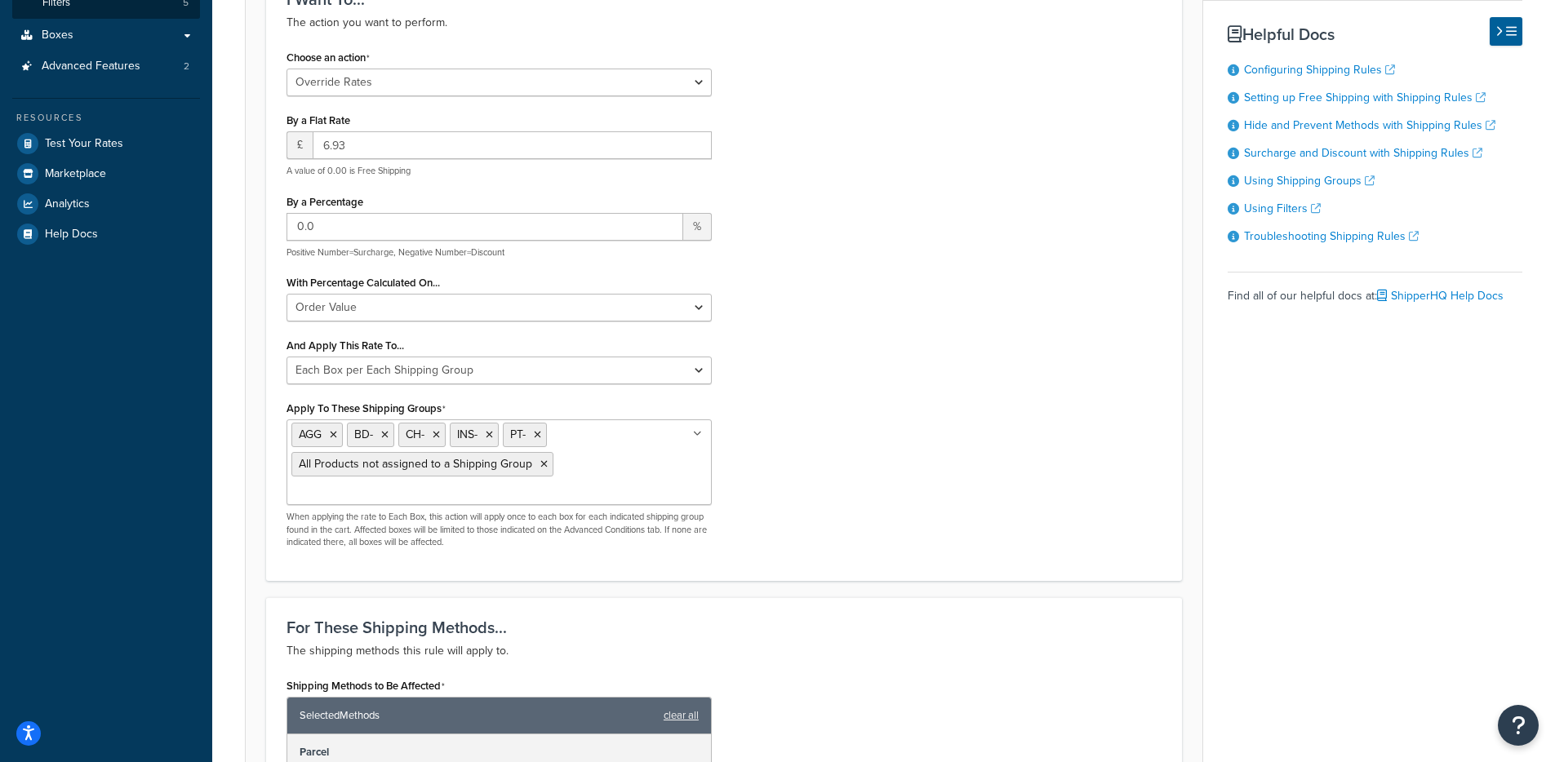
scroll to position [588, 0]
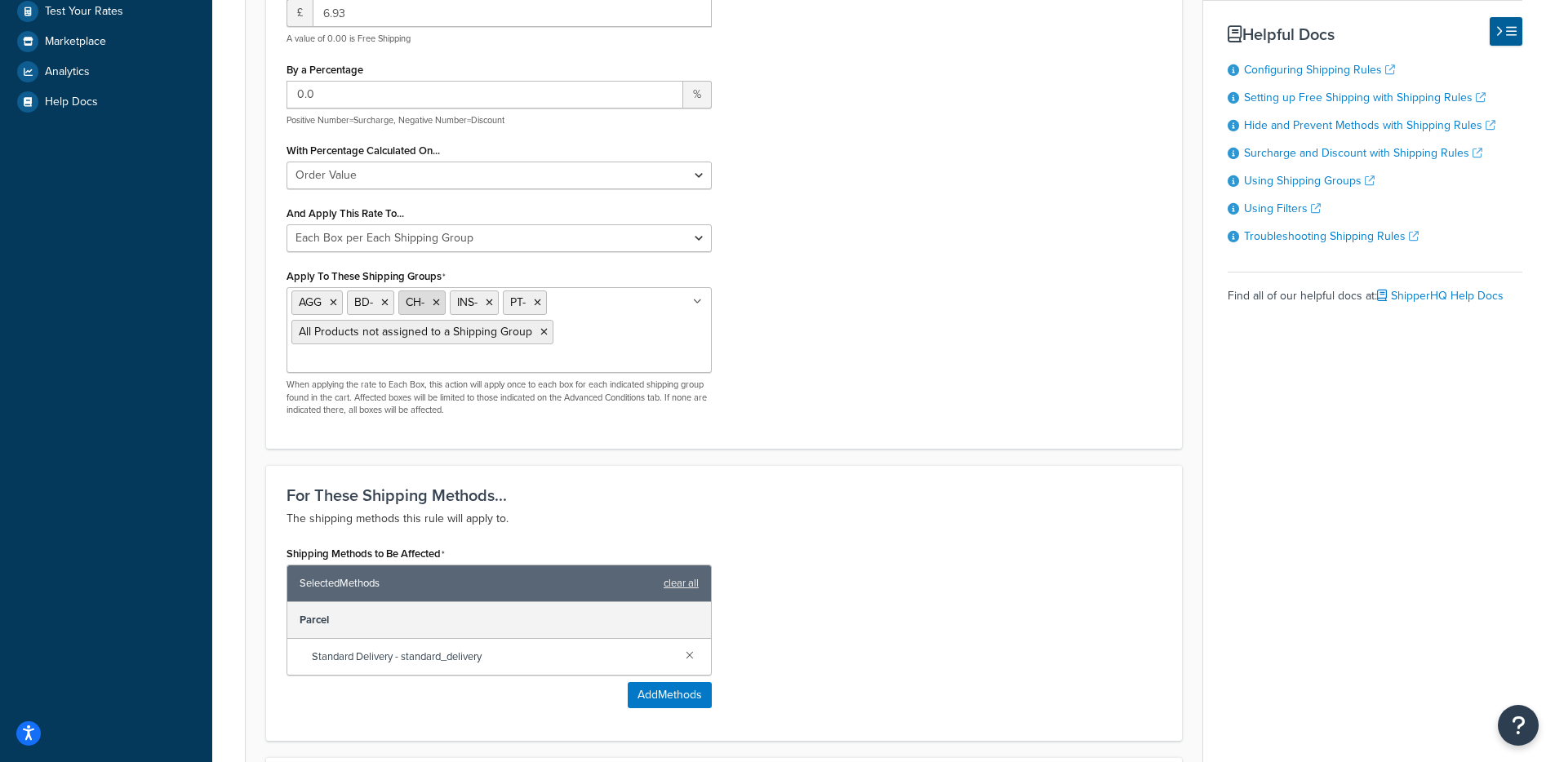
click at [437, 305] on icon at bounding box center [436, 303] width 7 height 10
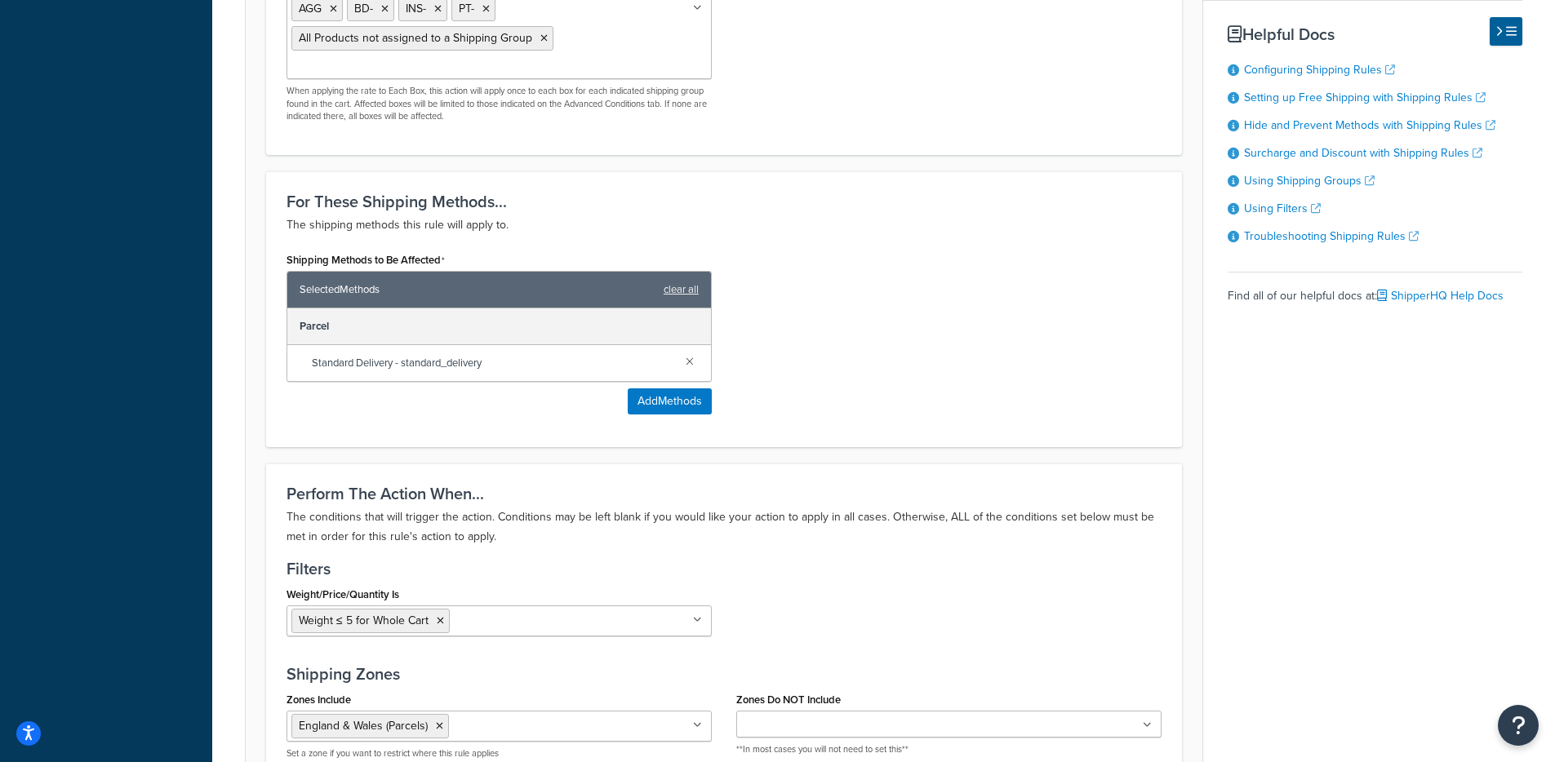
click at [959, 420] on div "Shipping Methods to Be Affected Selected Methods clear all Parcel Standard Deli…" at bounding box center [723, 337] width 899 height 179
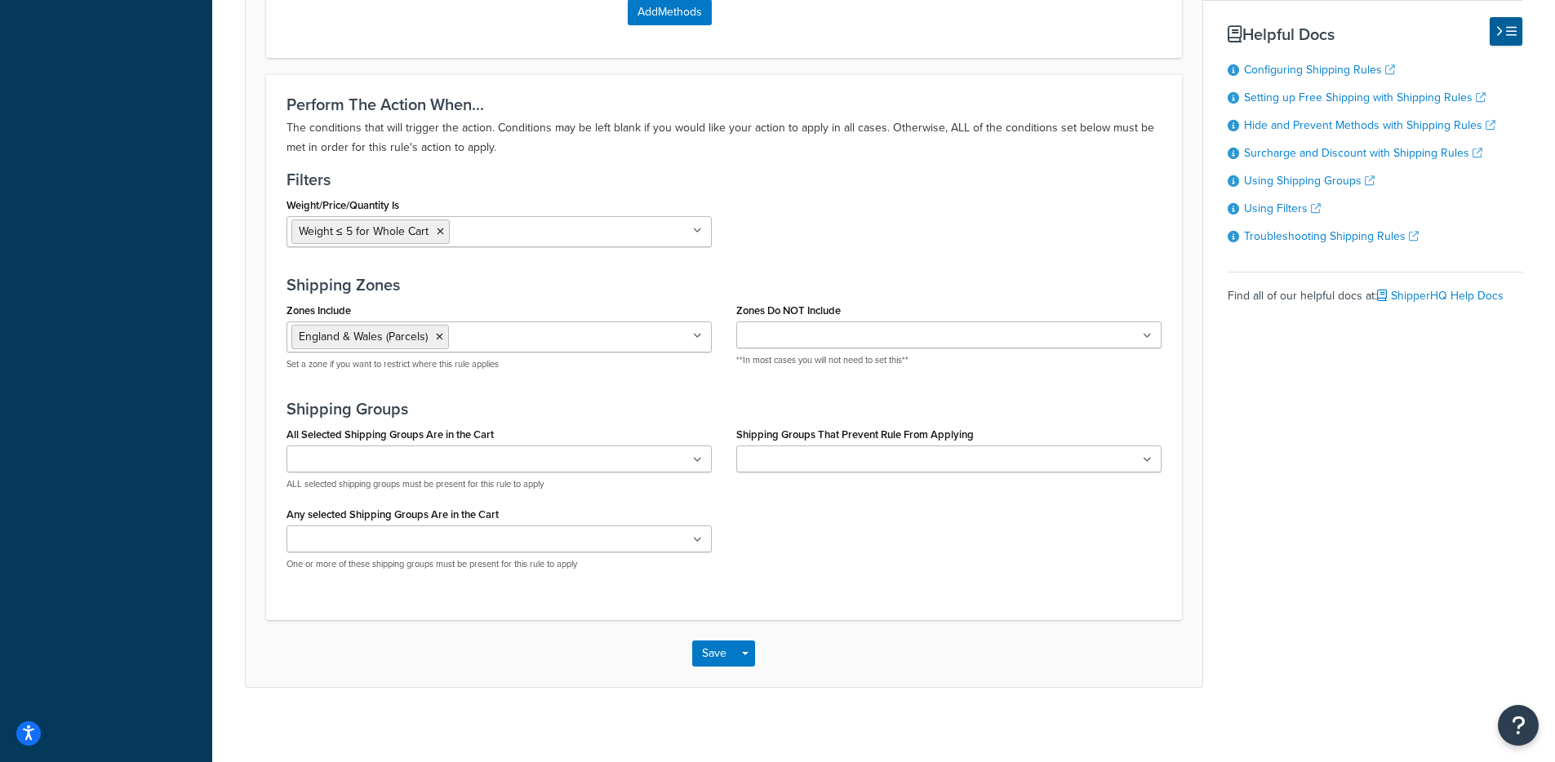
scroll to position [1273, 0]
click at [712, 645] on button "Save" at bounding box center [714, 651] width 44 height 26
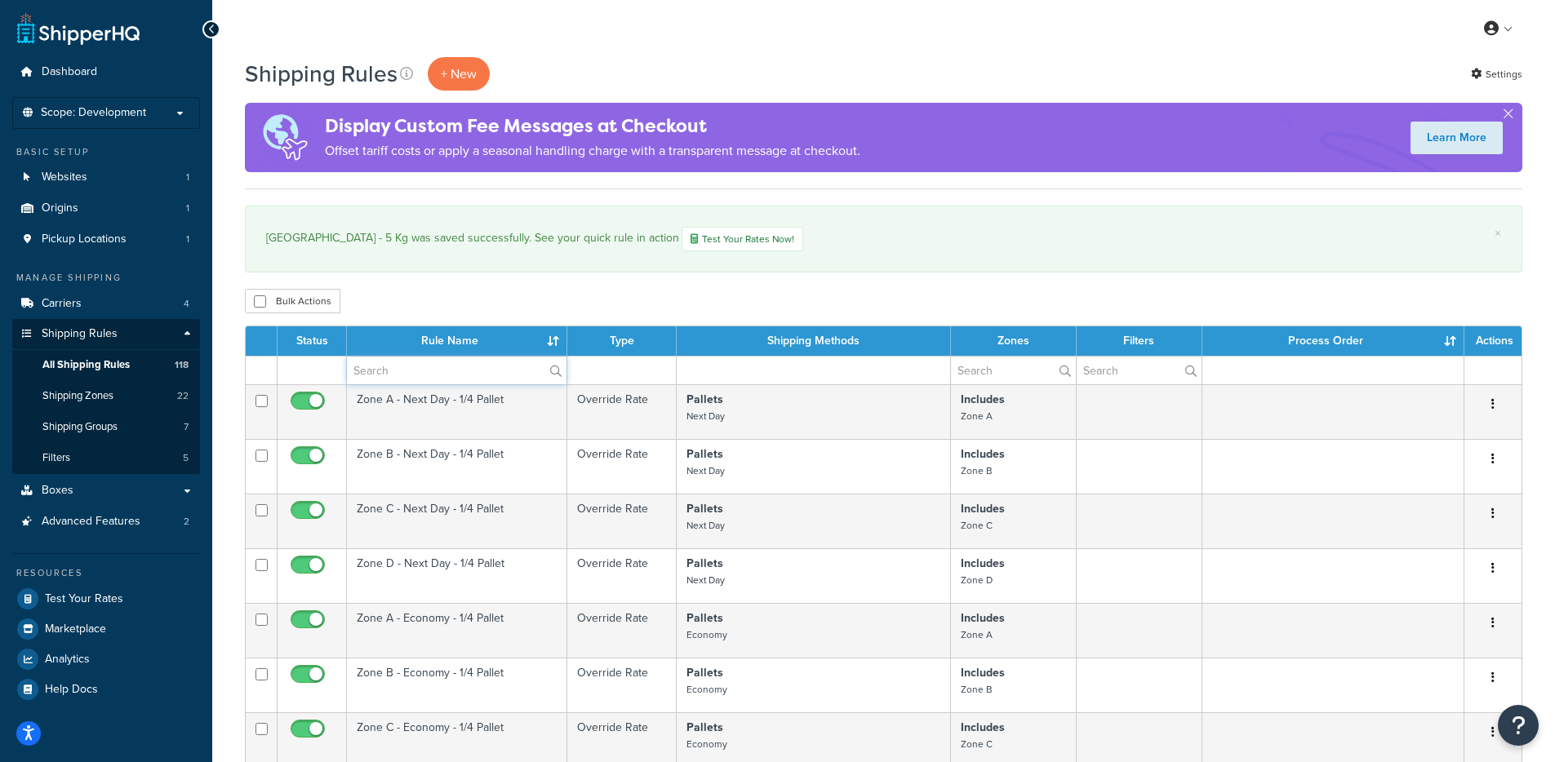
click at [377, 377] on input "text" at bounding box center [457, 371] width 220 height 28
type input "parcel"
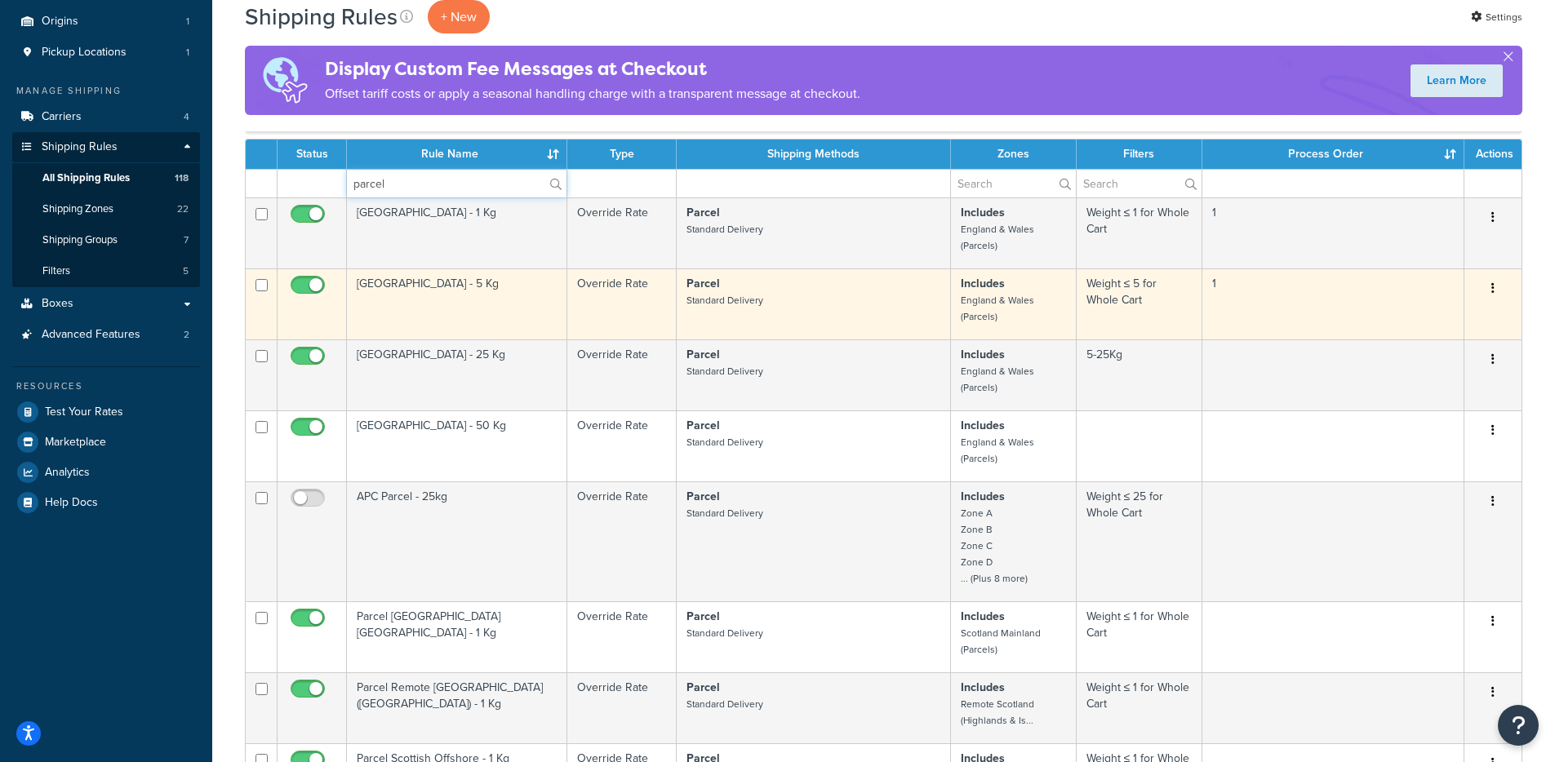
scroll to position [196, 0]
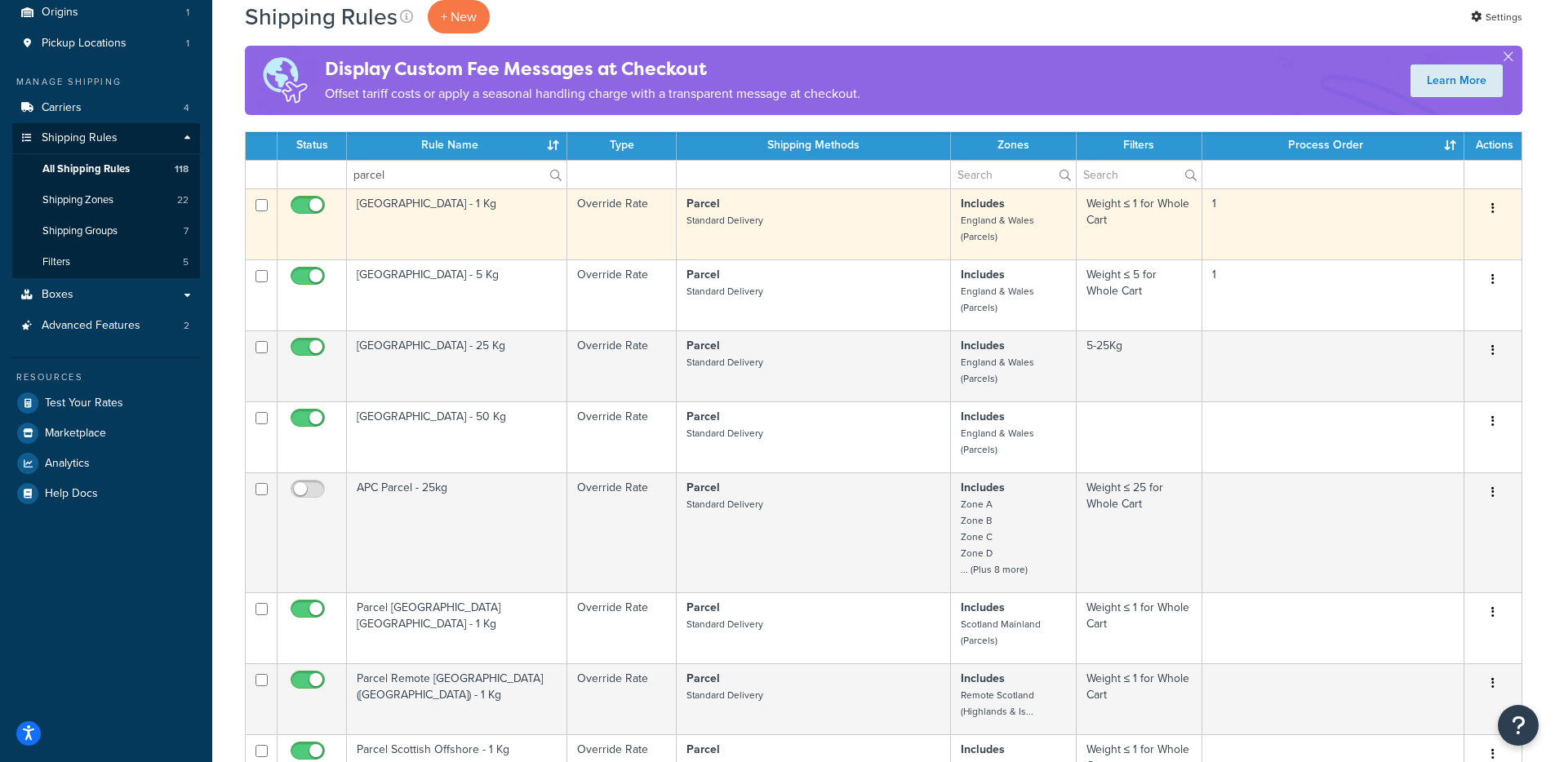
click at [437, 241] on td "[GEOGRAPHIC_DATA] - 1 Kg" at bounding box center [457, 224] width 220 height 71
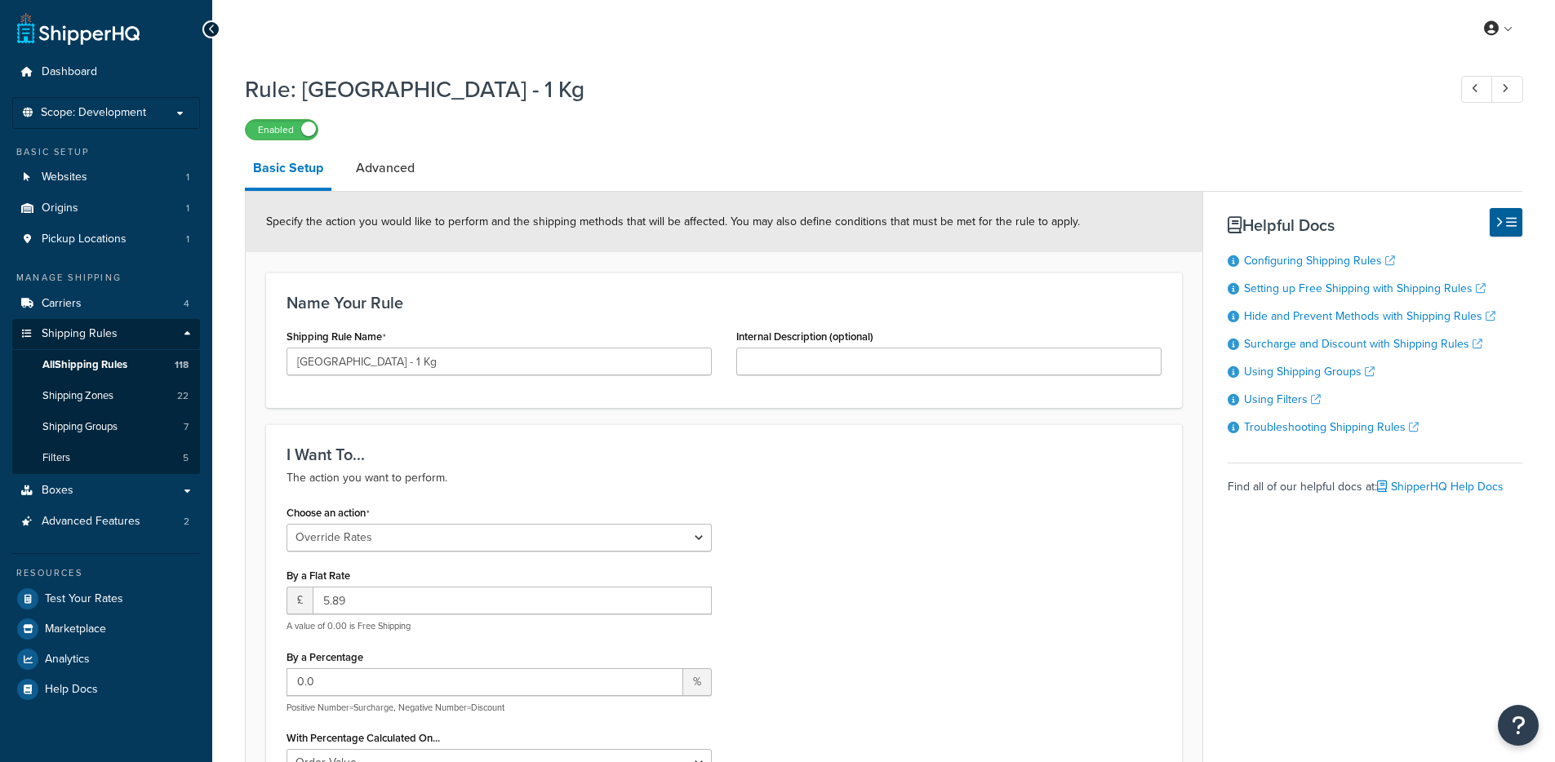
select select "OVERRIDE"
select select "BOX"
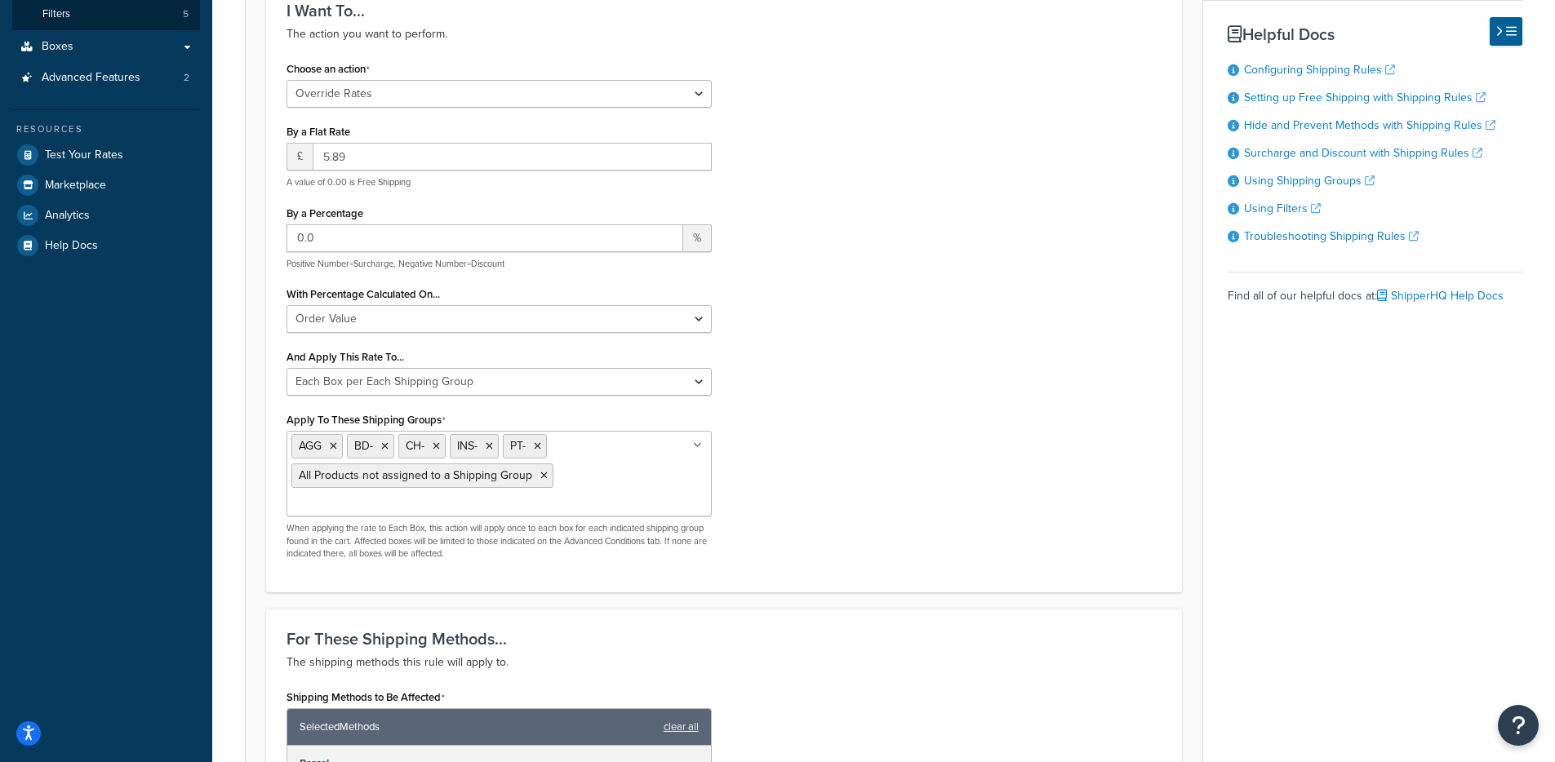
scroll to position [490, 0]
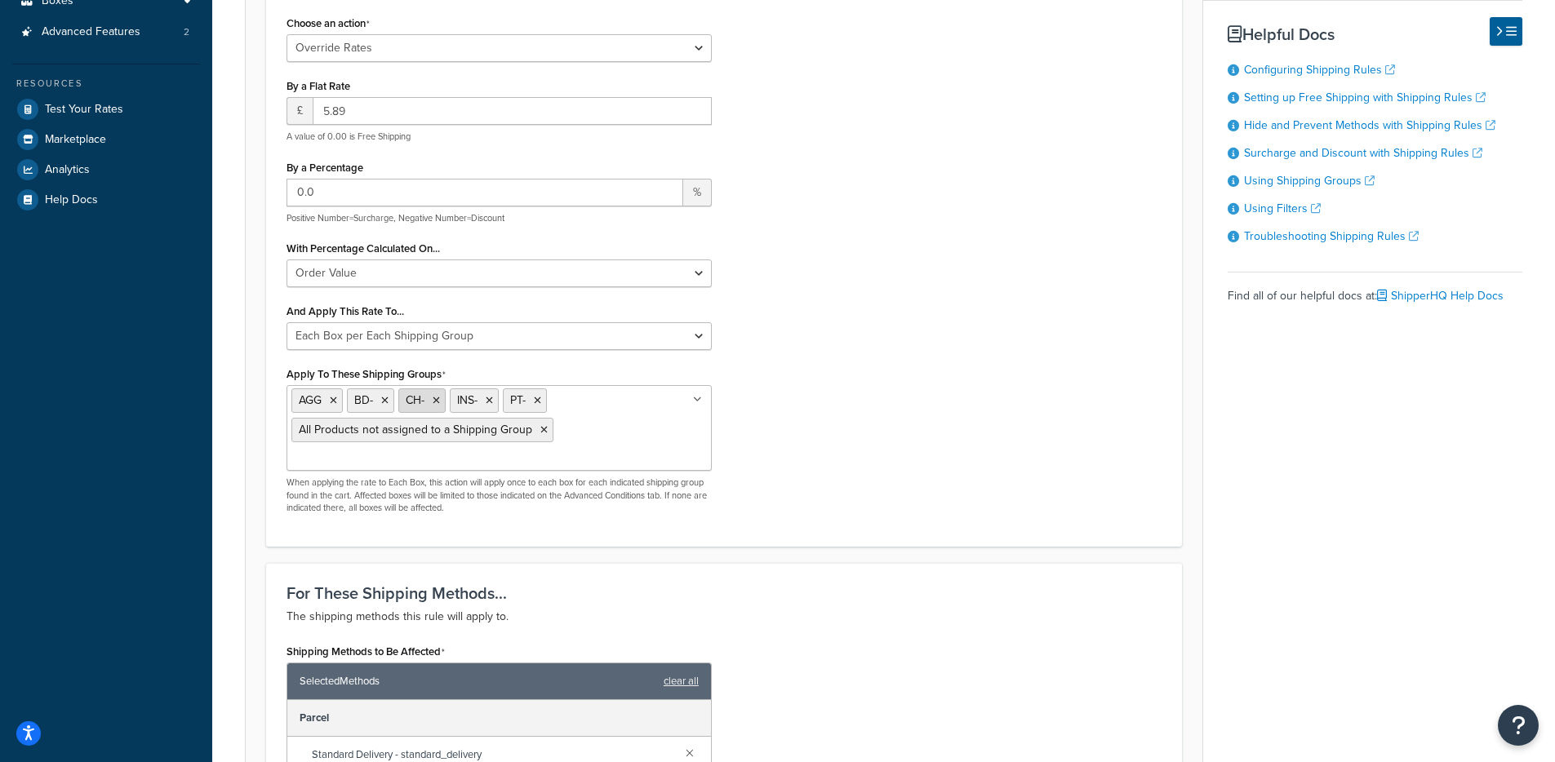
click at [437, 397] on icon at bounding box center [436, 401] width 7 height 10
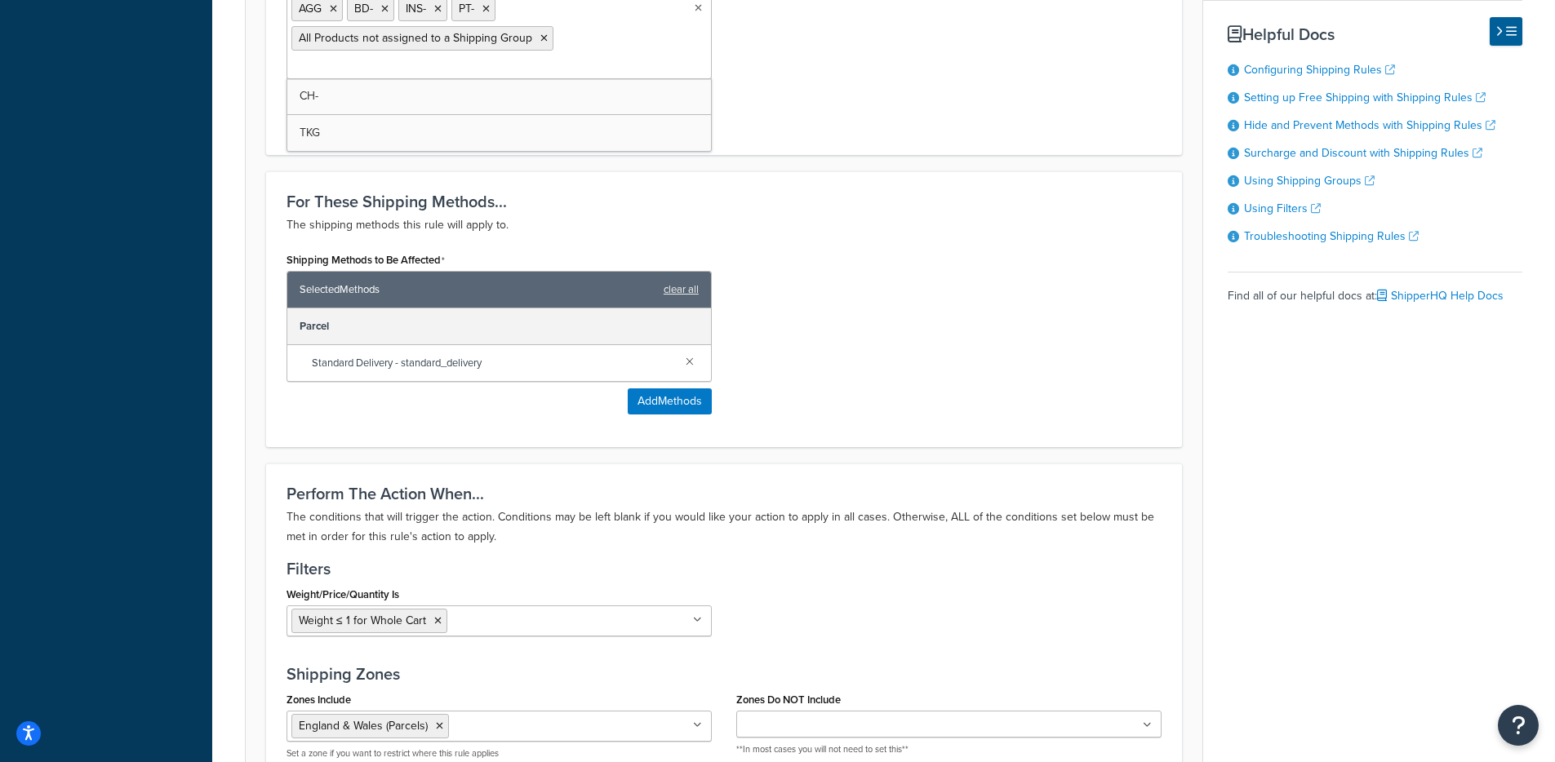
click at [1010, 429] on div "For These Shipping Methods... The shipping methods this rule will apply to. Shi…" at bounding box center [724, 309] width 916 height 276
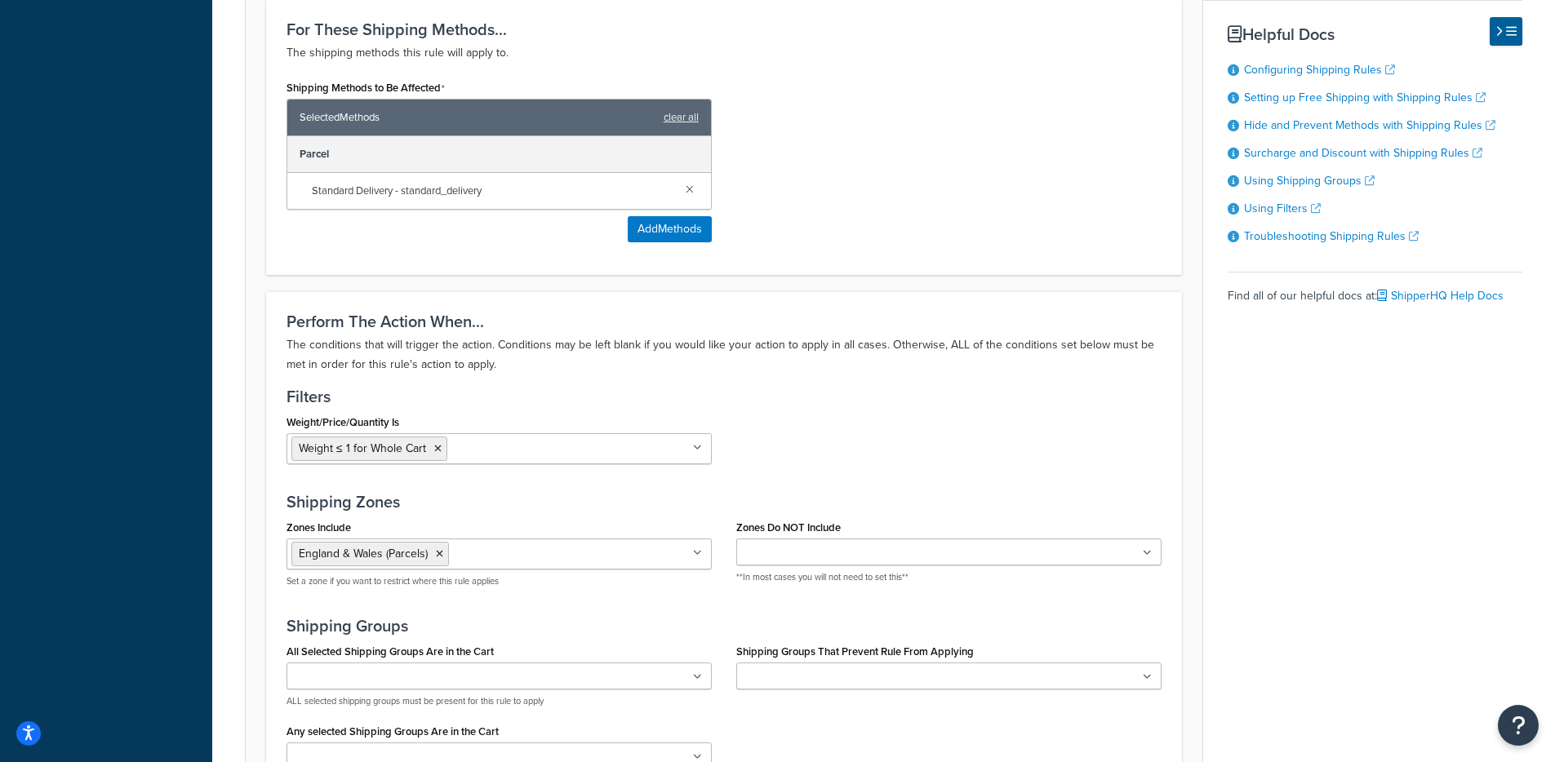
scroll to position [1175, 0]
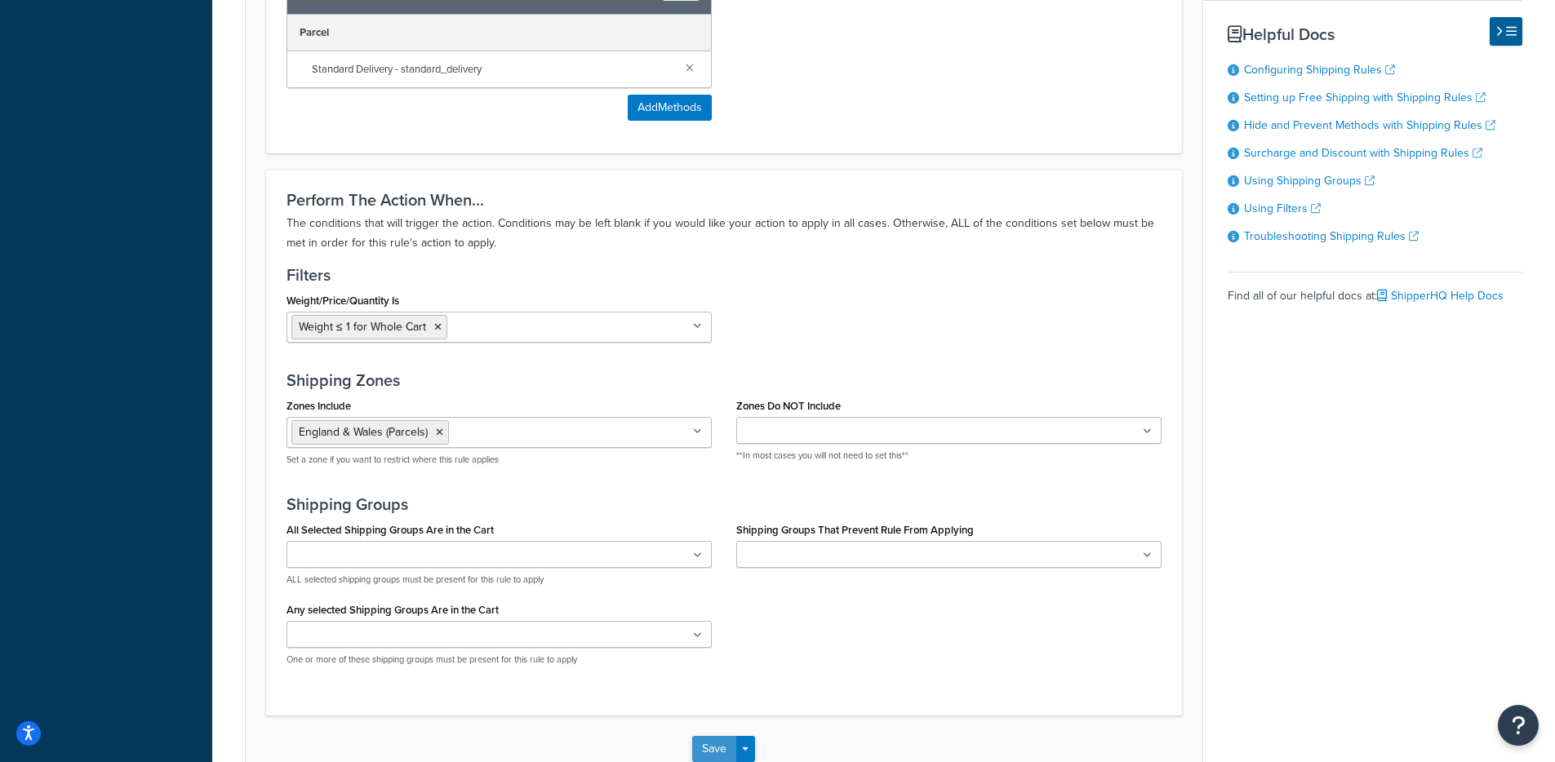
click at [721, 759] on button "Save" at bounding box center [714, 749] width 44 height 26
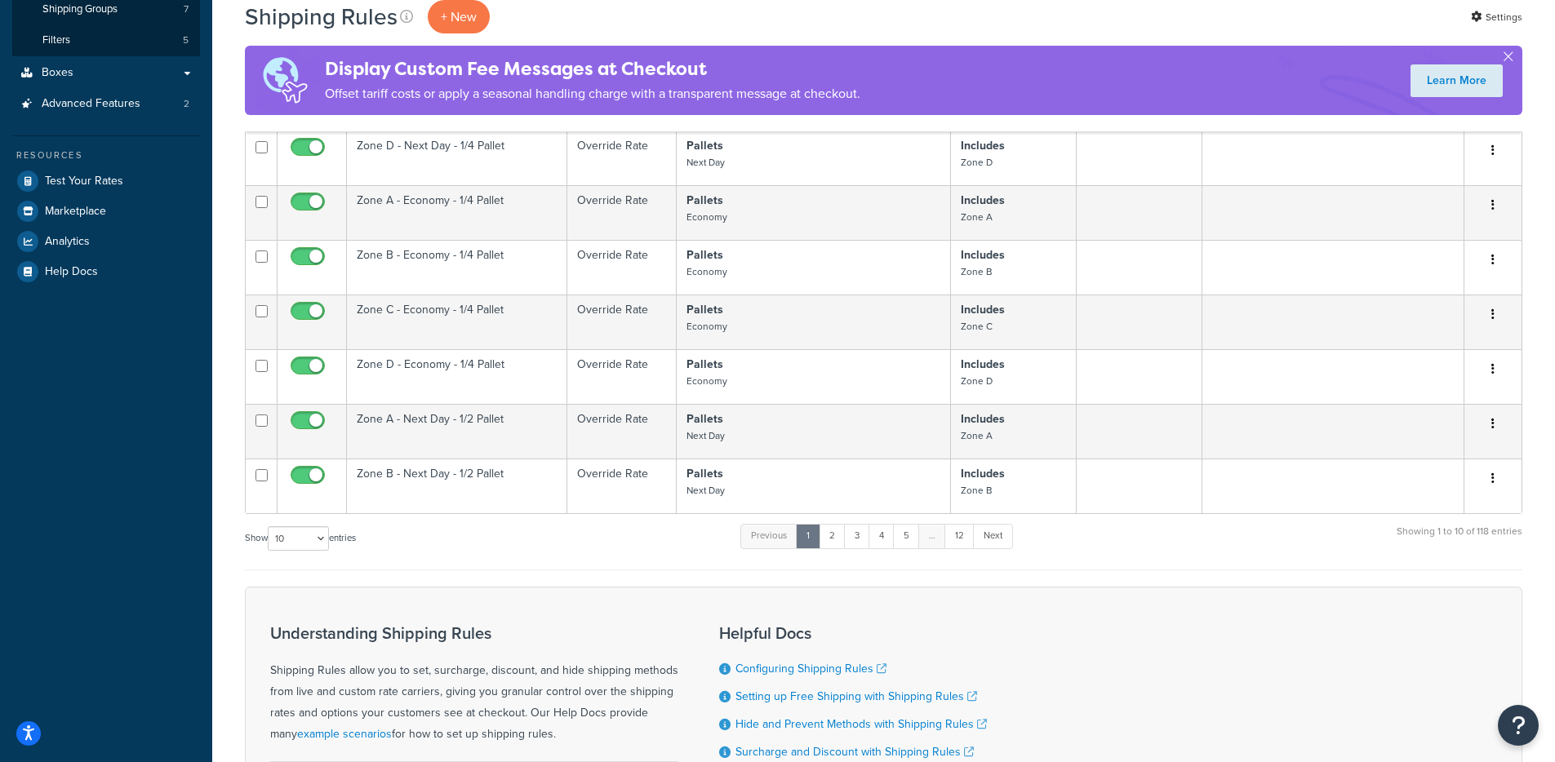
scroll to position [490, 0]
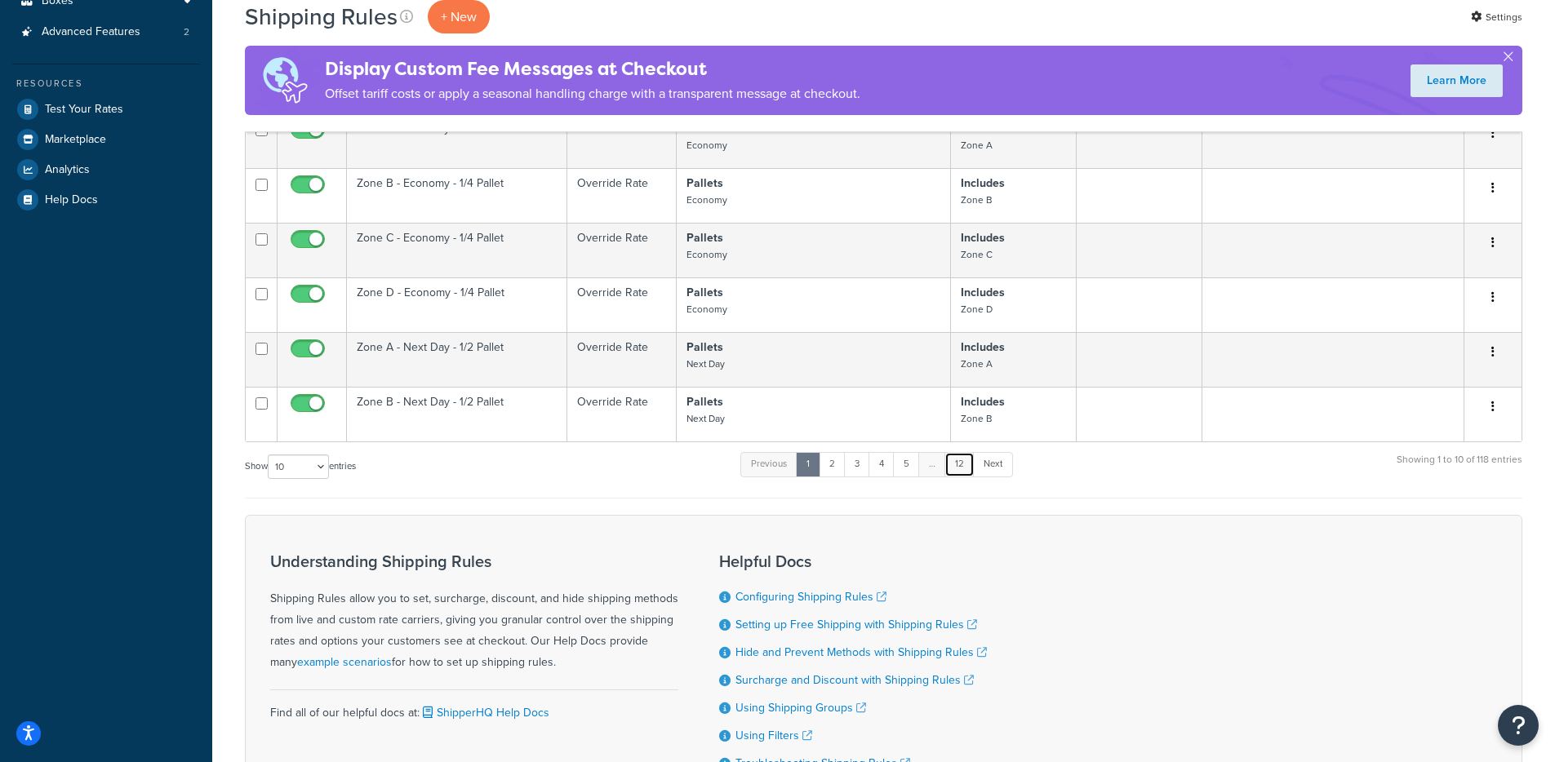
click at [973, 471] on link "12" at bounding box center [959, 464] width 30 height 24
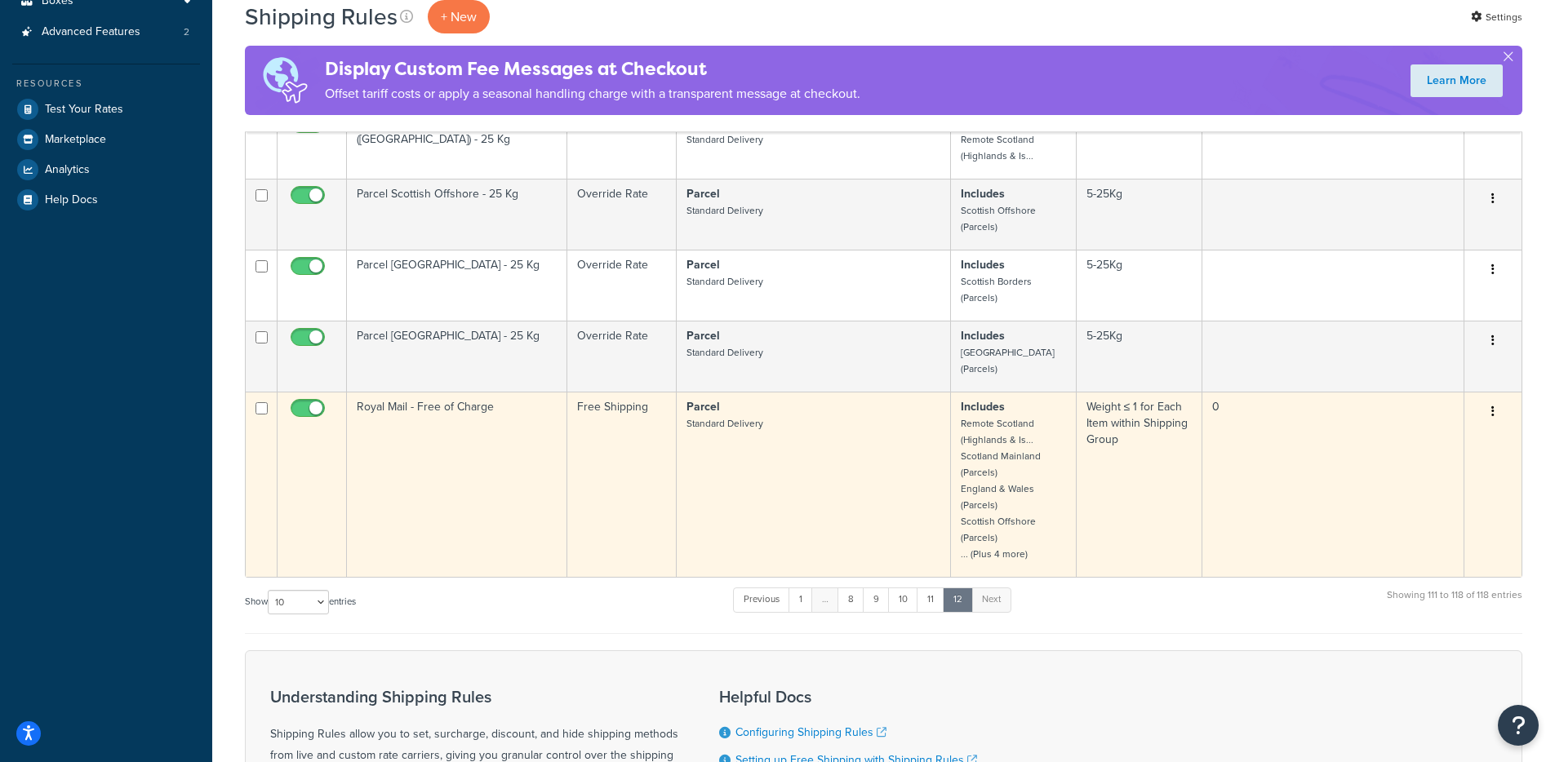
click at [455, 446] on td "Royal Mail - Free of Charge" at bounding box center [457, 484] width 220 height 185
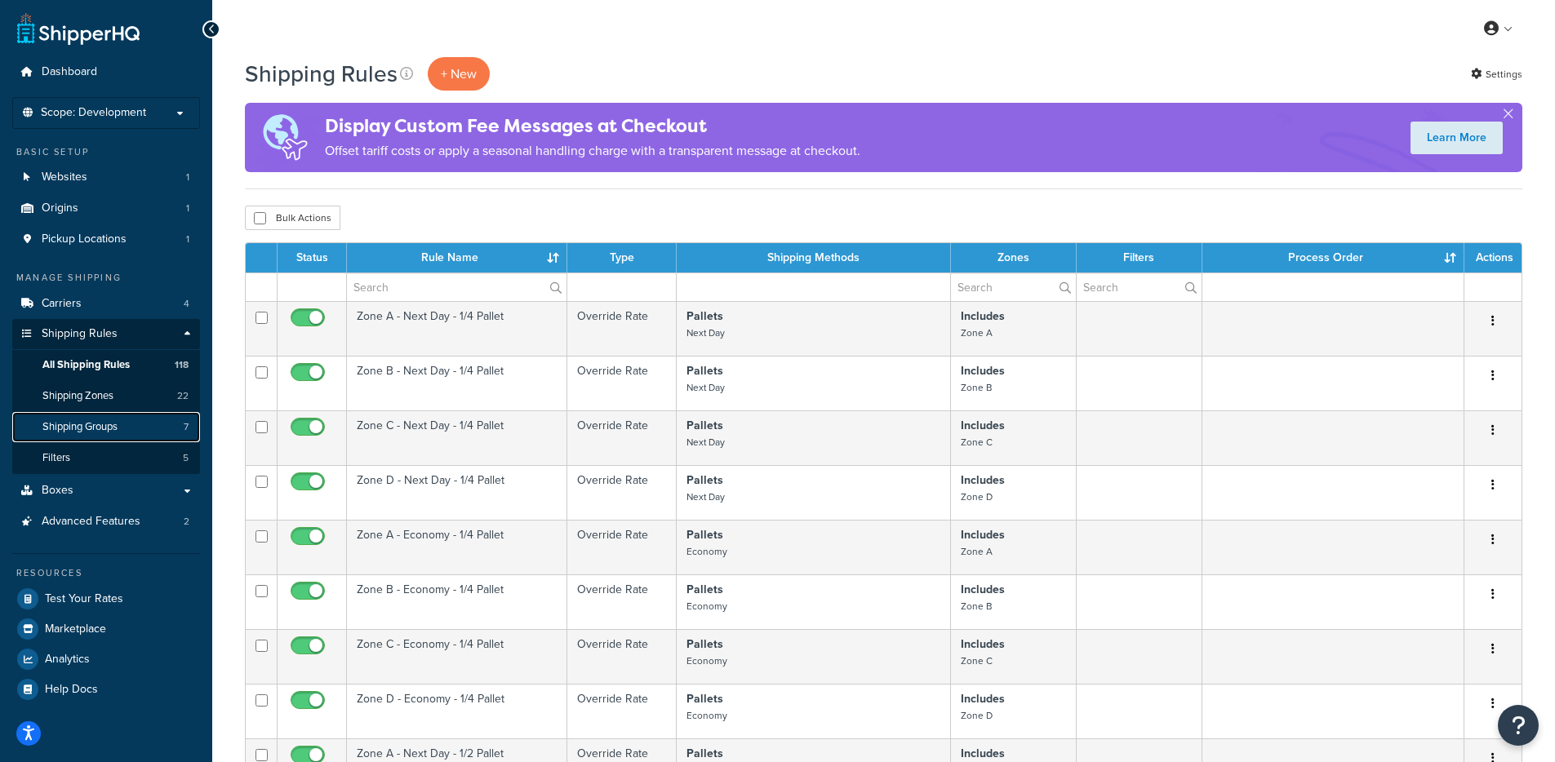
click at [84, 431] on span "Shipping Groups" at bounding box center [79, 427] width 75 height 14
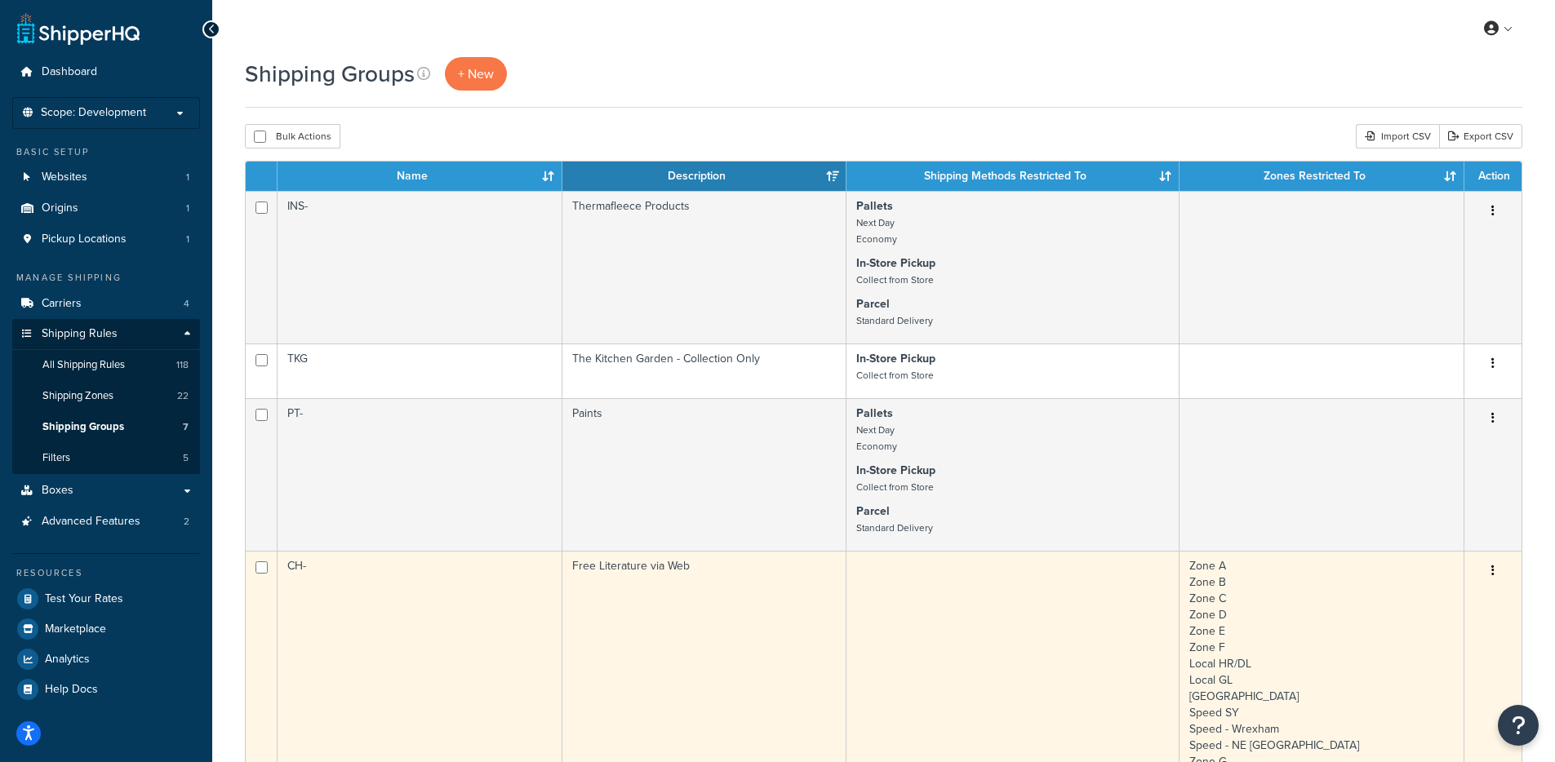
click at [345, 581] on td "CH-" at bounding box center [419, 729] width 285 height 357
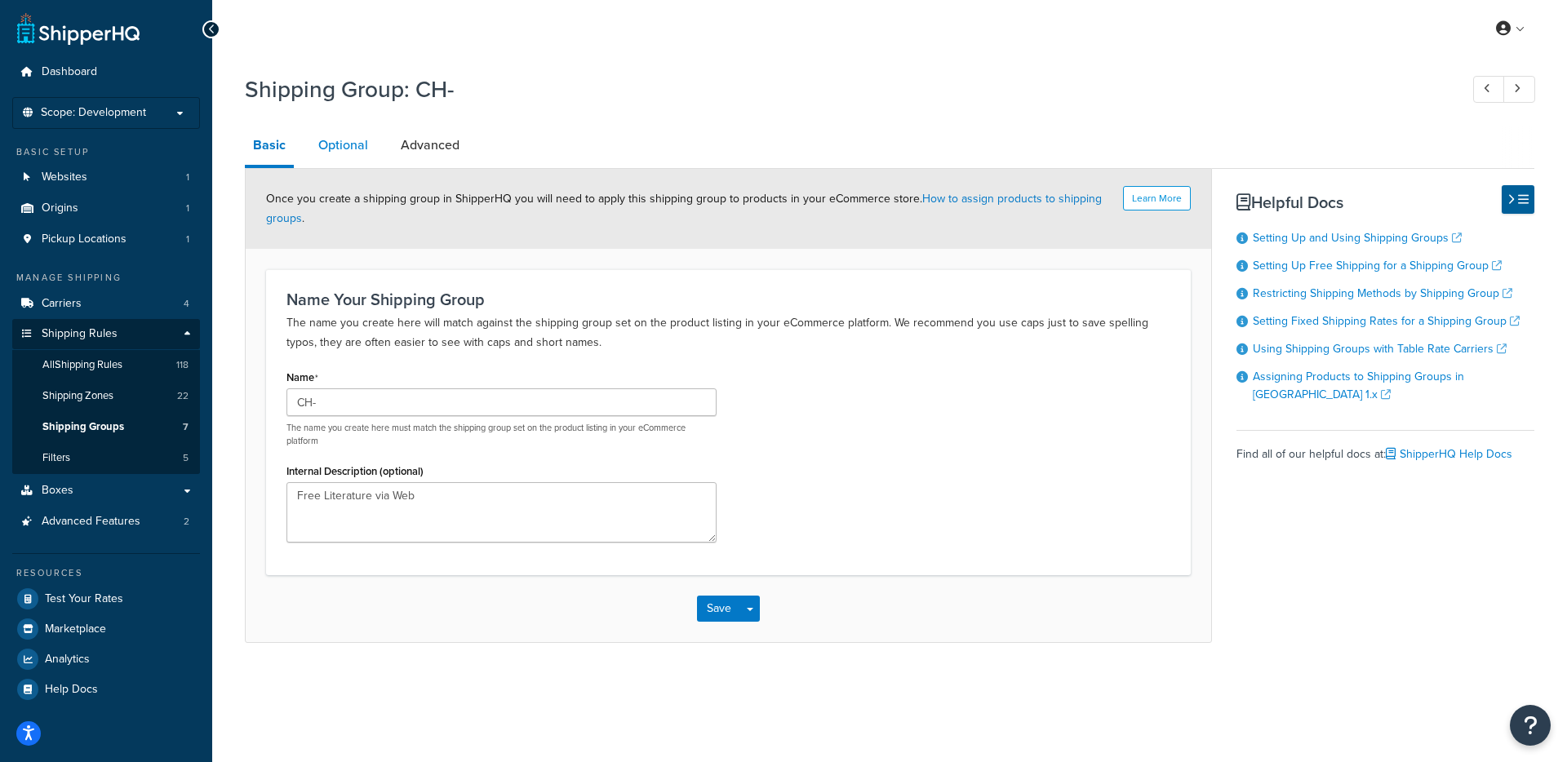
click at [338, 156] on link "Optional" at bounding box center [343, 145] width 66 height 39
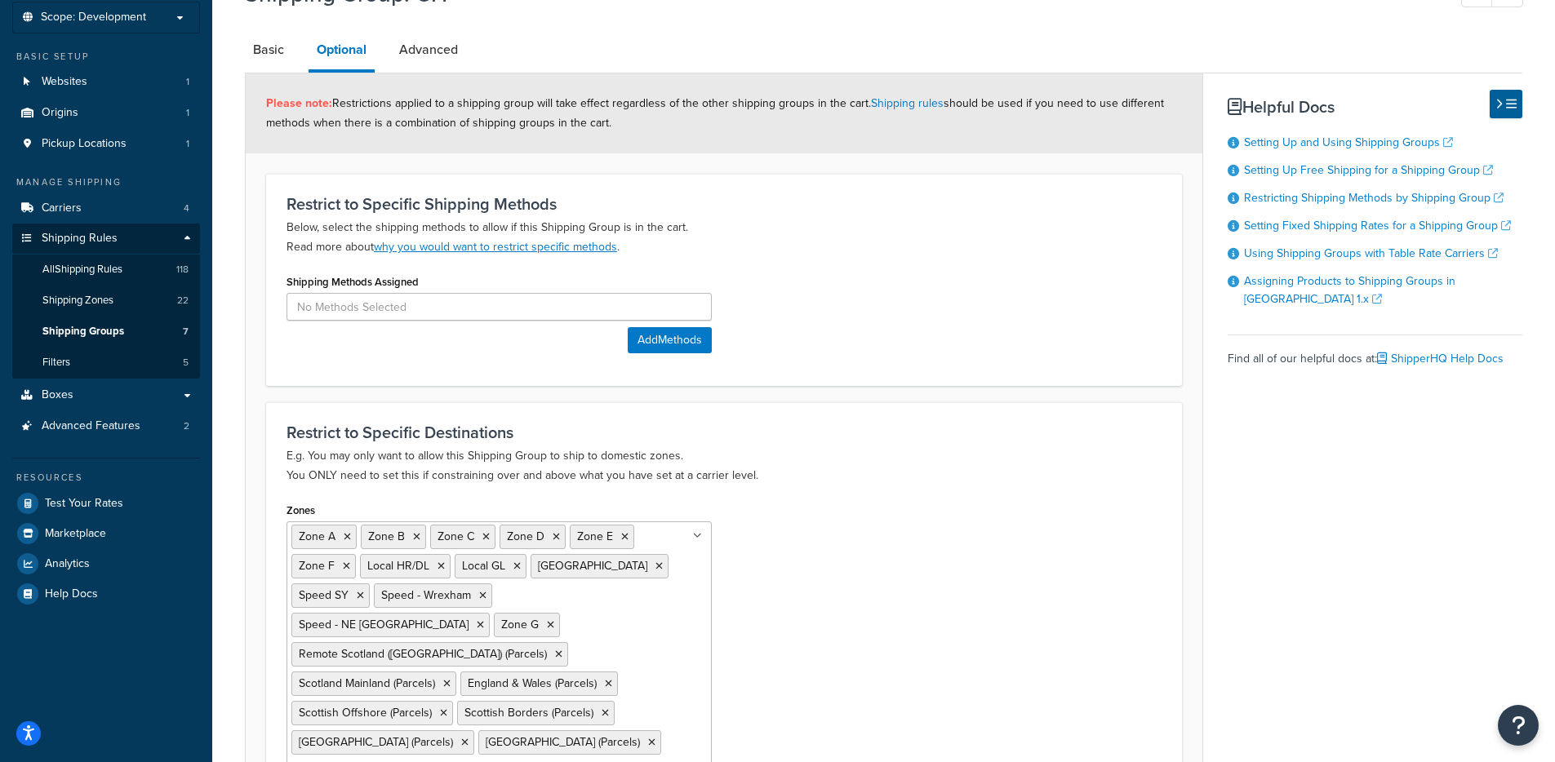
scroll to position [93, 0]
click at [418, 49] on link "Advanced" at bounding box center [428, 52] width 75 height 39
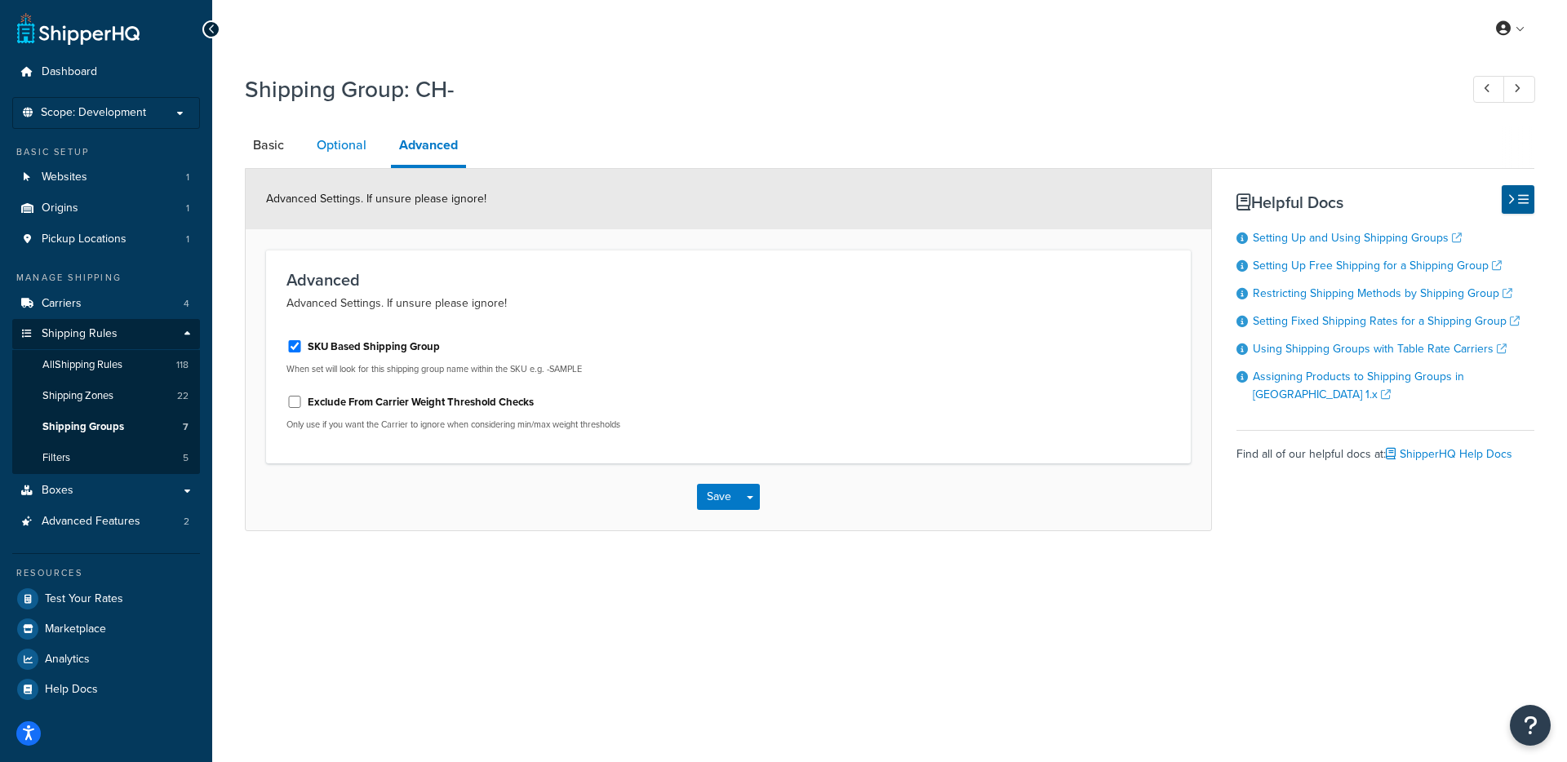
click at [346, 138] on link "Optional" at bounding box center [341, 145] width 66 height 39
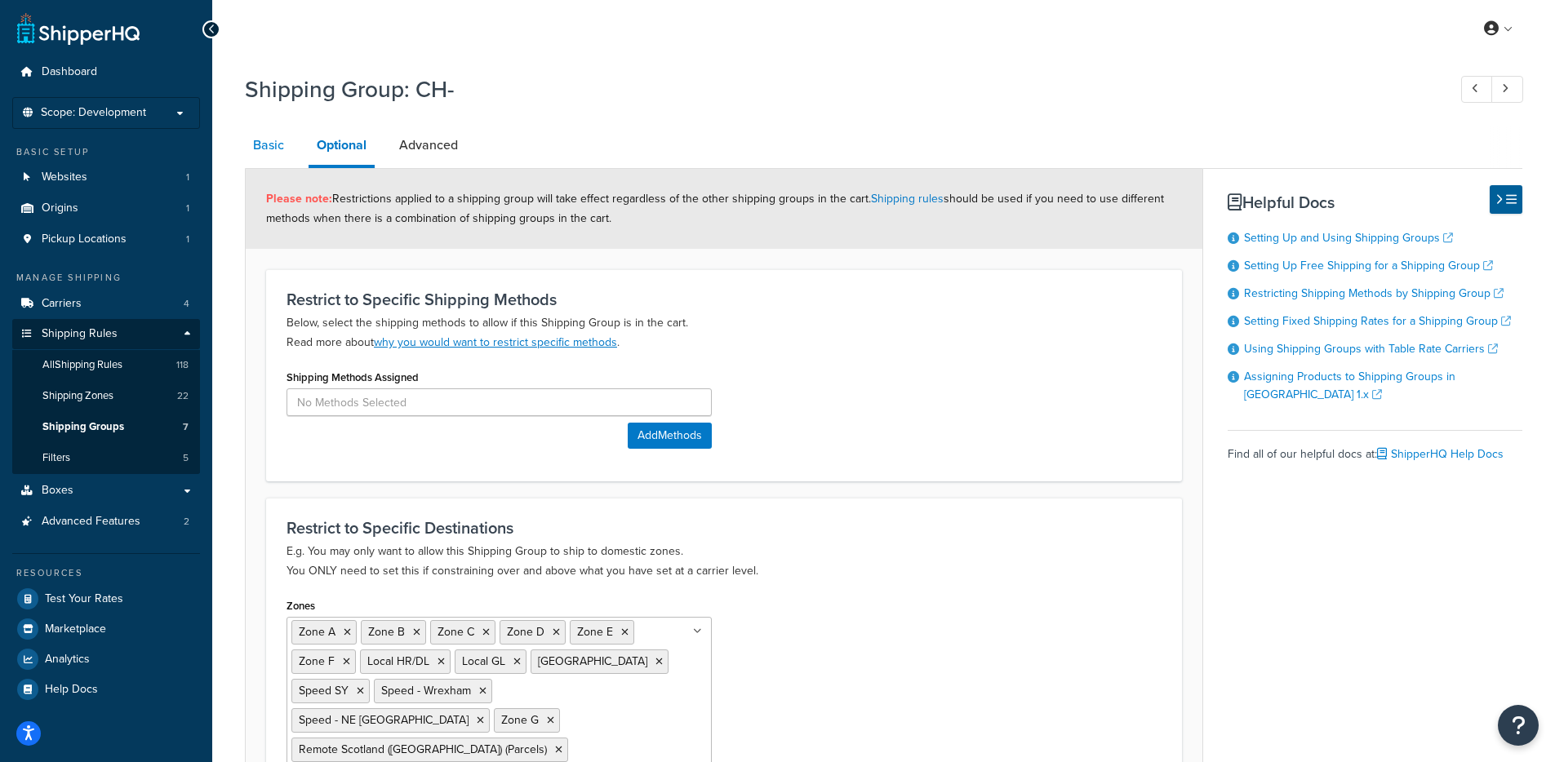
click at [270, 151] on link "Basic" at bounding box center [268, 145] width 47 height 39
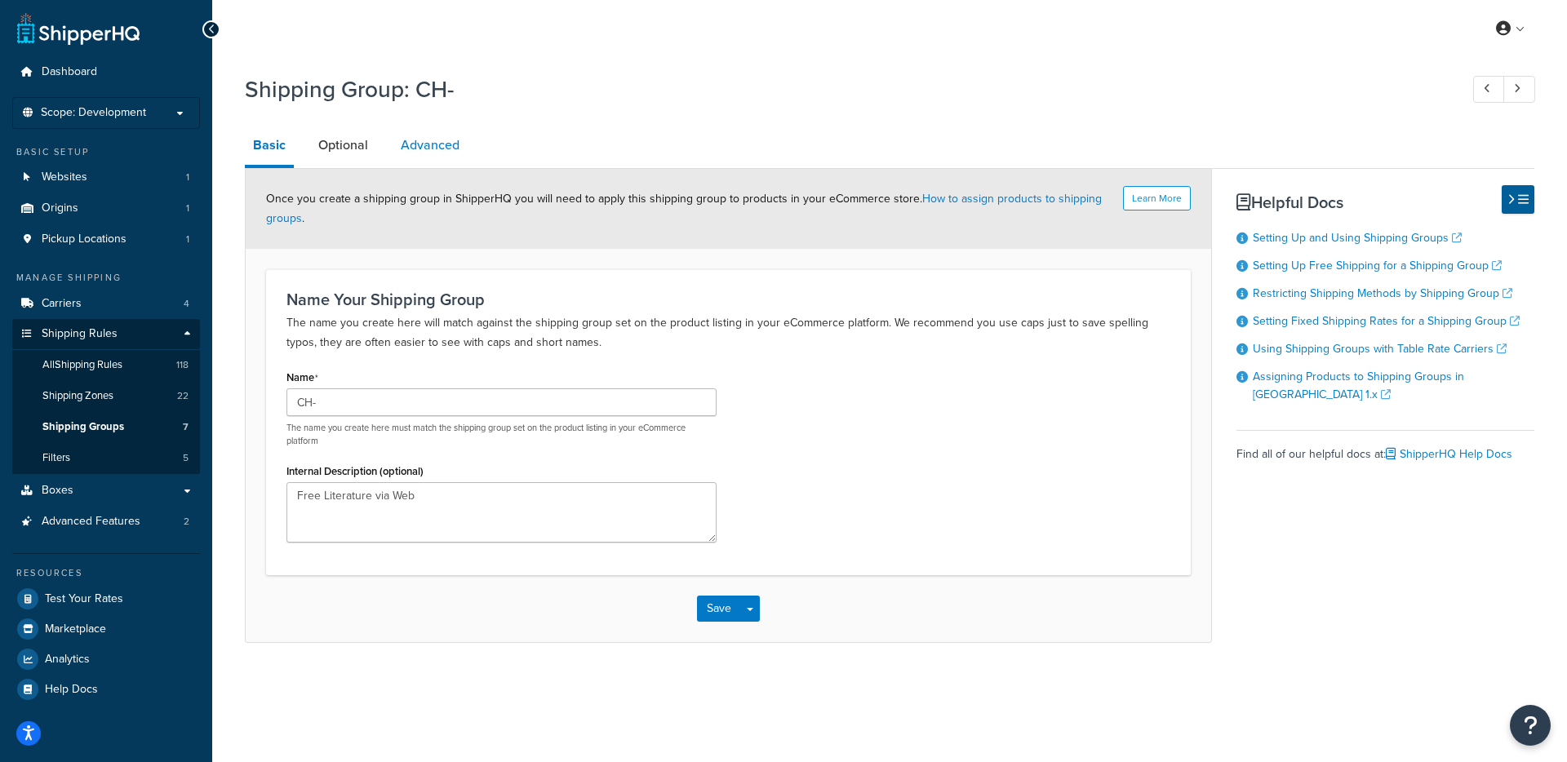
click at [450, 140] on link "Advanced" at bounding box center [430, 145] width 75 height 39
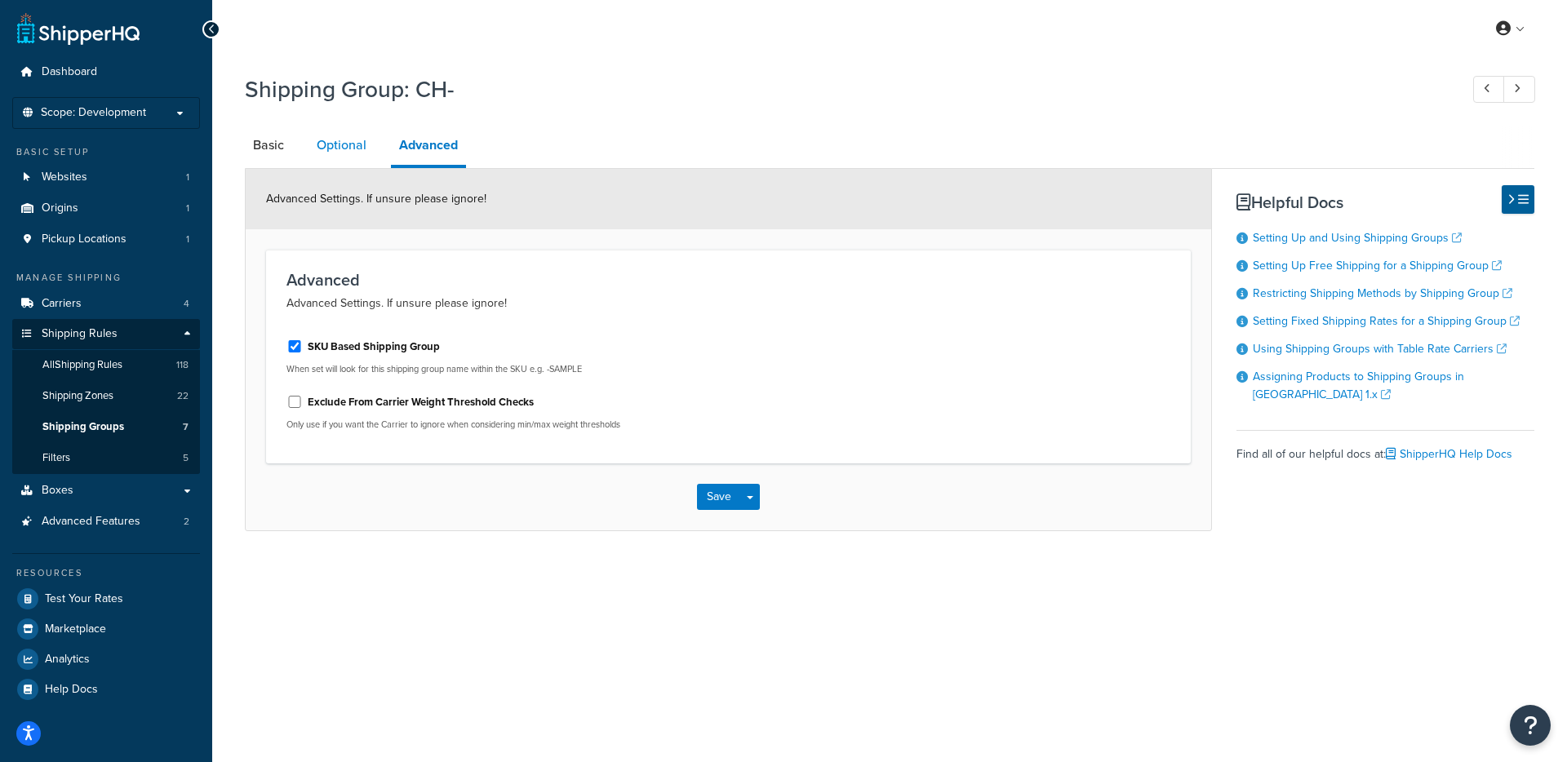
click at [336, 142] on link "Optional" at bounding box center [341, 145] width 66 height 39
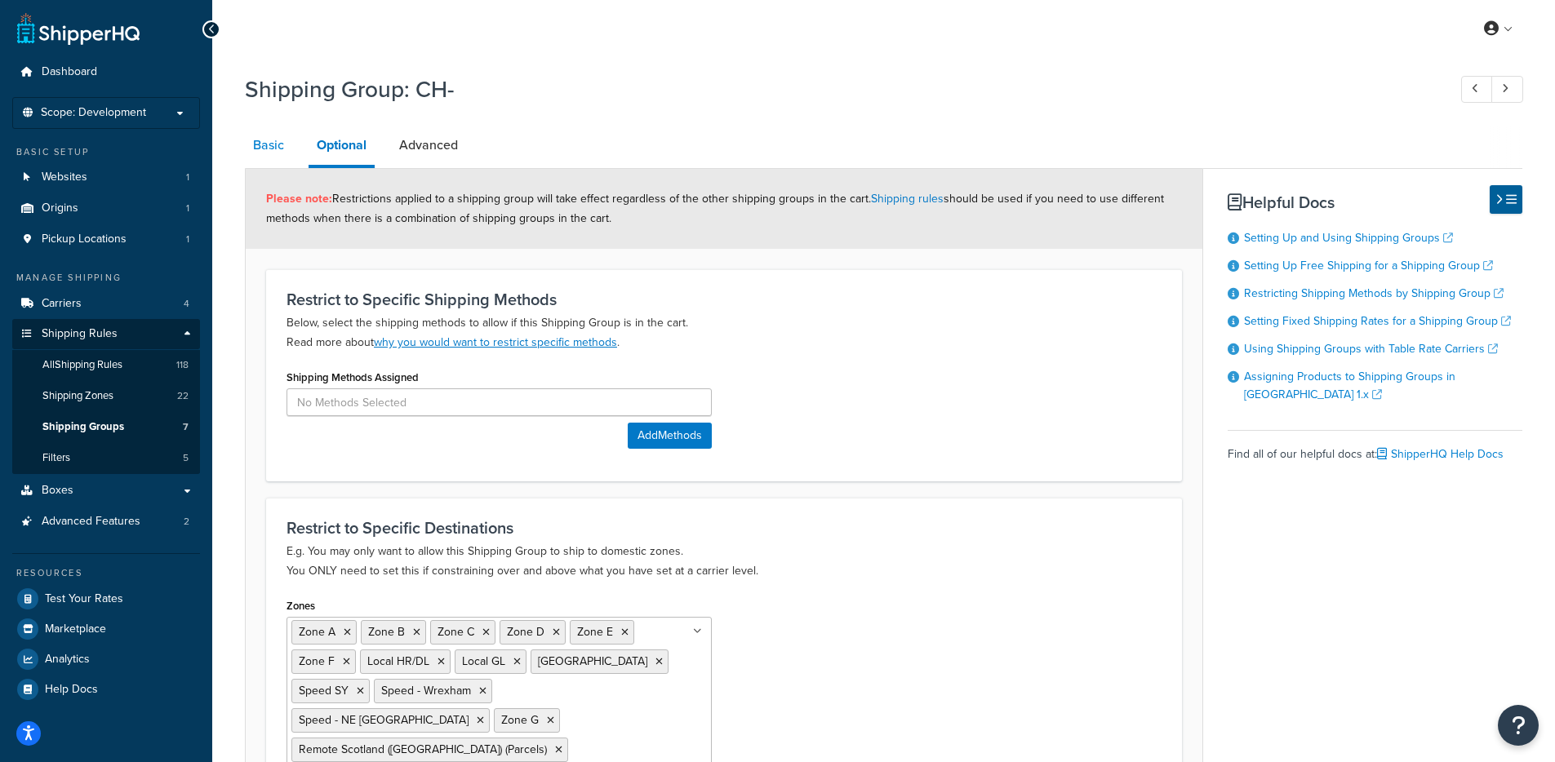
click at [265, 149] on link "Basic" at bounding box center [268, 145] width 47 height 39
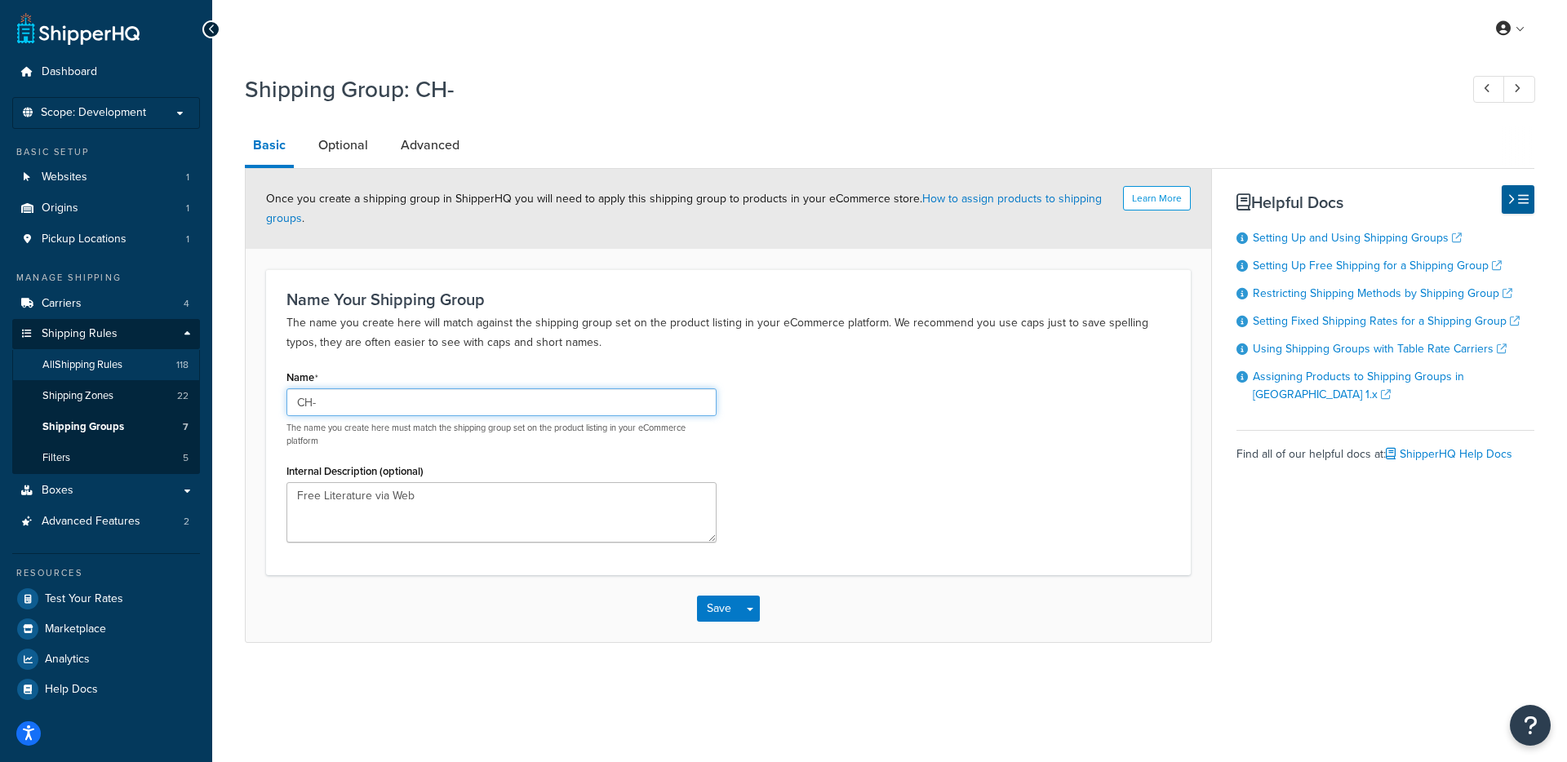
drag, startPoint x: 356, startPoint y: 404, endPoint x: 127, endPoint y: 369, distance: 231.2
click at [127, 369] on div "Dashboard Scope: Development Basic Setup Websites 1 Origins 1 Pickup Locations …" at bounding box center [783, 381] width 1567 height 762
type input "CH-"
click at [341, 134] on link "Optional" at bounding box center [343, 145] width 66 height 39
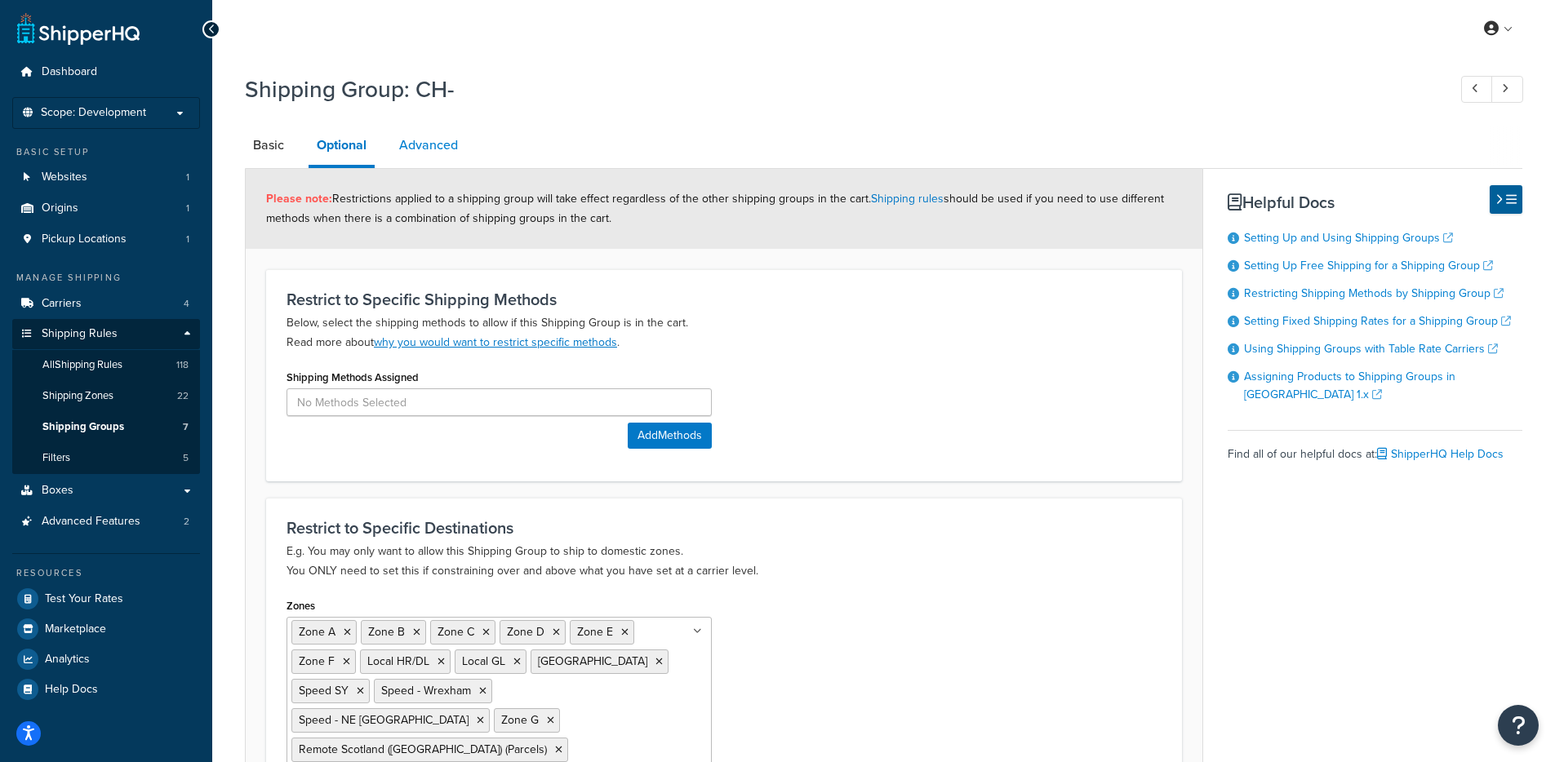
click at [409, 142] on link "Advanced" at bounding box center [428, 145] width 75 height 39
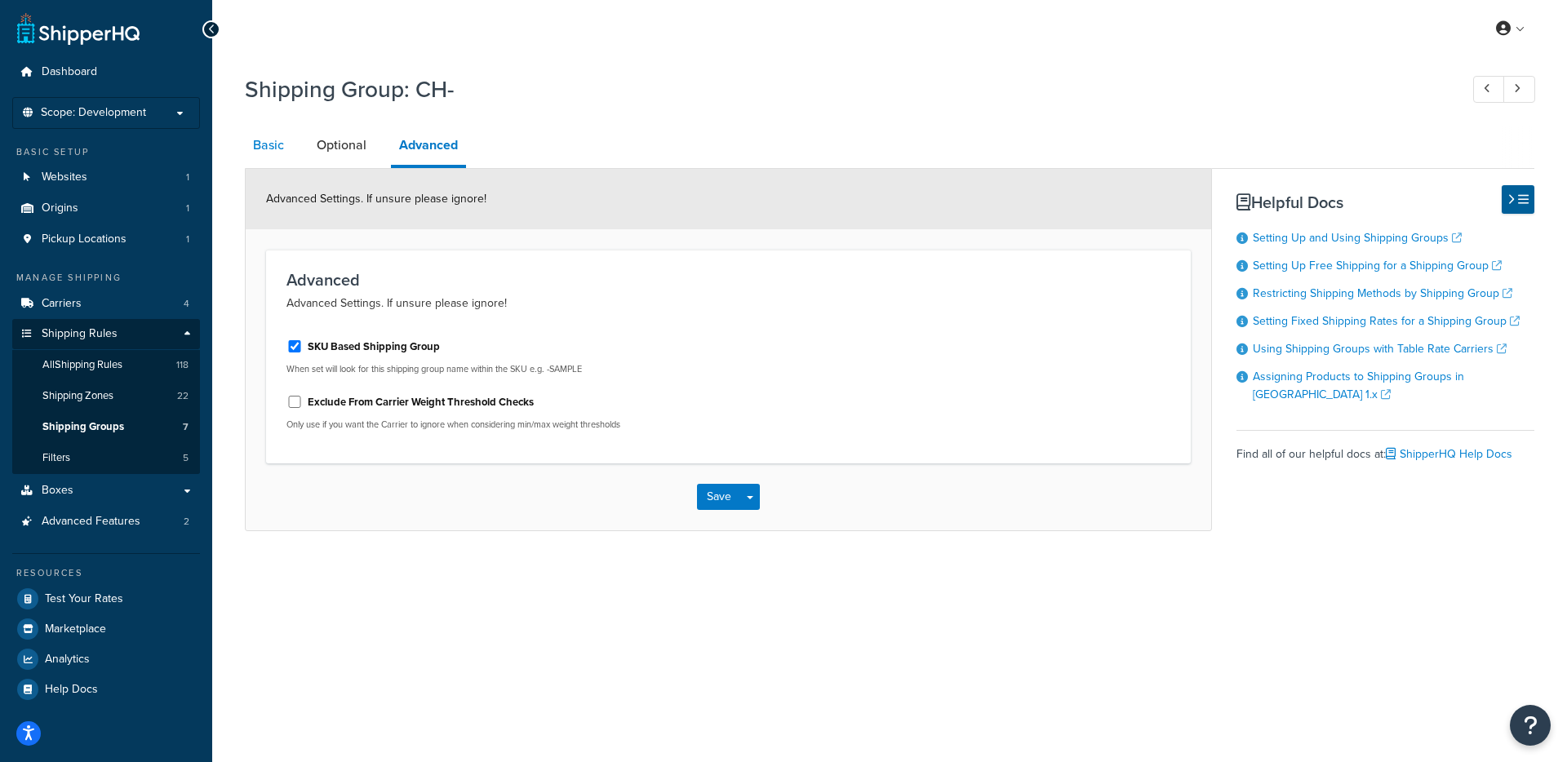
click at [263, 152] on link "Basic" at bounding box center [268, 145] width 47 height 39
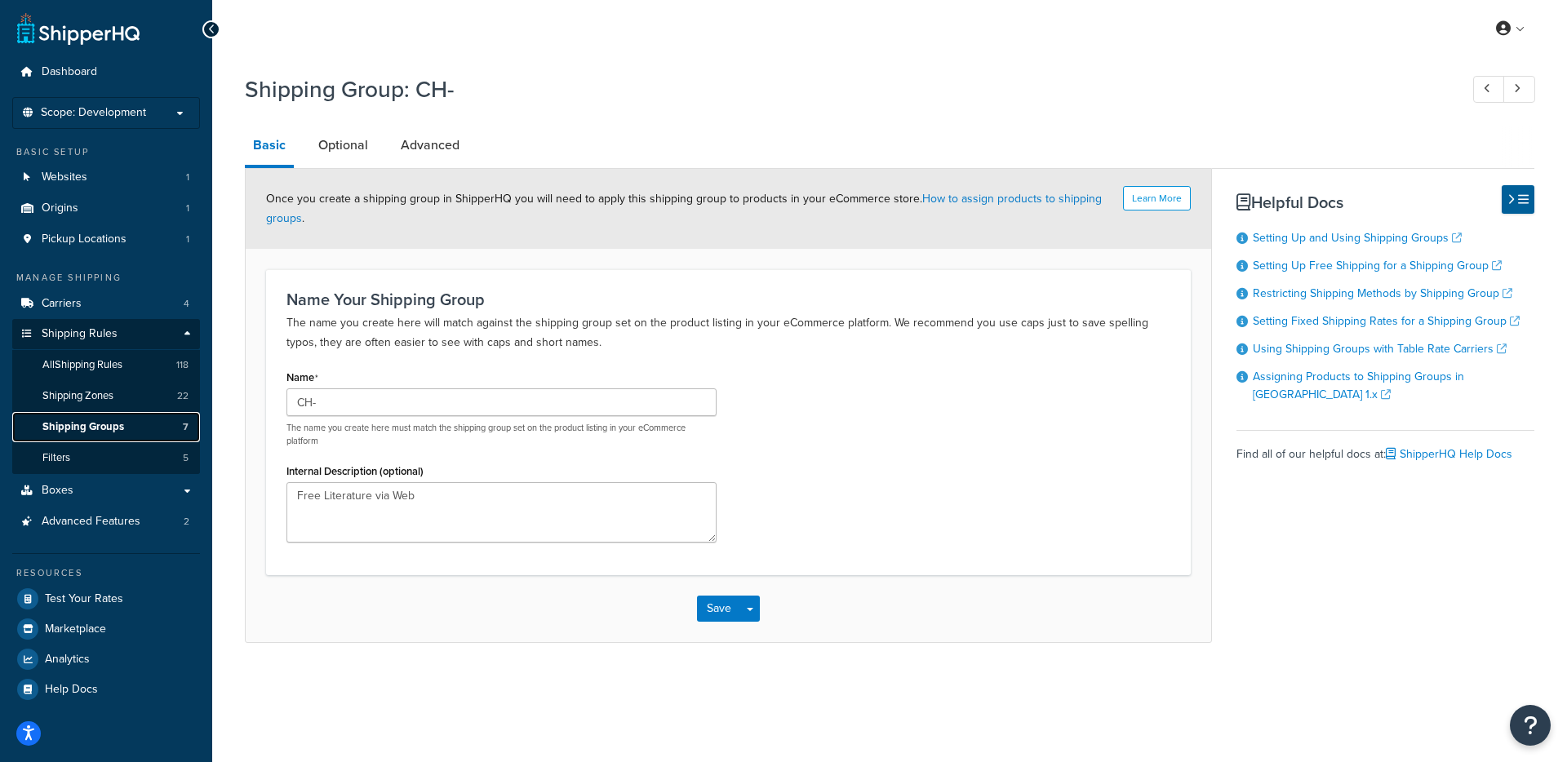
click at [102, 423] on span "Shipping Groups" at bounding box center [83, 427] width 82 height 14
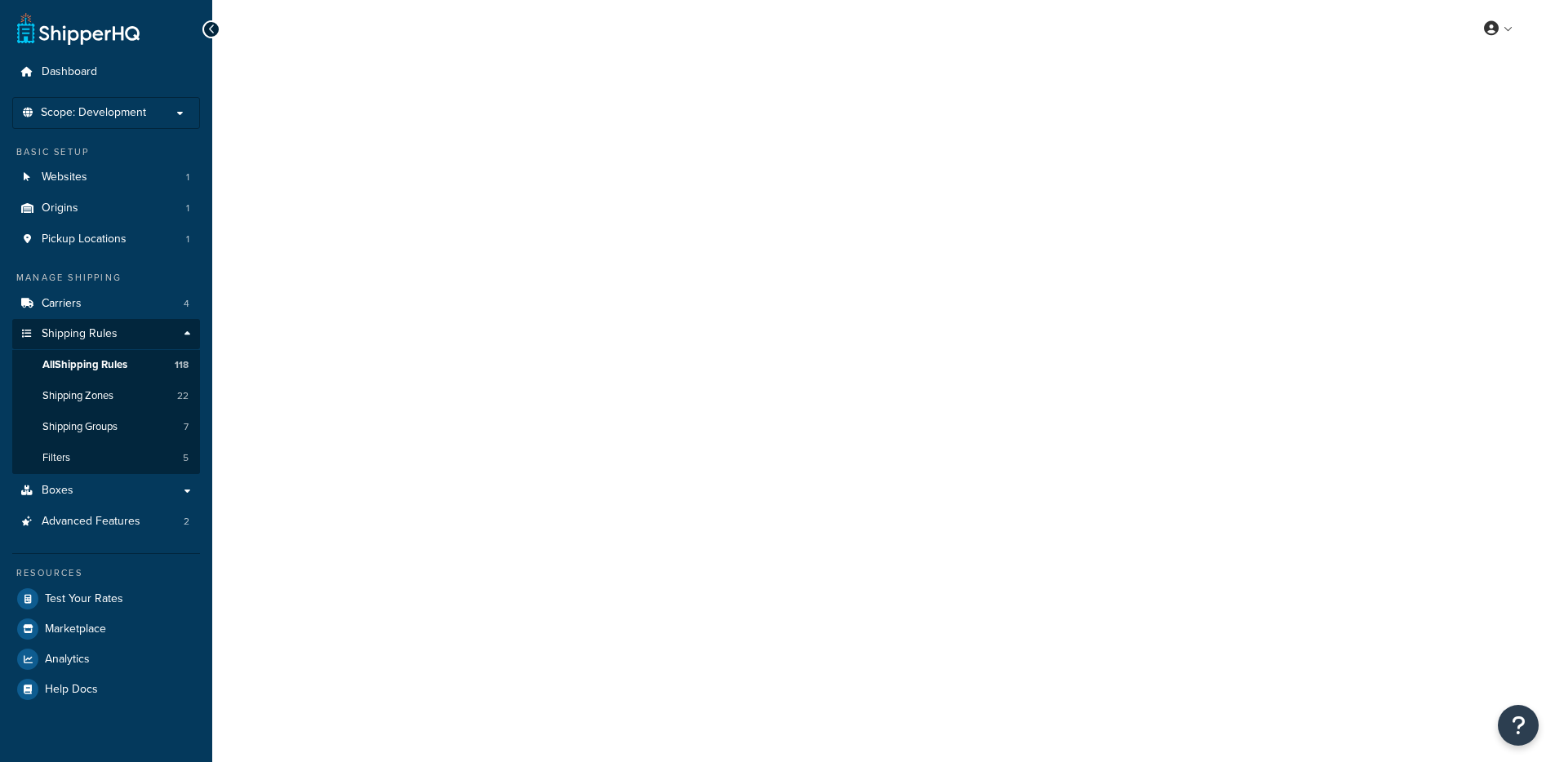
select select "ITEM"
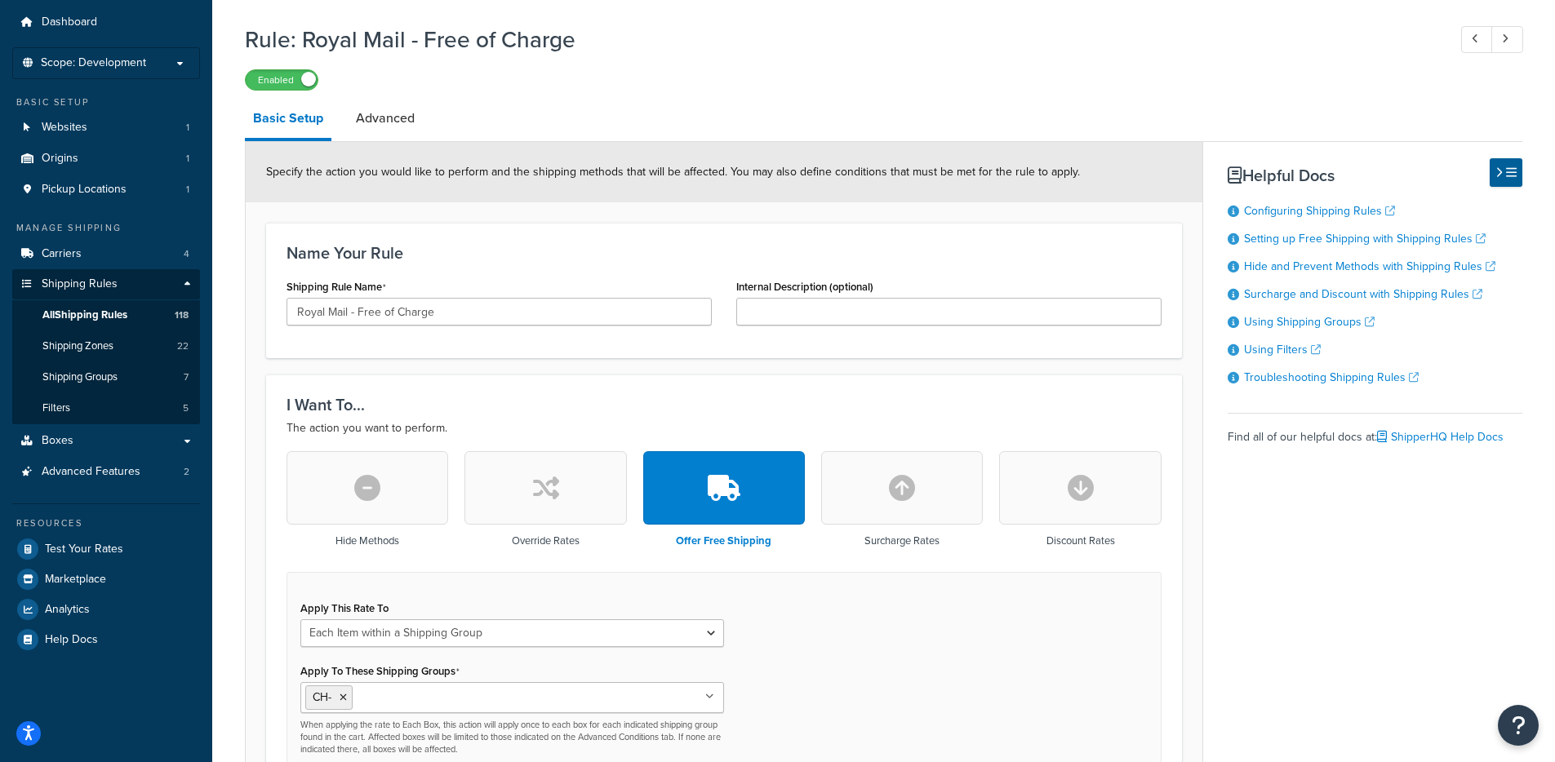
scroll to position [42, 0]
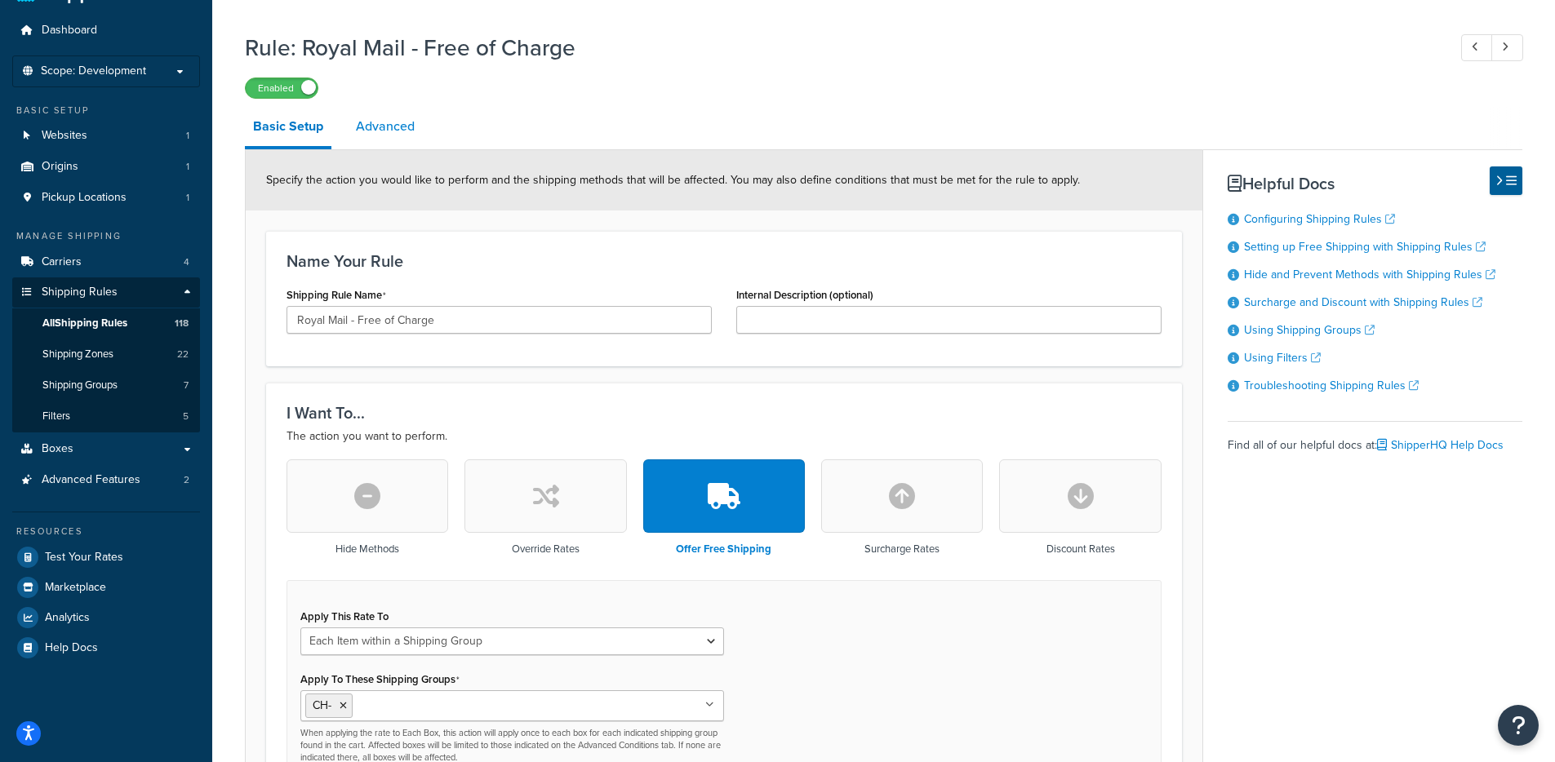
click at [356, 130] on link "Advanced" at bounding box center [385, 126] width 75 height 39
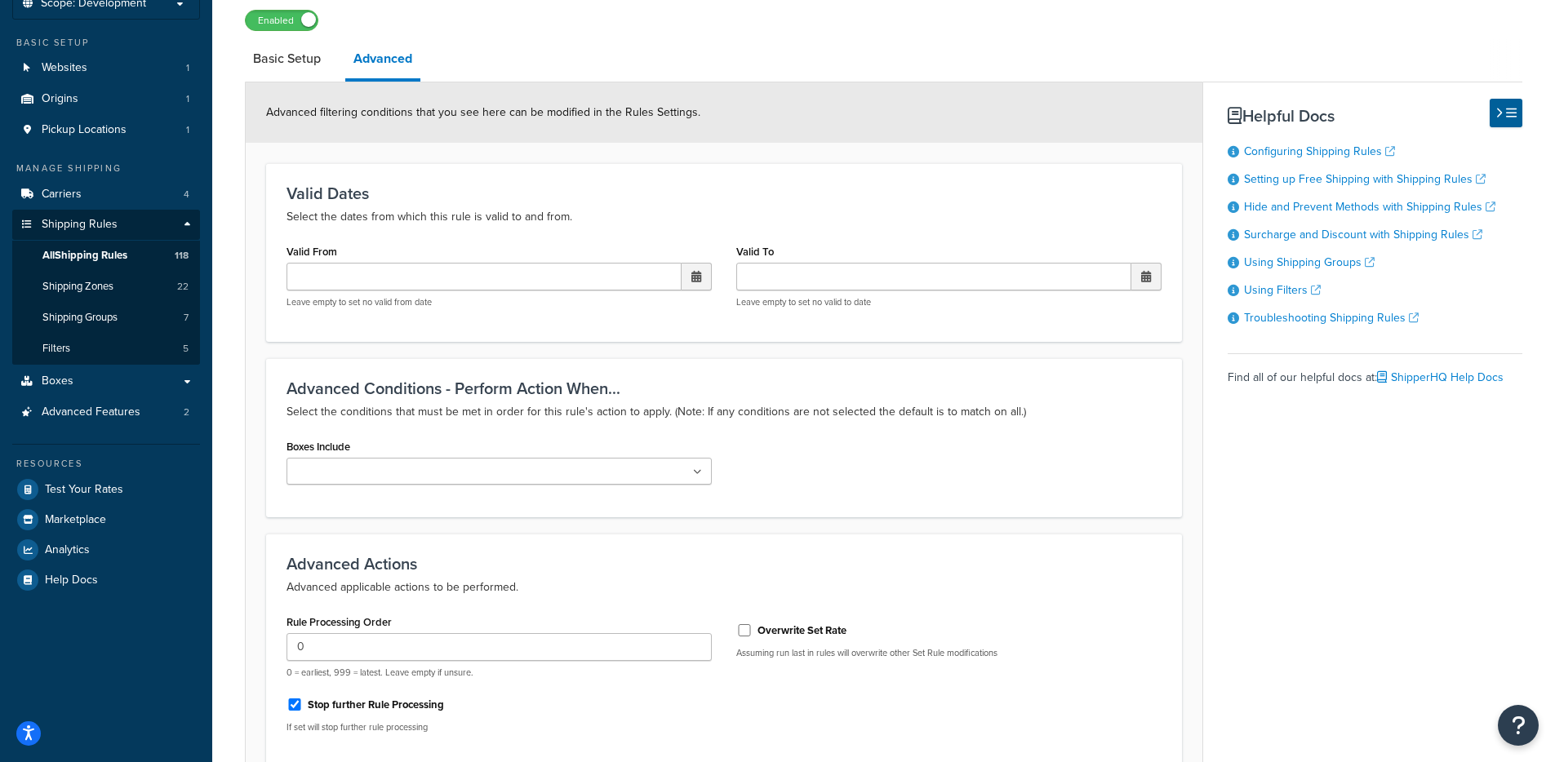
scroll to position [237, 0]
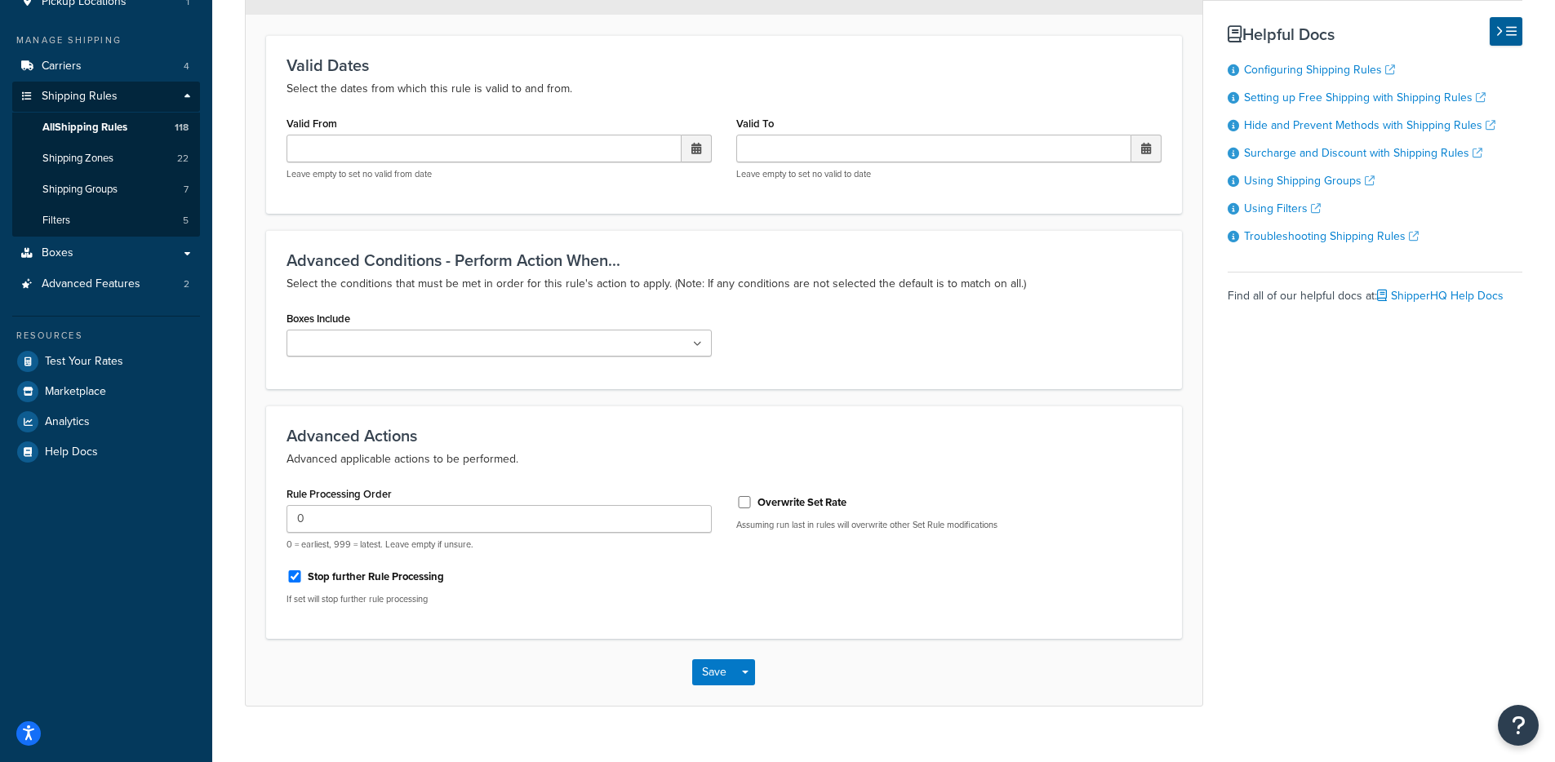
click at [395, 338] on input "Boxes Include" at bounding box center [363, 344] width 144 height 18
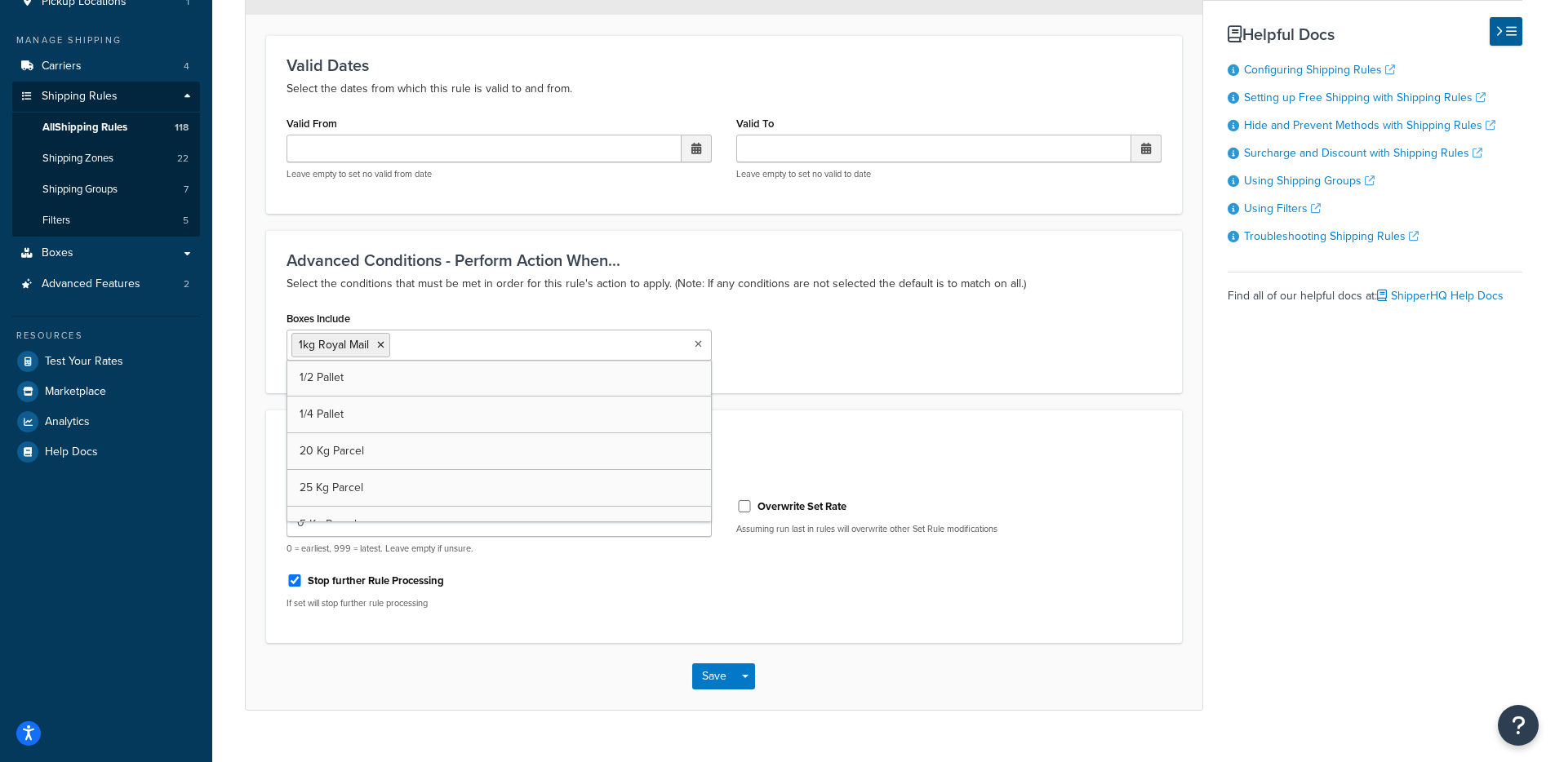
click at [1082, 420] on div "Advanced Actions Advanced applicable actions to be performed. Rule Processing O…" at bounding box center [724, 526] width 916 height 233
click at [703, 684] on button "Save" at bounding box center [714, 676] width 44 height 26
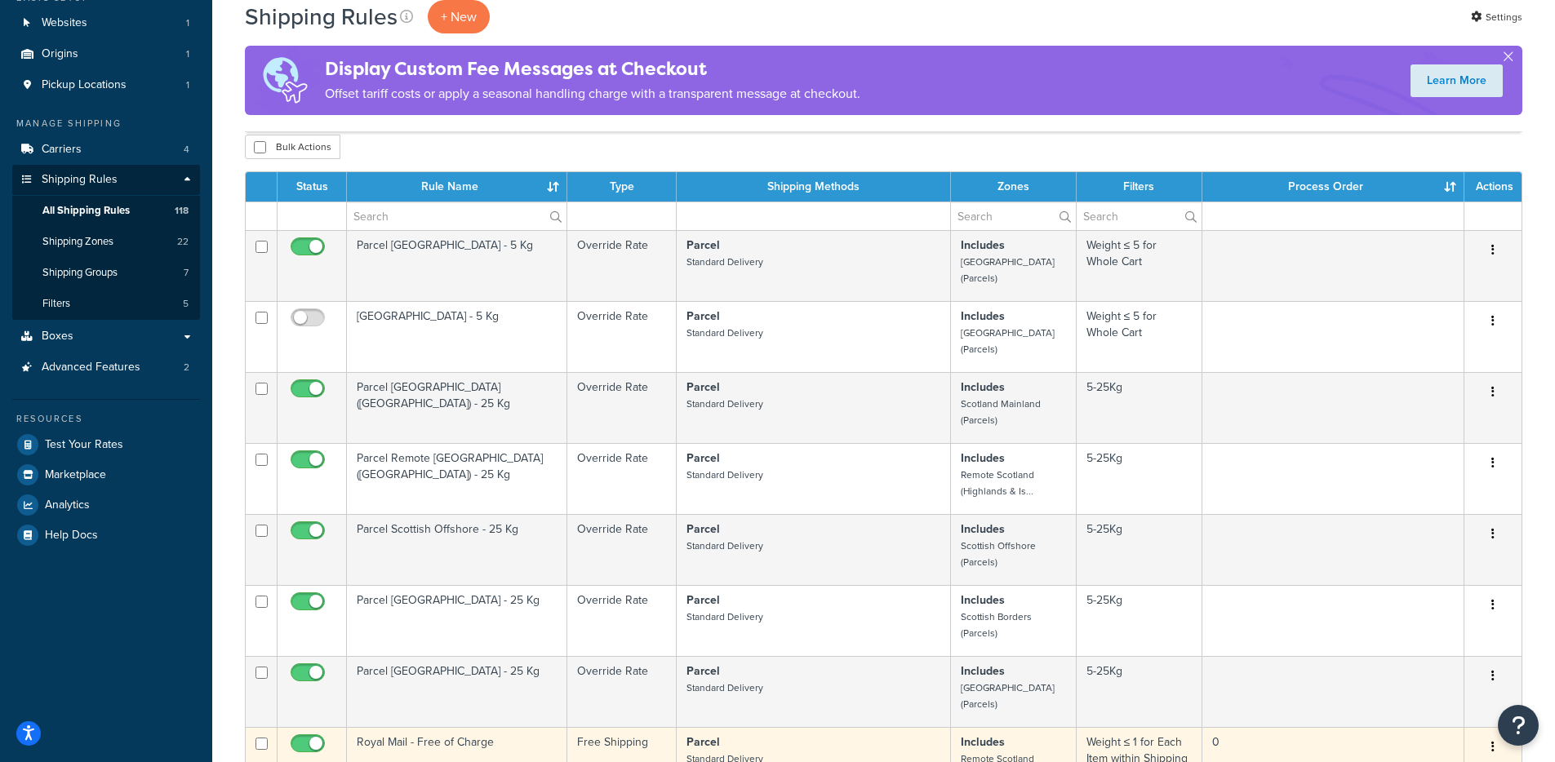
scroll to position [392, 0]
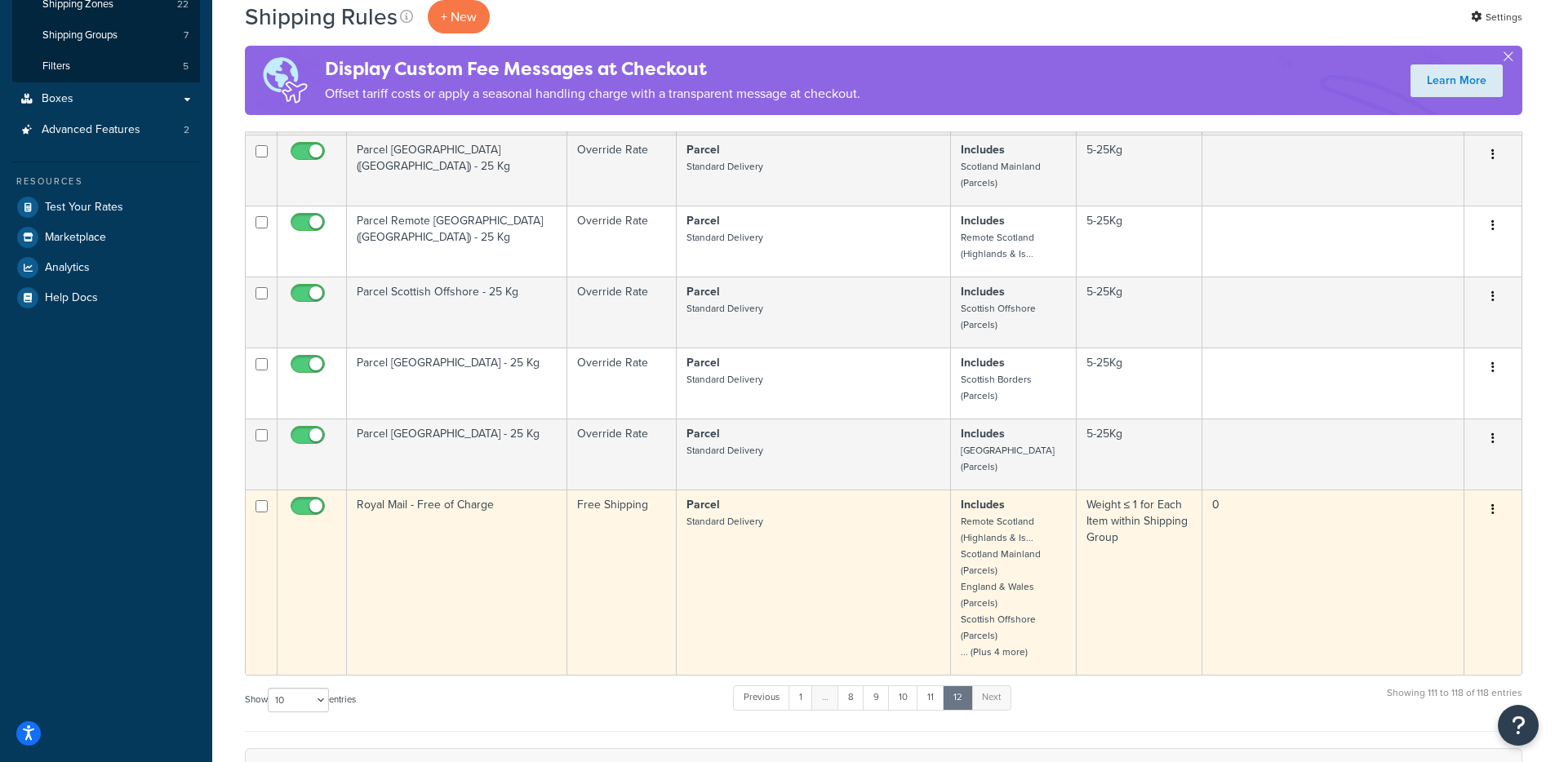
click at [416, 504] on td "Royal Mail - Free of Charge" at bounding box center [457, 582] width 220 height 185
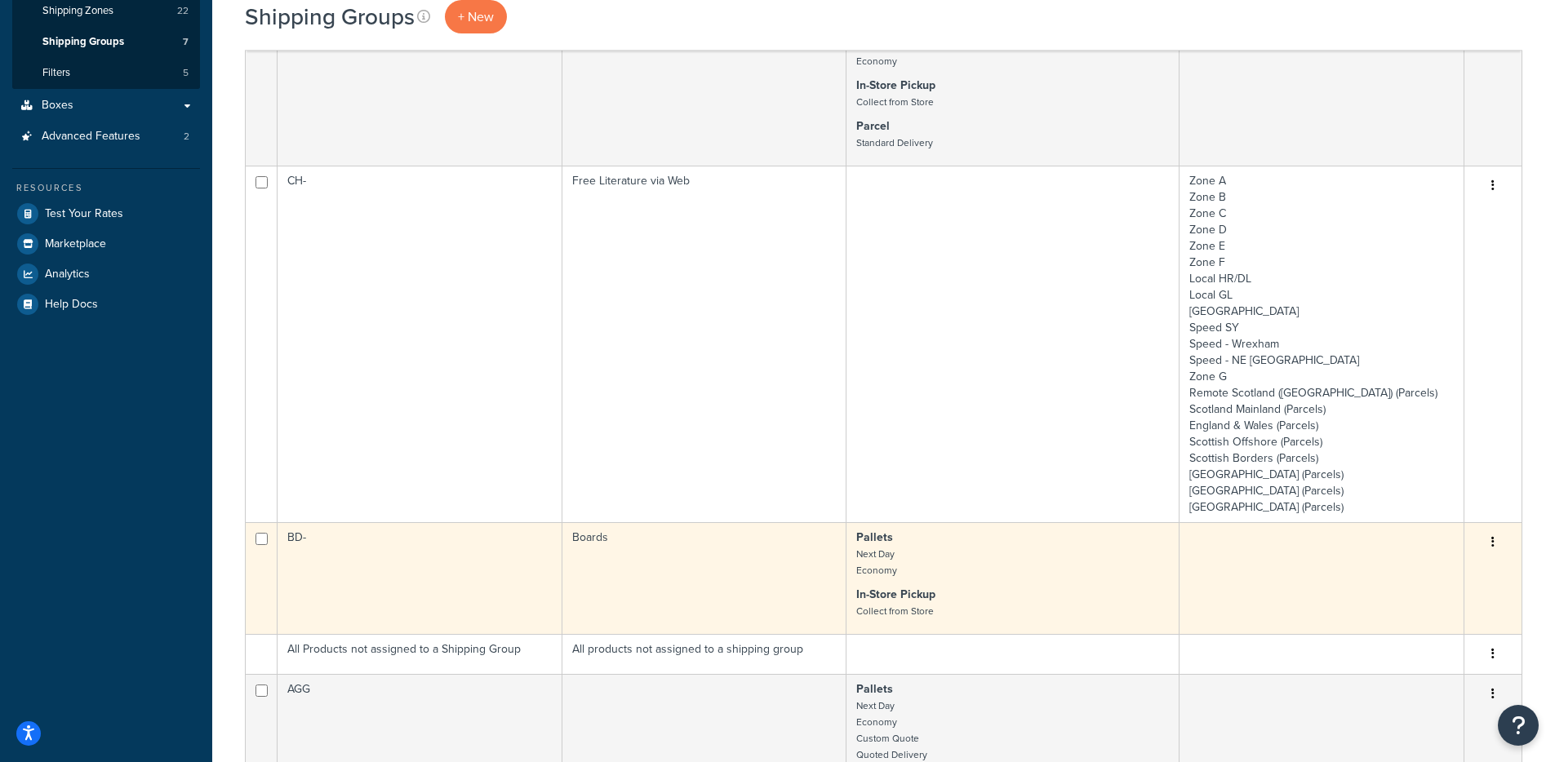
scroll to position [588, 0]
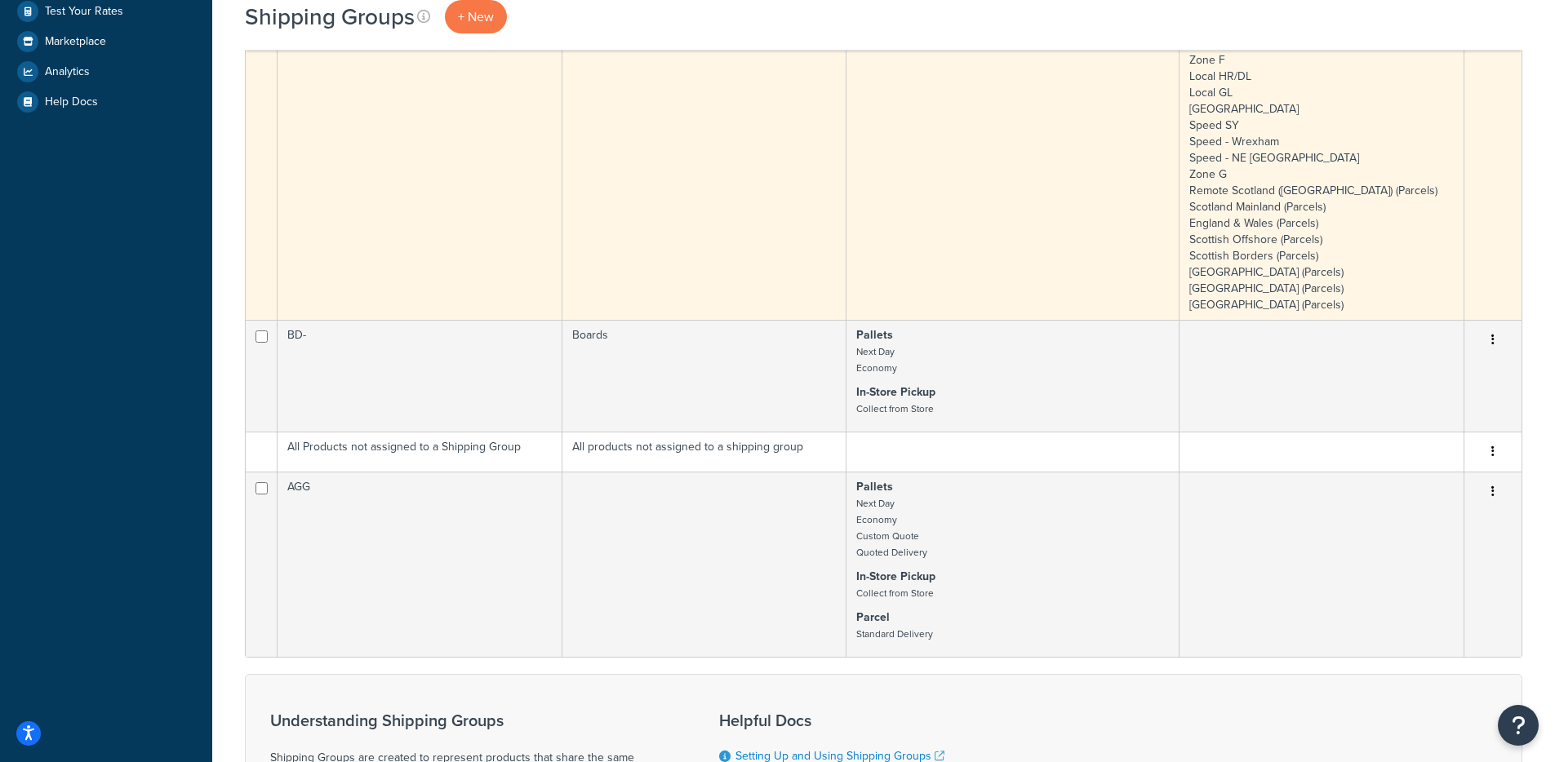
click at [610, 258] on td "Free Literature via Web" at bounding box center [704, 141] width 285 height 357
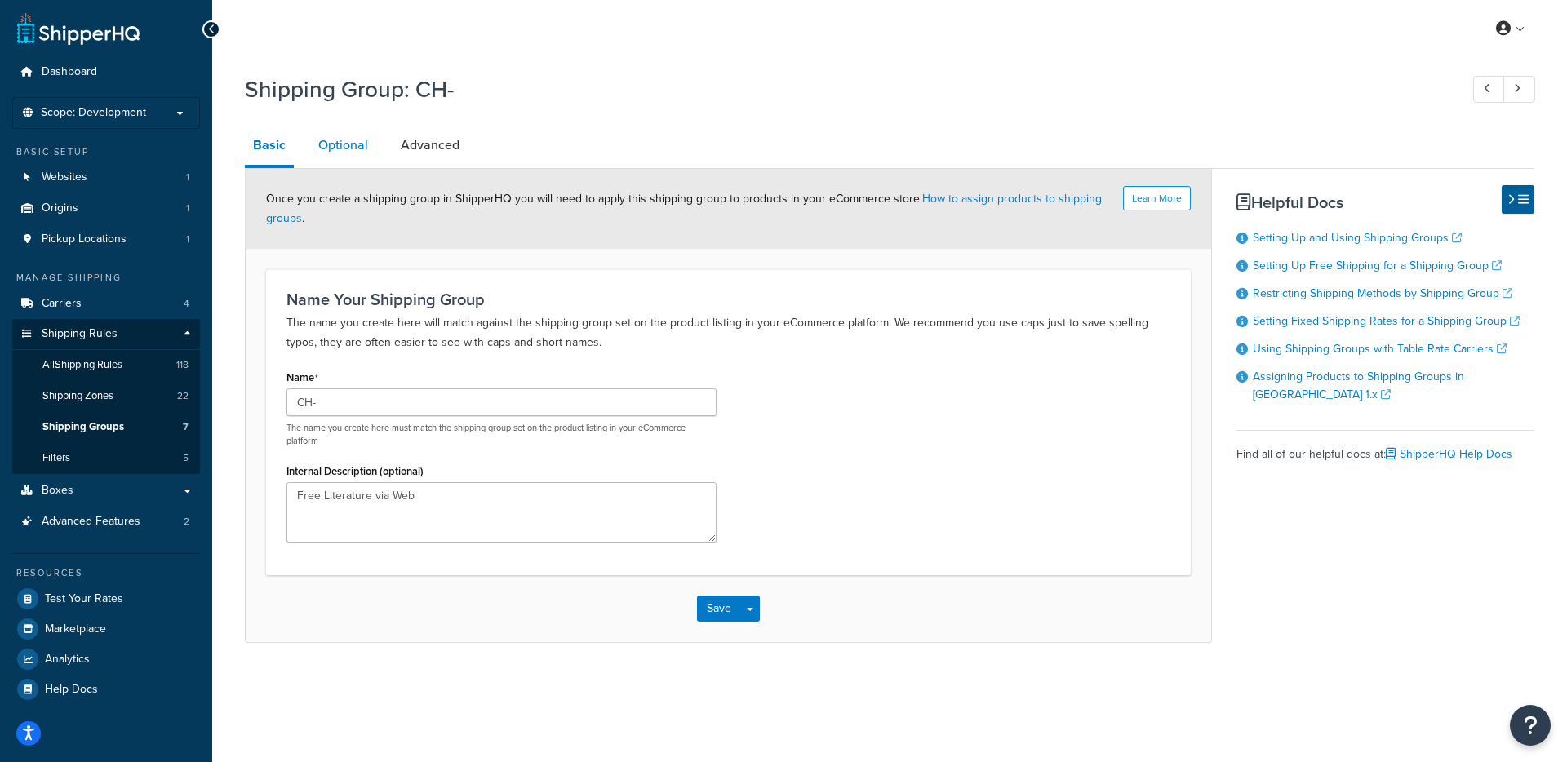
click at [339, 150] on link "Optional" at bounding box center [343, 145] width 66 height 39
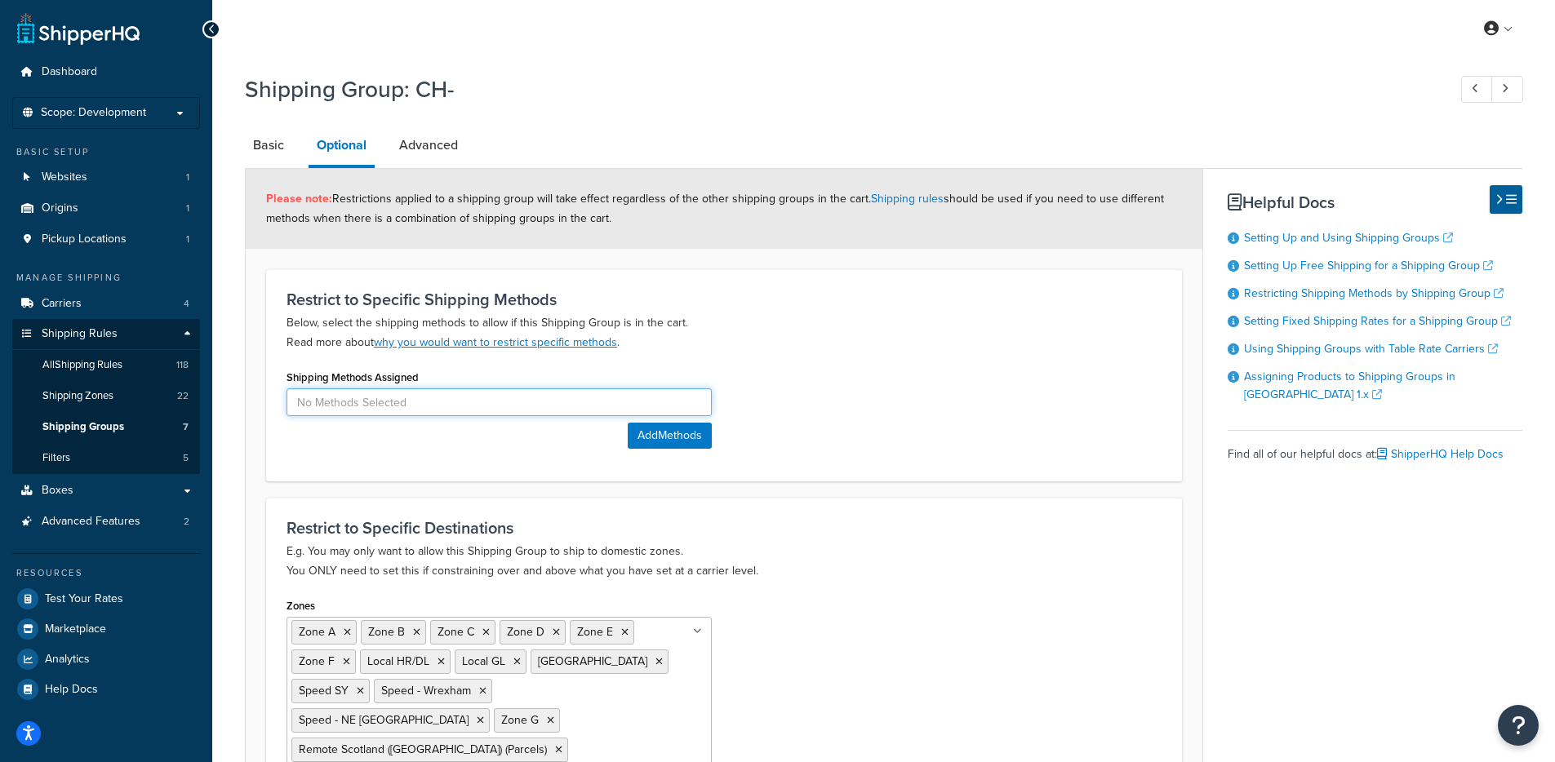
click at [406, 401] on input at bounding box center [498, 402] width 425 height 28
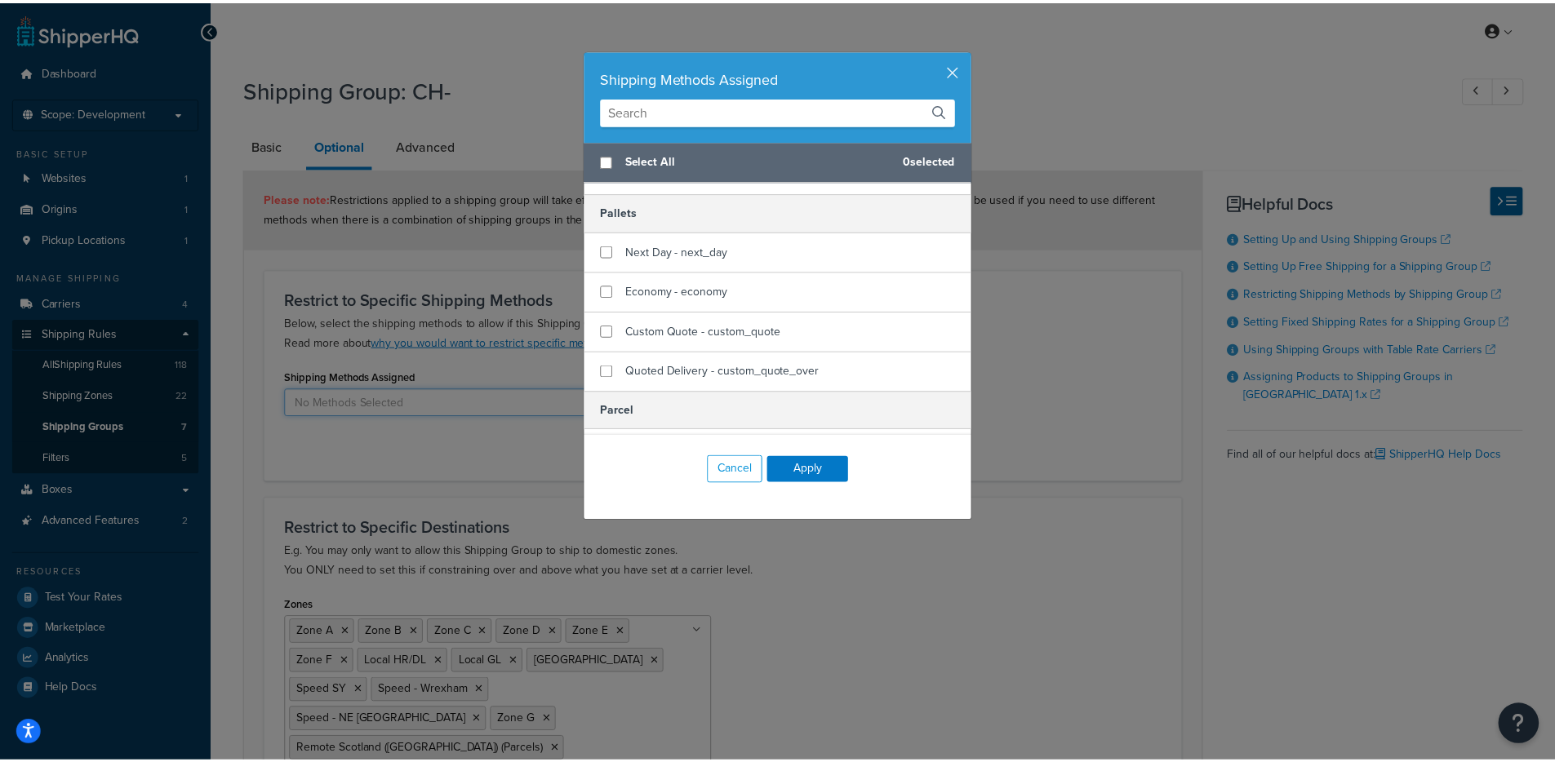
scroll to position [177, 0]
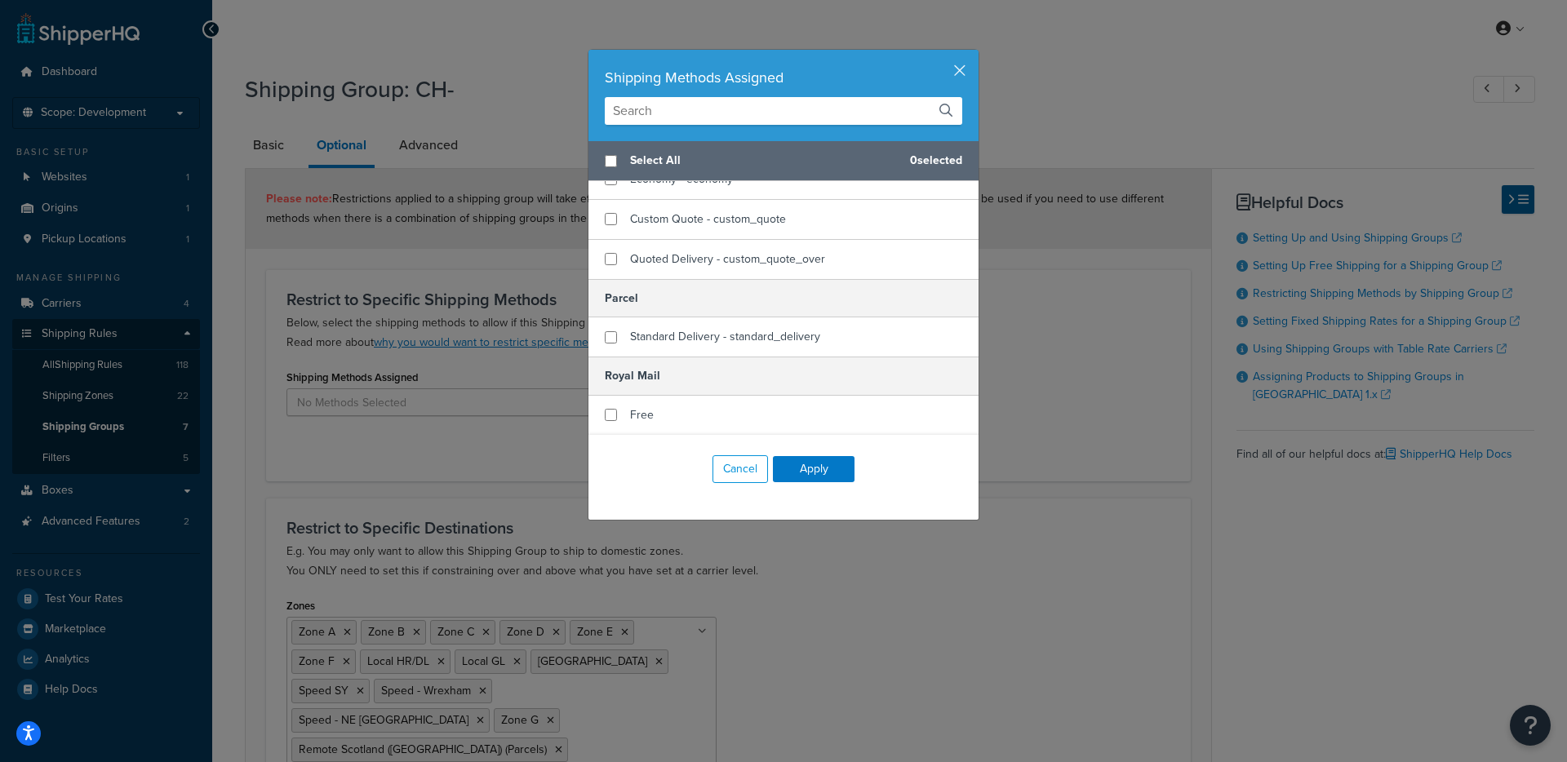
click at [1045, 392] on div "Shipping Methods Assigned Select All 0 selected In-Store Pickup Collect from St…" at bounding box center [783, 381] width 1567 height 762
checkbox input "true"
click at [673, 416] on div "Free" at bounding box center [783, 415] width 390 height 39
click at [974, 54] on button "button" at bounding box center [976, 52] width 4 height 4
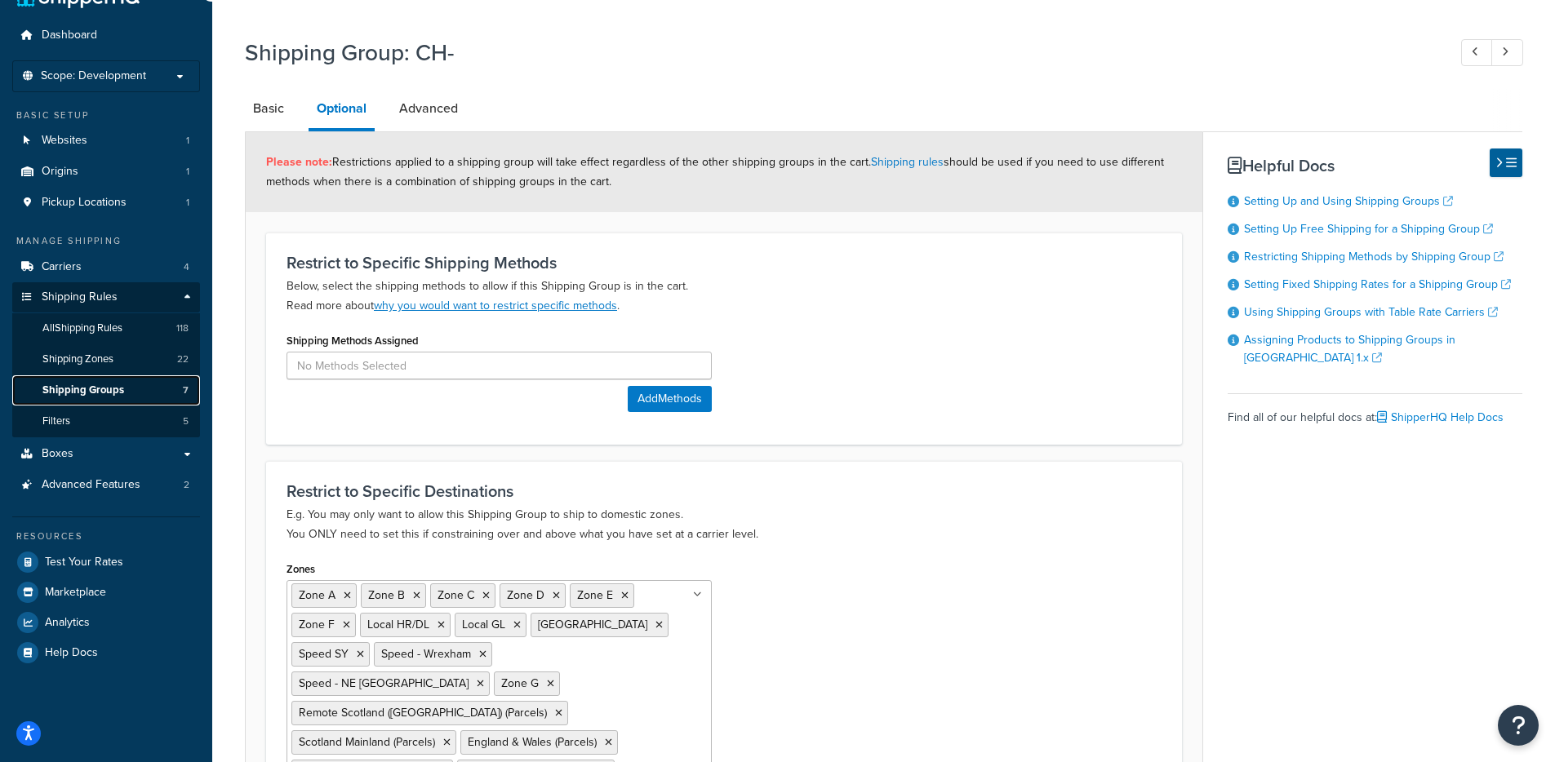
scroll to position [0, 0]
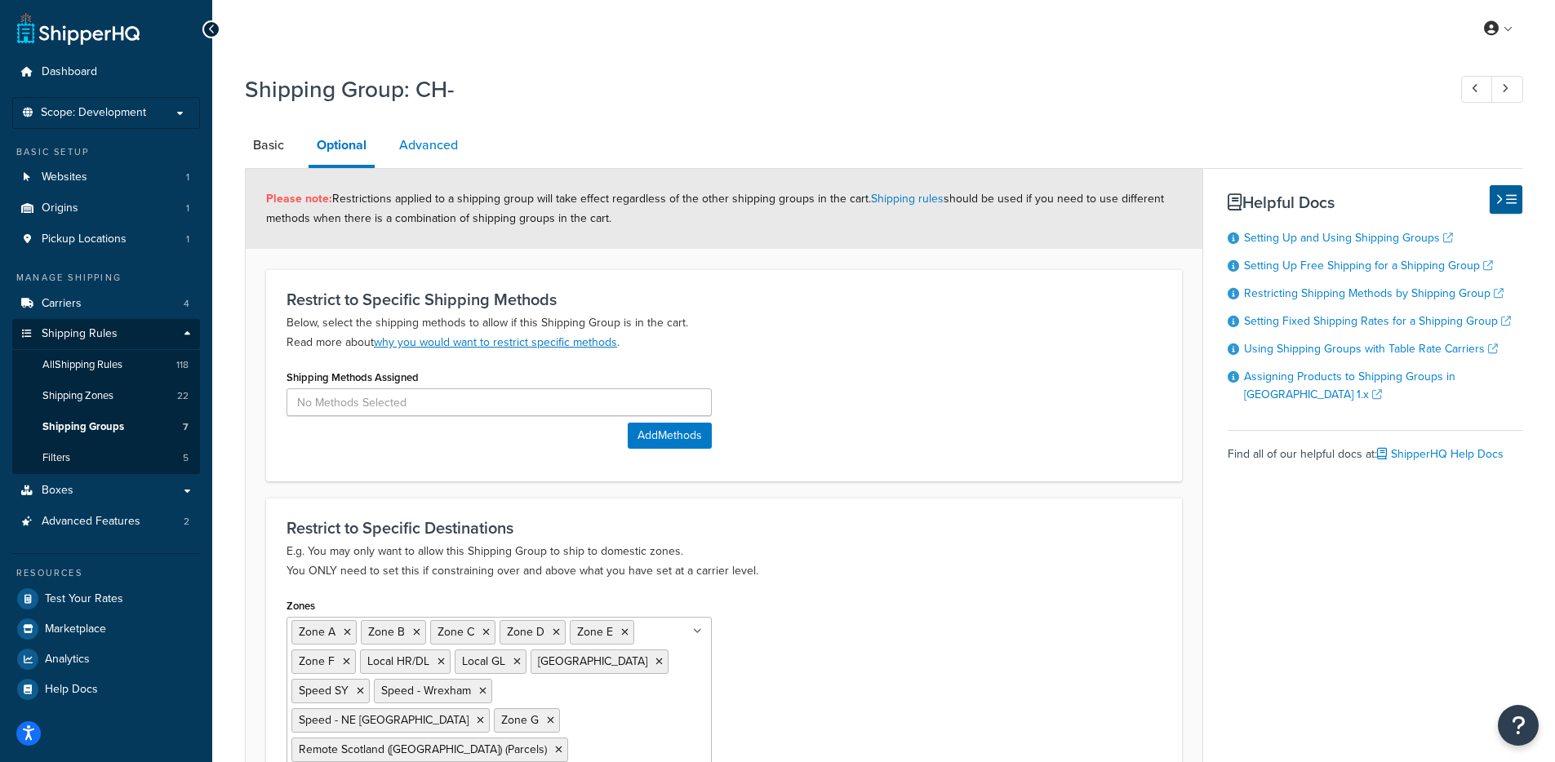
click at [434, 145] on link "Advanced" at bounding box center [428, 145] width 75 height 39
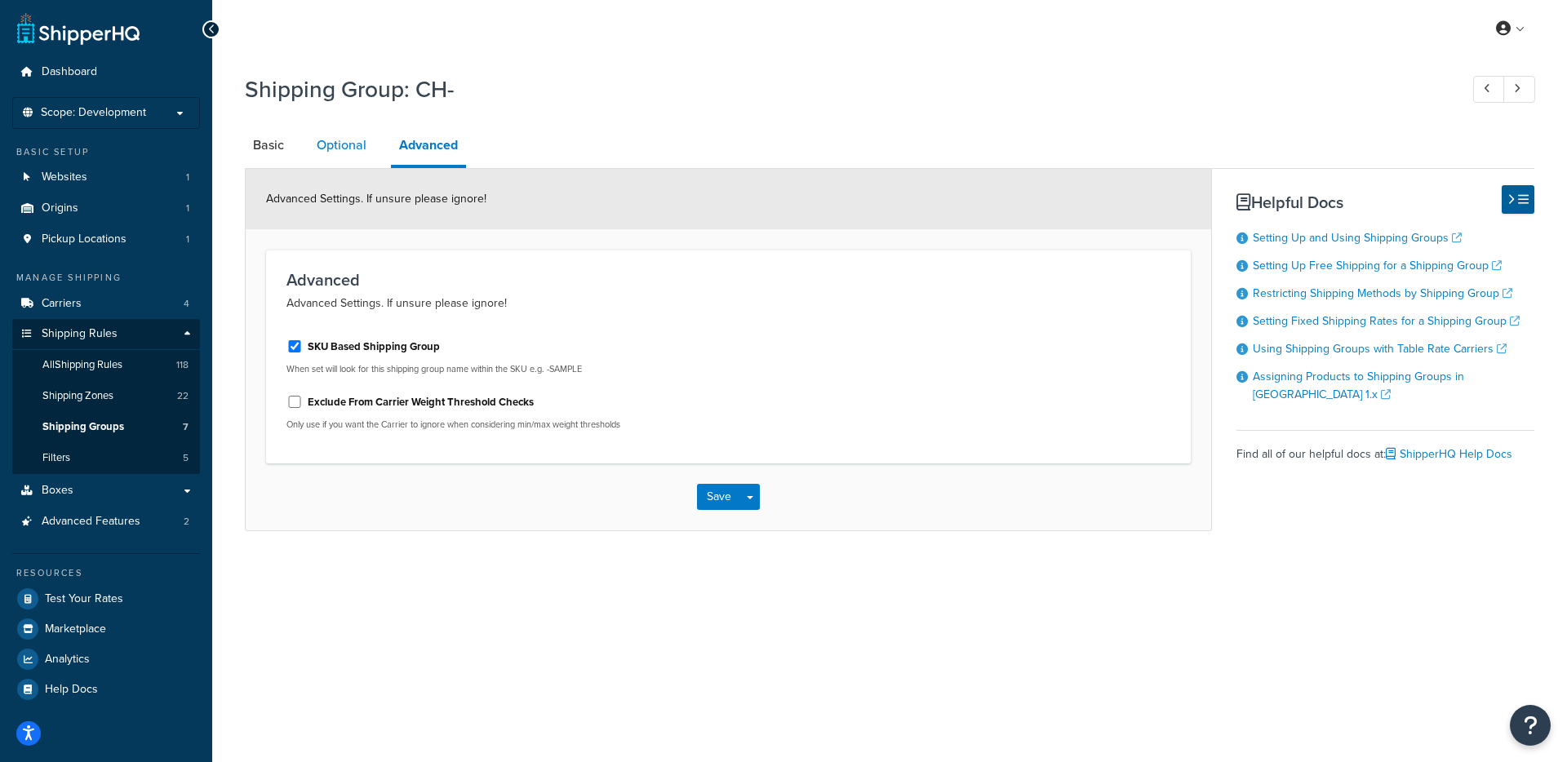
click at [346, 155] on link "Optional" at bounding box center [341, 145] width 66 height 39
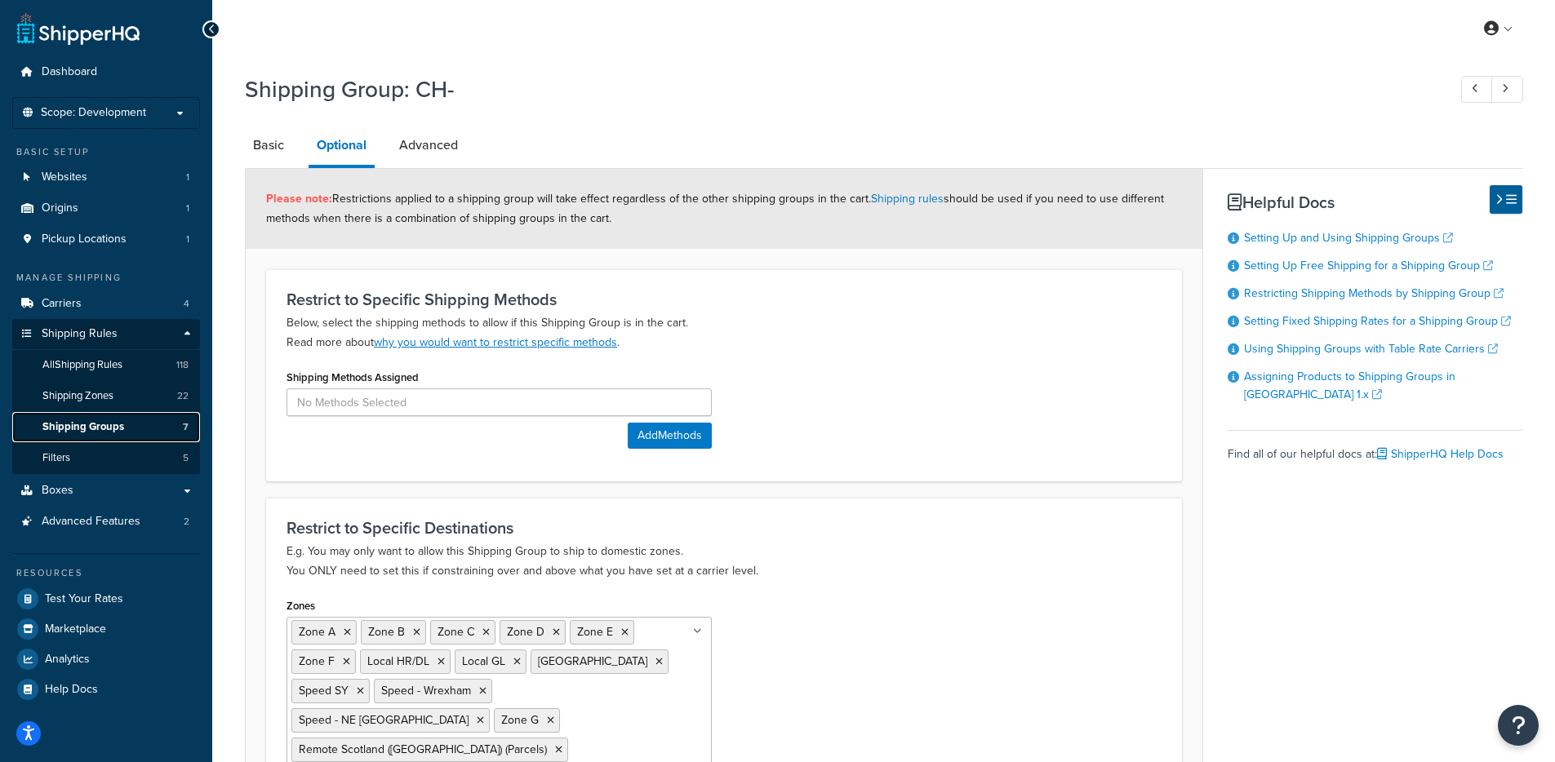
click at [86, 429] on span "Shipping Groups" at bounding box center [83, 427] width 82 height 14
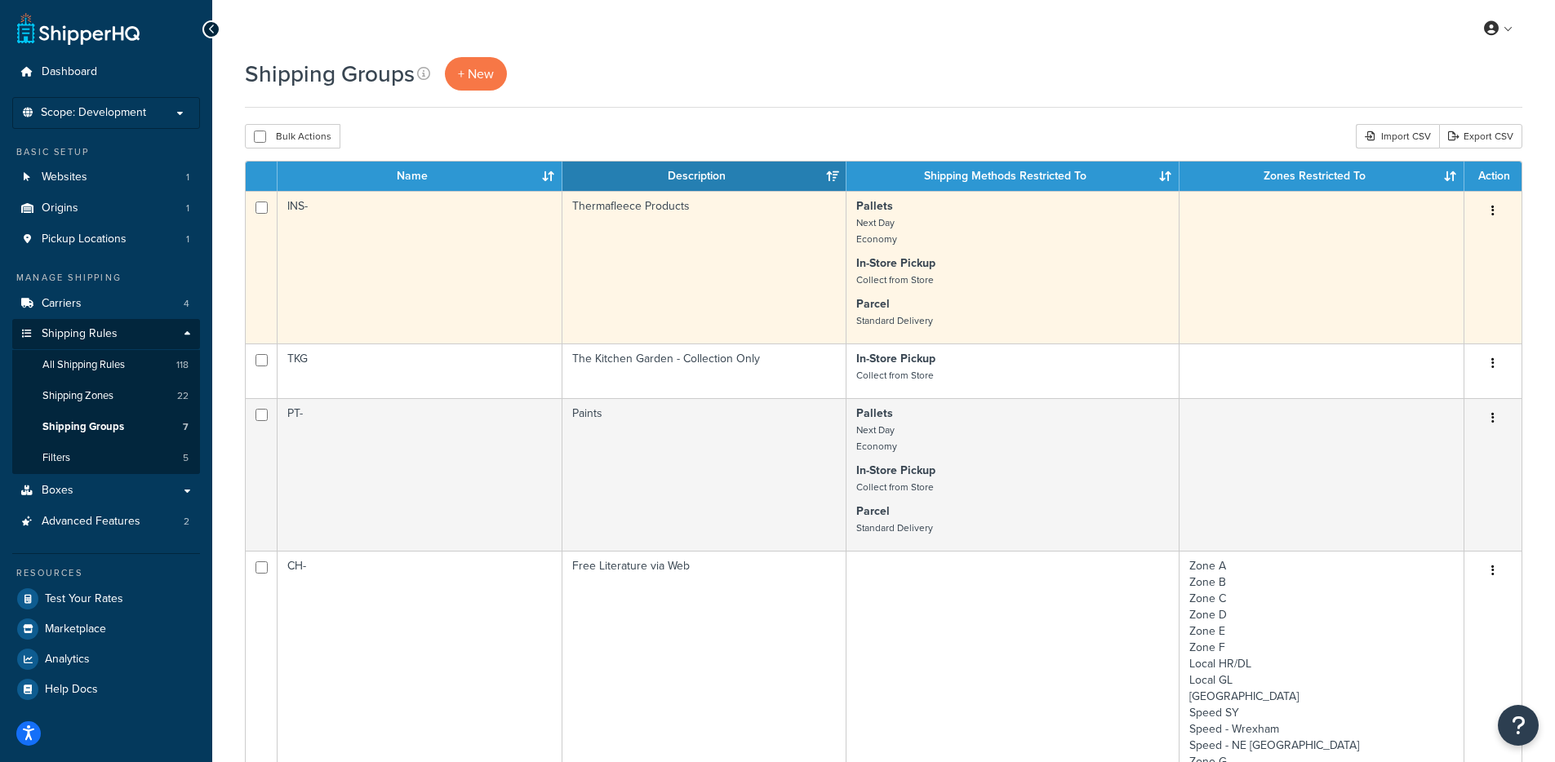
click at [387, 260] on td "INS-" at bounding box center [419, 267] width 285 height 153
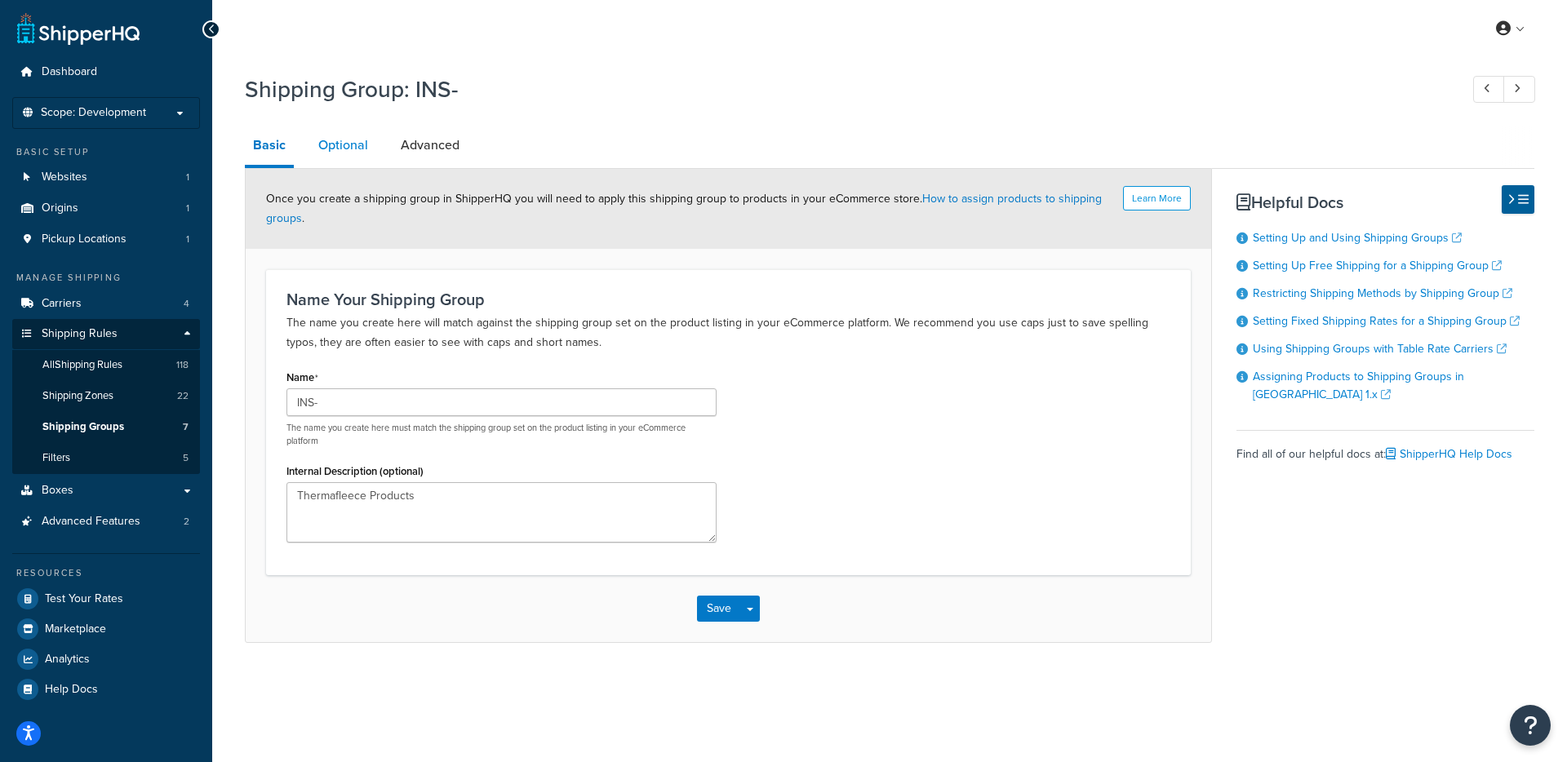
click at [329, 140] on link "Optional" at bounding box center [343, 145] width 66 height 39
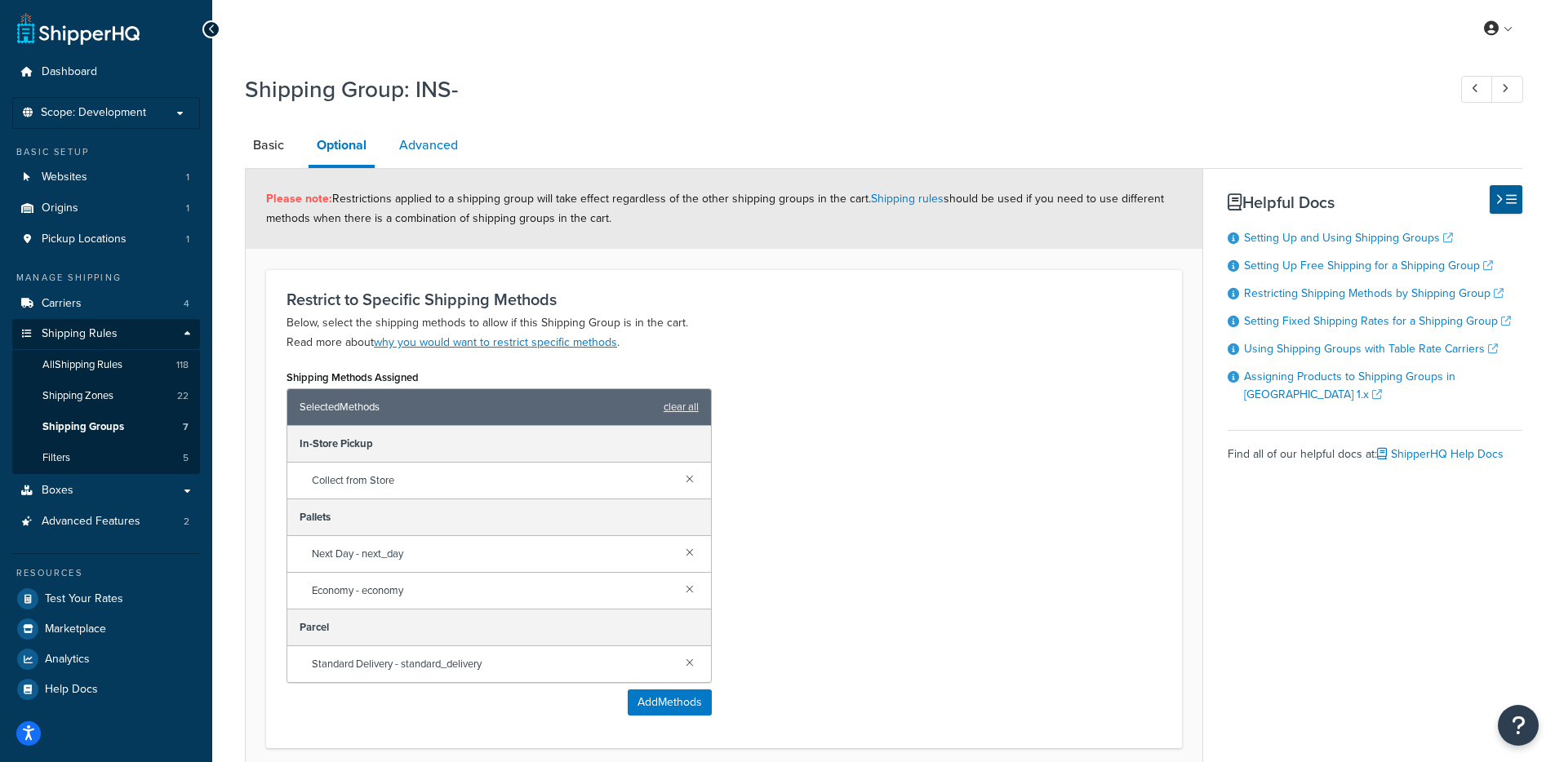
click at [450, 143] on link "Advanced" at bounding box center [428, 145] width 75 height 39
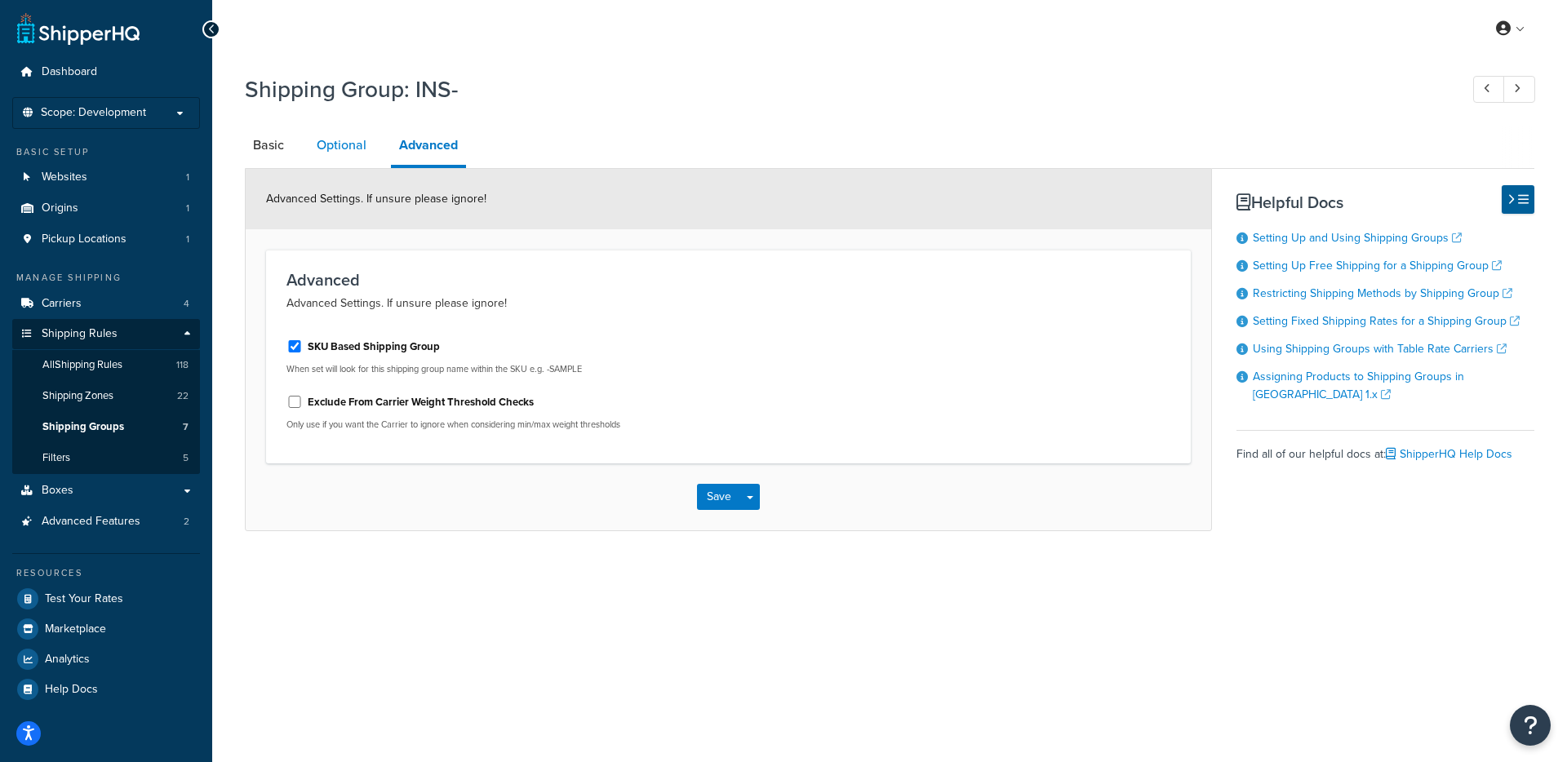
click at [331, 143] on link "Optional" at bounding box center [341, 145] width 66 height 39
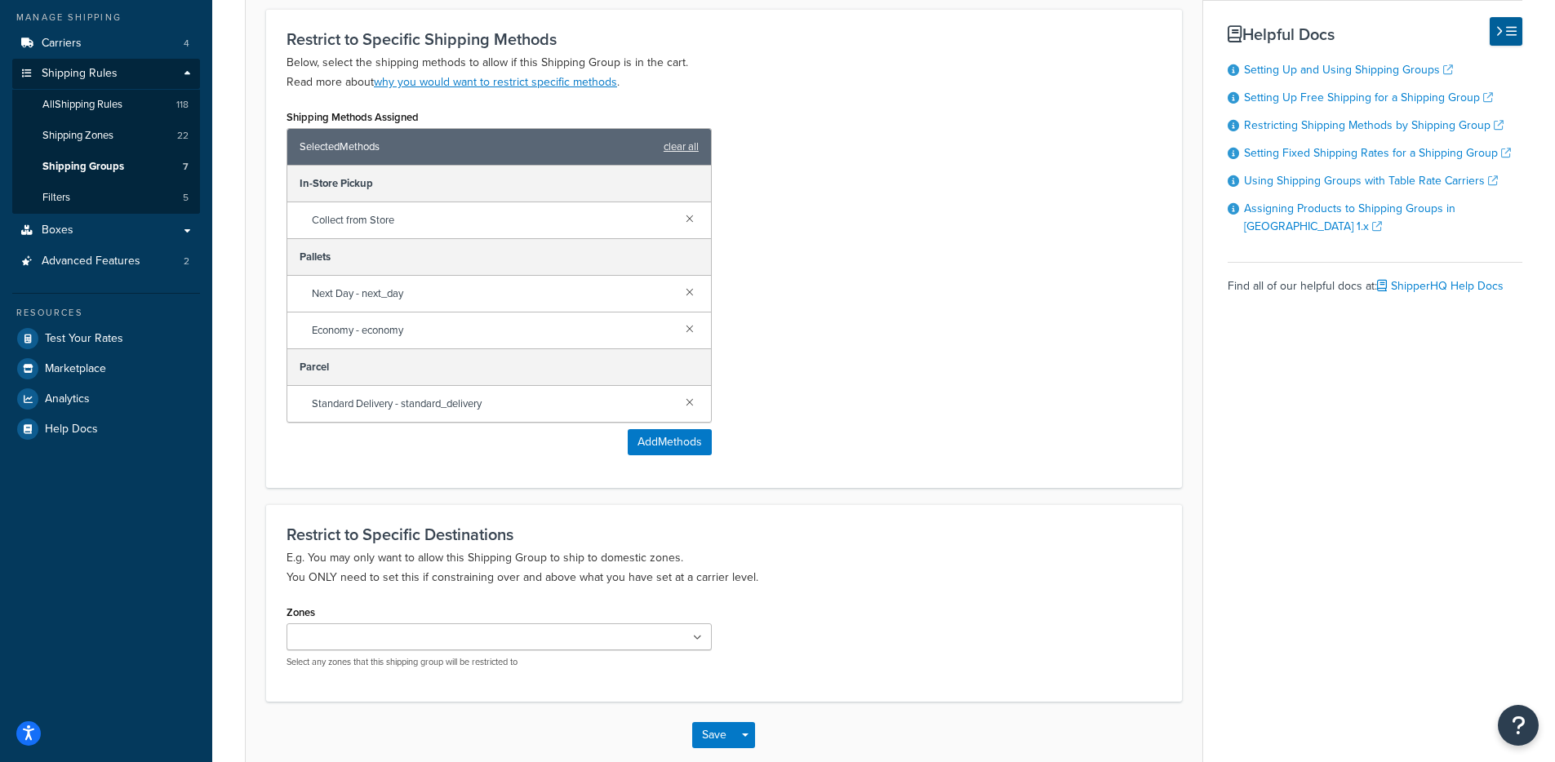
scroll to position [56, 0]
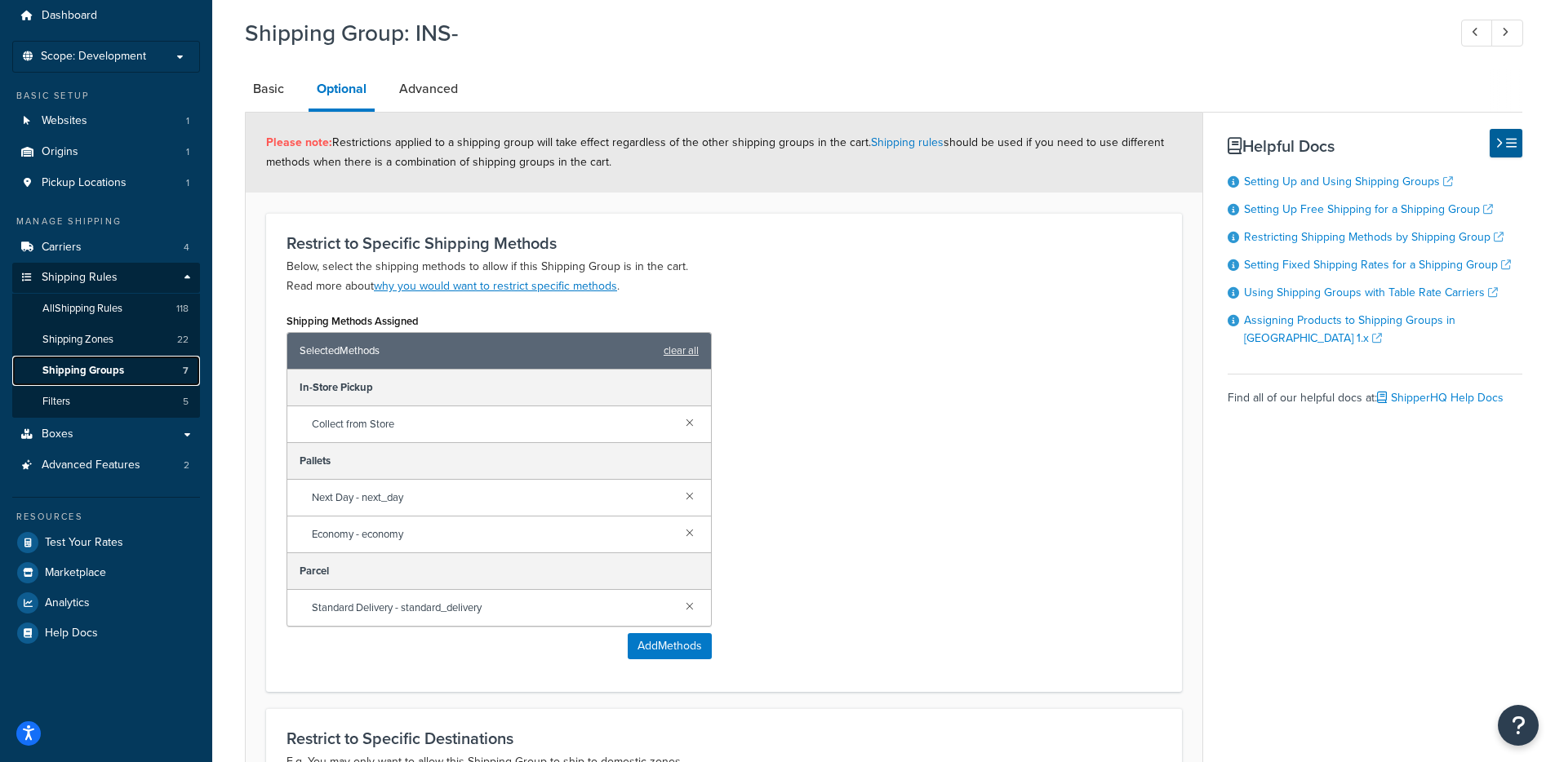
click at [88, 374] on span "Shipping Groups" at bounding box center [83, 371] width 82 height 14
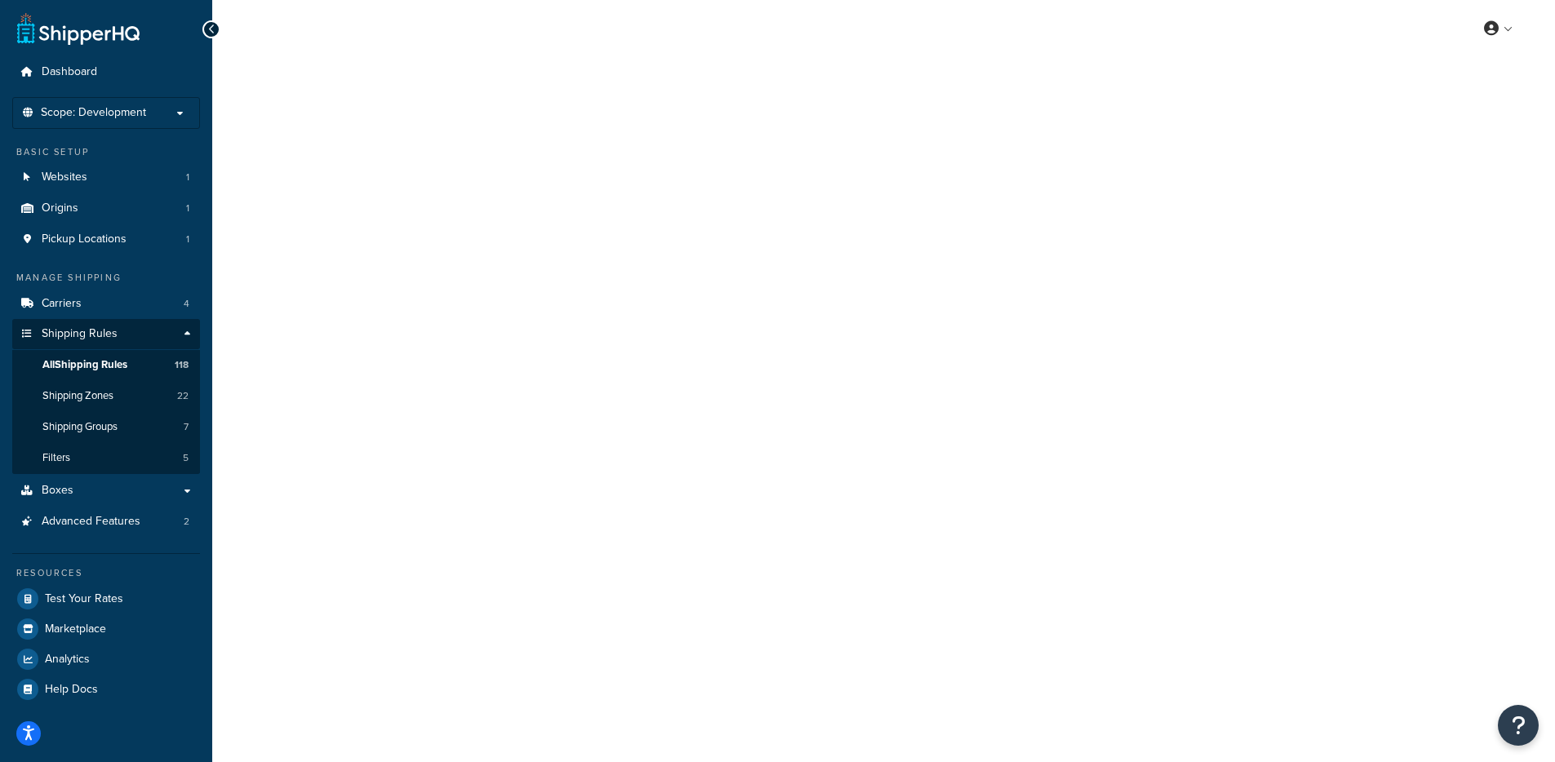
select select "ITEM"
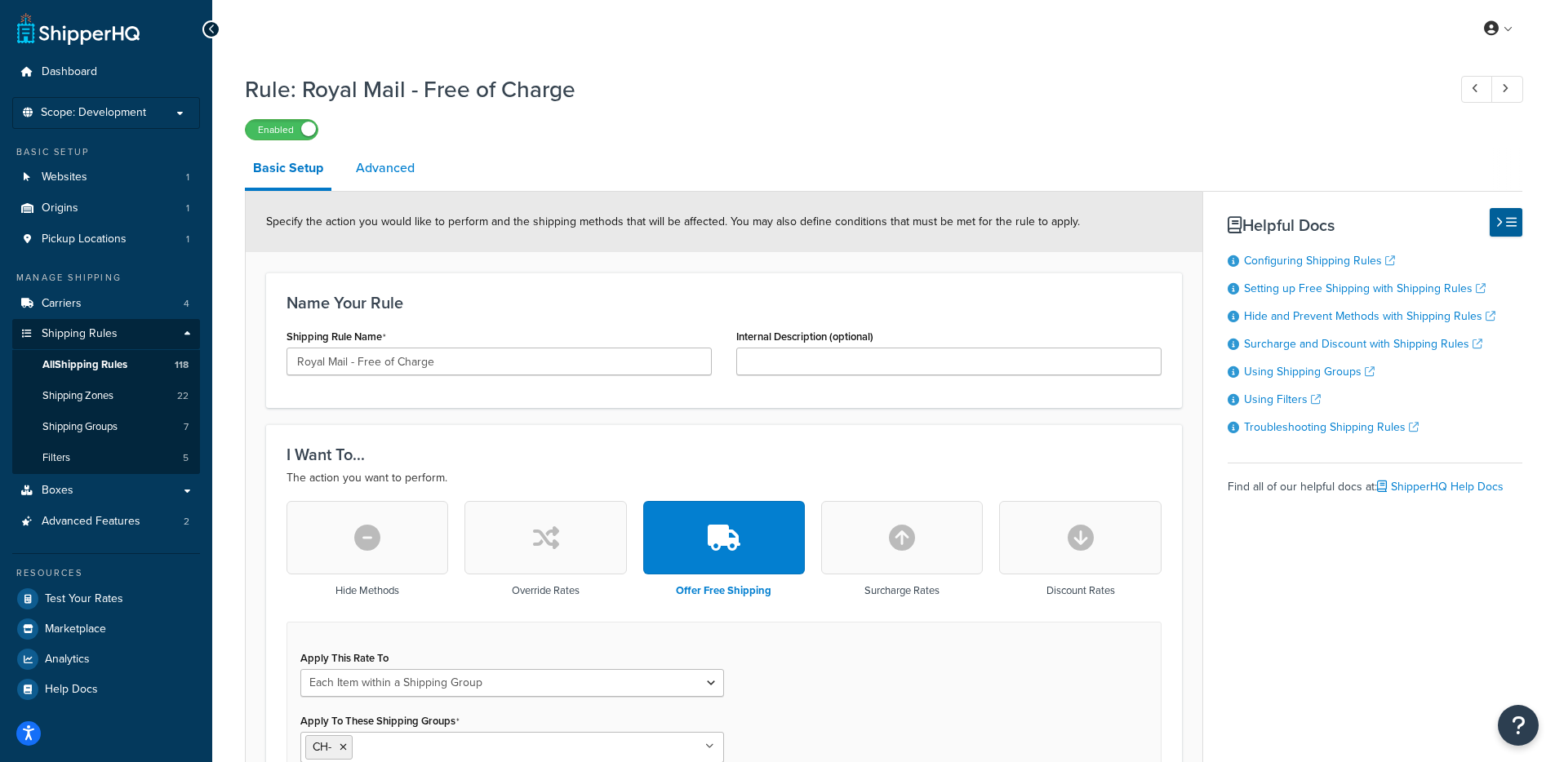
click at [351, 185] on link "Advanced" at bounding box center [385, 168] width 75 height 39
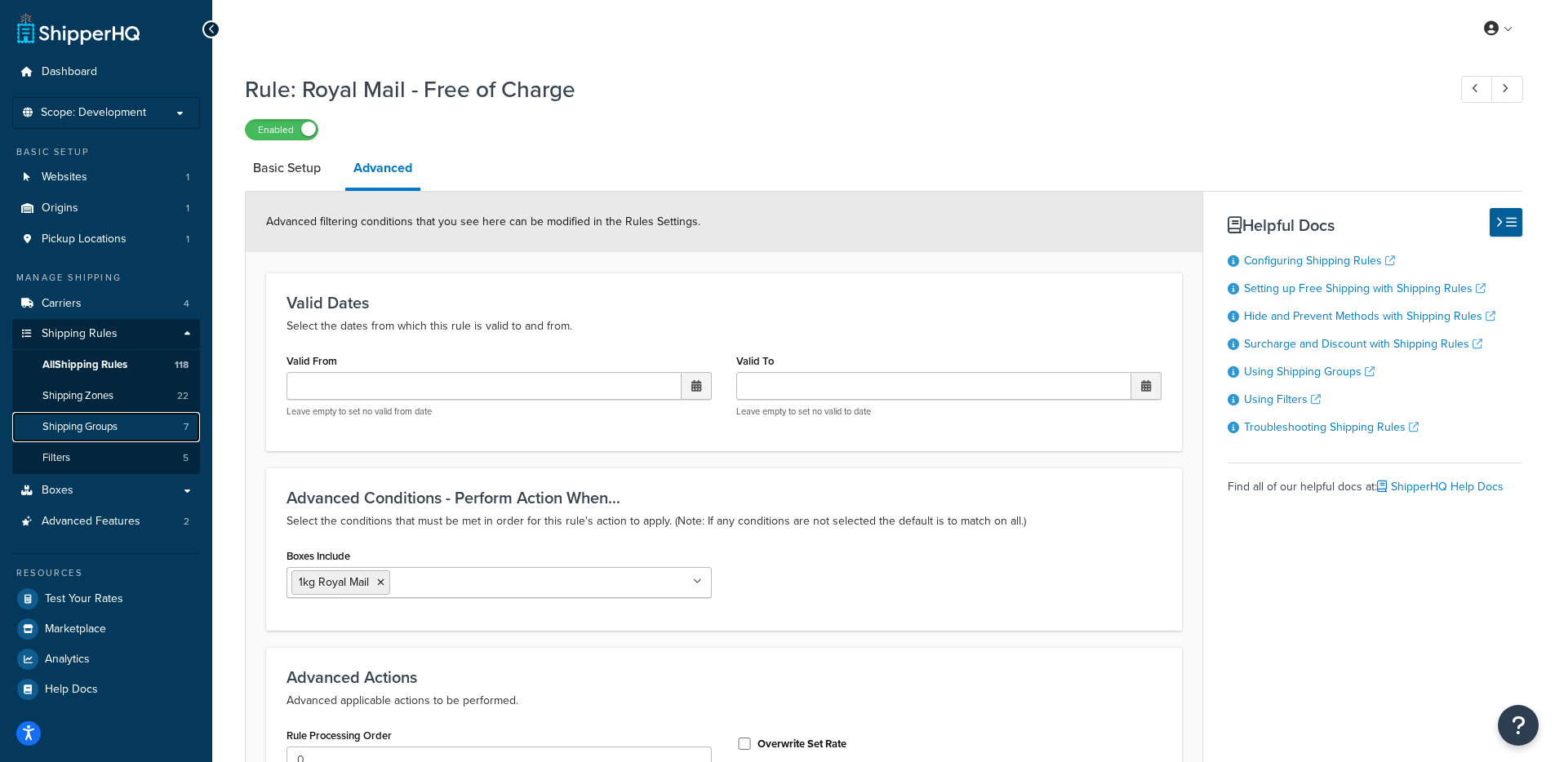
click at [109, 430] on span "Shipping Groups" at bounding box center [79, 427] width 75 height 14
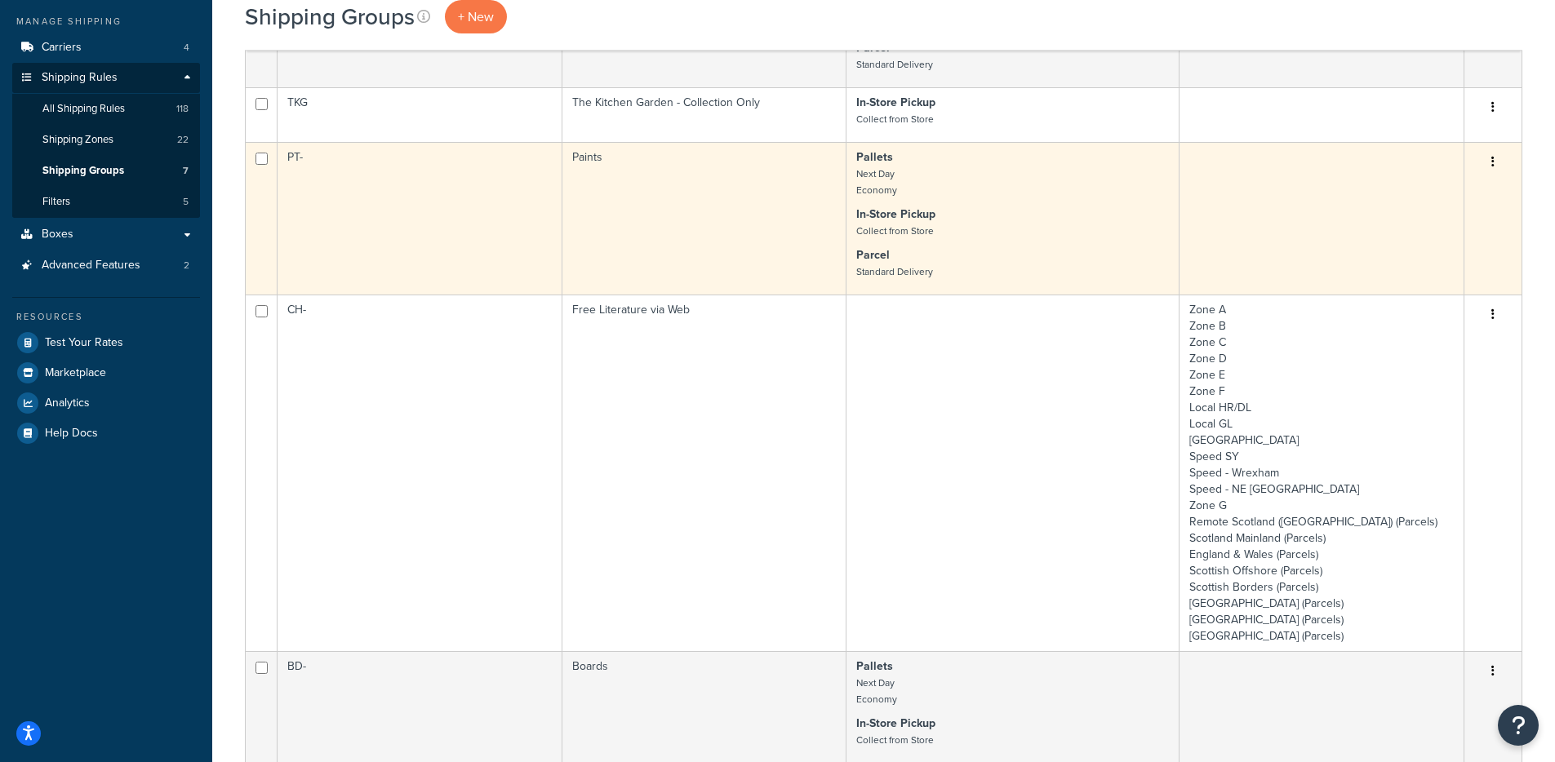
scroll to position [294, 0]
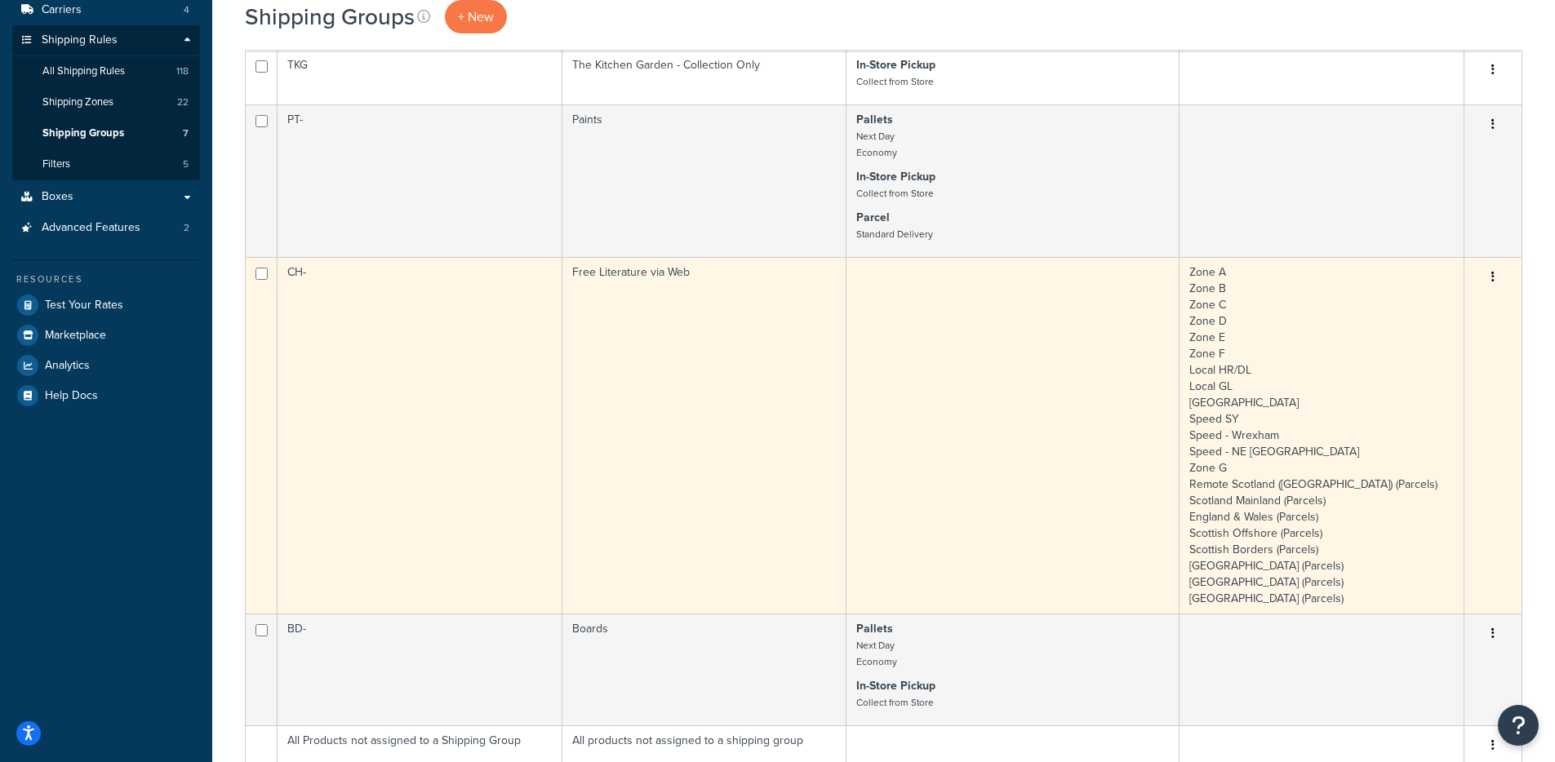
click at [501, 316] on td "CH-" at bounding box center [419, 435] width 285 height 357
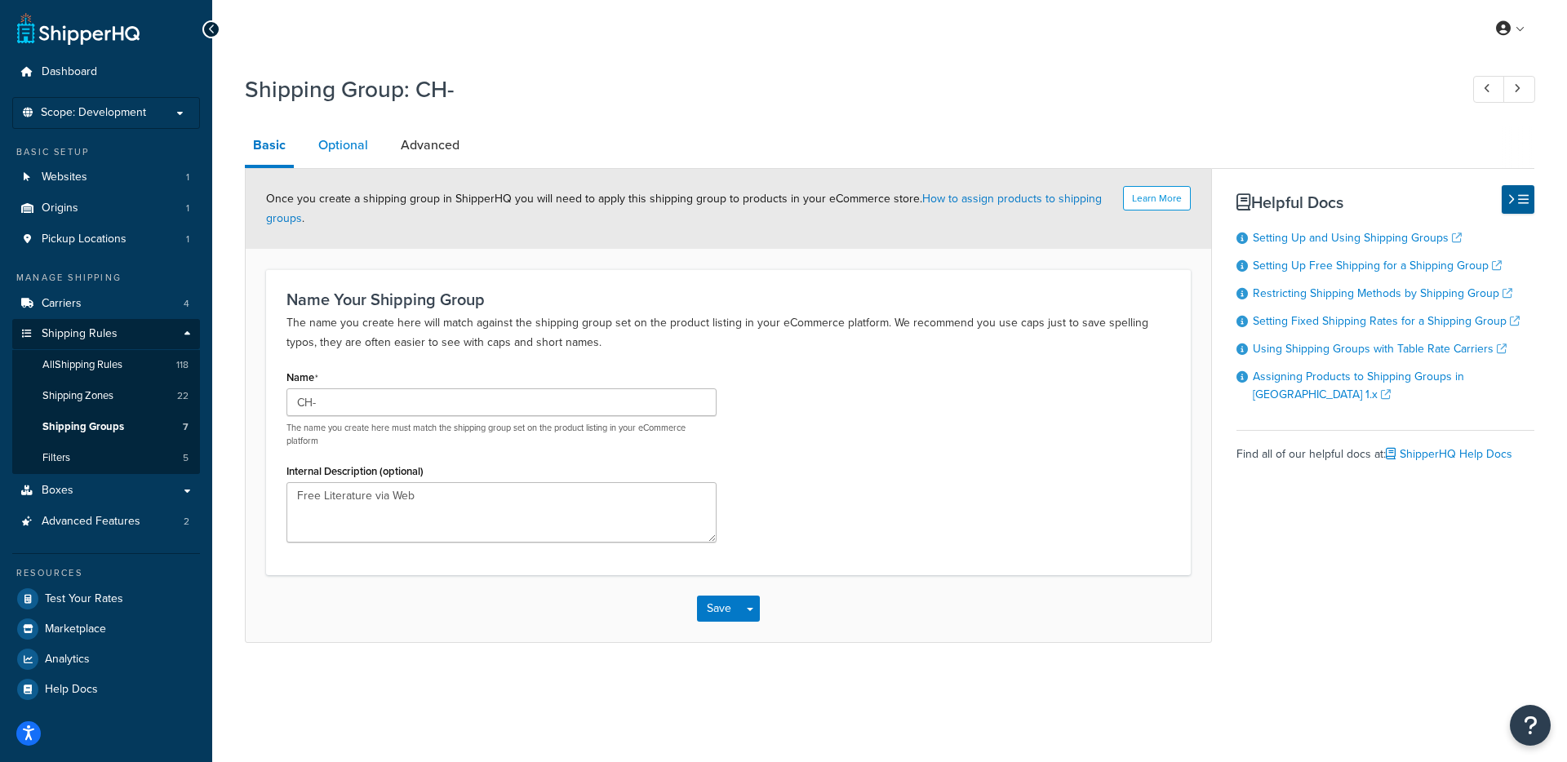
click at [314, 144] on link "Optional" at bounding box center [343, 145] width 66 height 39
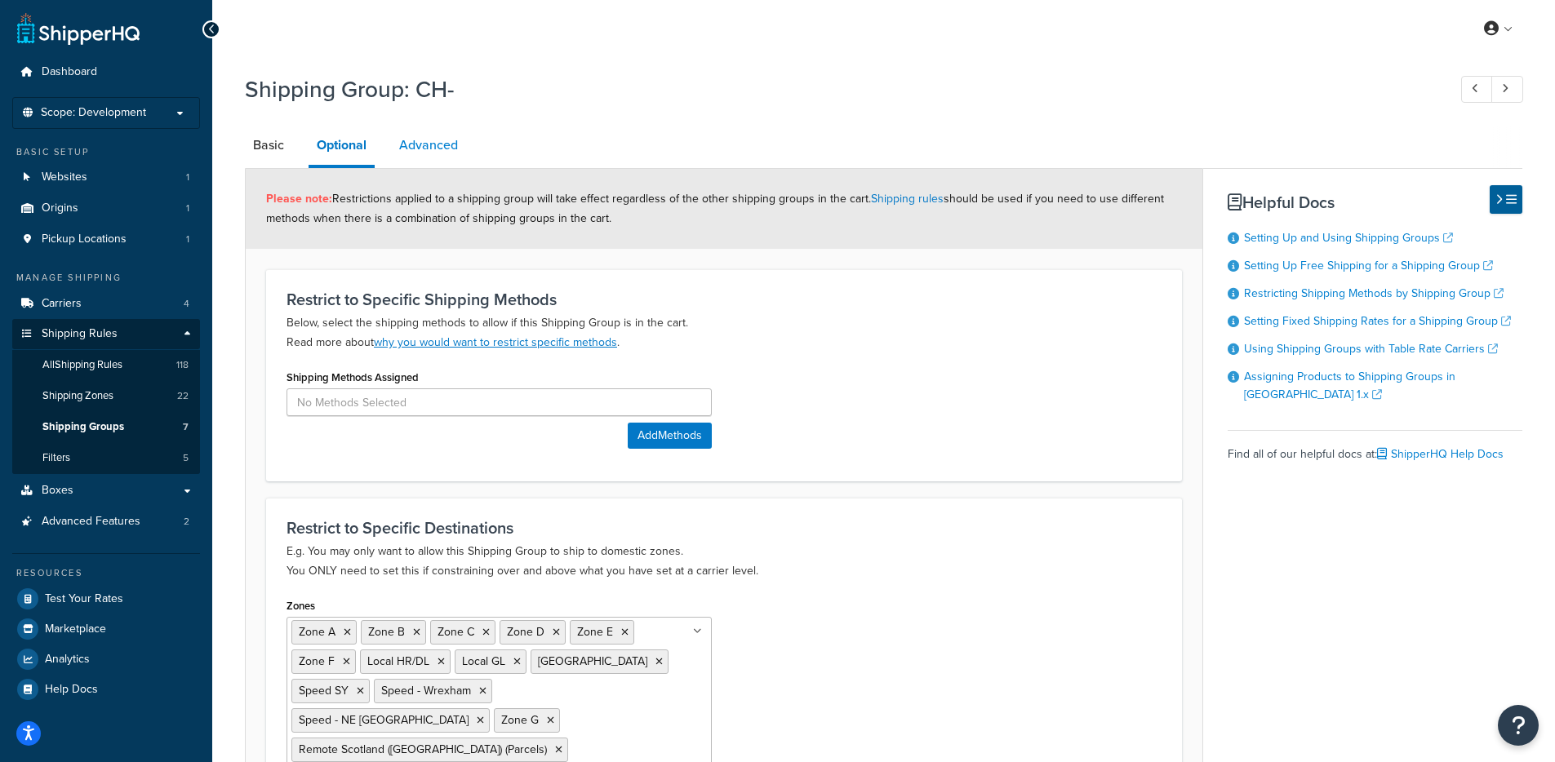
click at [413, 153] on link "Advanced" at bounding box center [428, 145] width 75 height 39
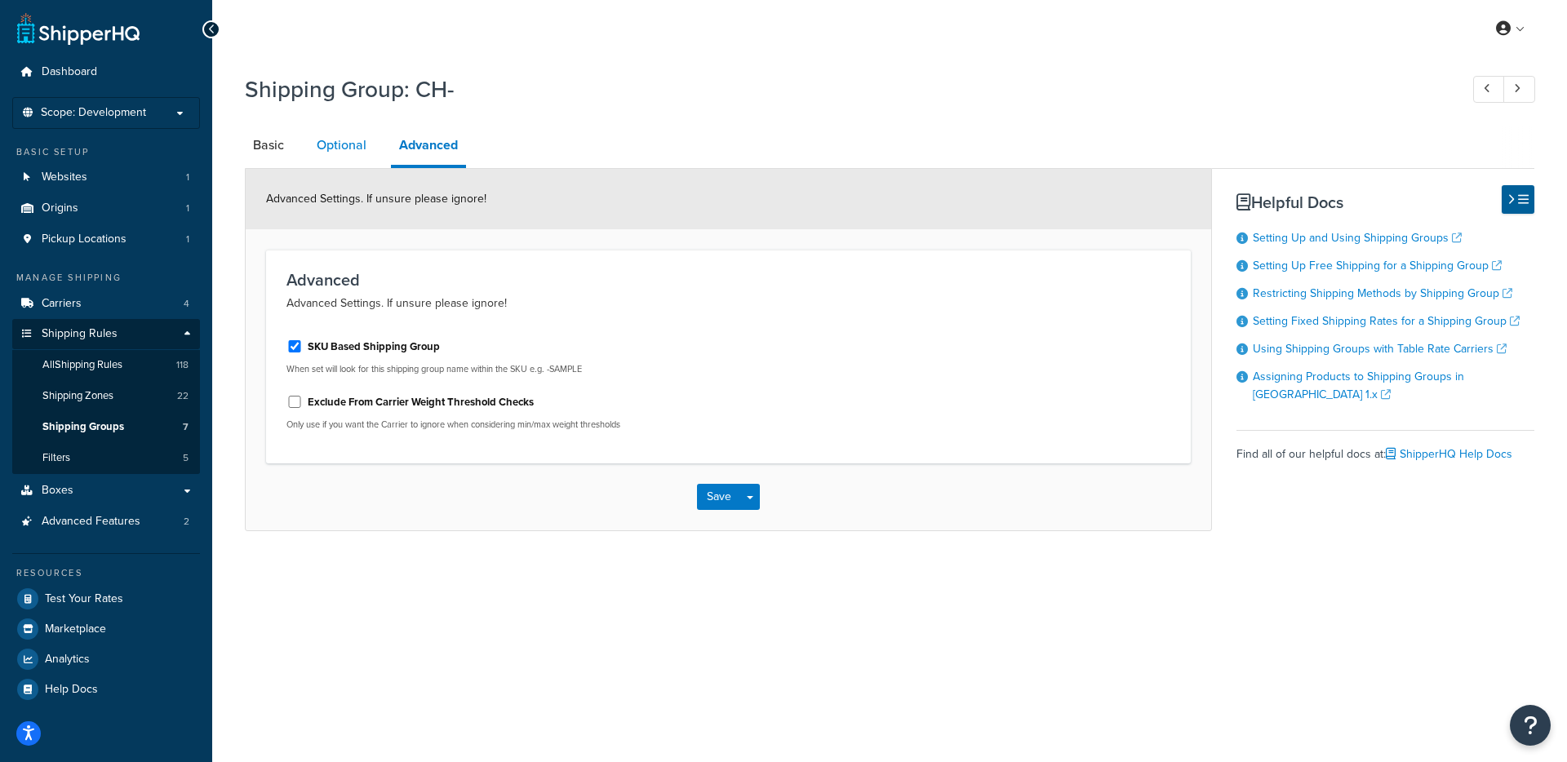
click at [349, 156] on link "Optional" at bounding box center [341, 145] width 66 height 39
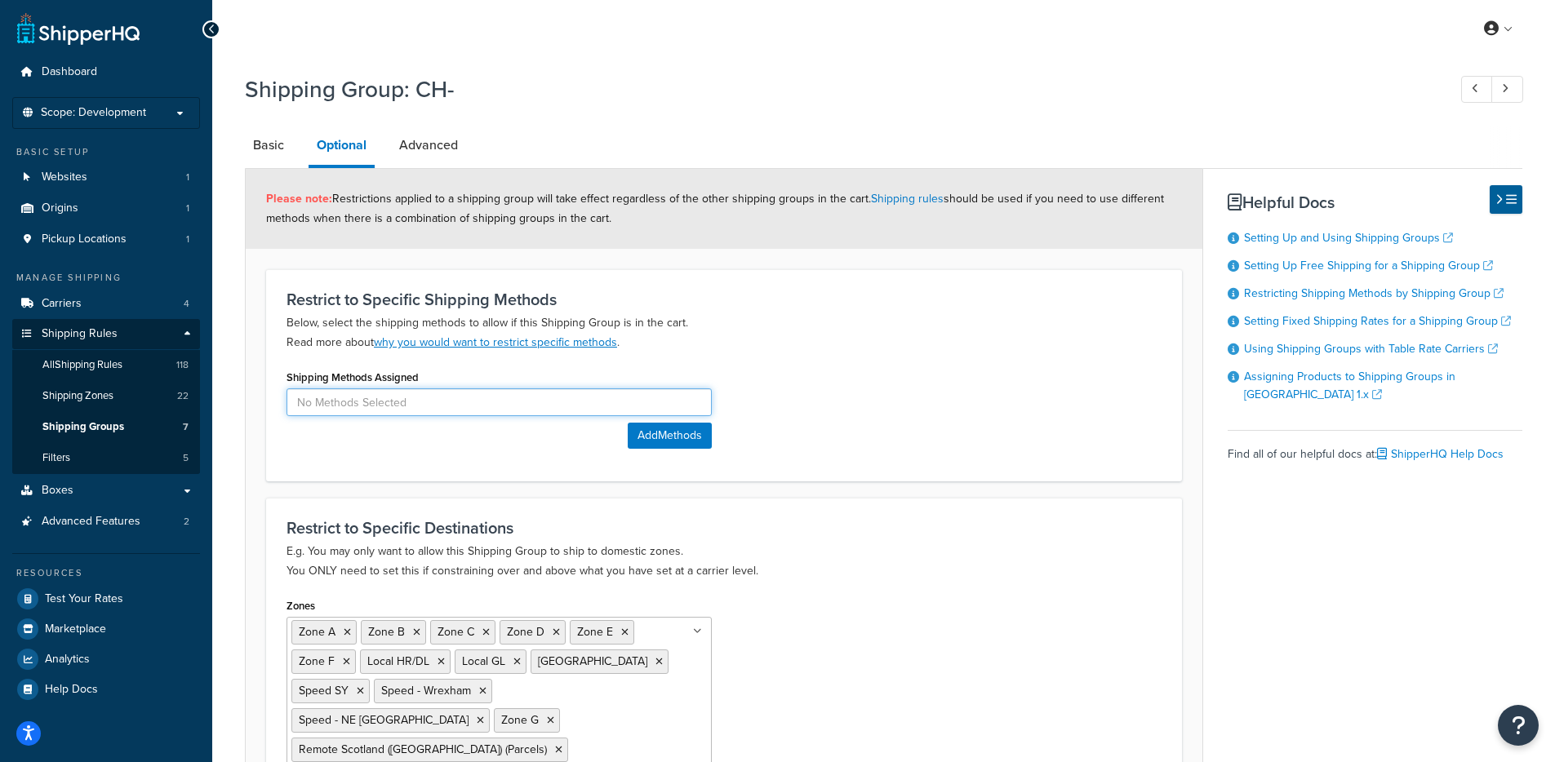
click at [504, 410] on input at bounding box center [498, 402] width 425 height 28
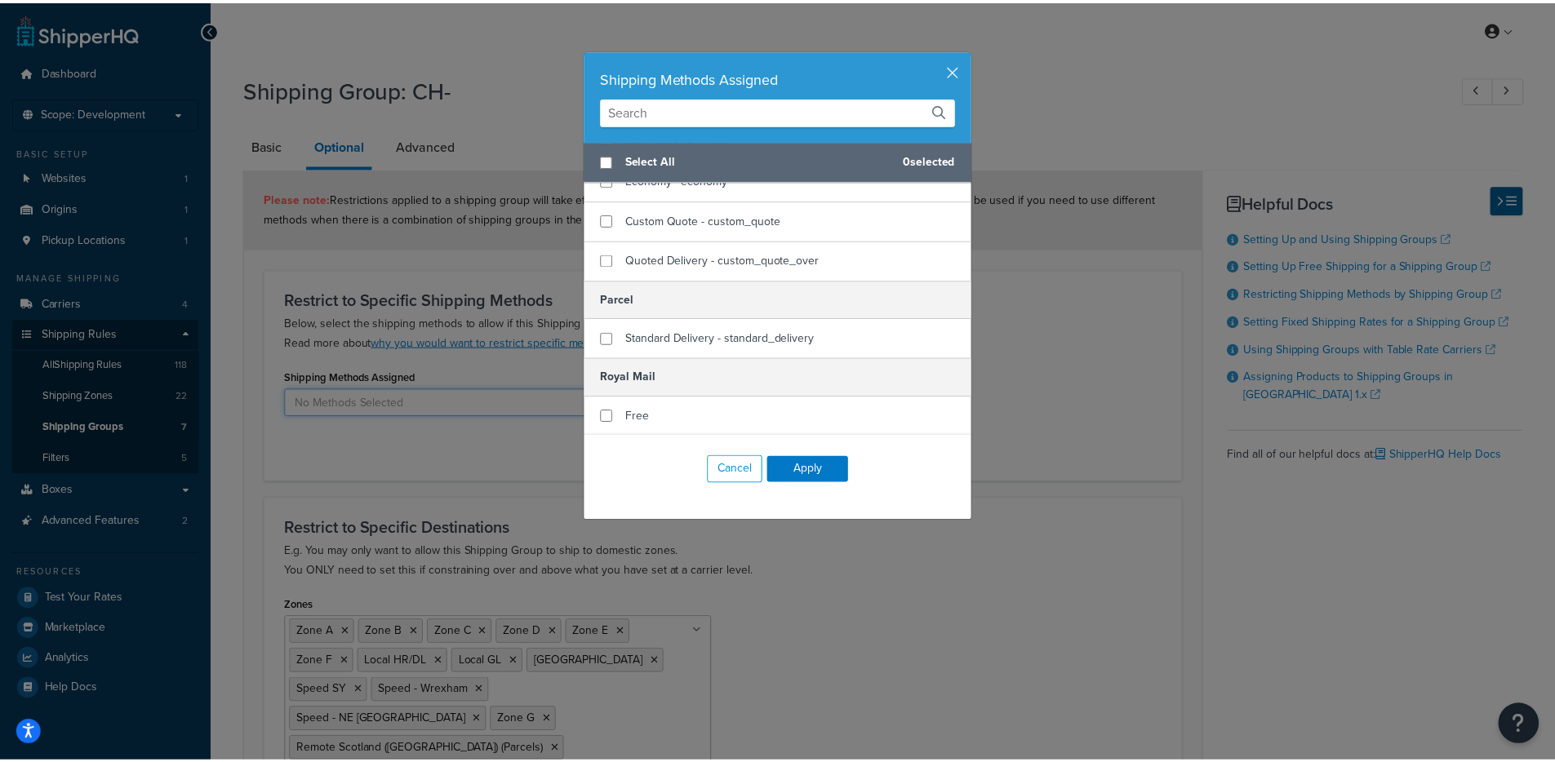
scroll to position [177, 0]
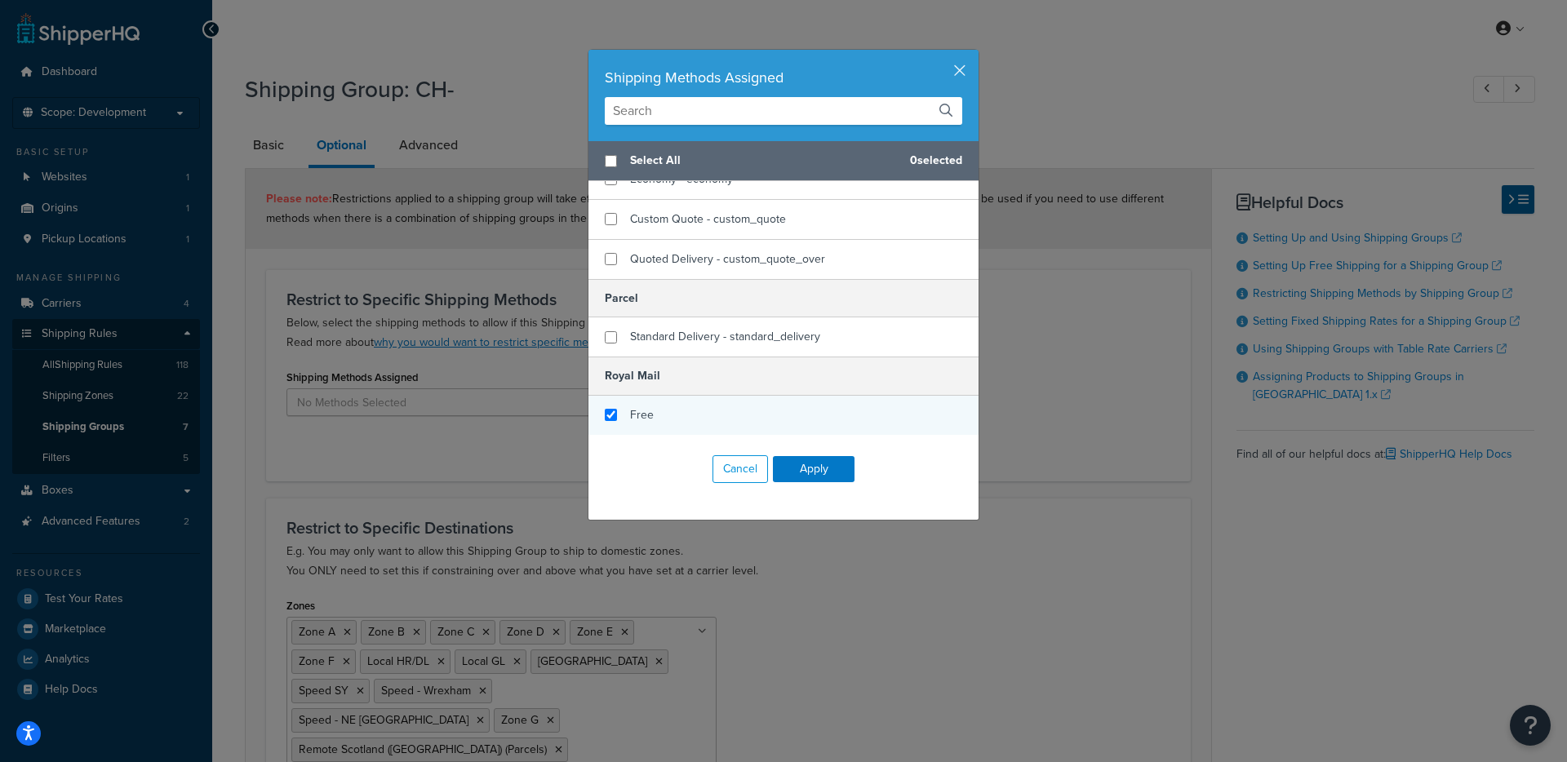
checkbox input "true"
click at [650, 408] on div "Free" at bounding box center [783, 415] width 390 height 39
click at [974, 54] on button "button" at bounding box center [976, 52] width 4 height 4
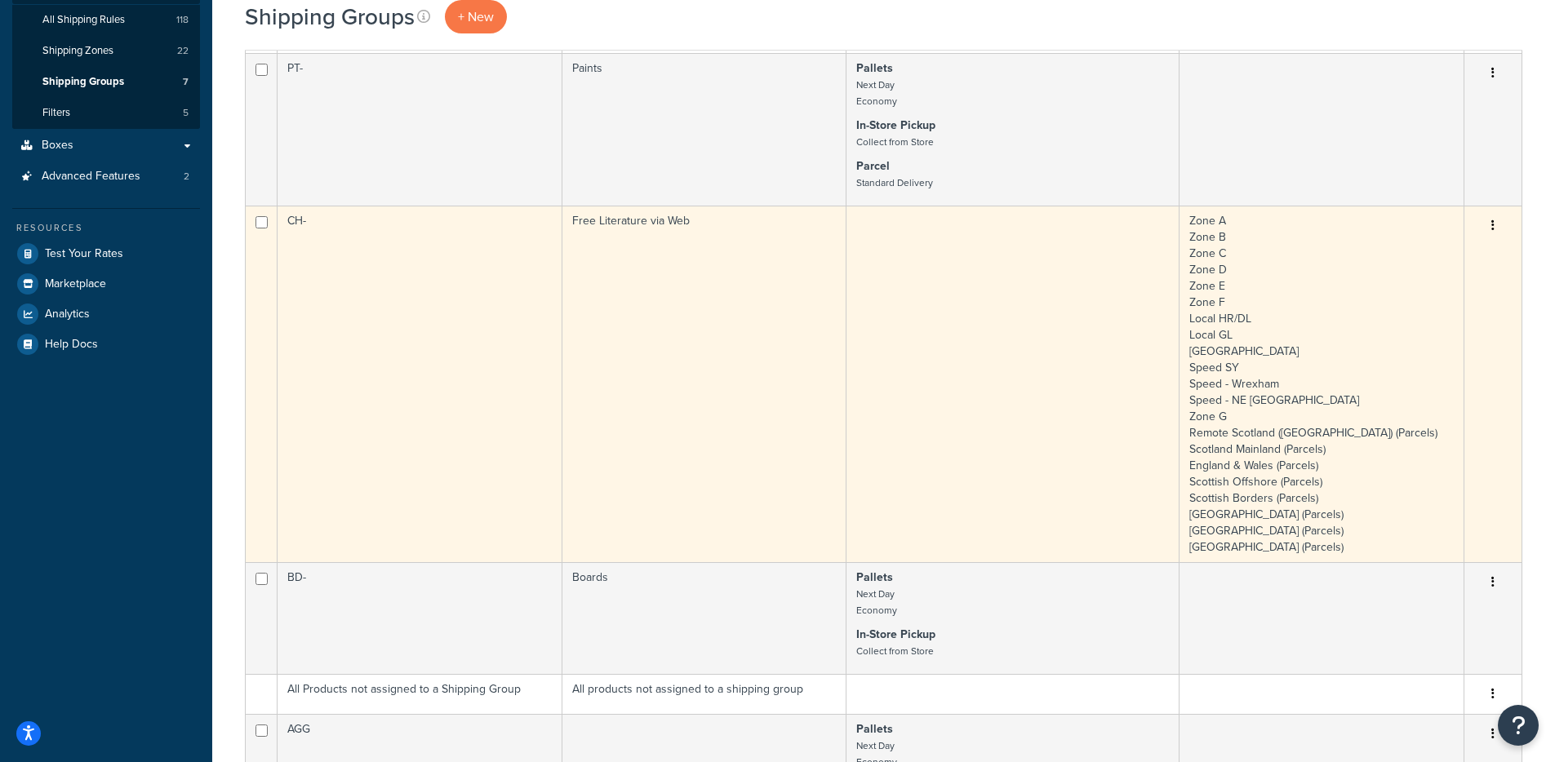
scroll to position [392, 0]
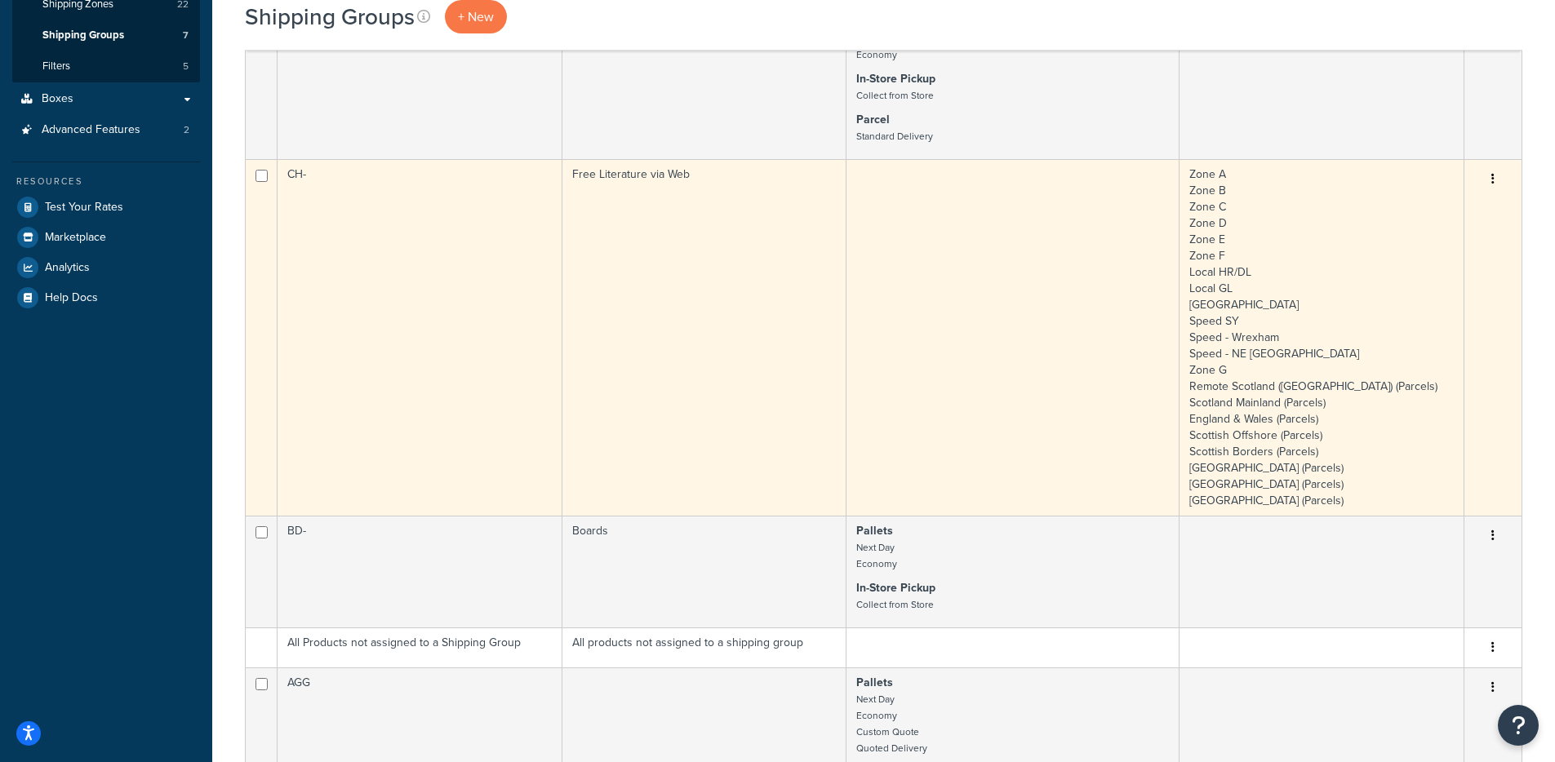
click at [712, 453] on td "Free Literature via Web" at bounding box center [704, 337] width 285 height 357
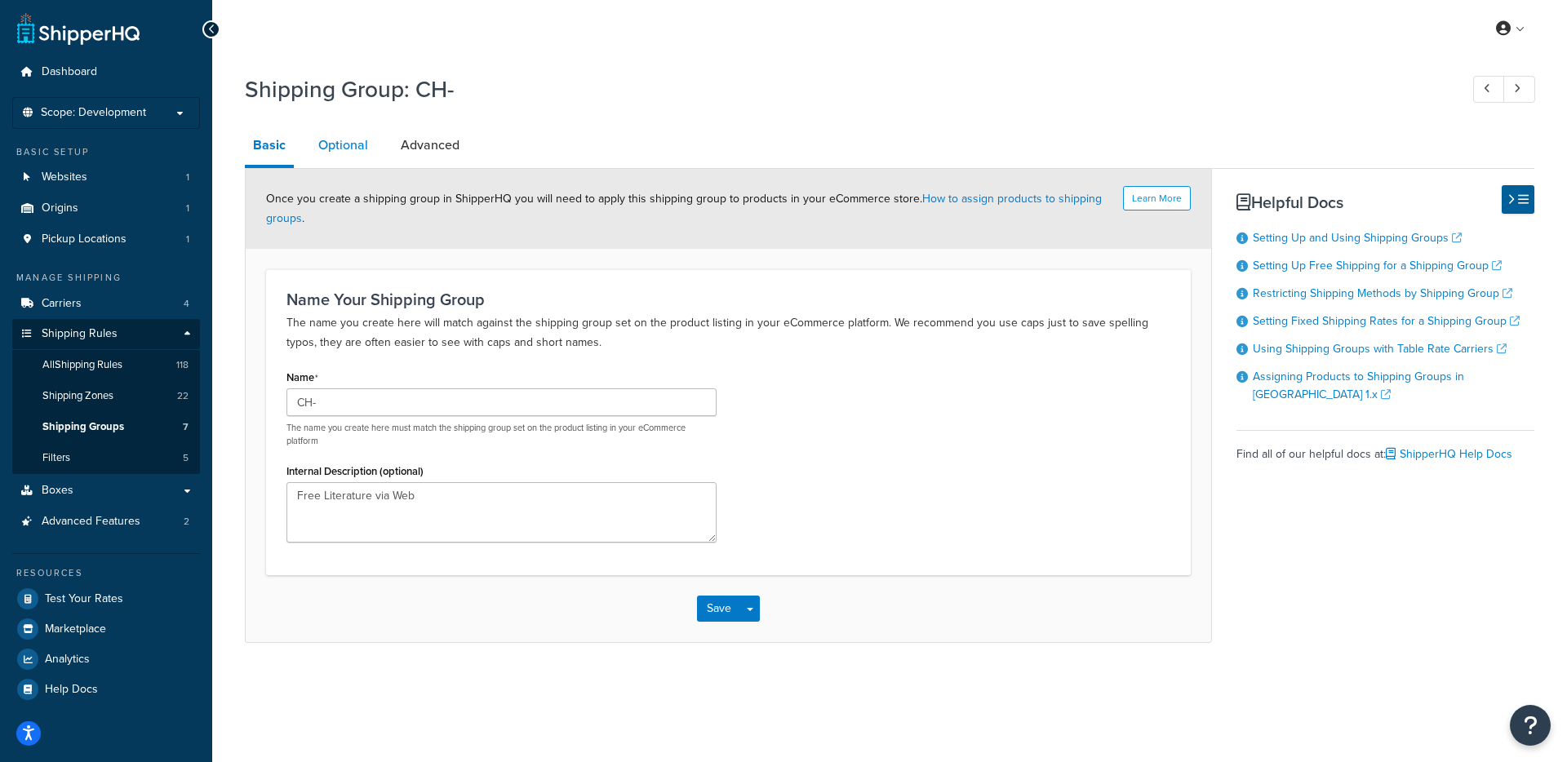
click at [336, 155] on link "Optional" at bounding box center [343, 145] width 66 height 39
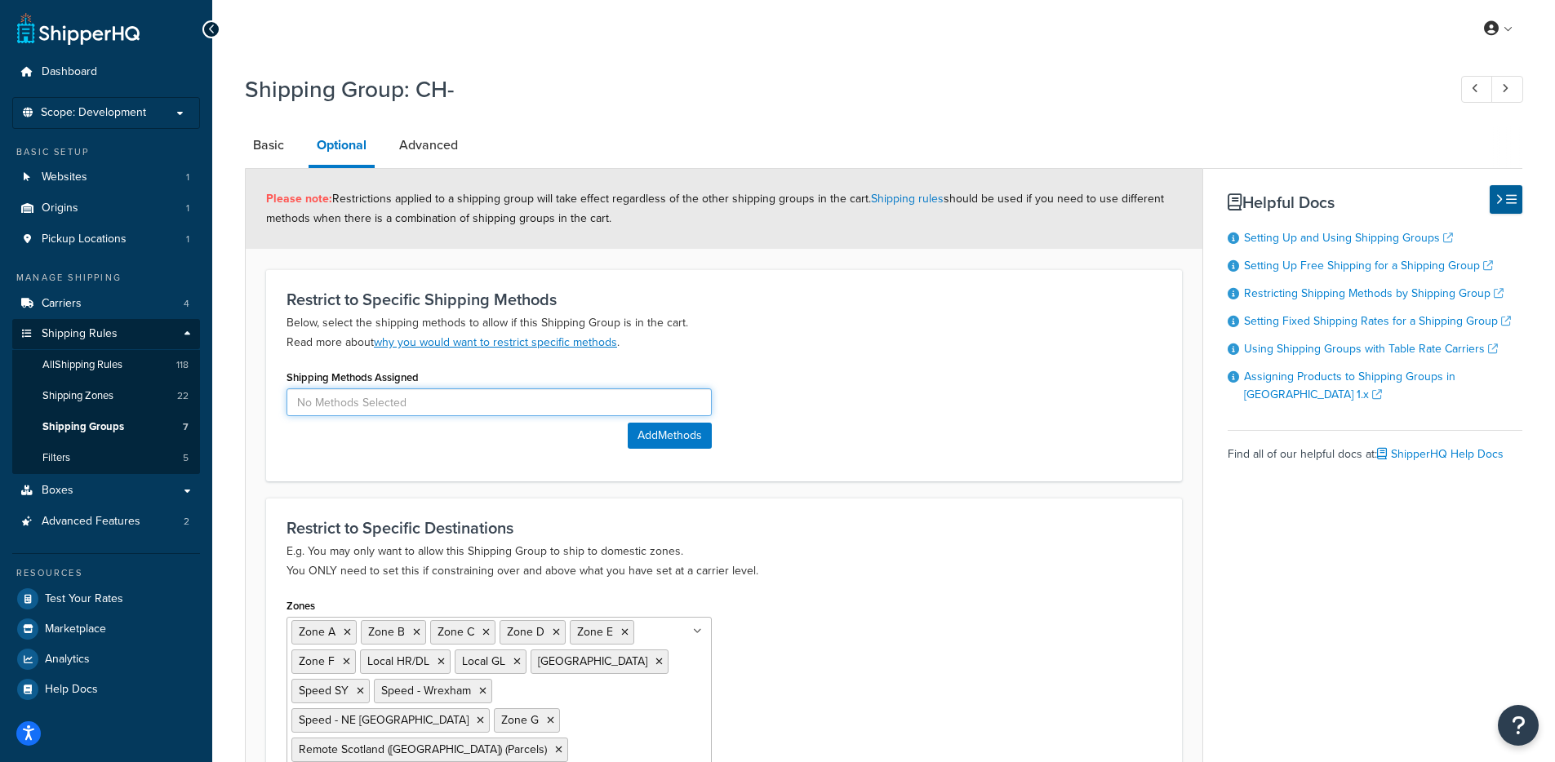
click at [359, 391] on input at bounding box center [498, 402] width 425 height 28
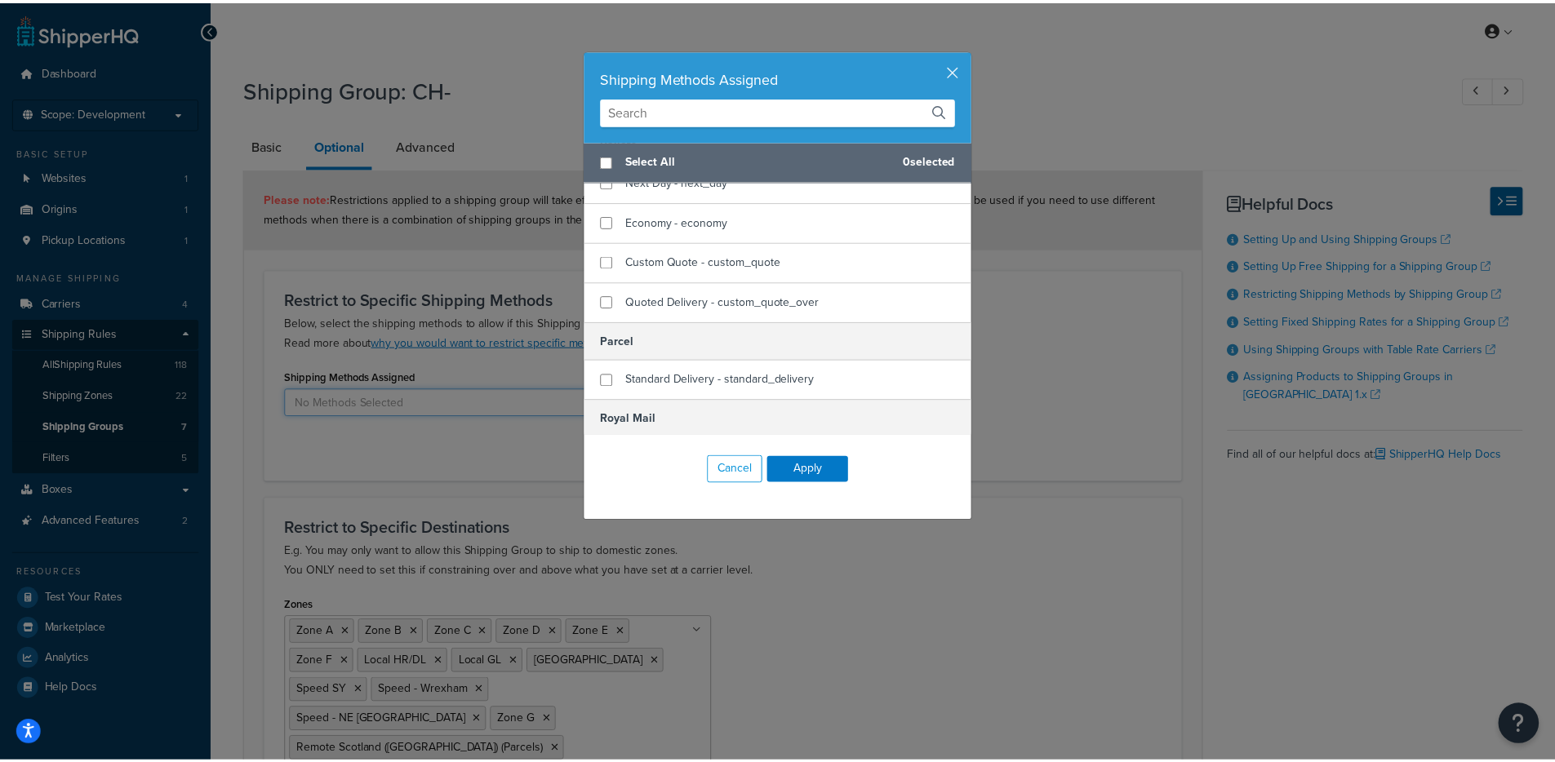
scroll to position [177, 0]
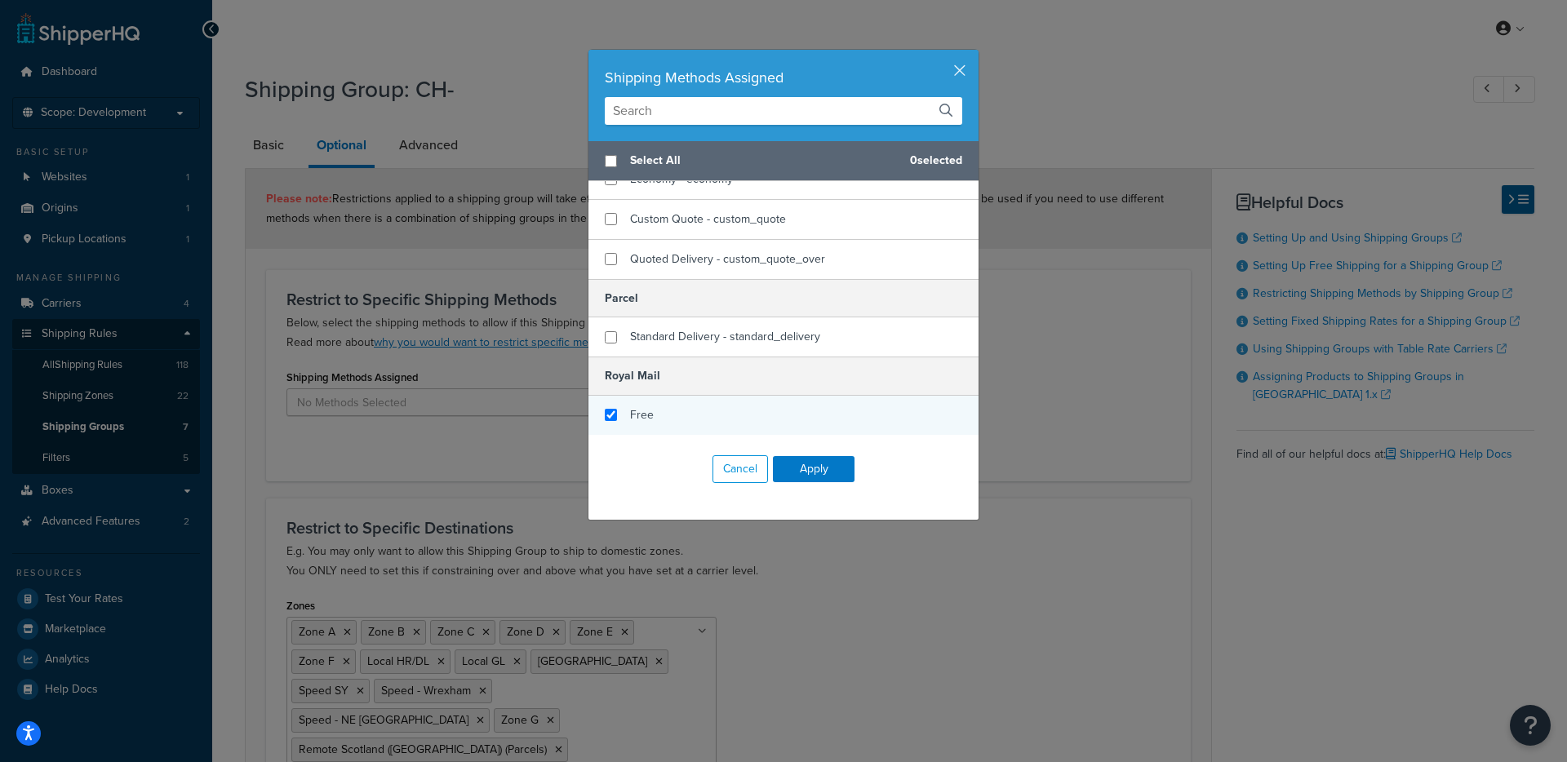
checkbox input "true"
click at [630, 408] on span "Free" at bounding box center [642, 414] width 24 height 17
click at [829, 472] on button "Apply" at bounding box center [814, 469] width 82 height 26
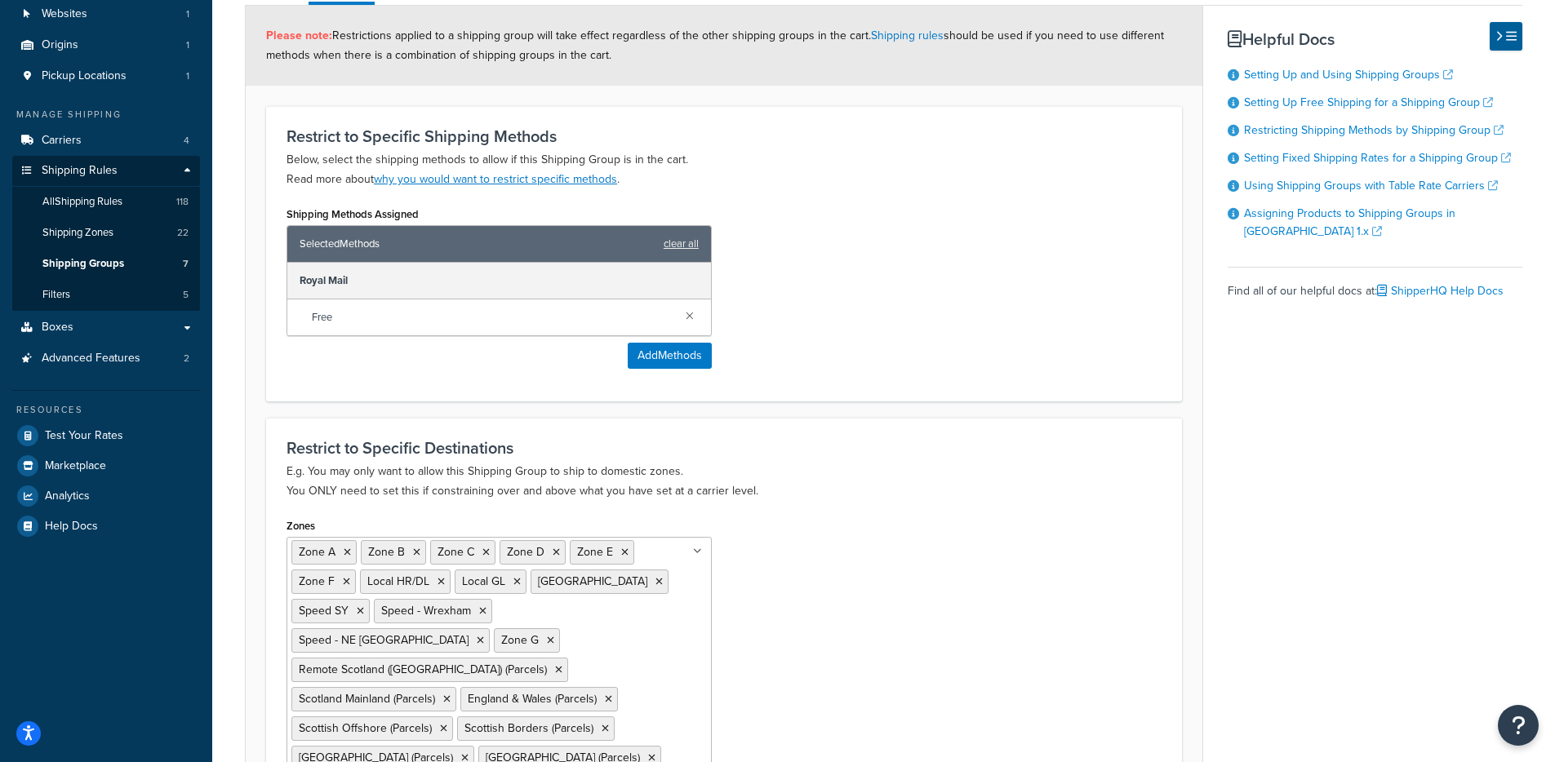
scroll to position [372, 0]
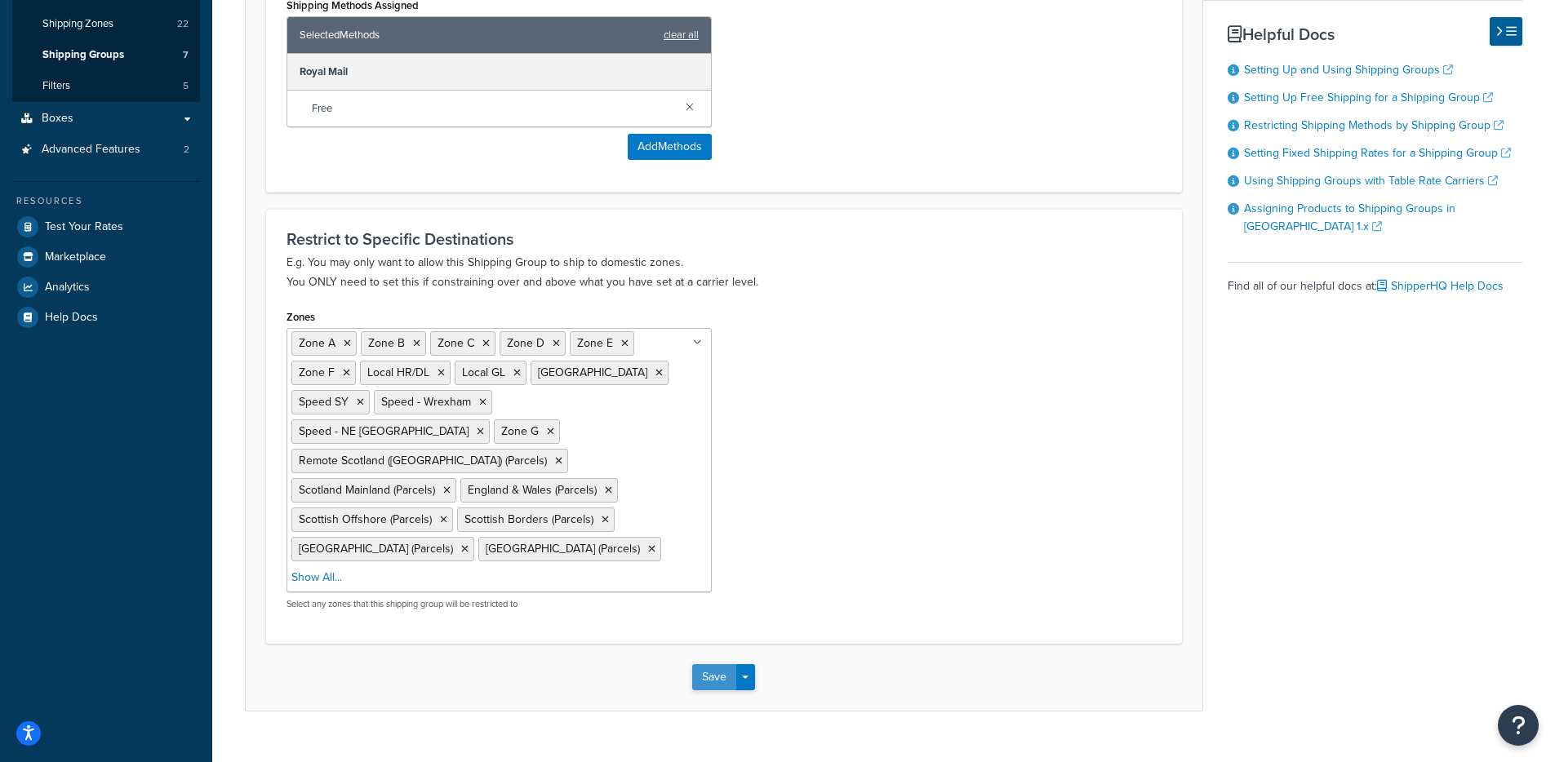
click at [710, 664] on button "Save" at bounding box center [714, 677] width 44 height 26
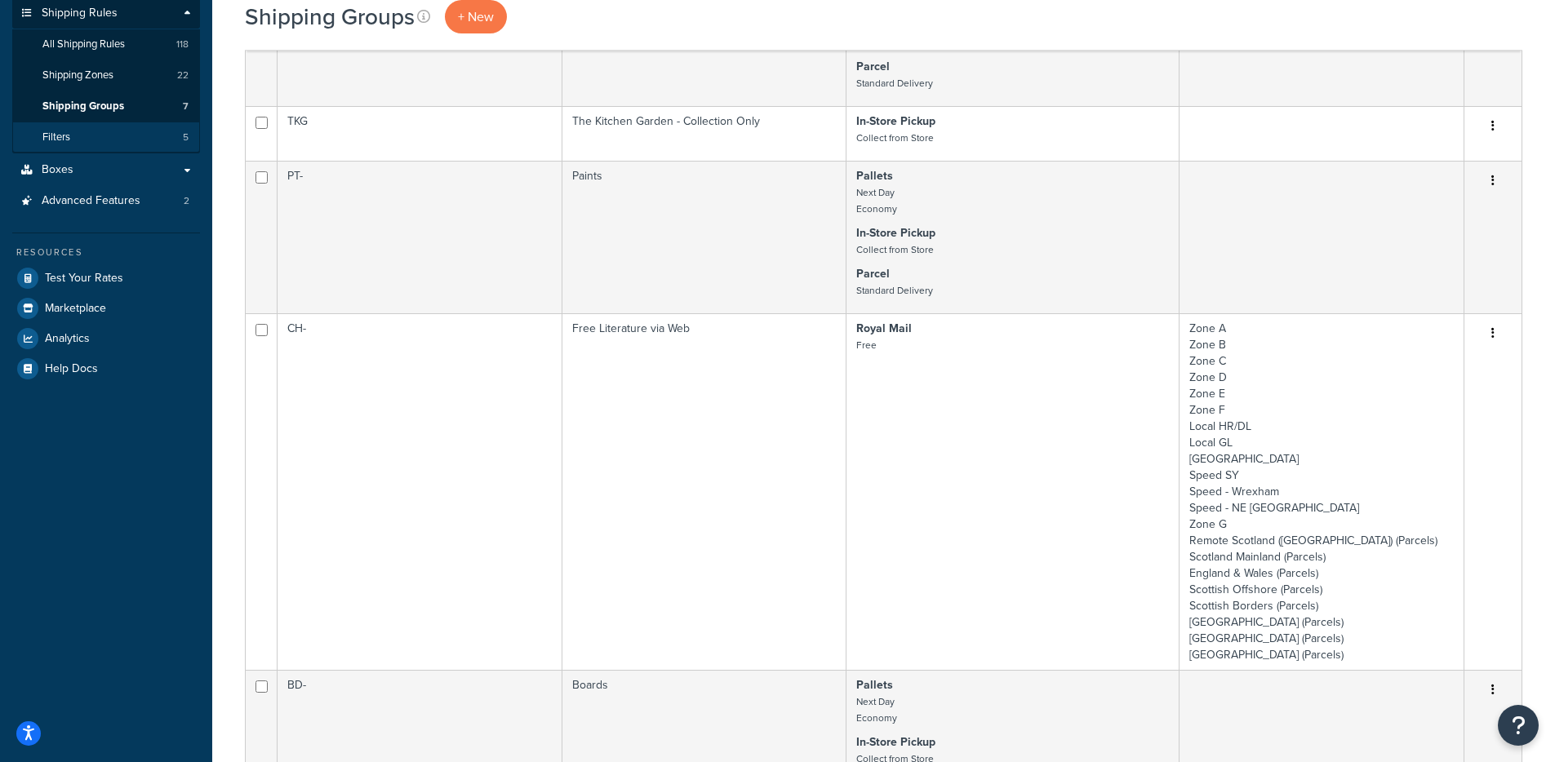
scroll to position [98, 0]
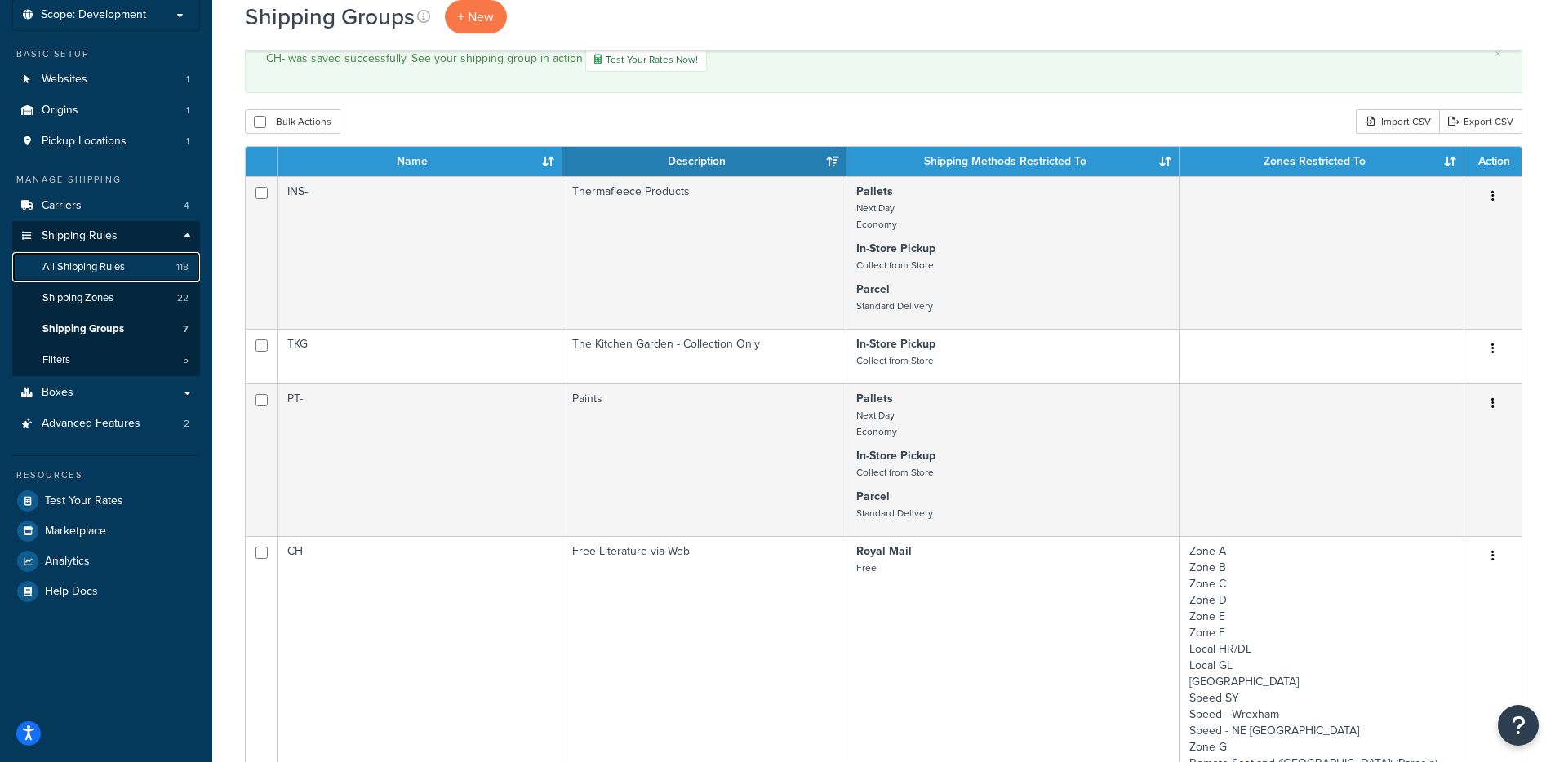
click at [95, 269] on span "All Shipping Rules" at bounding box center [83, 267] width 82 height 14
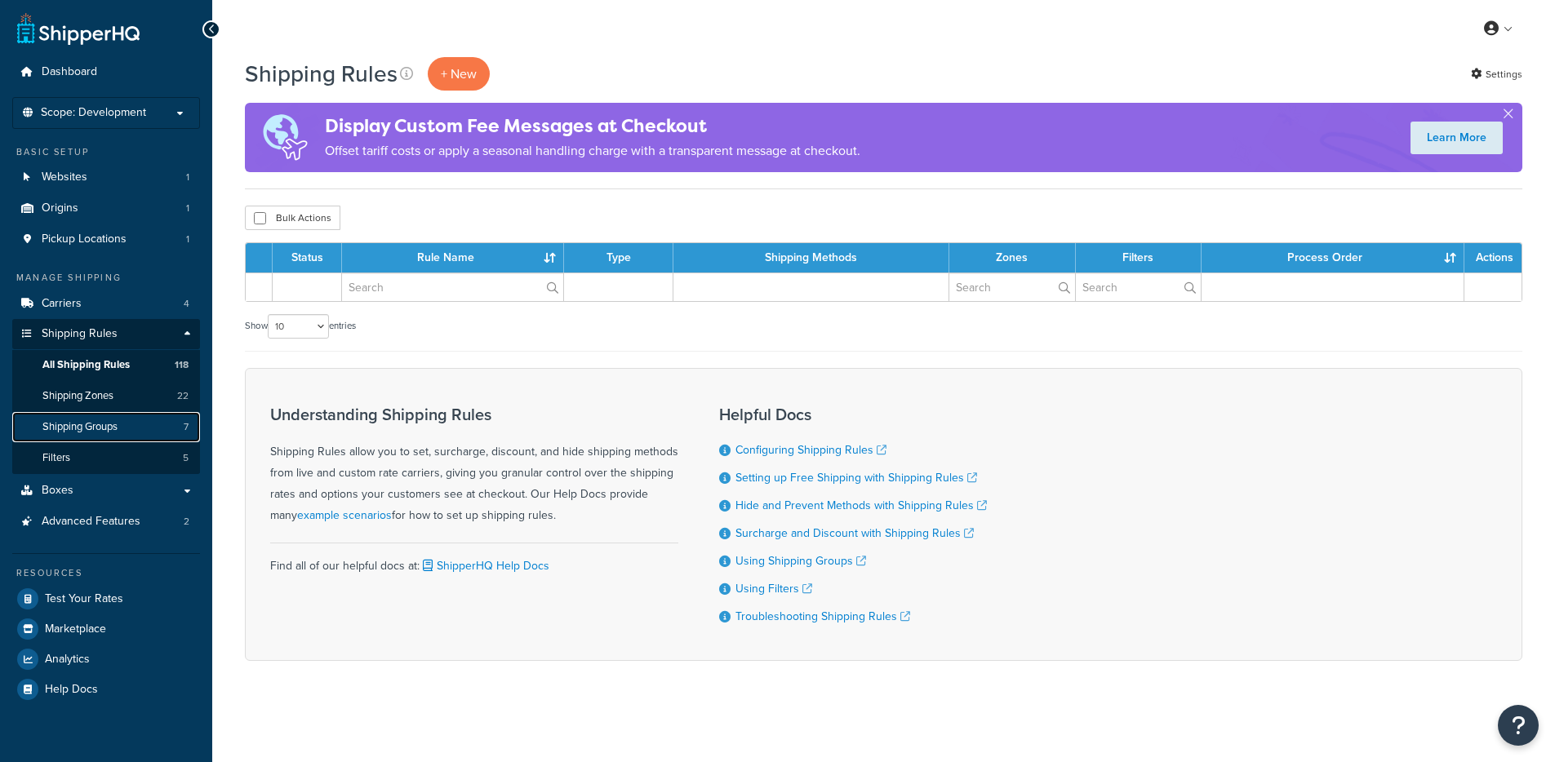
click at [99, 427] on span "Shipping Groups" at bounding box center [79, 427] width 75 height 14
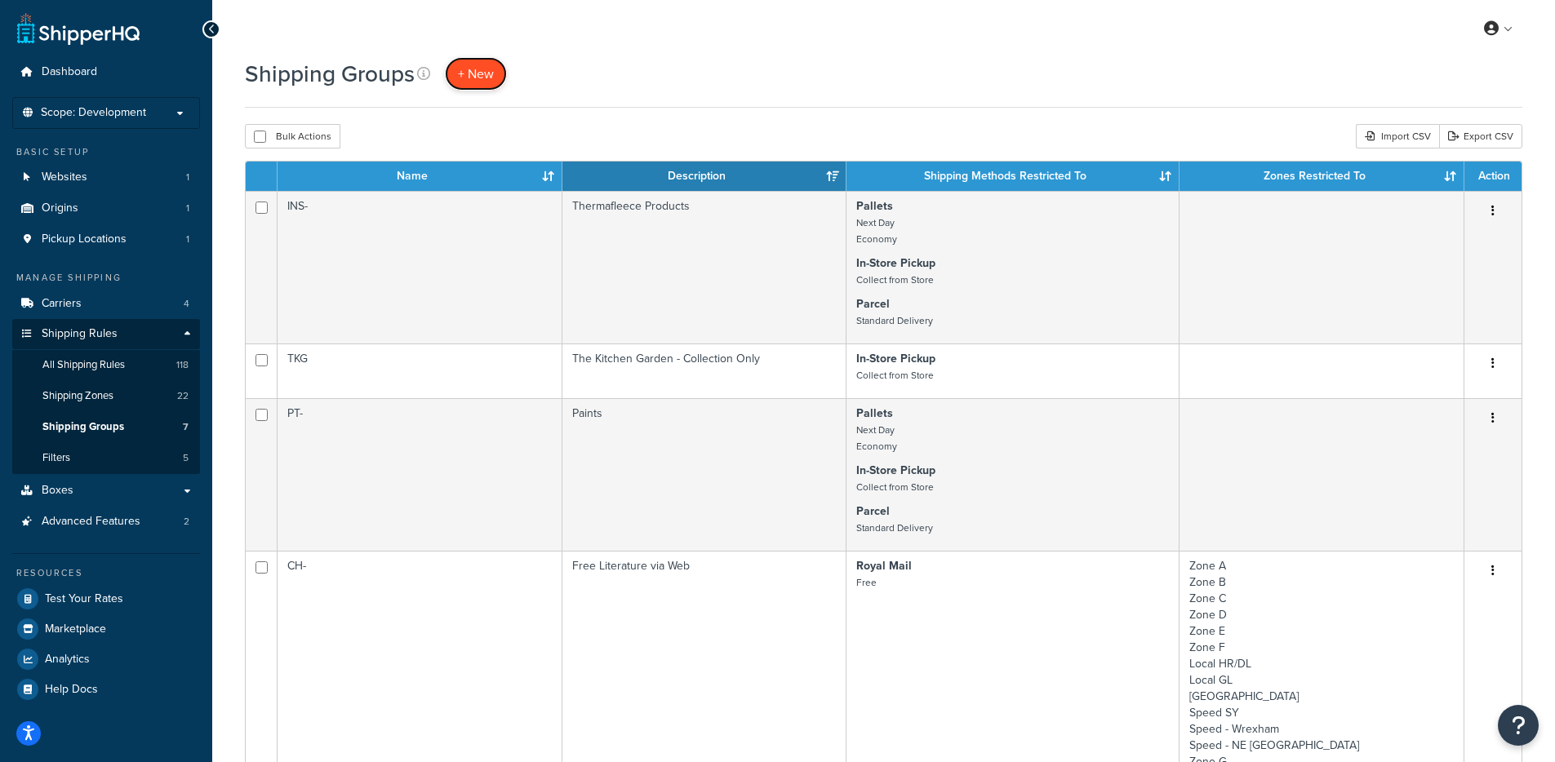
click at [480, 82] on span "+ New" at bounding box center [476, 73] width 36 height 19
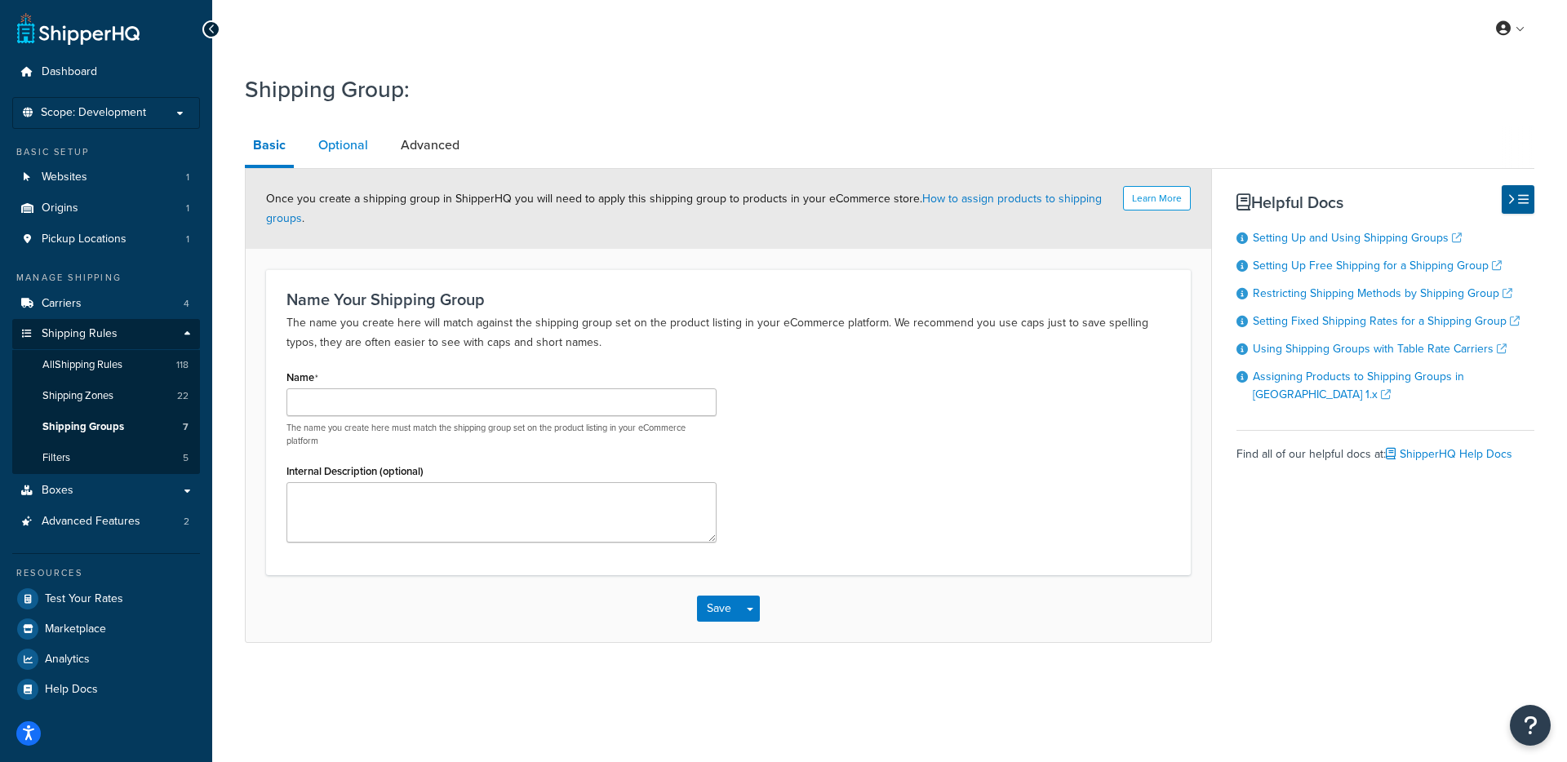
click at [358, 162] on link "Optional" at bounding box center [343, 145] width 66 height 39
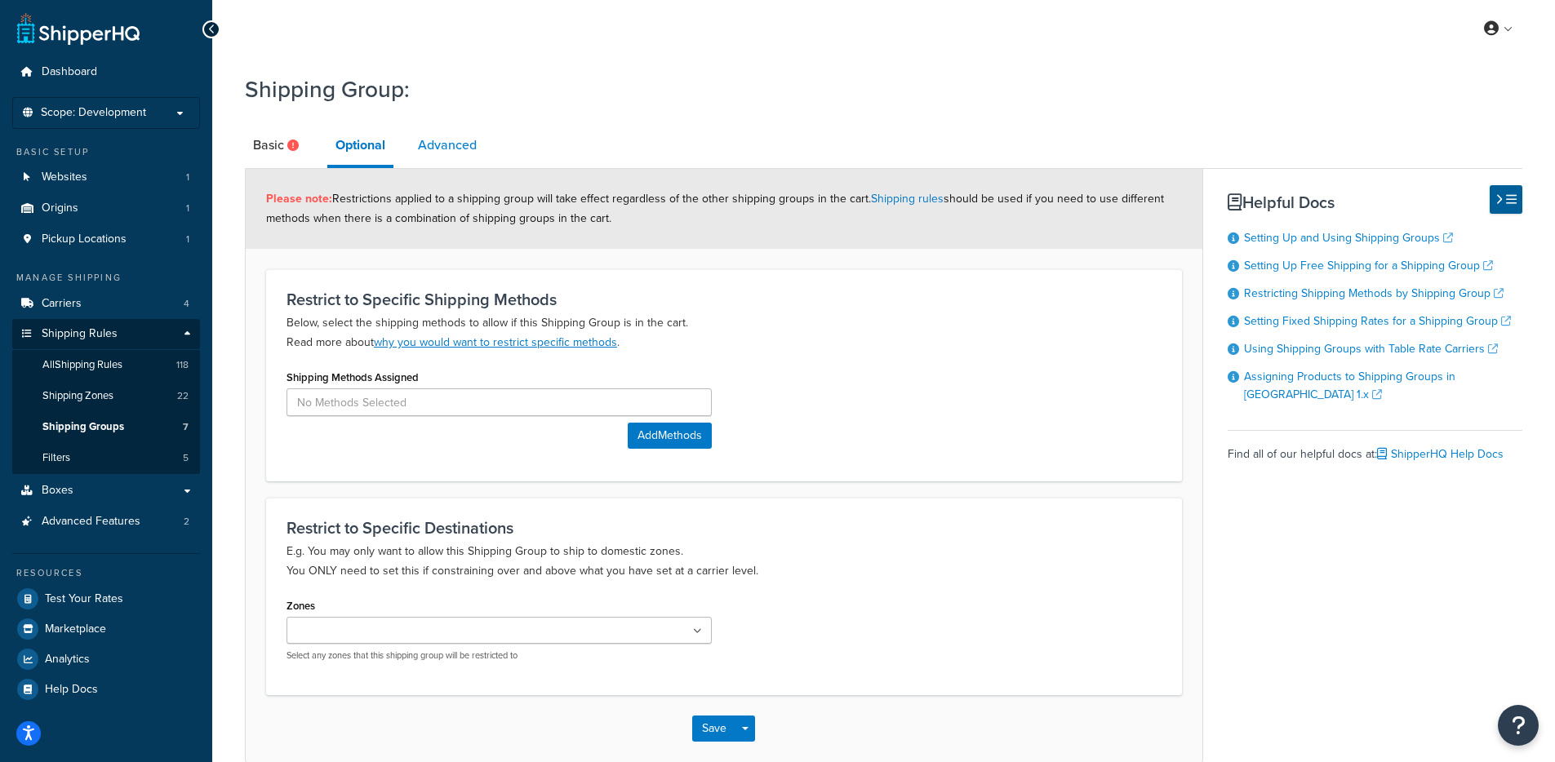
click at [447, 147] on link "Advanced" at bounding box center [447, 145] width 75 height 39
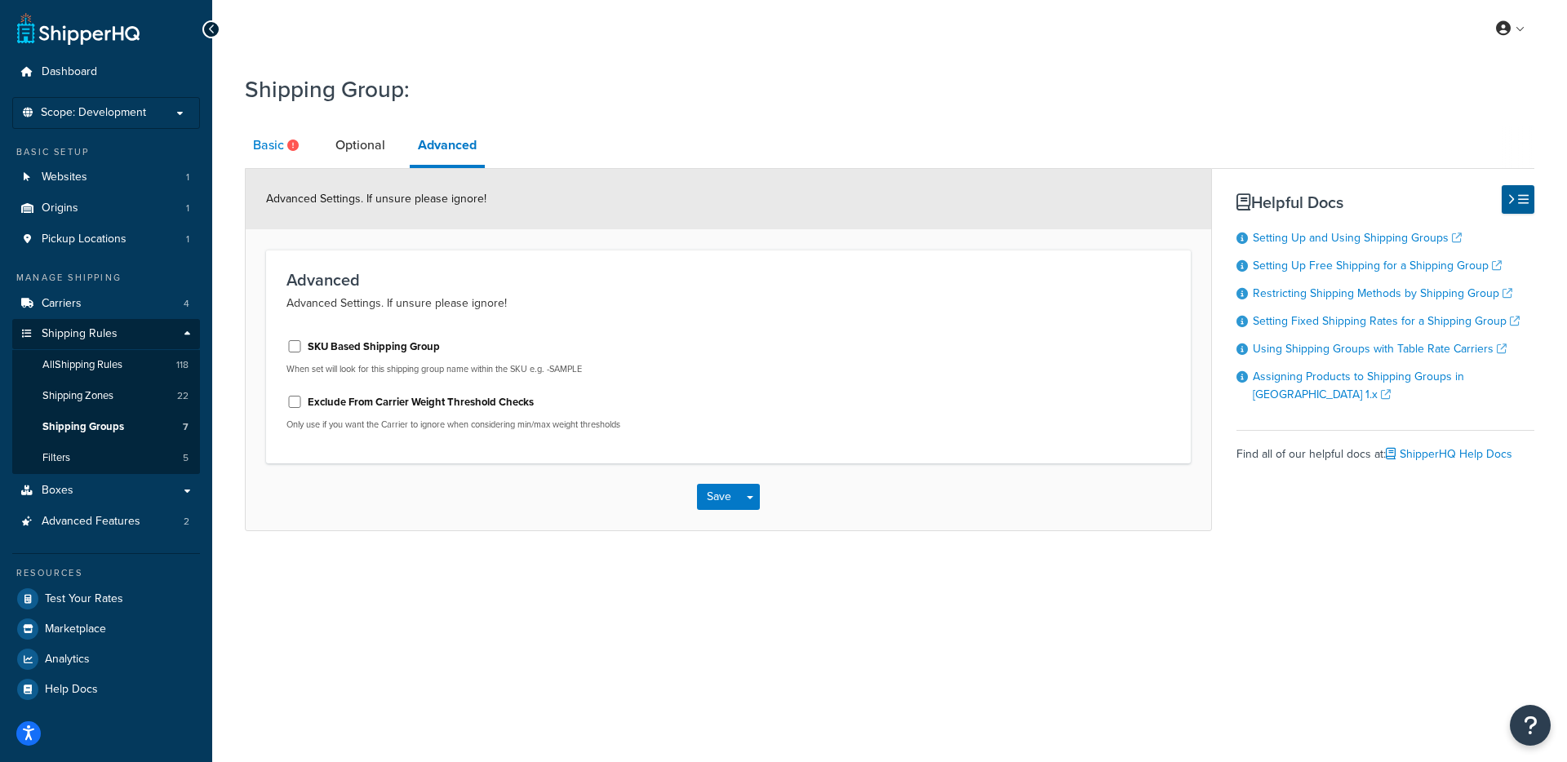
click at [259, 147] on link "Basic" at bounding box center [278, 145] width 66 height 39
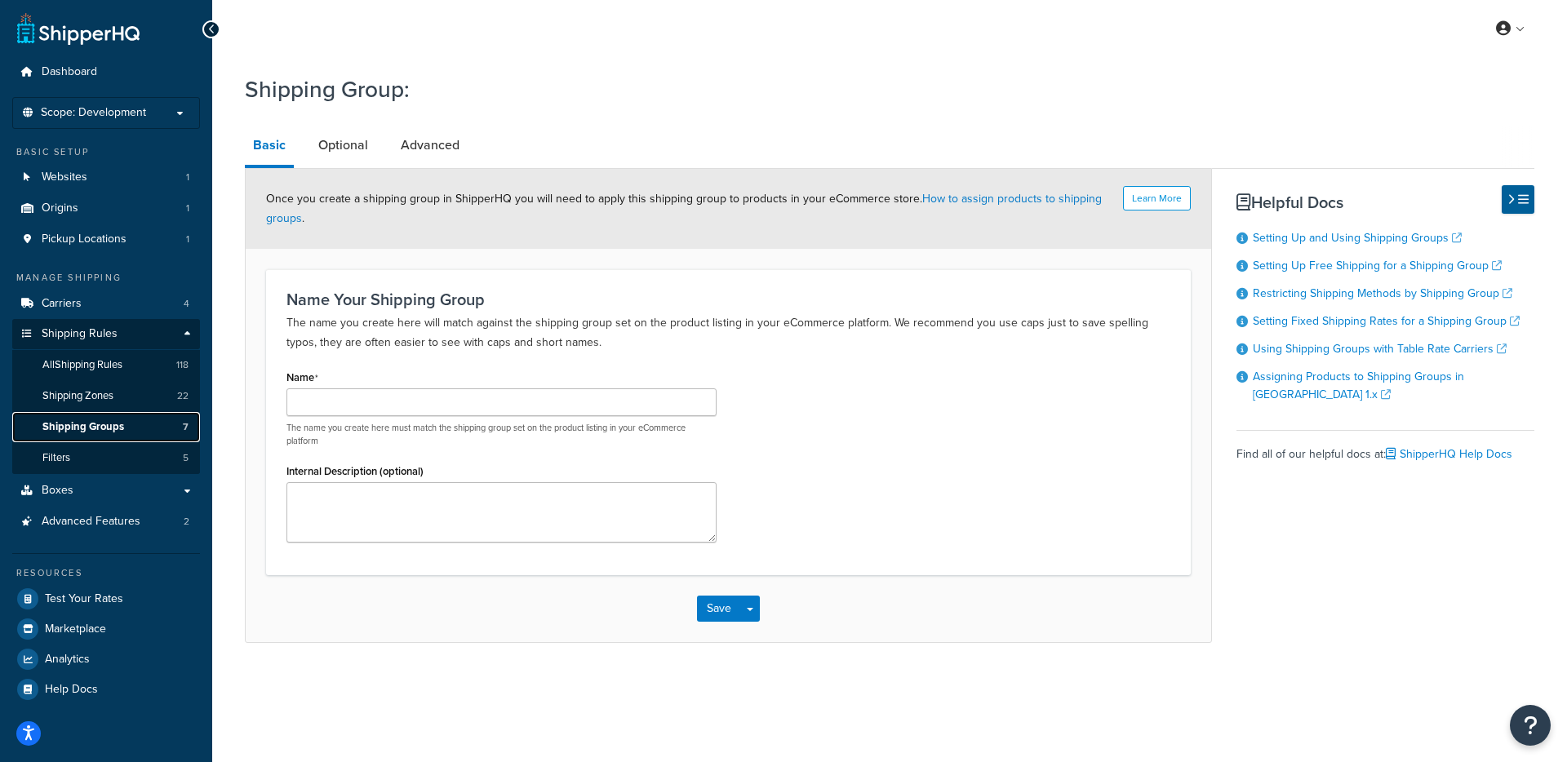
click at [60, 420] on span "Shipping Groups" at bounding box center [83, 427] width 82 height 14
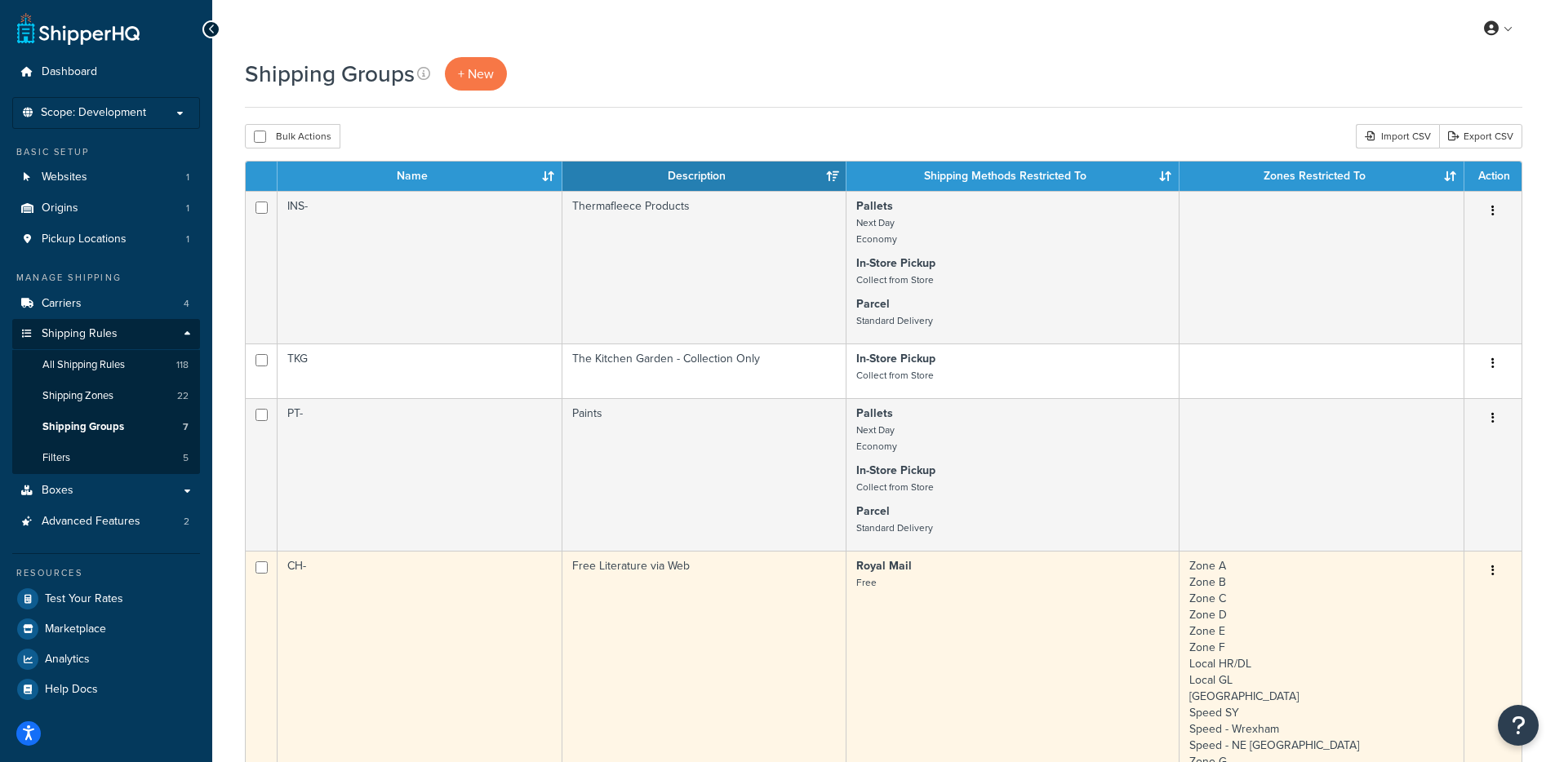
click at [353, 615] on td "CH-" at bounding box center [419, 729] width 285 height 357
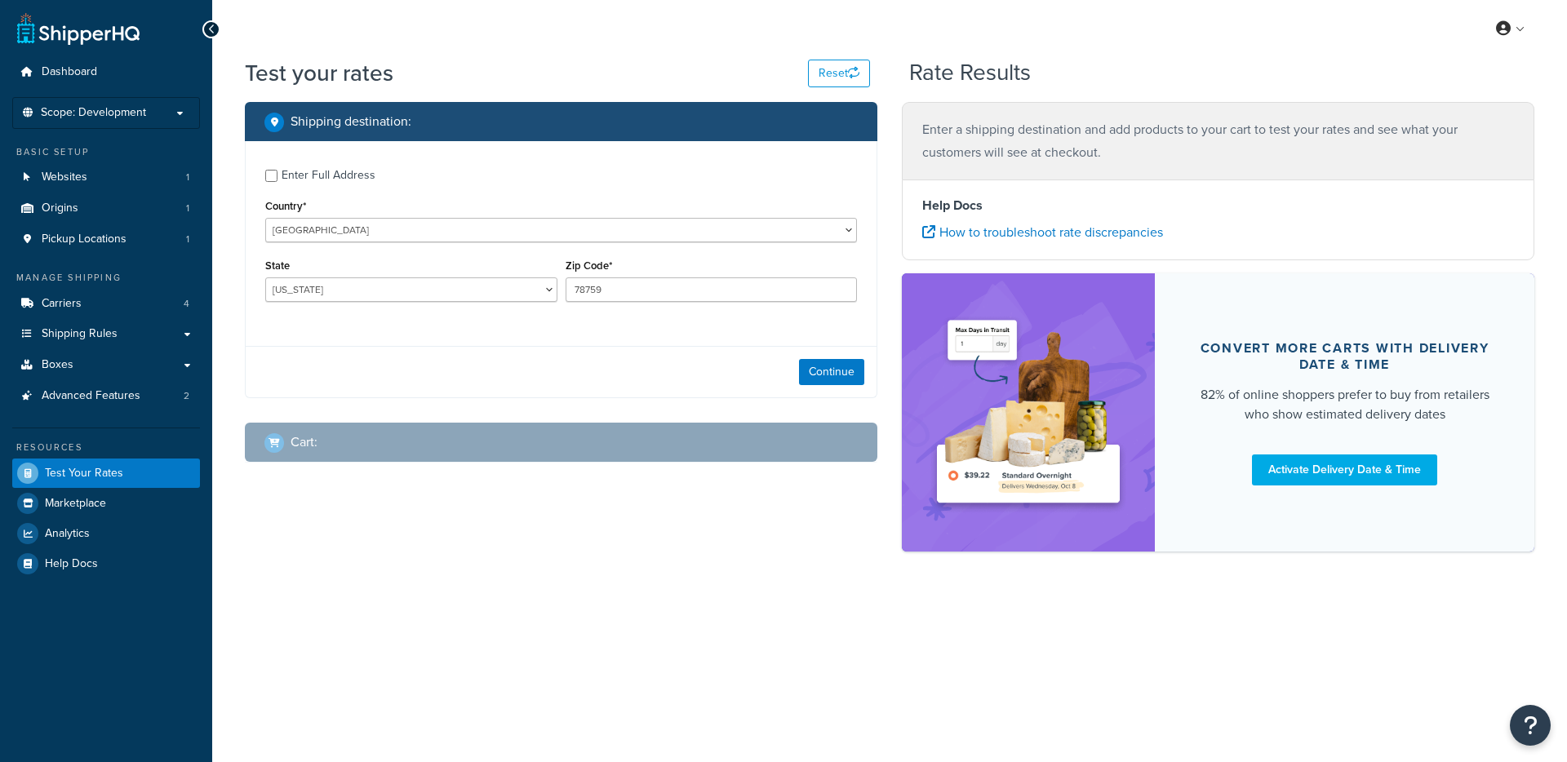
select select "[GEOGRAPHIC_DATA]"
select select "GB"
click at [265, 218] on select "[GEOGRAPHIC_DATA] [GEOGRAPHIC_DATA] [GEOGRAPHIC_DATA] [GEOGRAPHIC_DATA] [GEOGRA…" at bounding box center [561, 230] width 592 height 24
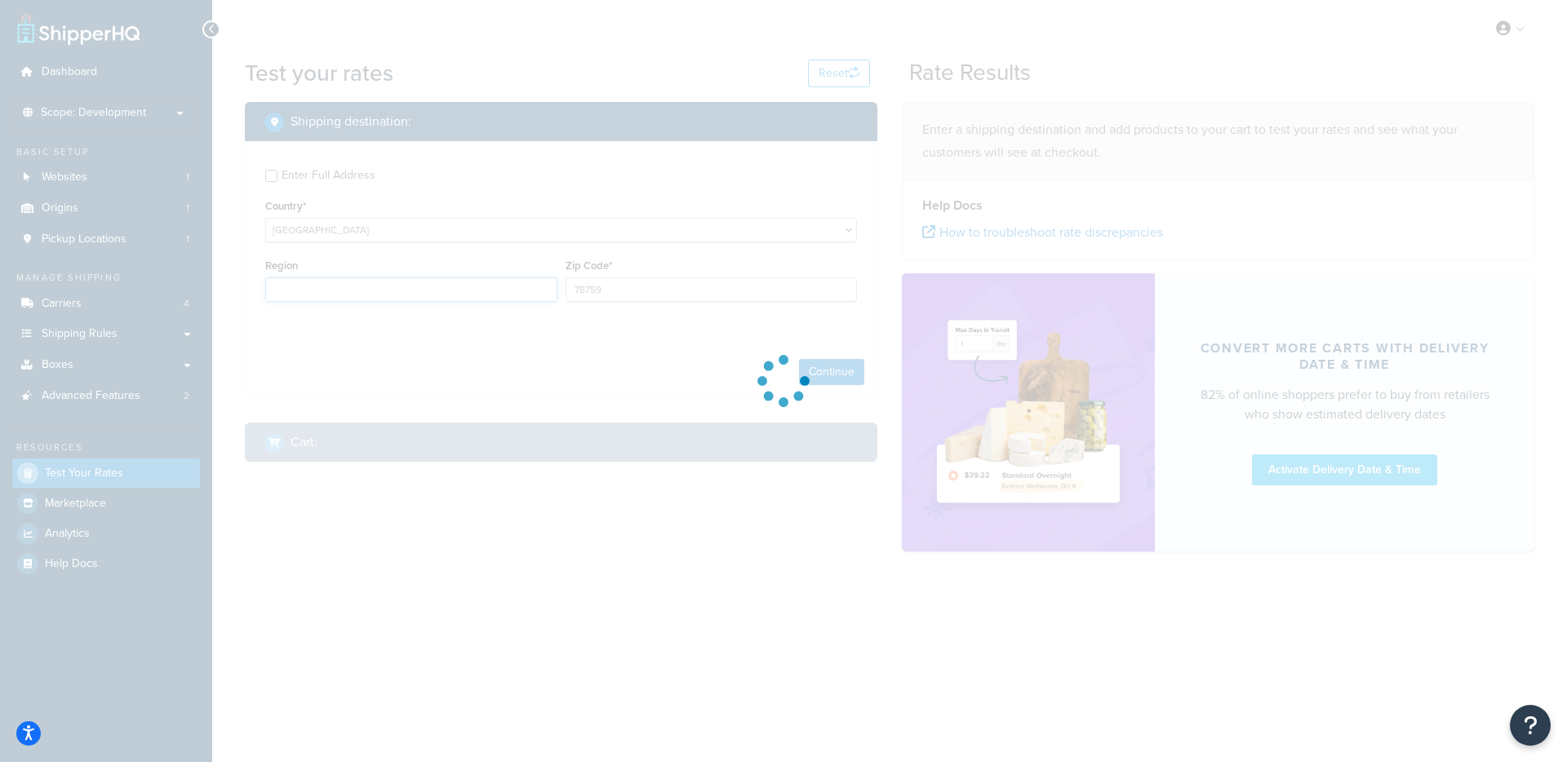
type input "[GEOGRAPHIC_DATA]"
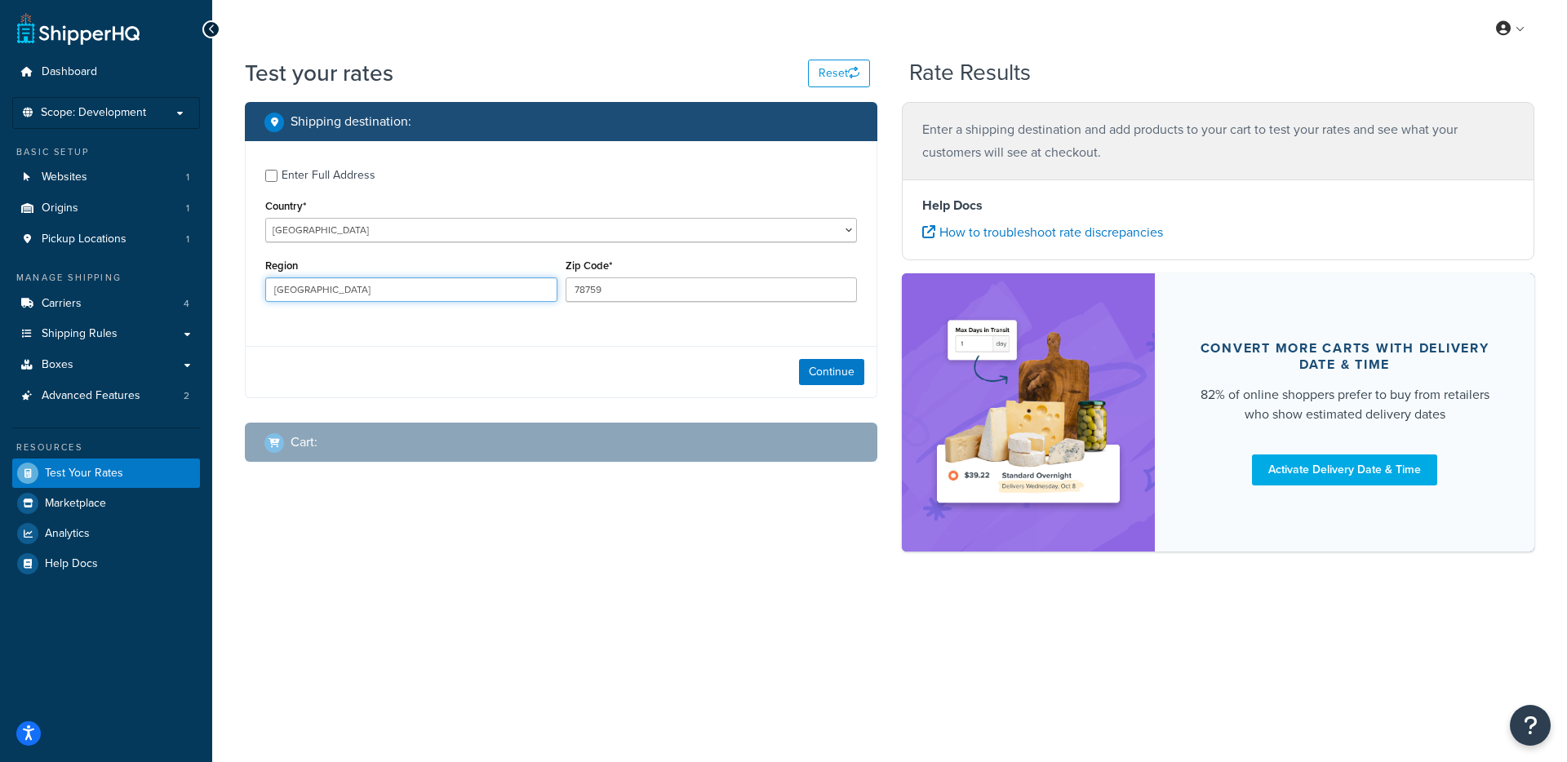
click at [380, 291] on input "[GEOGRAPHIC_DATA]" at bounding box center [411, 289] width 292 height 24
click at [0, 761] on nordpass-autofill-portal at bounding box center [0, 762] width 0 height 0
type input "SY21 7DF"
type input "[GEOGRAPHIC_DATA]"
click at [819, 364] on button "Continue" at bounding box center [831, 372] width 65 height 26
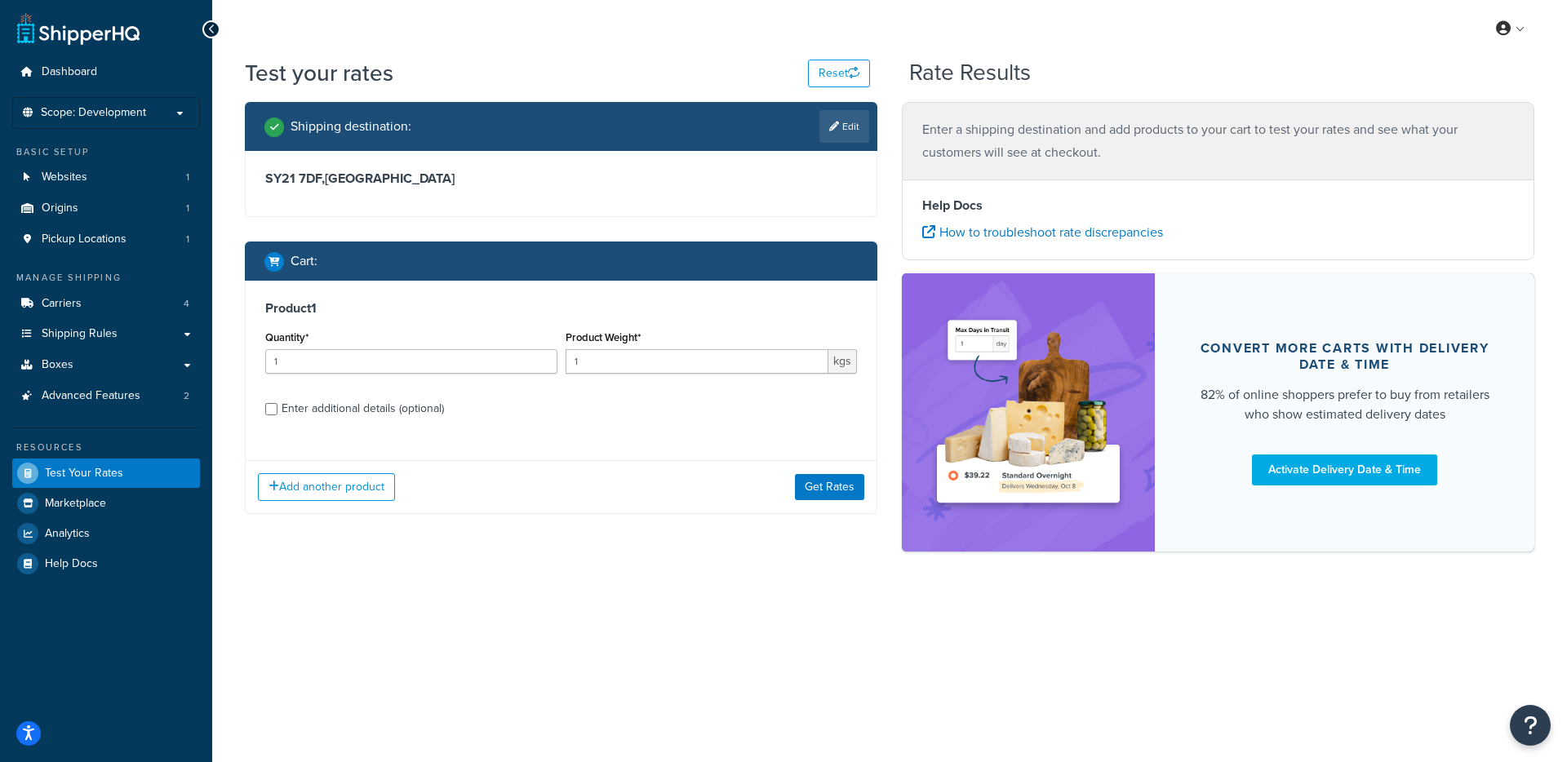
click at [346, 403] on div "Enter additional details (optional)" at bounding box center [363, 408] width 162 height 23
click at [277, 403] on input "Enter additional details (optional)" at bounding box center [271, 409] width 12 height 12
checkbox input "true"
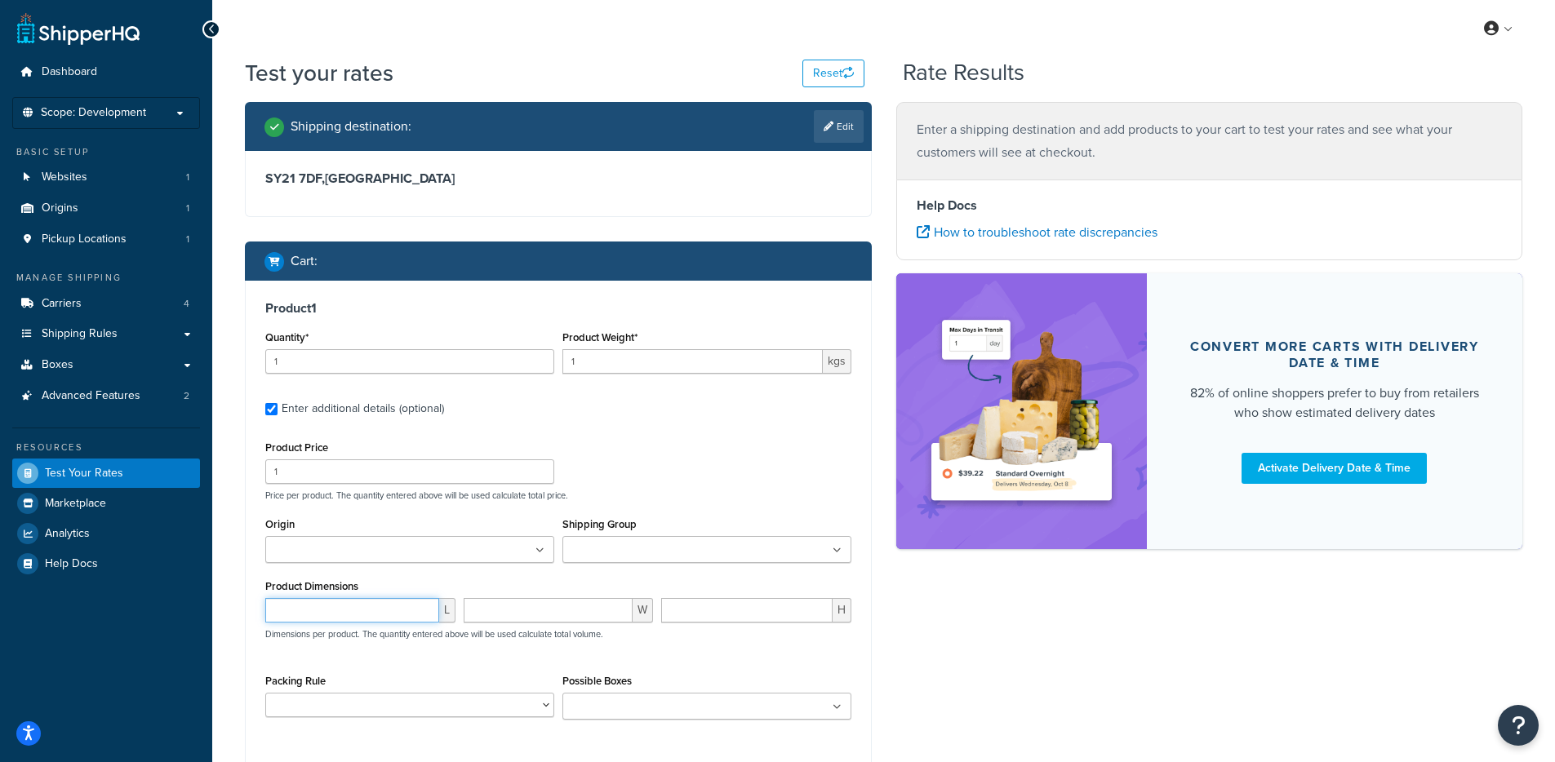
click at [315, 603] on input "number" at bounding box center [352, 610] width 174 height 24
type input "0.1"
click at [369, 721] on div "Packing Rule Oversized Parcels Royal Mail - Free of Charge" at bounding box center [409, 700] width 297 height 60
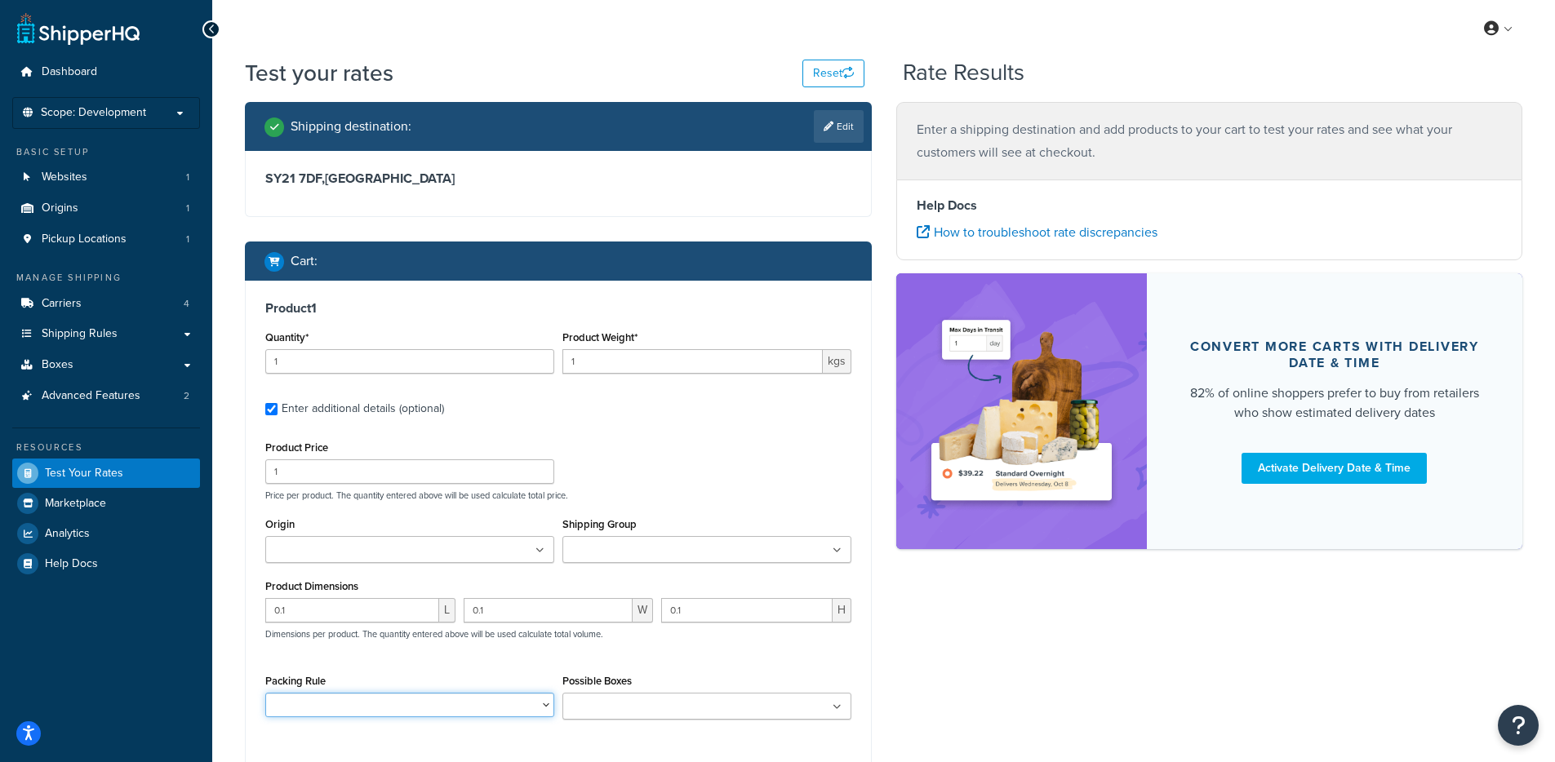
select select "88100"
click at [265, 695] on select "Oversized Parcels Royal Mail - Free of Charge" at bounding box center [409, 705] width 289 height 24
click at [626, 697] on ul at bounding box center [706, 706] width 289 height 27
click at [665, 544] on ul at bounding box center [706, 549] width 289 height 27
click at [916, 617] on div "Shipping destination : Edit SY21 7DF , United Kingdom Cart : Product 1 Quantity…" at bounding box center [884, 476] width 1302 height 749
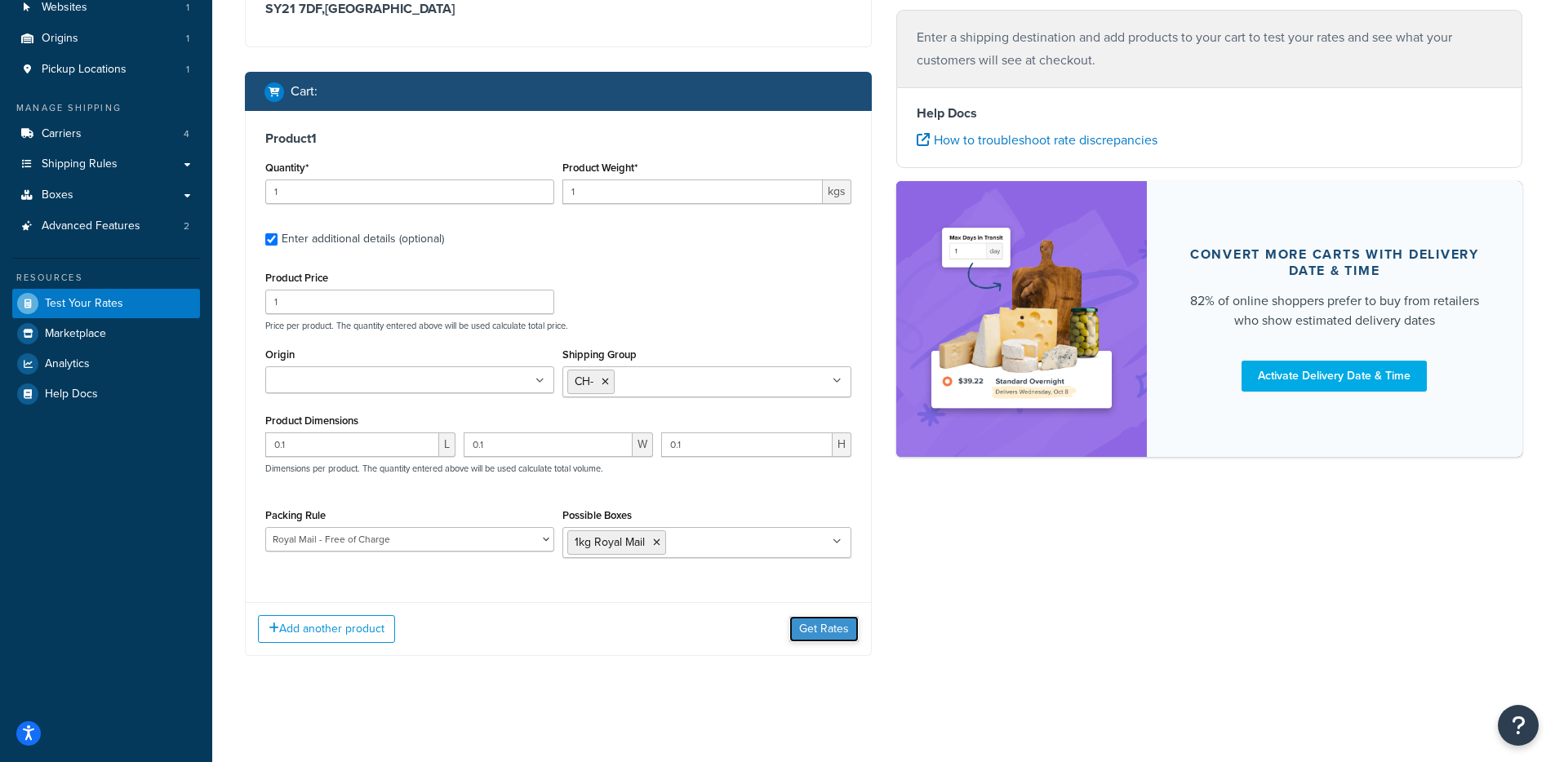
click at [843, 626] on button "Get Rates" at bounding box center [823, 629] width 69 height 26
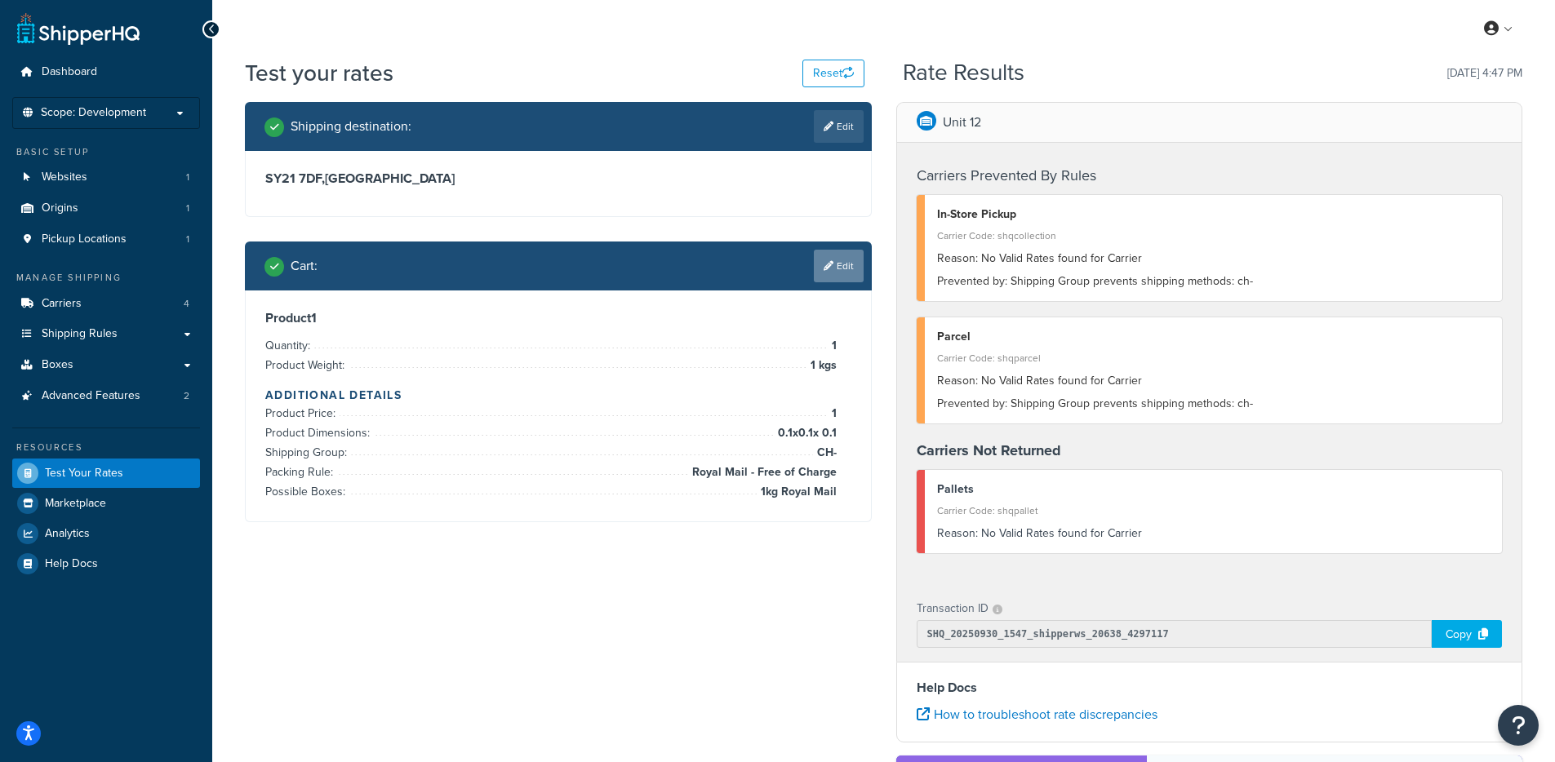
click at [839, 270] on link "Edit" at bounding box center [839, 266] width 50 height 33
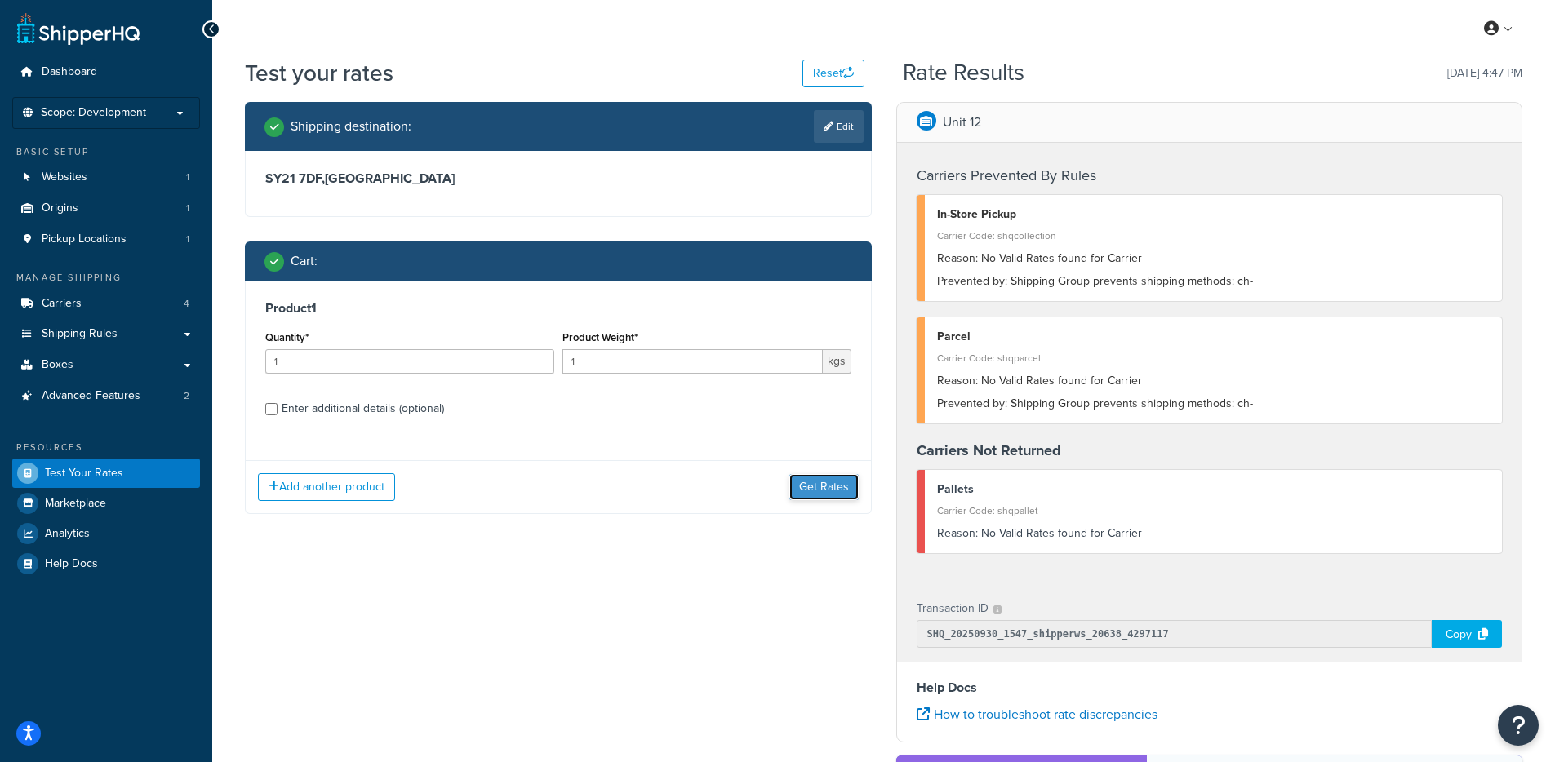
click at [814, 492] on button "Get Rates" at bounding box center [823, 487] width 69 height 26
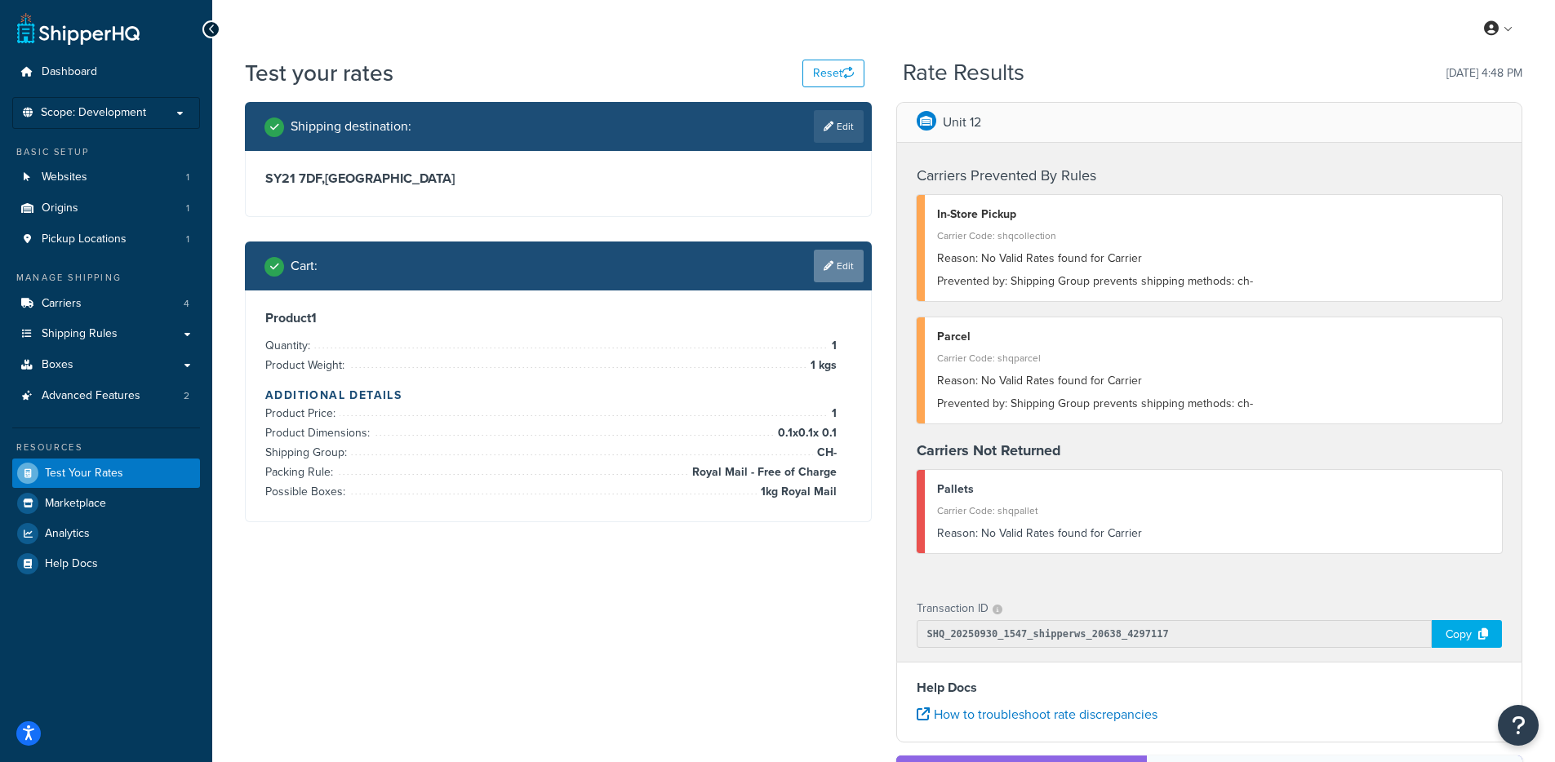
click at [849, 267] on link "Edit" at bounding box center [839, 266] width 50 height 33
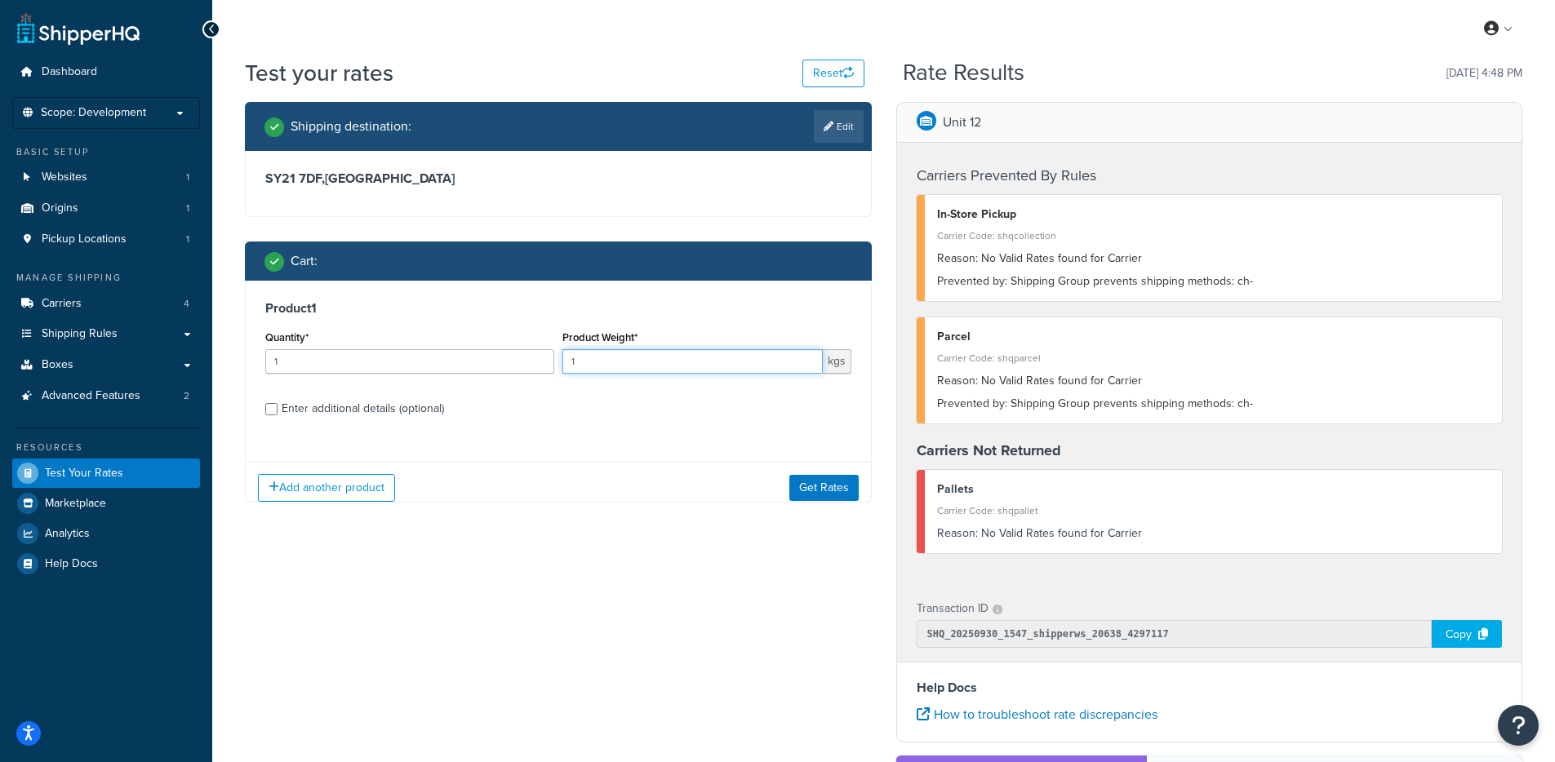
click at [655, 352] on input "1" at bounding box center [692, 361] width 260 height 24
type input "0.1"
click at [834, 494] on button "Get Rates" at bounding box center [823, 487] width 69 height 26
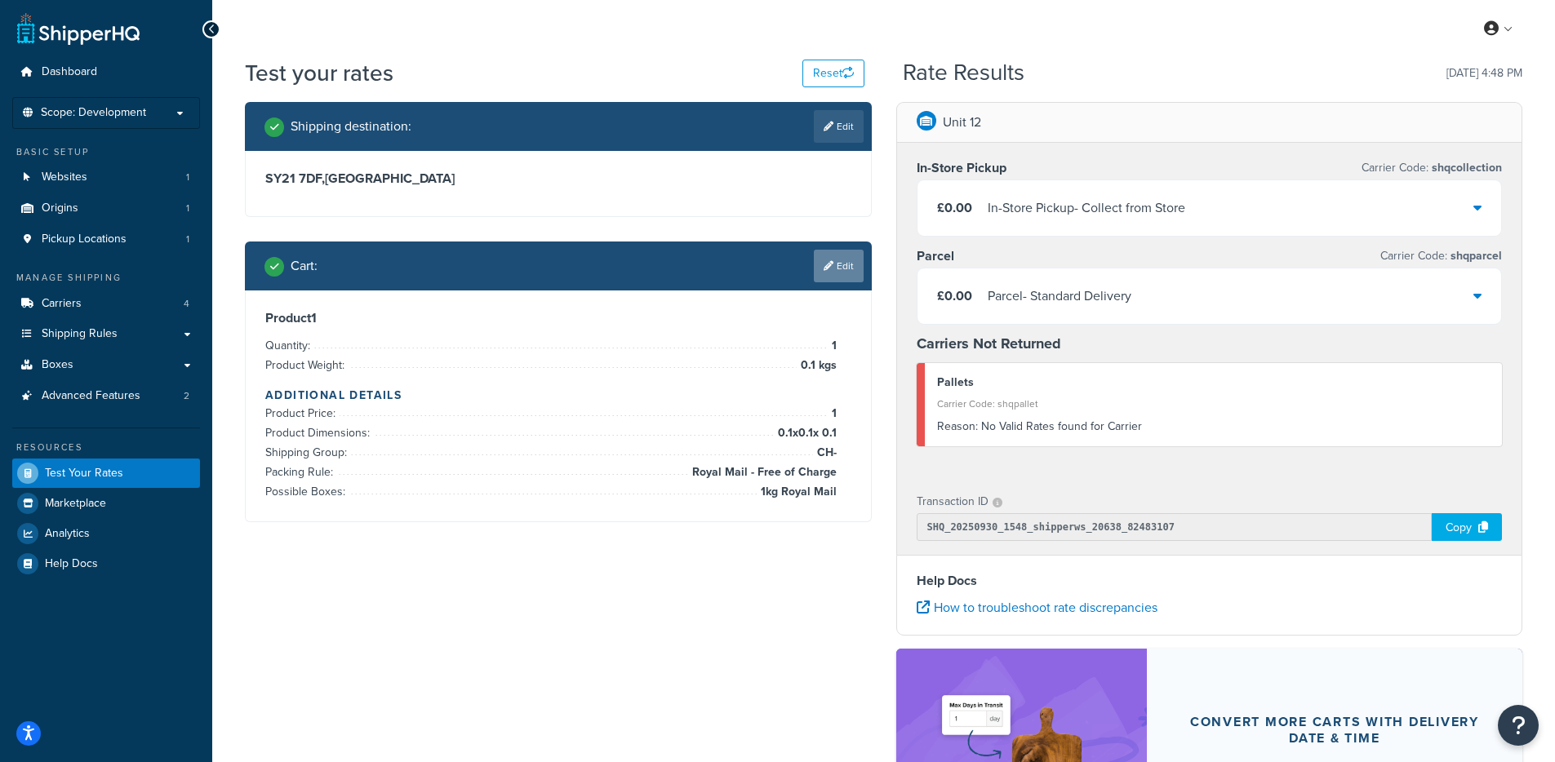
click at [828, 270] on icon at bounding box center [828, 266] width 10 height 10
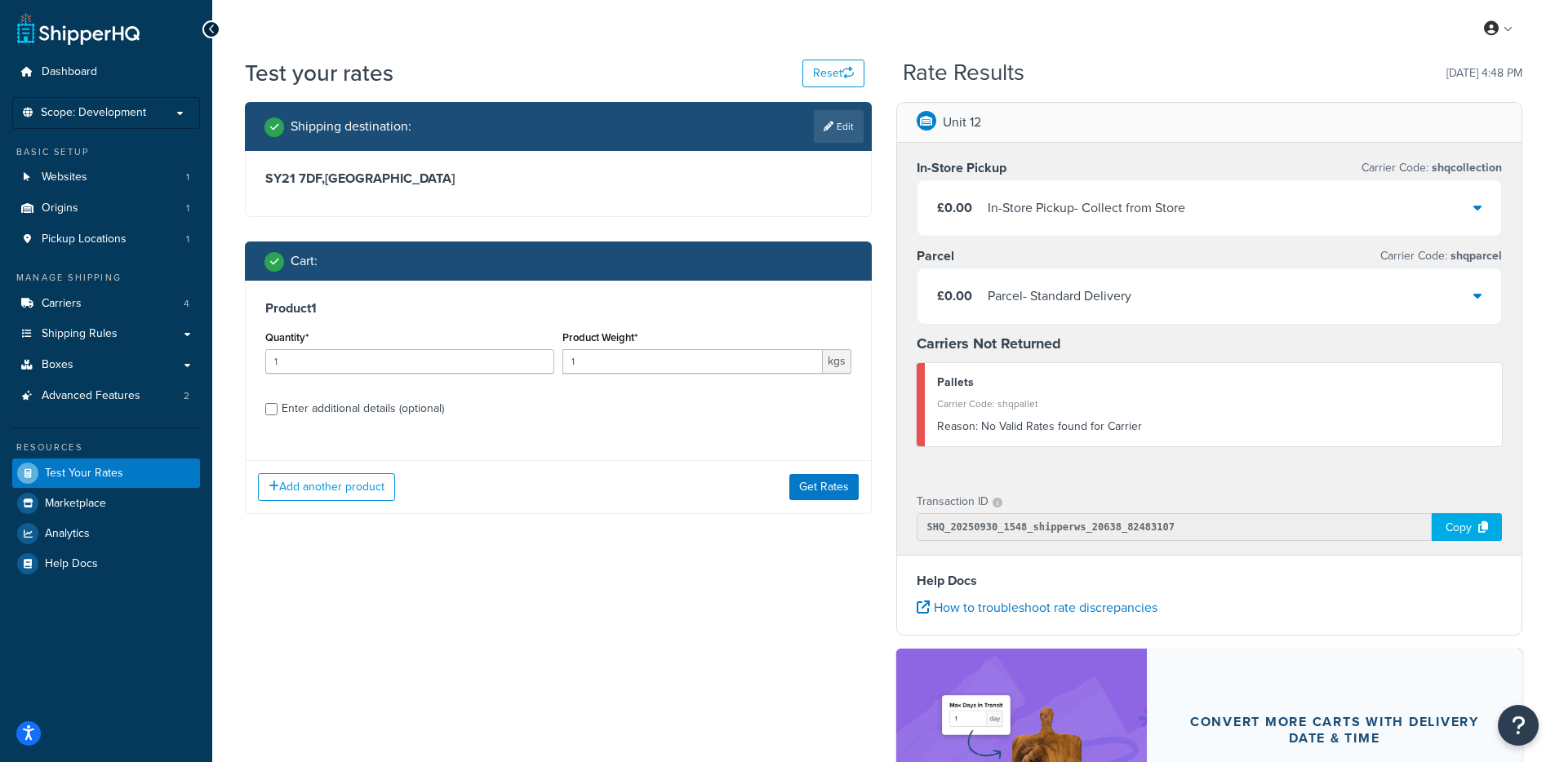
click at [384, 405] on div "Enter additional details (optional)" at bounding box center [363, 408] width 162 height 23
click at [277, 405] on input "Enter additional details (optional)" at bounding box center [271, 409] width 12 height 12
checkbox input "true"
select select "88100"
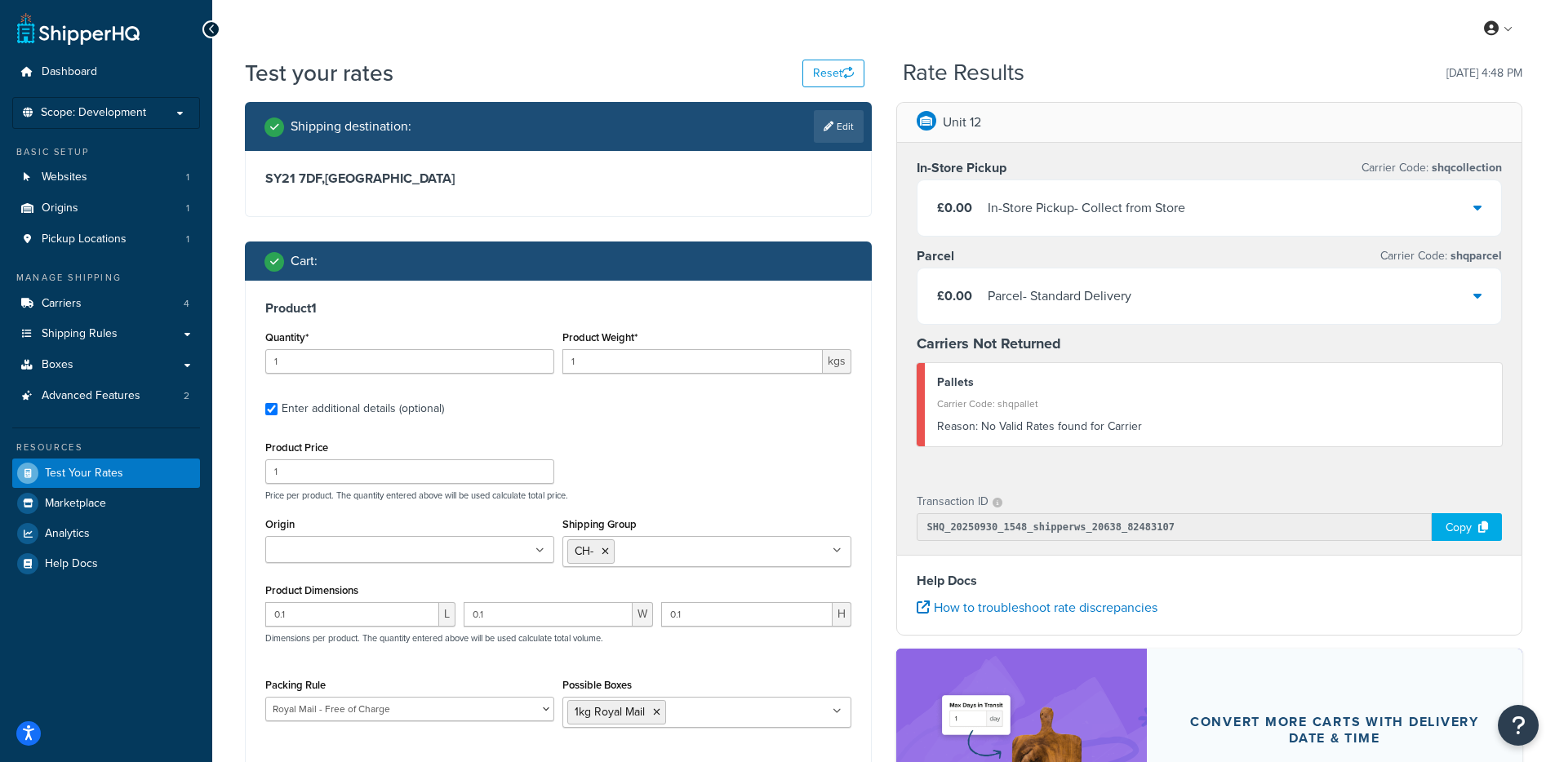
click at [655, 553] on input "Shipping Group" at bounding box center [691, 551] width 144 height 18
click at [892, 570] on div "Unit 12 In-Store Pickup Carrier Code: shqcollection £0.00 In-Store Pickup - Col…" at bounding box center [1209, 521] width 651 height 839
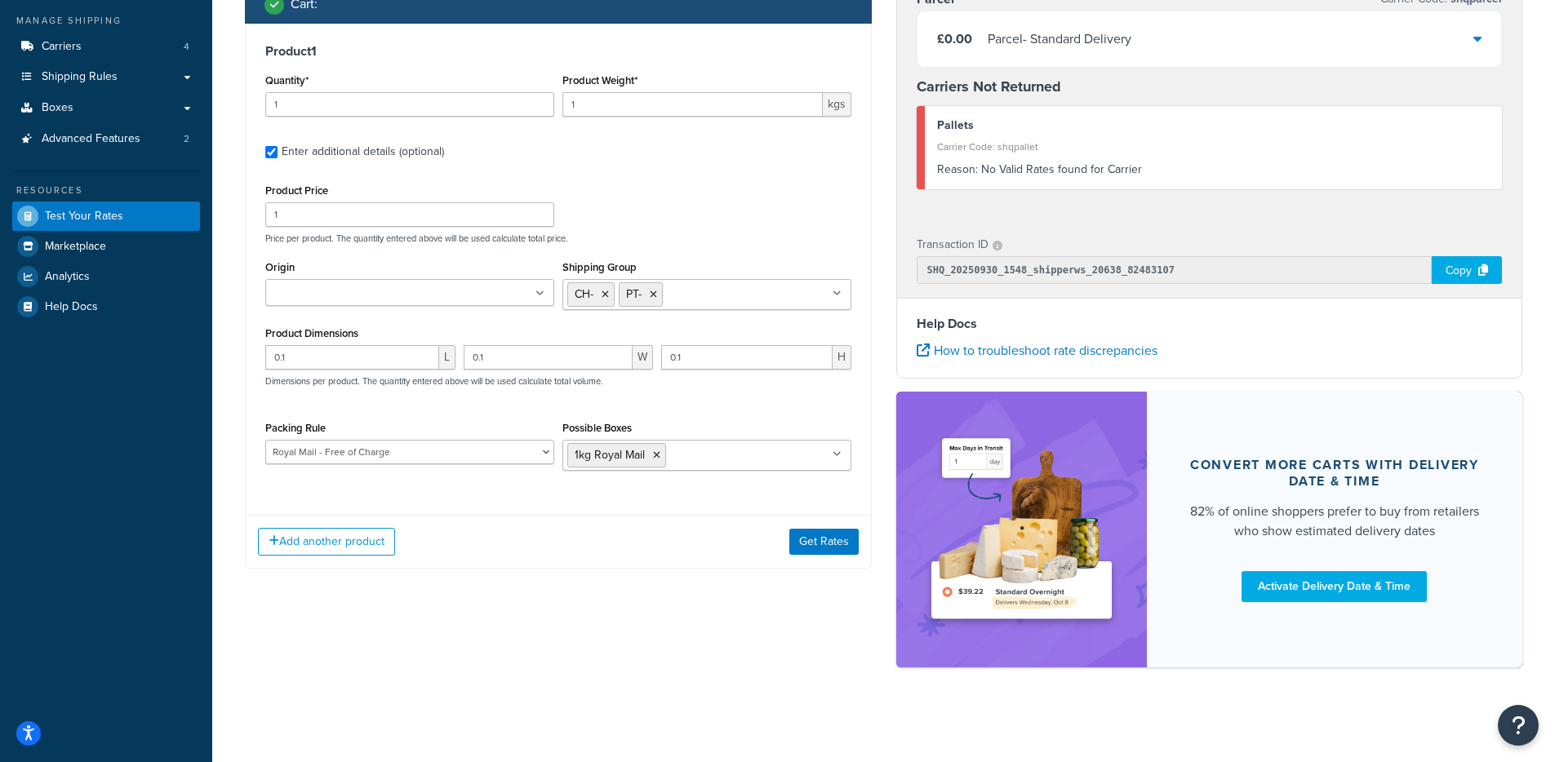
scroll to position [261, 0]
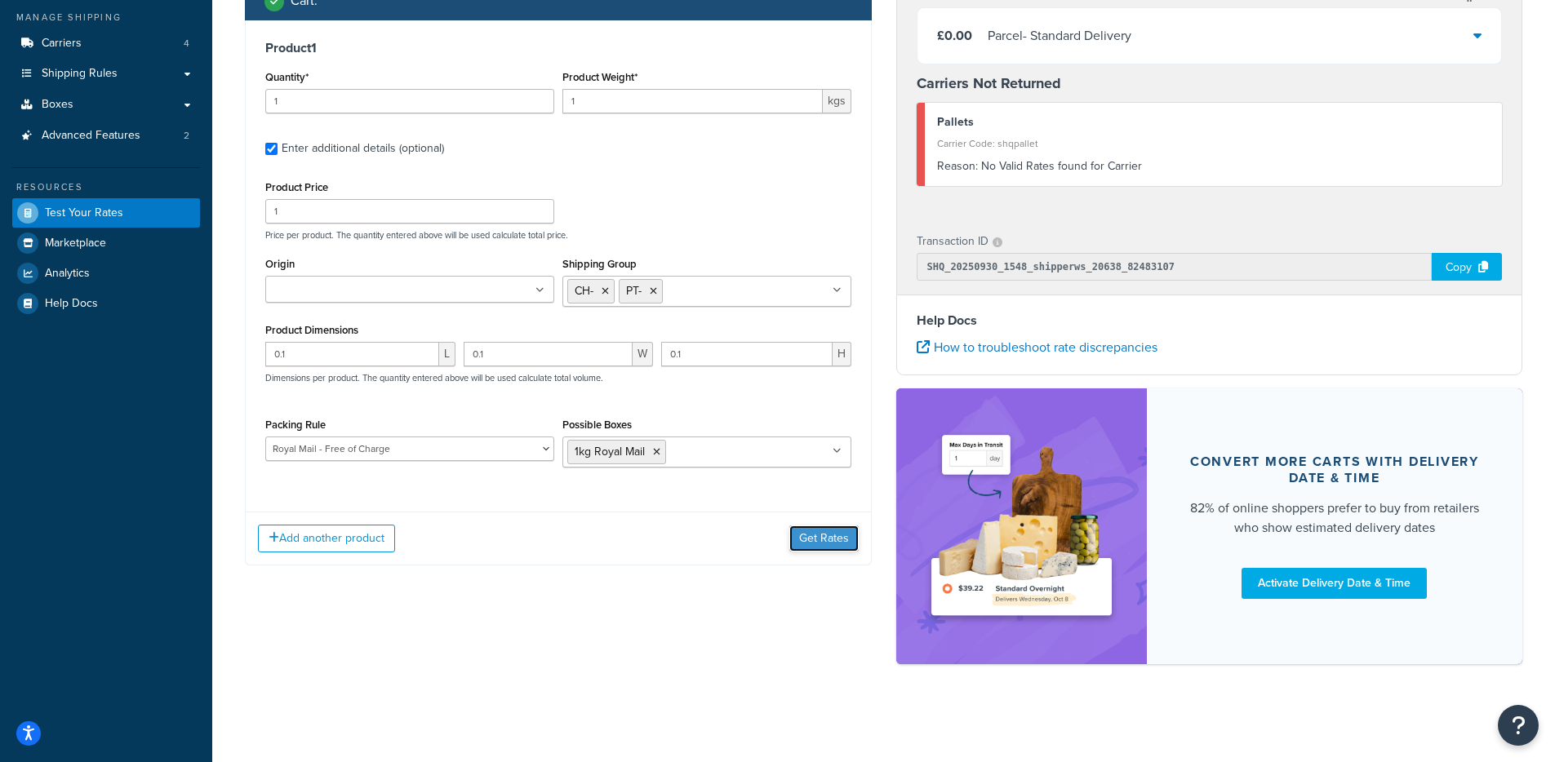
click at [821, 530] on button "Get Rates" at bounding box center [823, 539] width 69 height 26
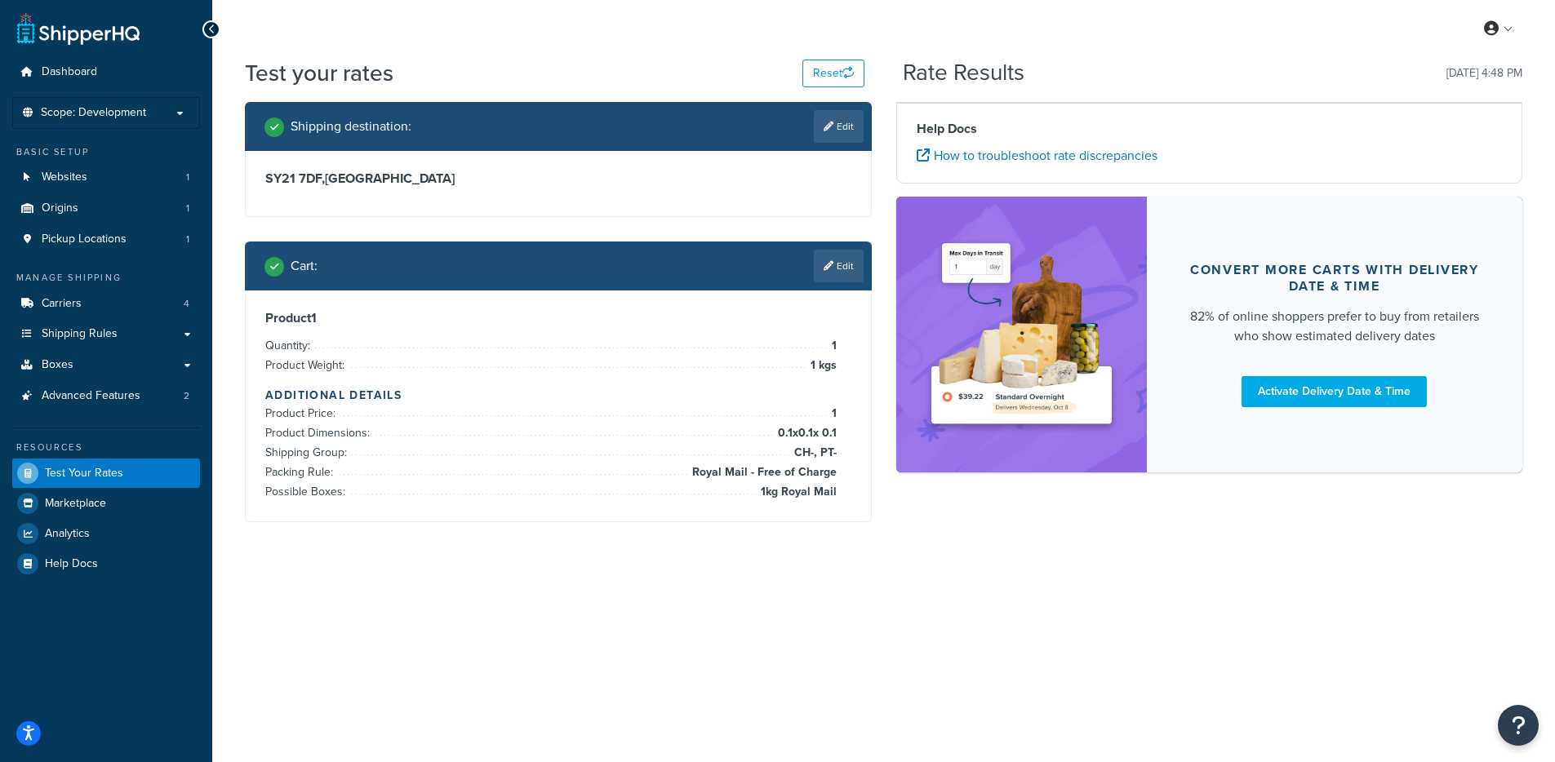
scroll to position [0, 0]
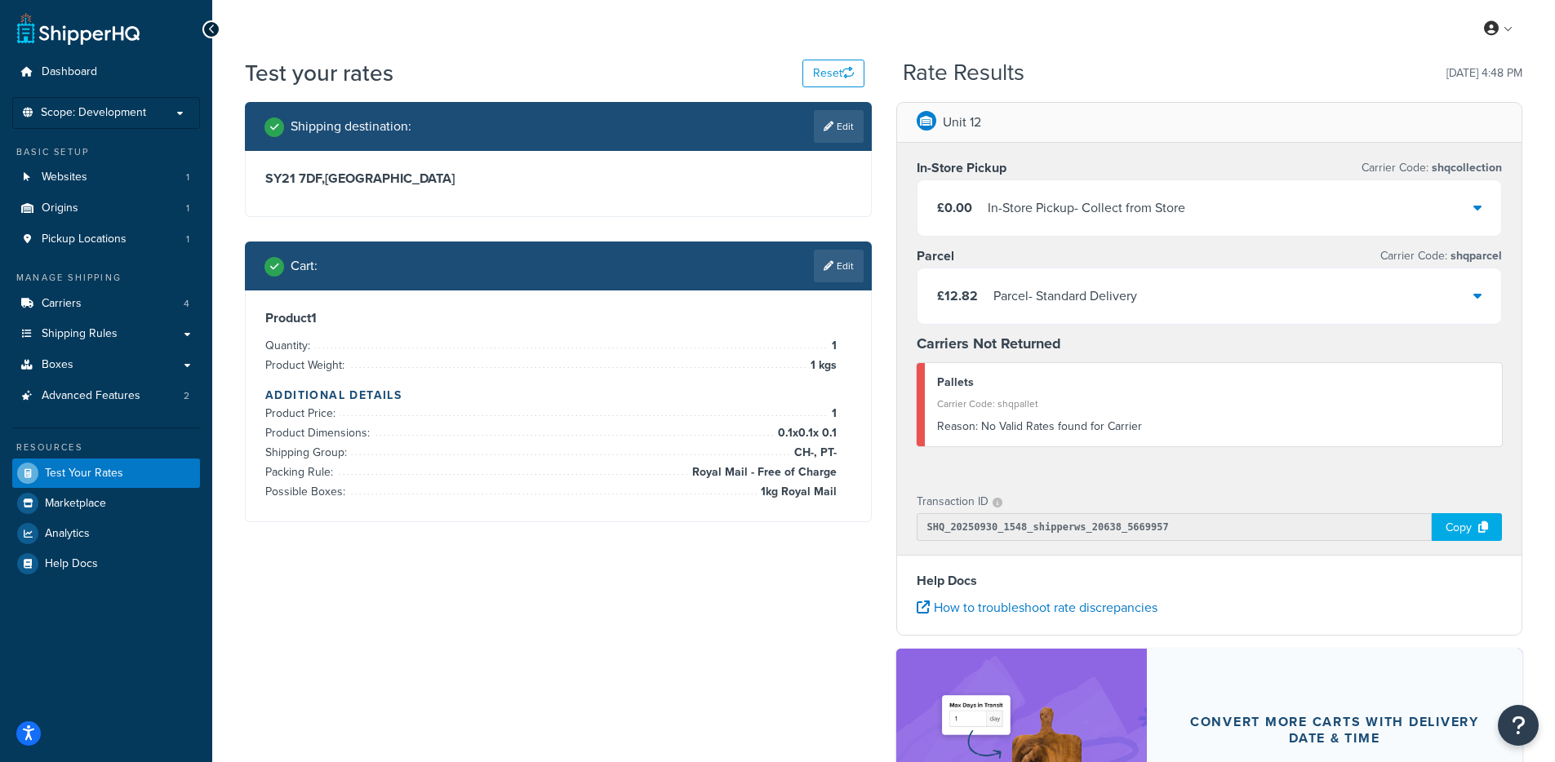
click at [1147, 308] on div "£12.82 Parcel - Standard Delivery" at bounding box center [1209, 295] width 584 height 55
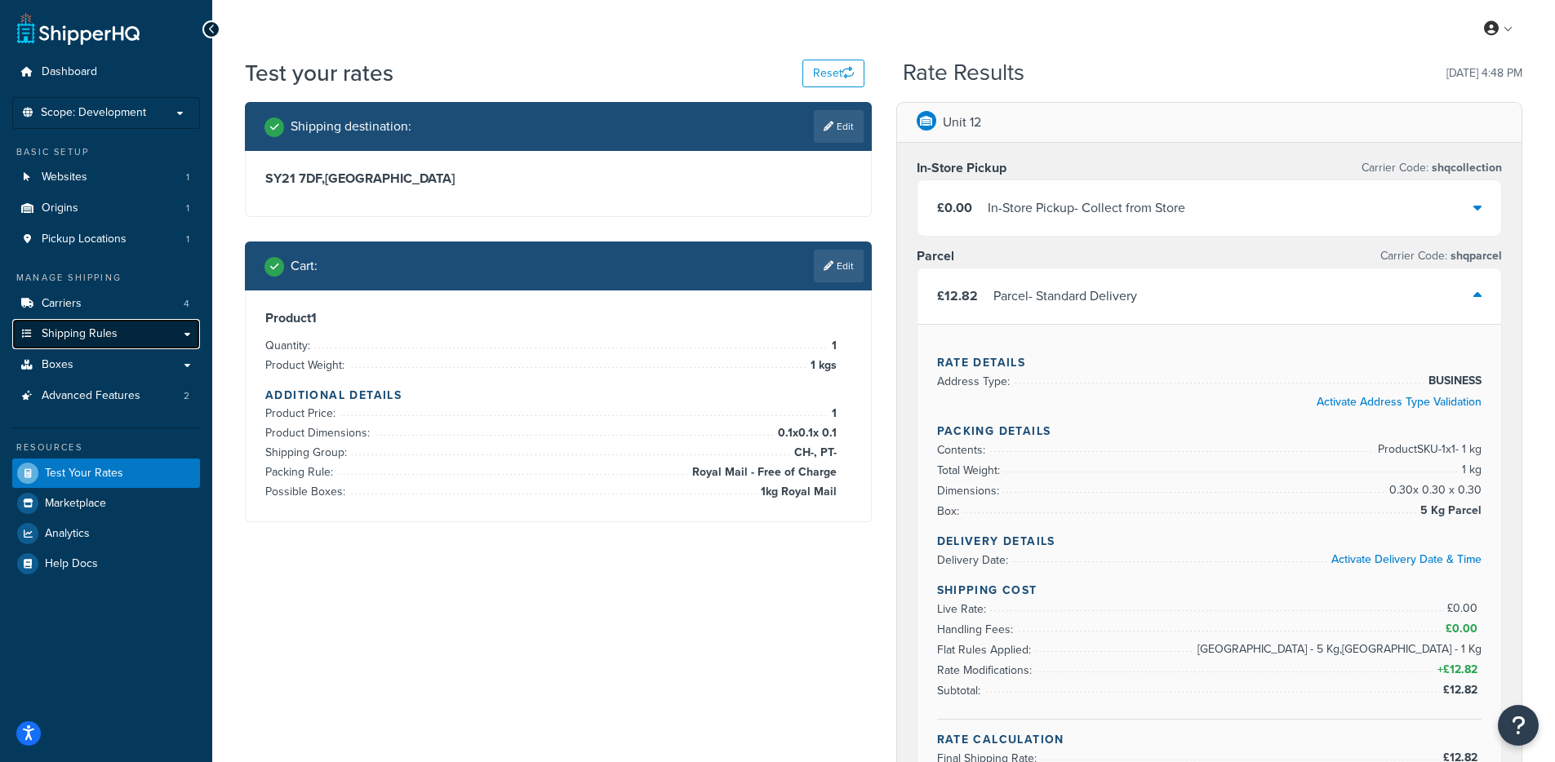
click at [124, 336] on link "Shipping Rules" at bounding box center [106, 334] width 188 height 30
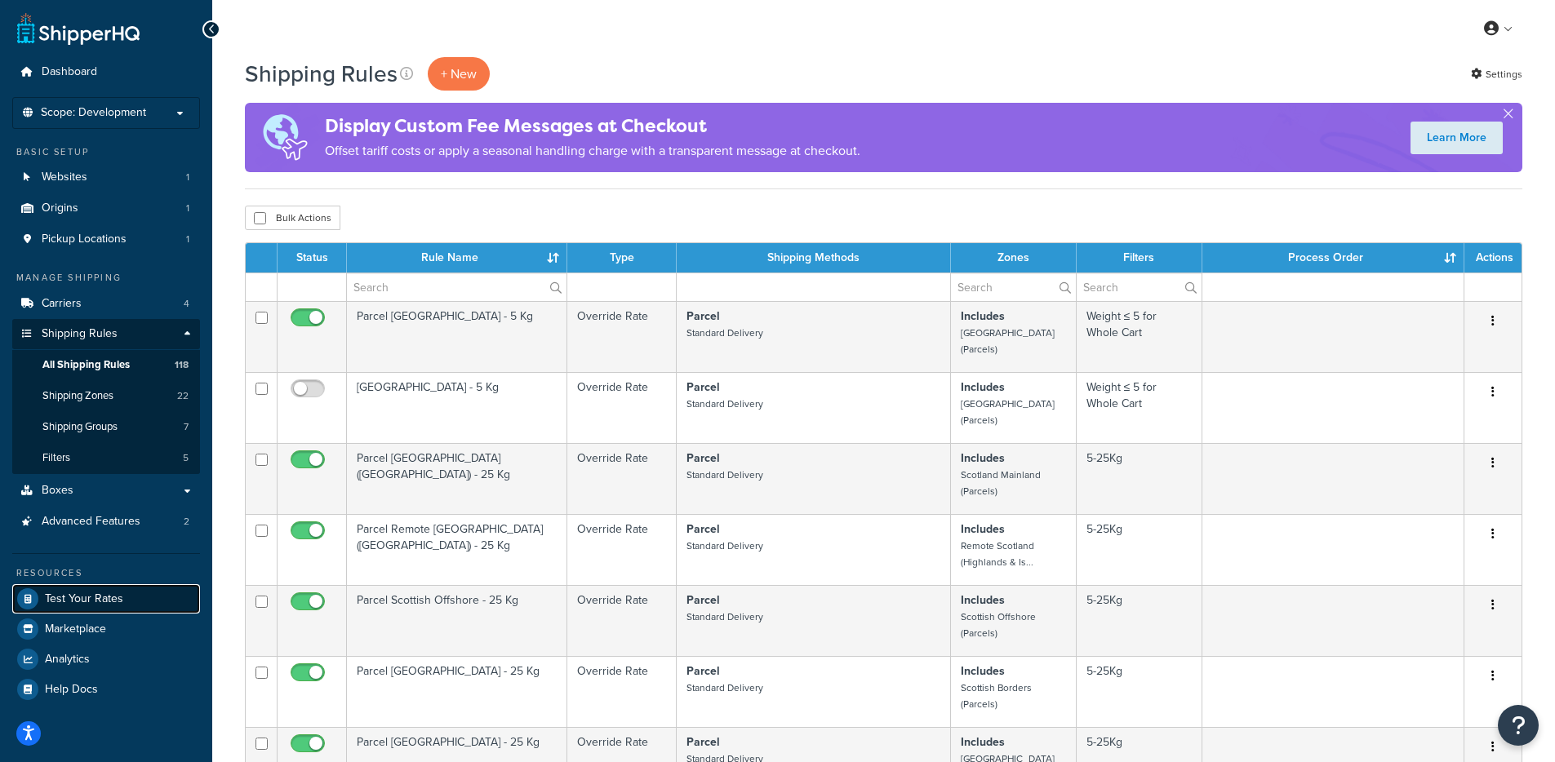
click at [69, 594] on span "Test Your Rates" at bounding box center [84, 599] width 78 height 14
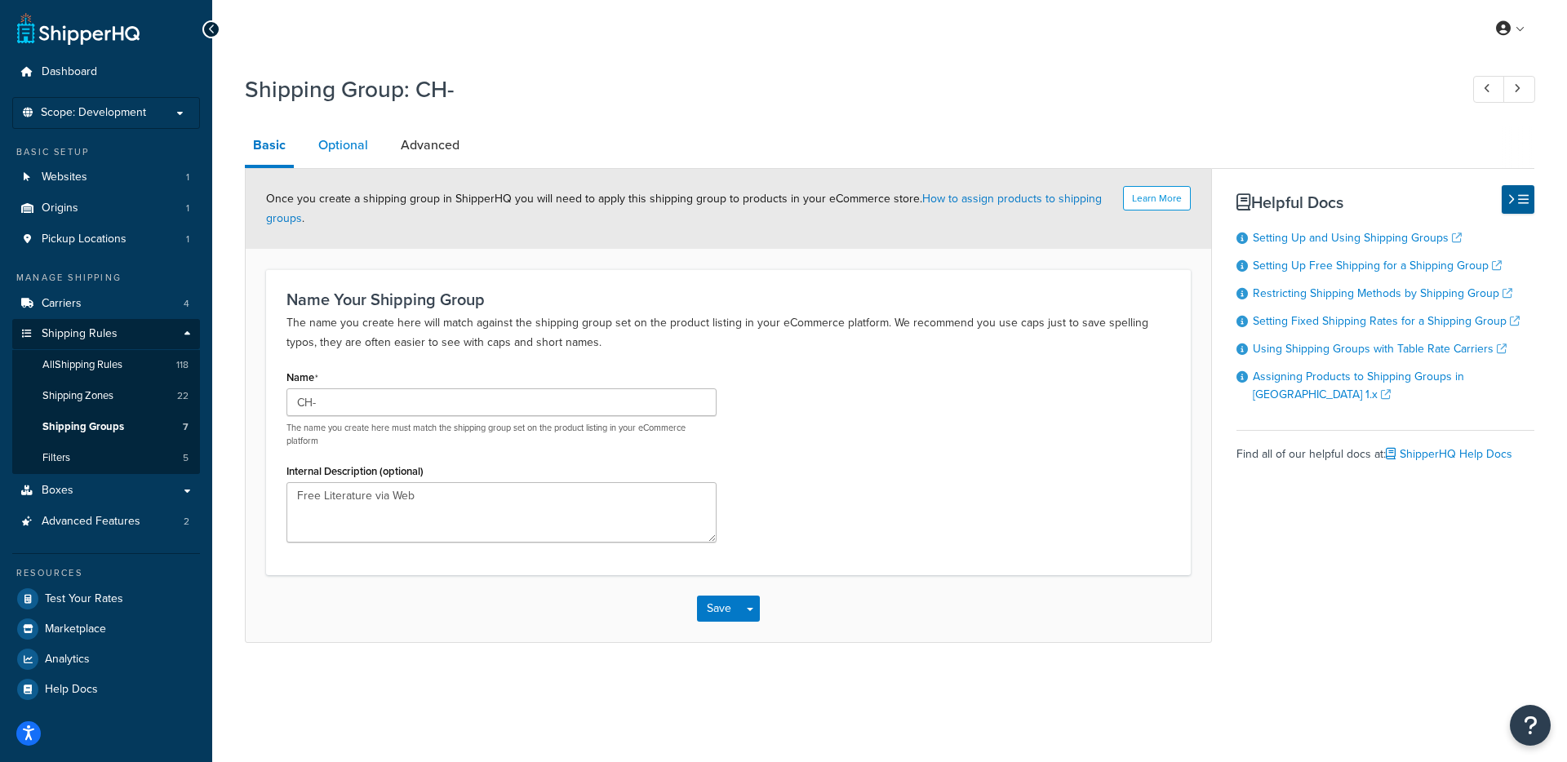
click at [353, 138] on link "Optional" at bounding box center [343, 145] width 66 height 39
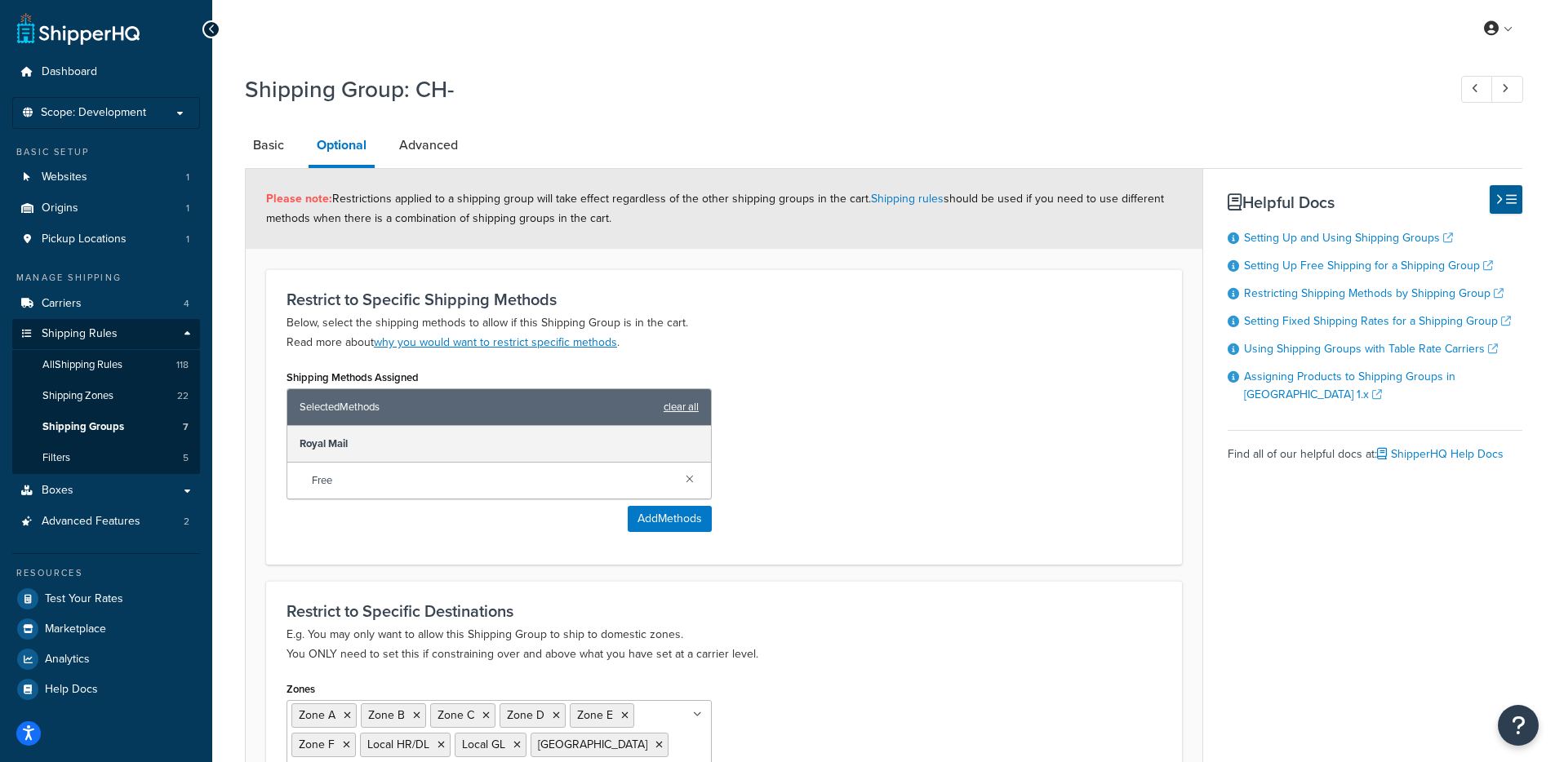
click at [687, 408] on link "clear all" at bounding box center [680, 407] width 35 height 23
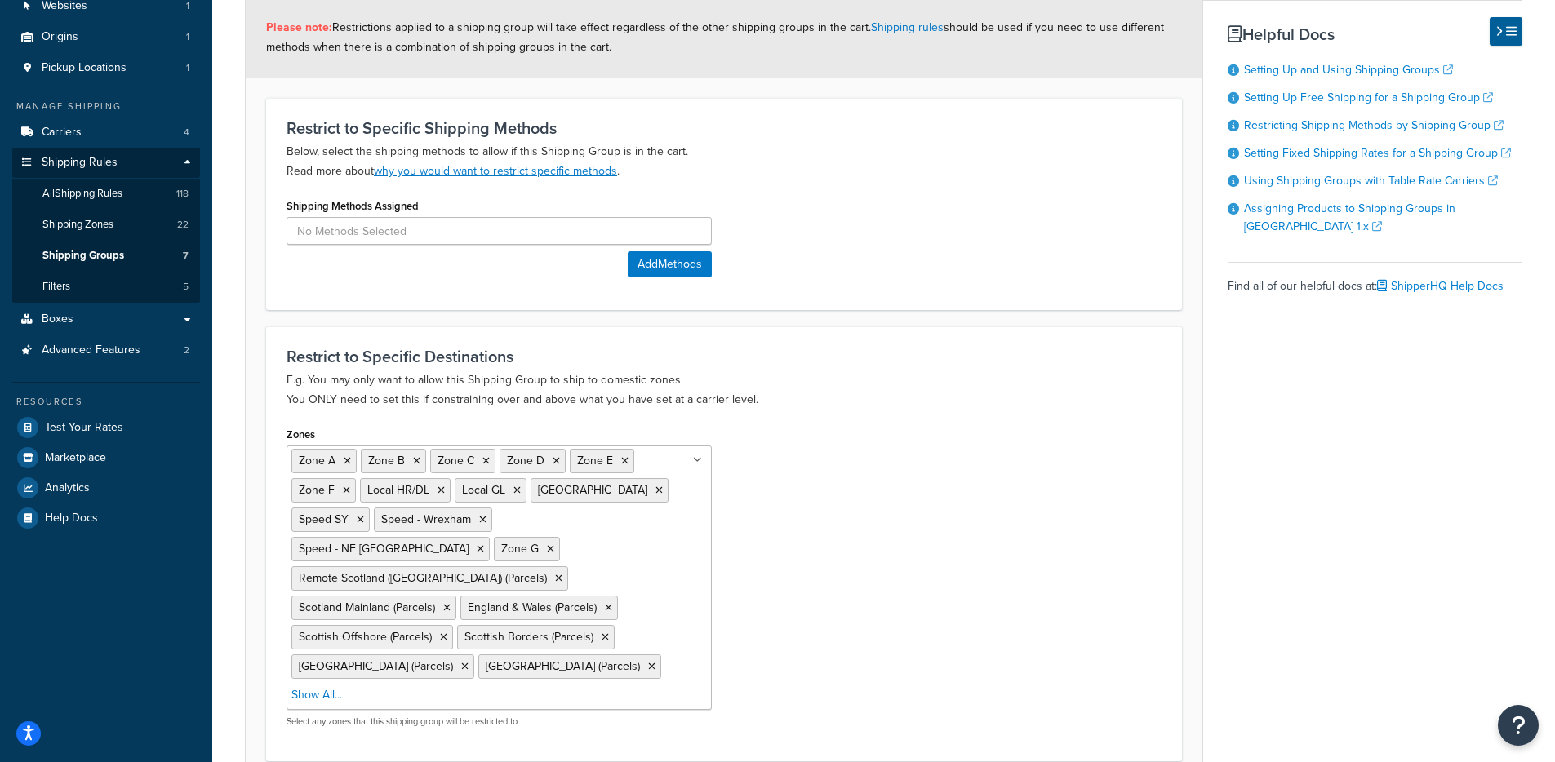
scroll to position [289, 0]
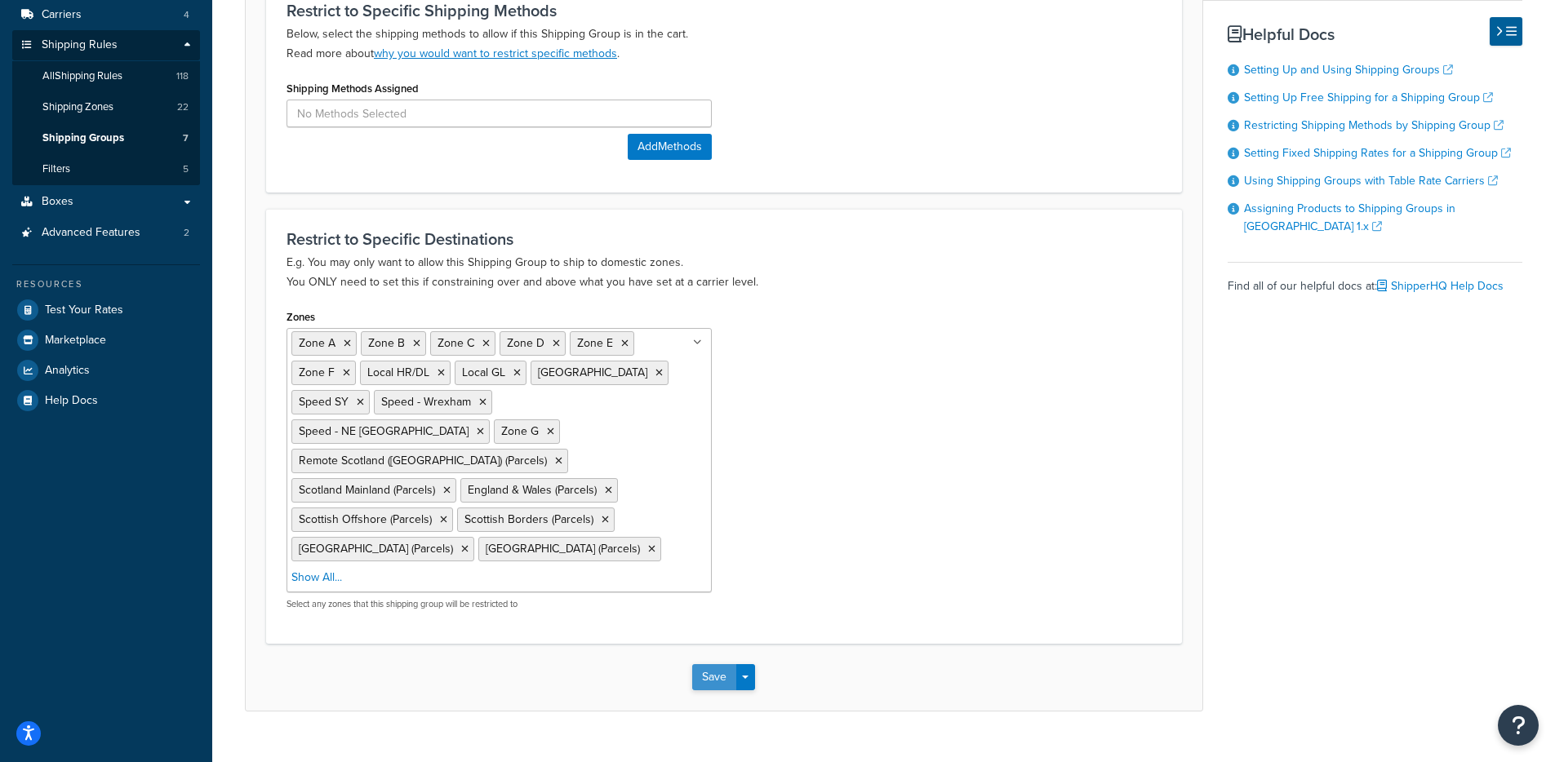
click at [705, 664] on button "Save" at bounding box center [714, 677] width 44 height 26
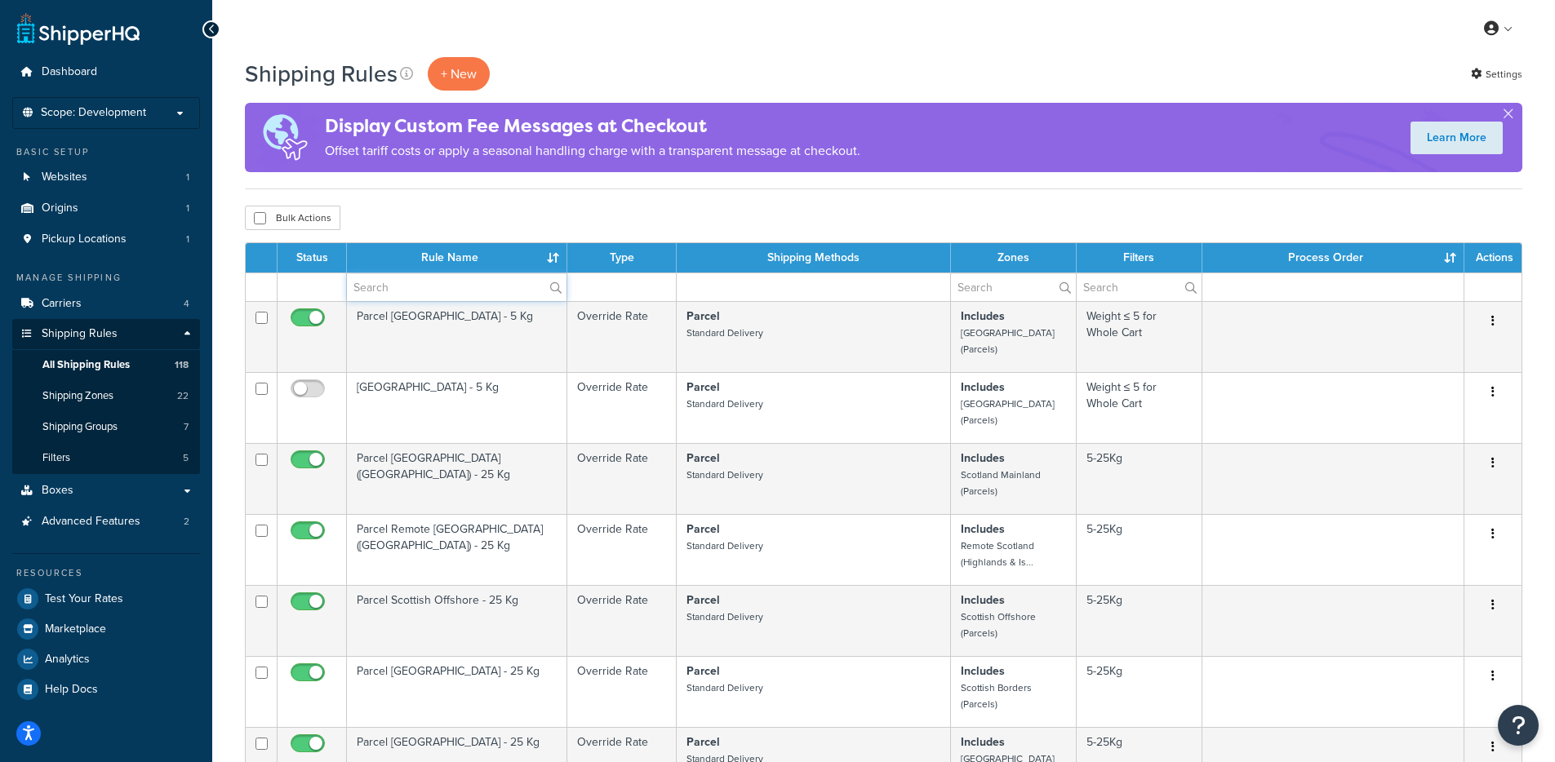
click at [407, 283] on input "text" at bounding box center [457, 287] width 220 height 28
type input "parcel"
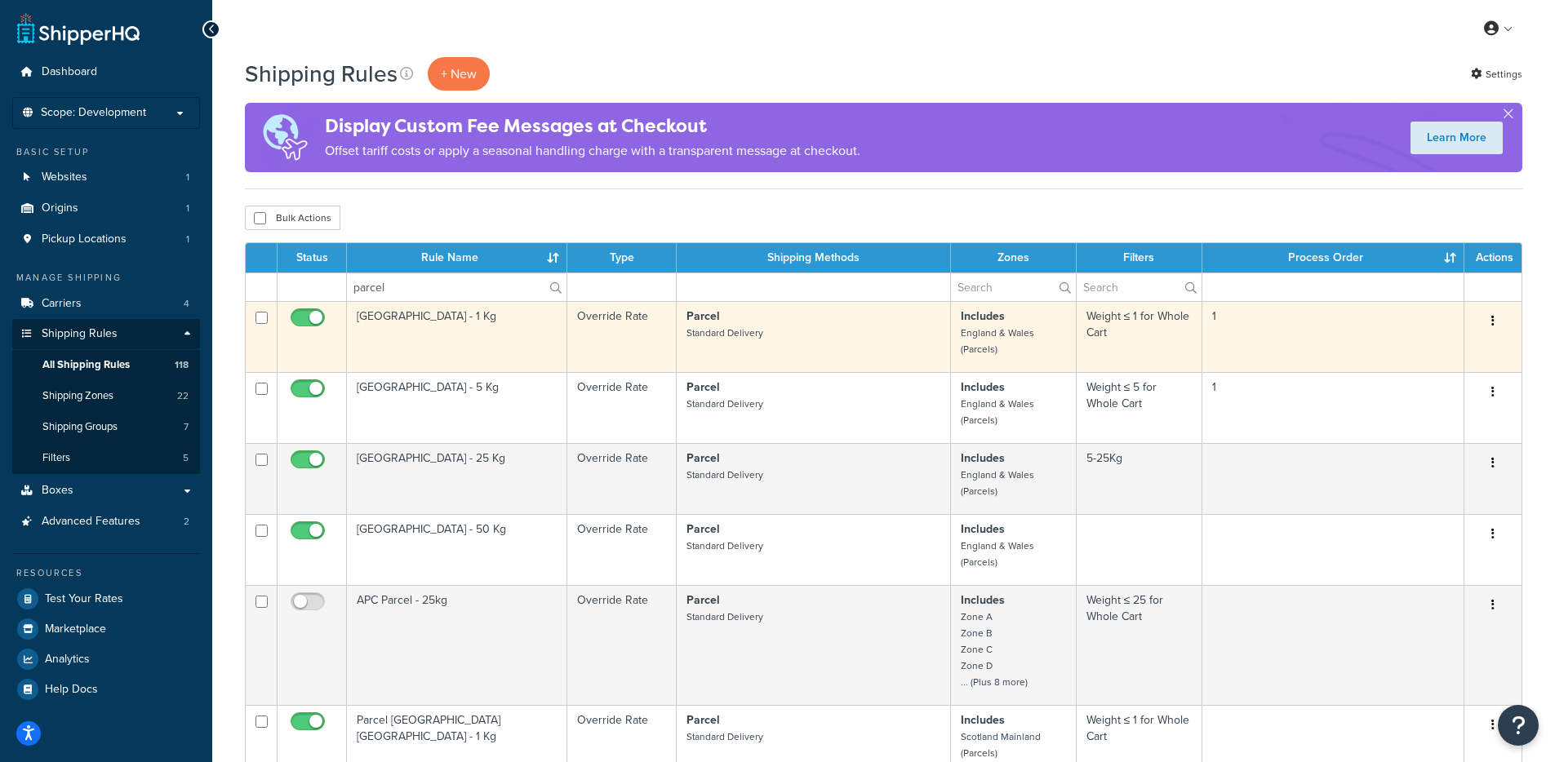
click at [431, 356] on td "[GEOGRAPHIC_DATA] - 1 Kg" at bounding box center [457, 336] width 220 height 71
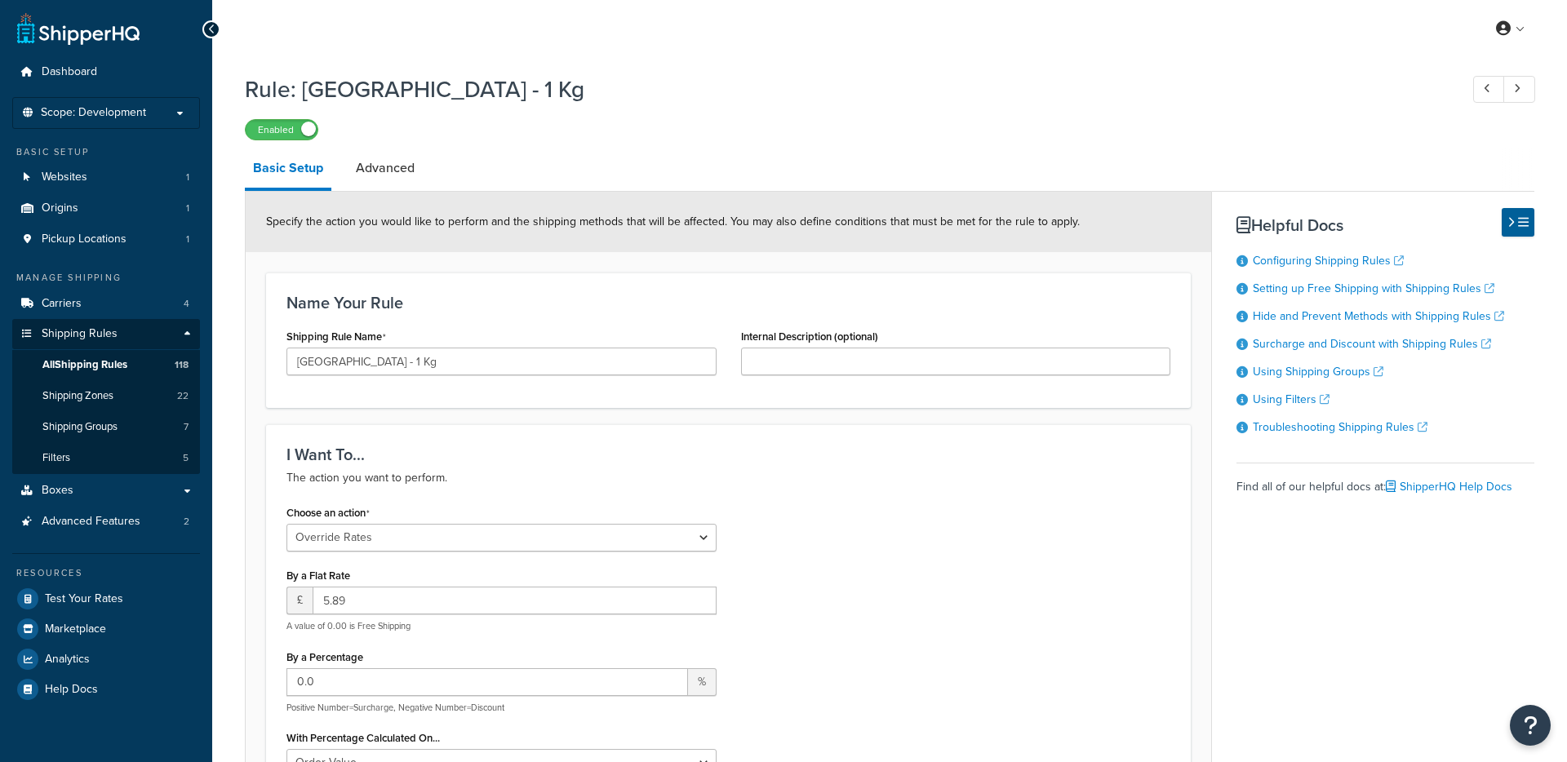
select select "OVERRIDE"
select select "BOX"
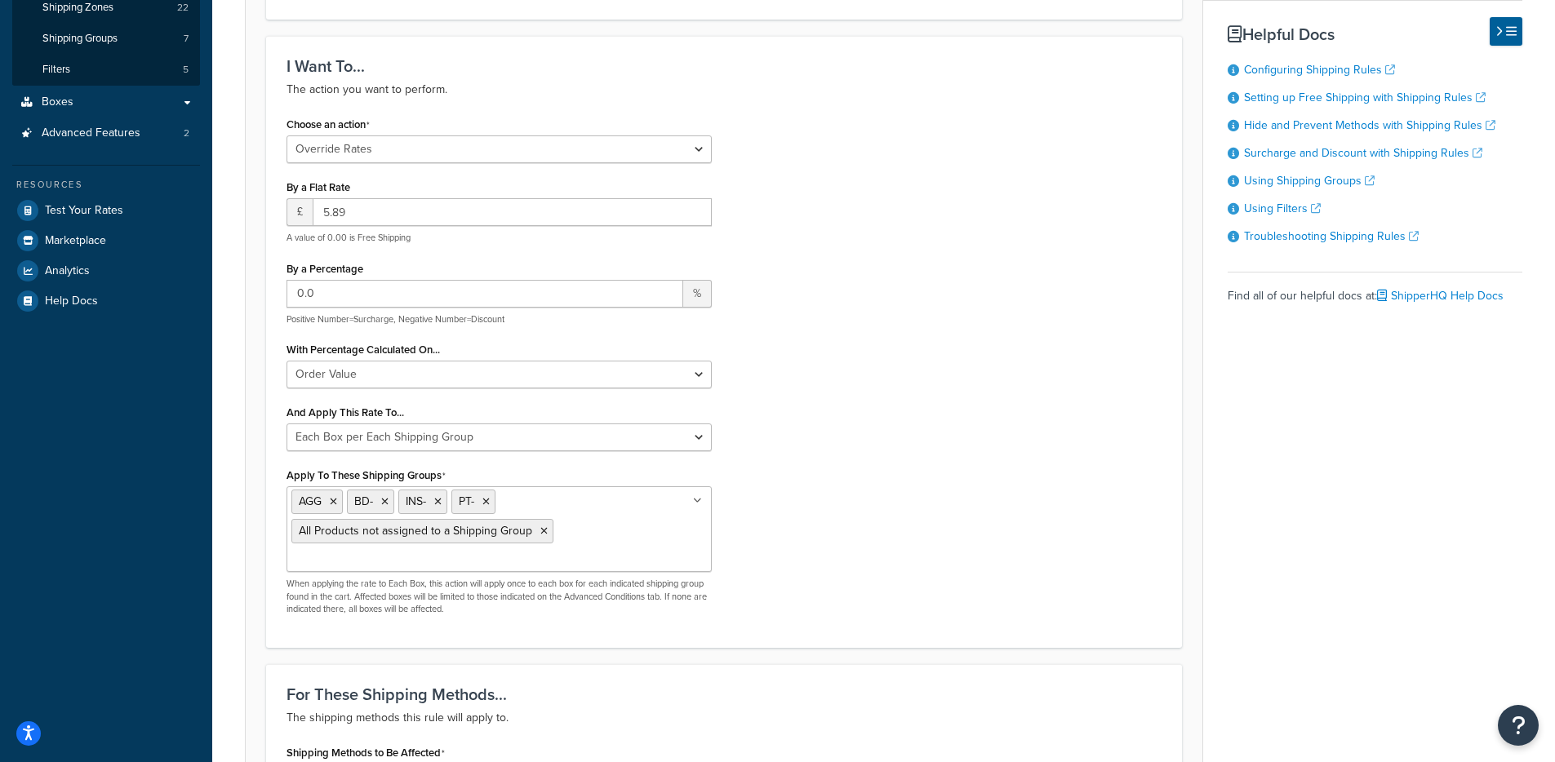
scroll to position [490, 0]
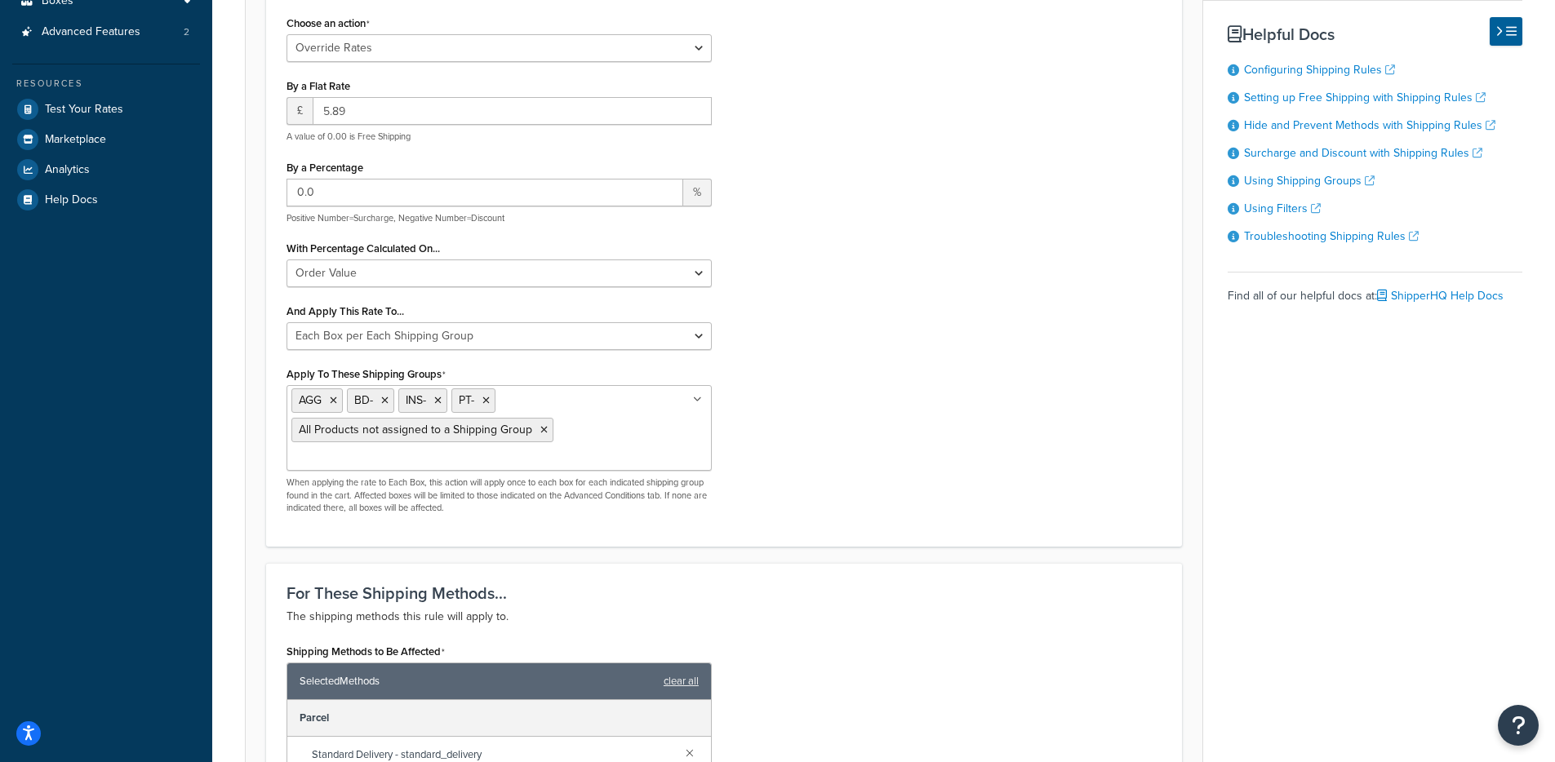
click at [597, 415] on ul "AGG BD- INS- PT- All Products not assigned to a Shipping Group" at bounding box center [498, 428] width 425 height 86
click at [863, 442] on div "Choose an action Choose an action Override Rates Surcharge or discount rates Hi…" at bounding box center [723, 268] width 899 height 515
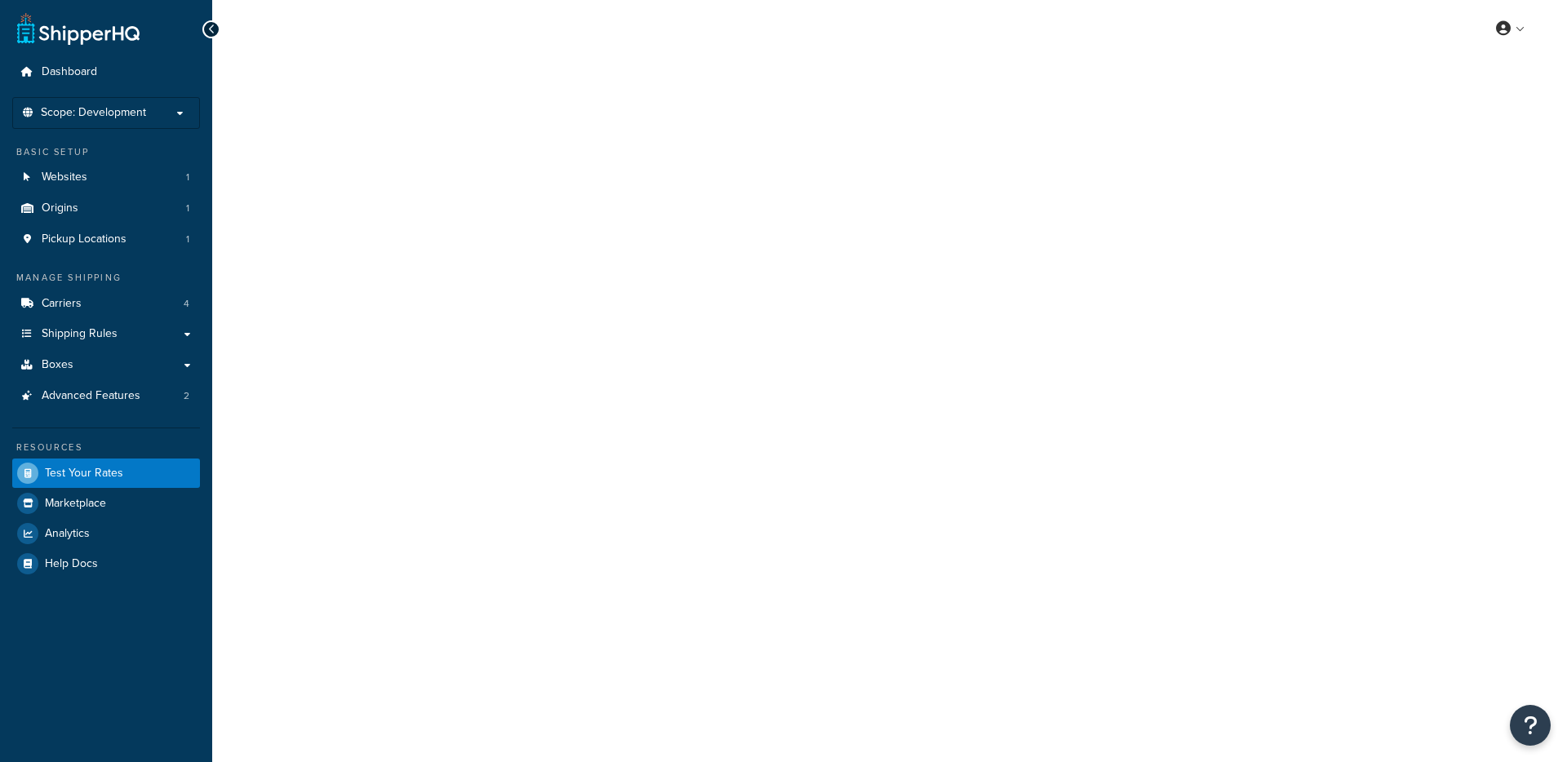
select select "[GEOGRAPHIC_DATA]"
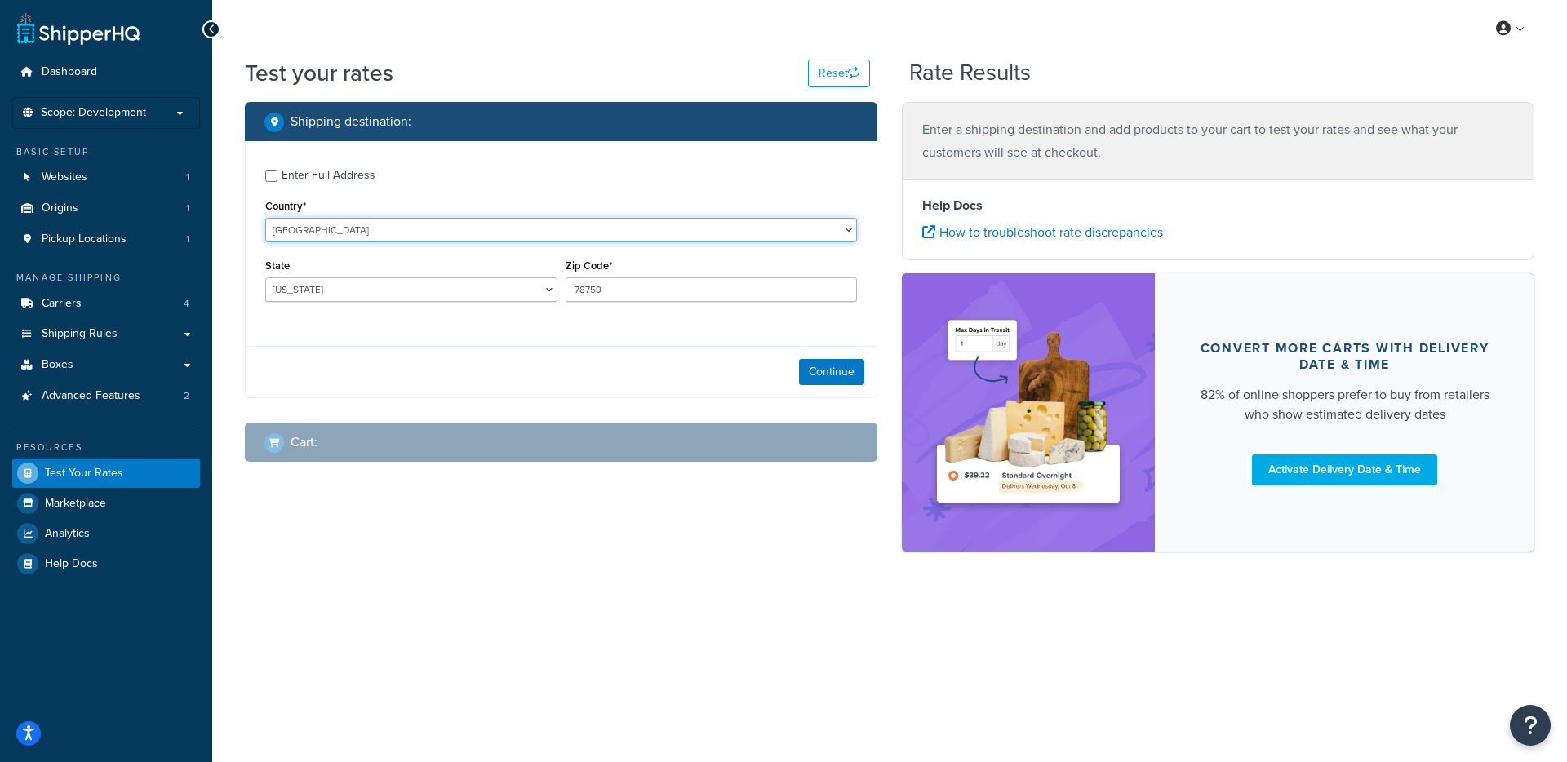
select select "GB"
click at [265, 218] on select "[GEOGRAPHIC_DATA] [GEOGRAPHIC_DATA] [GEOGRAPHIC_DATA] [GEOGRAPHIC_DATA] [GEOGRA…" at bounding box center [561, 230] width 592 height 24
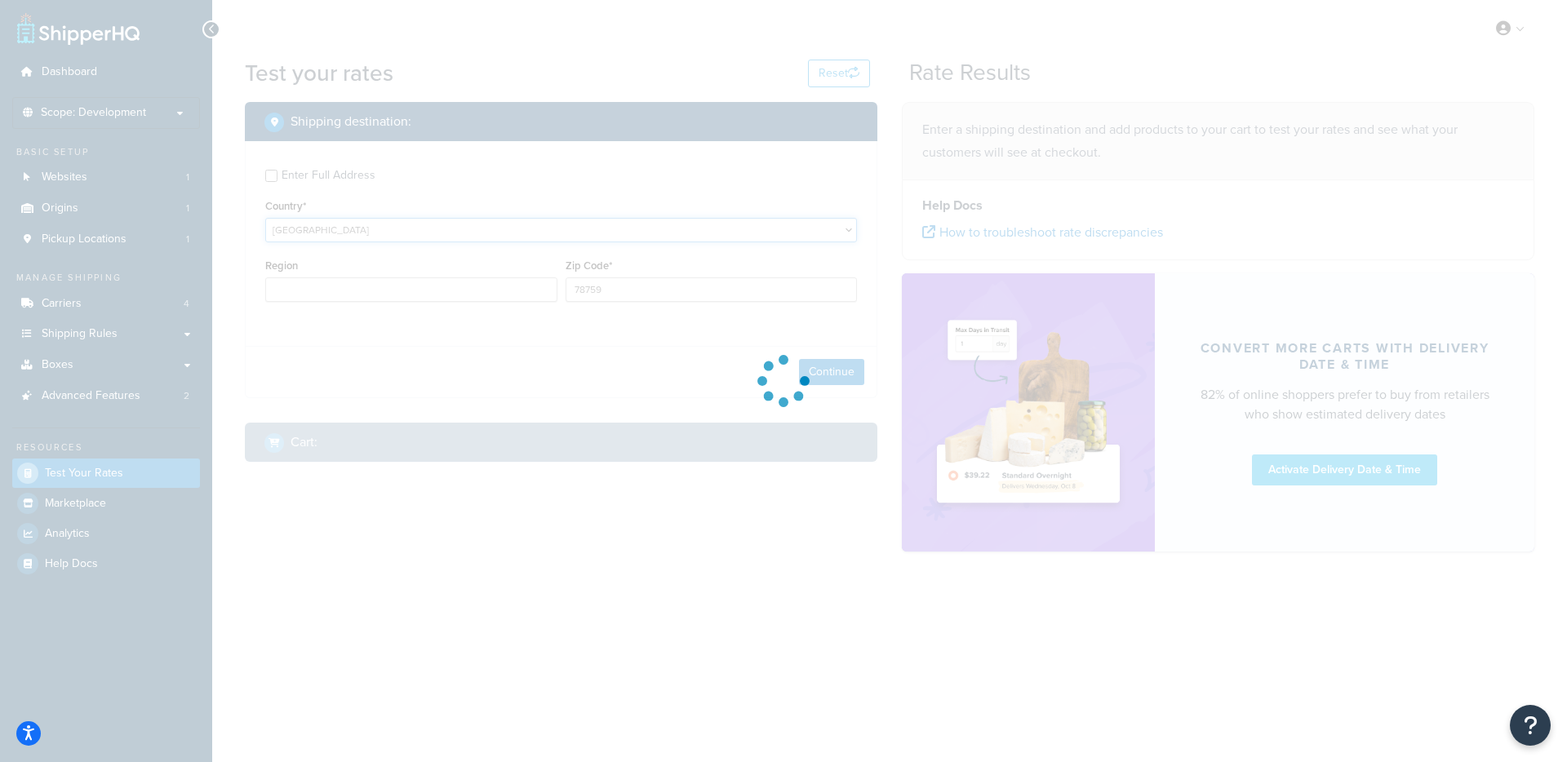
type input "[GEOGRAPHIC_DATA]"
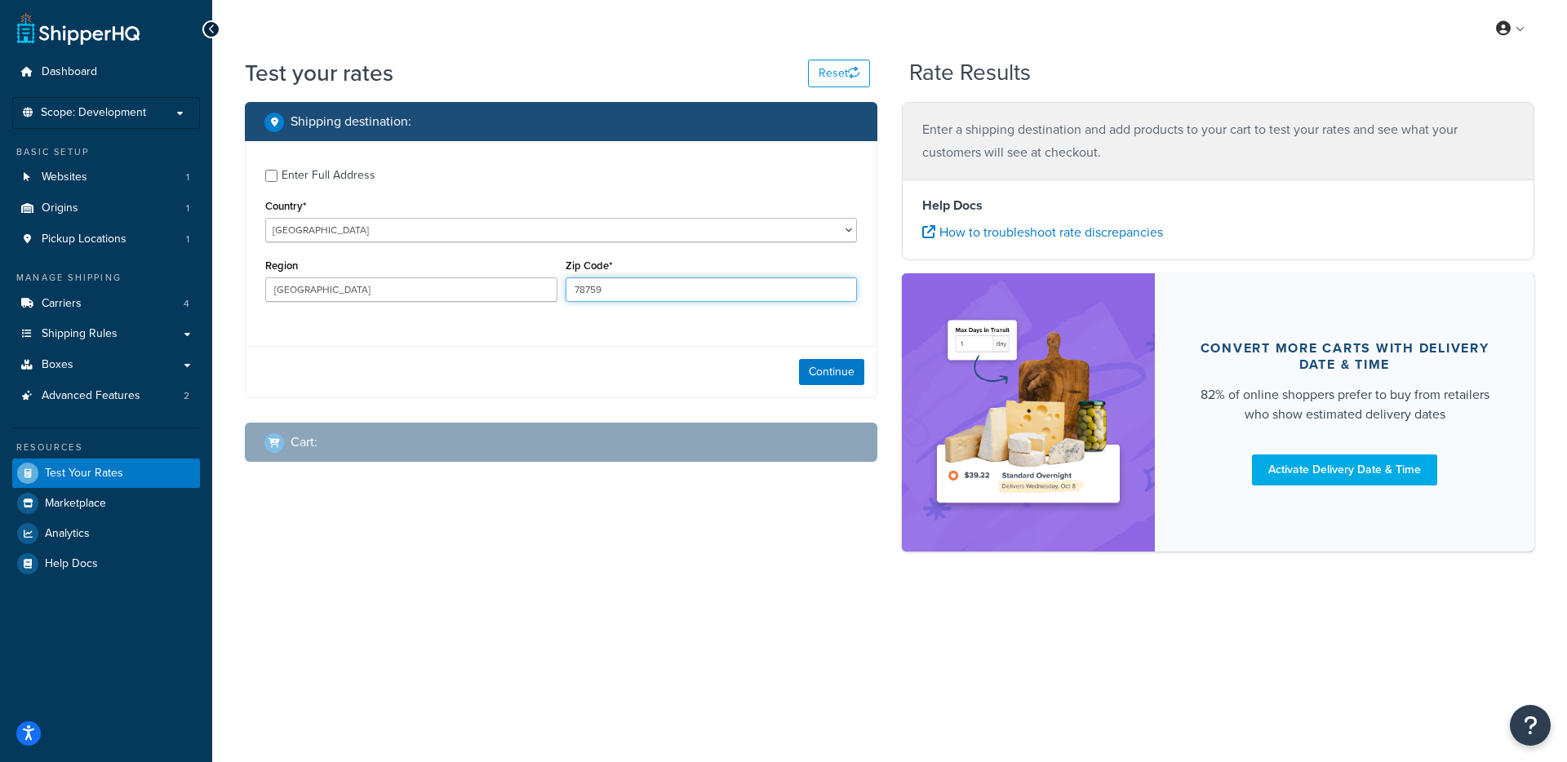
click at [627, 291] on input "78759" at bounding box center [712, 289] width 292 height 24
drag, startPoint x: 632, startPoint y: 386, endPoint x: 660, endPoint y: 392, distance: 28.3
click at [0, 761] on nordpass-autofill-portal at bounding box center [0, 762] width 0 height 0
type input "SY21 7DF"
type input "Powys"
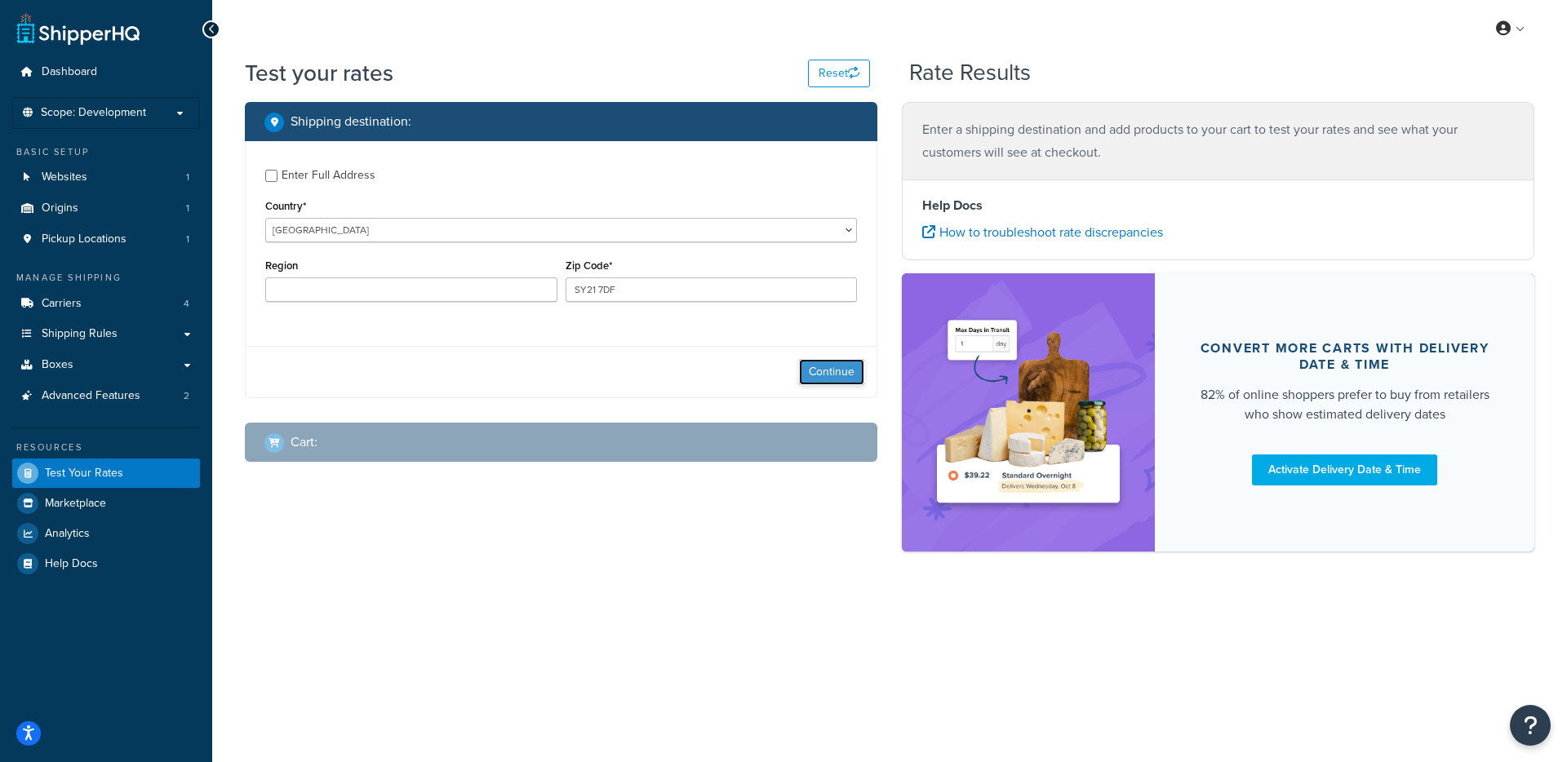
click at [808, 372] on button "Continue" at bounding box center [831, 372] width 65 height 26
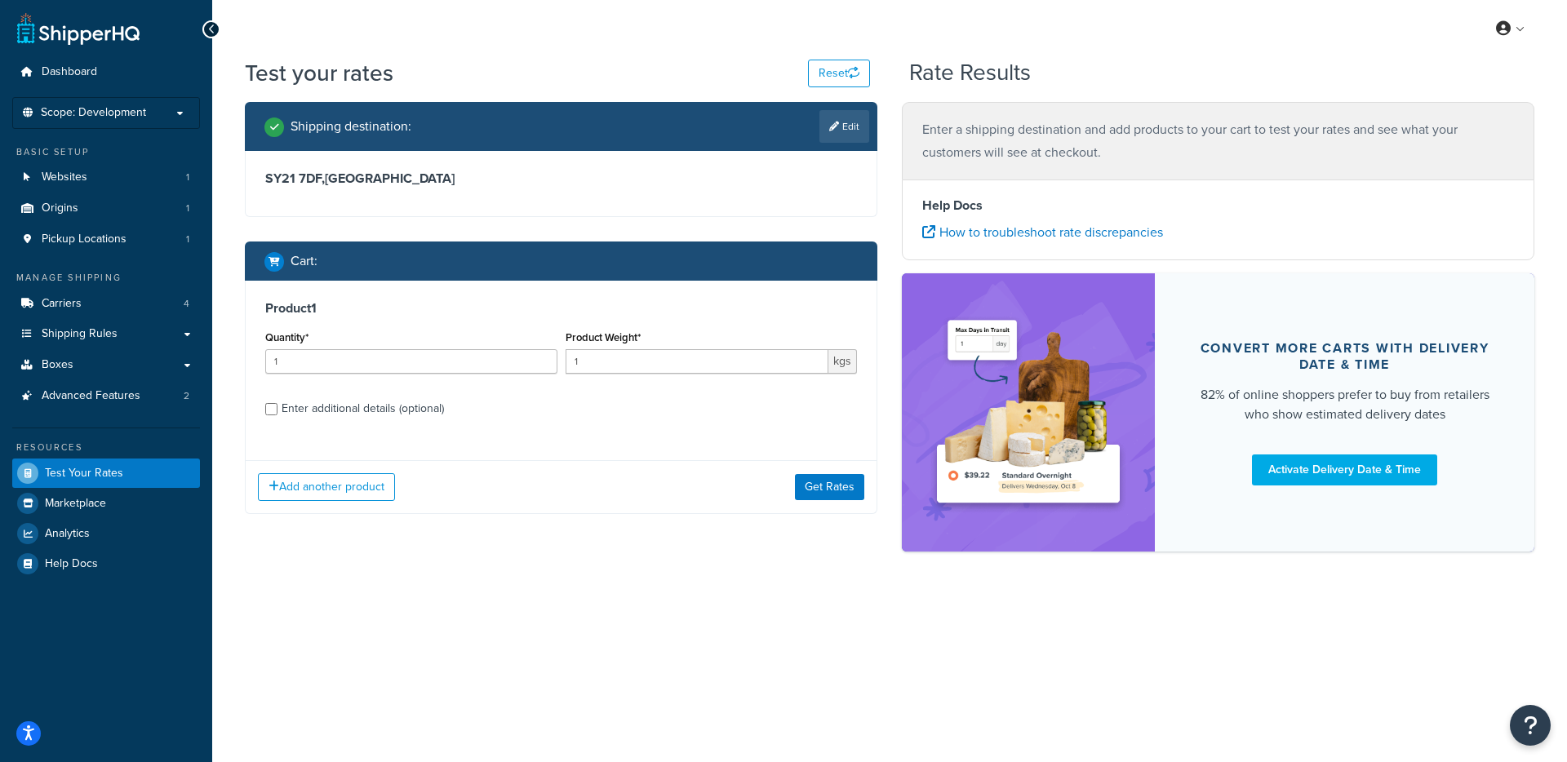
click at [403, 405] on div "Enter additional details (optional)" at bounding box center [363, 408] width 162 height 23
click at [277, 405] on input "Enter additional details (optional)" at bounding box center [271, 409] width 12 height 12
checkbox input "true"
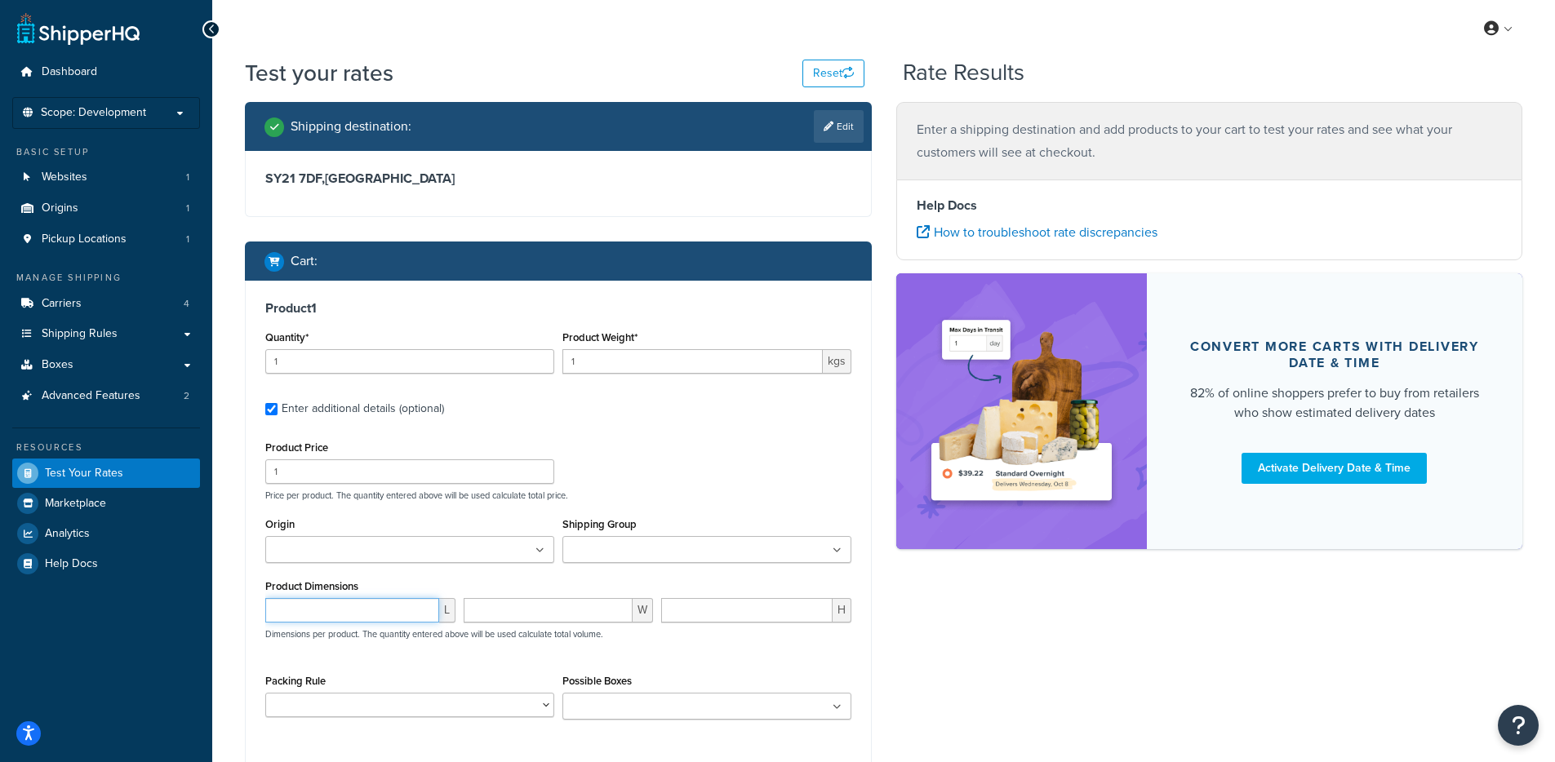
click at [331, 608] on input "number" at bounding box center [352, 610] width 174 height 24
type input "0.1"
type input "9"
type input "0.1"
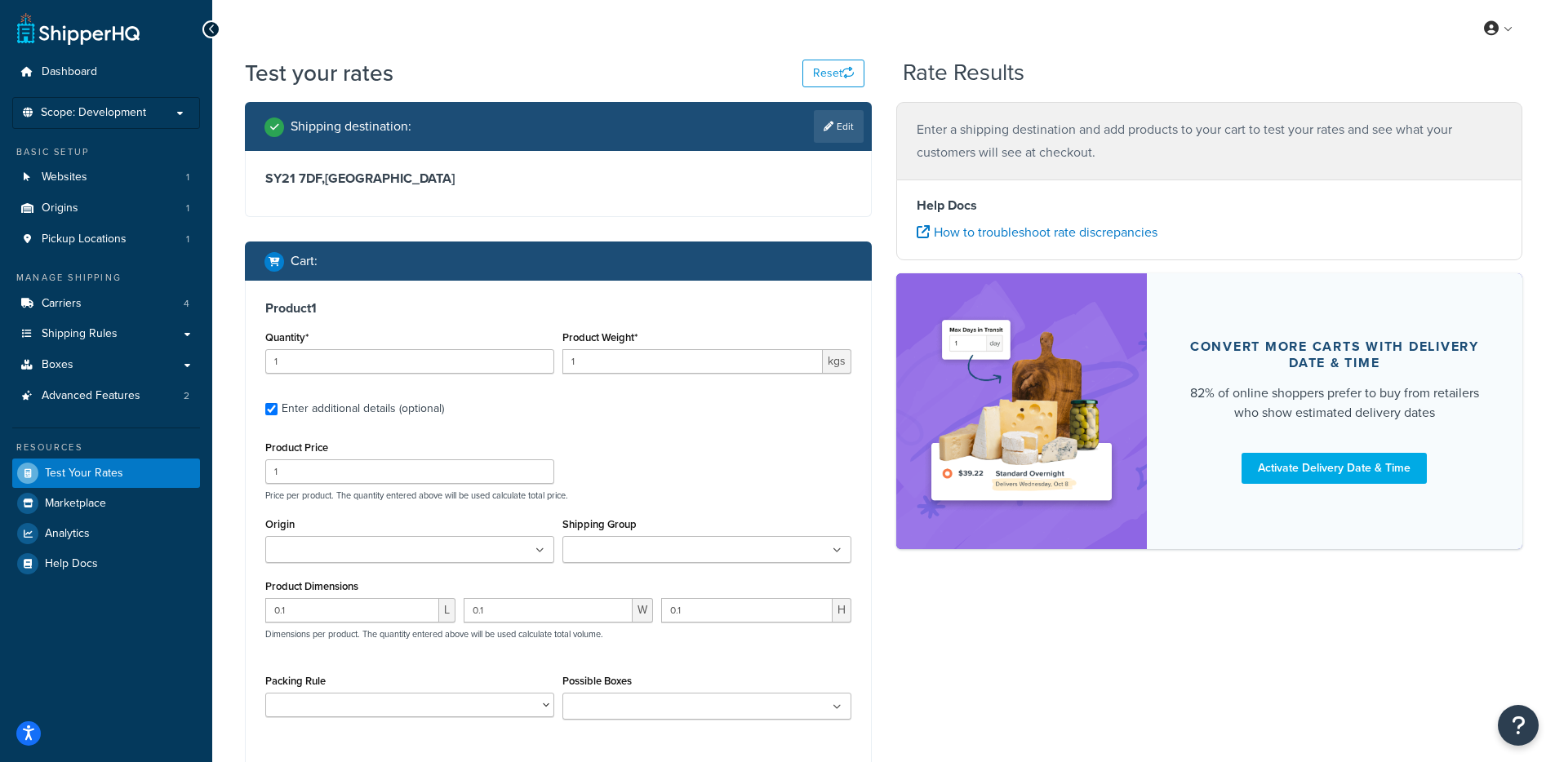
click at [331, 730] on div "Packing Rule Oversized Parcels Royal Mail - Free of Charge" at bounding box center [409, 700] width 297 height 60
select select "88100"
click at [265, 695] on select "Oversized Parcels Royal Mail - Free of Charge" at bounding box center [409, 705] width 289 height 24
click at [730, 730] on div "Possible Boxes 1kg Royal Mail 50 Kg Parcel" at bounding box center [706, 701] width 297 height 62
click at [705, 717] on input "Possible Boxes" at bounding box center [639, 708] width 144 height 18
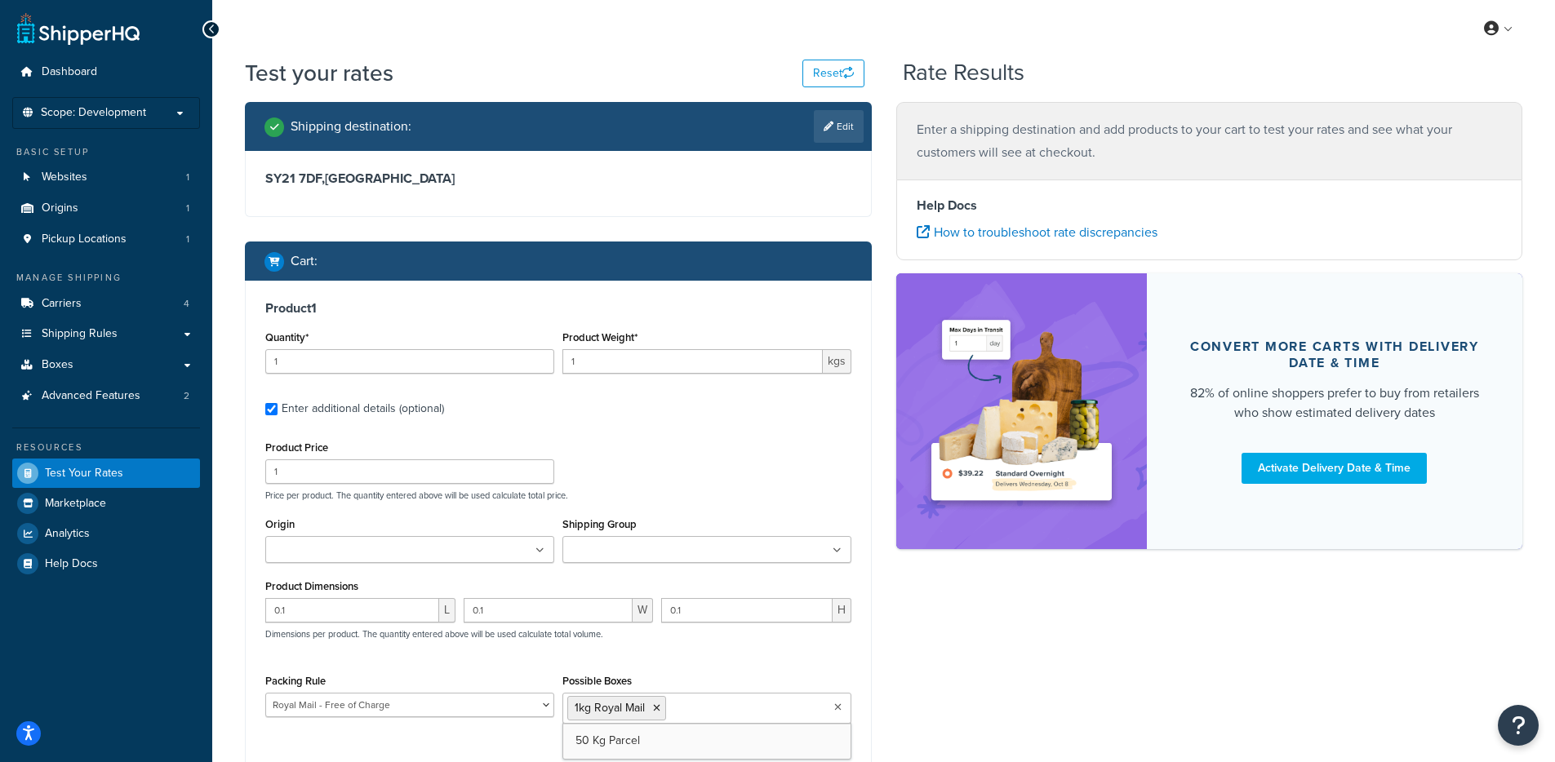
click at [615, 568] on div "Shipping Group AGG BD- CH- INS- PT- TKG" at bounding box center [706, 544] width 297 height 62
click at [620, 559] on input "Shipping Group" at bounding box center [639, 551] width 144 height 18
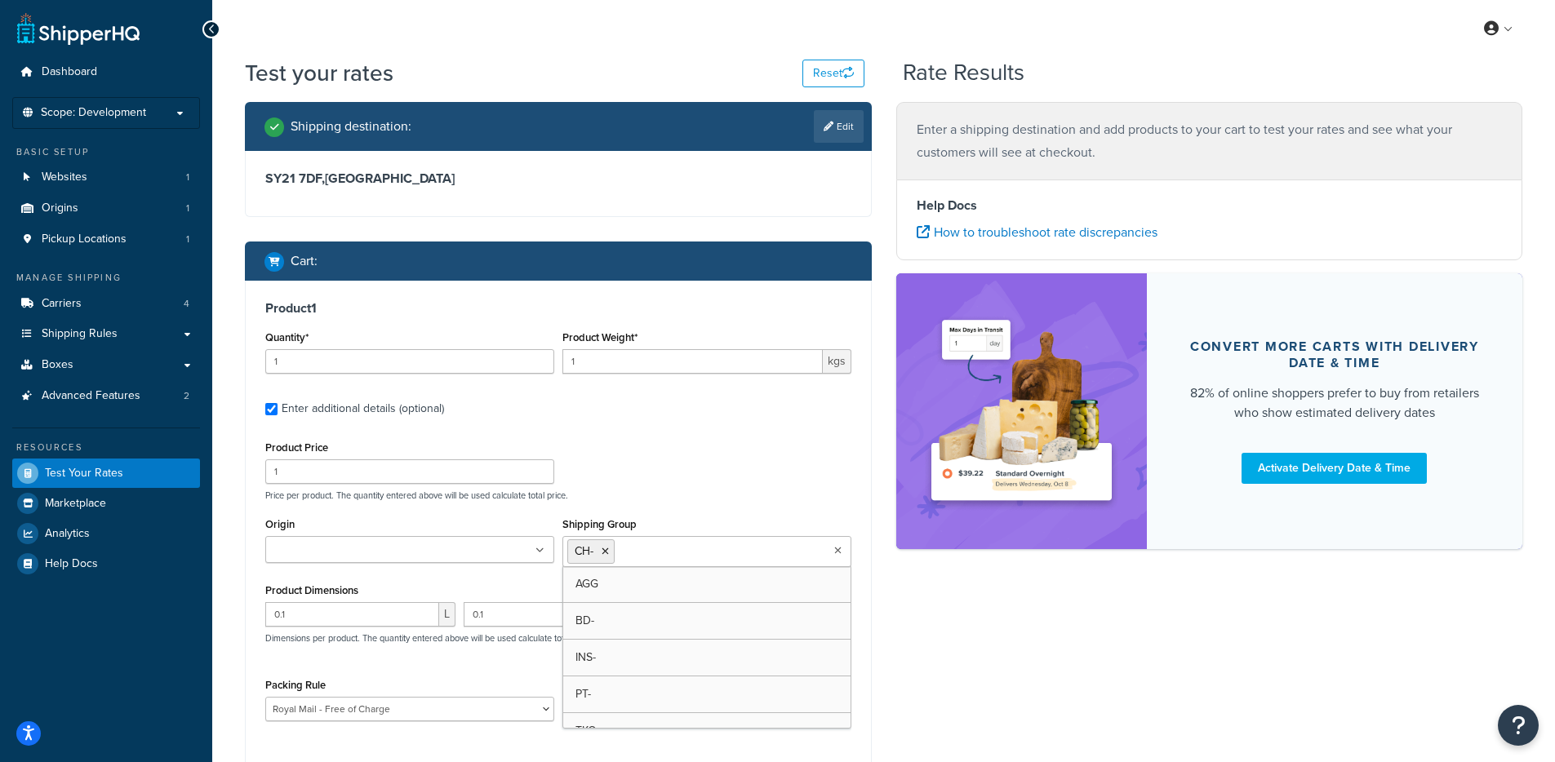
click at [640, 552] on input "Shipping Group" at bounding box center [691, 551] width 144 height 18
click at [944, 628] on div "Shipping destination : Edit SY21 7DF , United Kingdom Cart : Product 1 Quantity…" at bounding box center [884, 476] width 1302 height 748
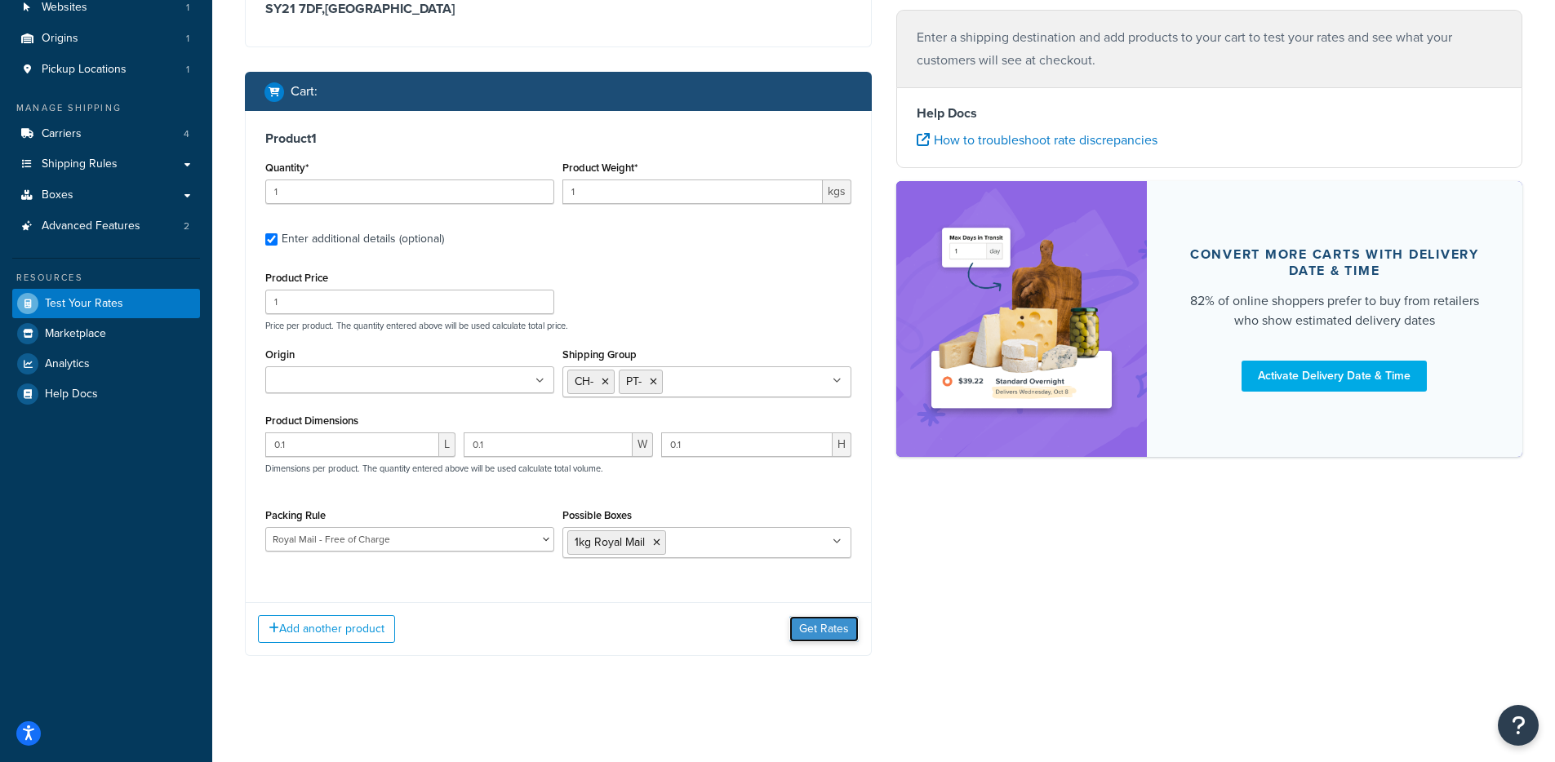
click at [838, 631] on button "Get Rates" at bounding box center [823, 629] width 69 height 26
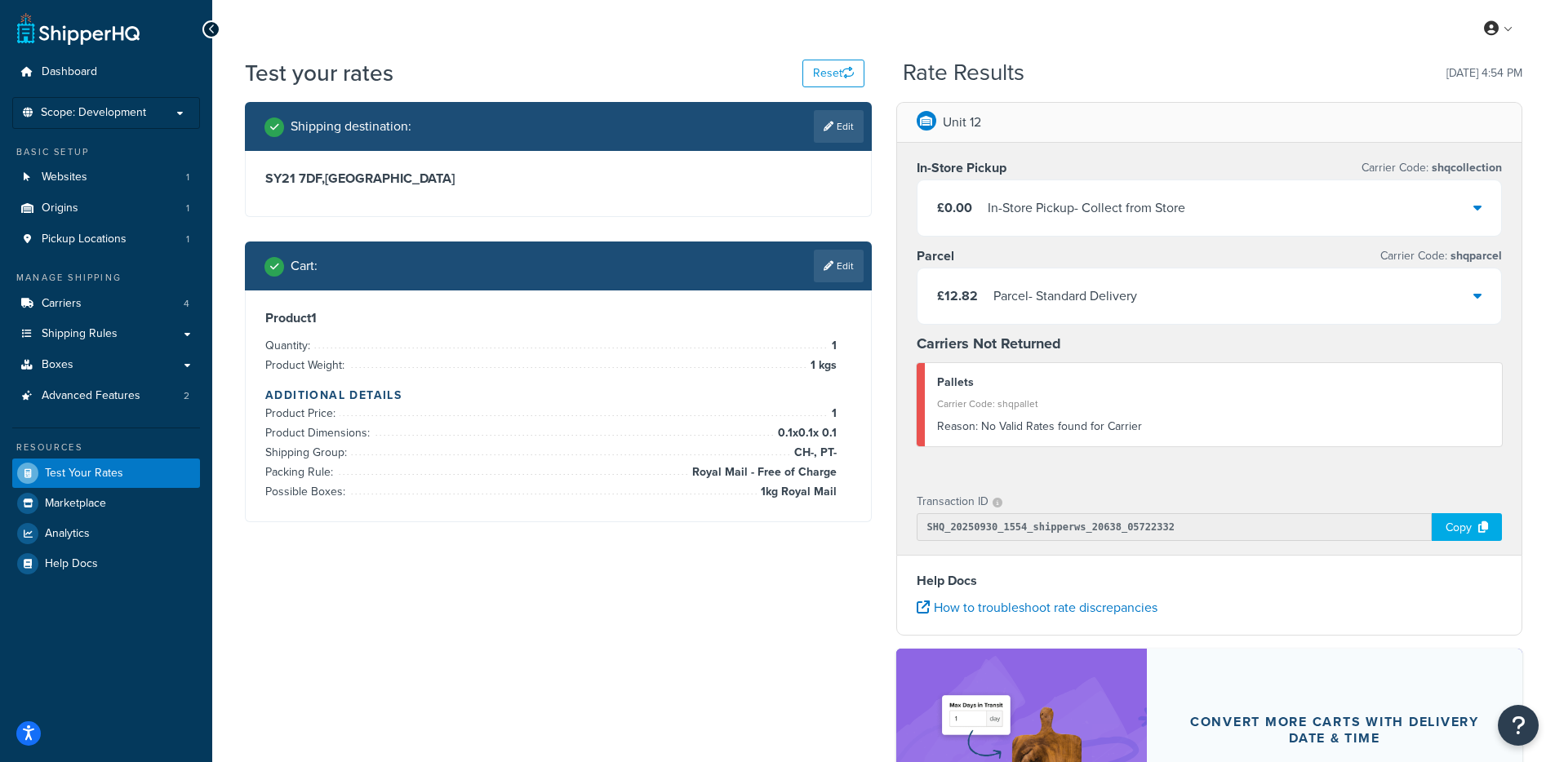
click at [1111, 316] on div "£12.82 Parcel - Standard Delivery" at bounding box center [1209, 295] width 584 height 55
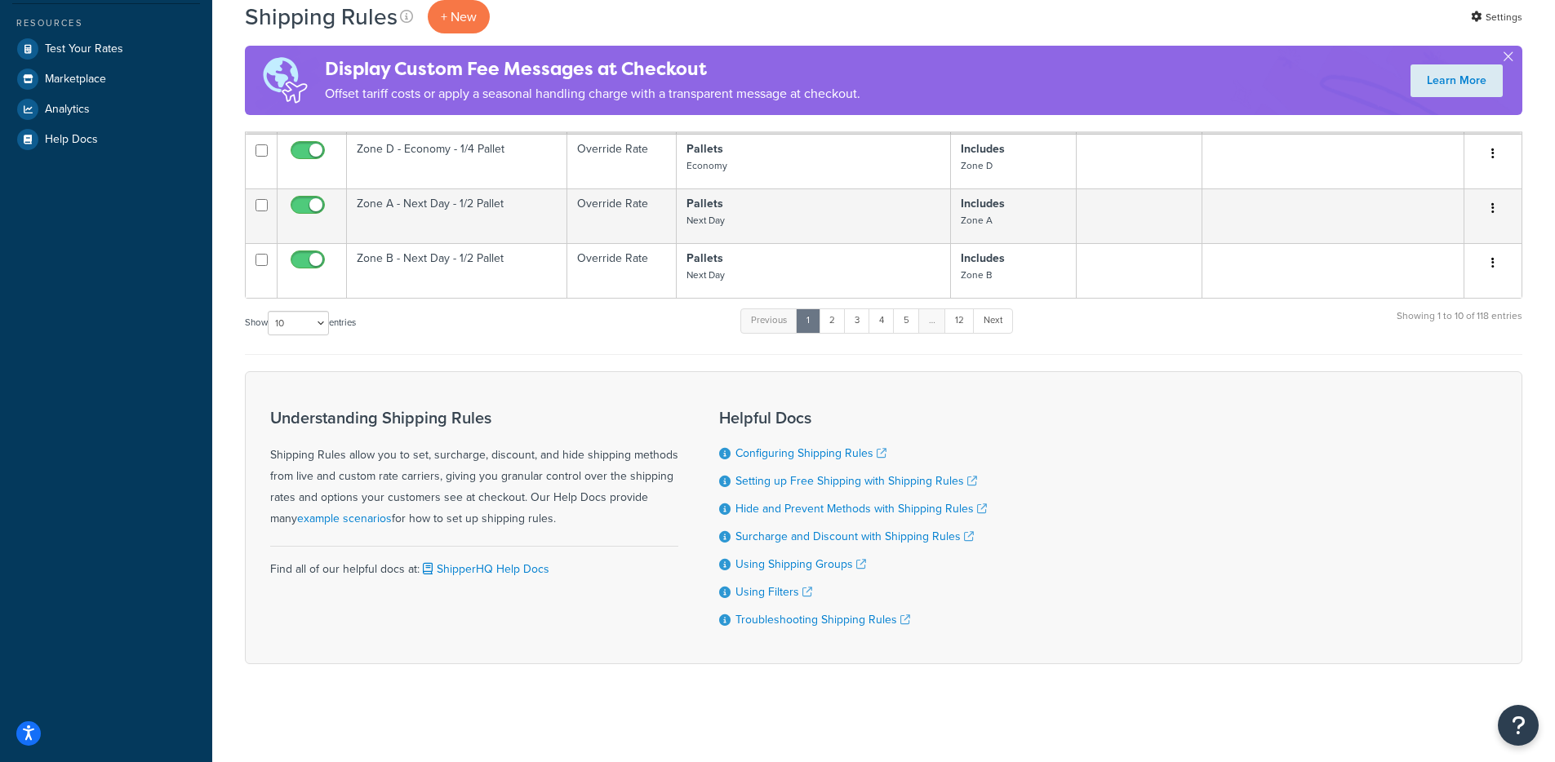
scroll to position [556, 0]
click at [961, 321] on link "12" at bounding box center [959, 320] width 30 height 24
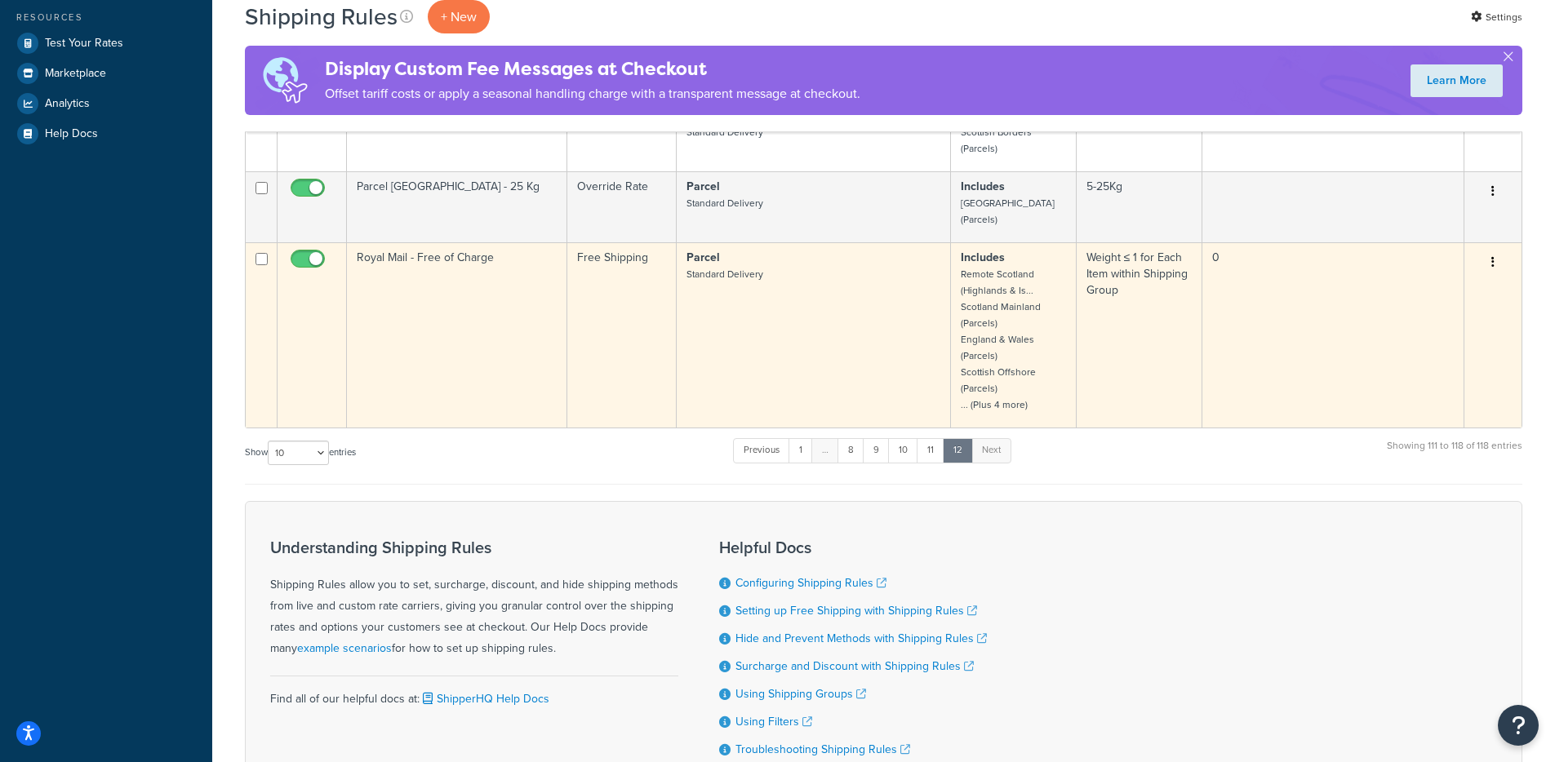
click at [458, 335] on td "Royal Mail - Free of Charge" at bounding box center [457, 334] width 220 height 185
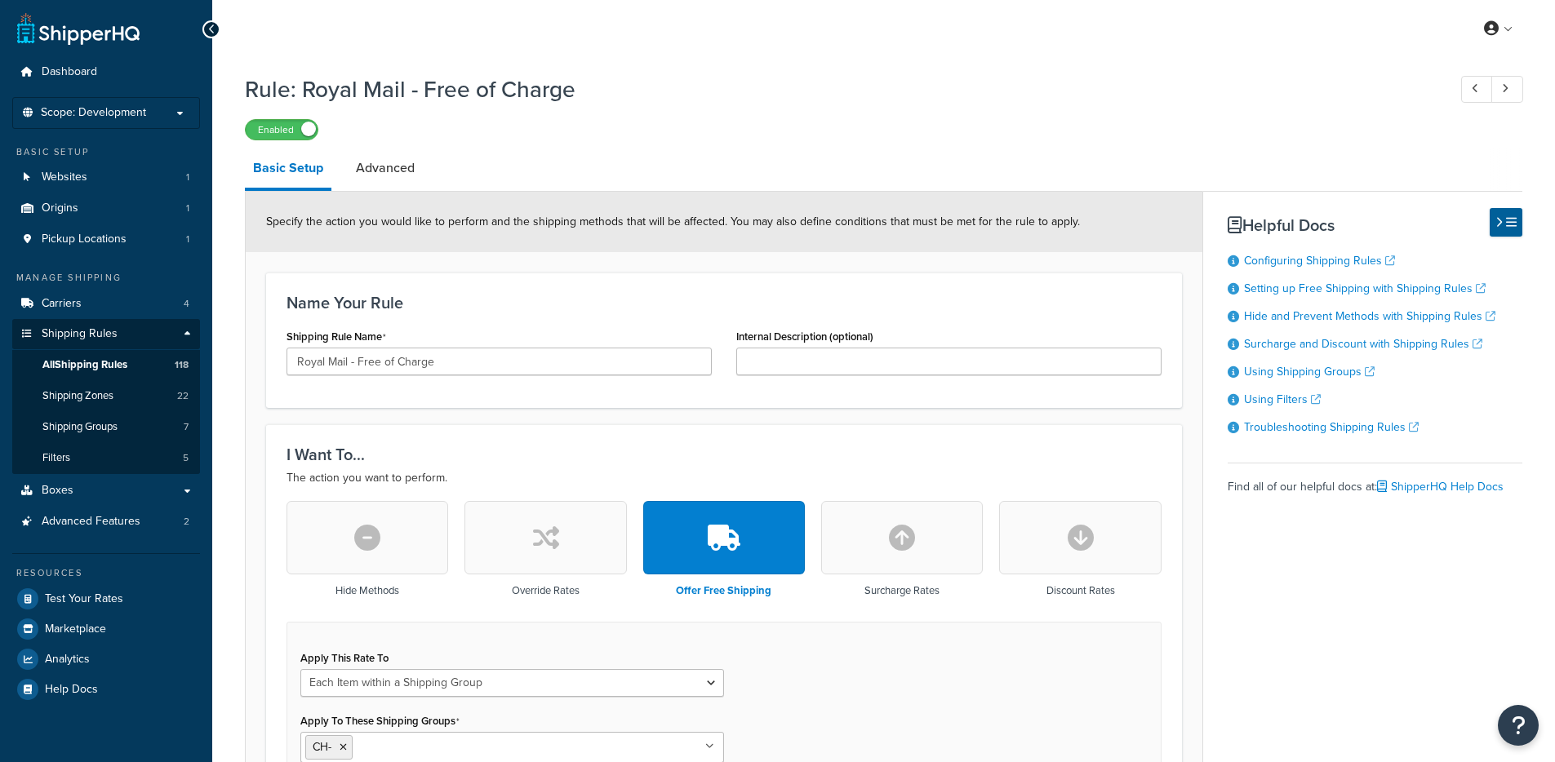
select select "ITEM"
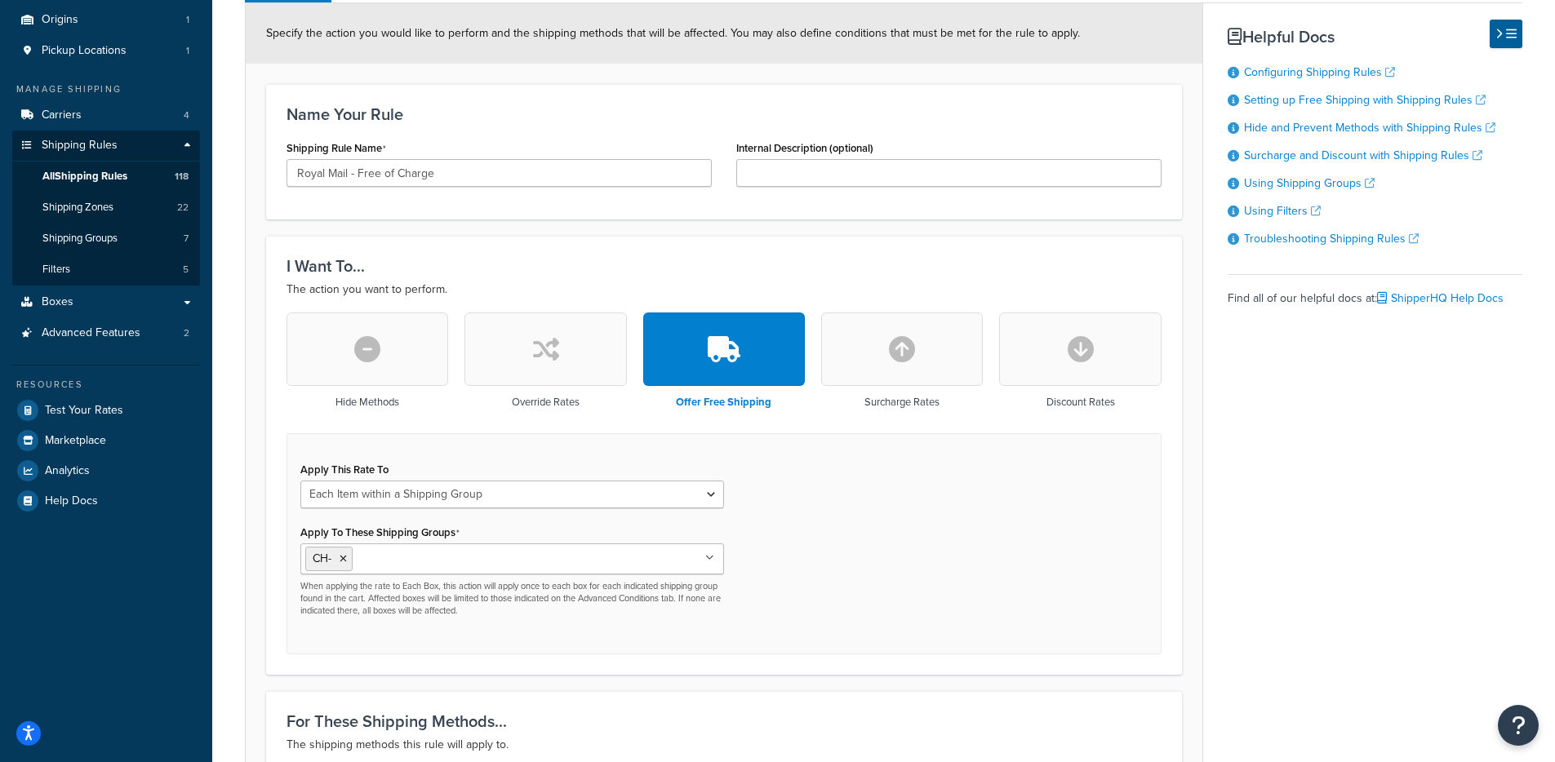
scroll to position [490, 0]
